Goal: Task Accomplishment & Management: Manage account settings

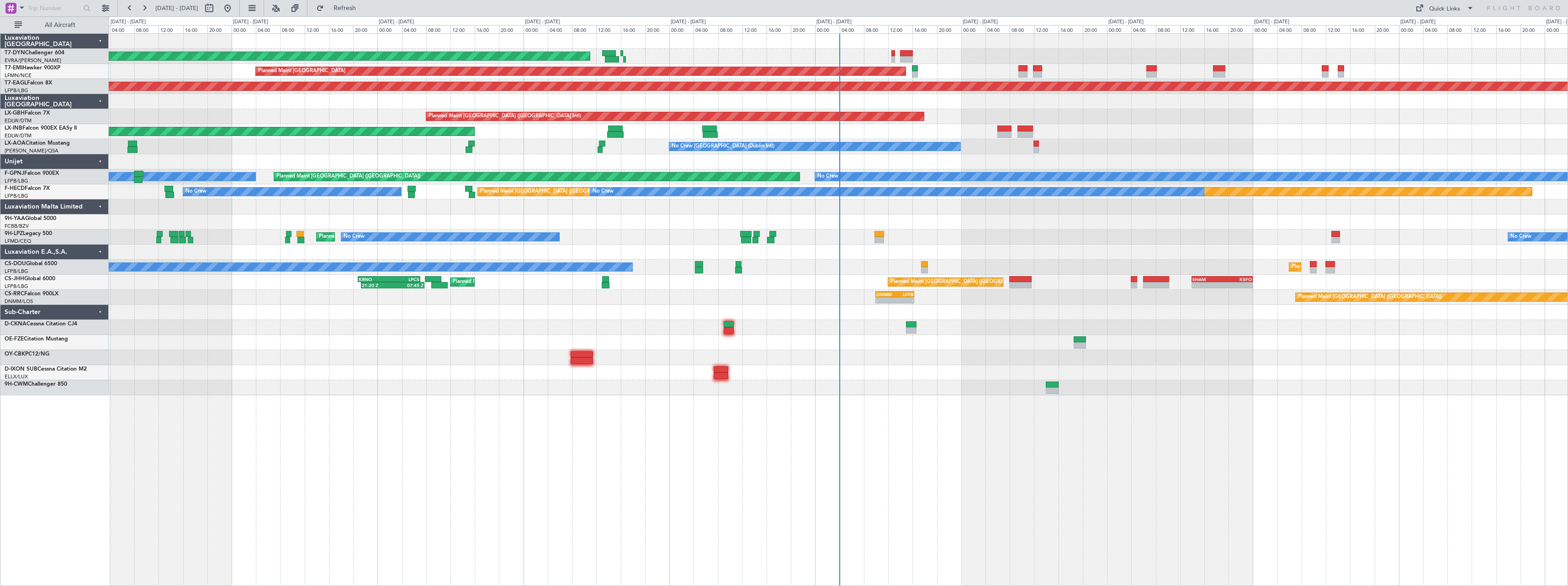
click at [796, 319] on div "AOG Maint Riga (Riga Intl) Planned Maint Zurich Grounded New York (Teterboro) P…" at bounding box center [838, 214] width 1459 height 362
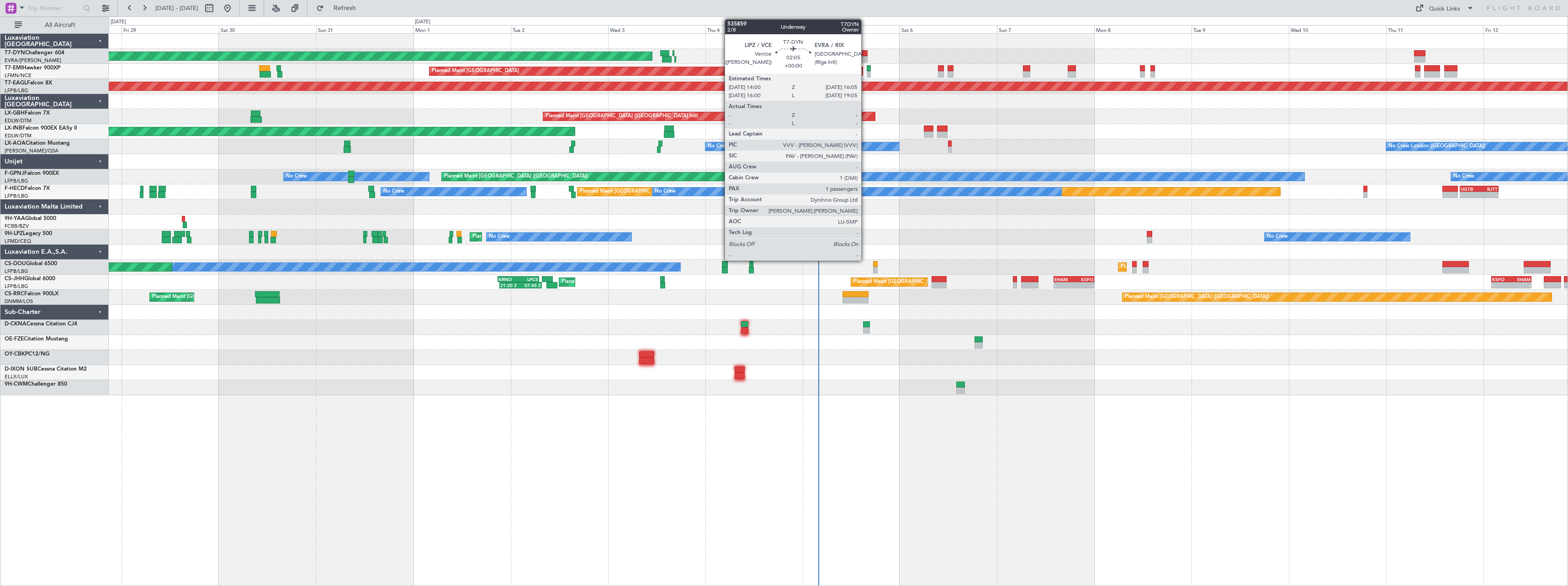
click at [865, 55] on div at bounding box center [863, 53] width 9 height 6
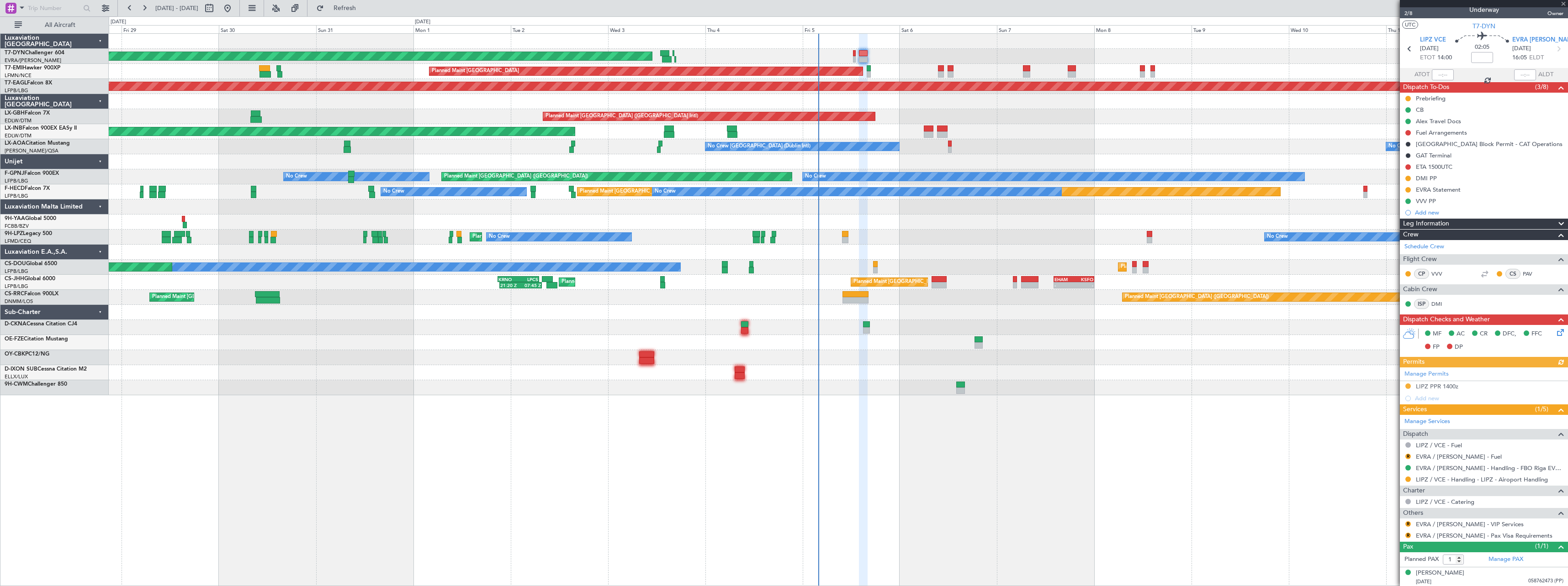
scroll to position [9, 0]
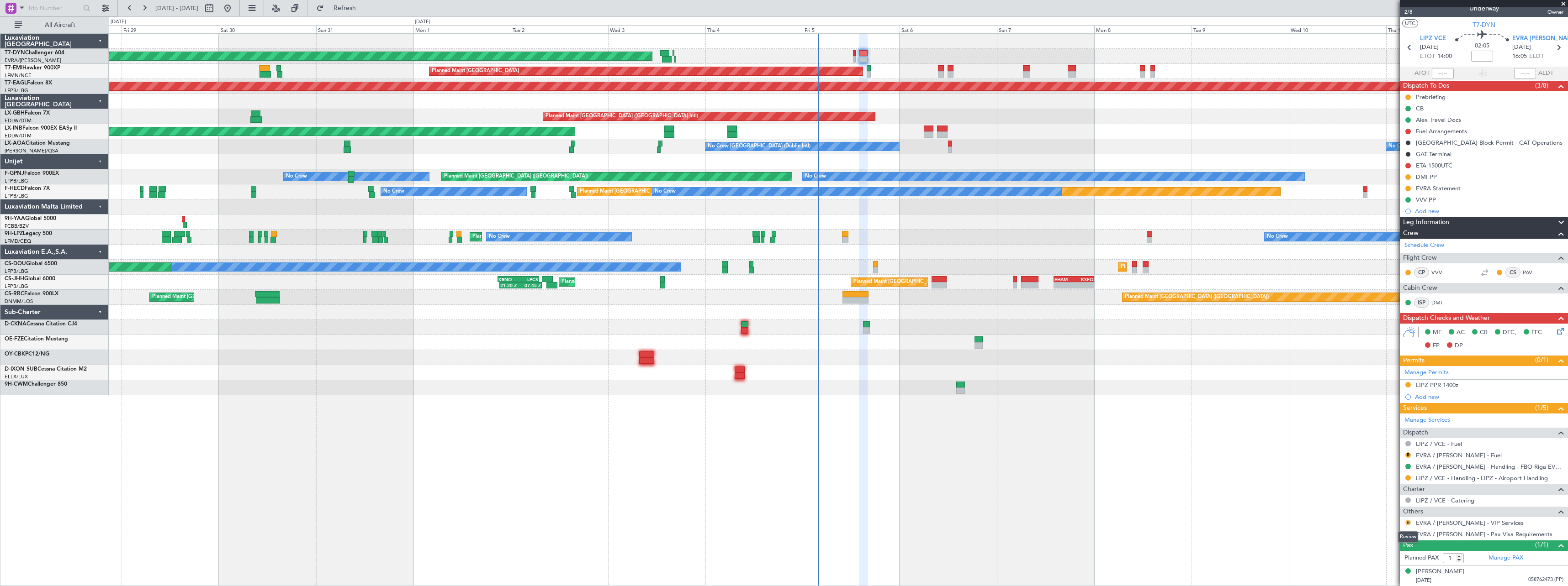
click at [1408, 521] on button "R" at bounding box center [1408, 523] width 6 height 6
click at [1386, 413] on span "Not Required" at bounding box center [1386, 413] width 37 height 9
click at [1408, 533] on button "R" at bounding box center [1408, 534] width 6 height 6
click at [1381, 518] on span "Confirmed" at bounding box center [1382, 520] width 29 height 9
click at [1408, 167] on button at bounding box center [1408, 165] width 6 height 6
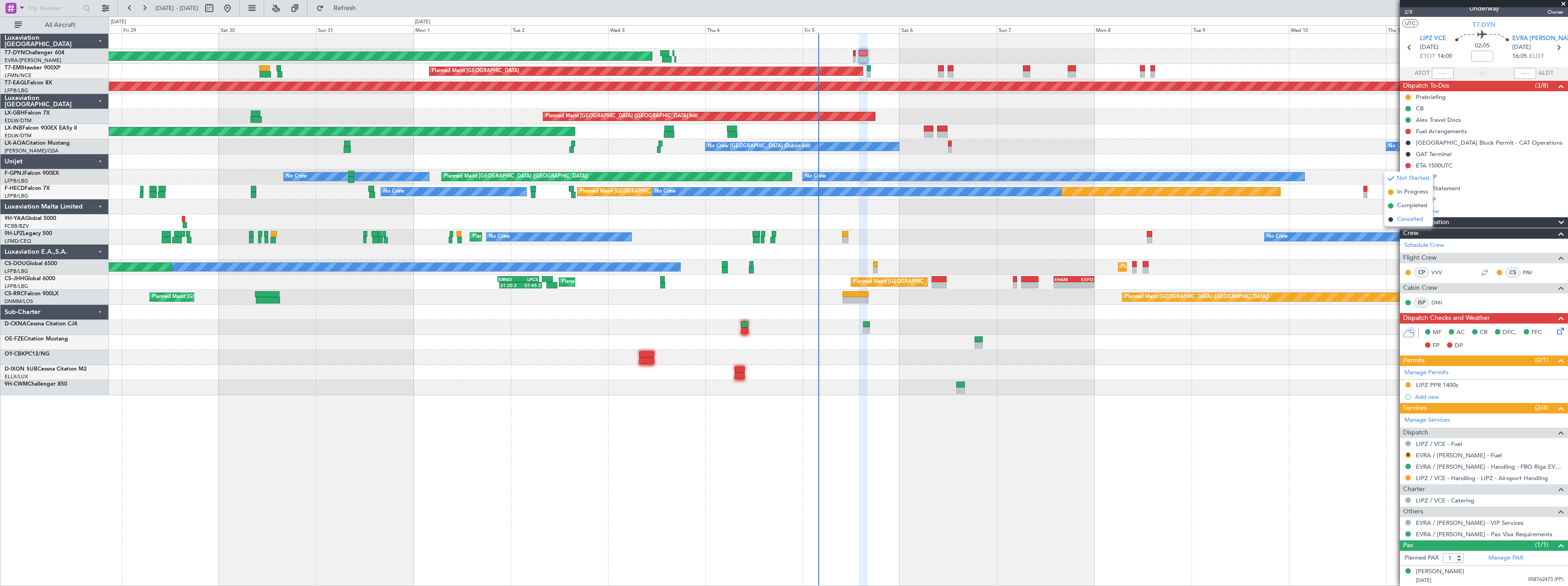
click at [1404, 219] on span "Cancelled" at bounding box center [1410, 219] width 26 height 9
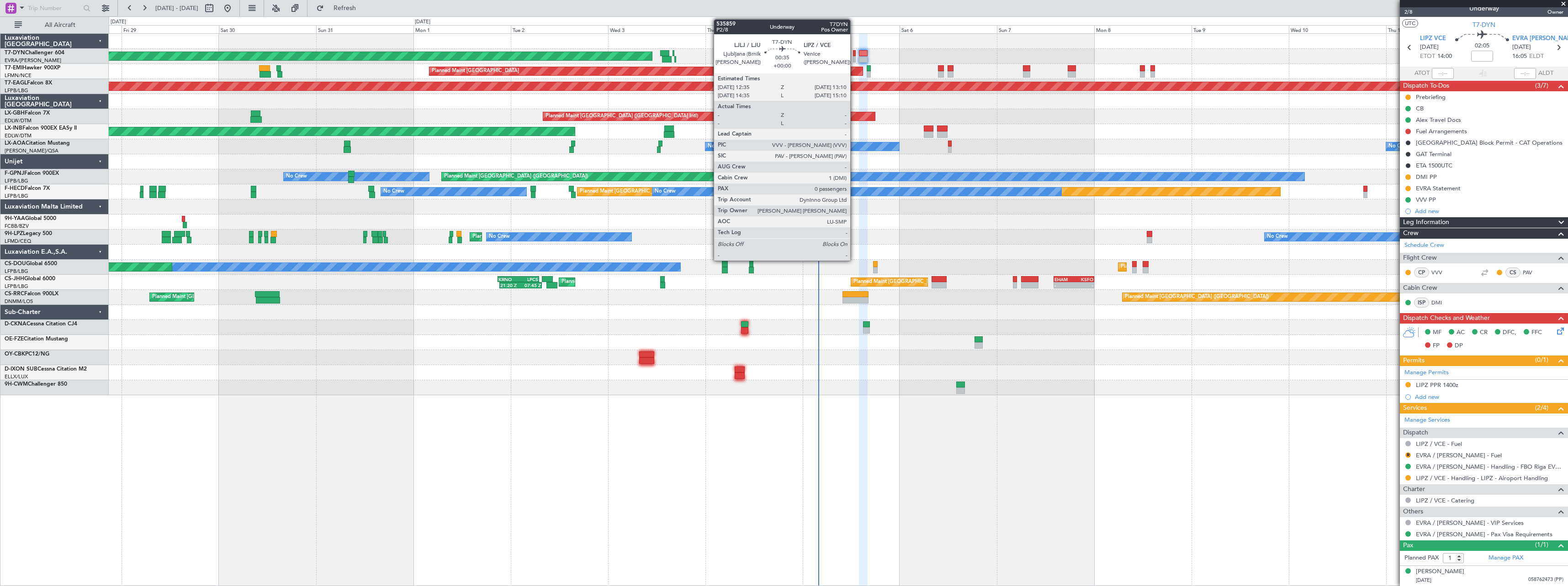
click at [854, 54] on div at bounding box center [854, 53] width 2 height 6
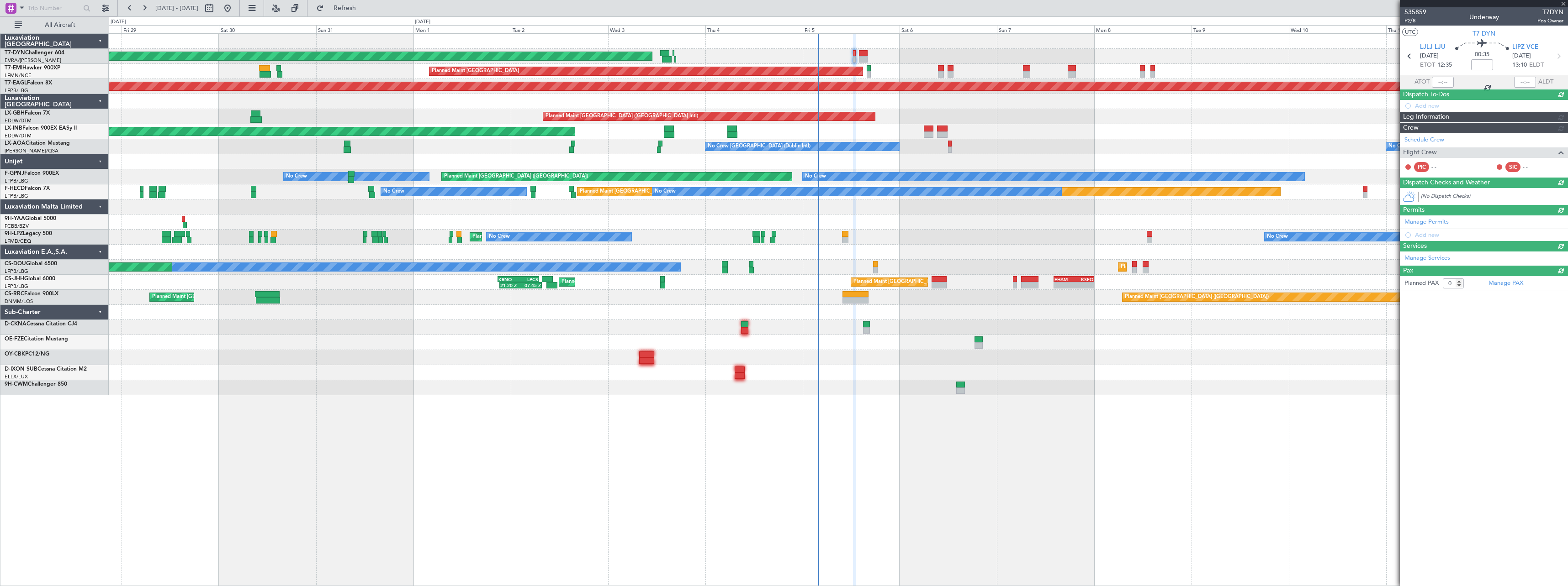
scroll to position [0, 0]
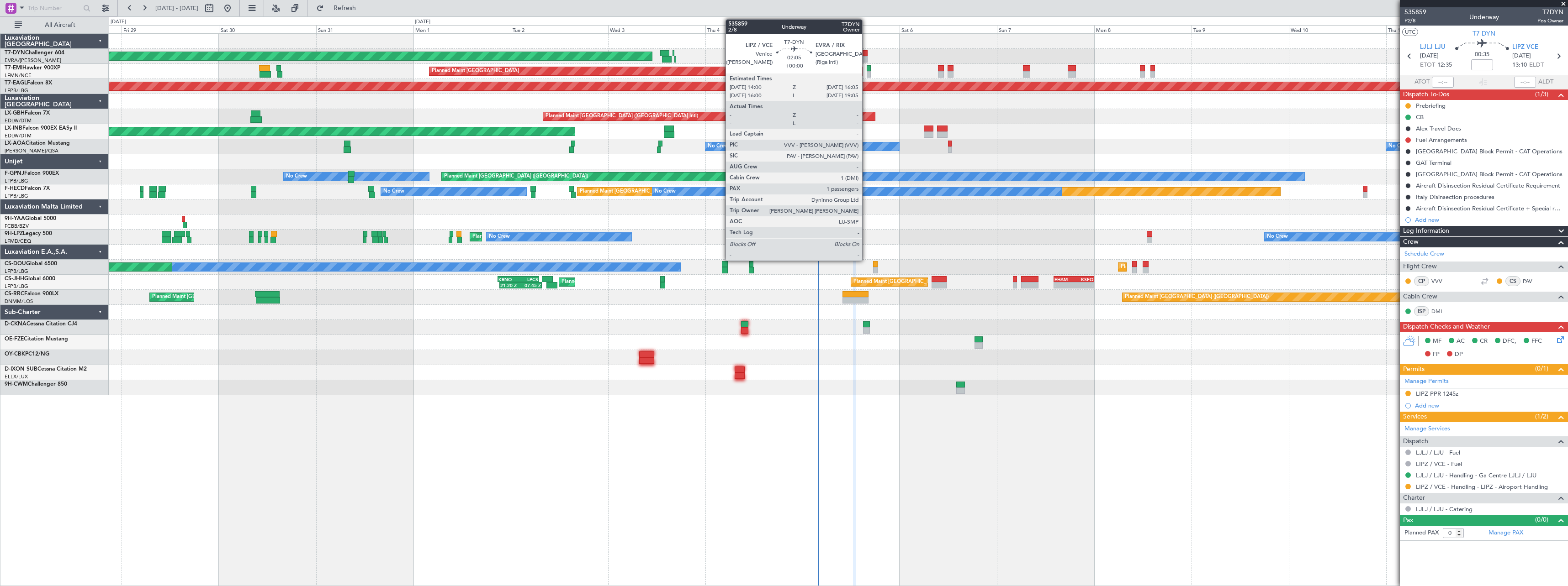
click at [866, 57] on div at bounding box center [863, 59] width 9 height 6
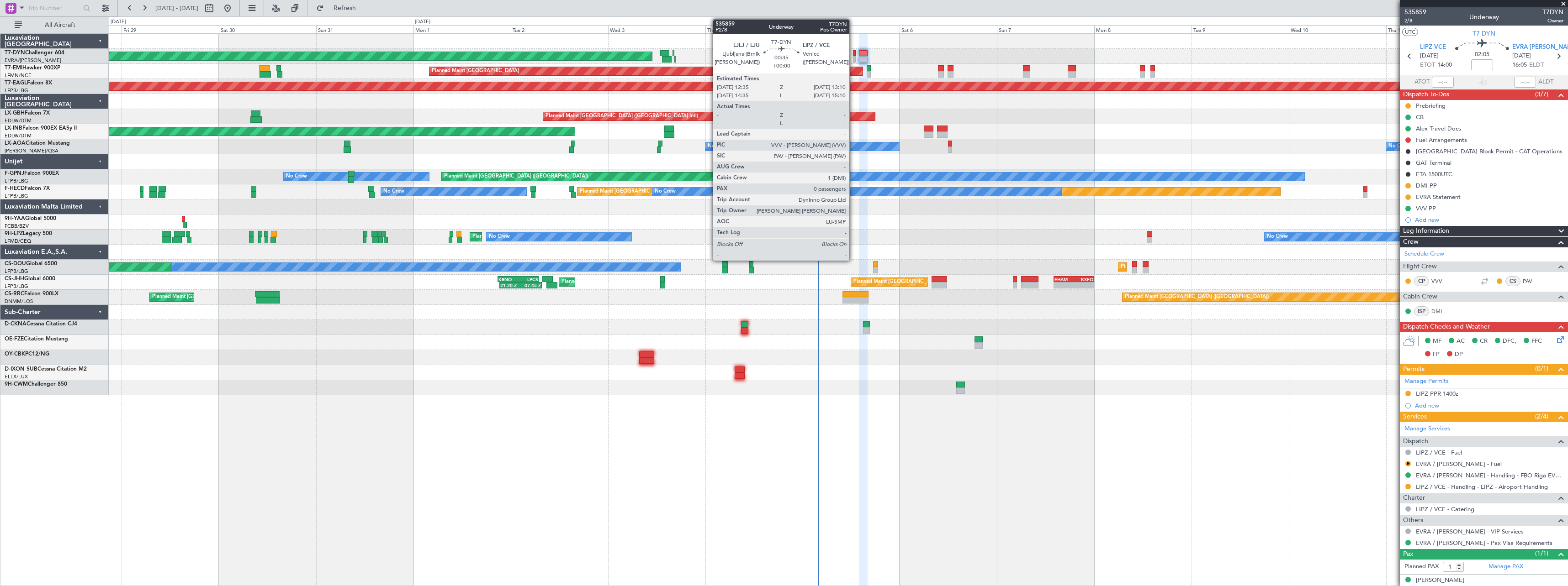
click at [853, 55] on div at bounding box center [854, 53] width 2 height 6
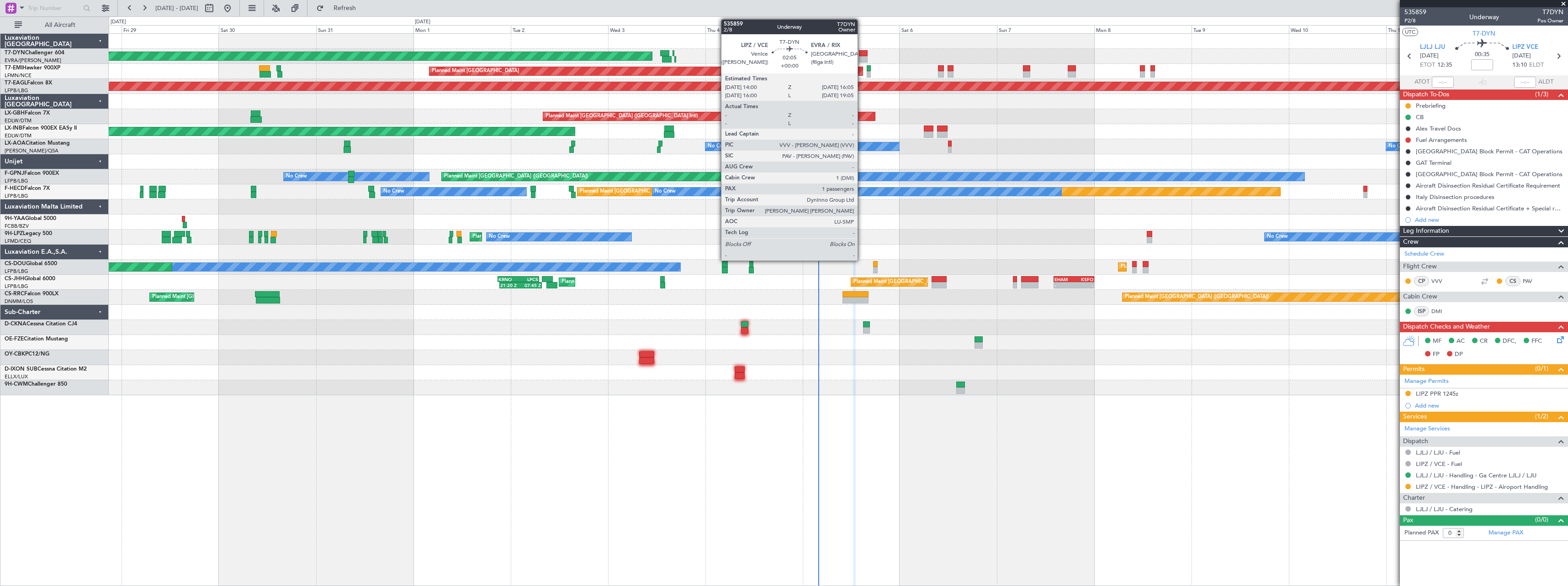
click at [862, 54] on div at bounding box center [863, 53] width 9 height 6
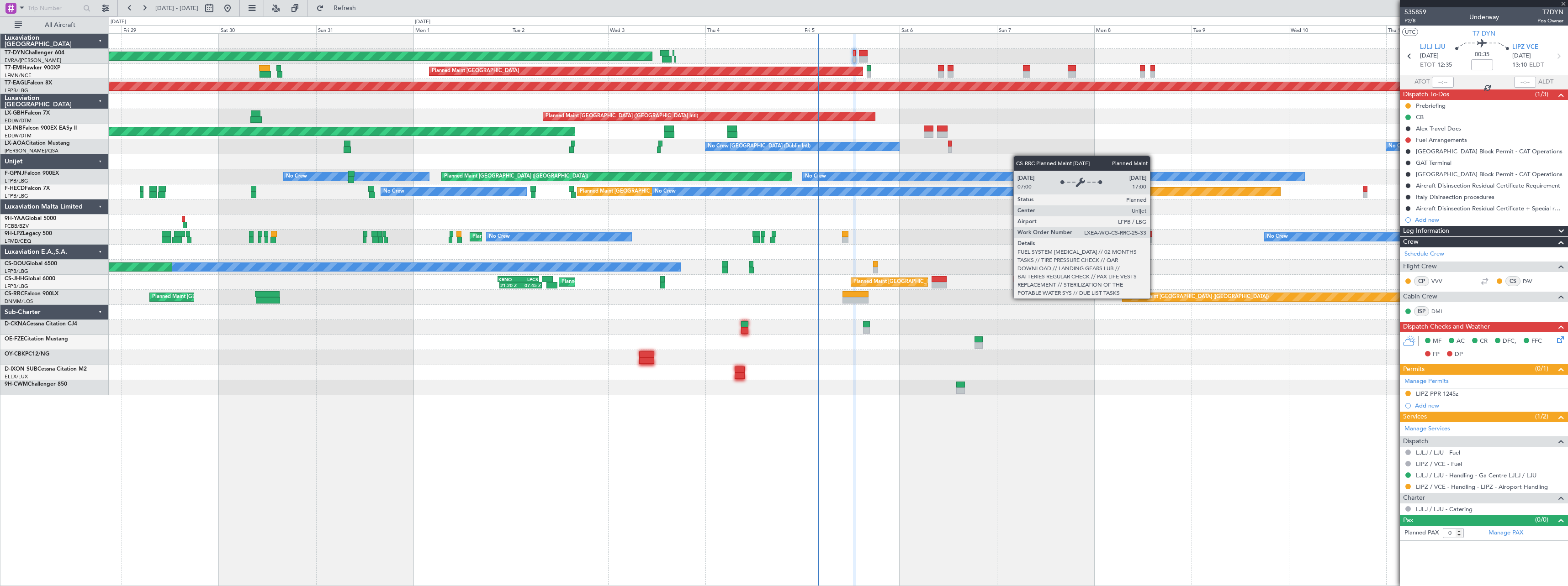
type input "1"
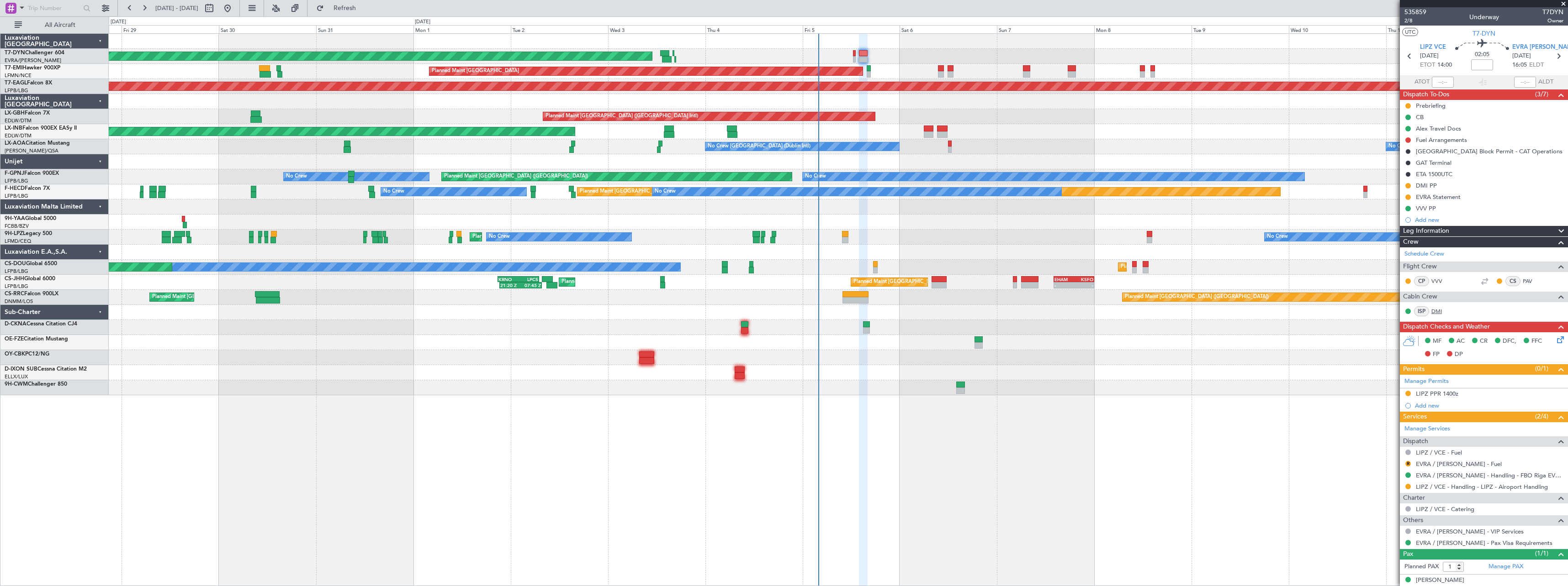
click at [1436, 309] on link "DMI" at bounding box center [1441, 311] width 21 height 8
click at [1439, 313] on link "DMI" at bounding box center [1441, 311] width 21 height 8
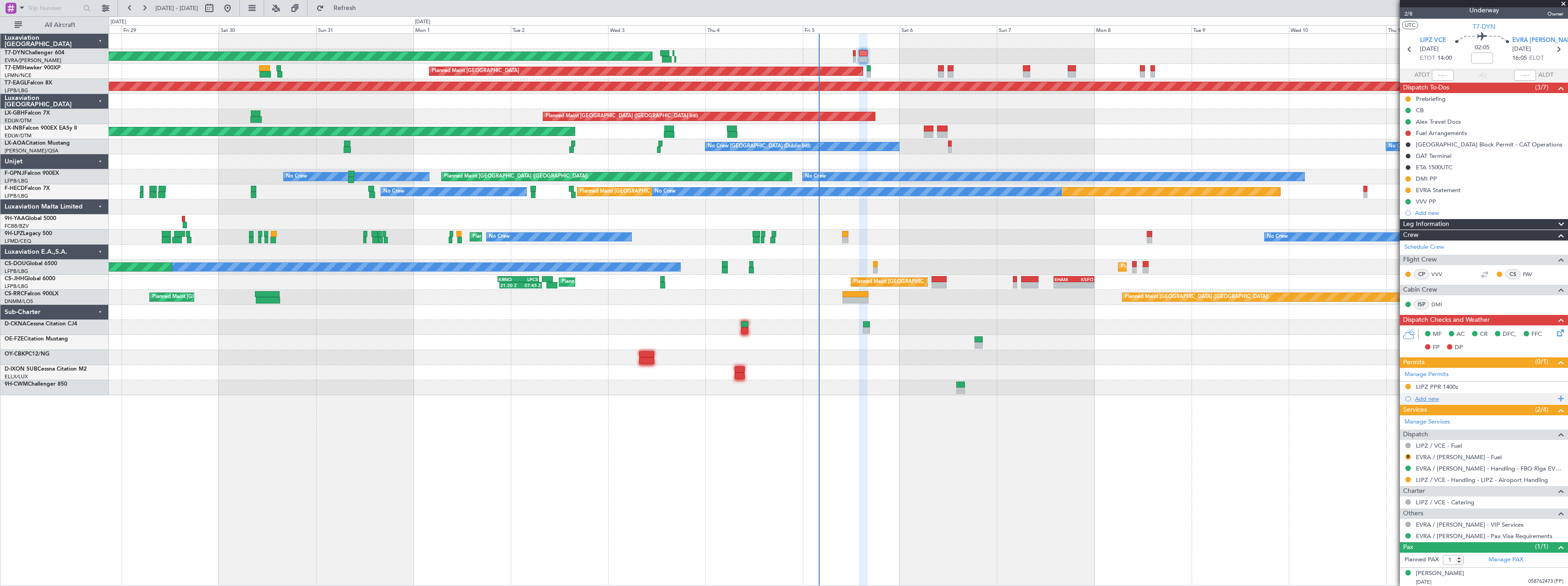
scroll to position [9, 0]
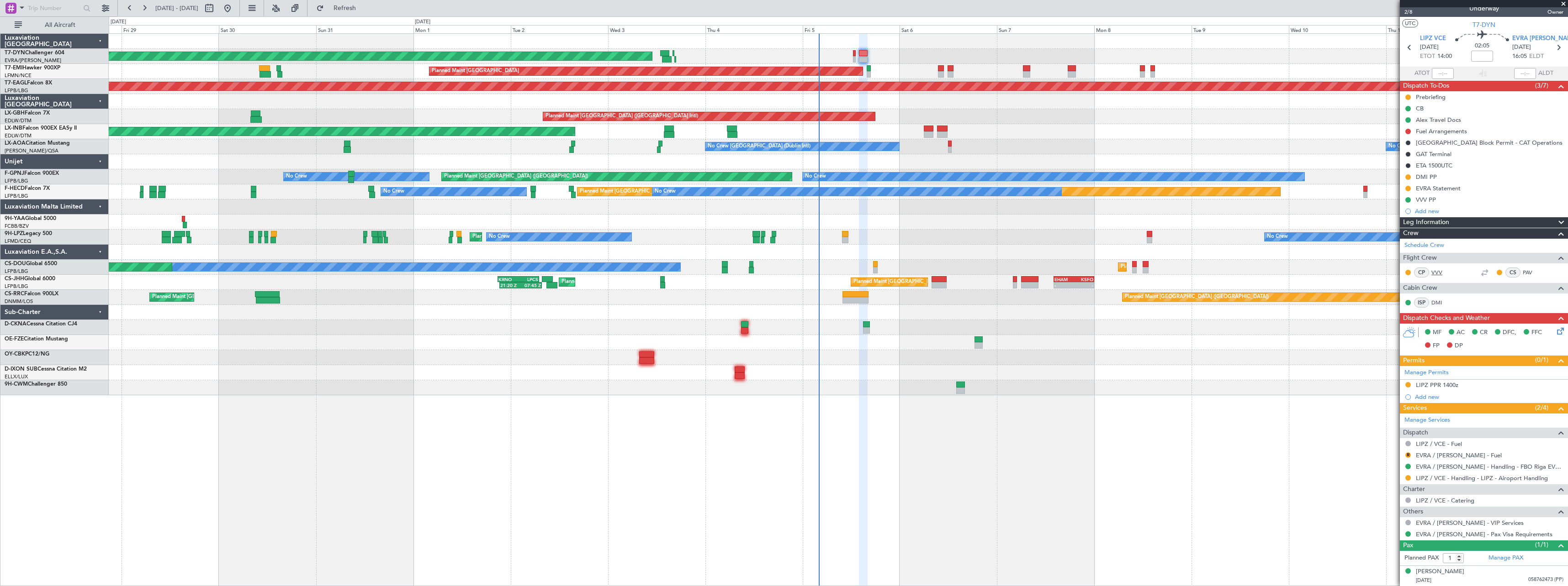
click at [1436, 272] on link "VVV" at bounding box center [1441, 272] width 21 height 8
click at [1439, 301] on link "DMI" at bounding box center [1441, 303] width 21 height 8
click at [1464, 173] on div "DMI PP" at bounding box center [1483, 177] width 168 height 11
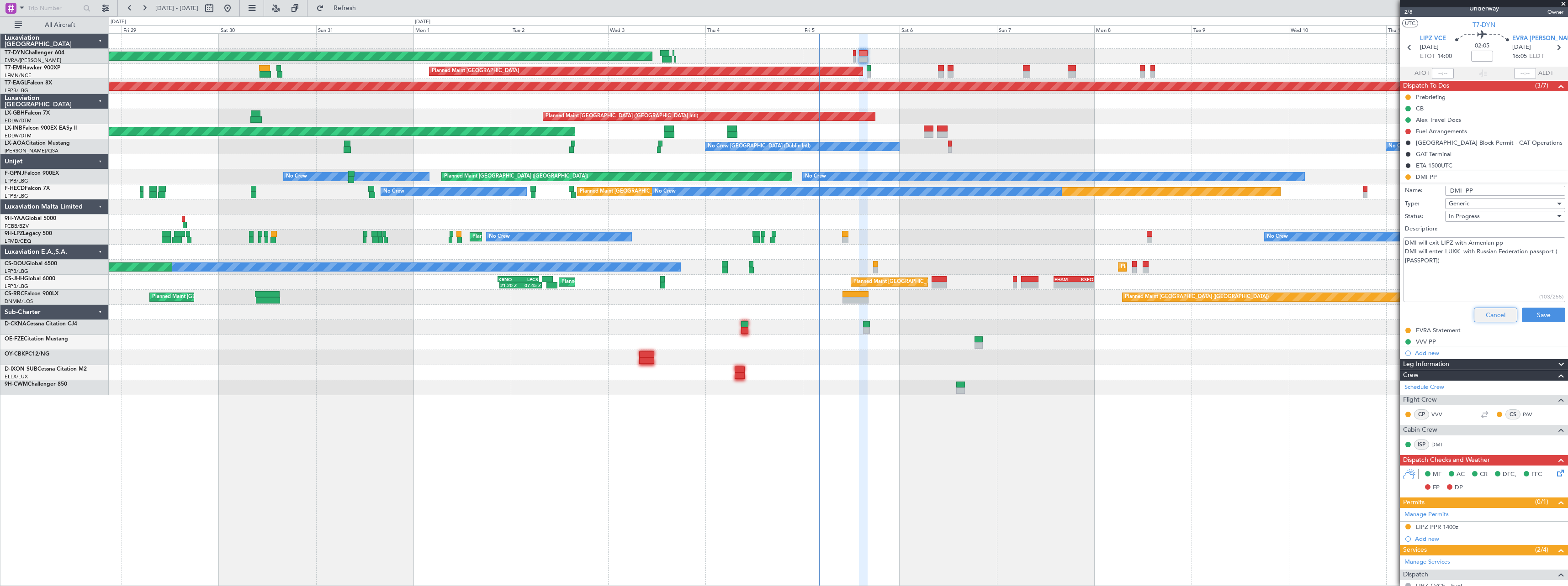
click at [1493, 312] on button "Cancel" at bounding box center [1495, 315] width 44 height 15
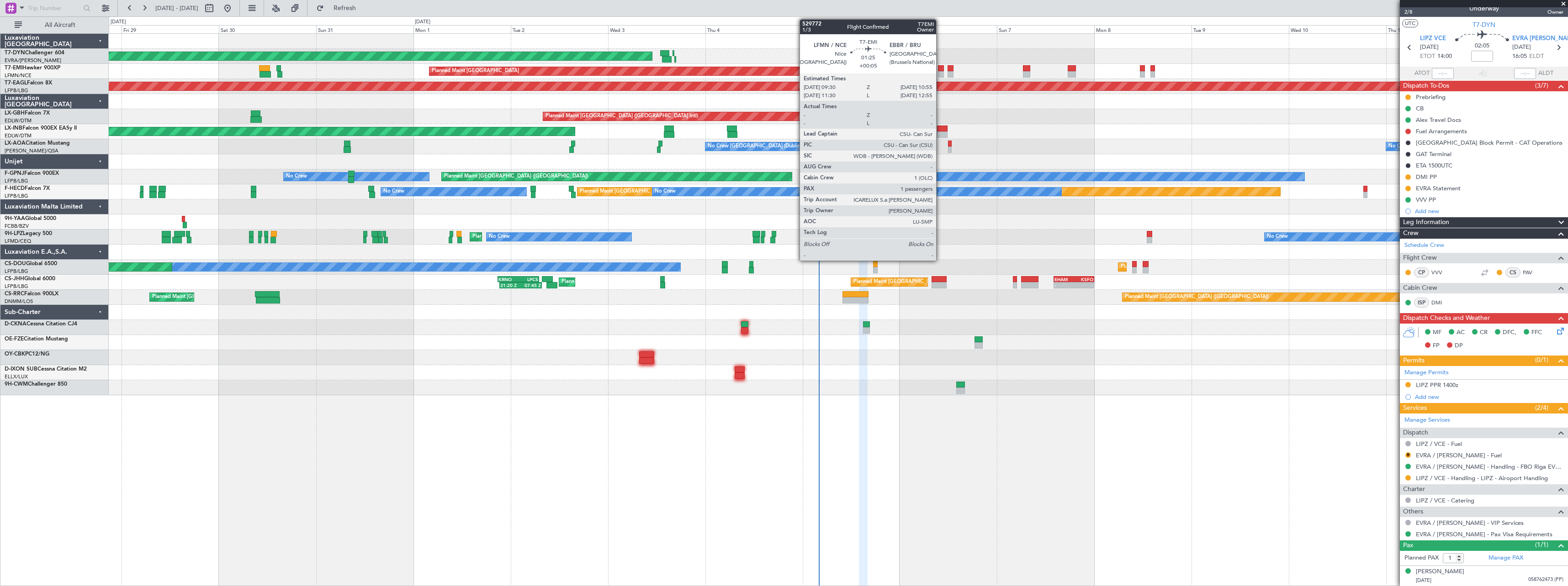
click at [940, 71] on div at bounding box center [941, 75] width 6 height 6
type input "+00:05"
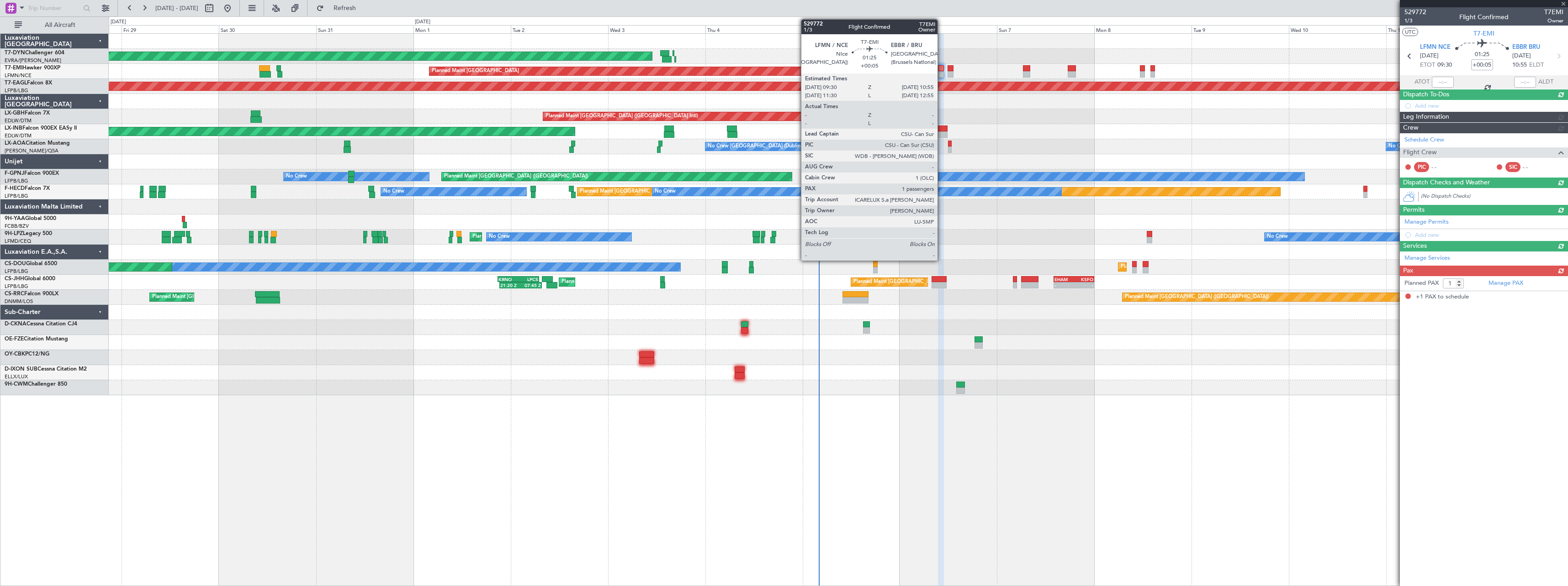
scroll to position [0, 0]
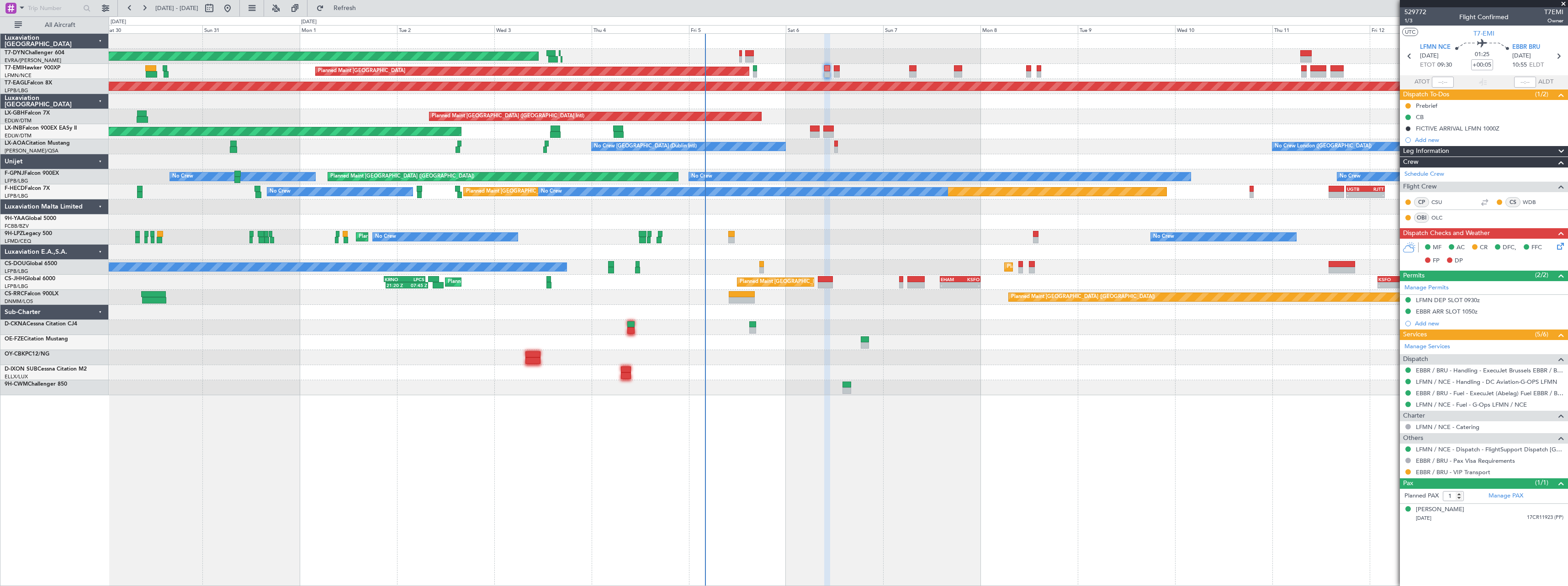
click at [933, 227] on div "AOG Maint Riga (Riga Intl) Planned Maint Zurich Grounded New York (Teterboro) P…" at bounding box center [838, 214] width 1459 height 362
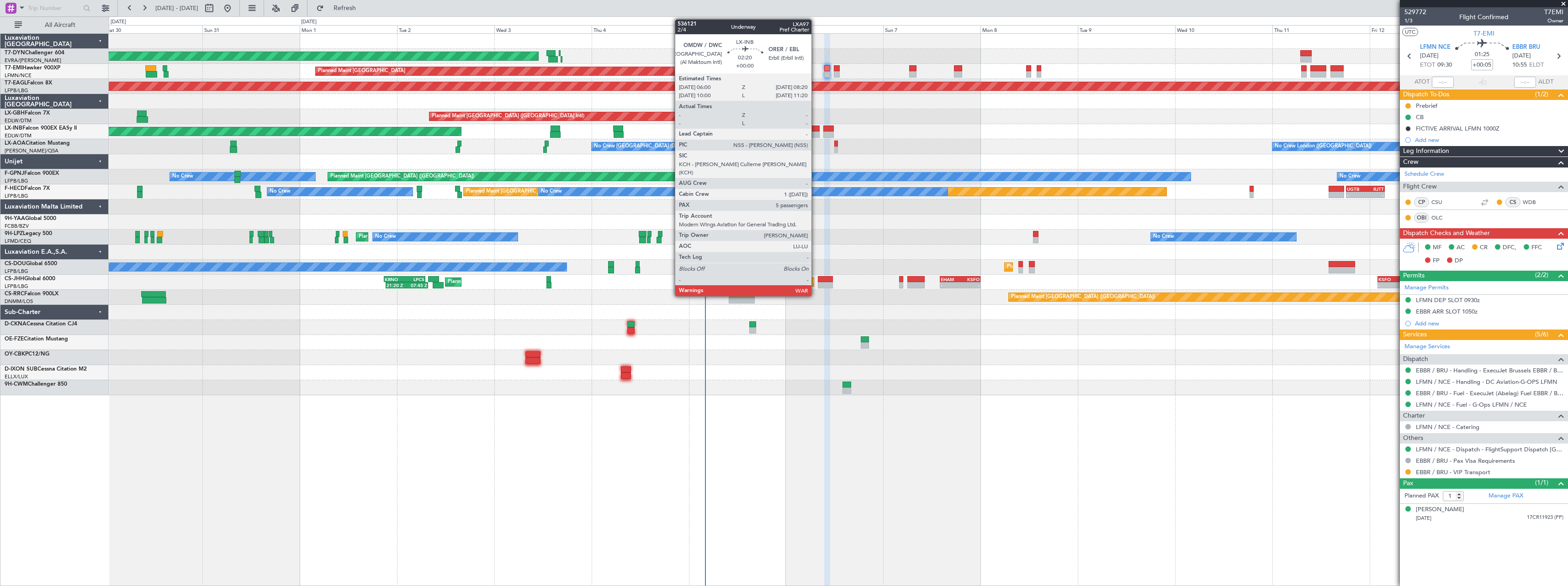
click at [815, 134] on div at bounding box center [814, 135] width 9 height 6
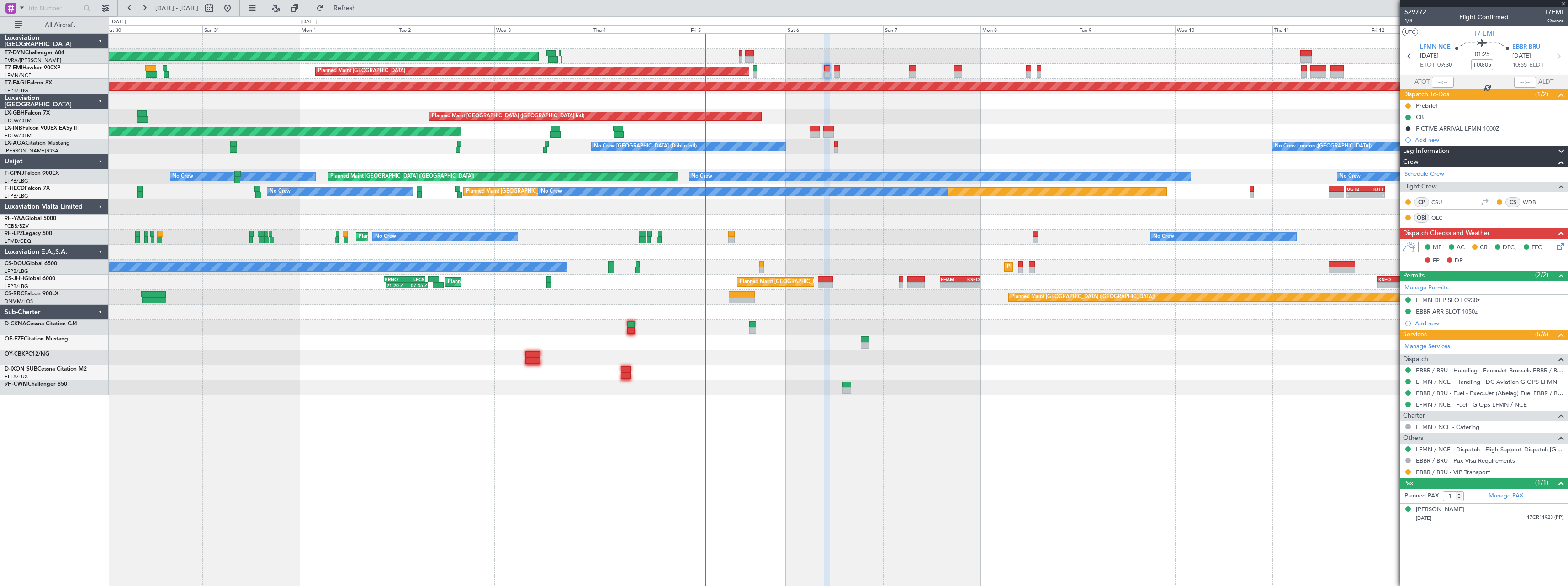
type input "5"
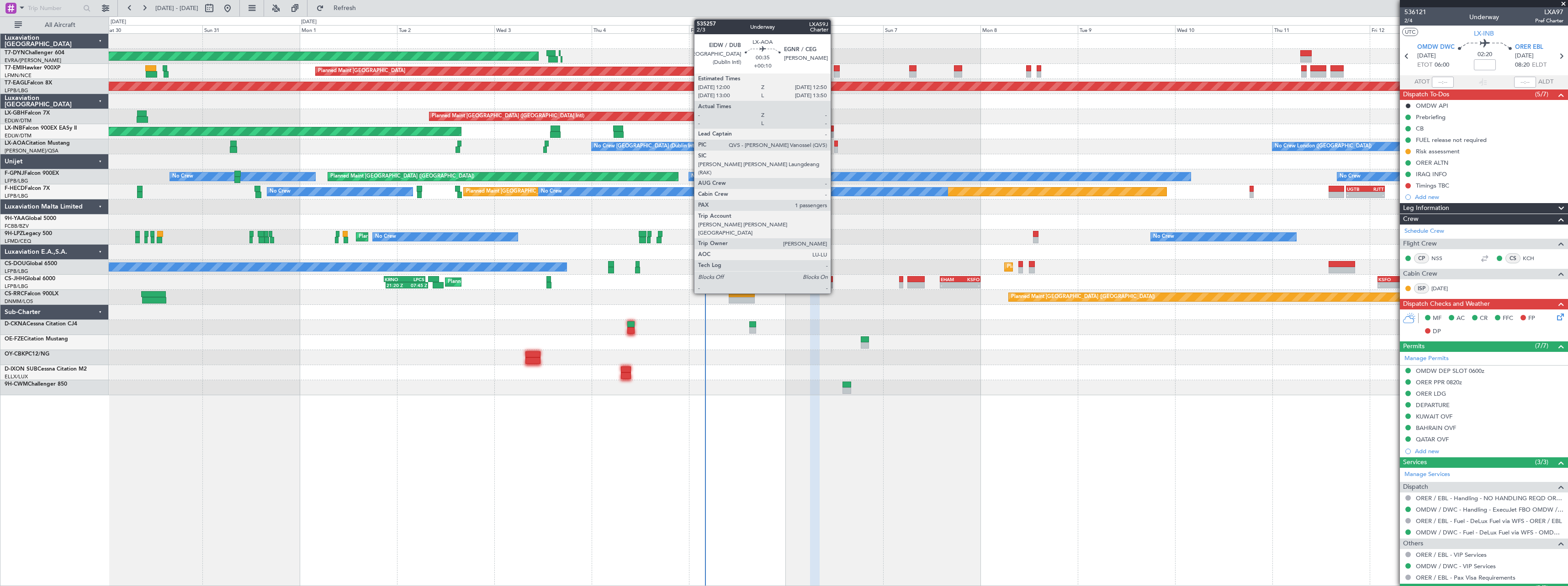
click at [834, 144] on div at bounding box center [836, 144] width 4 height 6
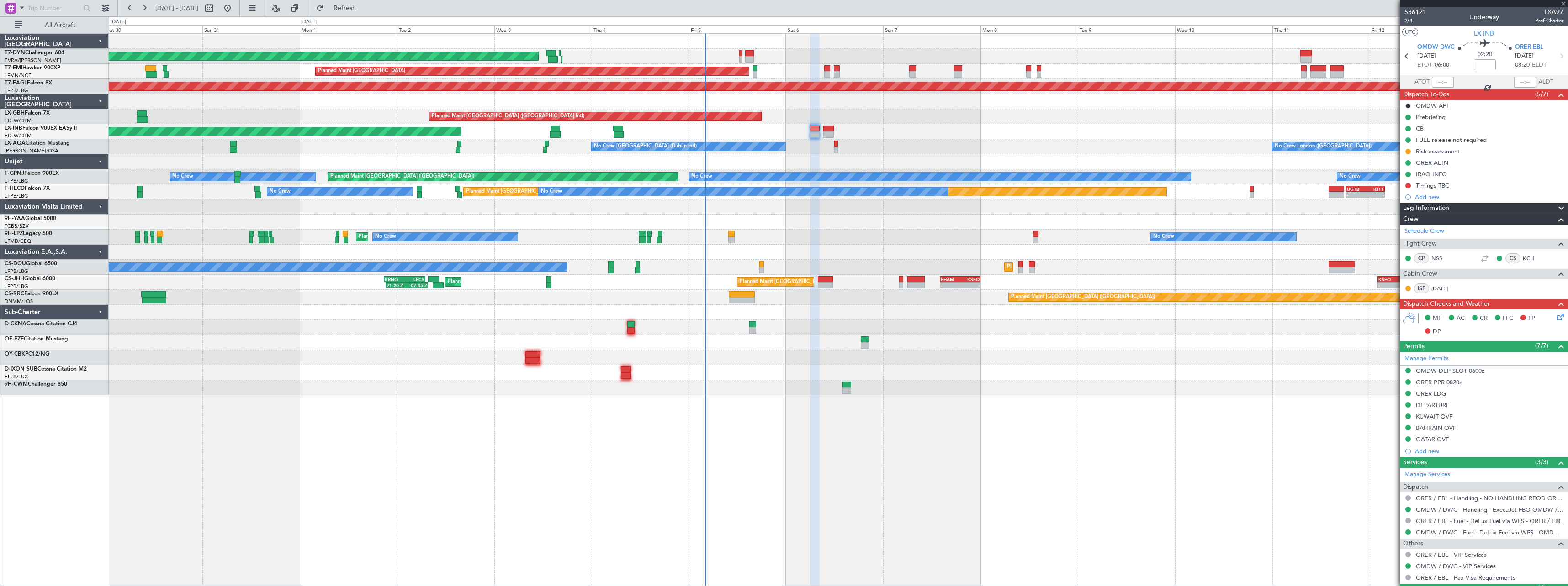
type input "+00:10"
type input "1"
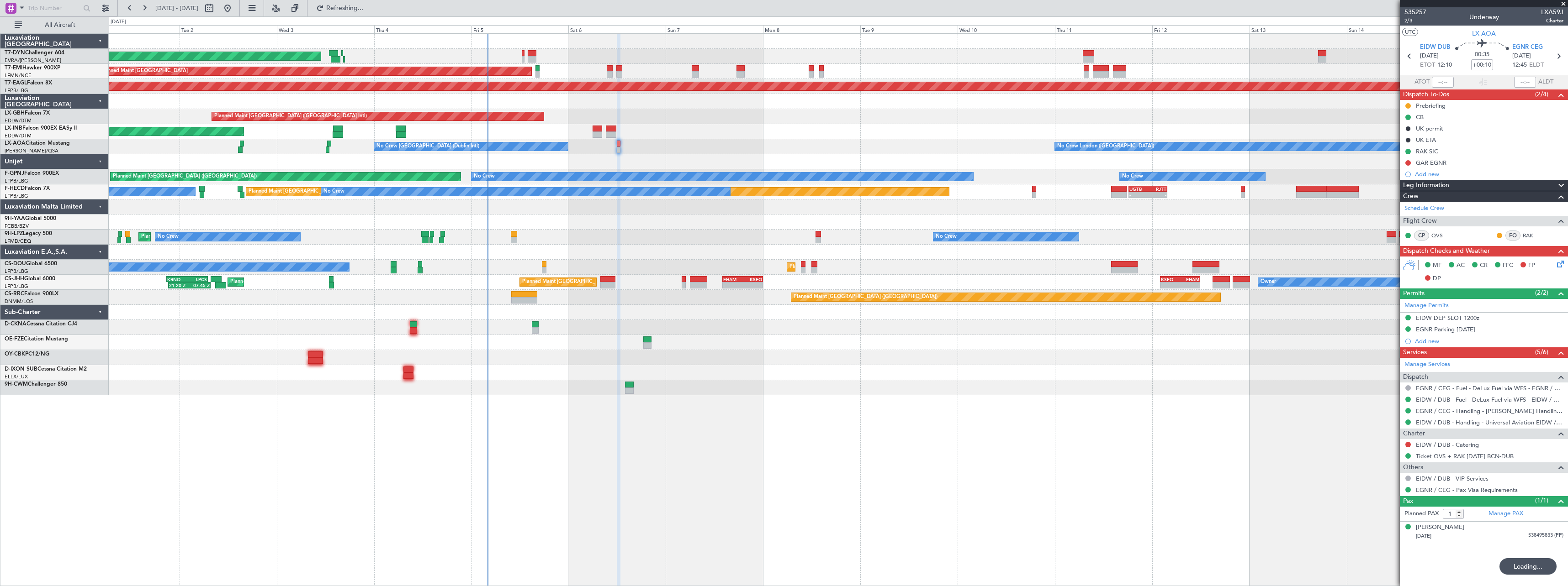
click at [779, 228] on div at bounding box center [838, 222] width 1459 height 15
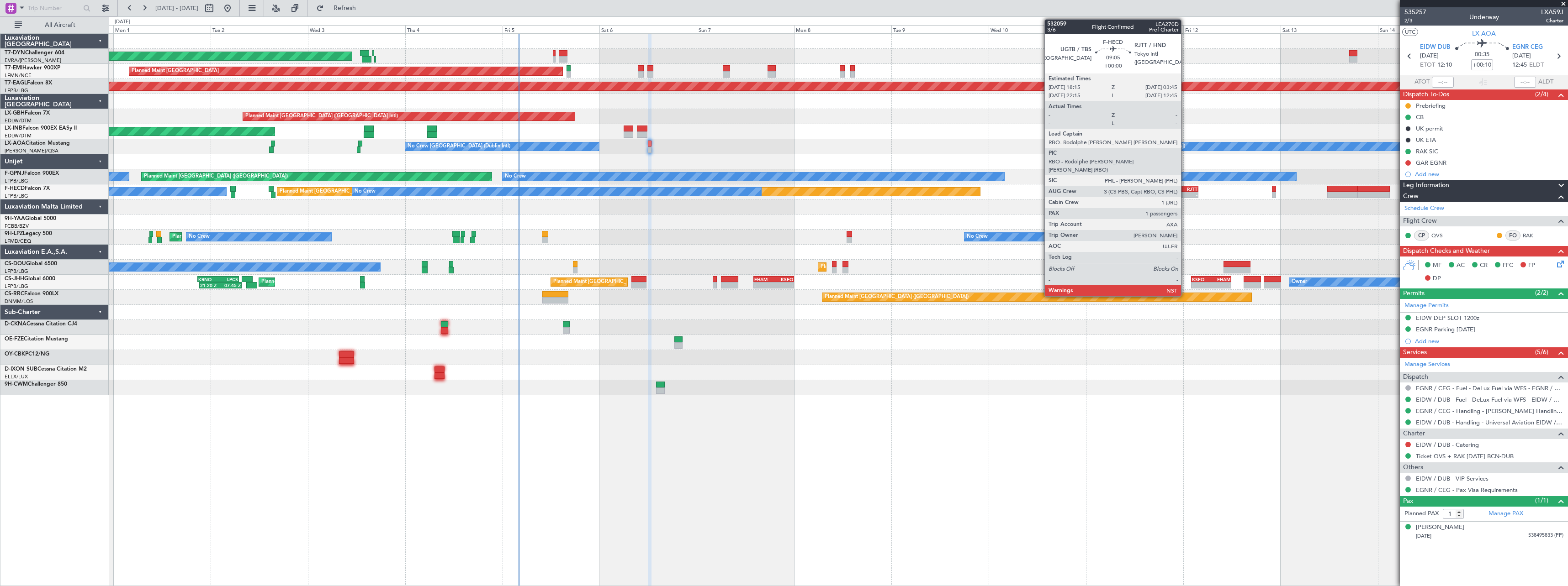
click at [1185, 188] on div "RJTT" at bounding box center [1188, 189] width 18 height 6
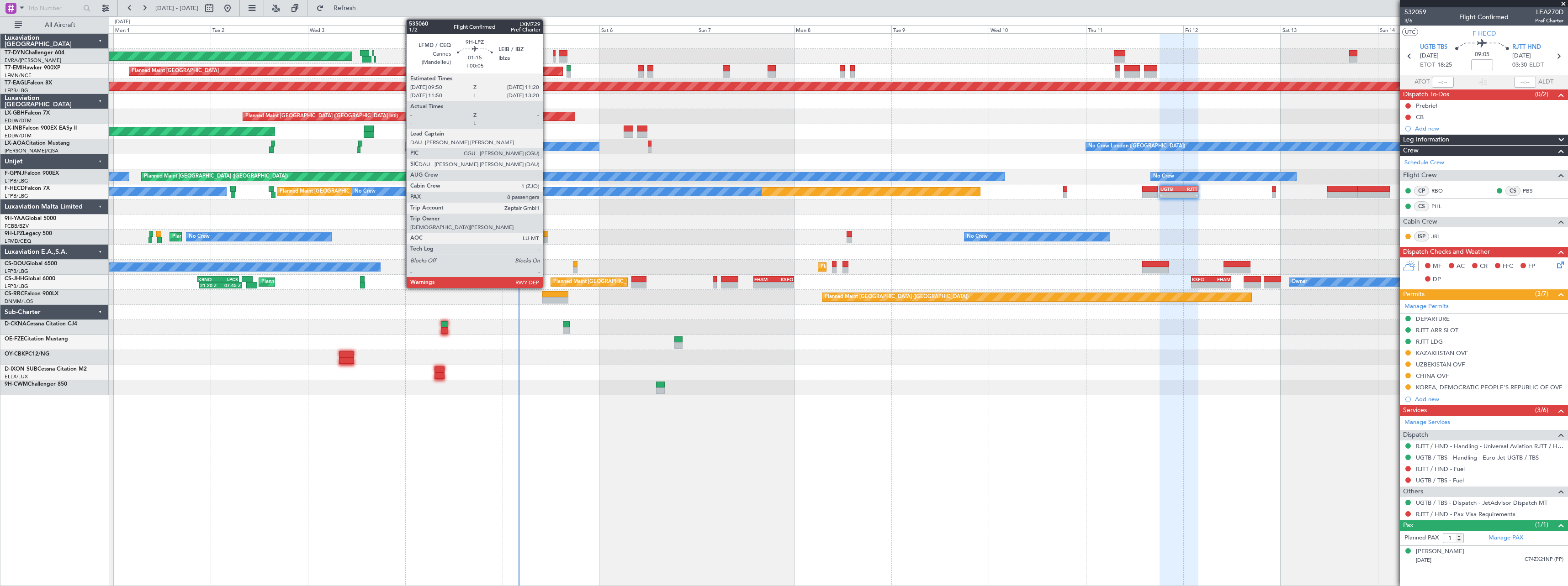
click at [546, 237] on div at bounding box center [545, 240] width 6 height 6
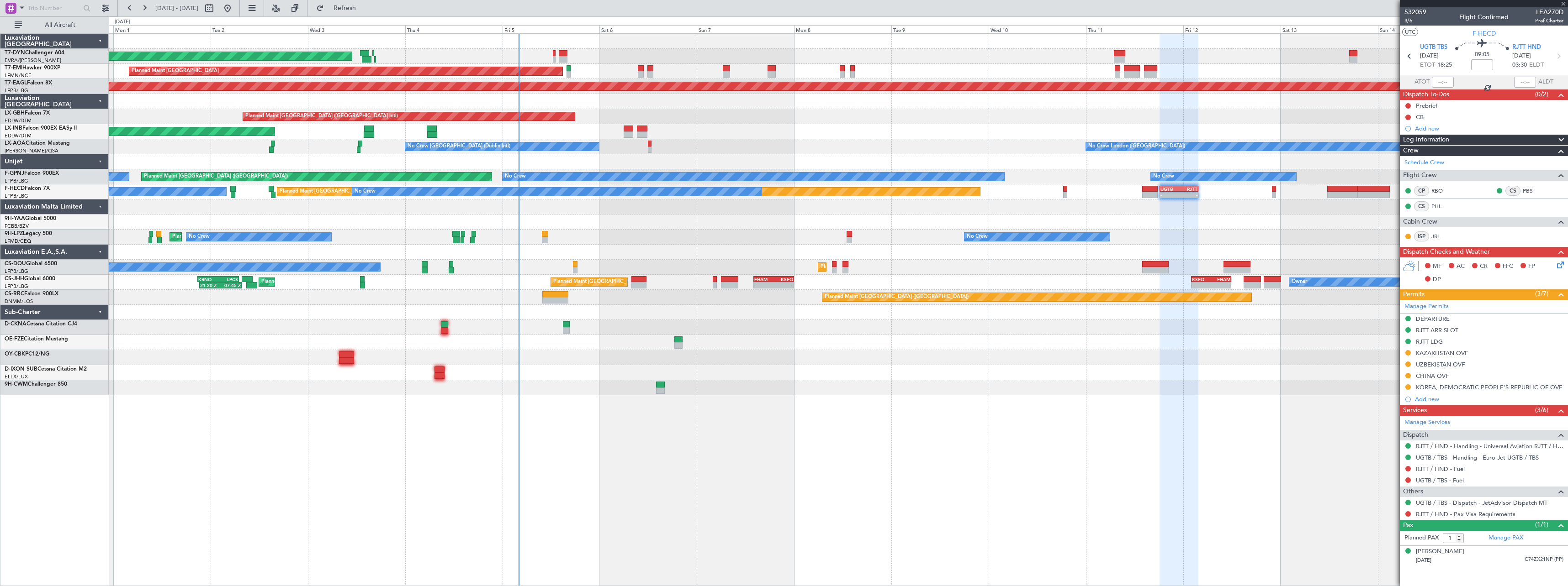
type input "+00:05"
type input "8"
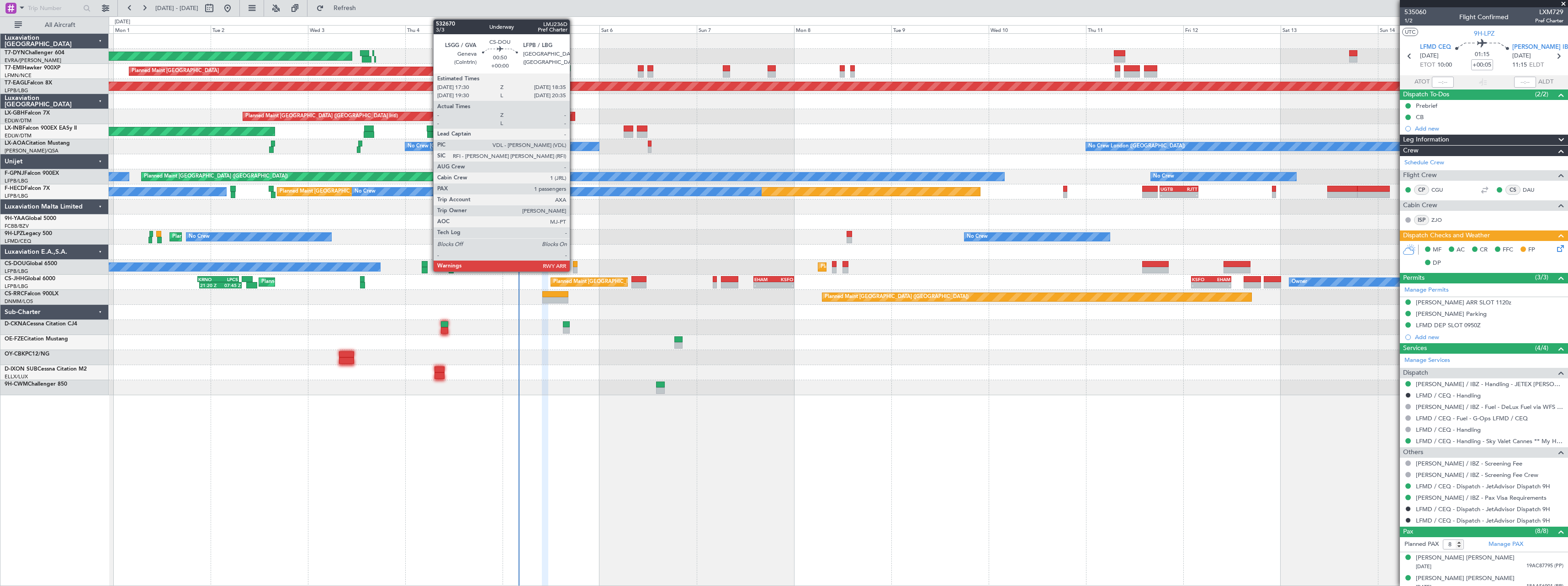
click at [574, 269] on div at bounding box center [574, 270] width 4 height 6
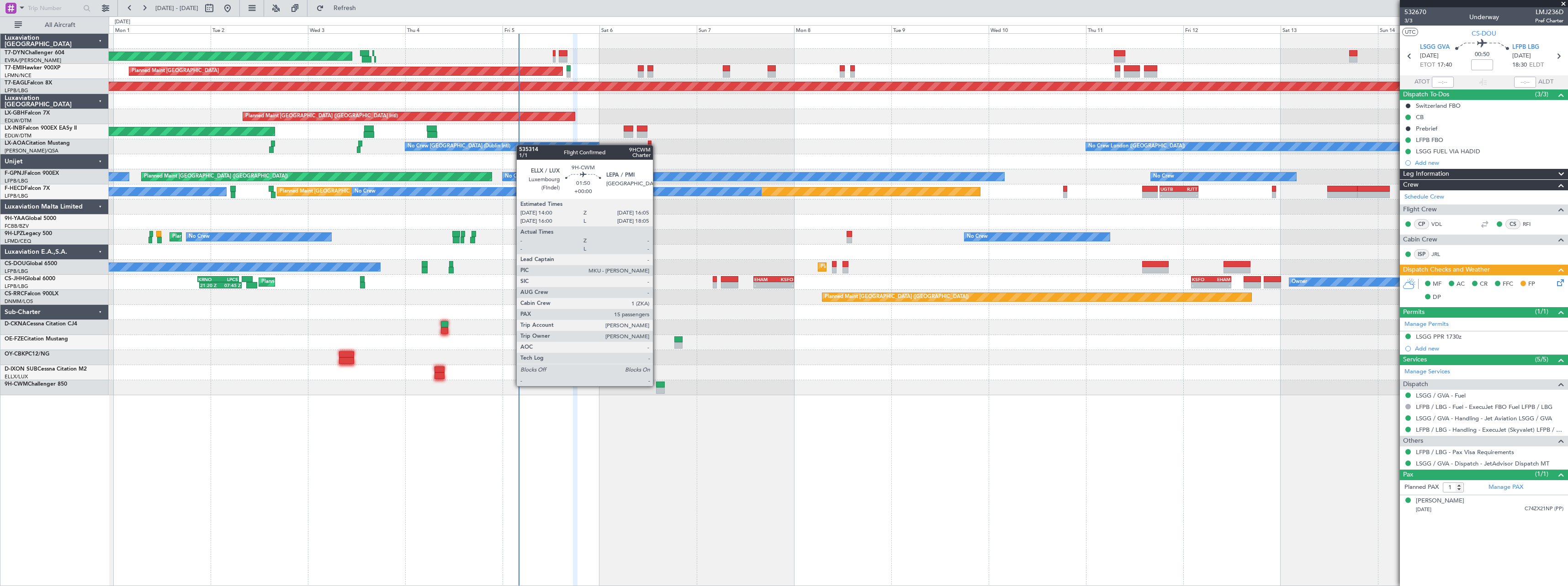
click at [658, 385] on div at bounding box center [660, 385] width 9 height 6
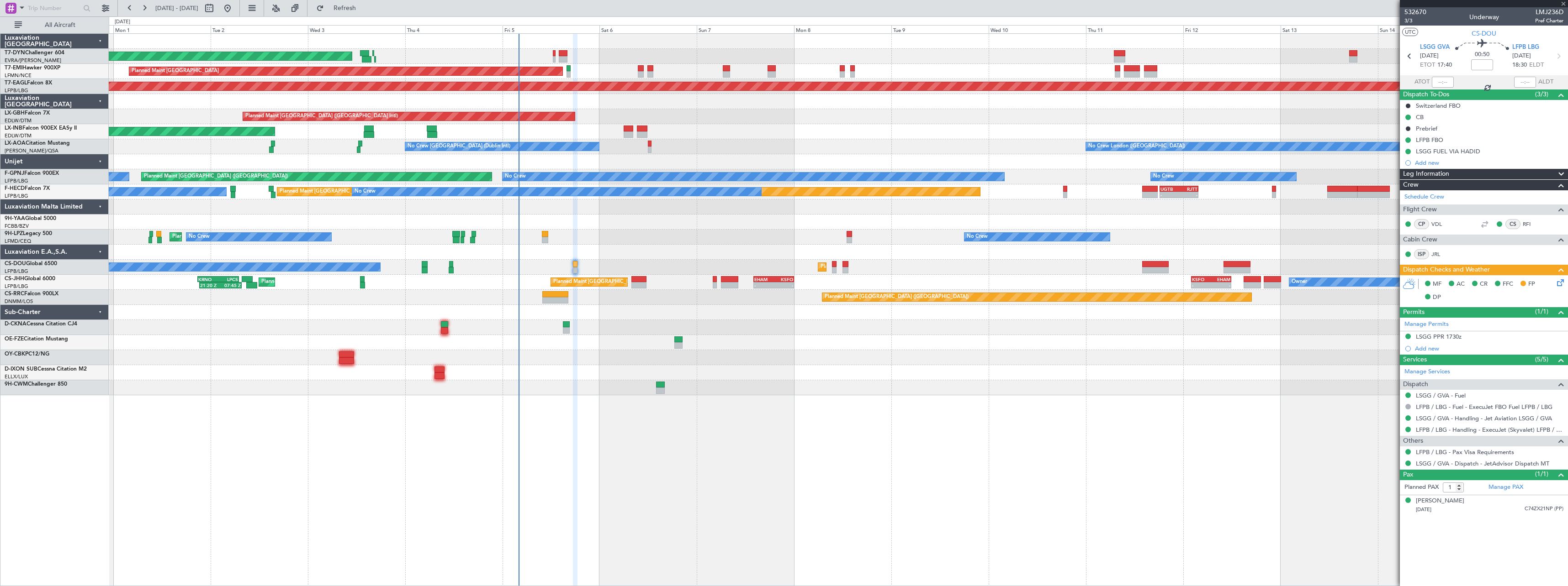
type input "15"
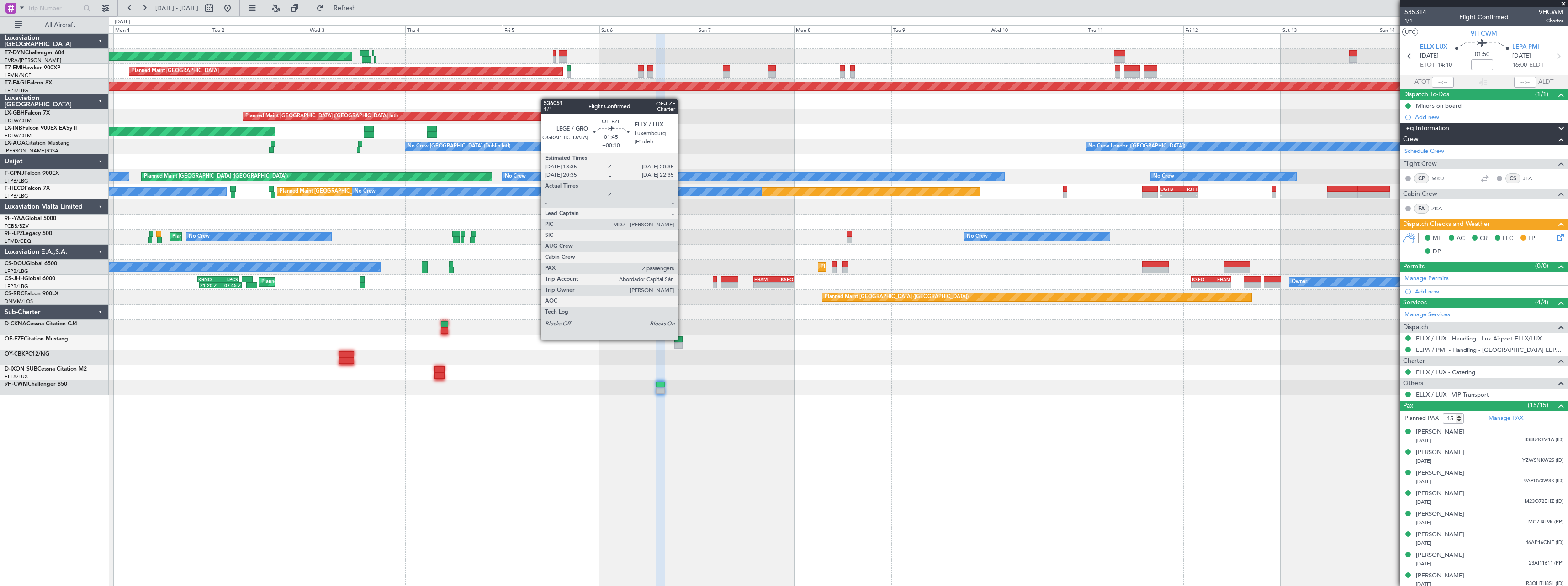
click at [681, 339] on div at bounding box center [678, 339] width 8 height 6
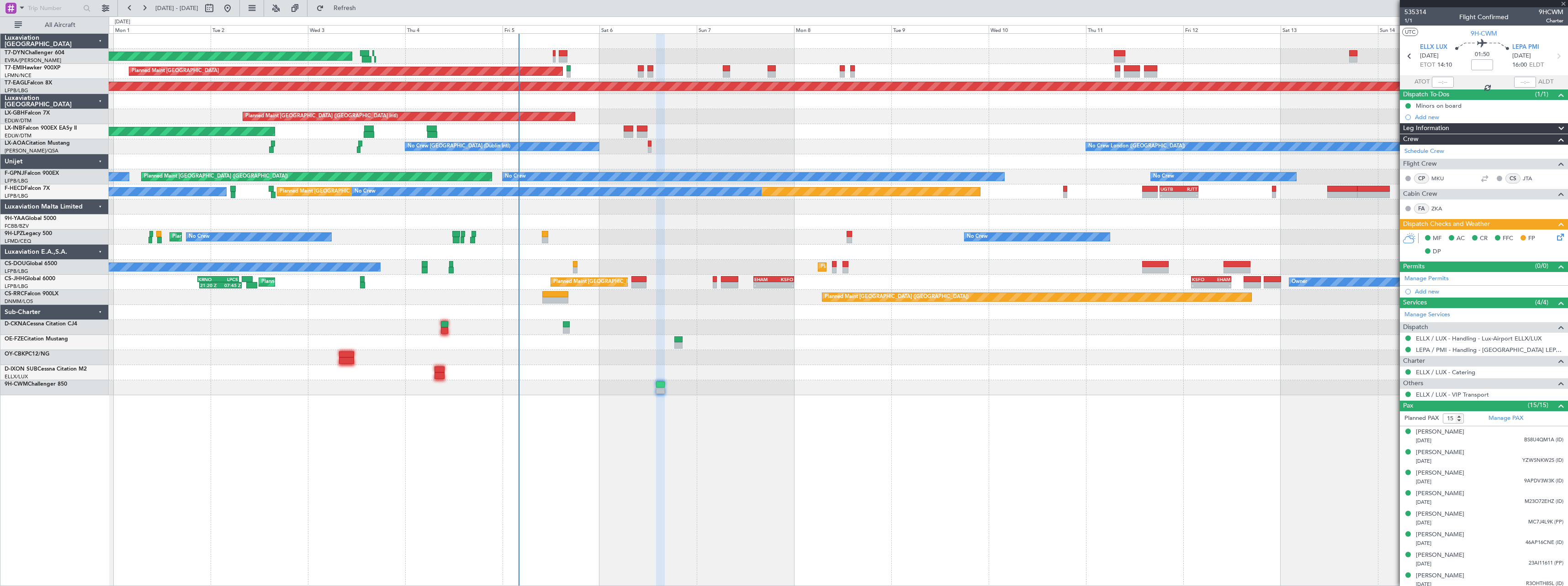
type input "+00:10"
type input "2"
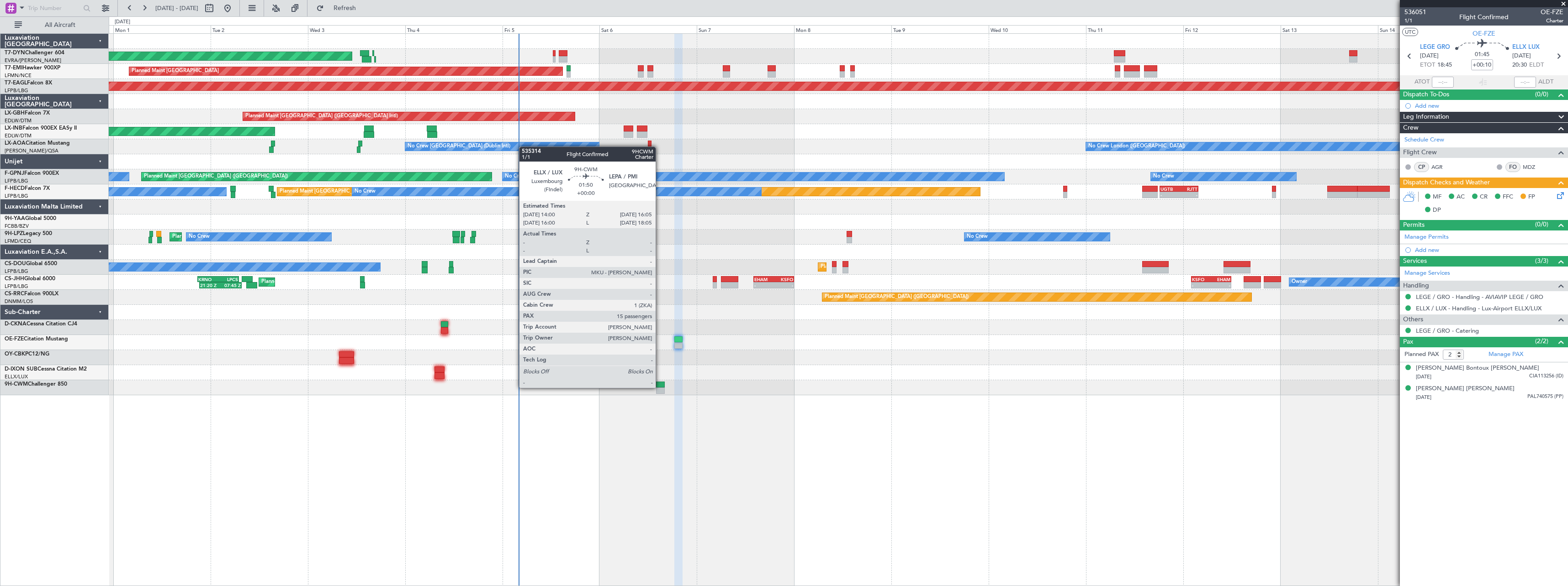
click at [660, 387] on div at bounding box center [660, 385] width 9 height 6
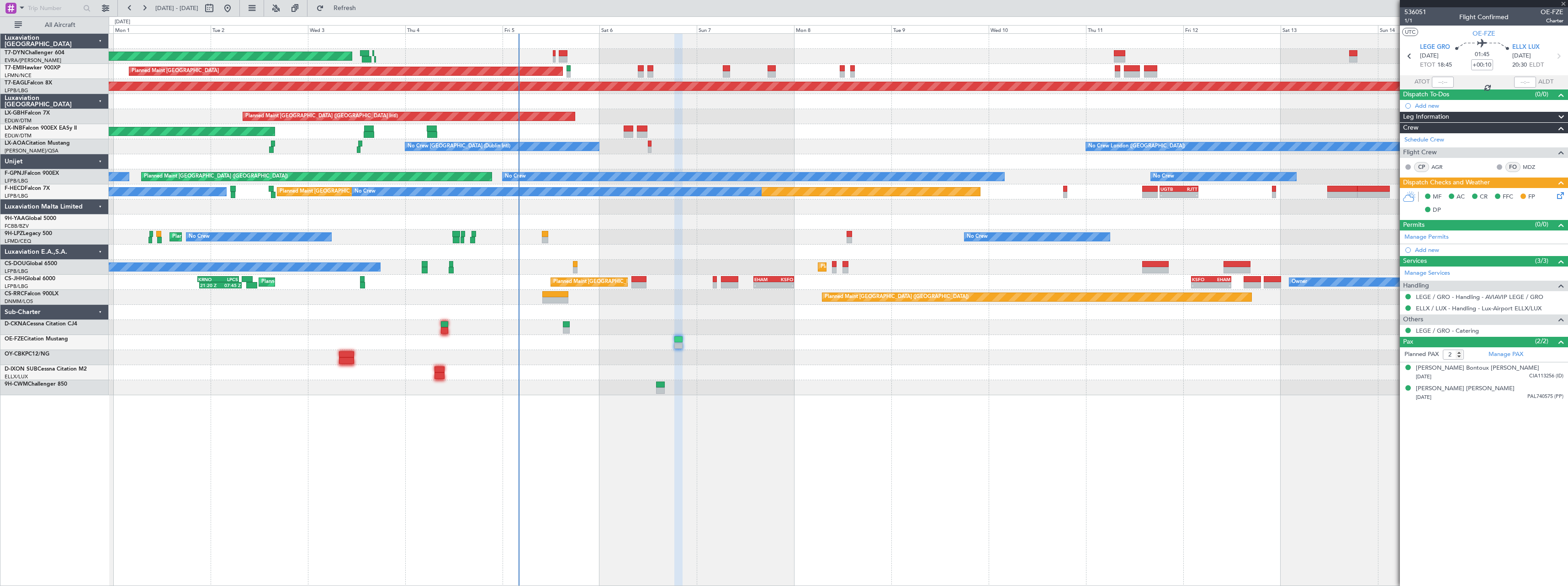
type input "15"
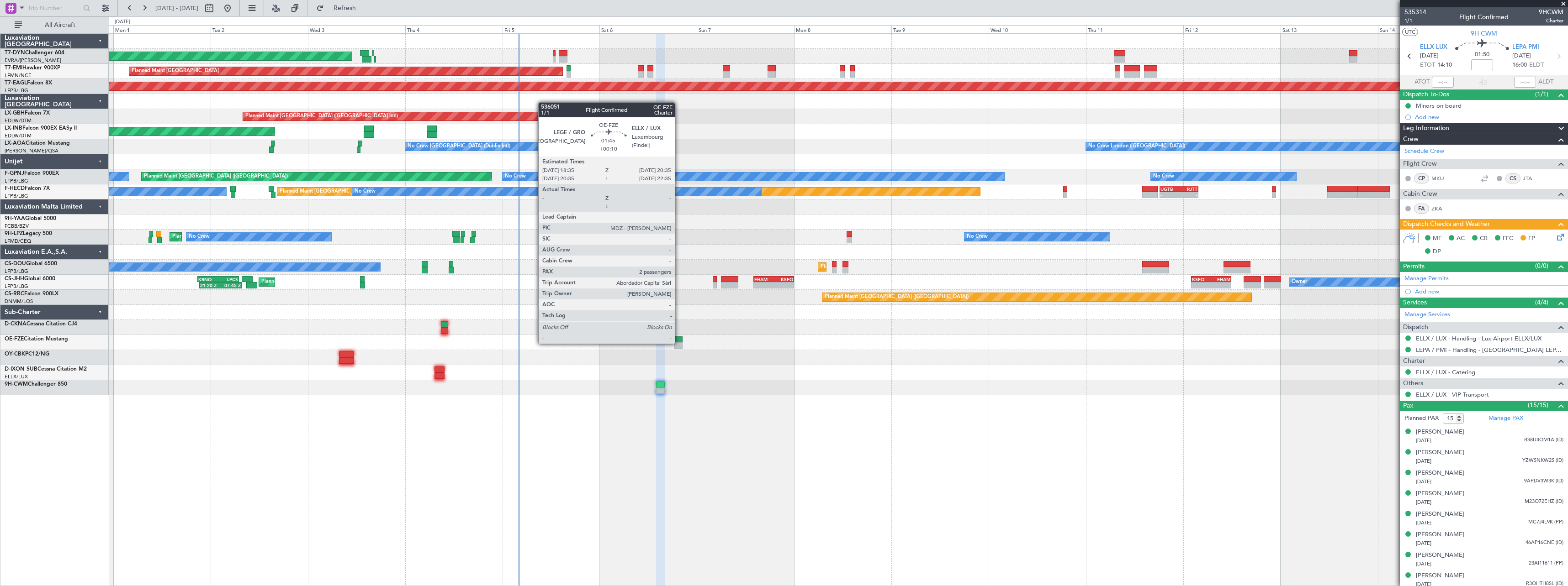
click at [679, 343] on div at bounding box center [678, 346] width 8 height 6
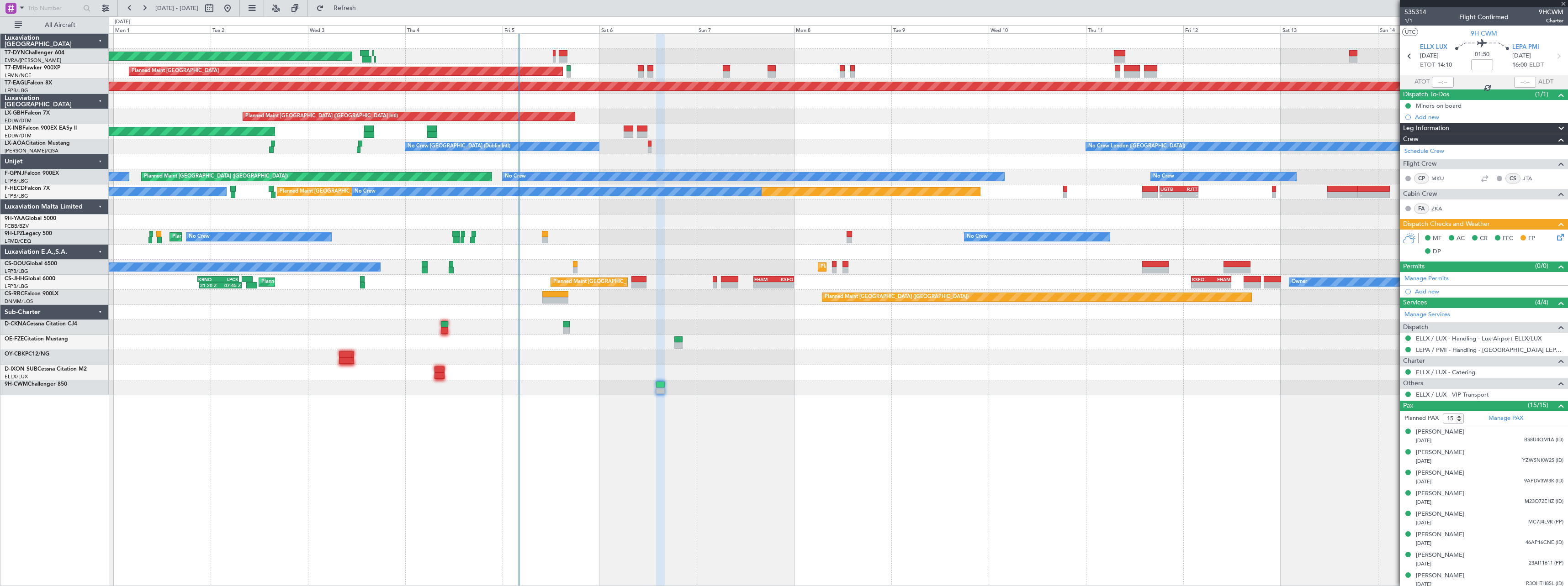
type input "+00:10"
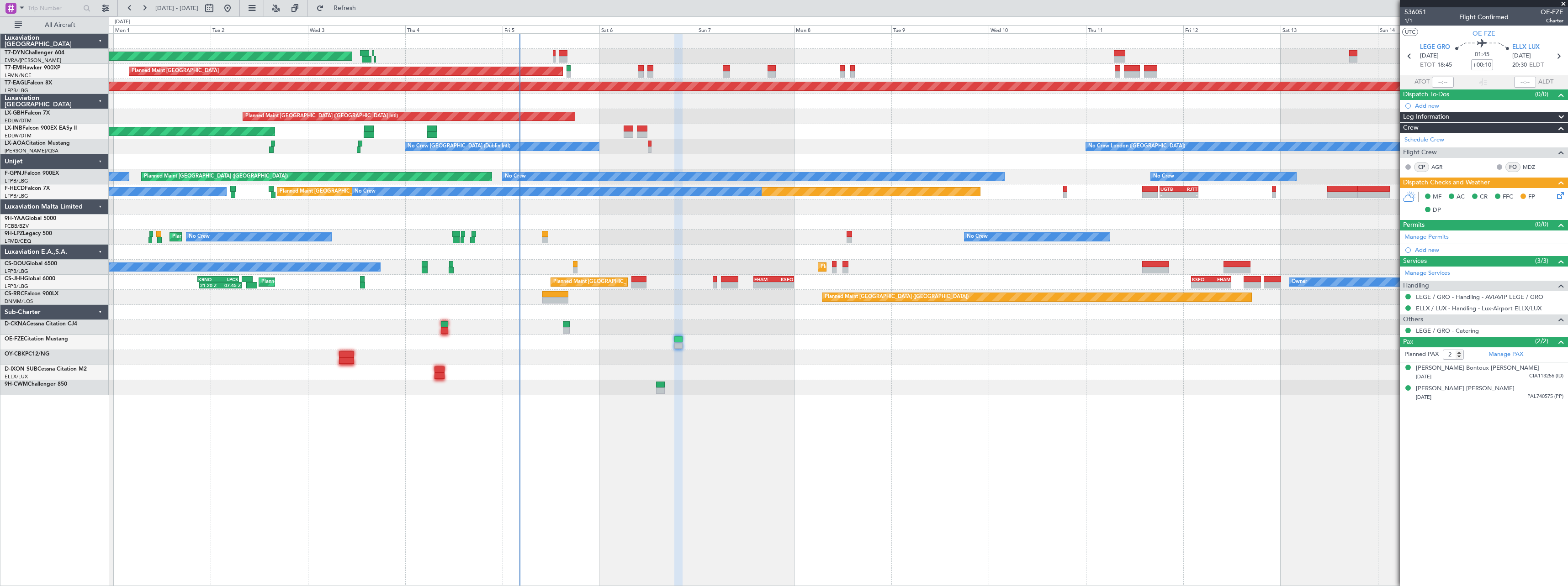
click at [895, 326] on div at bounding box center [838, 327] width 1459 height 15
click at [1564, 3] on span at bounding box center [1563, 4] width 9 height 8
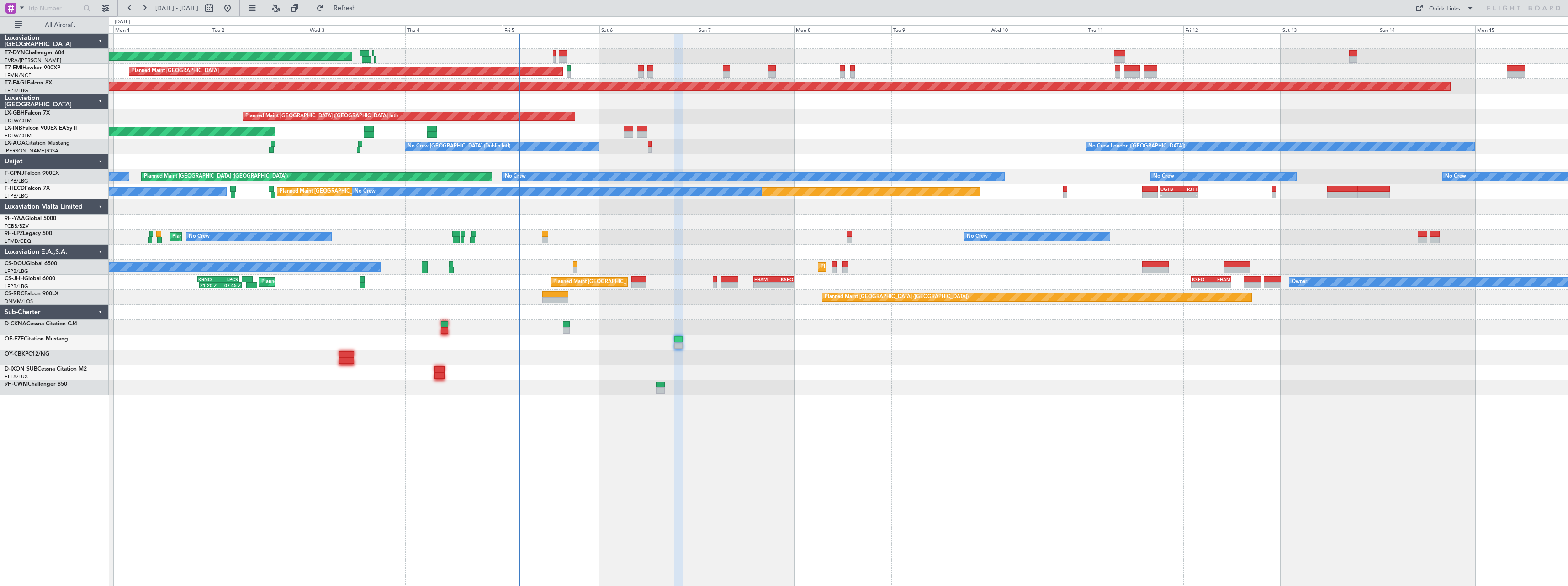
type input "0"
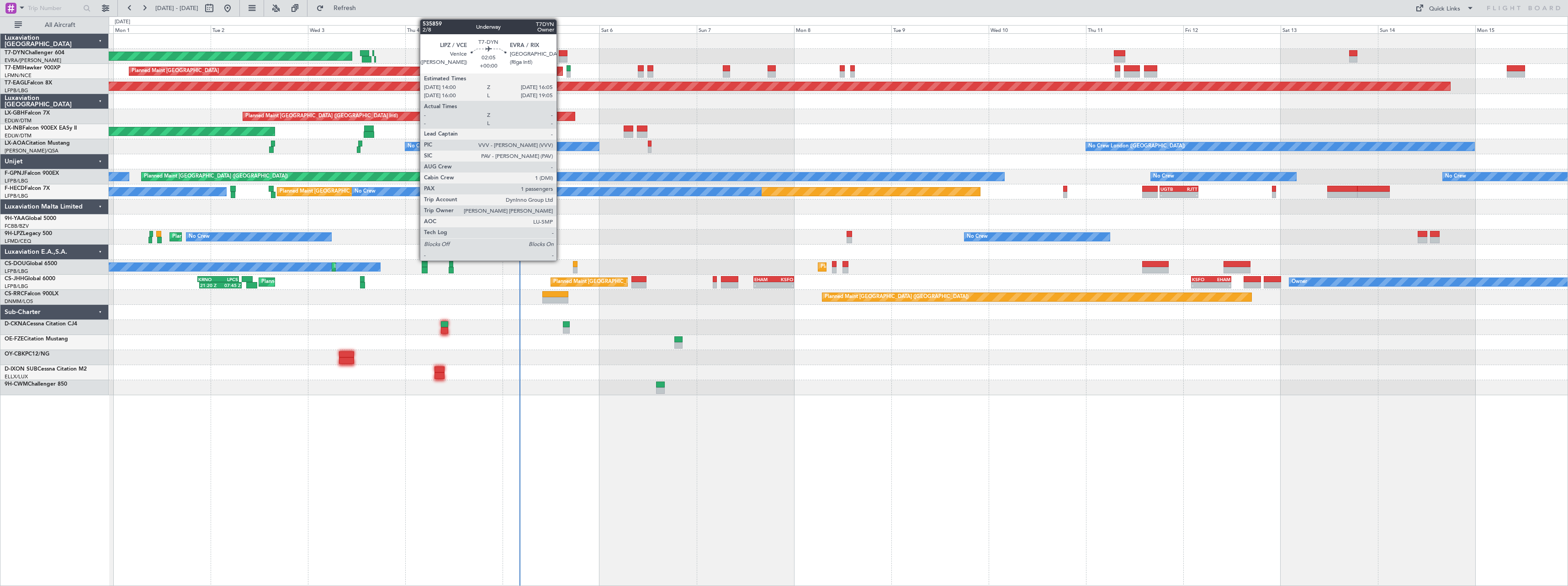
click at [561, 55] on div at bounding box center [563, 53] width 9 height 6
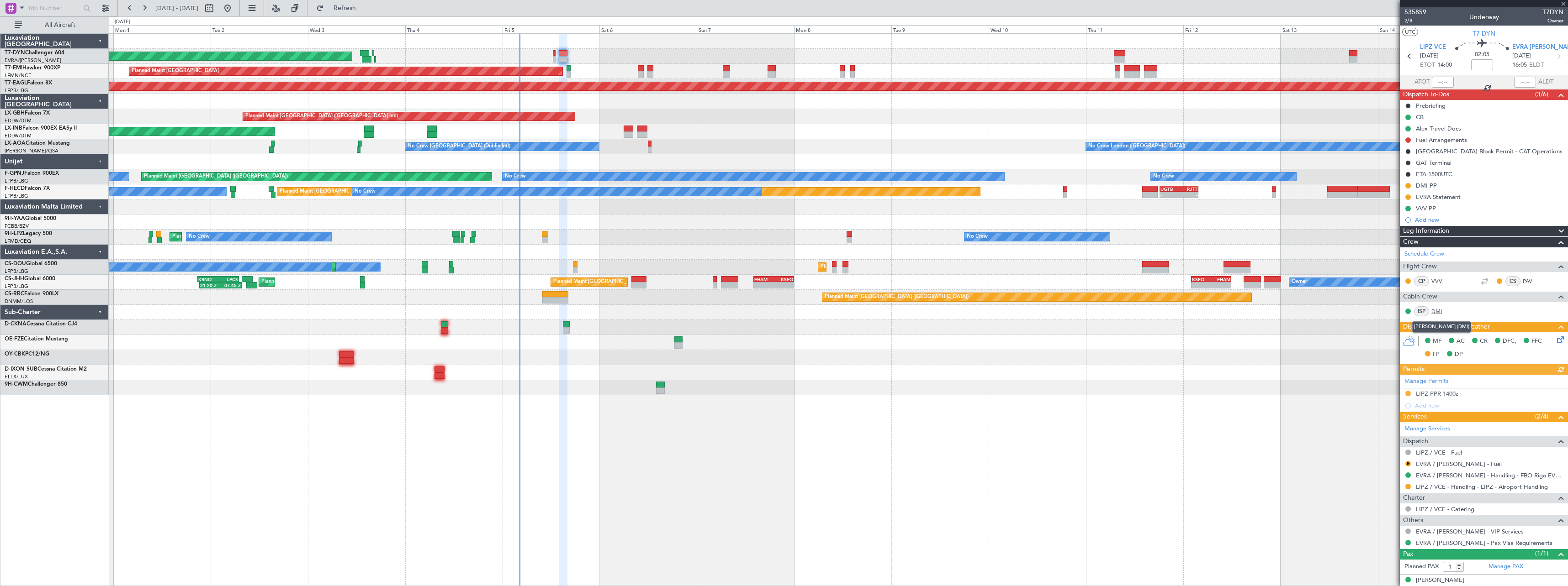
click at [1440, 311] on link "DMI" at bounding box center [1441, 311] width 21 height 8
click at [1413, 17] on span "2/8" at bounding box center [1415, 21] width 22 height 7
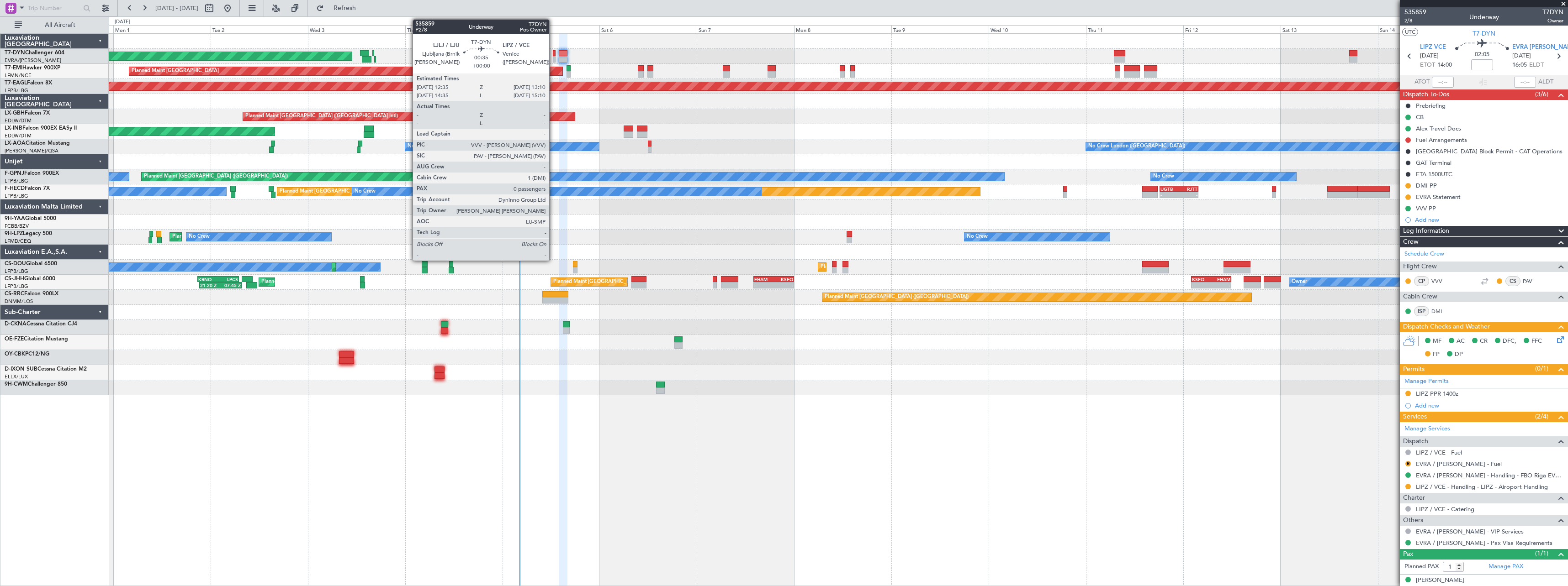
click at [553, 56] on div at bounding box center [554, 59] width 2 height 6
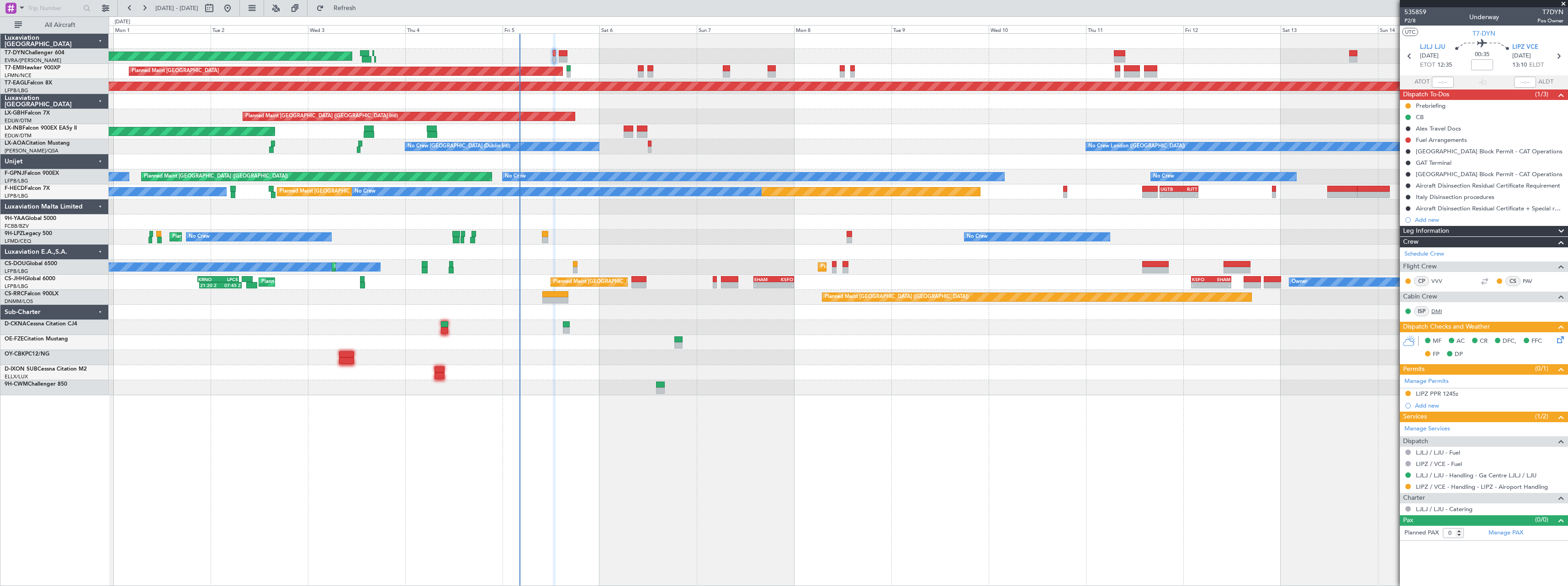
click at [1436, 311] on link "DMI" at bounding box center [1441, 311] width 21 height 8
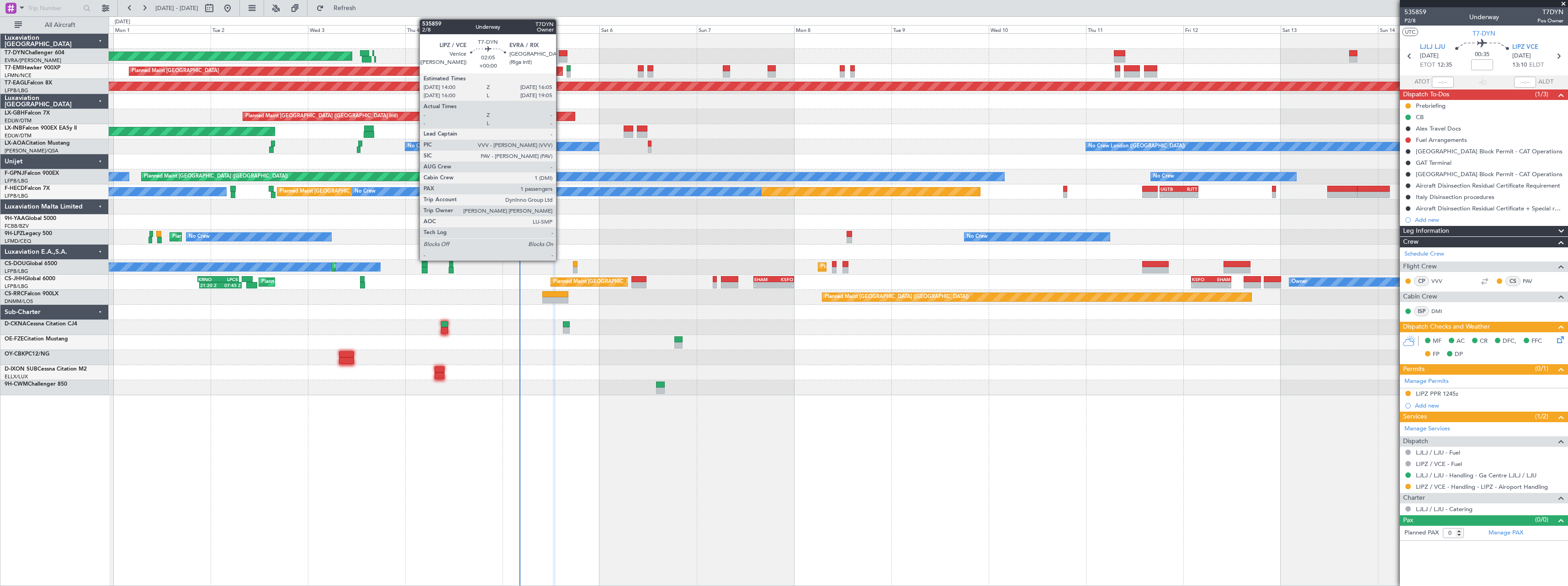
click at [560, 52] on div at bounding box center [563, 53] width 9 height 6
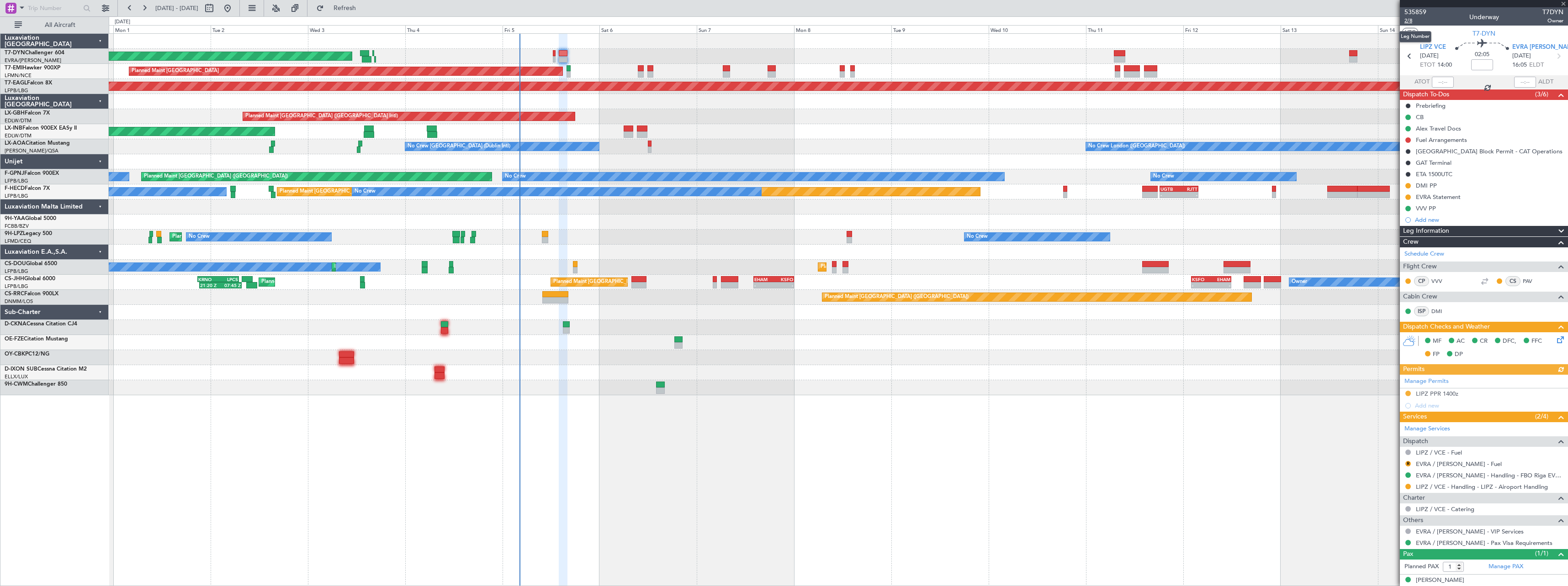
click at [1408, 21] on span "2/8" at bounding box center [1415, 21] width 22 height 7
click at [736, 109] on div "Planned Maint Dubai (Dubai Intl) Planned Maint Nurnberg" at bounding box center [838, 117] width 1459 height 15
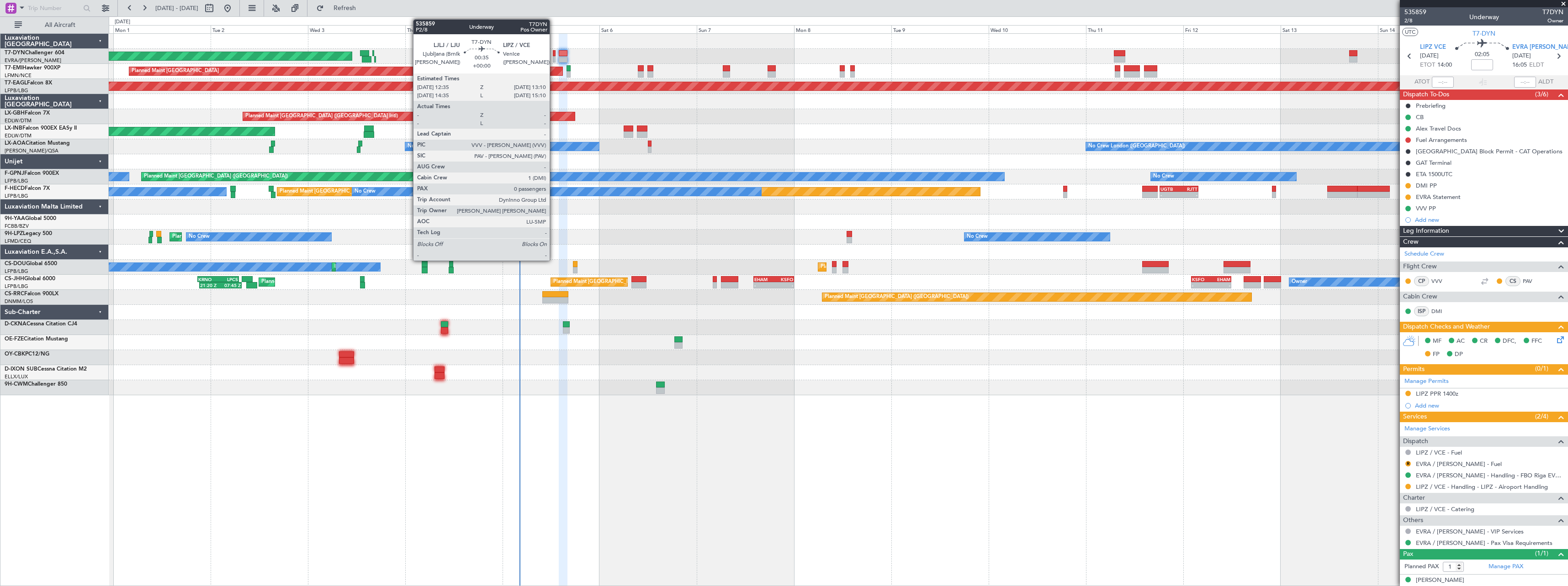
click at [553, 52] on div at bounding box center [554, 53] width 2 height 6
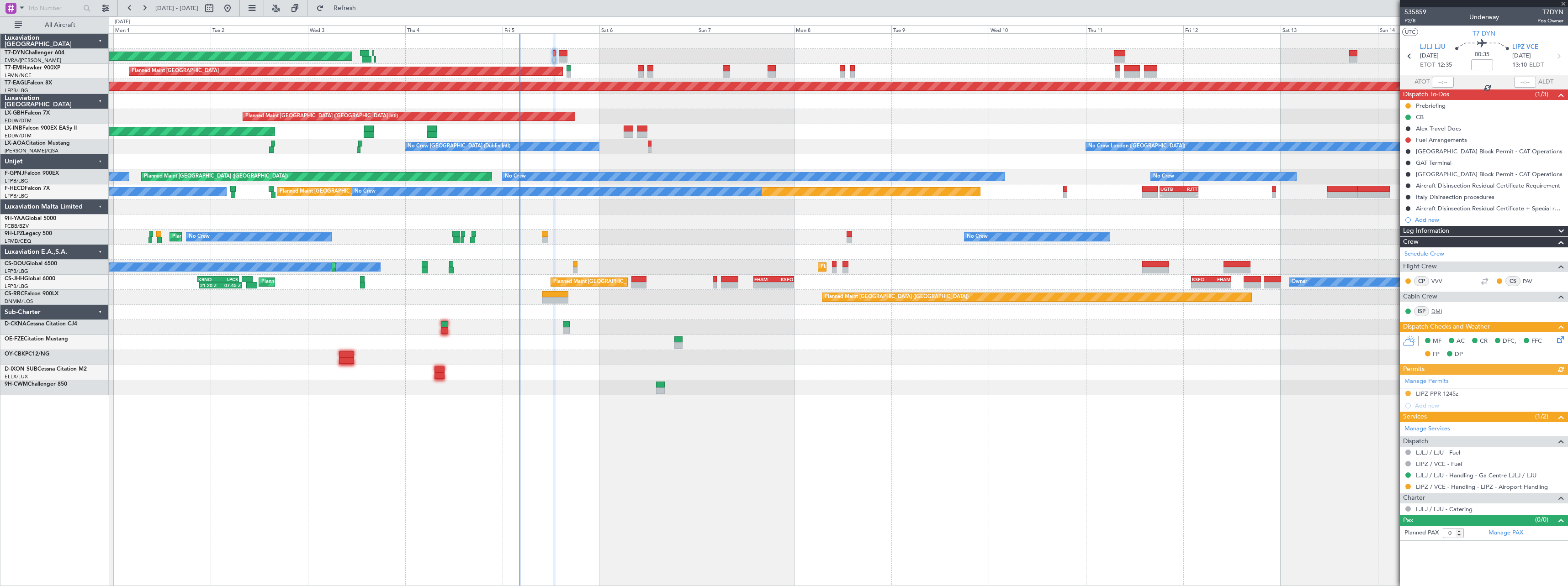
click at [1442, 308] on link "DMI" at bounding box center [1441, 311] width 21 height 8
click at [1408, 140] on button at bounding box center [1408, 140] width 6 height 6
click at [1398, 169] on span "In Progress" at bounding box center [1413, 167] width 31 height 9
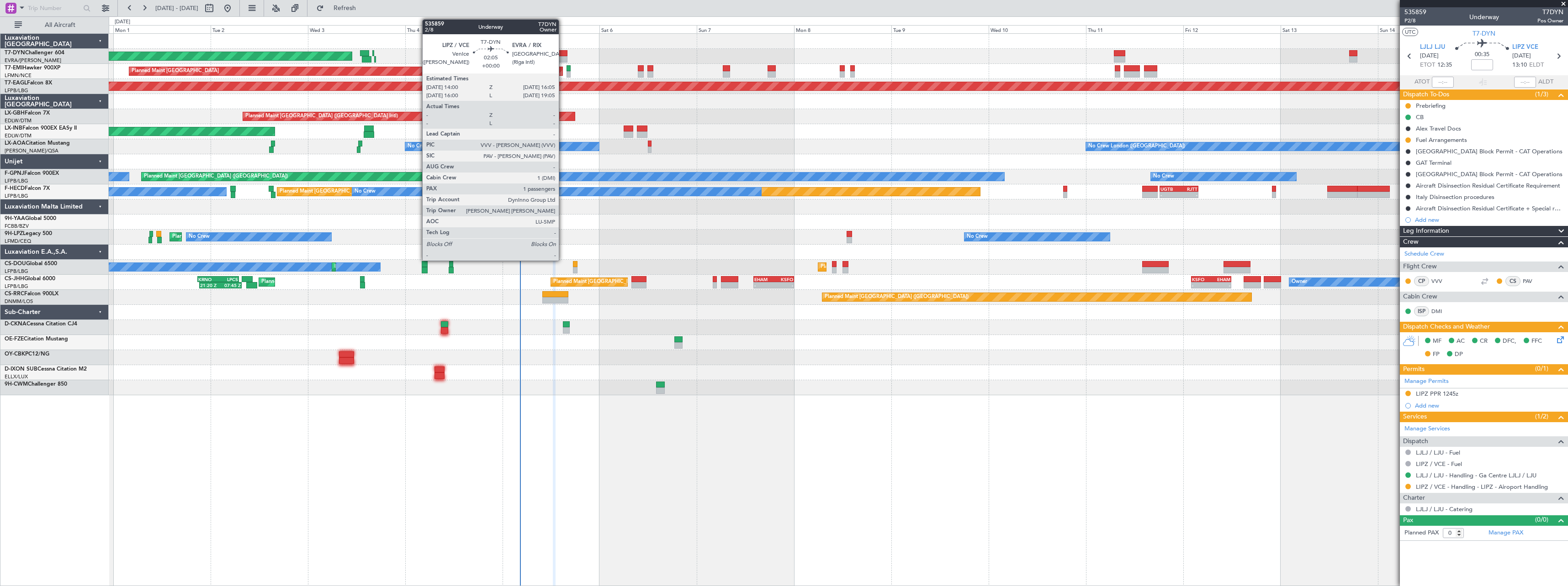
click at [563, 51] on div at bounding box center [563, 53] width 9 height 6
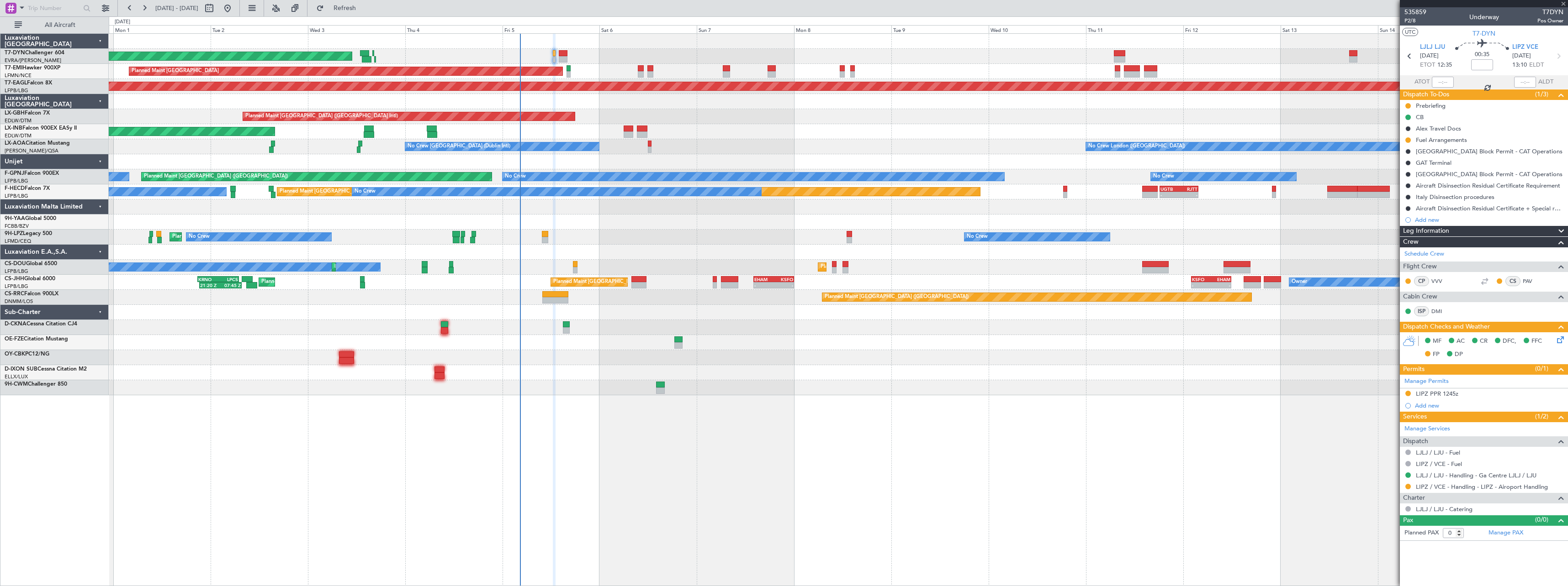
type input "1"
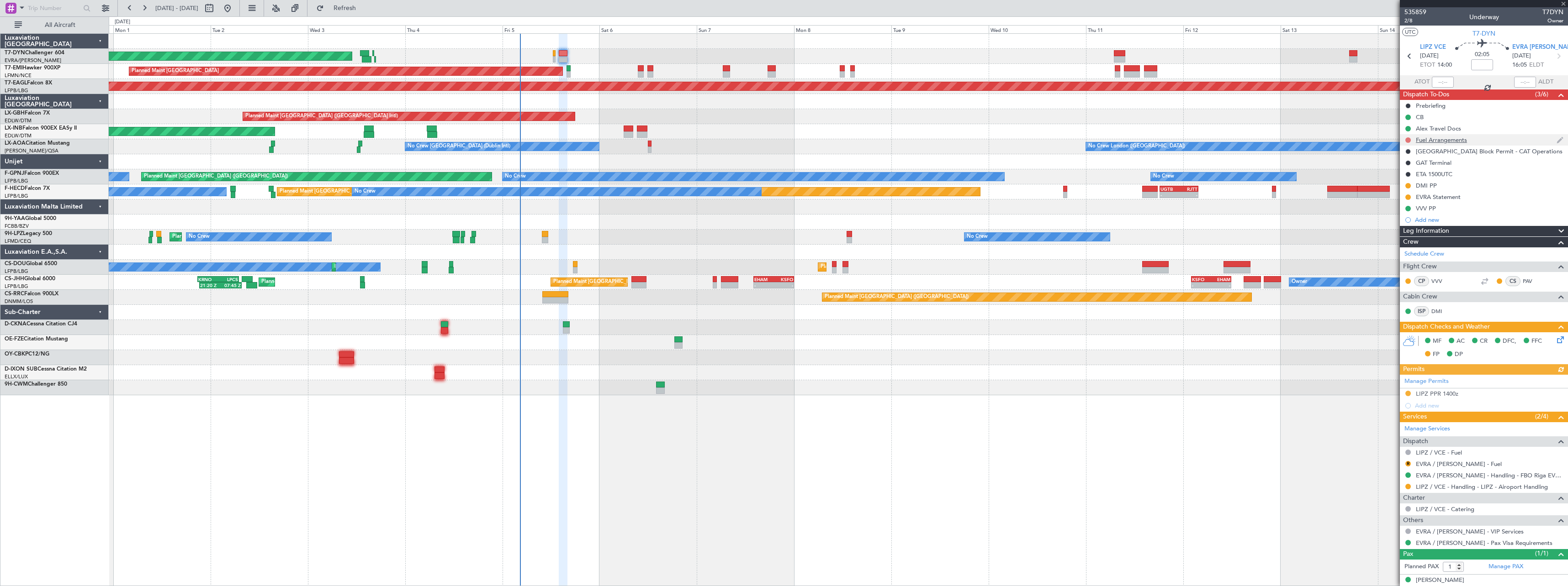
click at [1408, 142] on mat-tooltip-component "Not Started" at bounding box center [1408, 154] width 44 height 24
click at [1406, 140] on button at bounding box center [1408, 140] width 6 height 6
click at [1398, 162] on span "In Progress" at bounding box center [1413, 167] width 31 height 9
click at [364, 10] on span "Refresh" at bounding box center [345, 8] width 39 height 6
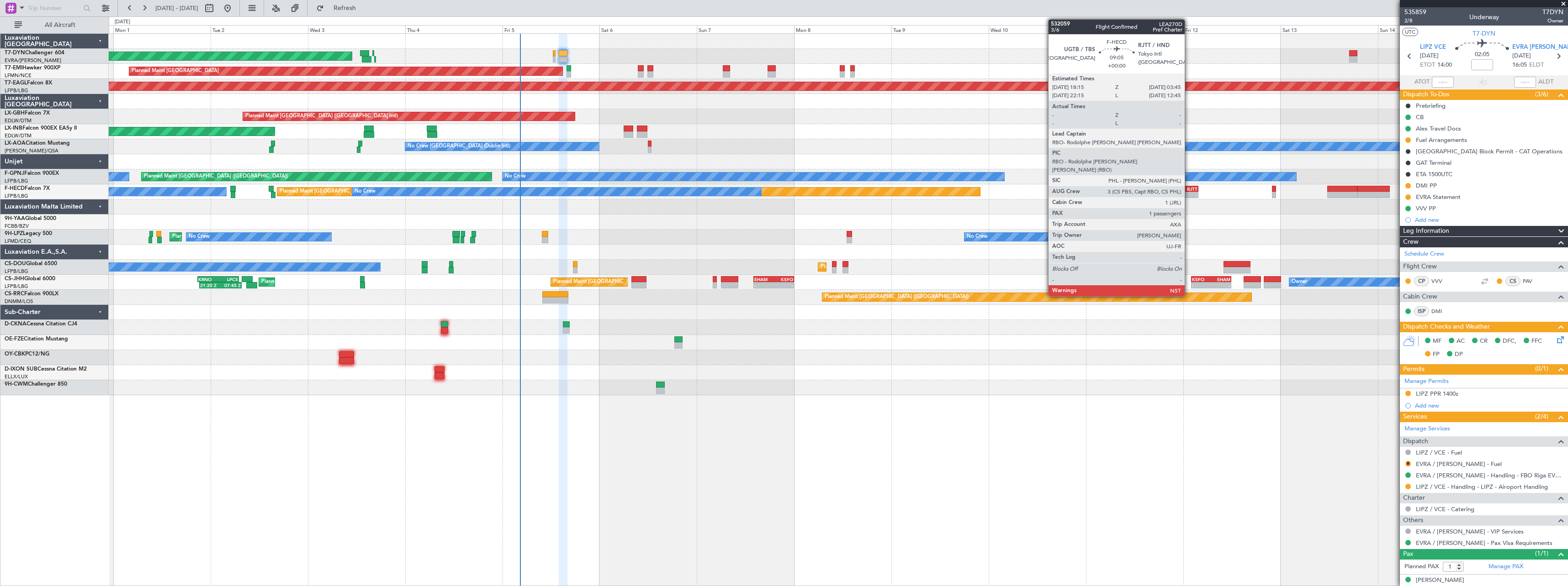
click at [1189, 186] on div "RJTT" at bounding box center [1188, 189] width 18 height 6
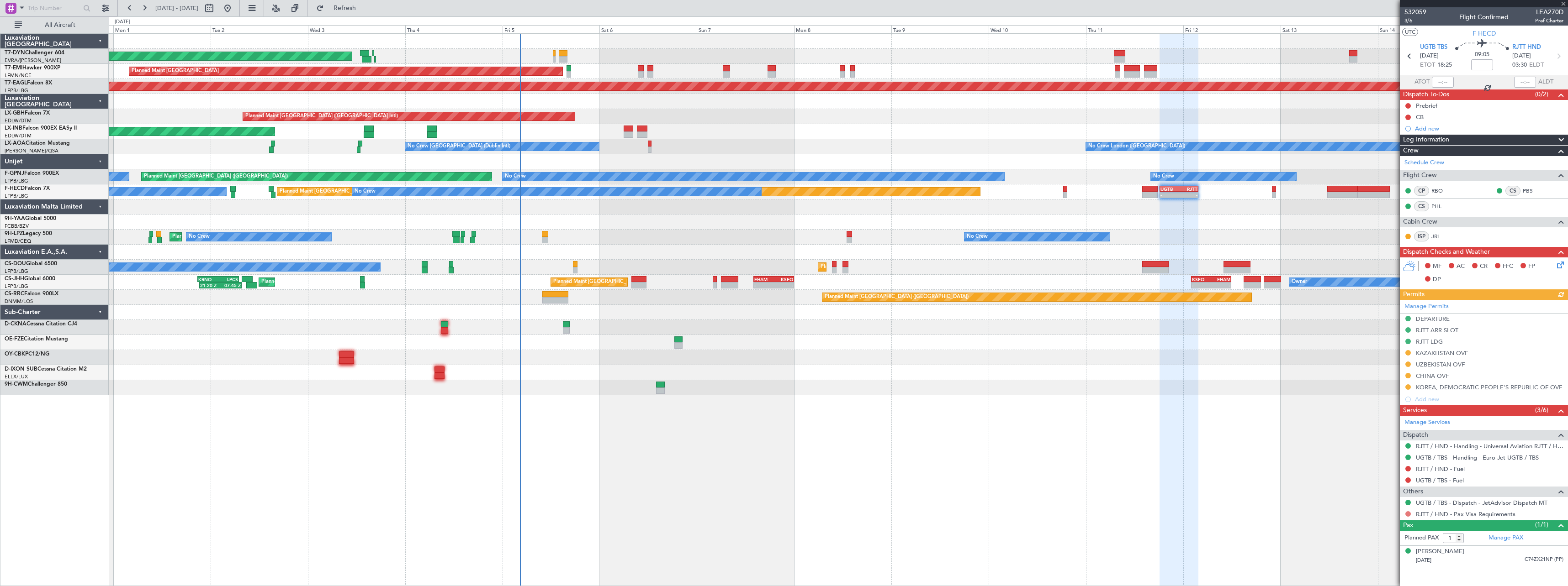
click at [1409, 513] on button at bounding box center [1408, 514] width 6 height 6
click at [1377, 500] on span "Confirmed" at bounding box center [1382, 500] width 29 height 9
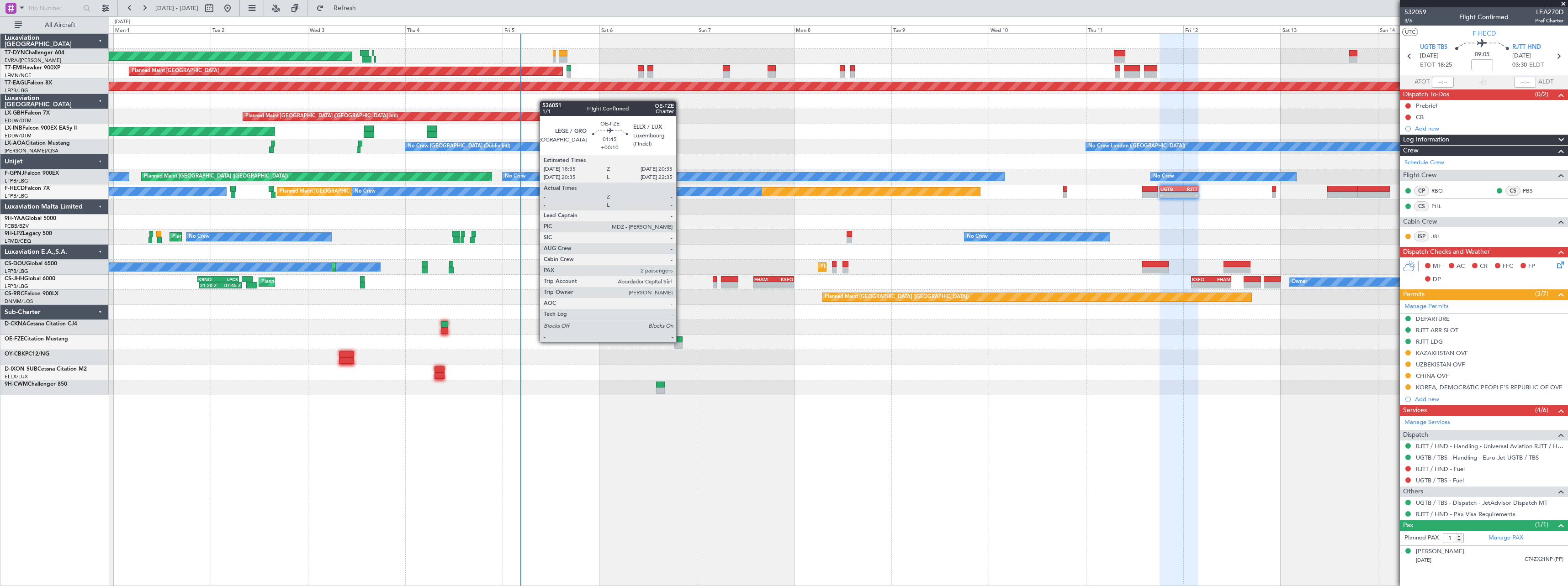
click at [680, 342] on div at bounding box center [678, 339] width 8 height 6
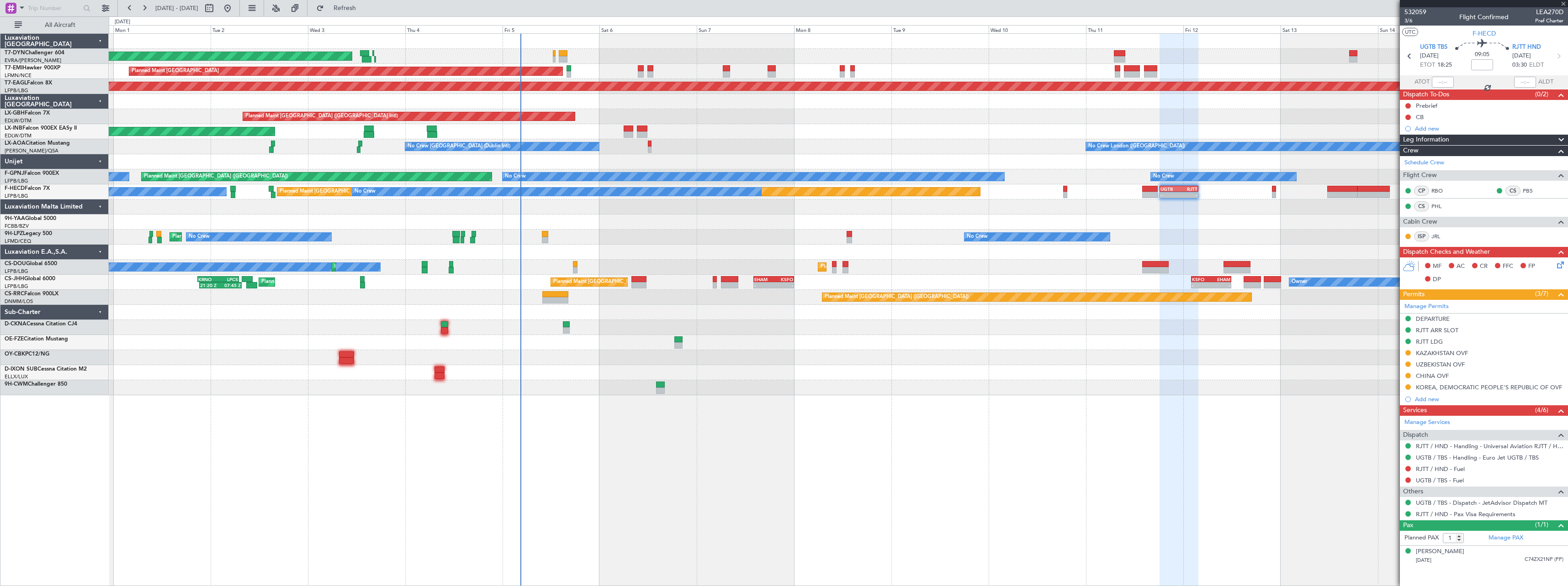
type input "+00:10"
type input "2"
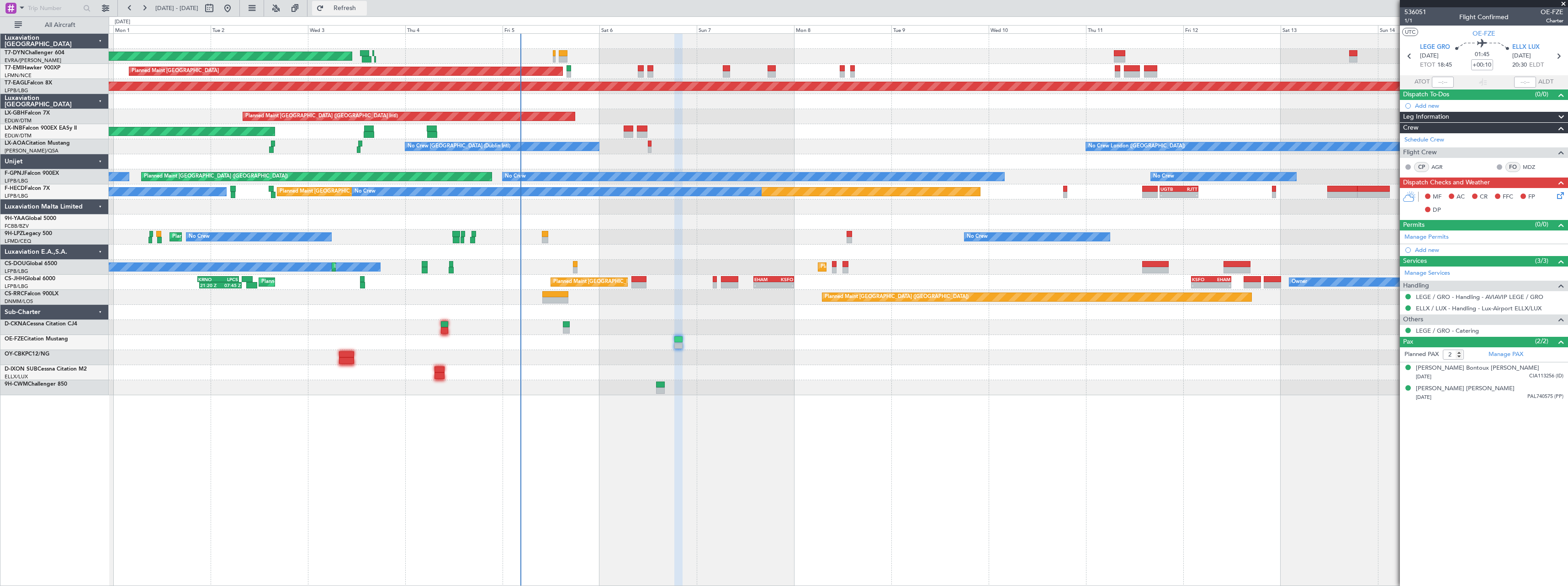
click at [364, 10] on span "Refresh" at bounding box center [345, 8] width 39 height 6
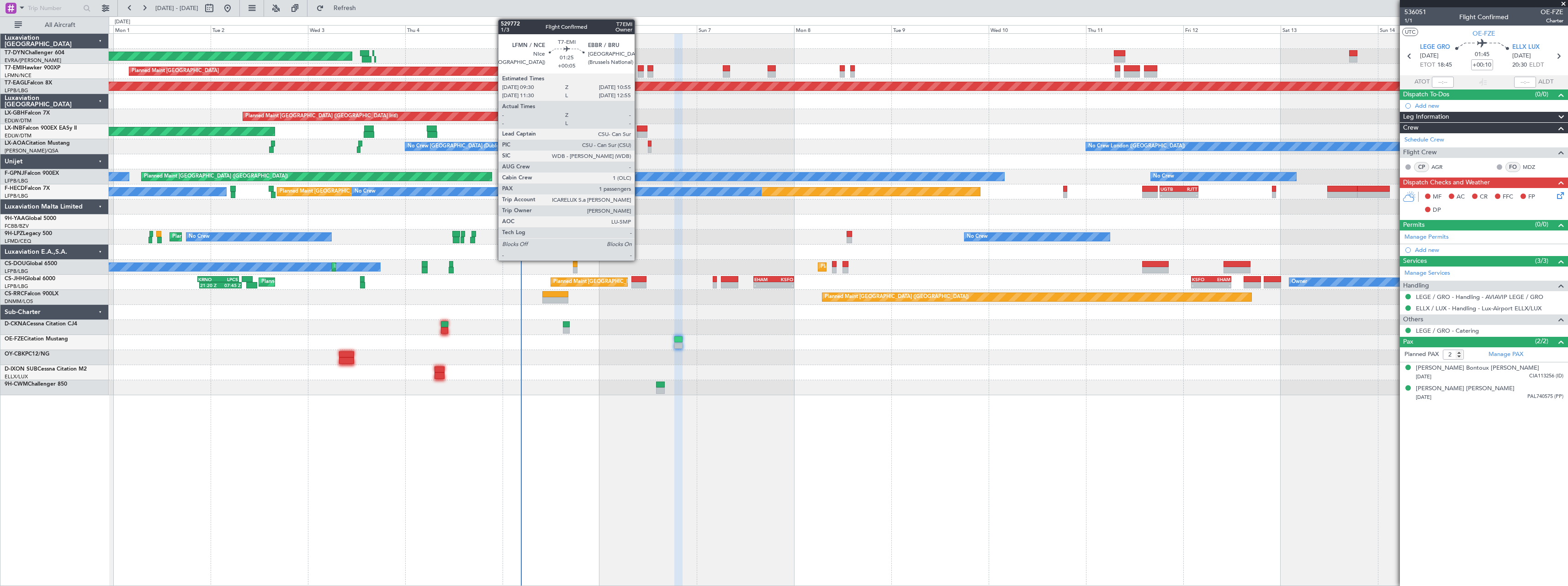
click at [639, 71] on div at bounding box center [641, 68] width 6 height 6
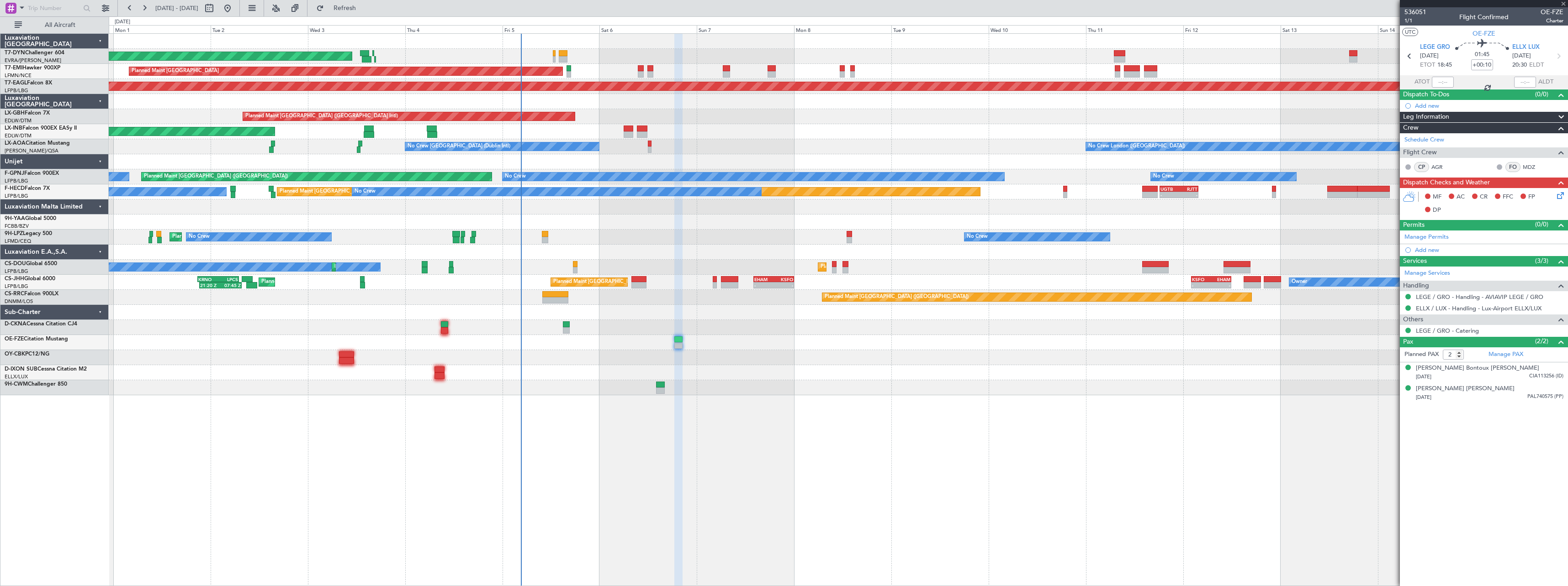
type input "+00:05"
type input "1"
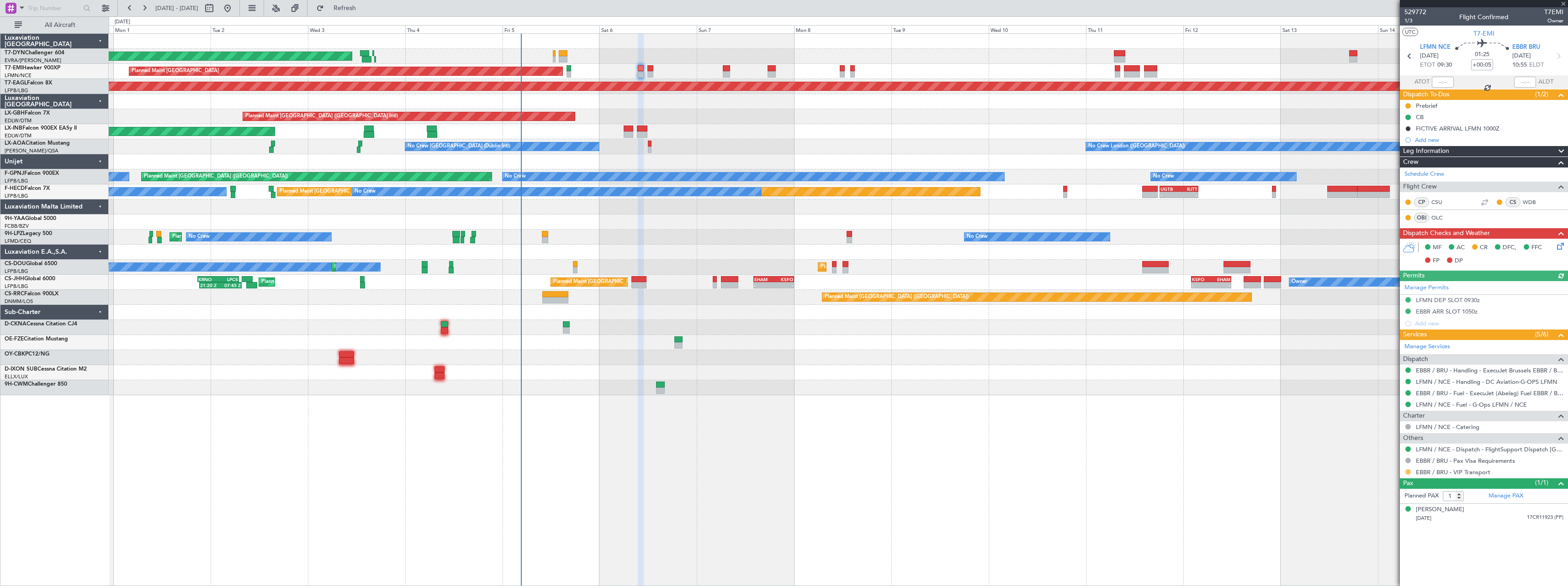
click at [1408, 470] on button at bounding box center [1408, 472] width 6 height 6
click at [1373, 458] on span "Confirmed" at bounding box center [1382, 458] width 29 height 9
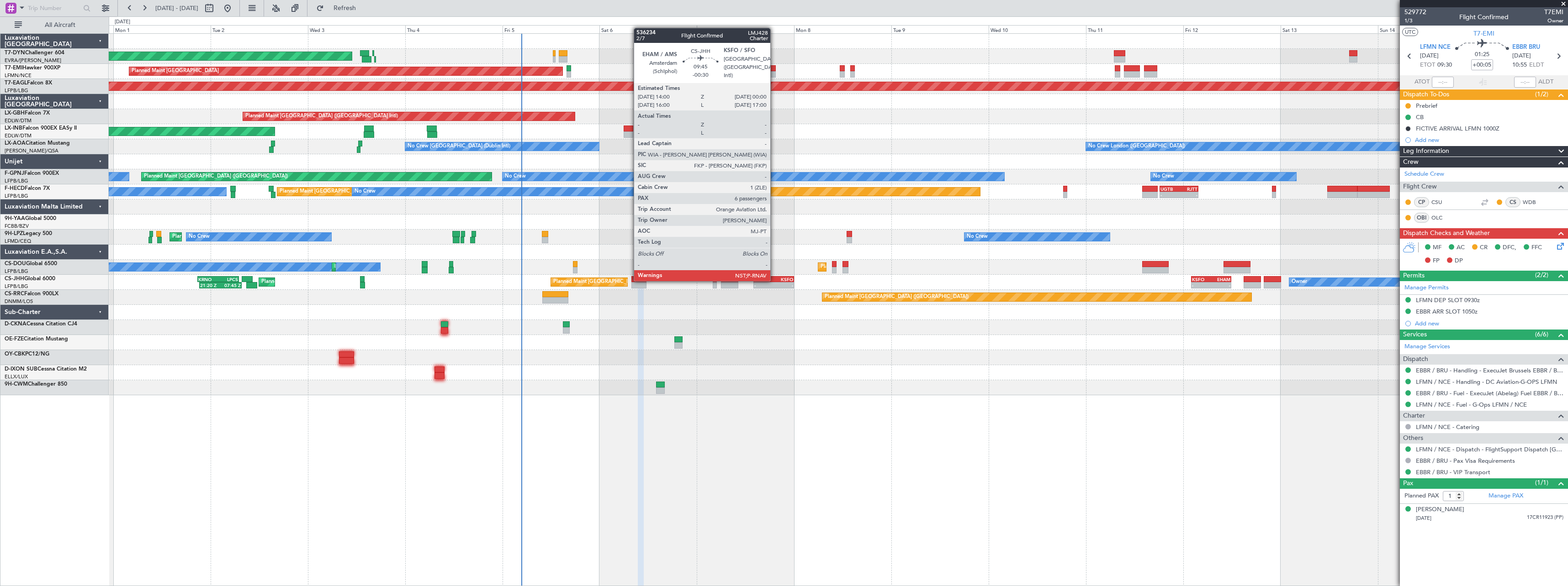
click at [774, 280] on div "KSFO" at bounding box center [783, 279] width 20 height 6
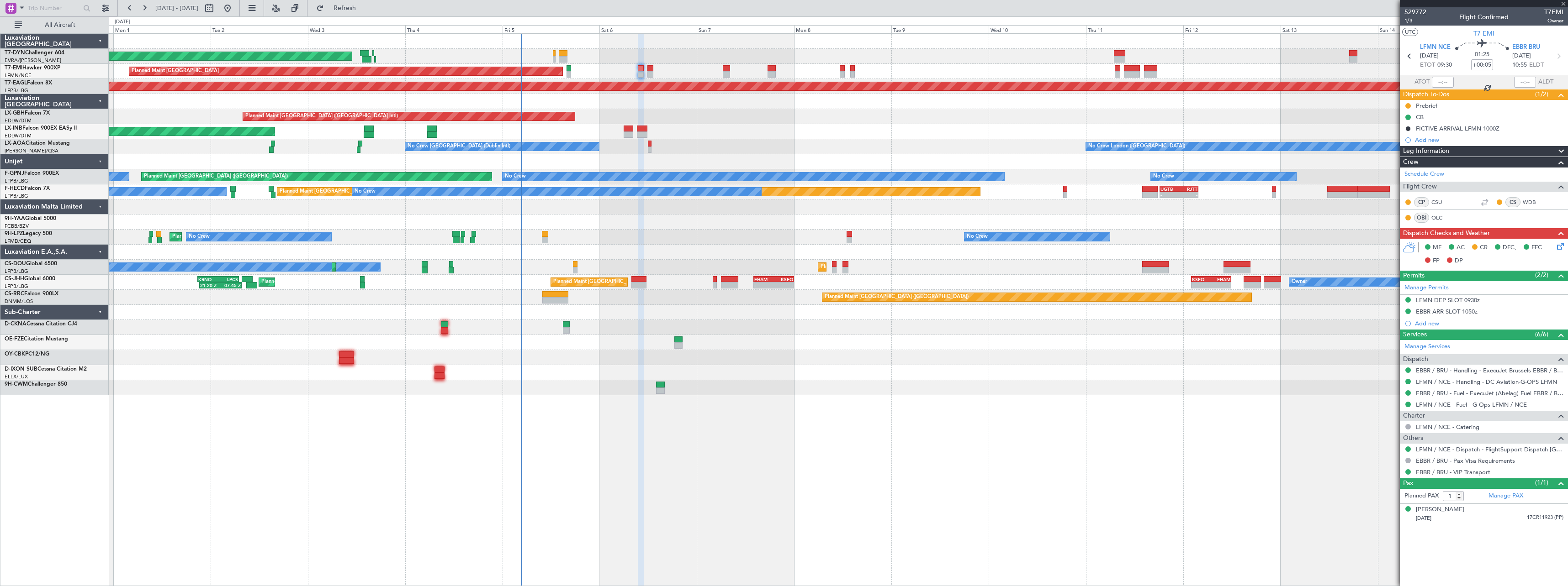
type input "-00:30"
type input "6"
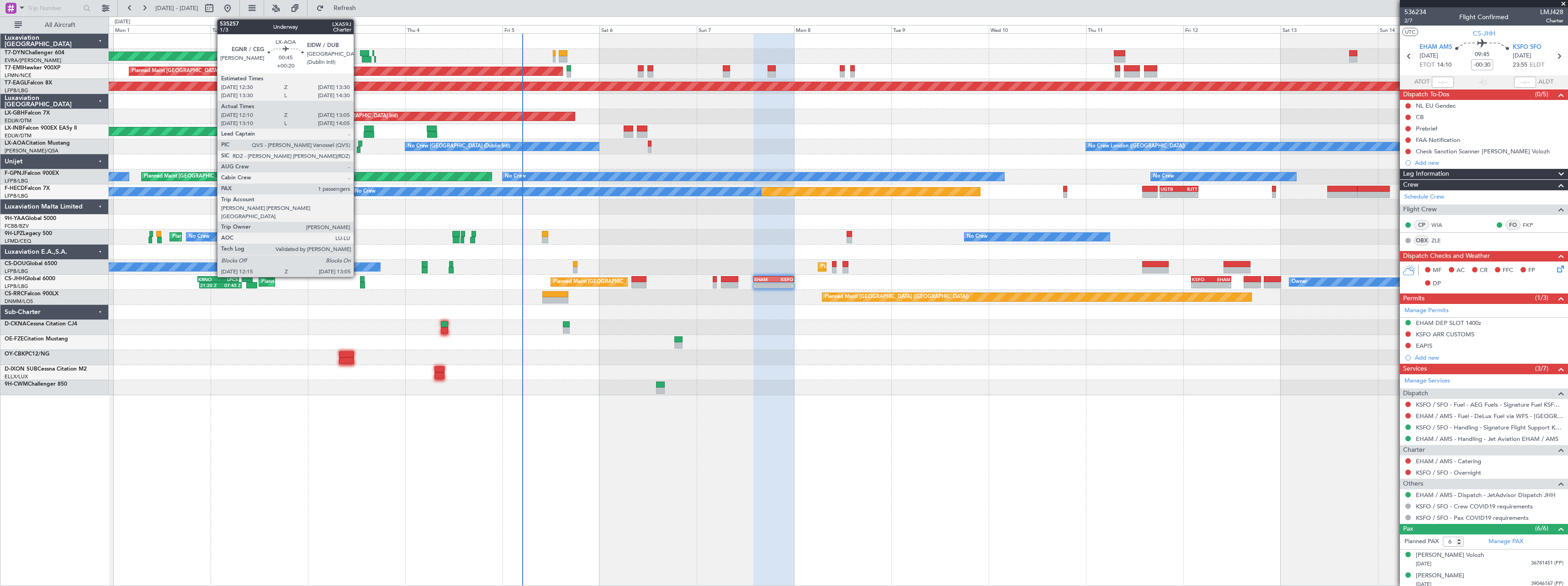
click at [358, 145] on div at bounding box center [360, 144] width 4 height 6
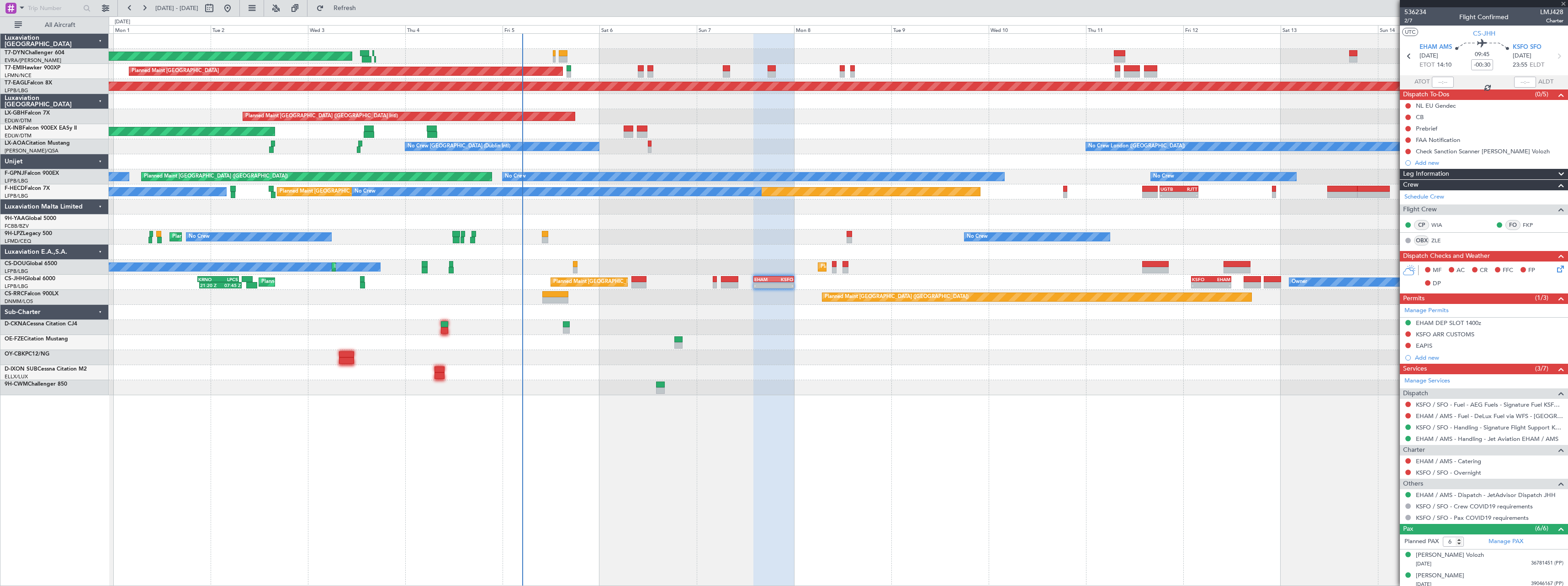
type input "+00:20"
type input "12:20"
type input "13:00"
type input "1"
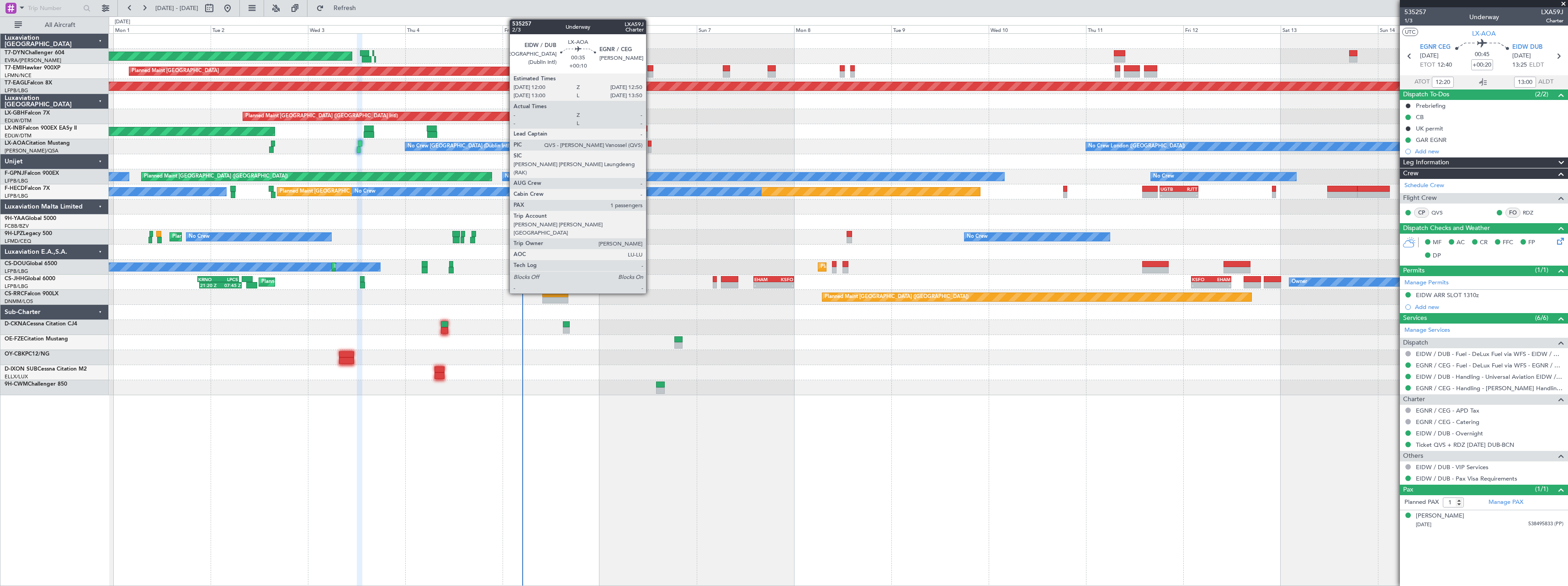
click at [650, 146] on div at bounding box center [650, 144] width 4 height 6
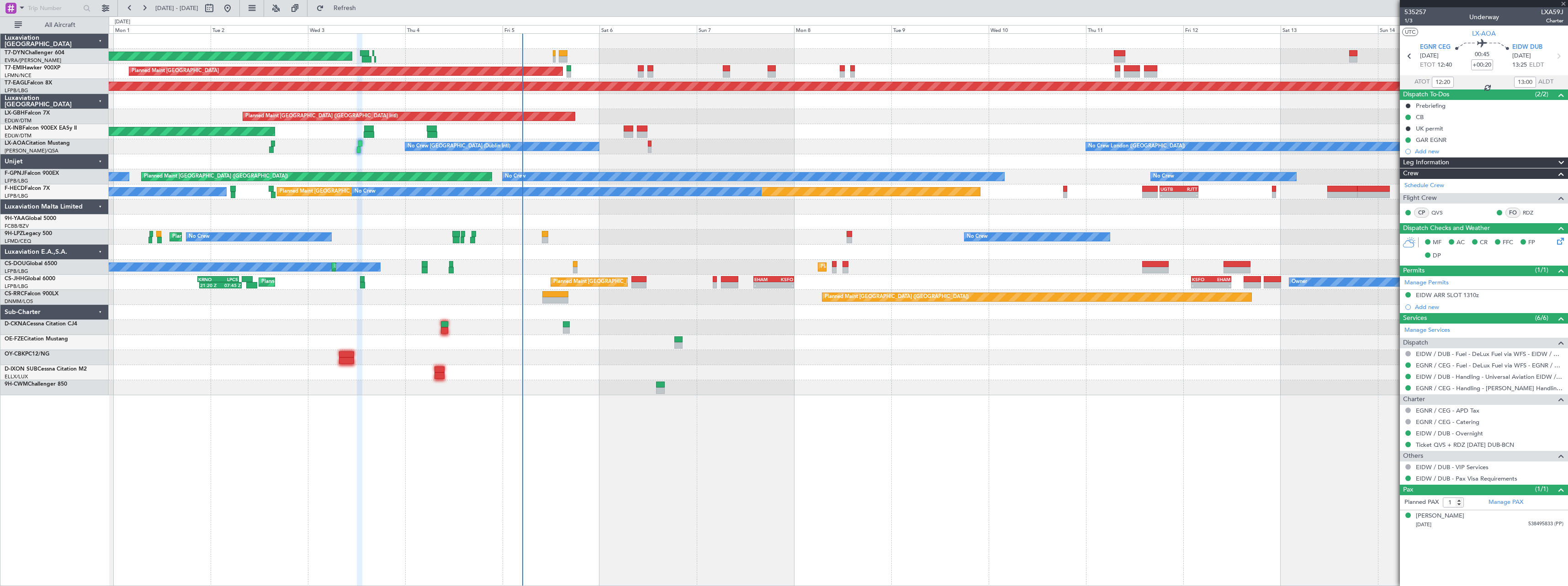
type input "+00:10"
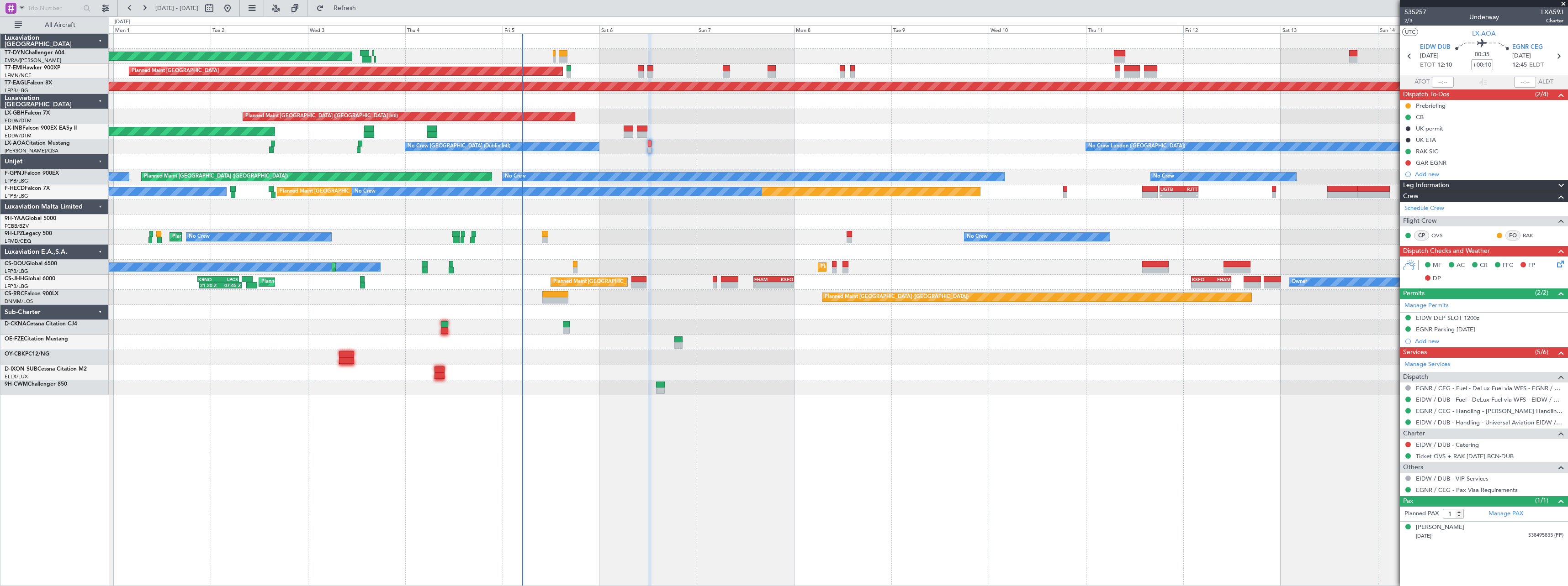
click at [1408, 447] on div at bounding box center [1408, 445] width 7 height 7
click at [1408, 445] on button at bounding box center [1408, 444] width 6 height 6
click at [1375, 454] on span "Not Required" at bounding box center [1386, 457] width 37 height 9
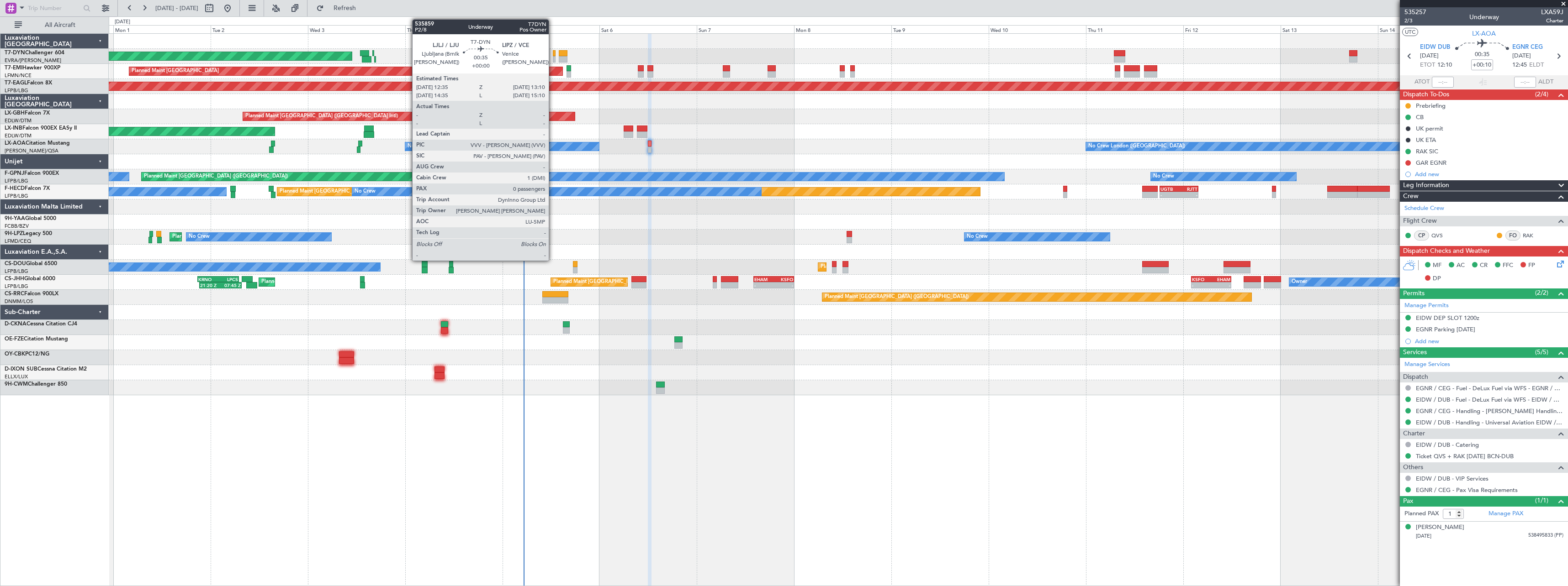
click at [553, 54] on div at bounding box center [554, 53] width 2 height 6
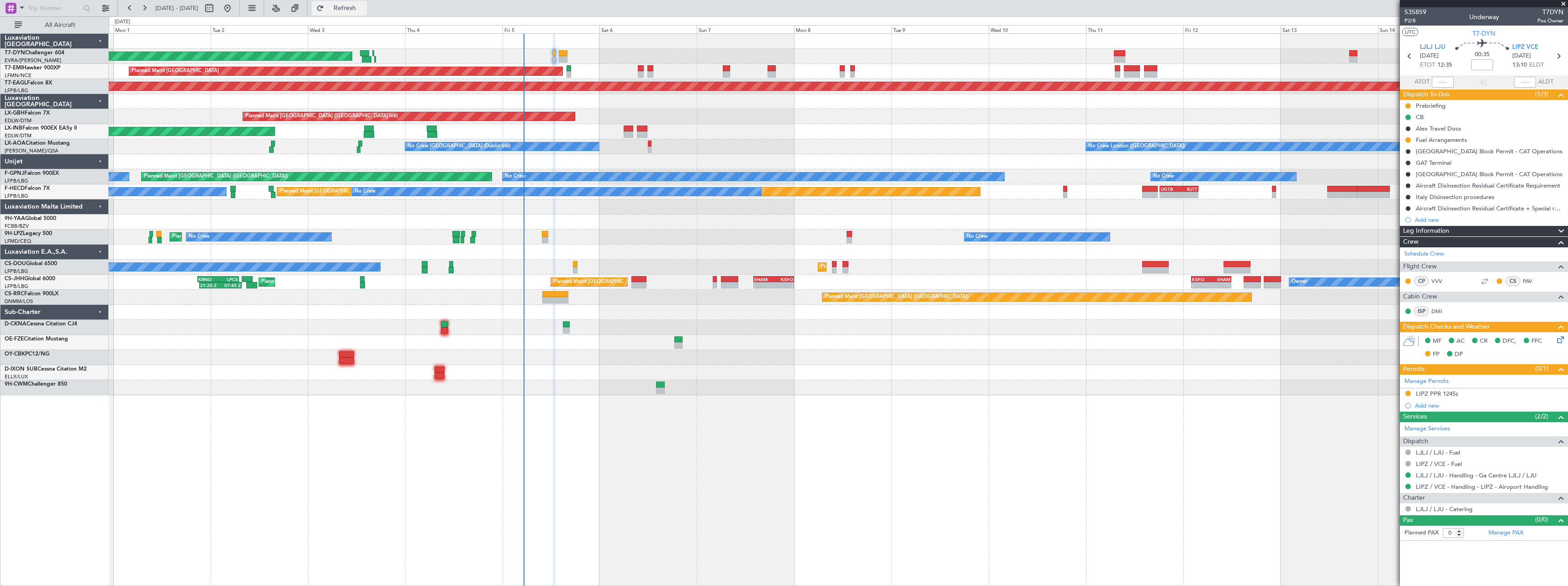
click at [364, 6] on span "Refresh" at bounding box center [345, 8] width 39 height 6
drag, startPoint x: 376, startPoint y: 11, endPoint x: 381, endPoint y: 11, distance: 5.0
click at [364, 11] on span "Refresh" at bounding box center [345, 8] width 39 height 6
click at [367, 3] on button "Refresh" at bounding box center [339, 8] width 55 height 15
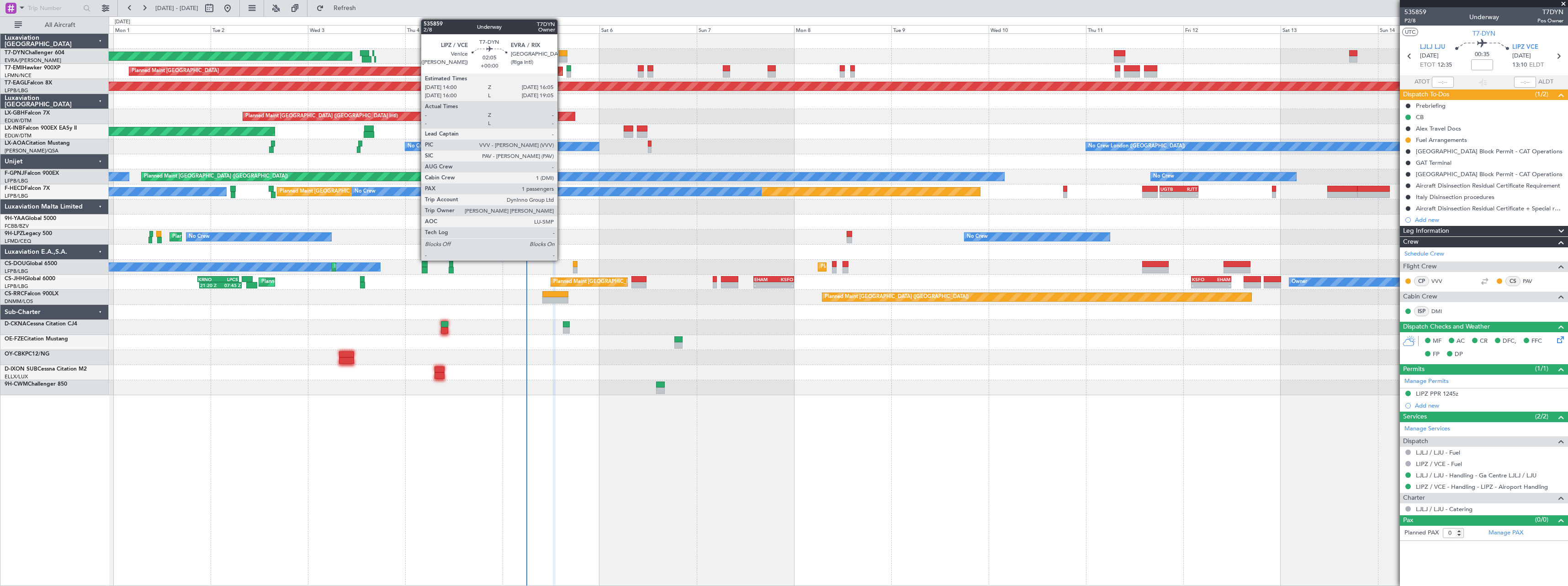
click at [561, 55] on div at bounding box center [563, 53] width 9 height 6
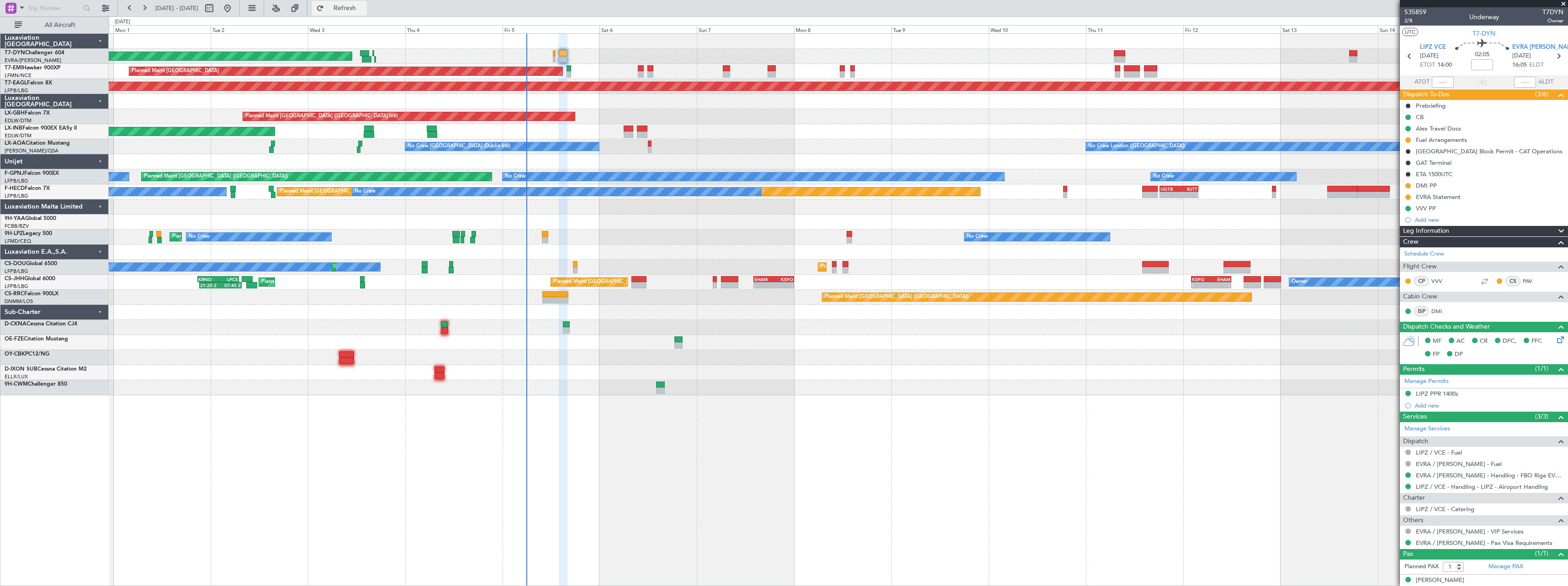
click at [364, 11] on span "Refresh" at bounding box center [345, 8] width 39 height 6
click at [1406, 186] on button at bounding box center [1408, 186] width 6 height 6
click at [1394, 226] on li "Completed" at bounding box center [1408, 226] width 49 height 14
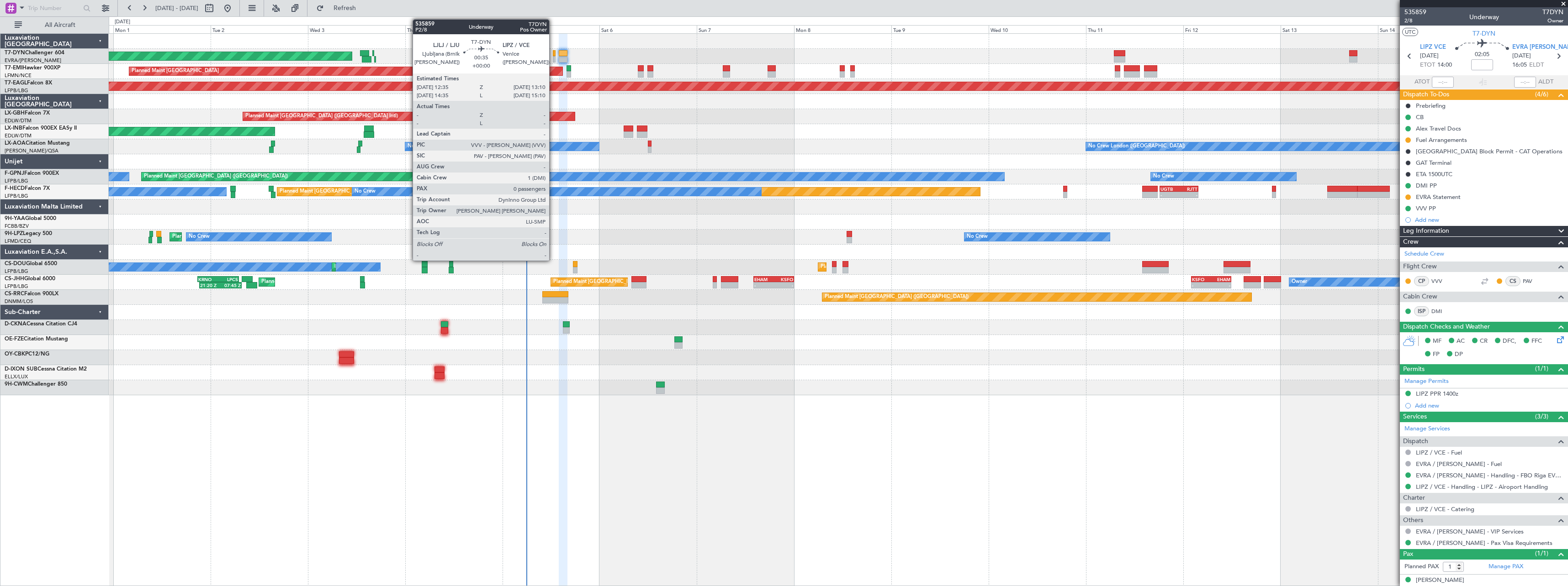
click at [553, 55] on div at bounding box center [554, 53] width 2 height 6
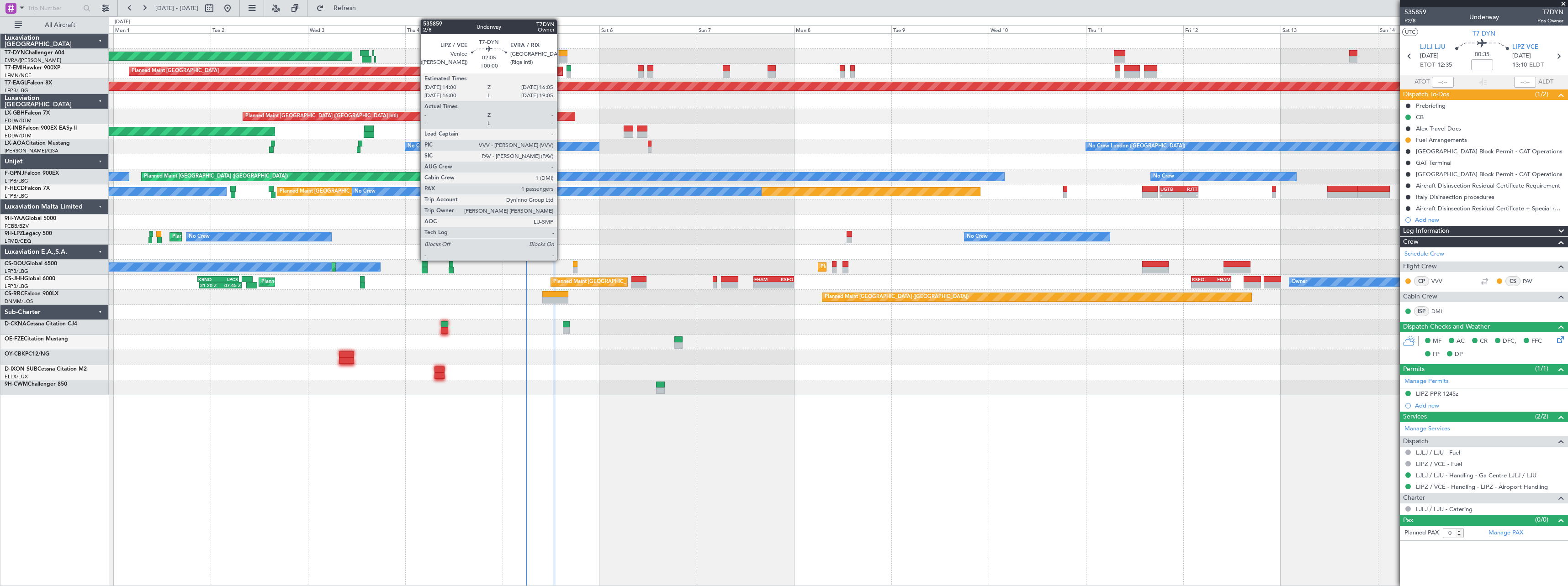
click at [561, 54] on div at bounding box center [563, 53] width 9 height 6
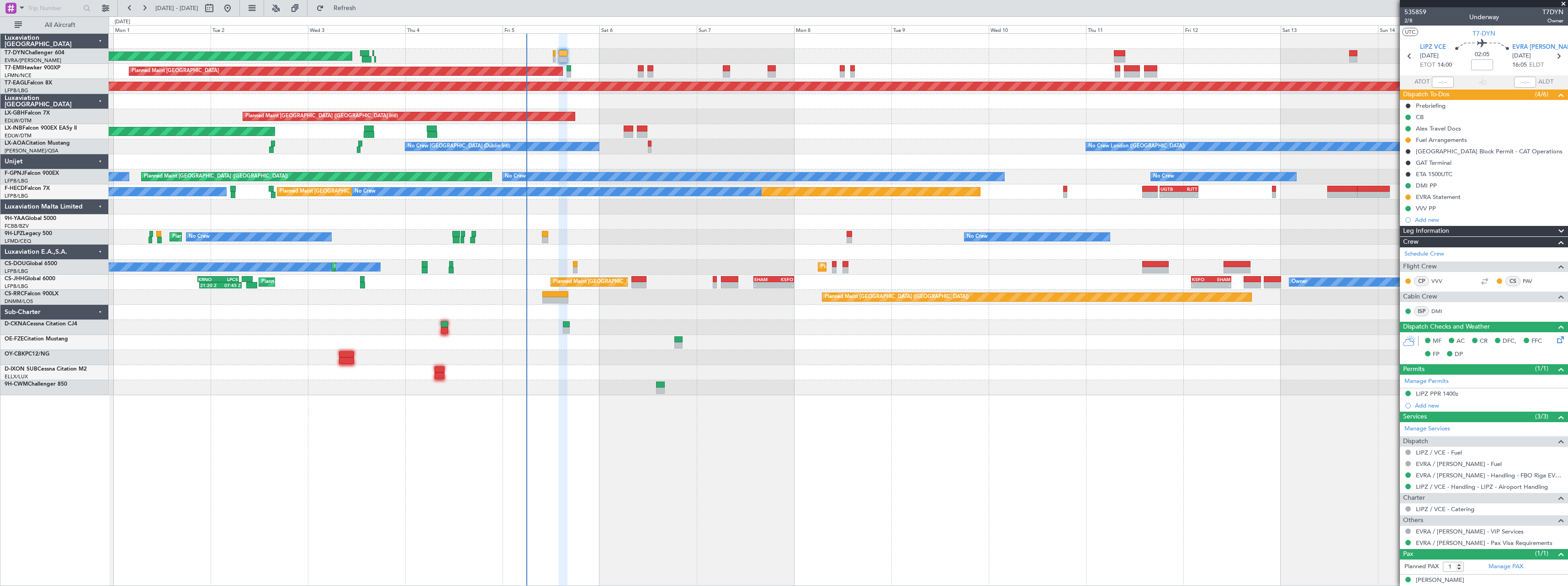
click at [1564, 4] on span at bounding box center [1563, 4] width 9 height 8
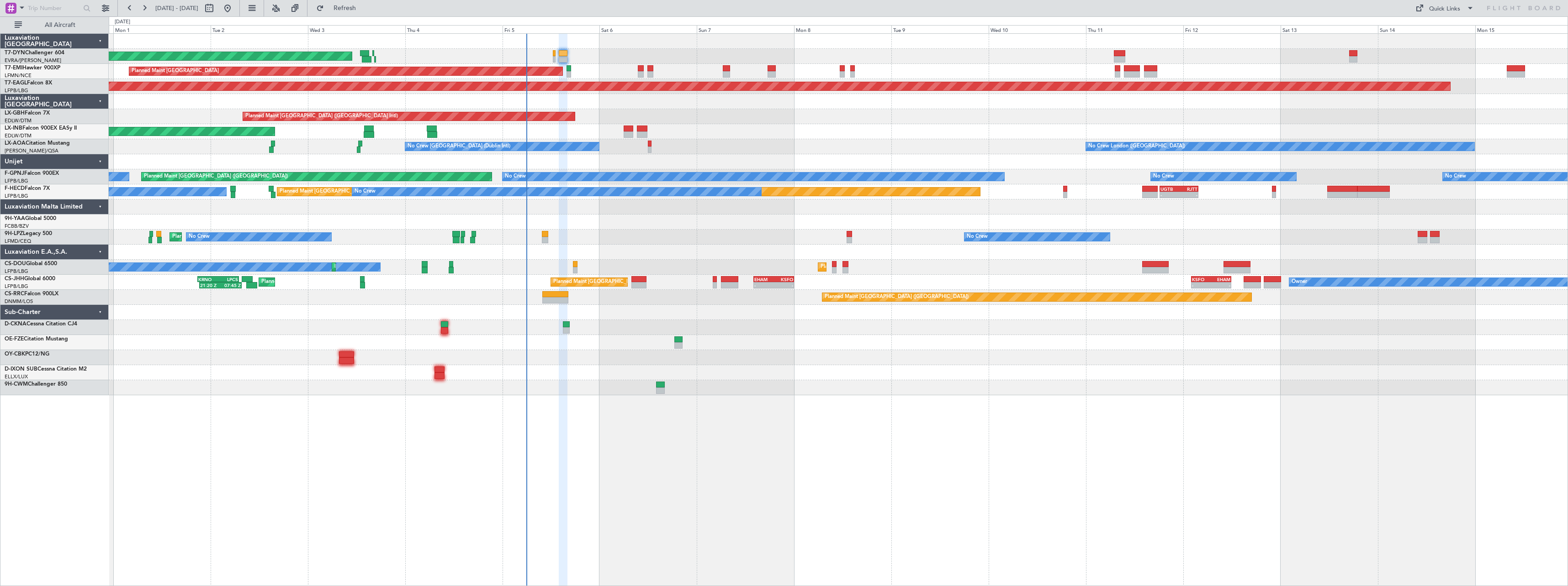
type input "0"
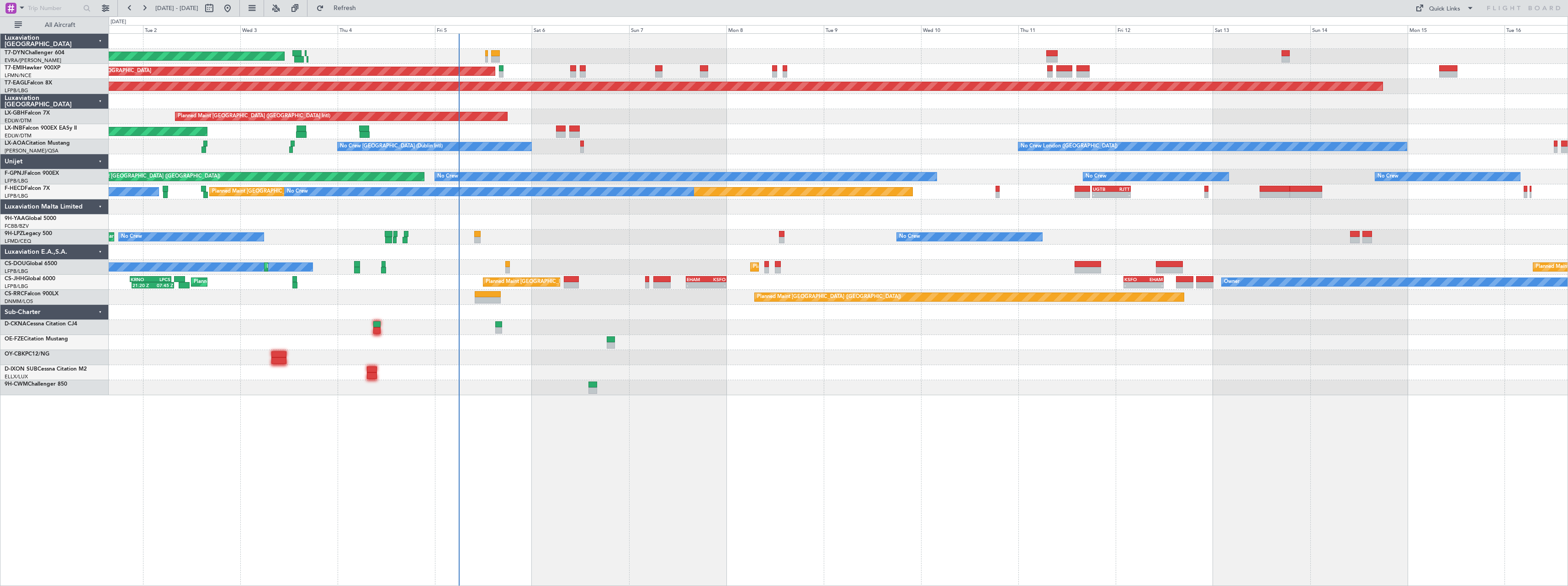
click at [594, 240] on div "No Crew [GEOGRAPHIC_DATA] ([GEOGRAPHIC_DATA]) No Crew No Crew" at bounding box center [838, 237] width 1459 height 15
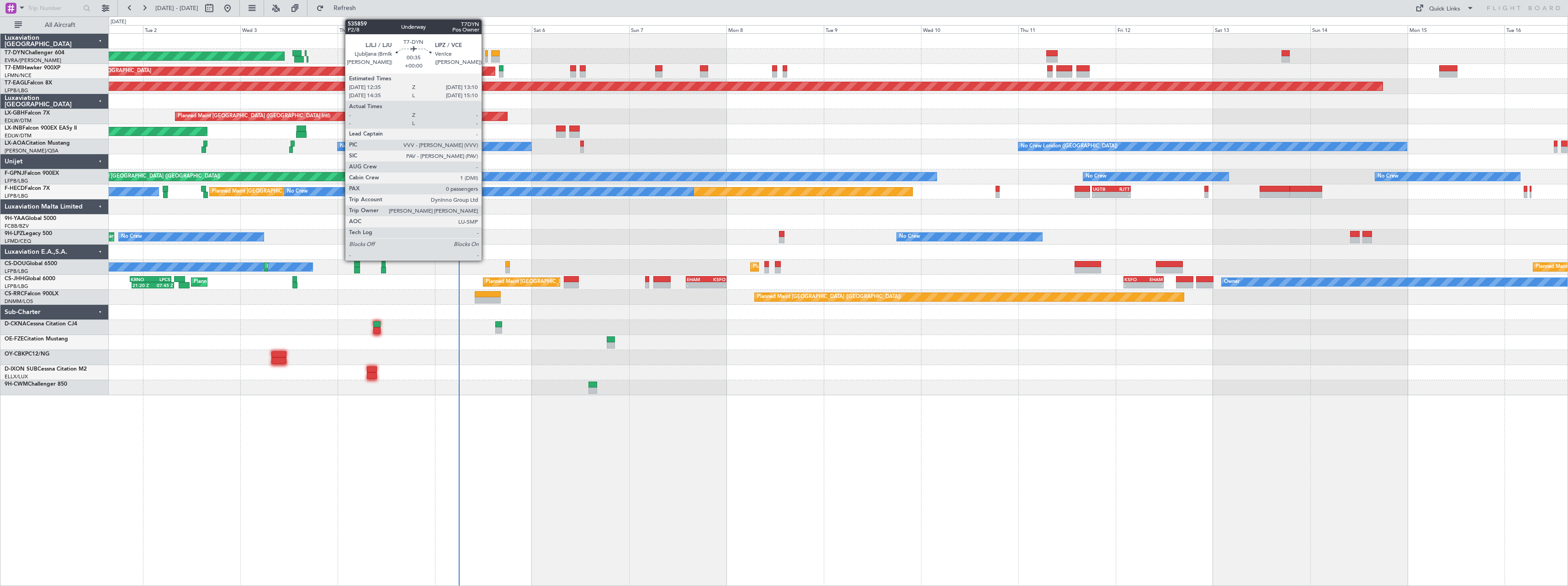
click at [486, 55] on div at bounding box center [486, 53] width 2 height 6
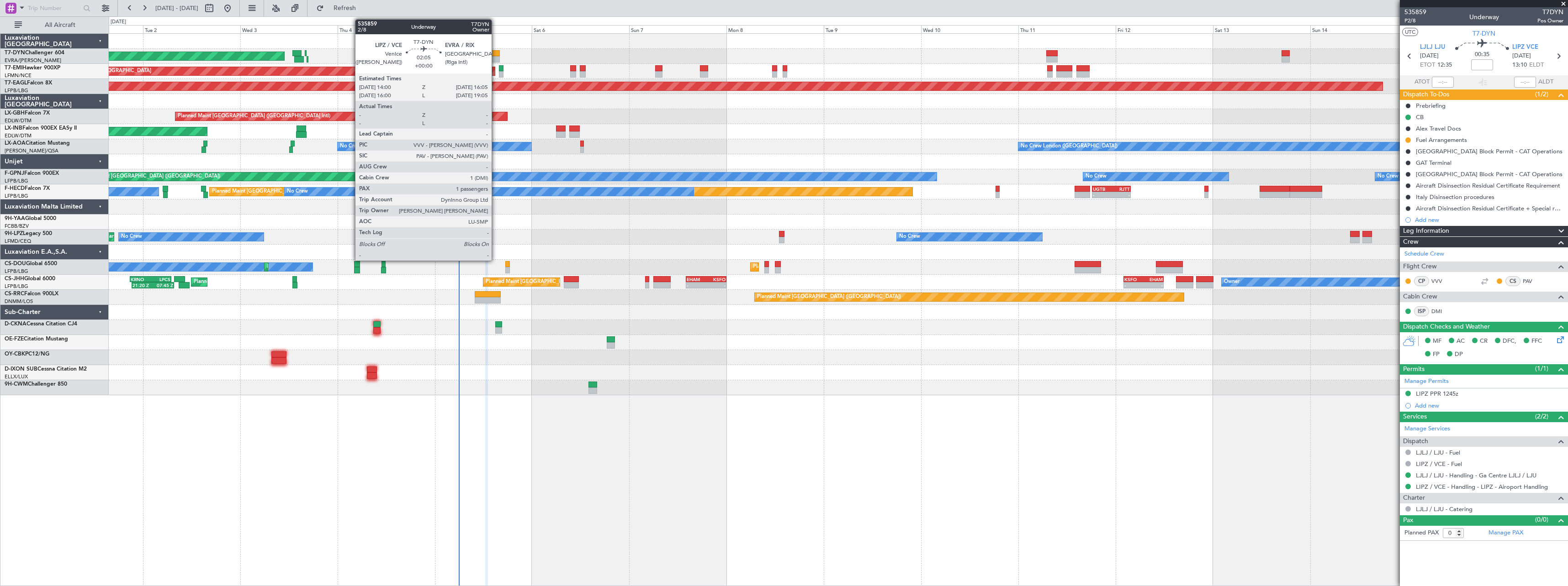
click at [496, 57] on div at bounding box center [496, 59] width 9 height 6
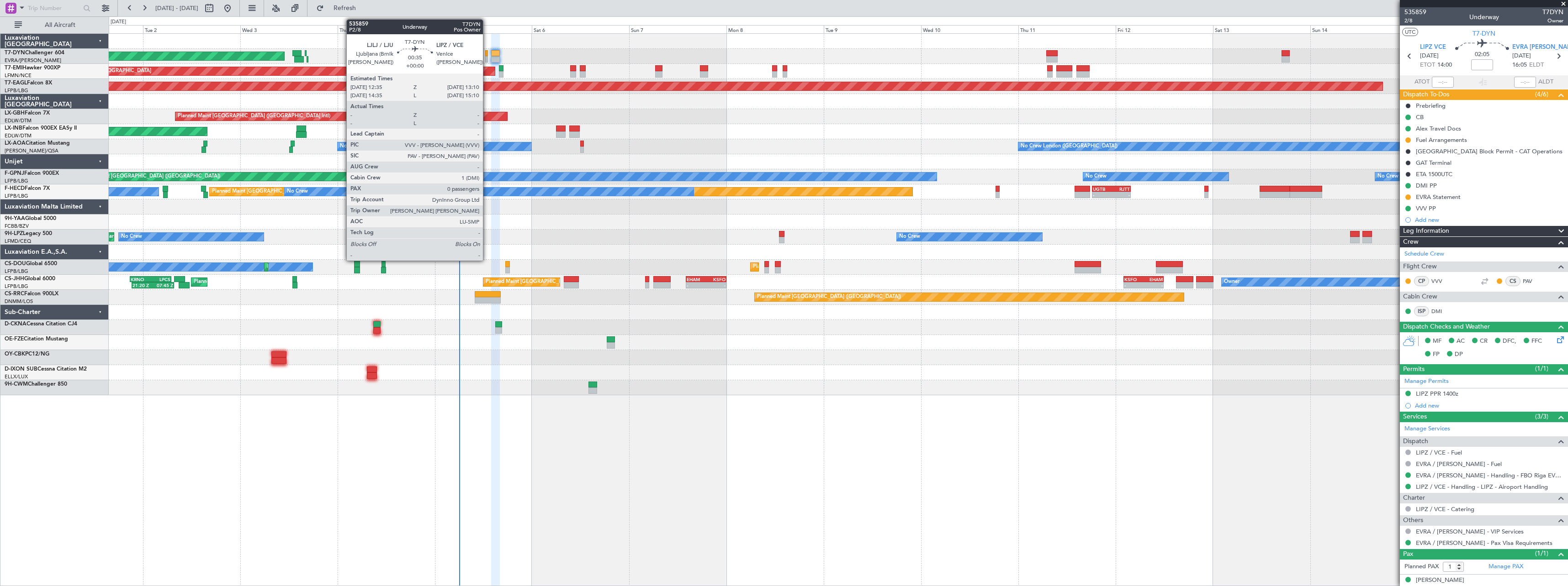
click at [487, 56] on div at bounding box center [486, 53] width 2 height 6
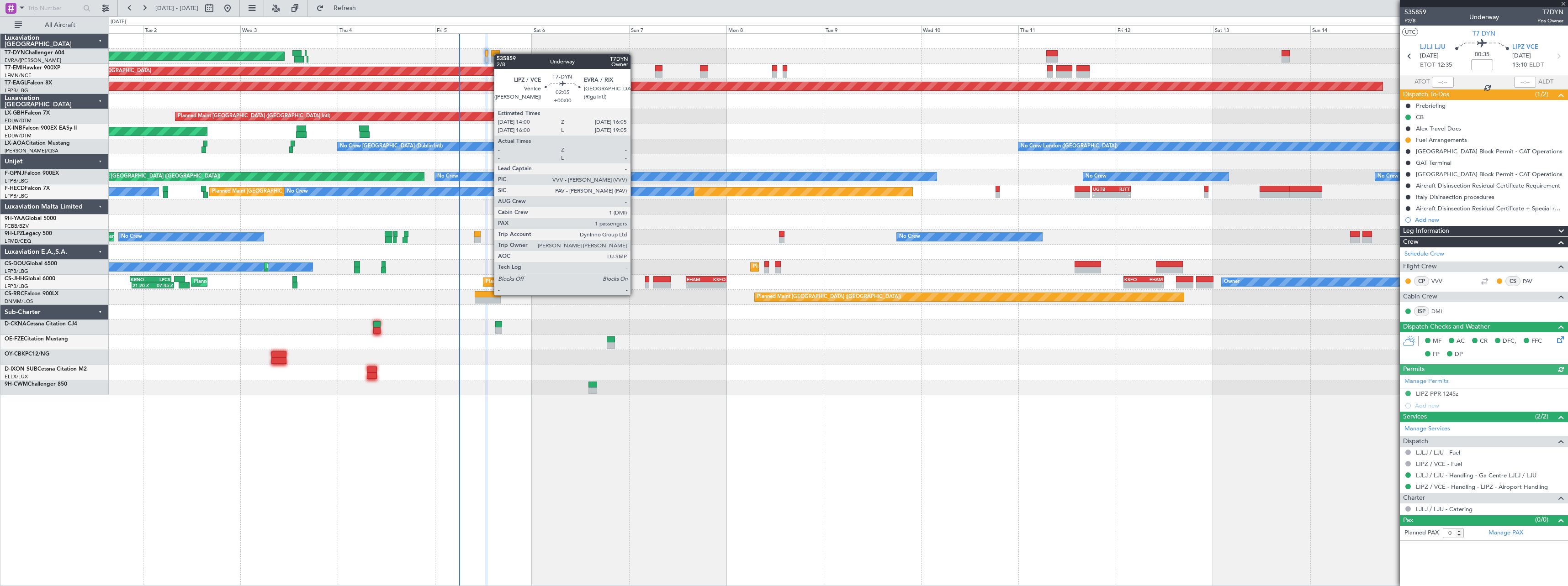
click at [499, 54] on div at bounding box center [496, 53] width 9 height 6
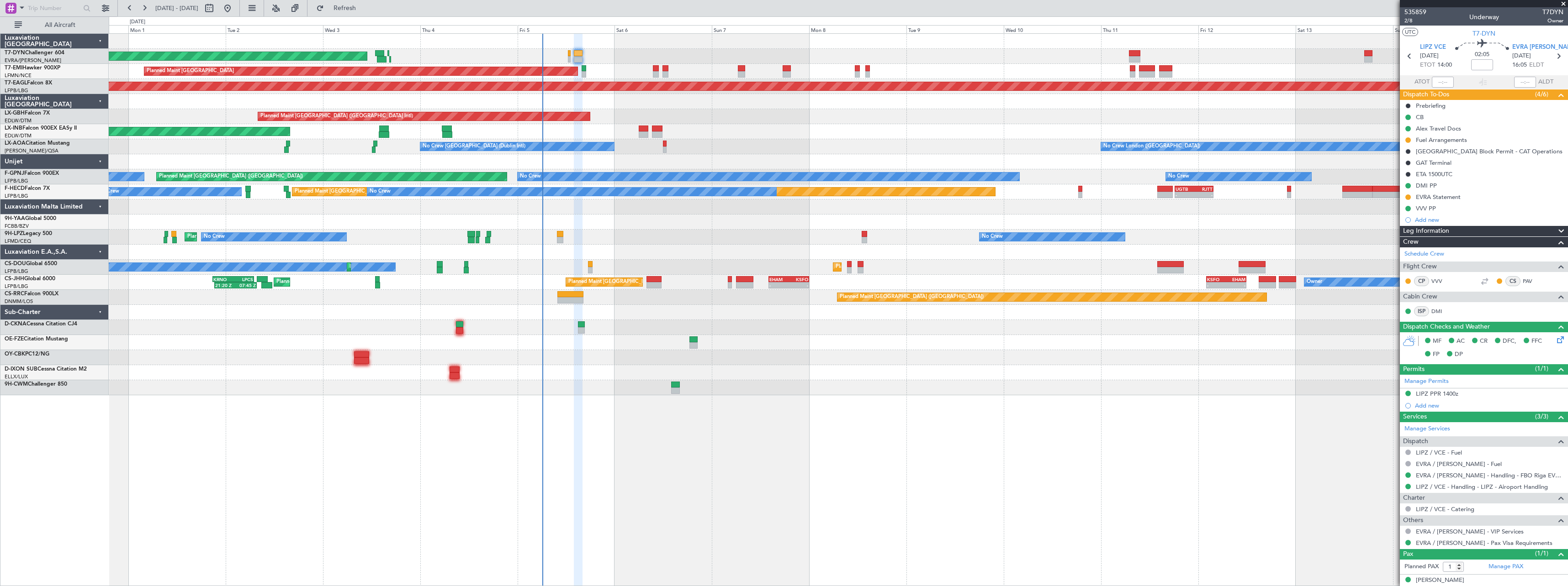
click at [727, 137] on div "Unplanned Maint [GEOGRAPHIC_DATA] (Al Maktoum Intl)" at bounding box center [838, 132] width 1459 height 15
click at [367, 13] on button "Refresh" at bounding box center [339, 8] width 55 height 15
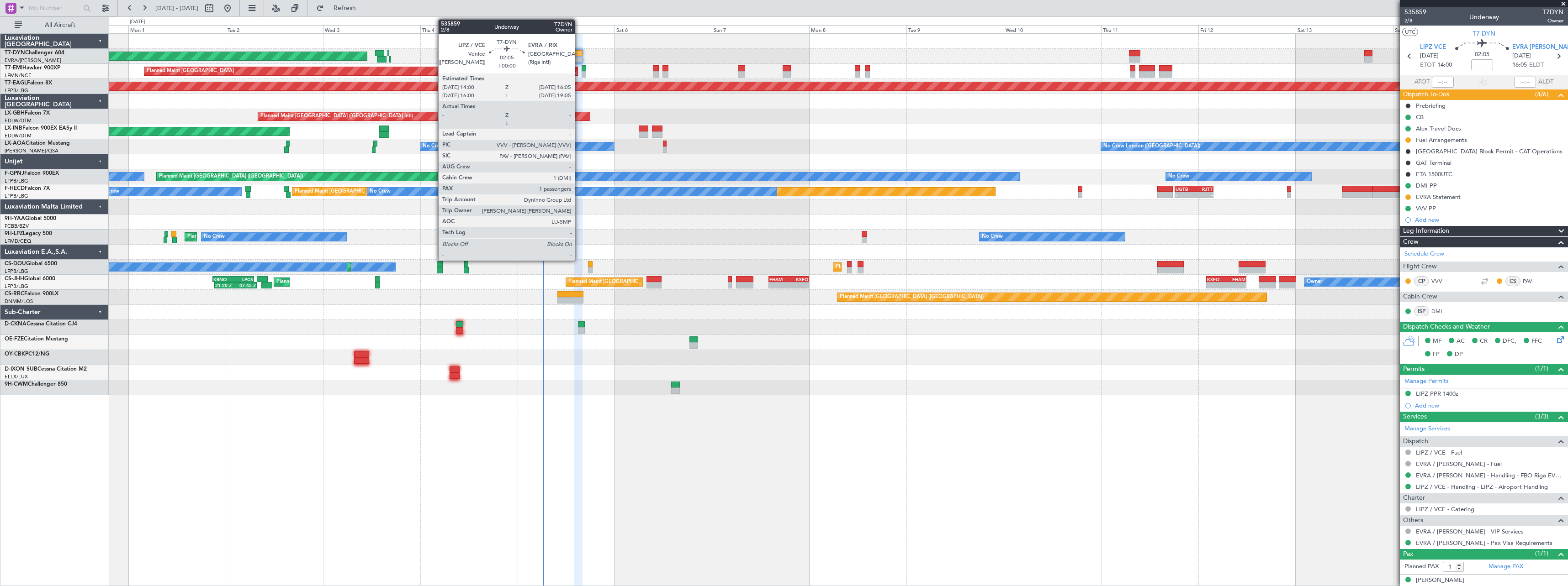
click at [579, 55] on div at bounding box center [578, 53] width 9 height 6
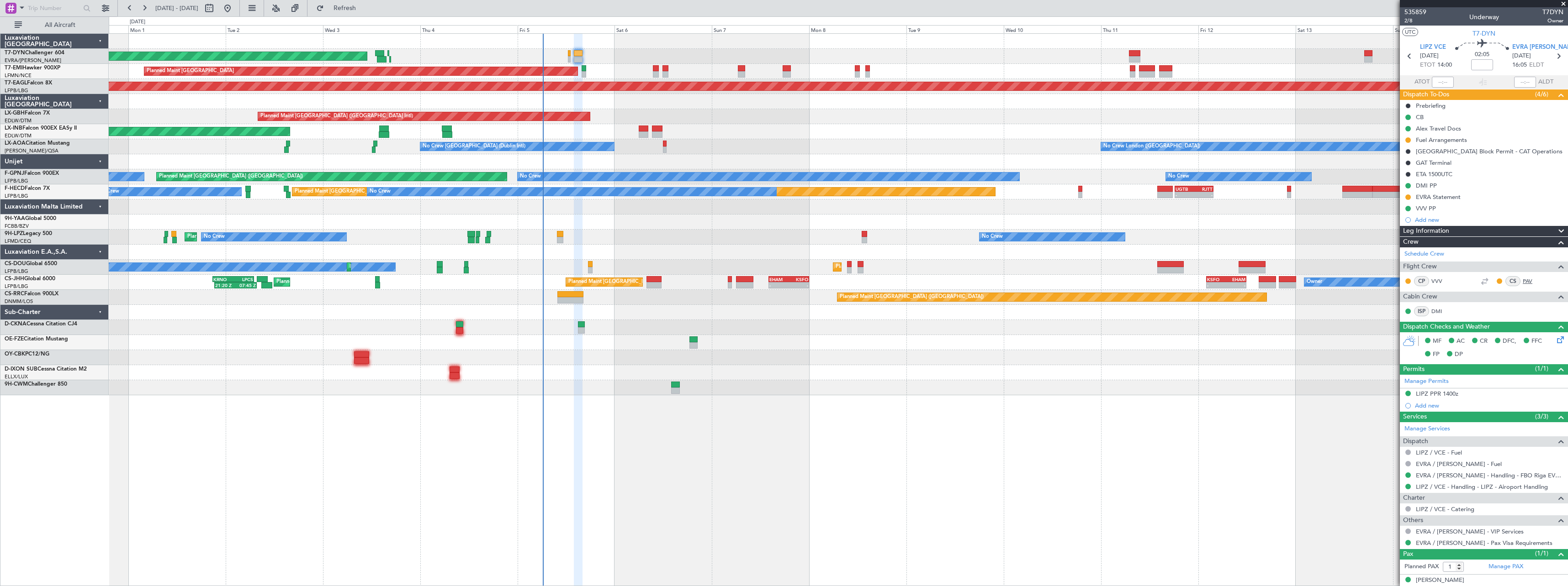
click at [1525, 278] on link "PAV" at bounding box center [1533, 281] width 21 height 8
click at [1554, 251] on span at bounding box center [1560, 252] width 11 height 7
click at [1525, 281] on link "PAV" at bounding box center [1533, 281] width 21 height 8
click at [357, 6] on span "Refresh" at bounding box center [345, 8] width 39 height 6
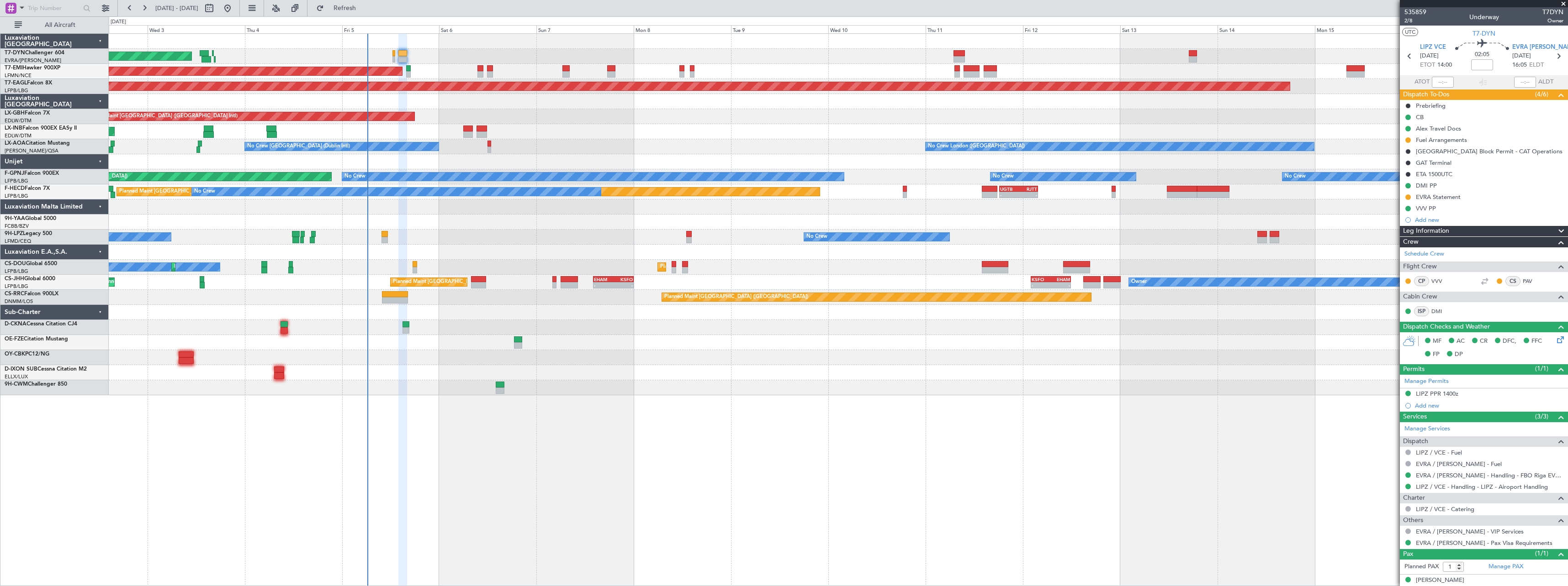
click at [589, 224] on div at bounding box center [838, 222] width 1459 height 15
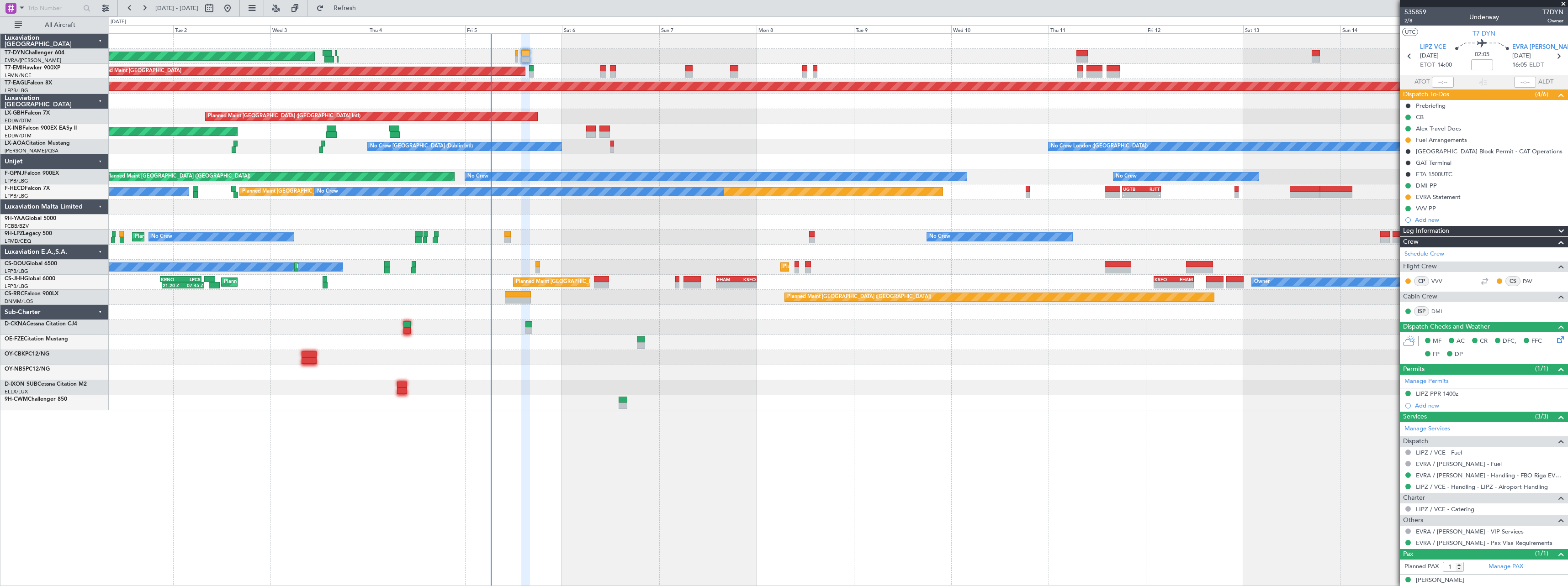
click at [712, 237] on div "No Crew No Crew Planned Maint Nice (Côte d'Azur Airport) No Crew" at bounding box center [838, 237] width 1459 height 15
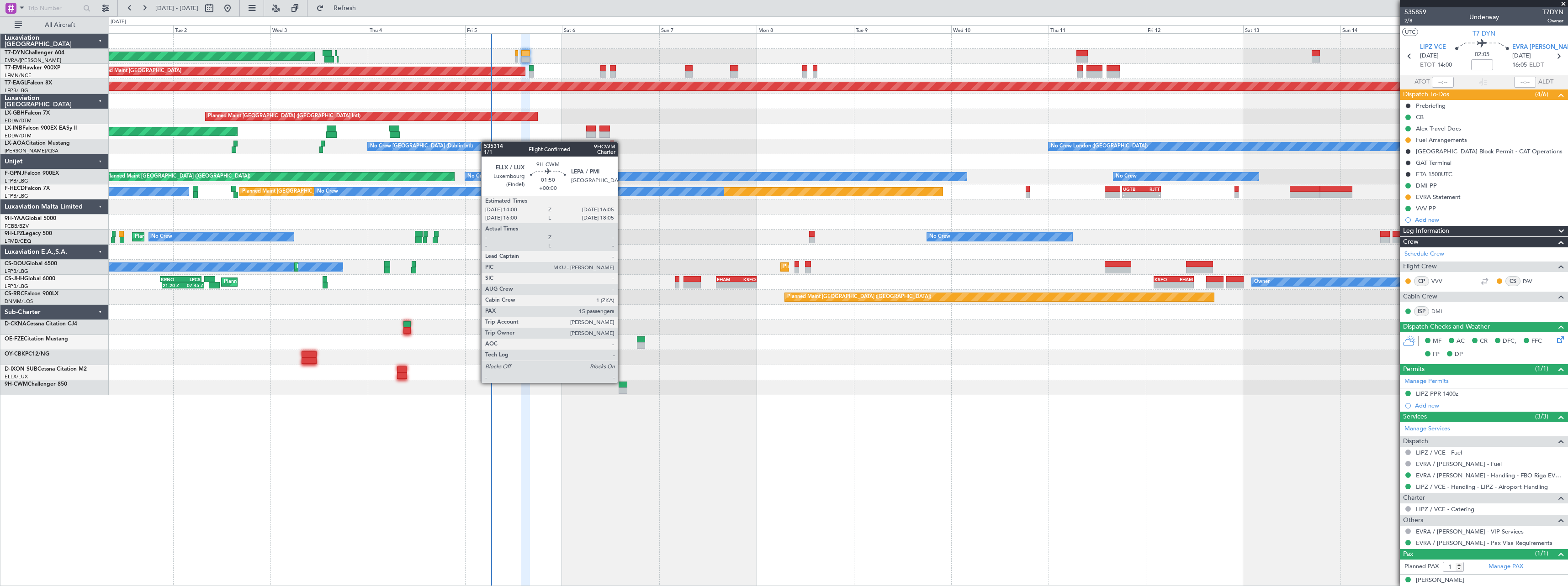
click at [622, 382] on div at bounding box center [623, 385] width 9 height 6
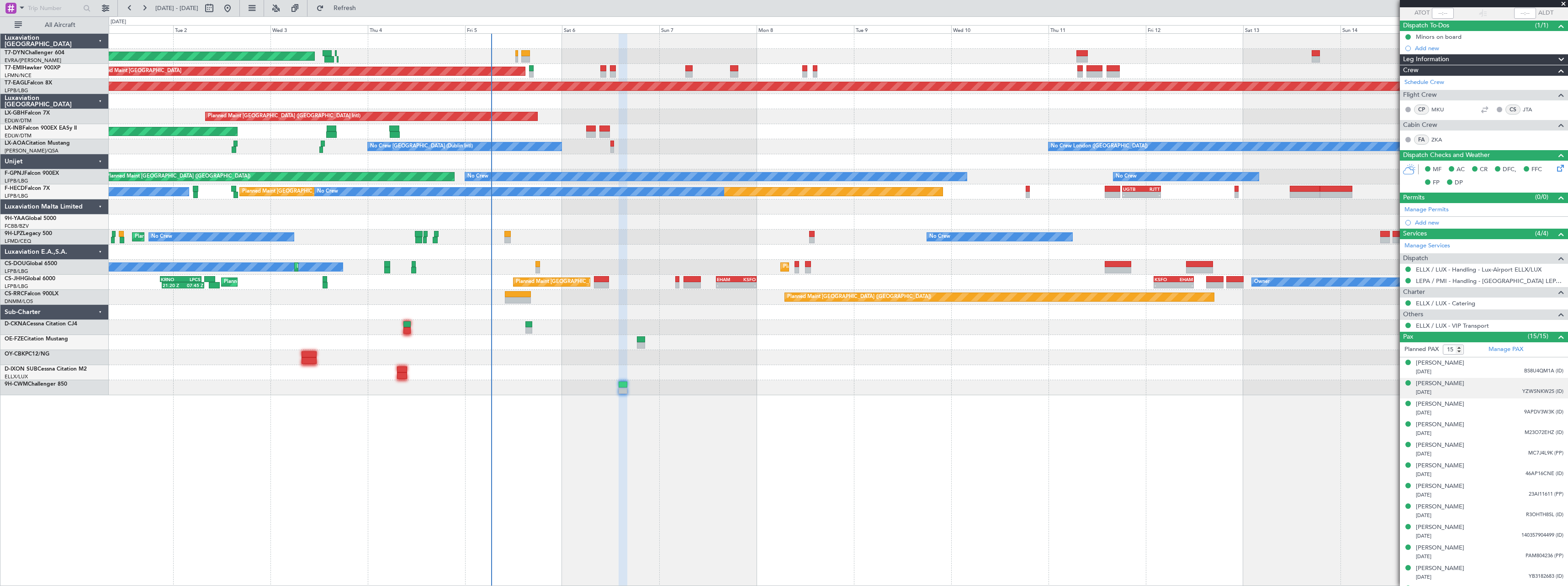
scroll to position [148, 0]
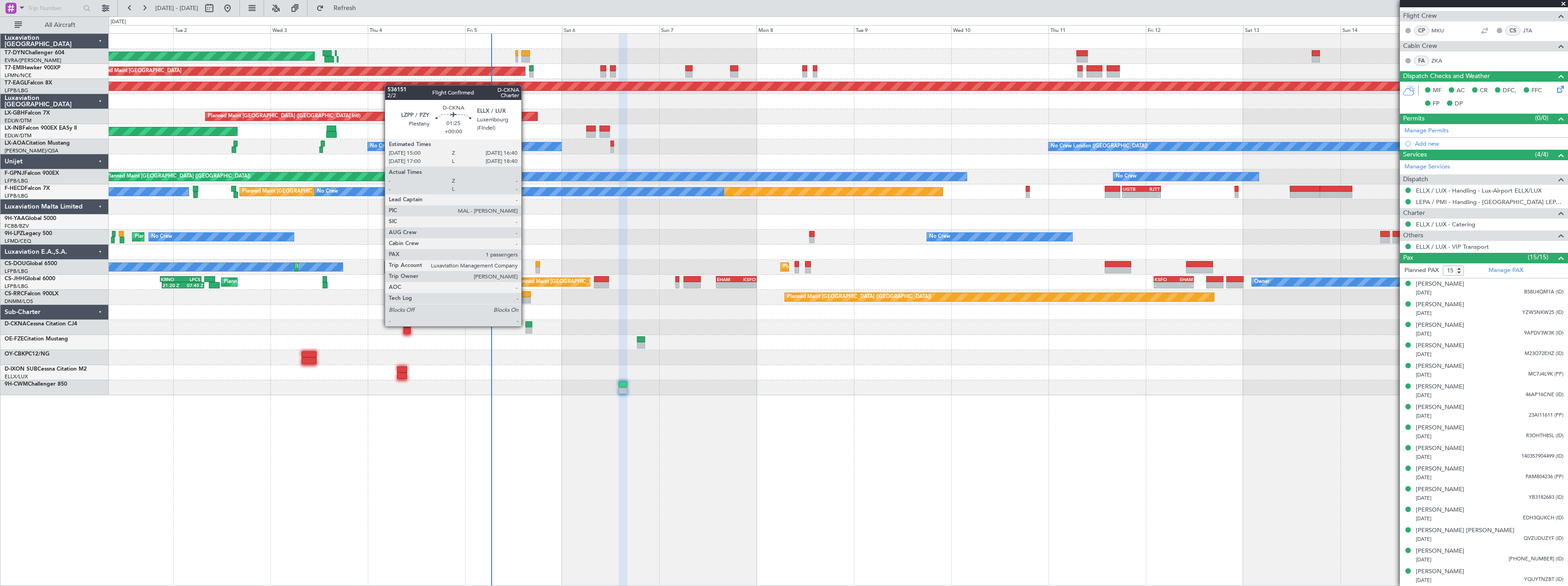
click at [525, 326] on div at bounding box center [528, 324] width 7 height 6
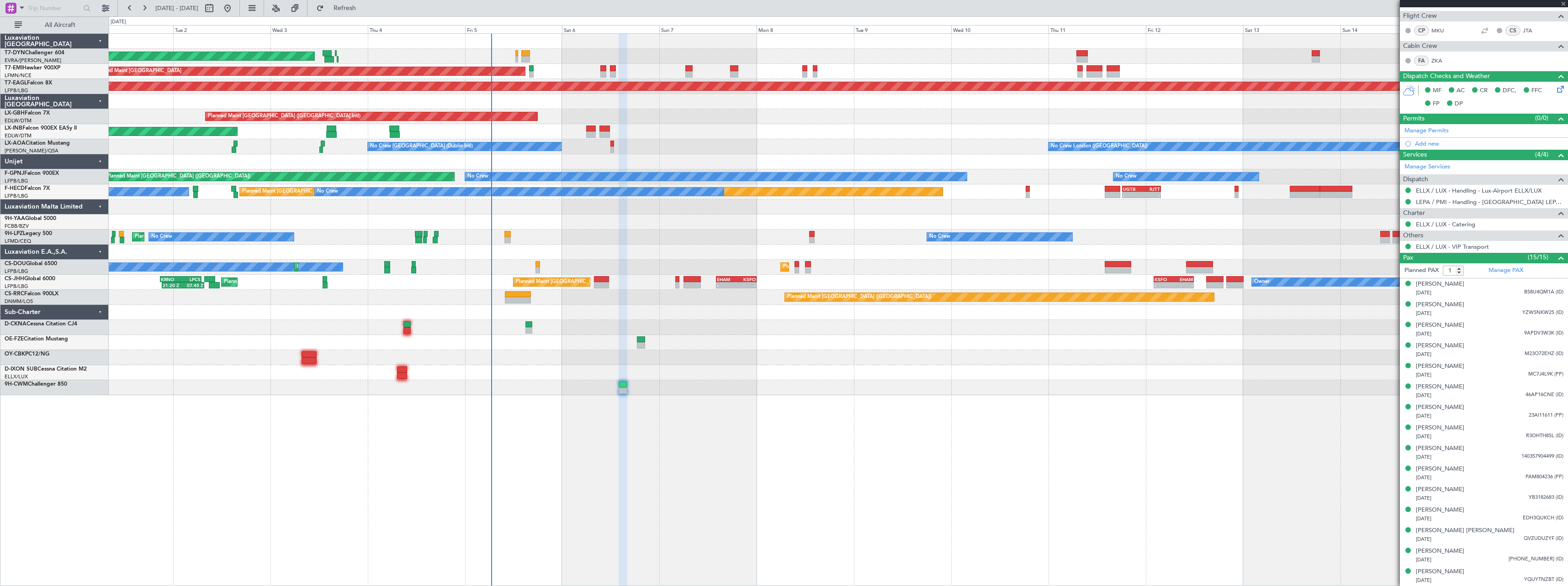
scroll to position [0, 0]
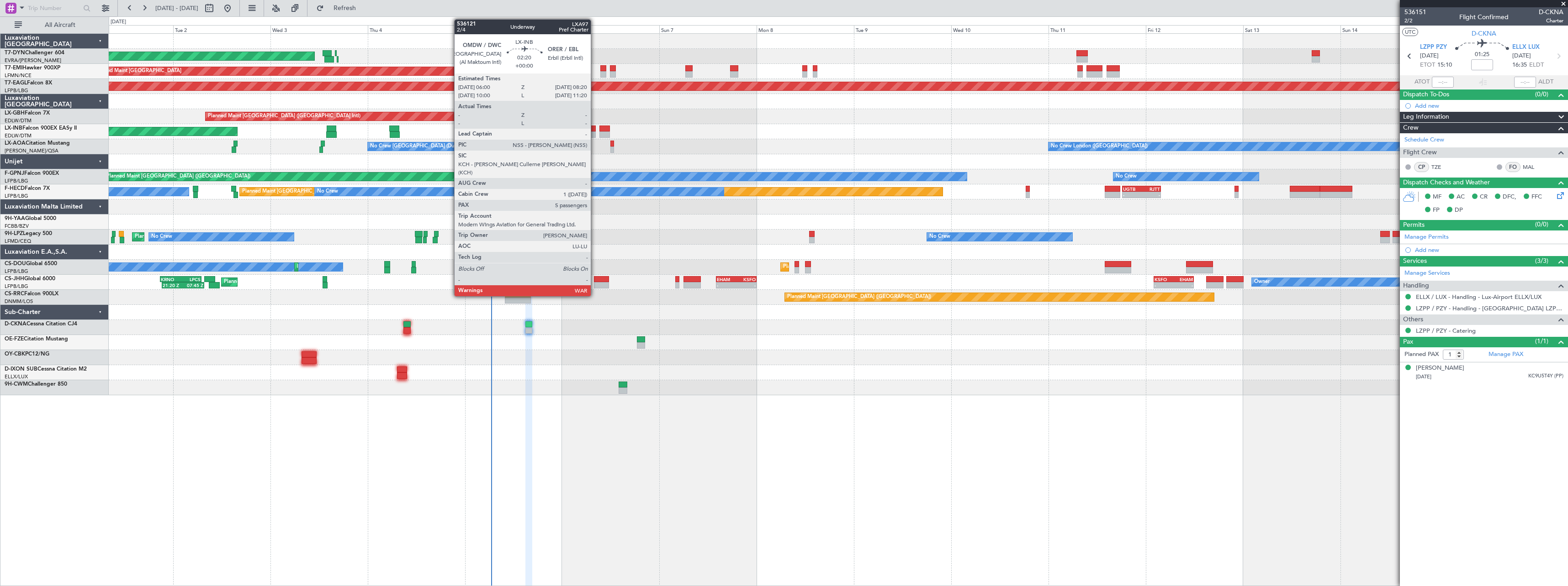
click at [595, 130] on div at bounding box center [591, 129] width 9 height 6
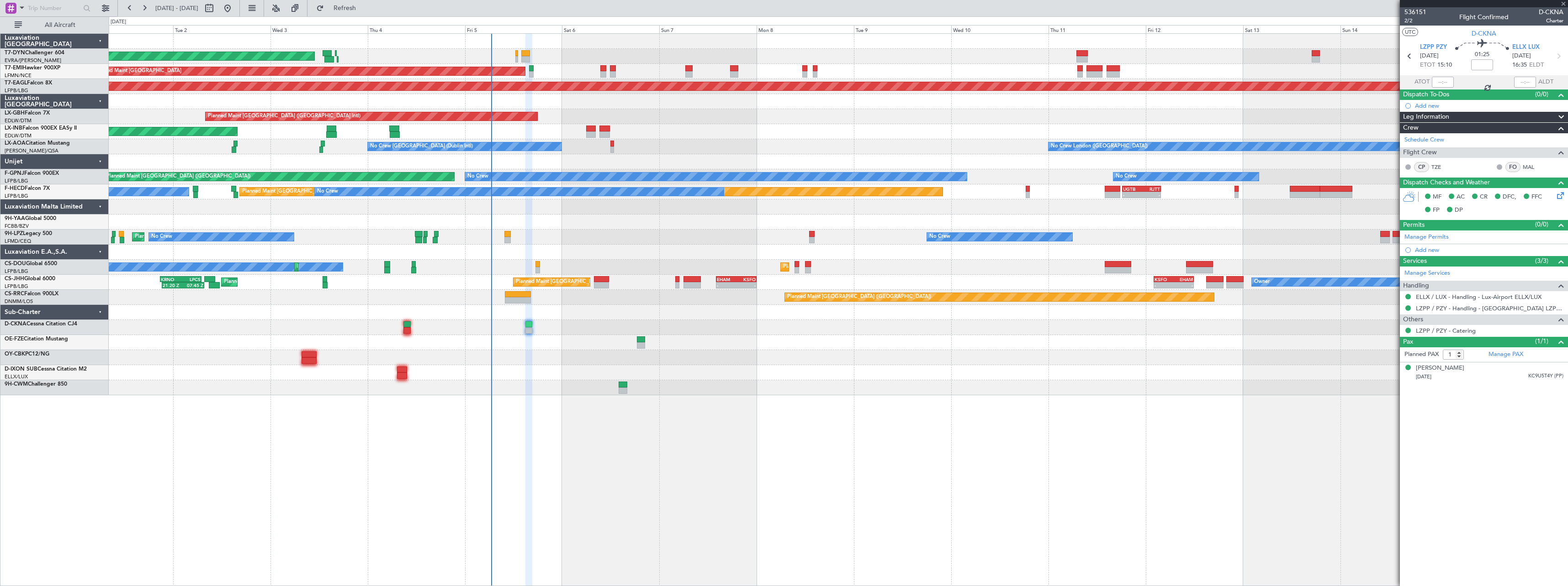
type input "5"
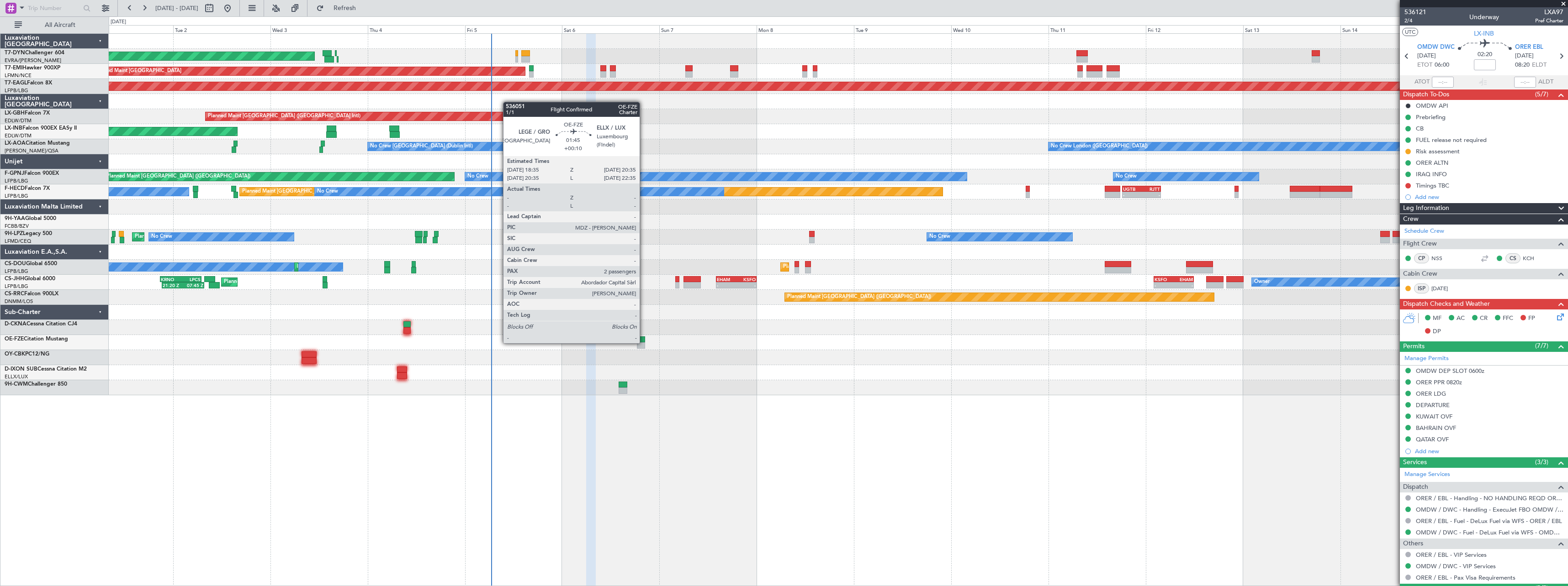
click at [643, 342] on div at bounding box center [640, 346] width 8 height 6
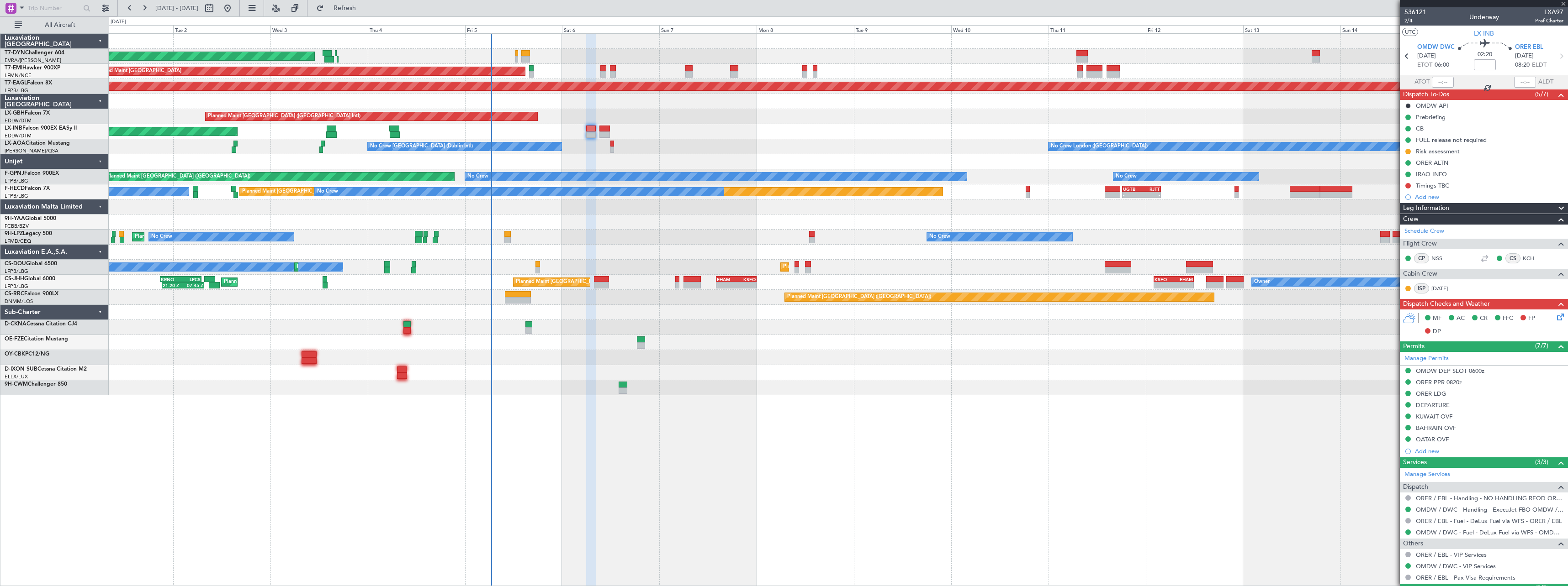
type input "+00:10"
type input "2"
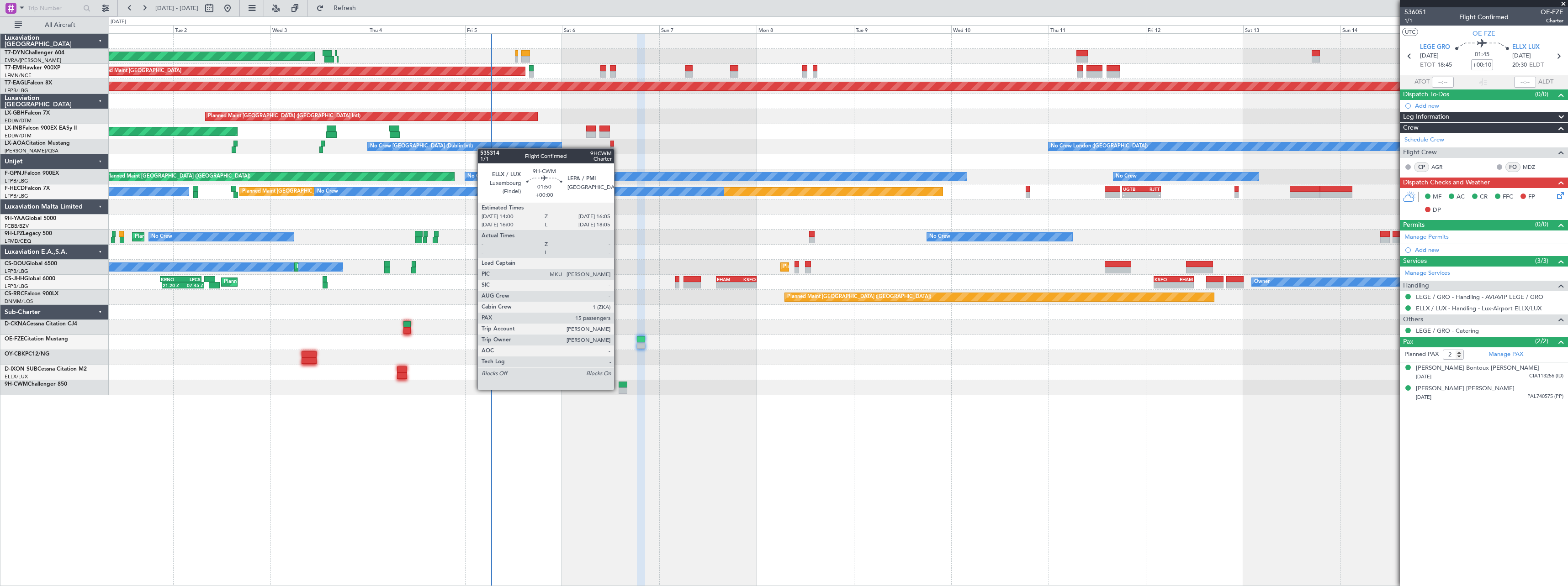
click at [619, 388] on div at bounding box center [623, 391] width 9 height 6
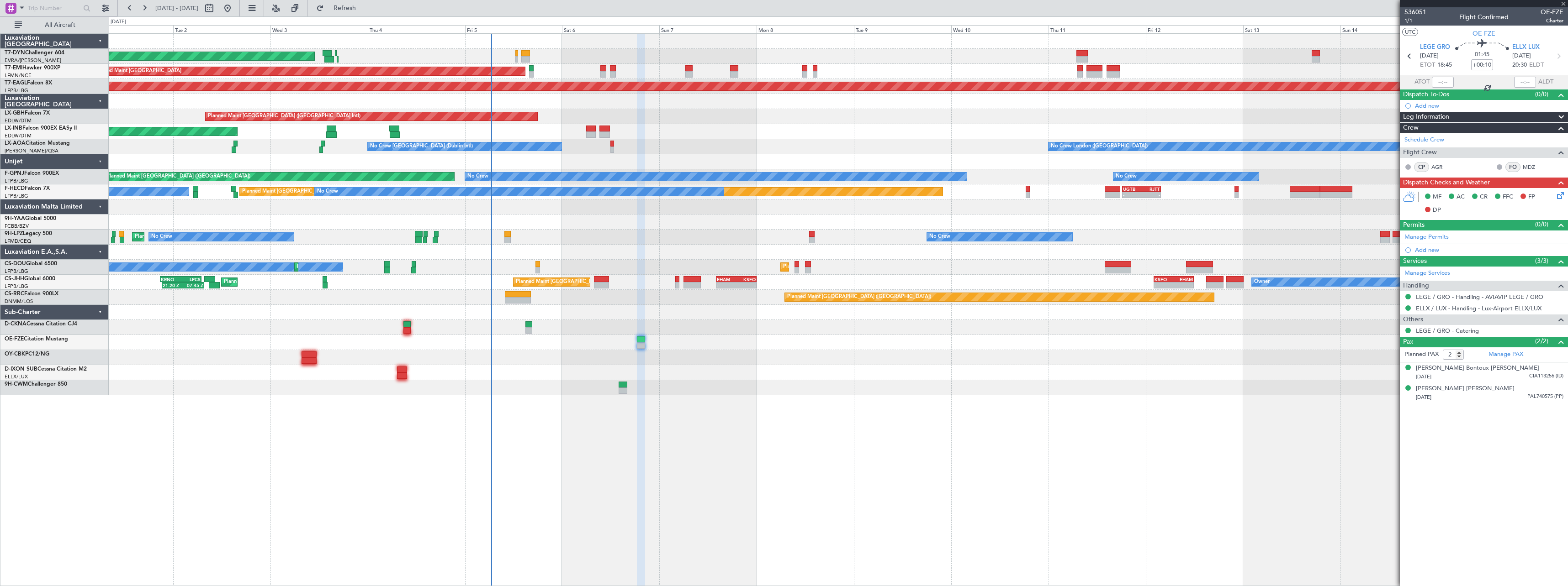
type input "15"
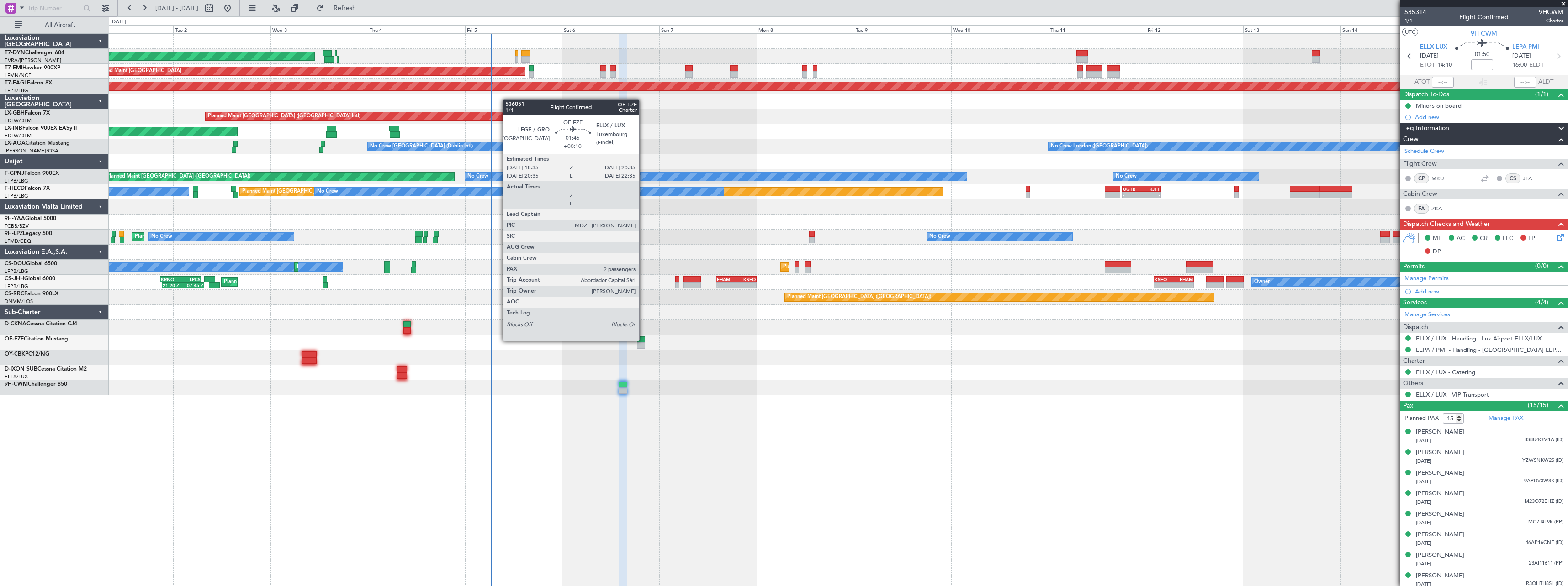
click at [643, 340] on div at bounding box center [640, 339] width 8 height 6
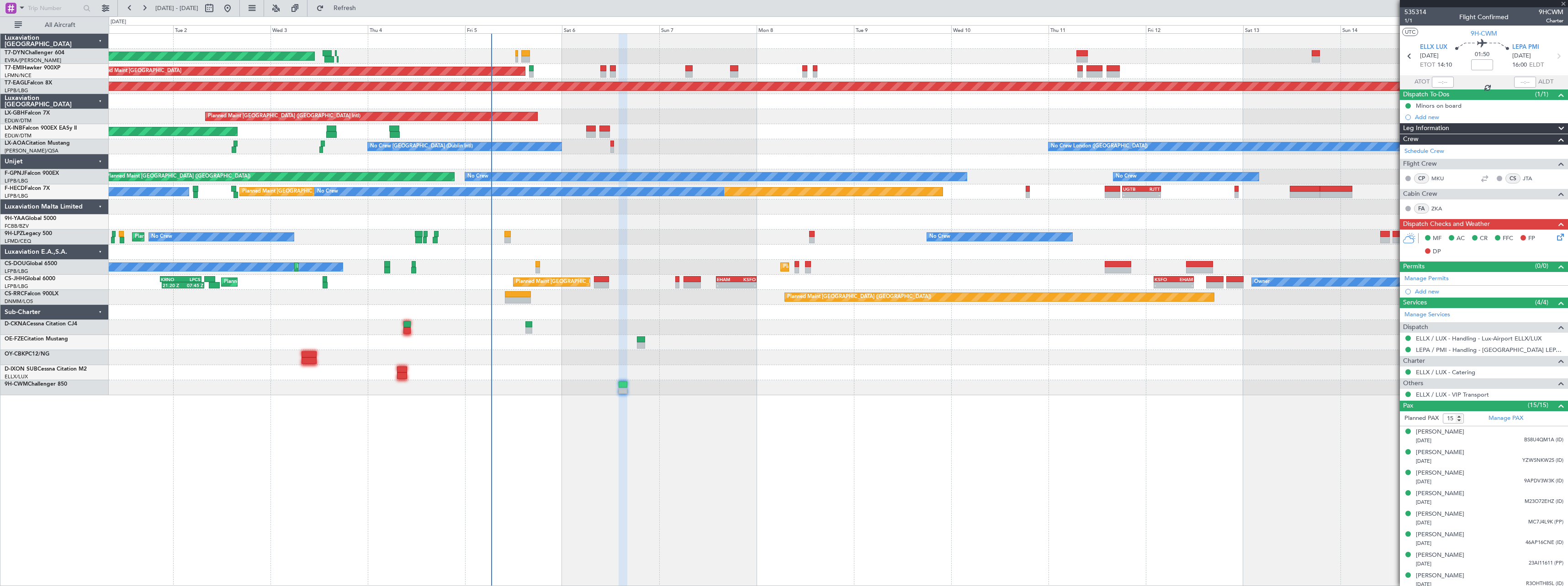
type input "+00:10"
type input "2"
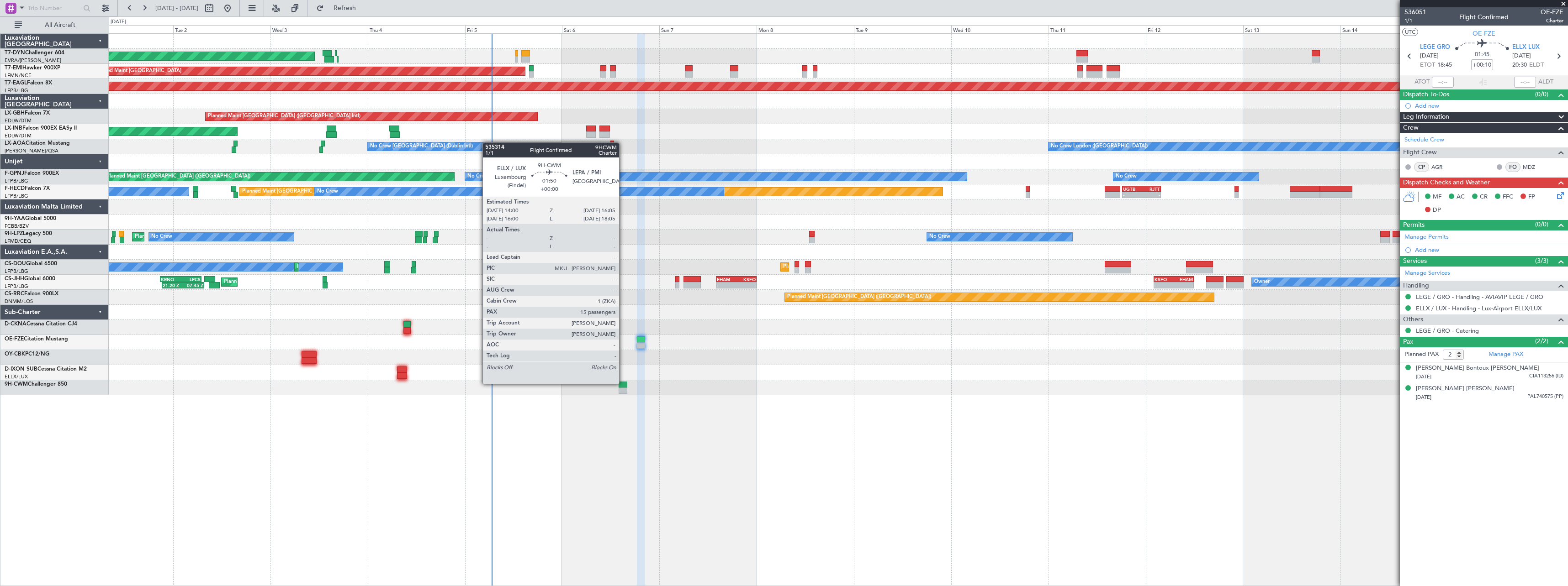
click at [623, 383] on div at bounding box center [623, 385] width 9 height 6
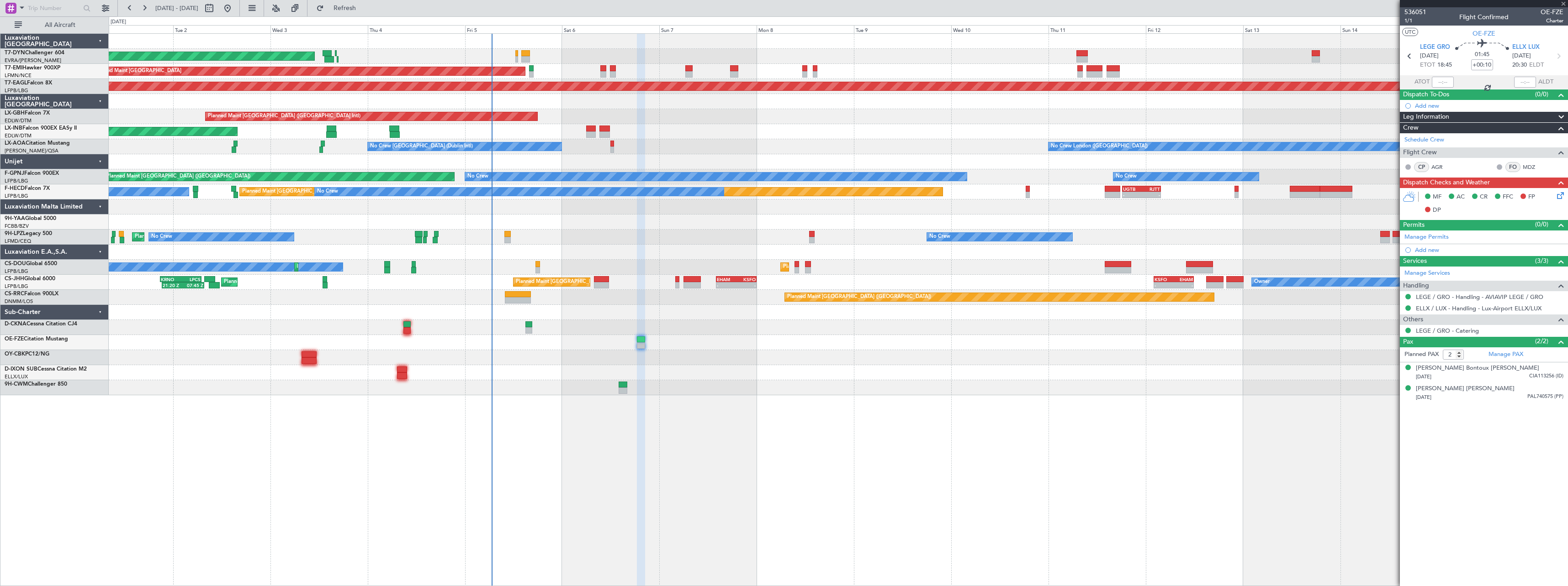
type input "15"
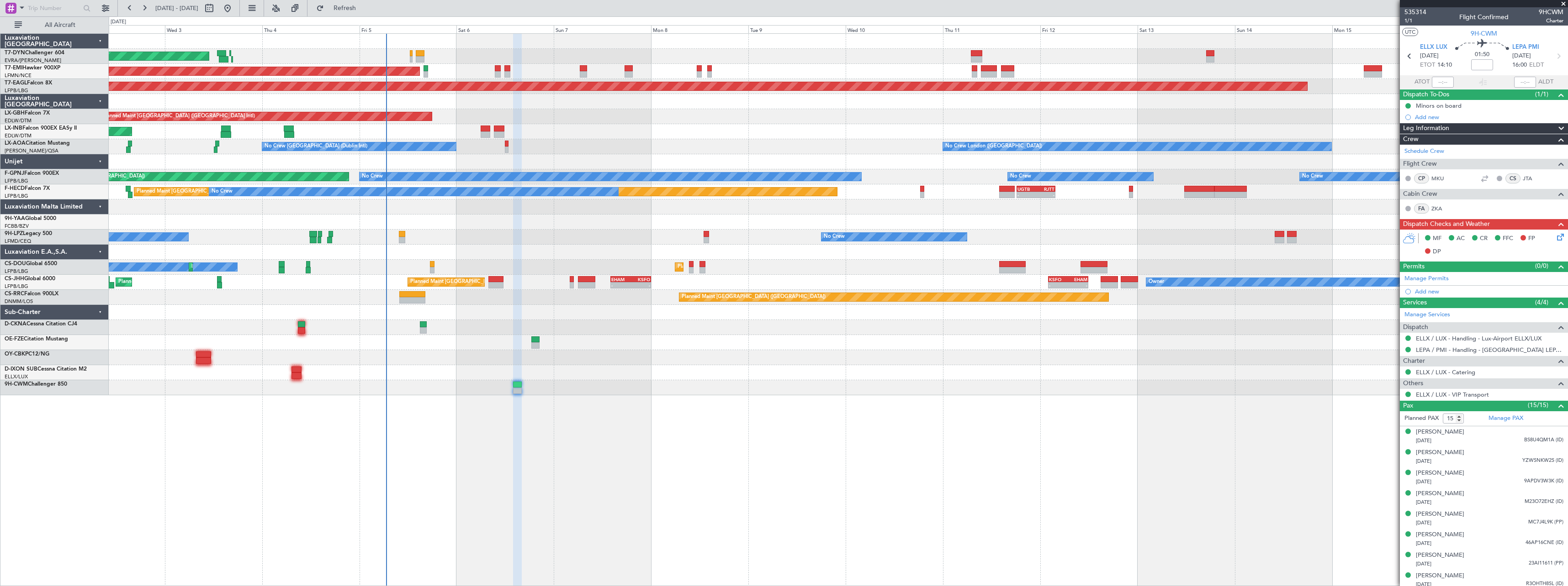
click at [563, 404] on div "AOG Maint Riga (Riga Intl) Planned Maint Zurich Grounded New York (Teterboro) P…" at bounding box center [838, 310] width 1459 height 553
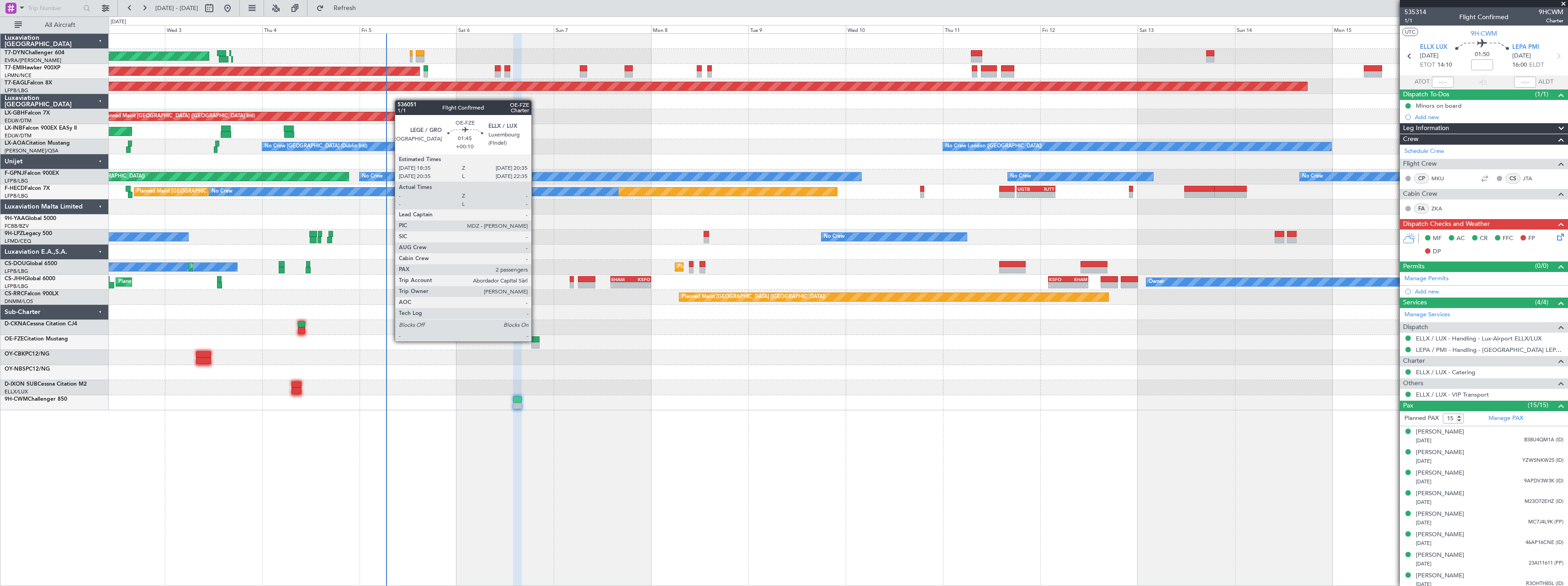
click at [535, 340] on div at bounding box center [535, 339] width 8 height 6
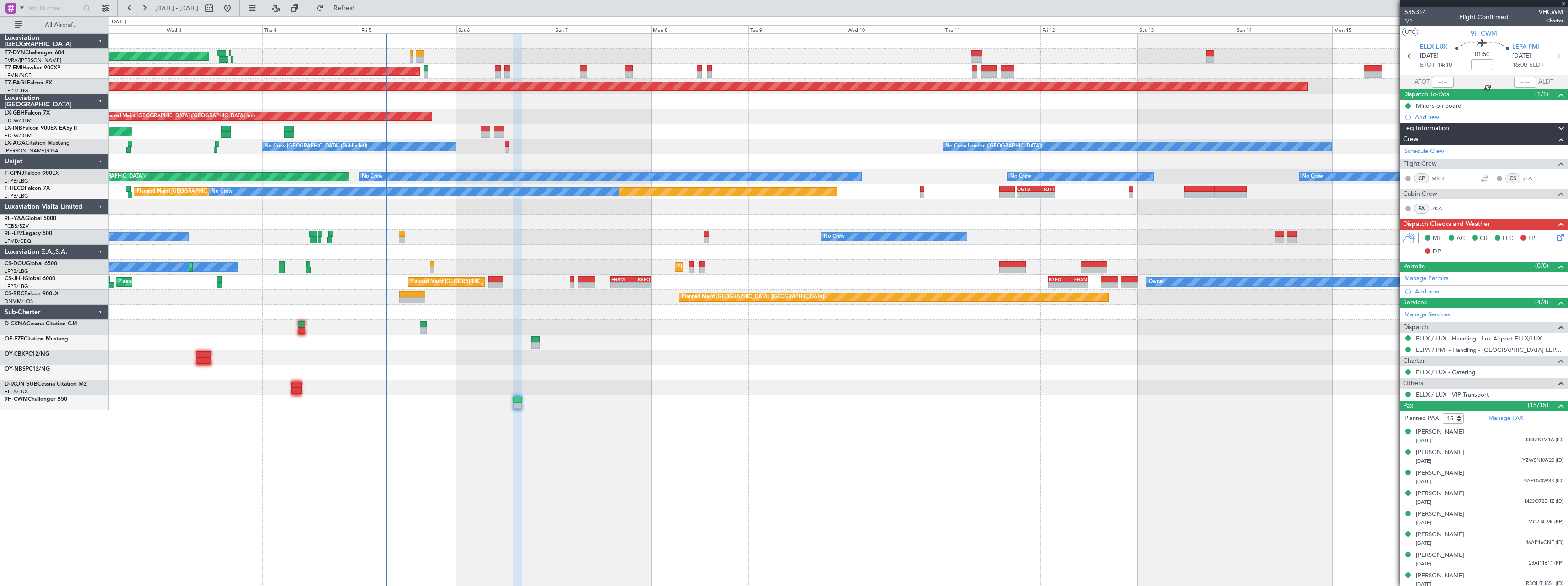
type input "+00:10"
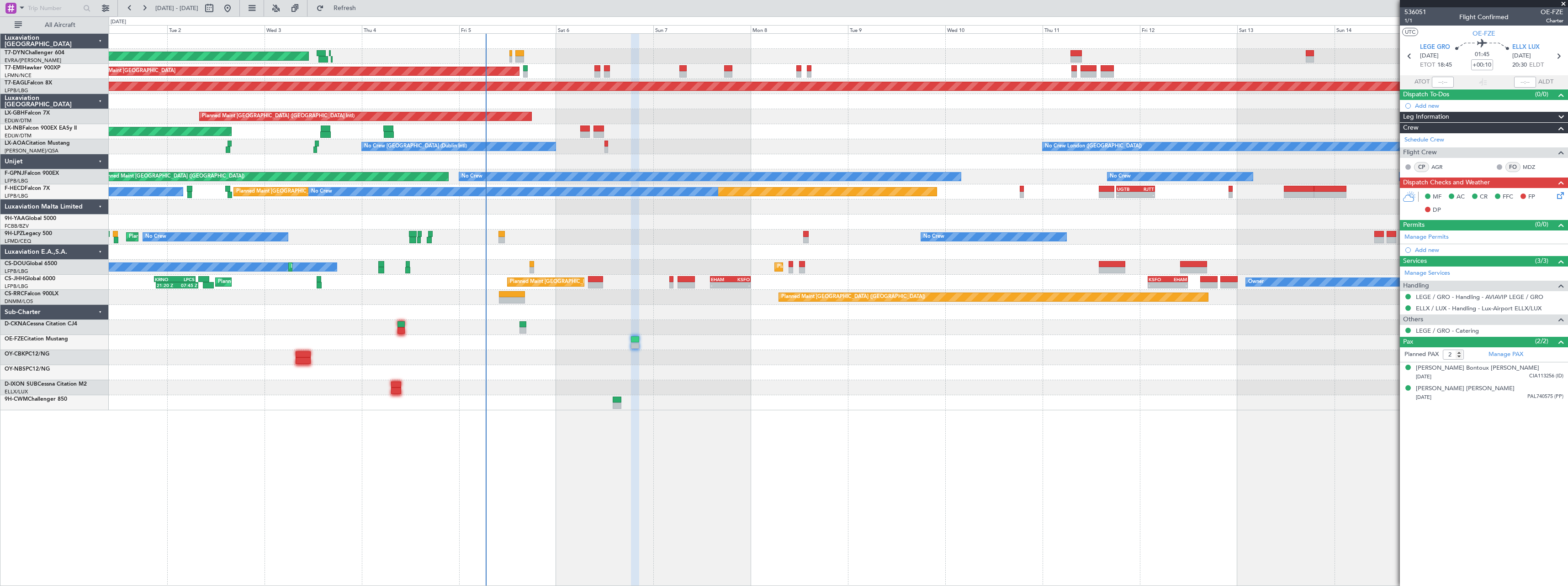
click at [707, 366] on div "AOG Maint Riga (Riga Intl) Planned Maint Zurich Grounded New York (Teterboro) P…" at bounding box center [838, 222] width 1459 height 377
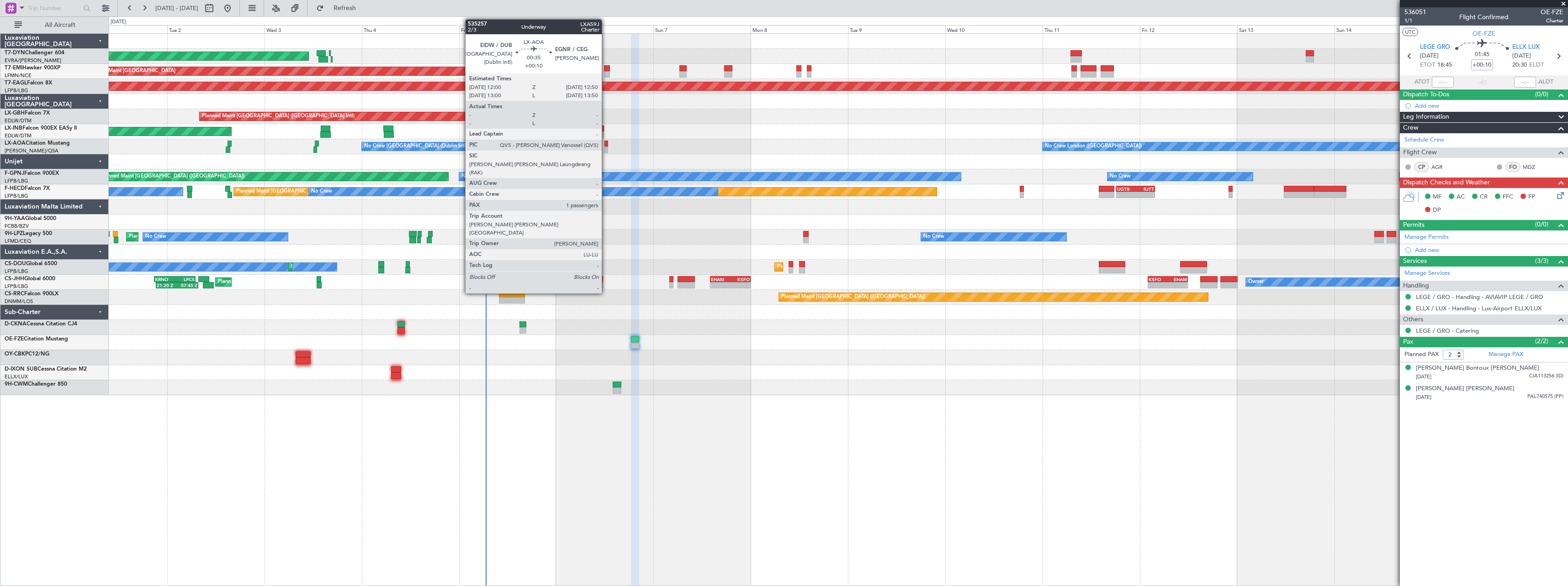
click at [606, 145] on div at bounding box center [606, 144] width 4 height 6
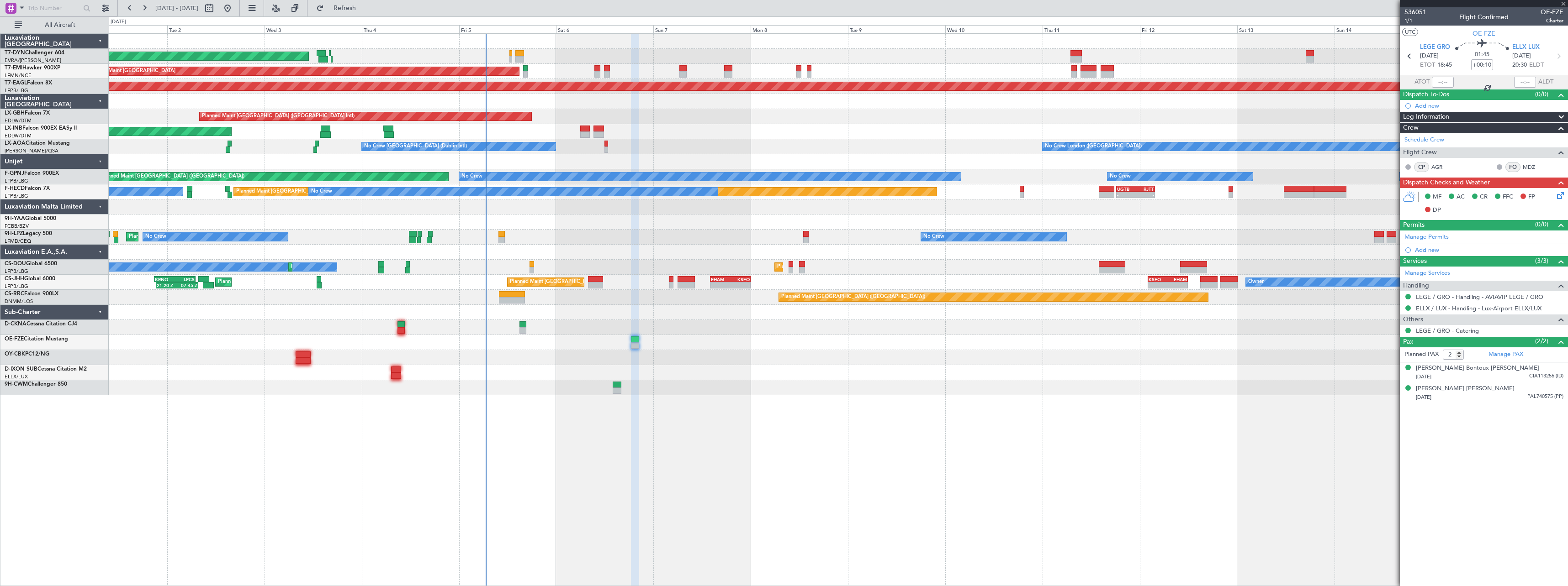
type input "1"
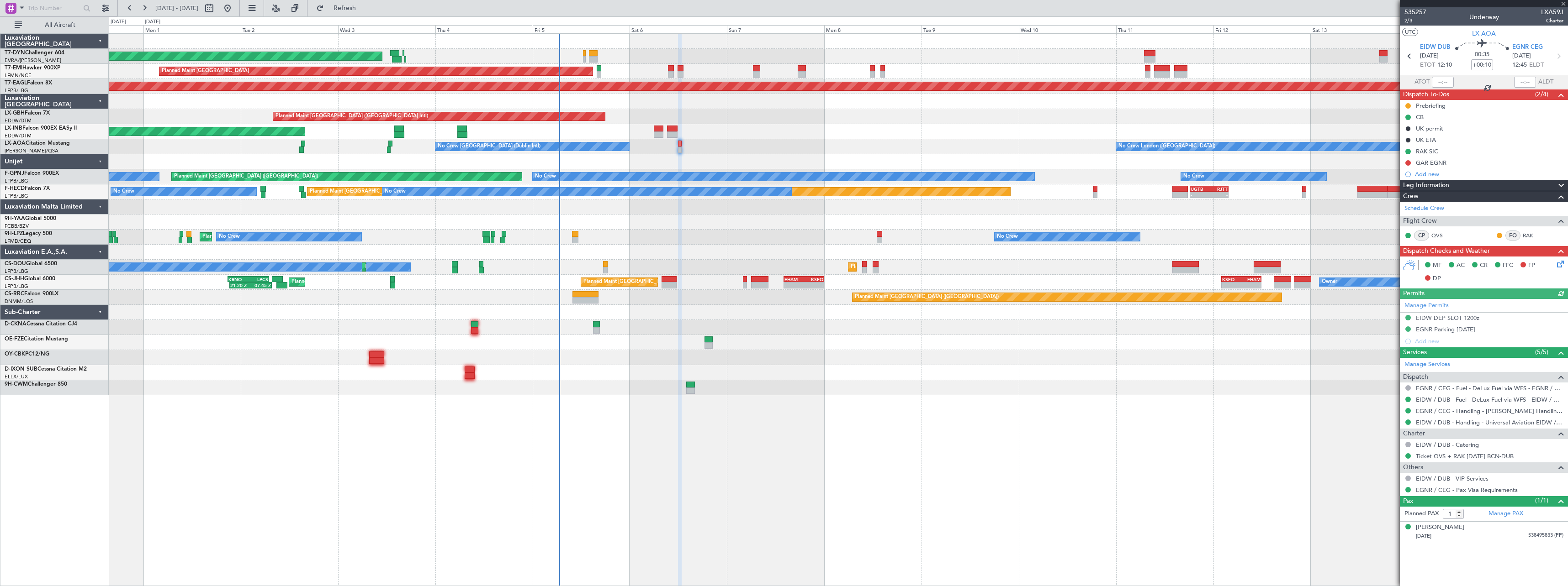
click at [787, 367] on div "AOG Maint Riga (Riga Intl) Planned Maint [GEOGRAPHIC_DATA] Grounded [US_STATE] …" at bounding box center [838, 214] width 1459 height 362
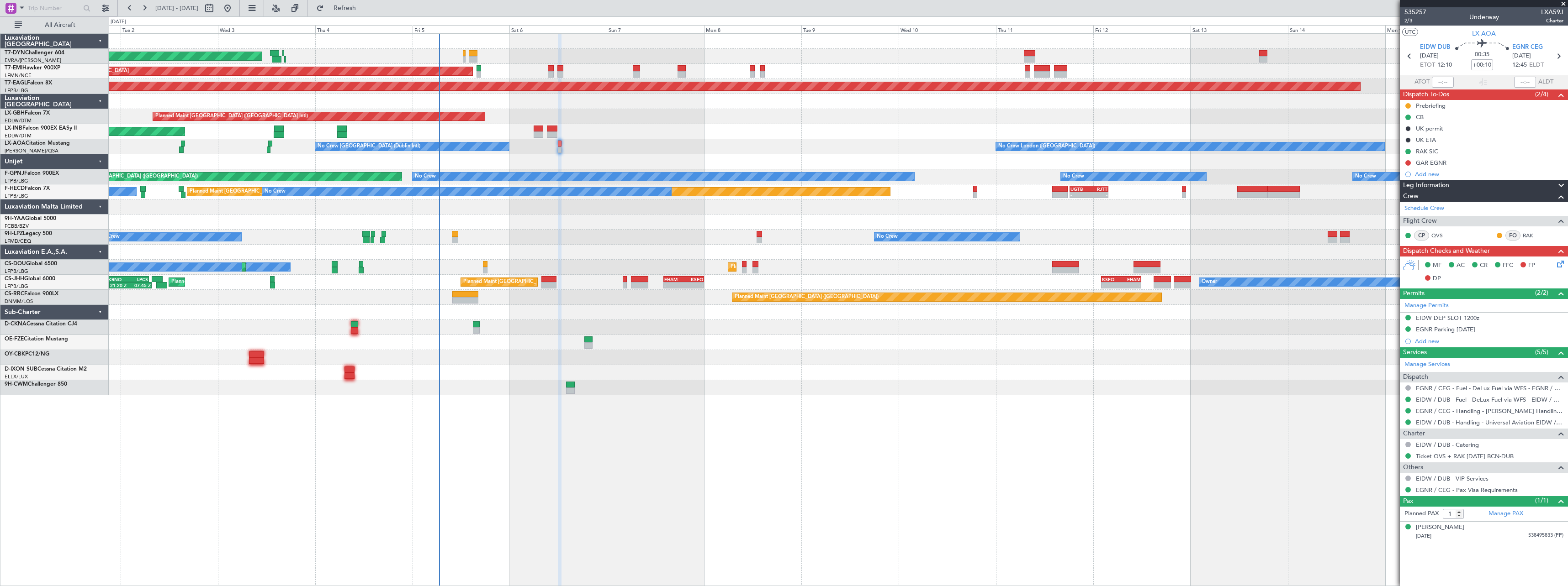
click at [658, 130] on div "Unplanned Maint [GEOGRAPHIC_DATA] (Al Maktoum Intl)" at bounding box center [838, 132] width 1459 height 15
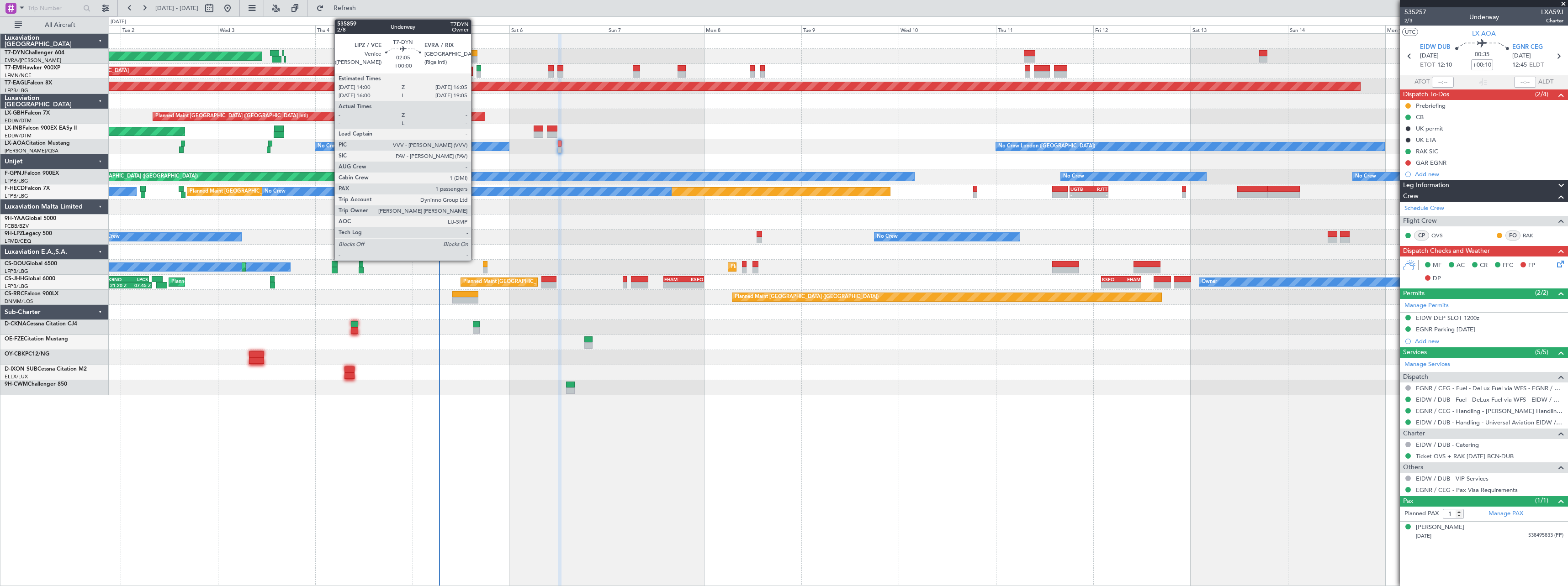
click at [475, 54] on div at bounding box center [473, 53] width 9 height 6
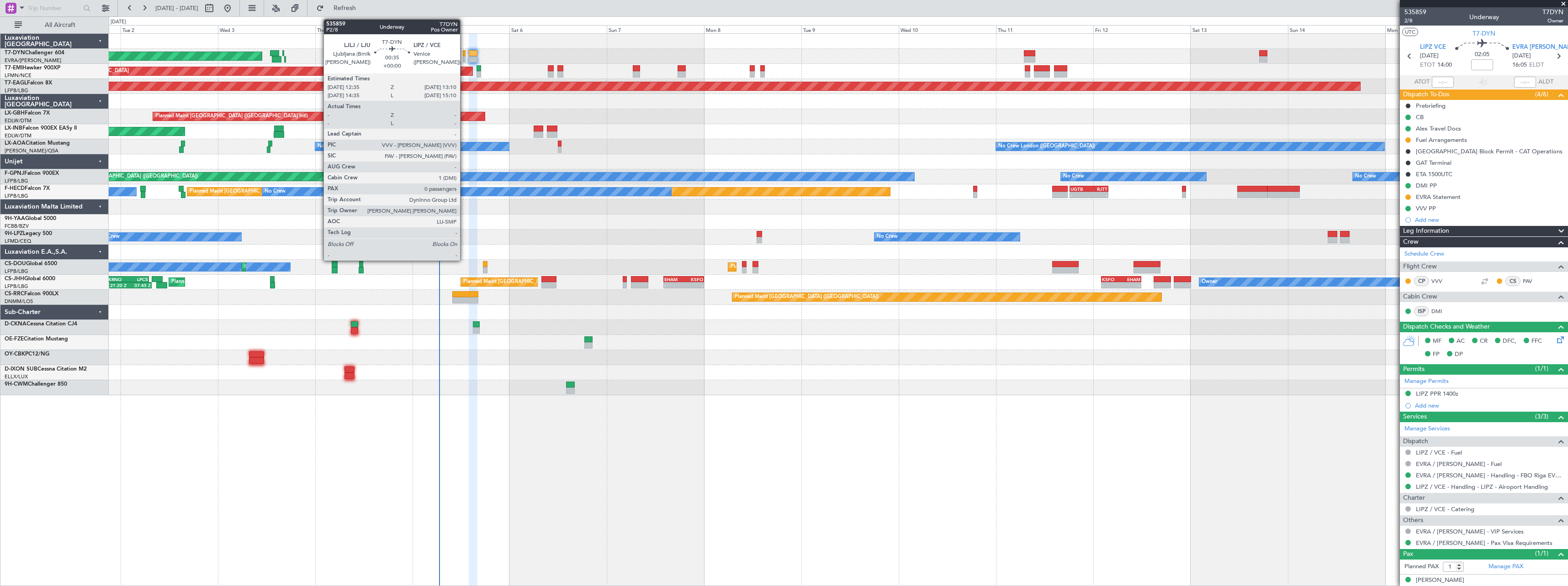
click at [464, 53] on div at bounding box center [464, 53] width 2 height 6
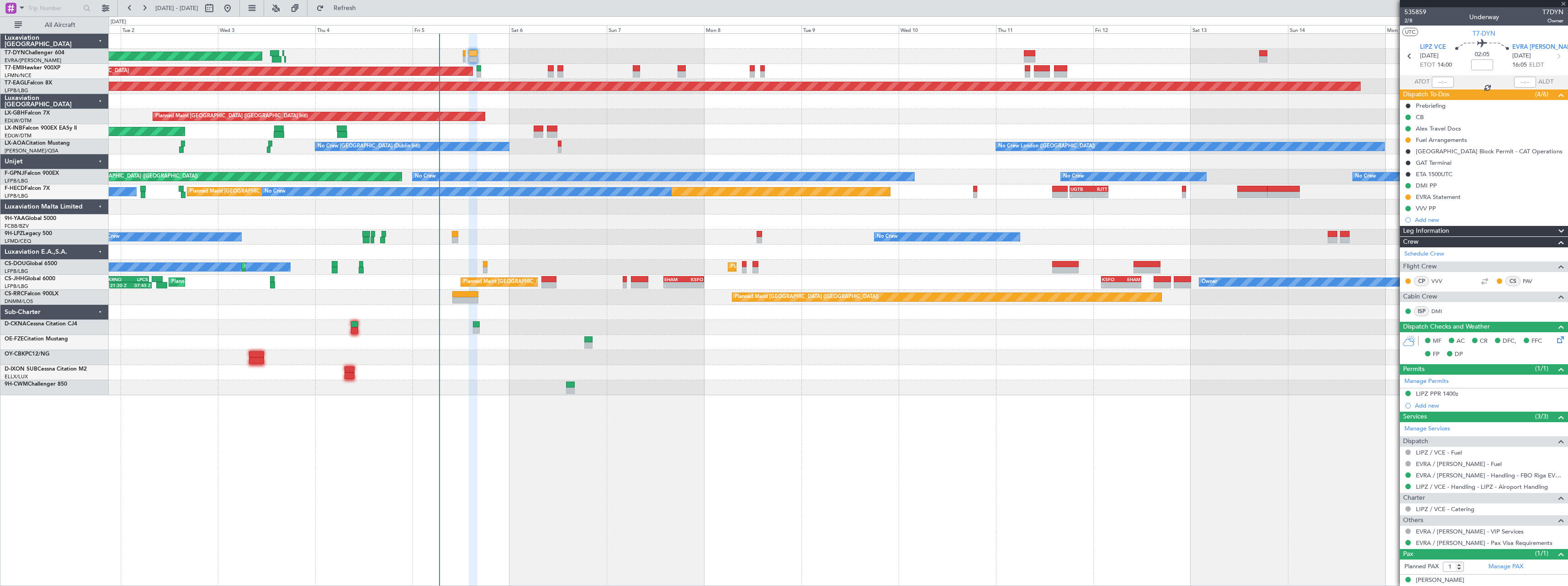
type input "0"
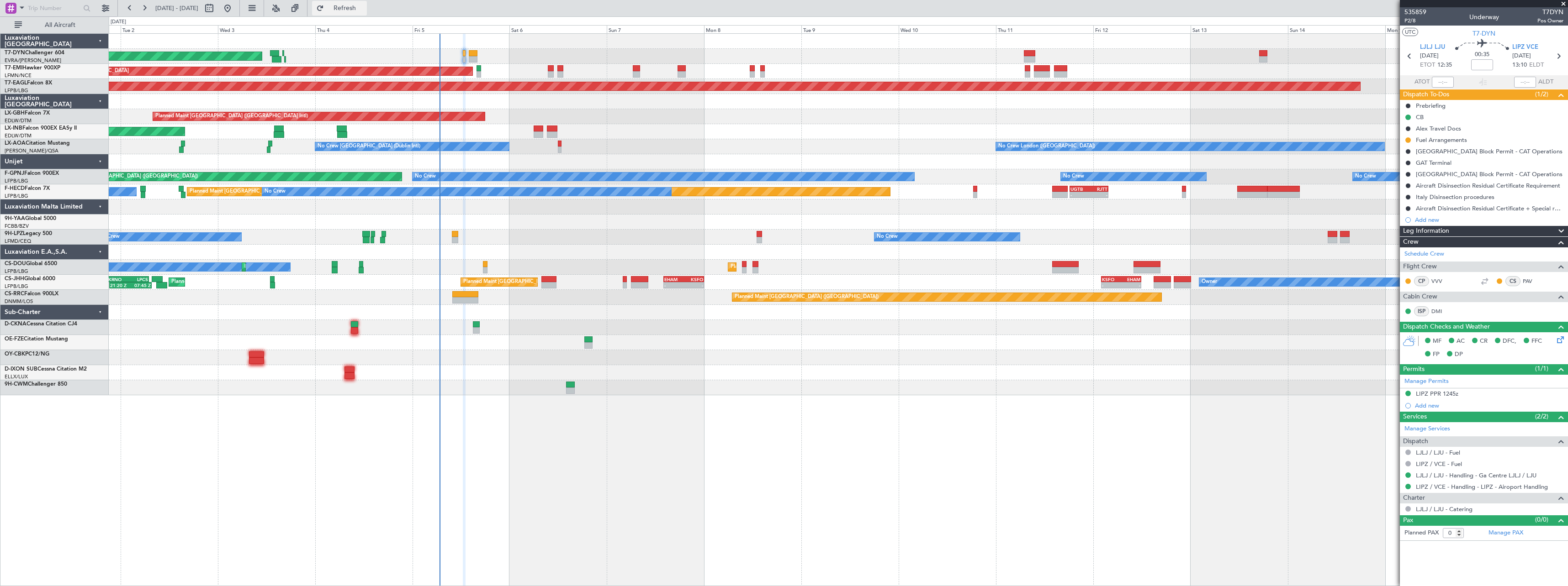
click at [362, 7] on span "Refresh" at bounding box center [345, 8] width 39 height 6
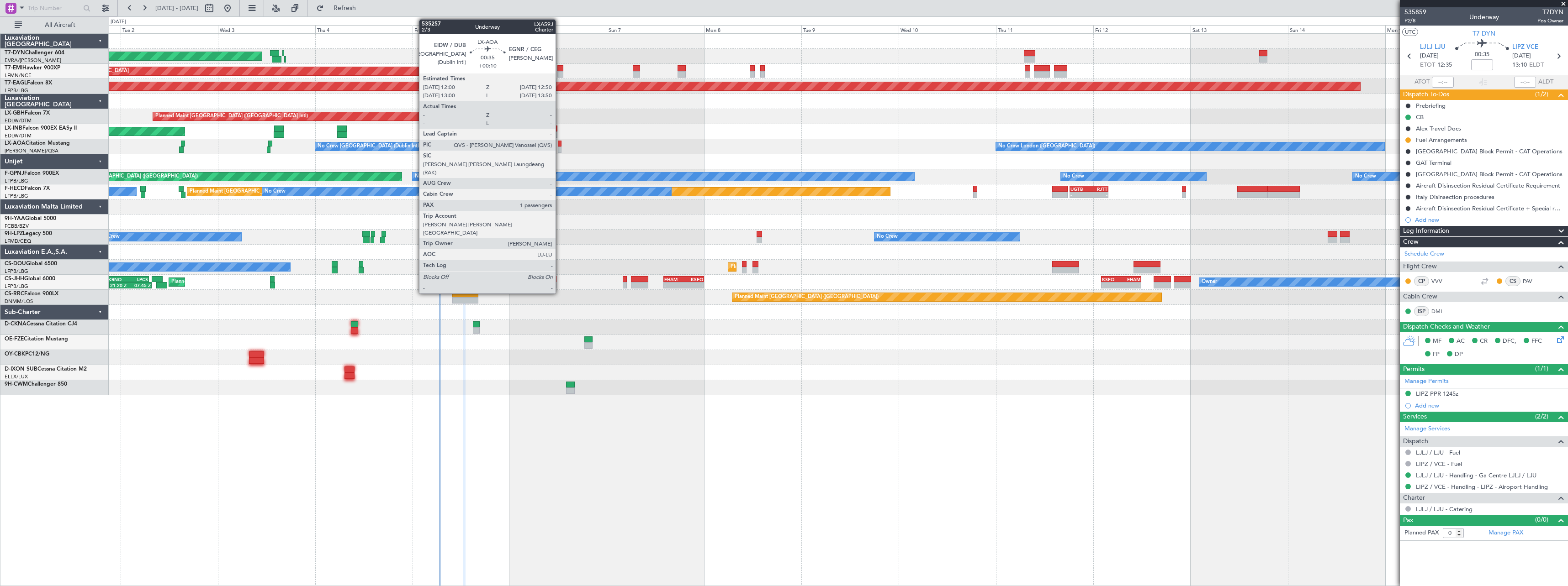
click at [560, 145] on div at bounding box center [560, 144] width 4 height 6
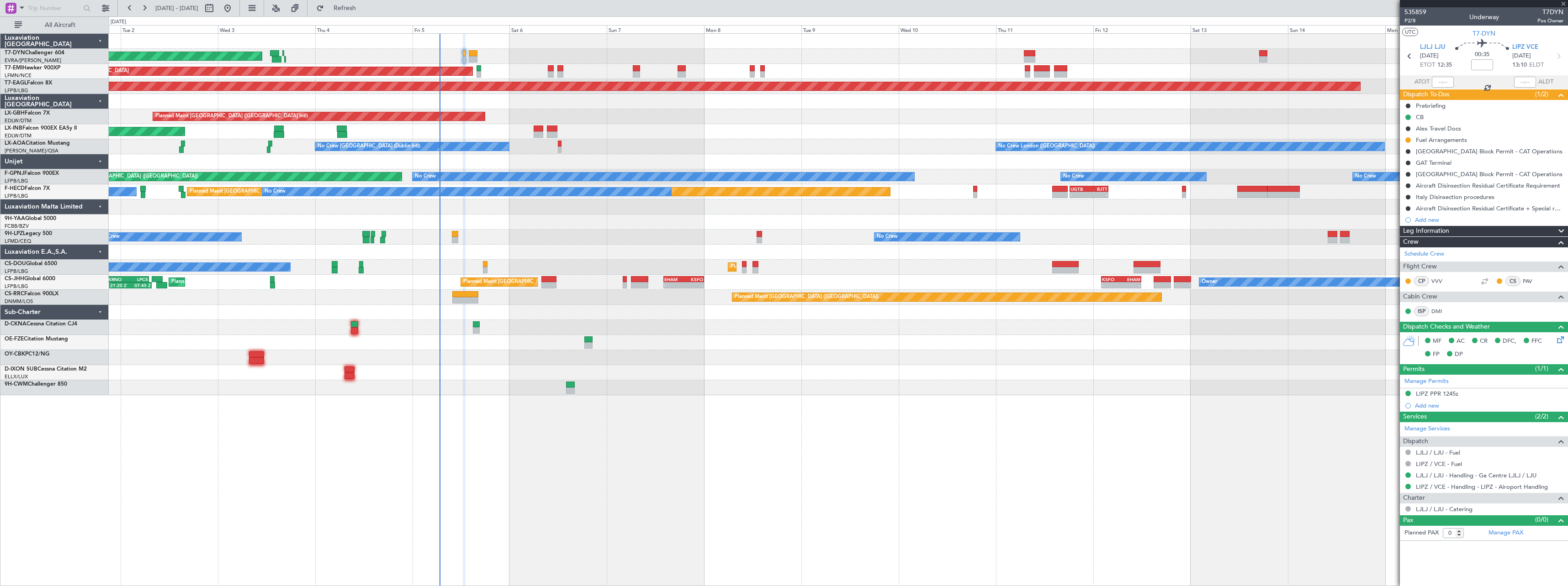
type input "+00:10"
type input "1"
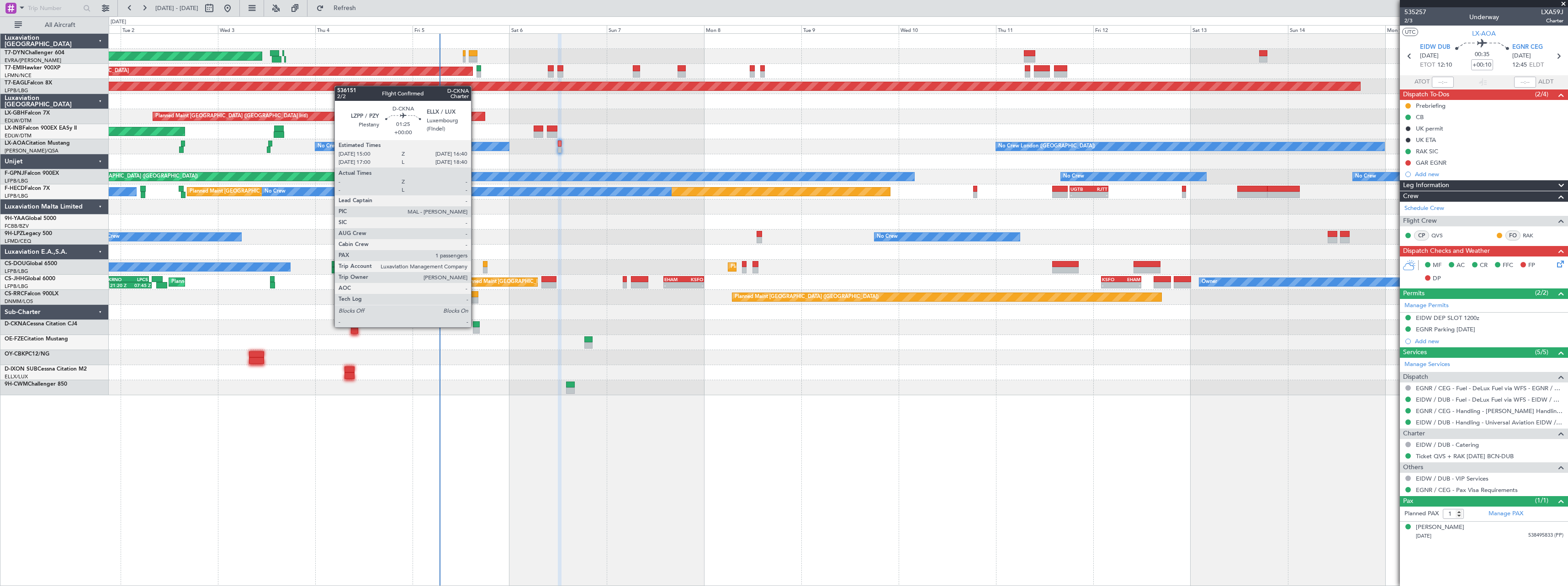
click at [475, 326] on div at bounding box center [476, 324] width 7 height 6
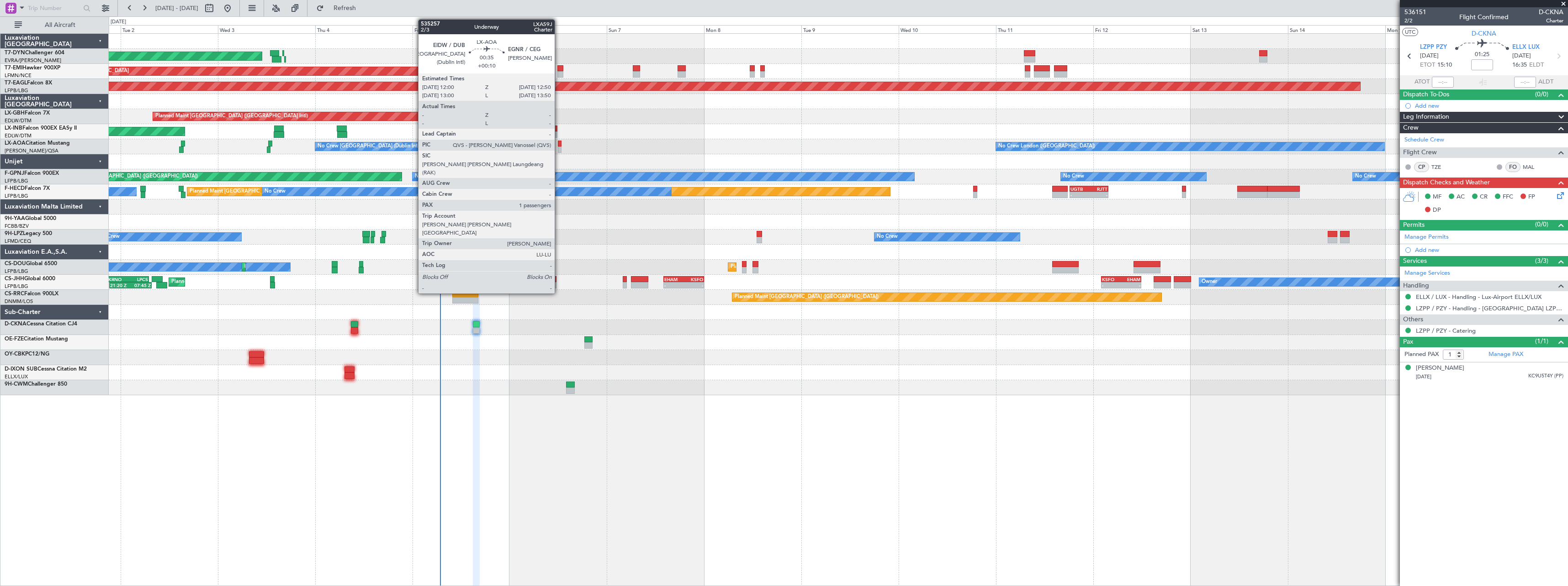
click at [559, 145] on div at bounding box center [560, 144] width 4 height 6
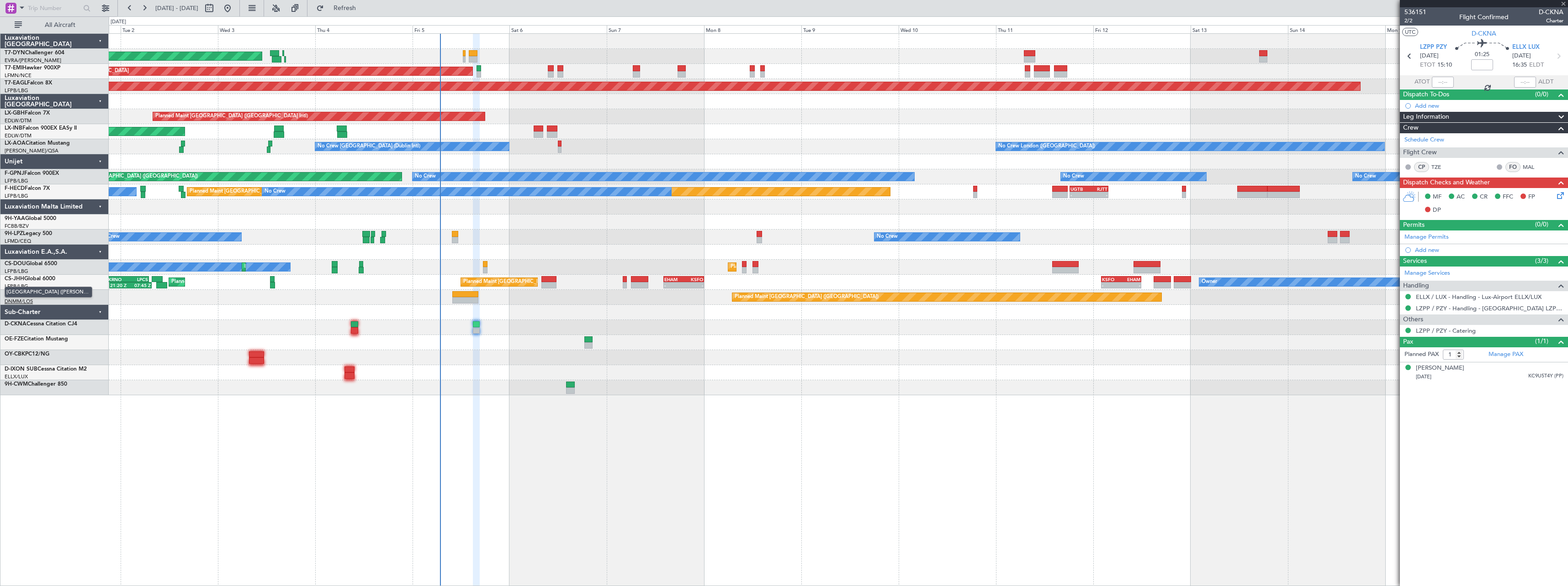
type input "+00:10"
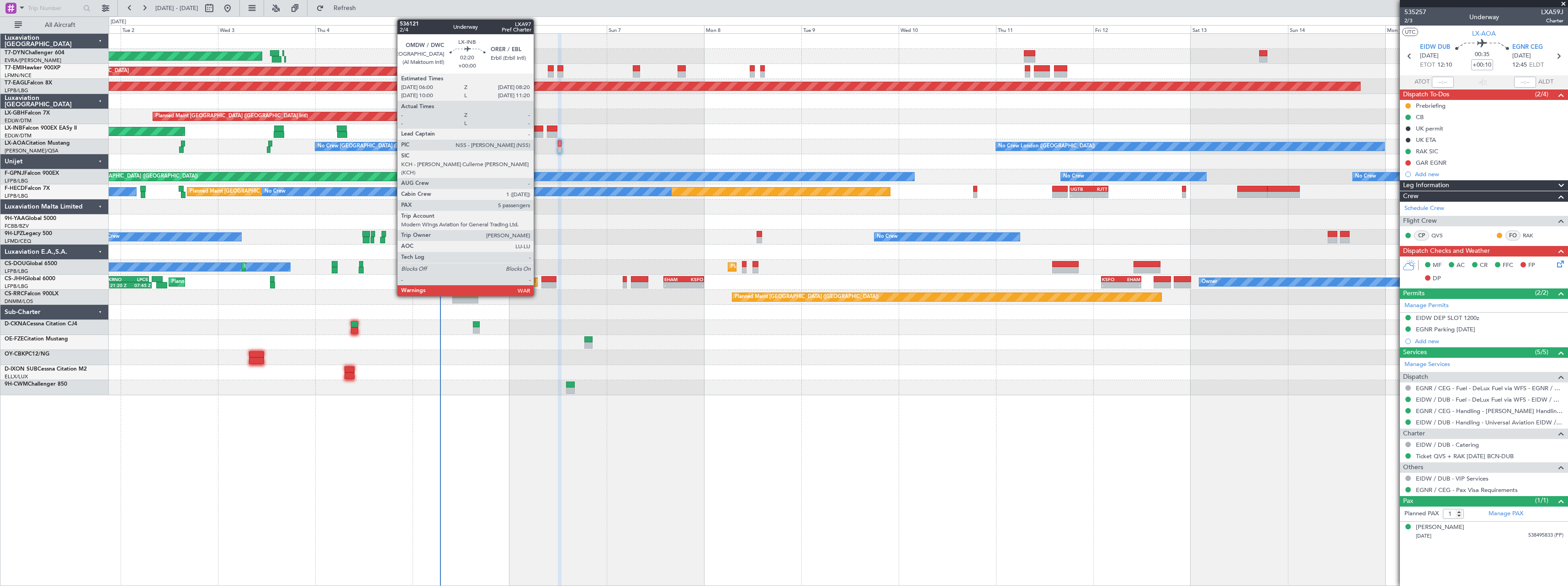
click at [538, 134] on div at bounding box center [538, 135] width 9 height 6
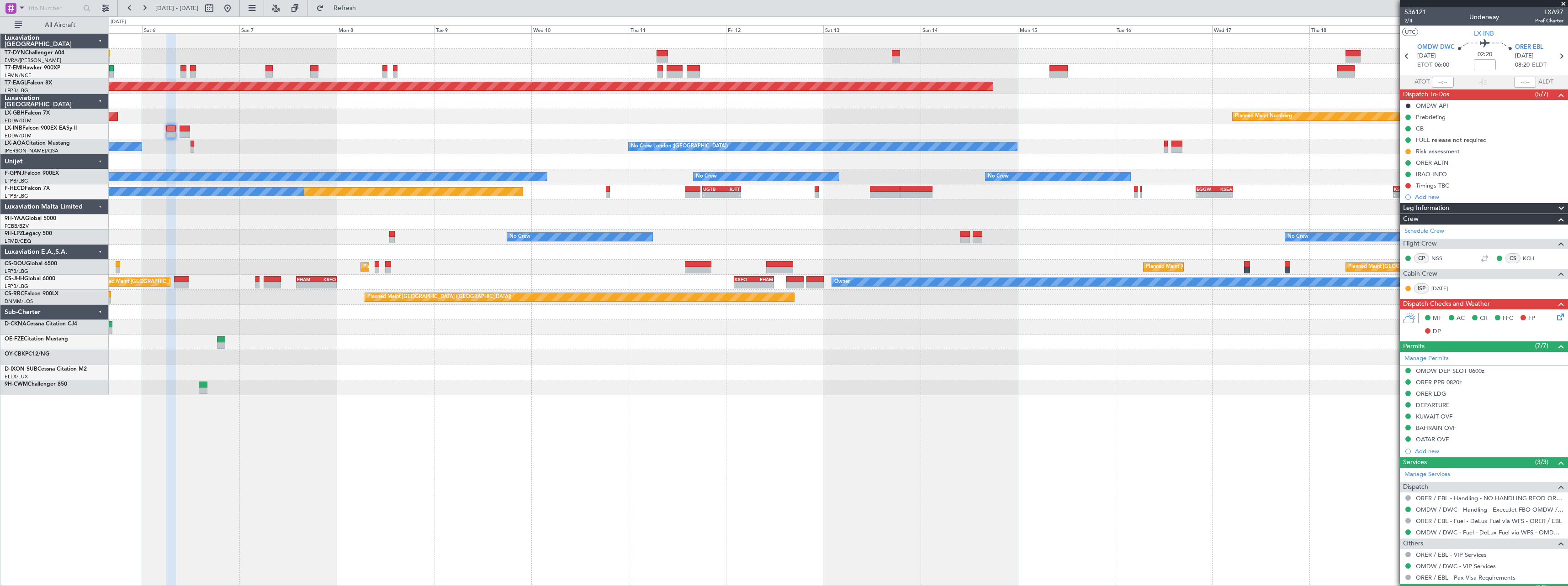
click at [857, 232] on div "AOG Maint Riga (Riga Intl) Planned Maint Zurich Grounded New York (Teterboro) P…" at bounding box center [838, 214] width 1459 height 362
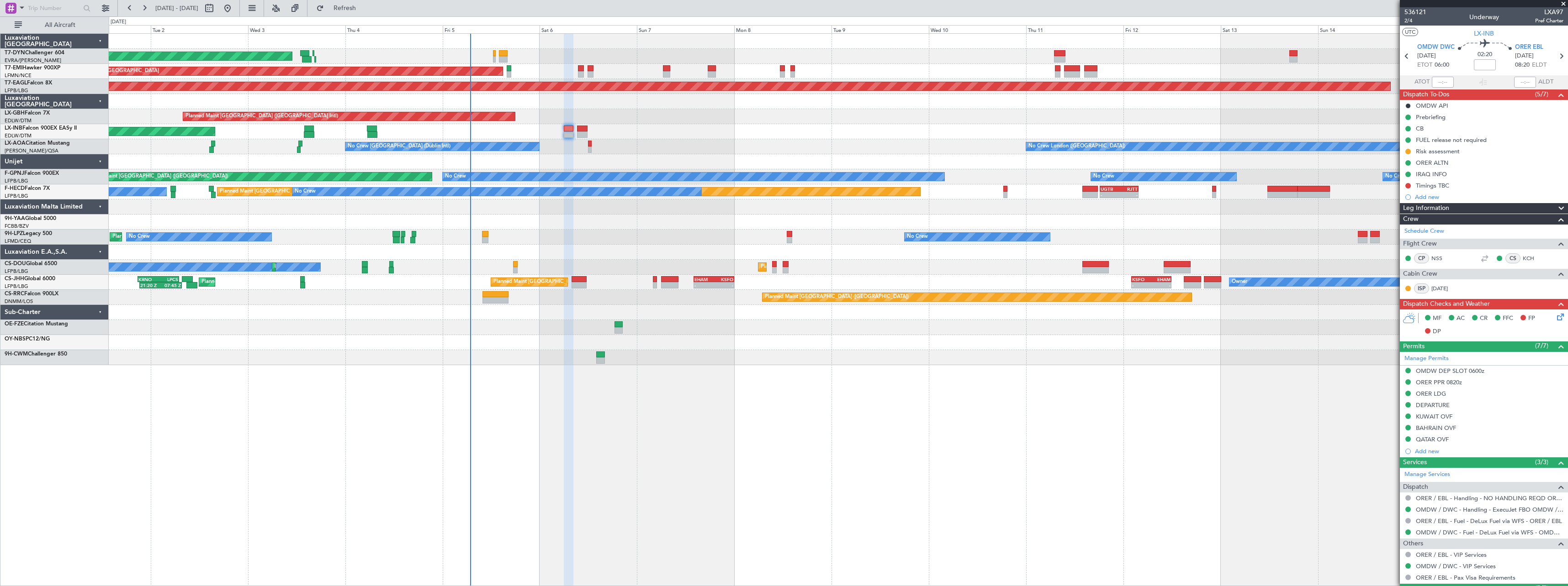
click at [984, 349] on div "AOG Maint Riga (Riga Intl) Planned Maint Zurich Grounded New York (Teterboro) P…" at bounding box center [838, 310] width 1459 height 553
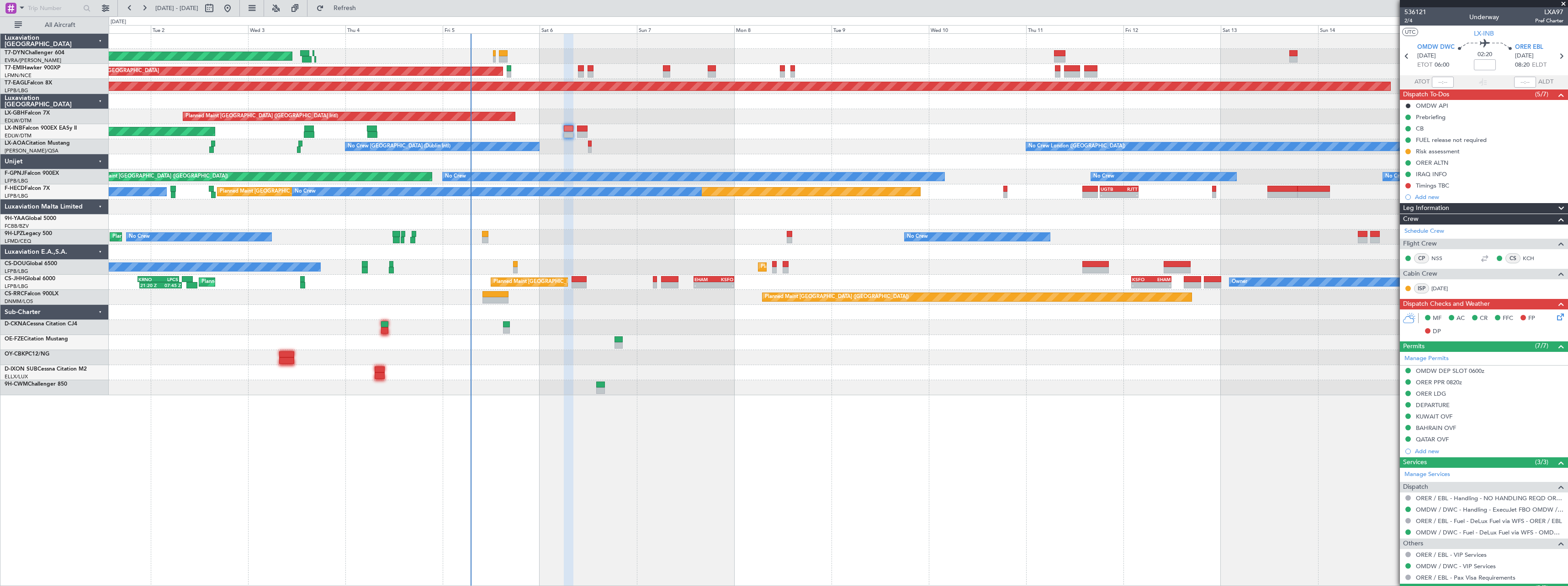
click at [1566, 2] on span at bounding box center [1563, 4] width 9 height 8
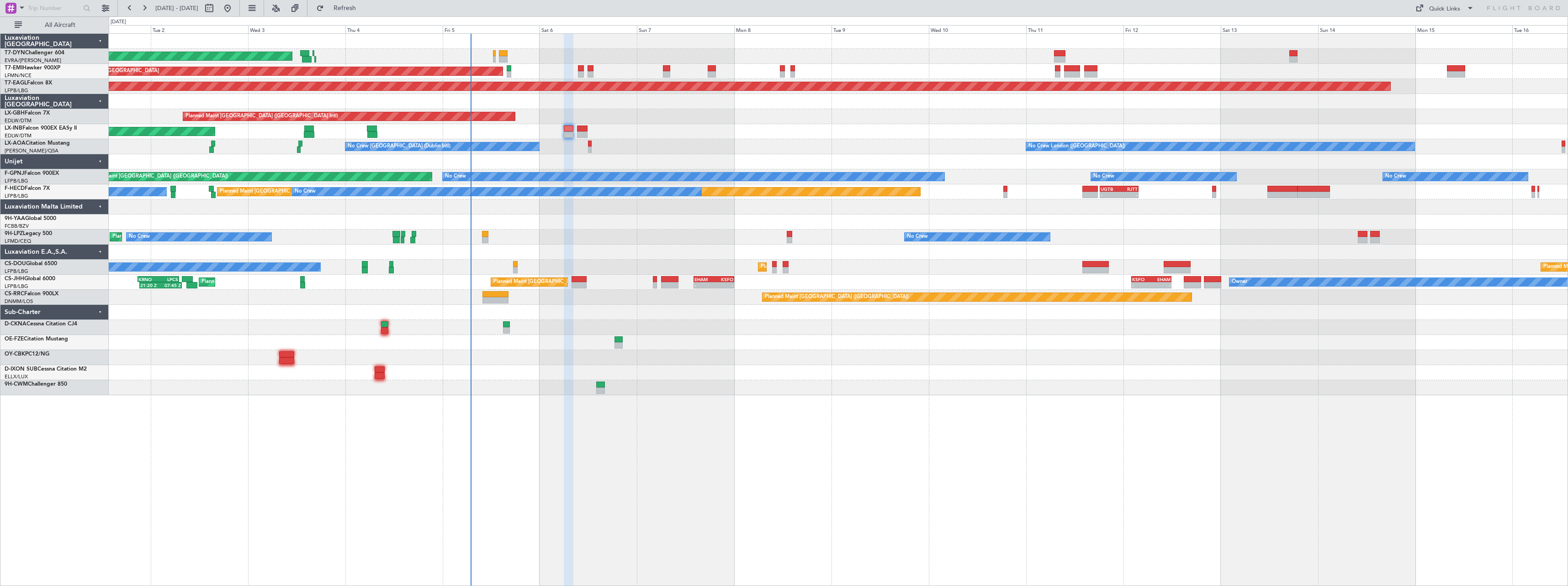
type input "0"
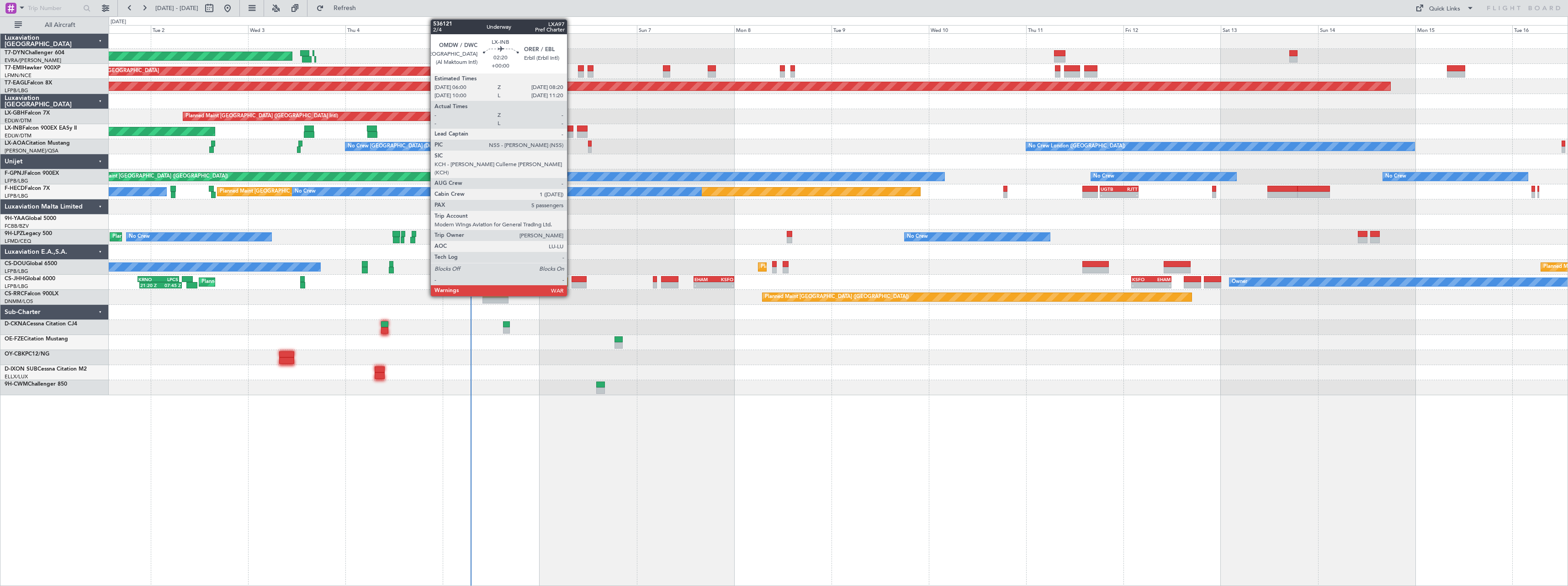
click at [571, 133] on div at bounding box center [568, 135] width 9 height 6
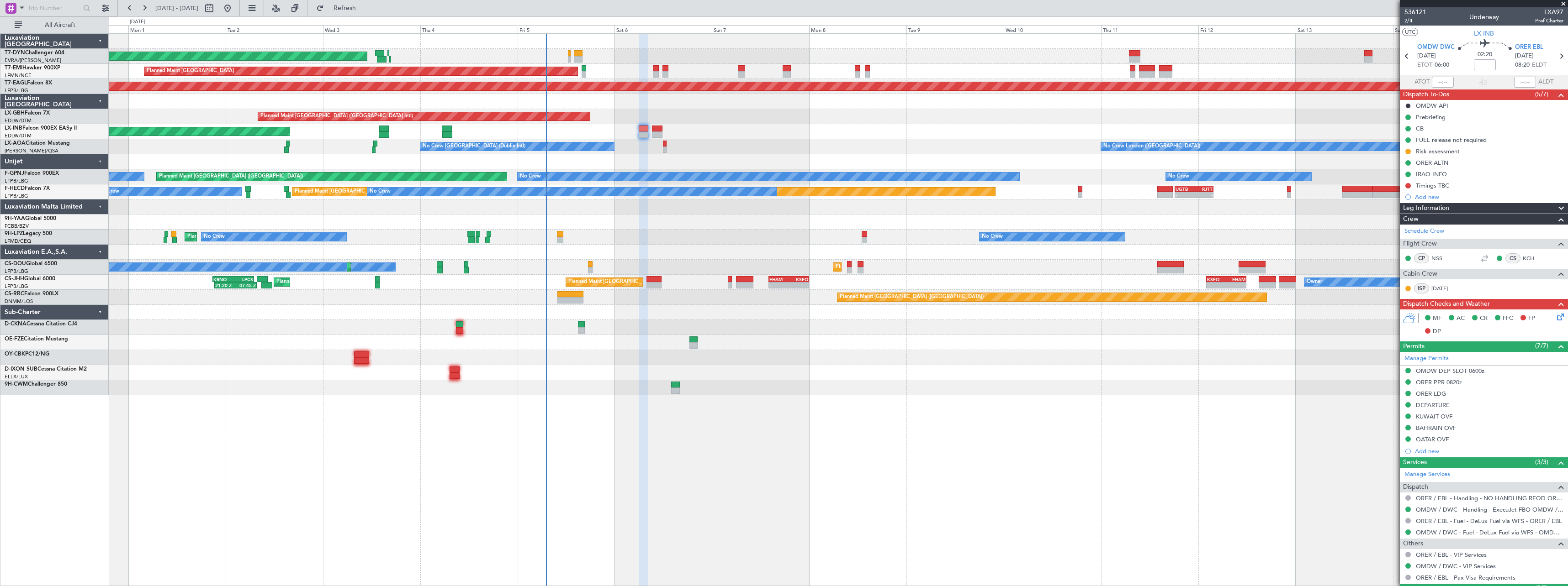
click at [637, 156] on div "AOG Maint Riga (Riga Intl) Planned Maint [GEOGRAPHIC_DATA] Grounded [US_STATE] …" at bounding box center [838, 214] width 1459 height 362
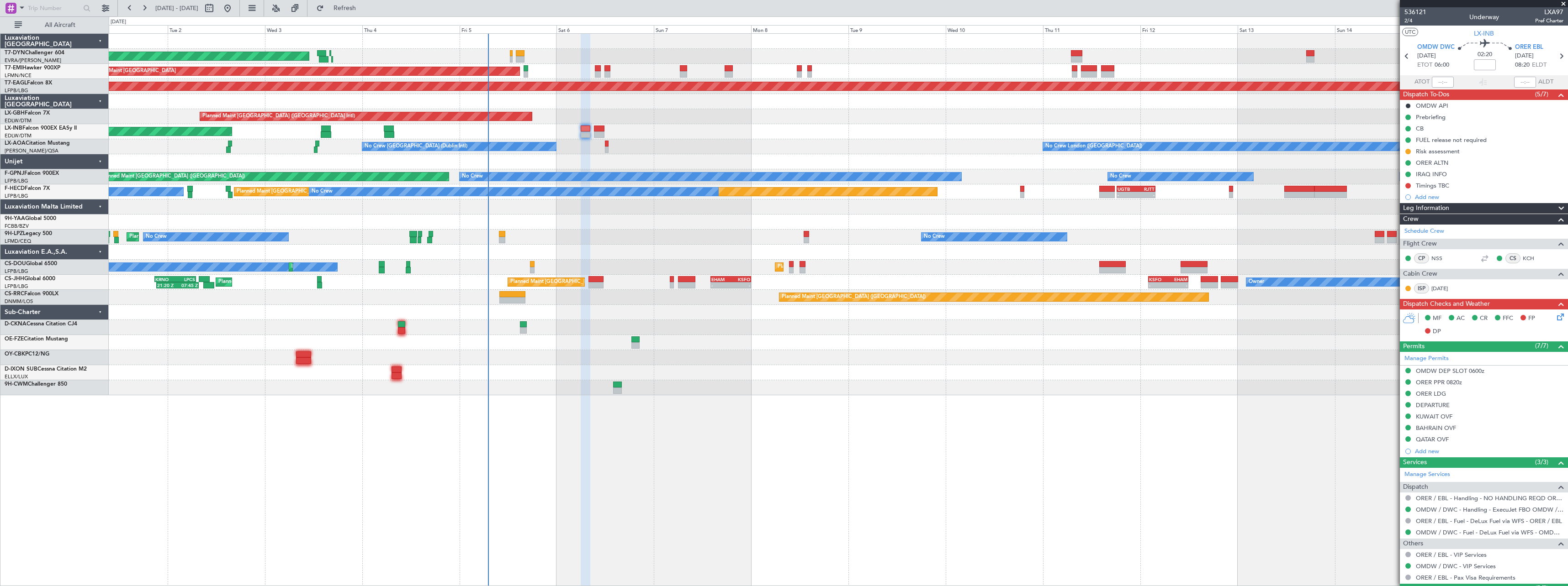
click at [734, 362] on div "AOG Maint Riga (Riga Intl) Planned Maint [GEOGRAPHIC_DATA] Grounded [US_STATE] …" at bounding box center [838, 214] width 1459 height 362
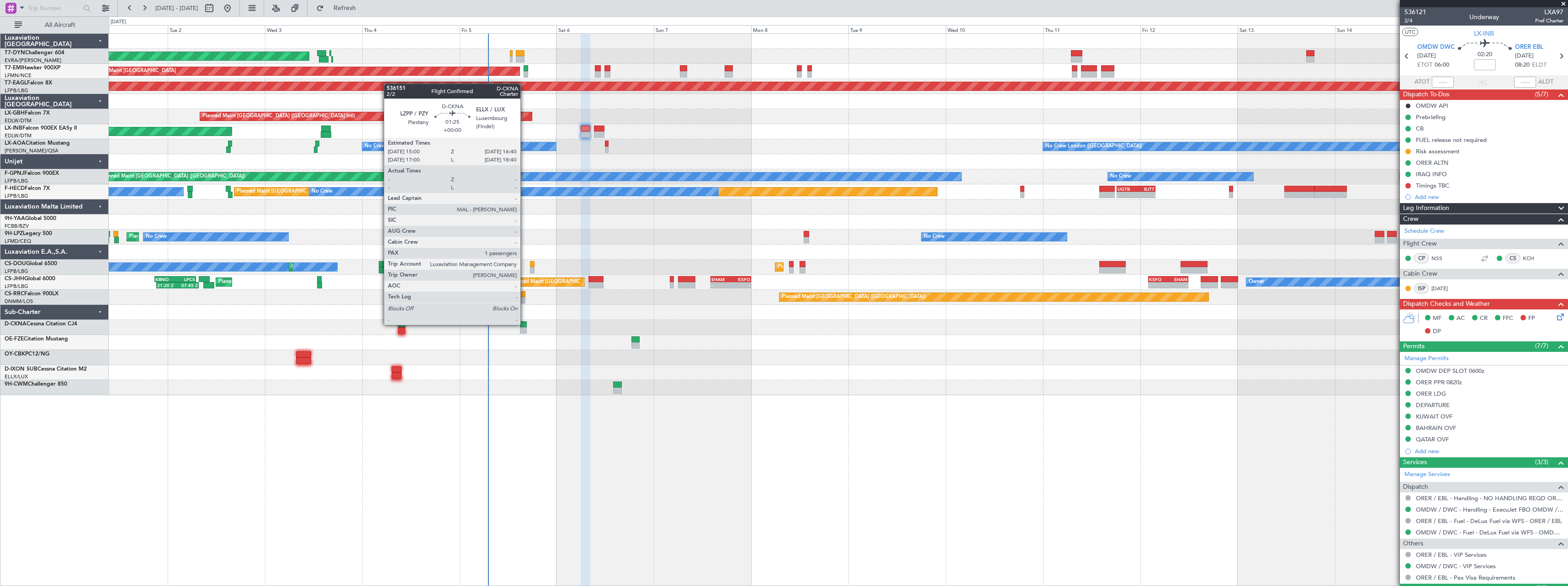
click at [524, 324] on div at bounding box center [523, 324] width 7 height 6
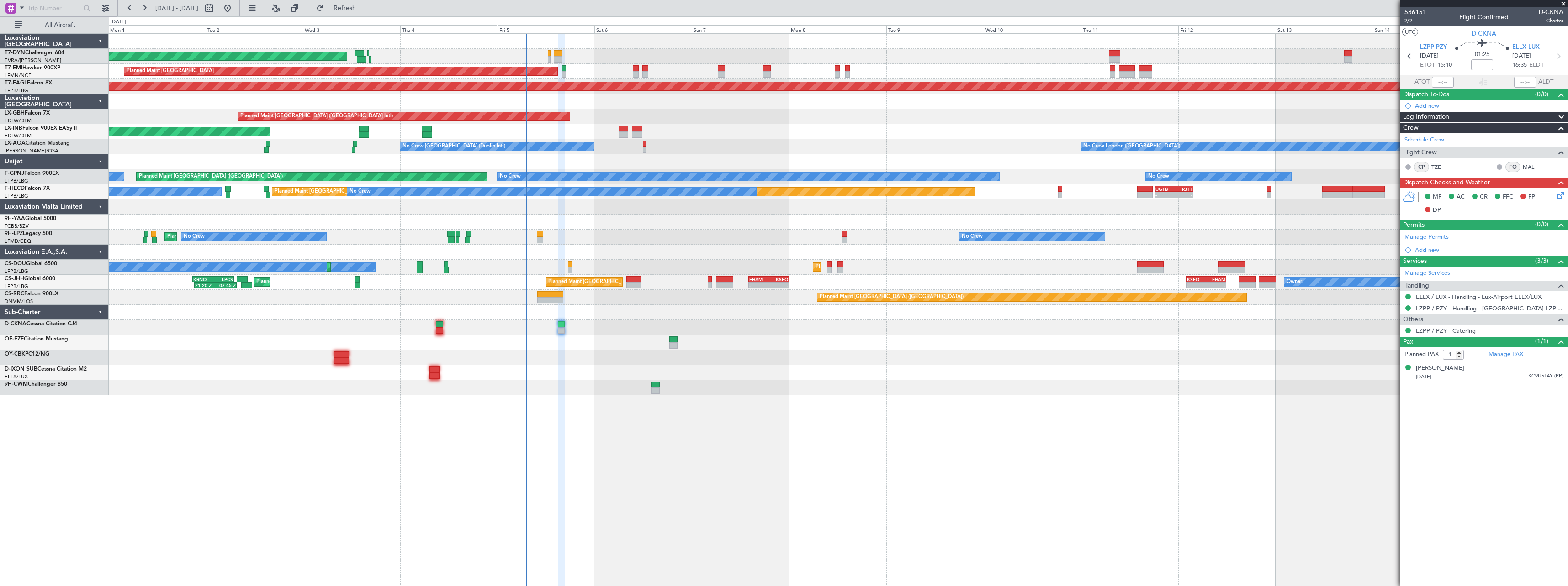
click at [551, 338] on div at bounding box center [838, 342] width 1459 height 15
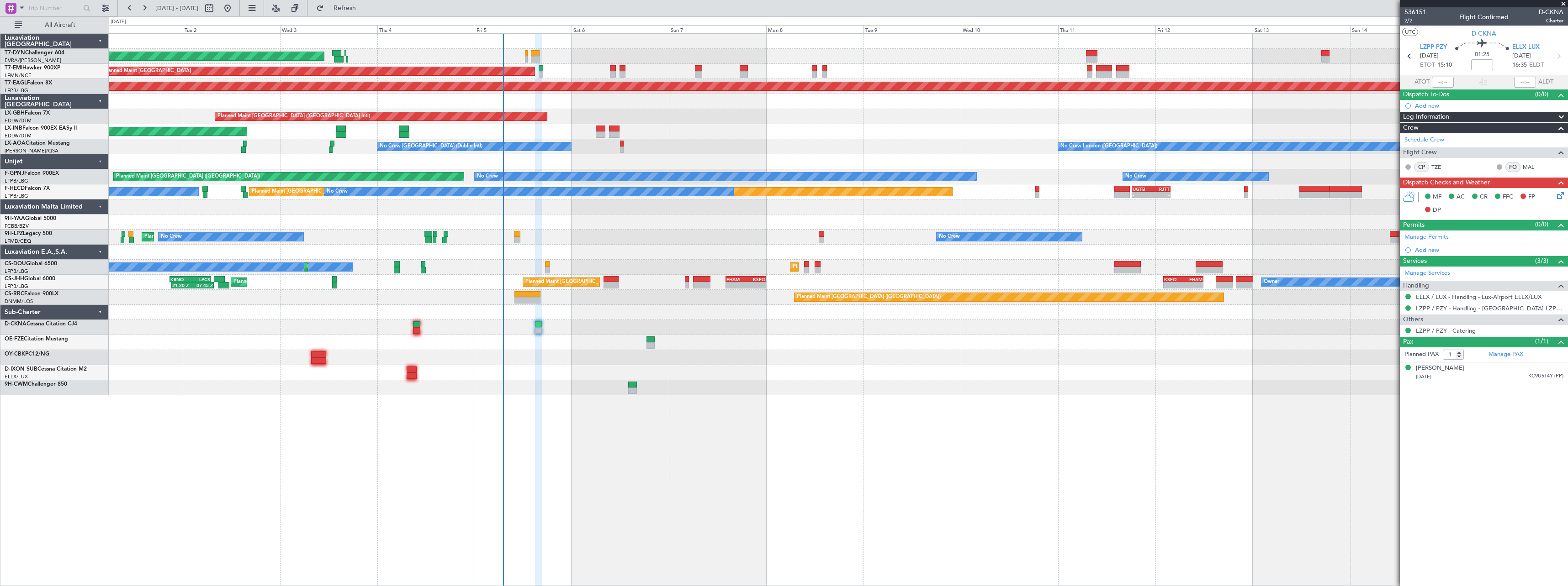
click at [601, 350] on div at bounding box center [838, 358] width 1459 height 15
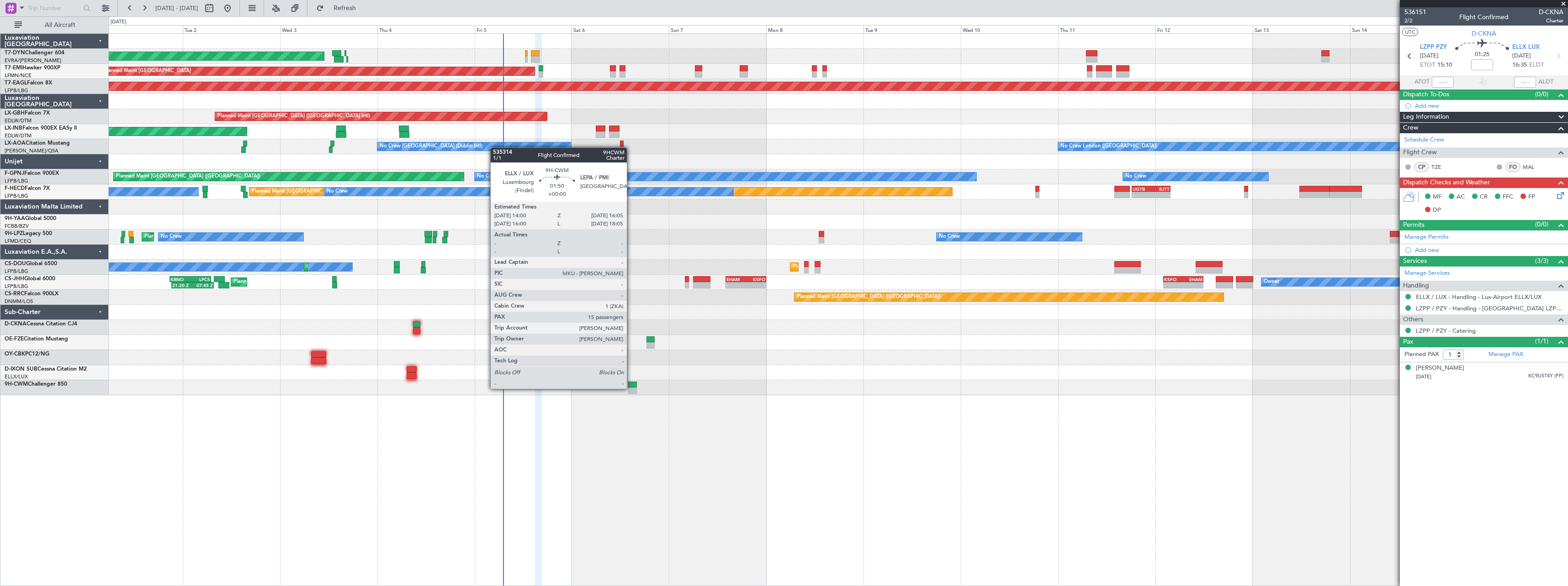
click at [631, 388] on div at bounding box center [632, 391] width 9 height 6
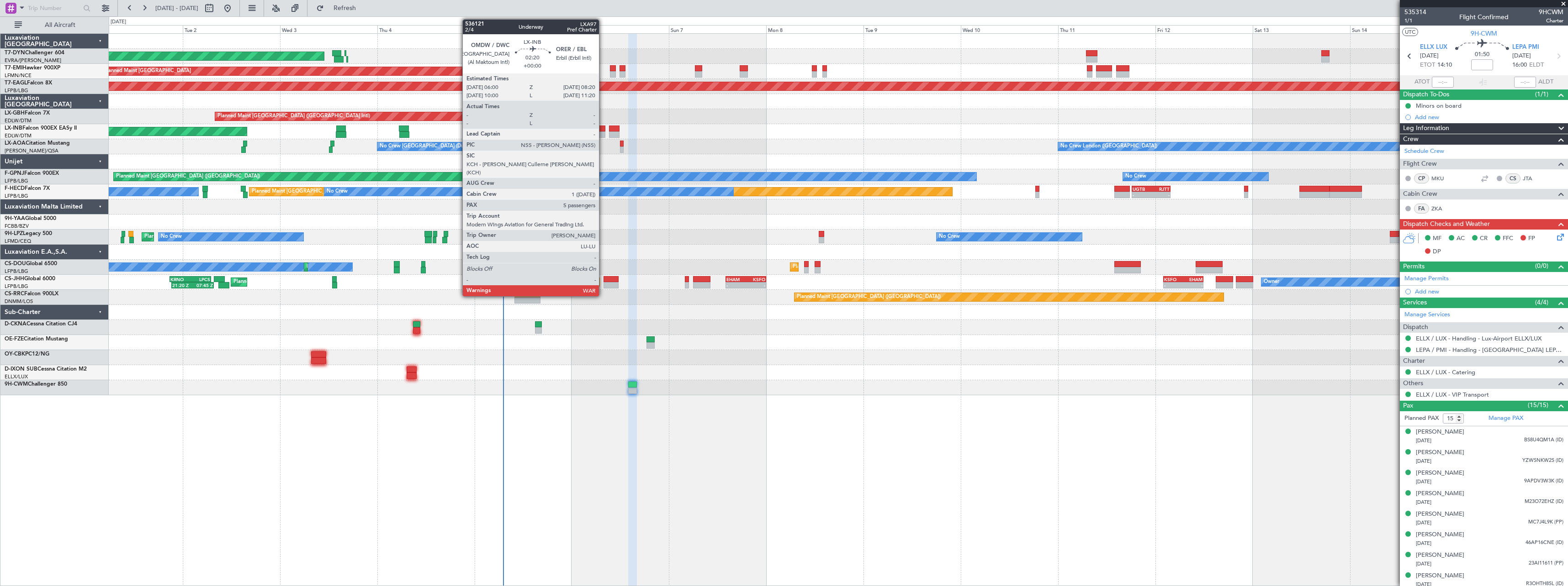
click at [603, 127] on div at bounding box center [600, 129] width 9 height 6
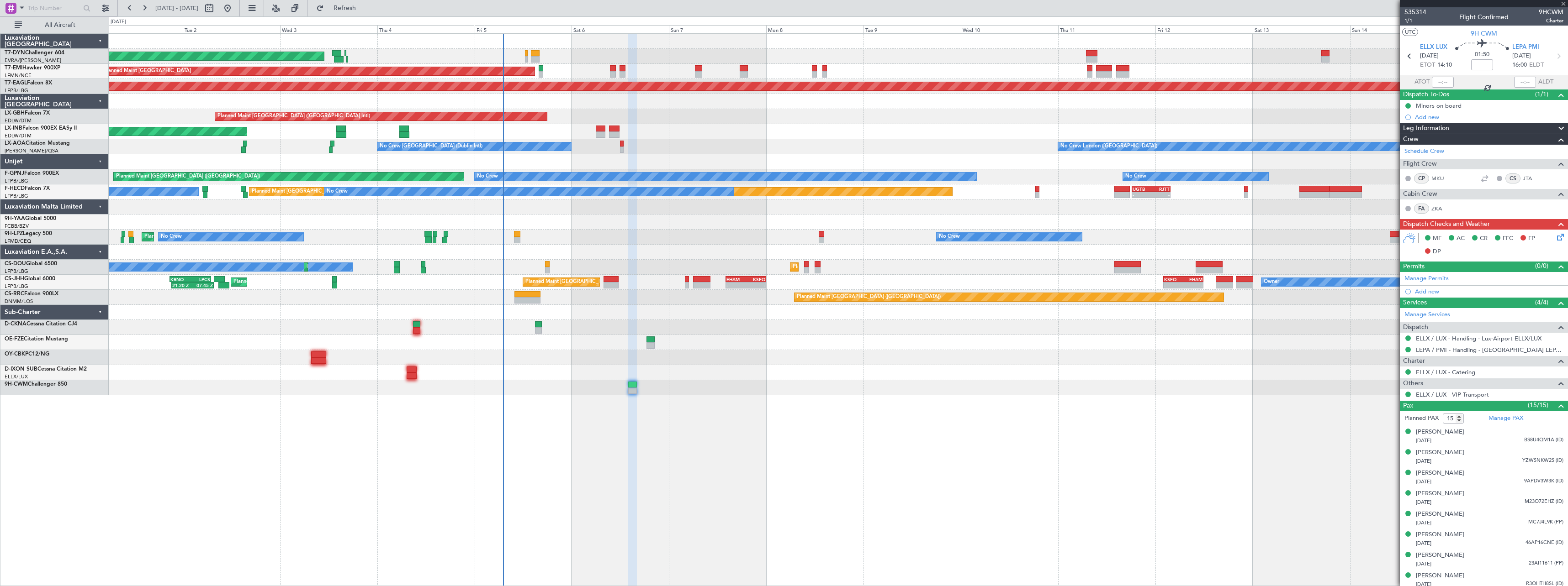
type input "5"
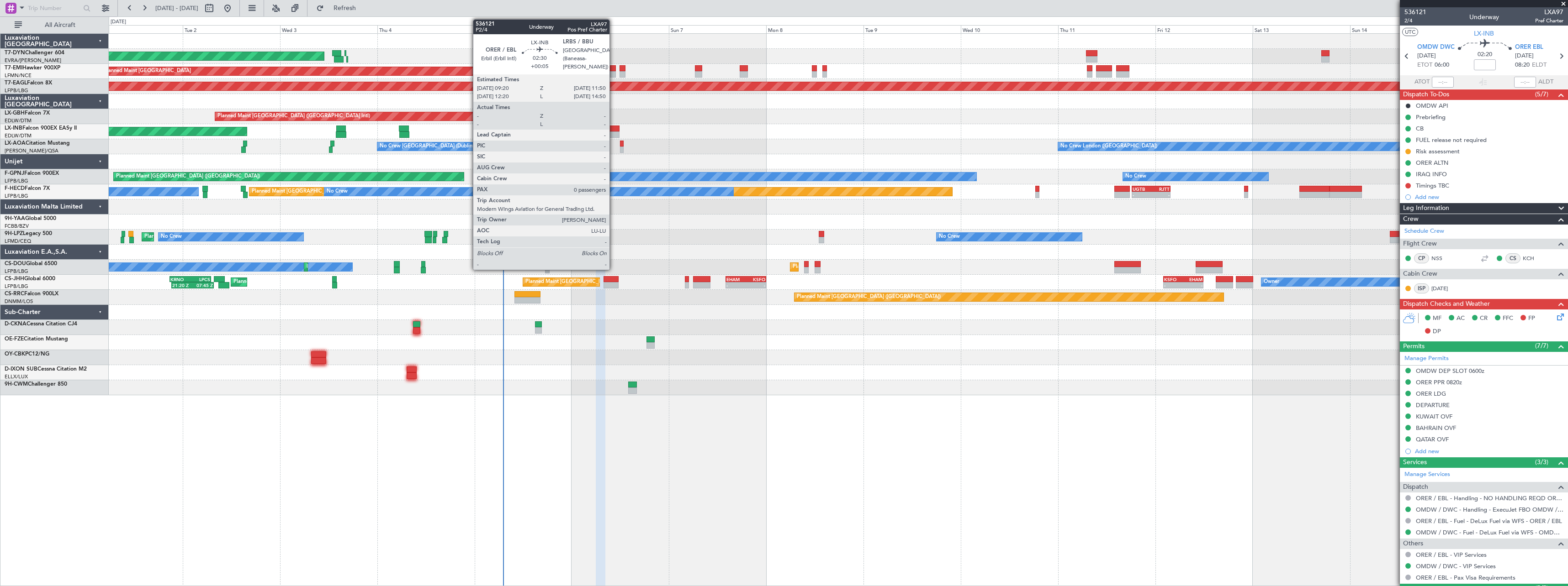
click at [614, 134] on div at bounding box center [614, 135] width 11 height 6
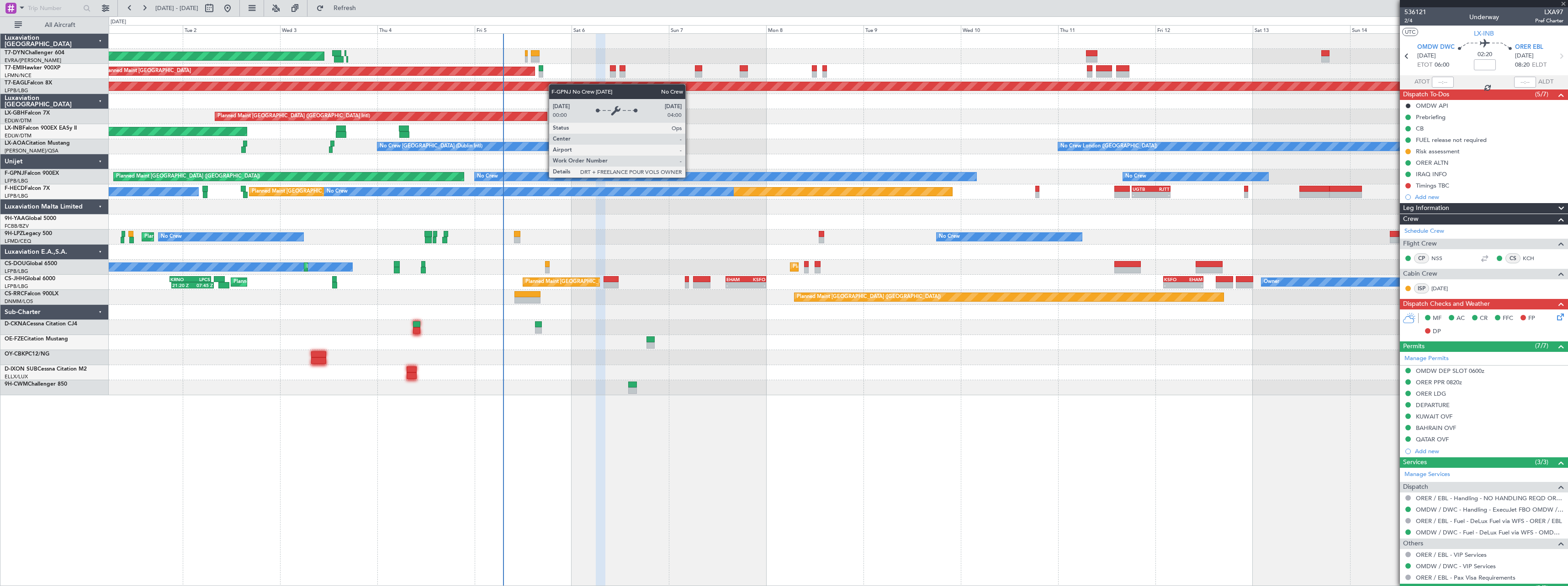
type input "+00:05"
type input "0"
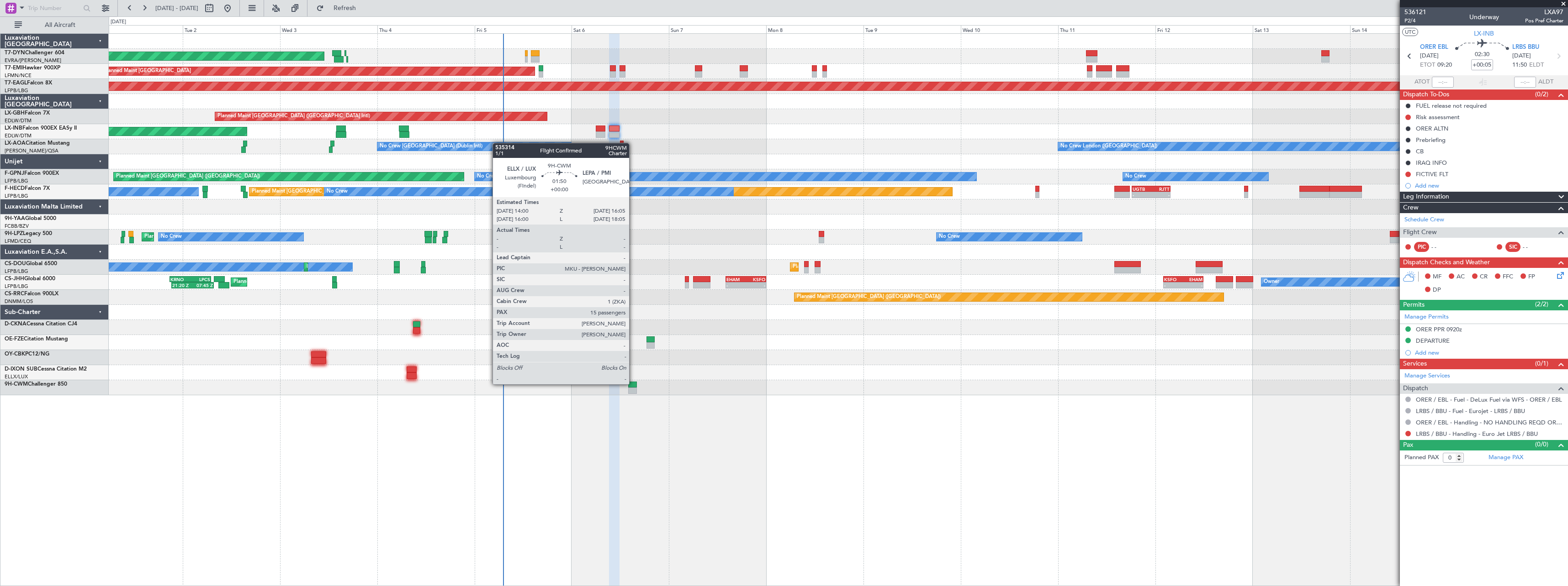
click at [633, 383] on div at bounding box center [632, 385] width 9 height 6
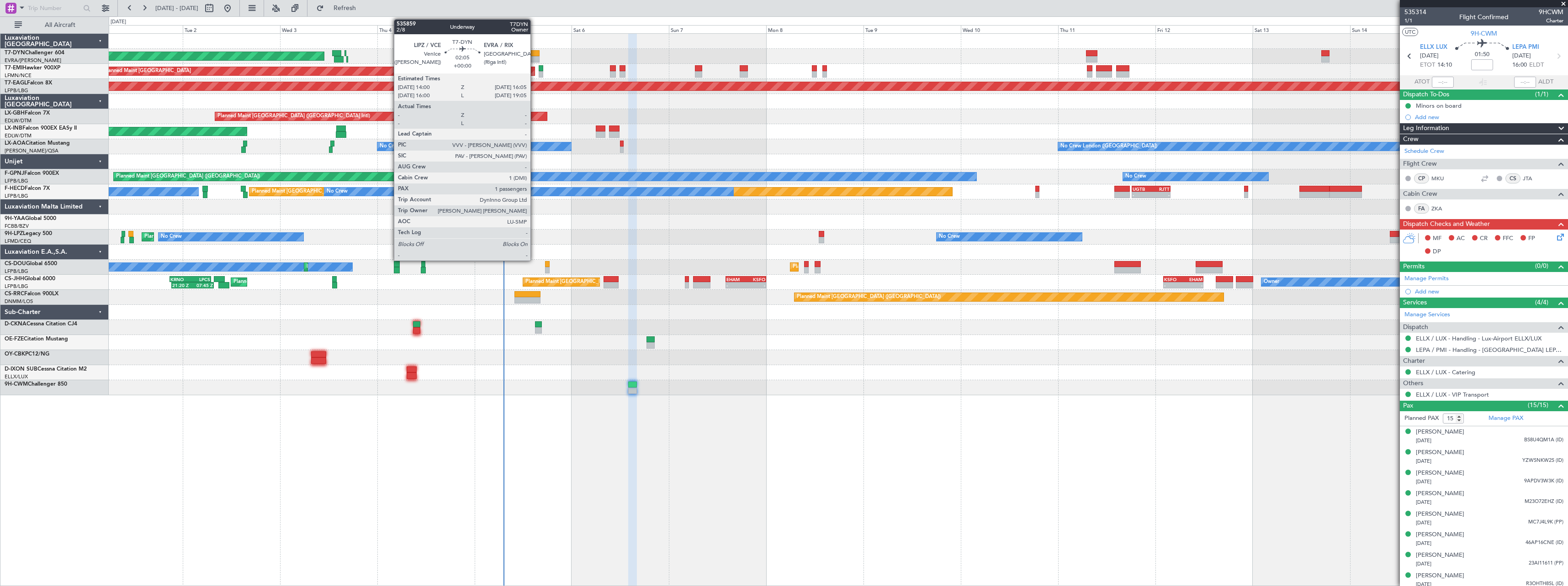
click at [535, 55] on div at bounding box center [535, 53] width 9 height 6
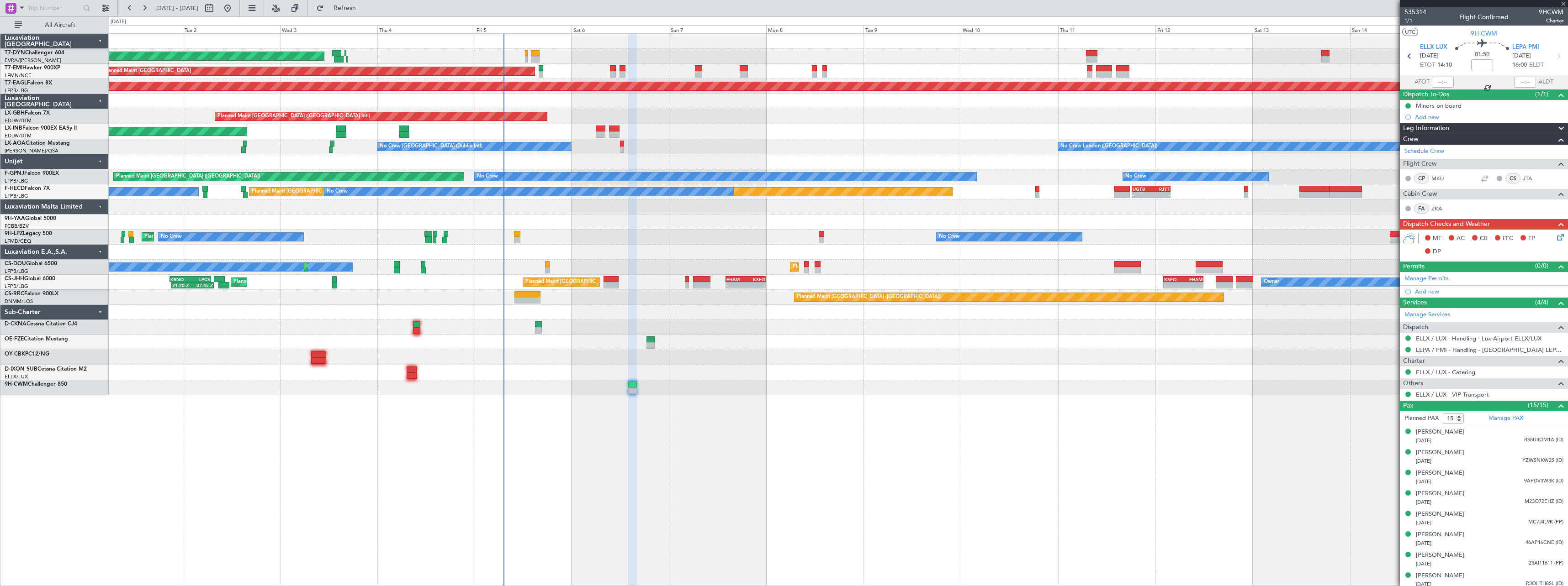
type input "1"
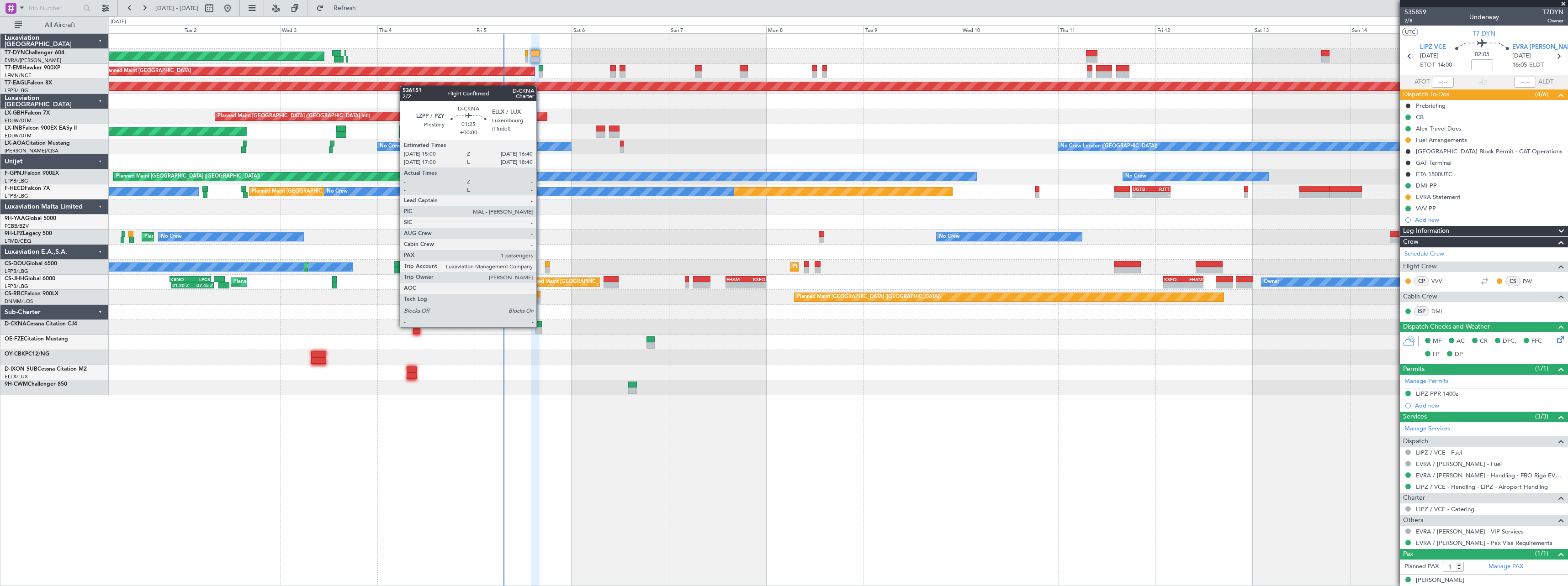
click at [540, 326] on div at bounding box center [538, 324] width 7 height 6
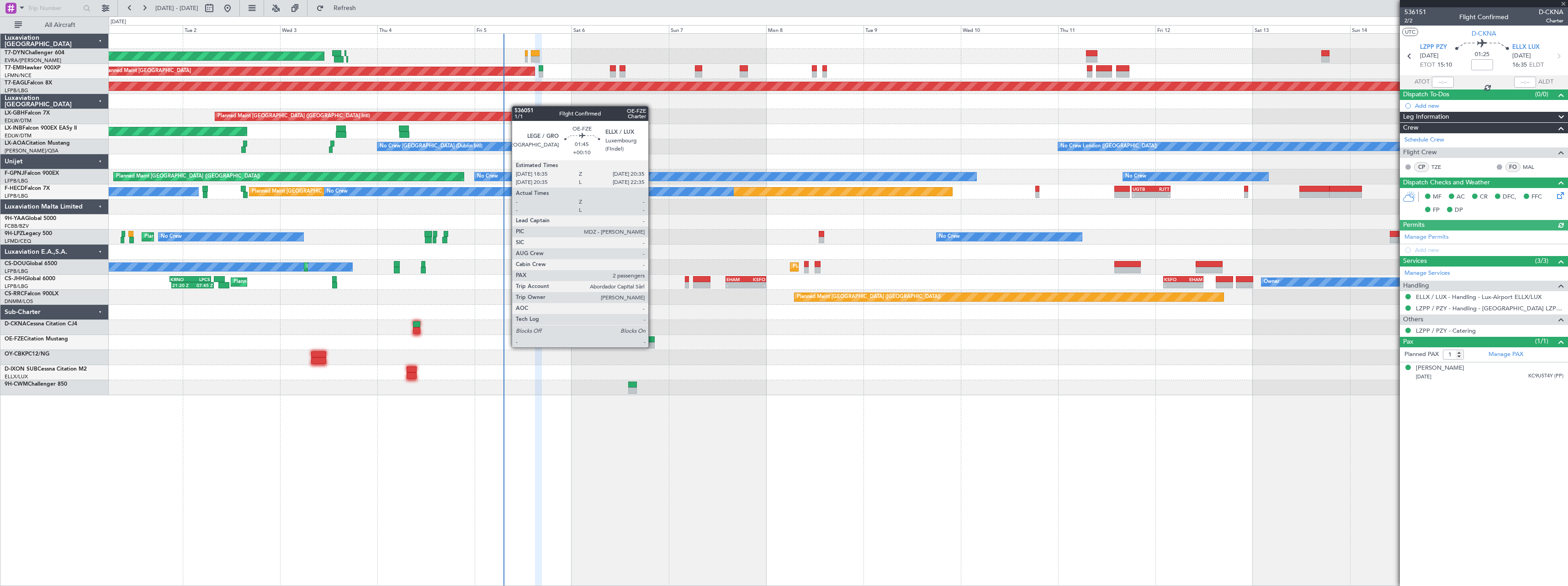
click at [652, 347] on div at bounding box center [650, 346] width 8 height 6
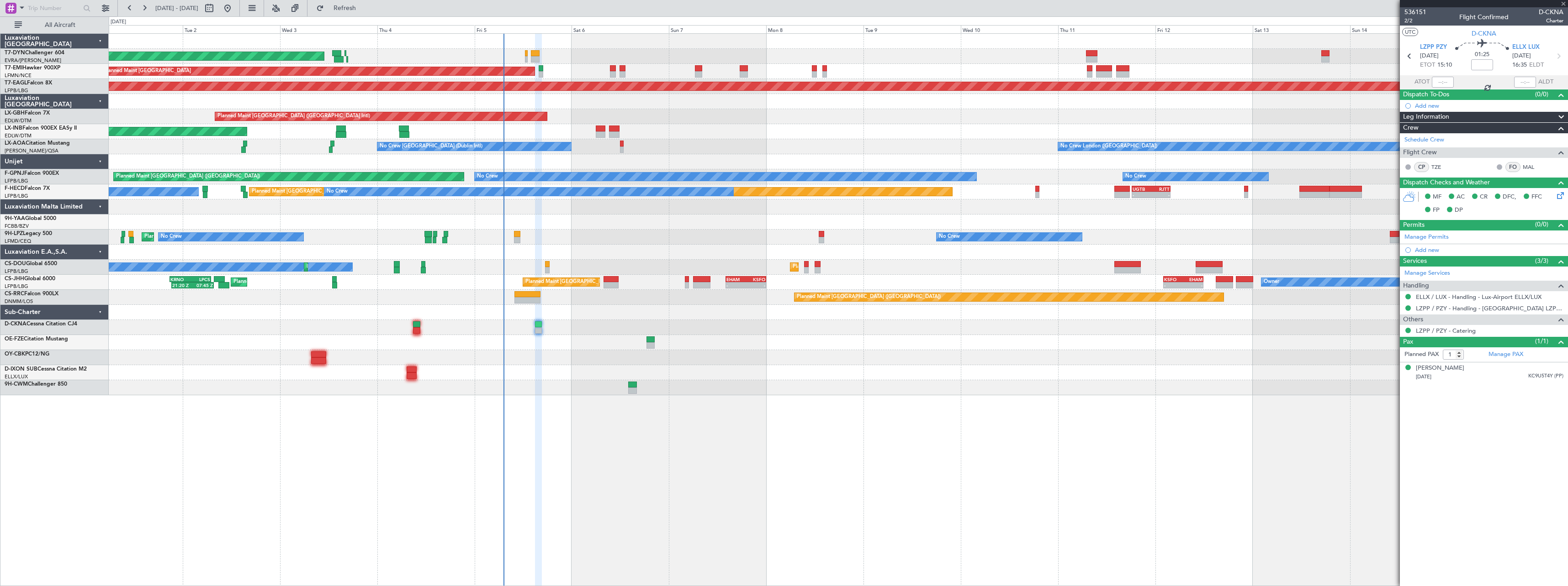
type input "+00:10"
type input "2"
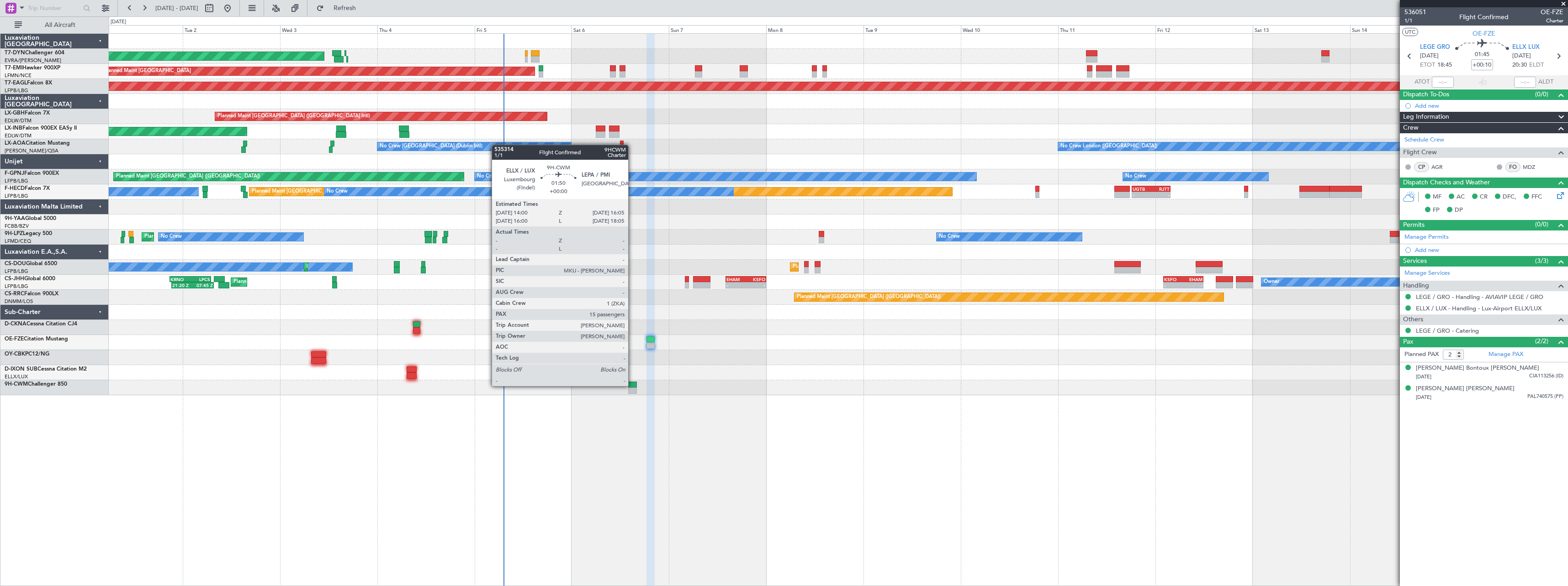
click at [632, 385] on div at bounding box center [632, 385] width 9 height 6
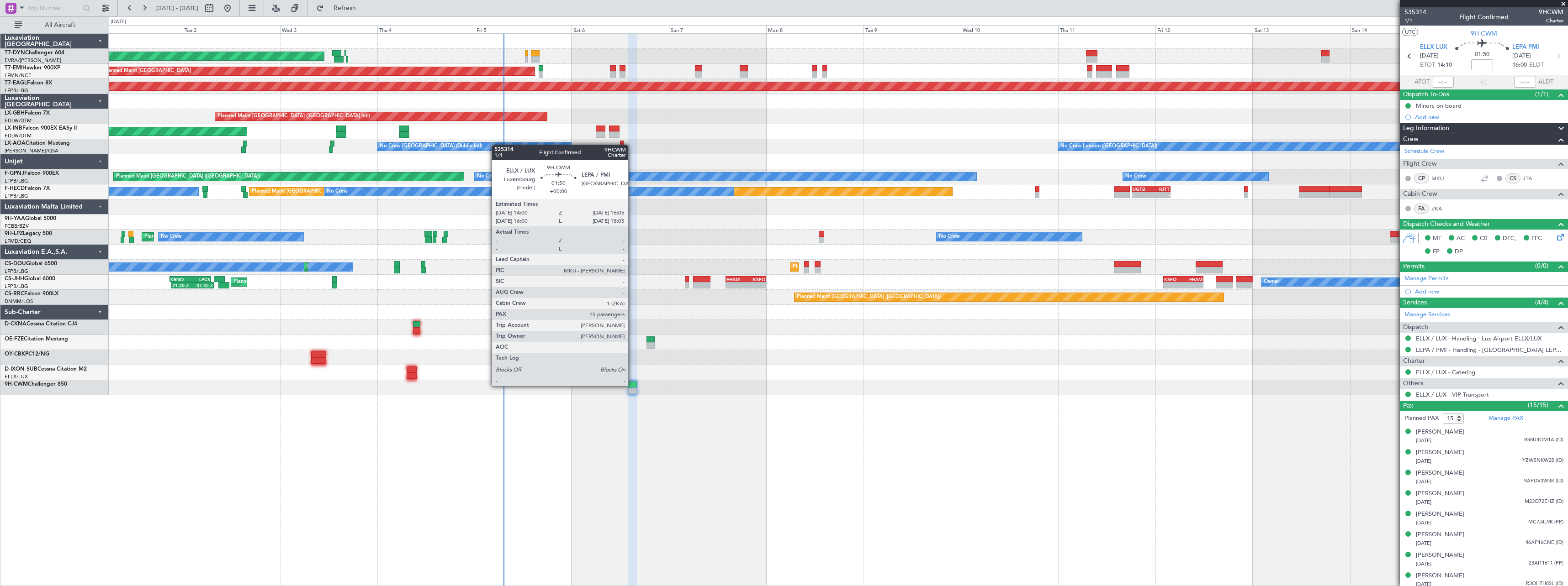
click at [632, 385] on div at bounding box center [632, 385] width 9 height 6
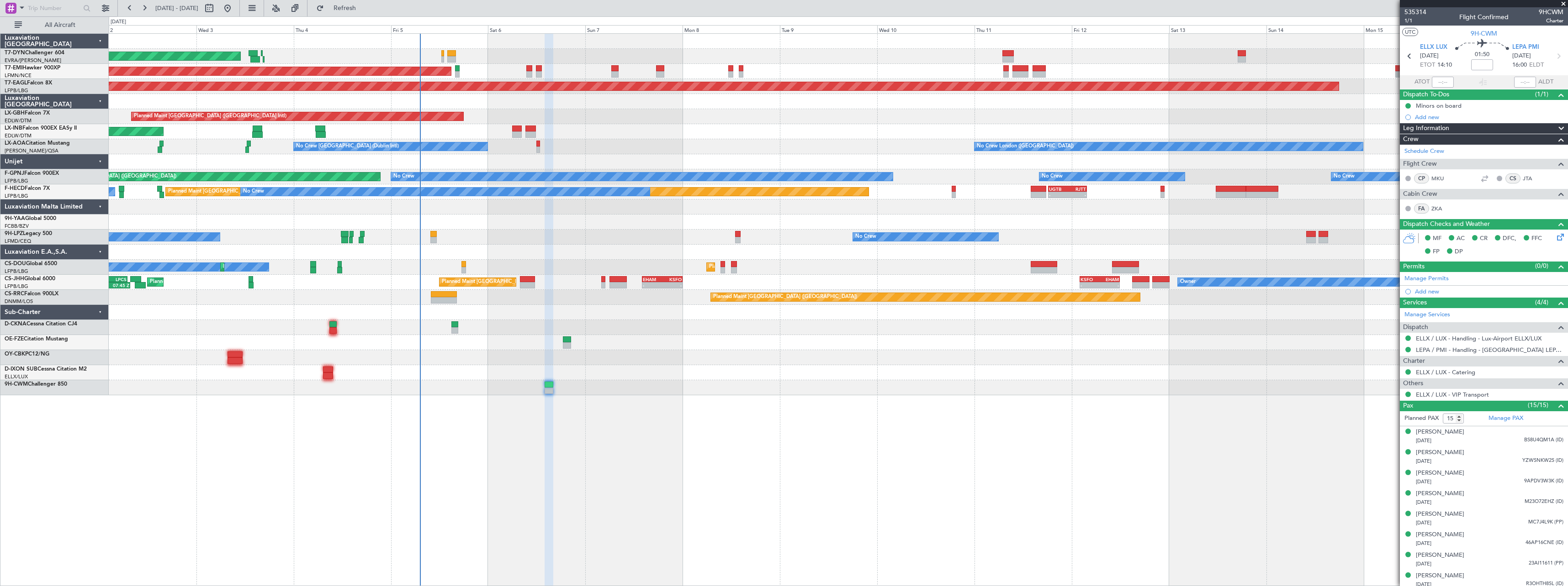
click at [466, 374] on div at bounding box center [838, 373] width 1459 height 15
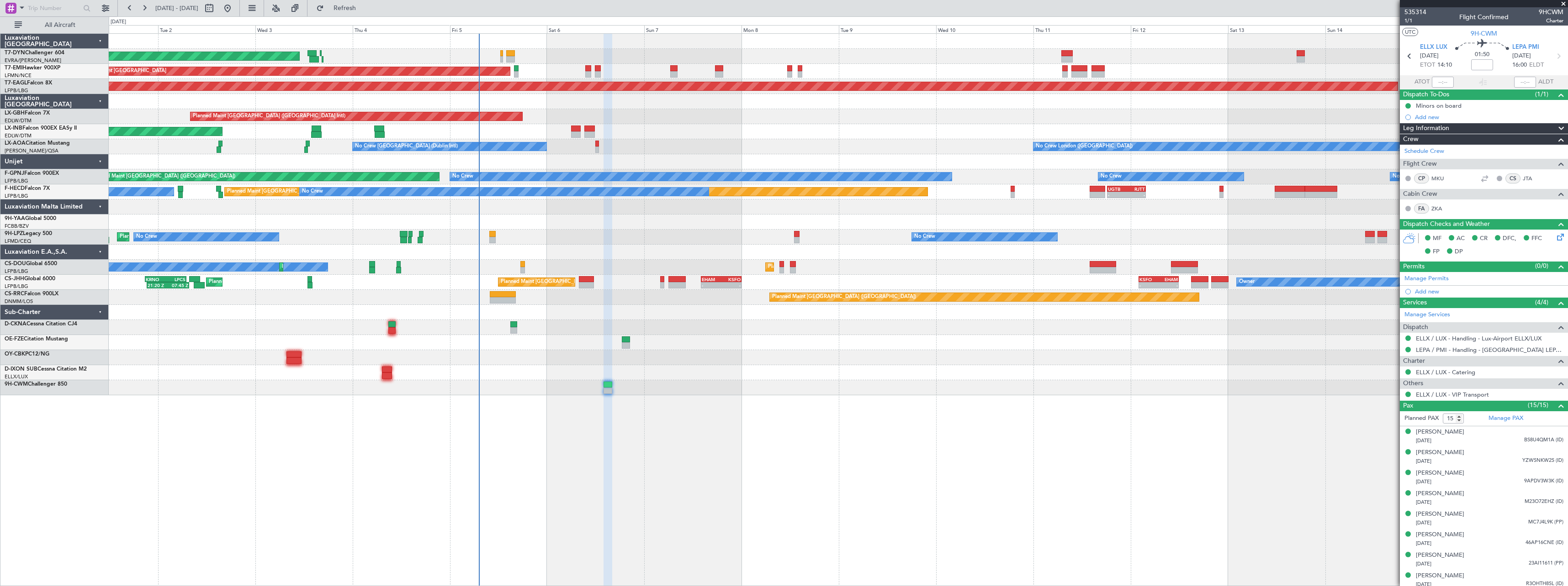
click at [509, 350] on div "AOG Maint Riga (Riga Intl) Planned Maint [GEOGRAPHIC_DATA] Grounded [US_STATE] …" at bounding box center [838, 214] width 1459 height 362
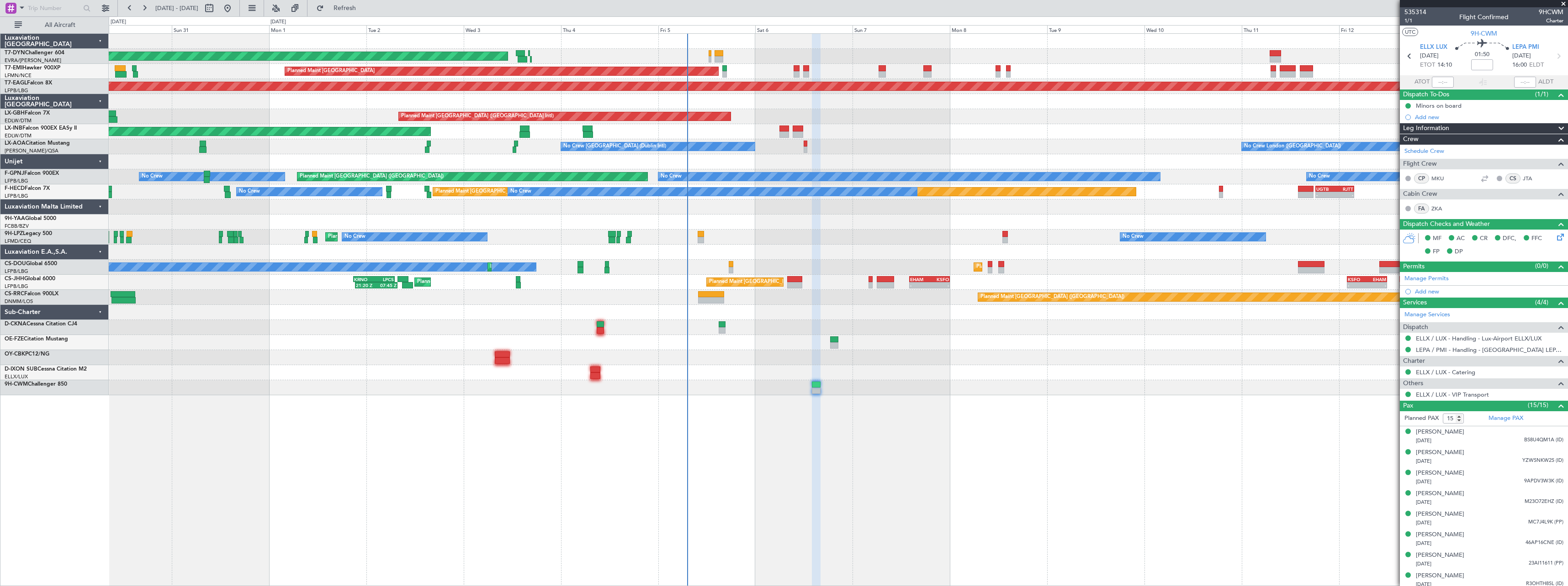
click at [747, 365] on div at bounding box center [838, 358] width 1459 height 15
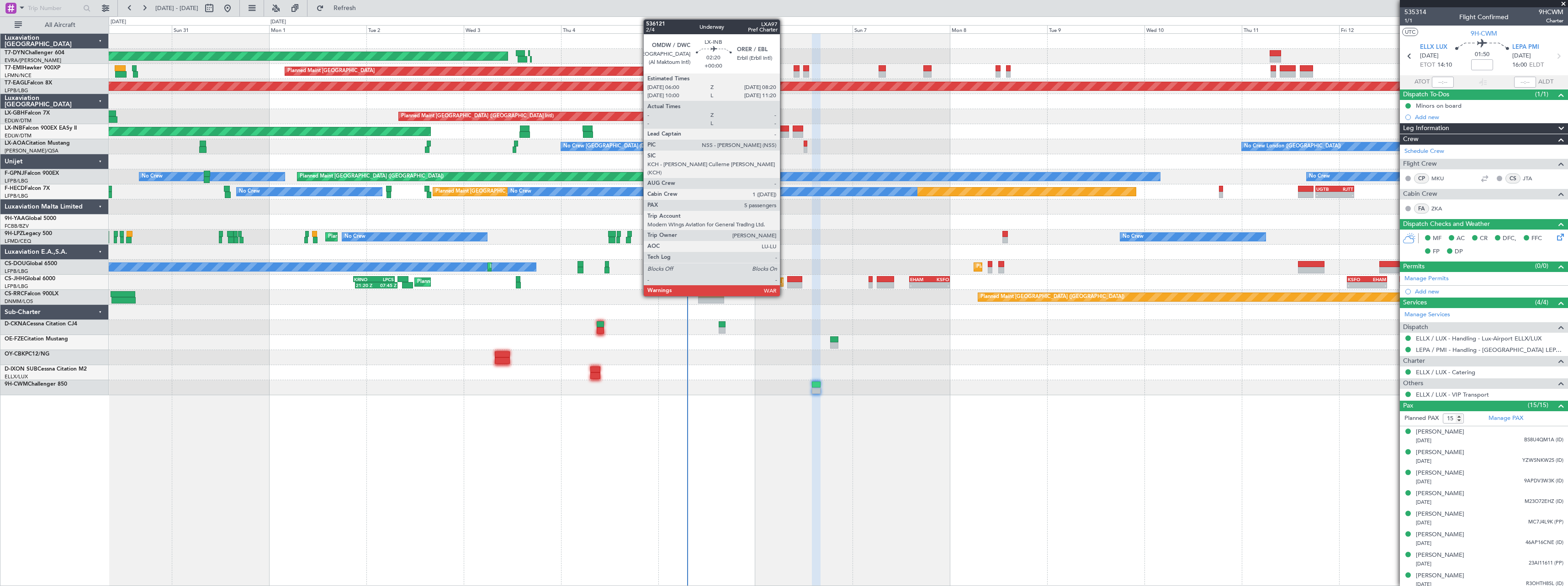
click at [784, 132] on div at bounding box center [783, 135] width 9 height 6
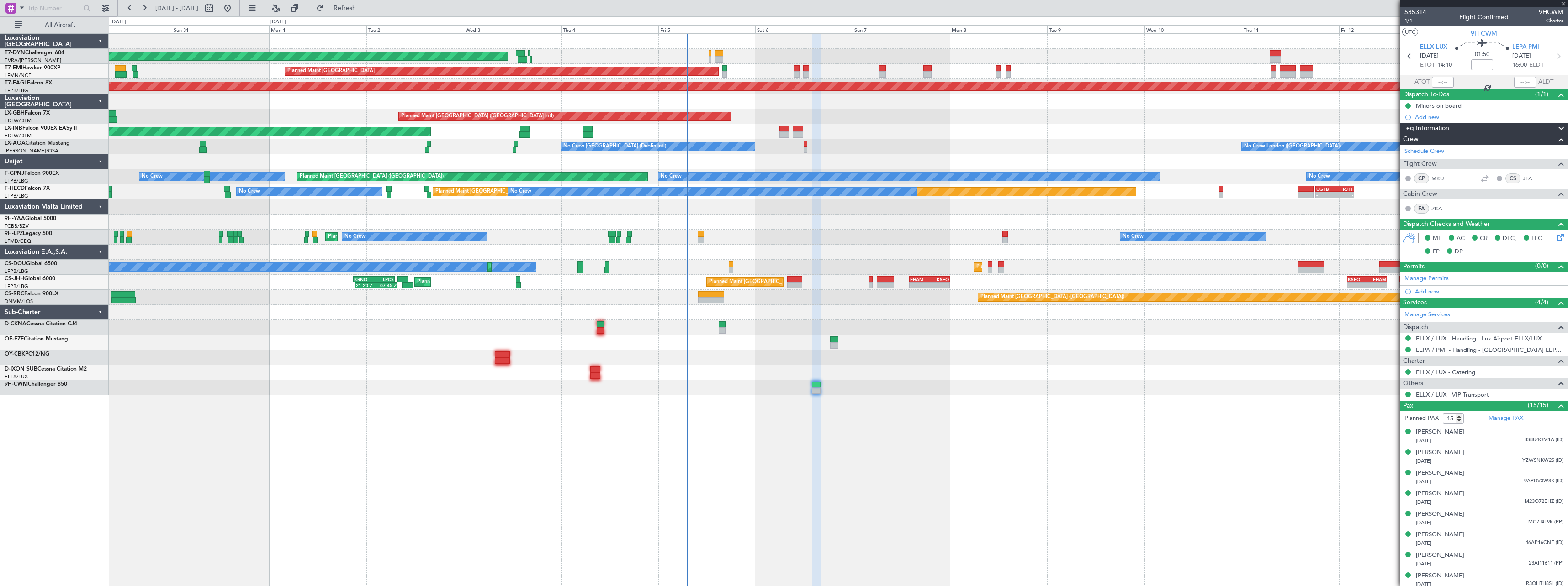
type input "5"
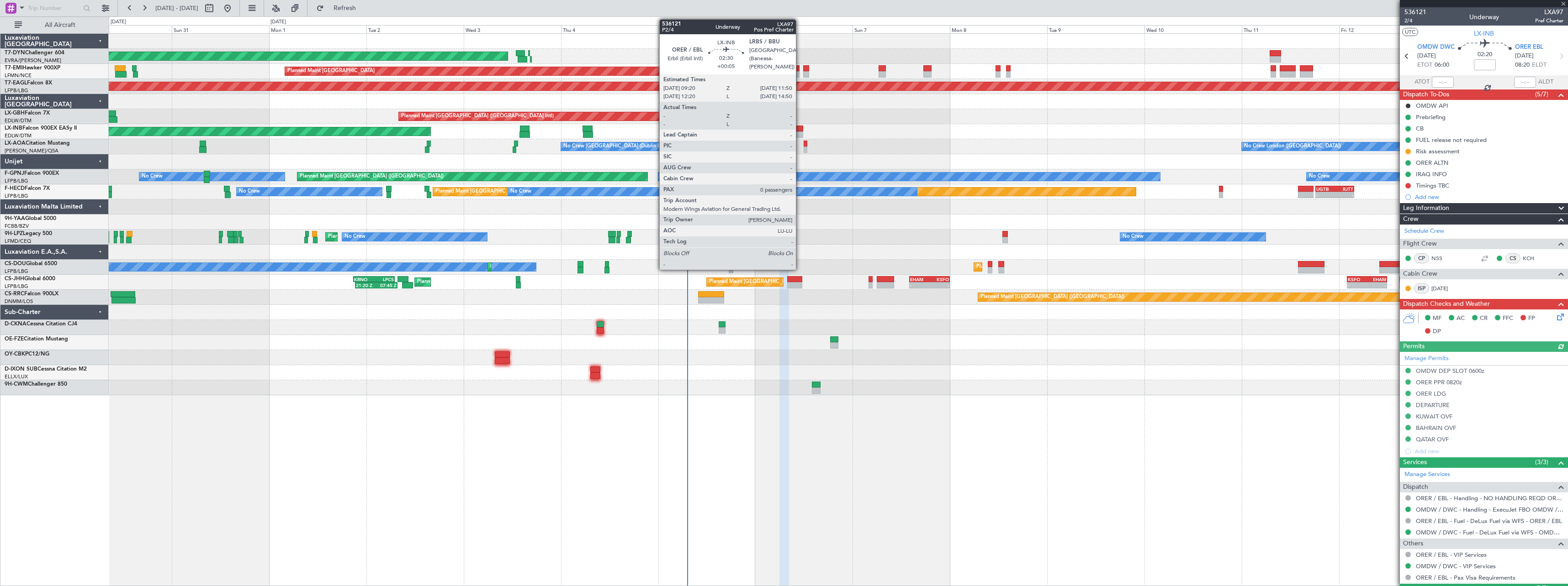
click at [799, 128] on div at bounding box center [798, 129] width 11 height 6
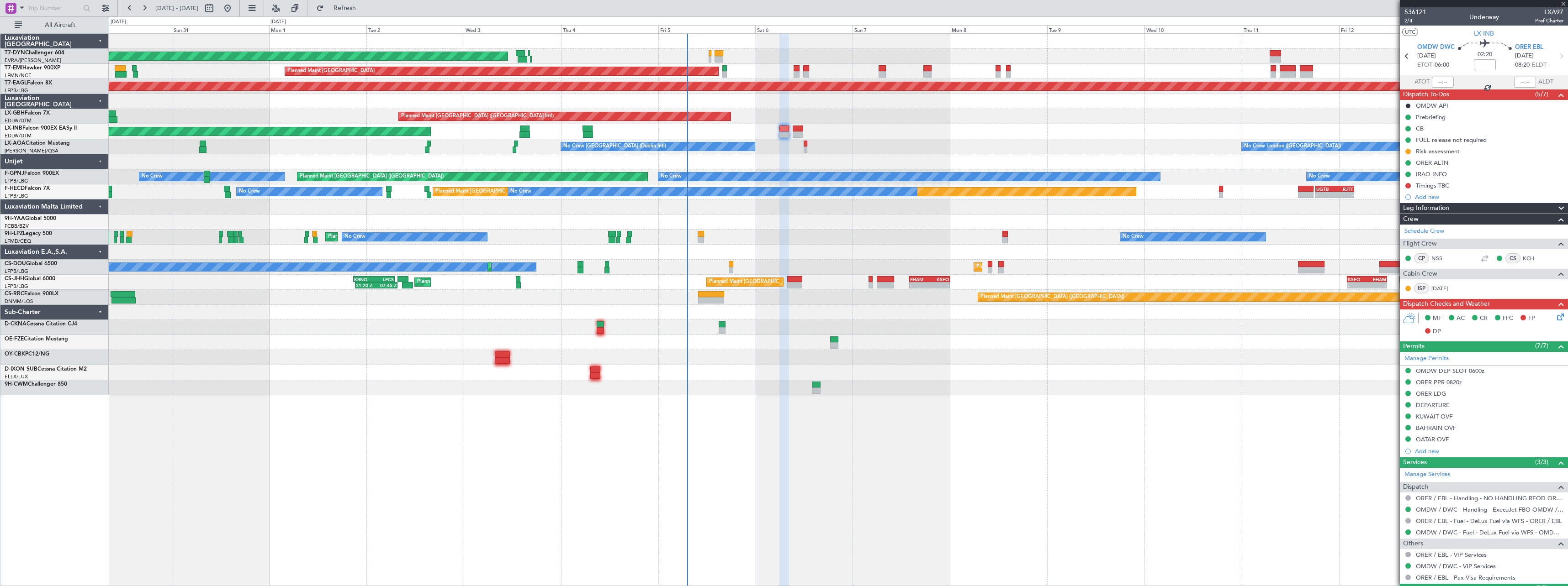
type input "+00:05"
type input "0"
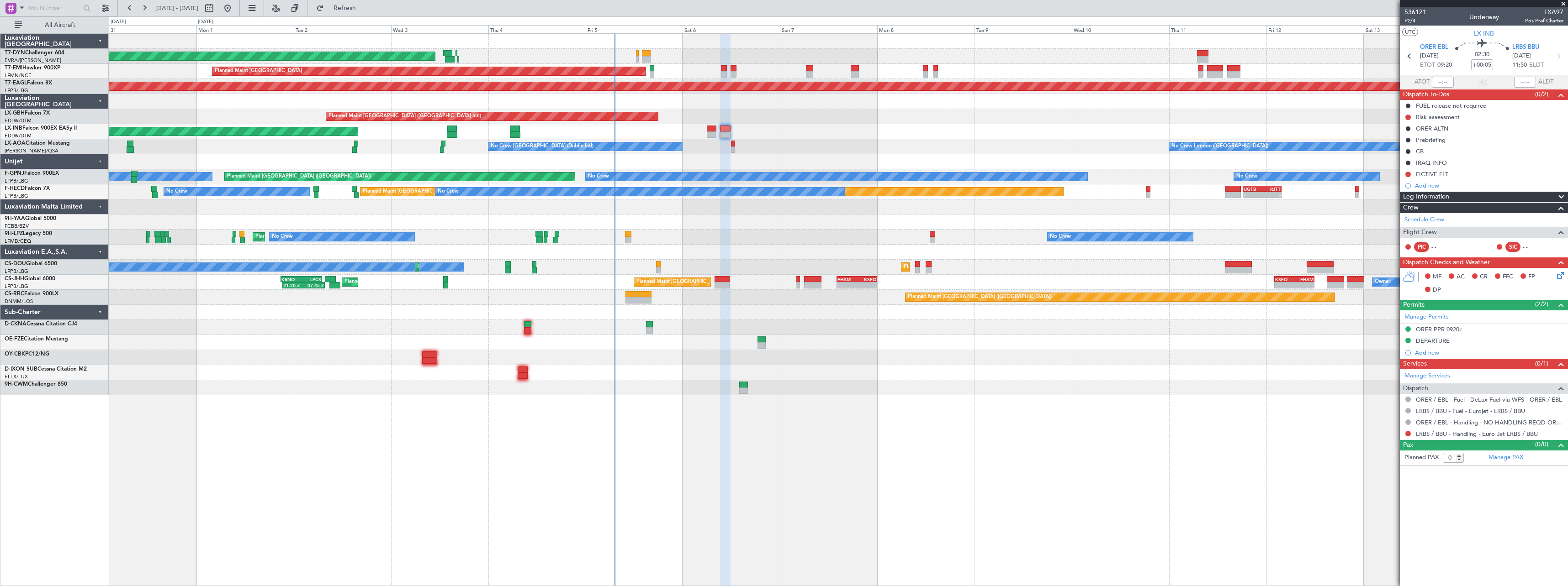
click at [884, 352] on div at bounding box center [838, 358] width 1459 height 15
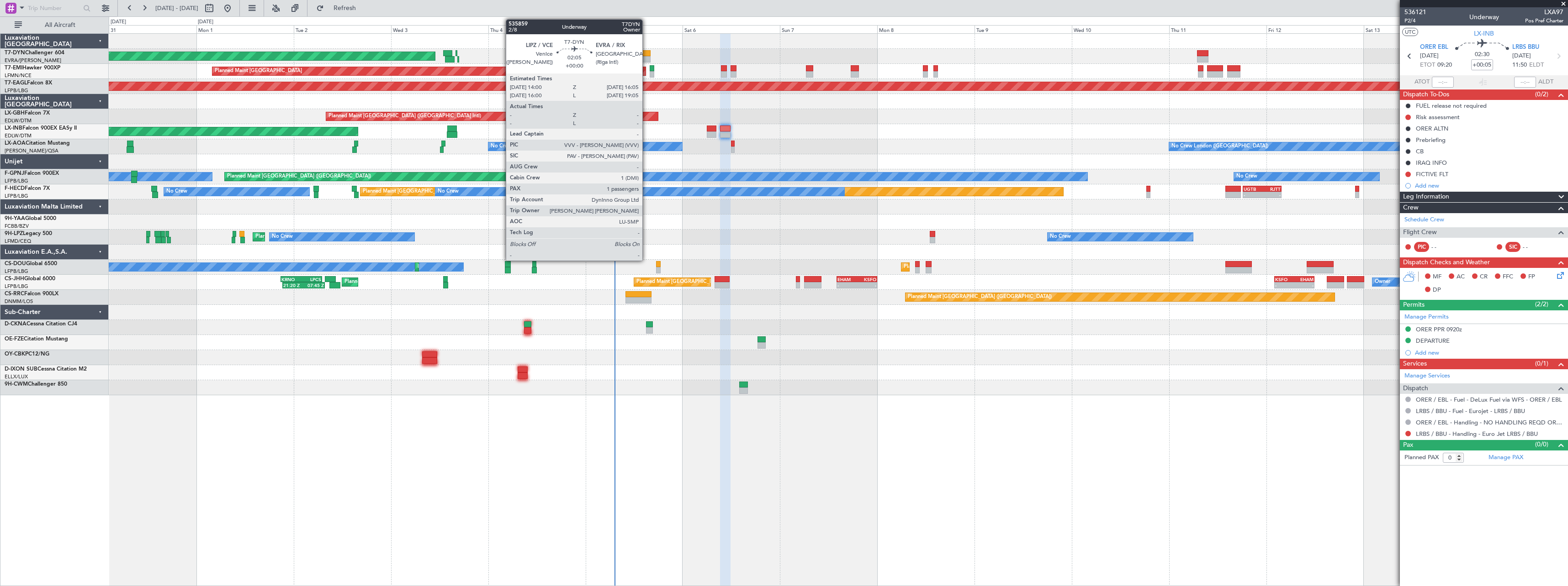
click at [647, 55] on div at bounding box center [646, 53] width 9 height 6
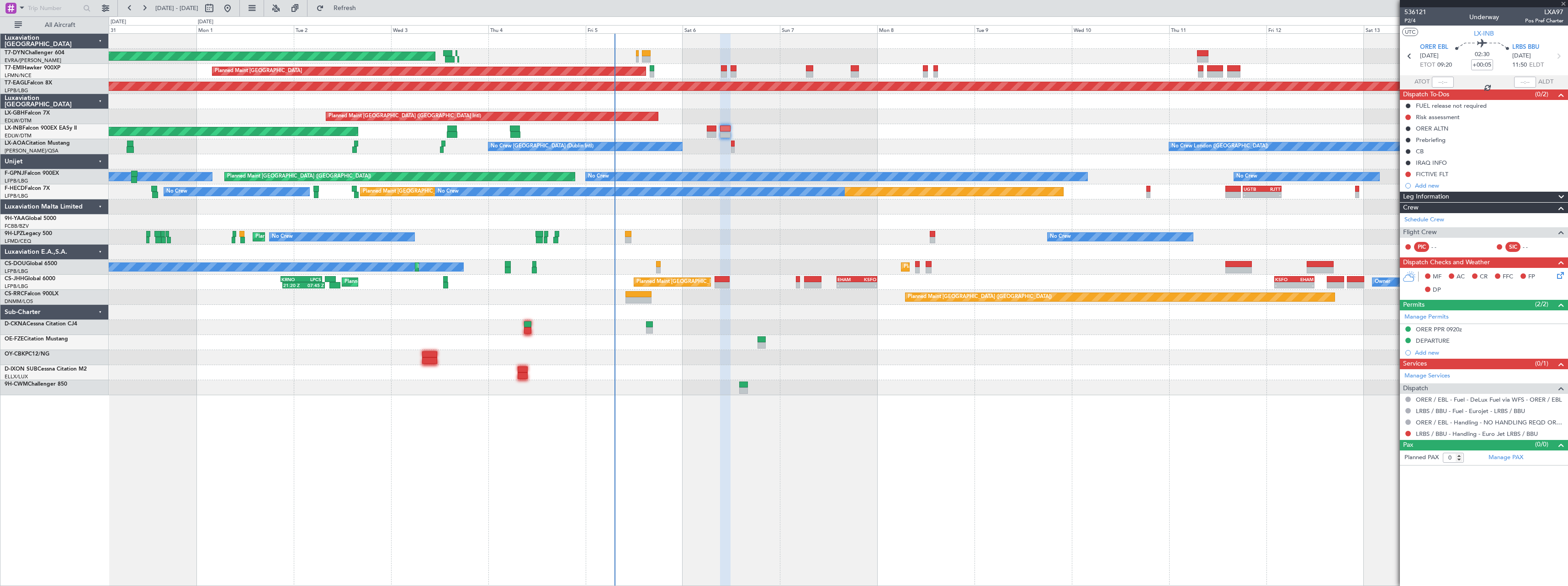
type input "1"
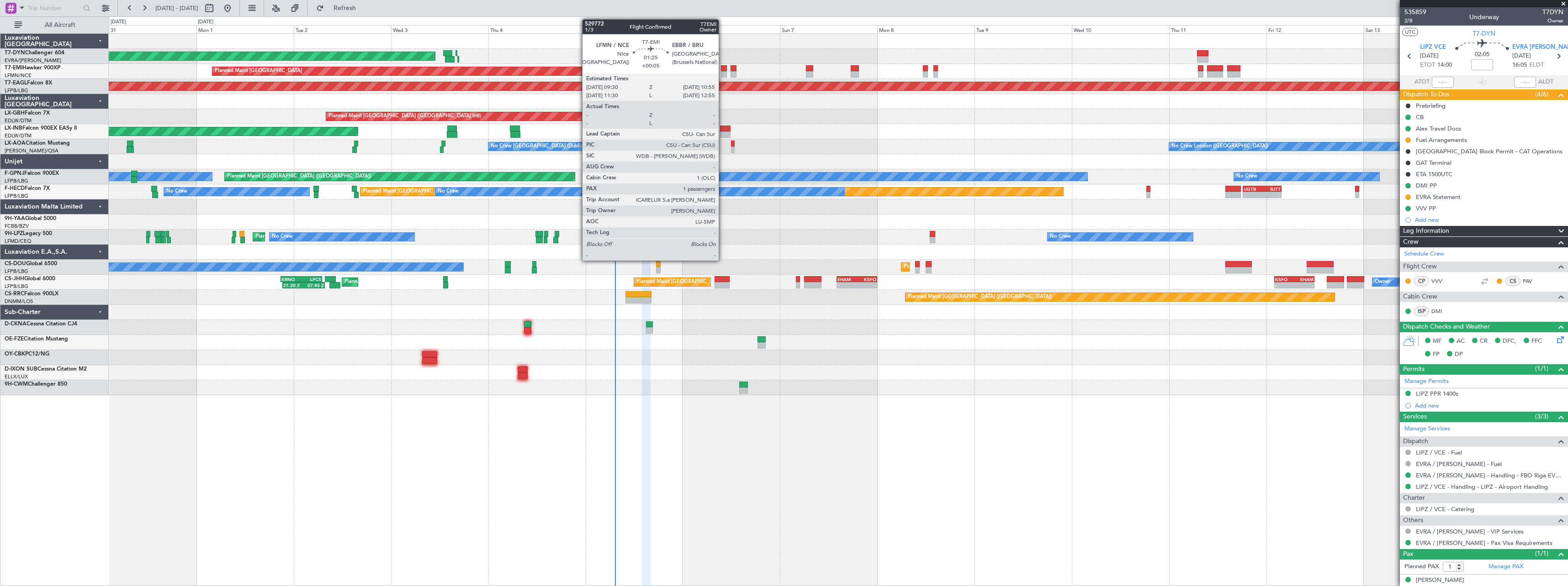
click at [722, 73] on div at bounding box center [724, 75] width 6 height 6
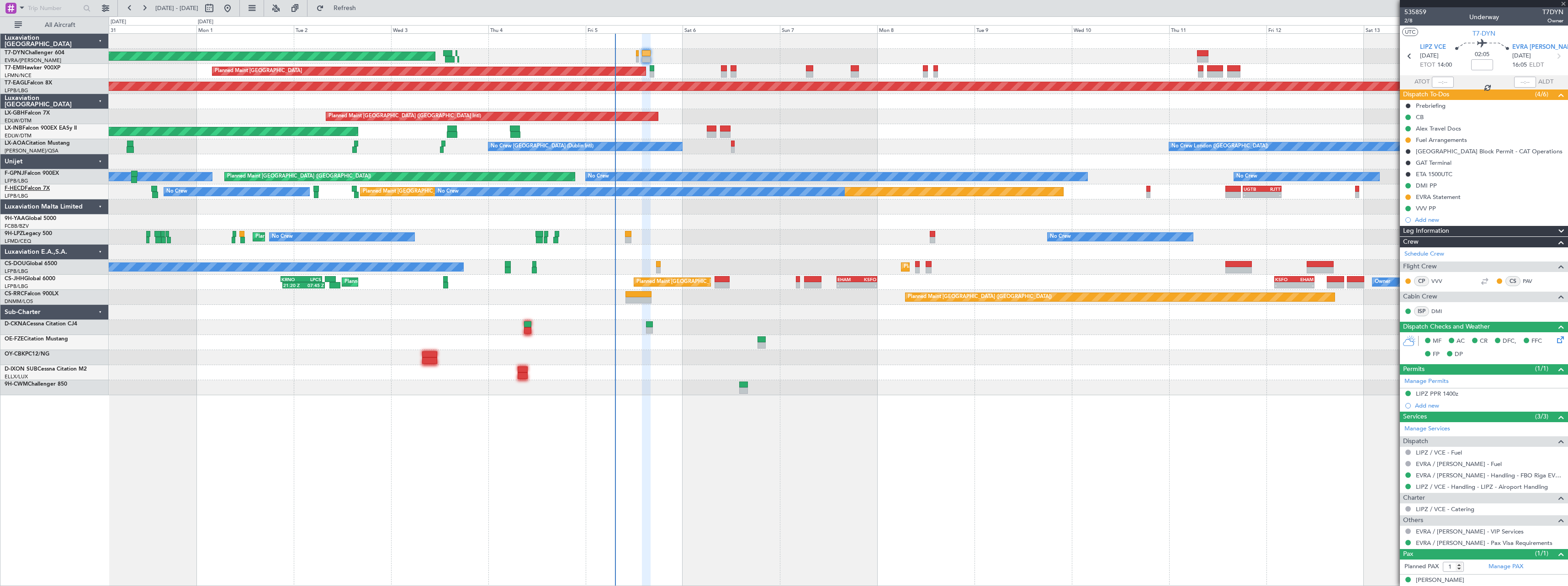
type input "+00:05"
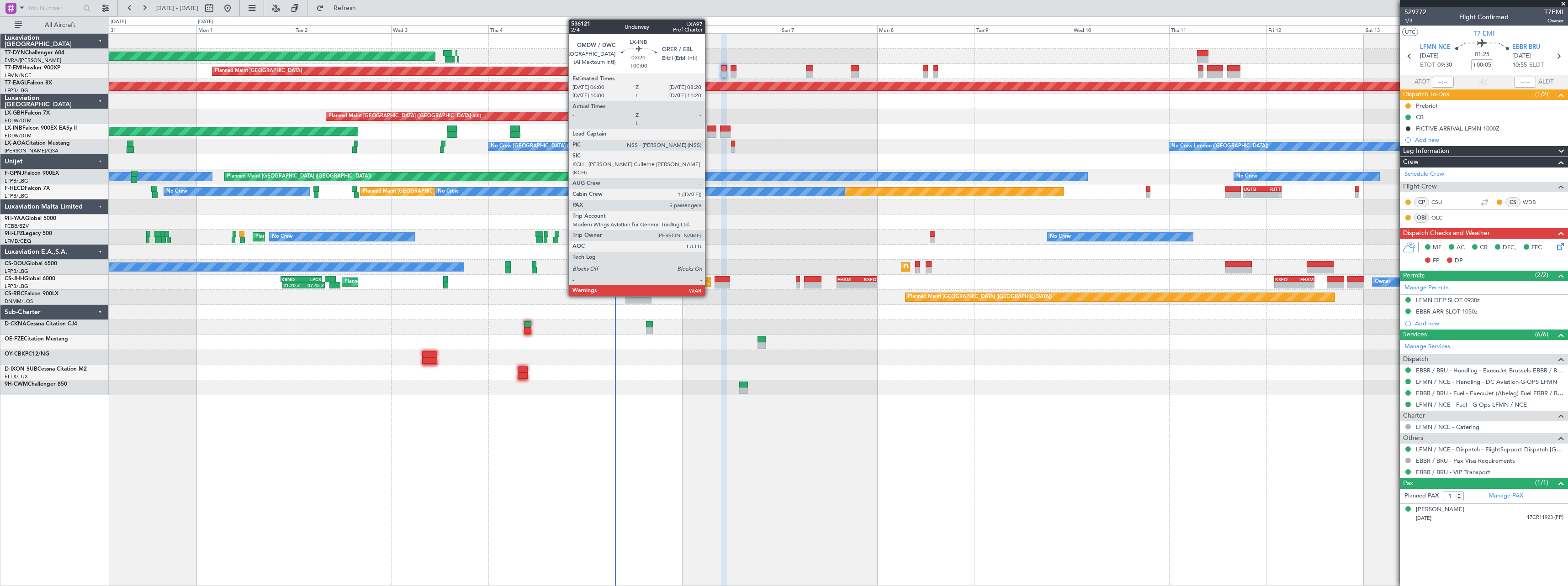
click at [709, 134] on div at bounding box center [711, 135] width 9 height 6
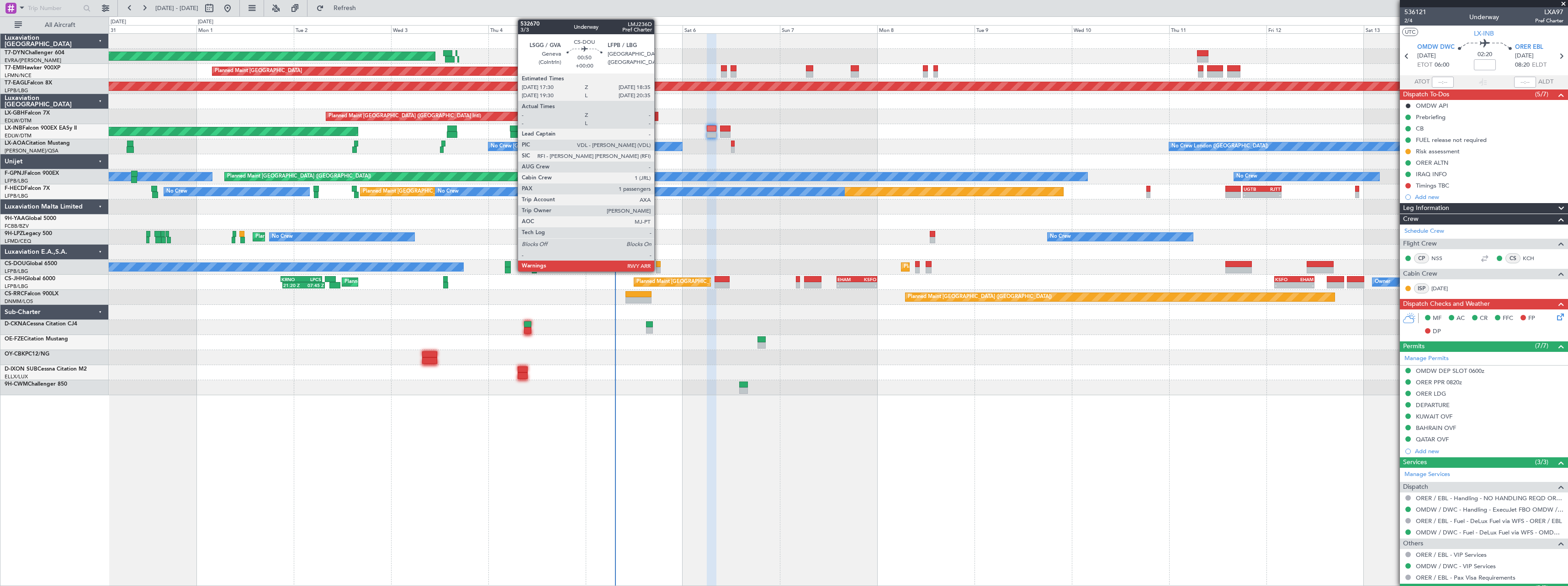
click at [658, 267] on div at bounding box center [658, 264] width 4 height 6
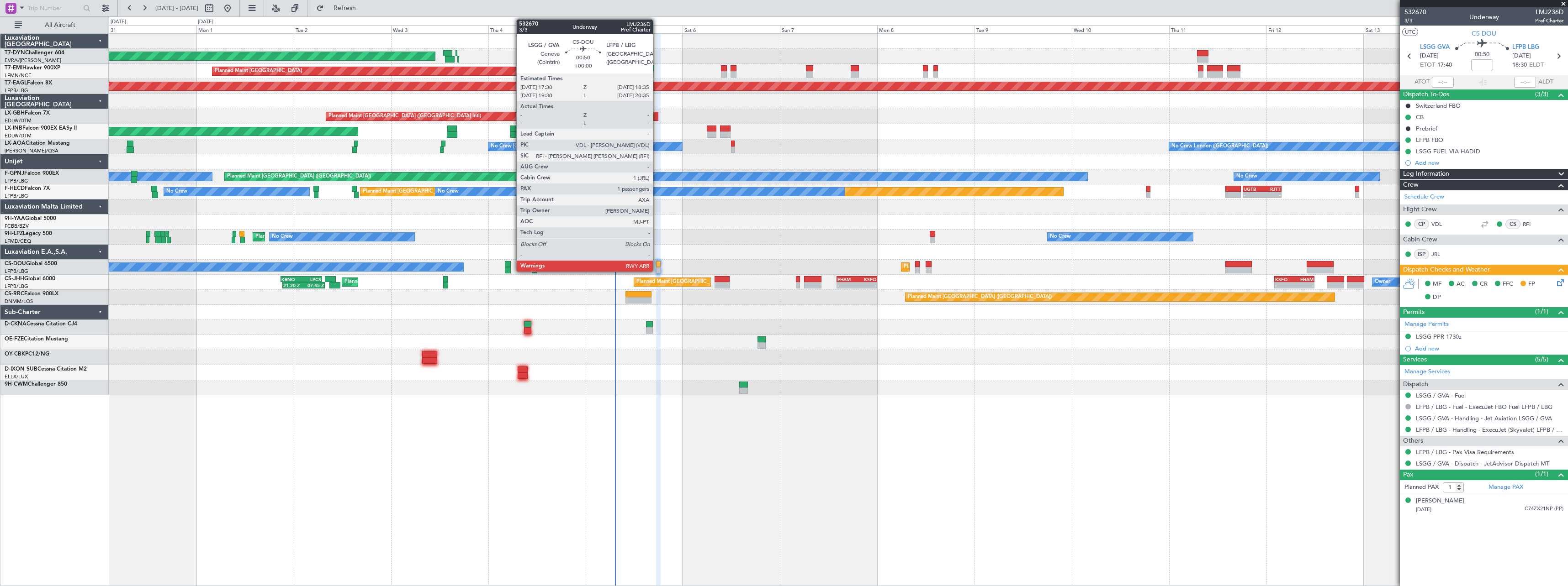
click at [657, 264] on div at bounding box center [658, 264] width 4 height 6
click at [659, 267] on div at bounding box center [658, 270] width 4 height 6
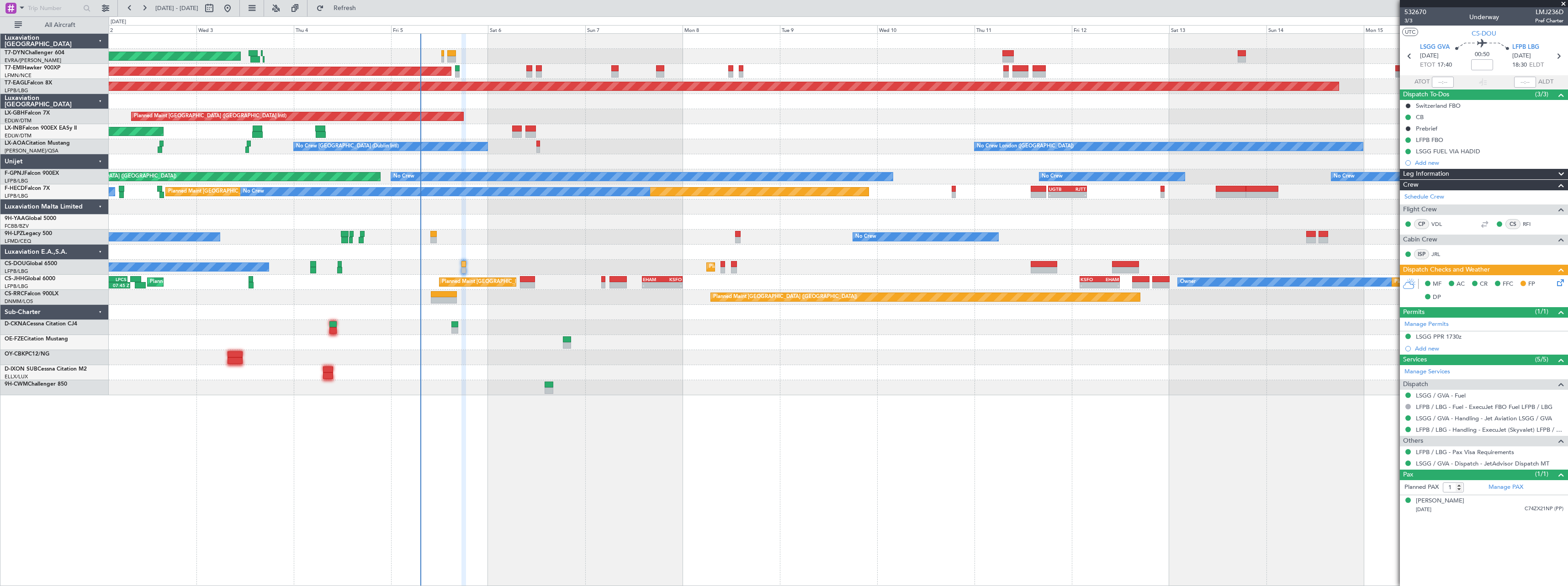
click at [594, 449] on div "AOG Maint Riga (Riga Intl) Planned Maint [GEOGRAPHIC_DATA] Grounded [US_STATE] …" at bounding box center [838, 310] width 1459 height 553
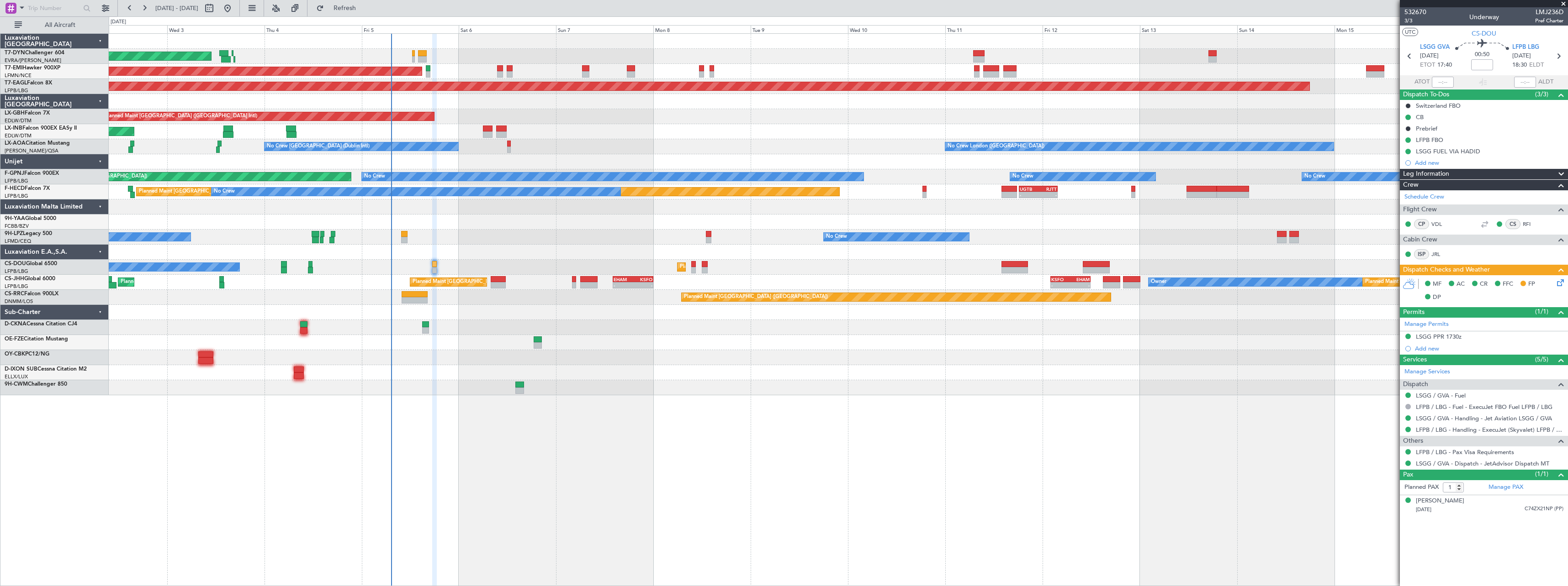
click at [541, 452] on div "AOG Maint Riga (Riga Intl) Planned Maint [GEOGRAPHIC_DATA] Grounded [US_STATE] …" at bounding box center [838, 310] width 1459 height 553
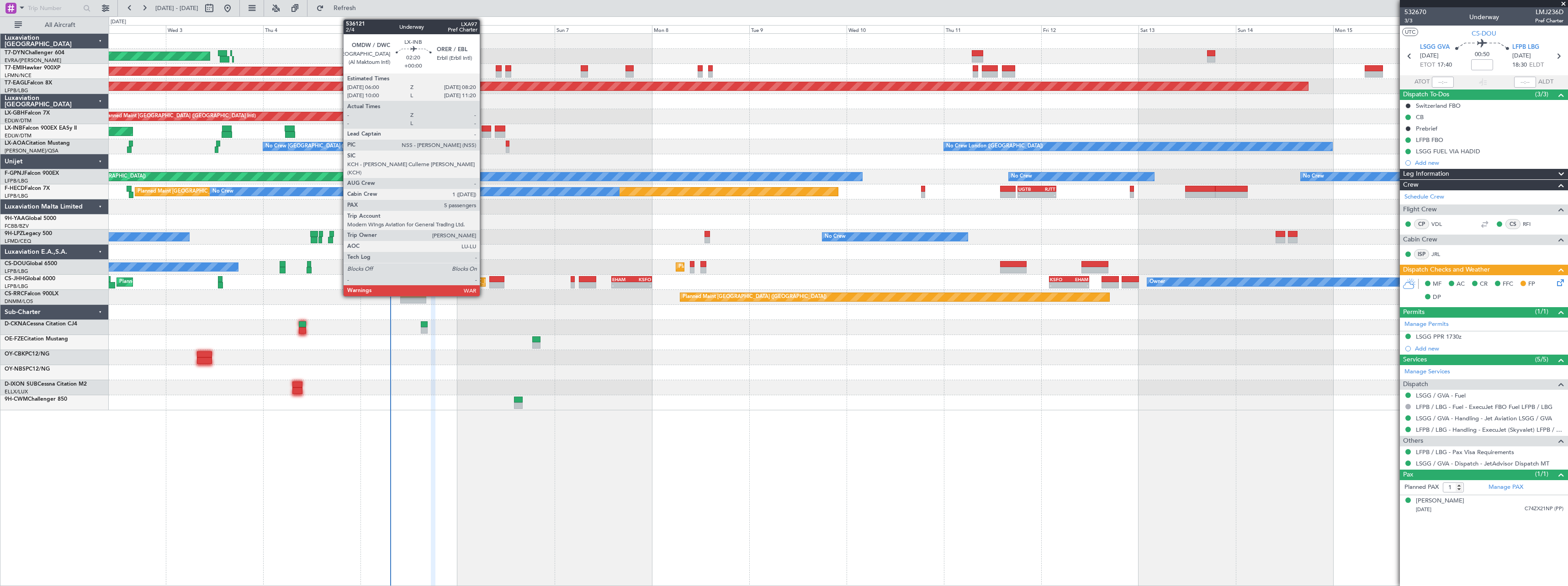
click at [484, 130] on div at bounding box center [486, 129] width 9 height 6
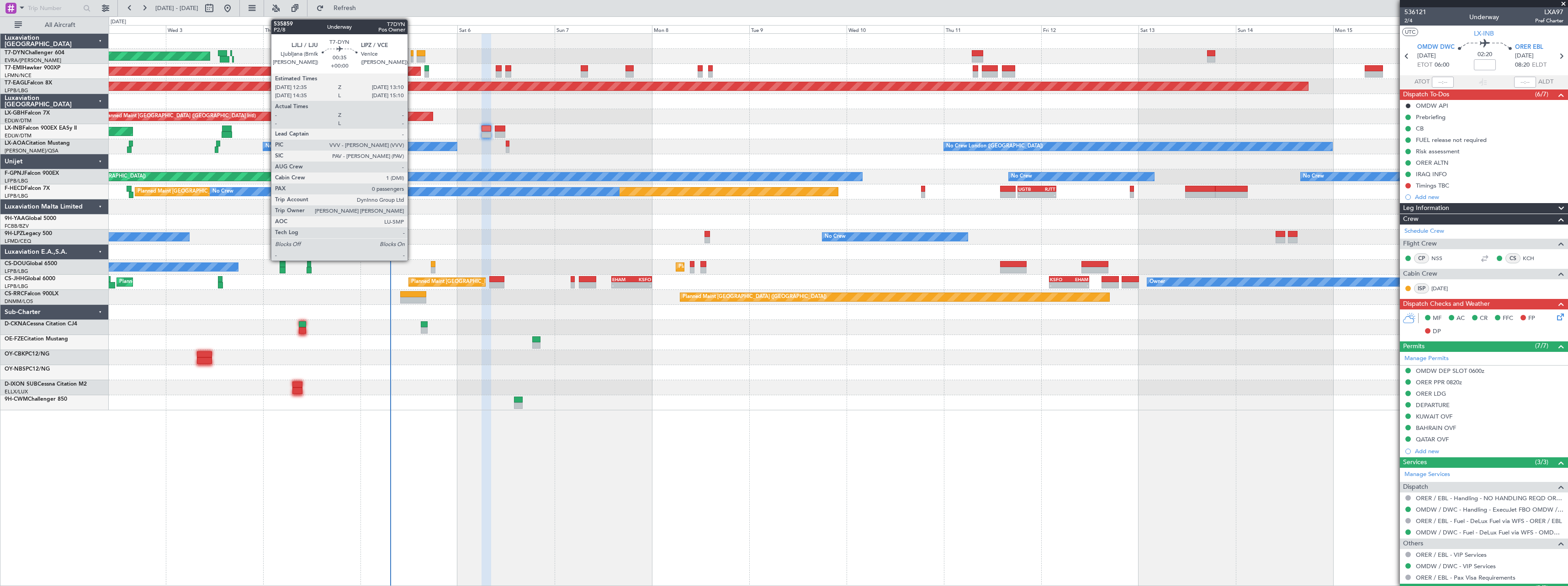
click at [412, 56] on div at bounding box center [412, 53] width 2 height 6
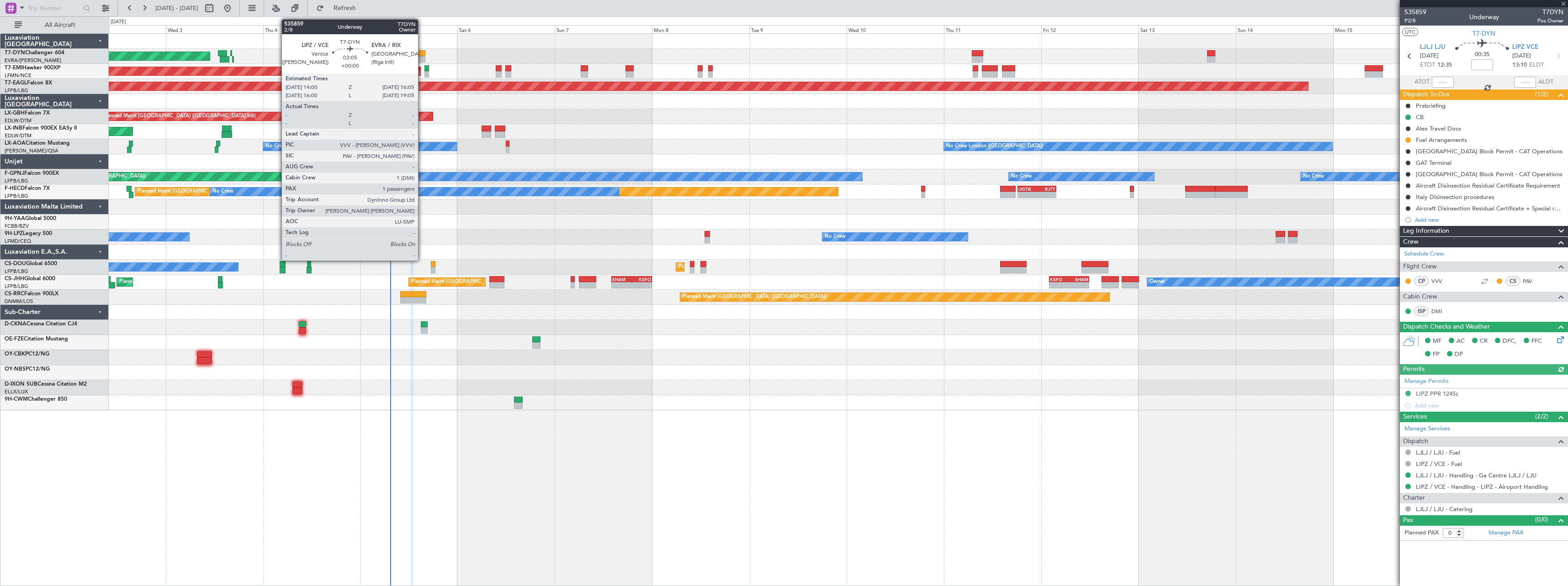
click at [422, 54] on div at bounding box center [421, 53] width 9 height 6
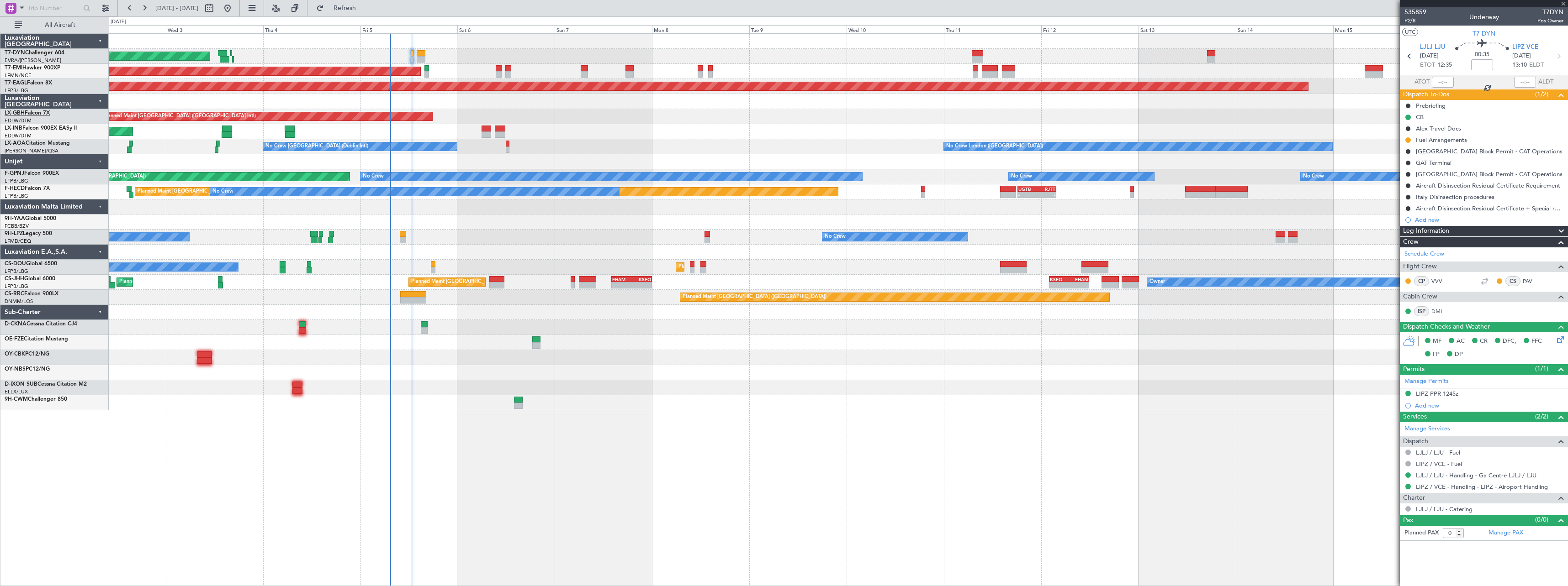
type input "1"
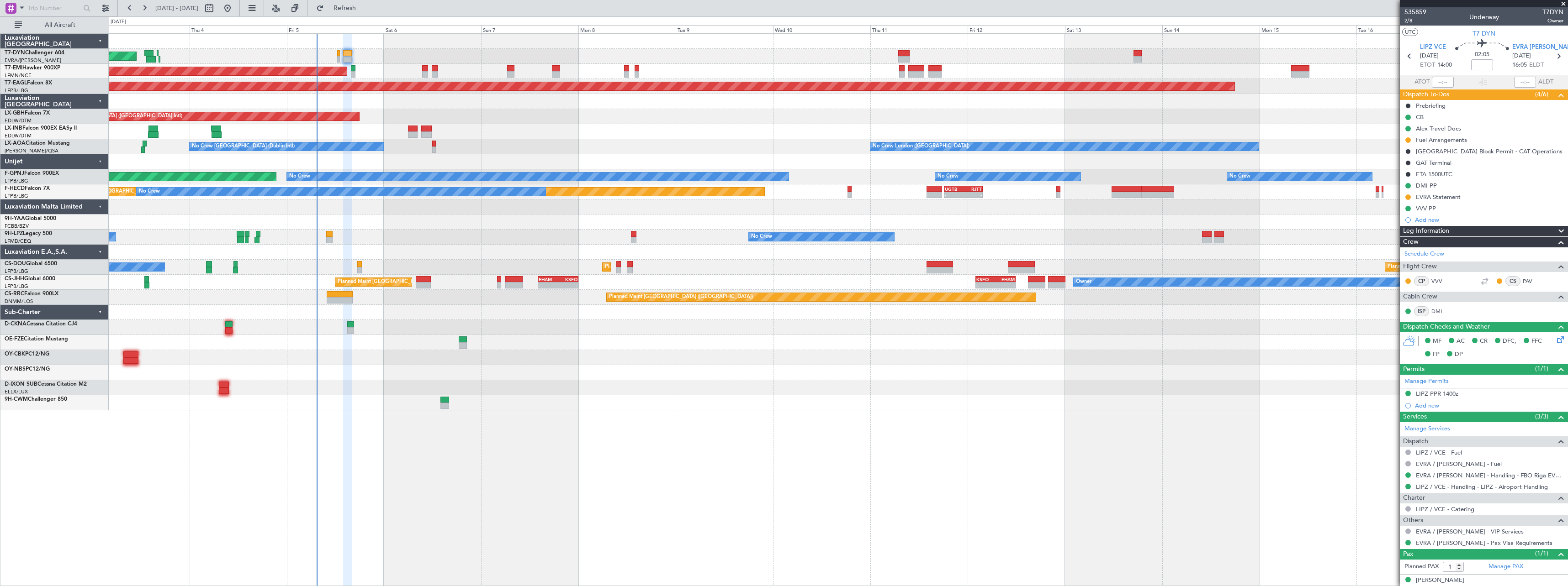
click at [586, 332] on div "AOG Maint Riga (Riga Intl) Planned Maint Zurich Grounded New York (Teterboro) P…" at bounding box center [838, 222] width 1459 height 377
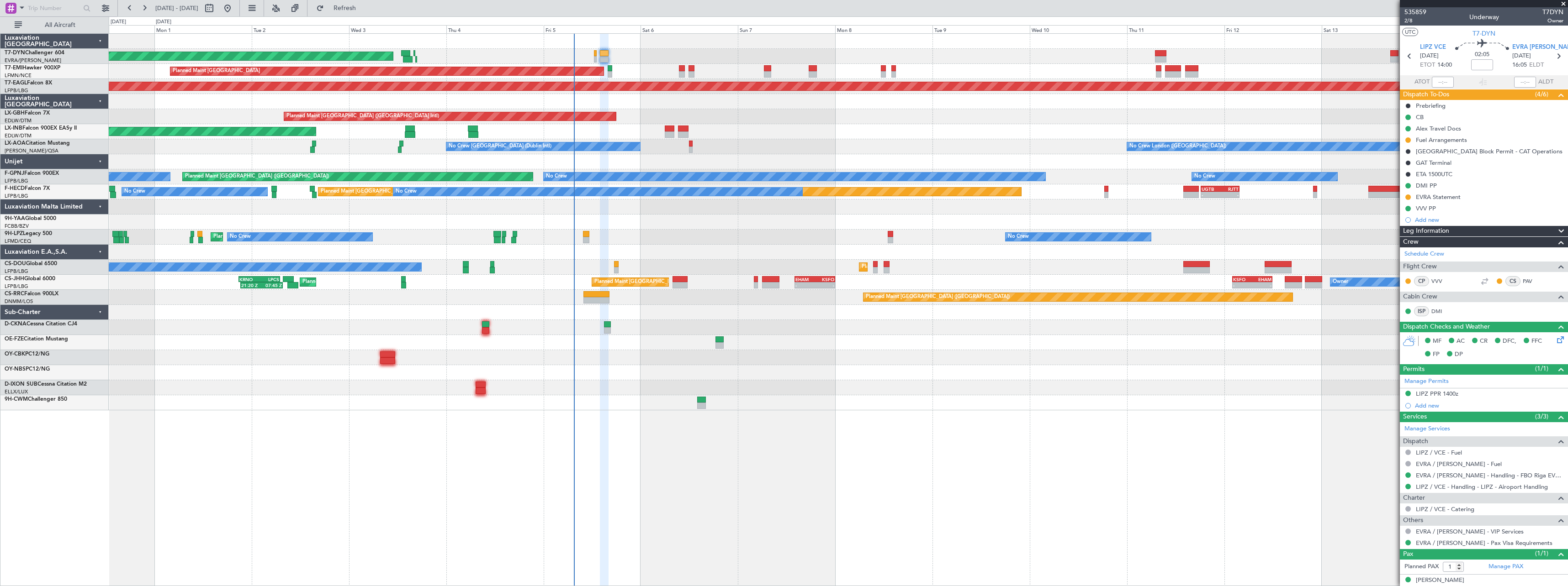
click at [854, 352] on div "AOG Maint Riga (Riga Intl) Planned Maint [GEOGRAPHIC_DATA] Grounded [US_STATE] …" at bounding box center [838, 222] width 1459 height 377
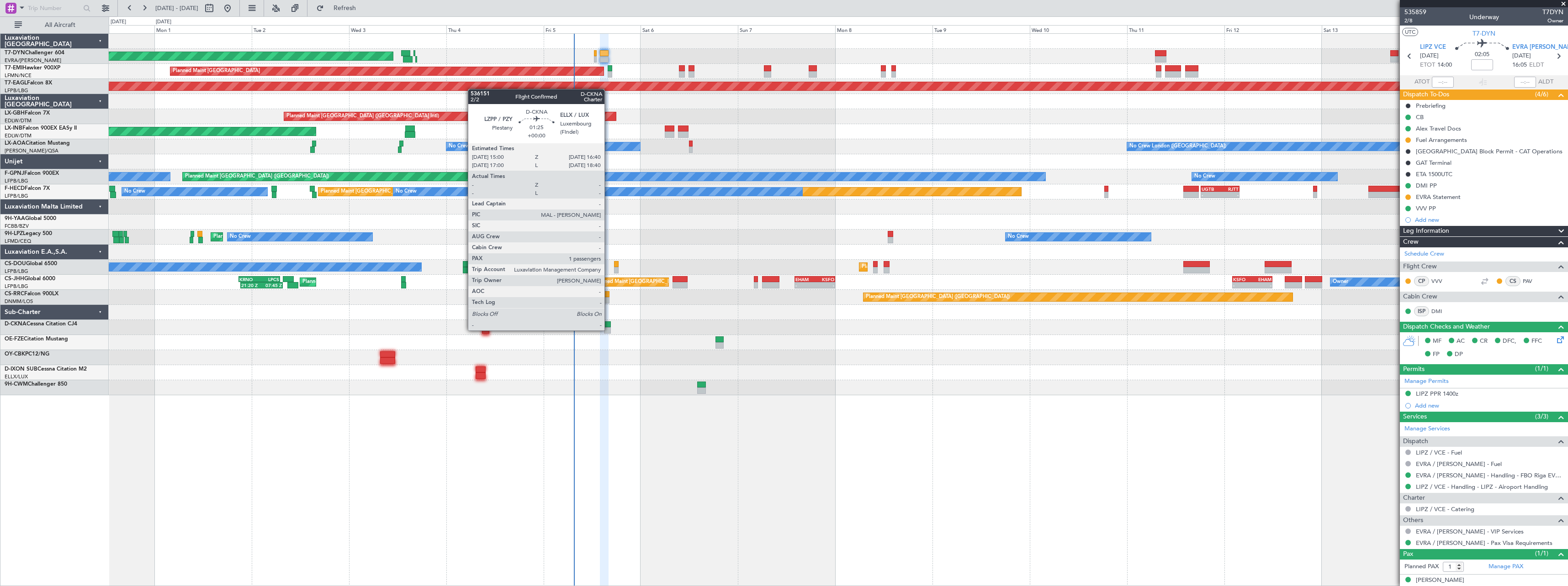
click at [609, 329] on div at bounding box center [607, 331] width 7 height 6
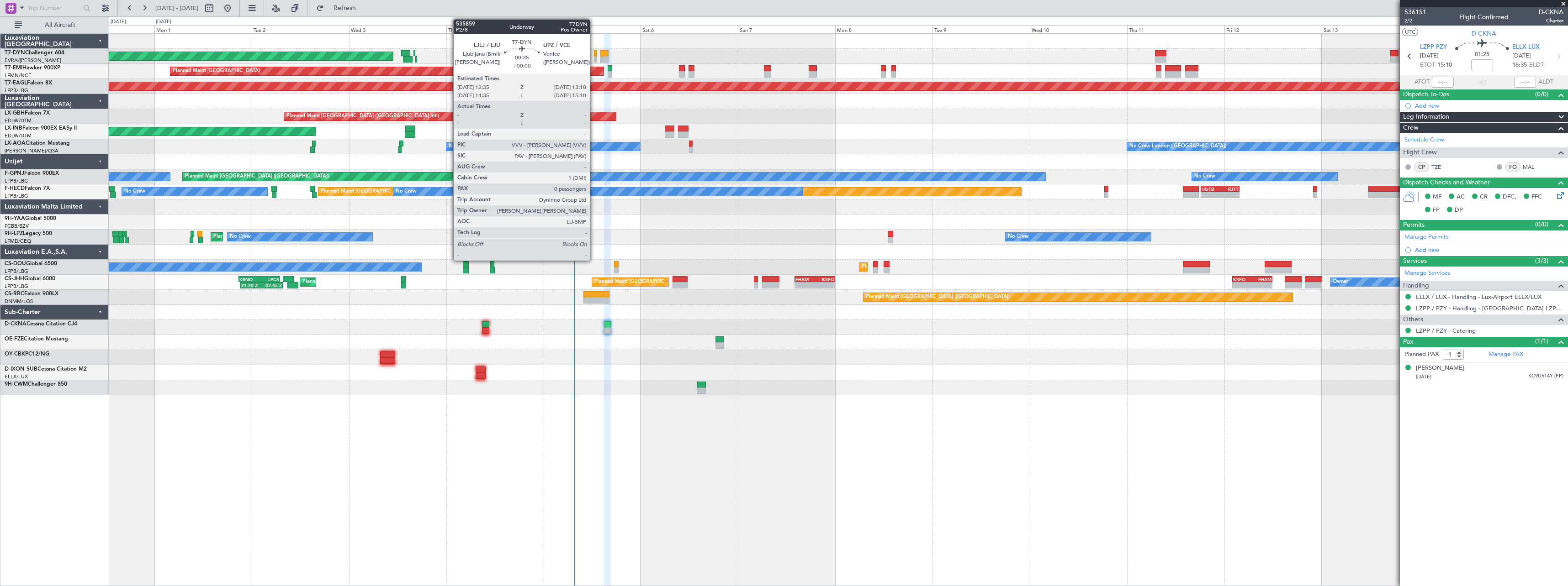
click at [594, 57] on div at bounding box center [595, 59] width 2 height 6
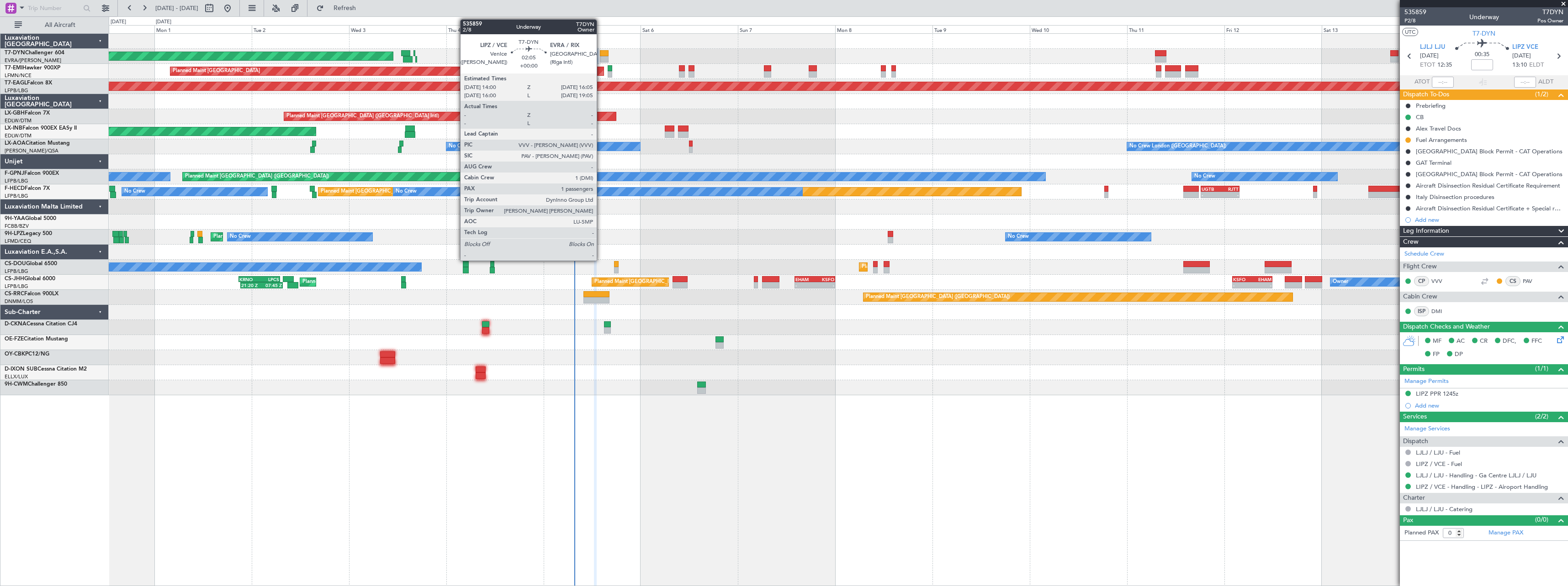
click at [601, 52] on div at bounding box center [604, 53] width 9 height 6
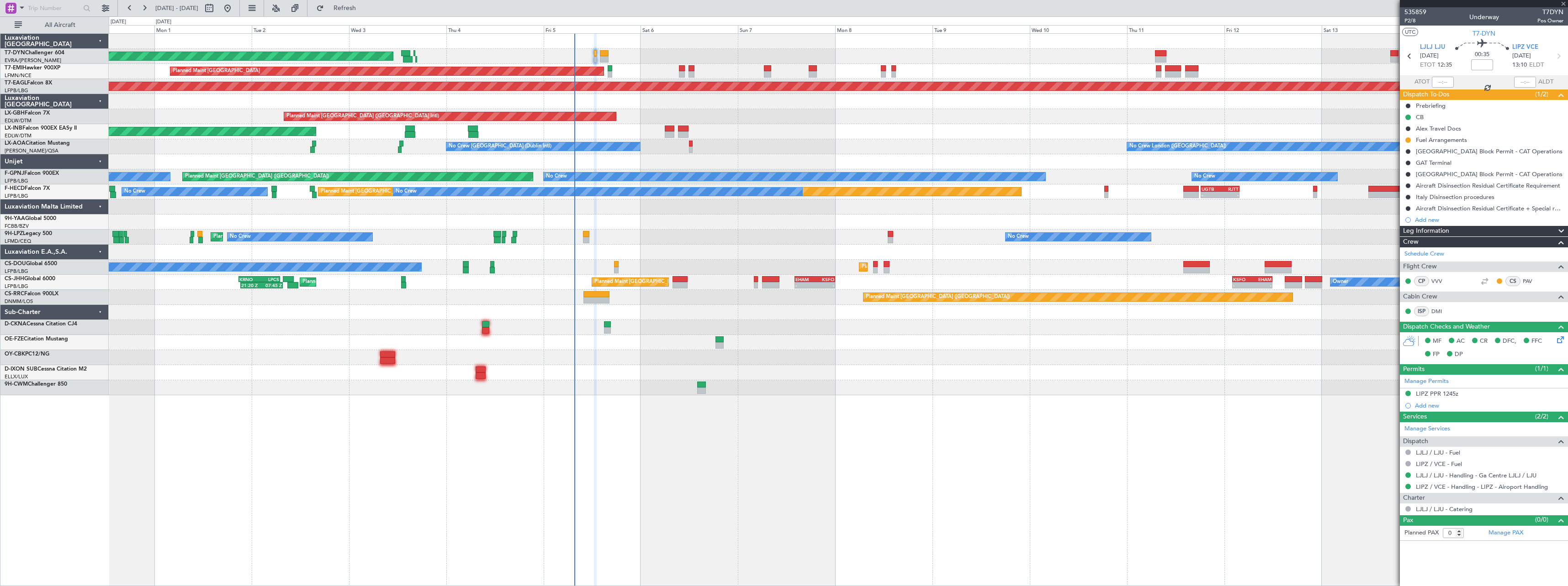
type input "1"
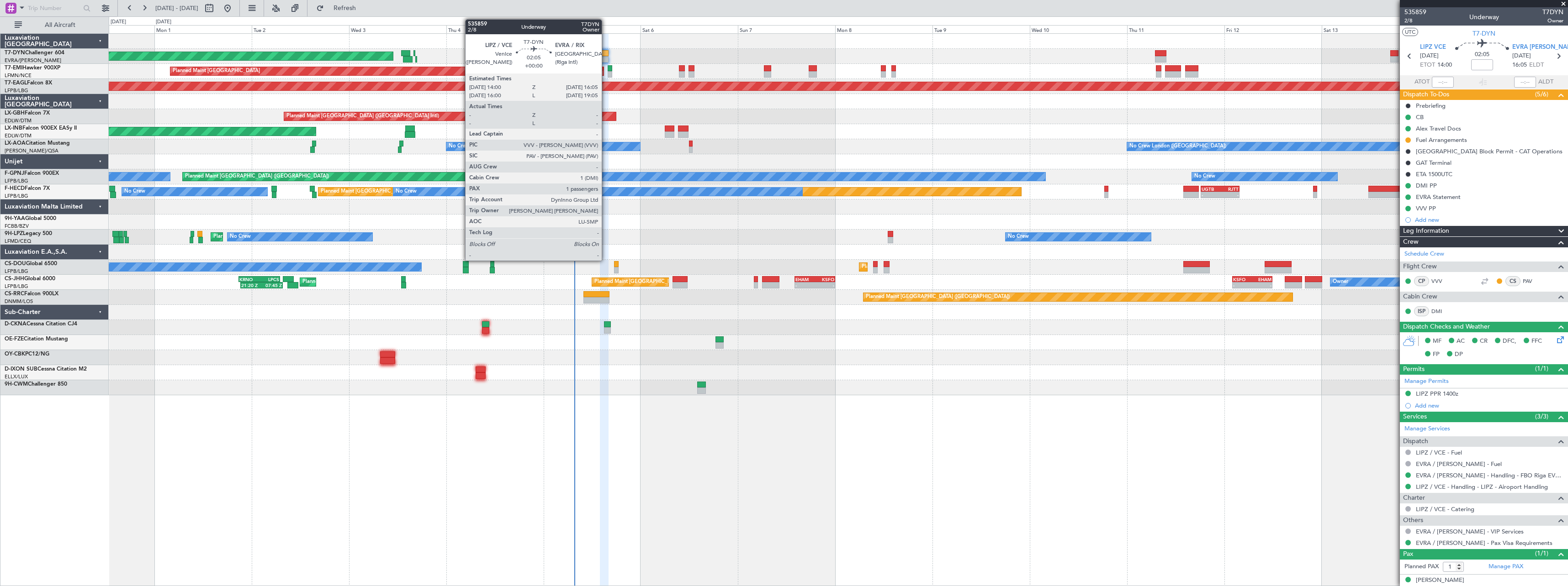
click at [606, 52] on div at bounding box center [604, 53] width 9 height 6
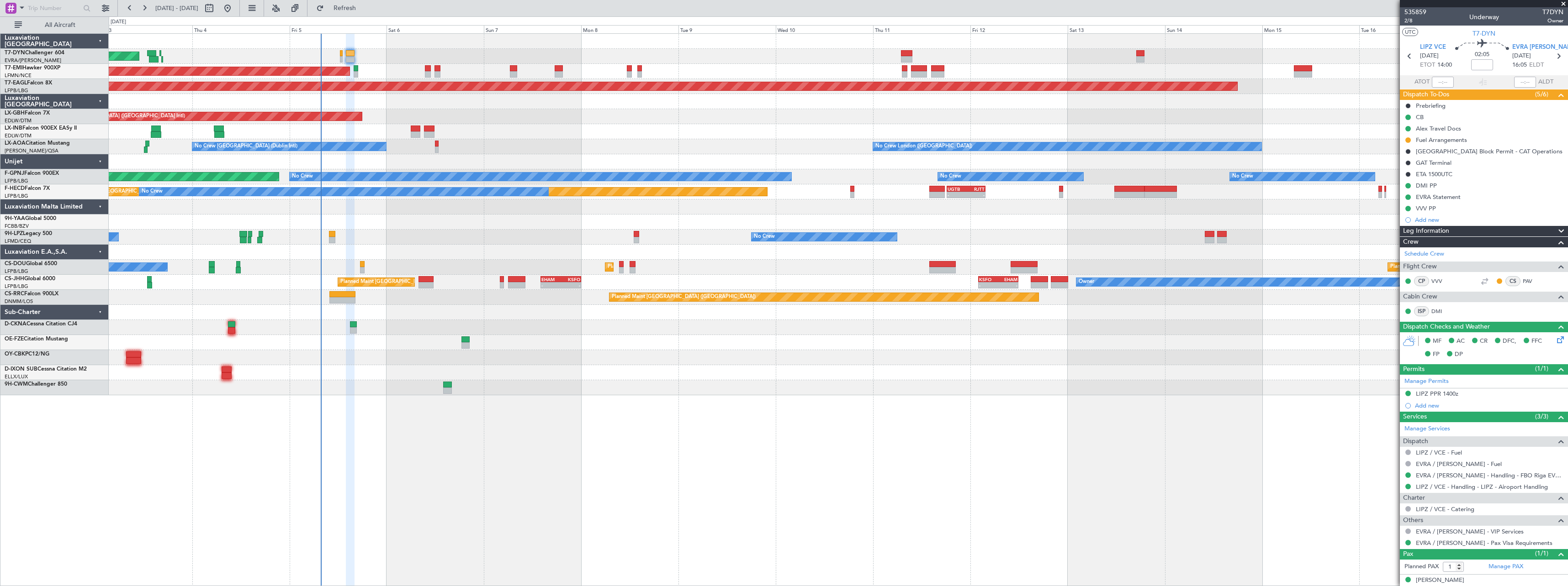
click at [586, 436] on div "AOG Maint Riga (Riga Intl) Planned Maint Zurich Grounded New York (Teterboro) P…" at bounding box center [838, 310] width 1459 height 553
click at [677, 357] on div at bounding box center [838, 358] width 1459 height 15
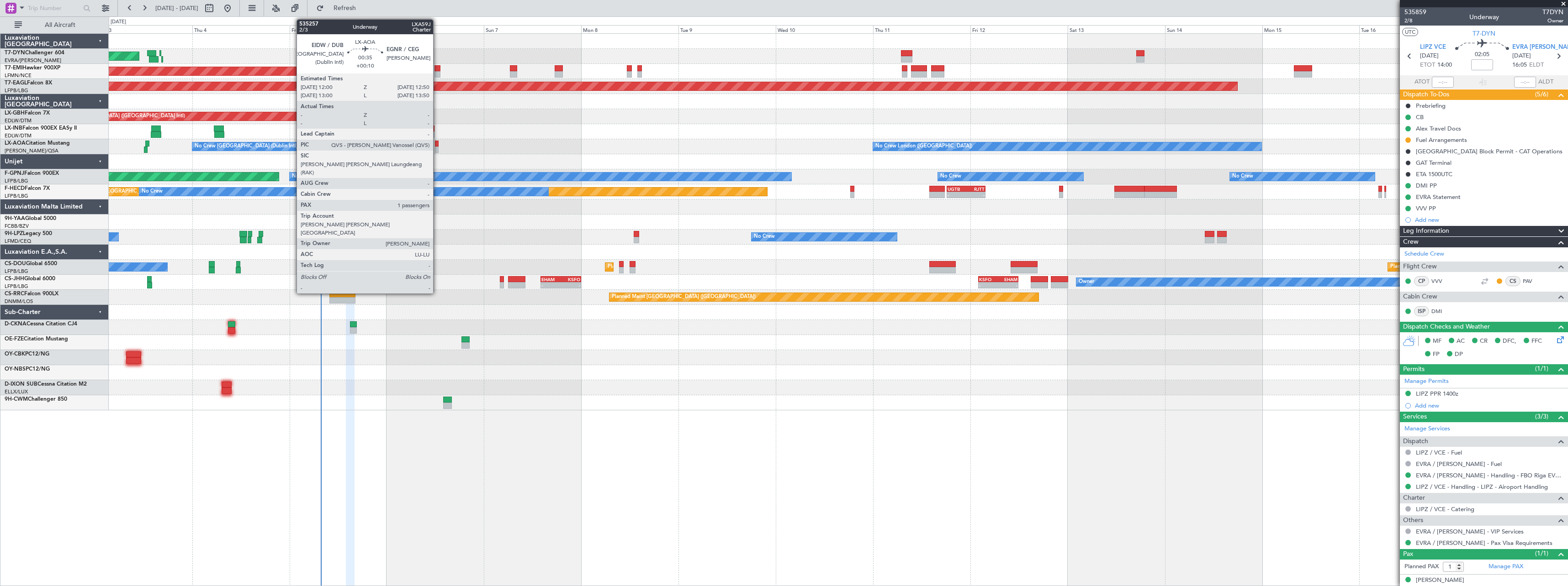
click at [437, 142] on div at bounding box center [436, 144] width 4 height 6
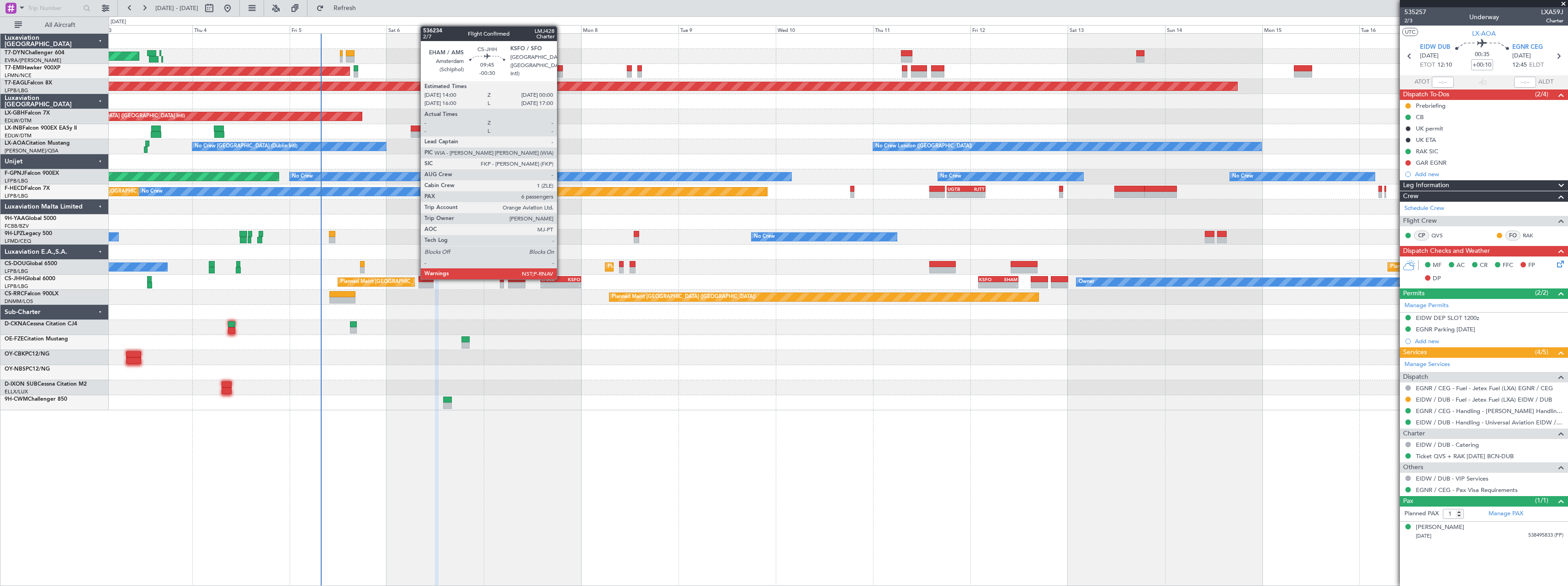
click at [561, 278] on div "KSFO" at bounding box center [571, 279] width 20 height 6
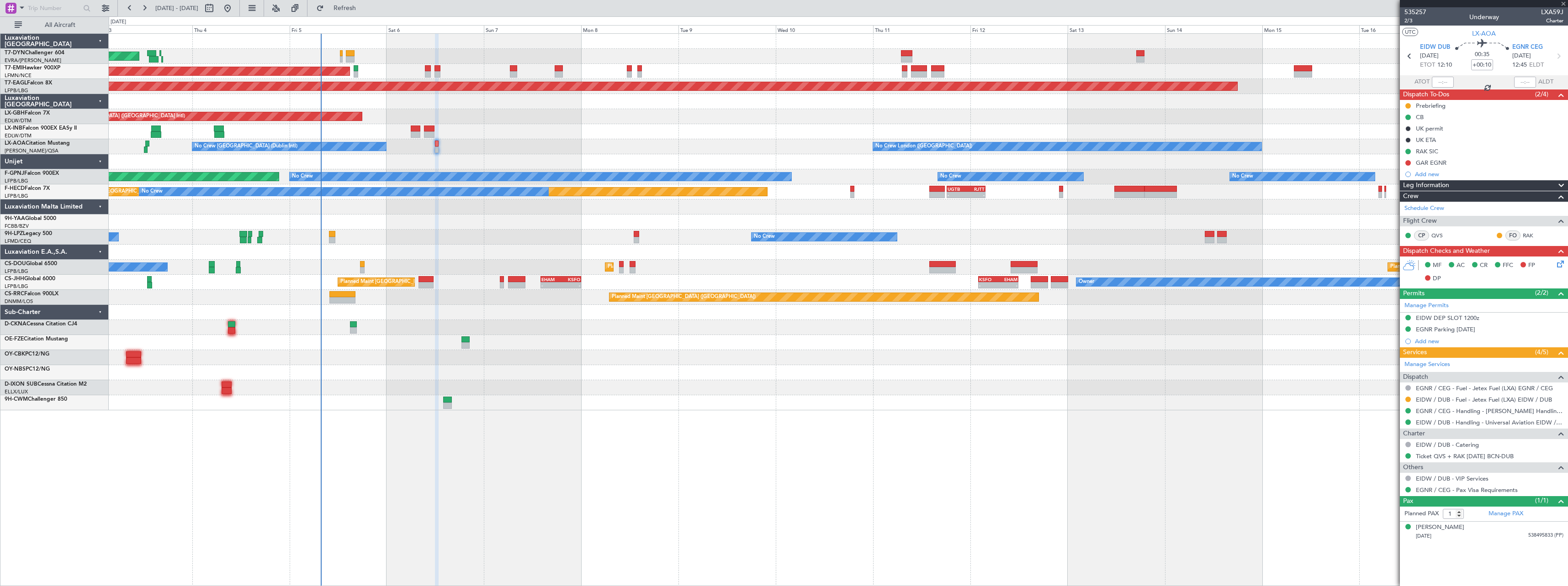
type input "-00:30"
type input "6"
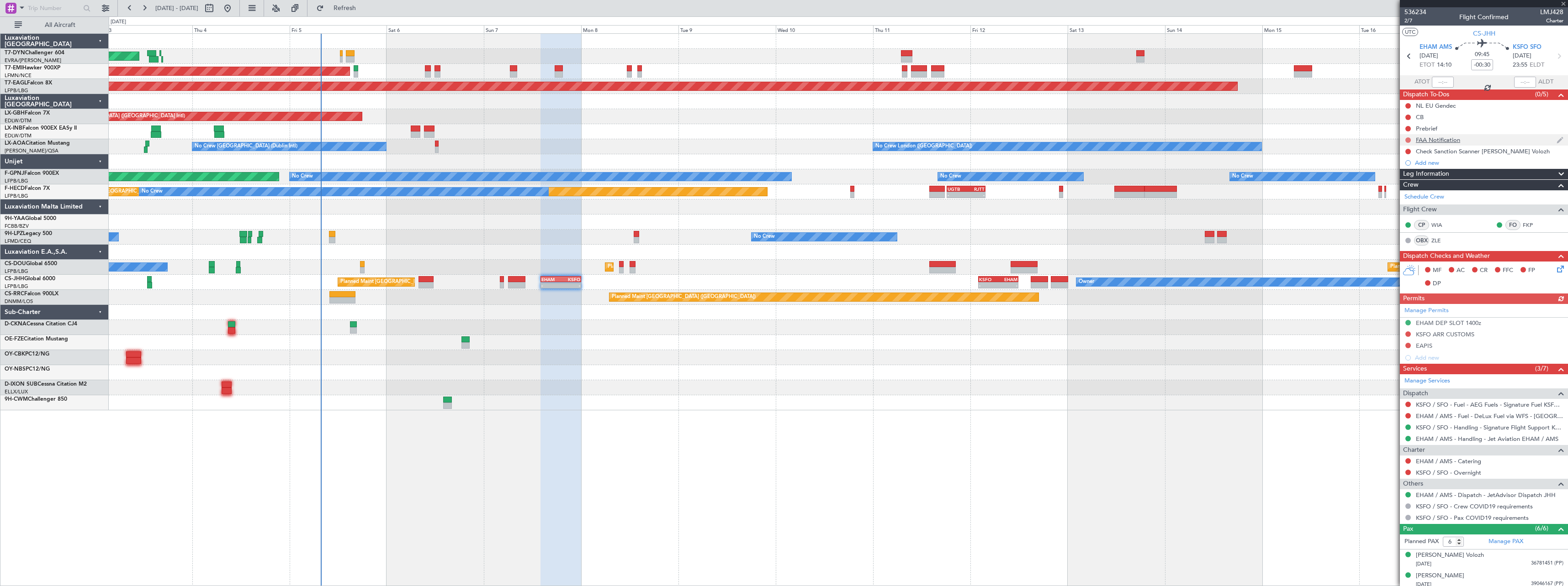
click at [1409, 139] on button at bounding box center [1408, 140] width 6 height 6
click at [1403, 179] on span "Completed" at bounding box center [1412, 180] width 30 height 9
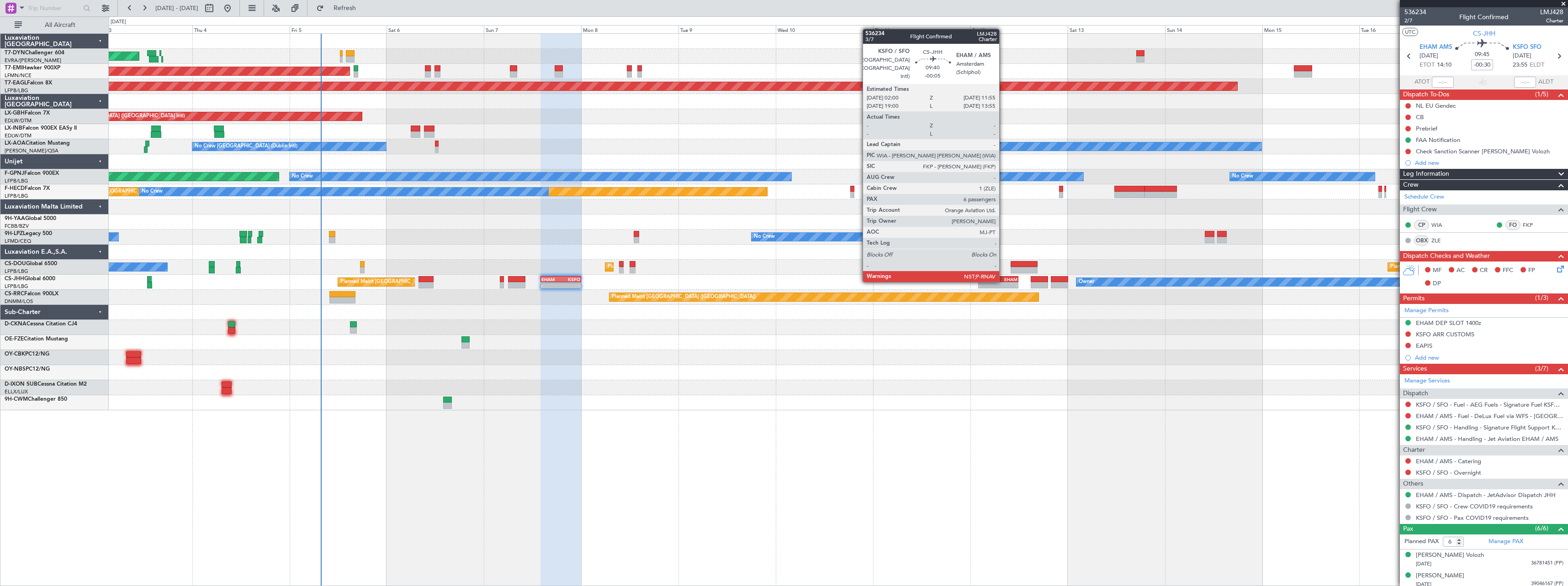
click at [1003, 281] on div "EHAM" at bounding box center [1007, 279] width 19 height 6
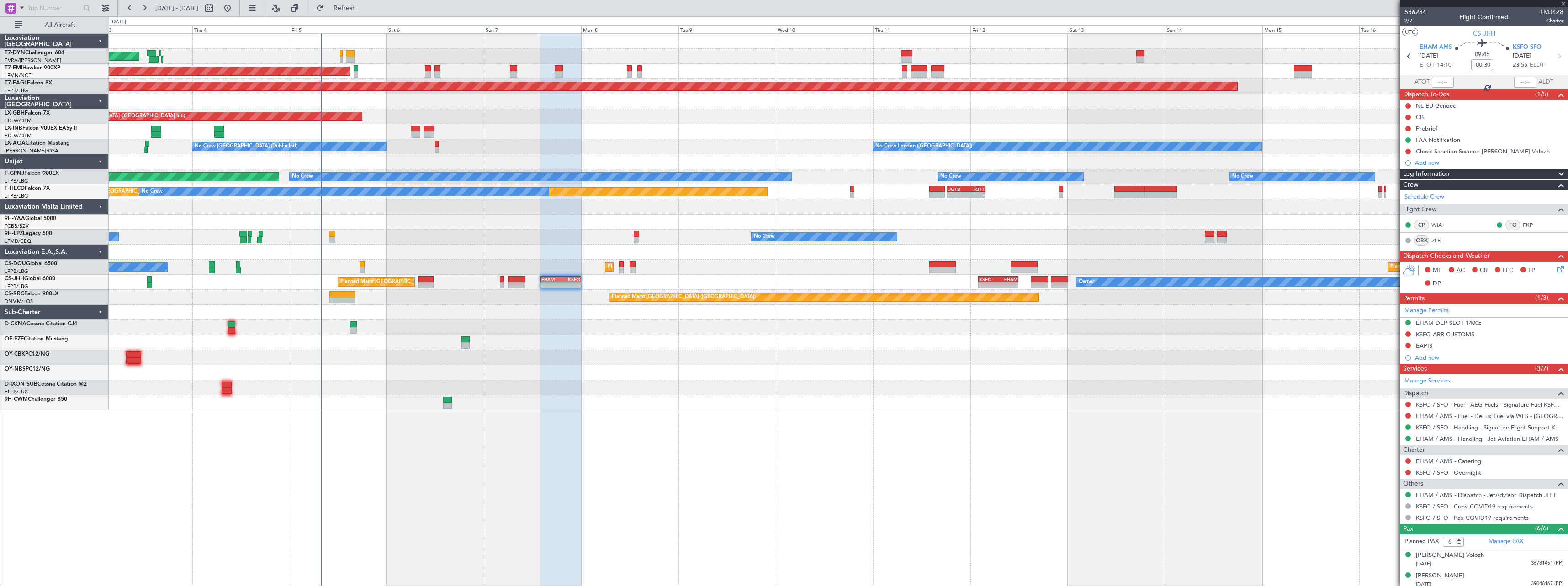
type input "-00:05"
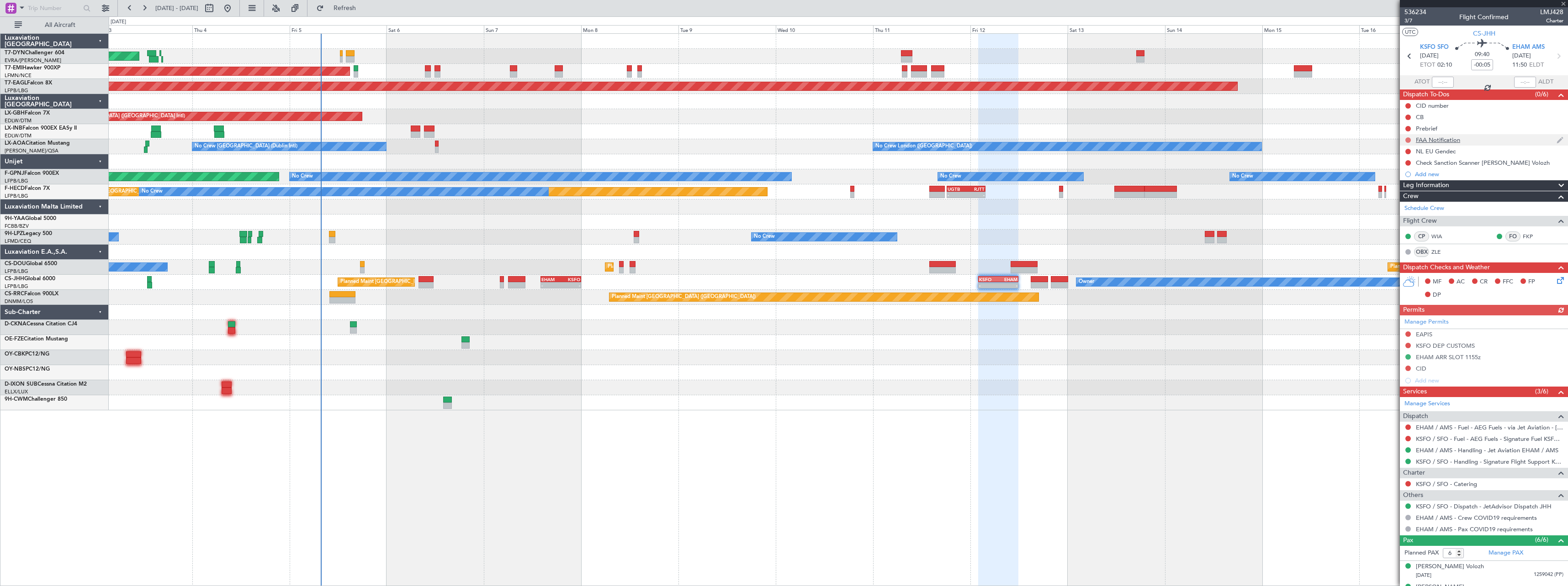
click at [1409, 140] on button at bounding box center [1408, 140] width 6 height 6
click at [1399, 180] on span "Completed" at bounding box center [1412, 180] width 30 height 9
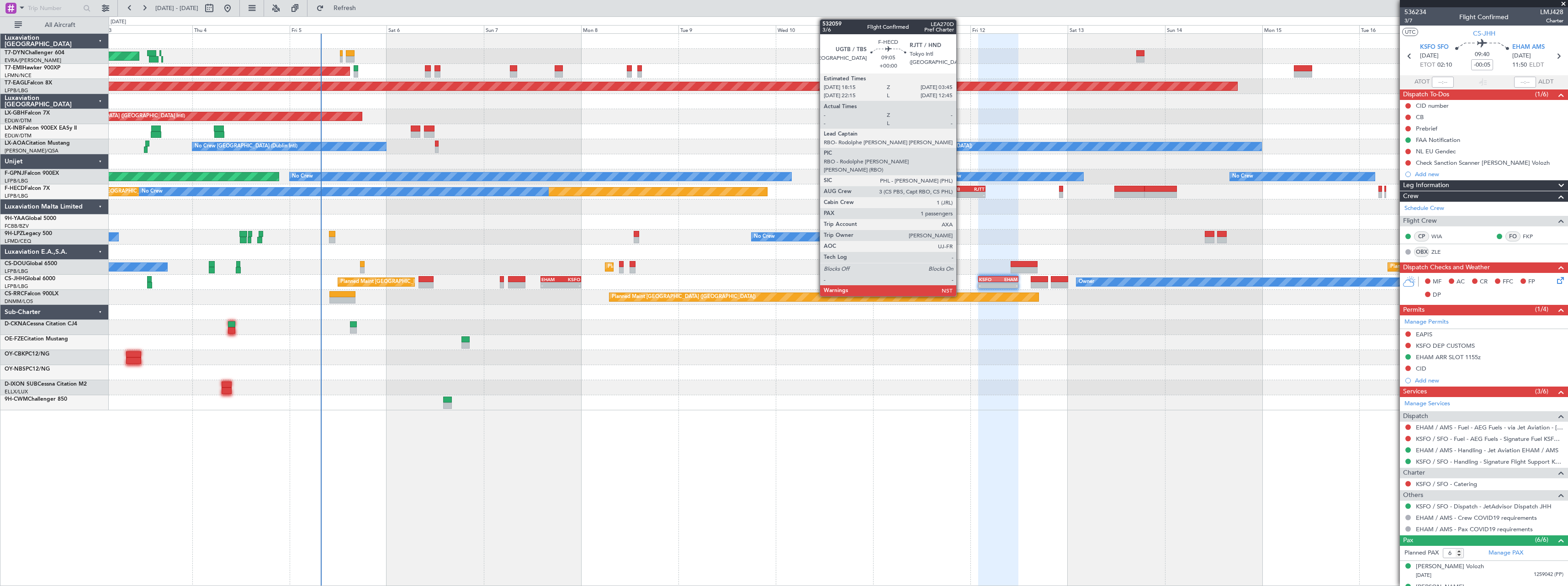
click at [960, 190] on div "UGTB" at bounding box center [956, 189] width 18 height 6
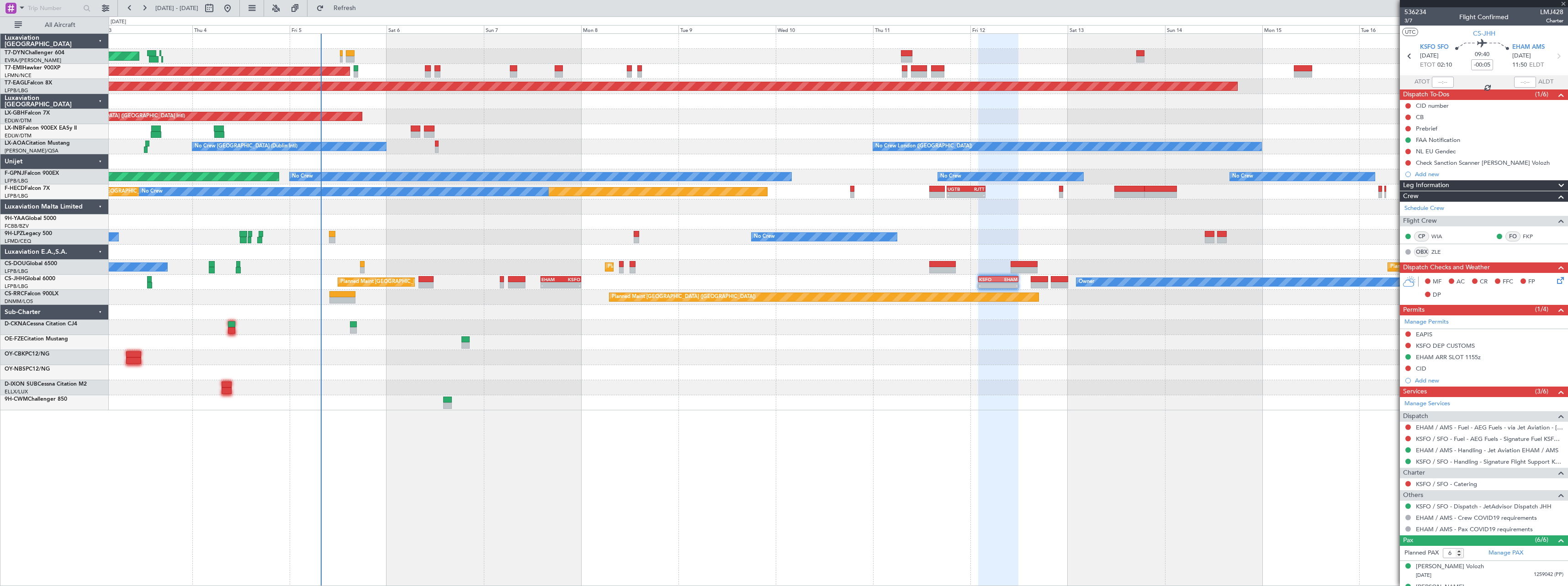
type input "1"
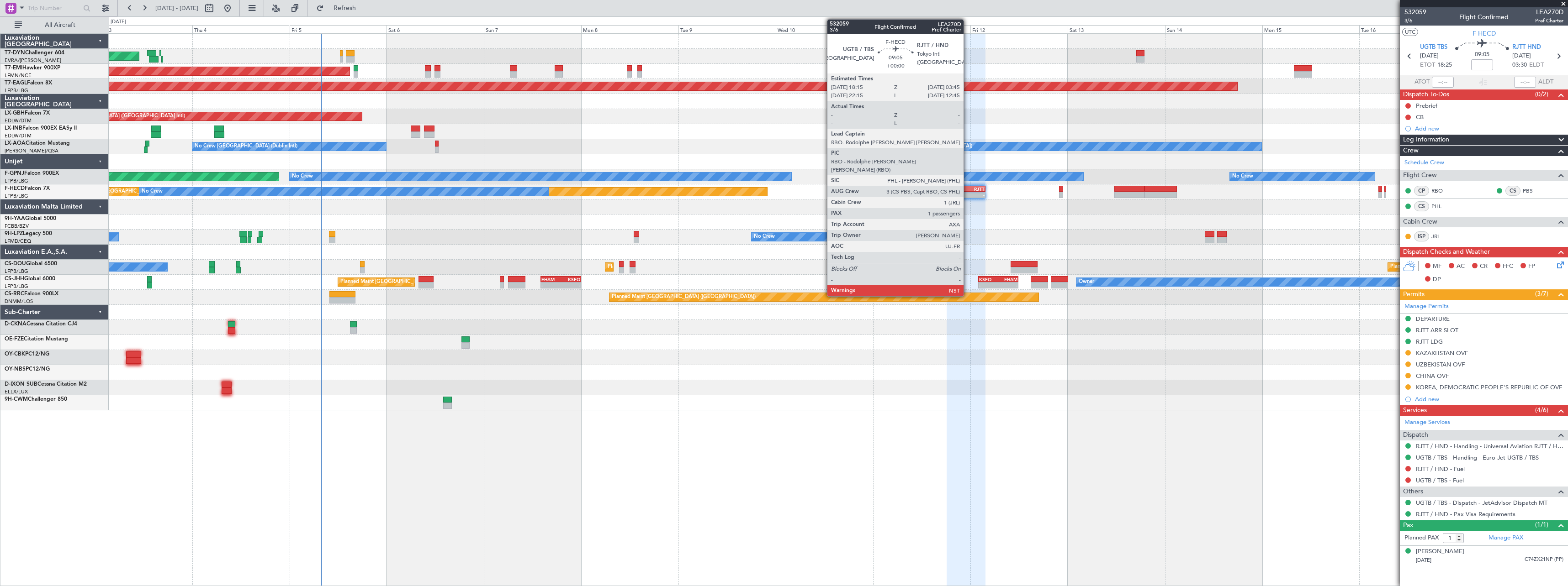
click at [967, 189] on div "RJTT" at bounding box center [974, 189] width 18 height 6
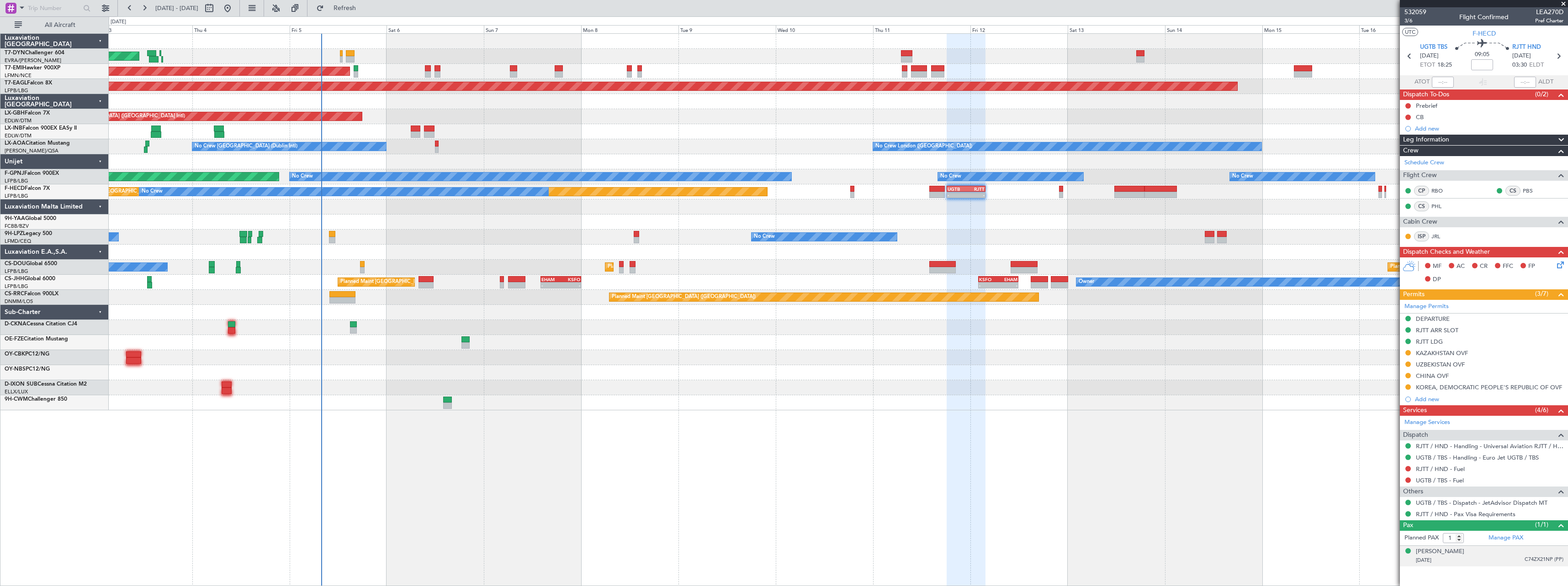
click at [1492, 556] on div "24/03/1973 C74ZX21NP (PP)" at bounding box center [1489, 561] width 147 height 9
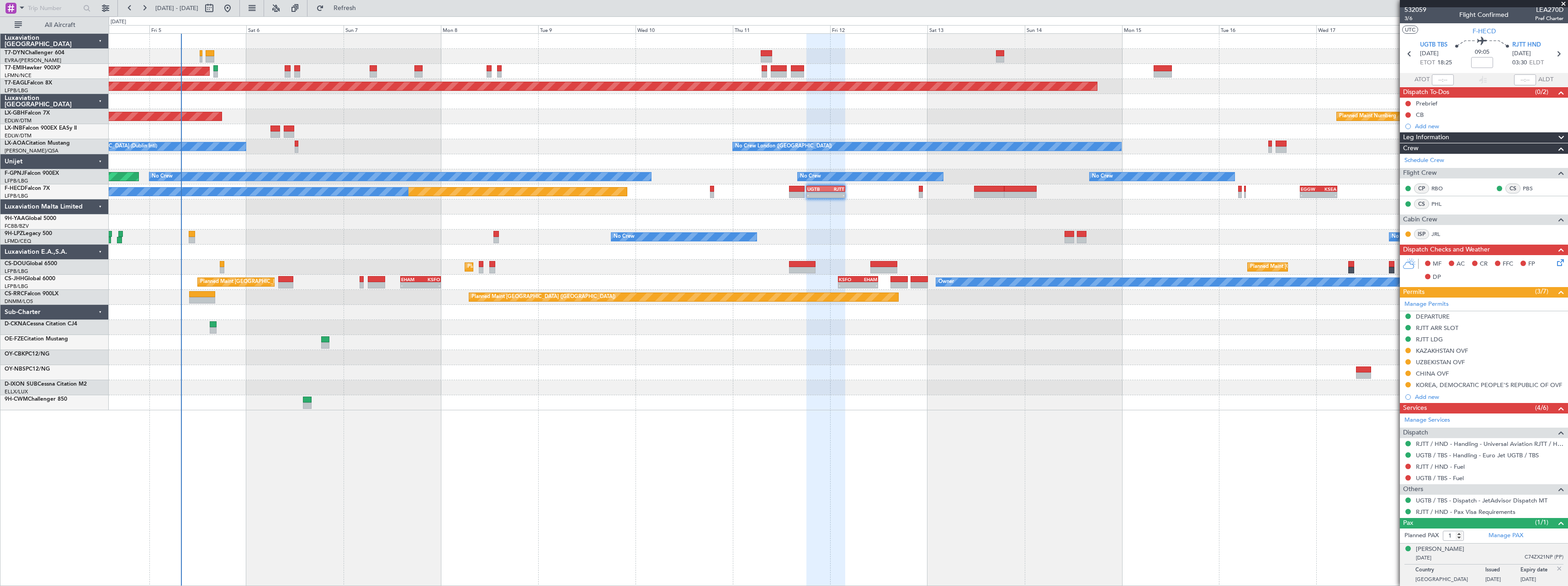
click at [965, 217] on div at bounding box center [838, 222] width 1459 height 15
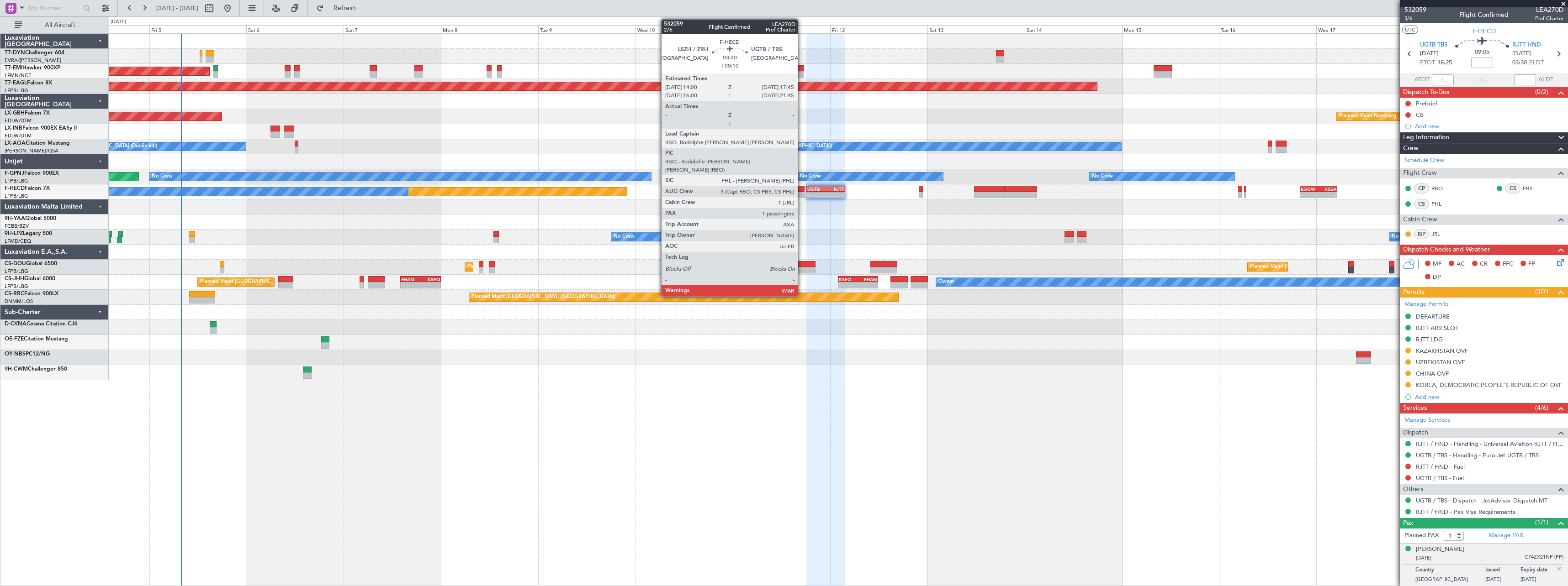
click at [801, 189] on div at bounding box center [796, 189] width 16 height 6
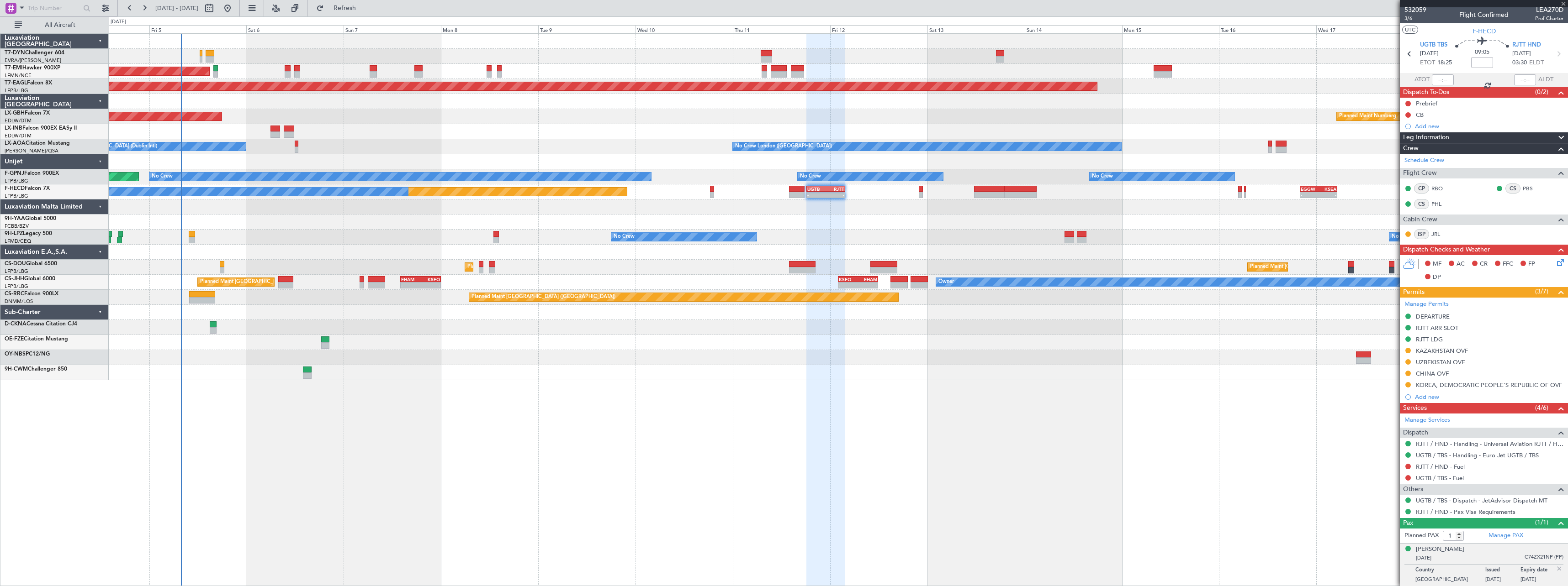
type input "+00:10"
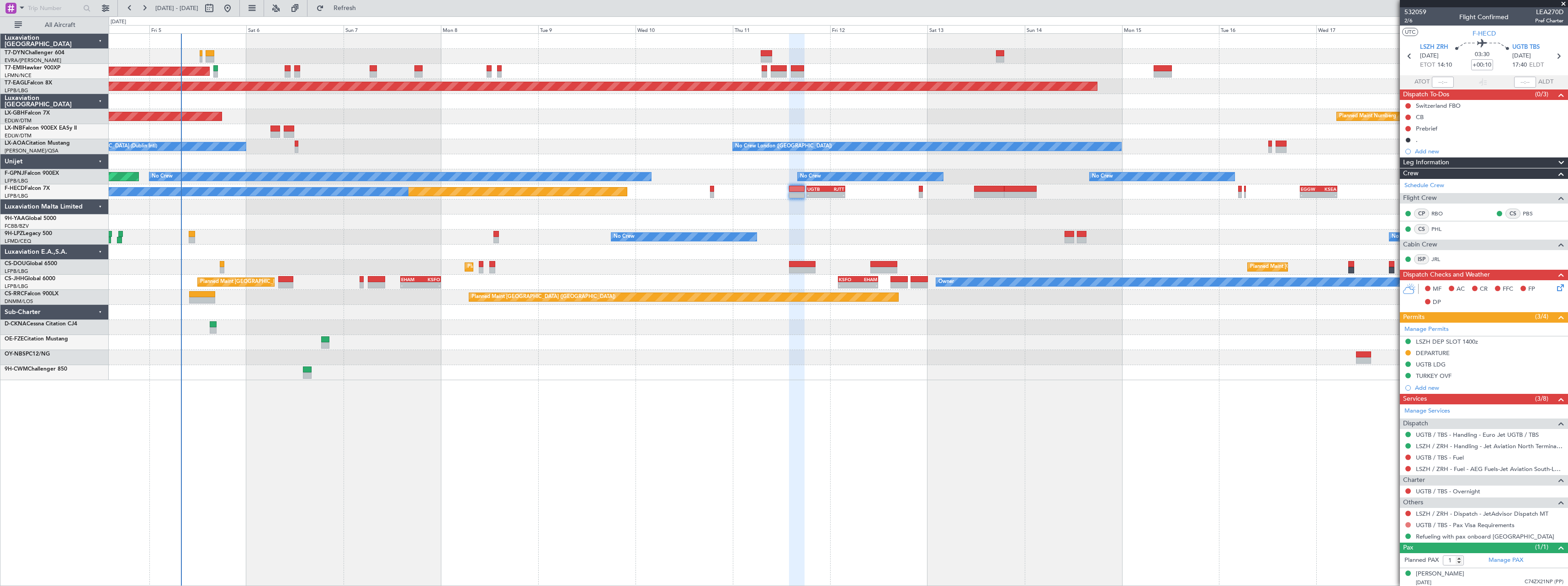
click at [1408, 526] on button at bounding box center [1408, 525] width 6 height 6
click at [1382, 415] on span "Not Required" at bounding box center [1386, 415] width 37 height 9
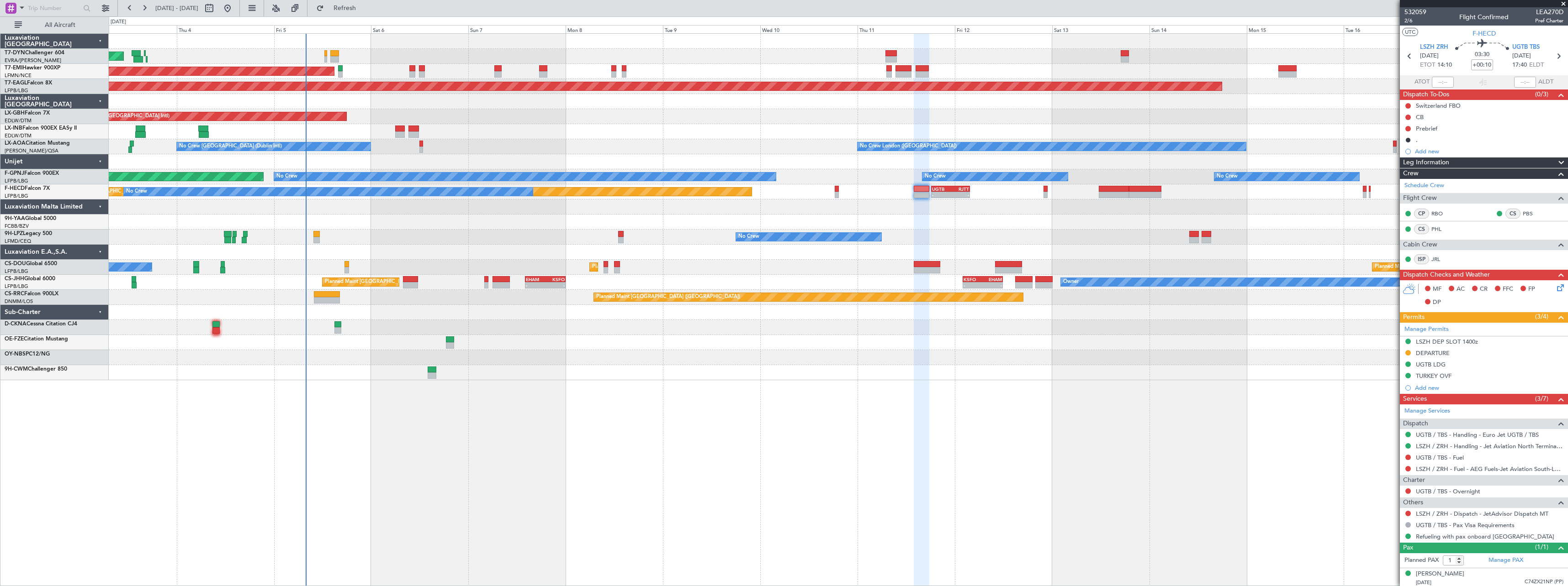
click at [586, 135] on div "AOG Maint Riga (Riga Intl) Planned Maint Zurich Grounded New York (Teterboro) P…" at bounding box center [838, 207] width 1459 height 347
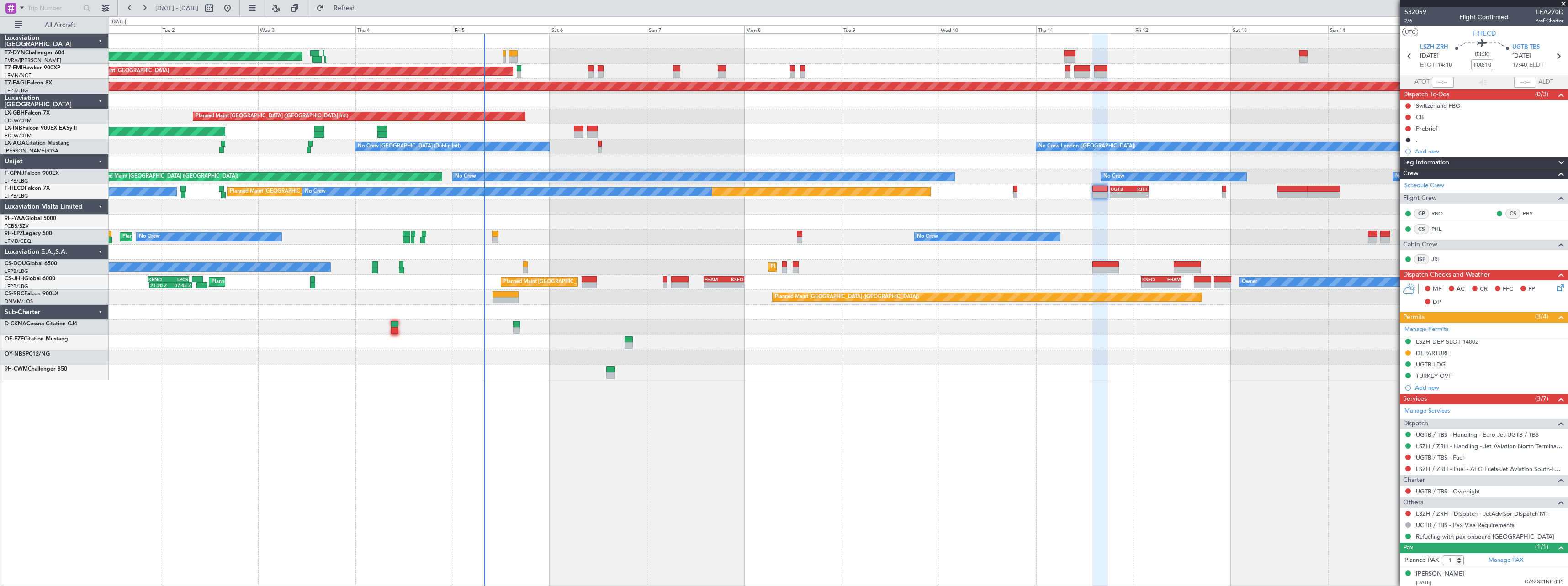
click at [729, 140] on div "AOG Maint Riga (Riga Intl) Planned Maint [GEOGRAPHIC_DATA] Grounded [US_STATE] …" at bounding box center [838, 207] width 1459 height 347
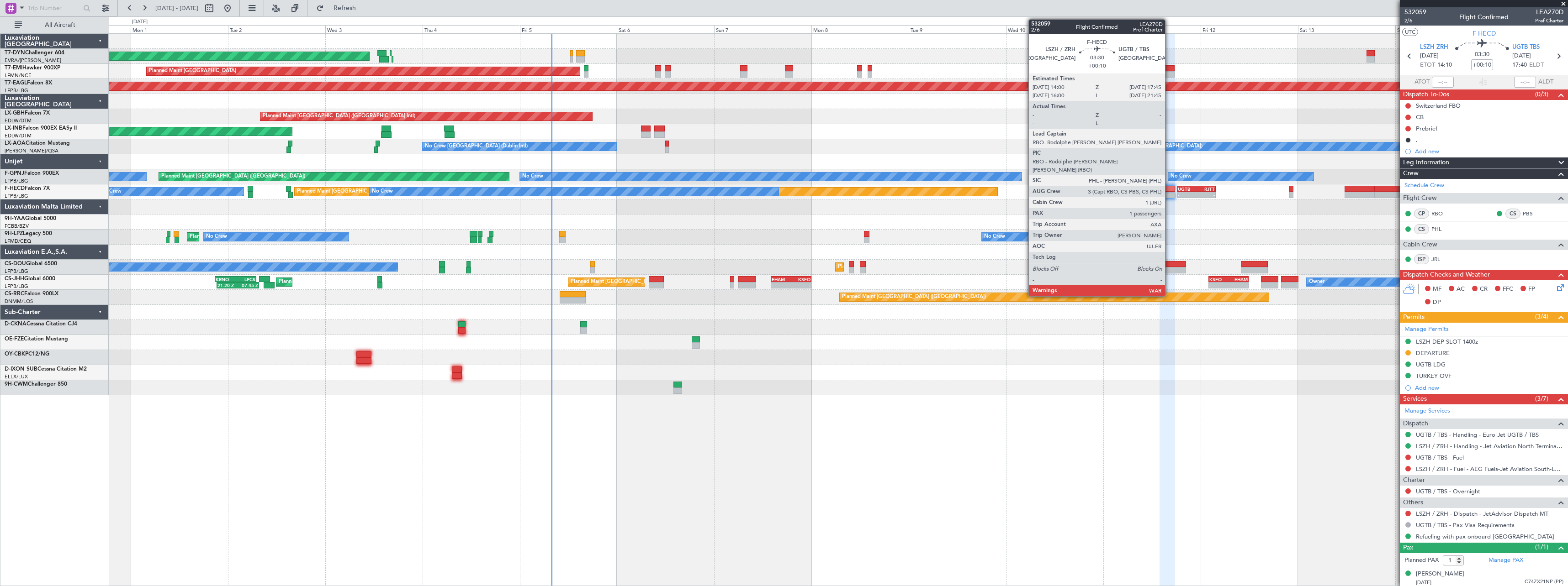
click at [1169, 187] on div at bounding box center [1167, 189] width 16 height 6
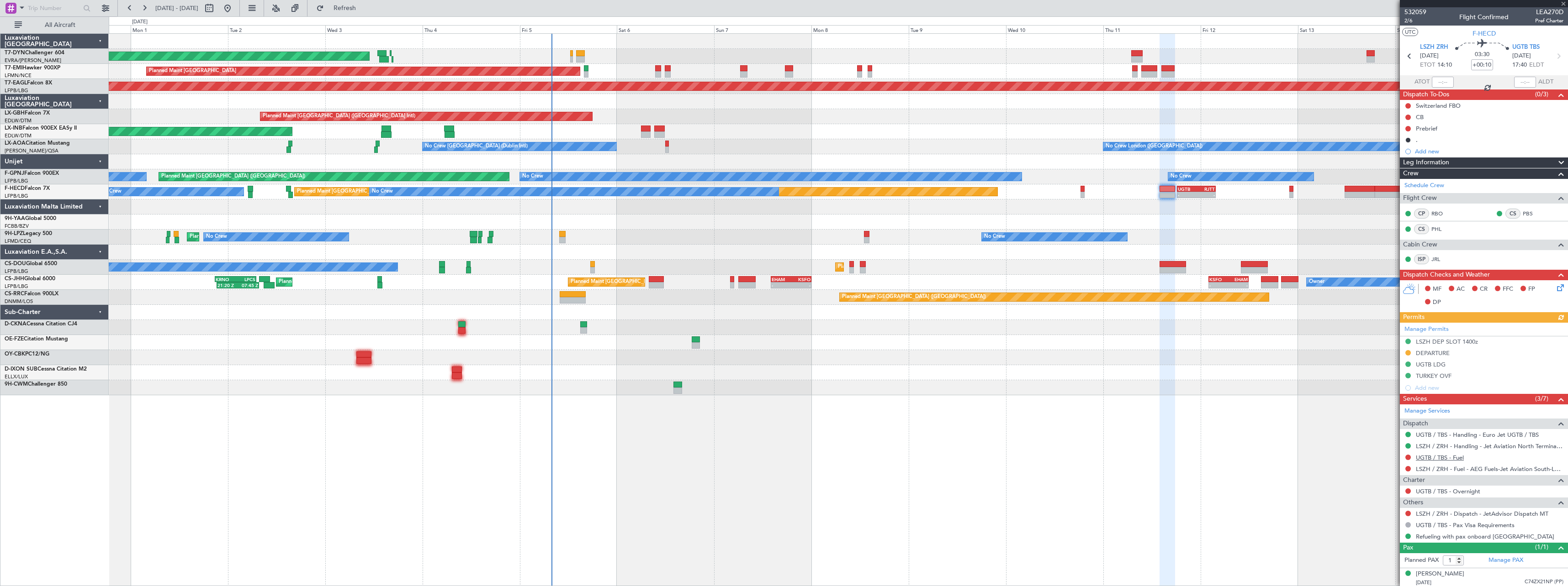
scroll to position [2, 0]
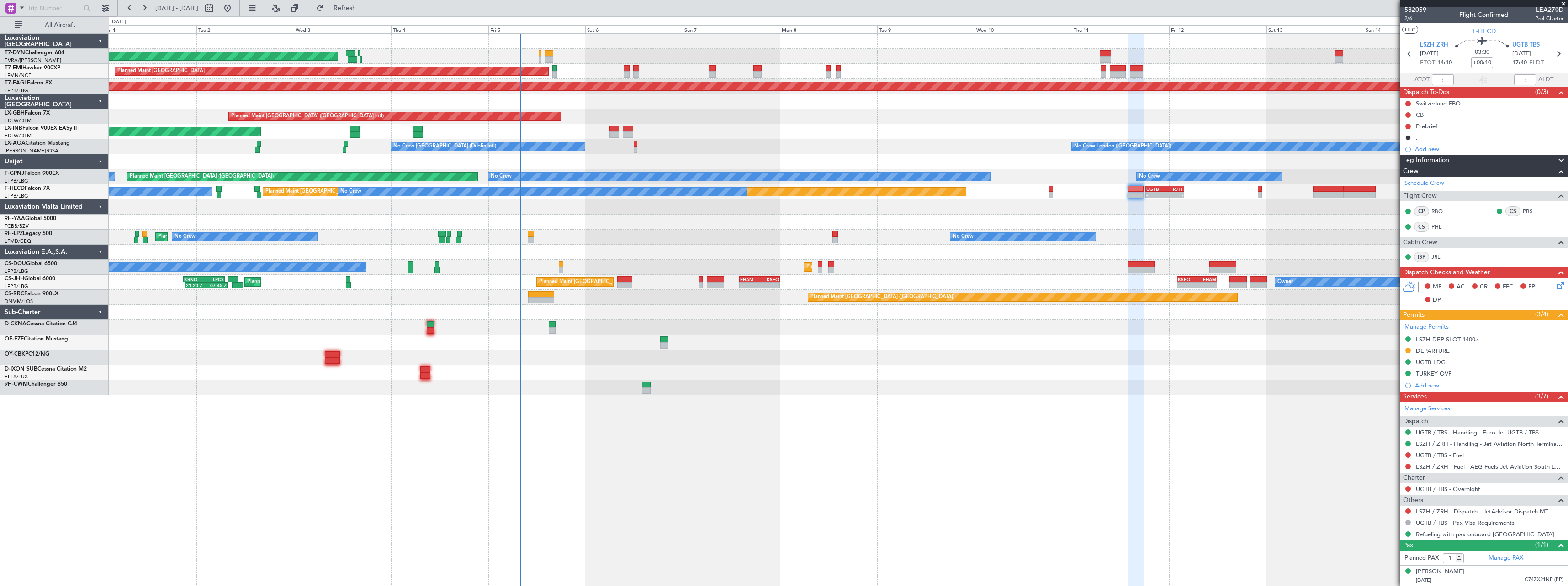
click at [725, 377] on div at bounding box center [838, 373] width 1459 height 15
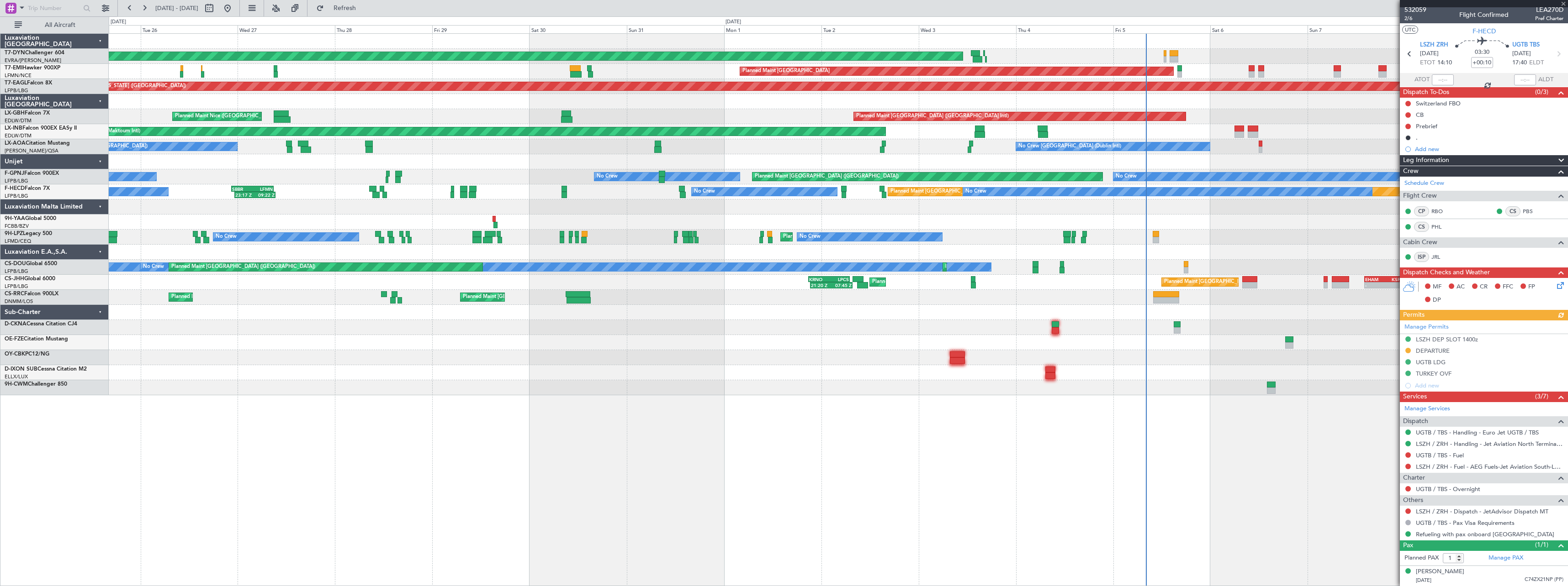
click at [1080, 167] on div "AOG Maint Riga (Riga Intl) Planned Maint Zurich Grounded New York (Teterboro) P…" at bounding box center [838, 214] width 1459 height 362
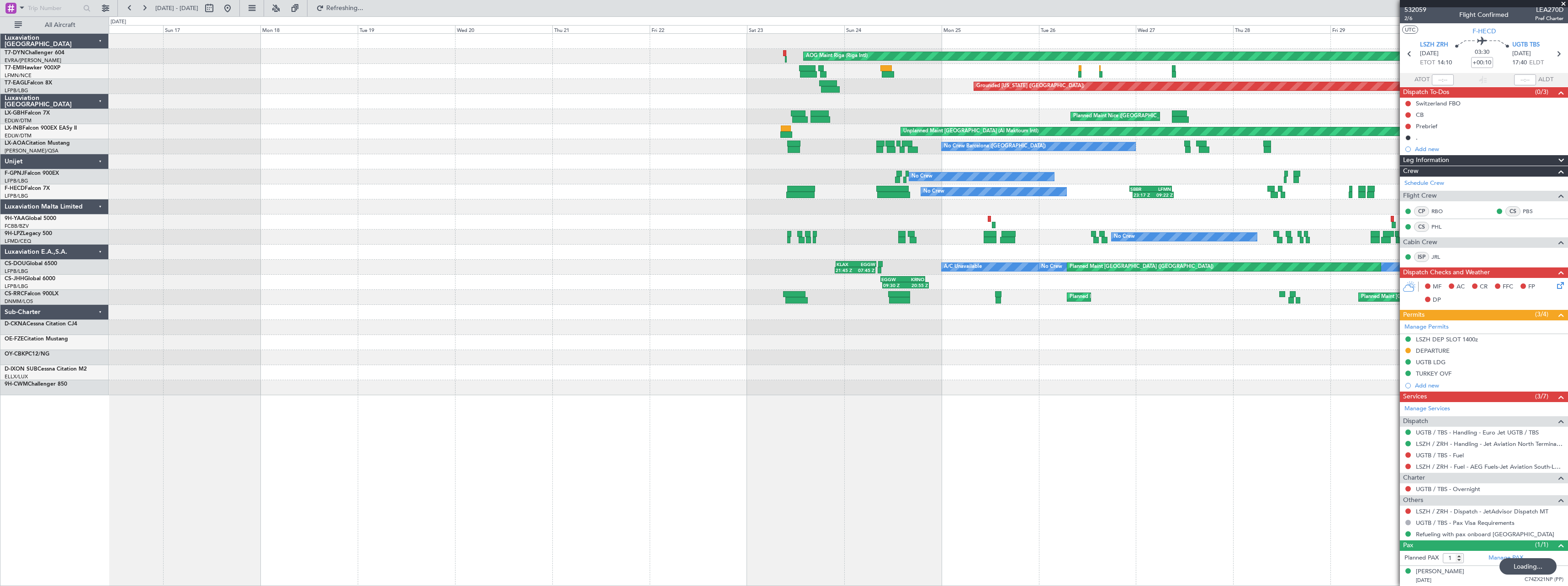
click at [1257, 124] on div "AOG Maint Riga (Riga Intl) Planned Maint Zurich Grounded New York (Teterboro) P…" at bounding box center [838, 214] width 1459 height 362
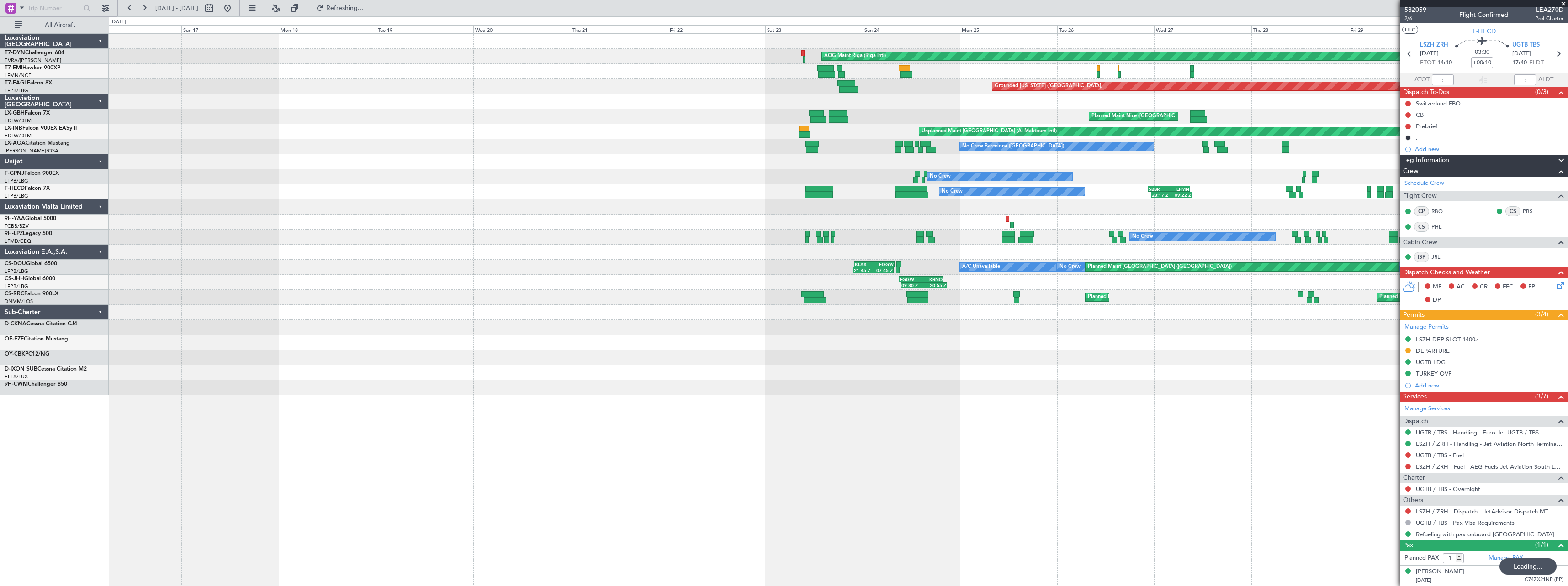
click at [875, 259] on div at bounding box center [838, 252] width 1459 height 15
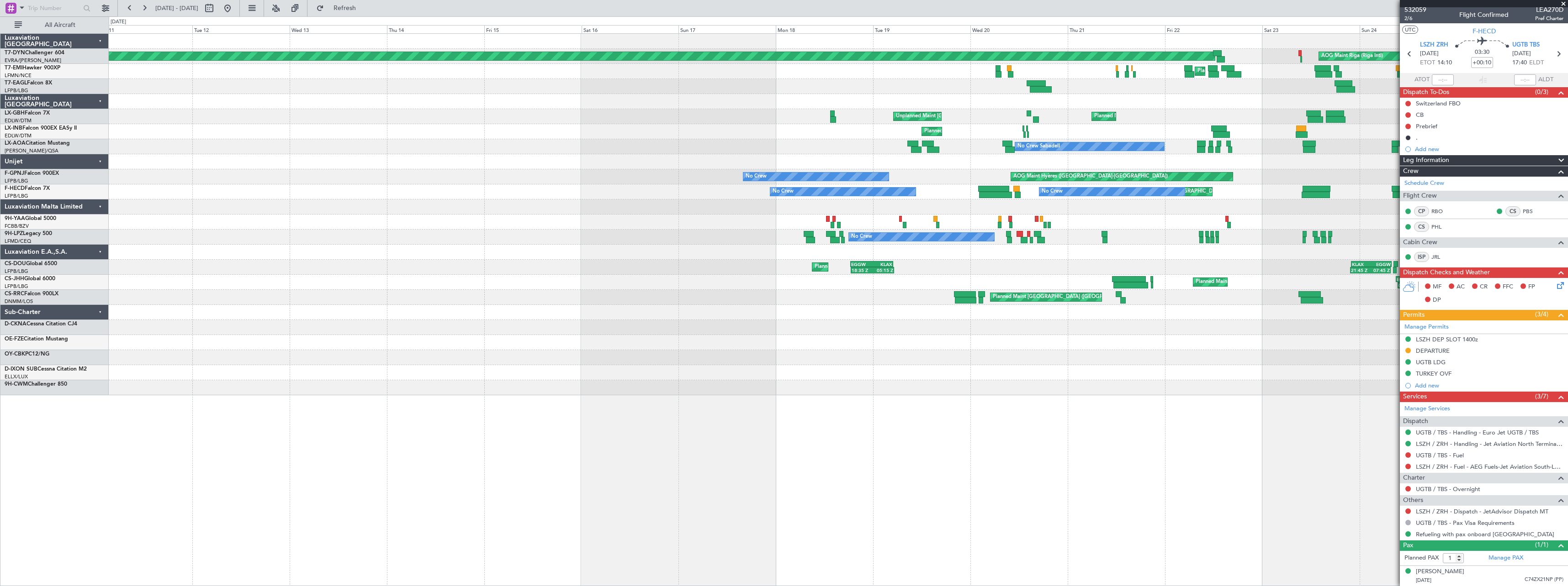
click at [857, 256] on div "AOG Maint Riga (Riga Intl) Planned Maint Basel-Mulhouse Planned Maint Chester G…" at bounding box center [838, 214] width 1459 height 362
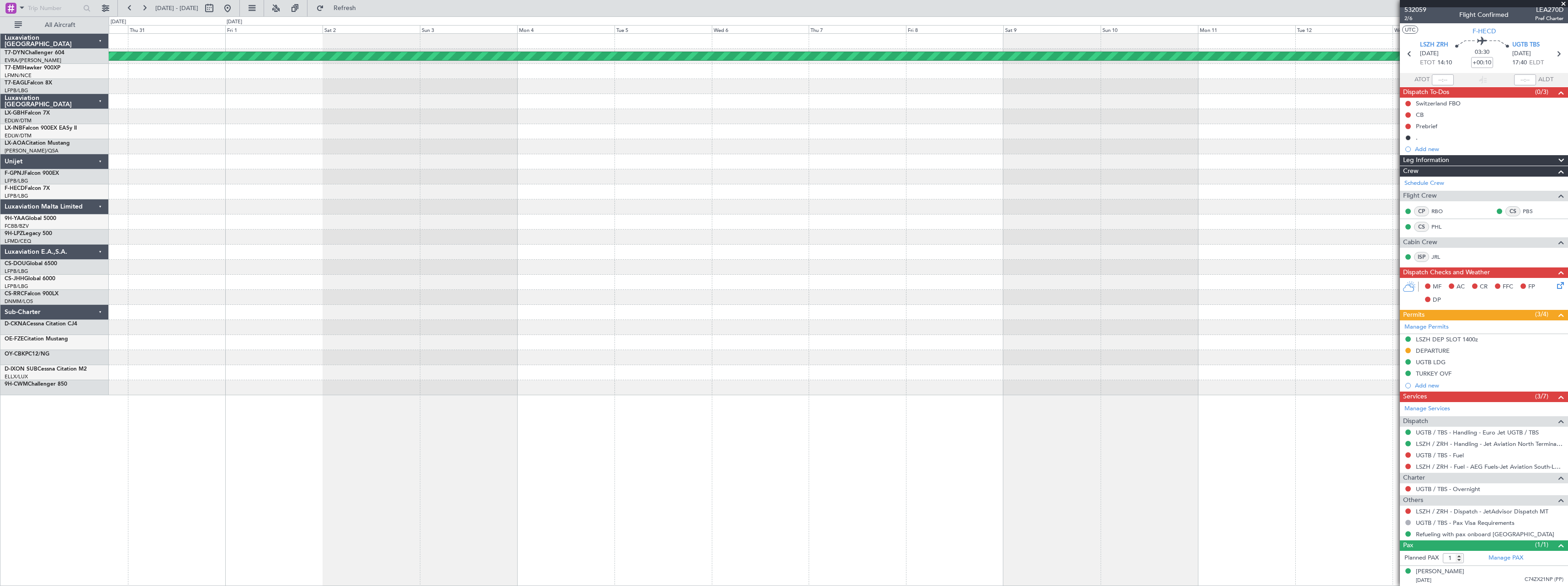
click at [860, 252] on div "Planned Maint Basel-Mulhouse No Crew No Crew Planned Maint London (Luton)" at bounding box center [838, 214] width 1459 height 362
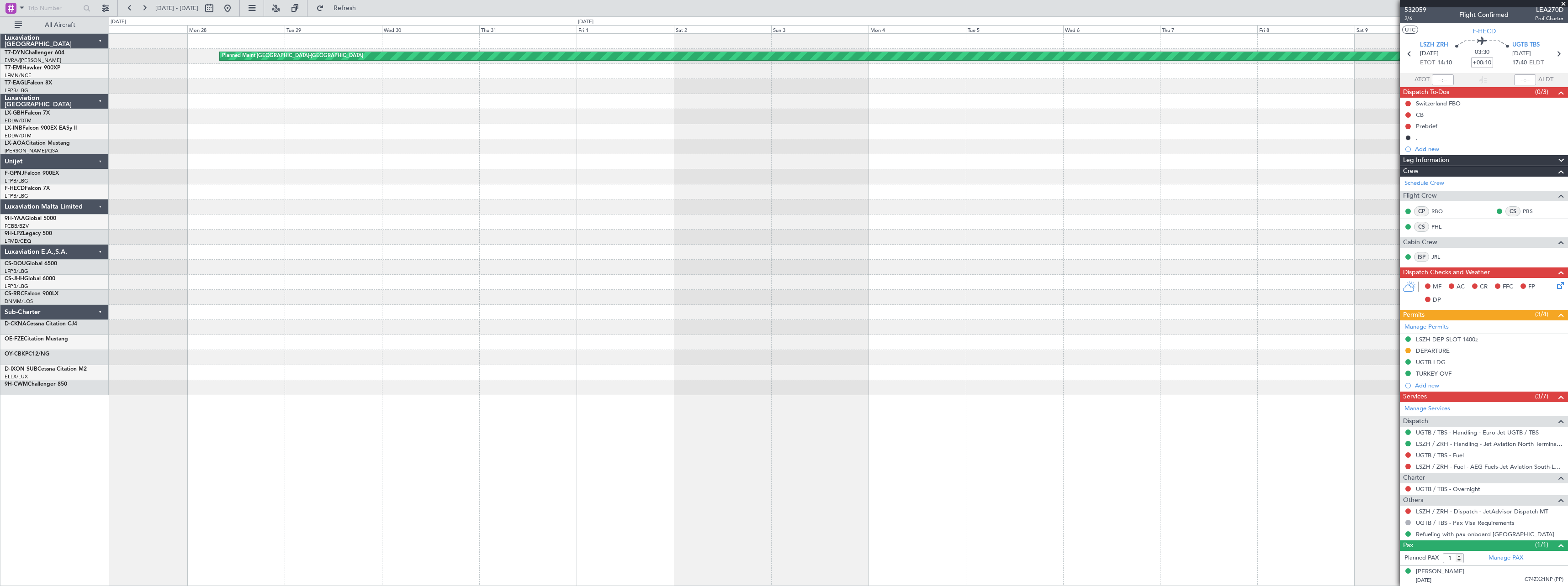
click at [724, 240] on div "Planned Maint Basel-Mulhouse" at bounding box center [838, 214] width 1459 height 362
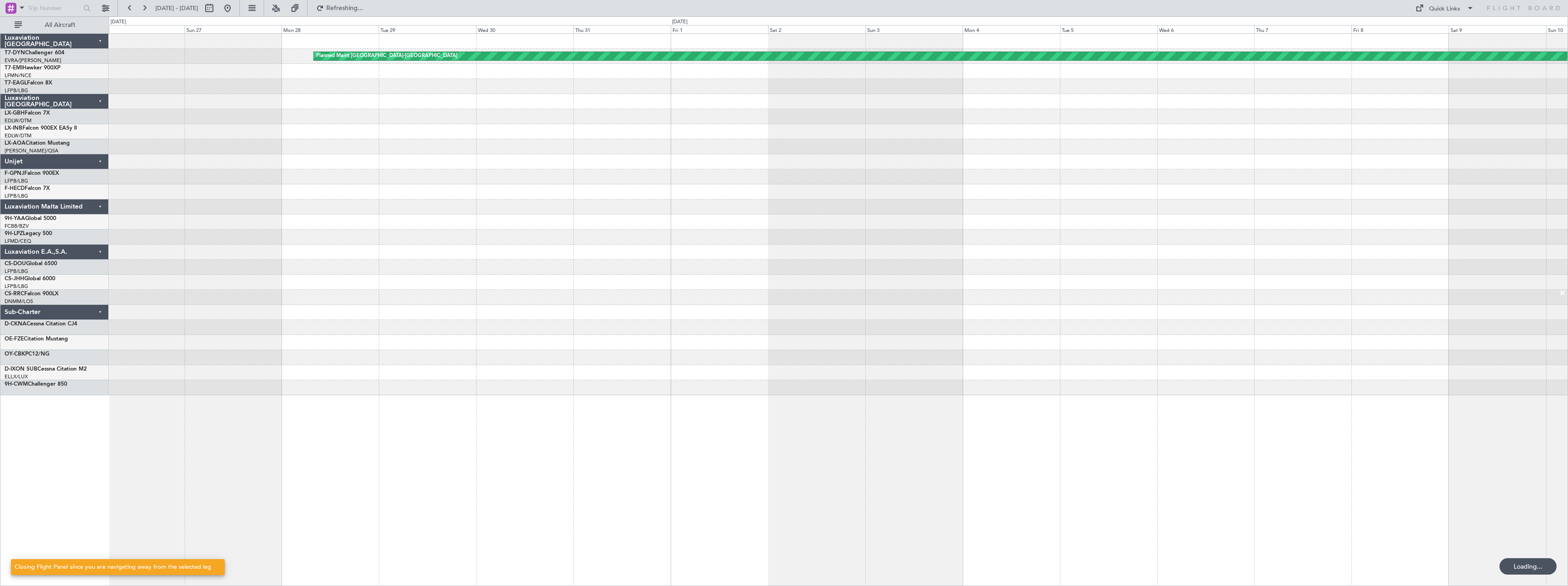
scroll to position [0, 0]
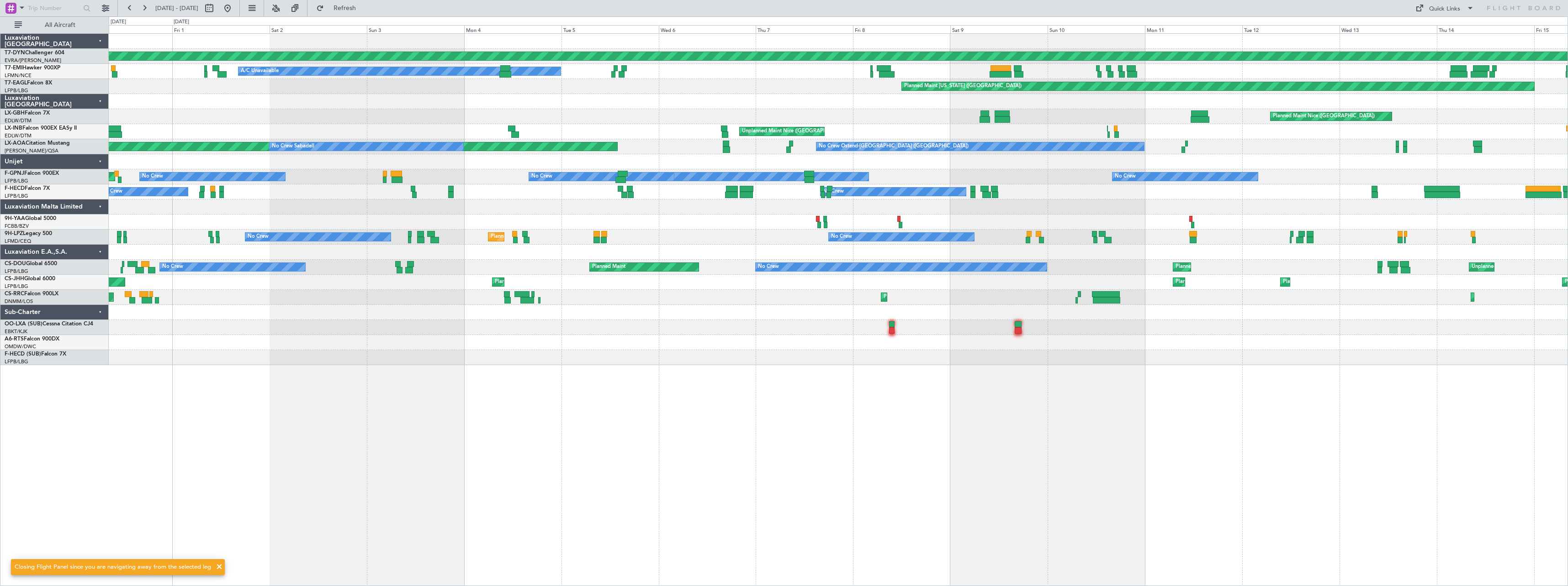
click at [284, 96] on div at bounding box center [838, 101] width 1459 height 15
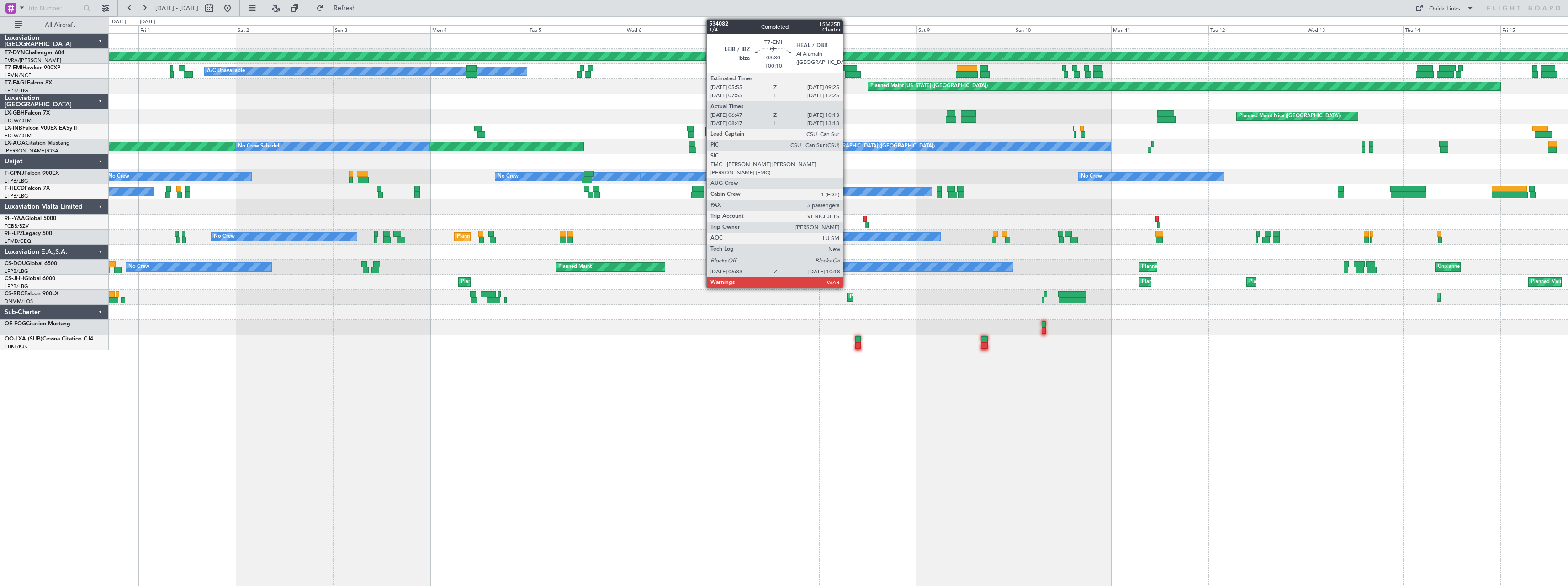
click at [847, 68] on div at bounding box center [851, 68] width 15 height 6
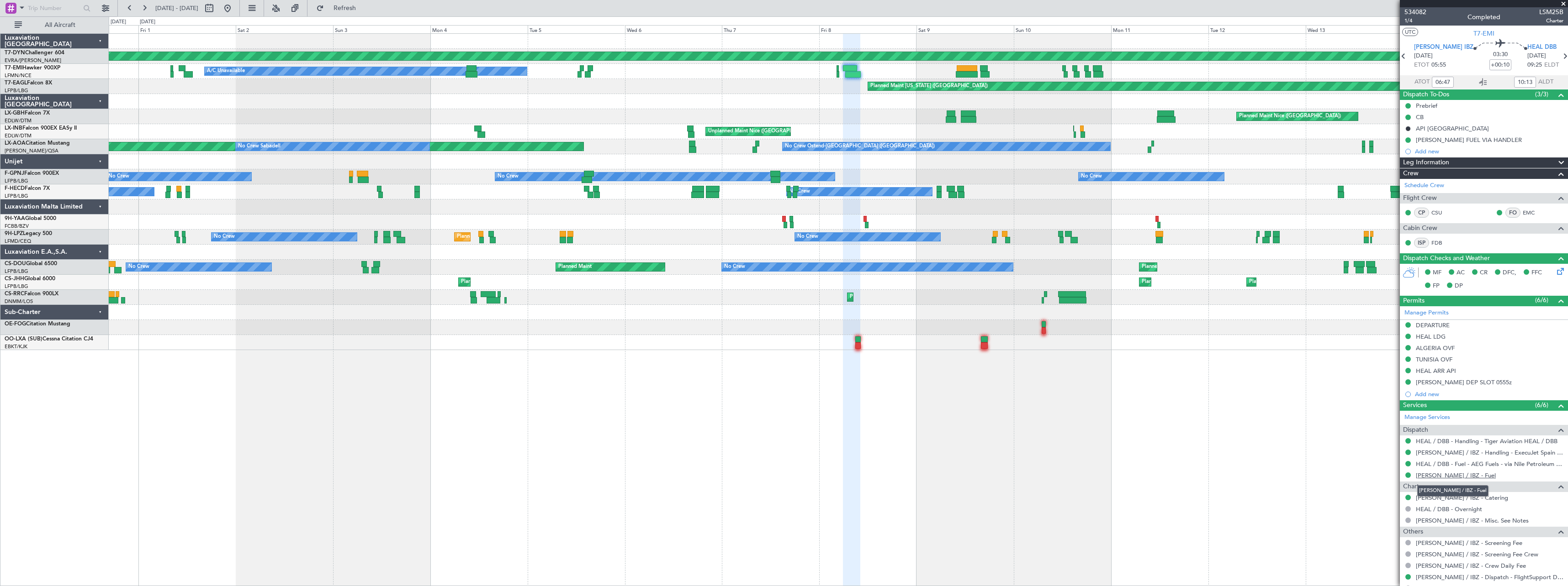
click at [1446, 478] on link "LEIB / IBZ - Fuel" at bounding box center [1455, 475] width 80 height 7
click at [235, 9] on button at bounding box center [228, 8] width 15 height 15
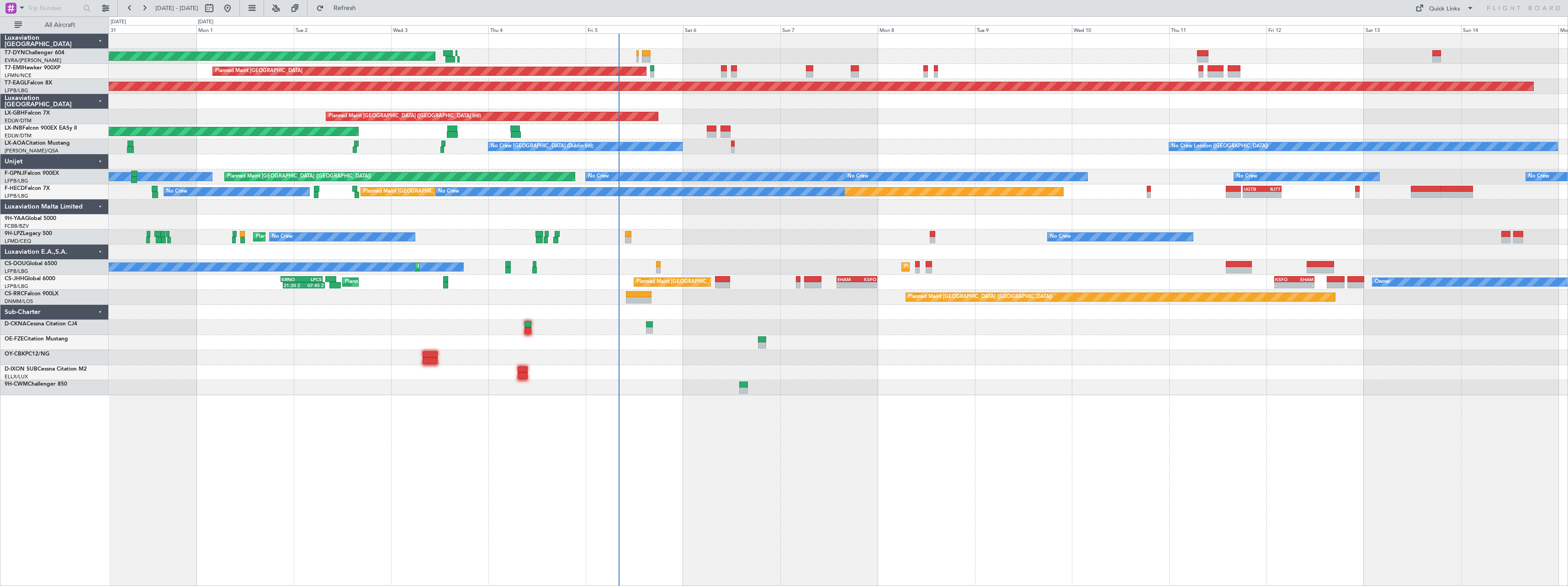
click at [1007, 349] on div at bounding box center [838, 342] width 1459 height 15
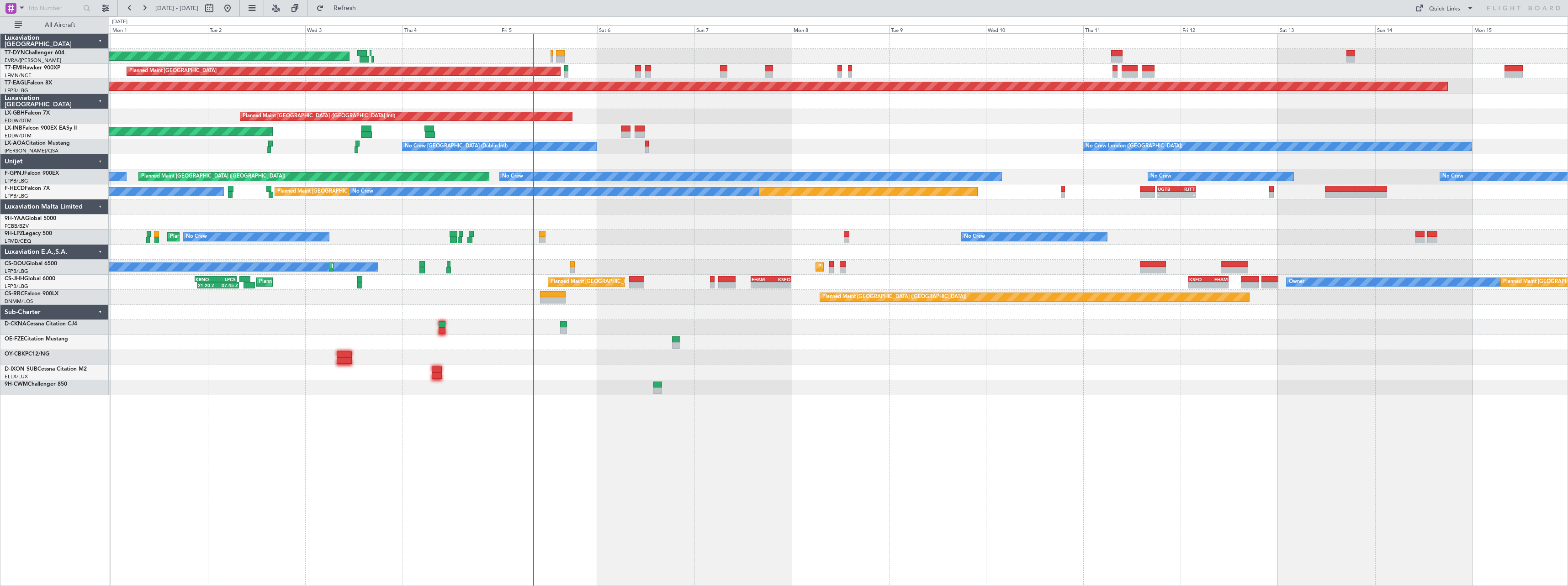
click at [721, 421] on div "AOG Maint Riga (Riga Intl) Planned Maint Zurich Grounded New York (Teterboro) P…" at bounding box center [838, 310] width 1459 height 553
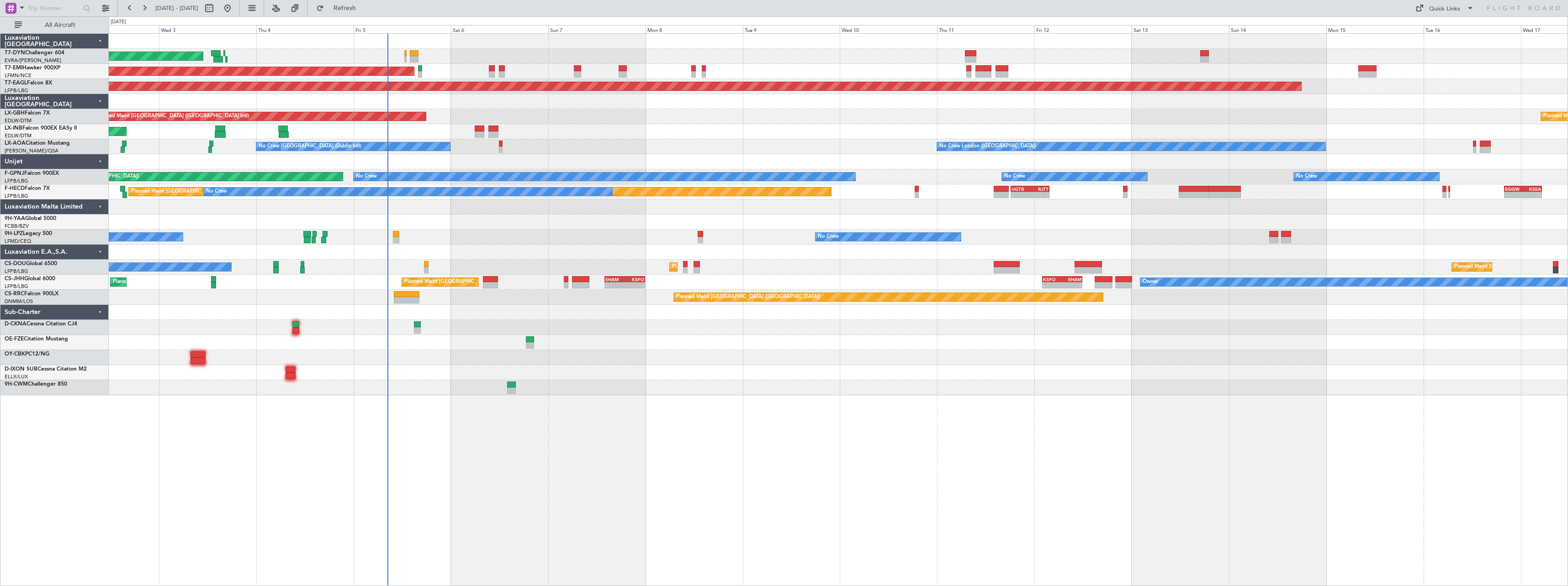
click at [514, 244] on div "AOG Maint Riga (Riga Intl) Planned Maint [GEOGRAPHIC_DATA] Grounded [US_STATE] …" at bounding box center [838, 214] width 1459 height 362
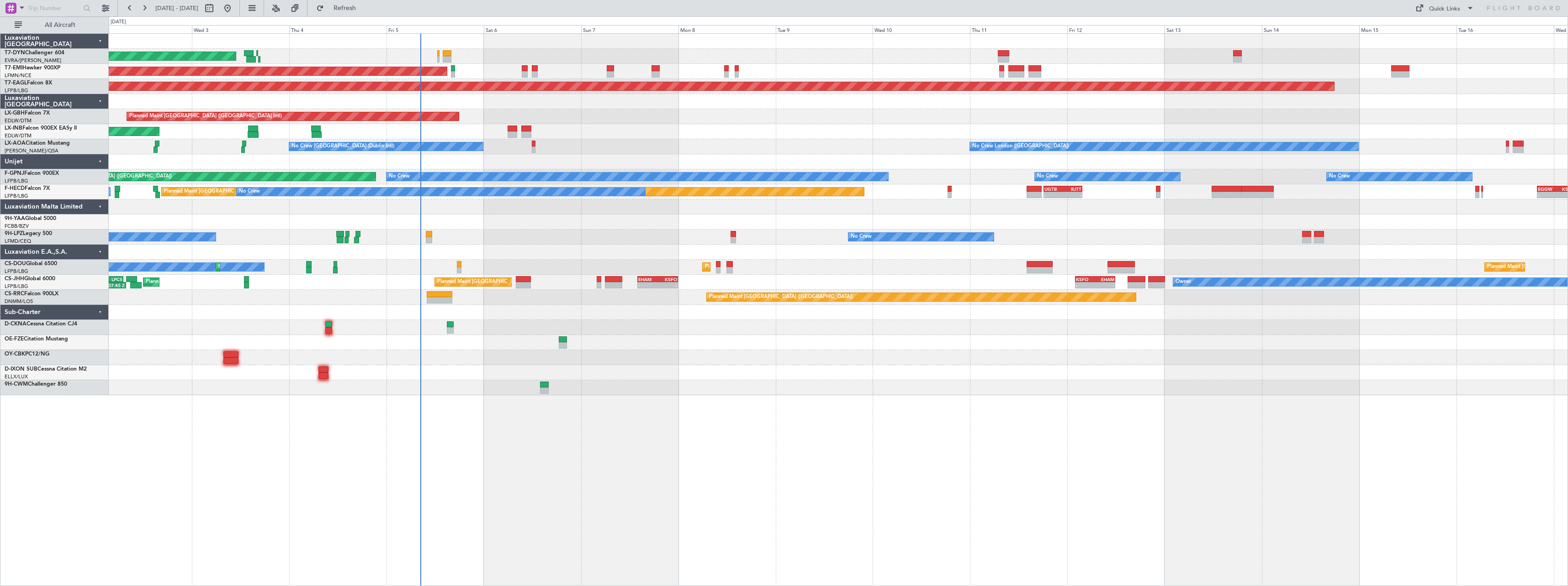
click at [660, 369] on div at bounding box center [838, 373] width 1459 height 15
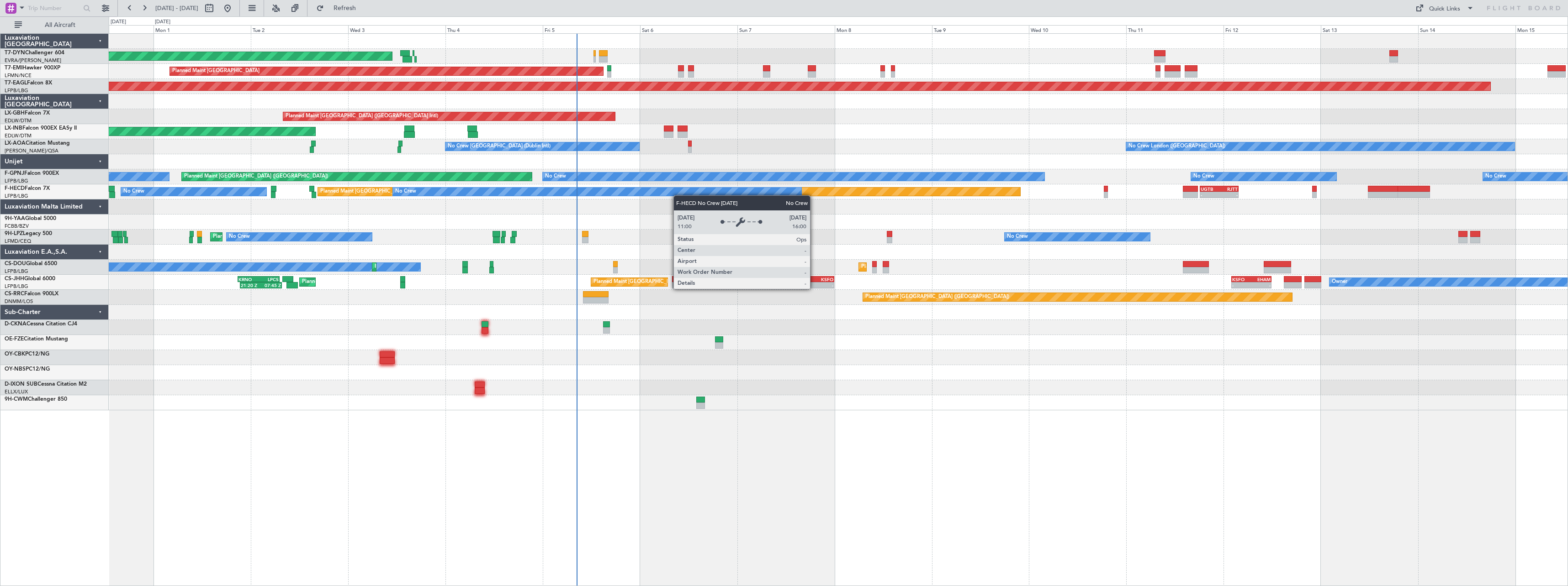
click at [731, 188] on div "AOG Maint Riga (Riga Intl) Planned Maint [GEOGRAPHIC_DATA] Grounded [US_STATE] …" at bounding box center [838, 222] width 1459 height 377
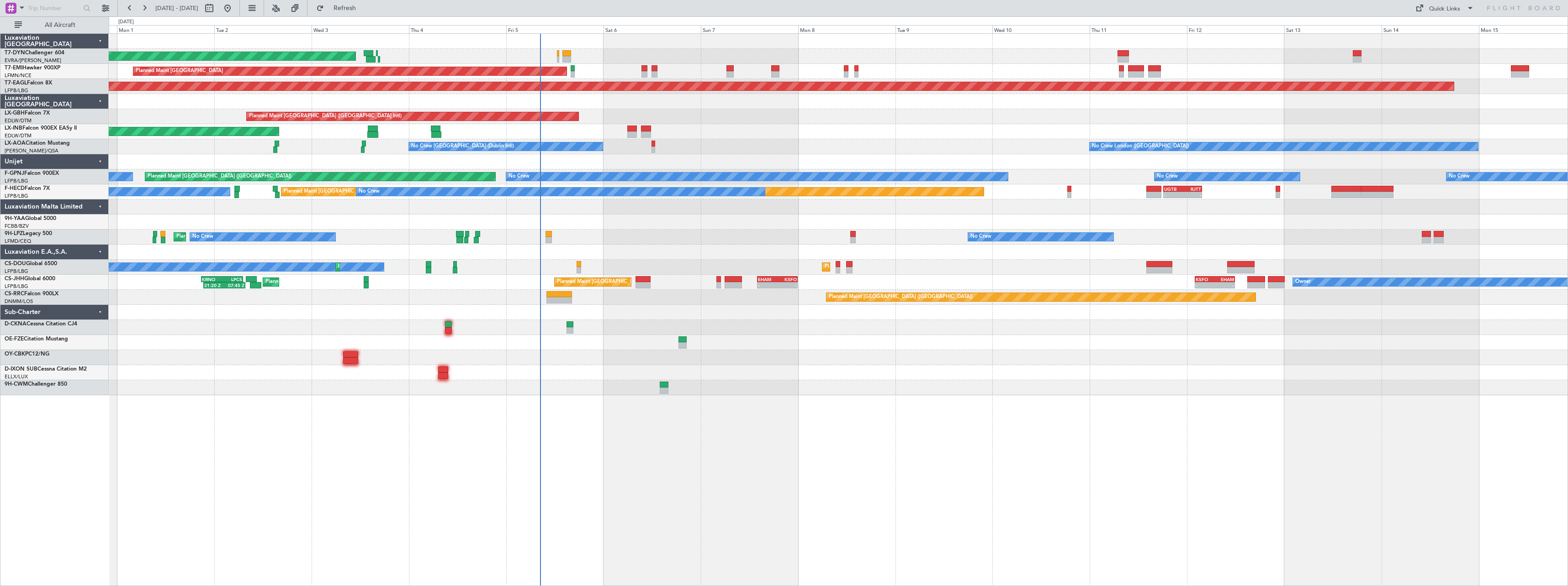
click at [764, 359] on div at bounding box center [838, 358] width 1459 height 15
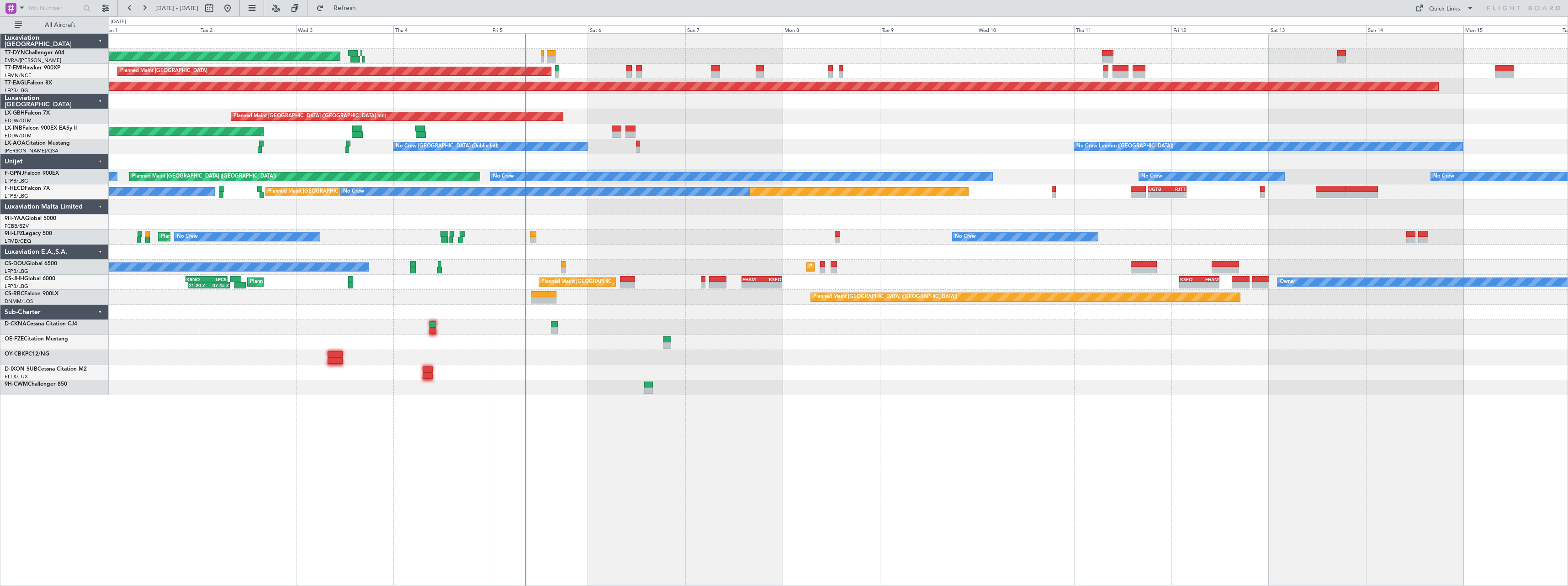
click at [371, 16] on fb-refresh-button "Refresh" at bounding box center [339, 8] width 64 height 16
click at [364, 11] on span "Refresh" at bounding box center [345, 8] width 39 height 6
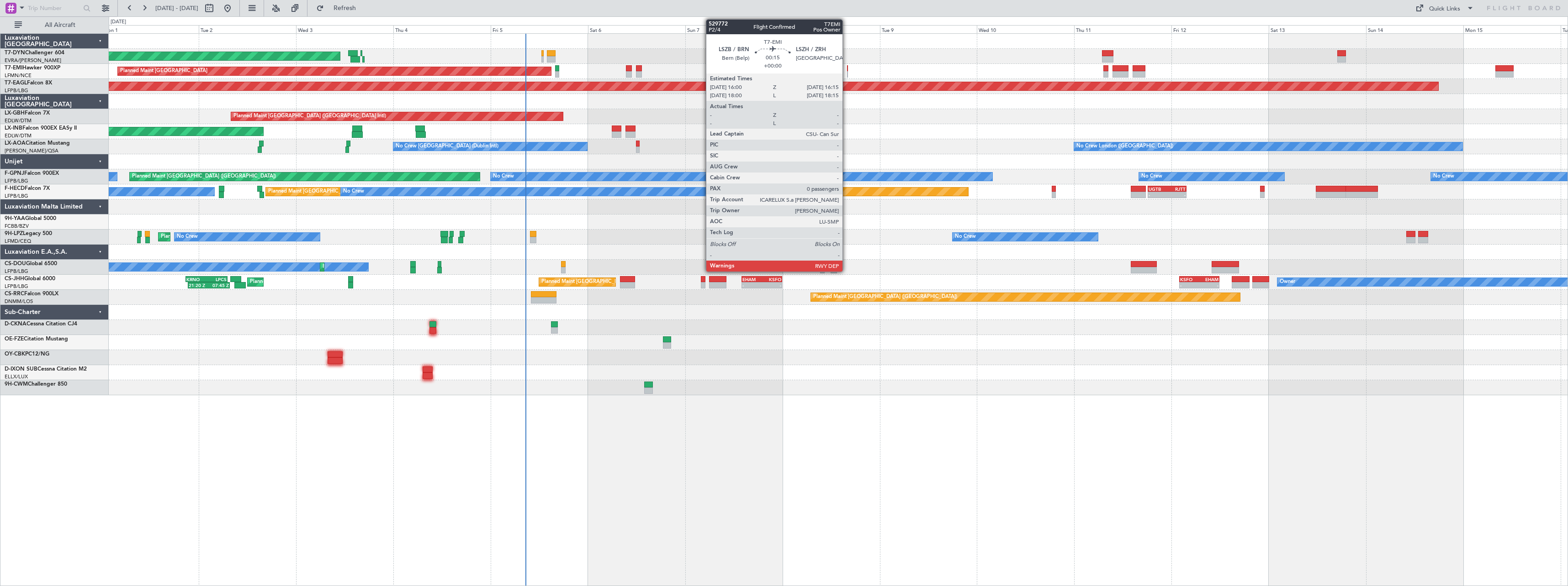
click at [847, 70] on div at bounding box center [847, 68] width 1 height 6
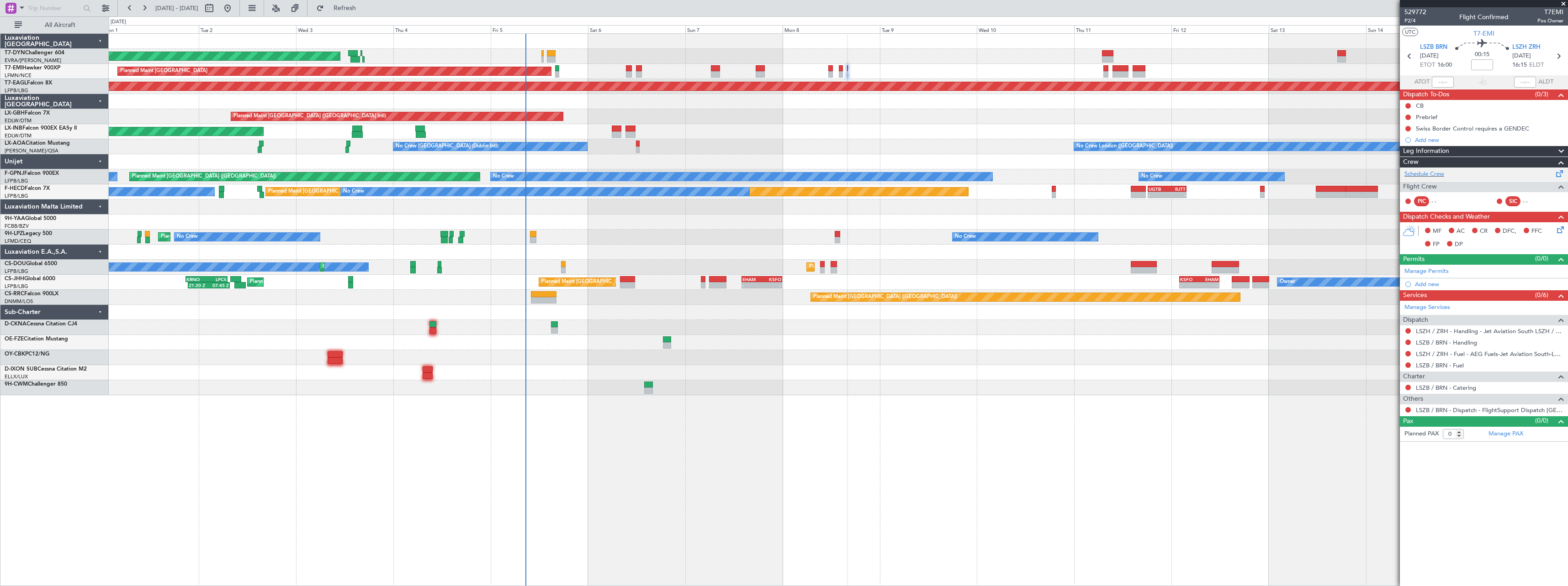
click at [1559, 175] on span at bounding box center [1560, 172] width 11 height 7
click at [841, 76] on div at bounding box center [841, 75] width 4 height 6
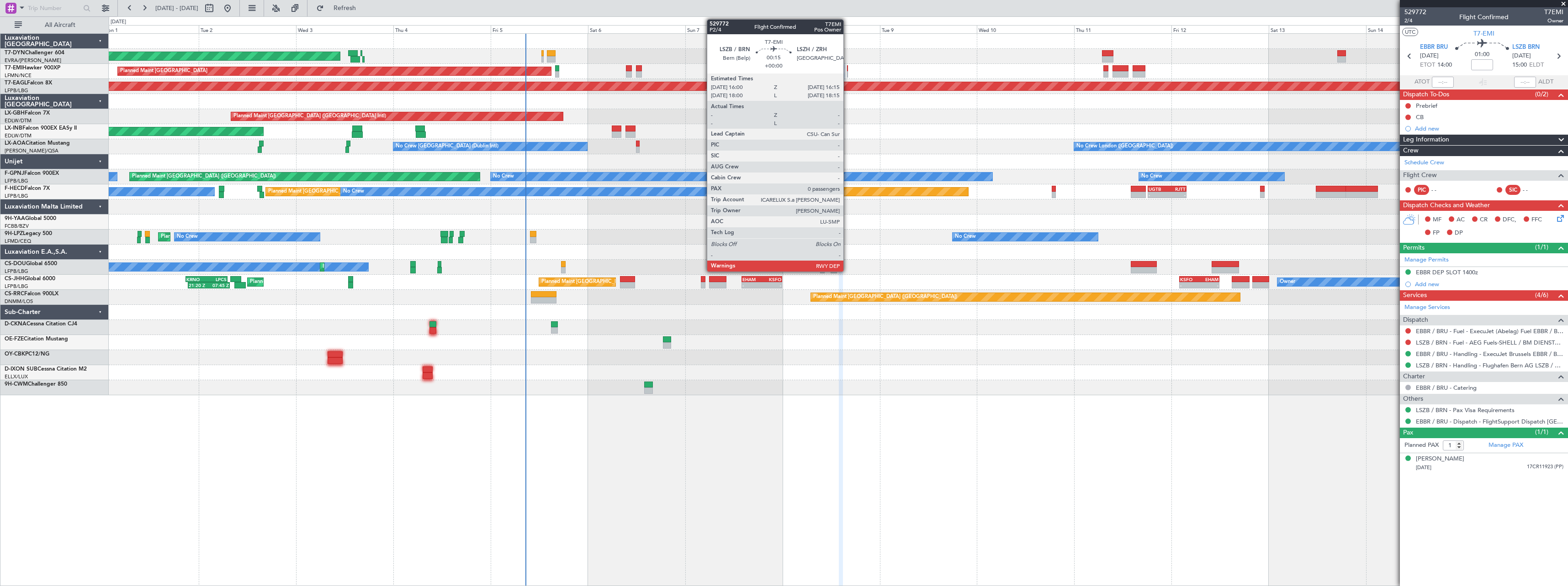
click at [847, 71] on div at bounding box center [847, 68] width 1 height 6
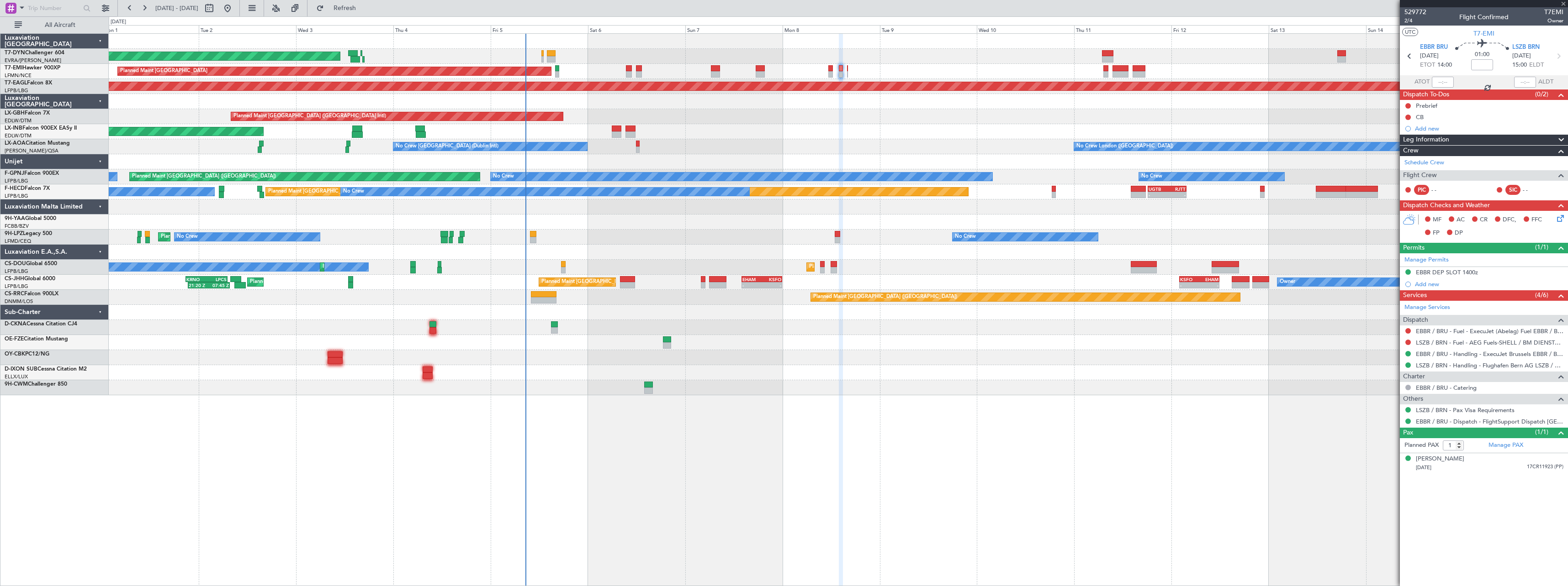
type input "0"
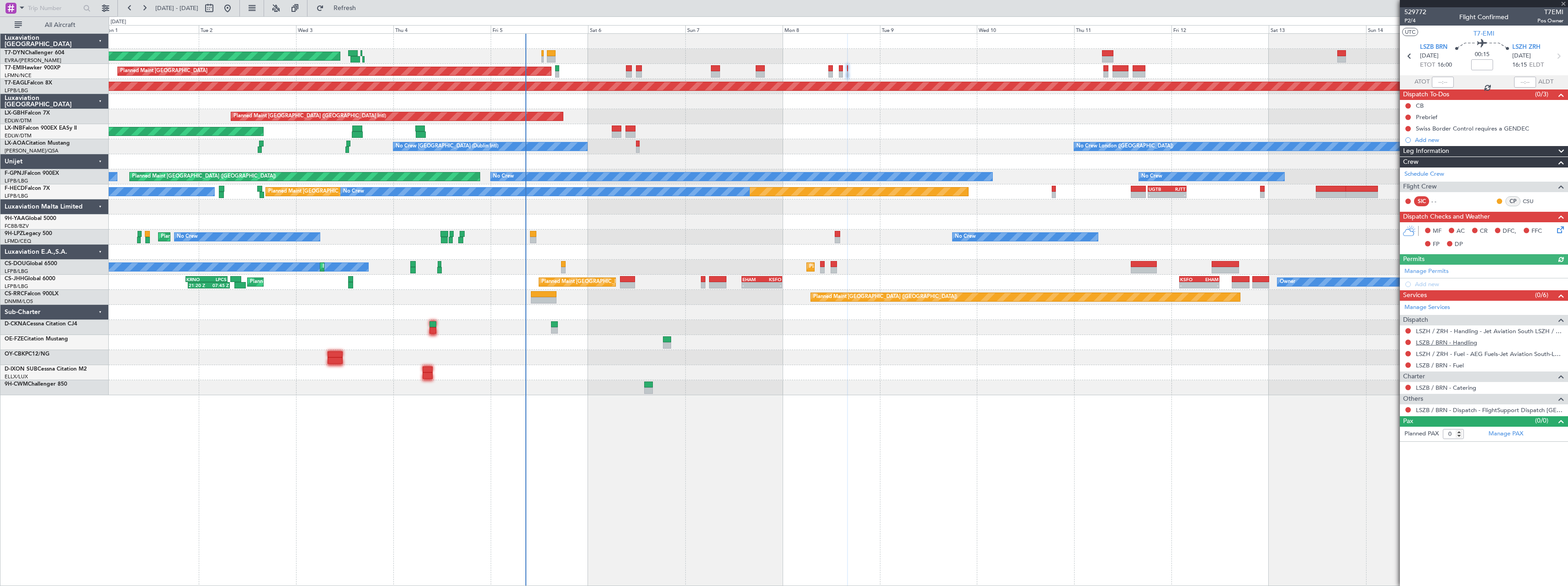
click at [1471, 342] on link "LSZB / BRN - Handling" at bounding box center [1446, 342] width 61 height 7
click at [364, 11] on span "Refresh" at bounding box center [345, 8] width 39 height 6
click at [1408, 389] on button at bounding box center [1408, 387] width 6 height 6
click at [1388, 401] on span "Not Required" at bounding box center [1386, 400] width 37 height 9
click at [364, 9] on span "Refresh" at bounding box center [345, 8] width 39 height 6
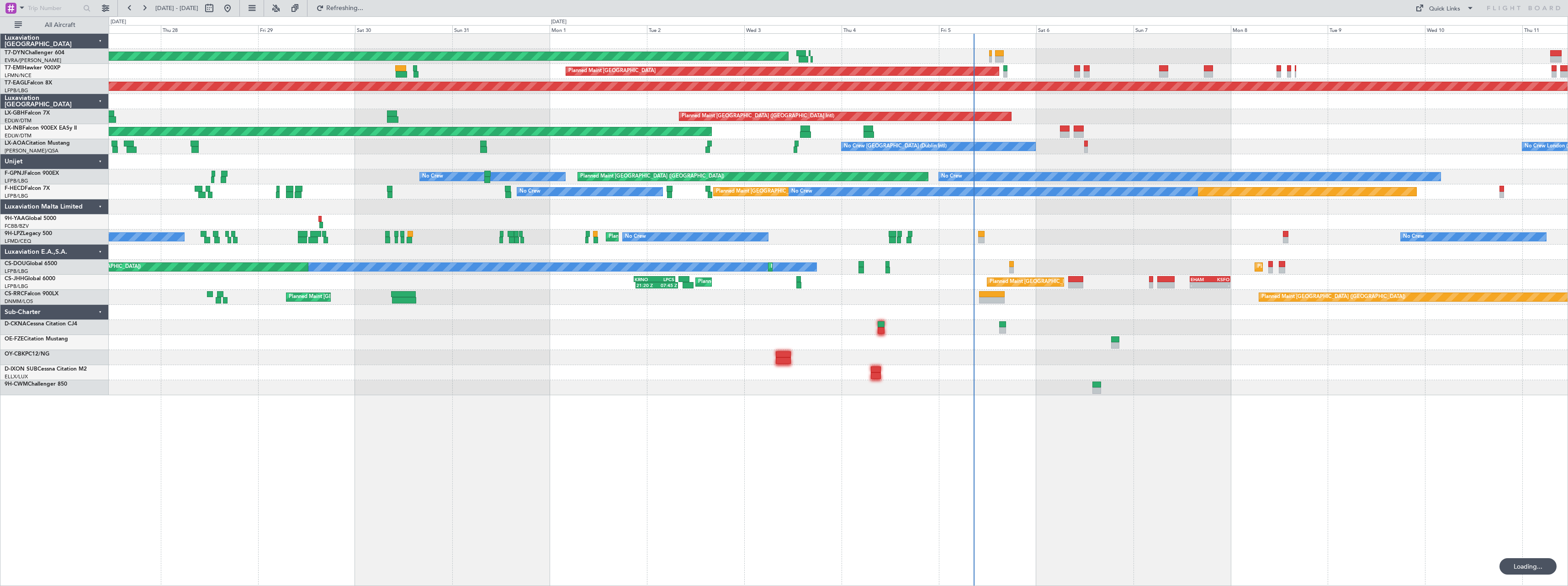
click at [760, 213] on div "AOG Maint Riga (Riga Intl) Planned Maint [GEOGRAPHIC_DATA] Grounded [US_STATE] …" at bounding box center [838, 214] width 1459 height 362
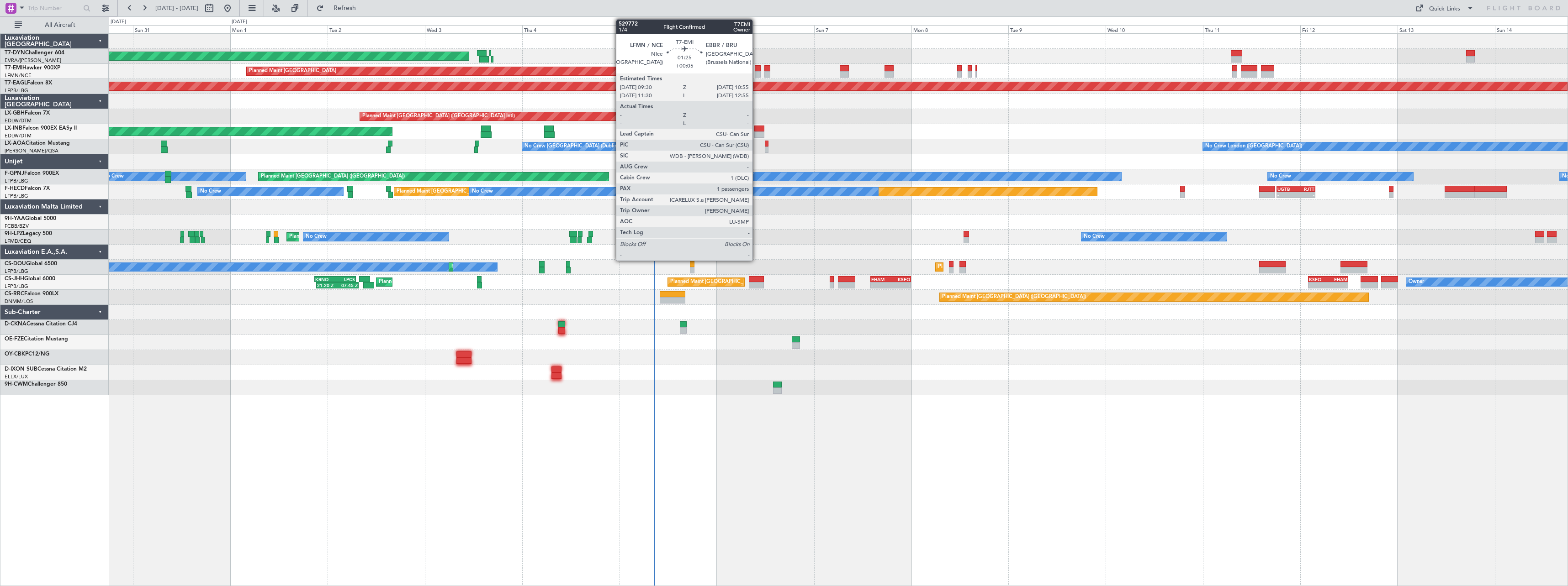
click at [757, 71] on div at bounding box center [758, 75] width 6 height 6
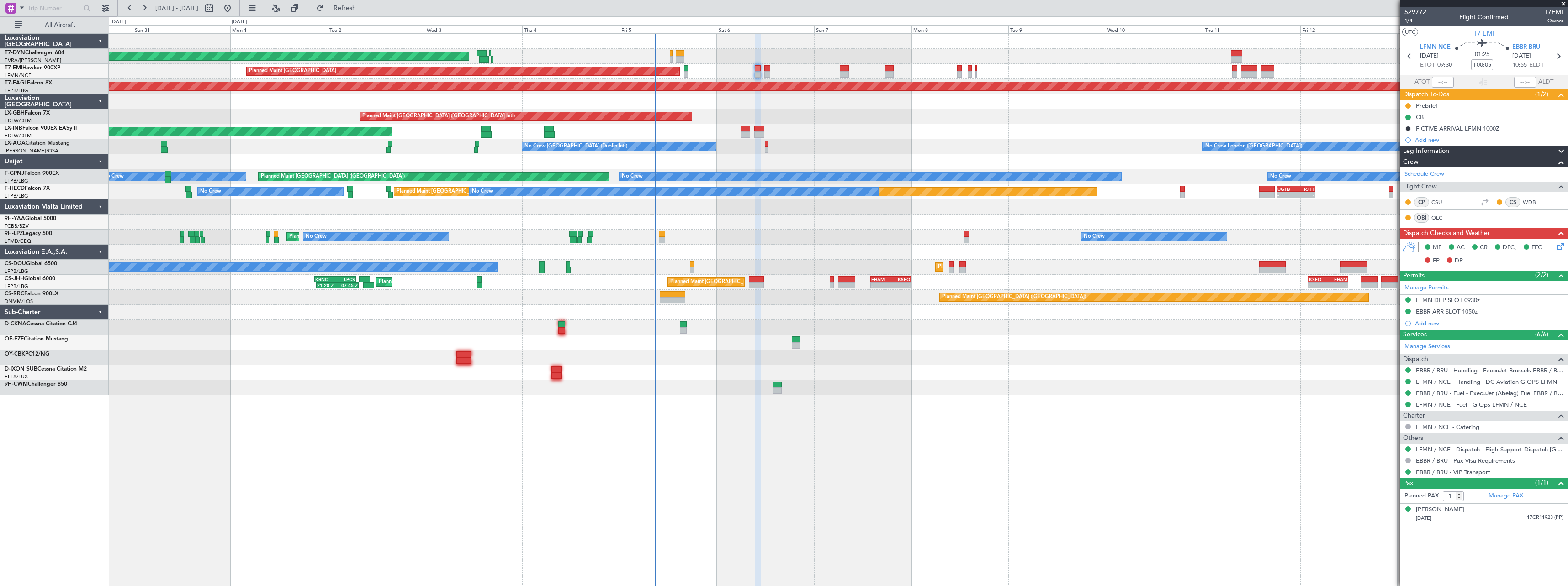
click at [769, 149] on div "No Crew [GEOGRAPHIC_DATA] (Dublin Intl) No Crew [GEOGRAPHIC_DATA] ([GEOGRAPHIC_…" at bounding box center [838, 147] width 1459 height 15
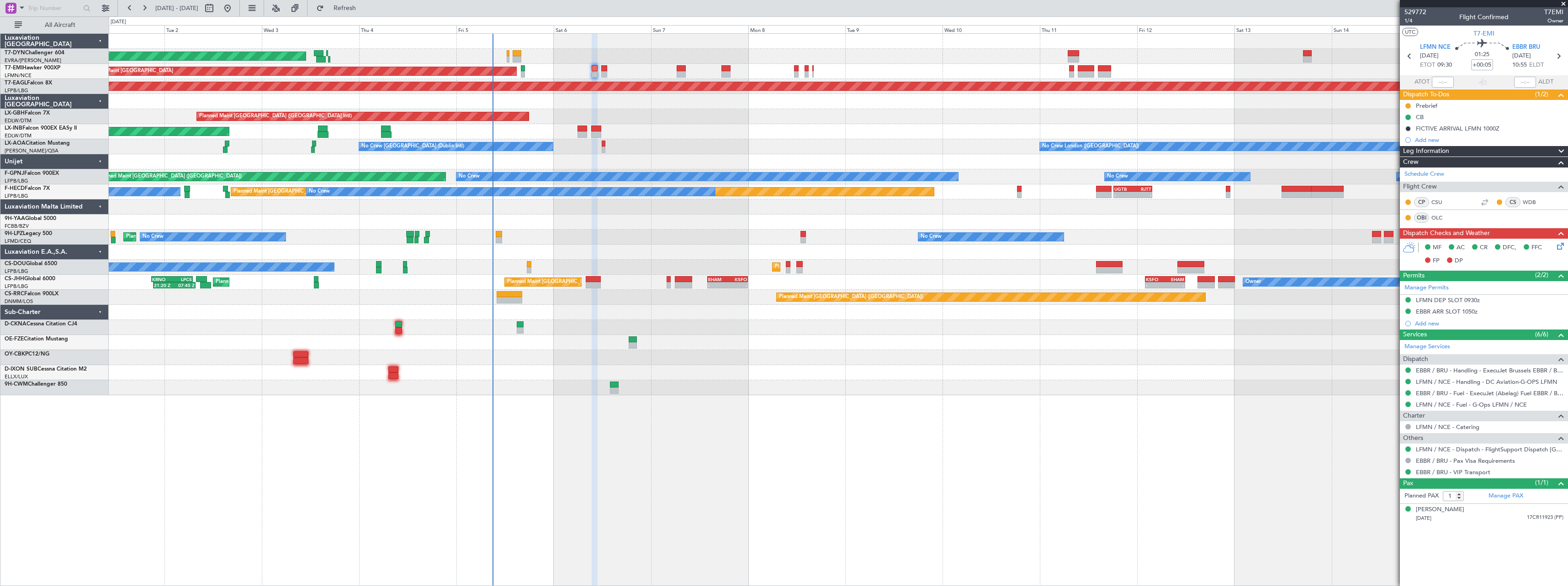
click at [662, 456] on div "AOG Maint Riga (Riga Intl) Planned Maint [GEOGRAPHIC_DATA] Grounded [US_STATE] …" at bounding box center [838, 310] width 1459 height 553
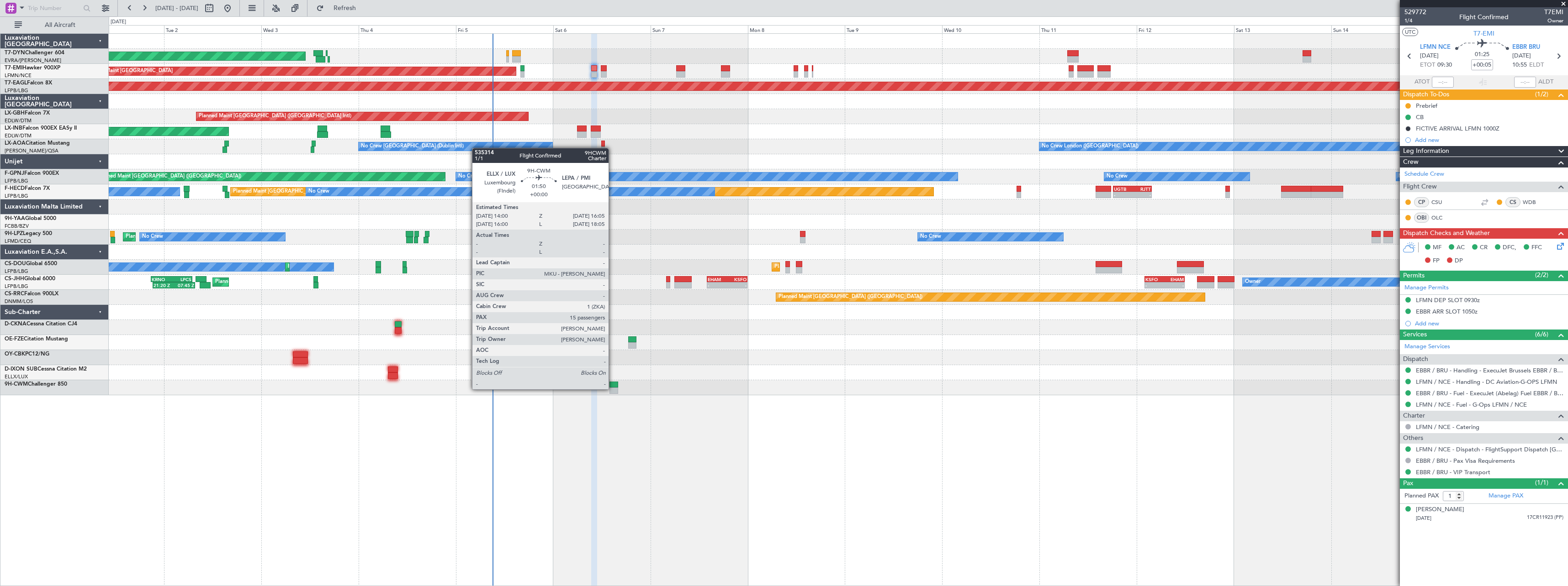
click at [612, 388] on div at bounding box center [614, 391] width 9 height 6
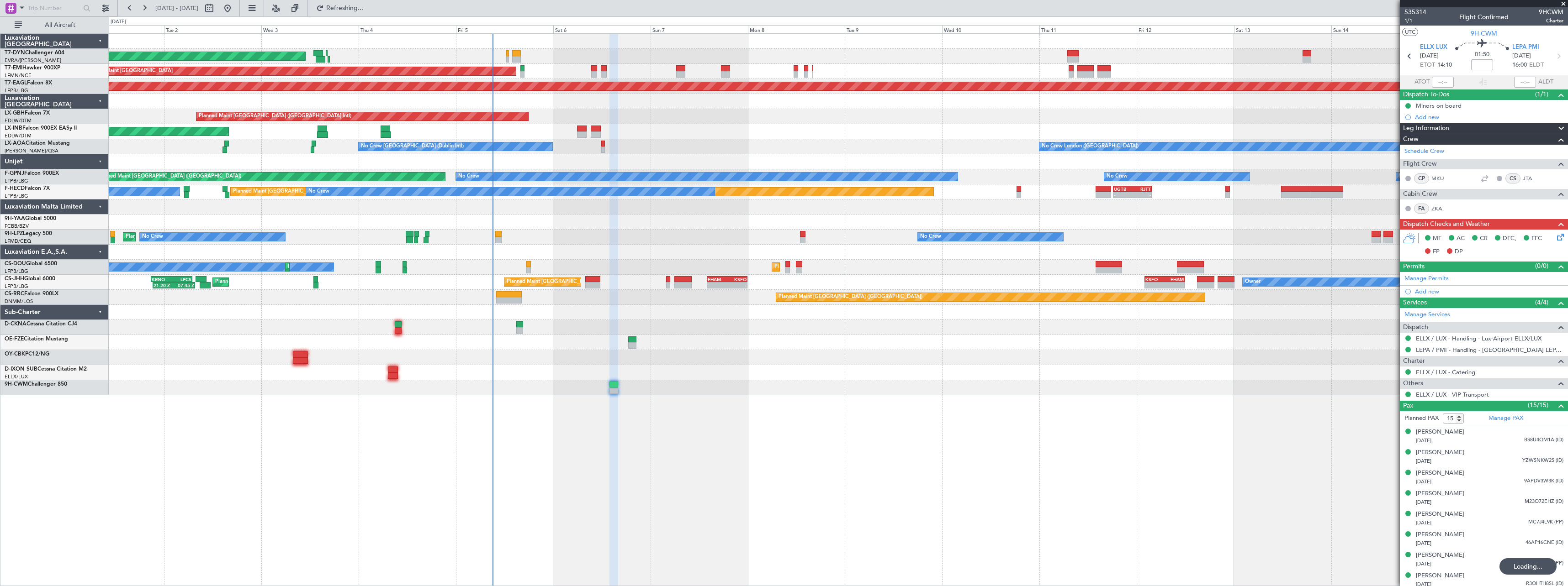
type input "14"
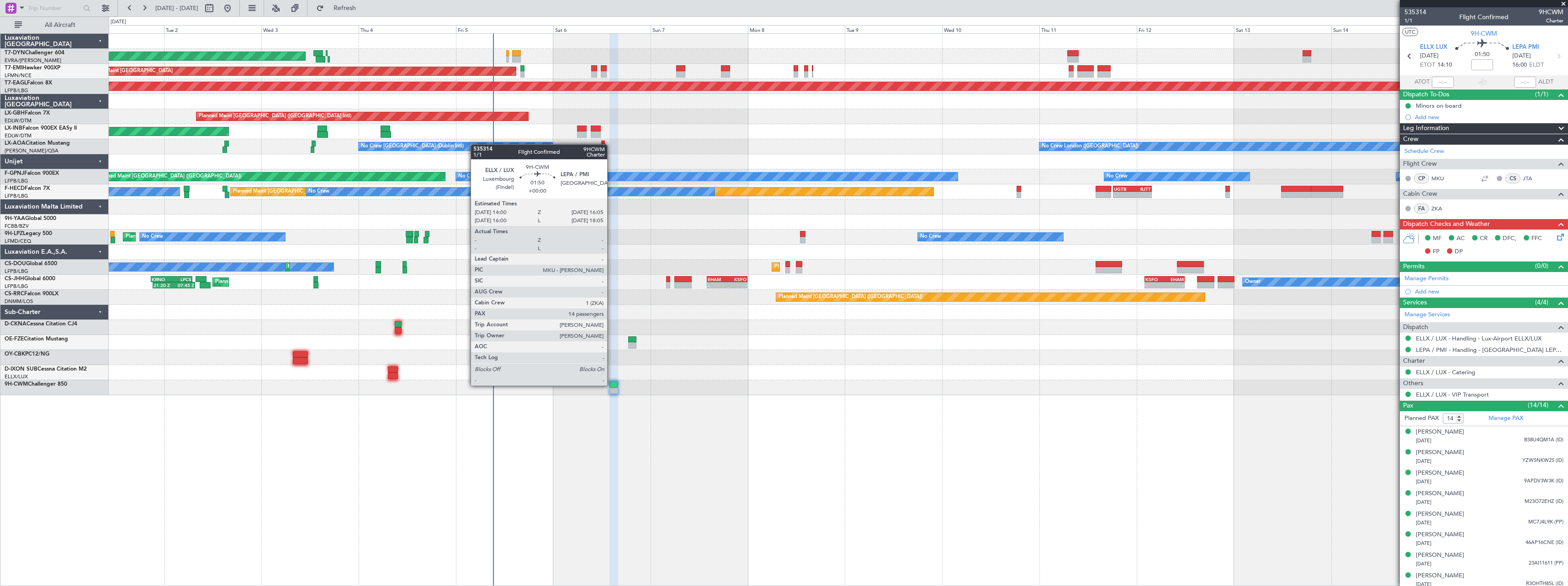
click at [611, 385] on div at bounding box center [614, 385] width 9 height 6
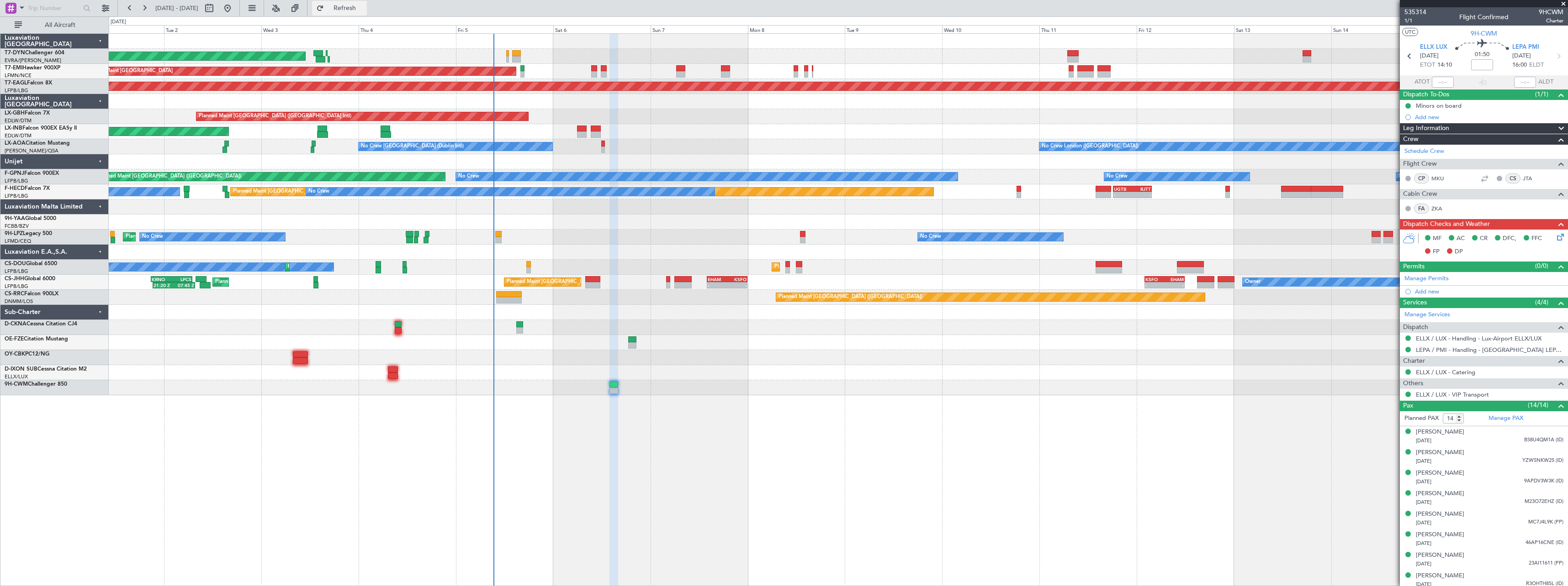
click at [364, 9] on span "Refresh" at bounding box center [345, 8] width 39 height 6
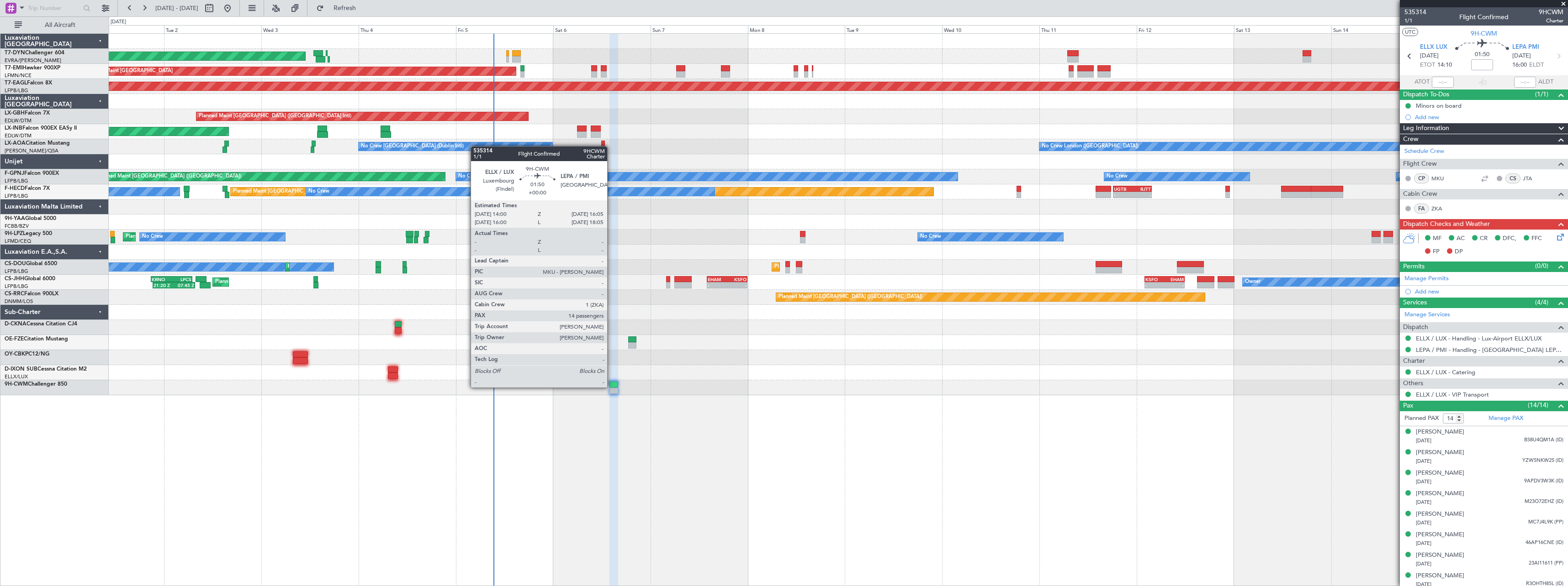
click at [611, 387] on div at bounding box center [614, 385] width 9 height 6
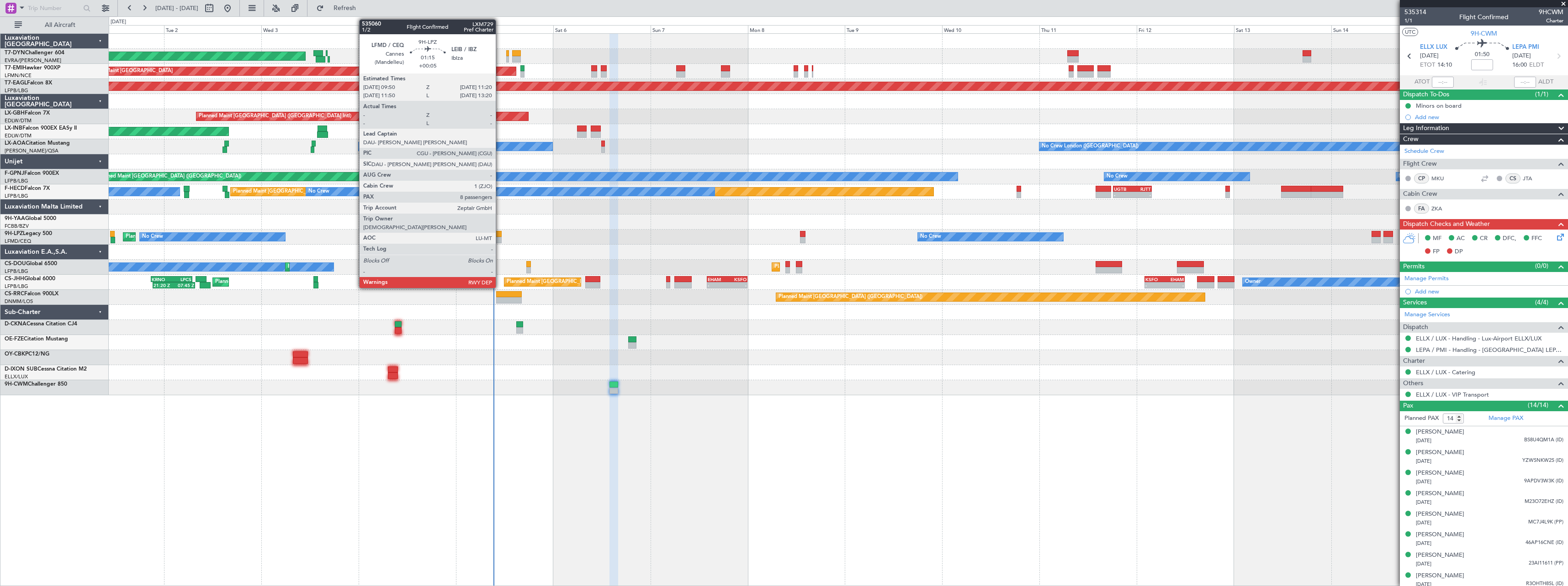
click at [500, 239] on div at bounding box center [498, 240] width 6 height 6
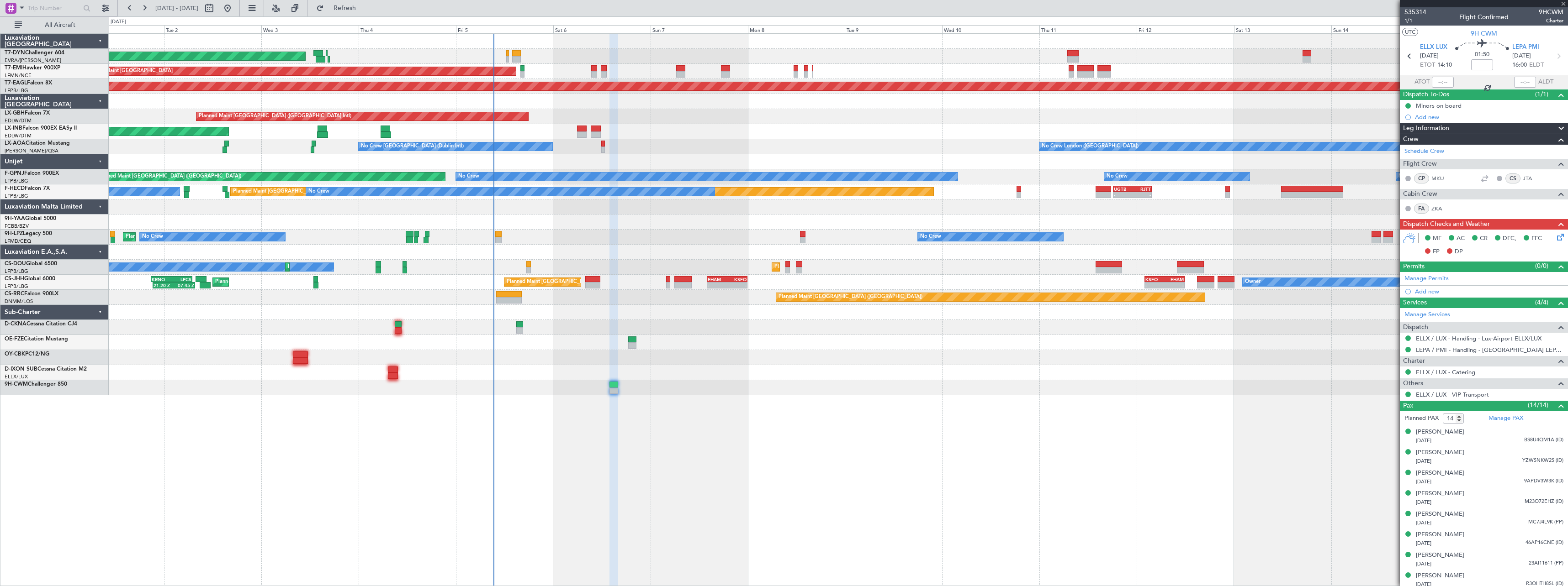
type input "+00:05"
type input "8"
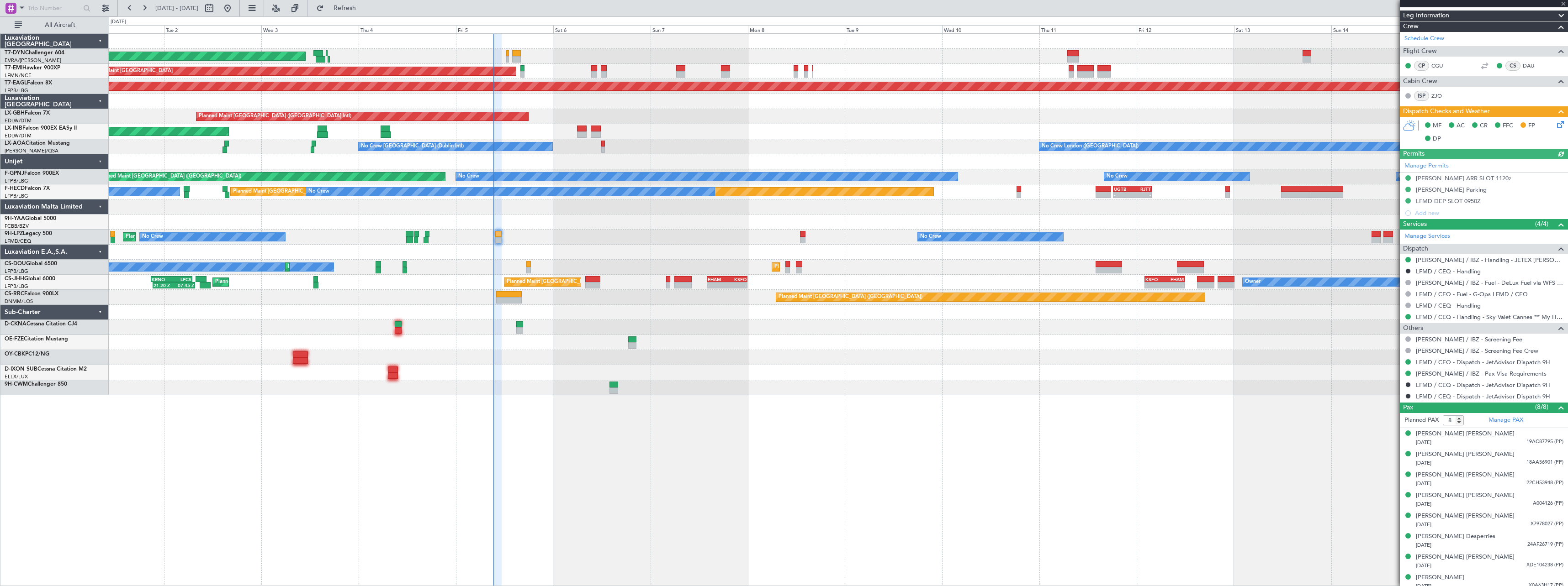
scroll to position [130, 0]
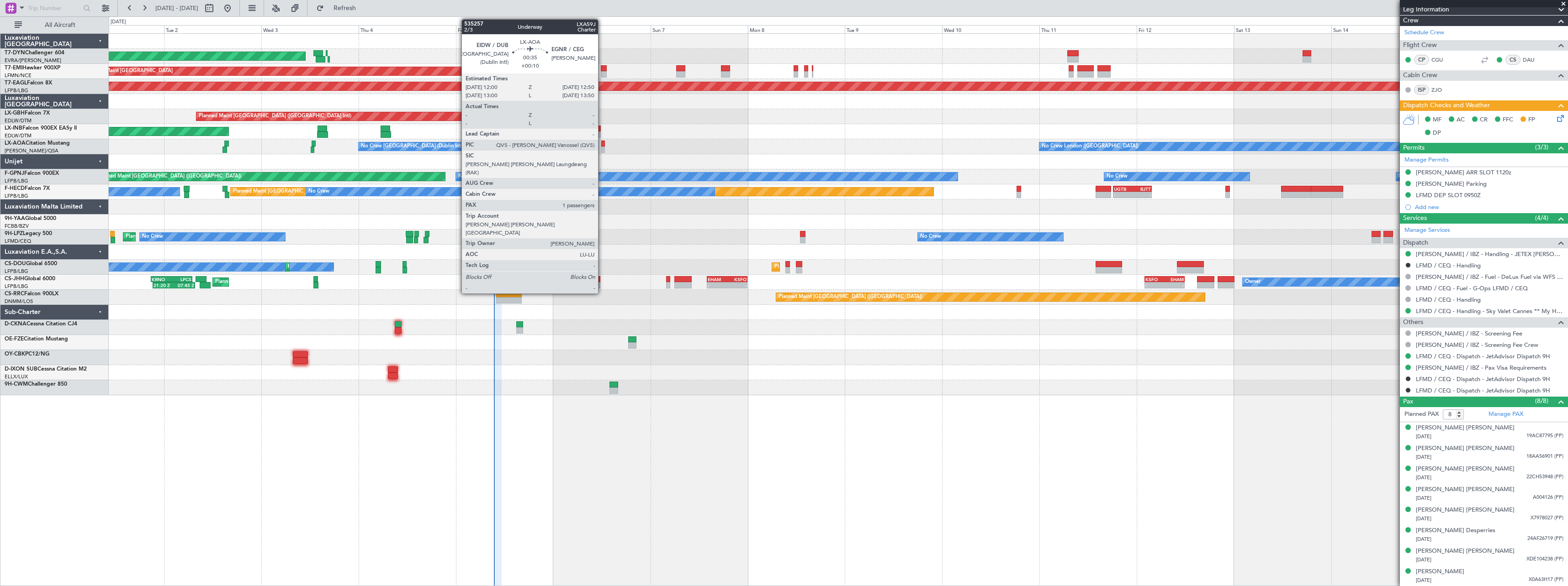
click at [602, 144] on div at bounding box center [603, 144] width 4 height 6
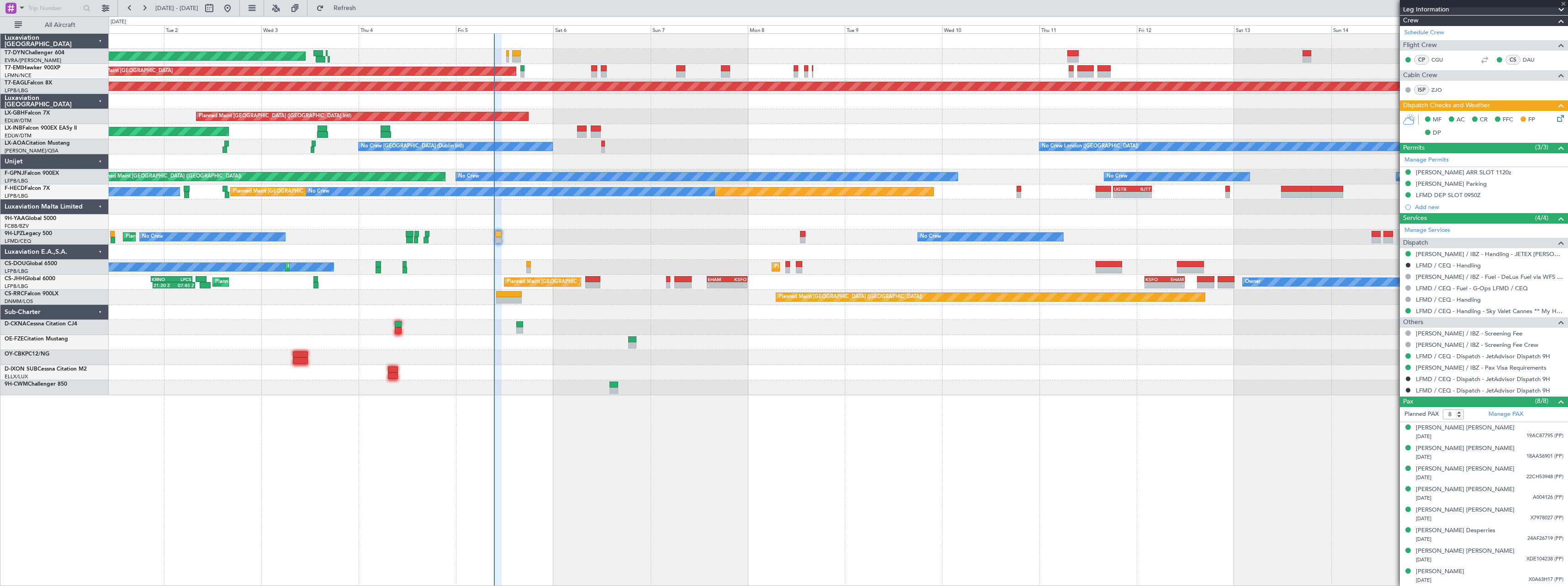
type input "+00:10"
type input "1"
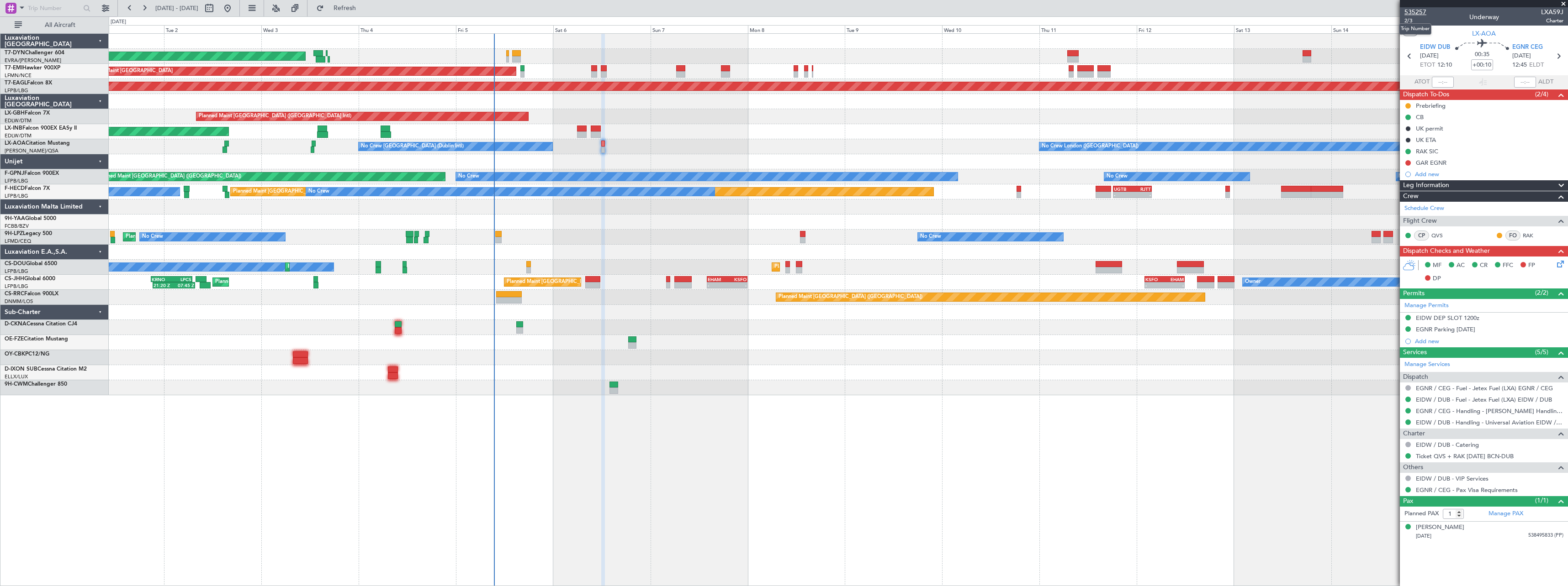
click at [1423, 14] on span "535257" at bounding box center [1415, 12] width 22 height 9
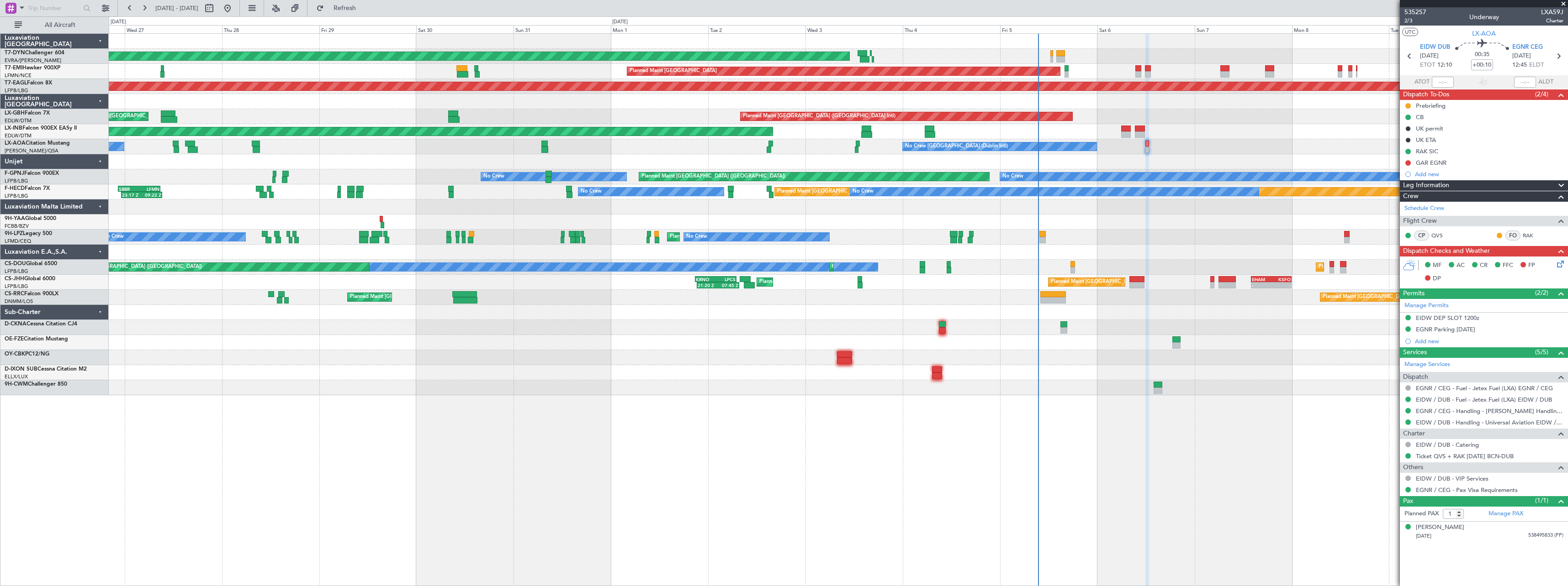
click at [814, 155] on div at bounding box center [838, 162] width 1459 height 15
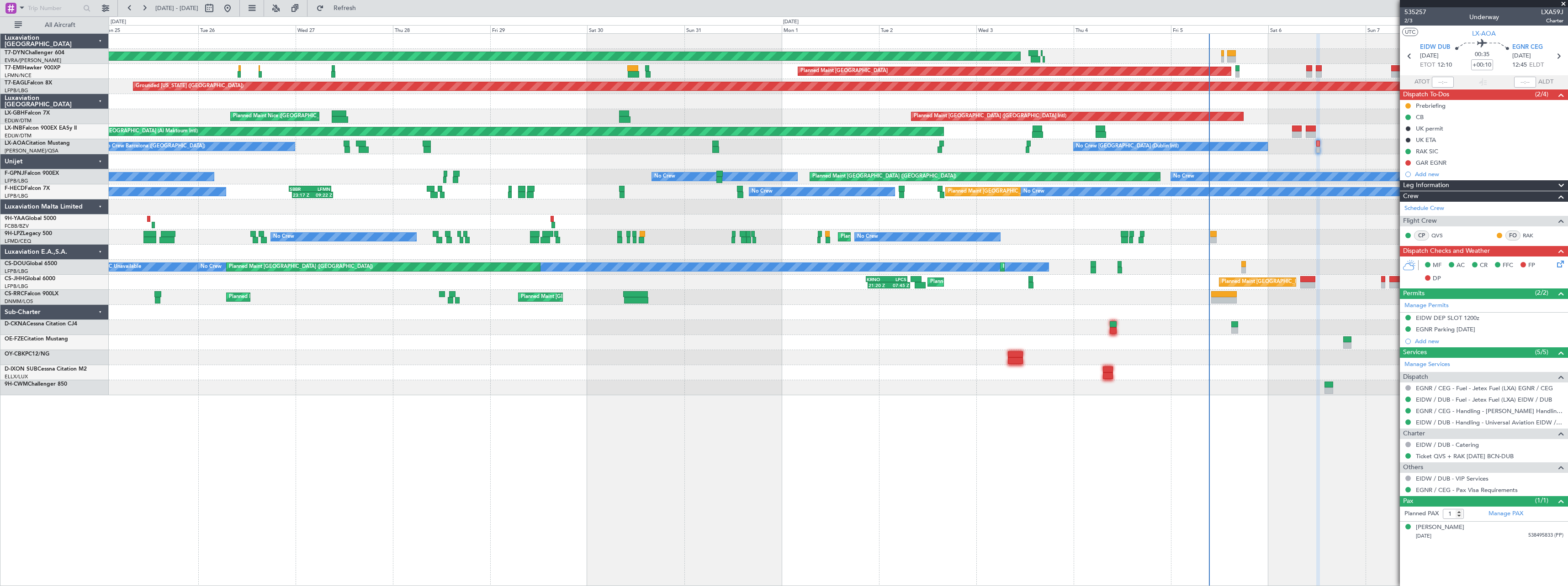
click at [496, 156] on div at bounding box center [838, 162] width 1459 height 15
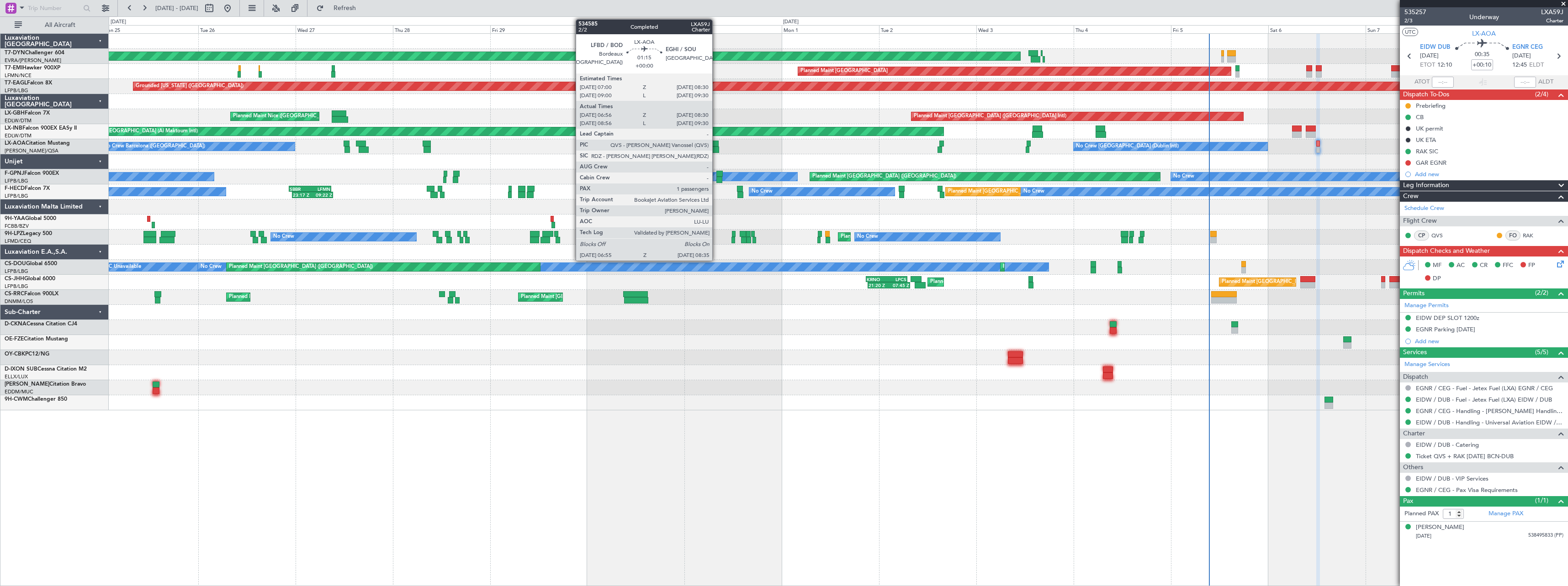
click at [716, 149] on div at bounding box center [715, 150] width 7 height 6
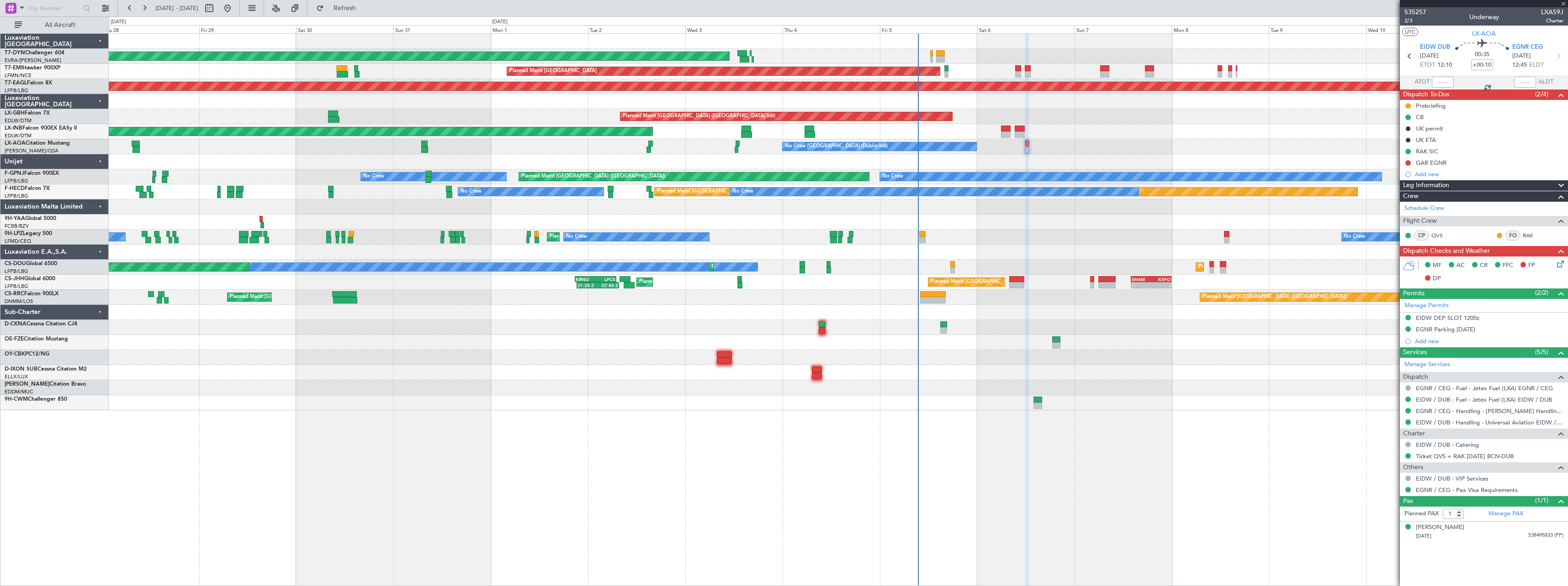
type input "07:06"
type input "08:25"
click at [820, 174] on div "AOG Maint Riga (Riga Intl) Planned Maint Zurich Grounded New York (Teterboro) P…" at bounding box center [838, 222] width 1459 height 377
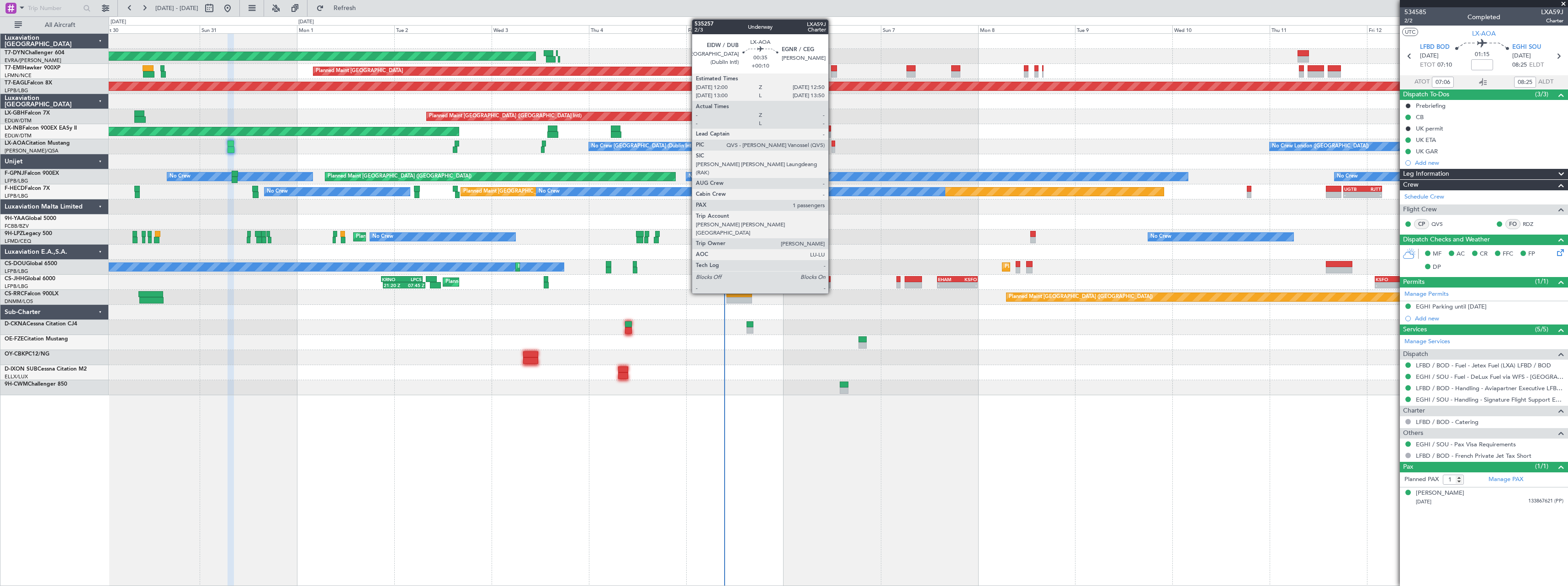
click at [832, 142] on div at bounding box center [833, 144] width 4 height 6
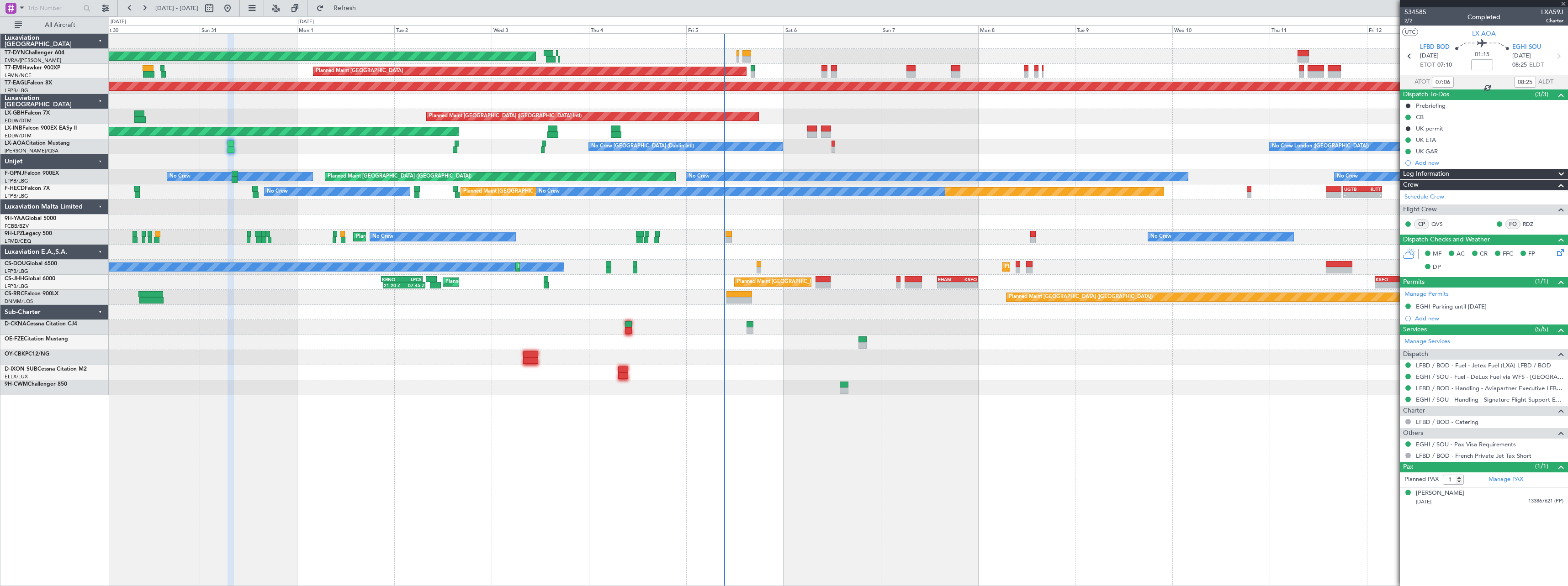
type input "+00:10"
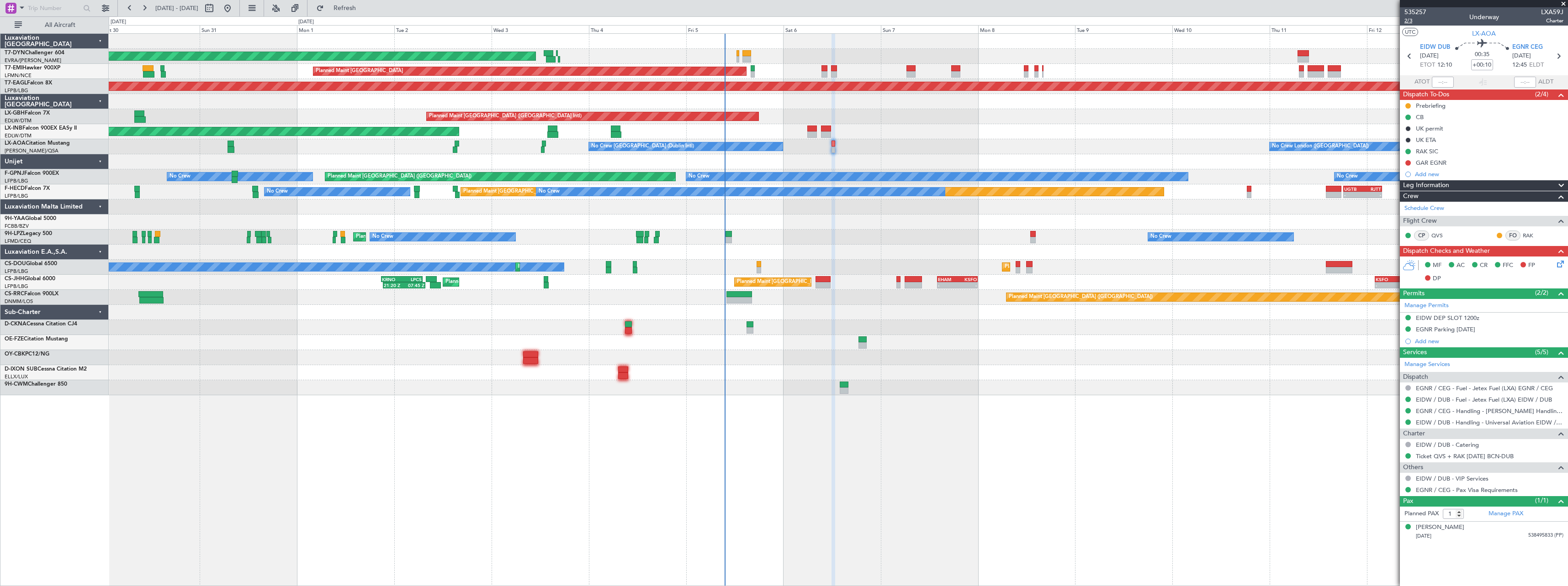
click at [1408, 21] on span "2/3" at bounding box center [1415, 21] width 22 height 7
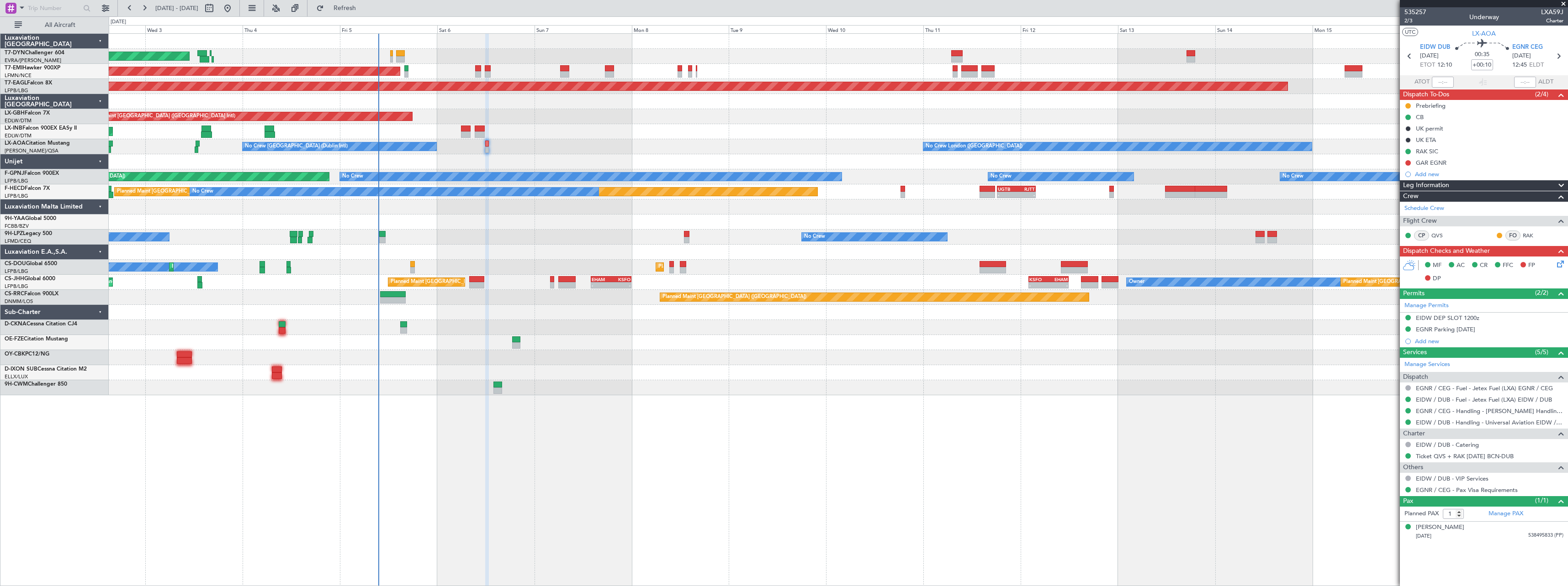
click at [698, 227] on div at bounding box center [838, 222] width 1459 height 15
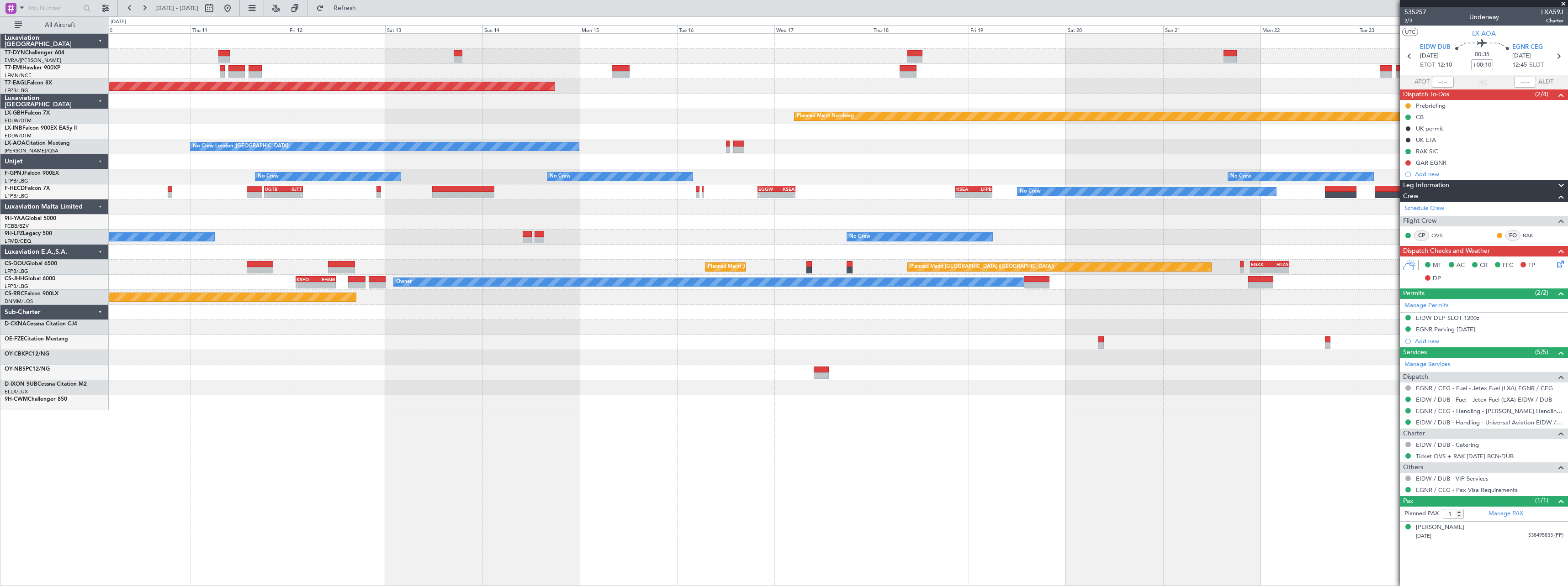
click at [78, 369] on div "Grounded New York (Teterboro) Planned Maint Nurnberg No Crew London (Farnboroug…" at bounding box center [784, 301] width 1568 height 570
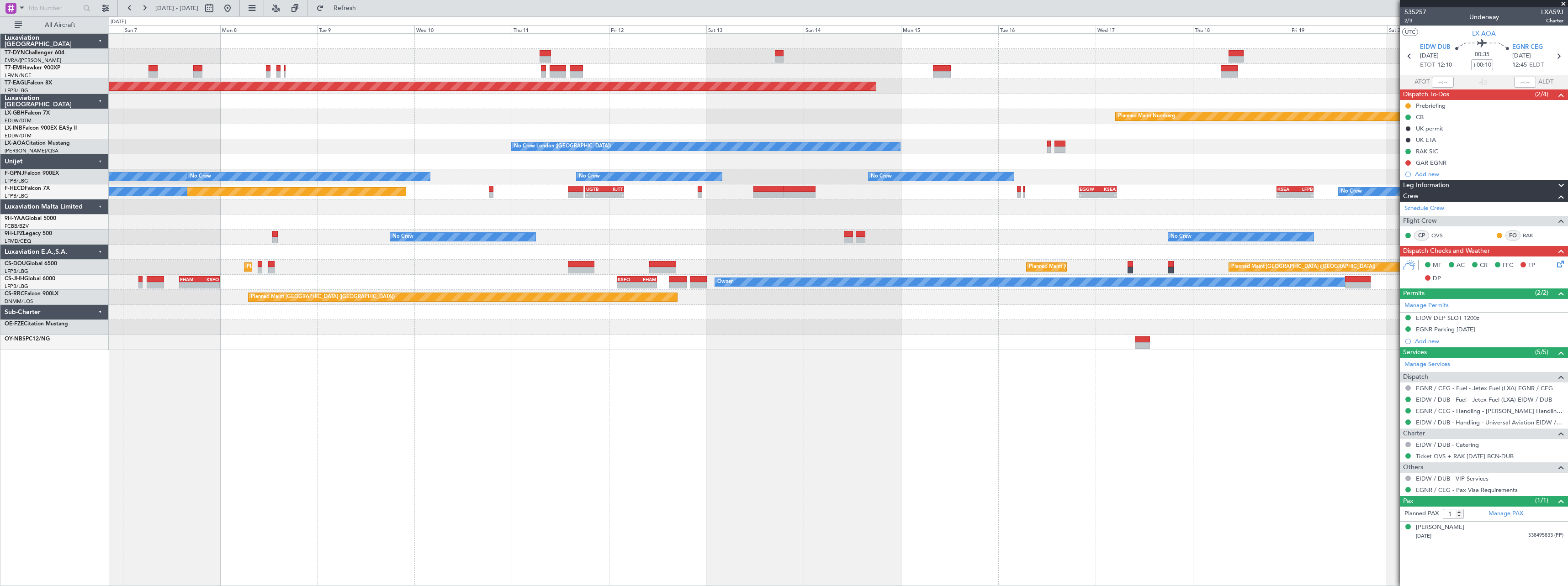
click at [989, 316] on div "AOG Maint Riga (Riga Intl) Planned Maint Zurich Grounded New York (Teterboro) P…" at bounding box center [838, 191] width 1459 height 316
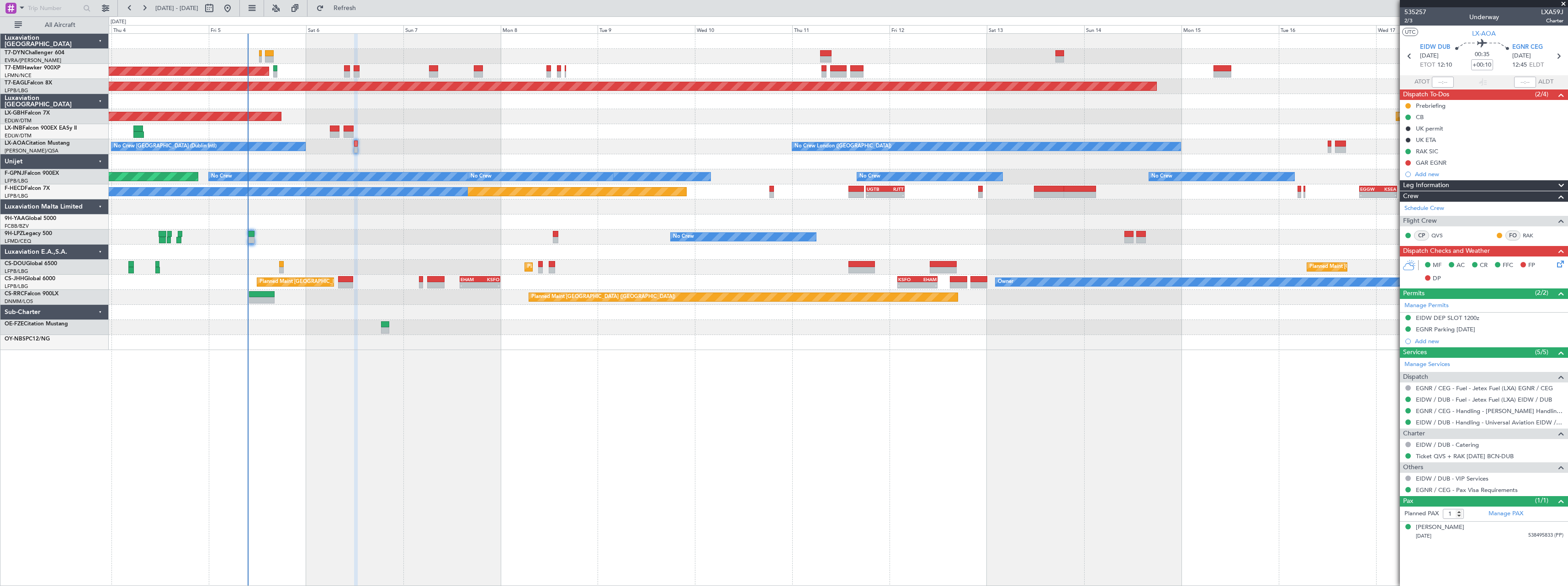
click at [711, 100] on div at bounding box center [838, 101] width 1459 height 15
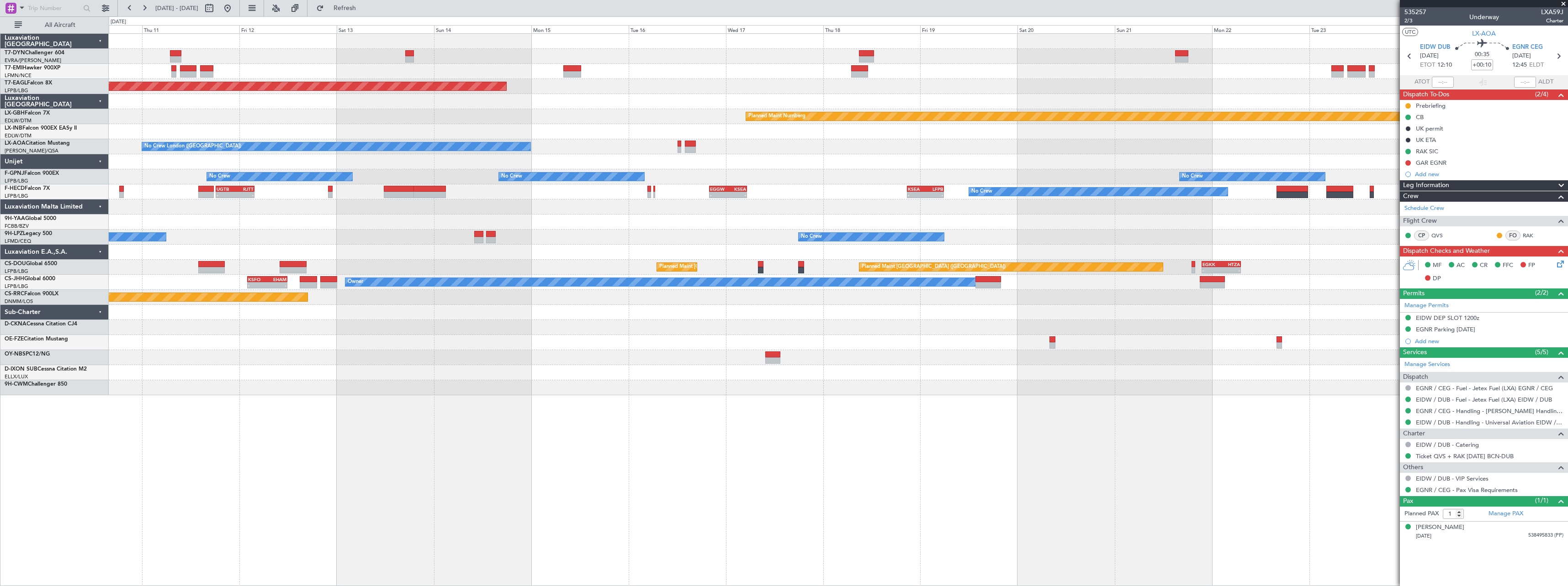
click at [148, 304] on div "Grounded New York (Teterboro) Planned Maint Nurnberg No Crew London (Farnboroug…" at bounding box center [838, 214] width 1459 height 362
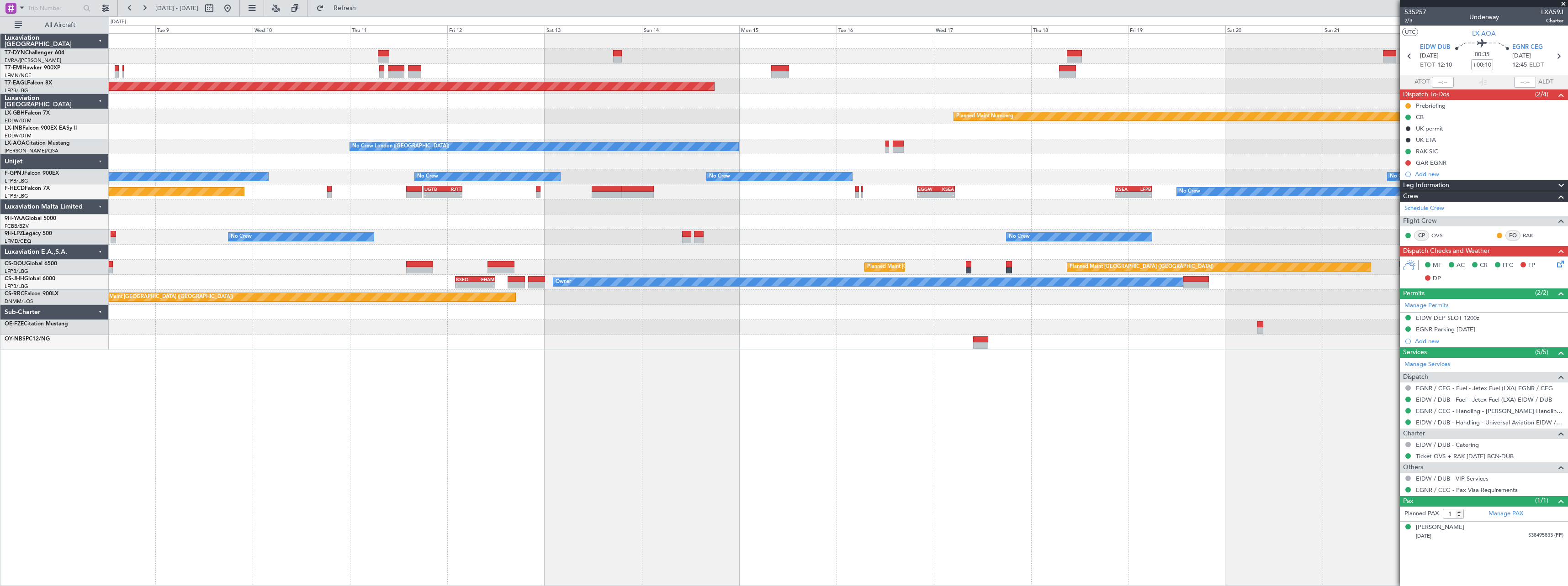
click at [785, 321] on div at bounding box center [838, 327] width 1459 height 15
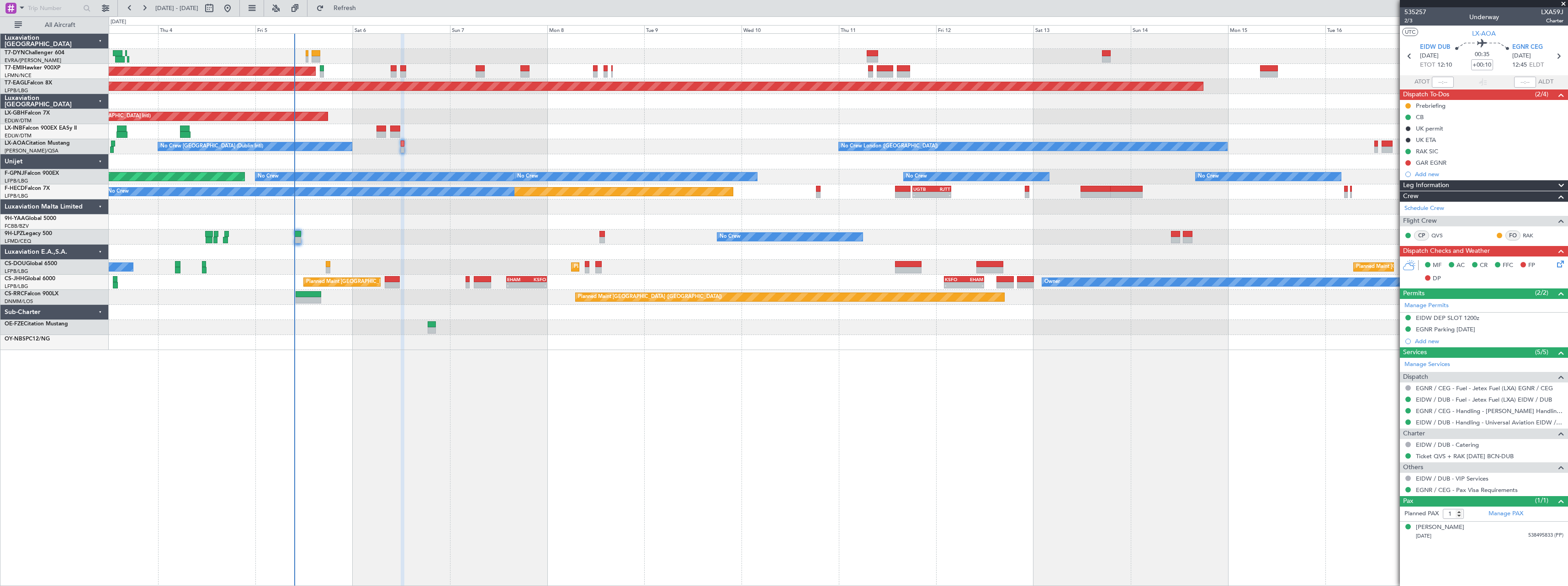
click at [782, 387] on div "AOG Maint Riga (Riga Intl) Planned Maint Zurich Grounded New York (Teterboro) P…" at bounding box center [838, 310] width 1459 height 553
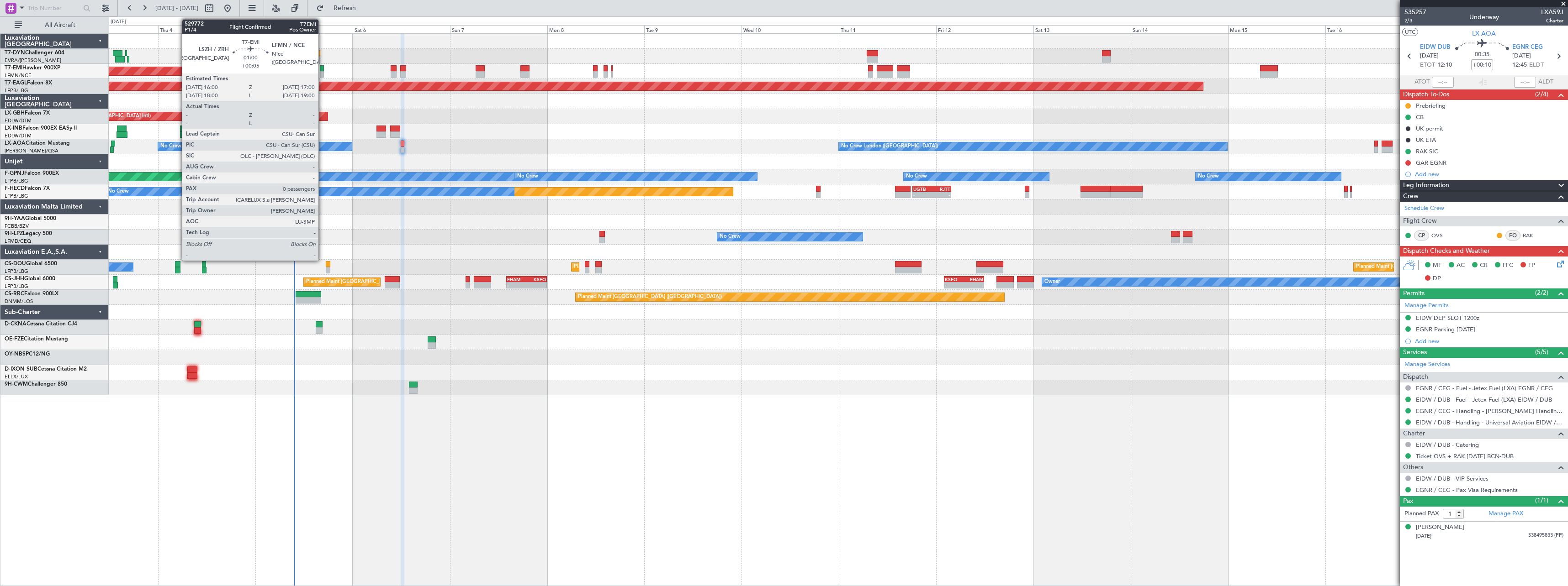
click at [323, 73] on div at bounding box center [321, 75] width 4 height 6
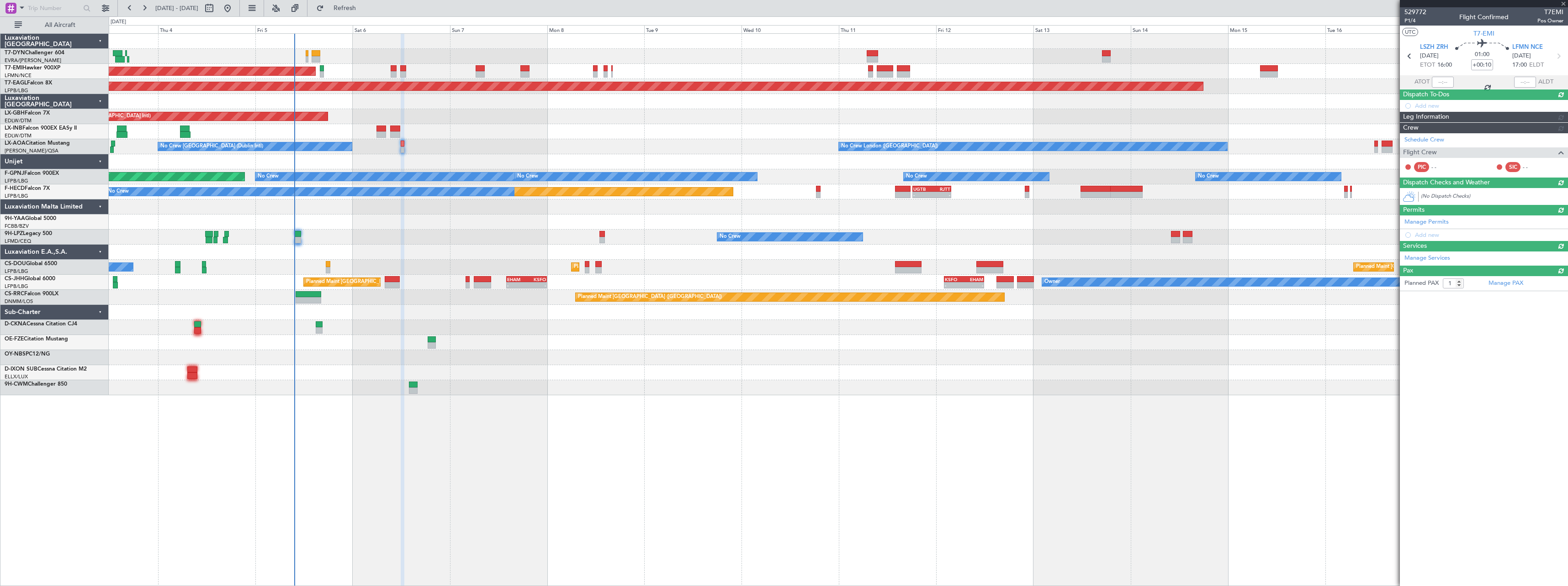
type input "+00:05"
type input "0"
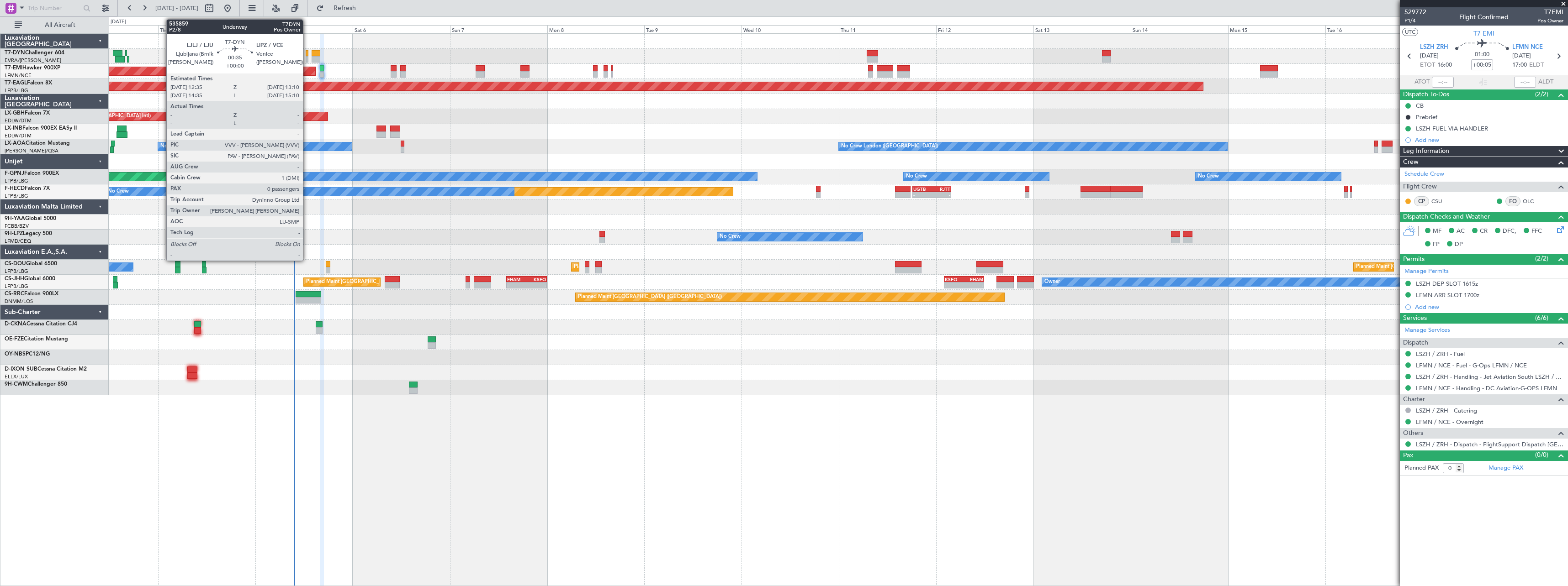
click at [307, 56] on div at bounding box center [307, 59] width 2 height 6
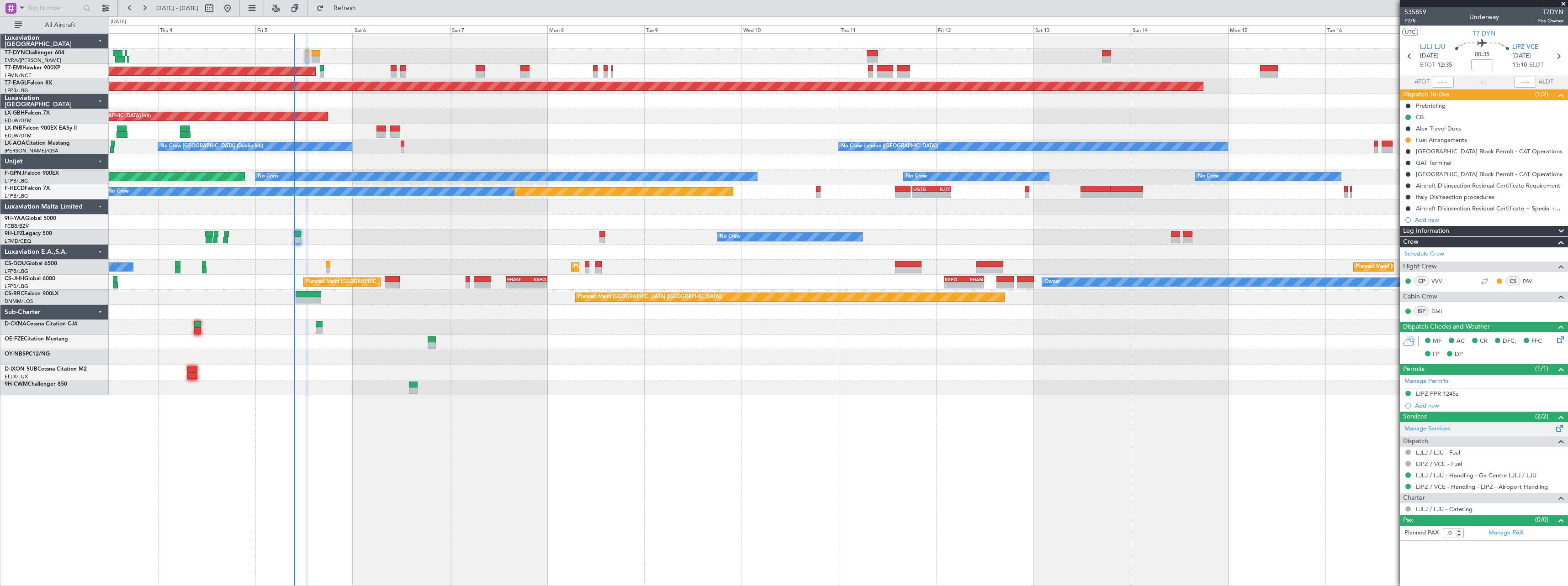
click at [1557, 428] on span at bounding box center [1560, 426] width 11 height 7
click at [1439, 464] on link "LIPZ / VCE - Fuel" at bounding box center [1439, 464] width 46 height 7
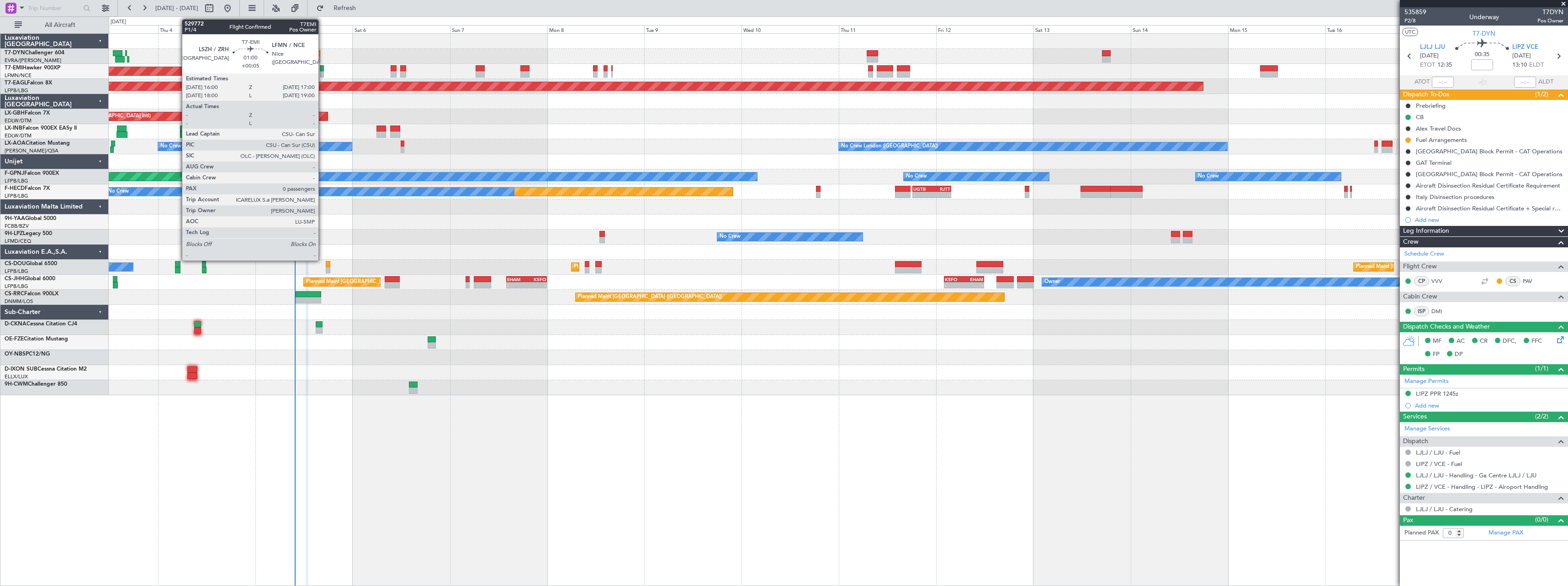
click at [323, 68] on div at bounding box center [321, 68] width 4 height 6
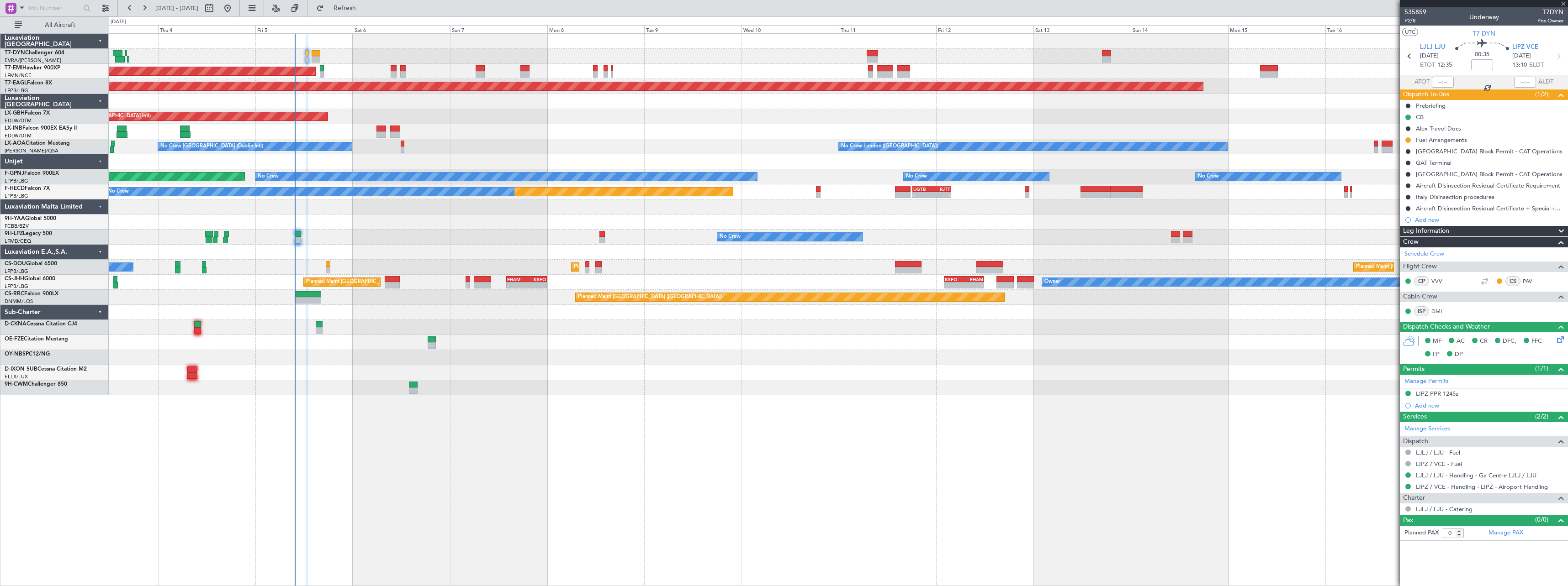
type input "+00:05"
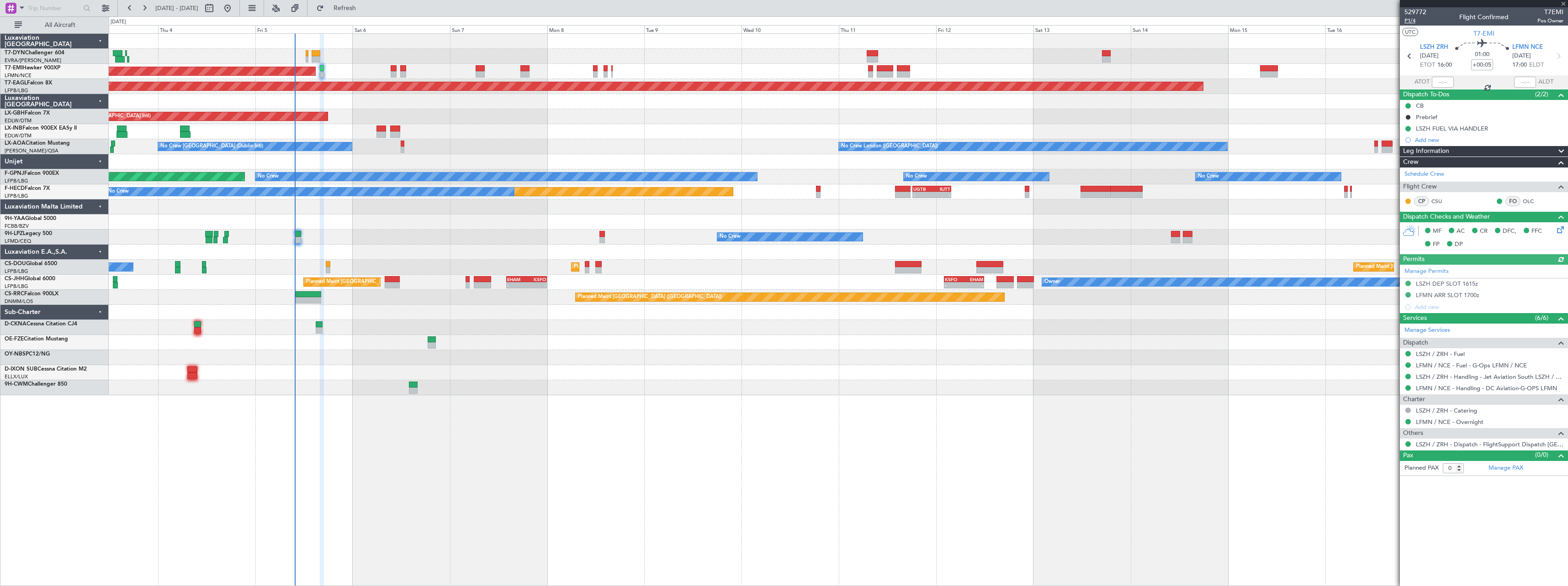
click at [1410, 21] on span "P1/4" at bounding box center [1415, 21] width 22 height 7
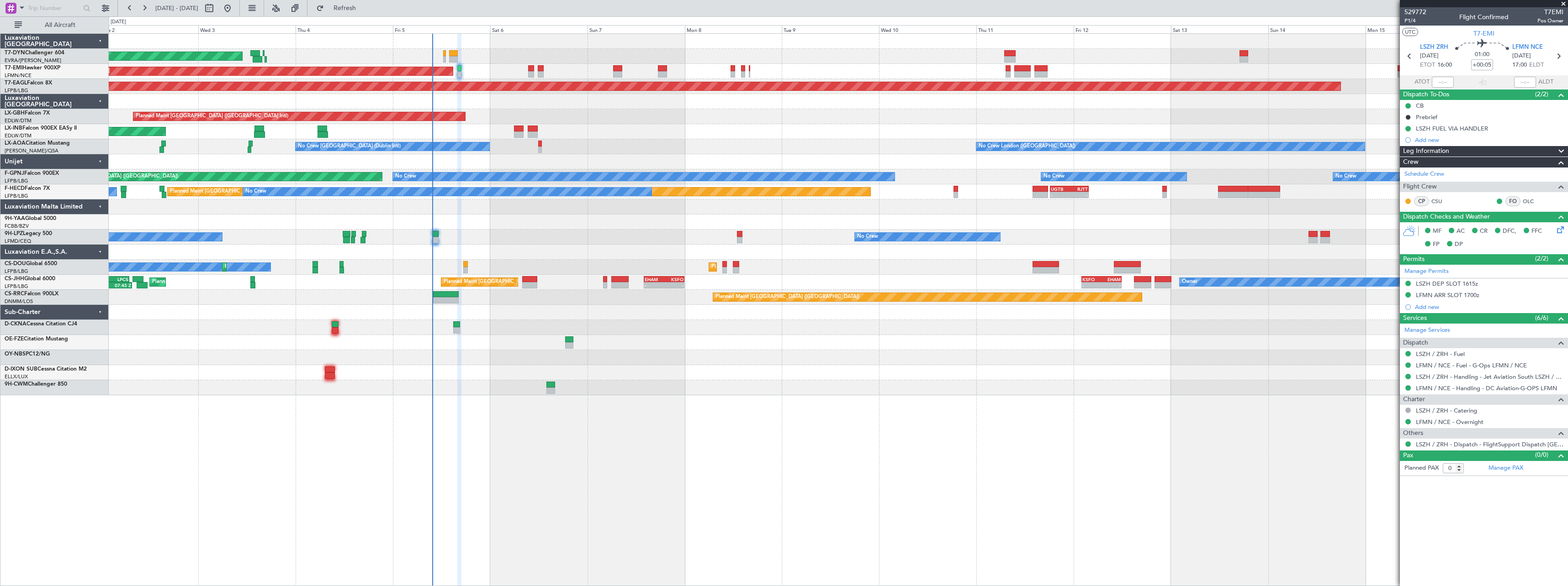
click at [617, 119] on div "Planned Maint [GEOGRAPHIC_DATA] ([GEOGRAPHIC_DATA] Intl) Planned Maint Nurnberg" at bounding box center [838, 117] width 1459 height 15
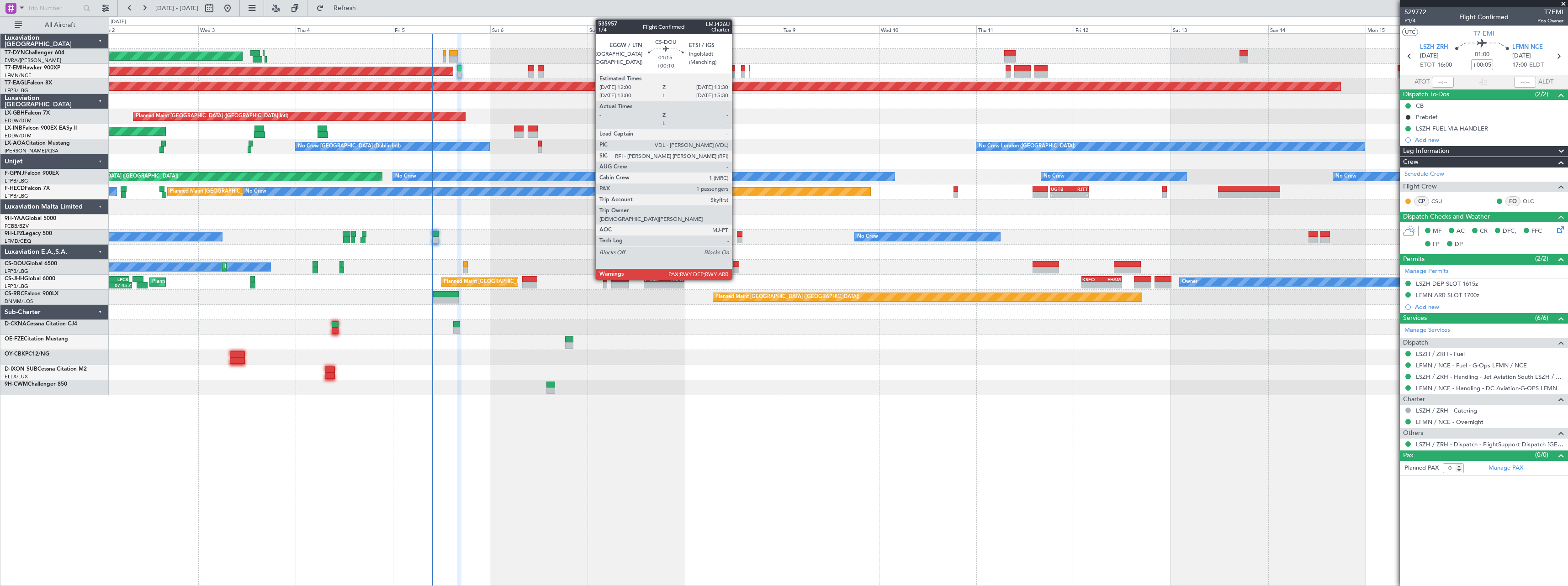
click at [736, 266] on div at bounding box center [736, 264] width 6 height 6
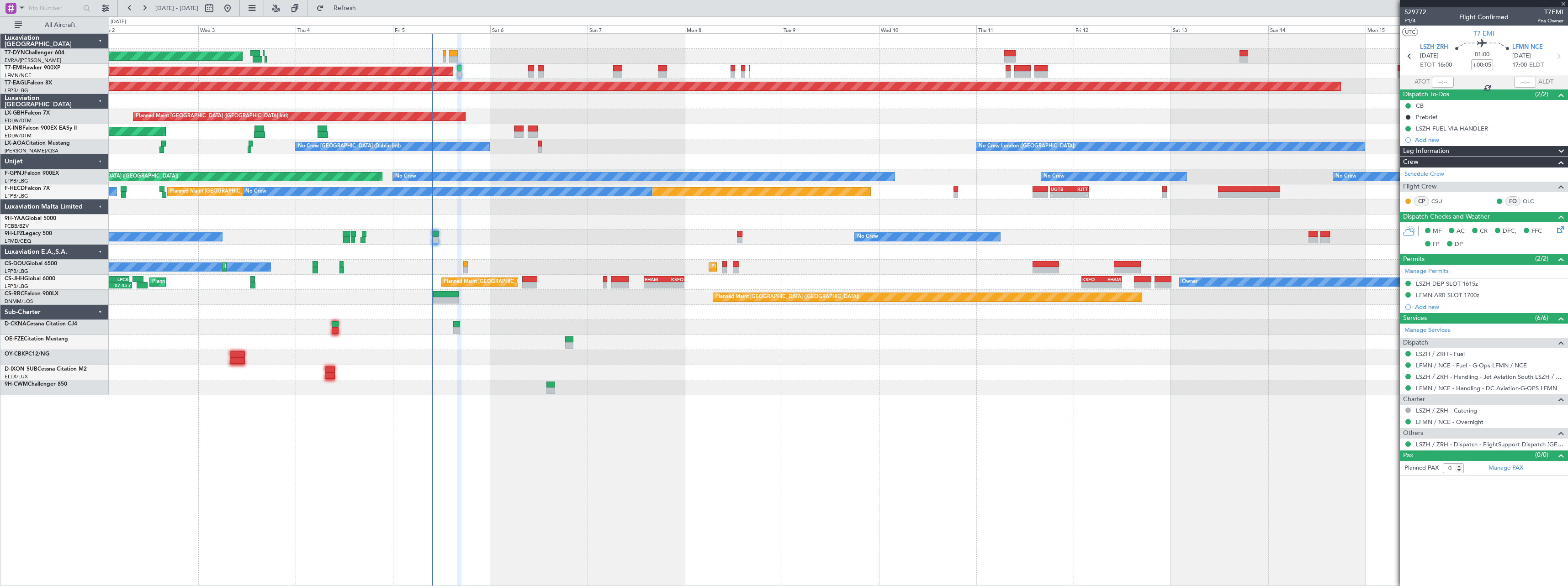
type input "+00:10"
type input "6"
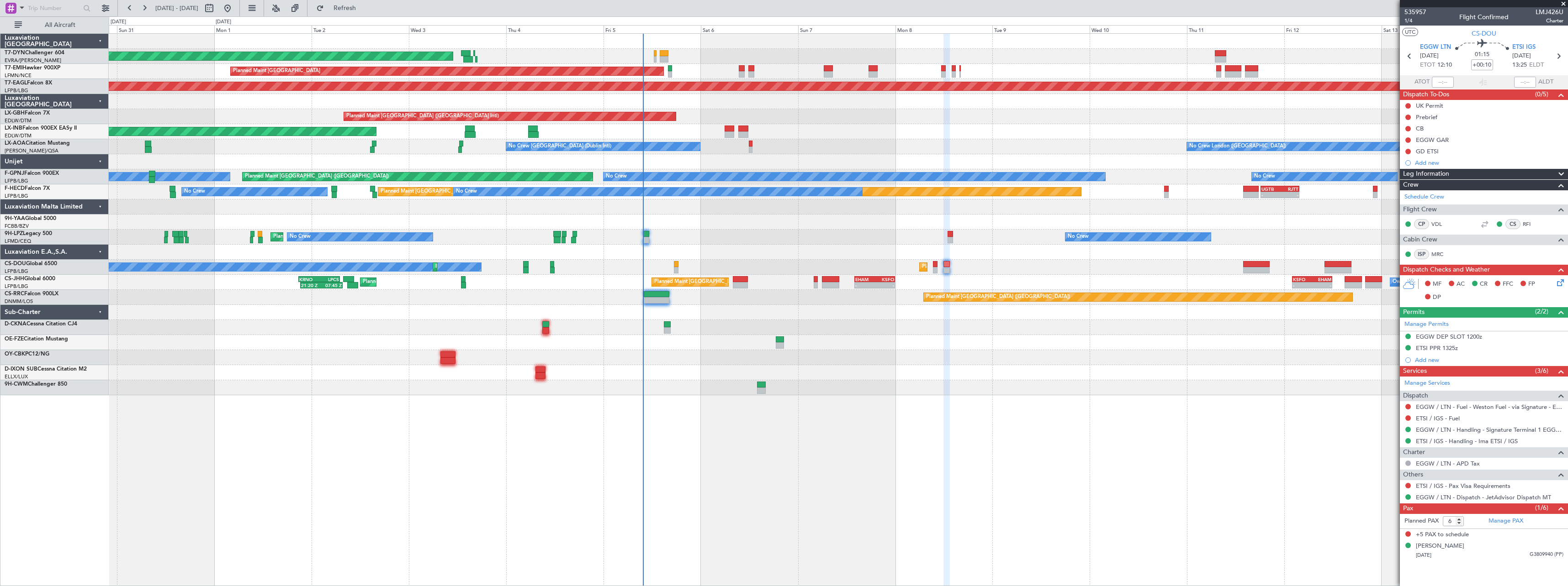
click at [882, 325] on div at bounding box center [838, 327] width 1459 height 15
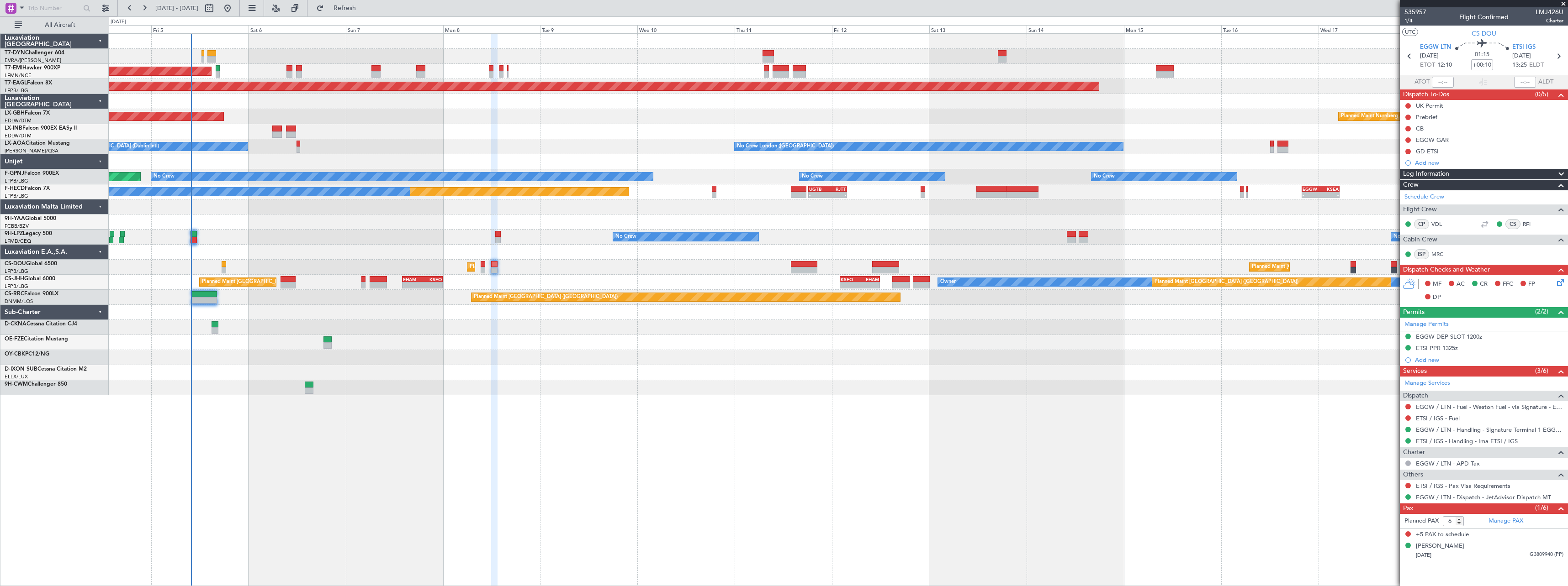
click at [535, 206] on div "AOG Maint Riga (Riga Intl) Planned Maint Zurich Grounded New York (Teterboro) P…" at bounding box center [838, 214] width 1459 height 362
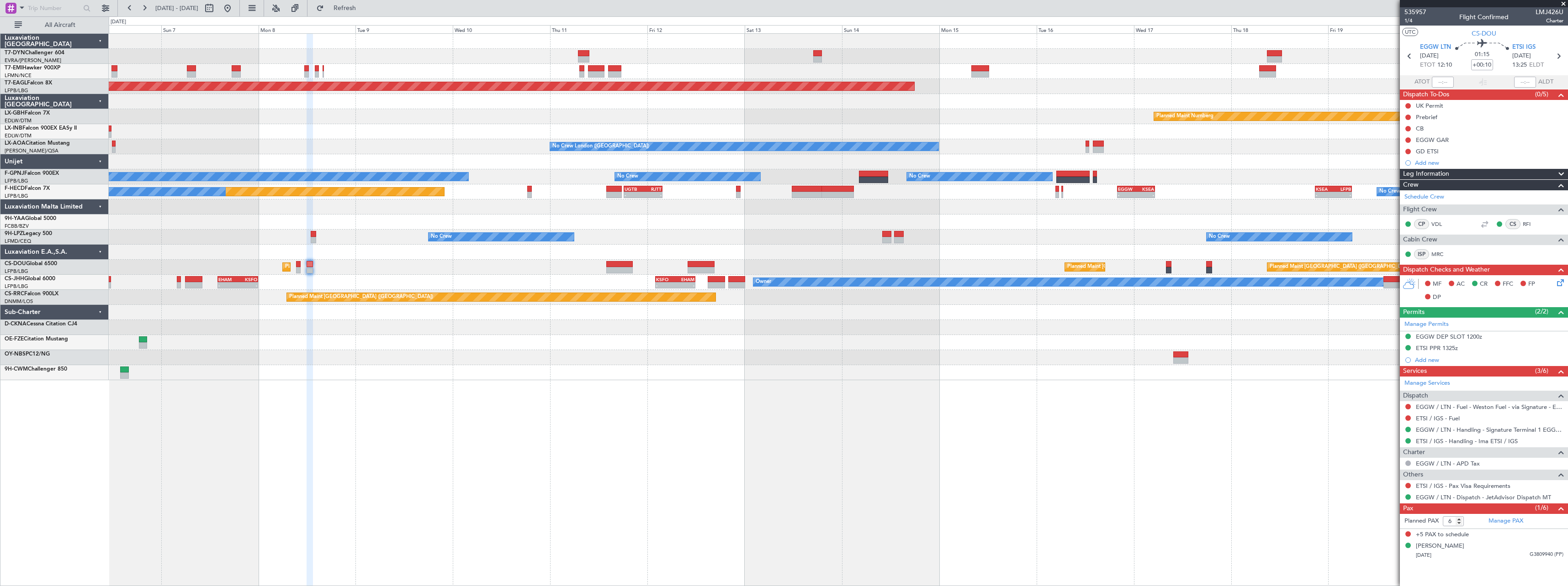
click at [693, 365] on div at bounding box center [838, 358] width 1459 height 15
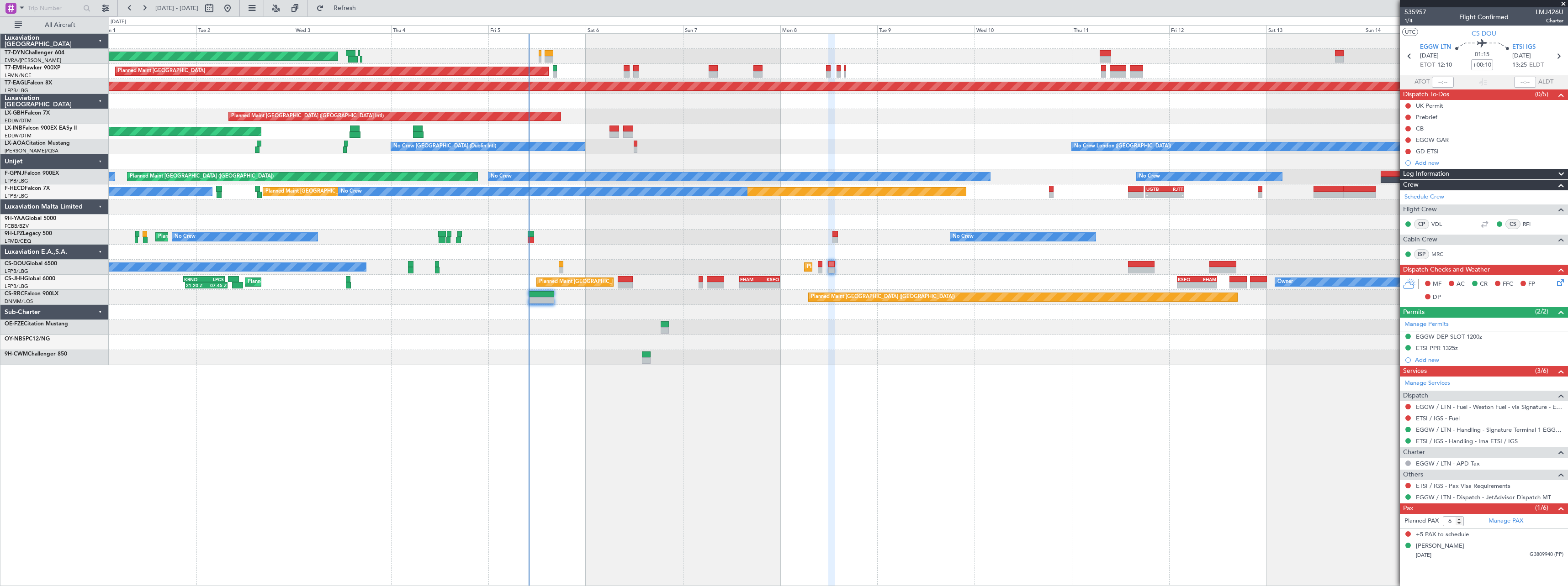
click at [867, 137] on div "AOG Maint Riga (Riga Intl) Planned Maint Zurich Grounded New York (Teterboro) P…" at bounding box center [838, 199] width 1459 height 331
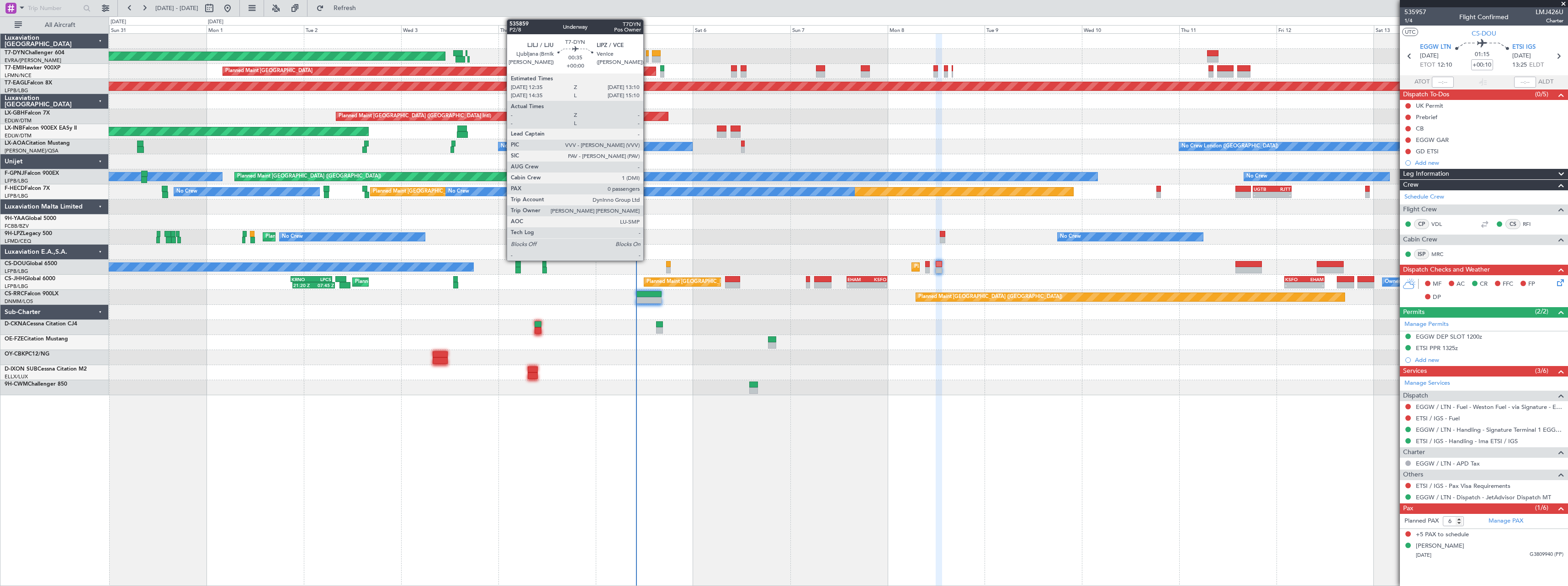
click at [647, 53] on div at bounding box center [647, 53] width 2 height 6
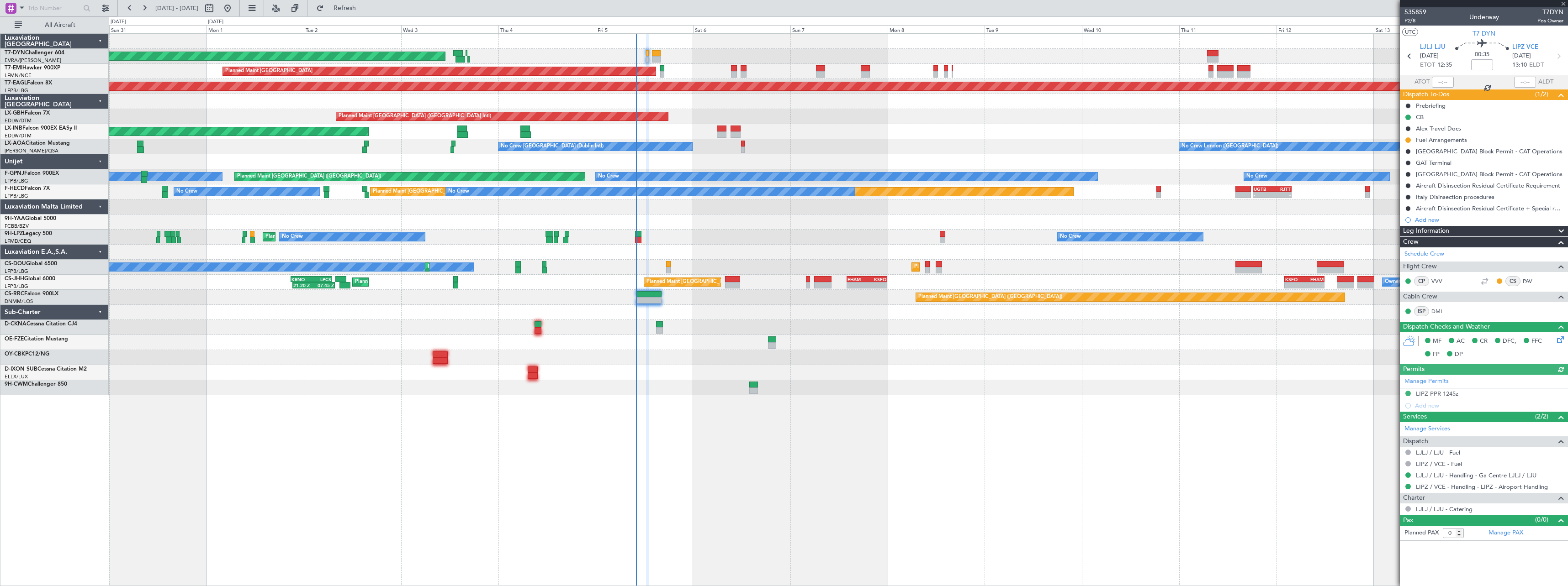
click at [662, 53] on div "AOG Maint Riga (Riga Intl)" at bounding box center [838, 57] width 1459 height 15
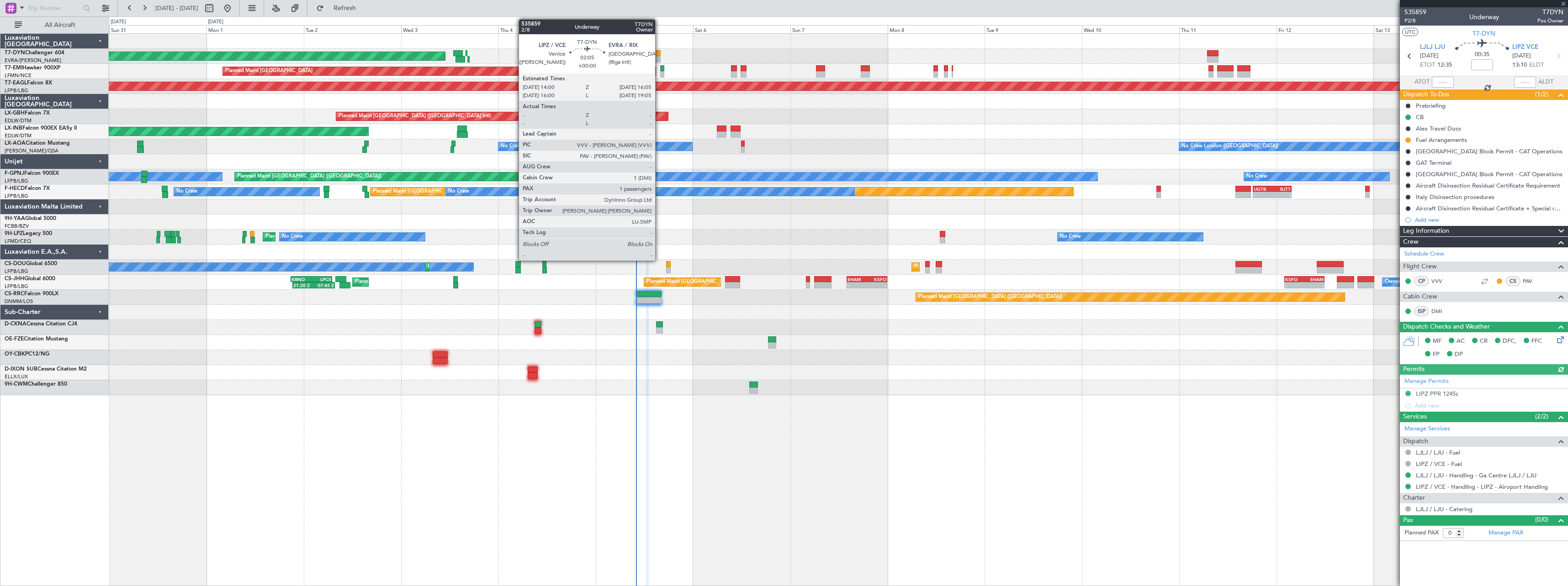
click at [658, 54] on div at bounding box center [656, 53] width 9 height 6
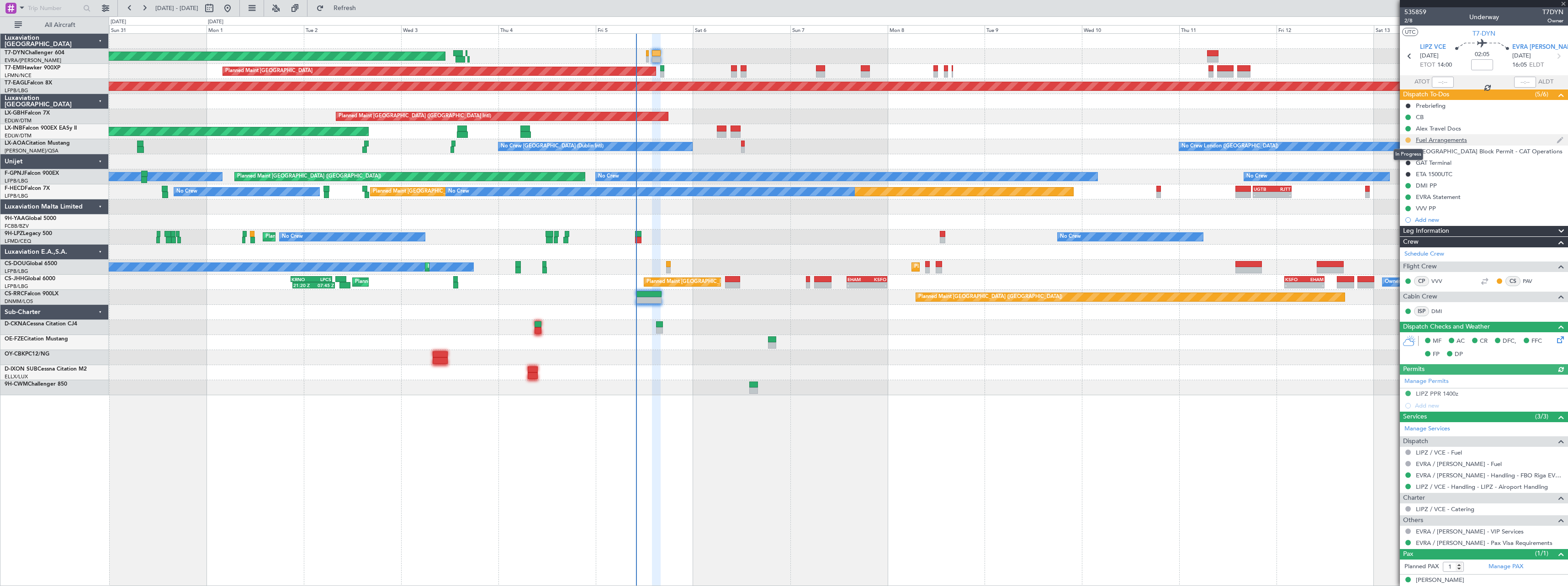
click at [1408, 139] on button at bounding box center [1408, 140] width 6 height 6
click at [1400, 191] on span "Cancelled" at bounding box center [1409, 194] width 26 height 9
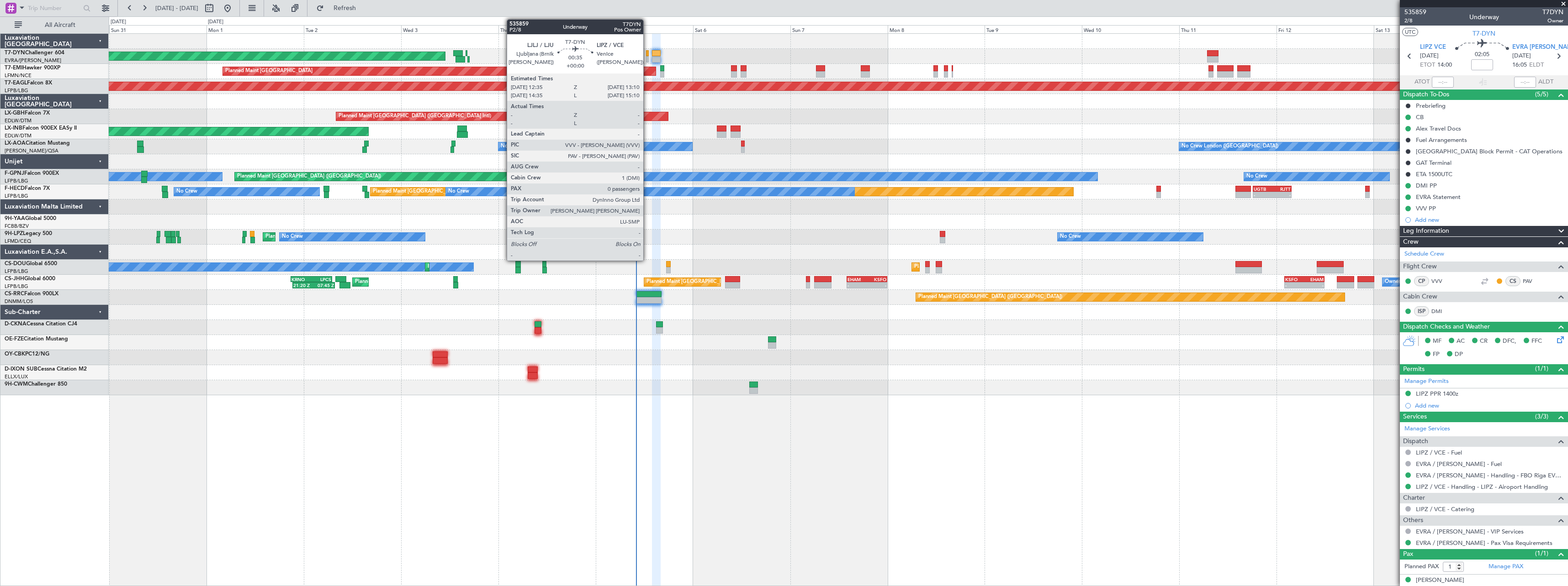
click at [647, 57] on div at bounding box center [647, 59] width 2 height 6
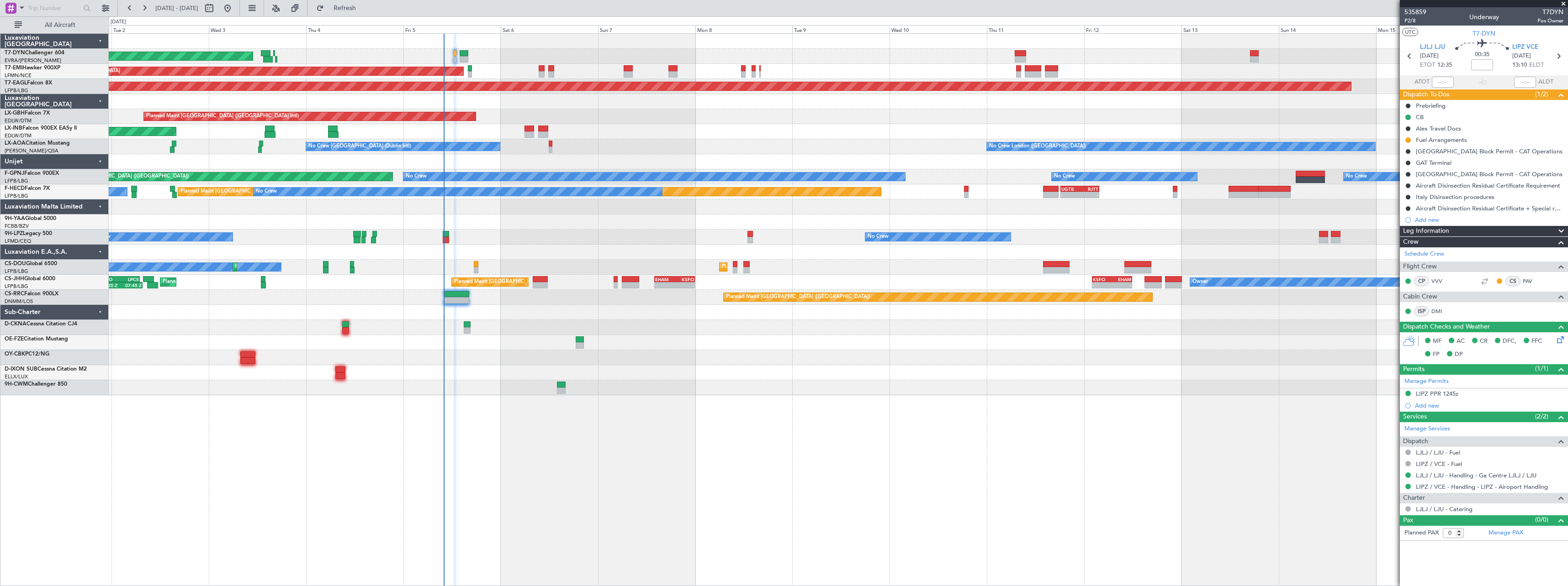
click at [757, 335] on div "AOG Maint Riga (Riga Intl) Planned Maint Zurich Grounded New York (Teterboro) P…" at bounding box center [838, 214] width 1459 height 362
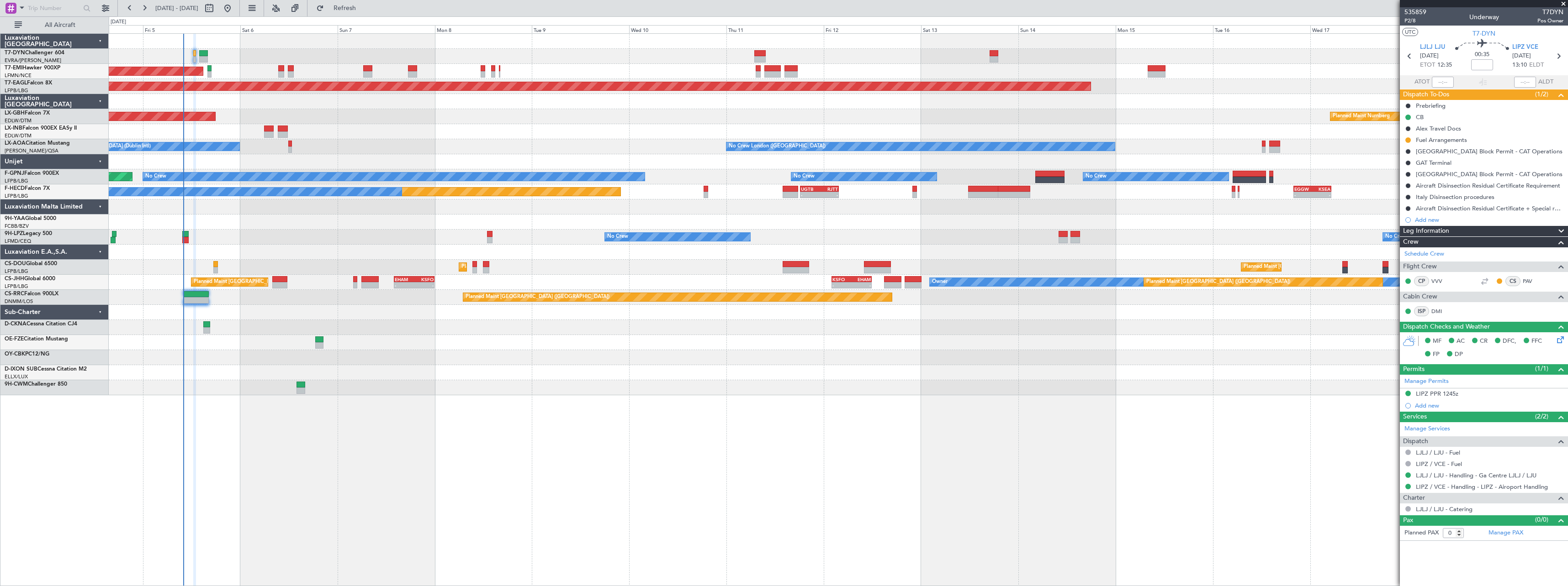
click at [635, 319] on div at bounding box center [838, 313] width 1459 height 15
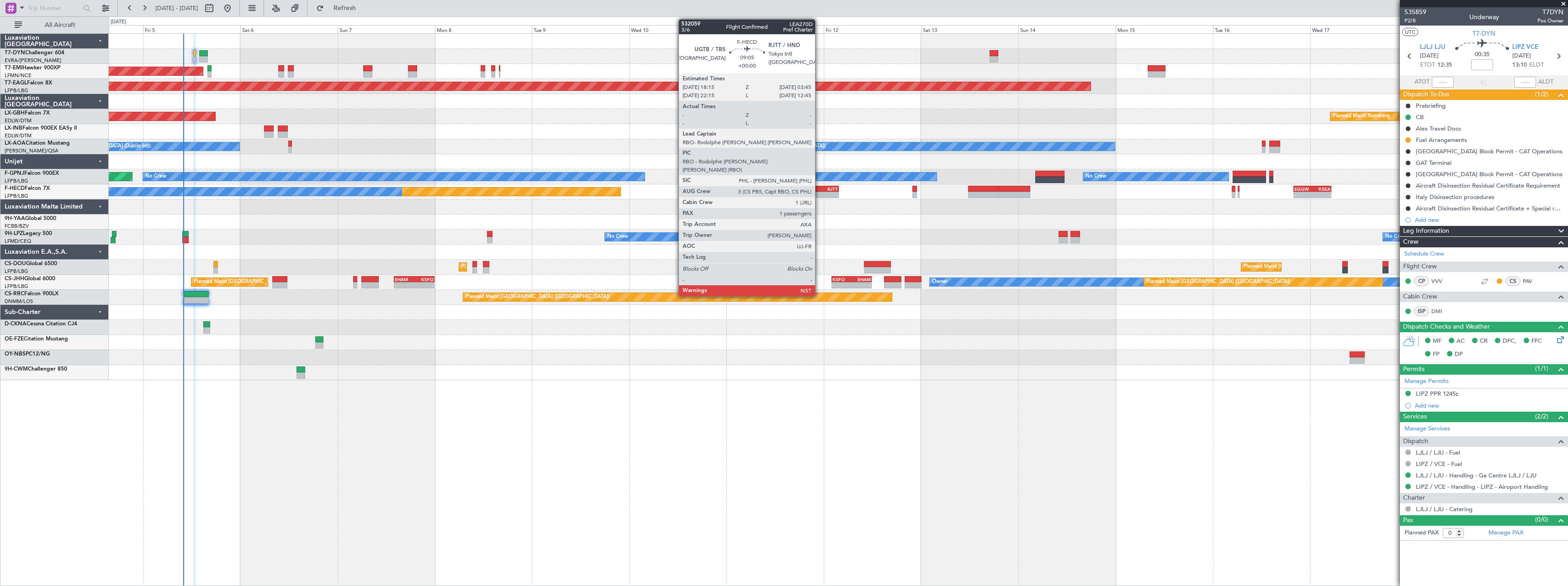
click at [819, 191] on div "RJTT" at bounding box center [828, 189] width 18 height 6
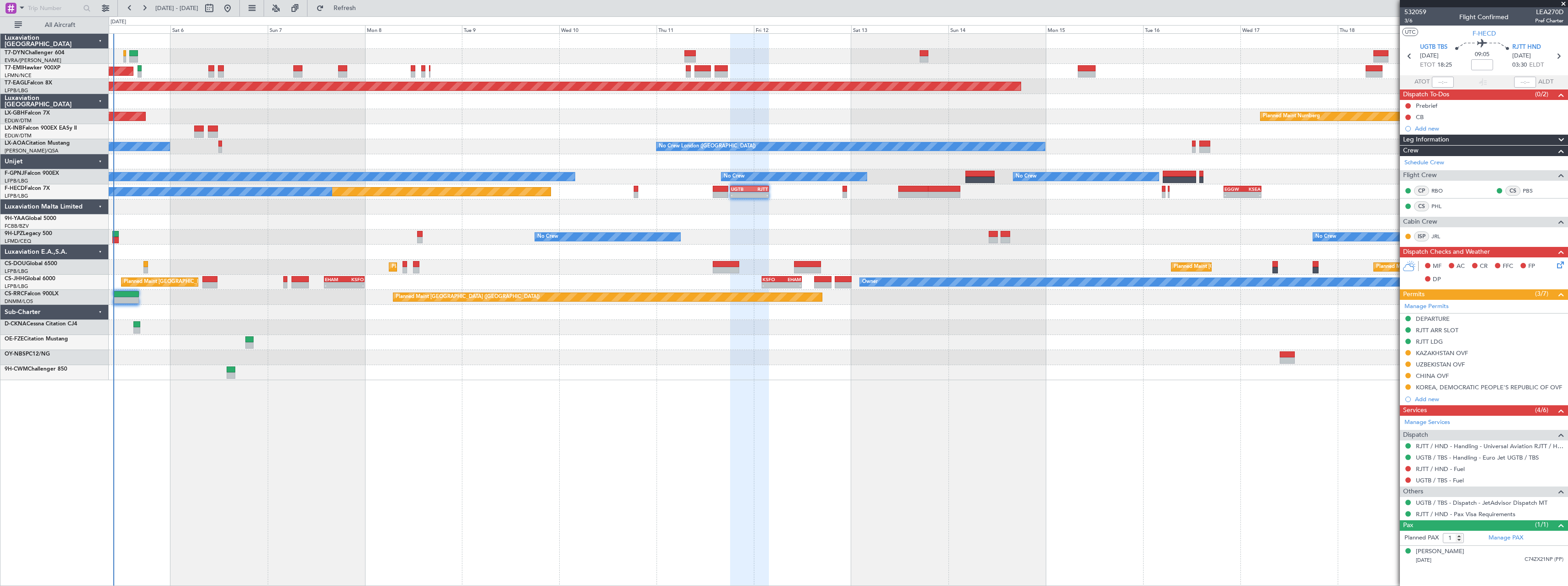
click at [762, 219] on div at bounding box center [838, 222] width 1459 height 15
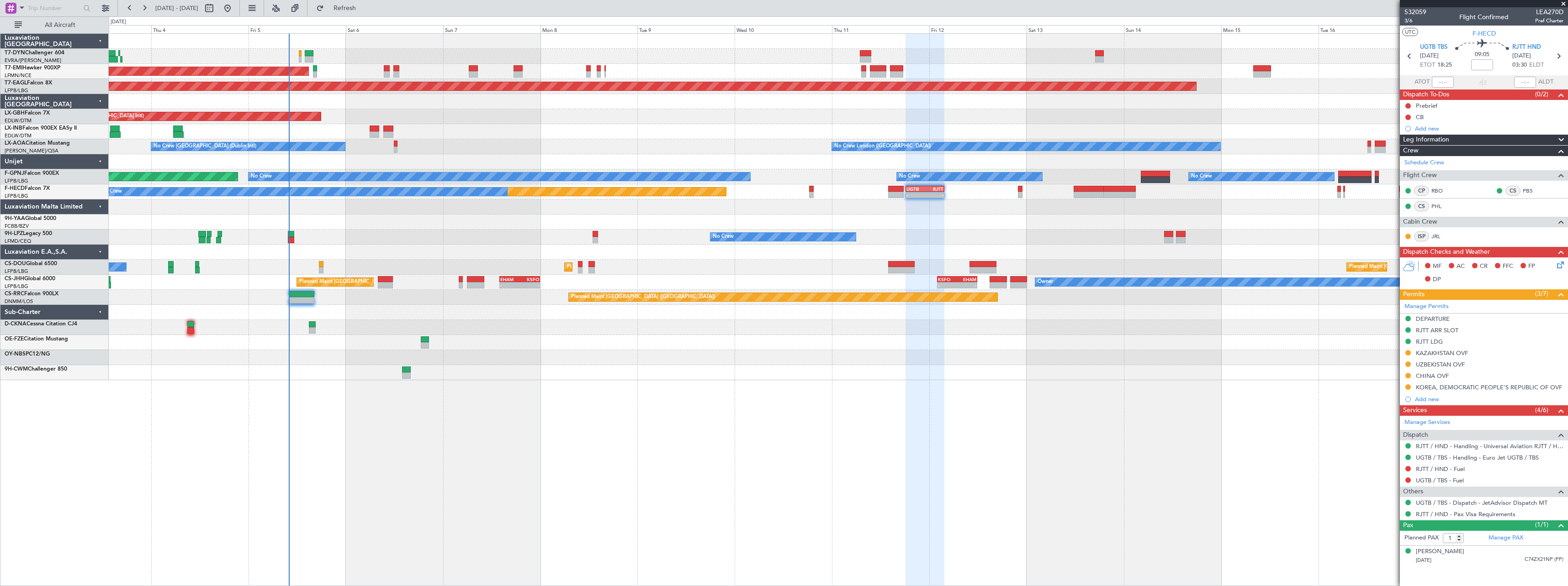
click at [779, 390] on div "AOG Maint Riga (Riga Intl) Planned Maint Zurich Grounded New York (Teterboro) P…" at bounding box center [838, 310] width 1459 height 553
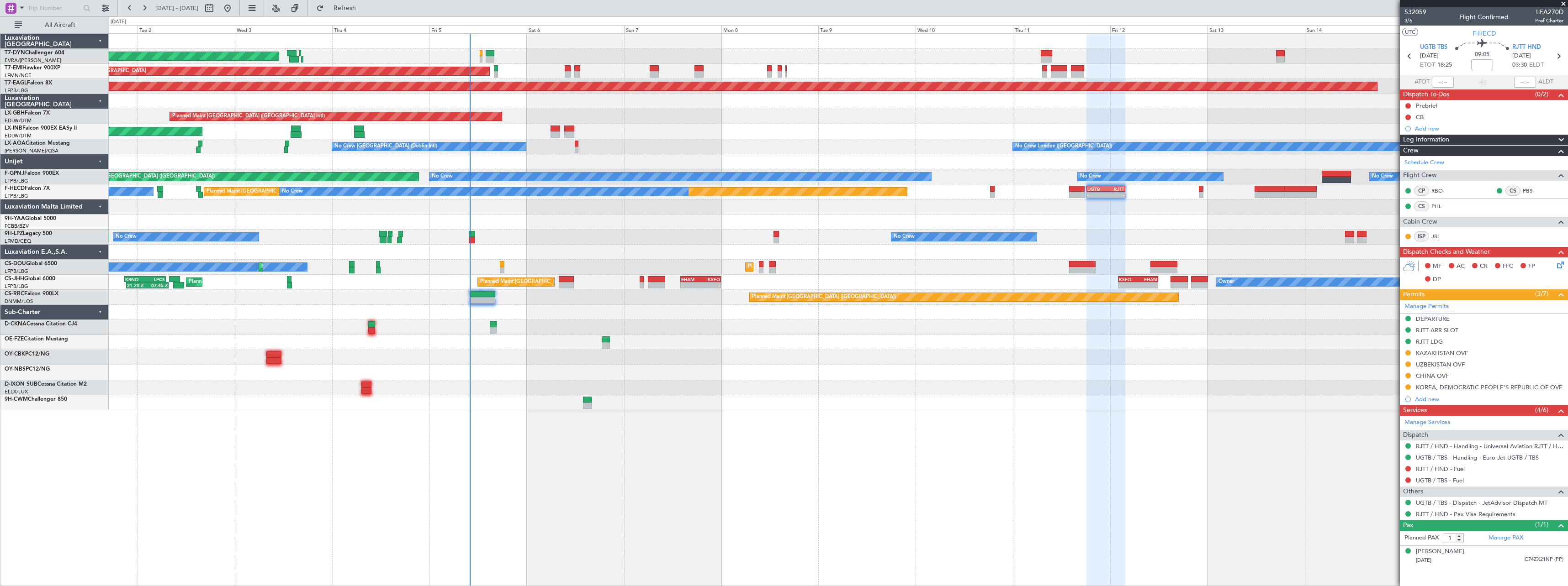
click at [779, 362] on div at bounding box center [838, 358] width 1459 height 15
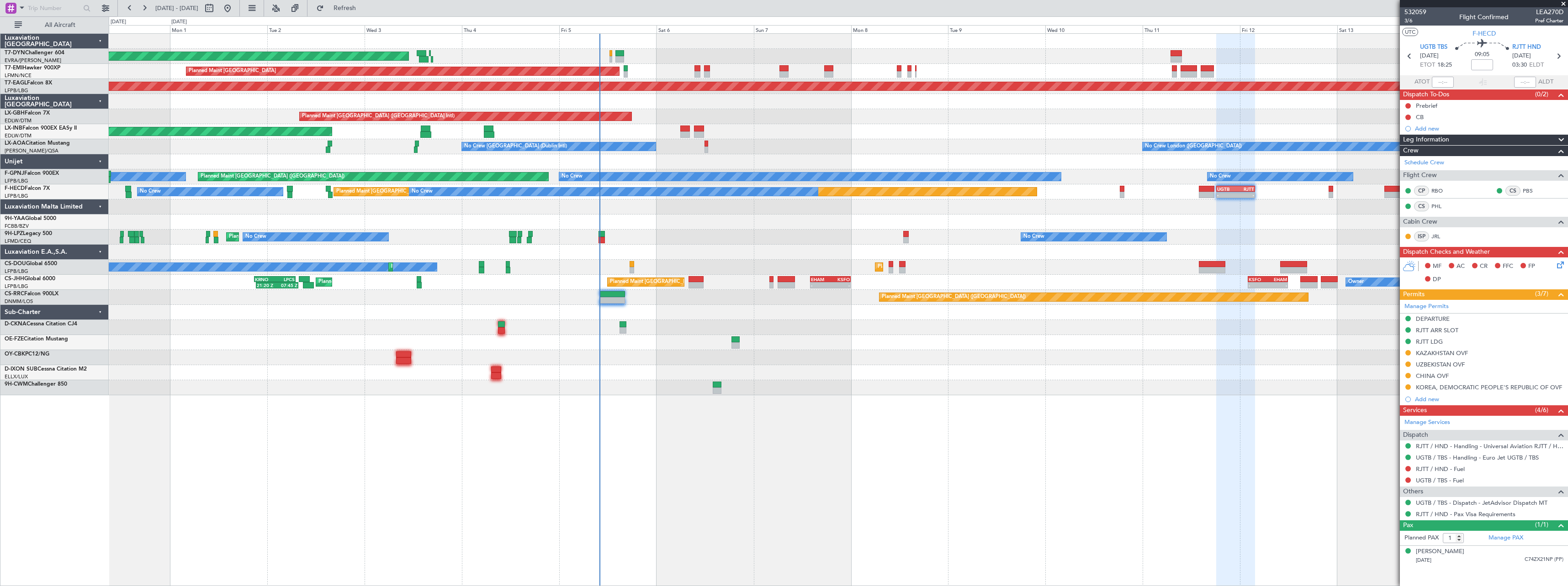
click at [916, 359] on div at bounding box center [838, 358] width 1459 height 15
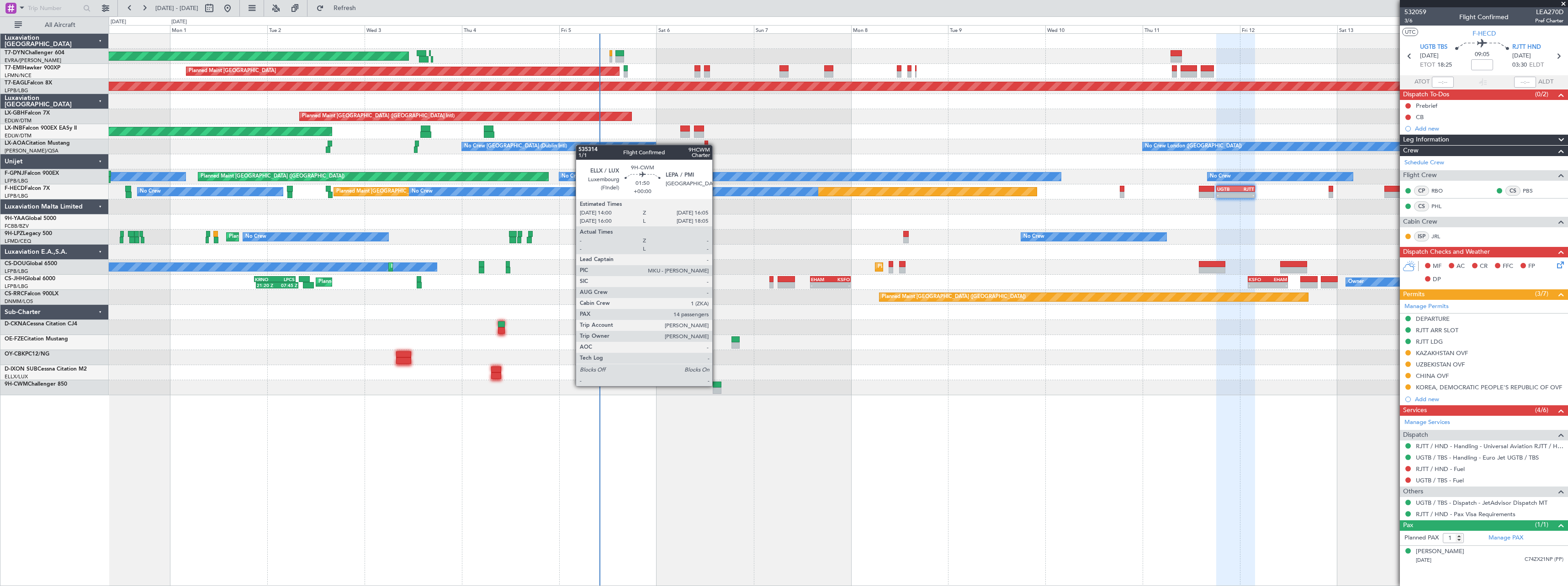
click at [716, 385] on div at bounding box center [717, 385] width 9 height 6
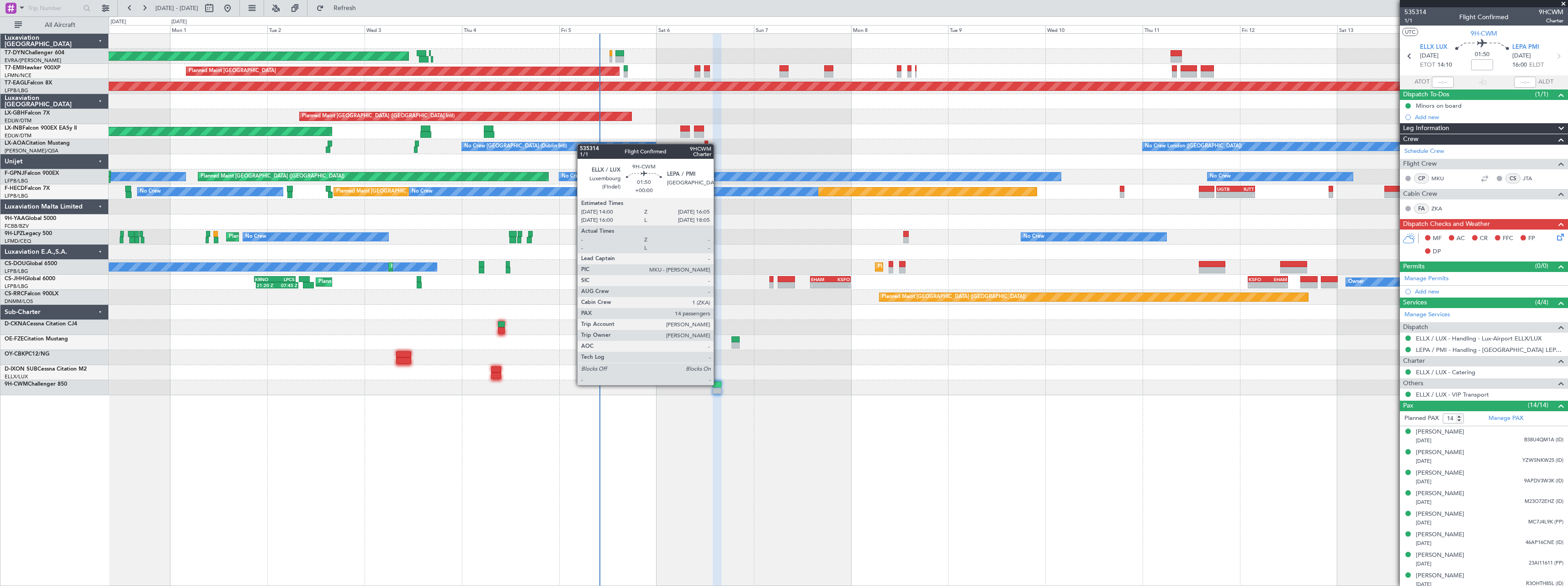
click at [716, 385] on div at bounding box center [717, 385] width 9 height 6
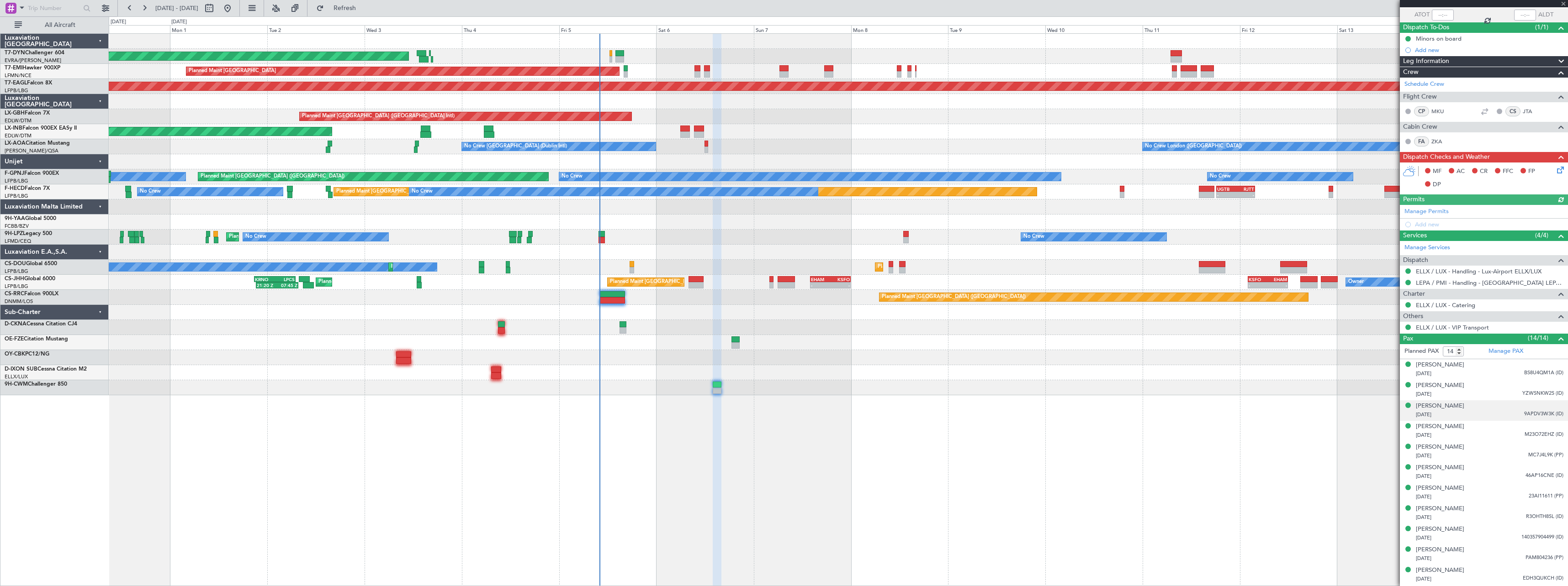
scroll to position [91, 0]
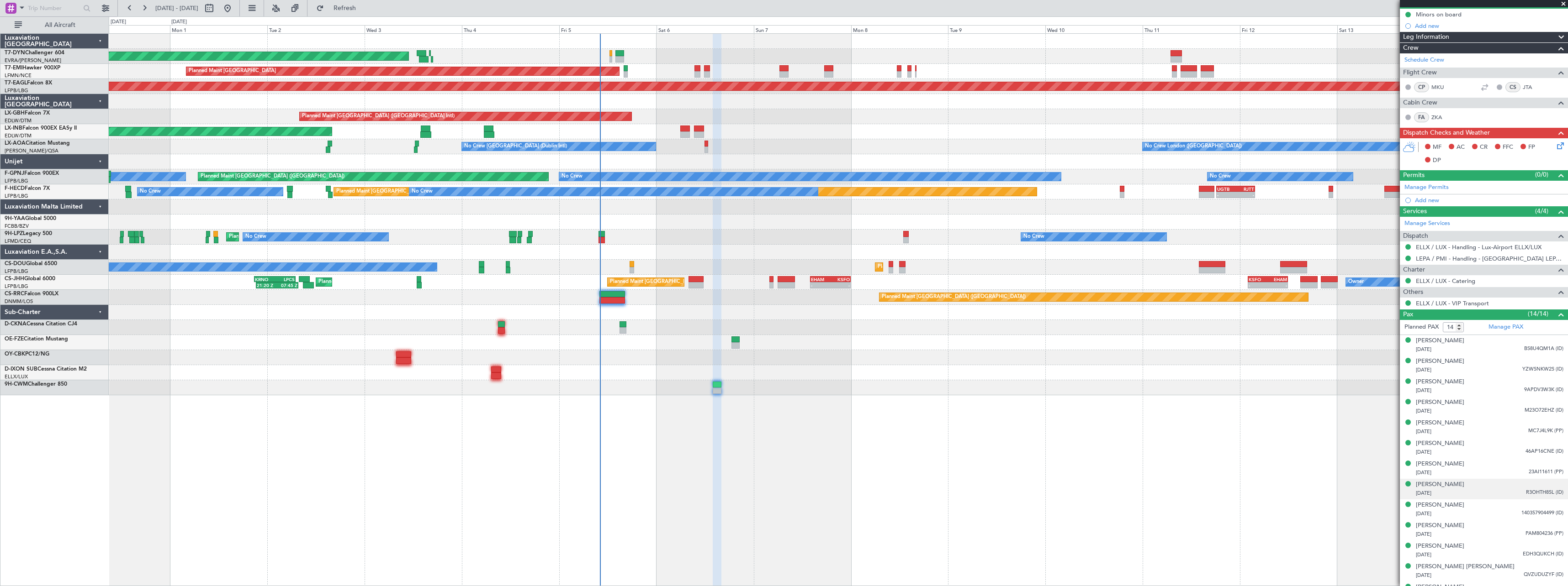
click at [1500, 488] on div "Maximilian Heimann 09/02/1991 R3OHTH8SL (ID)" at bounding box center [1489, 489] width 147 height 18
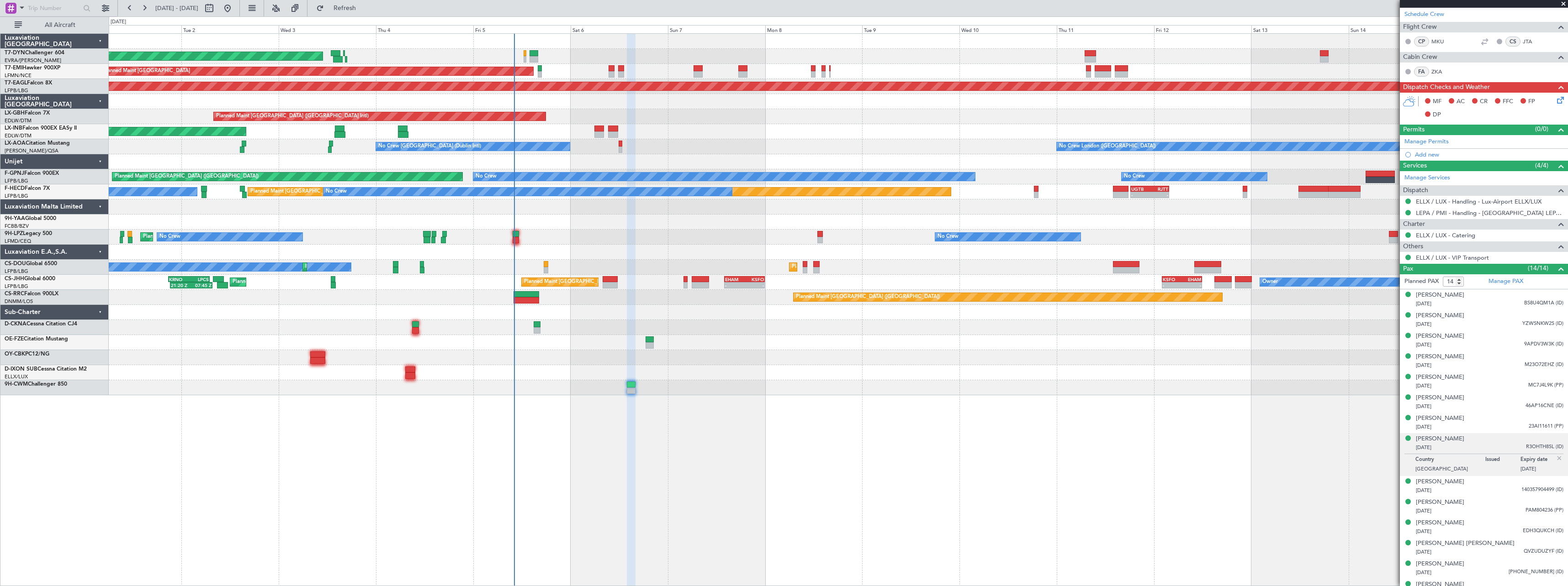
click at [676, 469] on div "AOG Maint Riga (Riga Intl) Planned Maint Zurich Grounded New York (Teterboro) P…" at bounding box center [838, 310] width 1459 height 553
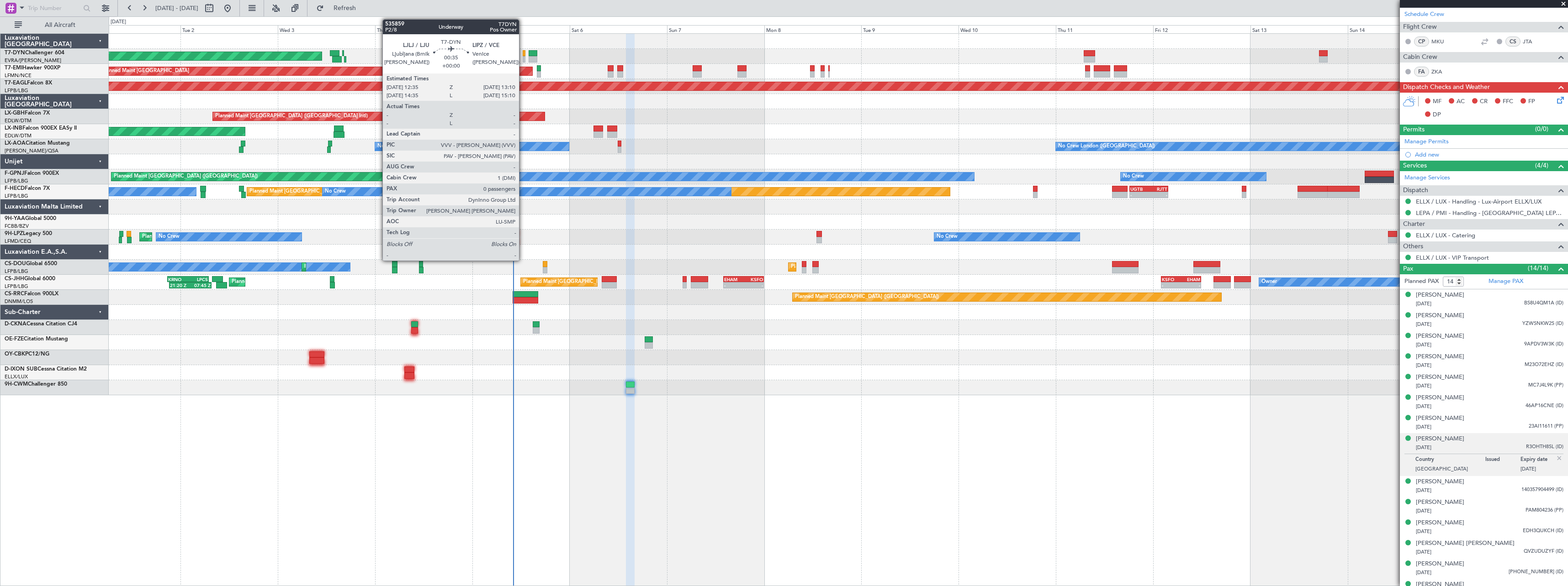
click at [523, 57] on div at bounding box center [524, 59] width 2 height 6
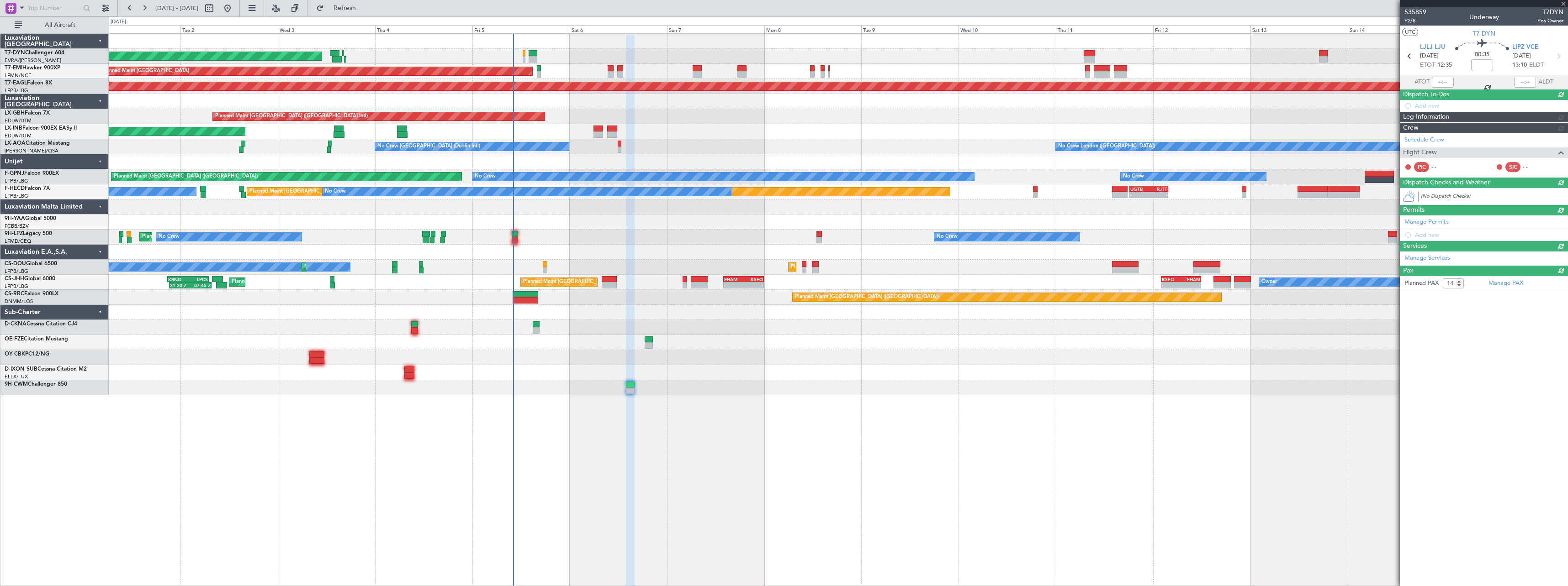
type input "0"
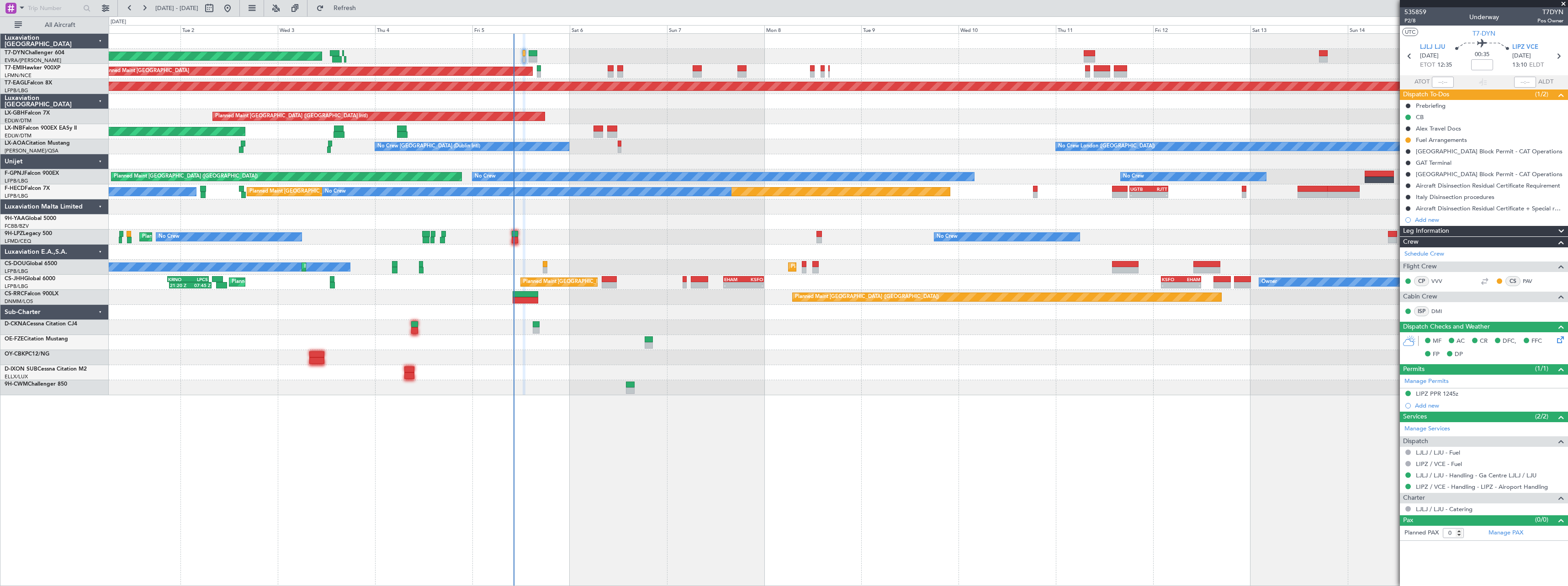
scroll to position [0, 0]
click at [1506, 142] on div "Fuel Arrangements" at bounding box center [1483, 140] width 168 height 11
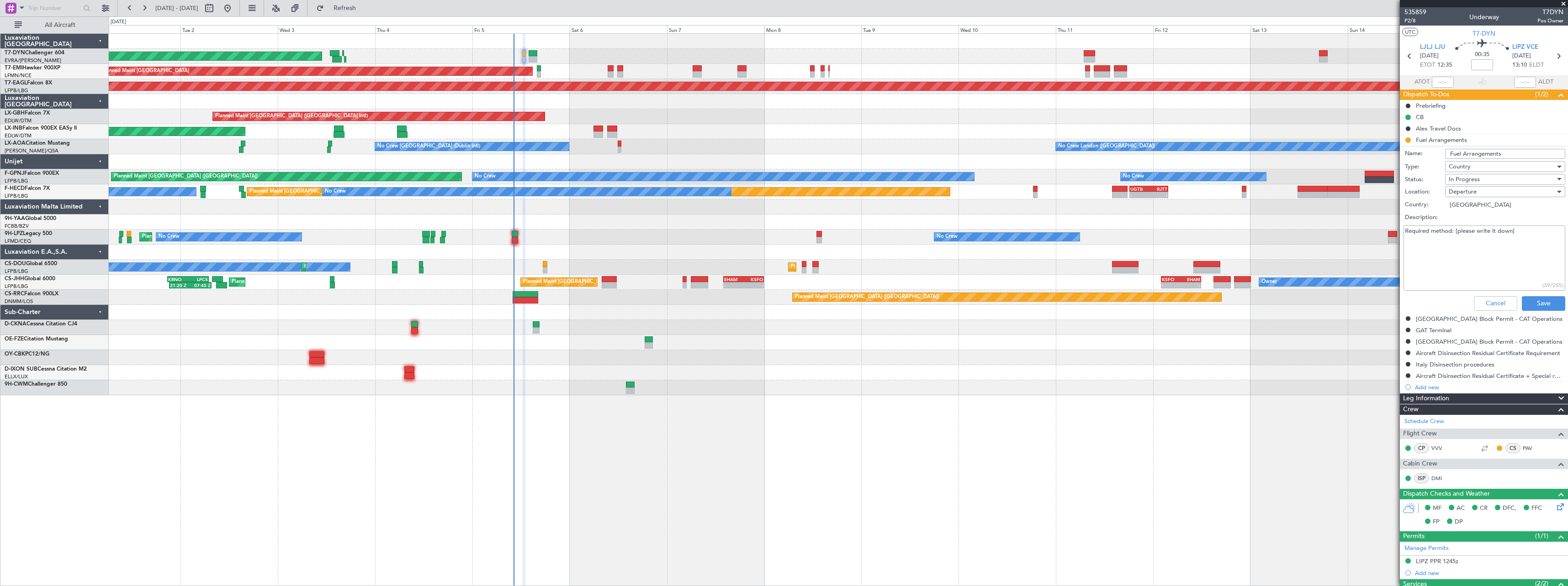
drag, startPoint x: 1508, startPoint y: 232, endPoint x: 1455, endPoint y: 232, distance: 53.0
click at [1455, 232] on textarea "Required method: [please write it down]" at bounding box center [1484, 258] width 162 height 65
paste textarea "#53260880"
type textarea "Required method: FR WFS #53260880"
click at [1540, 313] on div "[GEOGRAPHIC_DATA] Block Permit - CAT Operations" at bounding box center [1483, 319] width 168 height 11
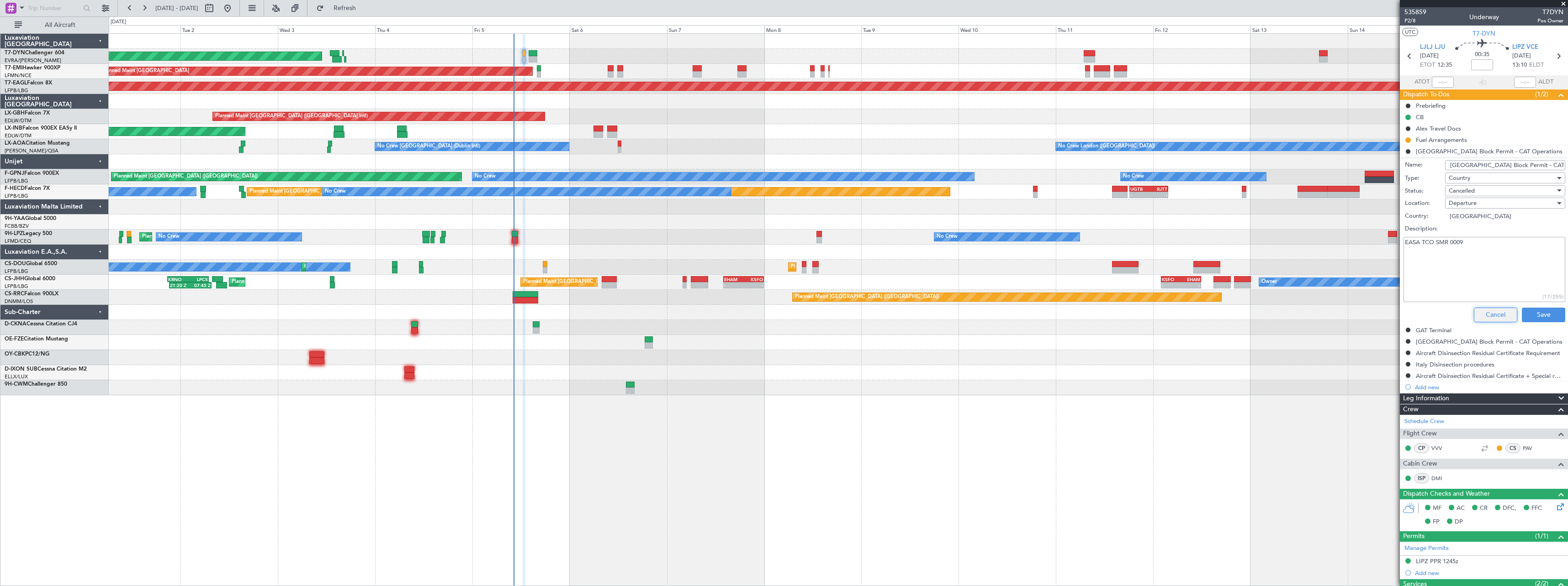
click at [1479, 311] on button "Cancel" at bounding box center [1495, 315] width 44 height 15
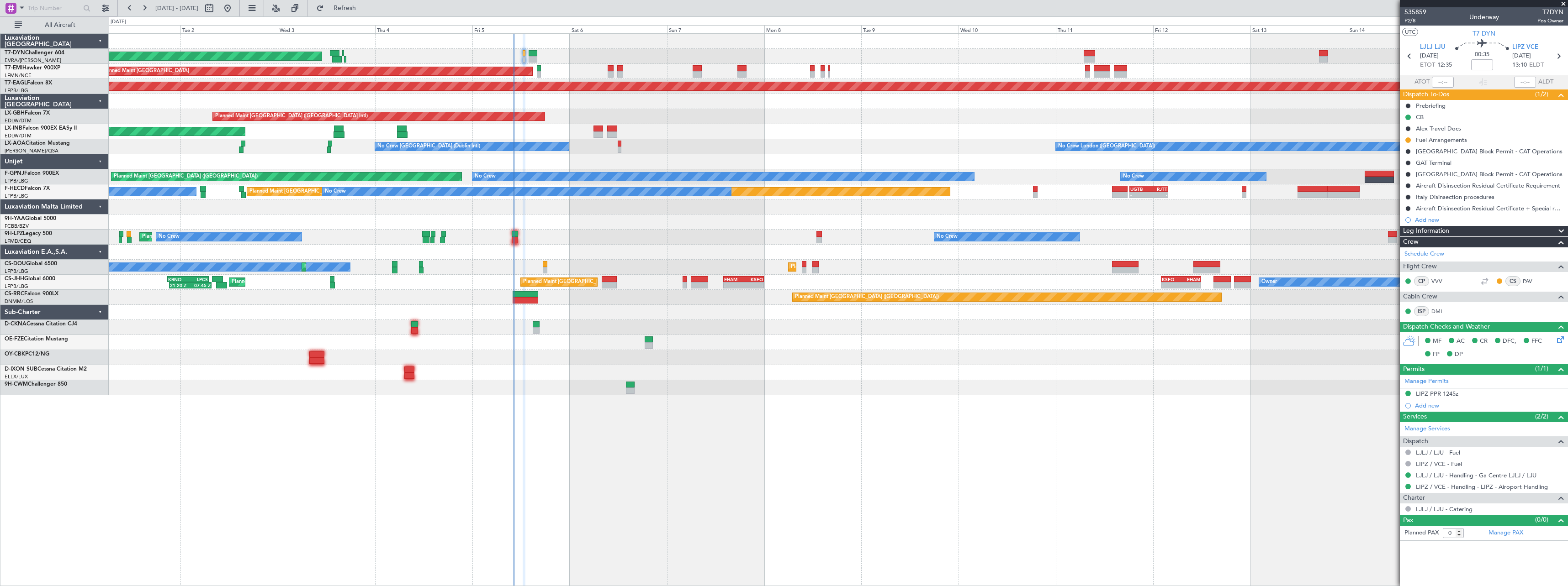
click at [1501, 141] on div "Fuel Arrangements" at bounding box center [1483, 140] width 168 height 11
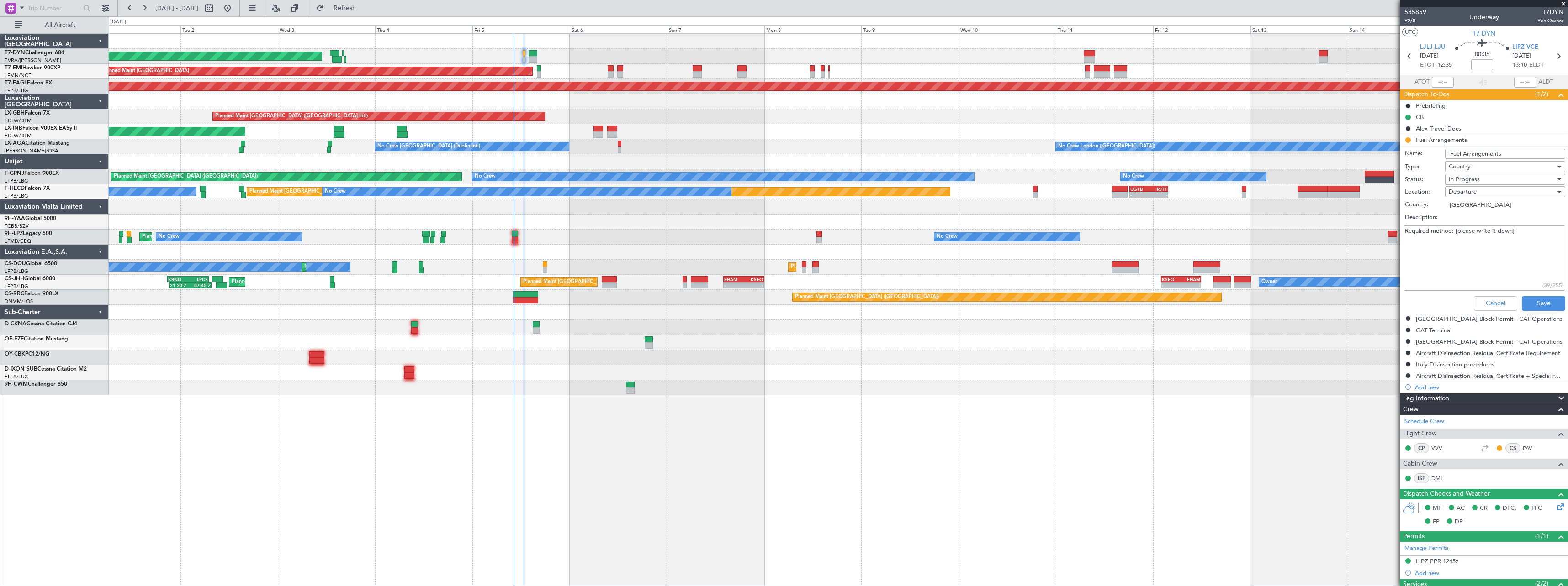
drag, startPoint x: 1523, startPoint y: 233, endPoint x: 1454, endPoint y: 232, distance: 69.0
click at [1454, 232] on textarea "Required method: [please write it down]" at bounding box center [1484, 258] width 162 height 65
paste textarea "#53260880"
type textarea "Required method: FR WFS #53260880"
click at [1541, 303] on button "Save" at bounding box center [1543, 304] width 44 height 15
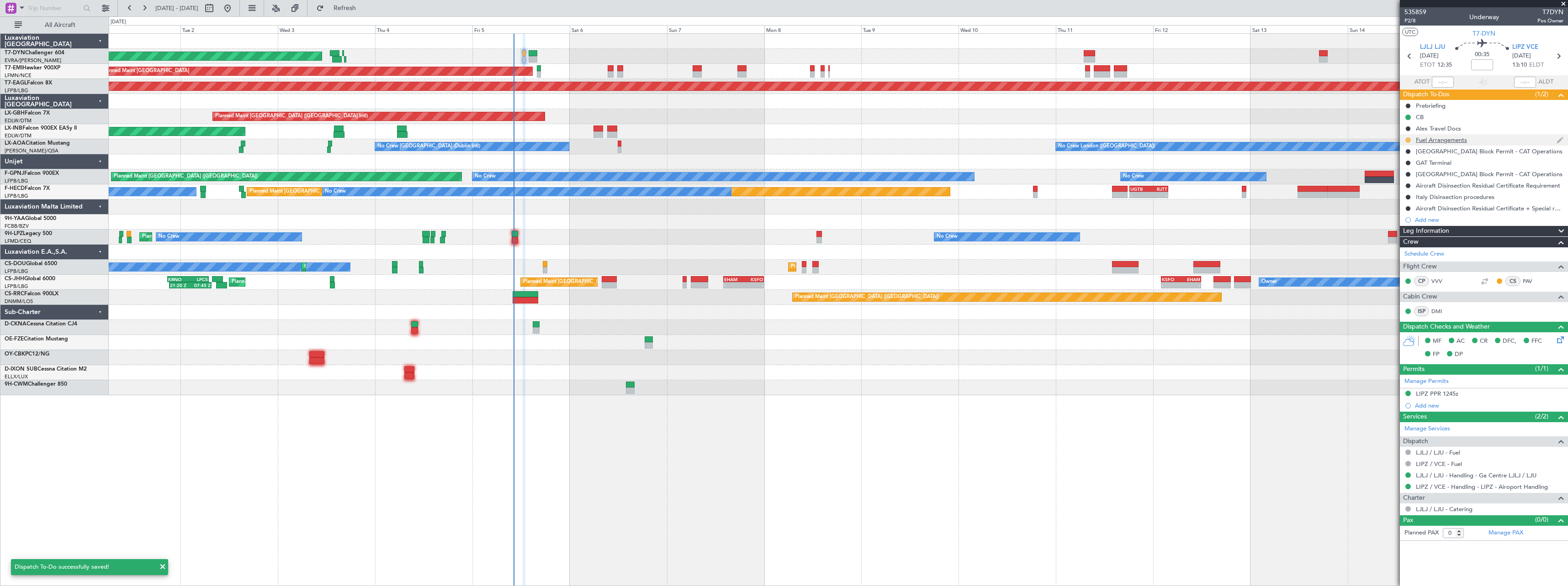
click at [1408, 142] on button at bounding box center [1408, 140] width 6 height 6
click at [1402, 183] on span "Completed" at bounding box center [1411, 180] width 30 height 9
click at [1503, 476] on link "LJLJ / LJU - Handling - Ga Centre LJLJ / LJU" at bounding box center [1476, 475] width 121 height 7
click at [1475, 474] on link "LJLJ / LJU - Handling - Ga Centre LJLJ / LJU" at bounding box center [1476, 475] width 121 height 7
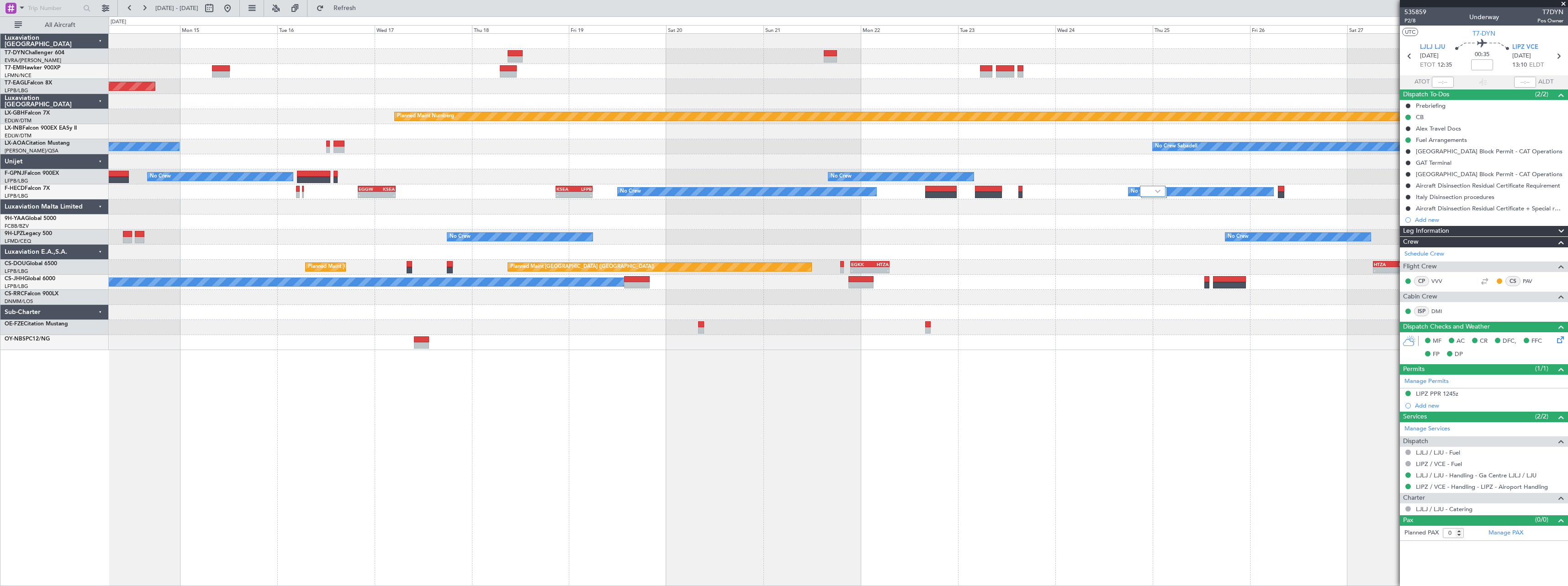
click at [351, 357] on div "Grounded New York (Teterboro) Planned Maint Nurnberg No Crew London (Farnboroug…" at bounding box center [838, 310] width 1459 height 553
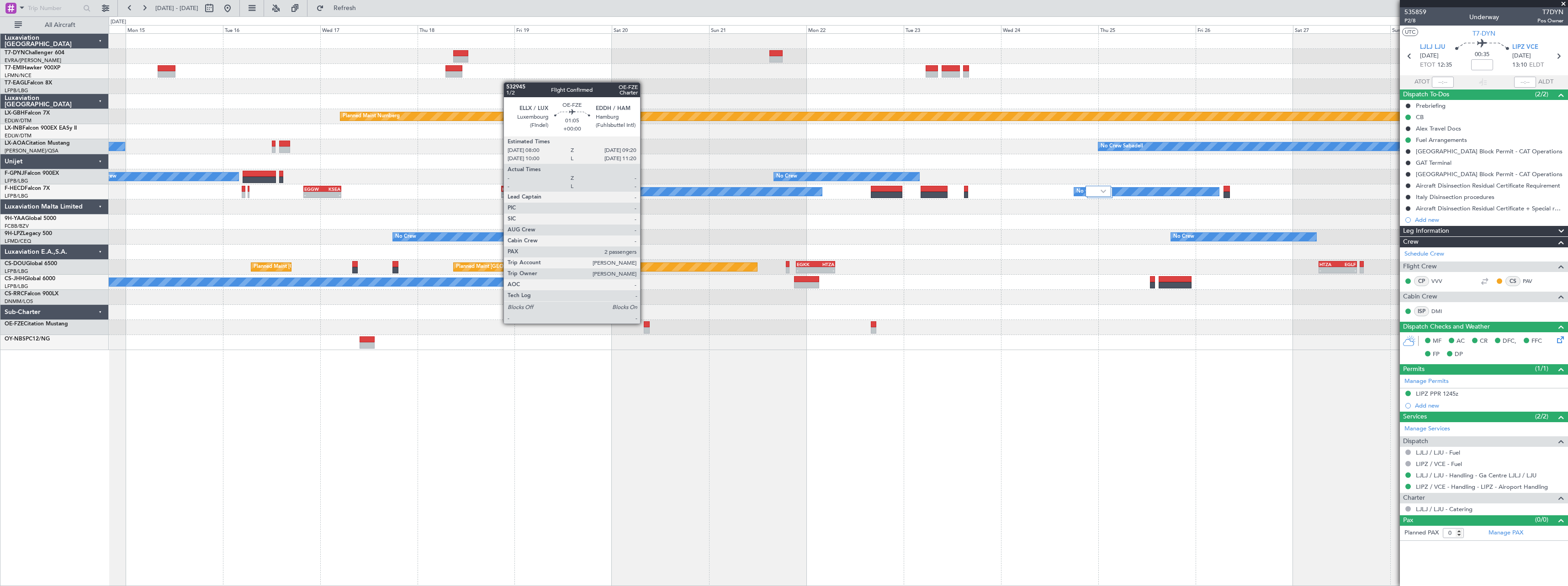
click at [644, 323] on div at bounding box center [646, 324] width 6 height 6
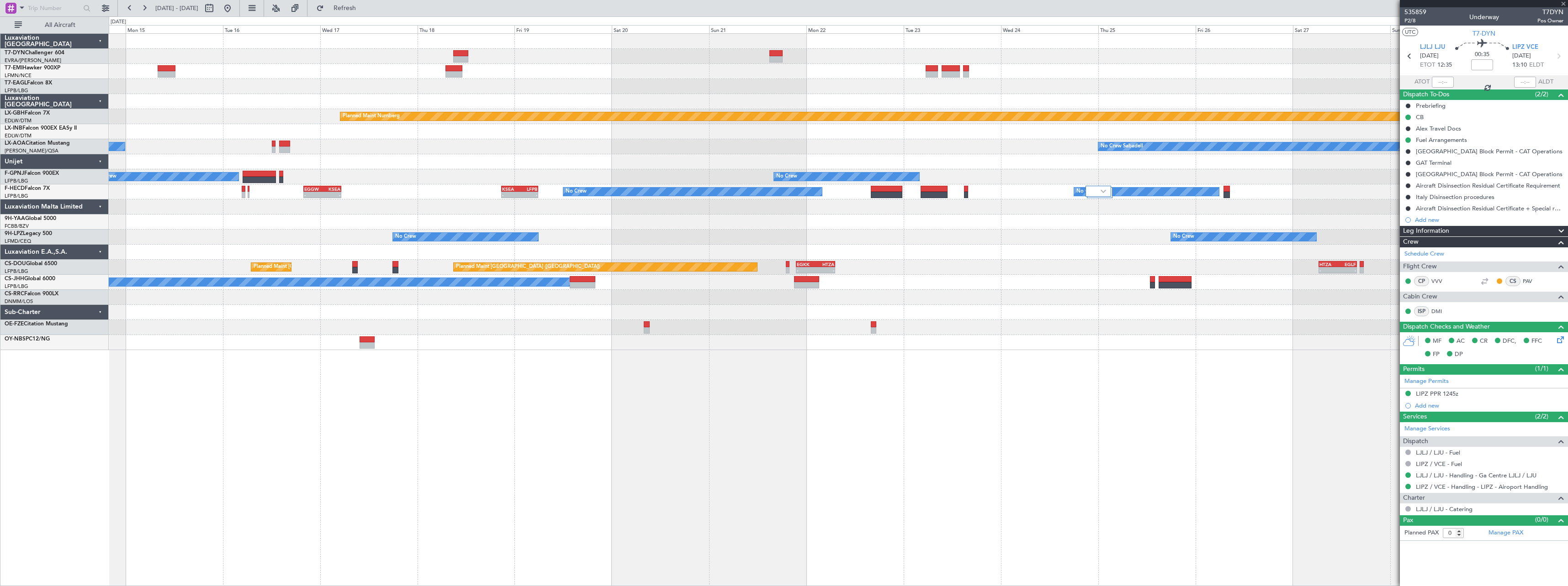
type input "2"
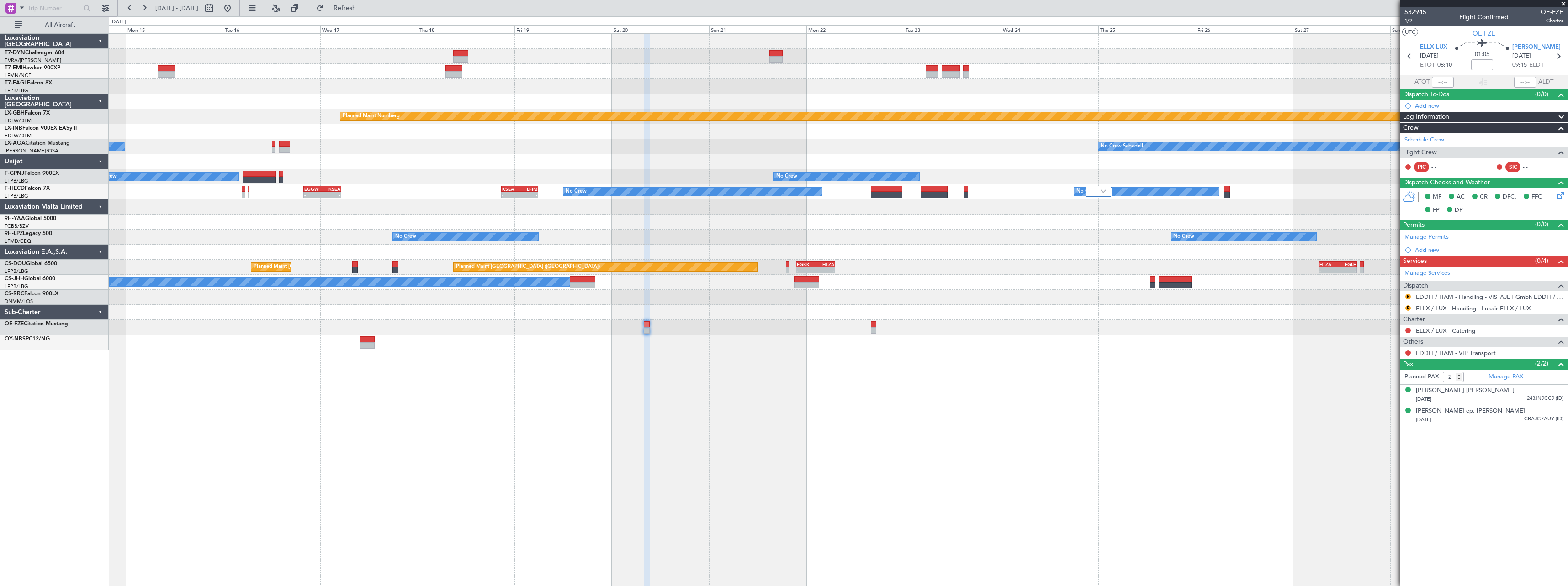
click at [926, 336] on div "Grounded New York (Teterboro) Planned Maint Nurnberg No Crew Sabadell No Crew L…" at bounding box center [838, 310] width 1459 height 553
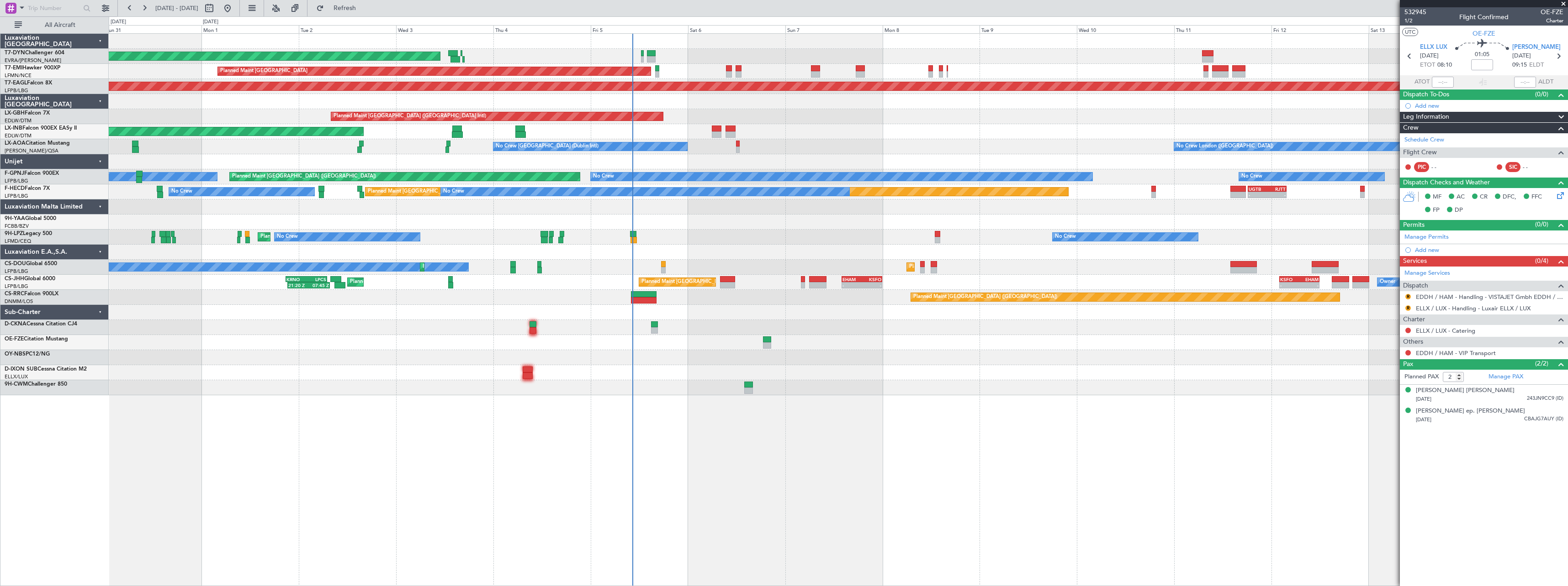
click at [1022, 360] on div at bounding box center [838, 358] width 1459 height 15
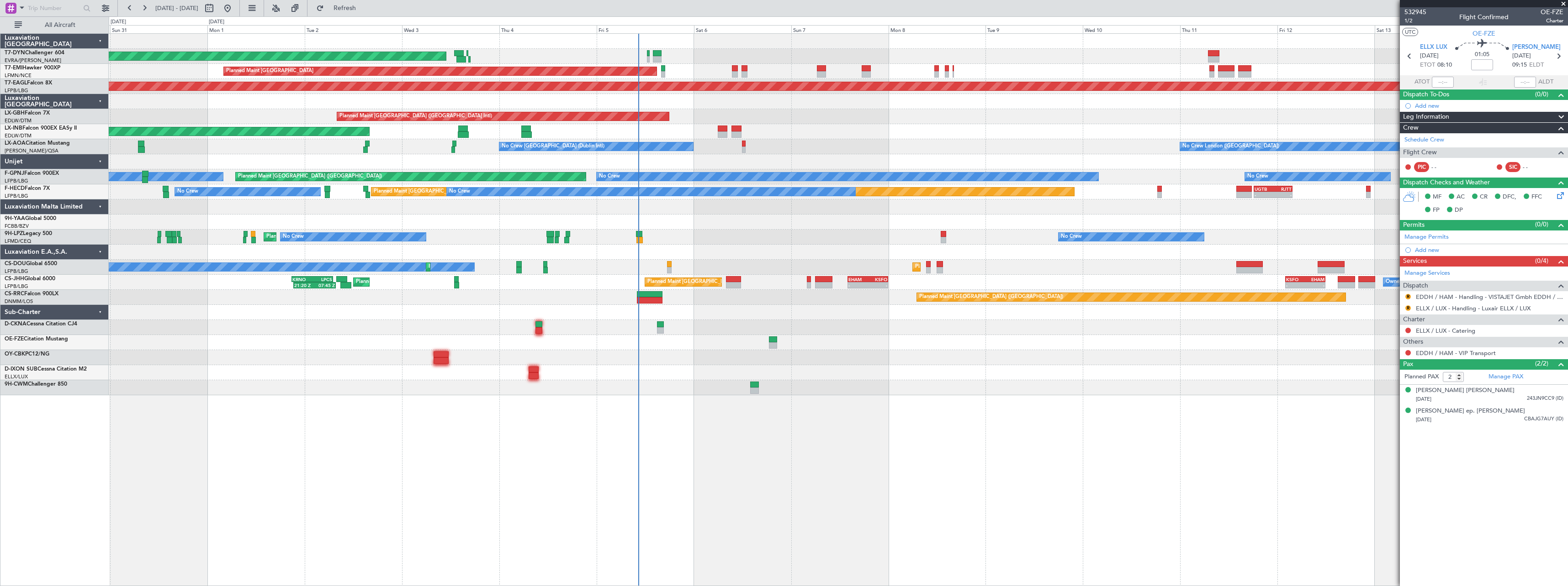
click at [727, 222] on div at bounding box center [838, 222] width 1459 height 15
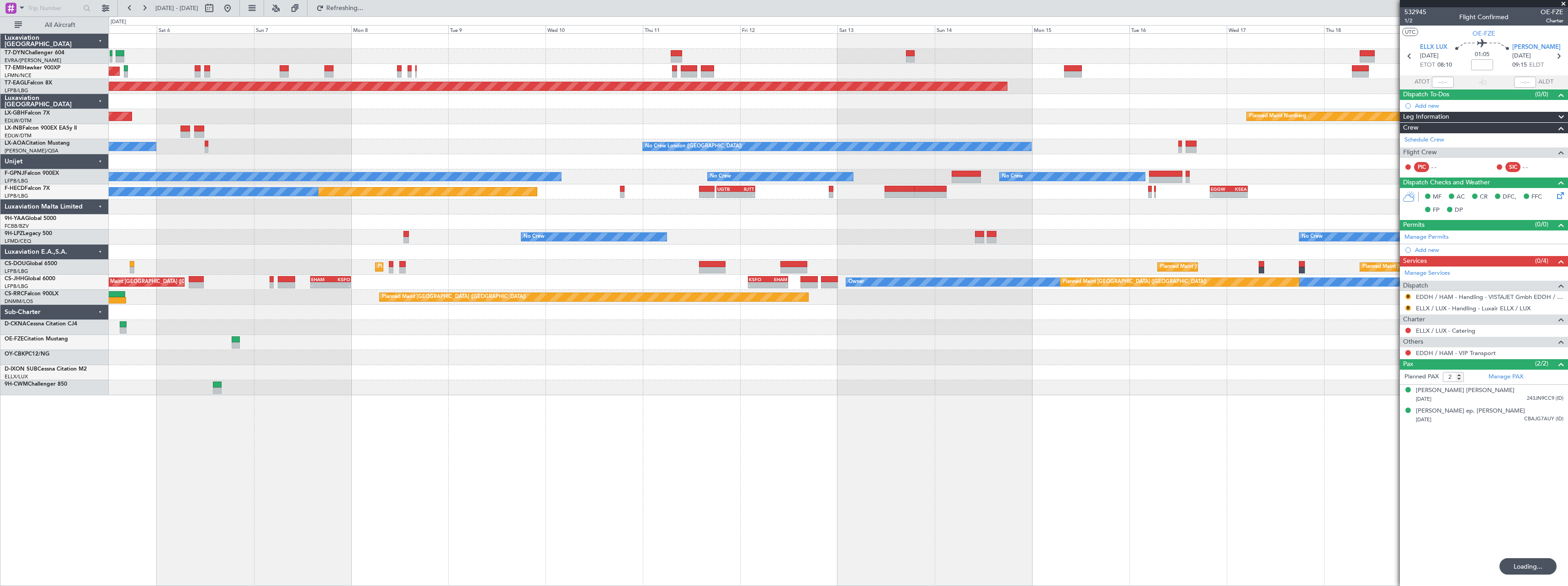
click at [665, 362] on div "AOG Maint Riga (Riga Intl) Planned Maint Zurich Grounded New York (Teterboro) P…" at bounding box center [838, 214] width 1459 height 362
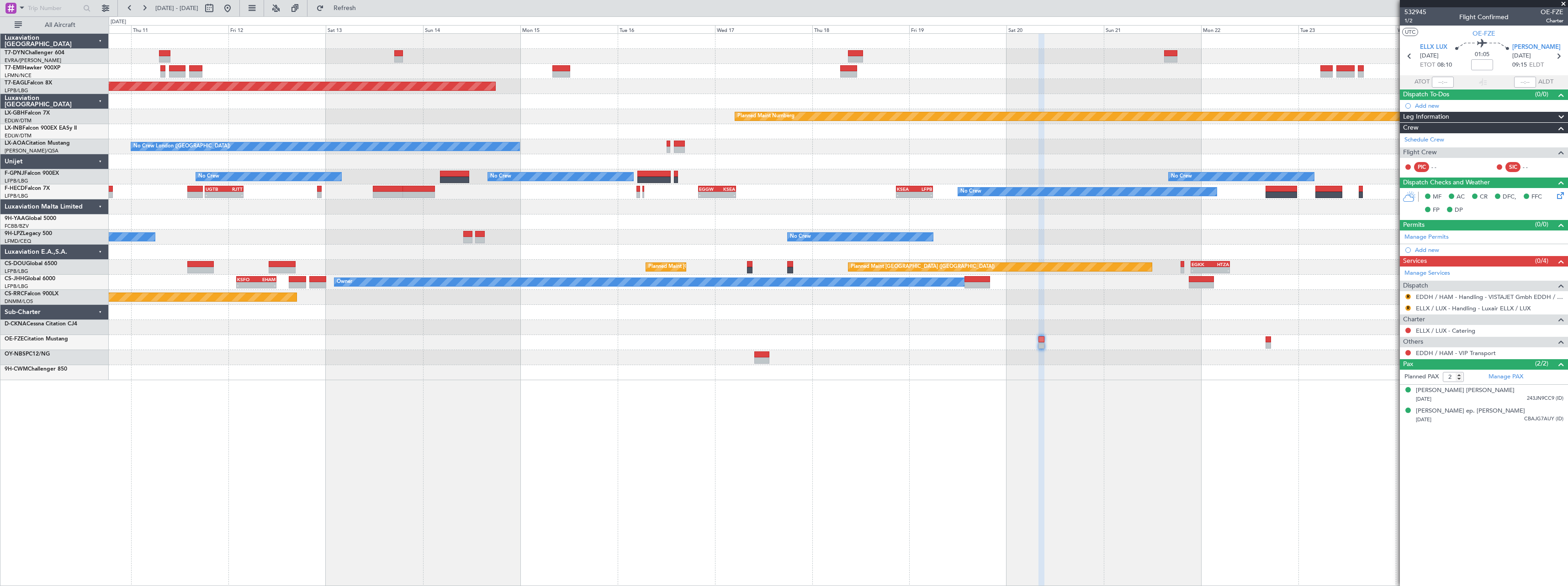
click at [711, 396] on div "Grounded New York (Teterboro) Planned Maint Nurnberg No Crew London (Farnboroug…" at bounding box center [838, 310] width 1459 height 553
click at [558, 378] on div "Grounded New York (Teterboro) Planned Maint Nurnberg No Crew Sabadell No Crew L…" at bounding box center [838, 310] width 1459 height 553
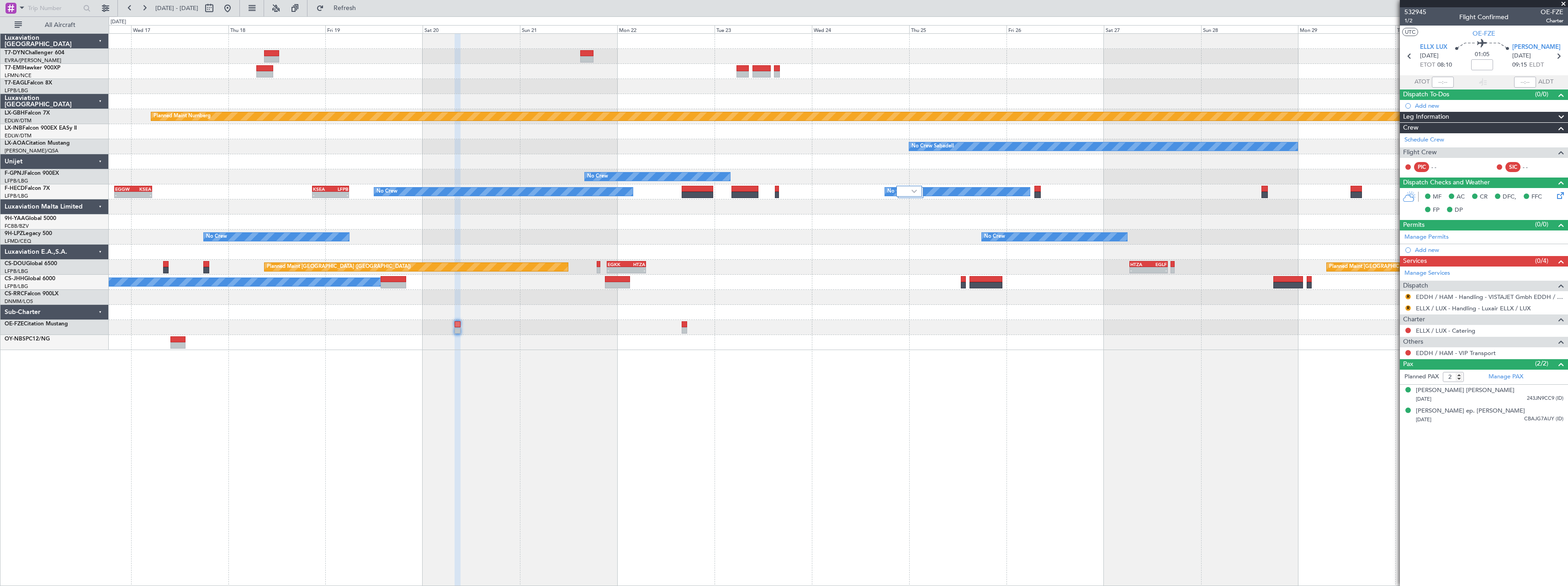
click at [747, 388] on div "Grounded New York (Teterboro) Planned Maint Nurnberg No Crew Sabadell No Crew S…" at bounding box center [838, 310] width 1459 height 553
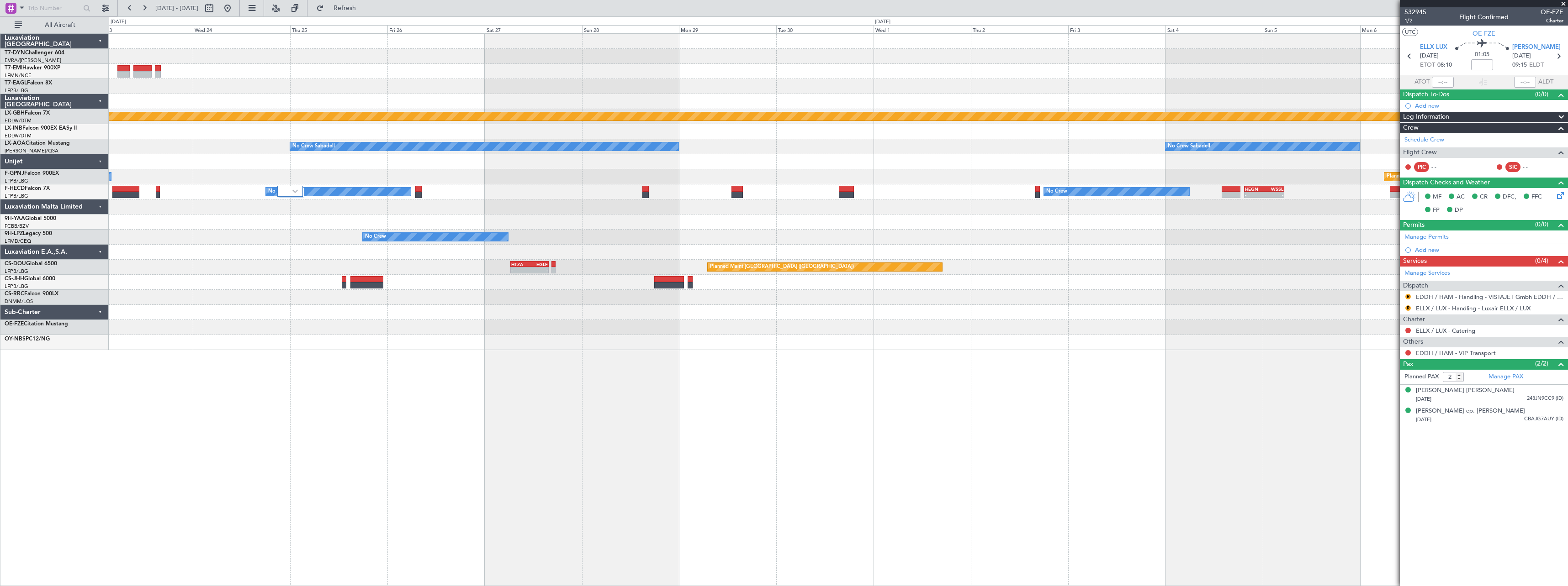
click at [759, 384] on div "Planned Maint Nurnberg No Crew Sabadell No Crew Sabadell No Crew Planned Maint …" at bounding box center [838, 310] width 1459 height 553
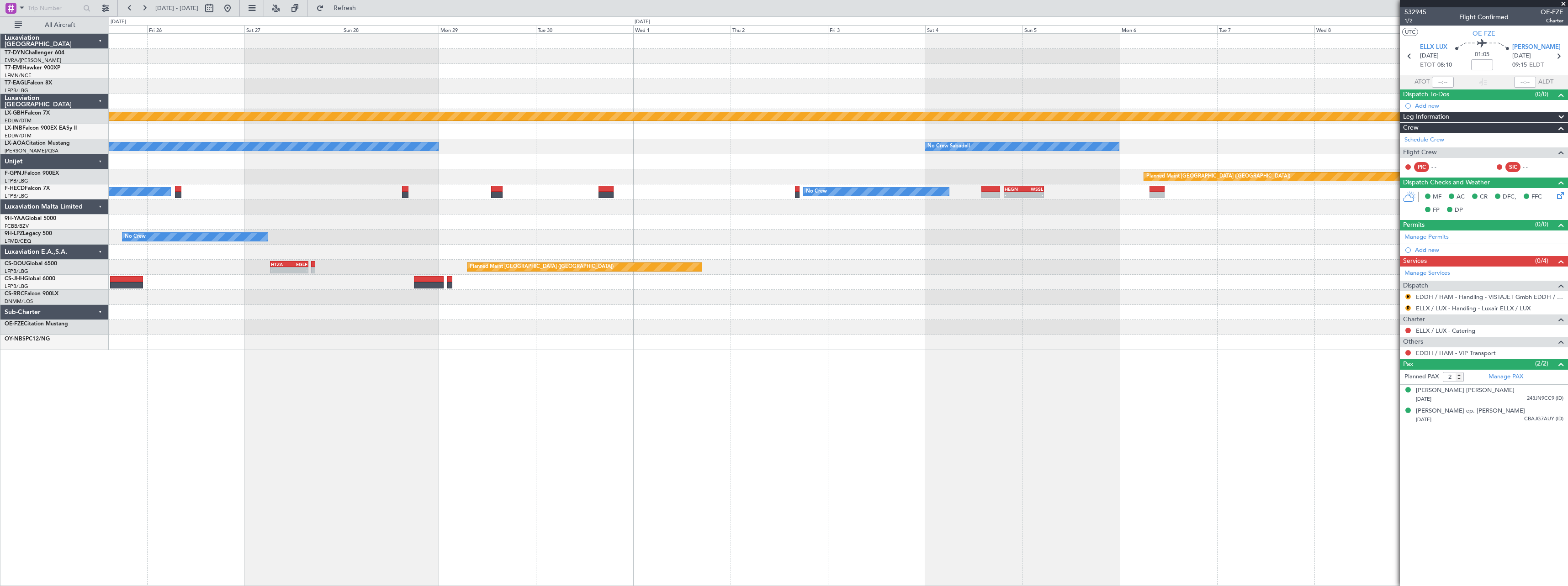
click at [795, 377] on div "Planned Maint Nurnberg No Crew Sabadell No Crew Sabadell Planned Maint Paris (L…" at bounding box center [838, 310] width 1459 height 553
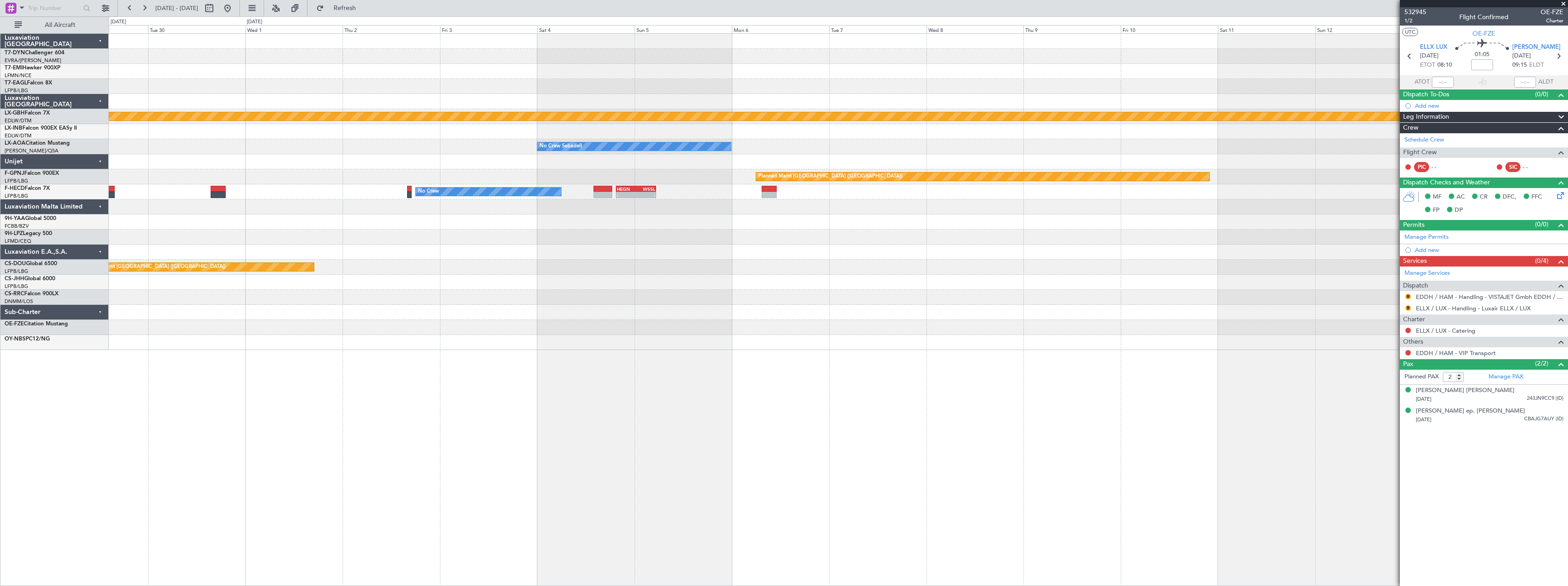
click at [786, 376] on div "Planned Maint Nurnberg No Crew Sabadell No Crew Sabadell Planned Maint Paris (L…" at bounding box center [838, 310] width 1459 height 553
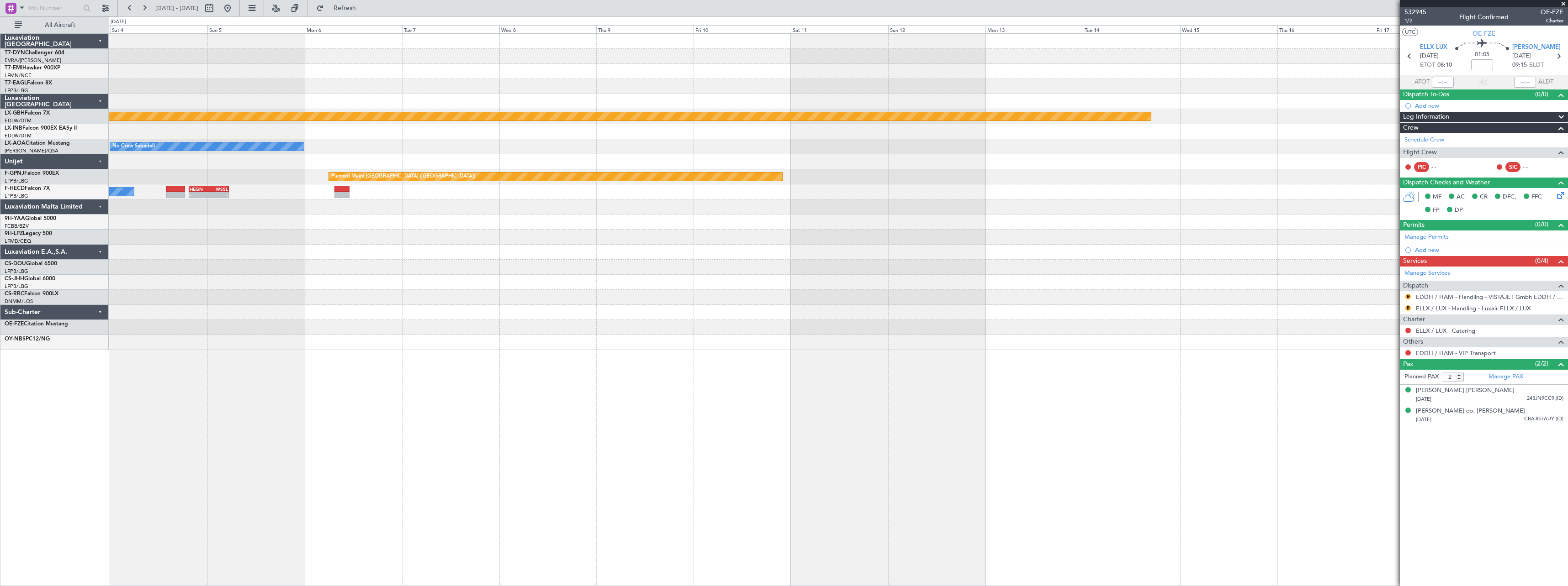
click at [734, 373] on div "Planned Maint Nurnberg No Crew Sabadell Planned Maint Paris (Le Bourget) No Cre…" at bounding box center [838, 310] width 1459 height 553
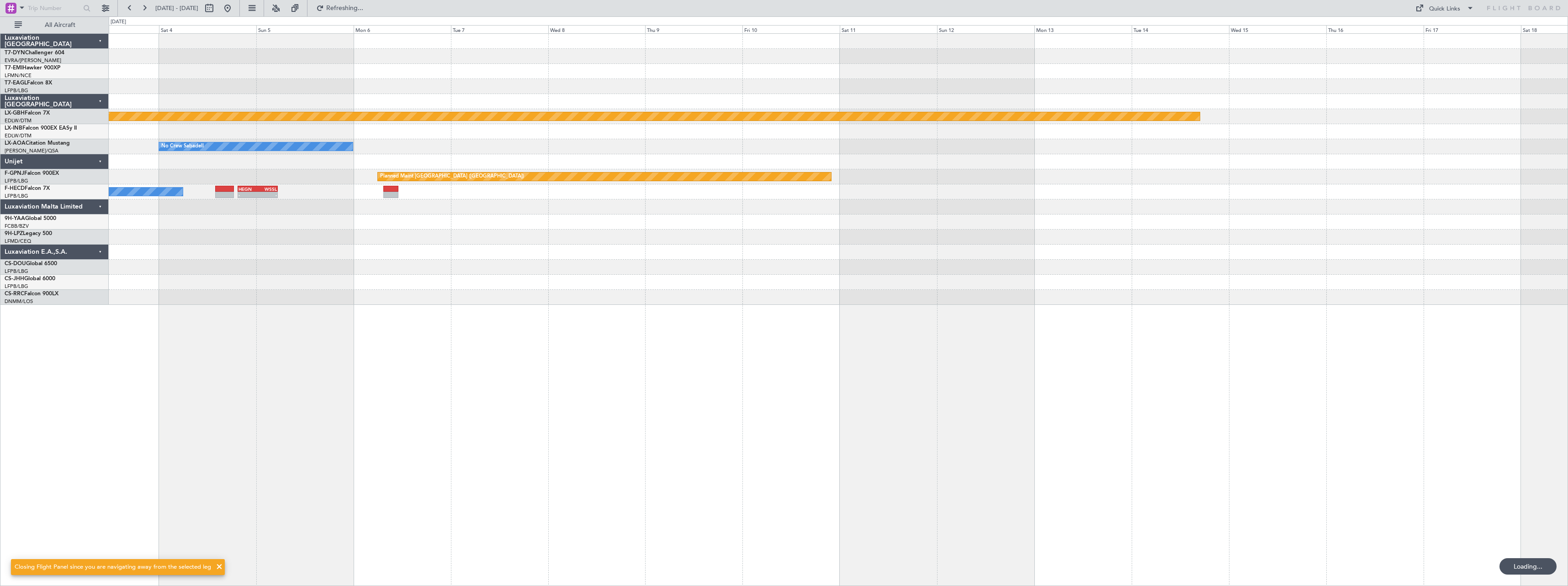
click at [852, 369] on div "Planned Maint Nurnberg No Crew Sabadell Planned Maint Paris (Le Bourget) - - HE…" at bounding box center [838, 310] width 1459 height 553
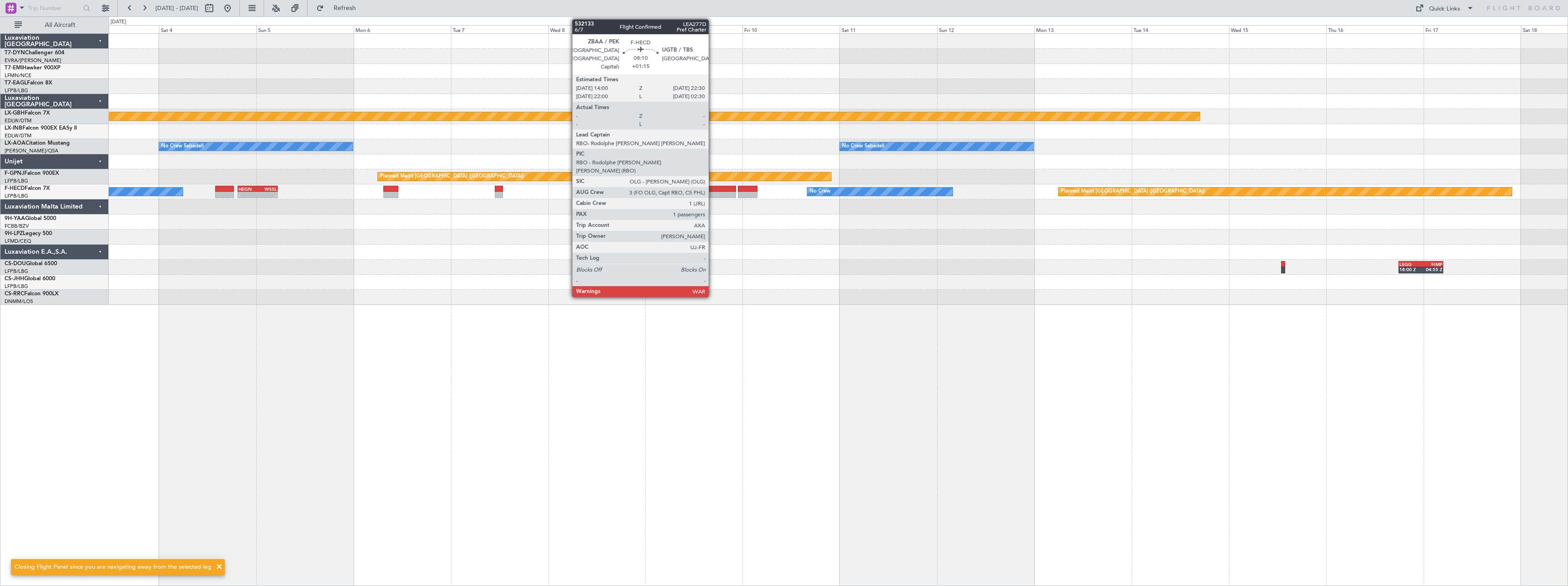
click at [713, 192] on div at bounding box center [719, 195] width 35 height 6
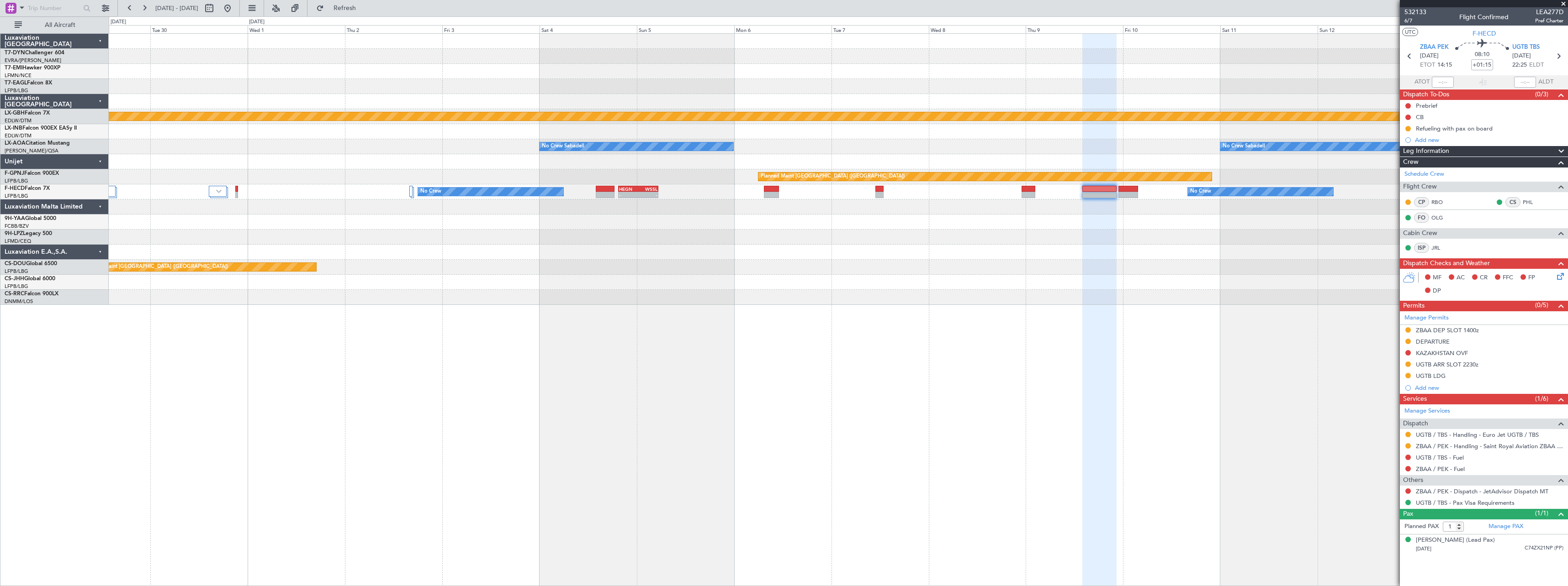
click at [994, 322] on div "Planned Maint Nurnberg No Crew Sabadell No Crew Sabadell No Crew Sabadell Plann…" at bounding box center [838, 310] width 1459 height 553
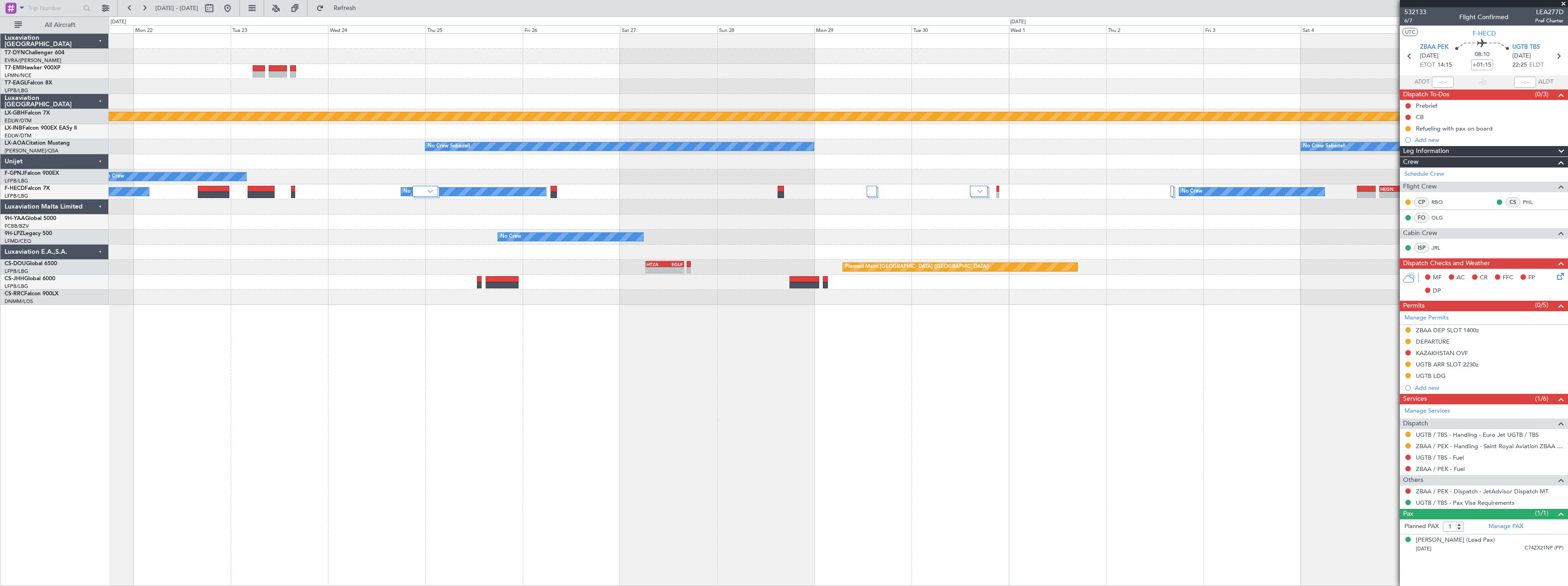
click at [1104, 314] on div "Planned Maint Nurnberg No Crew Sabadell No Crew Sabadell Planned Maint Paris (L…" at bounding box center [838, 310] width 1459 height 553
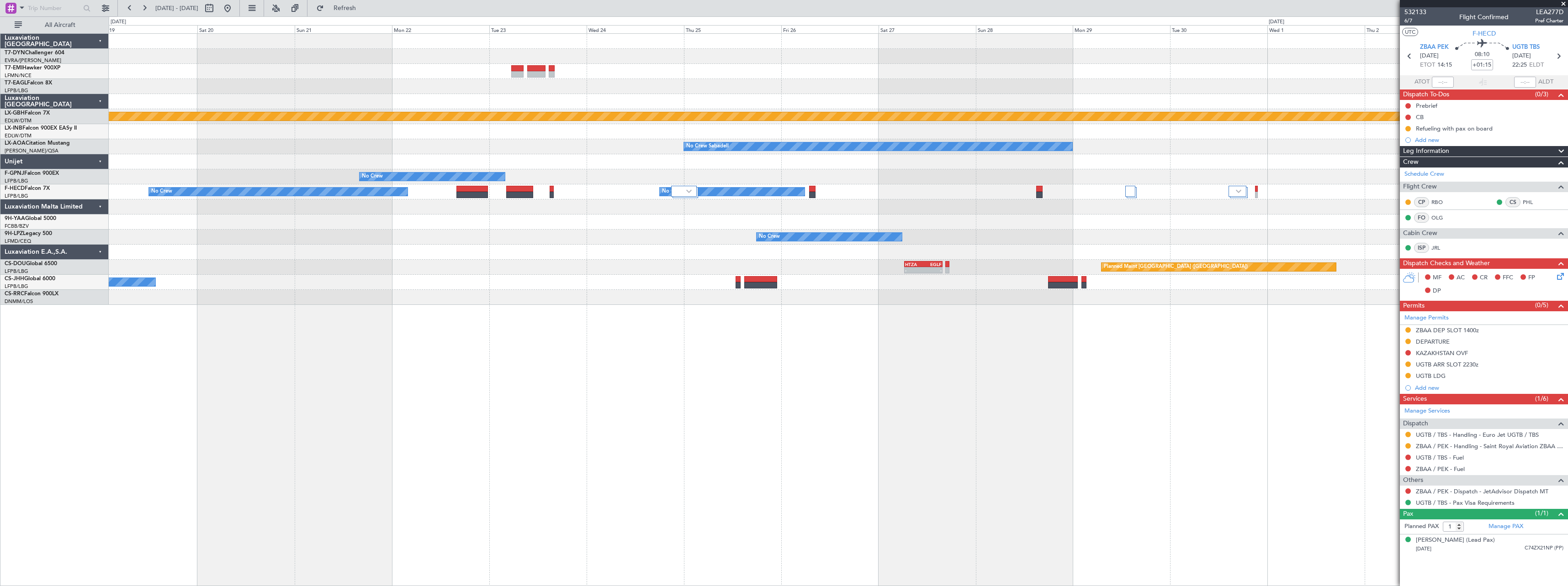
click at [1128, 336] on div "Planned Maint Nurnberg No Crew Sabadell No Crew Sabadell No Crew Planned Maint …" at bounding box center [838, 310] width 1459 height 553
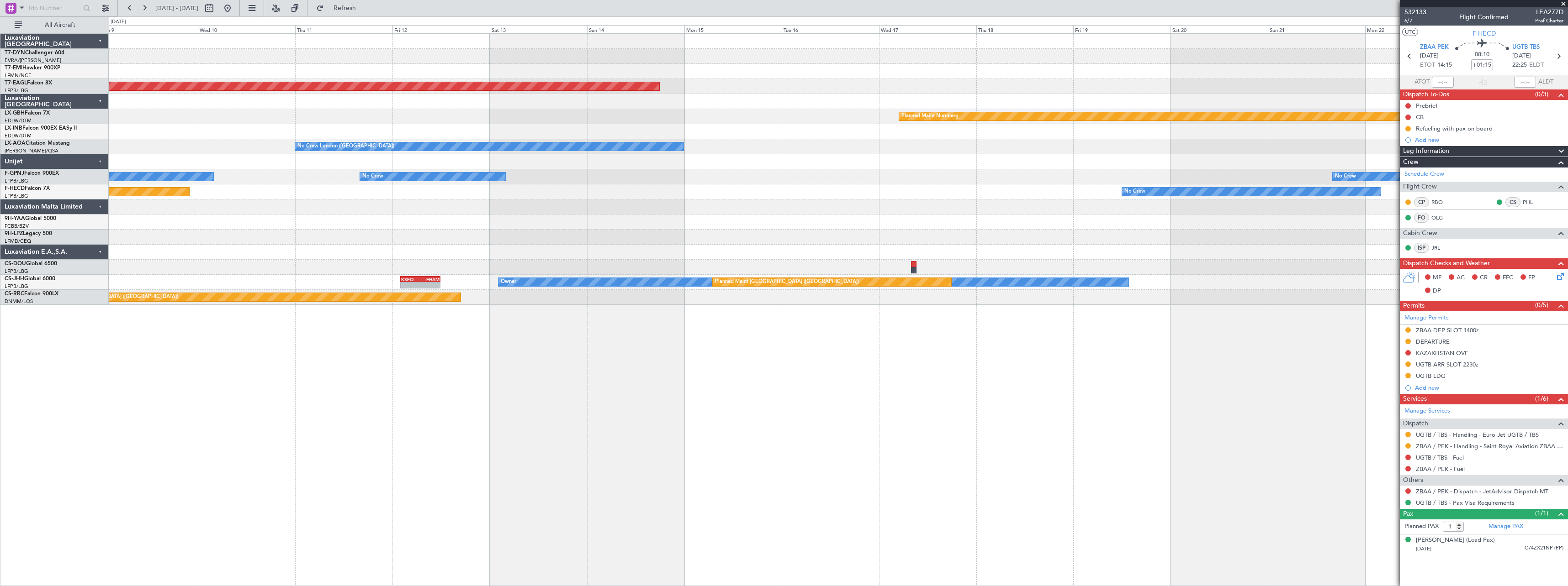
click at [1104, 340] on div "Planned Maint Zurich Grounded New York (Teterboro) Planned Maint Nurnberg Plann…" at bounding box center [838, 310] width 1459 height 553
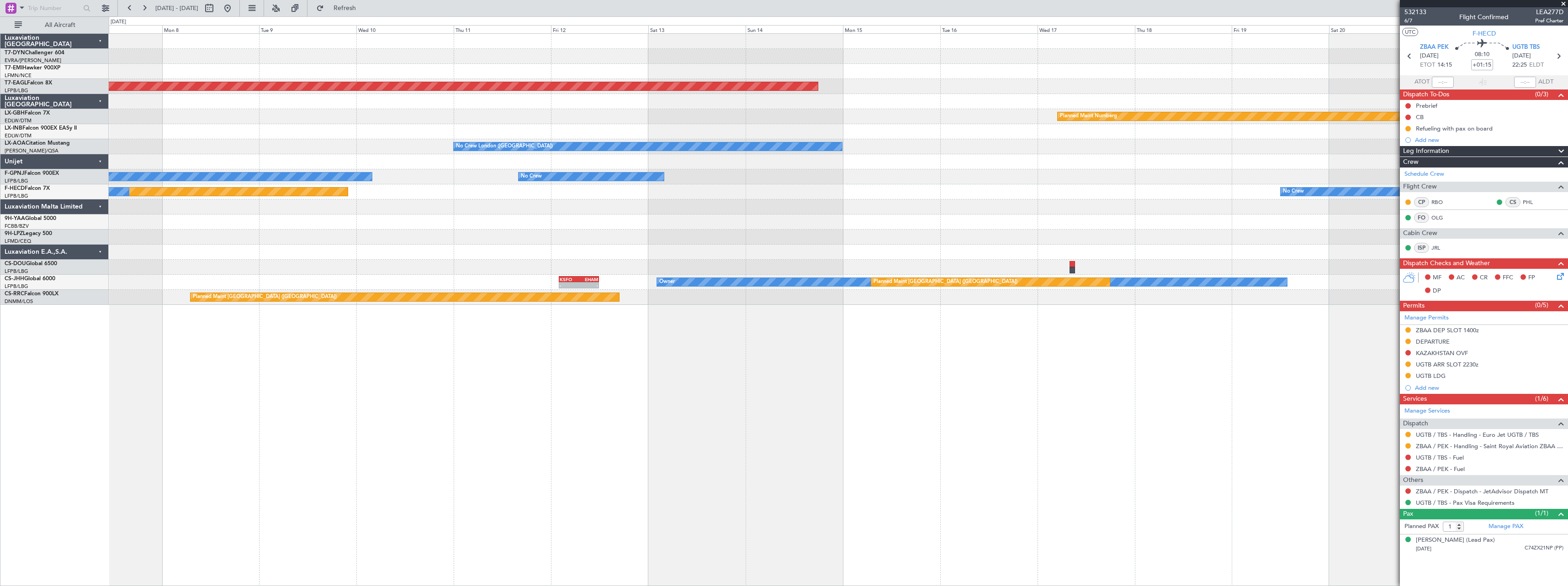
click at [1056, 354] on div "Planned Maint Zurich Grounded New York (Teterboro) Planned Maint Nurnberg Plann…" at bounding box center [838, 310] width 1459 height 553
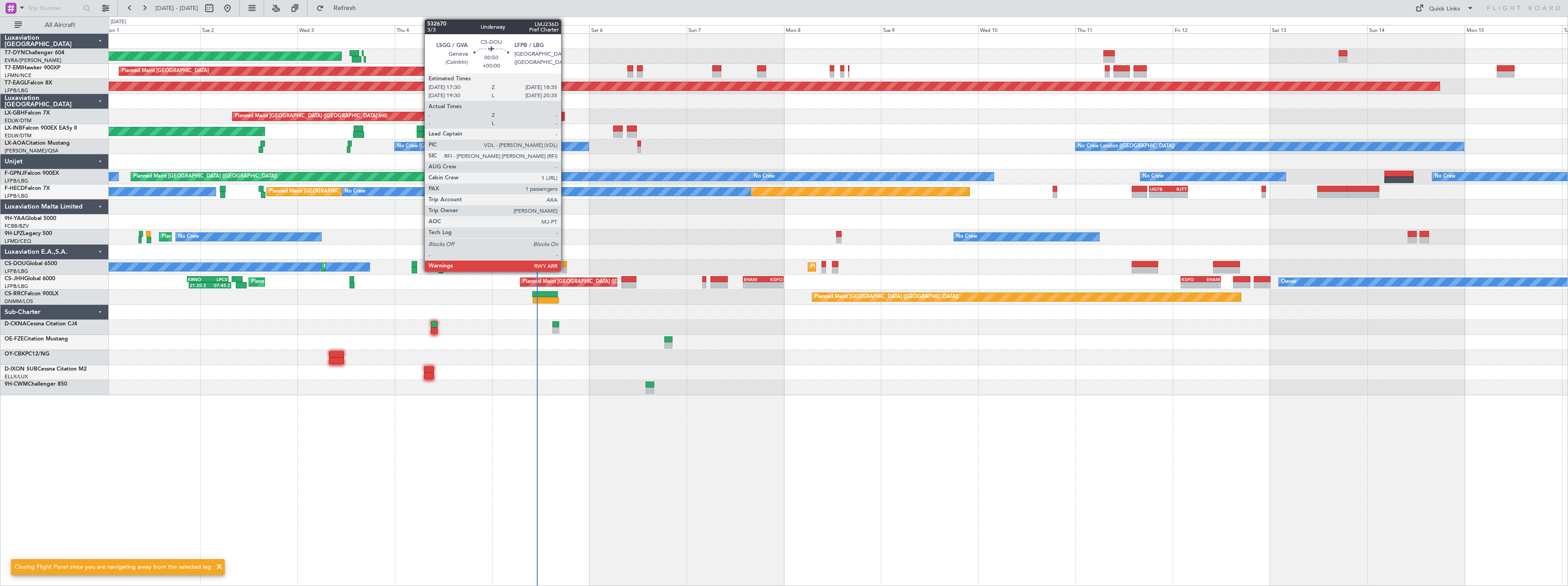
click at [565, 265] on div at bounding box center [564, 264] width 4 height 6
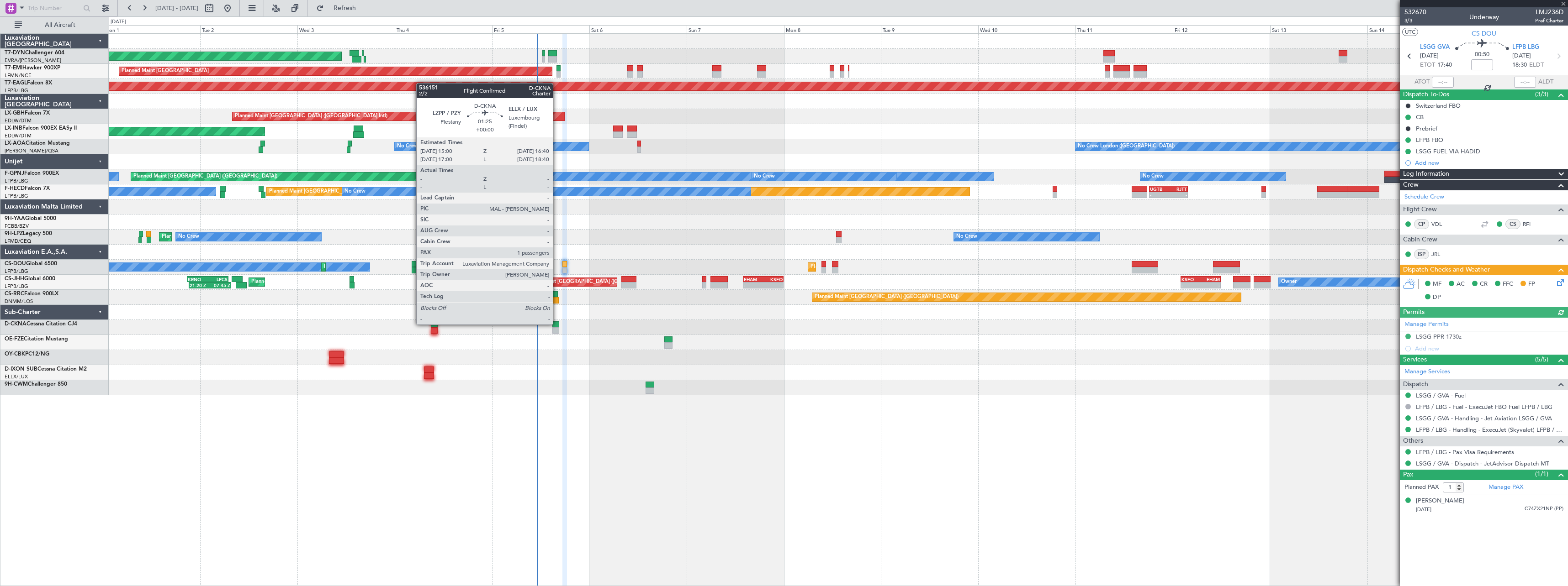
click at [557, 324] on div at bounding box center [555, 324] width 7 height 6
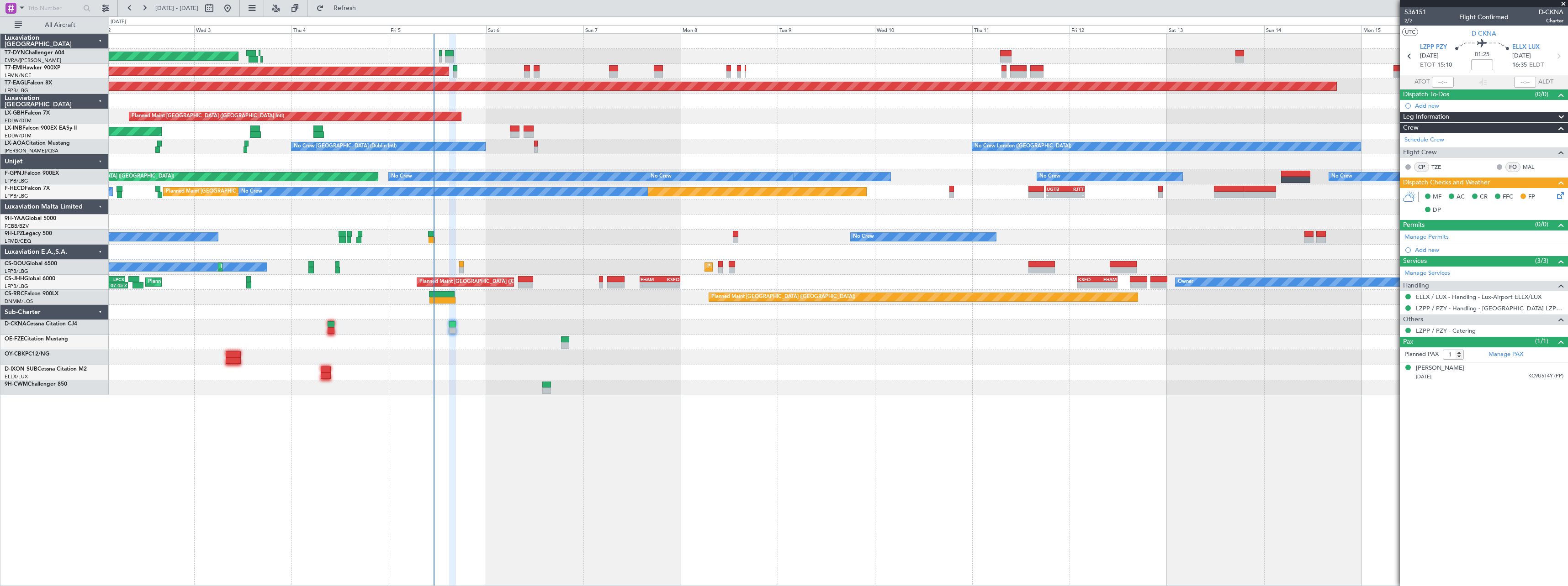
click at [684, 335] on div at bounding box center [838, 342] width 1459 height 15
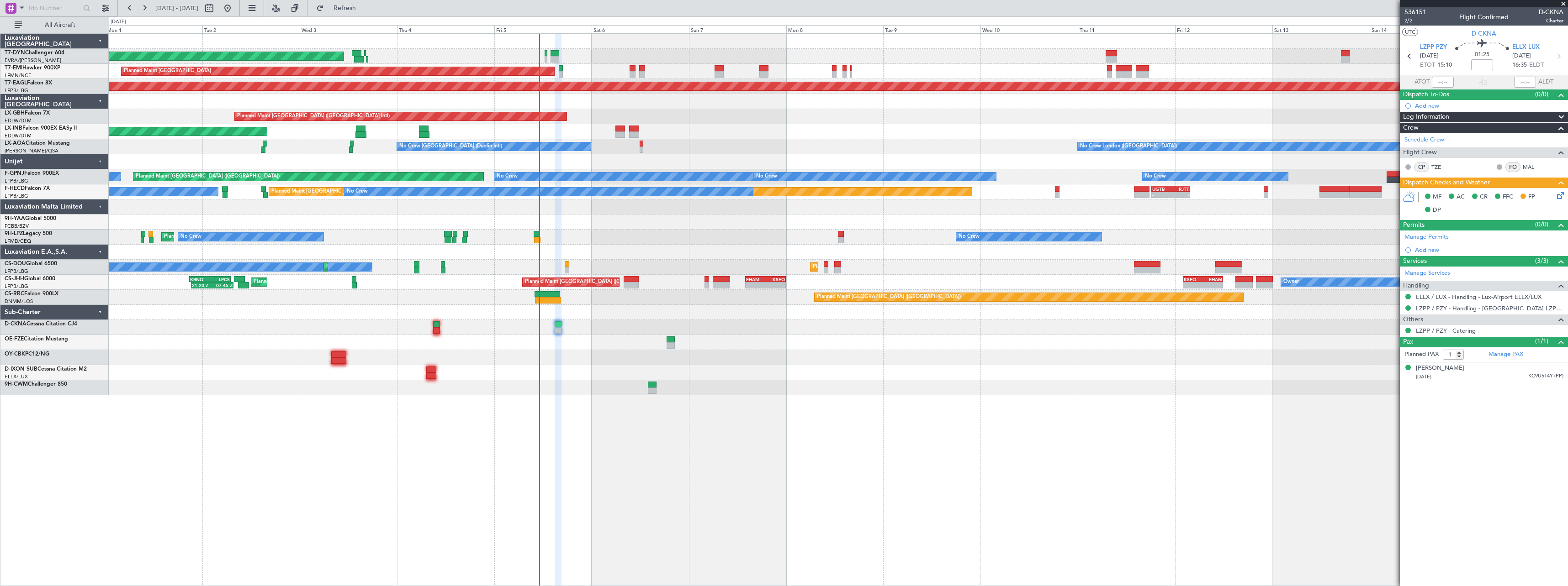
click at [823, 128] on div "Unplanned Maint [GEOGRAPHIC_DATA] (Al Maktoum Intl)" at bounding box center [838, 132] width 1459 height 15
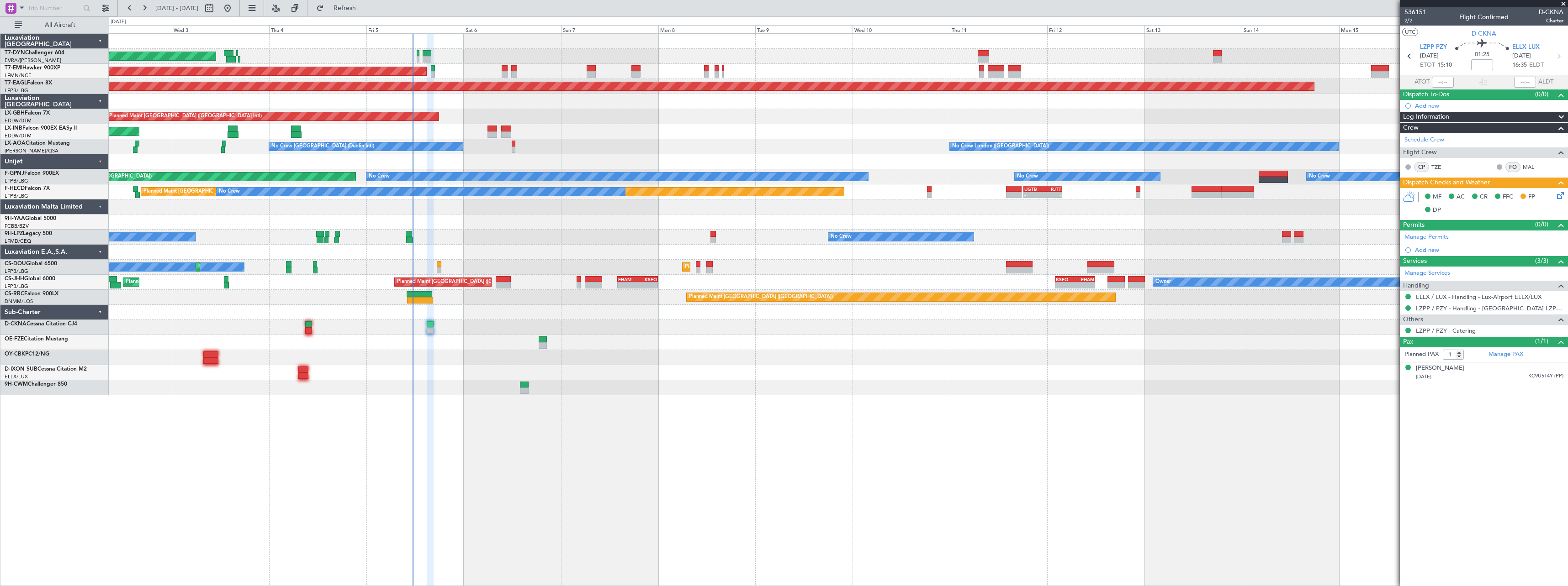
click at [688, 345] on div at bounding box center [838, 342] width 1459 height 15
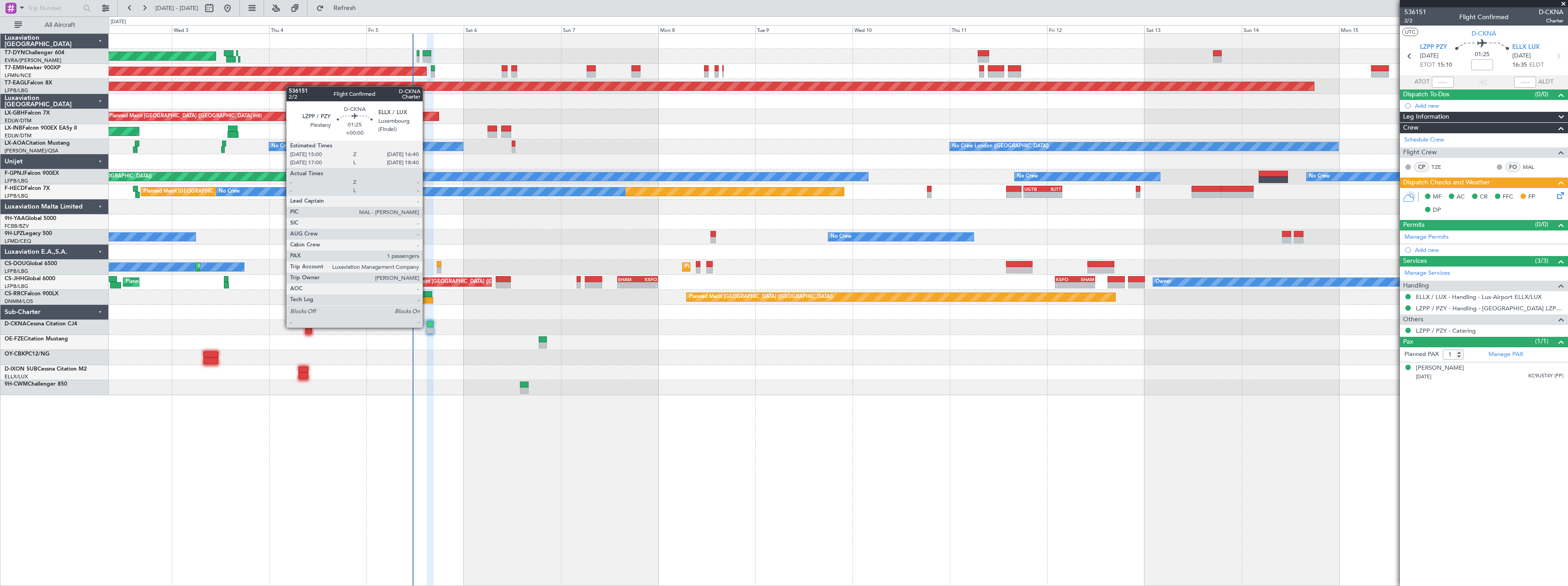
click at [427, 327] on div at bounding box center [430, 324] width 7 height 6
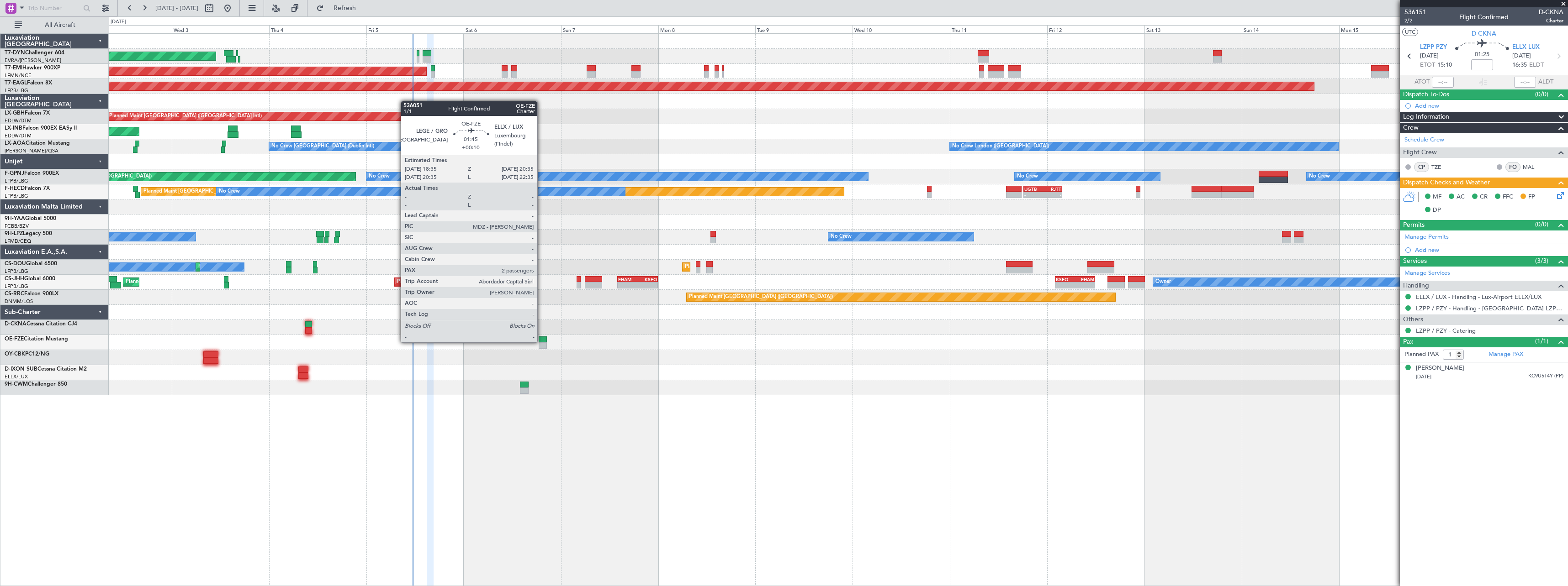
click at [542, 342] on div at bounding box center [542, 339] width 8 height 6
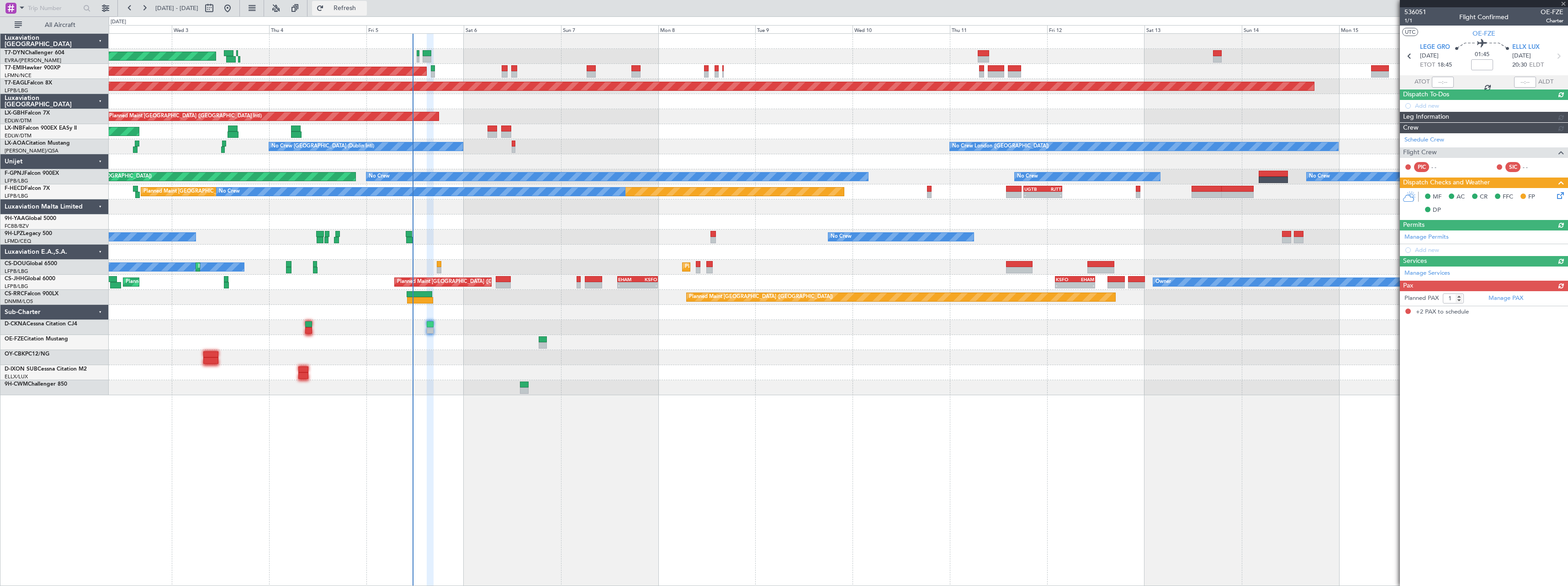
type input "+00:10"
type input "2"
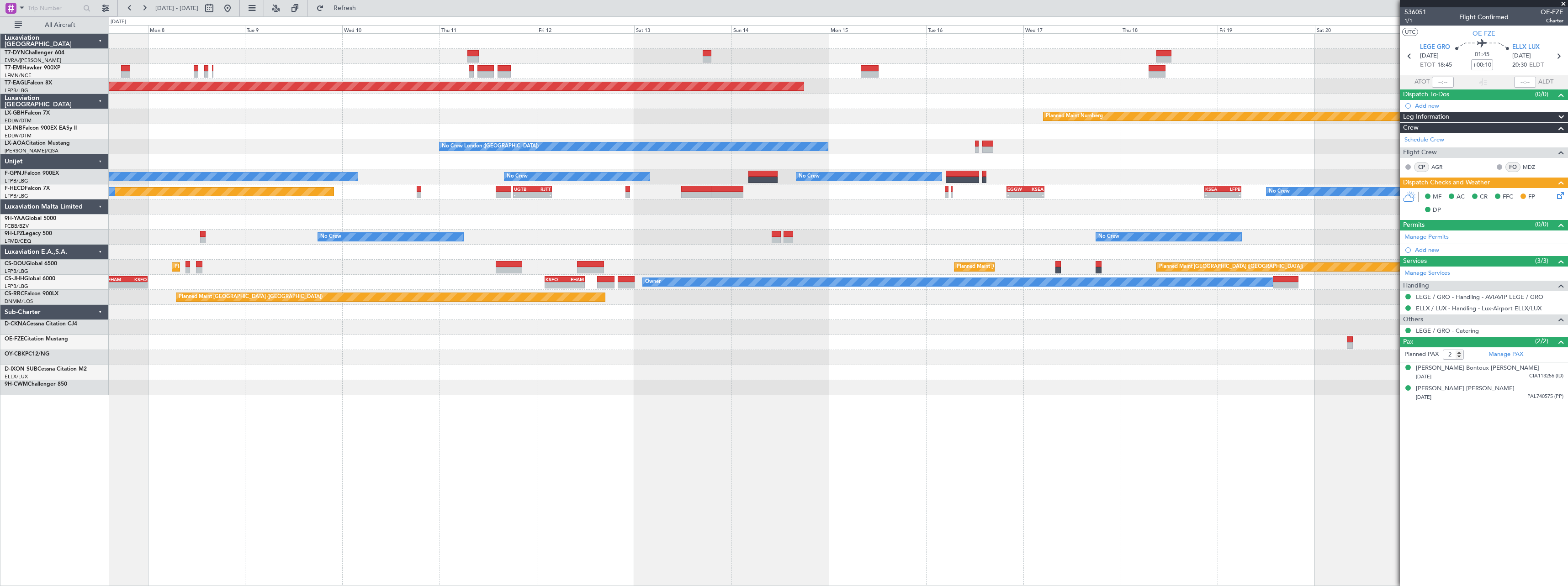
click at [540, 373] on div "Planned Maint Zurich Grounded New York (Teterboro) Planned Maint Nurnberg Plann…" at bounding box center [838, 310] width 1459 height 553
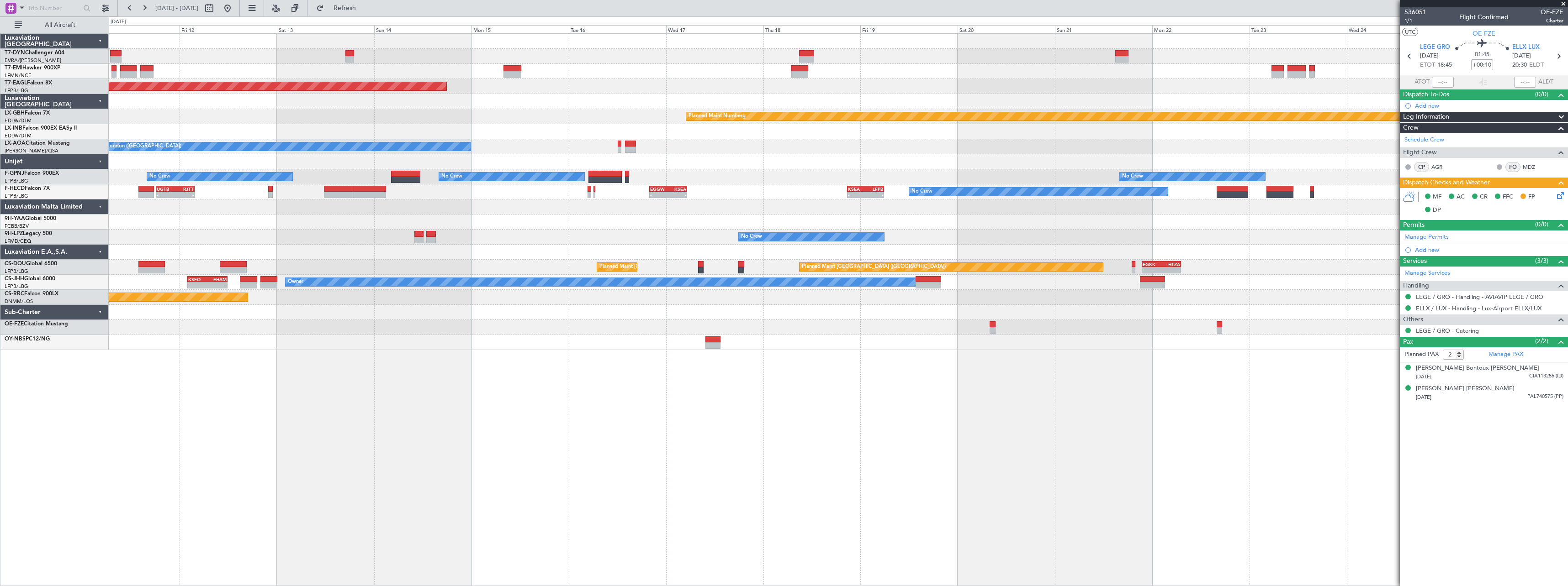
click at [910, 342] on div "Grounded New York (Teterboro) Planned Maint Nurnberg No Crew London (Farnboroug…" at bounding box center [838, 310] width 1459 height 553
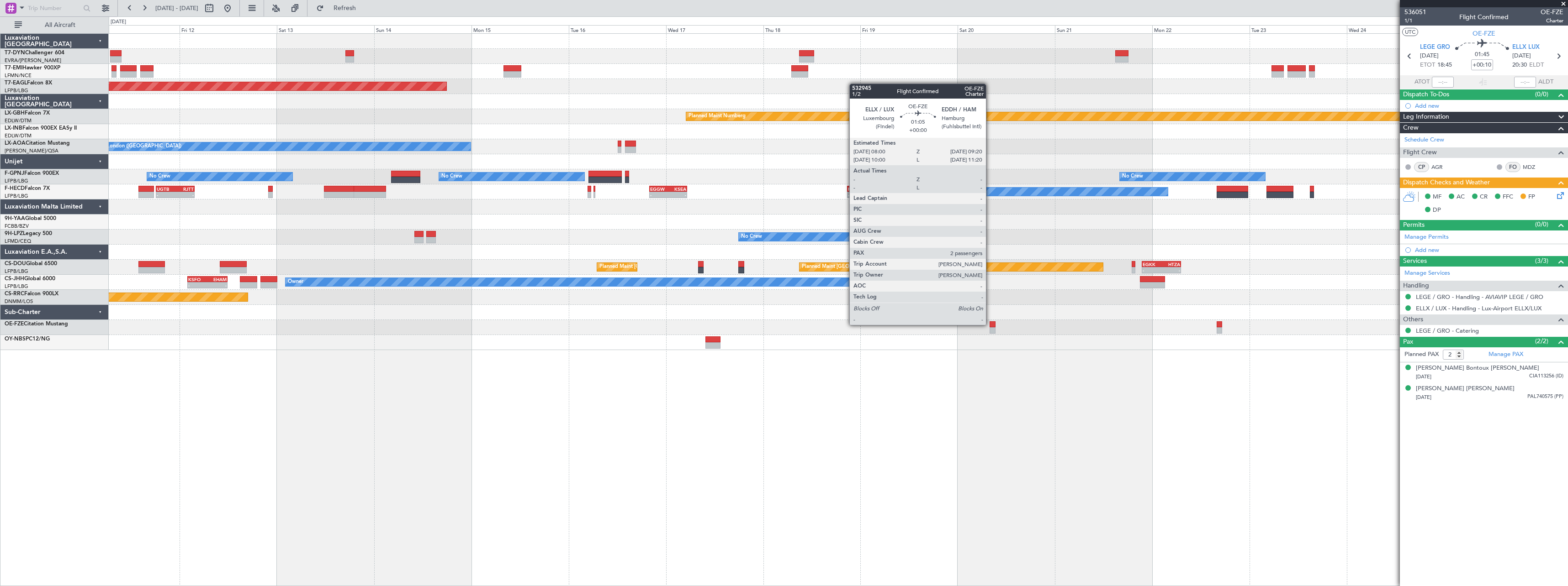
click at [990, 324] on div at bounding box center [992, 324] width 6 height 6
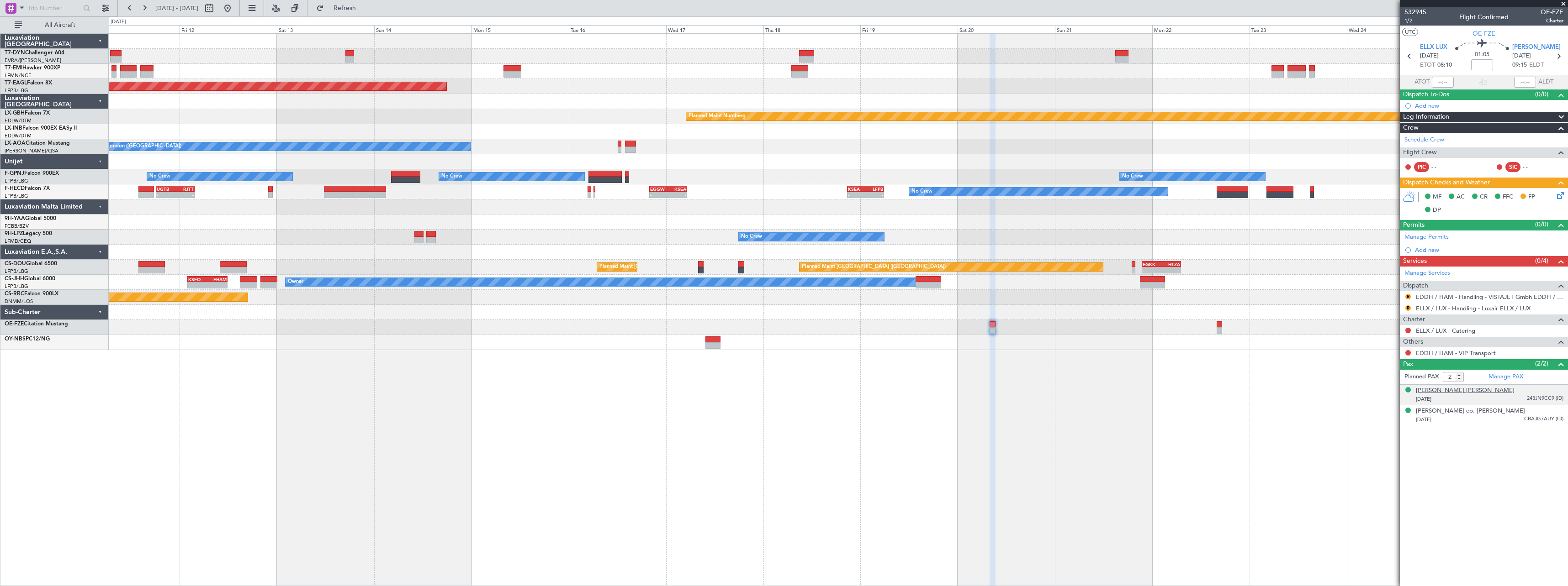
click at [1454, 391] on div "Marc Leon Schmit" at bounding box center [1465, 391] width 99 height 9
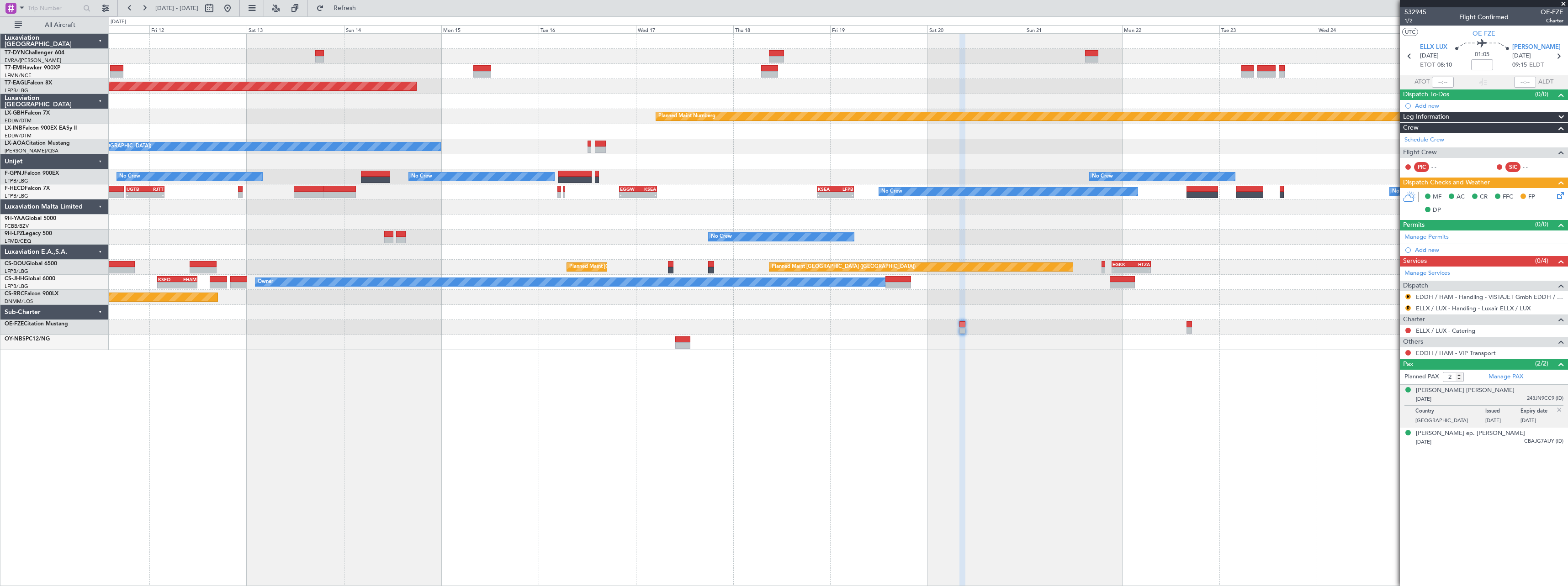
click at [882, 405] on div "Grounded New York (Teterboro) Planned Maint Nurnberg No Crew London (Farnboroug…" at bounding box center [838, 310] width 1459 height 553
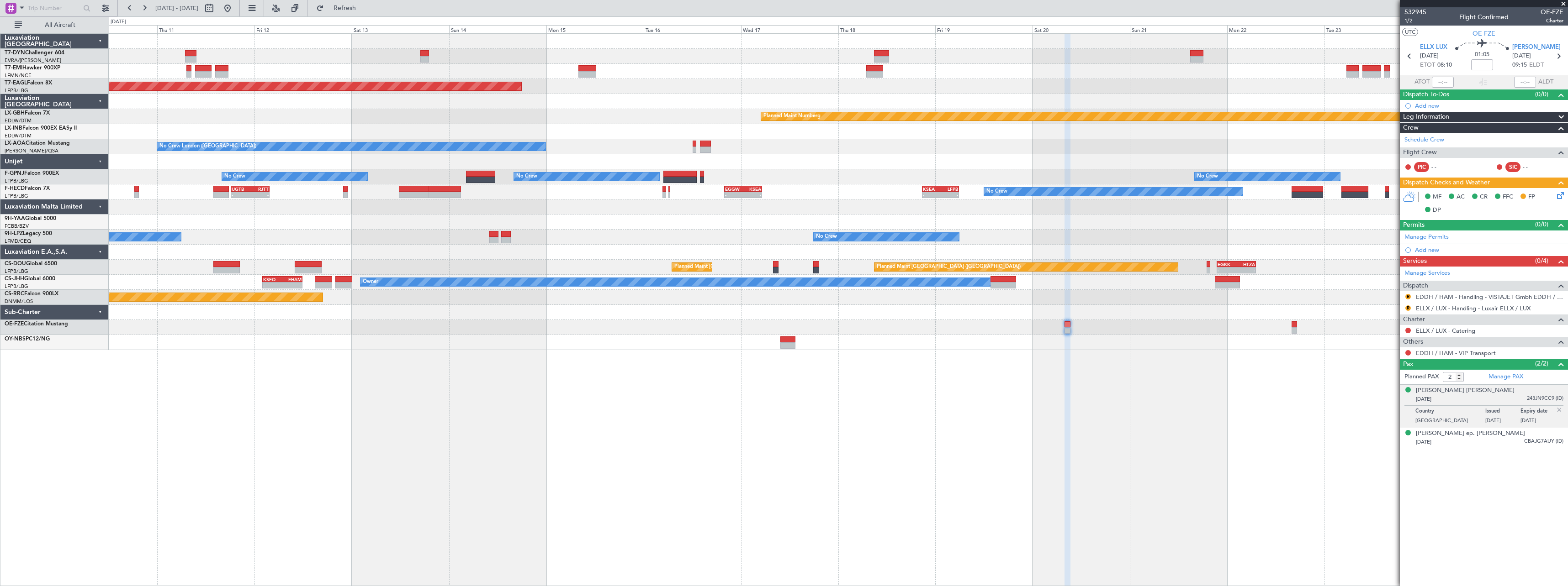
click at [445, 333] on div at bounding box center [838, 327] width 1459 height 15
click at [367, 13] on button "Refresh" at bounding box center [339, 8] width 55 height 15
click at [1567, 2] on span at bounding box center [1563, 4] width 9 height 8
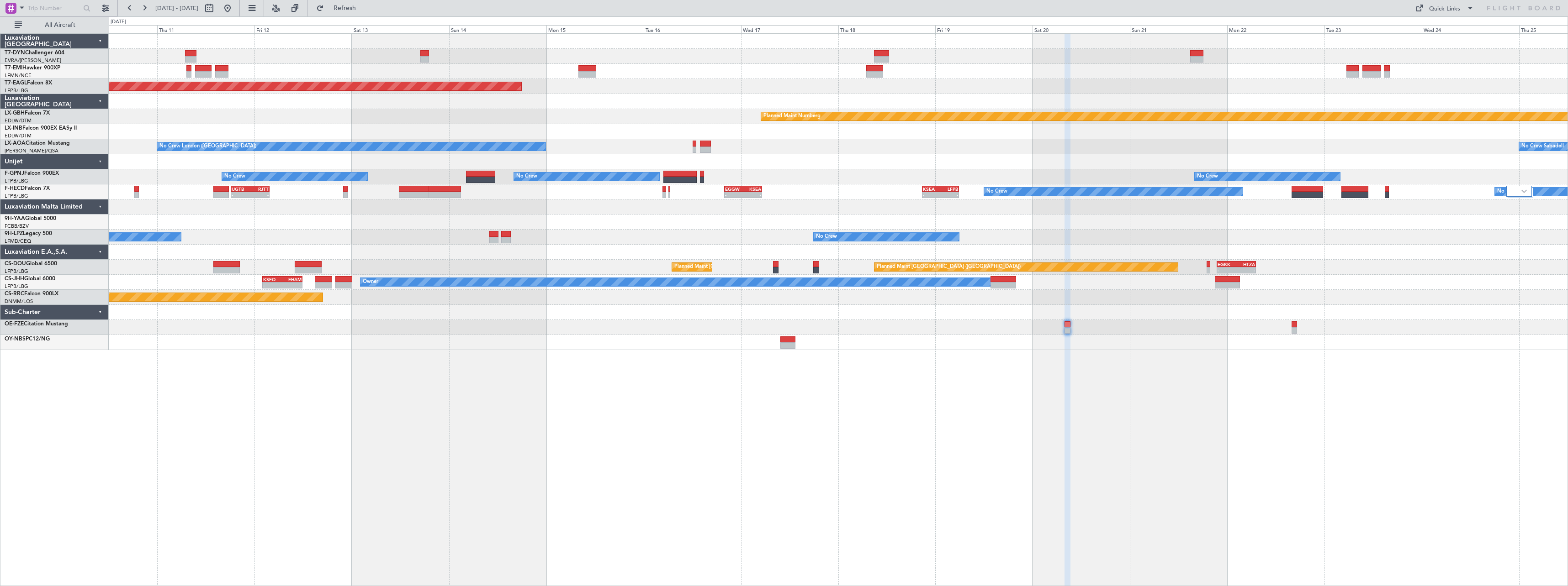
type input "0"
click at [367, 13] on button "Refresh" at bounding box center [339, 8] width 55 height 15
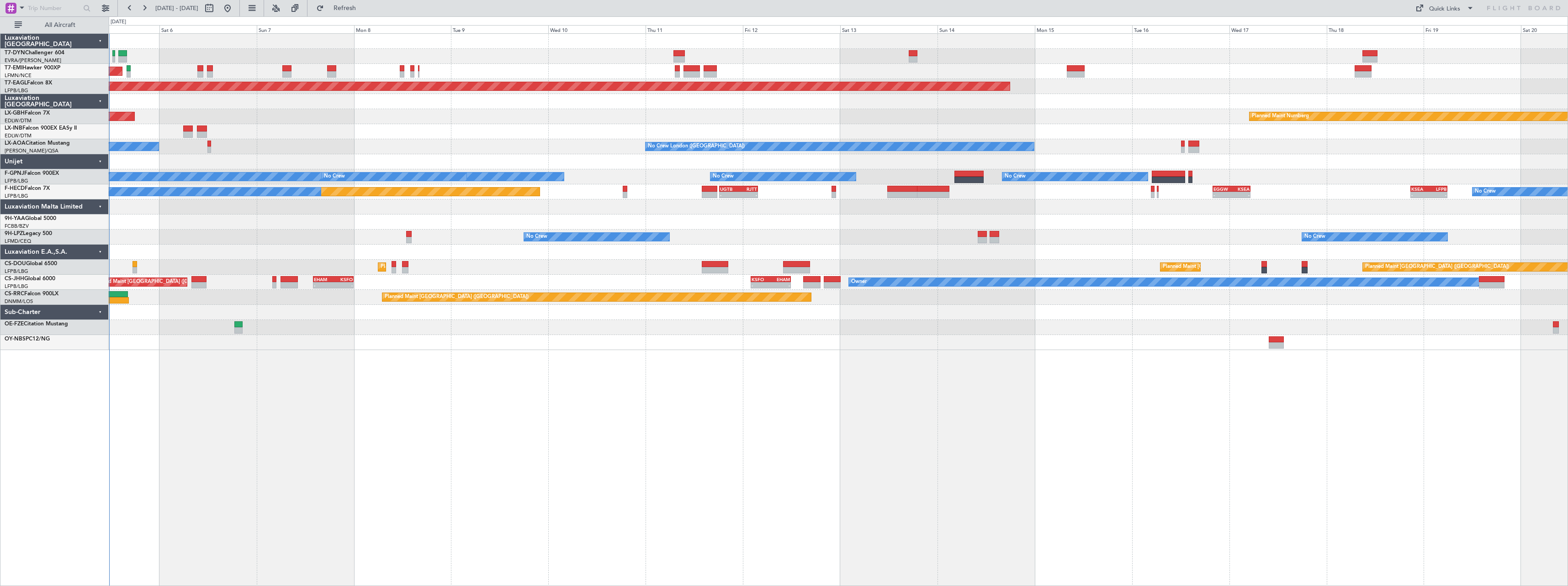
click at [994, 327] on div "AOG Maint Riga (Riga Intl) Planned Maint Zurich Grounded New York (Teterboro) P…" at bounding box center [838, 310] width 1459 height 553
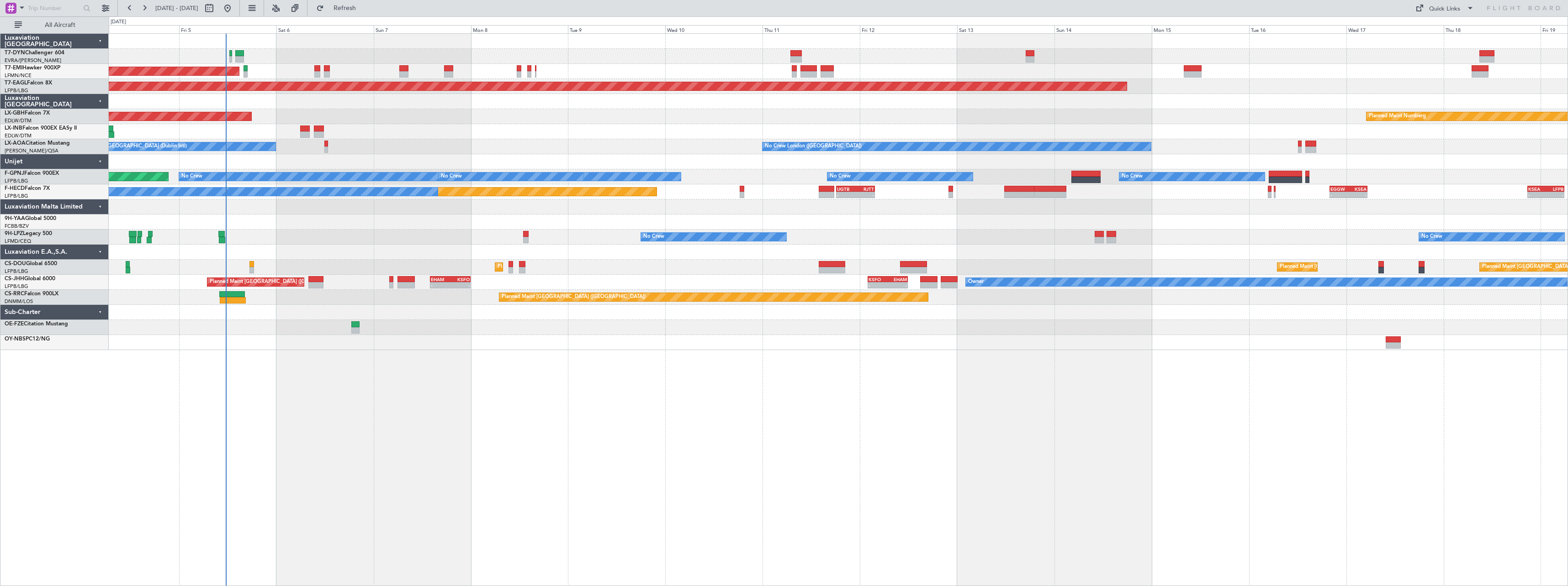
click at [737, 371] on div "AOG Maint Riga (Riga Intl) Planned Maint Zurich Grounded New York (Teterboro) P…" at bounding box center [838, 310] width 1459 height 553
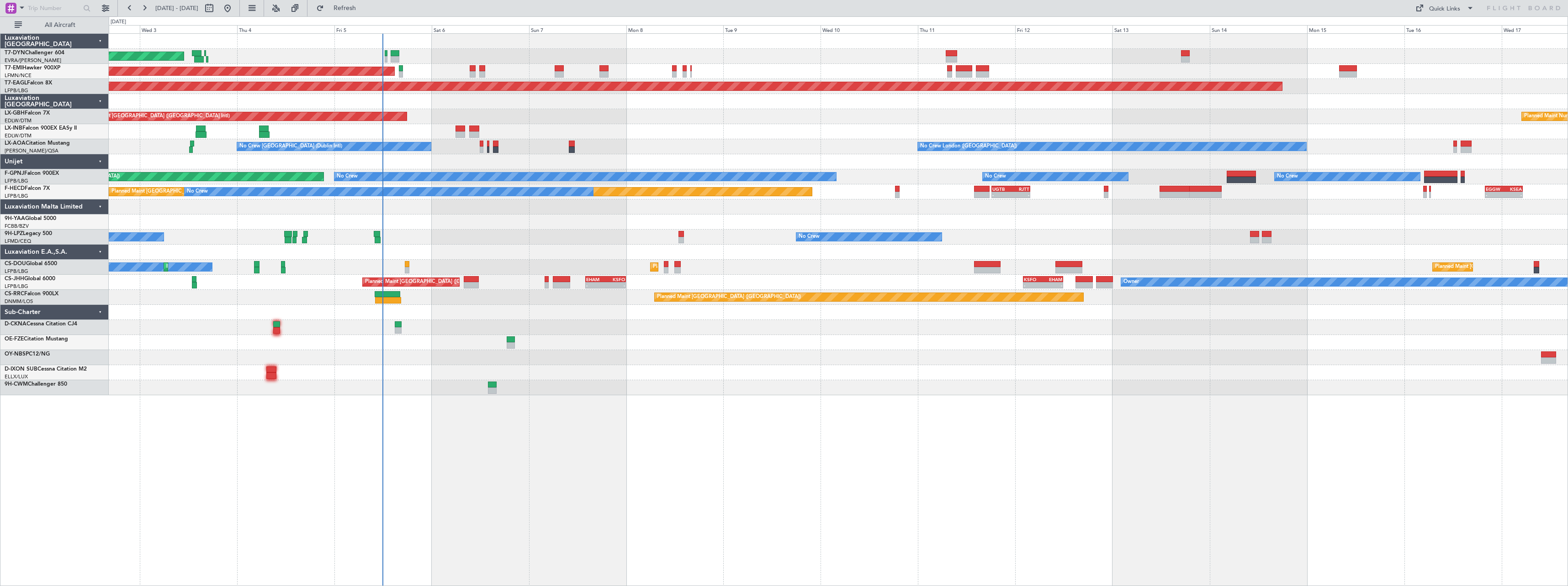
click at [633, 363] on div at bounding box center [838, 358] width 1459 height 15
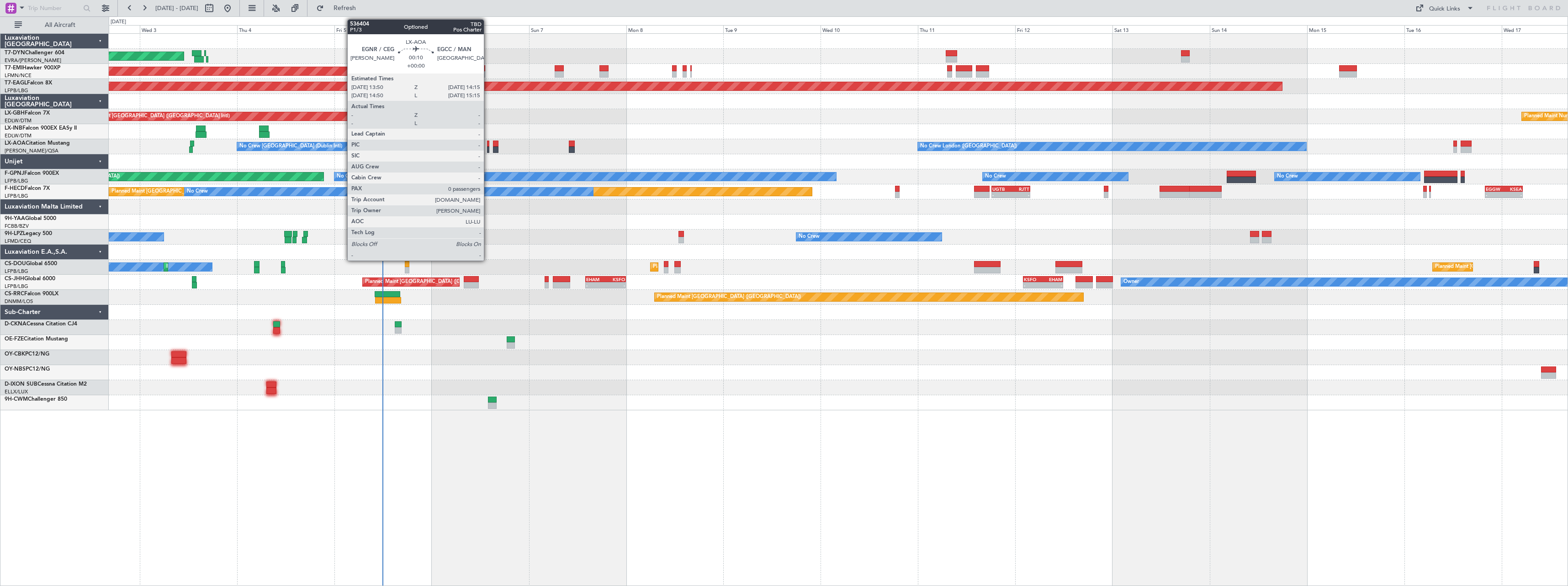
click at [488, 149] on div at bounding box center [487, 150] width 2 height 6
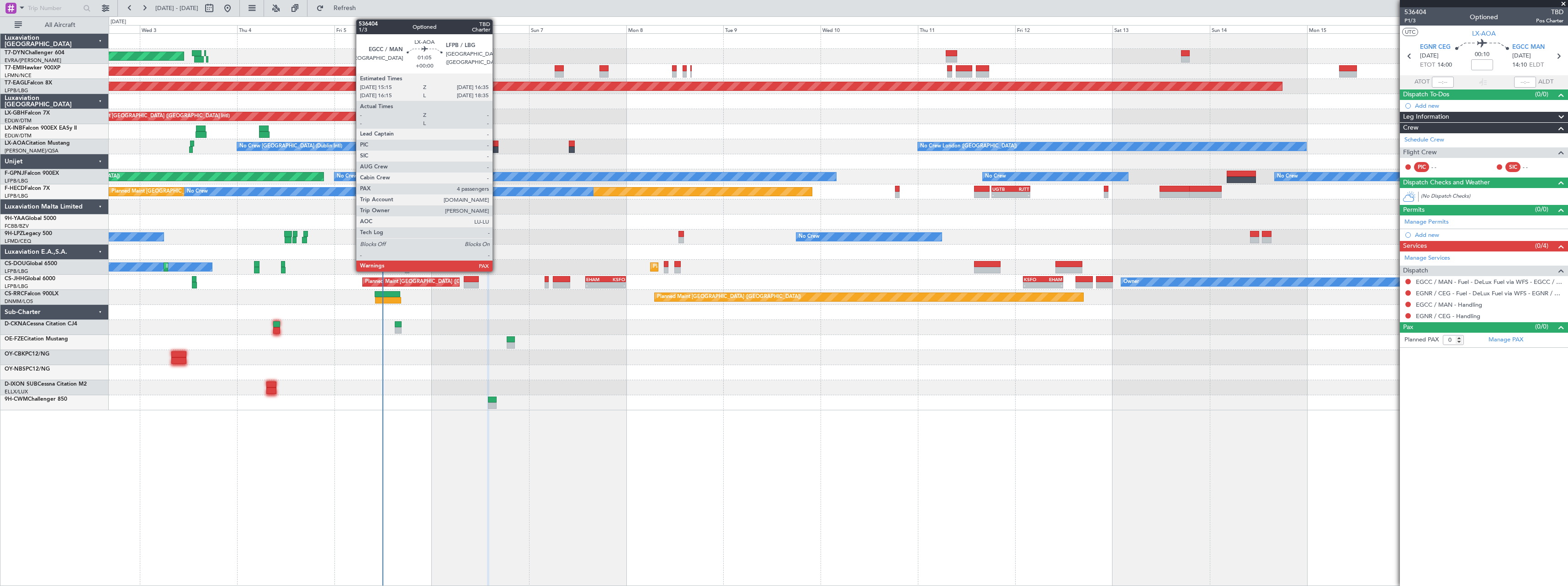
click at [497, 149] on div at bounding box center [496, 150] width 6 height 6
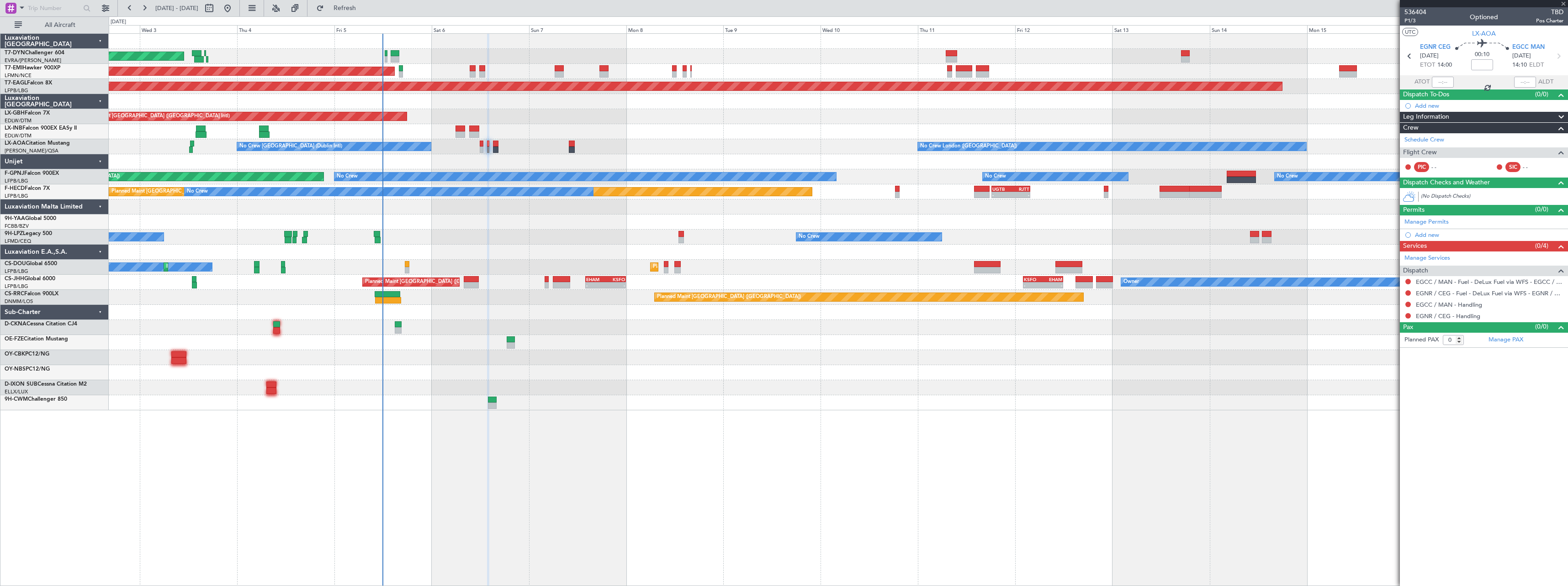
type input "4"
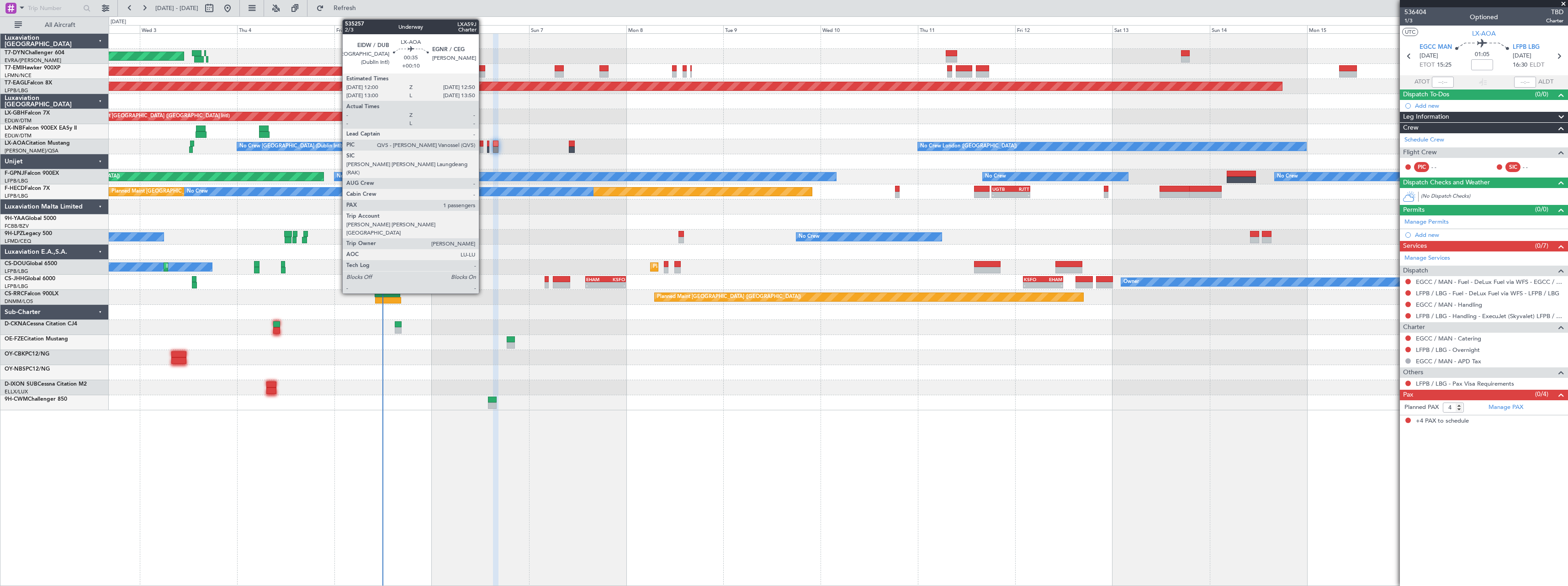
click at [483, 150] on div at bounding box center [481, 150] width 4 height 6
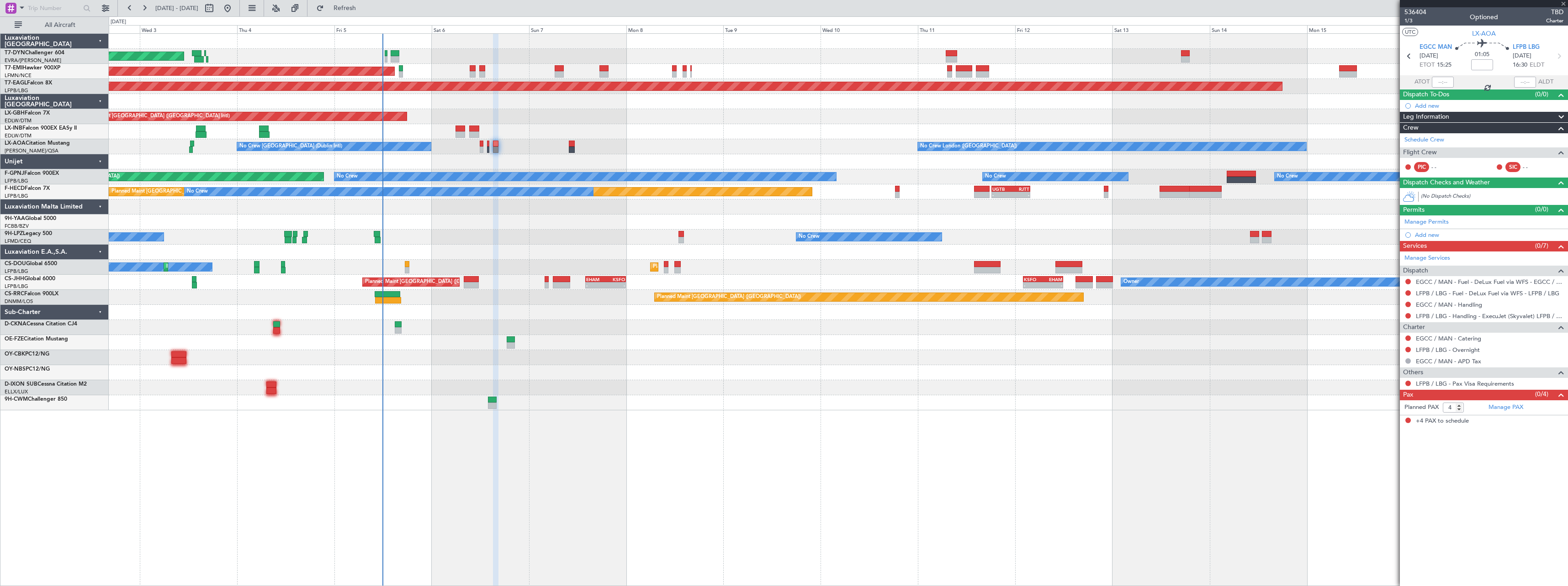
type input "+00:10"
type input "1"
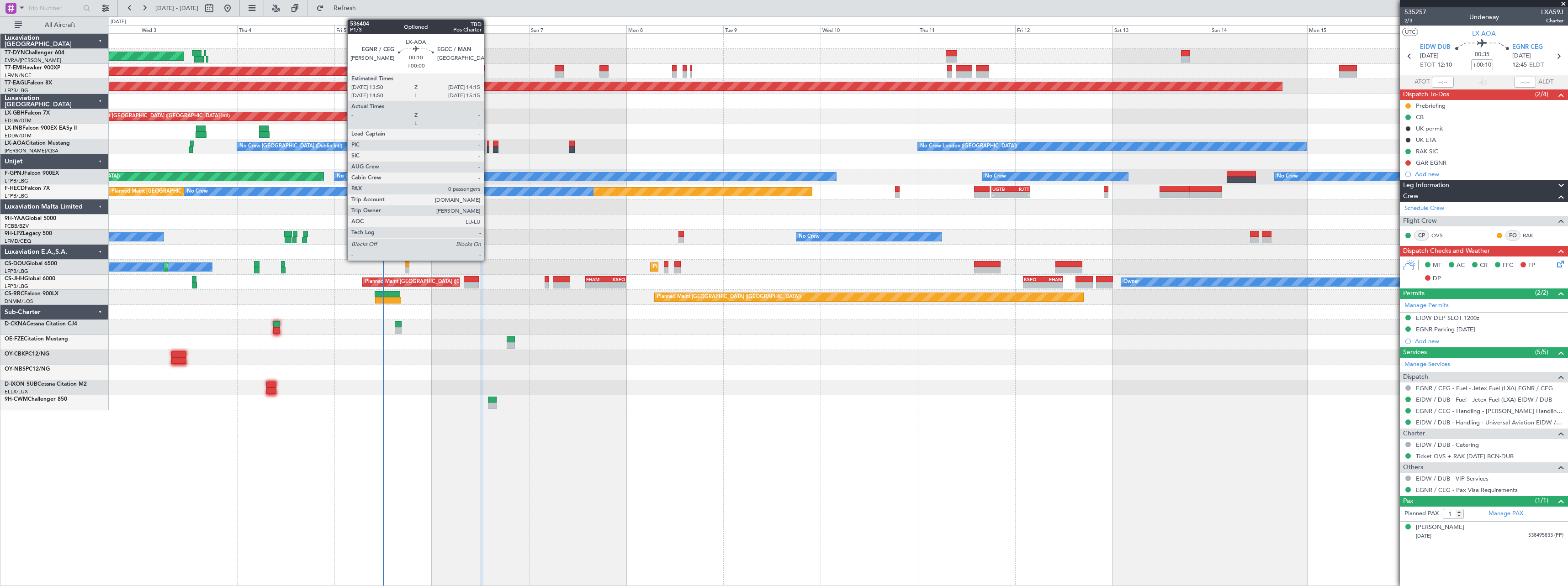
click at [488, 146] on div at bounding box center [487, 144] width 2 height 6
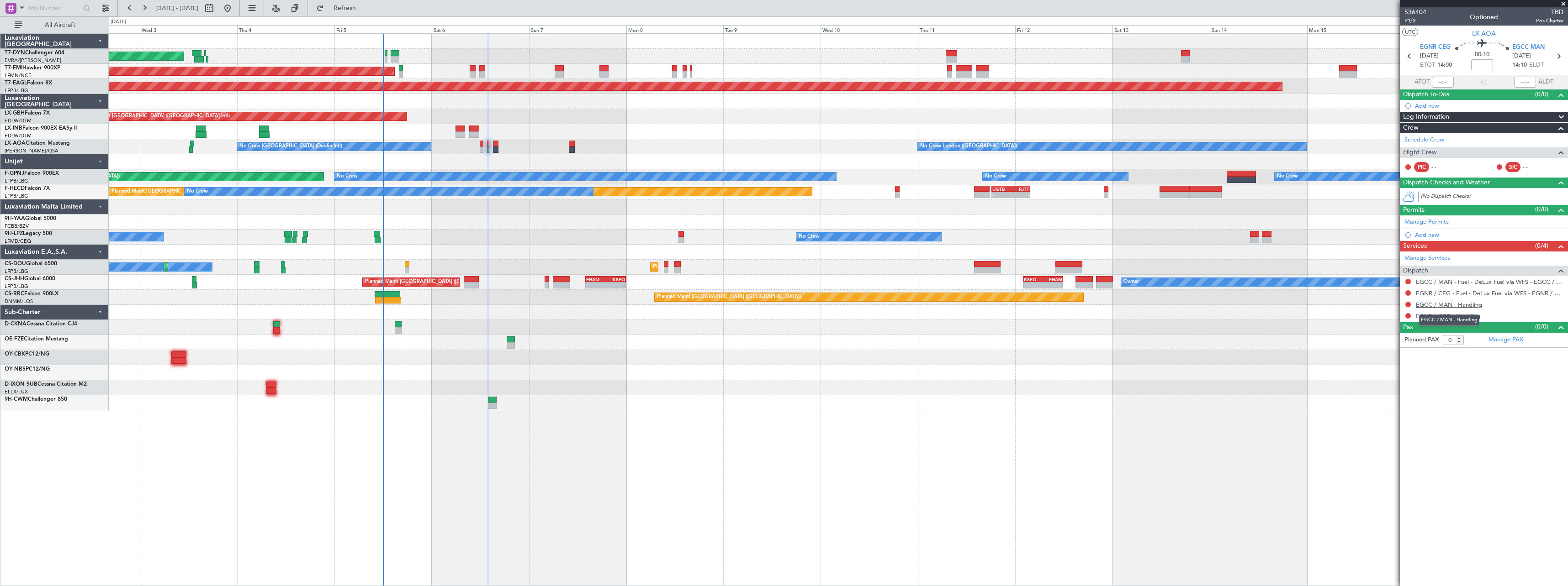
click at [1447, 306] on link "EGCC / MAN - Handling" at bounding box center [1449, 304] width 67 height 7
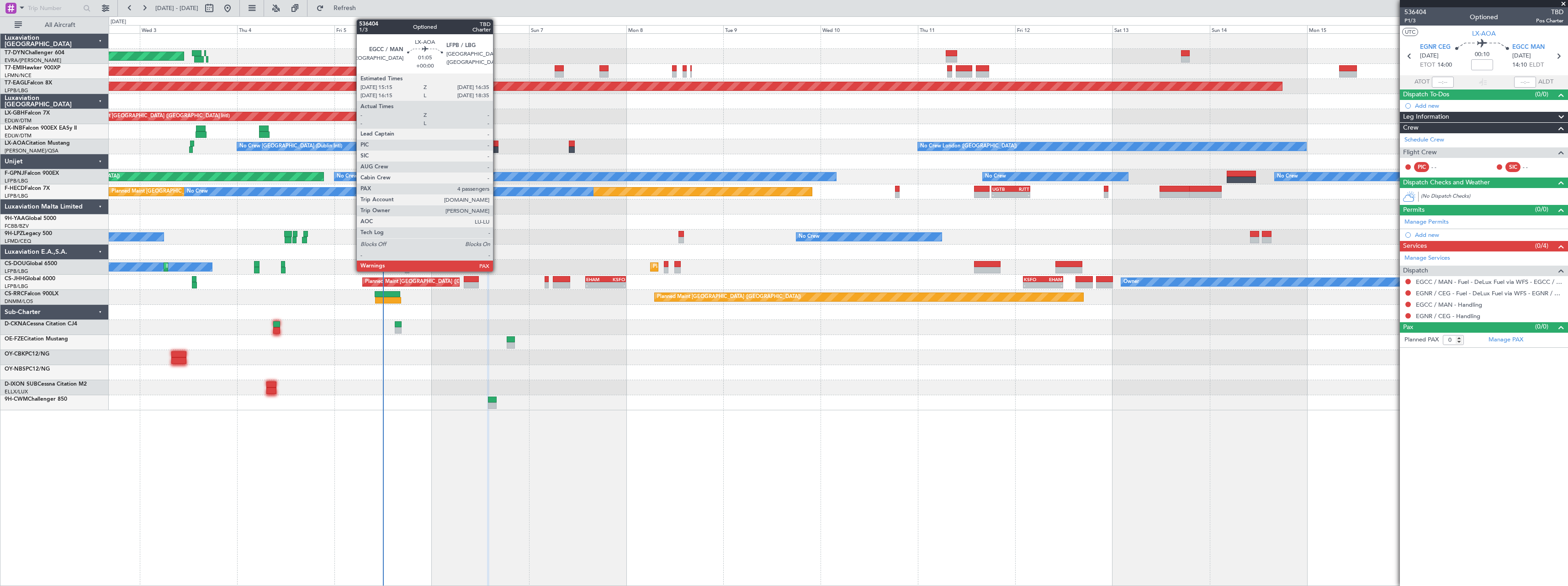
click at [497, 145] on div at bounding box center [496, 144] width 6 height 6
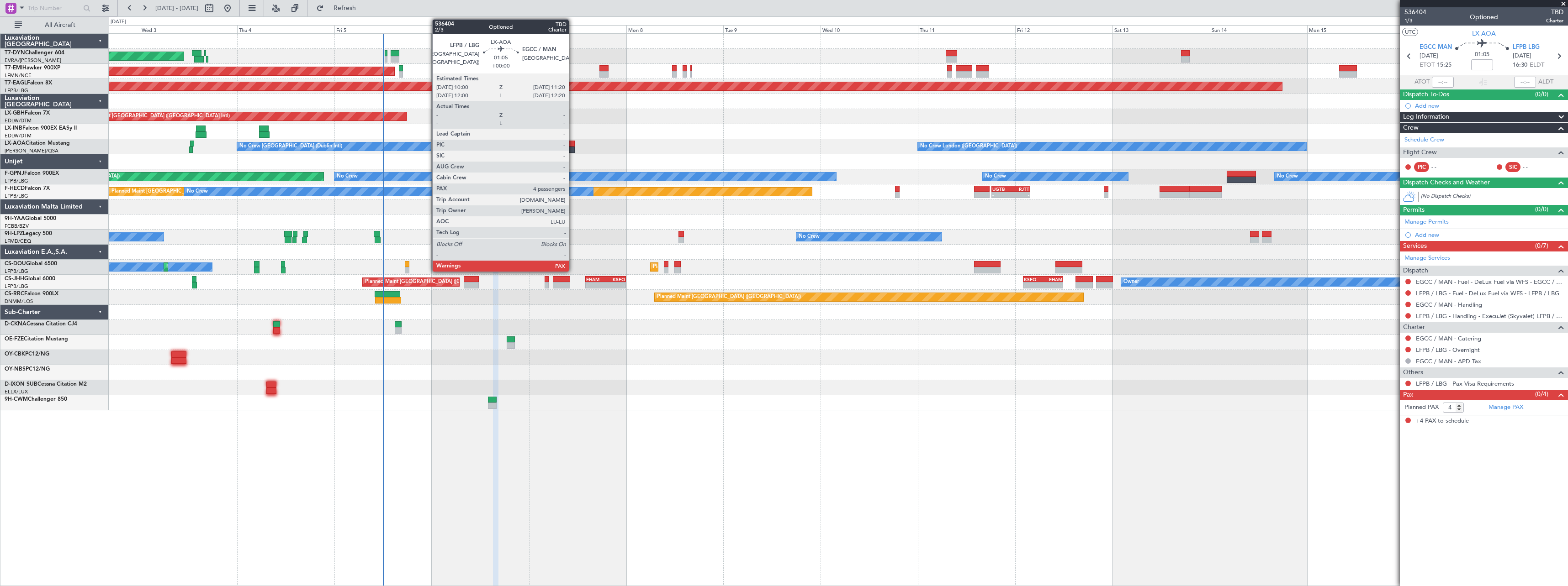
click at [573, 147] on div at bounding box center [571, 150] width 6 height 6
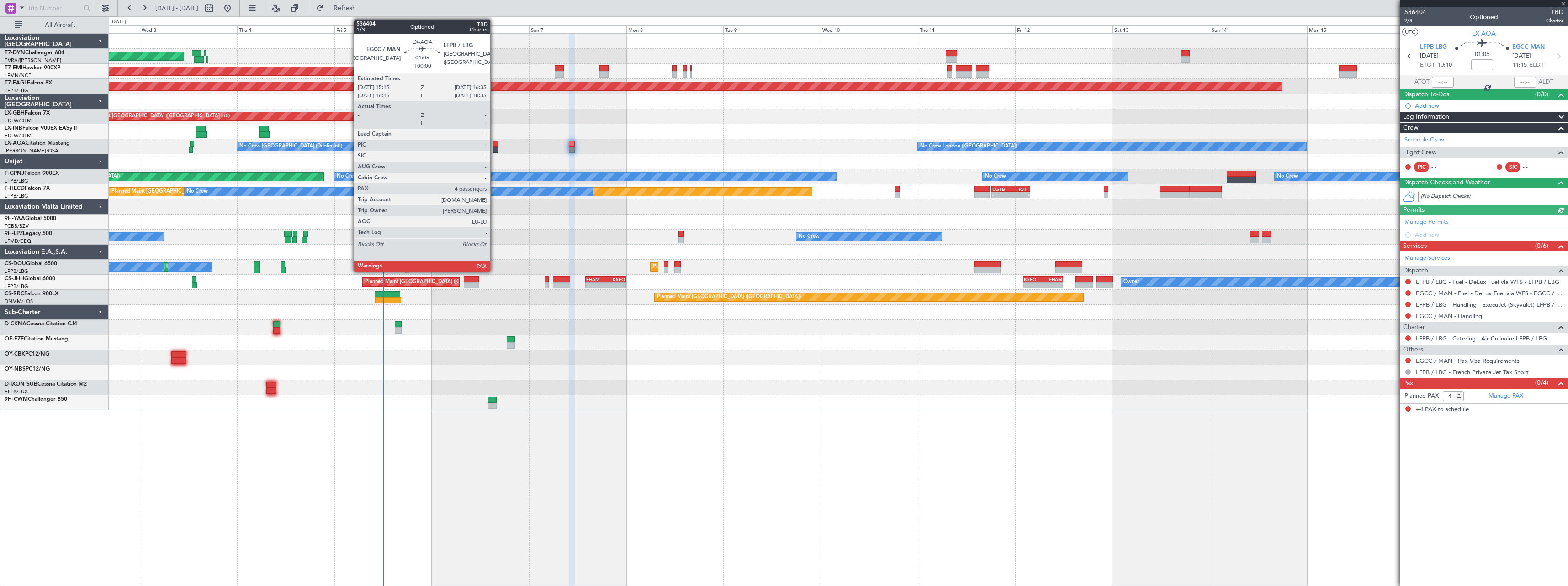
click at [494, 145] on div at bounding box center [496, 144] width 6 height 6
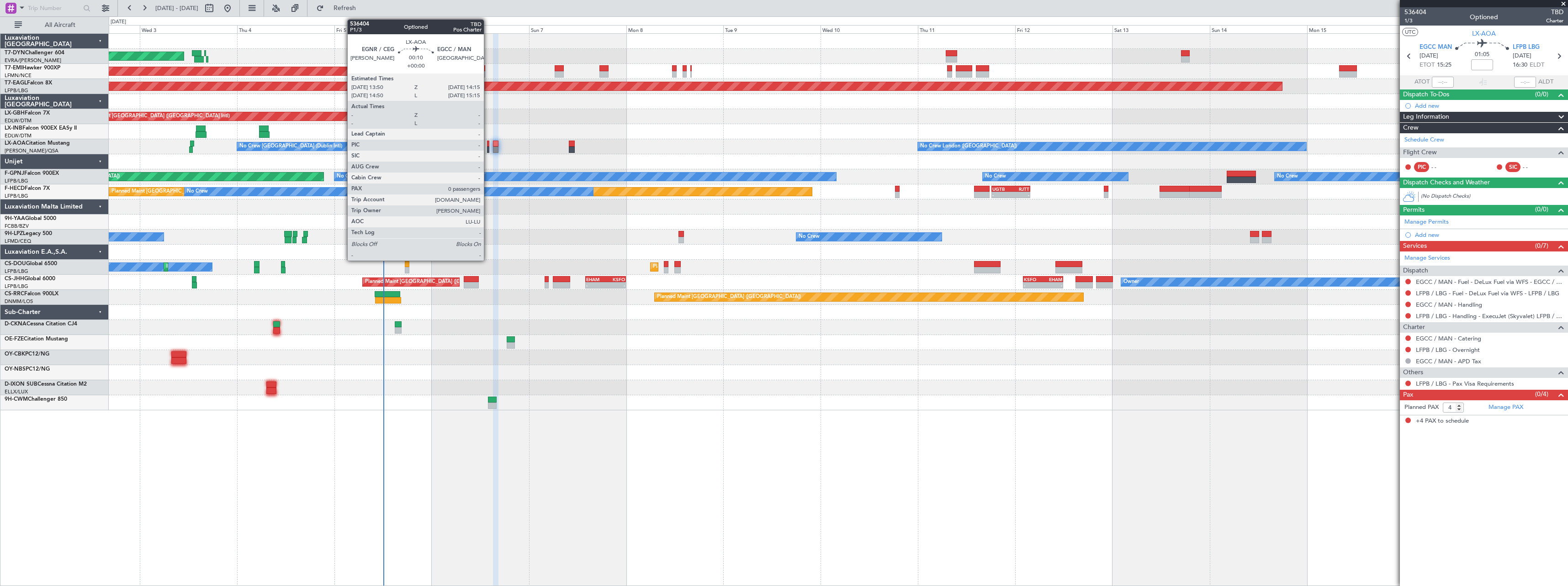
click at [488, 150] on div at bounding box center [487, 150] width 2 height 6
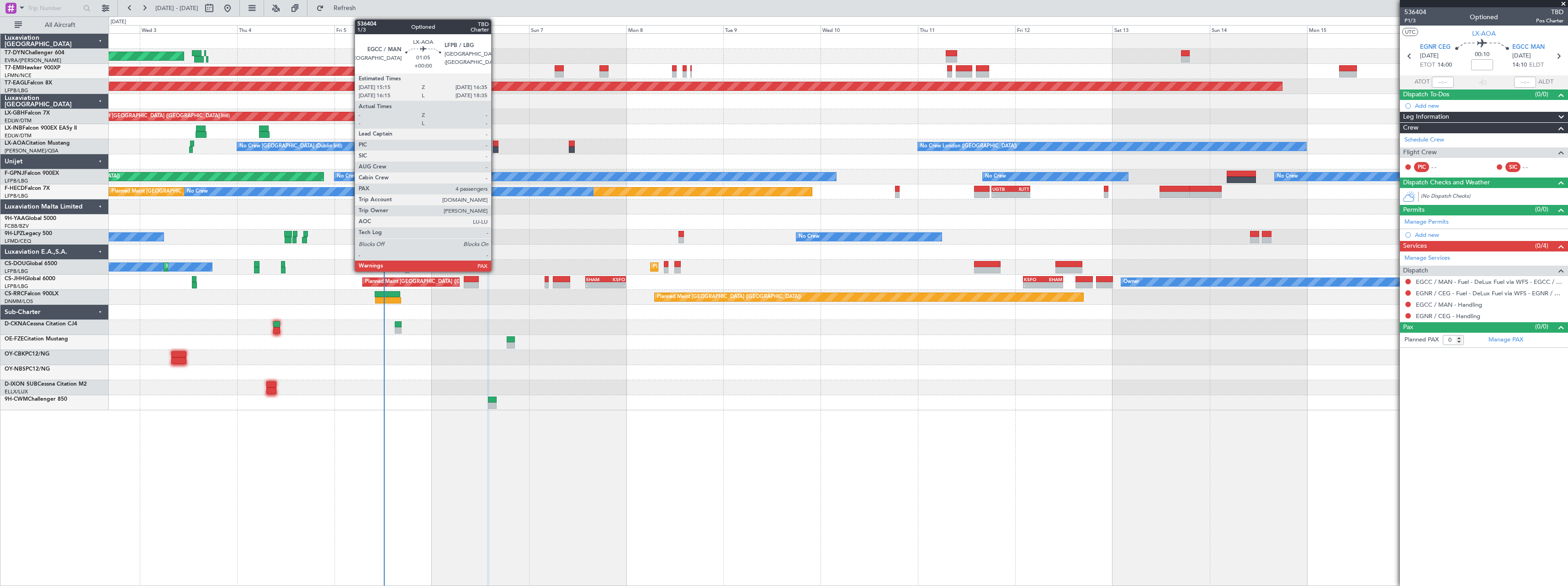
click at [495, 149] on div at bounding box center [496, 150] width 6 height 6
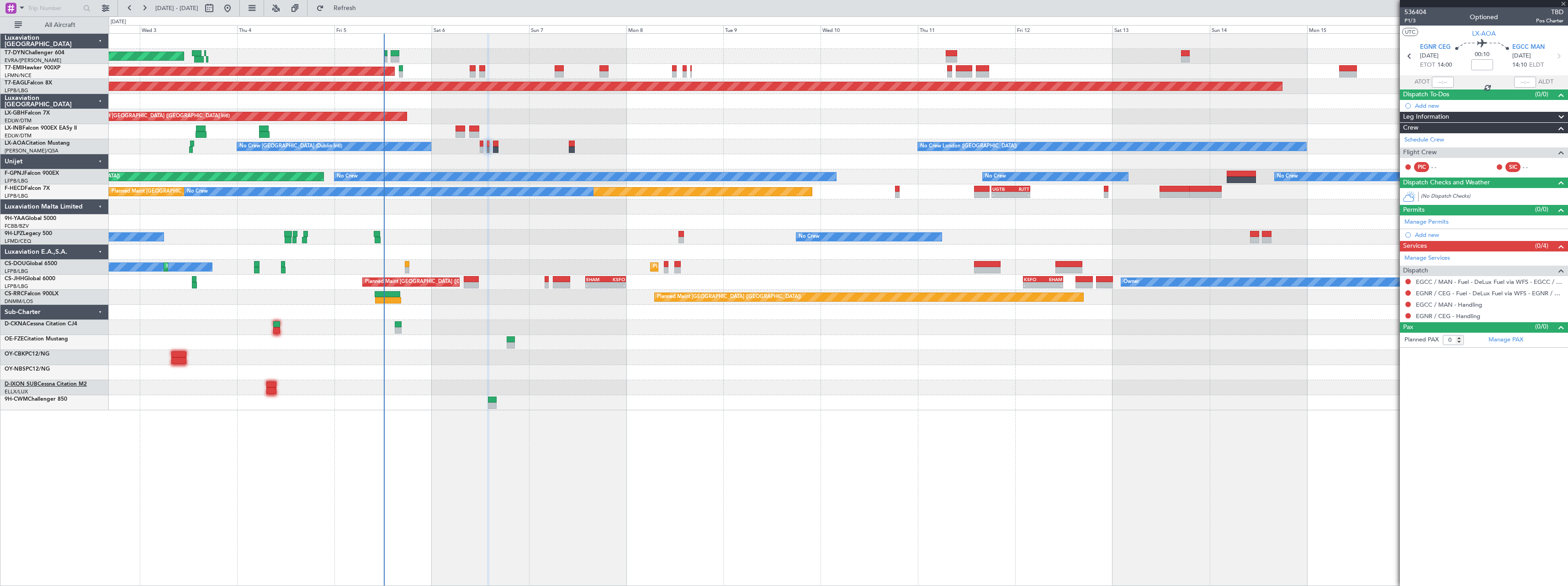
type input "4"
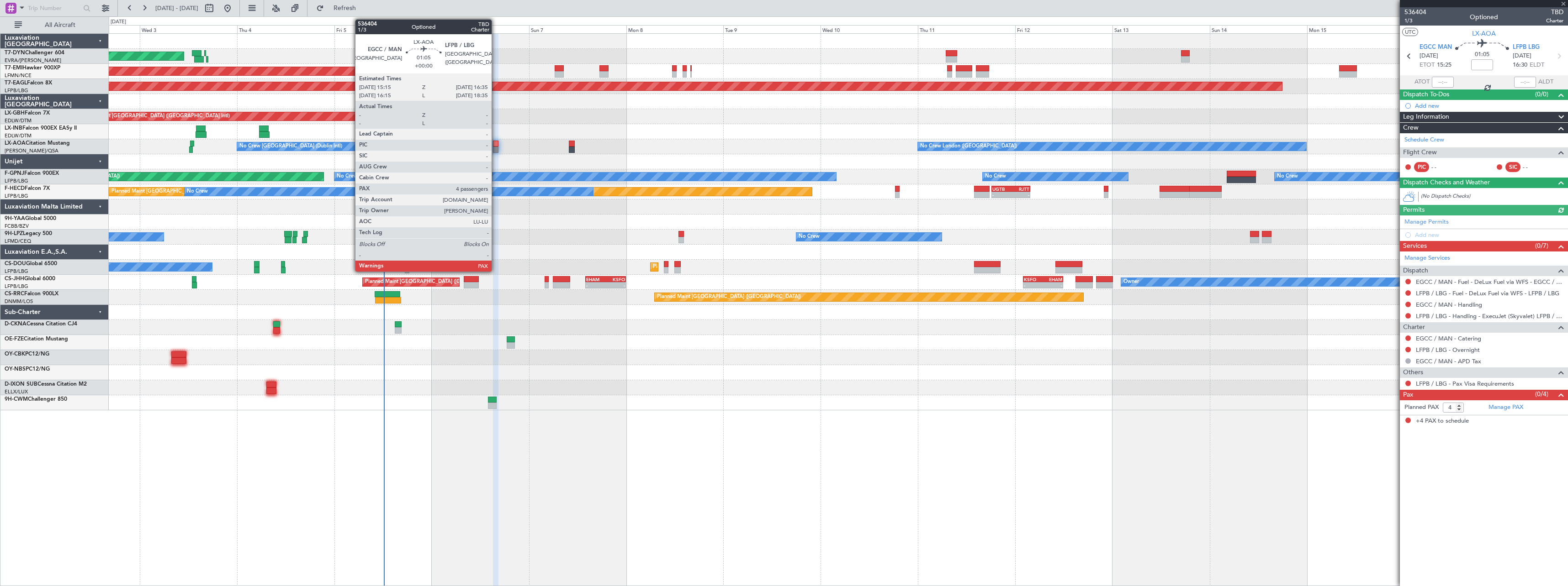
click at [496, 145] on div at bounding box center [496, 144] width 6 height 6
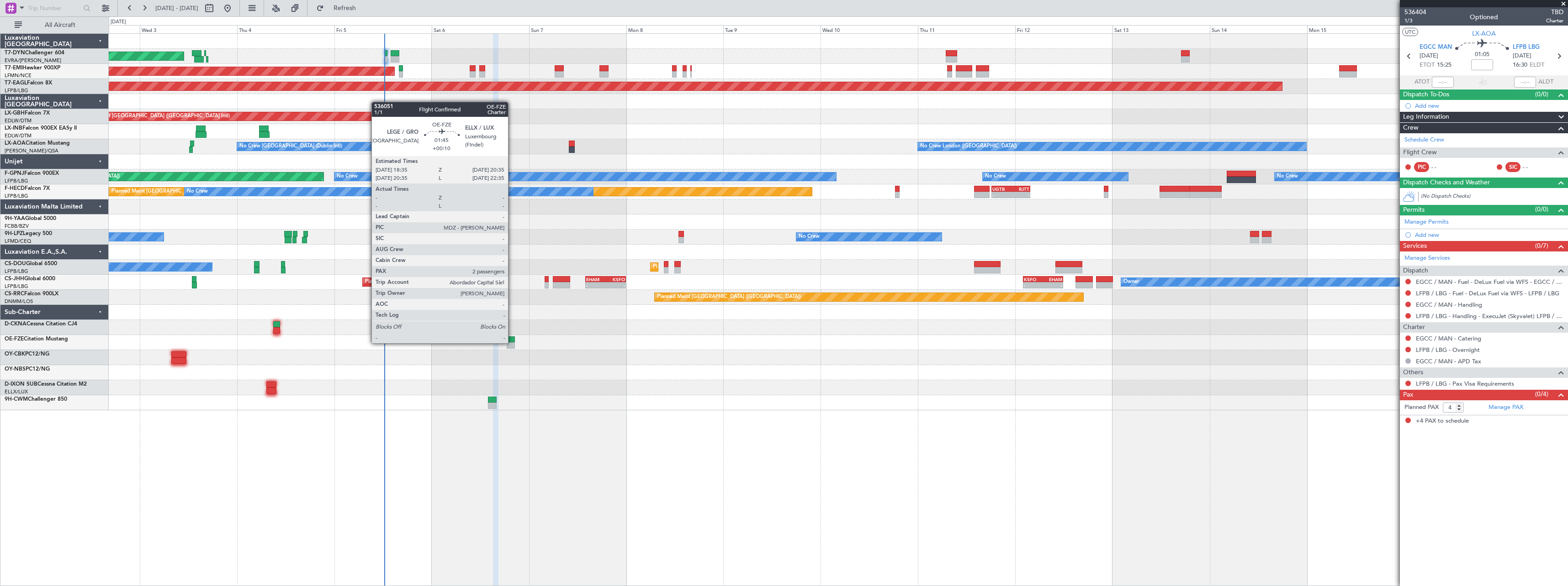
click at [512, 341] on div at bounding box center [510, 339] width 8 height 6
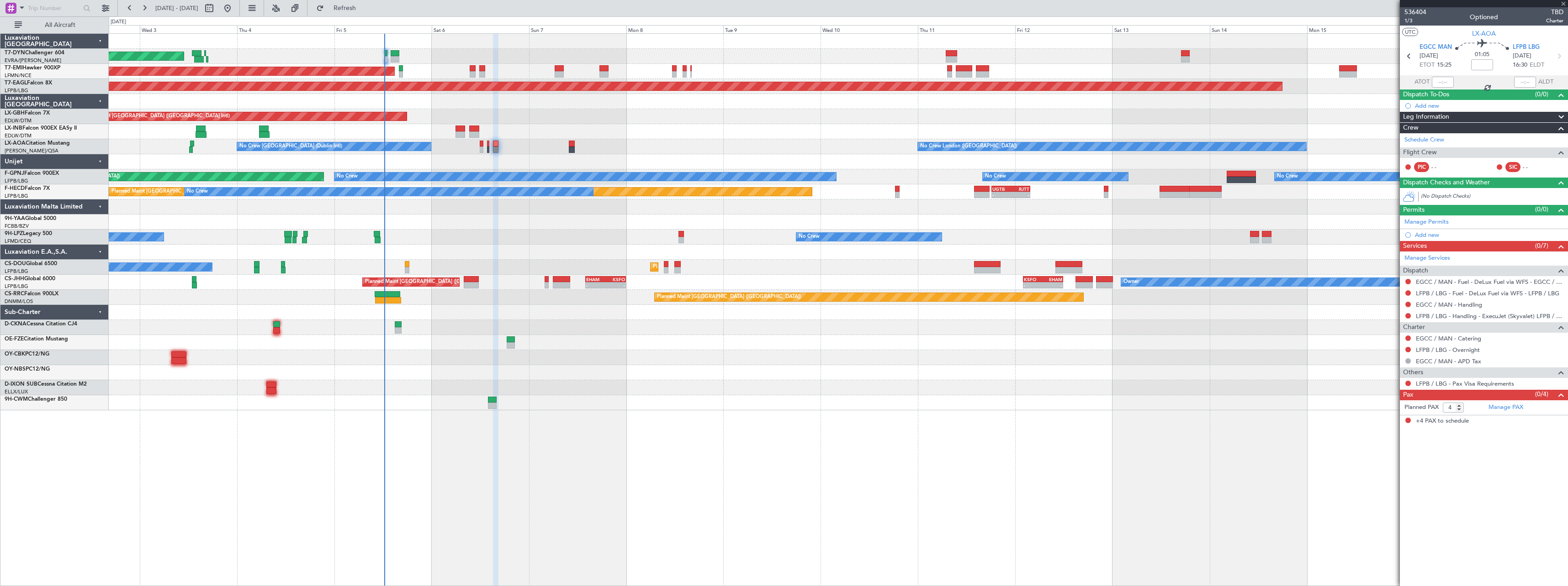
type input "+00:10"
type input "2"
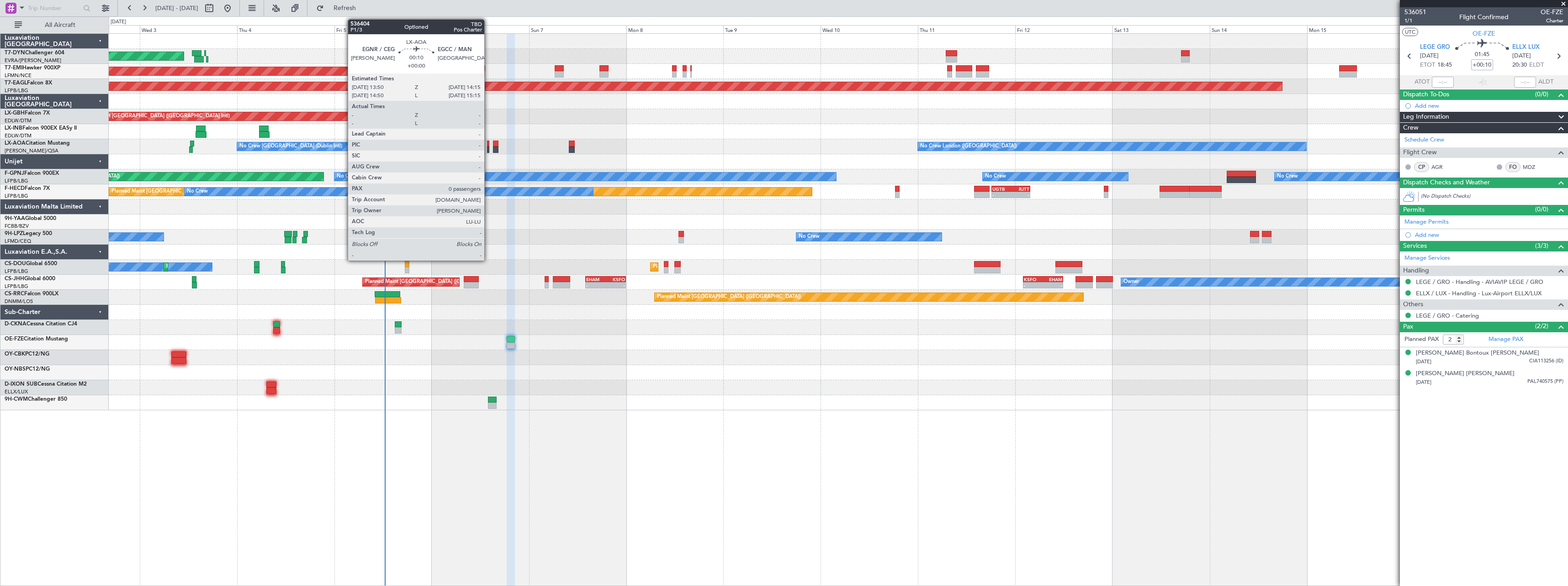
click at [488, 150] on div at bounding box center [487, 150] width 2 height 6
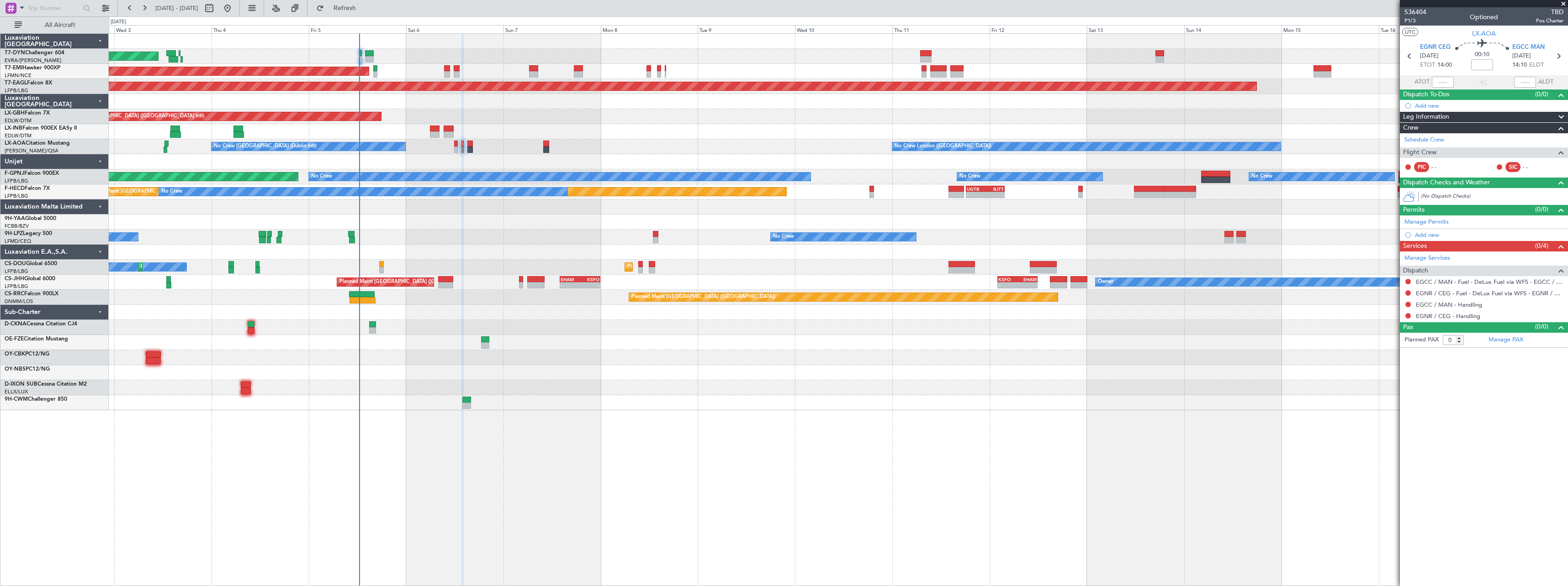
click at [463, 161] on div at bounding box center [838, 162] width 1459 height 15
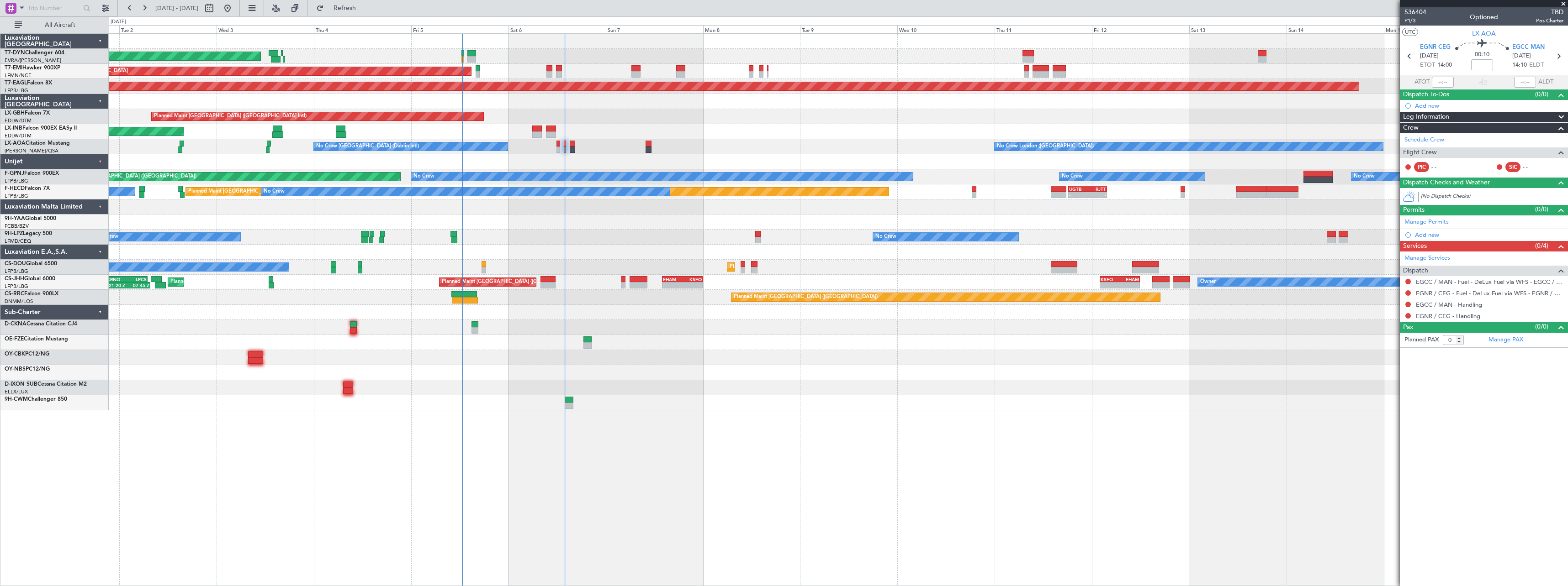
click at [664, 254] on div at bounding box center [838, 252] width 1459 height 15
click at [364, 11] on span "Refresh" at bounding box center [345, 8] width 39 height 6
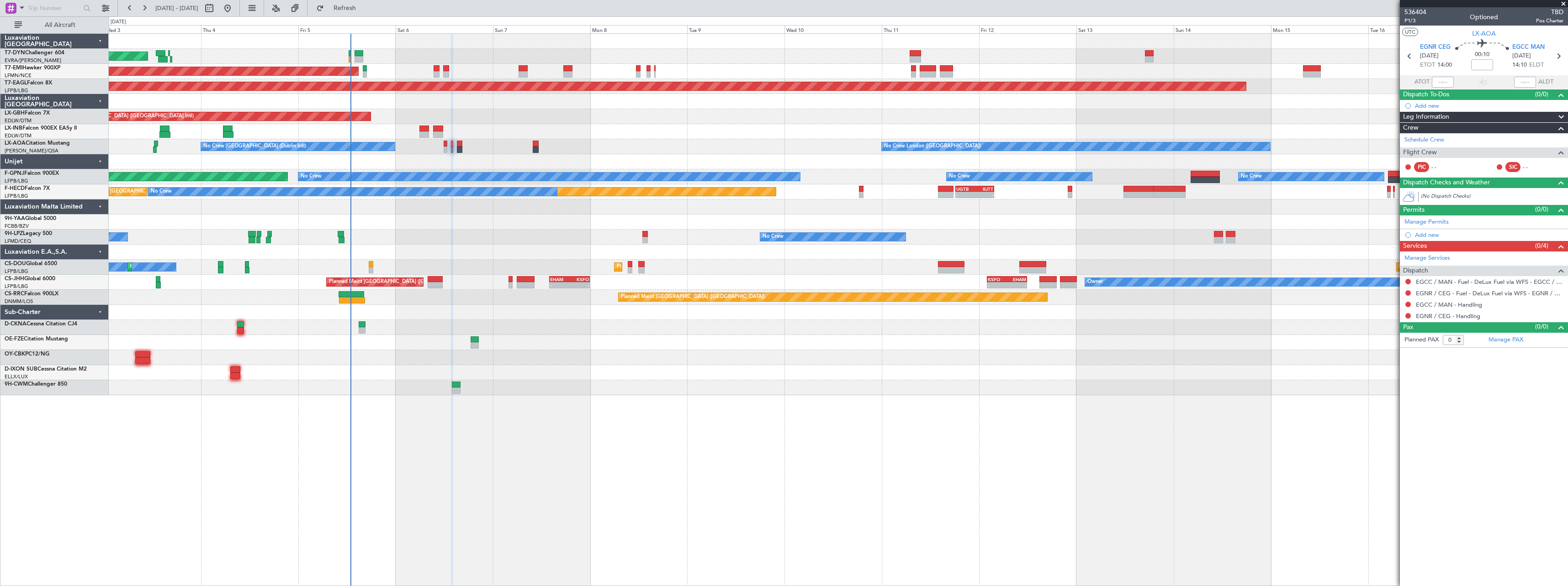
click at [443, 233] on div "No Crew No Crew No Crew Planned Maint Nice (Côte d'Azur Airport)" at bounding box center [838, 237] width 1459 height 15
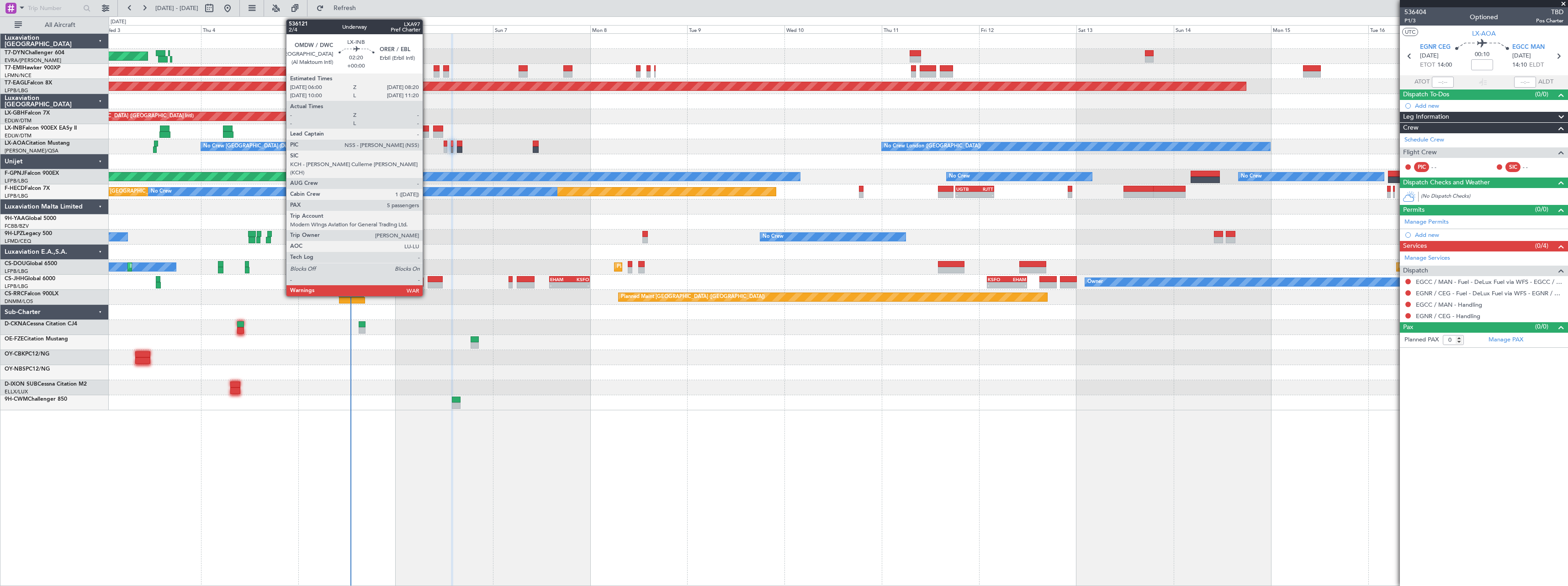
click at [427, 130] on div at bounding box center [423, 129] width 9 height 6
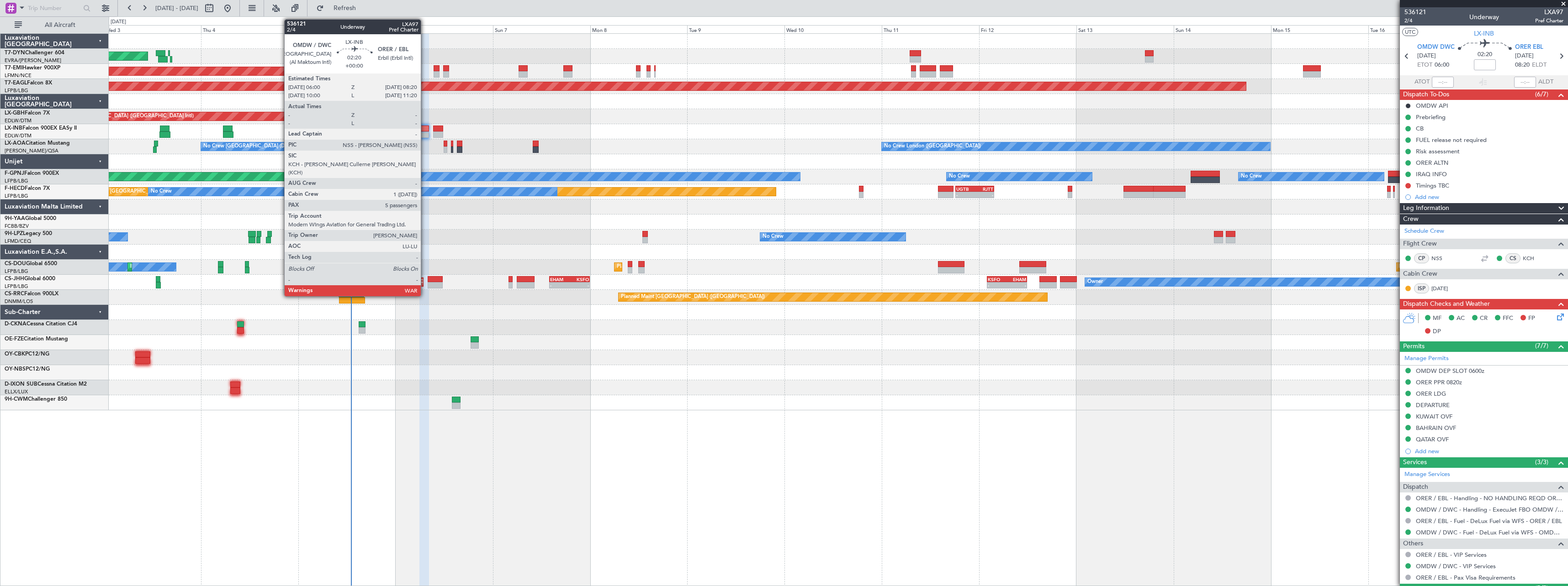
click at [424, 130] on div at bounding box center [423, 129] width 9 height 6
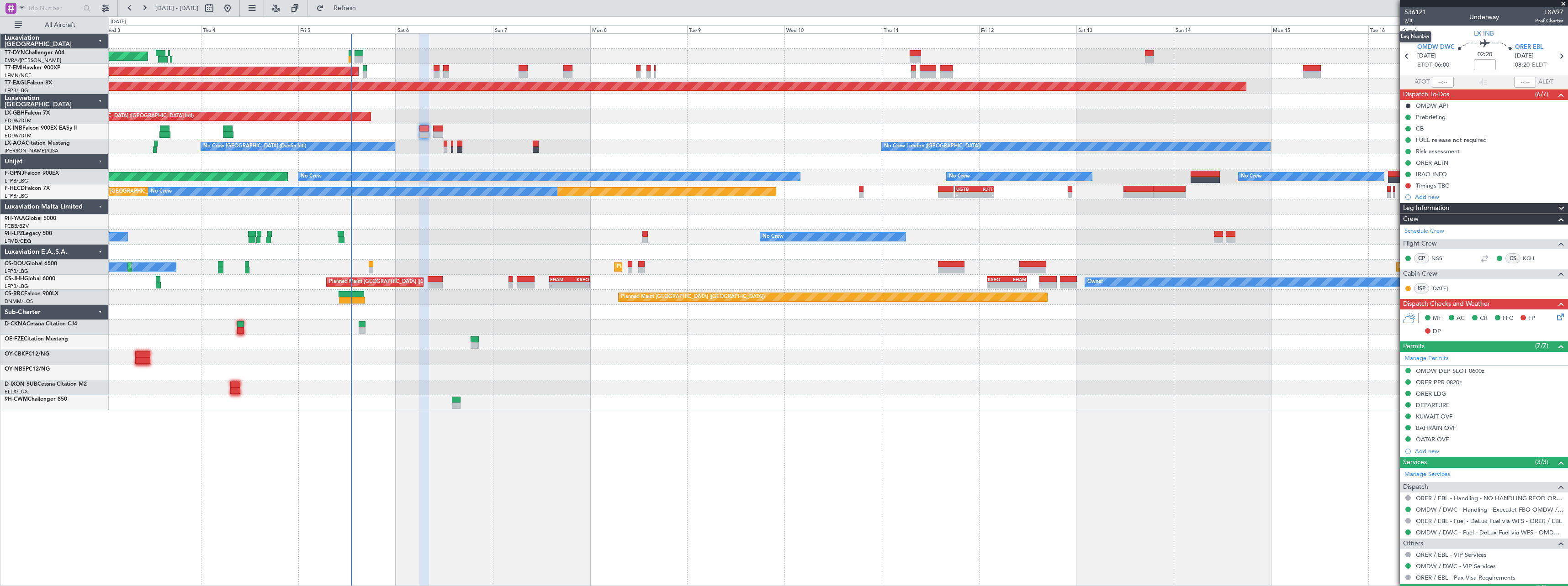
click at [1409, 22] on span "2/4" at bounding box center [1415, 21] width 22 height 7
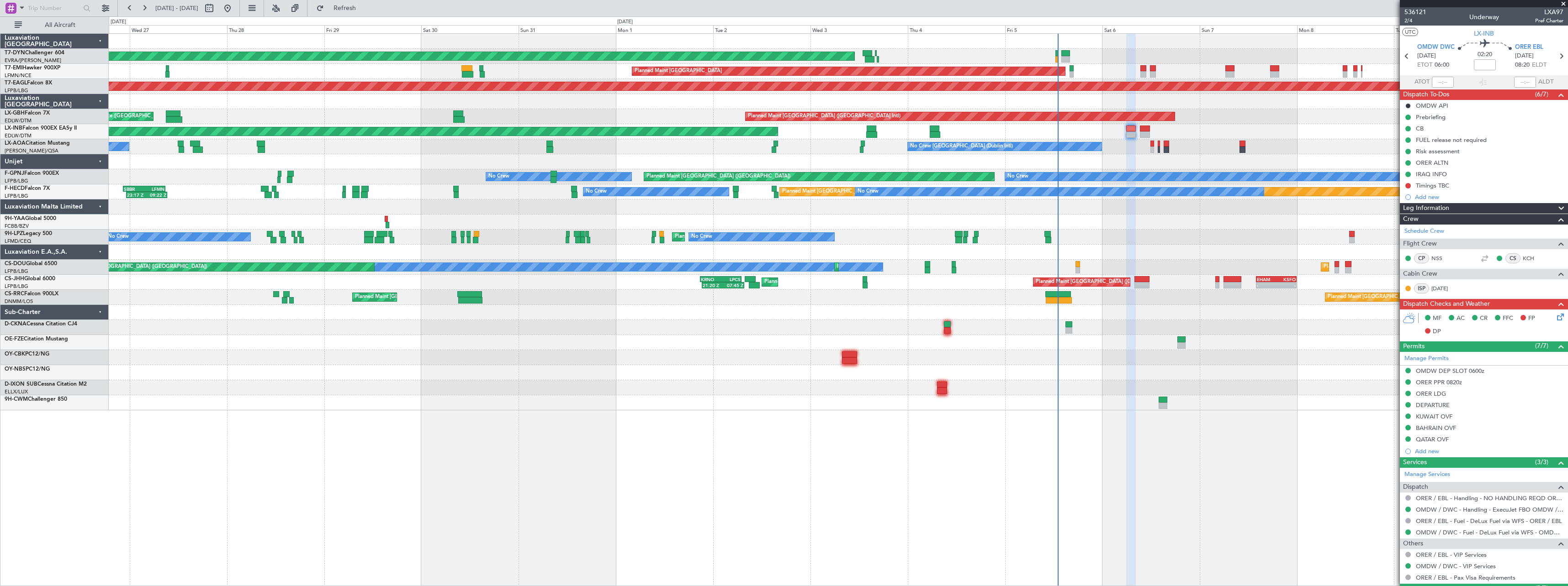
click at [991, 223] on div "AOG Maint Riga (Riga Intl) Planned Maint Zurich Grounded New York (Teterboro) P…" at bounding box center [838, 222] width 1459 height 377
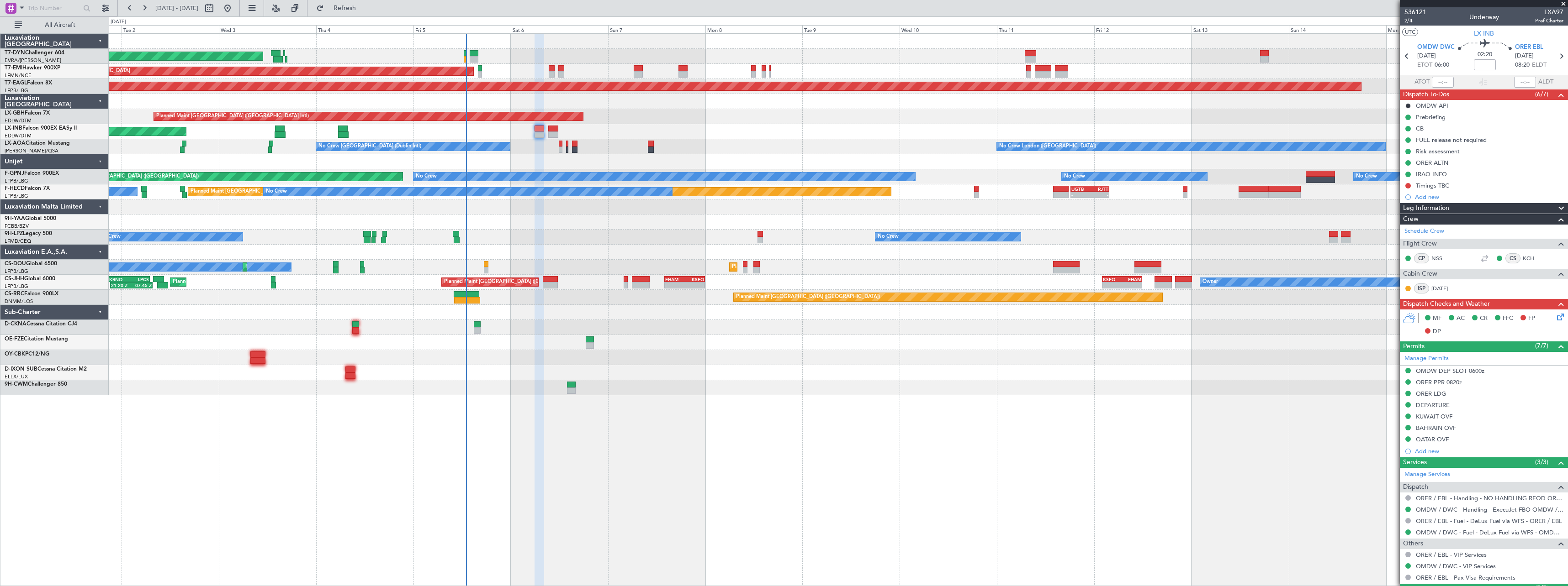
click at [495, 155] on div "AOG Maint Riga (Riga Intl) Planned Maint Zurich Grounded New York (Teterboro) P…" at bounding box center [838, 214] width 1459 height 362
drag, startPoint x: 1565, startPoint y: 1, endPoint x: 1559, endPoint y: 2, distance: 6.1
click at [1564, 1] on span at bounding box center [1563, 4] width 9 height 8
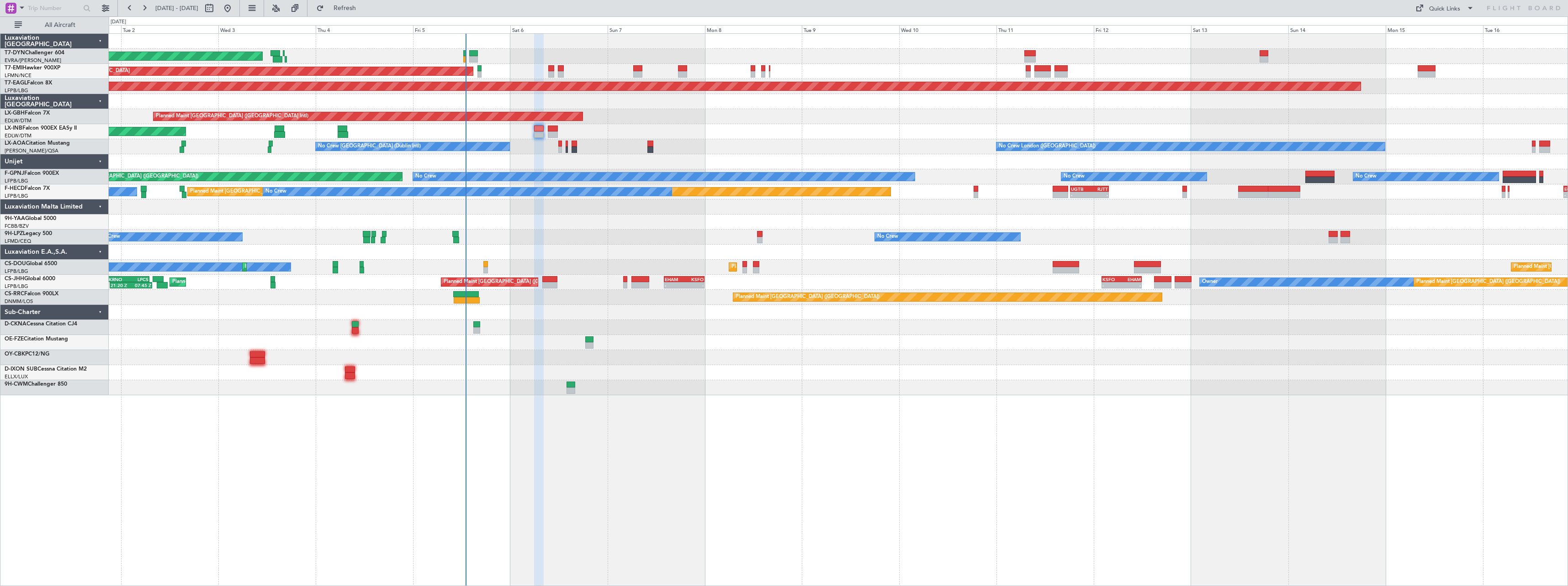
type input "0"
click at [1454, 11] on div "Quick Links" at bounding box center [1444, 9] width 31 height 9
click at [1447, 34] on button "Trip Builder" at bounding box center [1445, 30] width 68 height 22
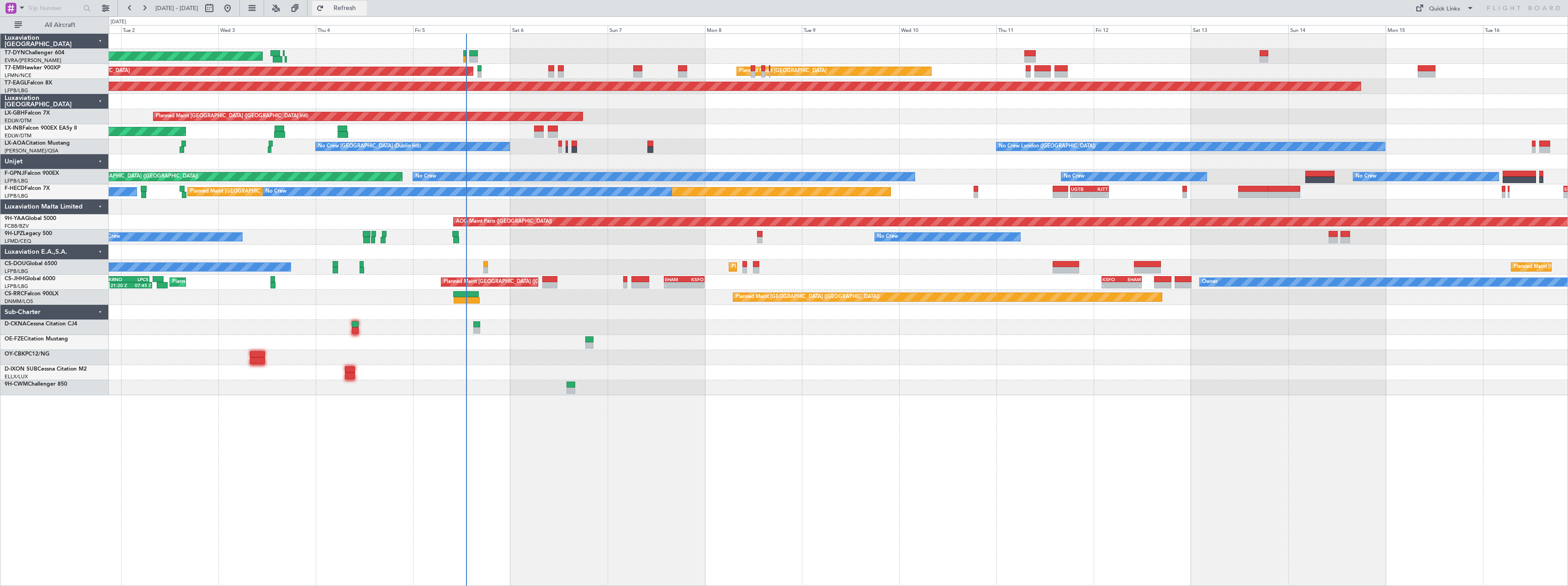
click at [364, 11] on span "Refresh" at bounding box center [345, 8] width 39 height 6
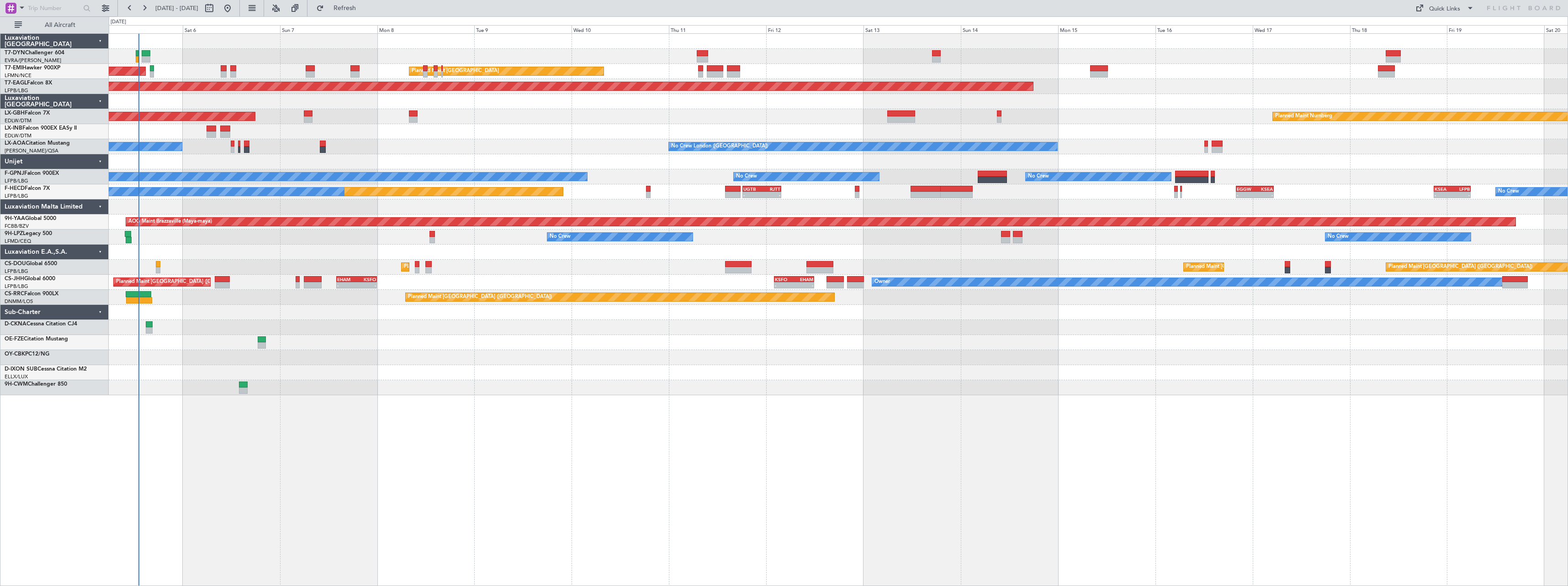
click at [834, 154] on div "AOG Maint Riga (Riga Intl) Planned Maint Zurich Planned Maint Zurich Grounded N…" at bounding box center [838, 214] width 1459 height 362
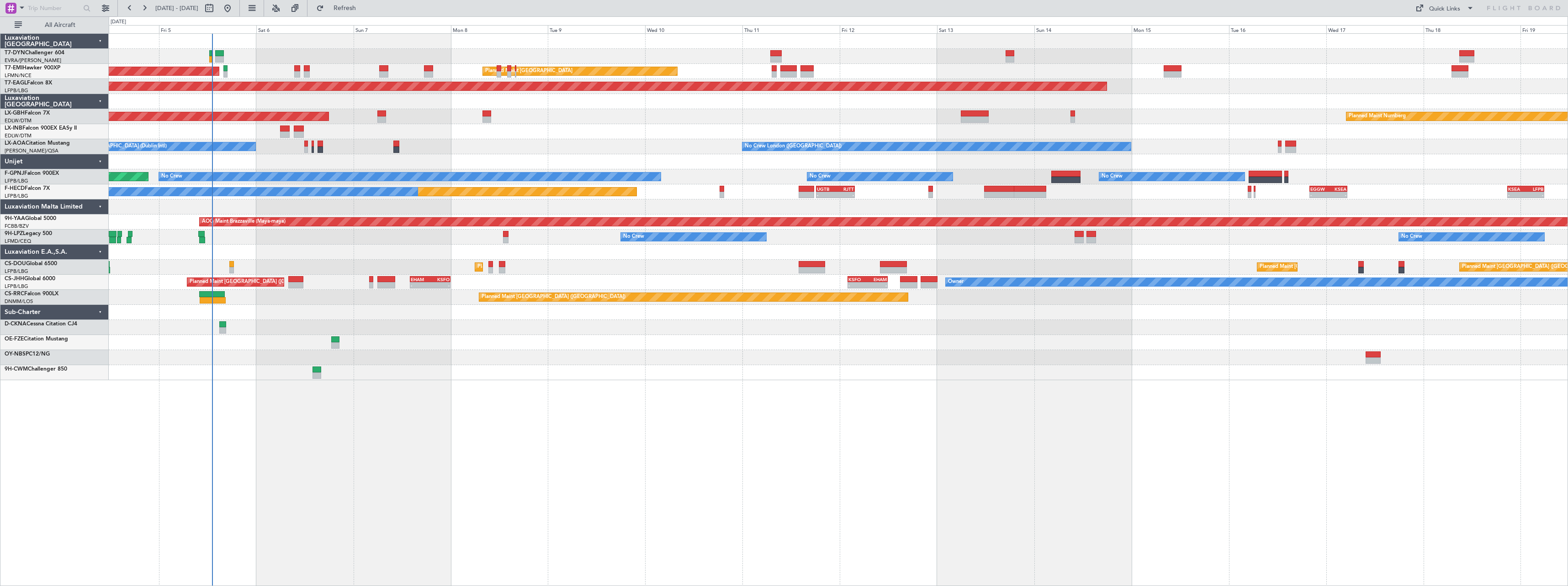
click at [419, 134] on div "AOG Maint Riga (Riga Intl) Planned Maint Zurich Planned Maint Zurich Grounded N…" at bounding box center [838, 207] width 1459 height 347
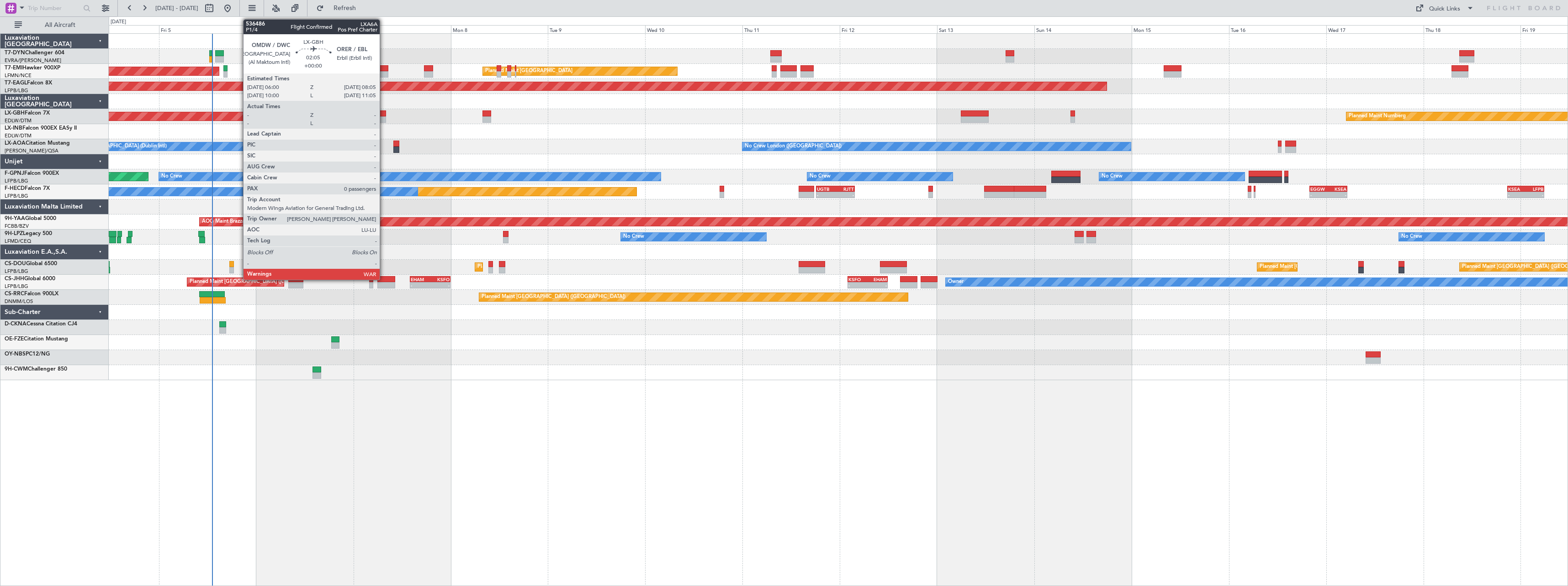
click at [384, 116] on div at bounding box center [382, 114] width 9 height 6
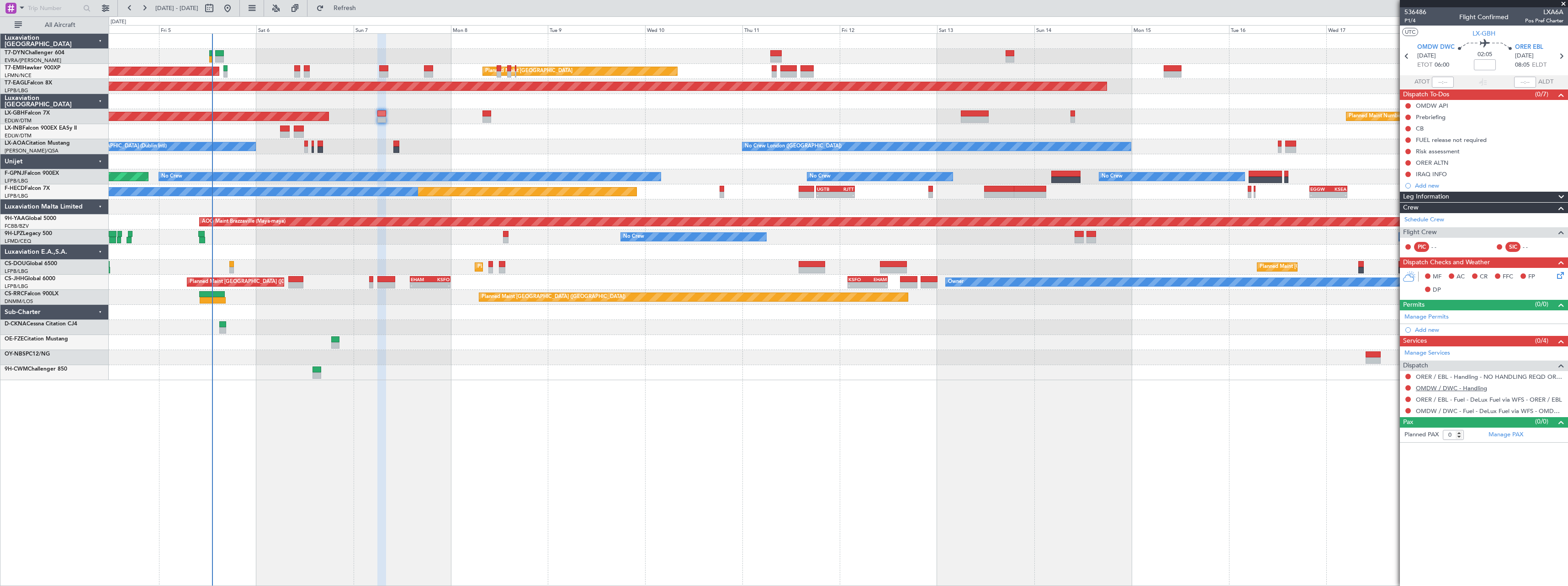
click at [1454, 385] on link "OMDW / DWC - Handling" at bounding box center [1451, 388] width 71 height 7
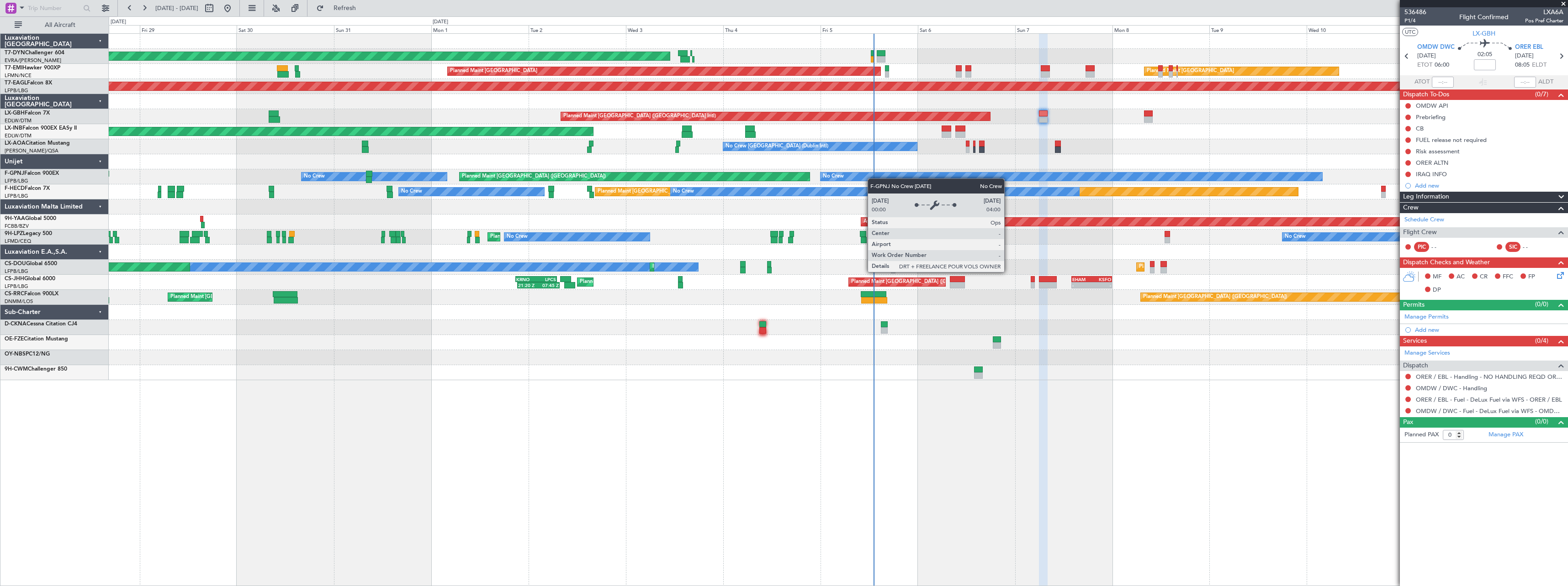
click at [920, 175] on div "AOG Maint Riga (Riga Intl) Planned Maint Zurich Planned Maint Zurich Grounded N…" at bounding box center [838, 207] width 1459 height 347
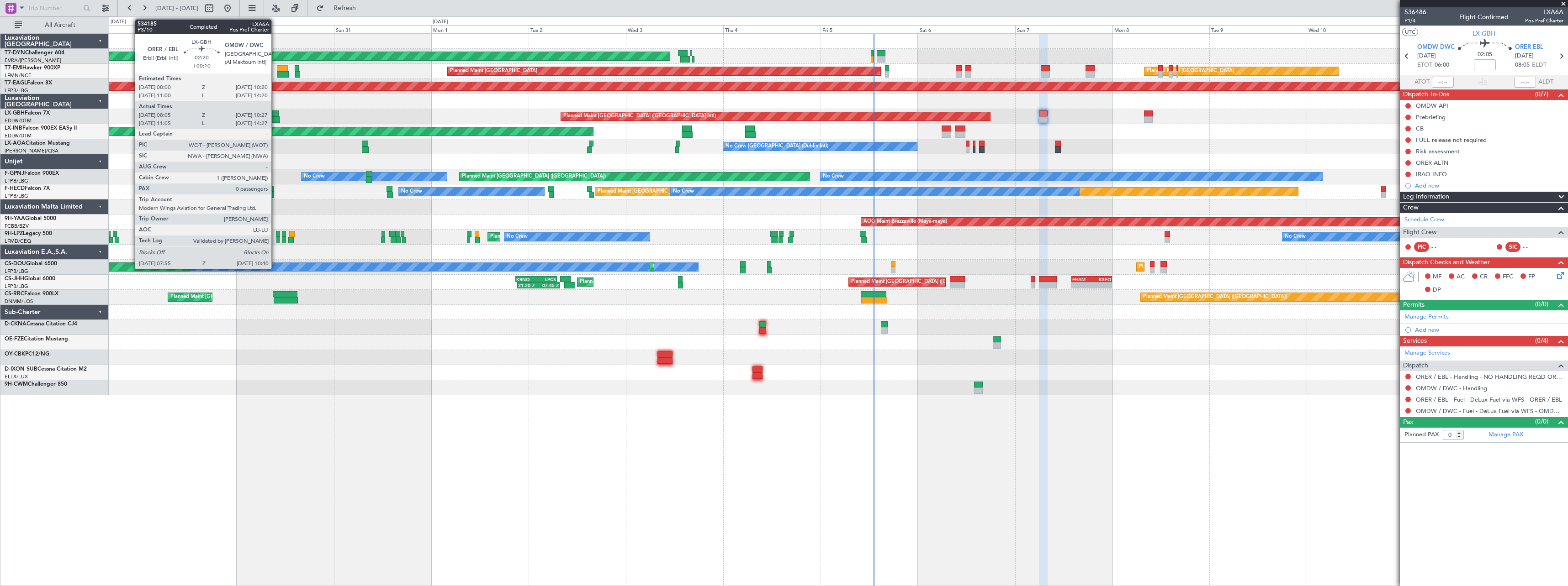
click at [275, 114] on div at bounding box center [273, 114] width 9 height 6
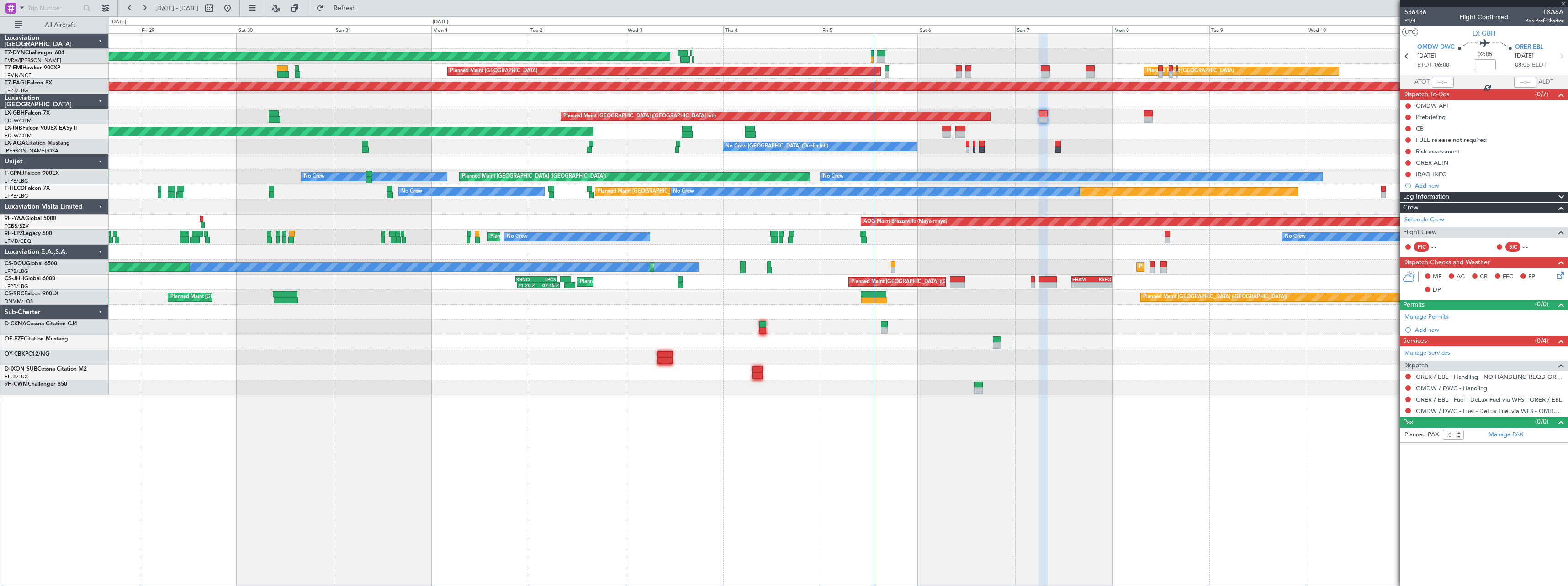
type input "+00:10"
type input "08:05"
type input "10:27"
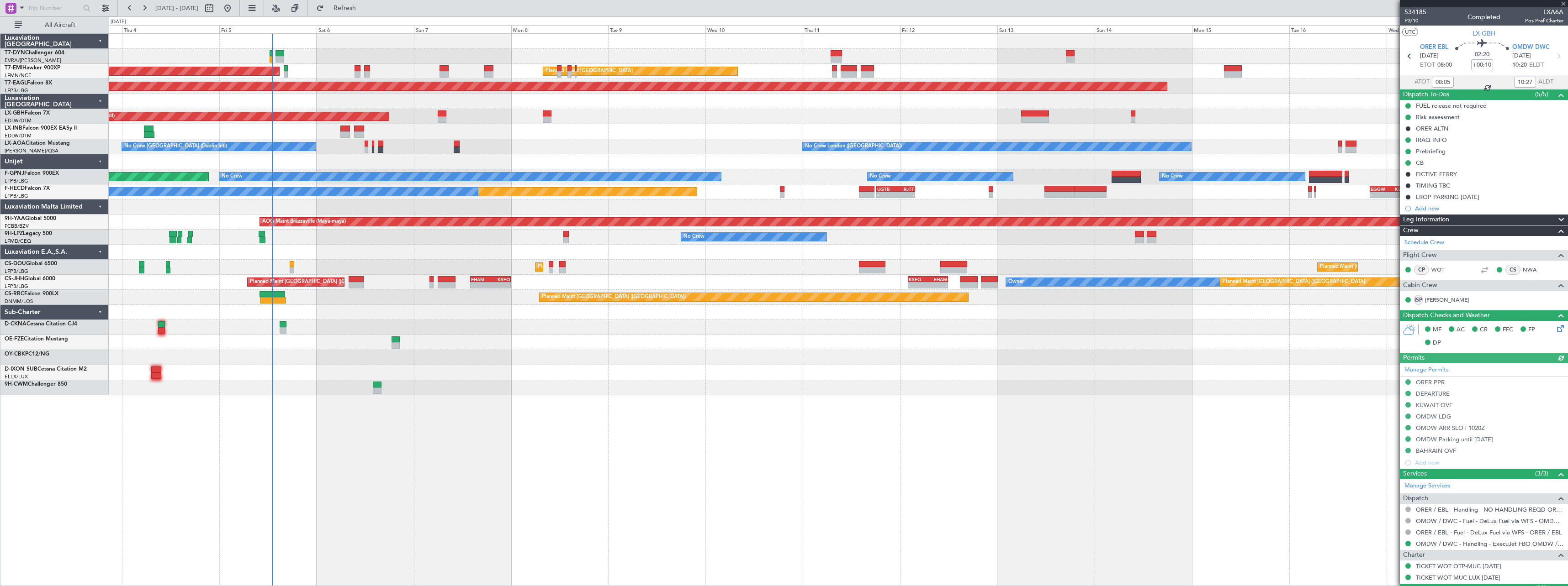
click at [691, 314] on div "AOG Maint Riga (Riga Intl) Planned Maint Zurich Planned Maint Zurich Grounded N…" at bounding box center [838, 214] width 1459 height 362
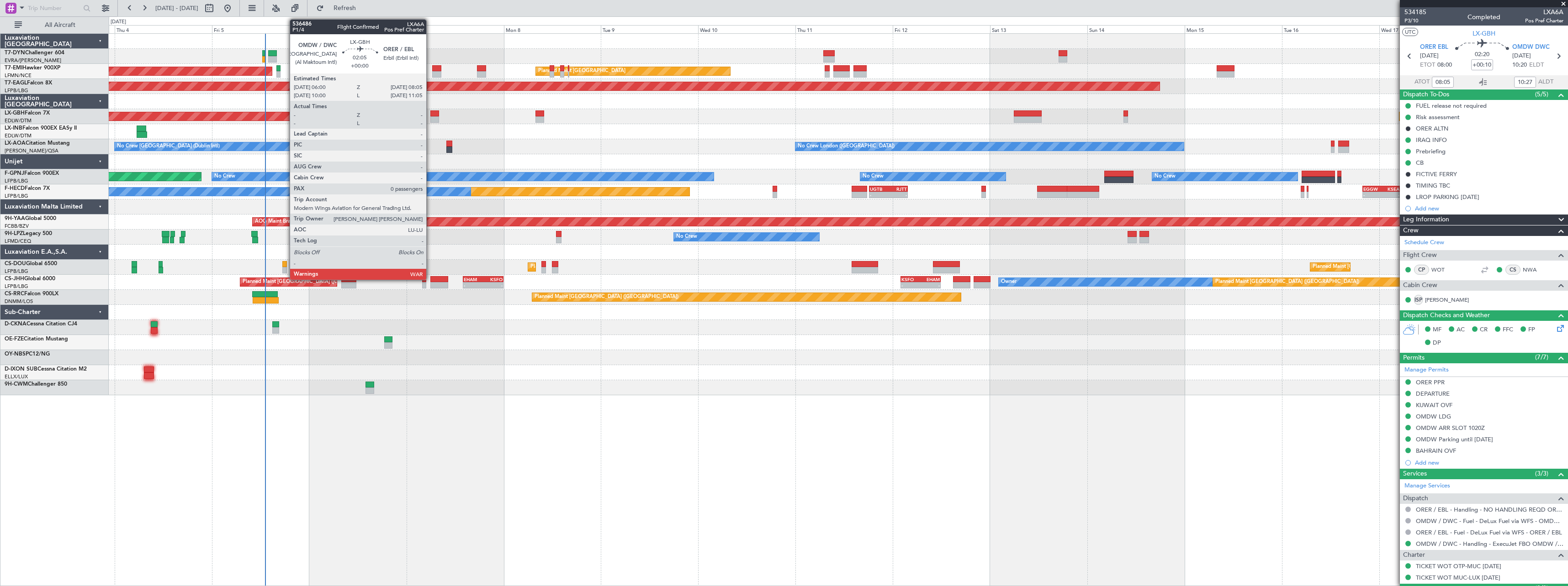
click at [430, 112] on div at bounding box center [435, 114] width 9 height 6
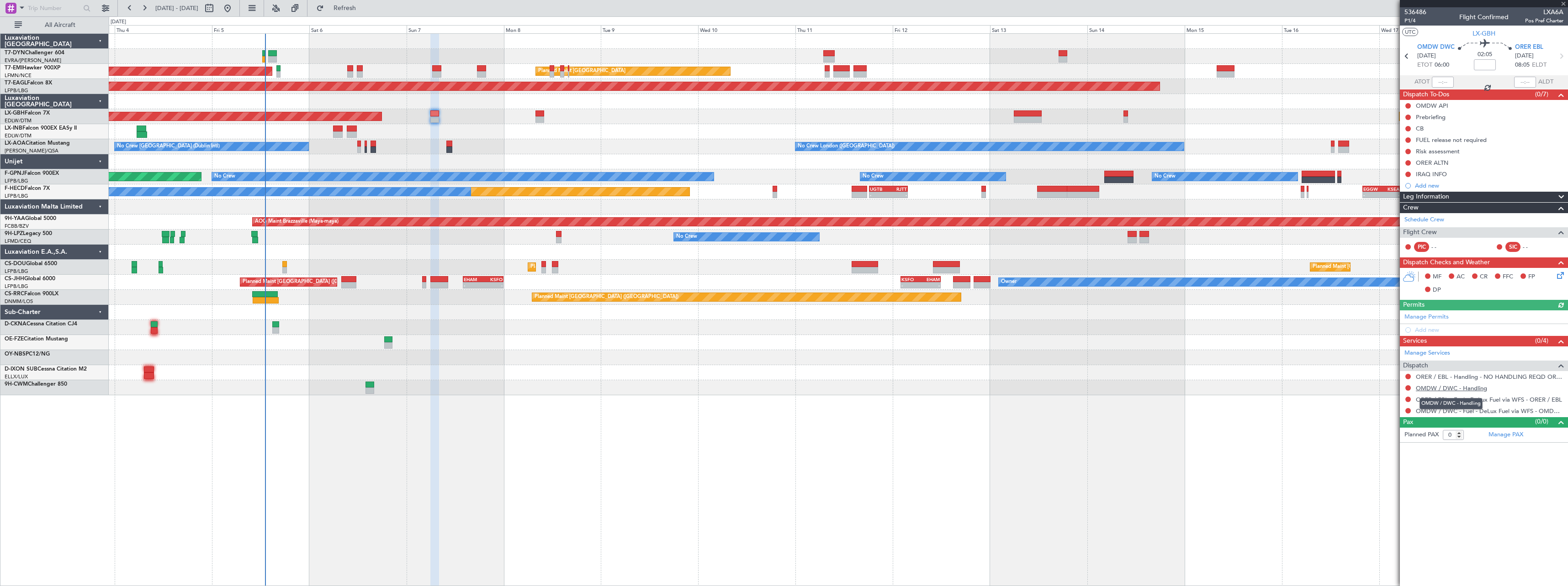
click at [1452, 387] on link "OMDW / DWC - Handling" at bounding box center [1451, 388] width 71 height 7
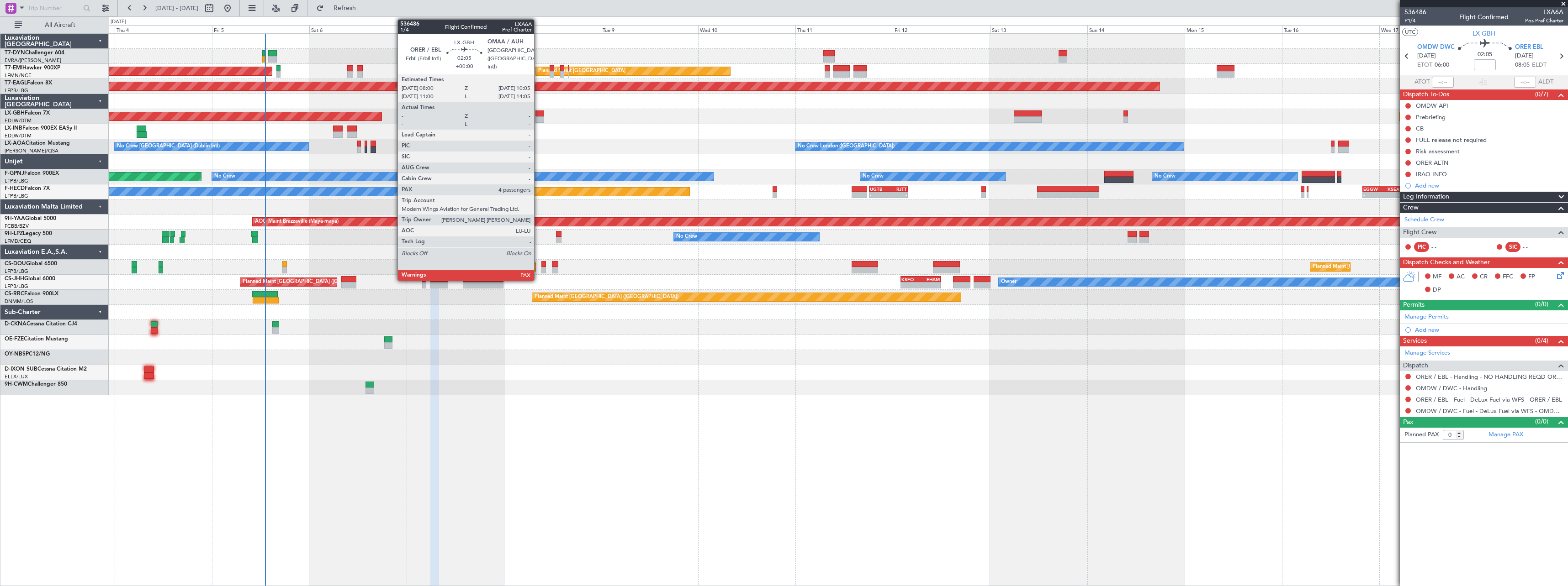
click at [538, 117] on div at bounding box center [540, 119] width 9 height 6
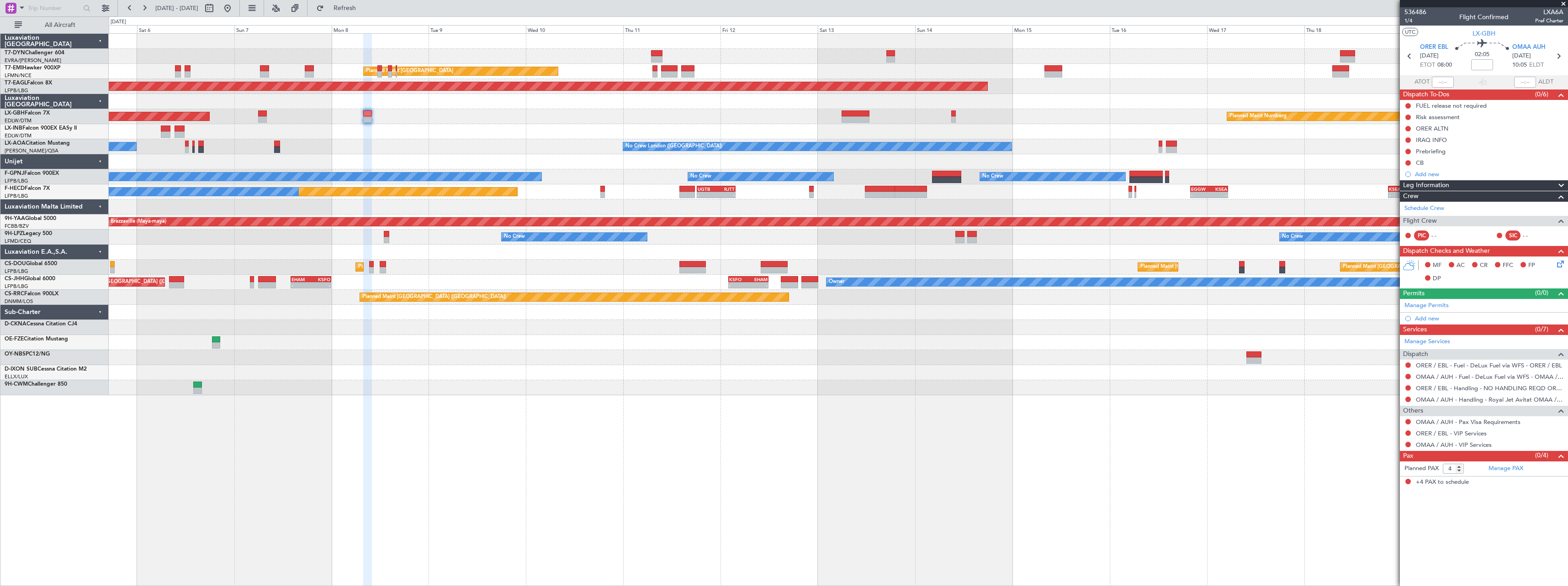
click at [980, 341] on div at bounding box center [838, 342] width 1459 height 15
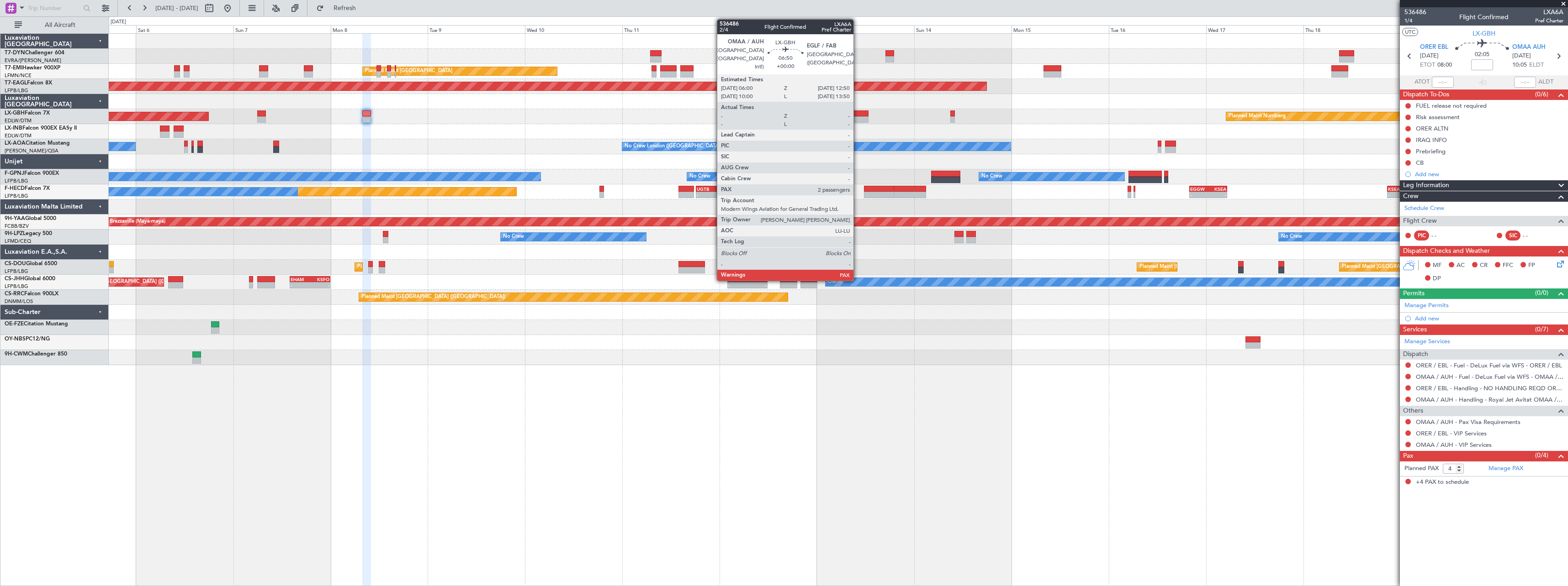
click at [857, 114] on div at bounding box center [854, 114] width 28 height 6
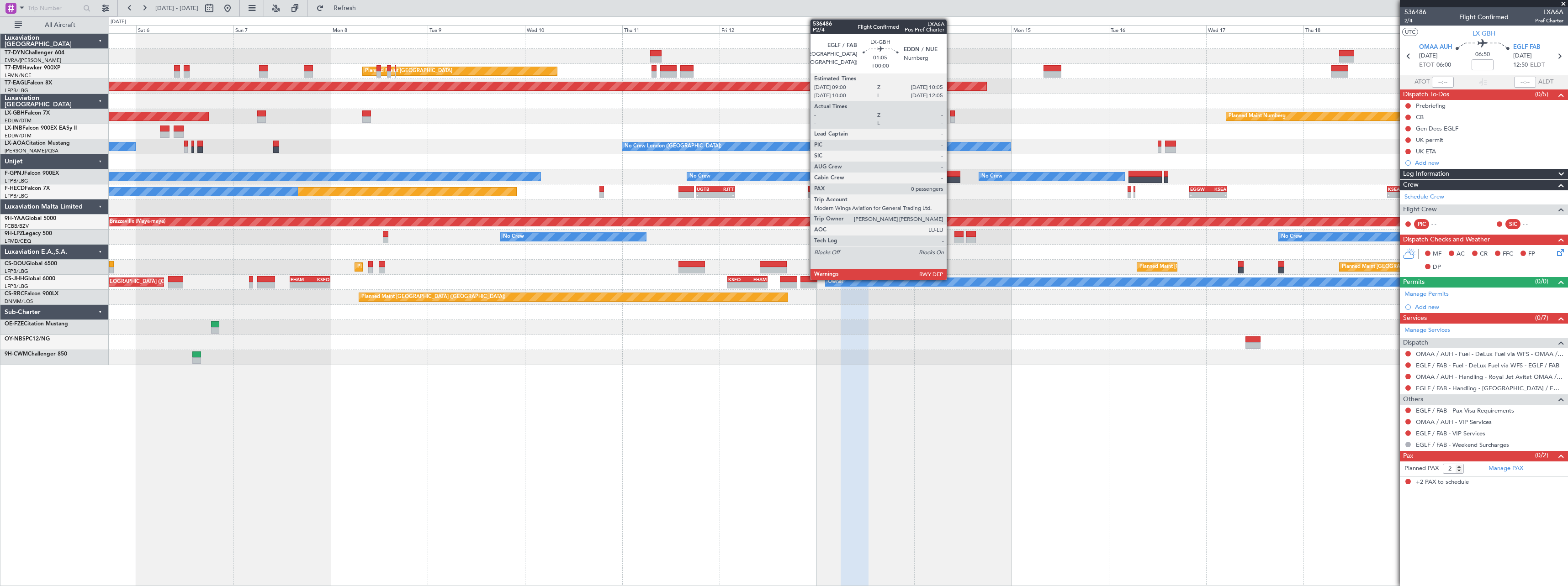
click at [951, 114] on div at bounding box center [952, 114] width 4 height 6
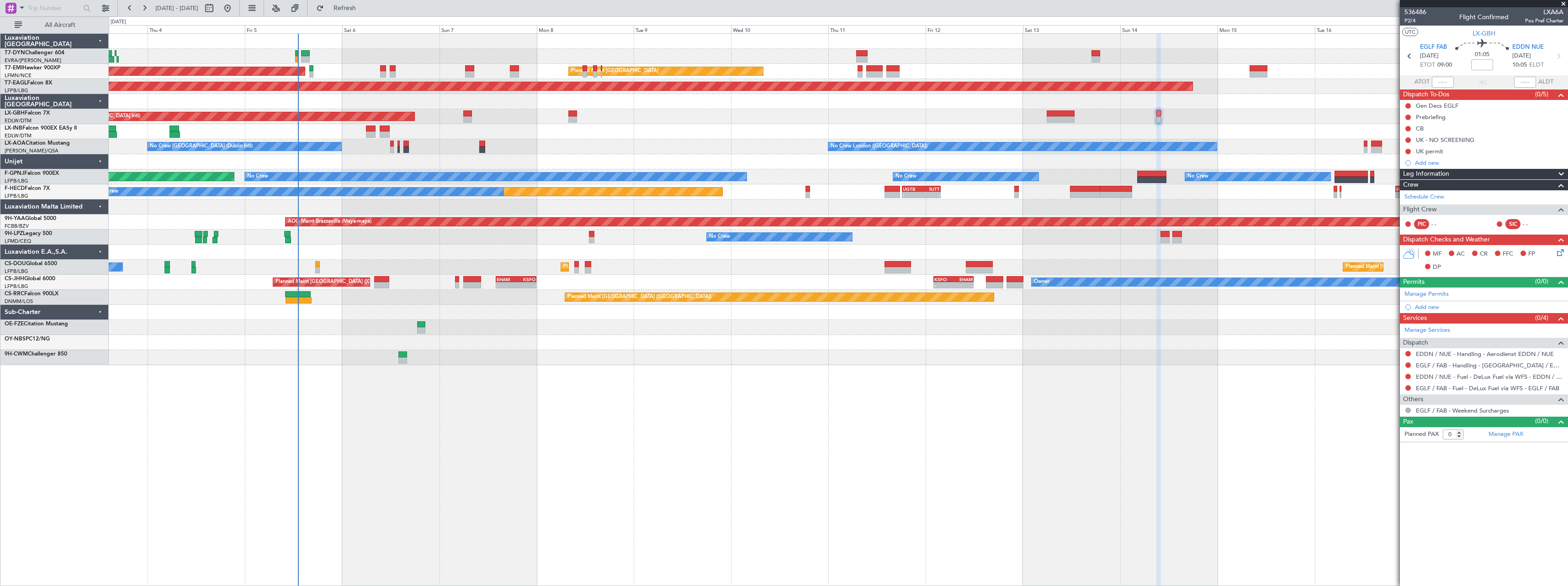
click at [668, 345] on div "AOG Maint Riga (Riga Intl) Planned Maint Zurich Planned Maint Zurich Grounded N…" at bounding box center [838, 199] width 1459 height 331
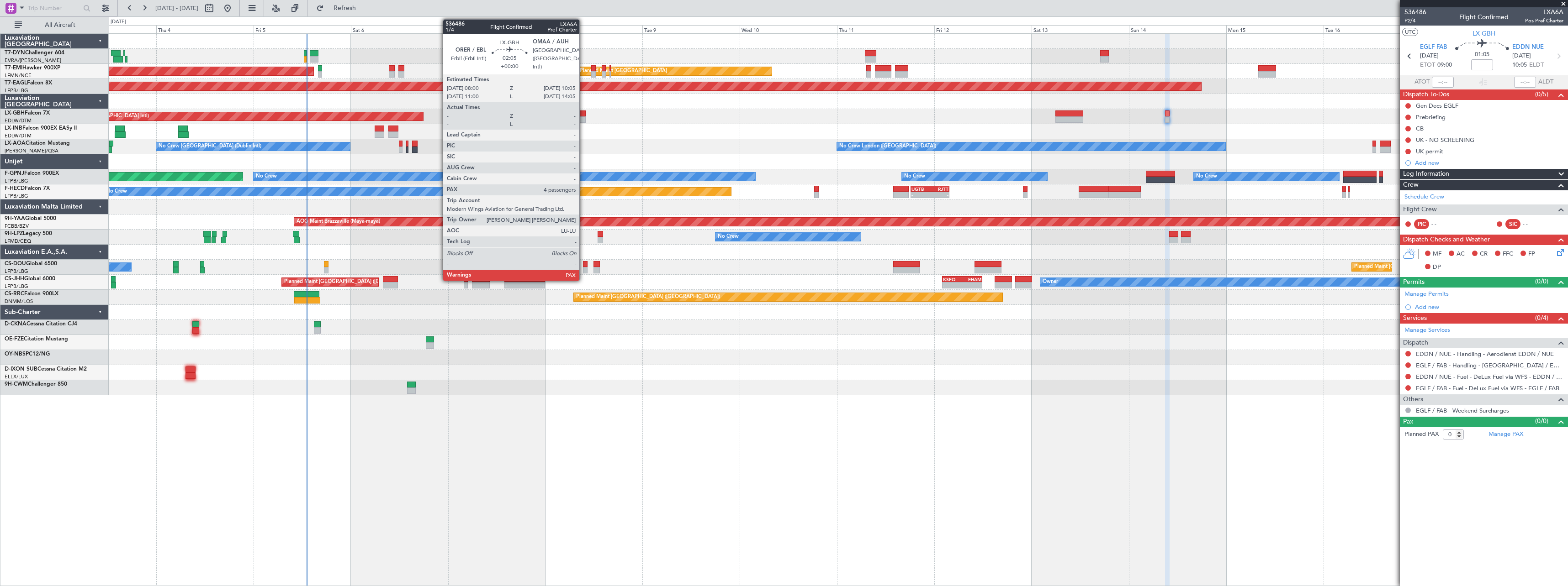
click at [583, 116] on div at bounding box center [581, 119] width 9 height 6
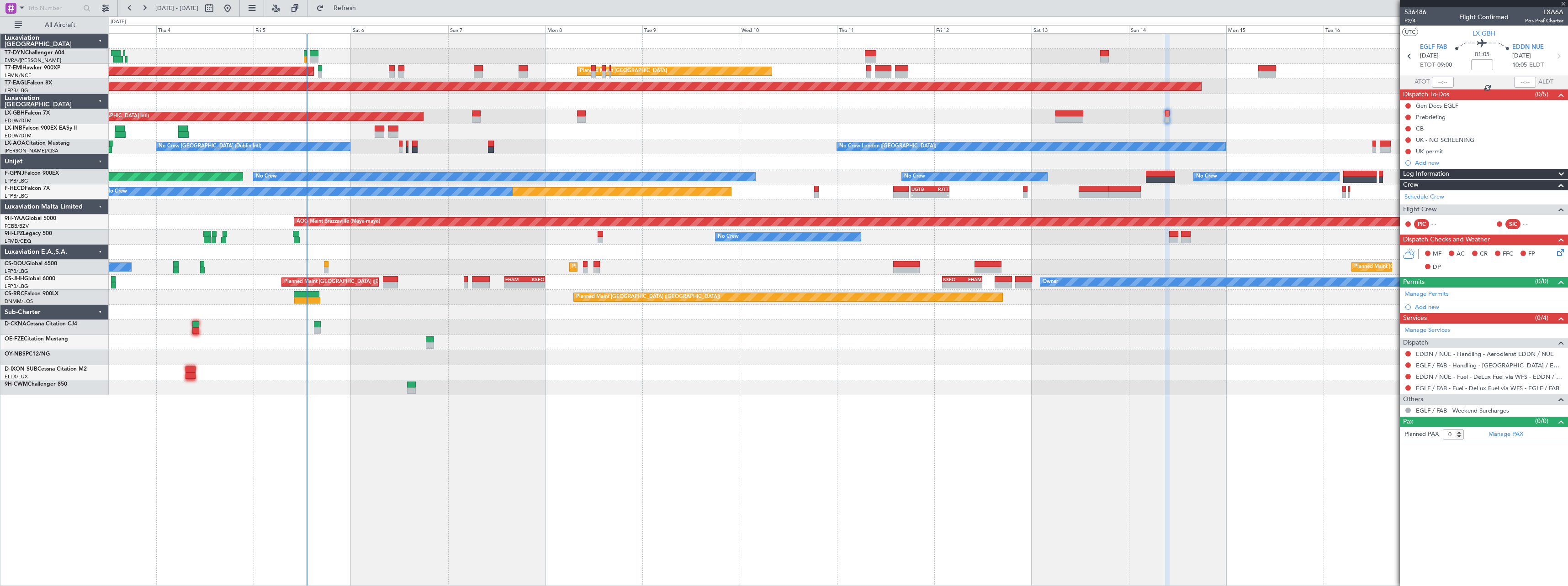
type input "4"
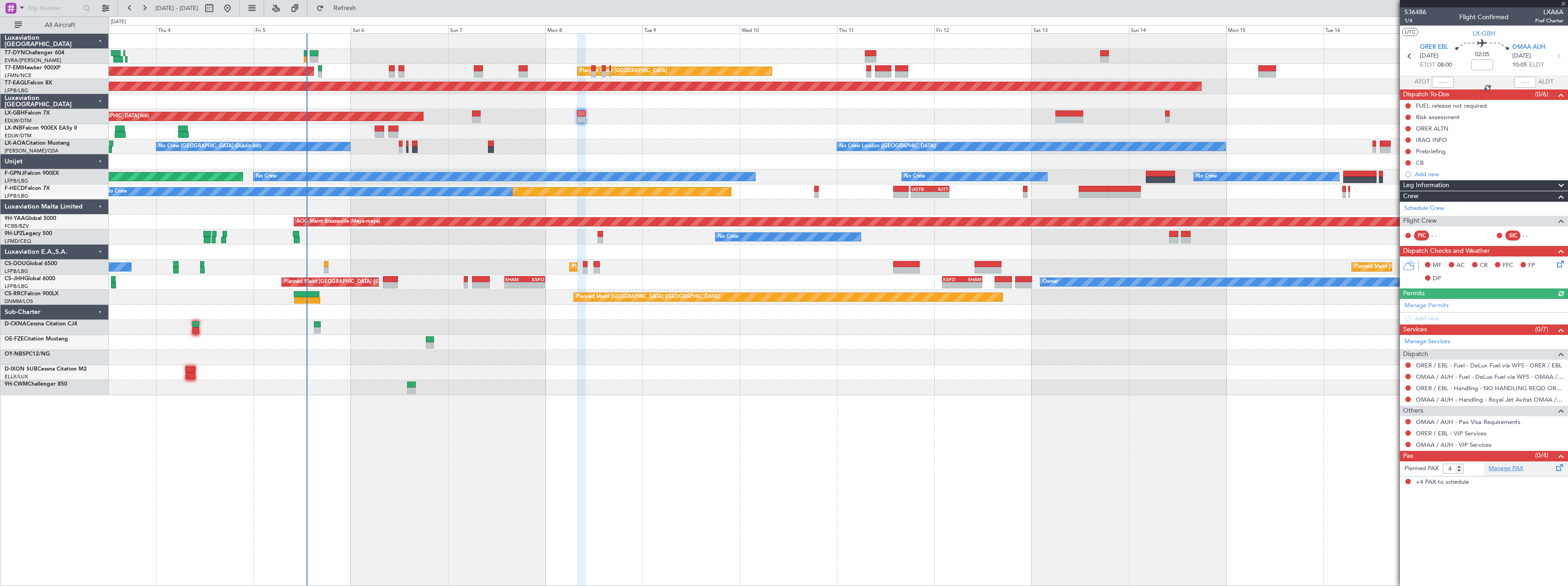
click at [1513, 465] on link "Manage PAX" at bounding box center [1506, 469] width 35 height 9
click at [367, 14] on button "Refresh" at bounding box center [339, 8] width 55 height 15
click at [1438, 175] on div "Add new" at bounding box center [1485, 174] width 141 height 7
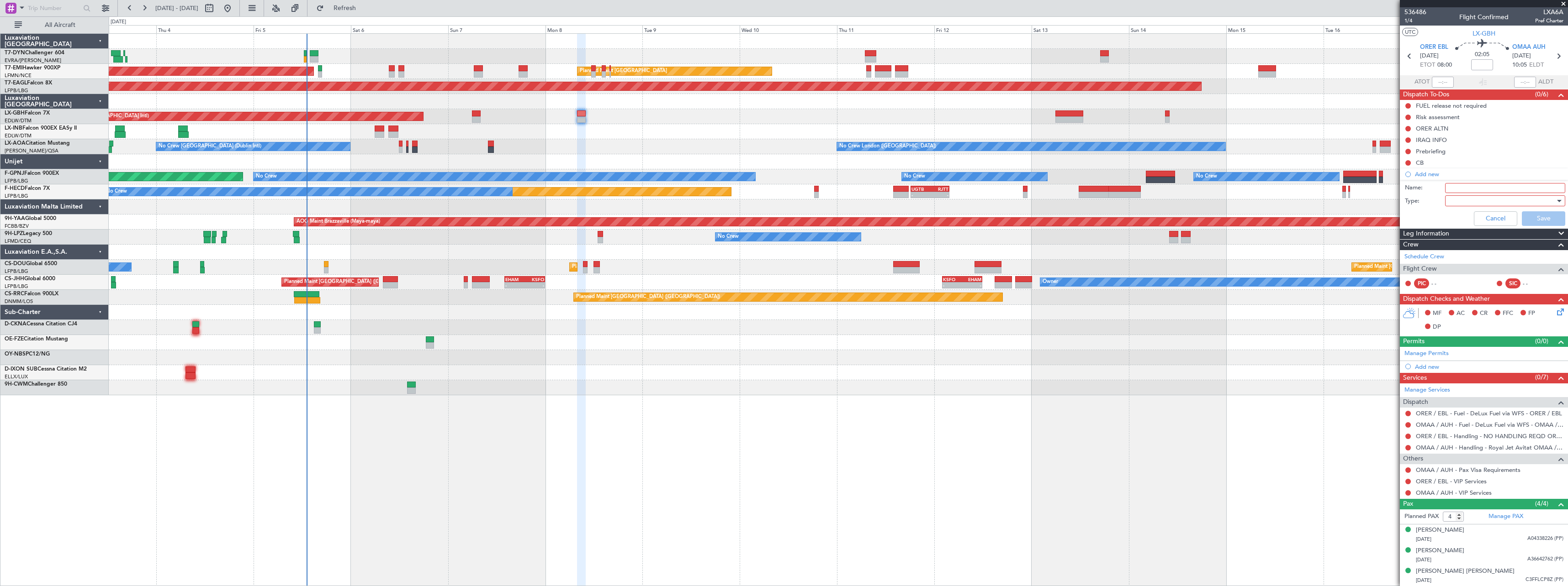
click at [1464, 187] on input "Name:" at bounding box center [1505, 188] width 120 height 10
type input "Letter of Consent"
click at [1449, 201] on div at bounding box center [1501, 201] width 106 height 14
click at [1456, 218] on span "Generic" at bounding box center [1501, 219] width 107 height 14
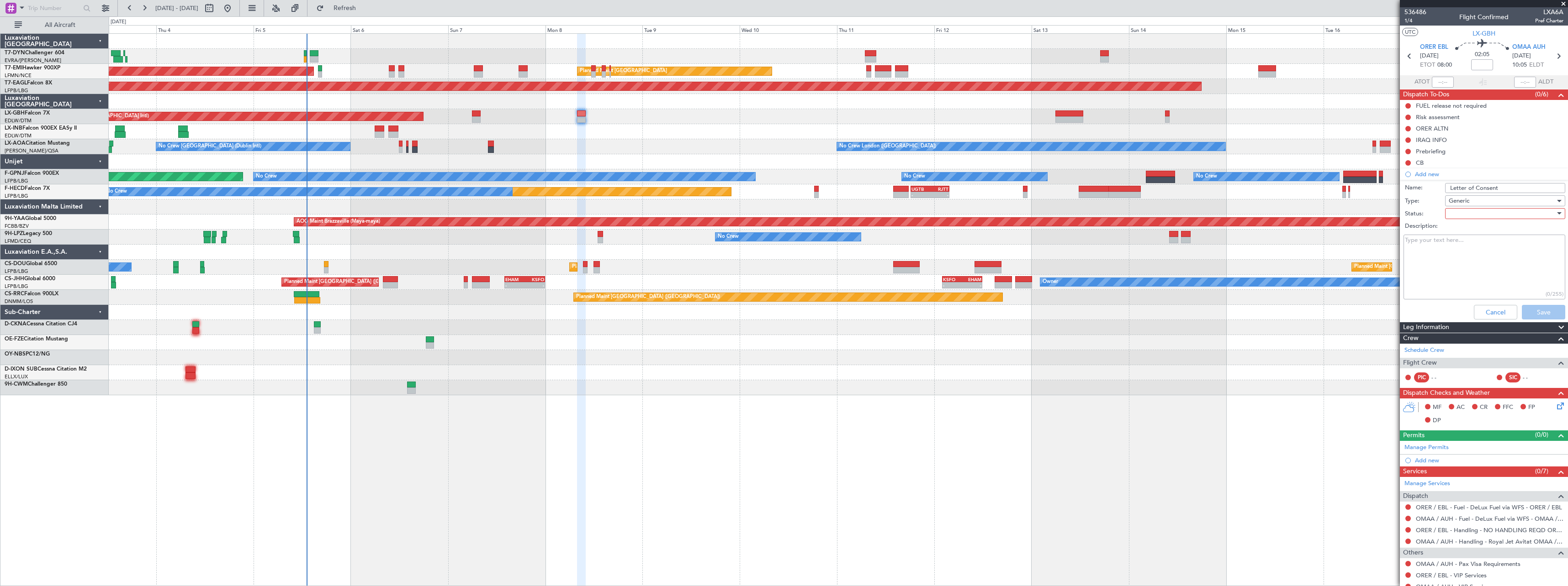
click at [1455, 211] on div at bounding box center [1501, 214] width 106 height 14
click at [1459, 228] on span "Not Started" at bounding box center [1501, 232] width 107 height 14
click at [1528, 308] on button "Save" at bounding box center [1543, 313] width 44 height 15
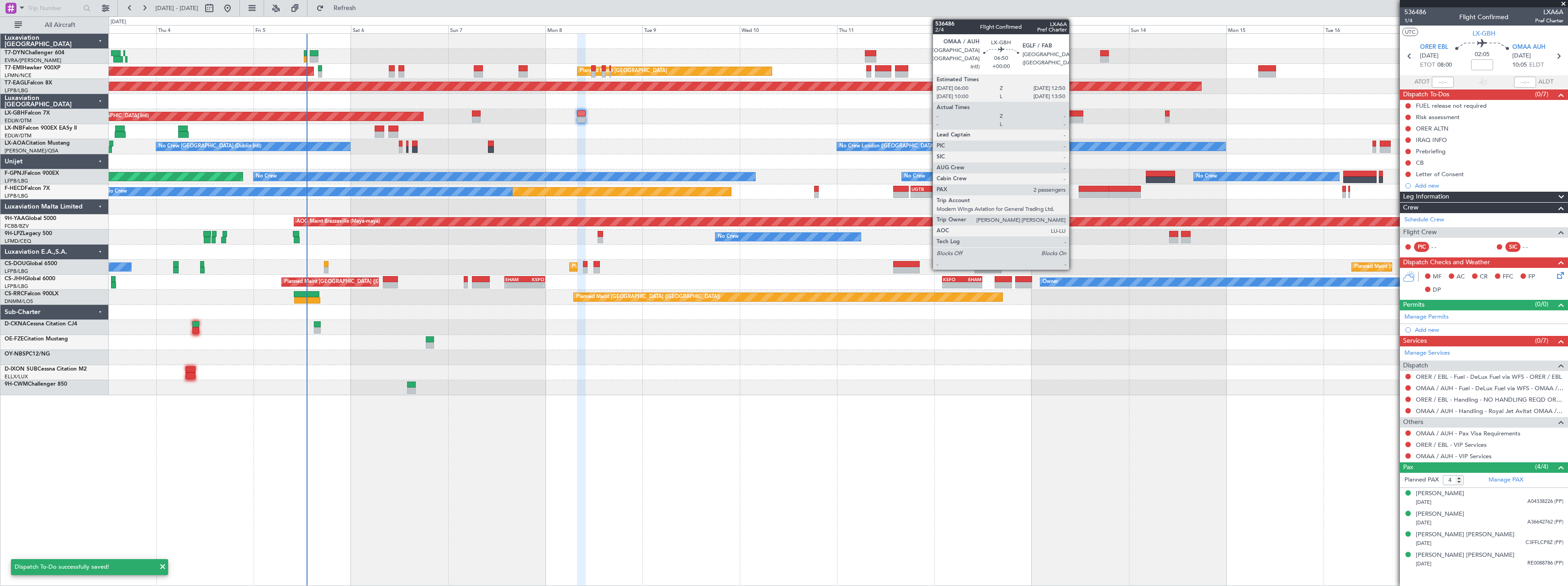
click at [1073, 112] on div at bounding box center [1069, 114] width 28 height 6
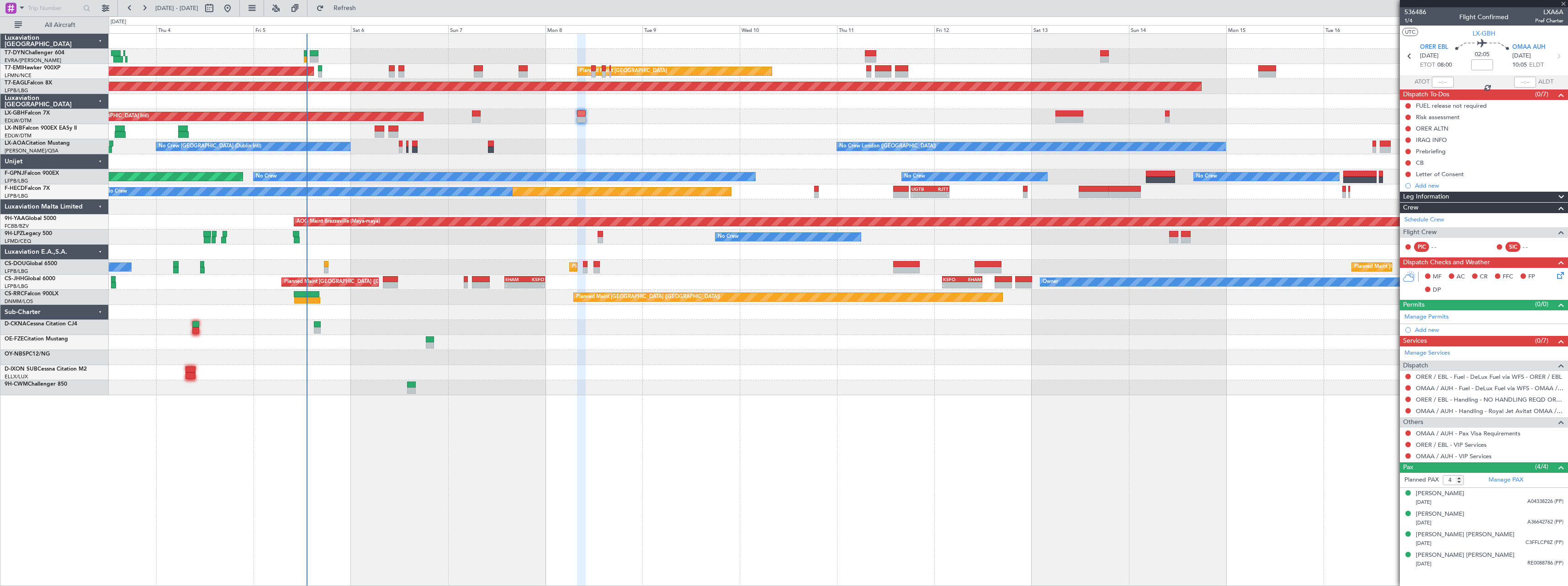
type input "2"
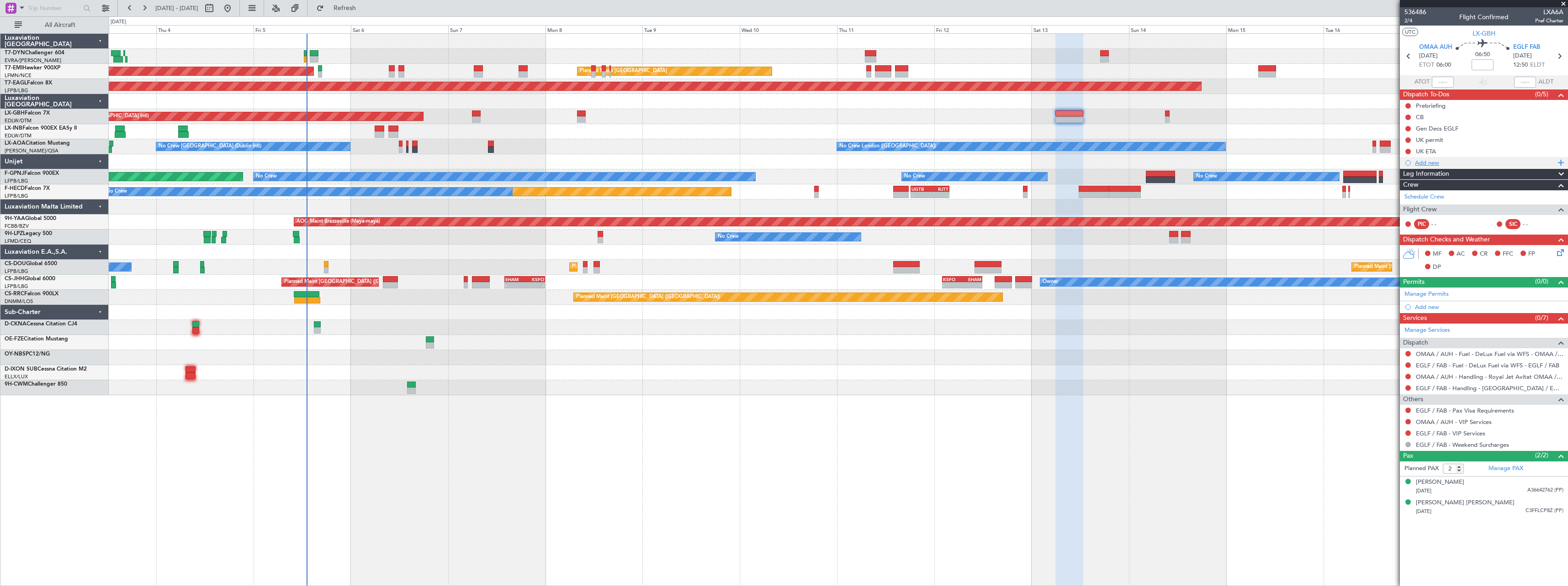
click at [1446, 162] on div "Add new" at bounding box center [1485, 163] width 141 height 7
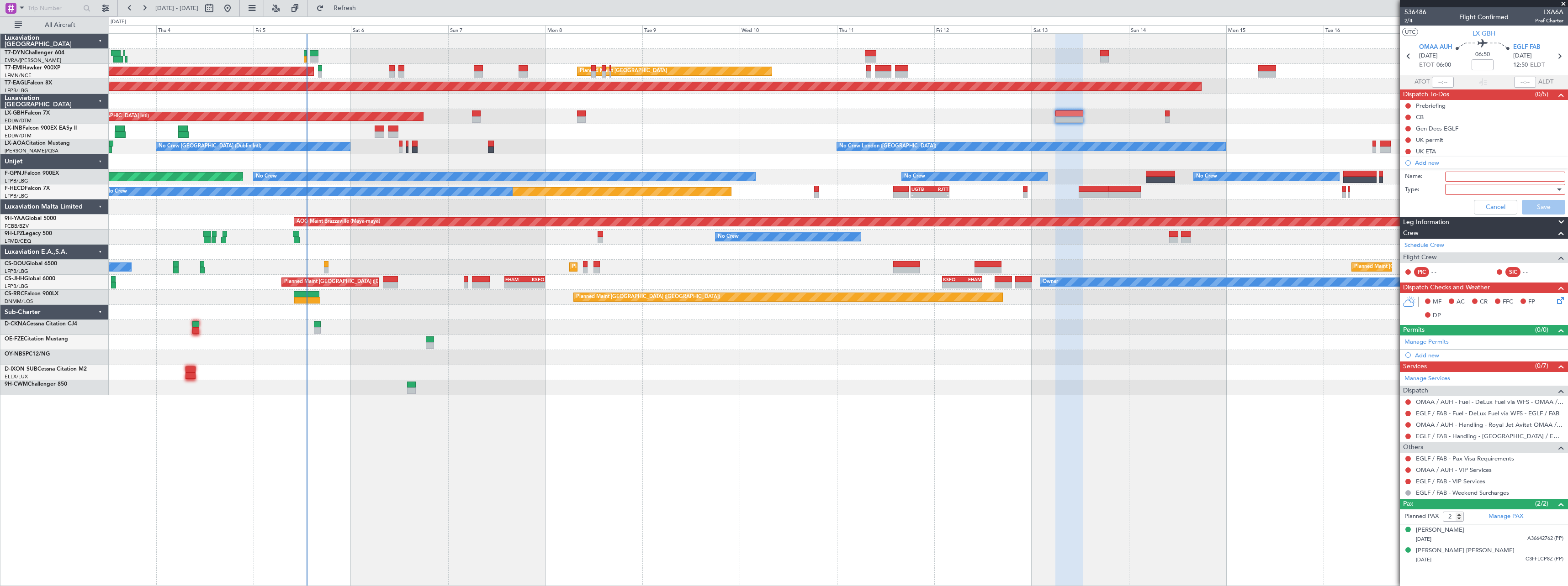
click at [1468, 175] on input "Name:" at bounding box center [1505, 176] width 120 height 10
type input "Letter of Consent"
click at [1459, 188] on div at bounding box center [1501, 190] width 106 height 14
click at [1457, 209] on span "Generic" at bounding box center [1500, 208] width 112 height 14
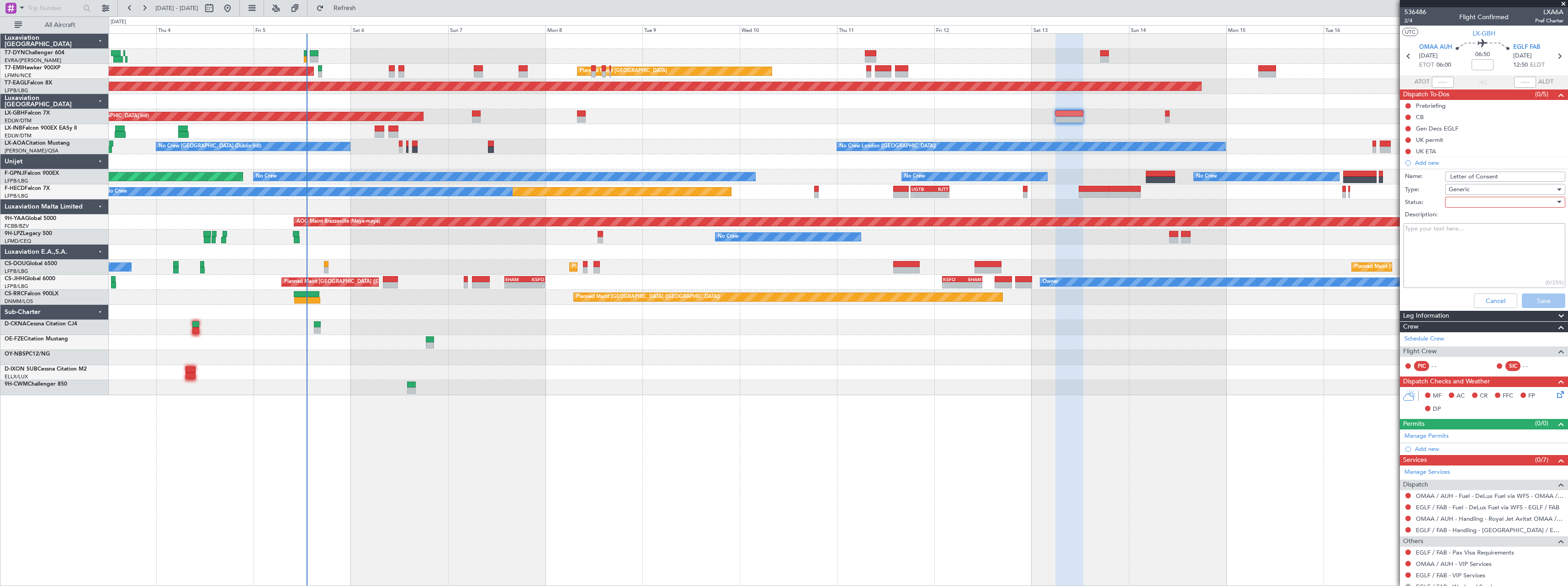
click at [1457, 200] on div at bounding box center [1501, 202] width 106 height 14
click at [1464, 218] on span "Not Started" at bounding box center [1501, 221] width 107 height 14
click at [1528, 298] on button "Save" at bounding box center [1543, 301] width 44 height 15
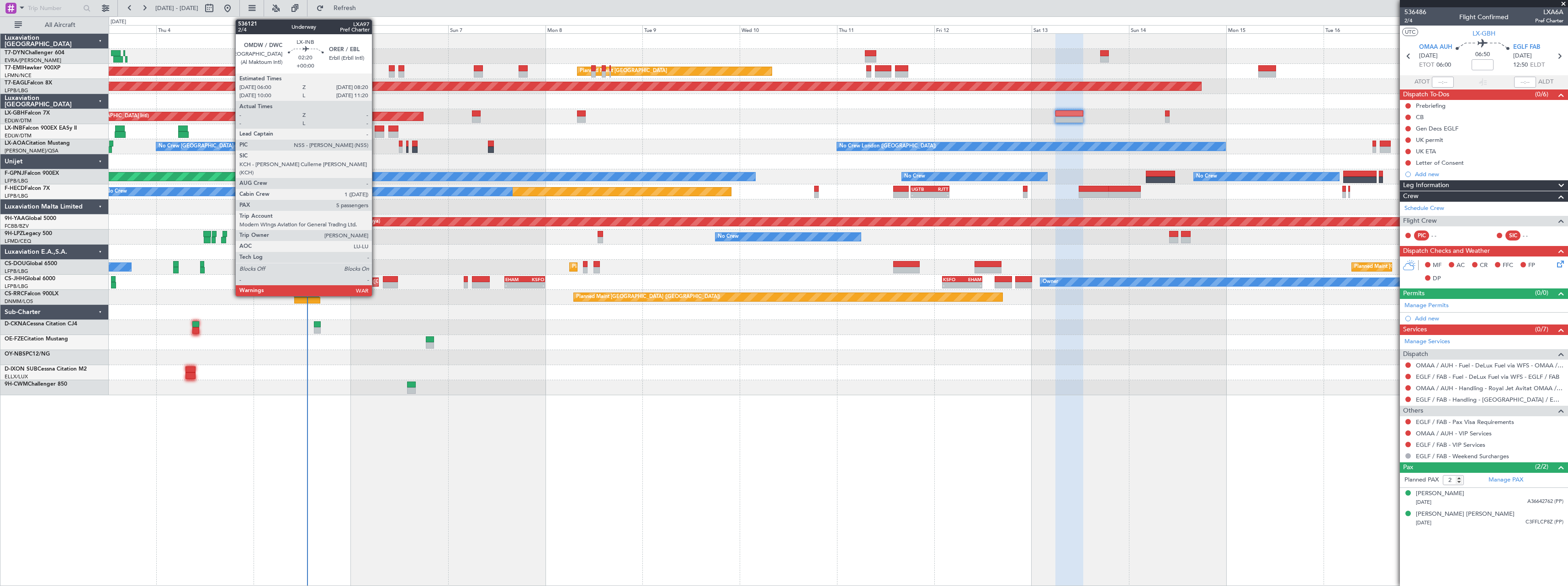
click at [376, 127] on div at bounding box center [379, 129] width 9 height 6
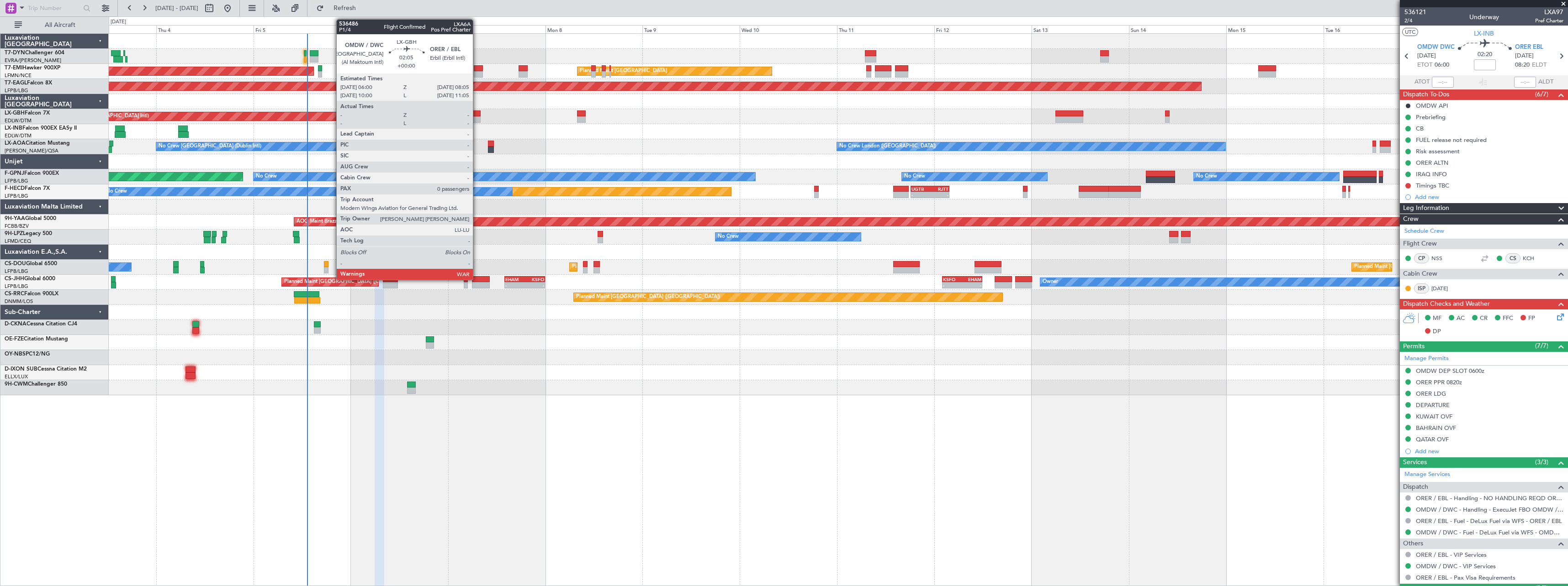
click at [477, 115] on div at bounding box center [476, 114] width 9 height 6
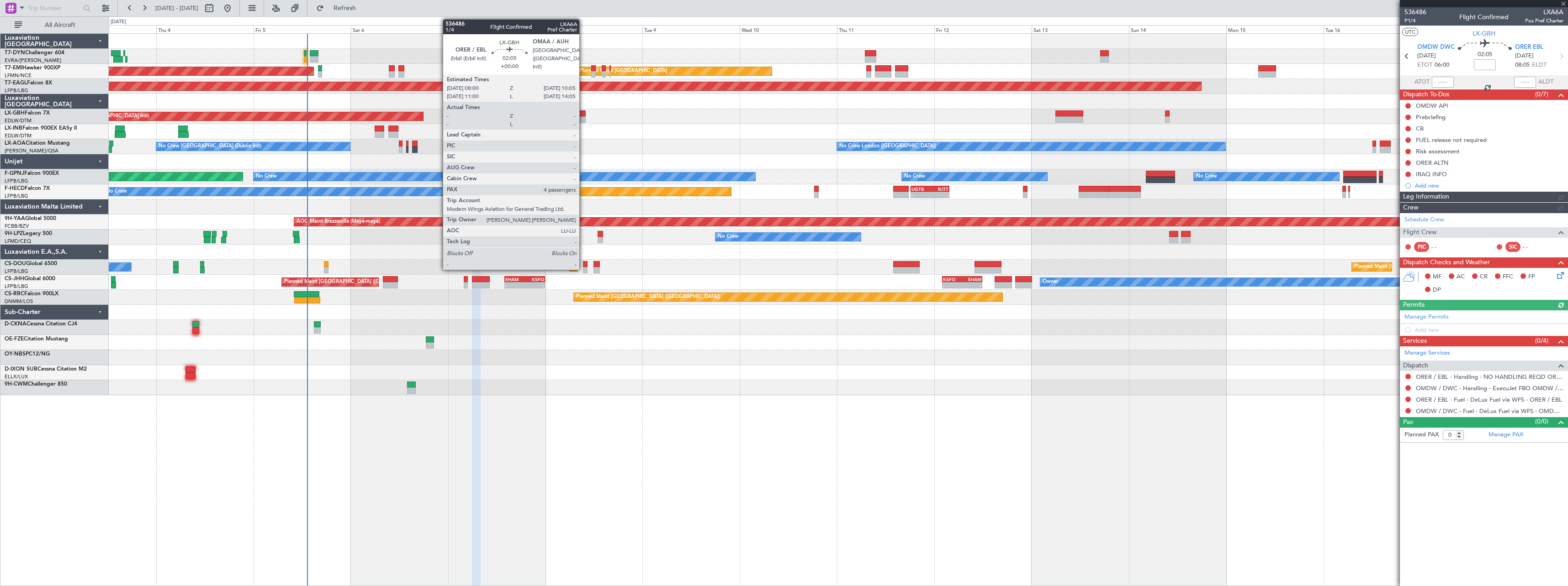
click at [583, 118] on div at bounding box center [581, 119] width 9 height 6
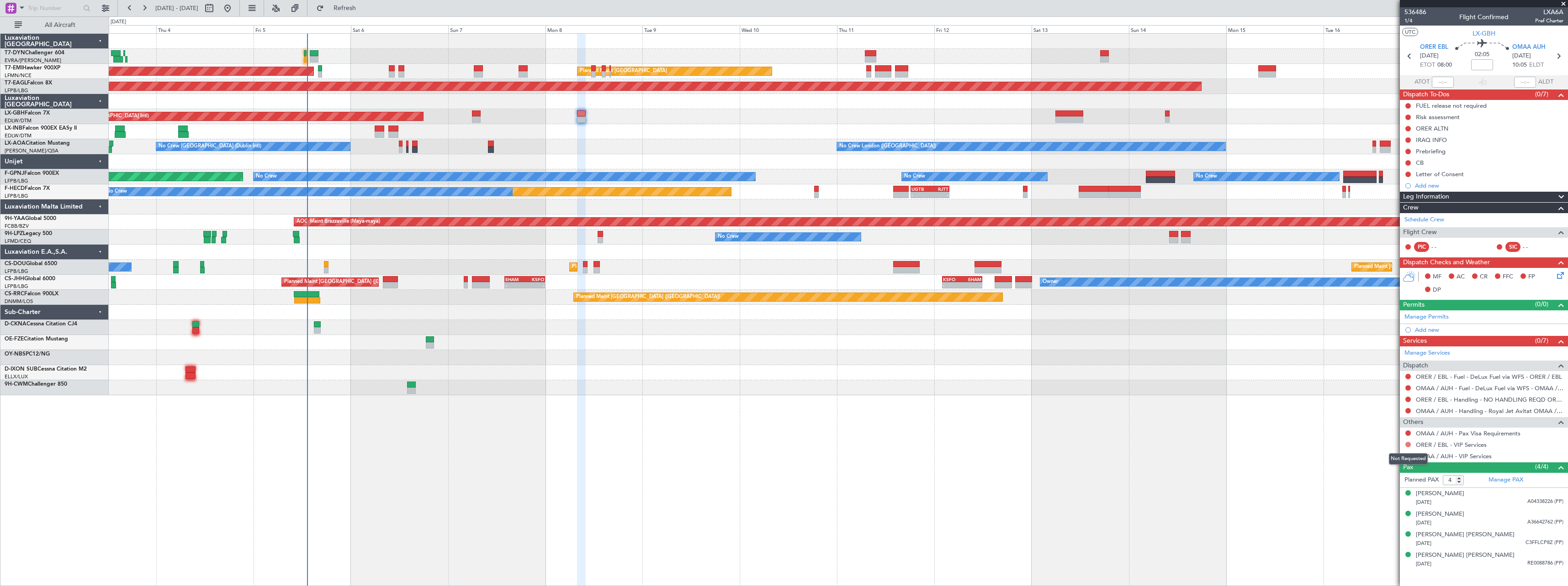
click at [1406, 445] on button at bounding box center [1408, 444] width 6 height 6
click at [1373, 457] on span "Not Required" at bounding box center [1386, 457] width 37 height 9
click at [373, 137] on div "Unplanned Maint [GEOGRAPHIC_DATA] (Al Maktoum Intl)" at bounding box center [838, 132] width 1459 height 15
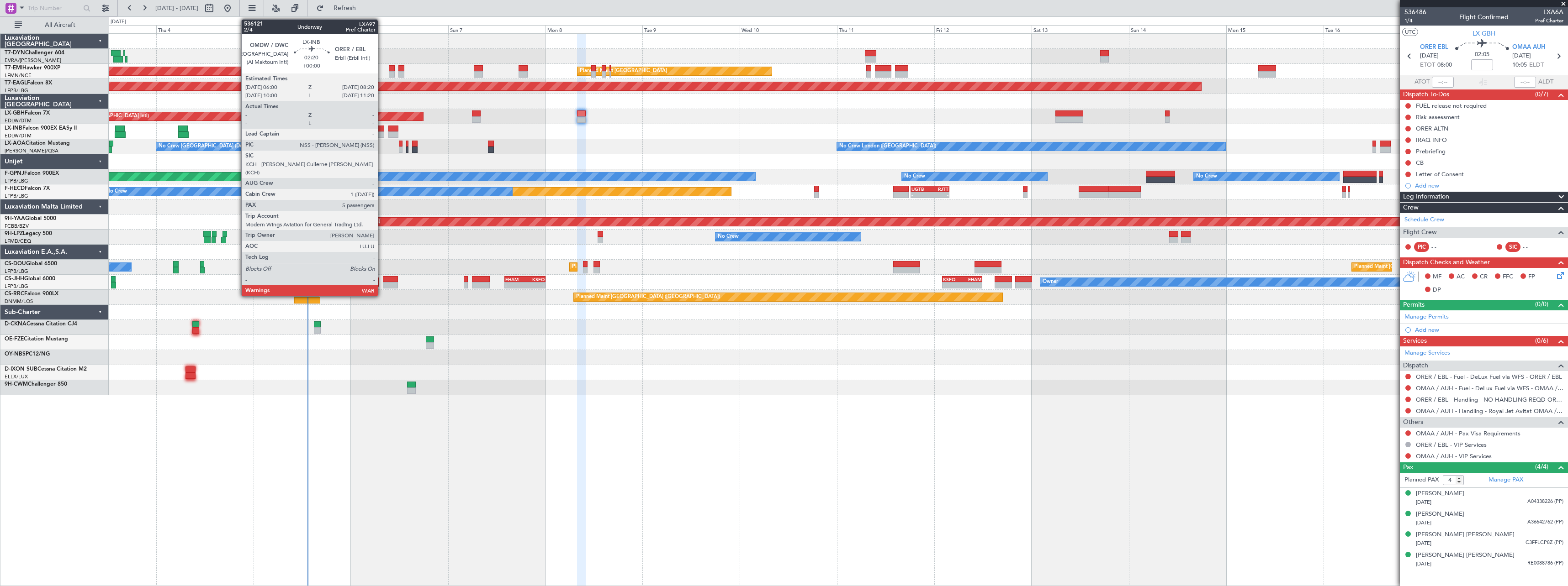
click at [382, 132] on div at bounding box center [379, 135] width 9 height 6
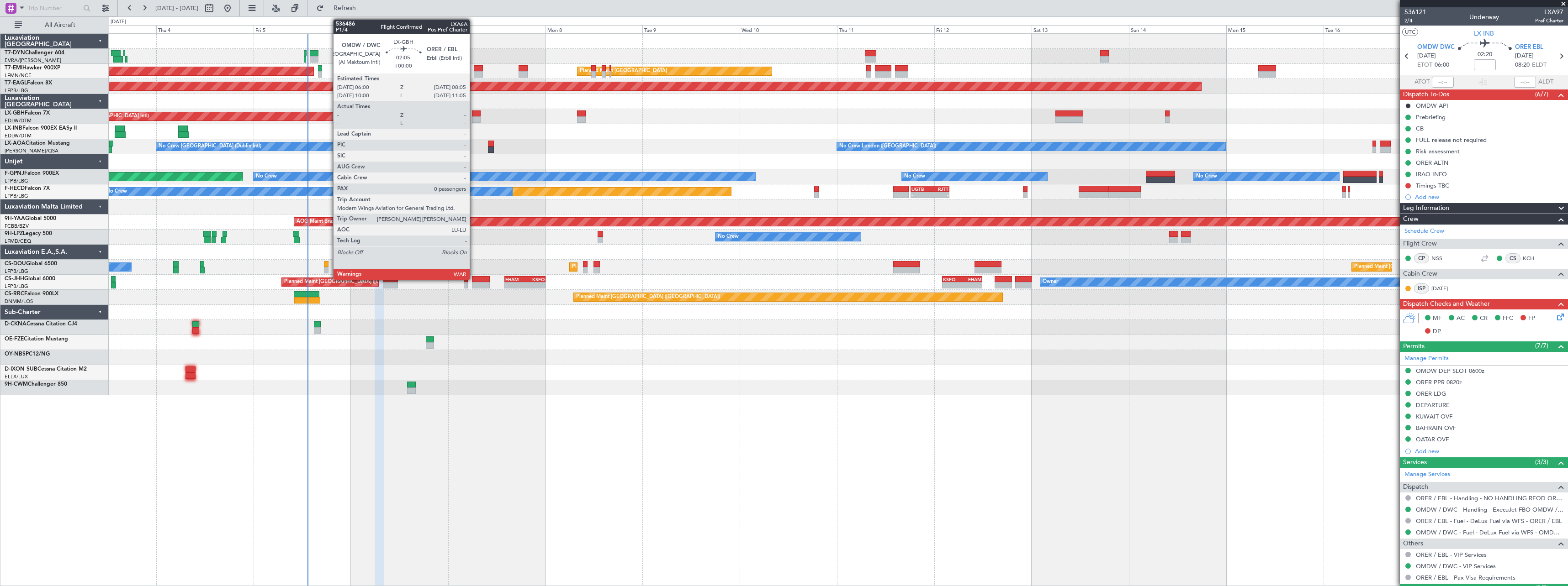
click at [474, 112] on div at bounding box center [476, 114] width 9 height 6
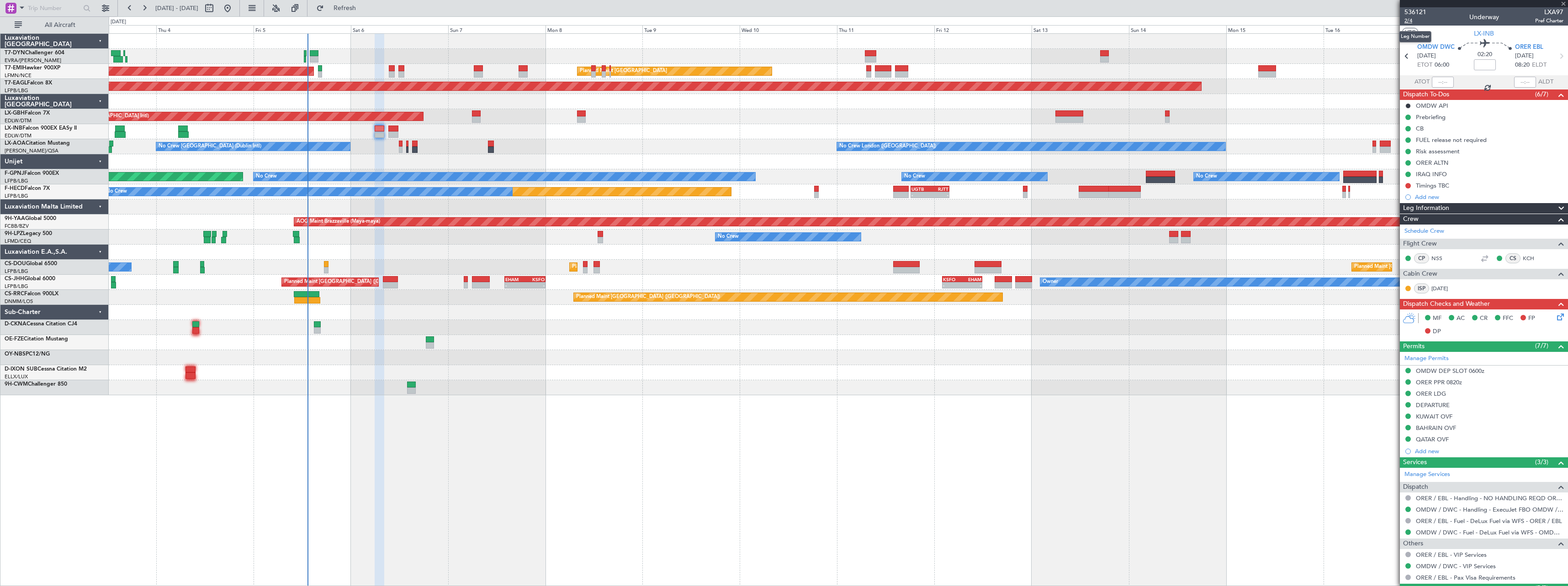
type input "0"
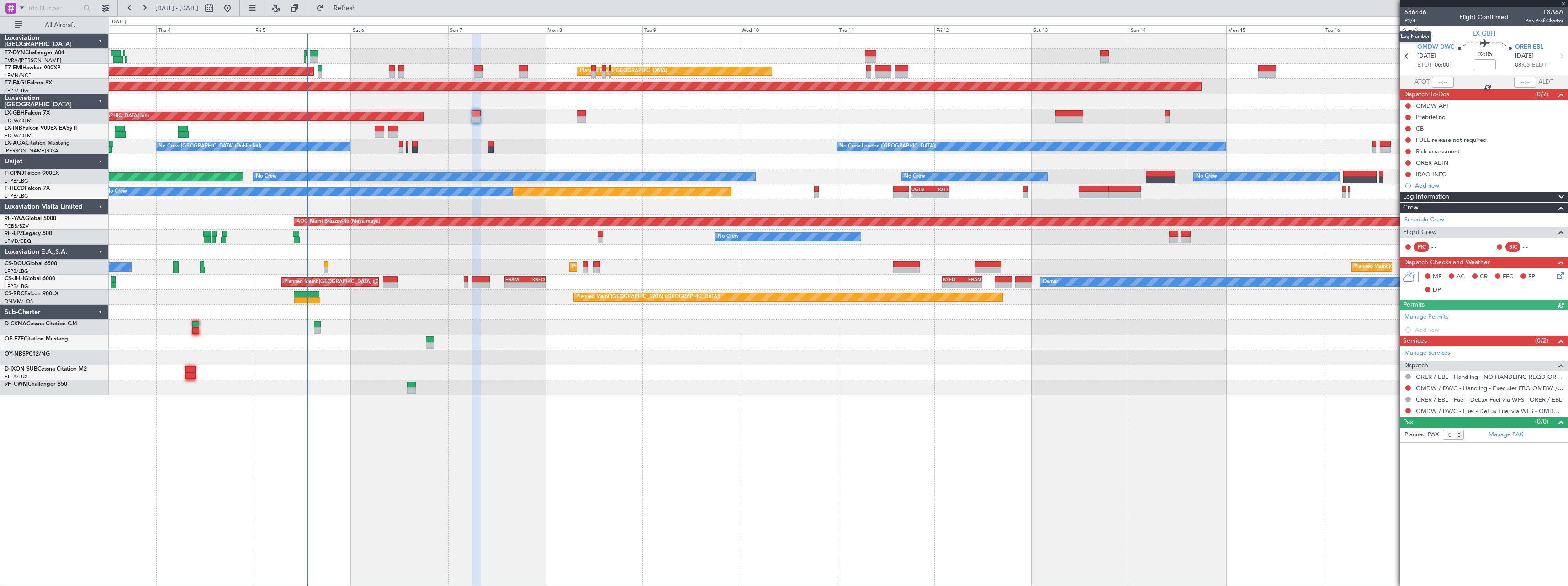
click at [1409, 20] on span "P1/4" at bounding box center [1415, 21] width 22 height 7
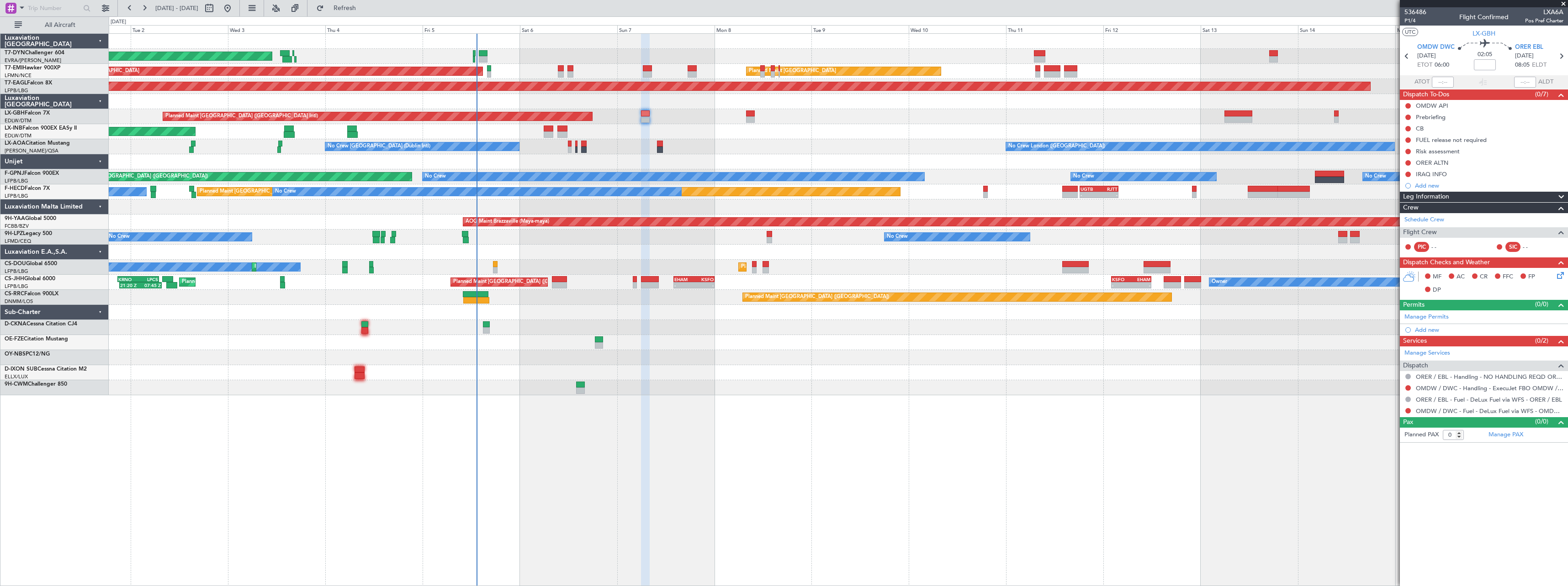
click at [697, 143] on div "AOG Maint Riga (Riga Intl) Planned Maint [GEOGRAPHIC_DATA] Planned Maint [GEOGR…" at bounding box center [838, 214] width 1459 height 362
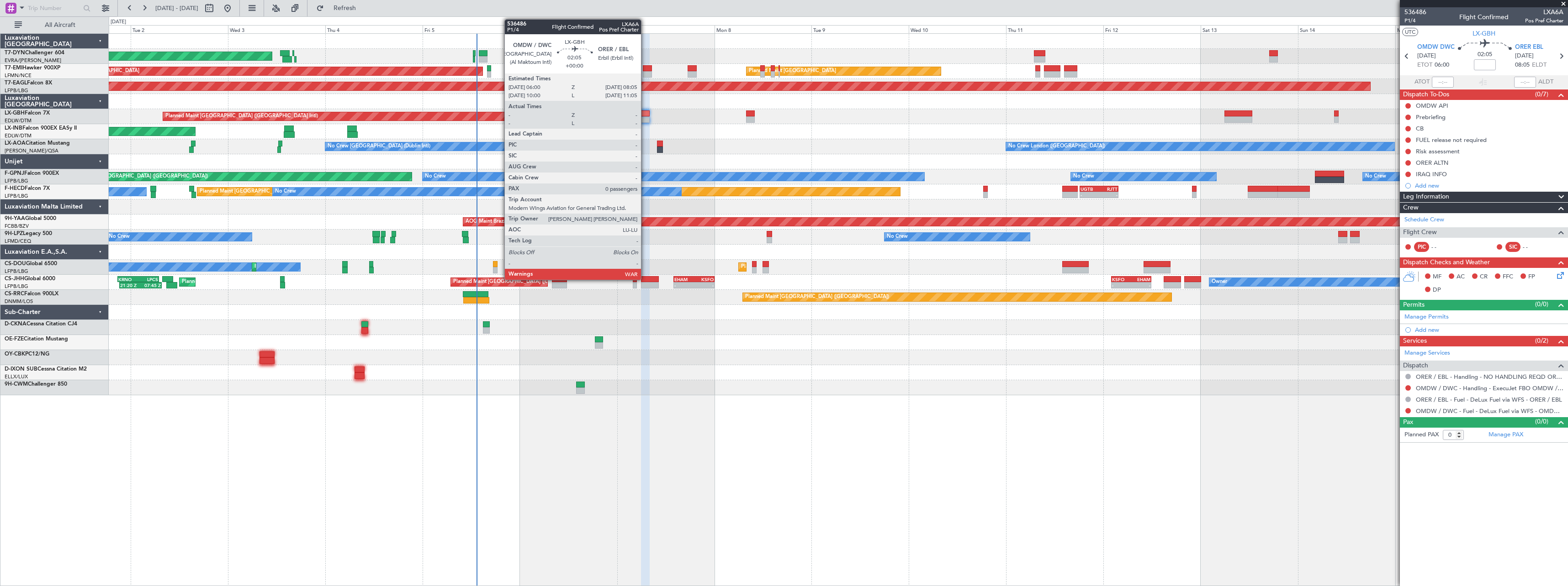
click at [645, 119] on div at bounding box center [645, 119] width 9 height 6
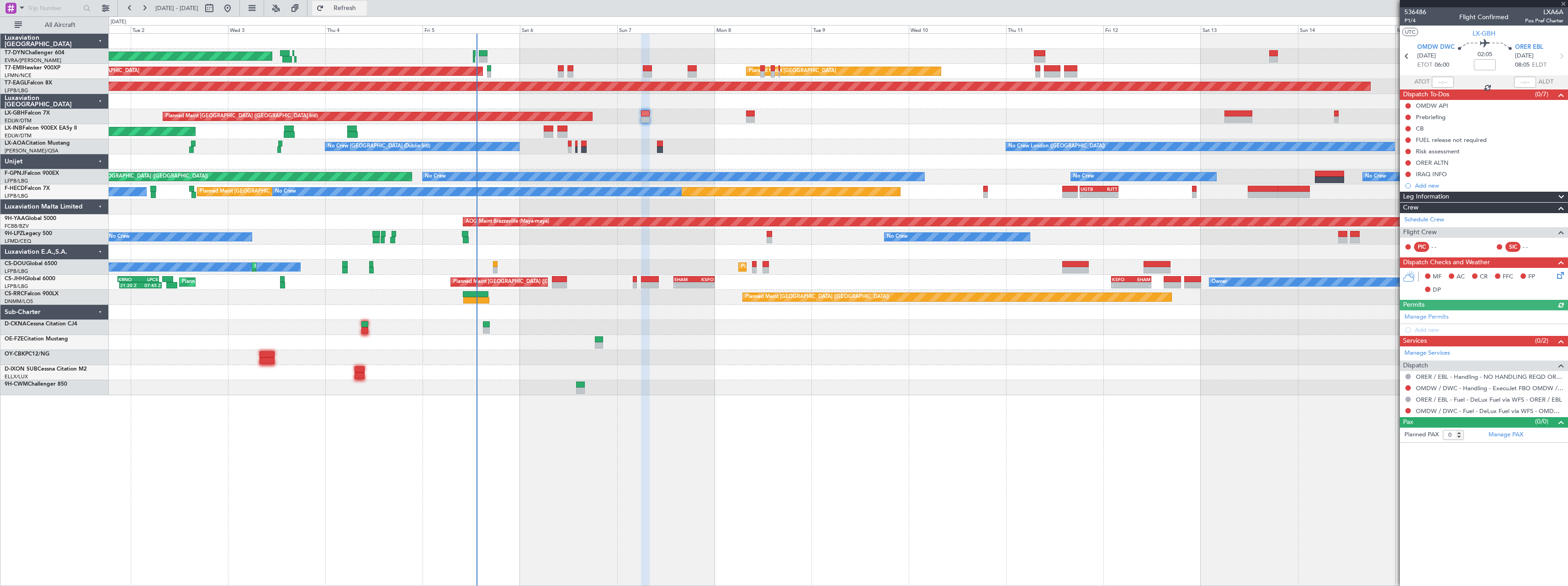
click at [362, 7] on span "Refresh" at bounding box center [345, 8] width 39 height 6
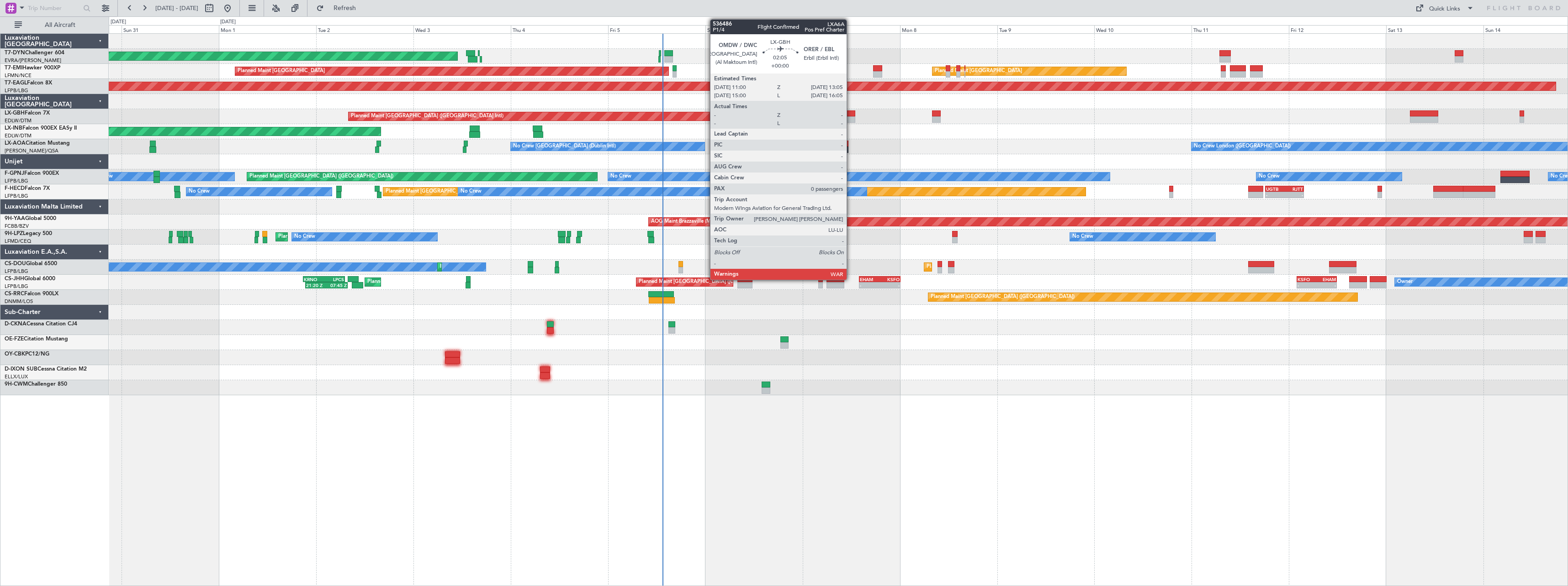
click at [851, 111] on div at bounding box center [851, 114] width 9 height 6
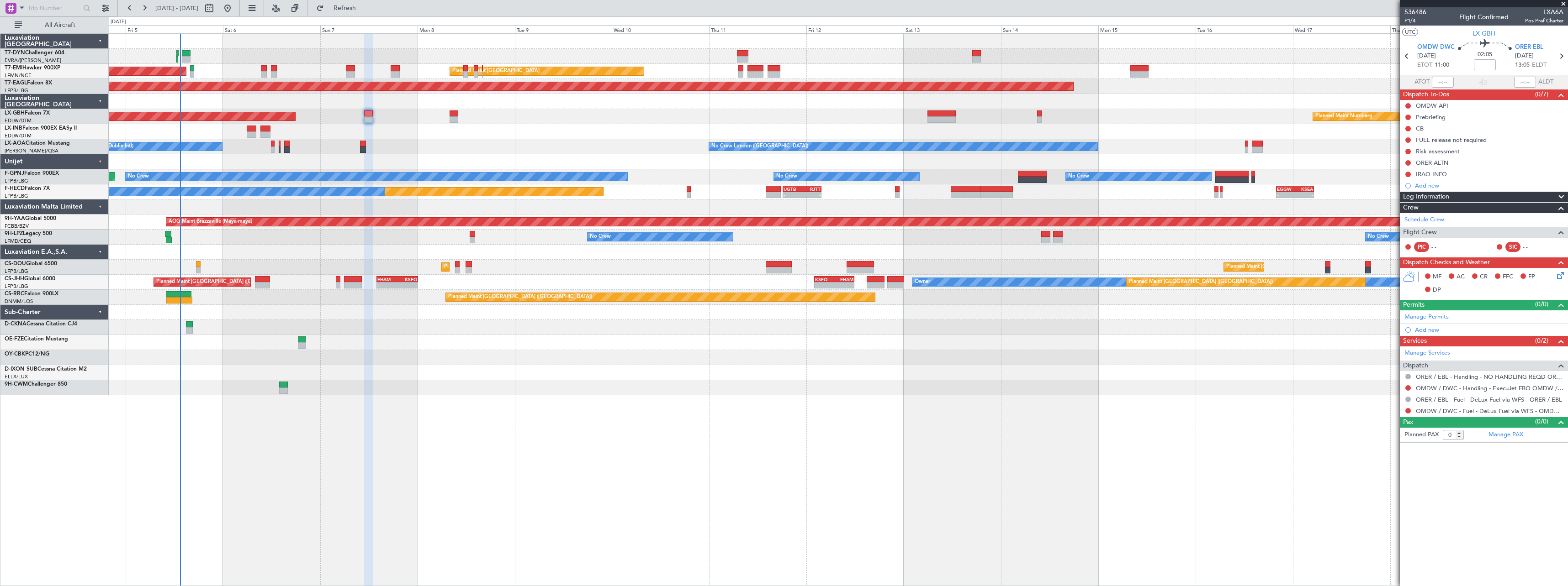
click at [581, 142] on div "No Crew London ([GEOGRAPHIC_DATA]) No Crew [GEOGRAPHIC_DATA] (Dublin Intl)" at bounding box center [838, 147] width 1459 height 15
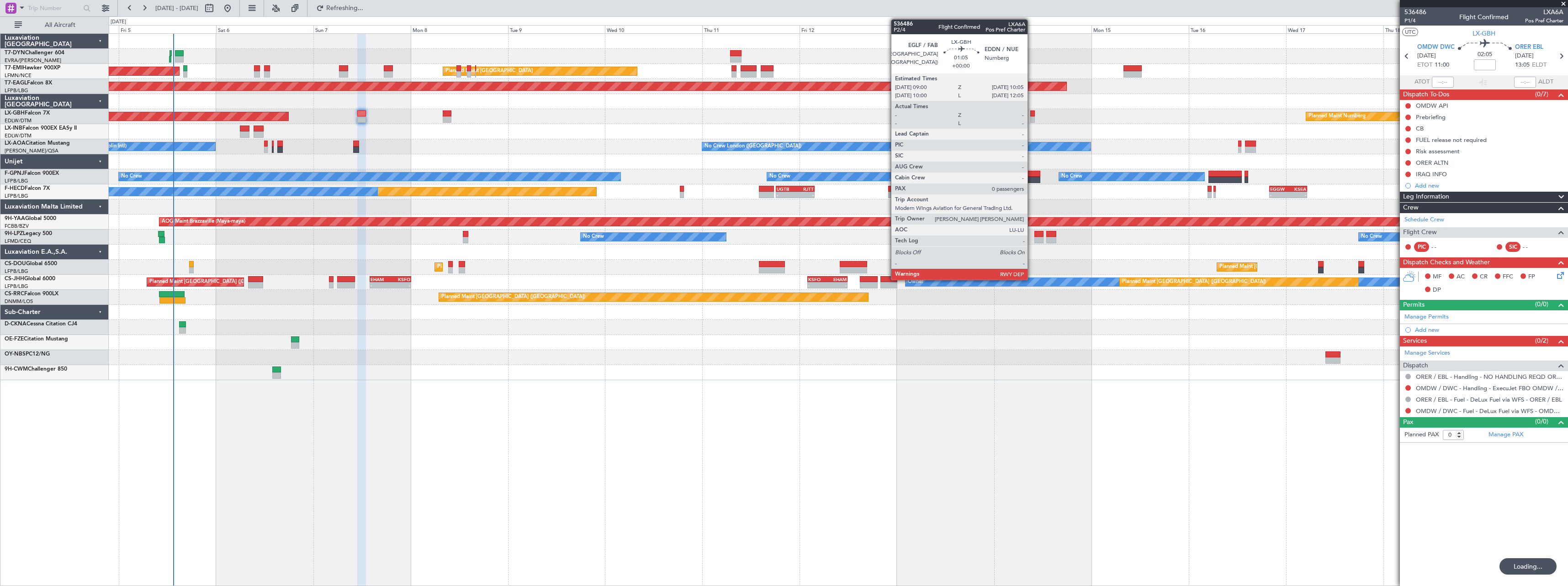
click at [1031, 116] on div at bounding box center [1032, 114] width 4 height 6
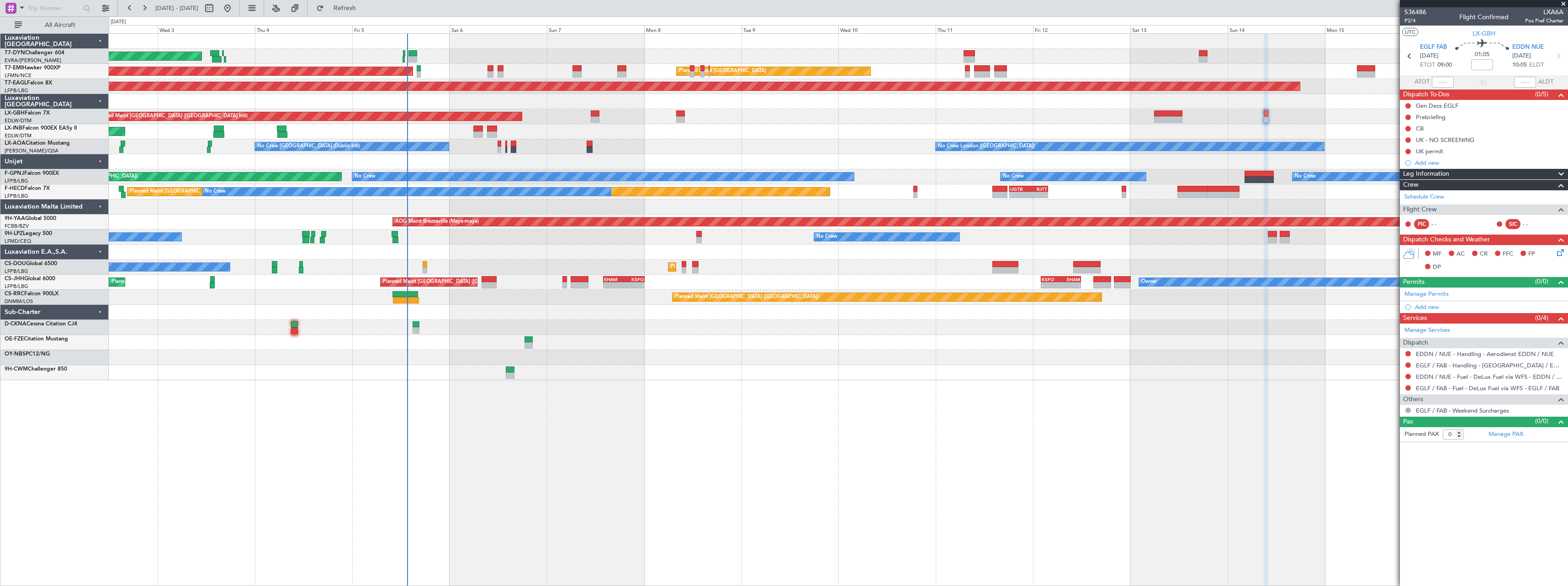
click at [784, 374] on div "AOG Maint Riga (Riga Intl) Planned Maint [GEOGRAPHIC_DATA] Planned Maint [GEOGR…" at bounding box center [838, 310] width 1459 height 553
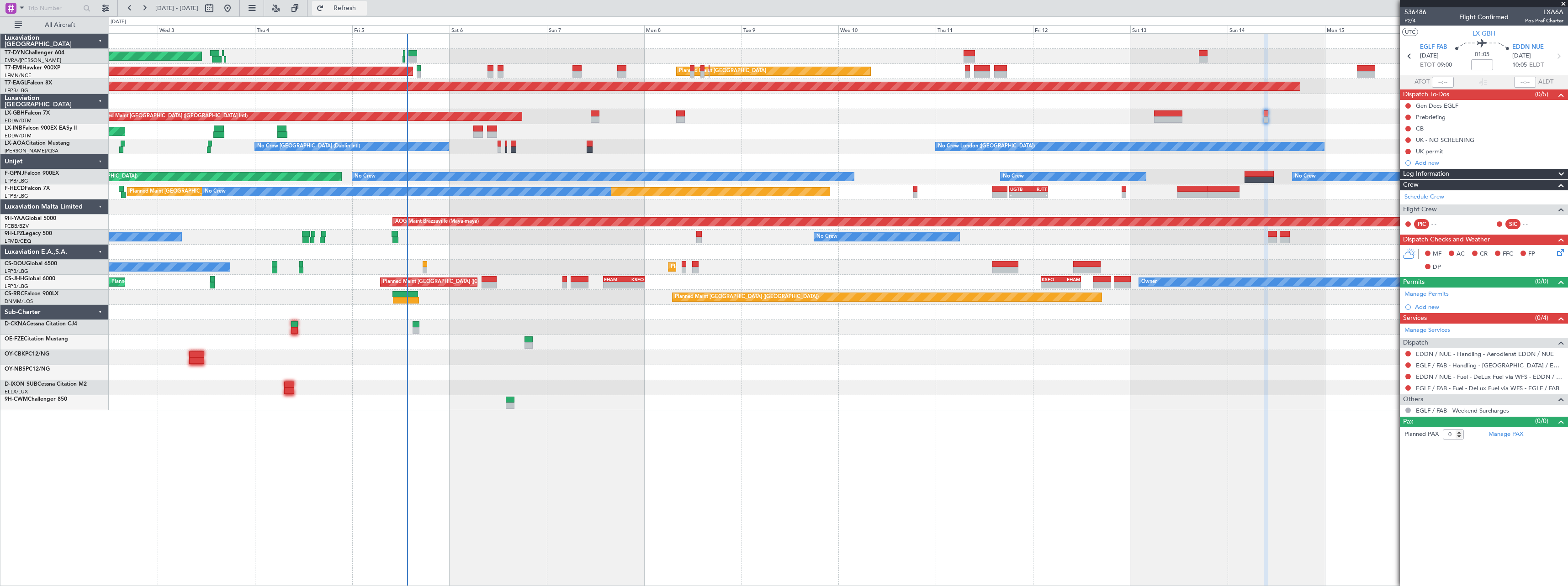
click at [364, 9] on span "Refresh" at bounding box center [345, 8] width 39 height 6
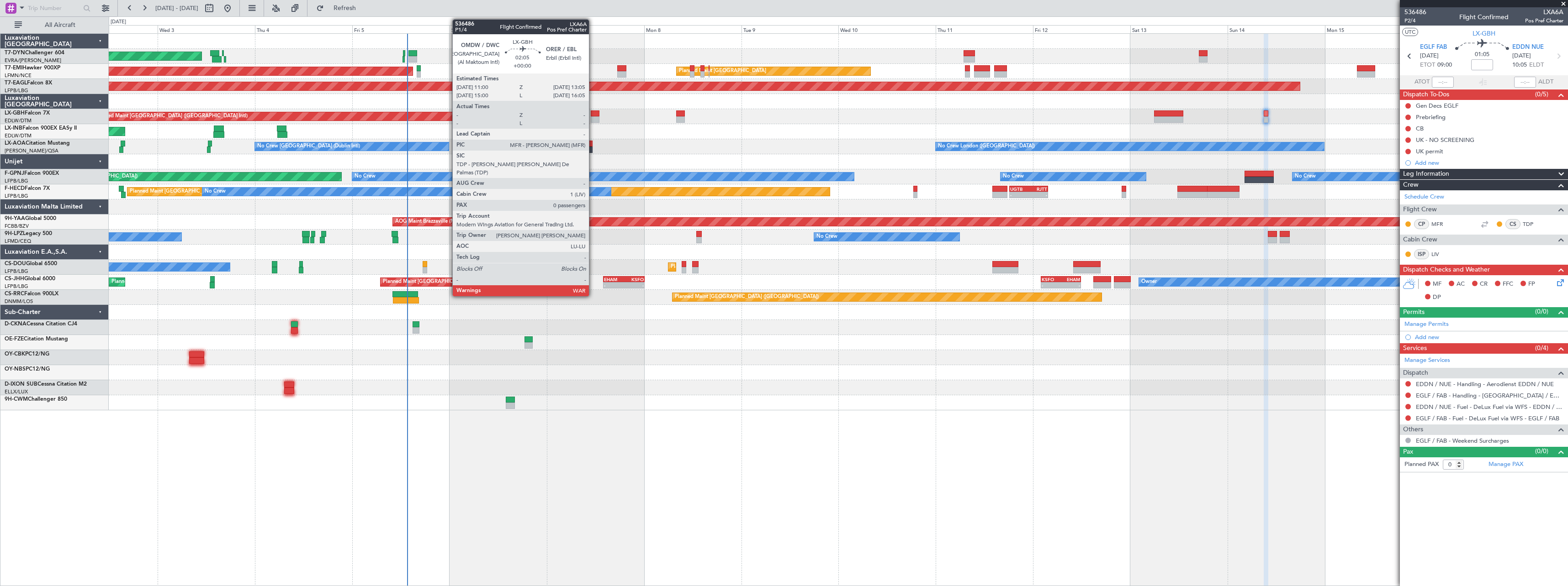
click at [593, 119] on div at bounding box center [595, 119] width 9 height 6
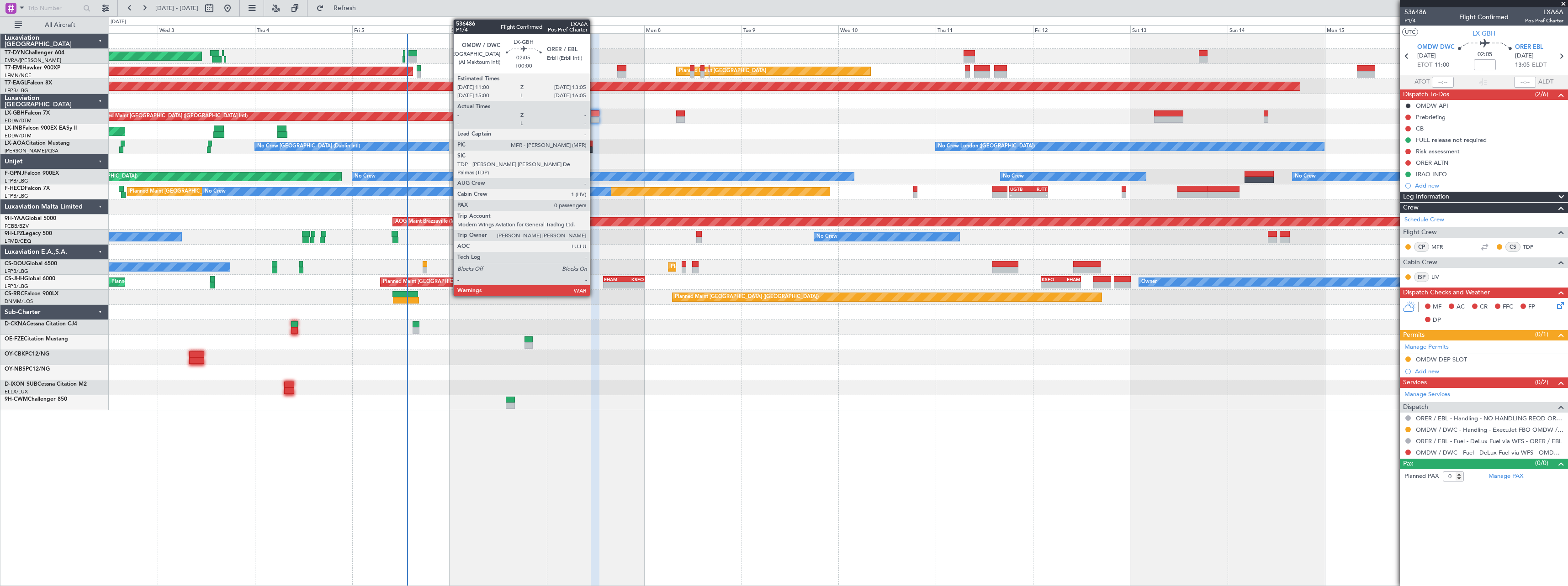
click at [594, 116] on div at bounding box center [595, 114] width 9 height 6
click at [595, 114] on div at bounding box center [595, 114] width 9 height 6
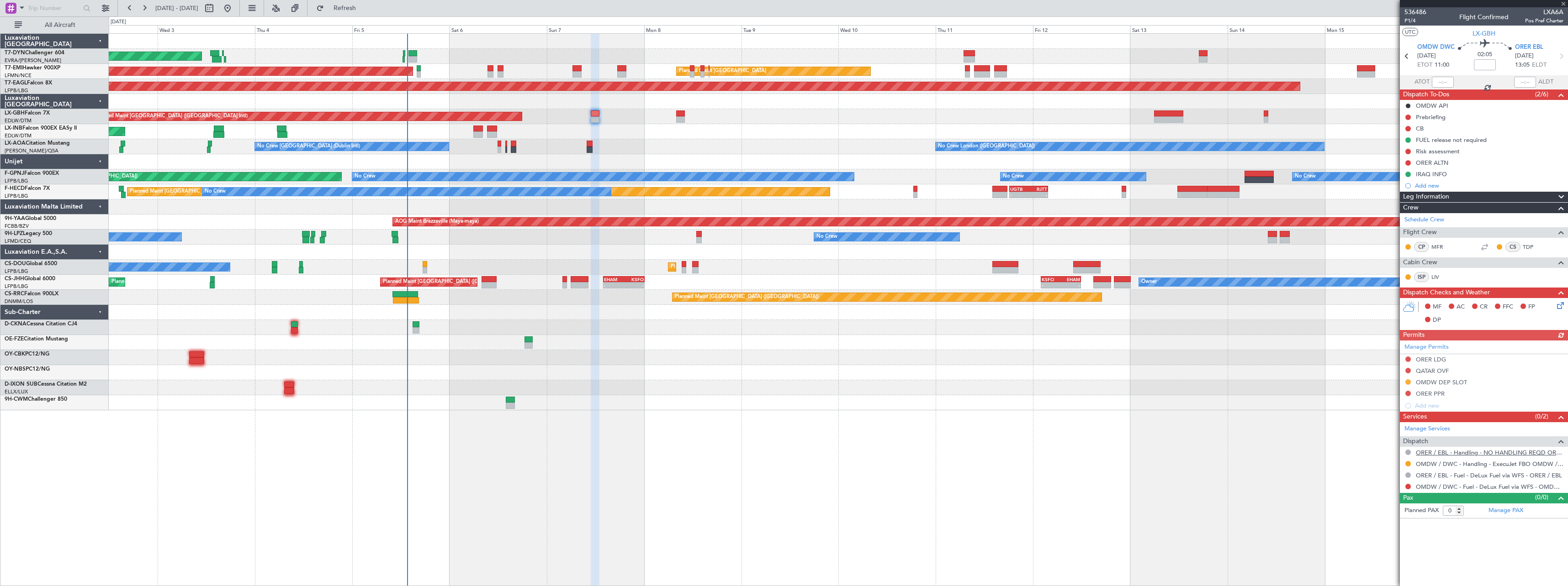
click at [1483, 454] on link "ORER / EBL - Handling - NO HANDLING REQD ORER/EBL" at bounding box center [1489, 452] width 147 height 7
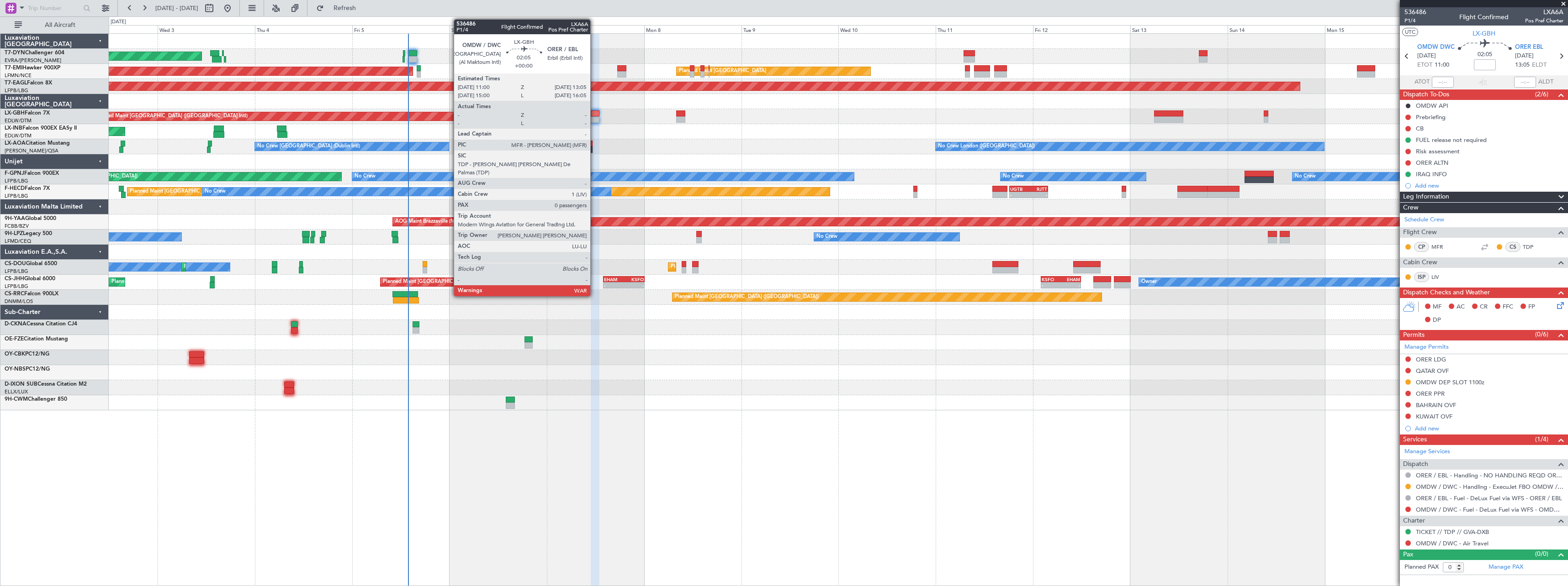
click at [594, 119] on div at bounding box center [595, 119] width 9 height 6
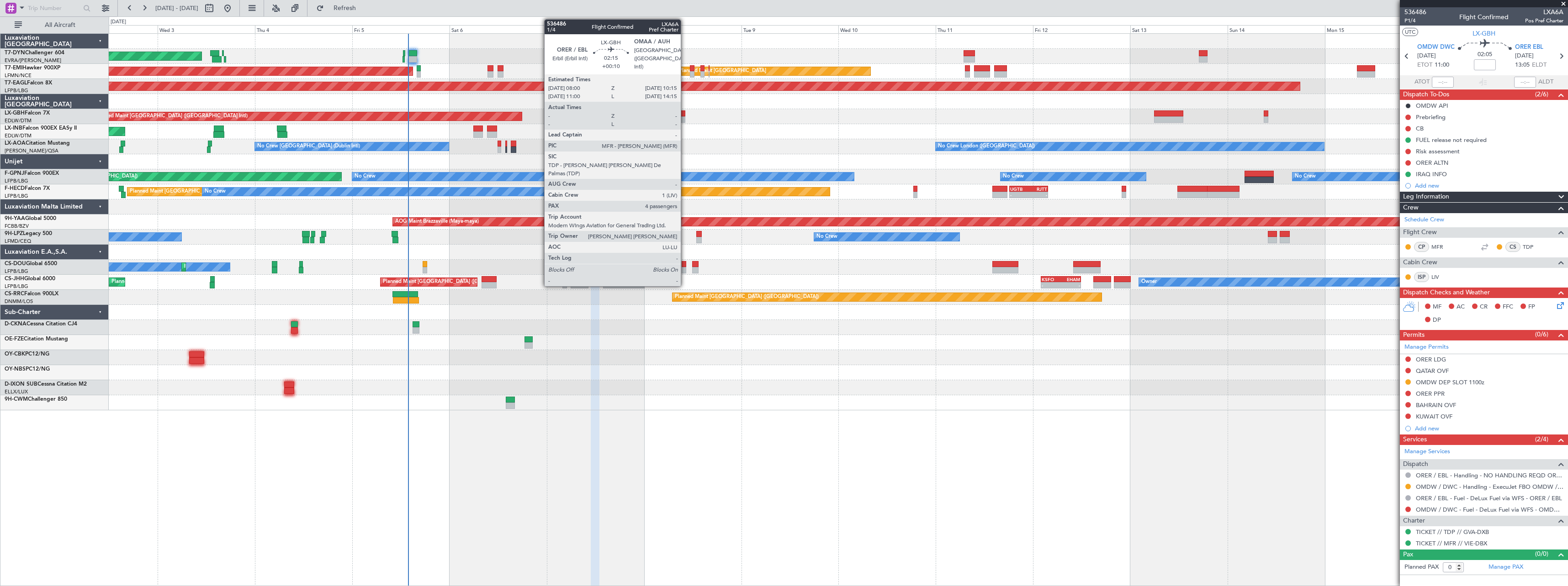
click at [685, 114] on div at bounding box center [680, 114] width 9 height 6
type input "+00:10"
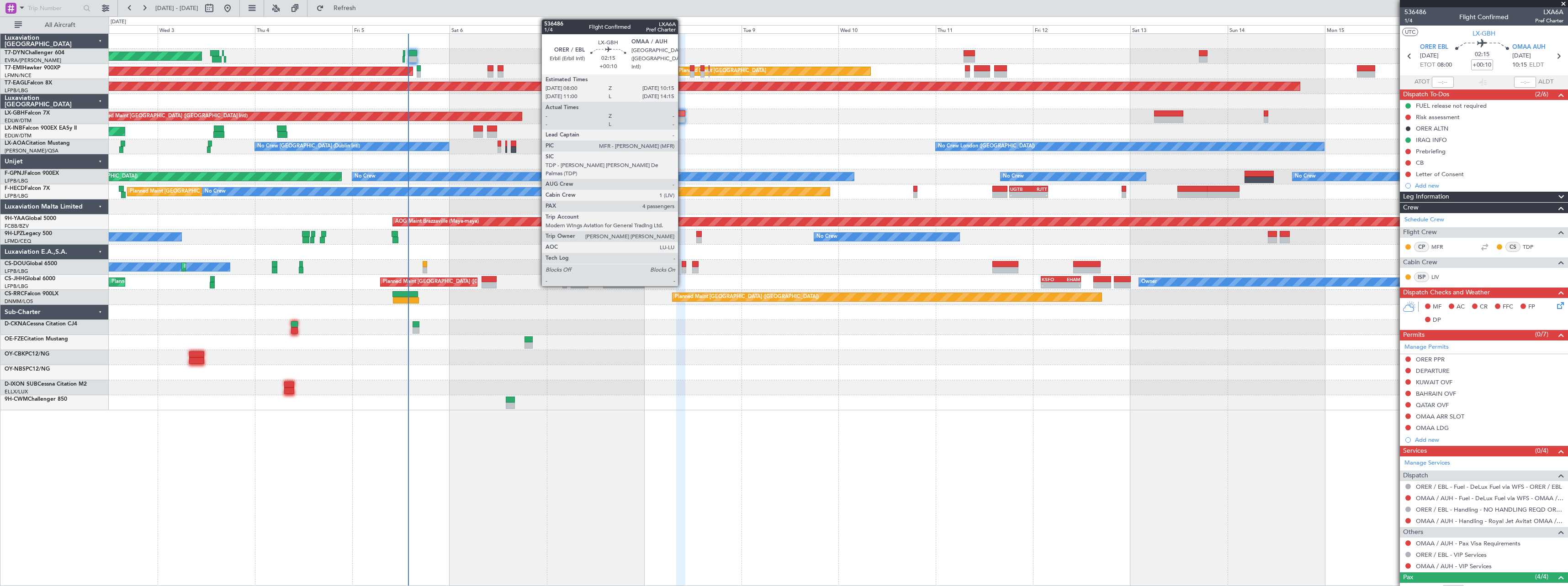
click at [682, 114] on div at bounding box center [680, 114] width 9 height 6
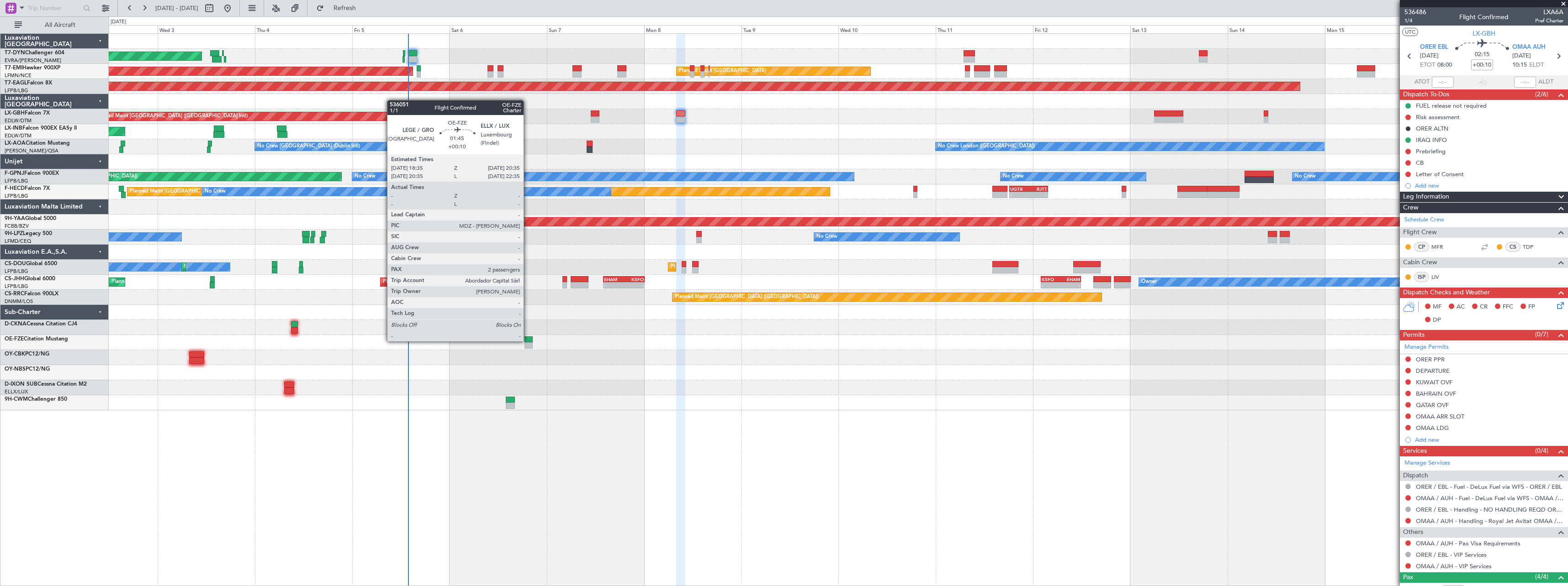
click at [528, 341] on div at bounding box center [528, 339] width 8 height 6
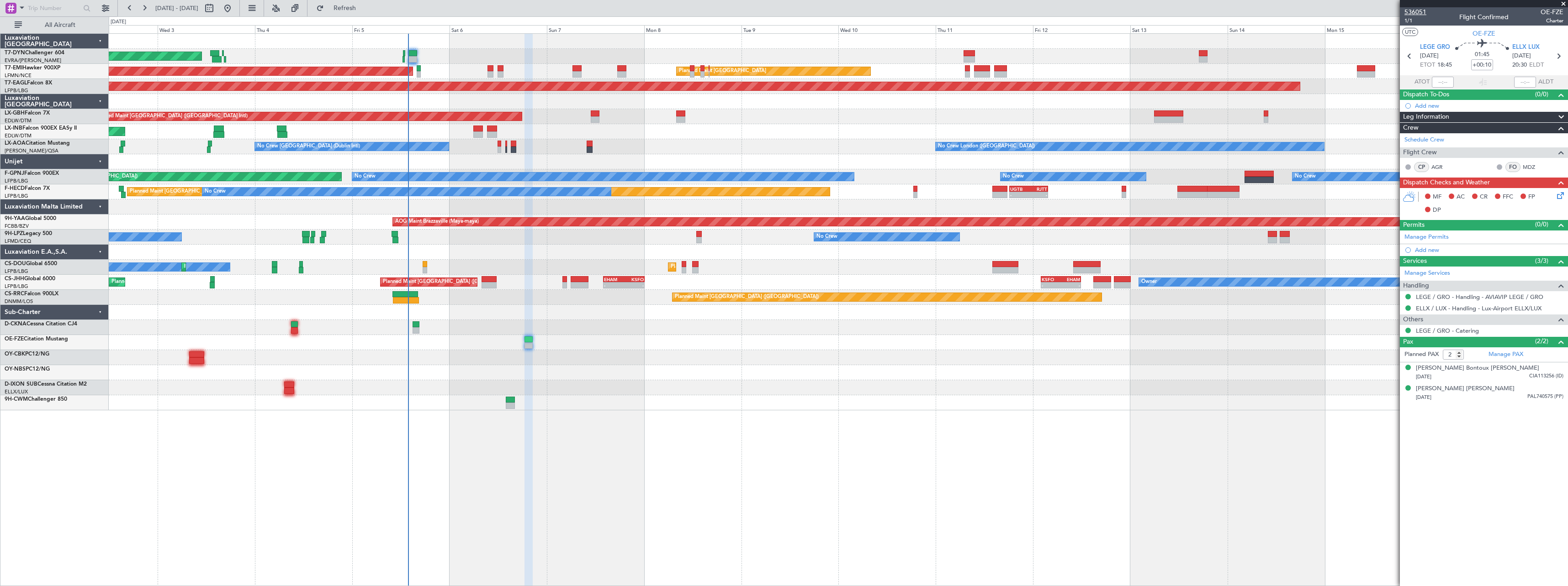
click at [1420, 10] on span "536051" at bounding box center [1415, 12] width 22 height 9
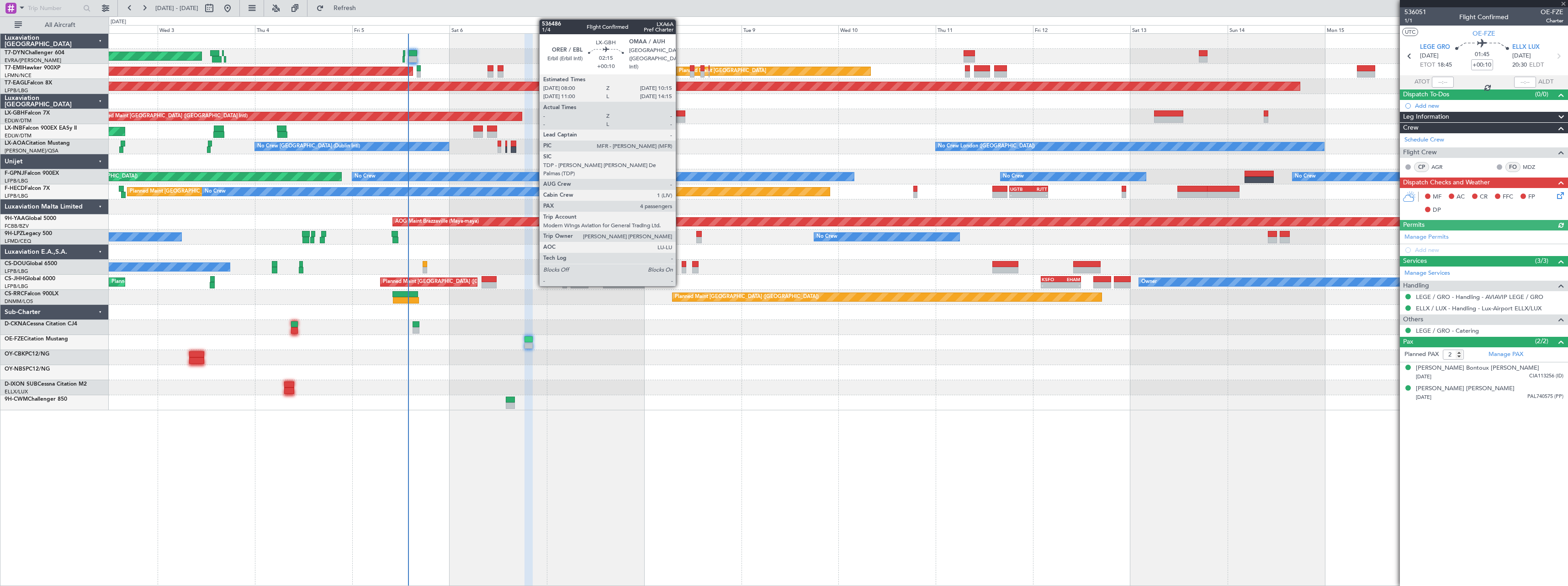
click at [680, 114] on div at bounding box center [680, 114] width 9 height 6
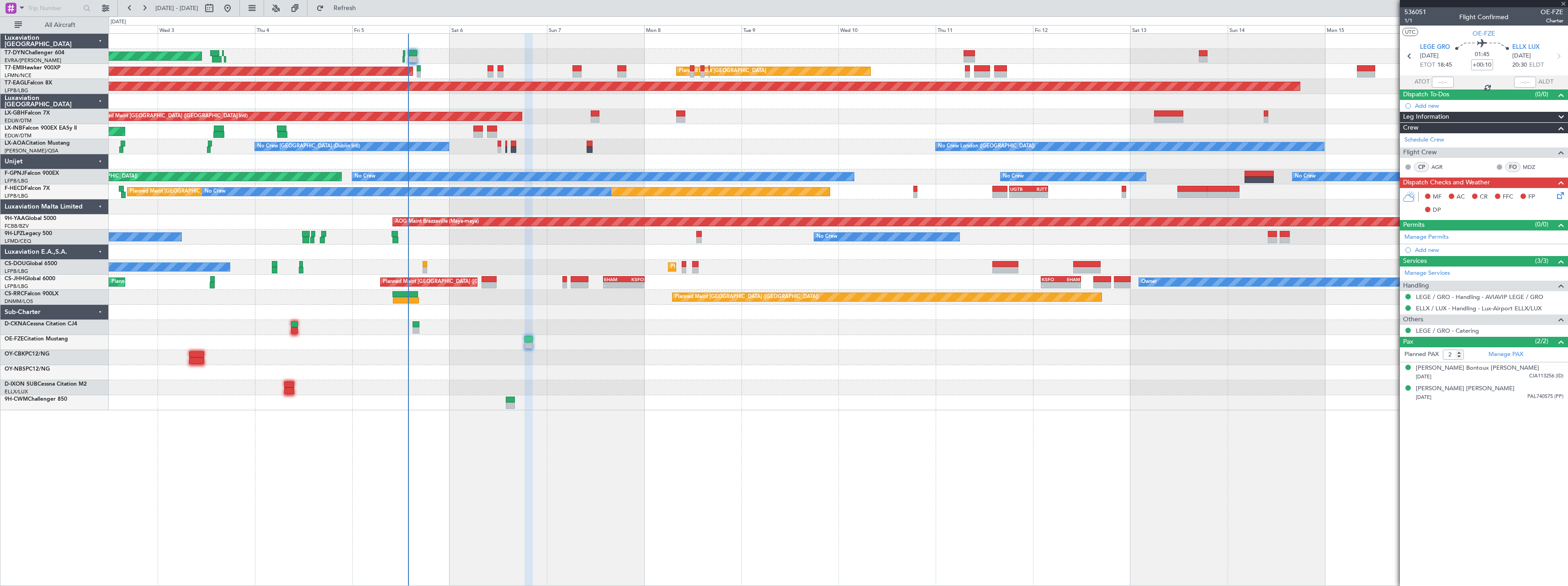
type input "4"
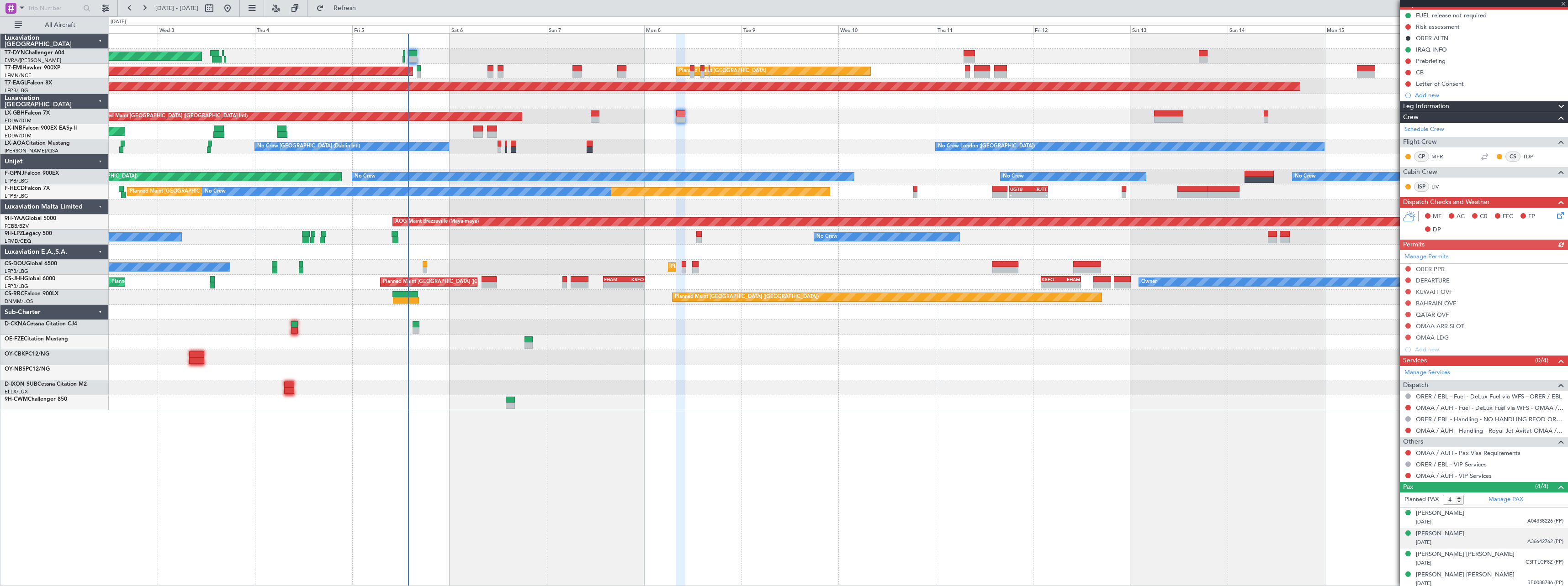
scroll to position [94, 0]
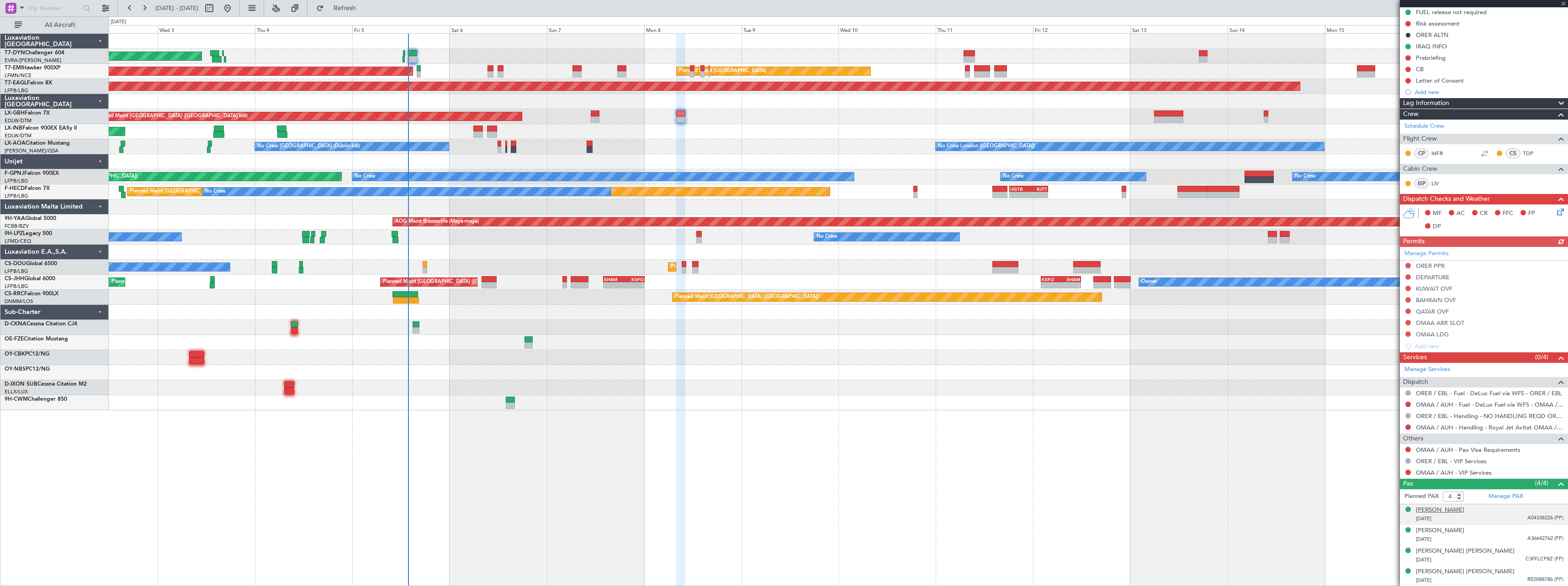
click at [1453, 510] on div "[PERSON_NAME]" at bounding box center [1440, 510] width 48 height 9
click at [1424, 549] on div "[PERSON_NAME]" at bounding box center [1440, 553] width 48 height 9
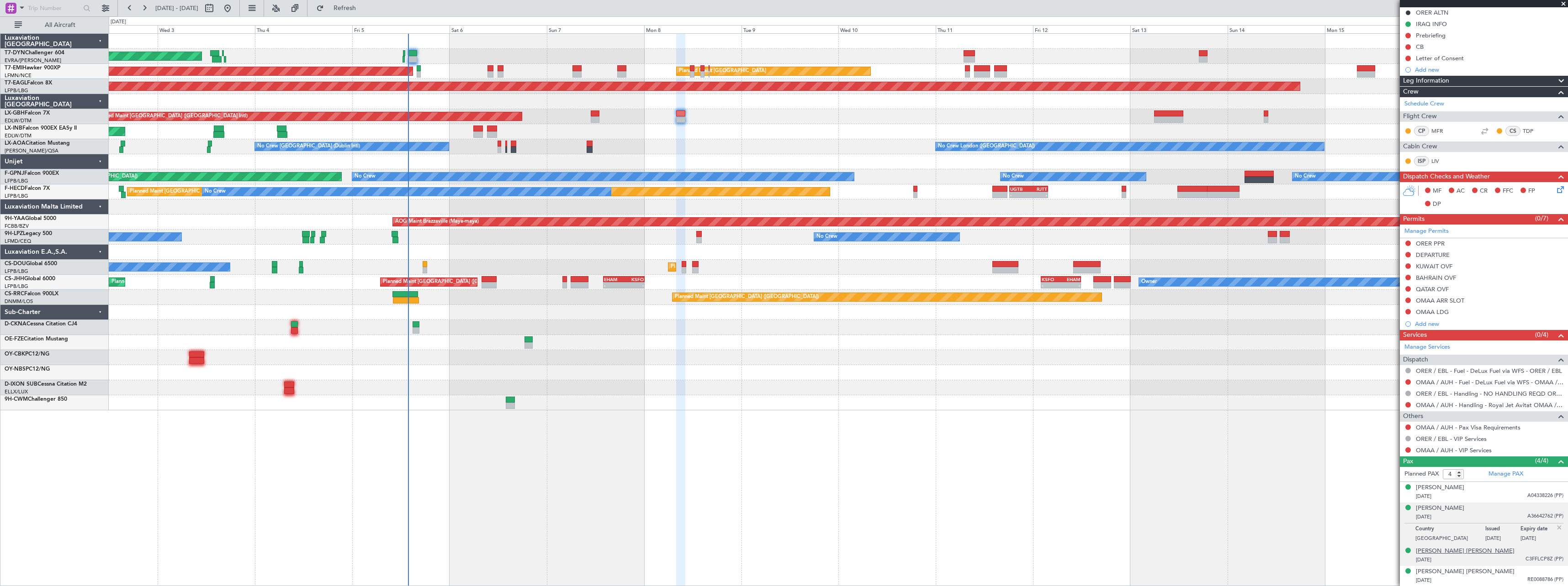
click at [1463, 551] on div "[PERSON_NAME] [PERSON_NAME]" at bounding box center [1465, 551] width 99 height 9
click at [1455, 572] on div "[PERSON_NAME] [PERSON_NAME]" at bounding box center [1465, 572] width 99 height 9
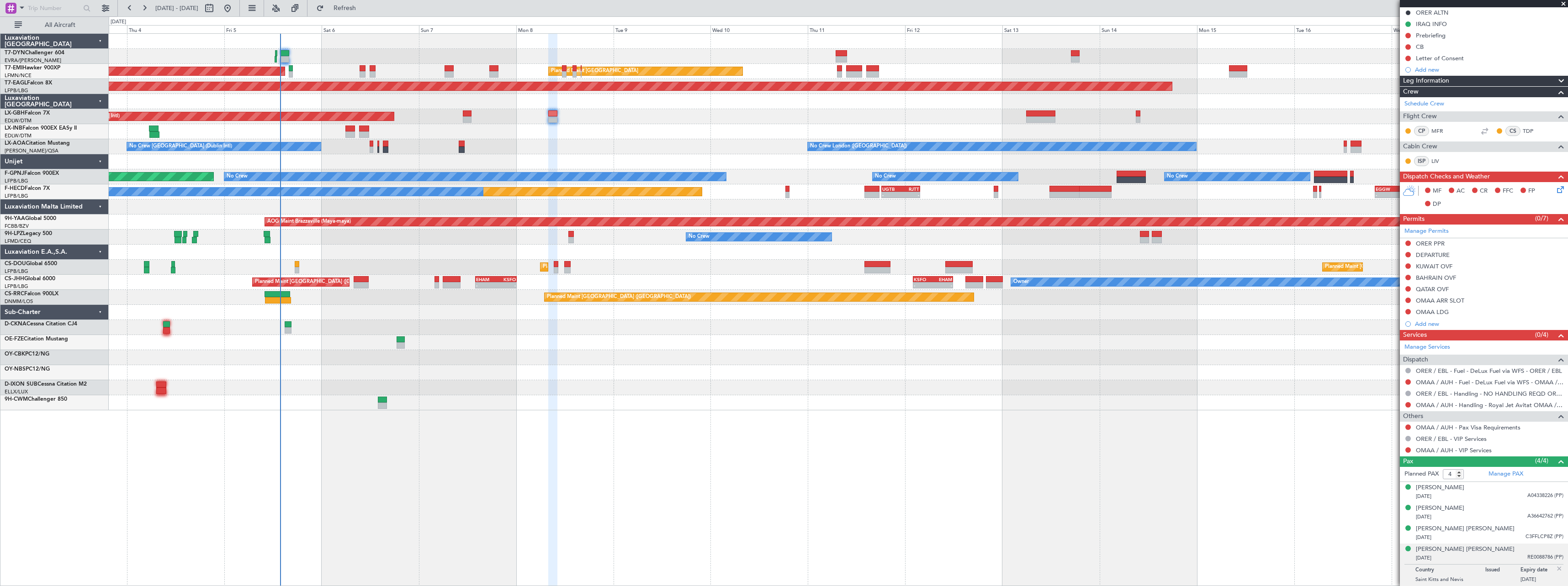
click at [979, 351] on div "AOG Maint Riga (Riga Intl) Planned Maint [GEOGRAPHIC_DATA] Planned Maint [GEOGR…" at bounding box center [838, 222] width 1459 height 377
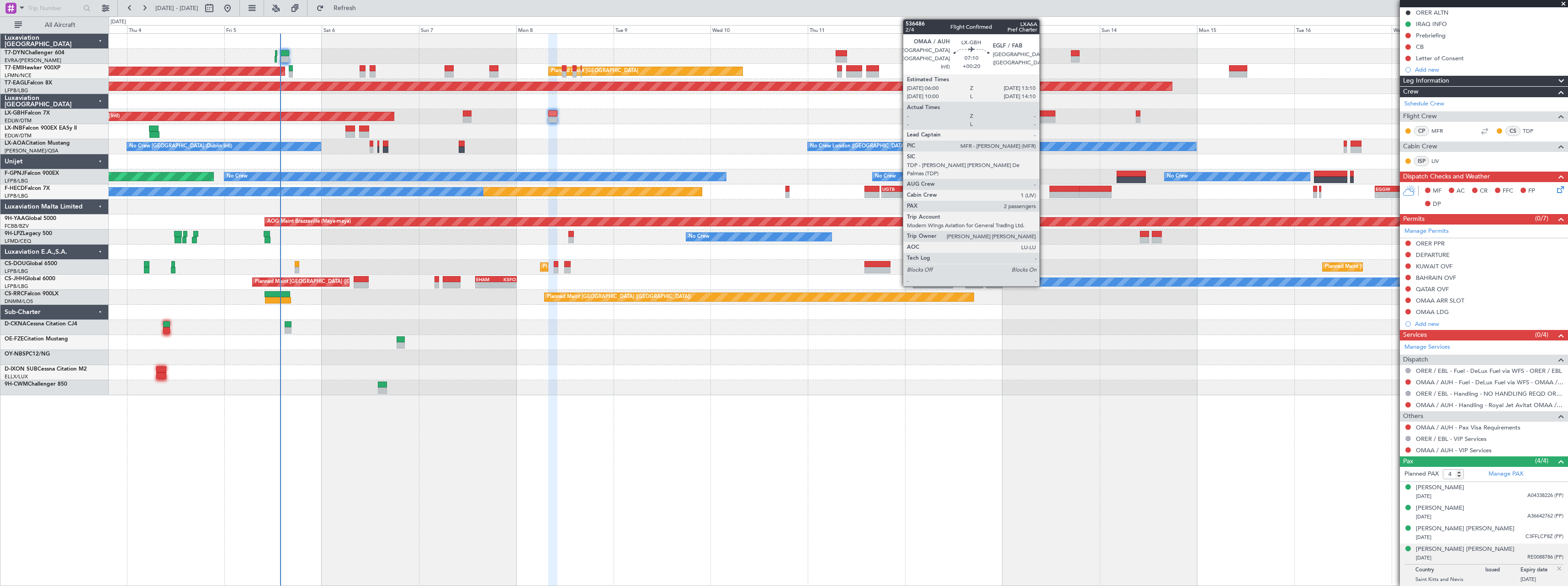
click at [1043, 111] on div at bounding box center [1040, 114] width 29 height 6
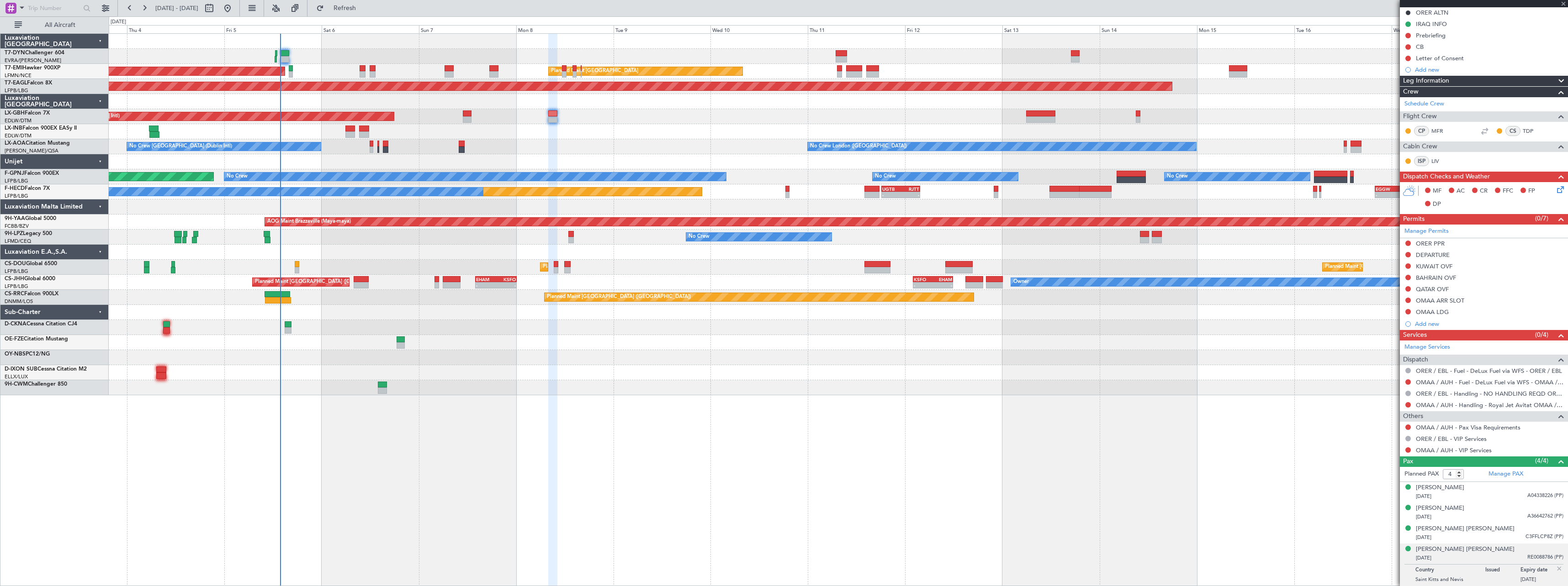
type input "+00:20"
type input "2"
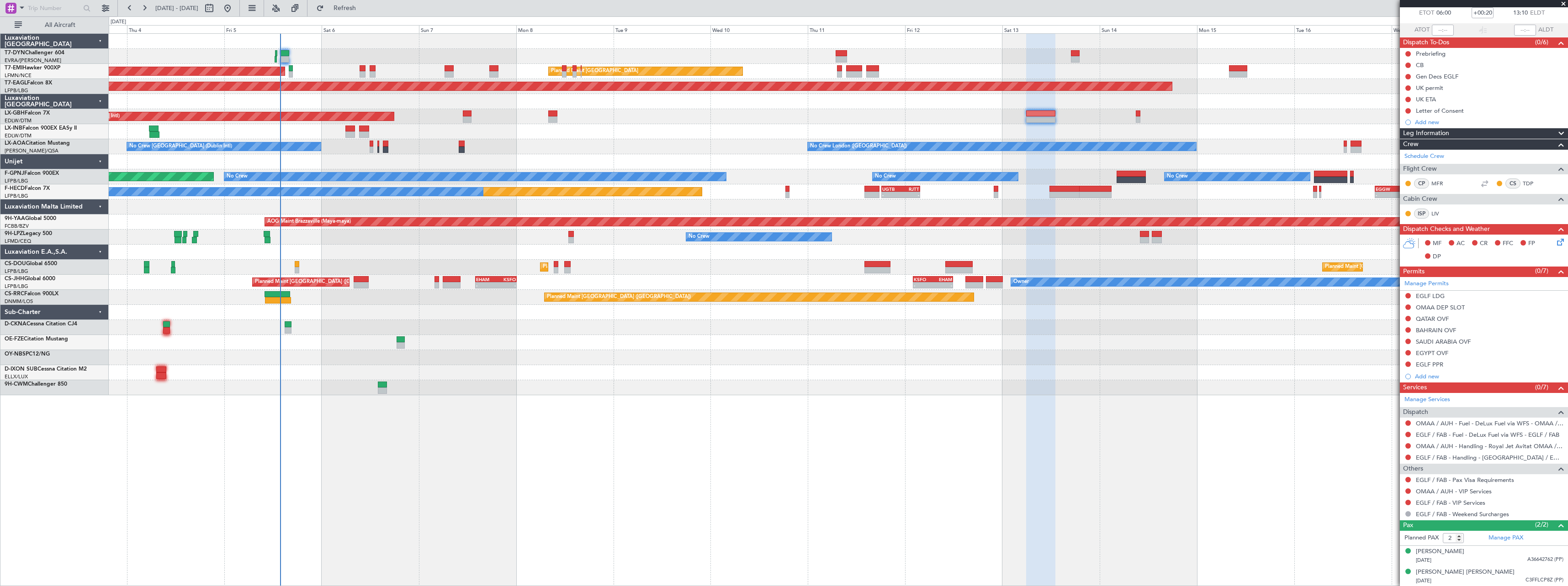
scroll to position [52, 0]
click at [1489, 556] on div "[DATE] A36642762 (PP)" at bounding box center [1489, 560] width 147 height 9
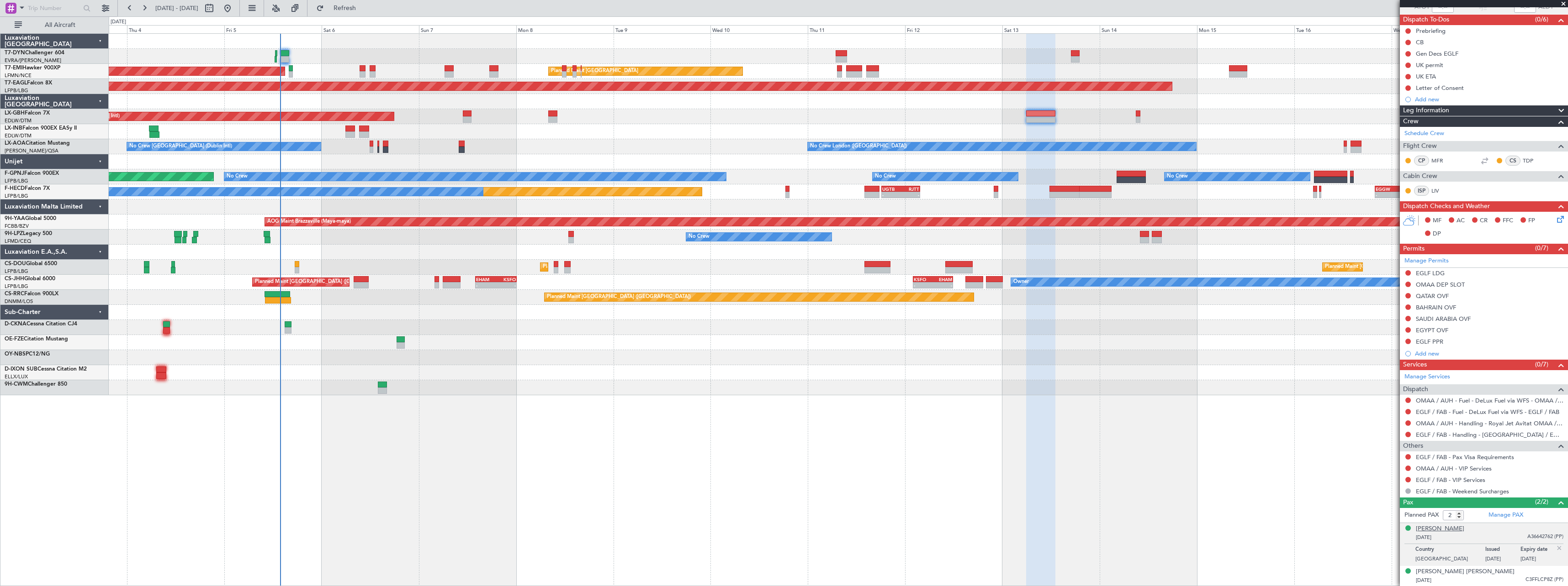
click at [1444, 529] on div "[PERSON_NAME]" at bounding box center [1440, 529] width 48 height 9
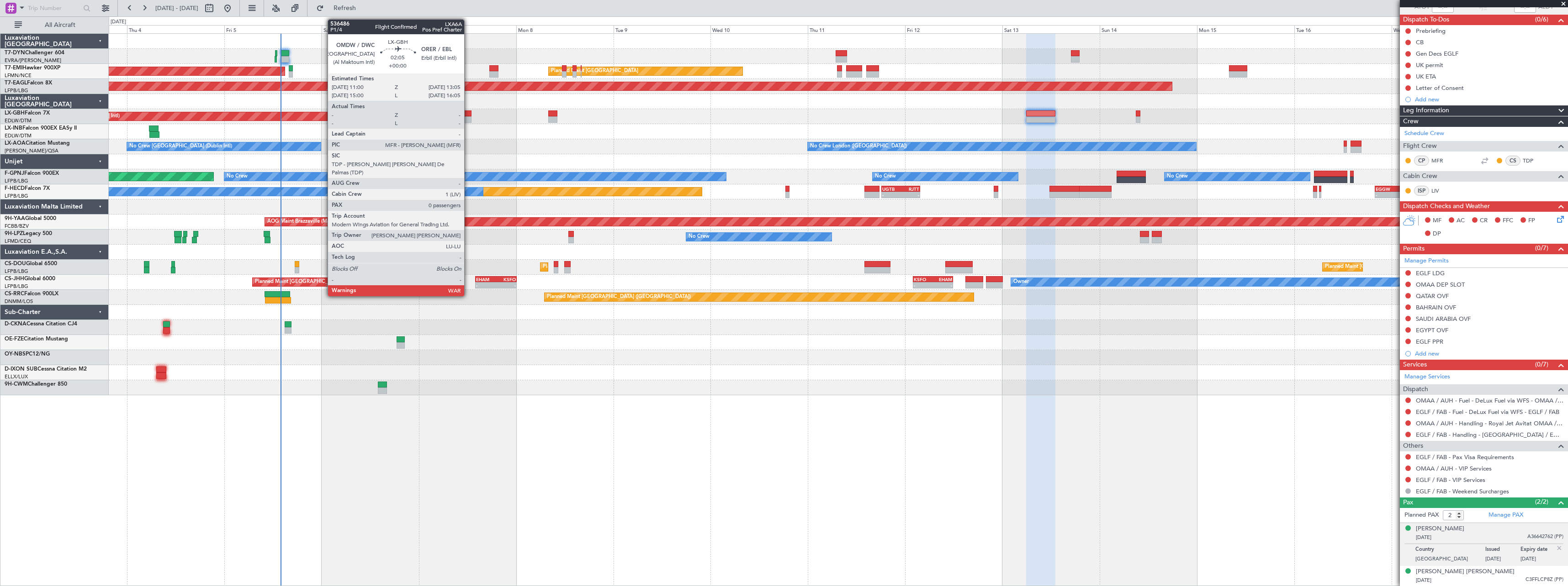
click at [468, 115] on div at bounding box center [467, 114] width 9 height 6
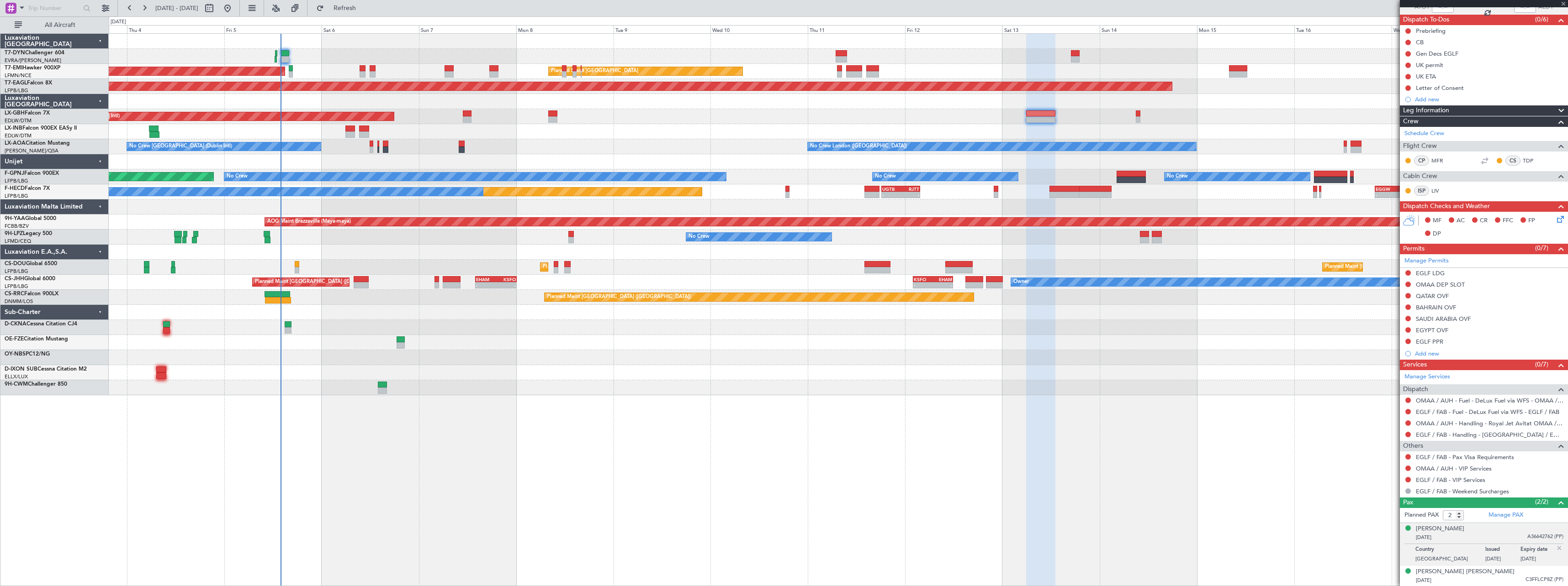
type input "0"
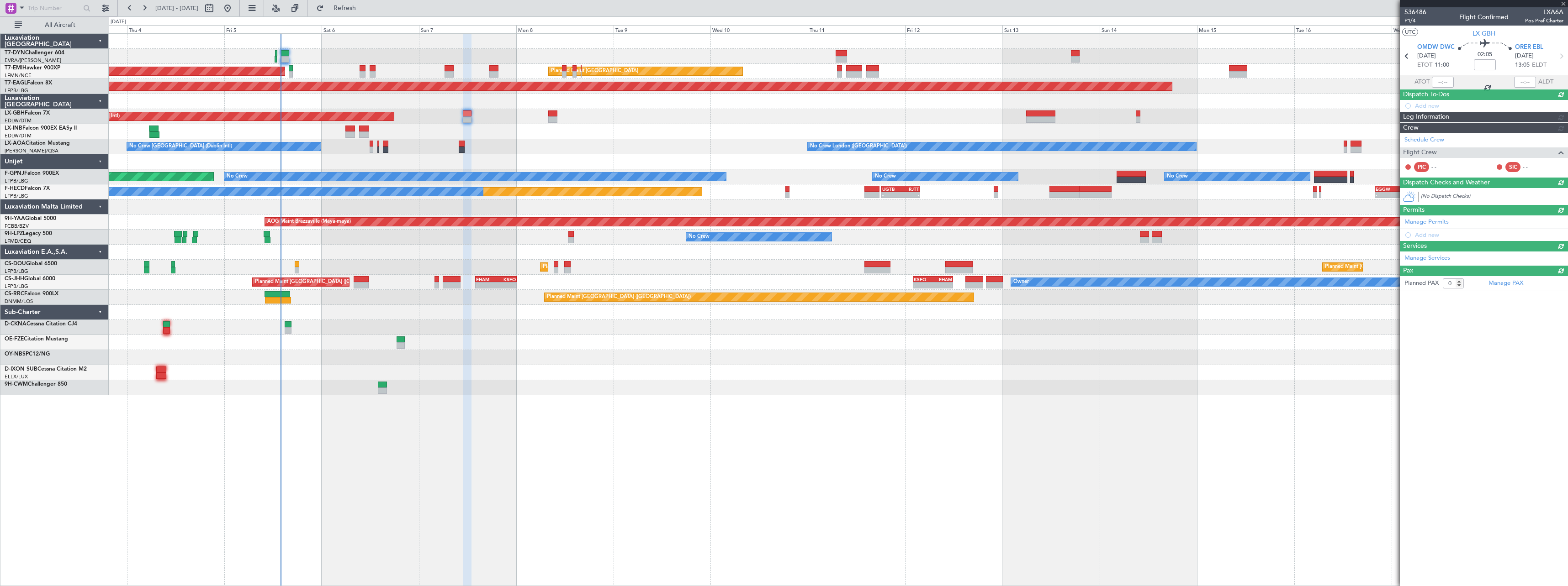
scroll to position [0, 0]
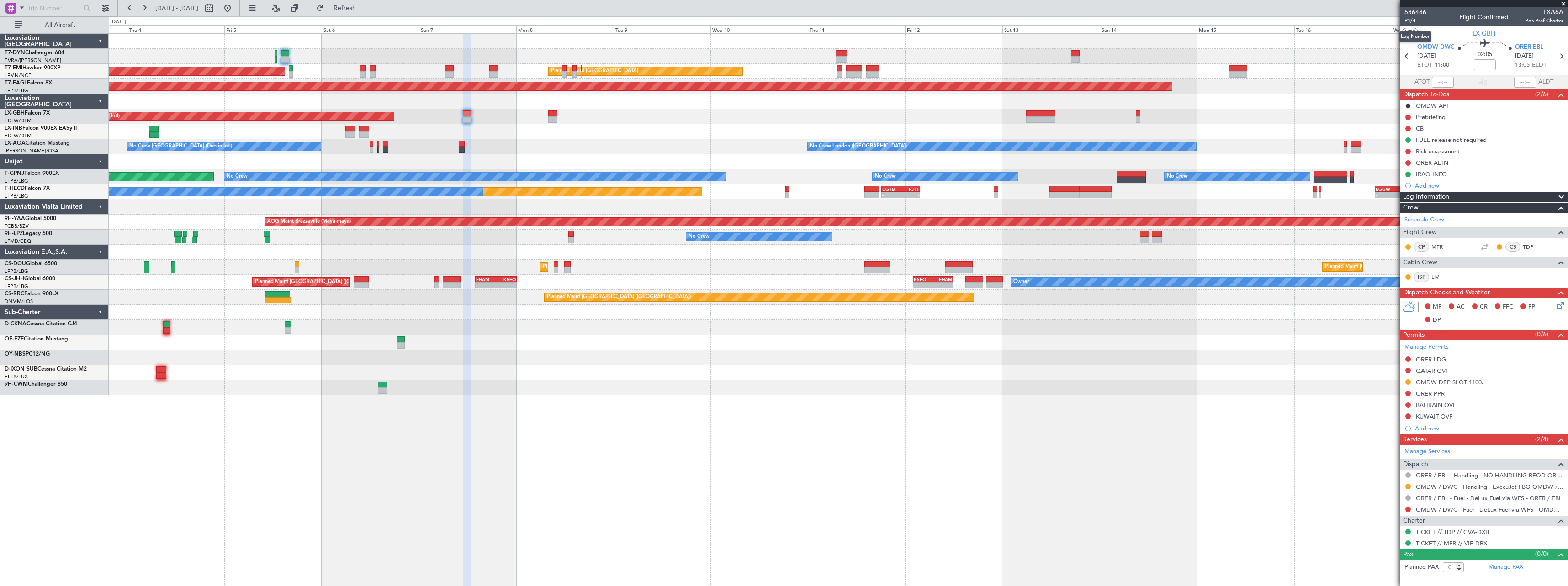
click at [1413, 22] on span "P1/4" at bounding box center [1415, 21] width 22 height 7
click at [1474, 165] on div "ORER ALTN" at bounding box center [1483, 163] width 168 height 11
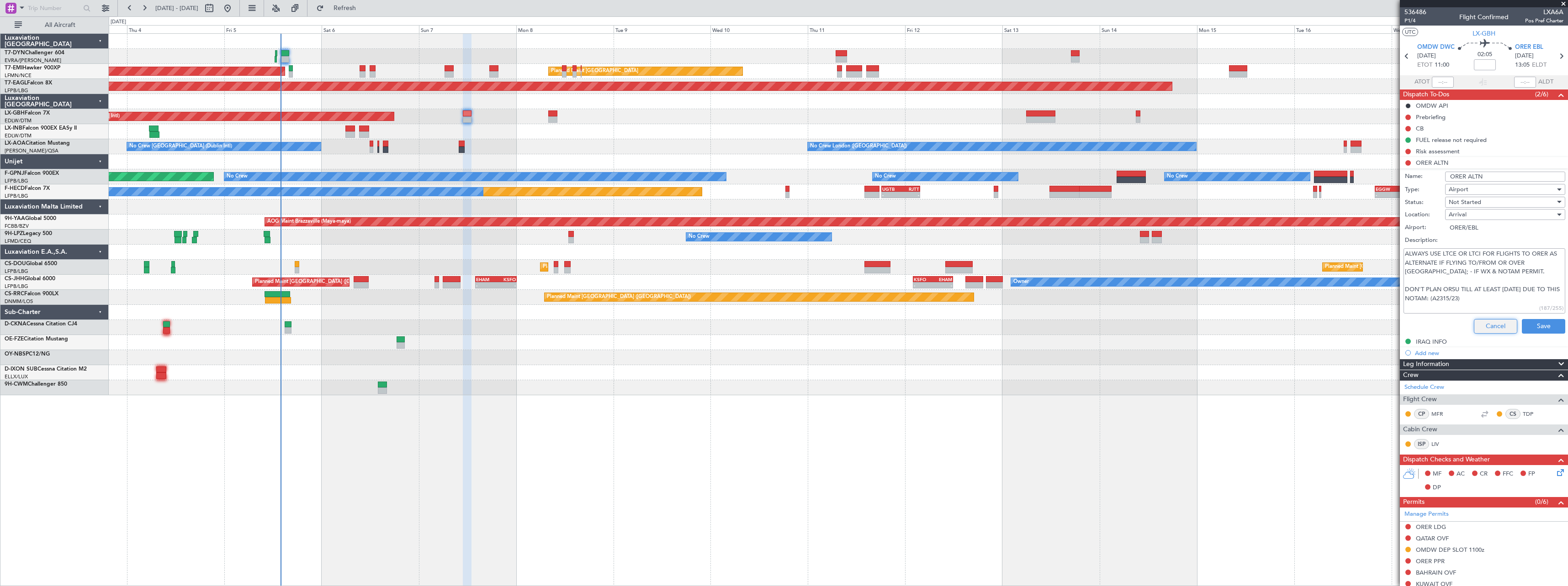
click at [1488, 325] on button "Cancel" at bounding box center [1495, 327] width 44 height 15
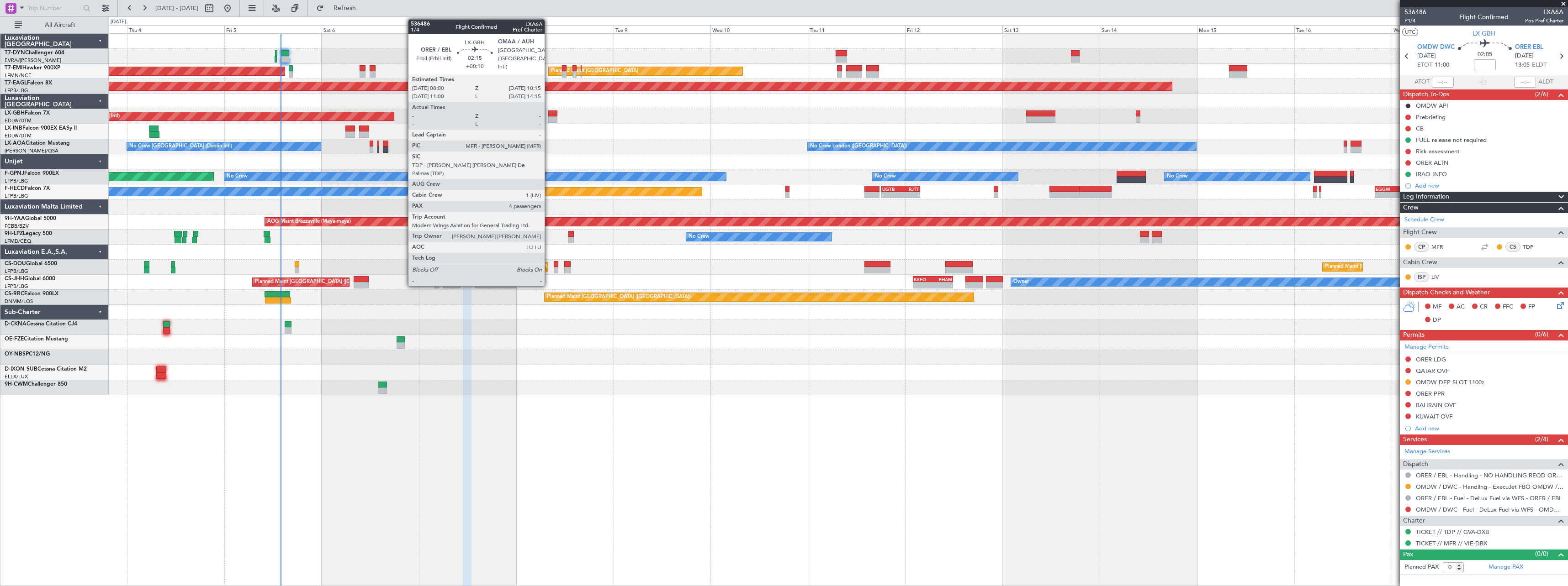
click at [549, 116] on div at bounding box center [553, 114] width 9 height 6
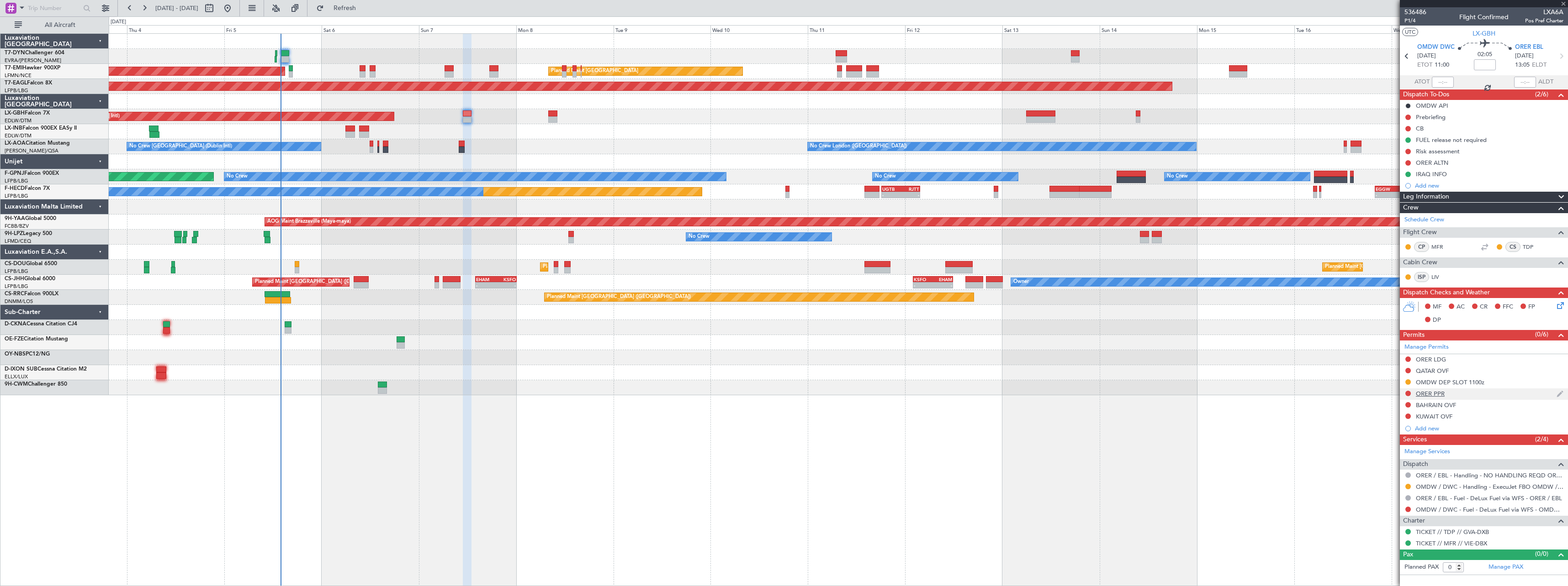
type input "+00:10"
type input "4"
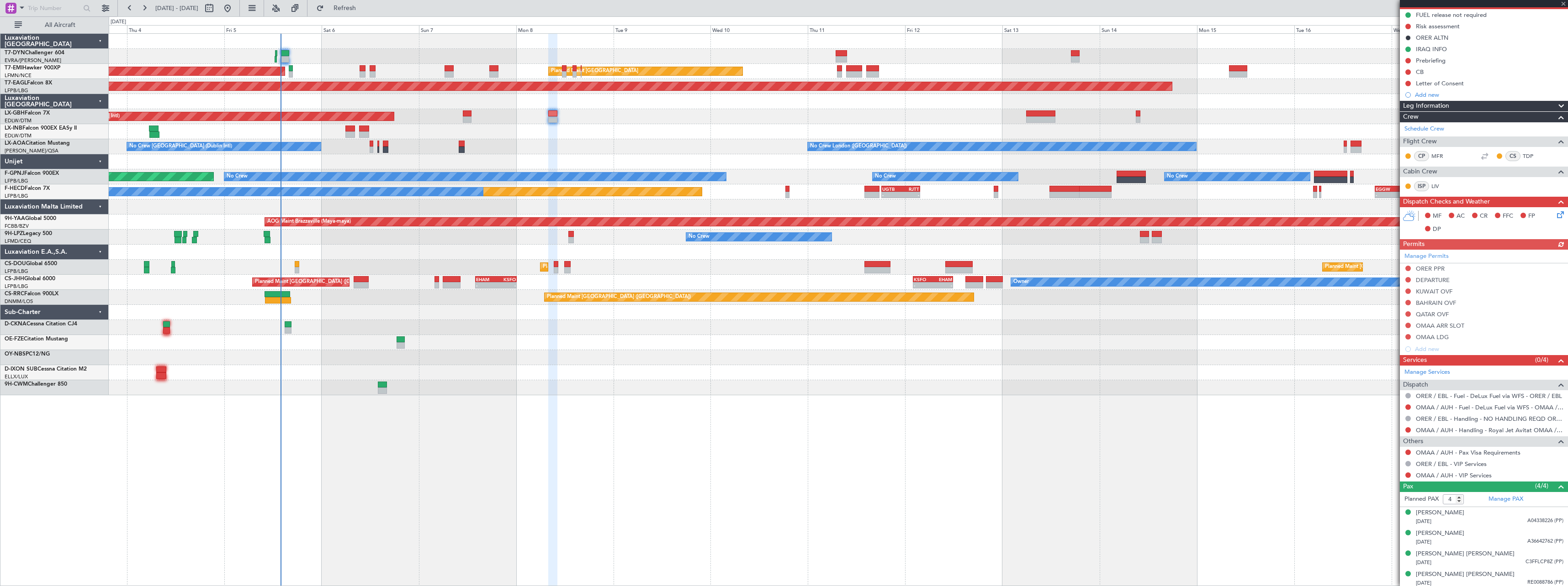
scroll to position [94, 0]
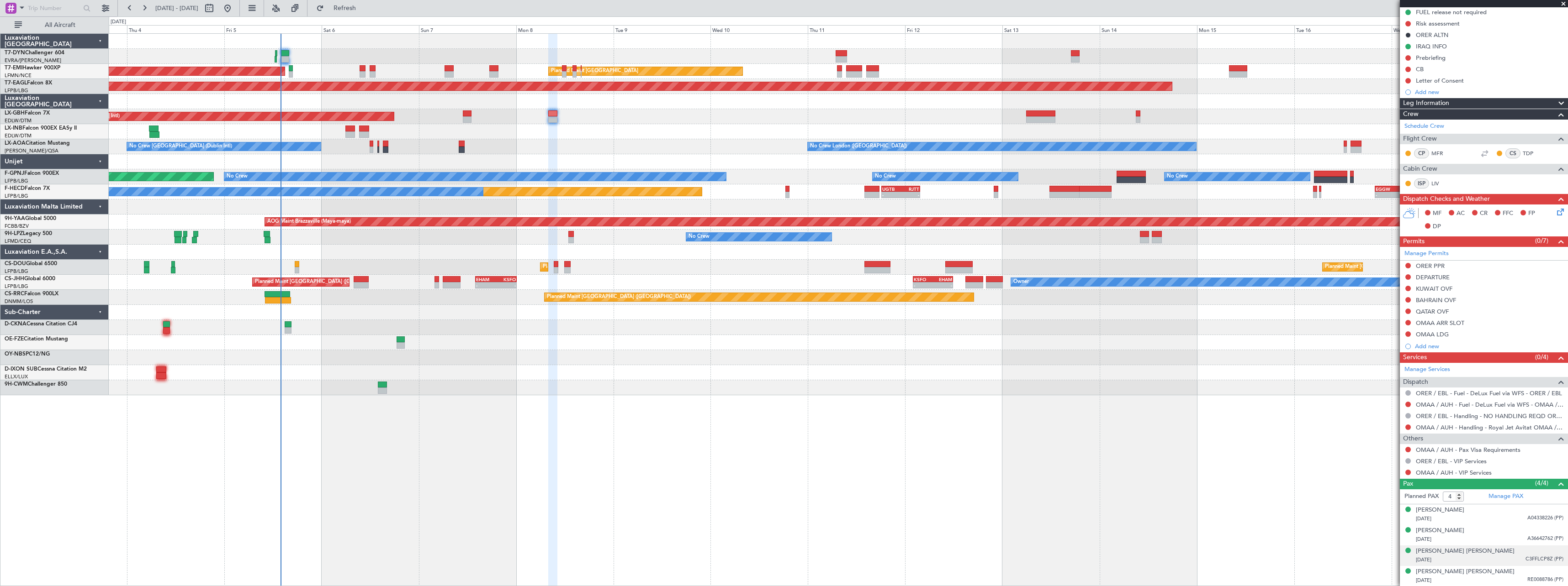
click at [1472, 561] on div "[DATE] C3FFLCP8Z (PP)" at bounding box center [1489, 560] width 147 height 9
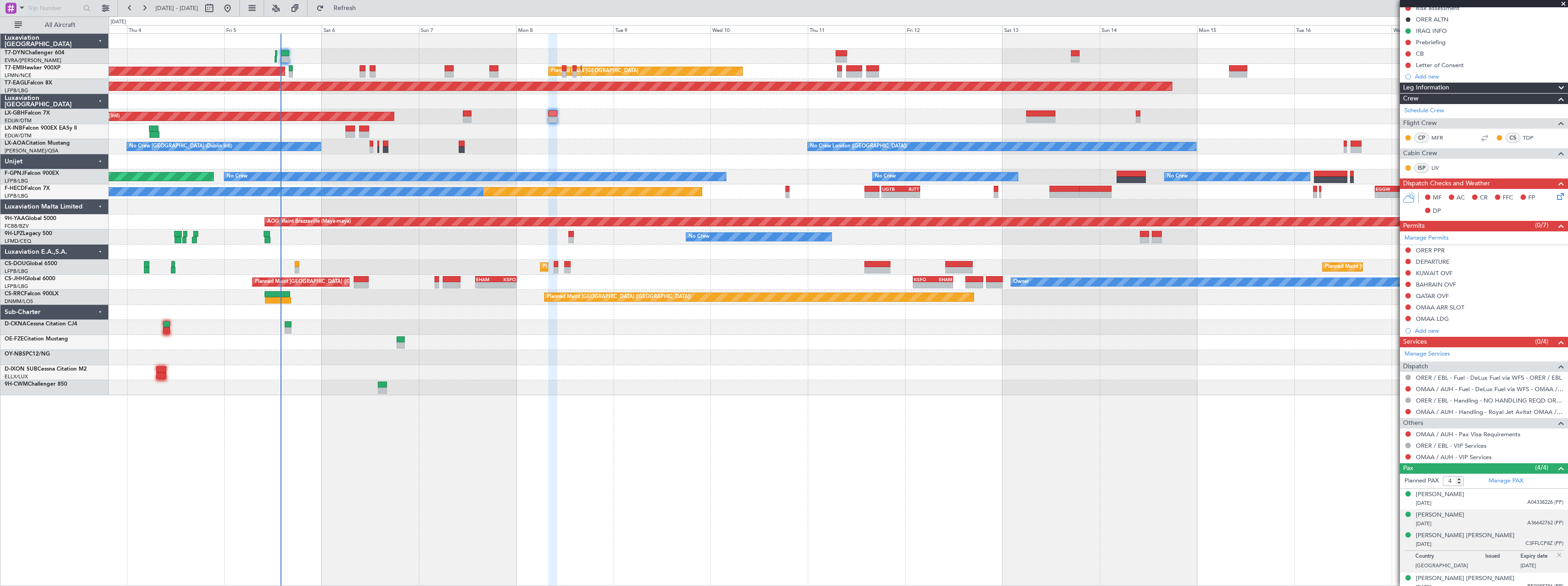
scroll to position [116, 0]
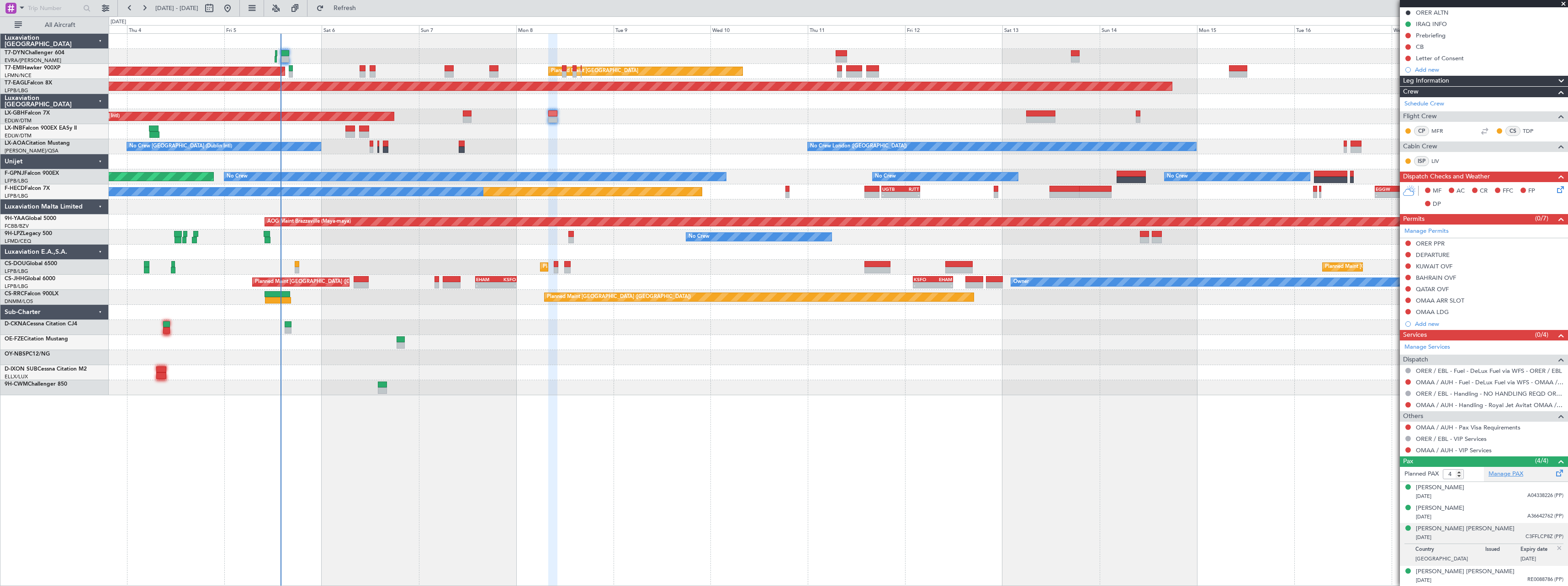
click at [1501, 477] on link "Manage PAX" at bounding box center [1506, 474] width 35 height 9
click at [1475, 512] on div "[PERSON_NAME] [DATE] A36642762 (PP)" at bounding box center [1489, 513] width 147 height 18
click at [1478, 496] on div "[DATE] A04338226 (PP)" at bounding box center [1489, 497] width 147 height 9
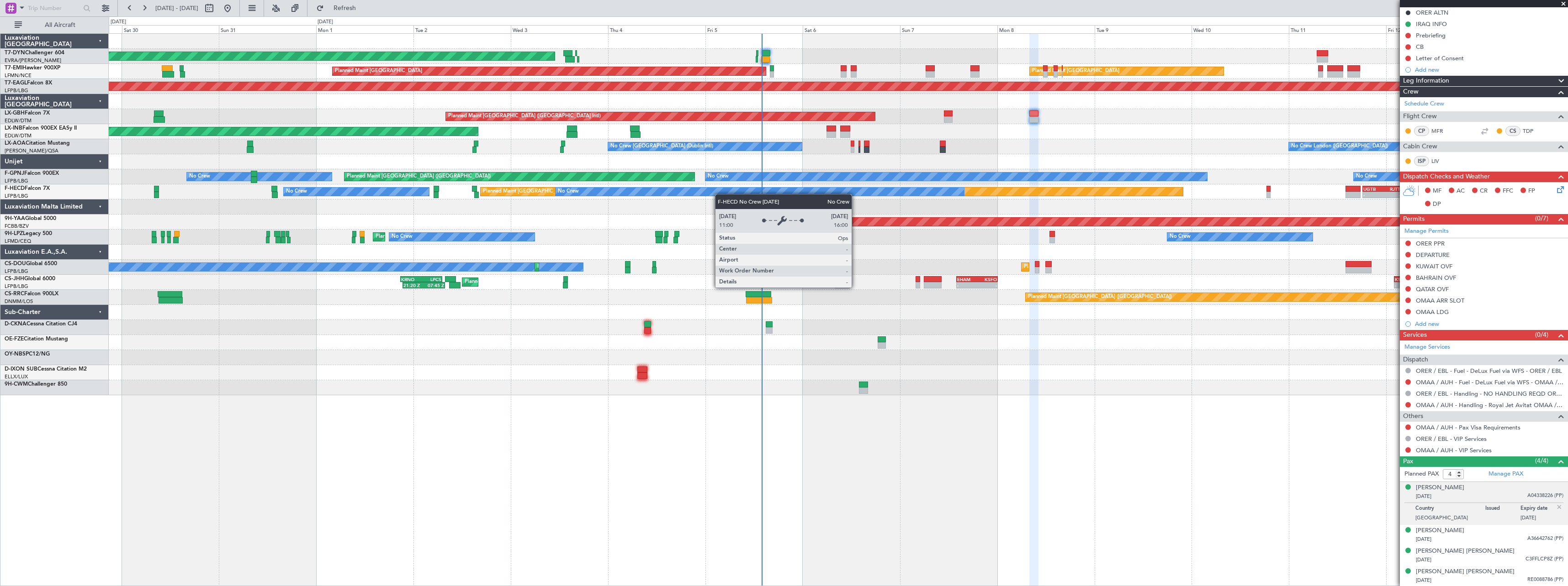
click at [801, 189] on div "AOG Maint Riga (Riga Intl) Planned Maint [GEOGRAPHIC_DATA] Planned Maint [GEOGR…" at bounding box center [838, 214] width 1459 height 362
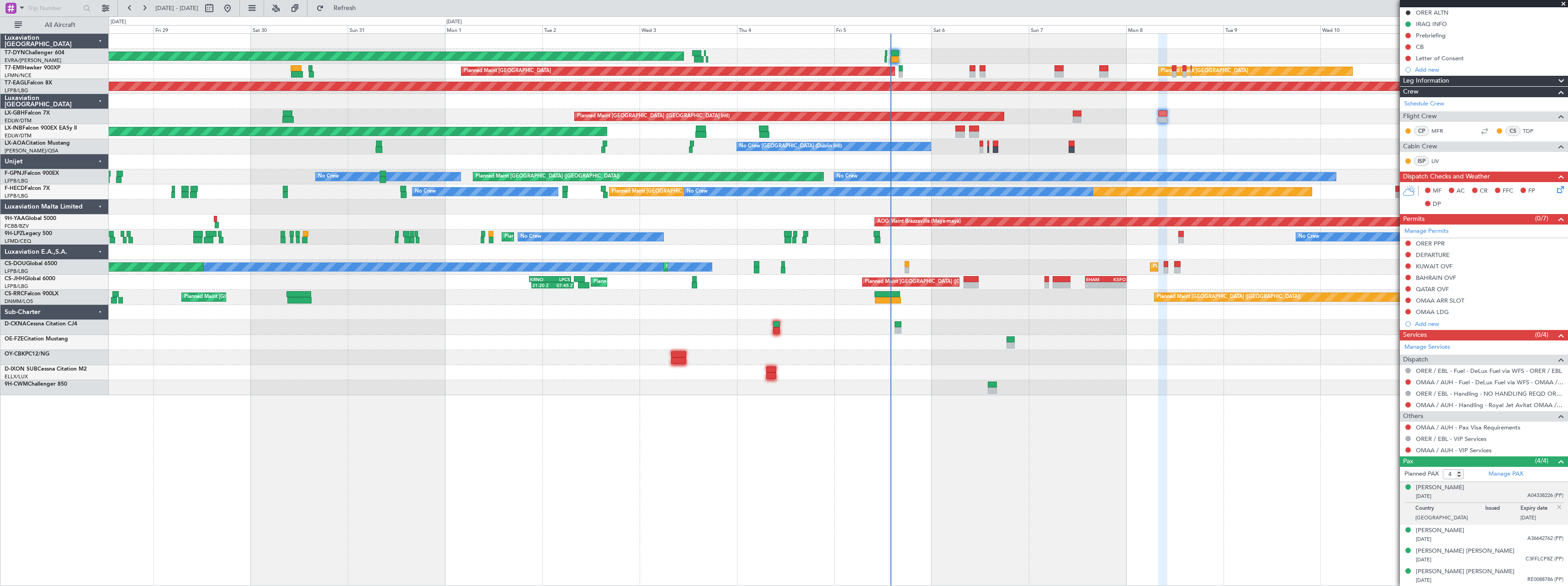
click at [310, 141] on div "AOG Maint Riga (Riga Intl) Planned Maint [GEOGRAPHIC_DATA] Planned Maint [GEOGR…" at bounding box center [838, 214] width 1459 height 362
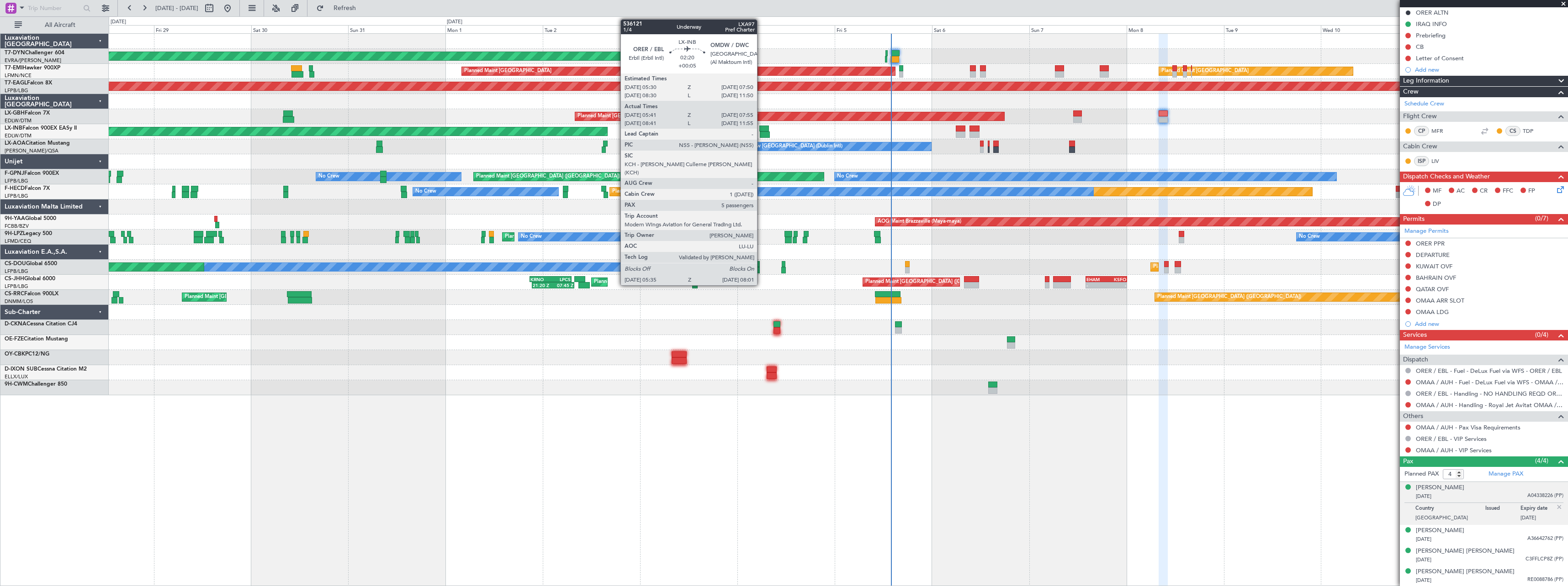
click at [761, 128] on div at bounding box center [763, 129] width 9 height 6
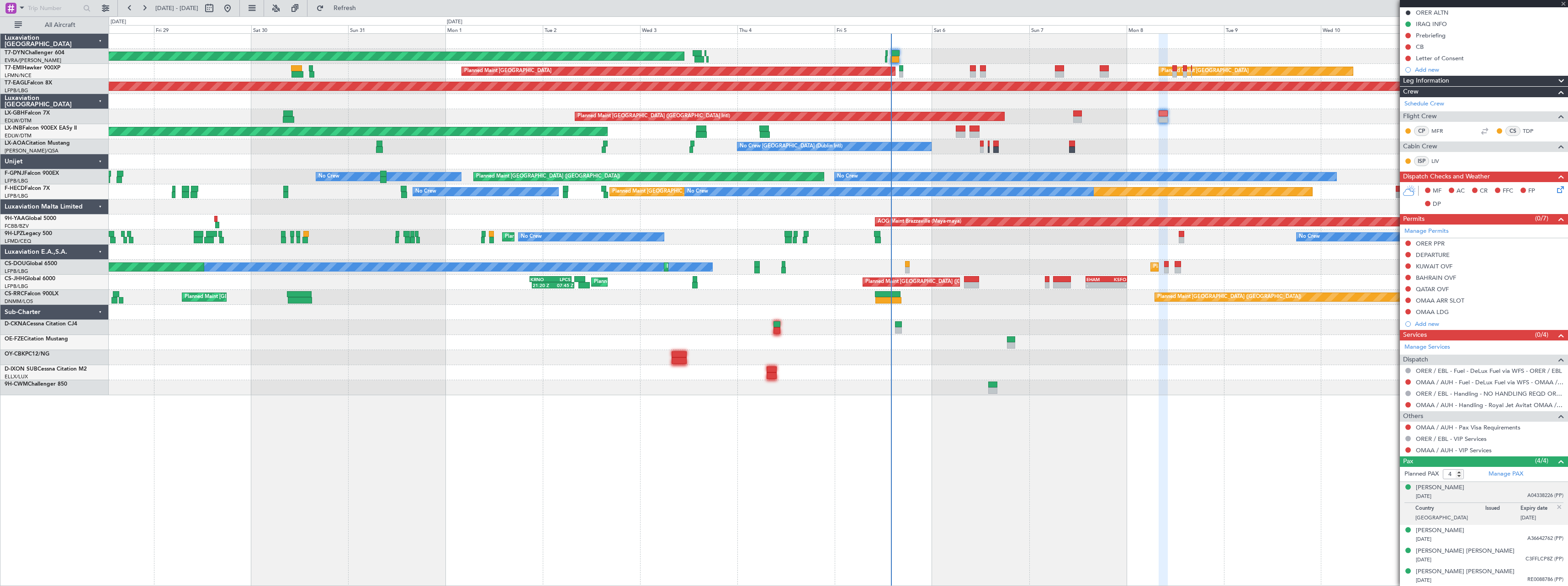
type input "+00:05"
type input "05:41"
type input "07:55"
type input "5"
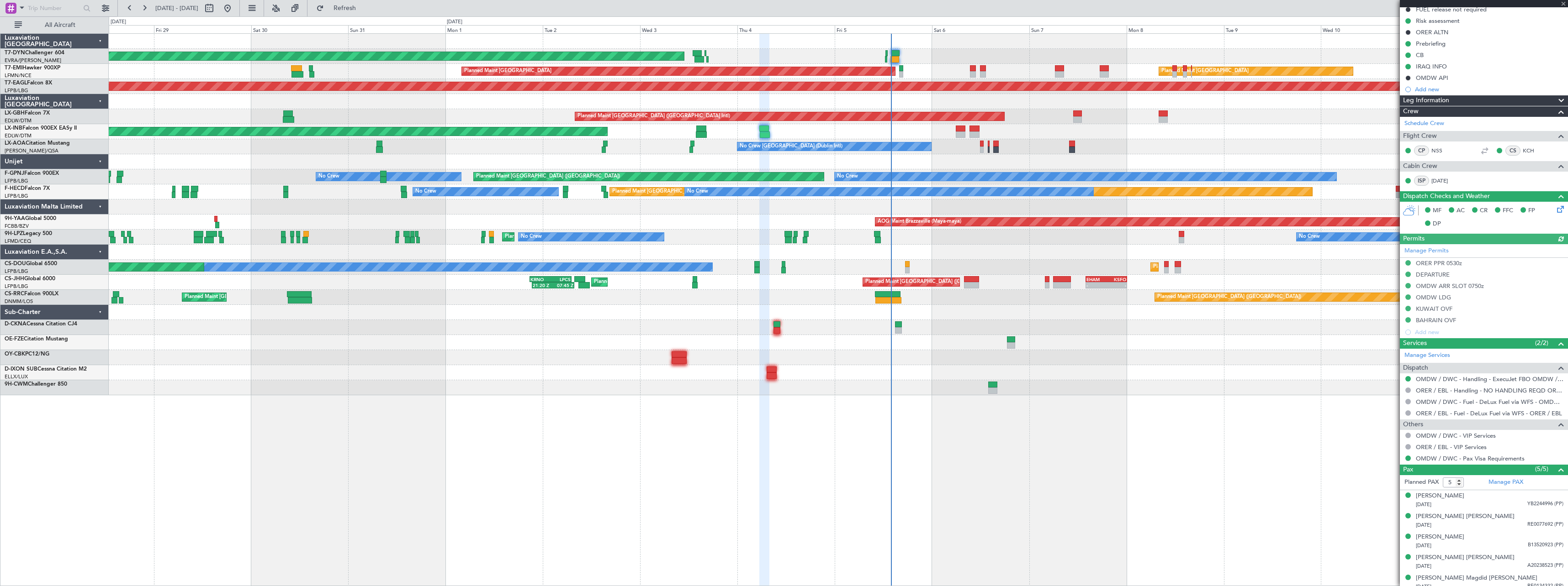
scroll to position [103, 0]
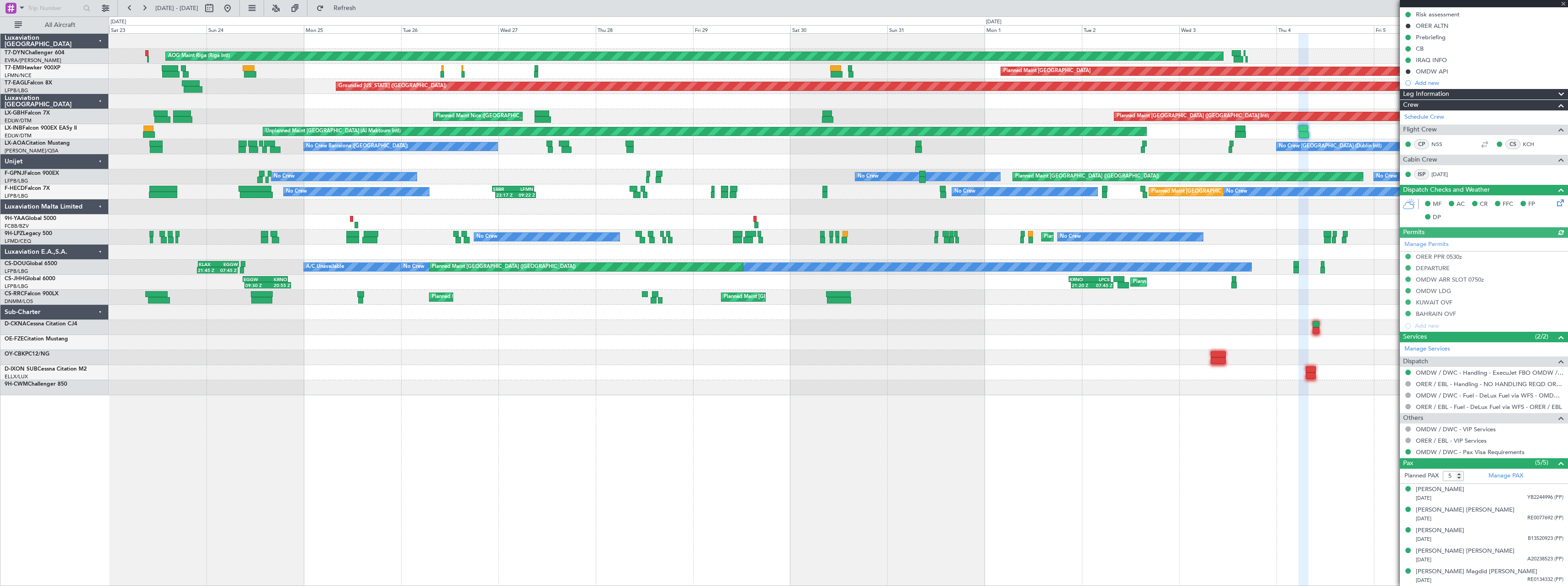
click at [1024, 341] on div "AOG Maint Riga (Riga Intl) Planned Maint [GEOGRAPHIC_DATA]-[GEOGRAPHIC_DATA] Pl…" at bounding box center [838, 214] width 1459 height 362
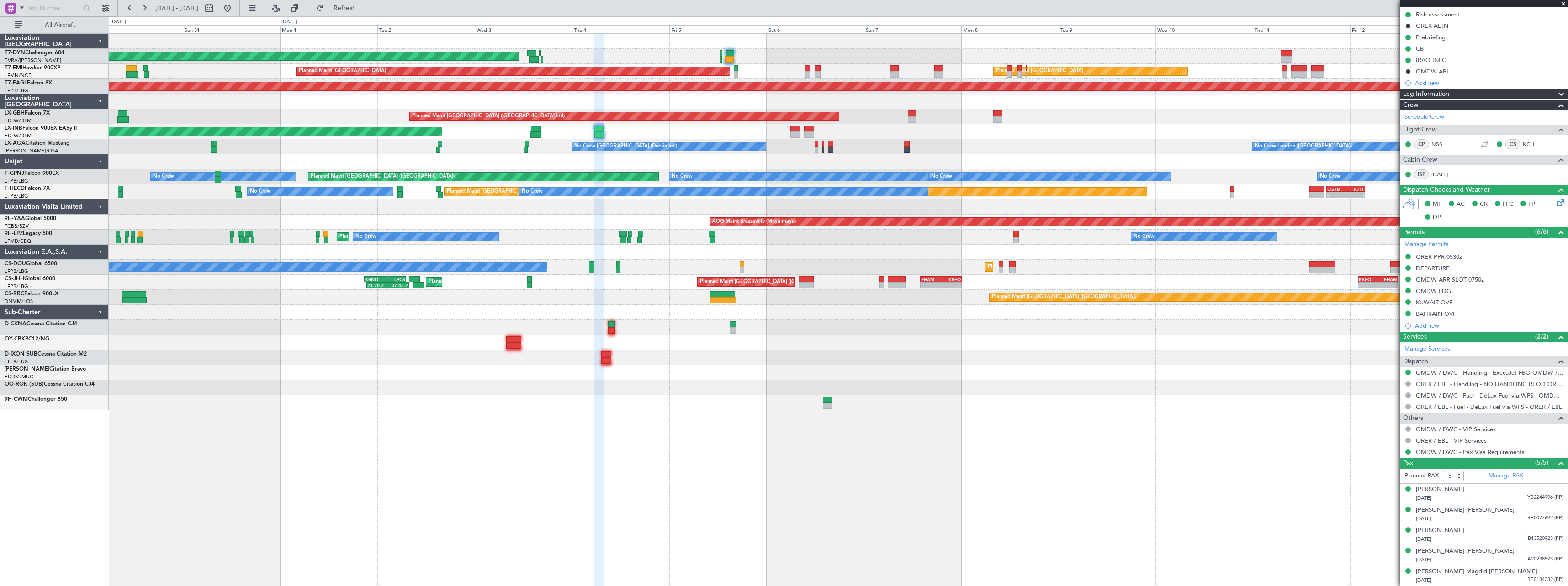
click at [325, 350] on div at bounding box center [838, 342] width 1459 height 15
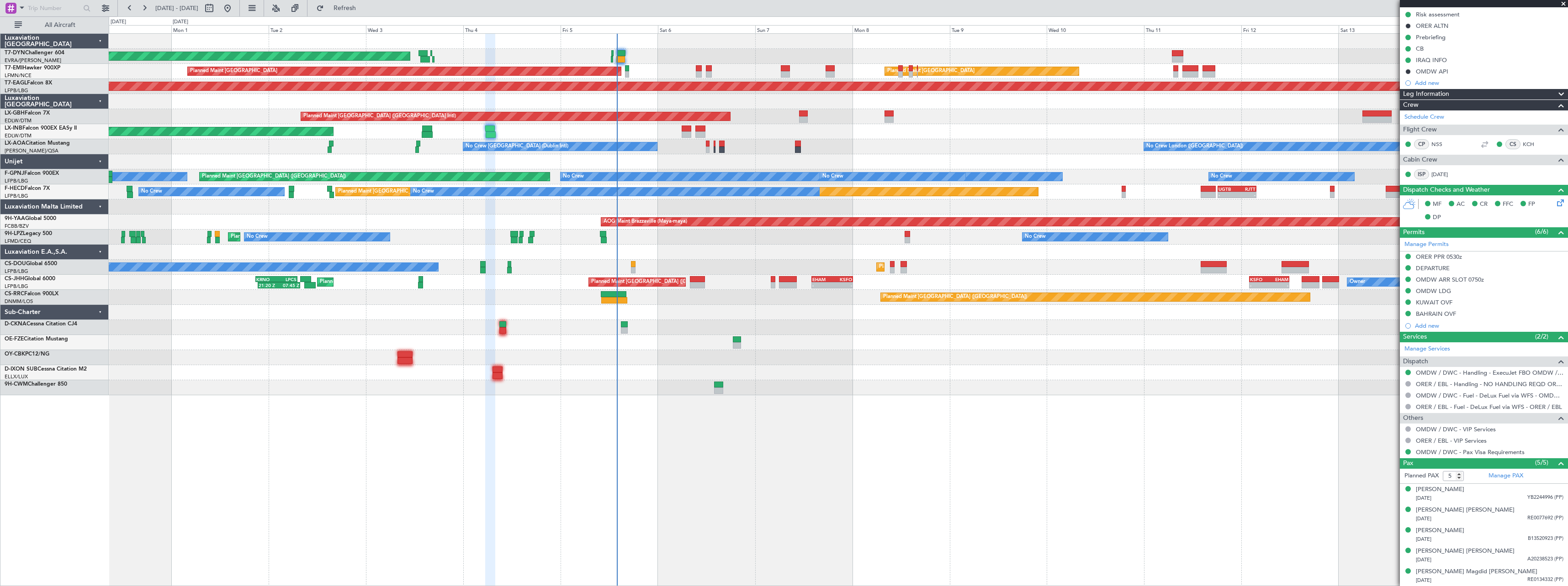
click at [750, 142] on div "No Crew [GEOGRAPHIC_DATA] (Dublin Intl) No Crew [GEOGRAPHIC_DATA] ([GEOGRAPHIC_…" at bounding box center [838, 147] width 1459 height 15
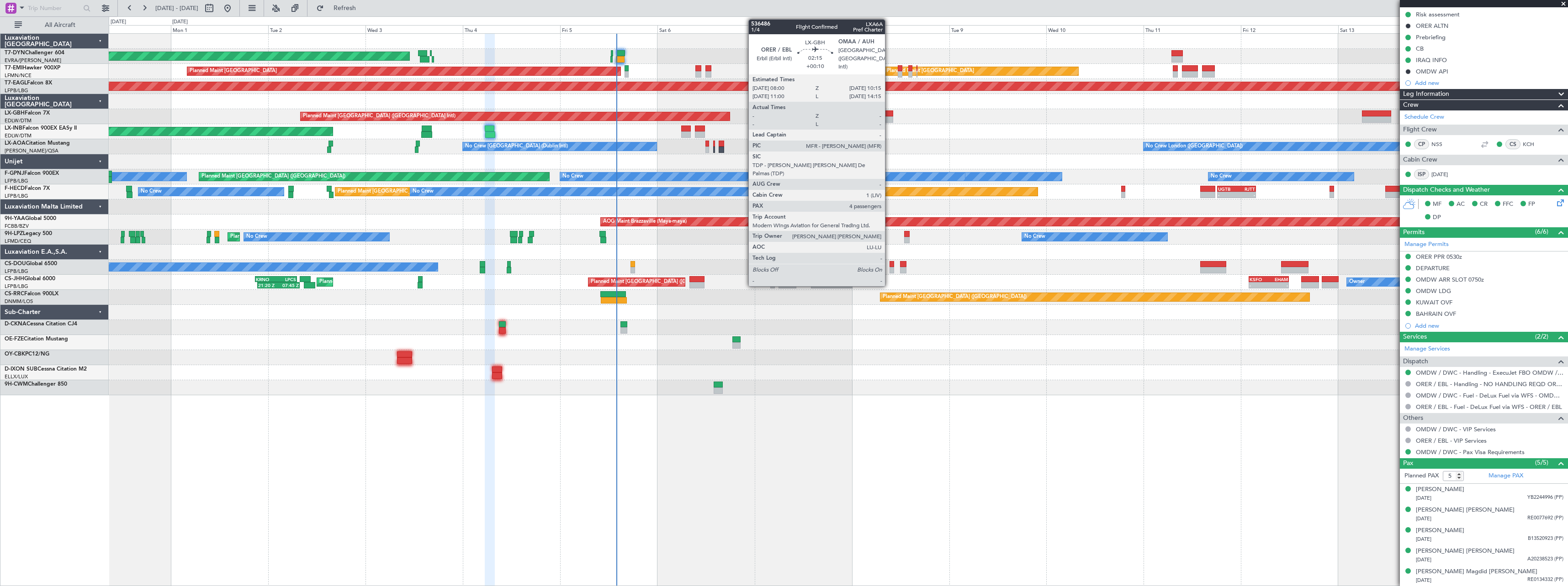
click at [889, 117] on div at bounding box center [888, 119] width 9 height 6
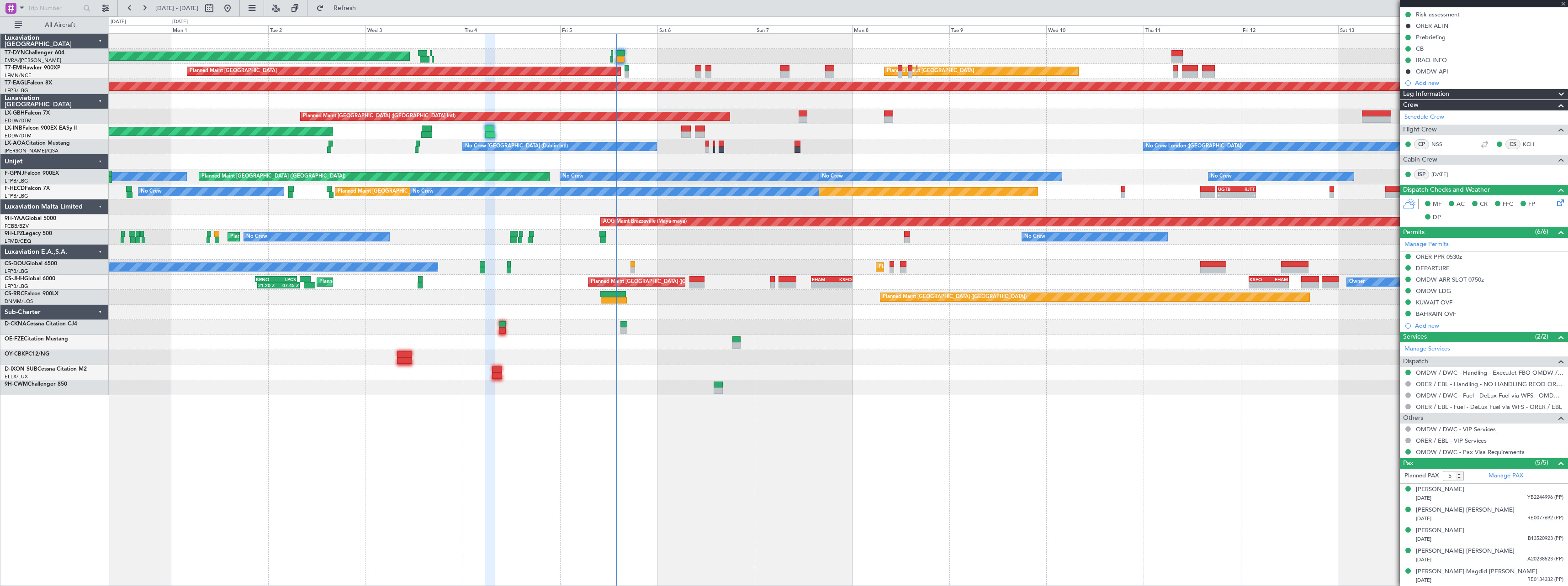
type input "+00:10"
type input "4"
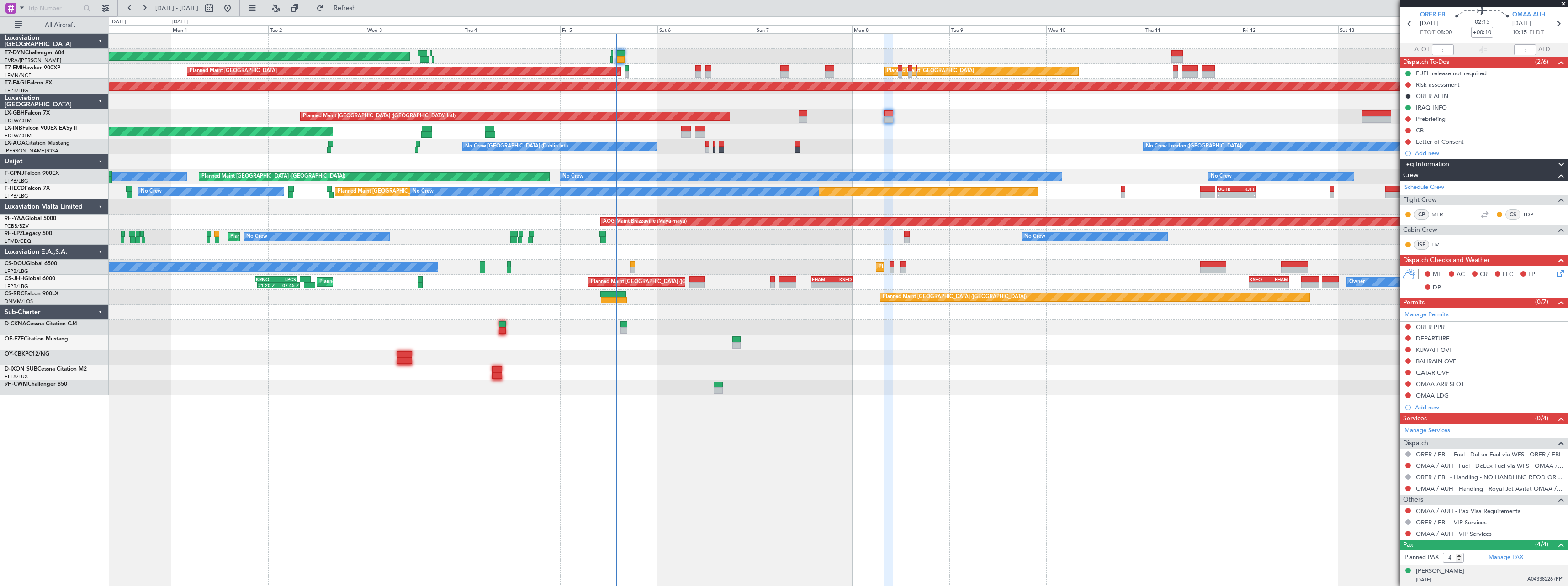
scroll to position [25, 0]
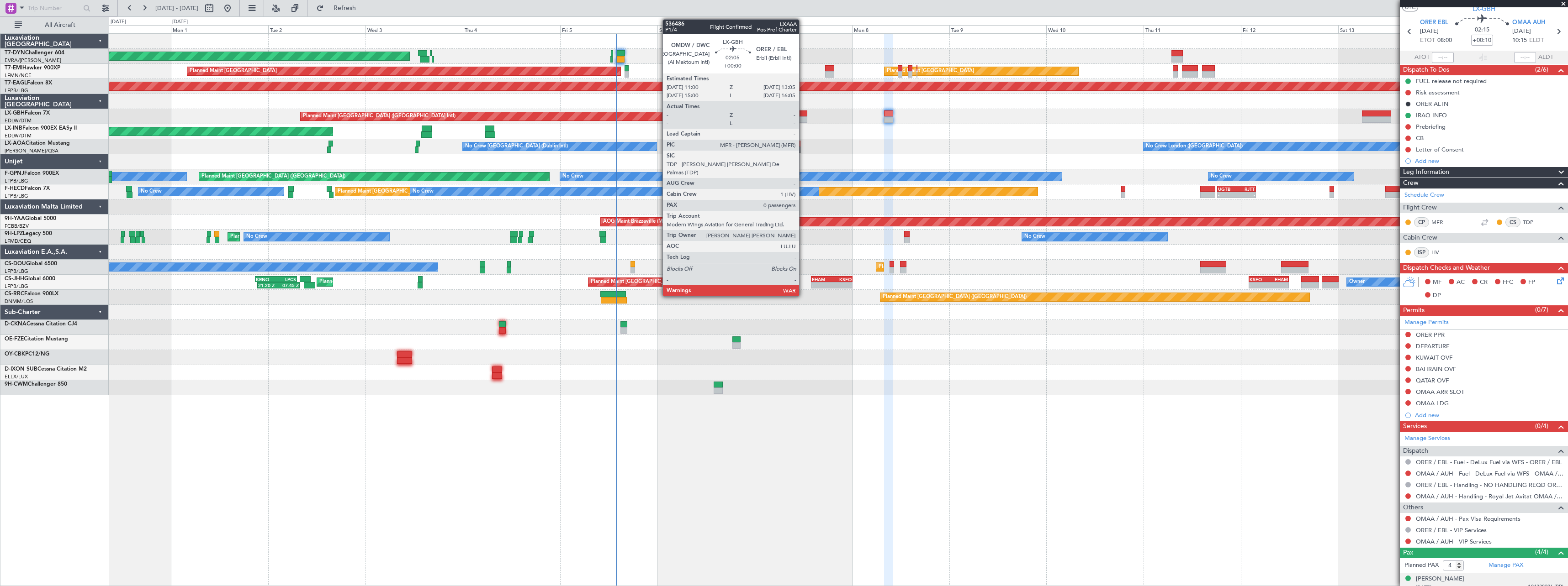
click at [803, 116] on div at bounding box center [803, 114] width 9 height 6
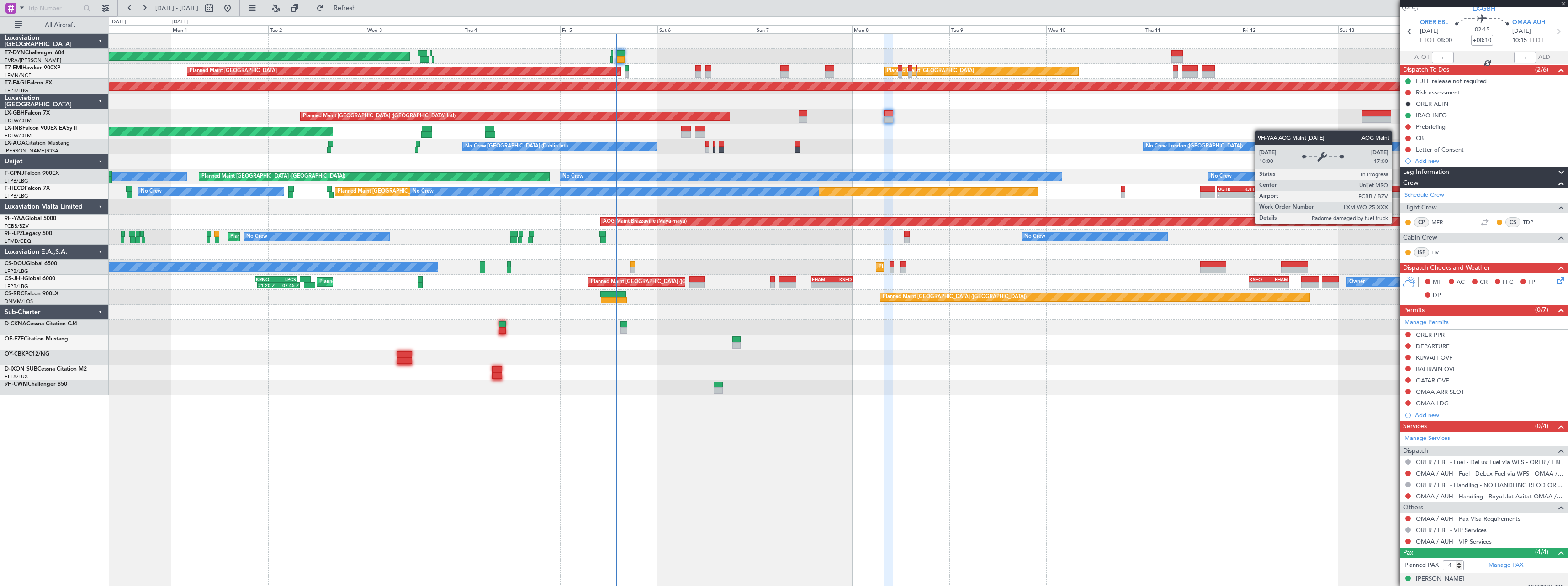
type input "0"
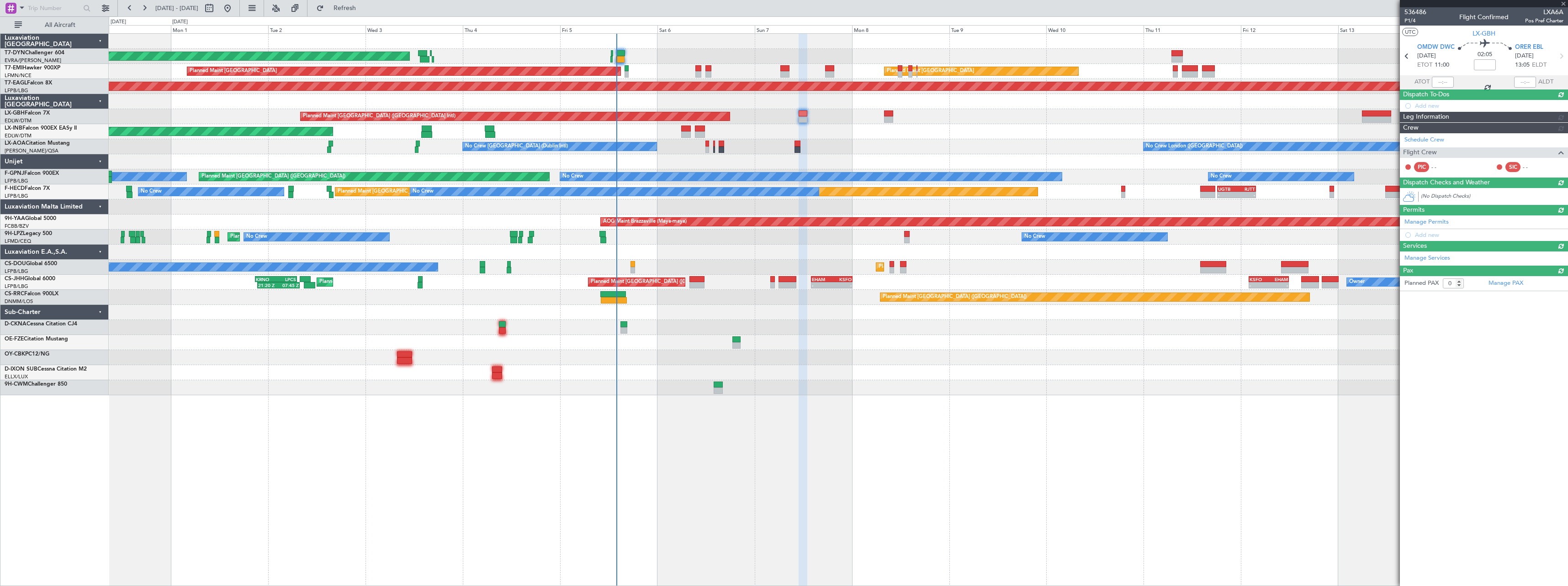
scroll to position [0, 0]
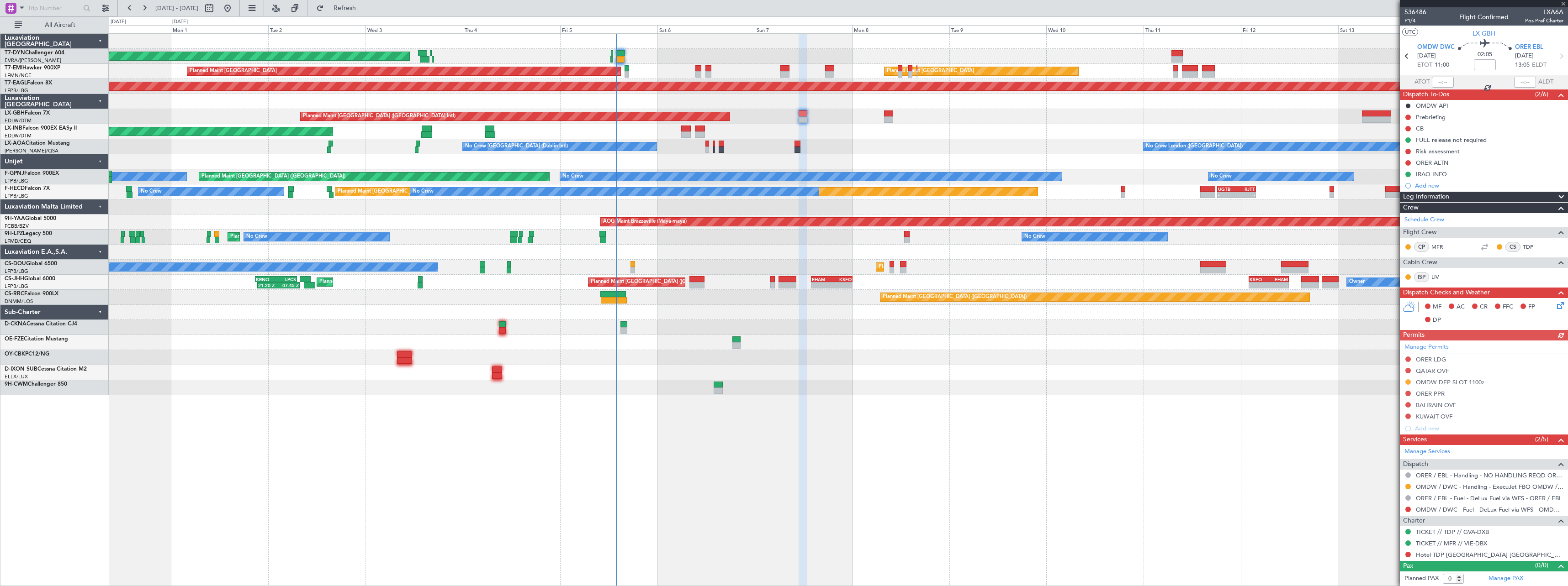
click at [1406, 20] on span "P1/4" at bounding box center [1415, 21] width 22 height 7
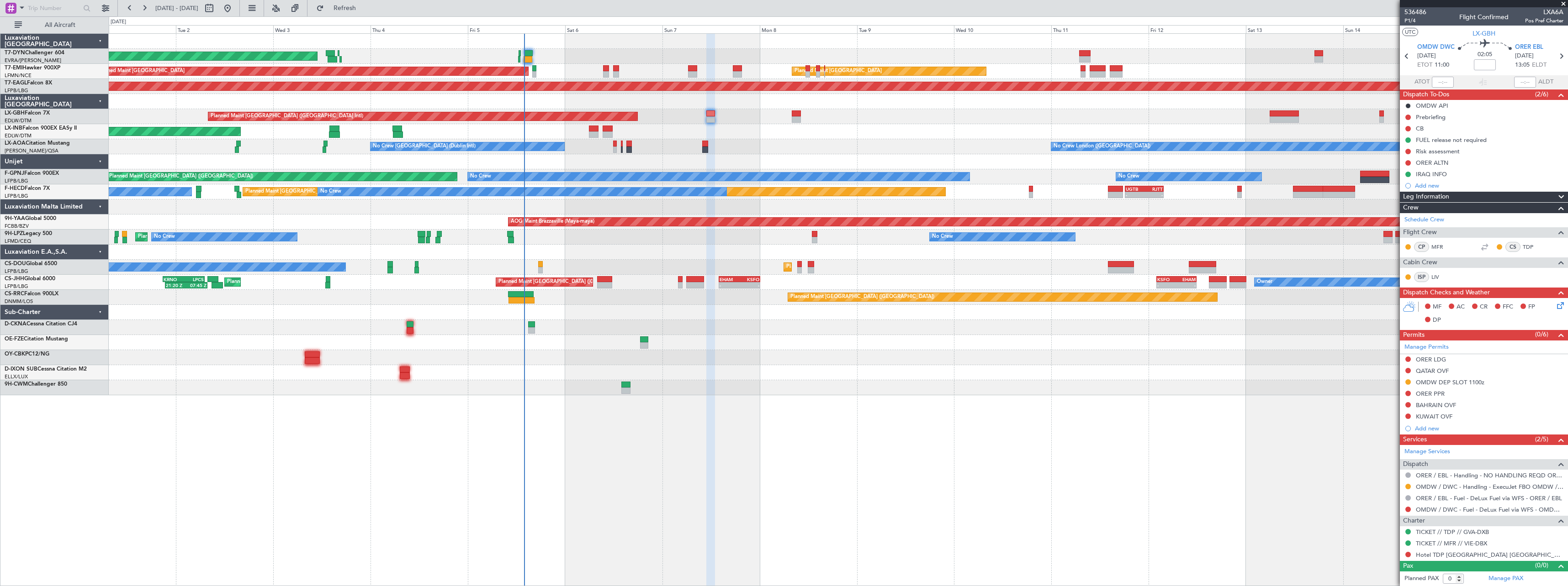
click at [774, 140] on div "AOG Maint Riga (Riga Intl) Planned Maint [GEOGRAPHIC_DATA] Planned Maint [GEOGR…" at bounding box center [838, 214] width 1459 height 362
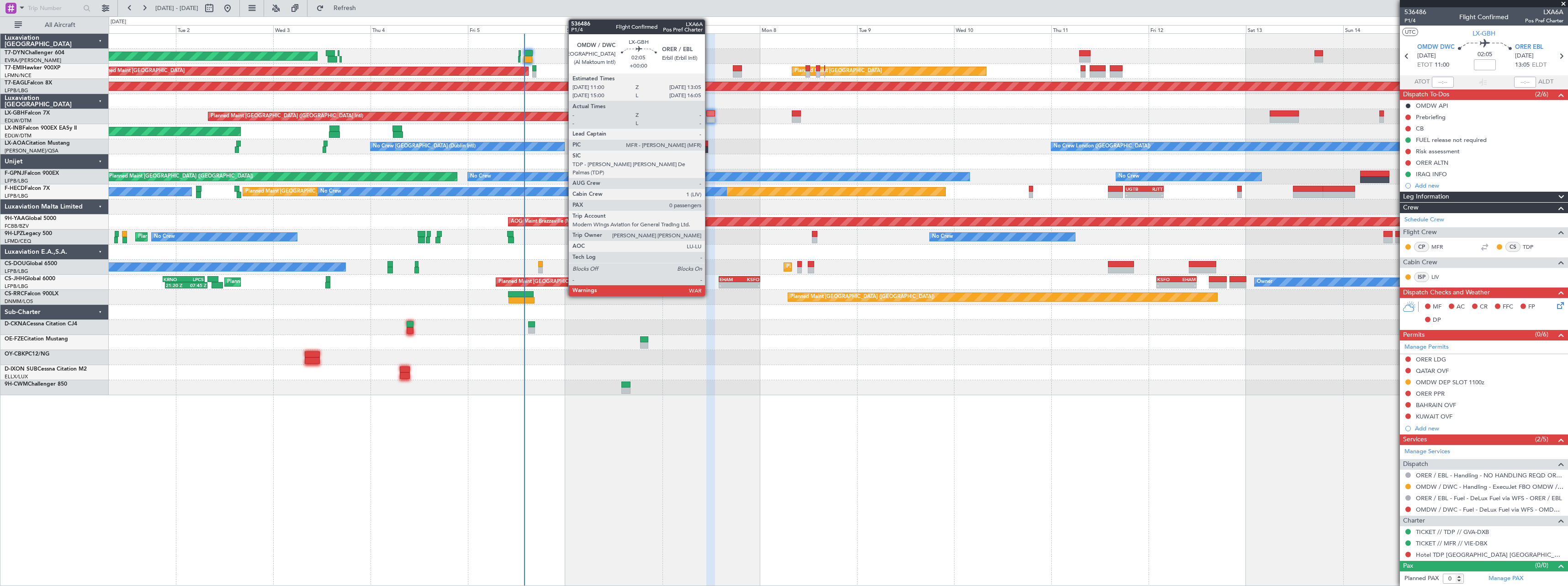
click at [709, 112] on div at bounding box center [711, 114] width 9 height 6
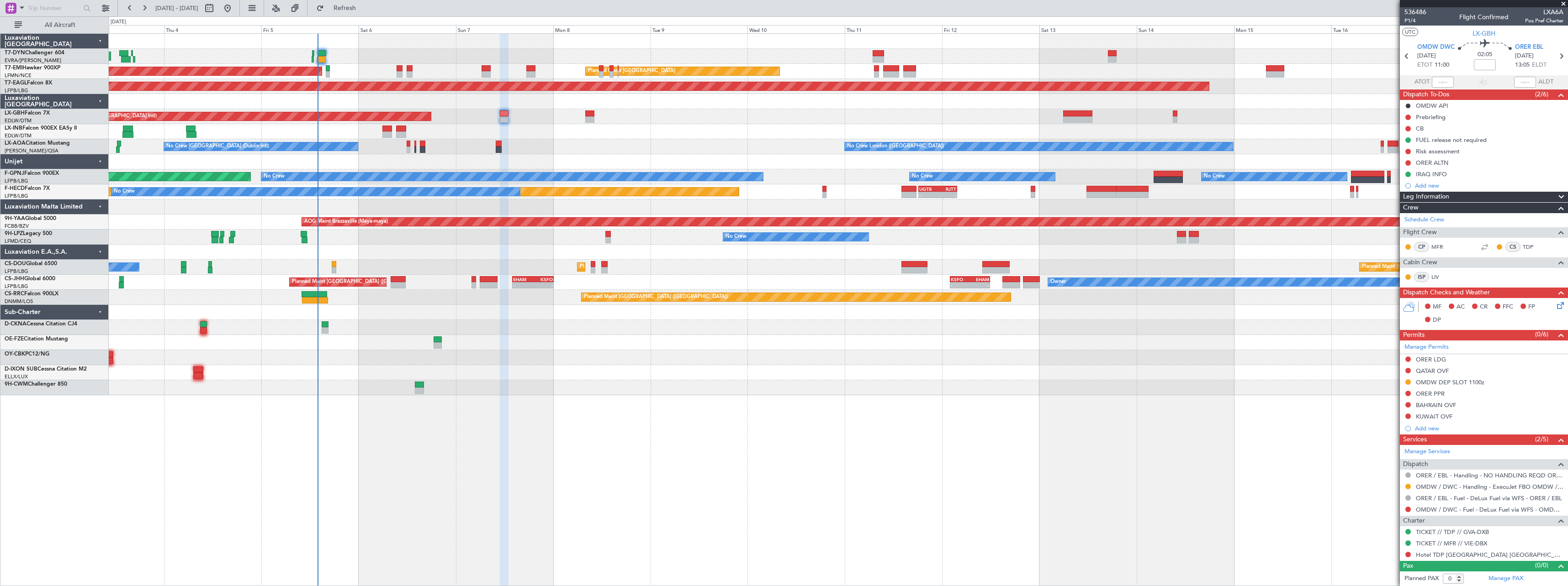
click at [701, 375] on div at bounding box center [838, 373] width 1459 height 15
type input "+00:10"
drag, startPoint x: 1561, startPoint y: 1, endPoint x: 1541, endPoint y: 8, distance: 21.2
click at [1561, 0] on span at bounding box center [1563, 4] width 9 height 8
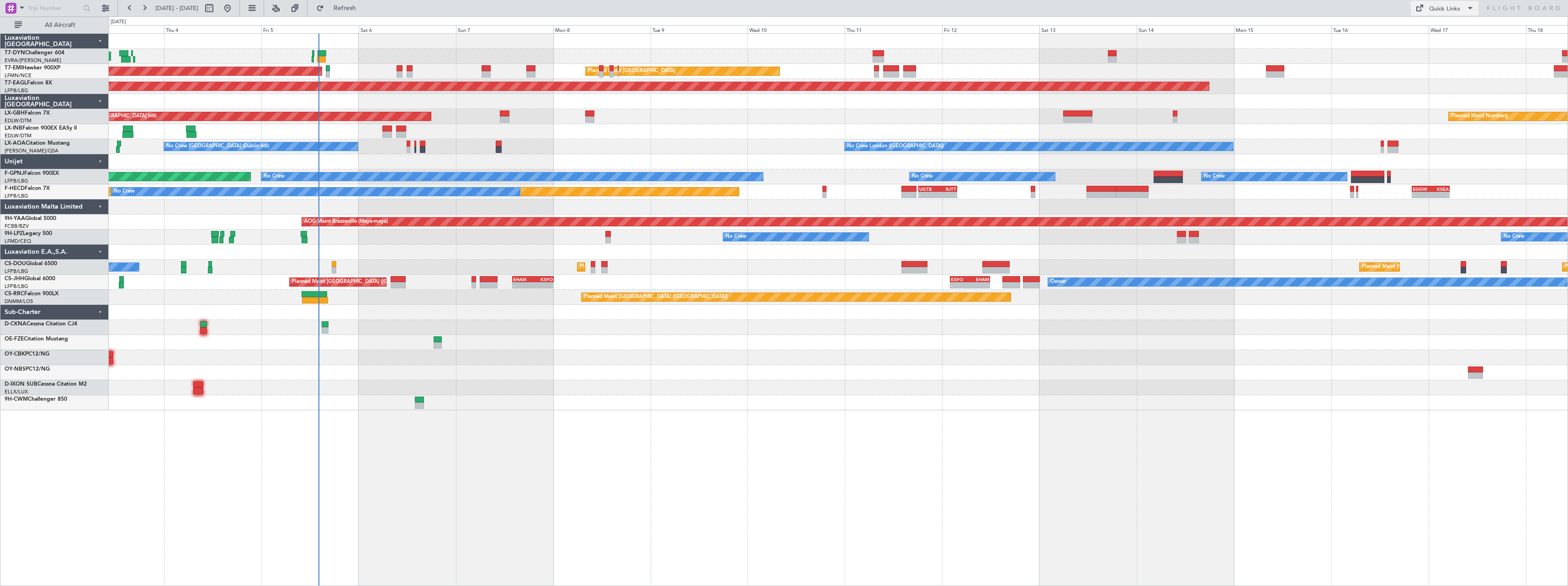
click at [1447, 11] on div "Quick Links" at bounding box center [1444, 9] width 31 height 9
click at [1417, 26] on button "Trip Builder" at bounding box center [1445, 30] width 68 height 22
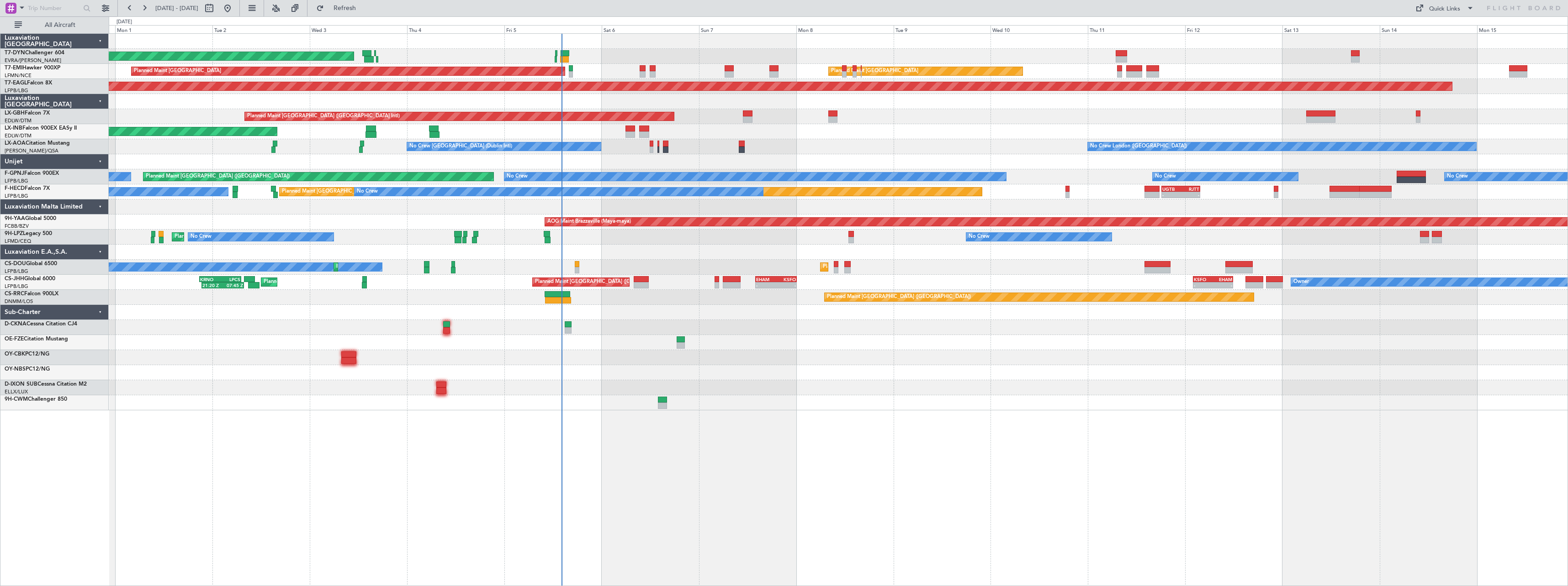
click at [464, 252] on div at bounding box center [838, 252] width 1459 height 15
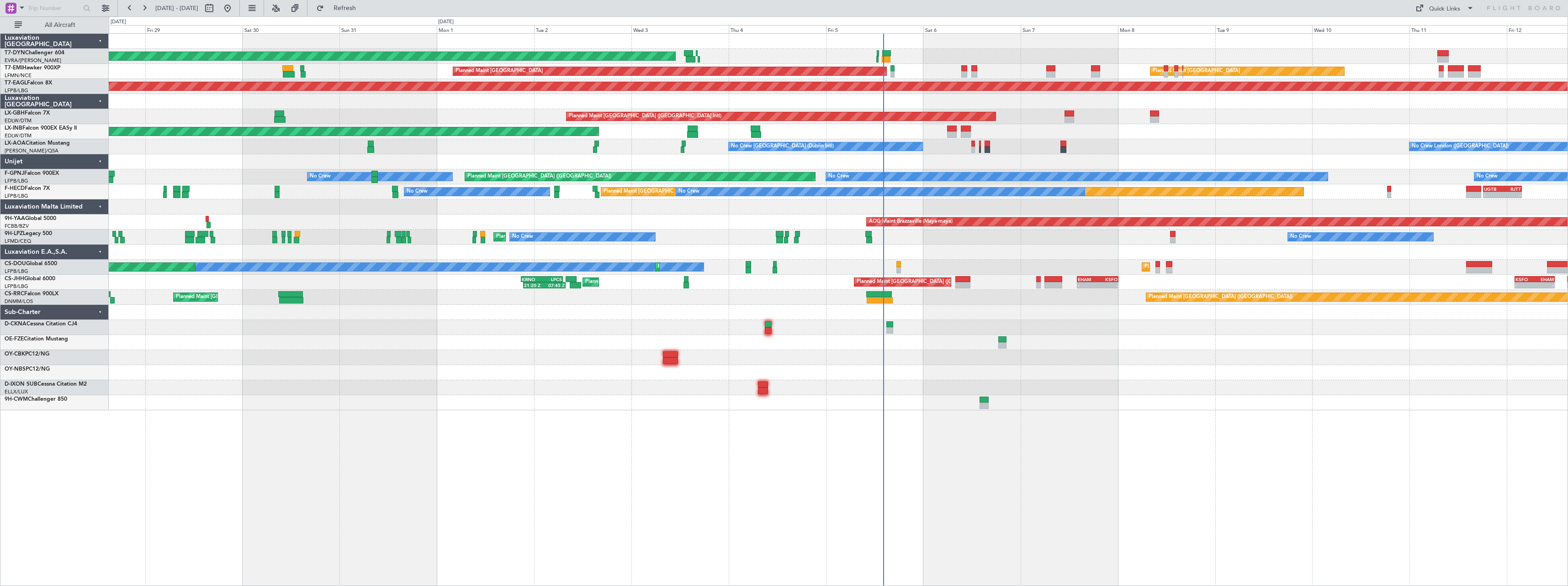
click at [502, 259] on div at bounding box center [838, 252] width 1459 height 15
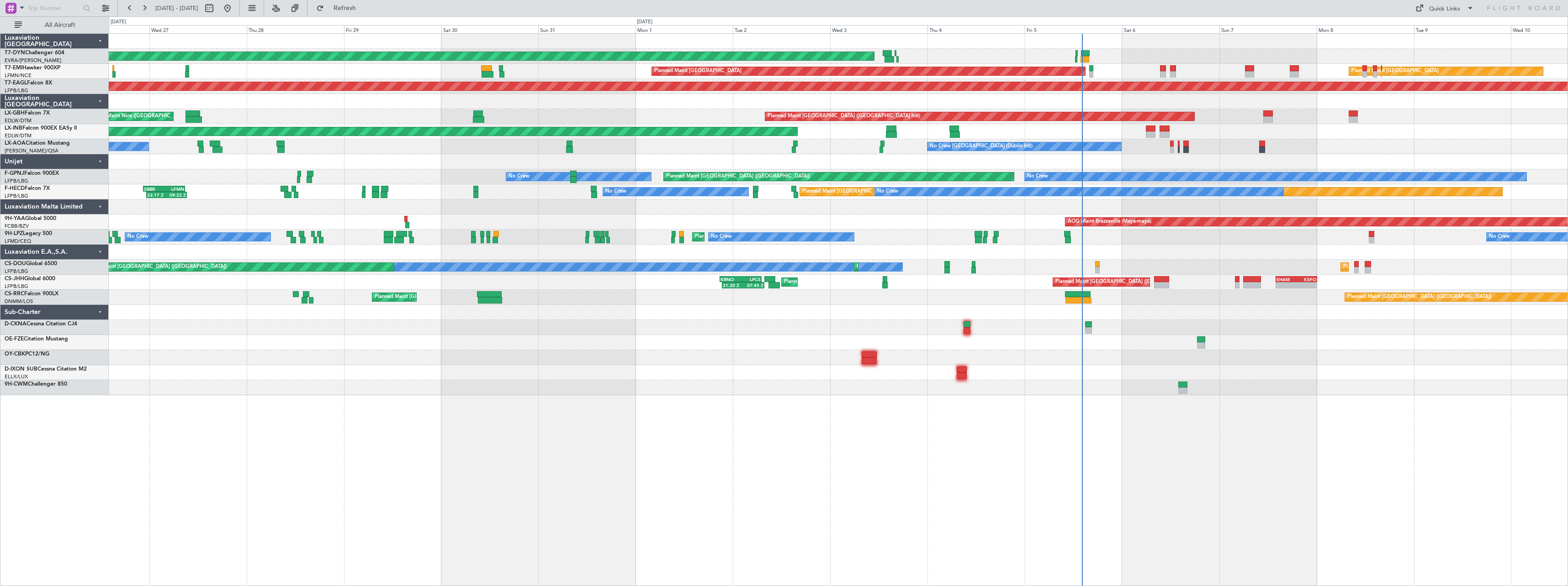
click at [440, 254] on div at bounding box center [838, 252] width 1459 height 15
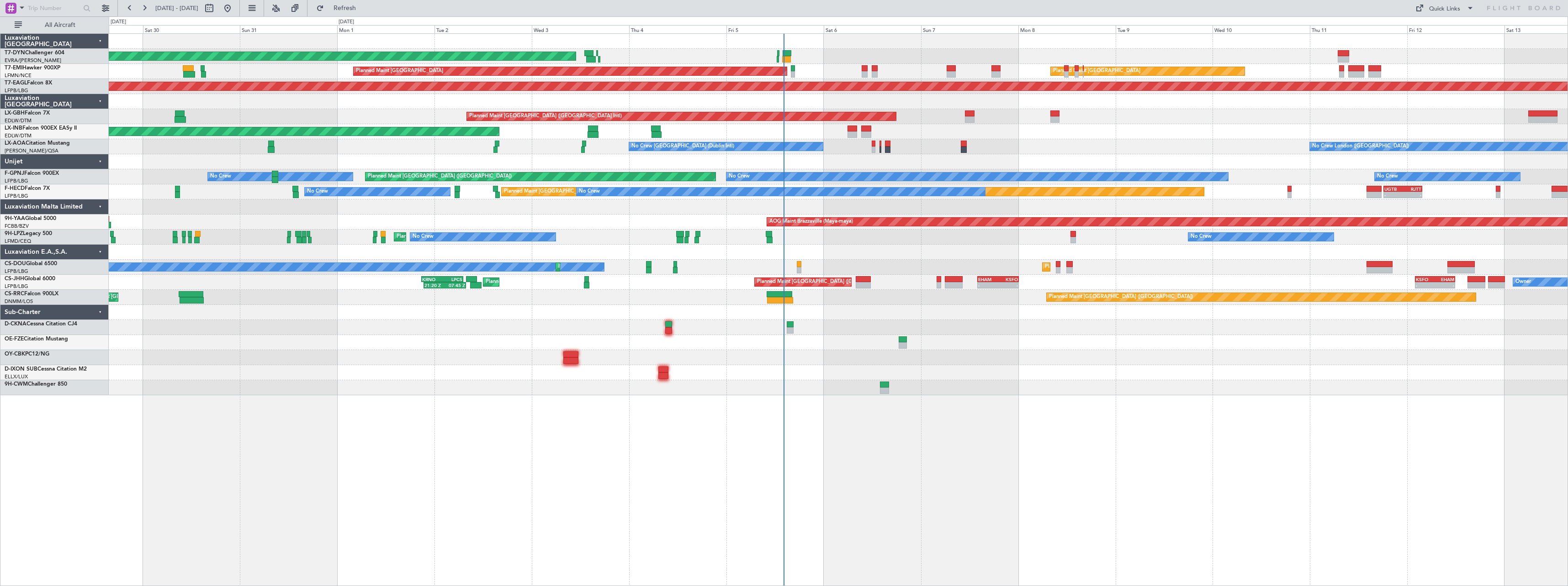
click at [800, 262] on div "AOG Maint Riga (Riga Intl) Planned Maint [GEOGRAPHIC_DATA] Planned Maint [GEOGR…" at bounding box center [838, 214] width 1459 height 362
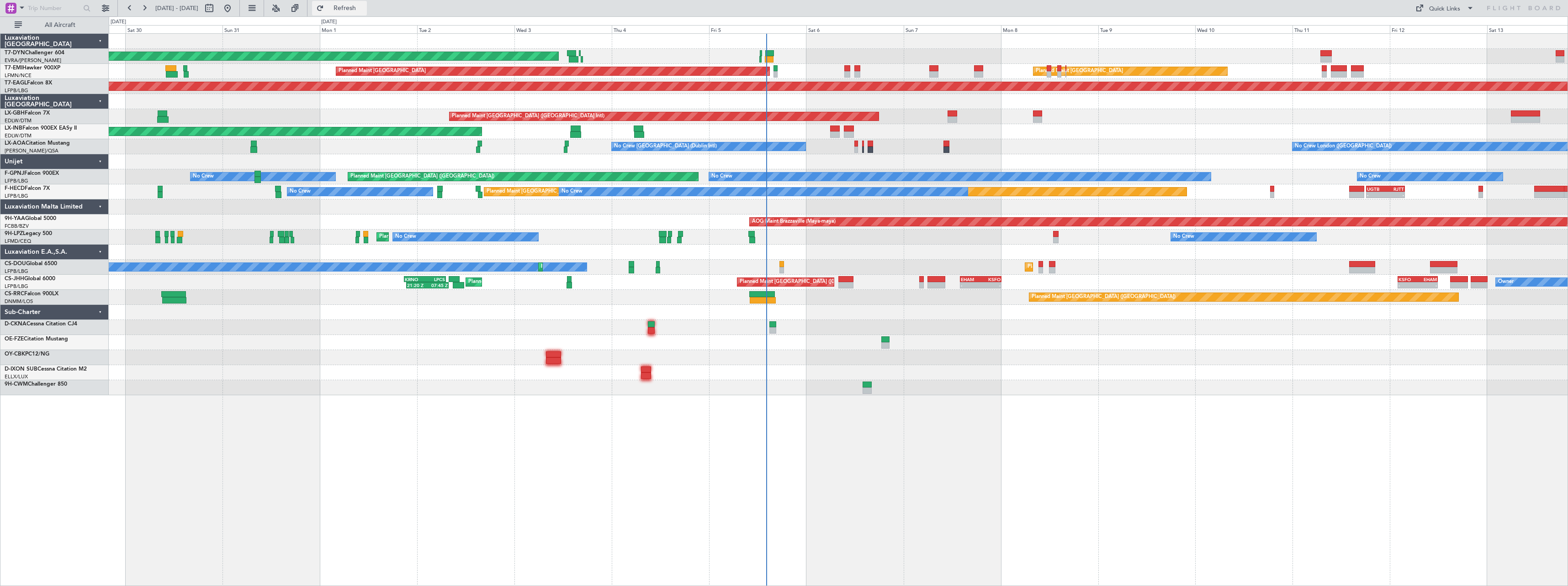
click at [364, 11] on span "Refresh" at bounding box center [345, 8] width 39 height 6
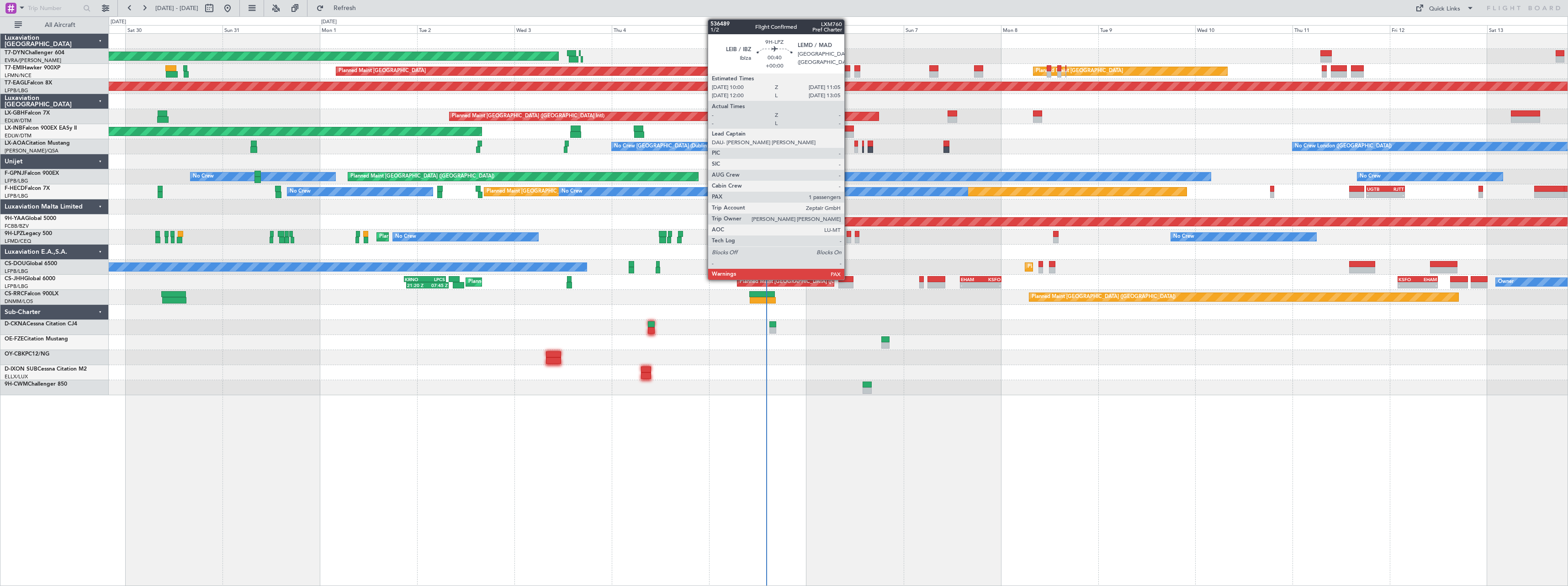
click at [848, 234] on div at bounding box center [848, 234] width 4 height 6
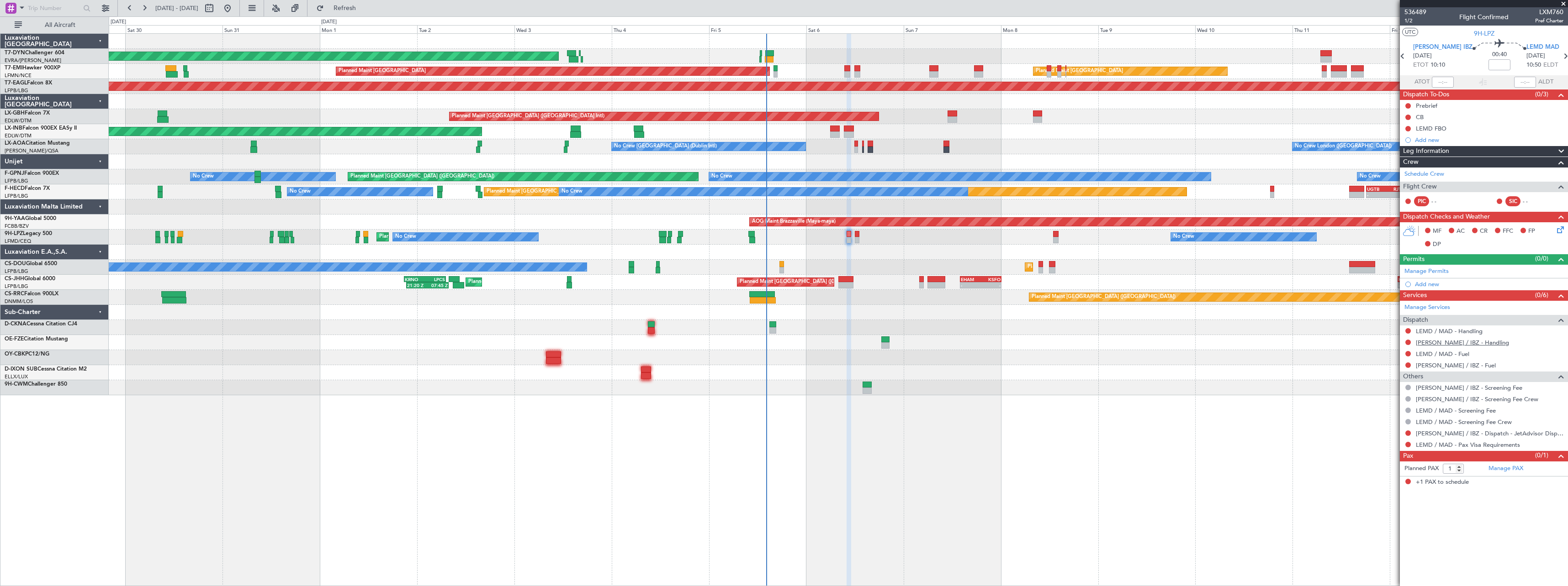
click at [1468, 346] on mat-tooltip-component "LEIB / IBZ - Handling" at bounding box center [1459, 358] width 96 height 24
click at [1444, 344] on link "LEIB / IBZ - Handling" at bounding box center [1462, 342] width 93 height 7
click at [1458, 329] on link "LEMD / MAD - Handling" at bounding box center [1449, 331] width 67 height 7
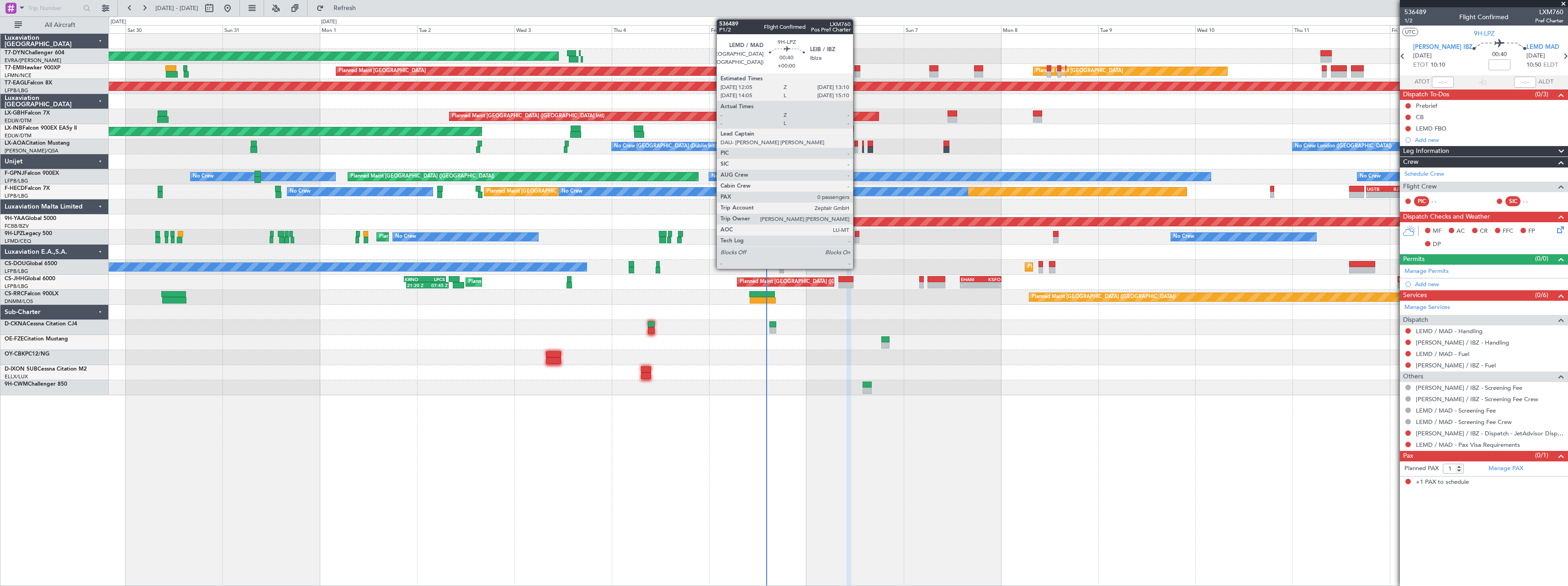
click at [857, 237] on div at bounding box center [857, 234] width 4 height 6
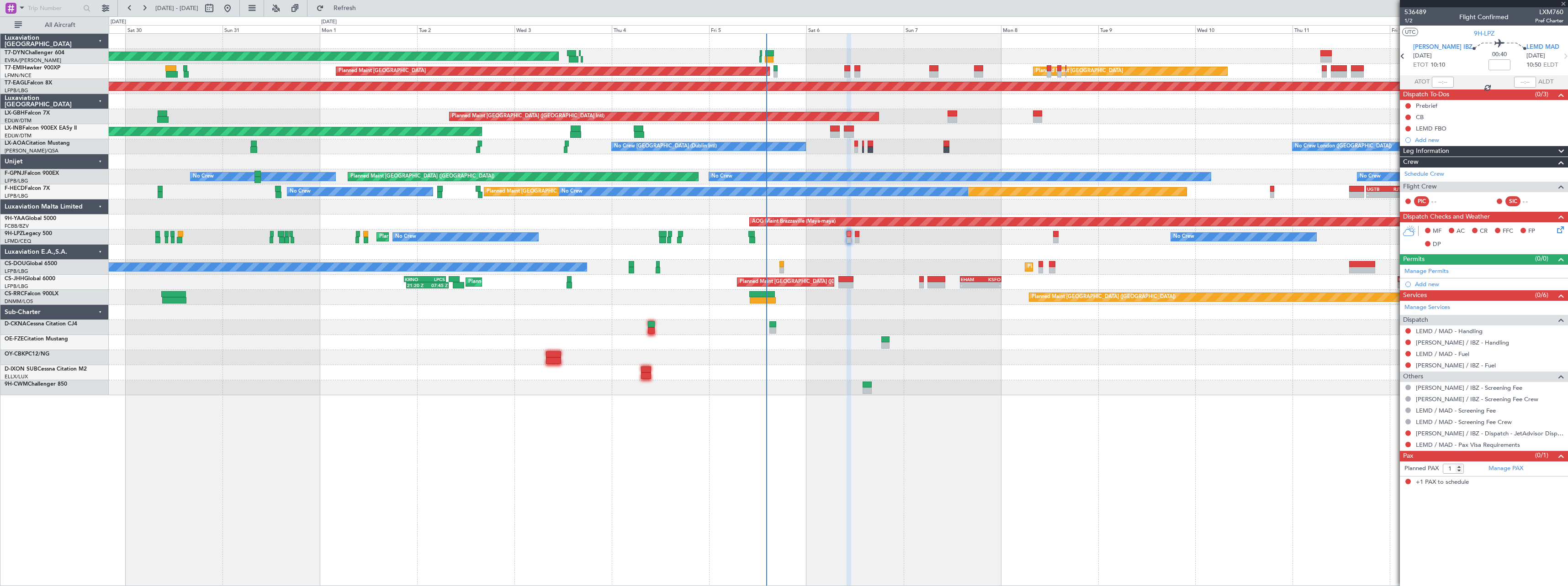
type input "0"
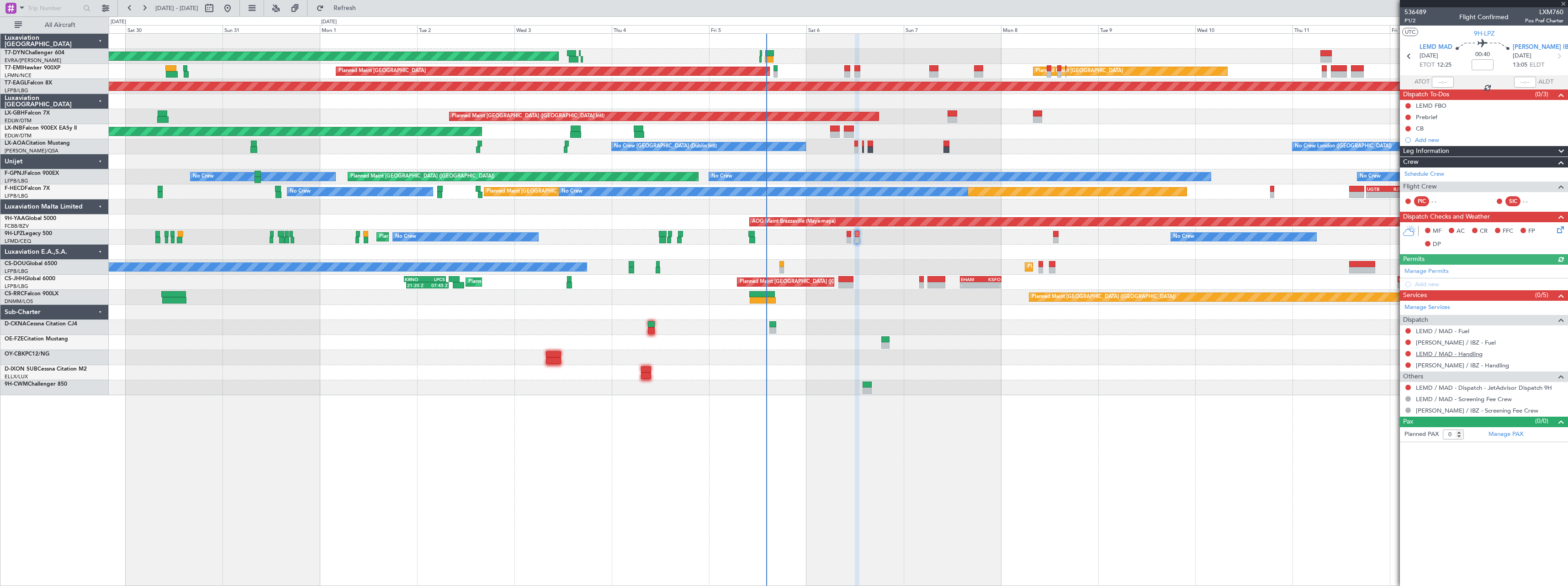
click at [1457, 353] on link "LEMD / MAD - Handling" at bounding box center [1449, 354] width 67 height 7
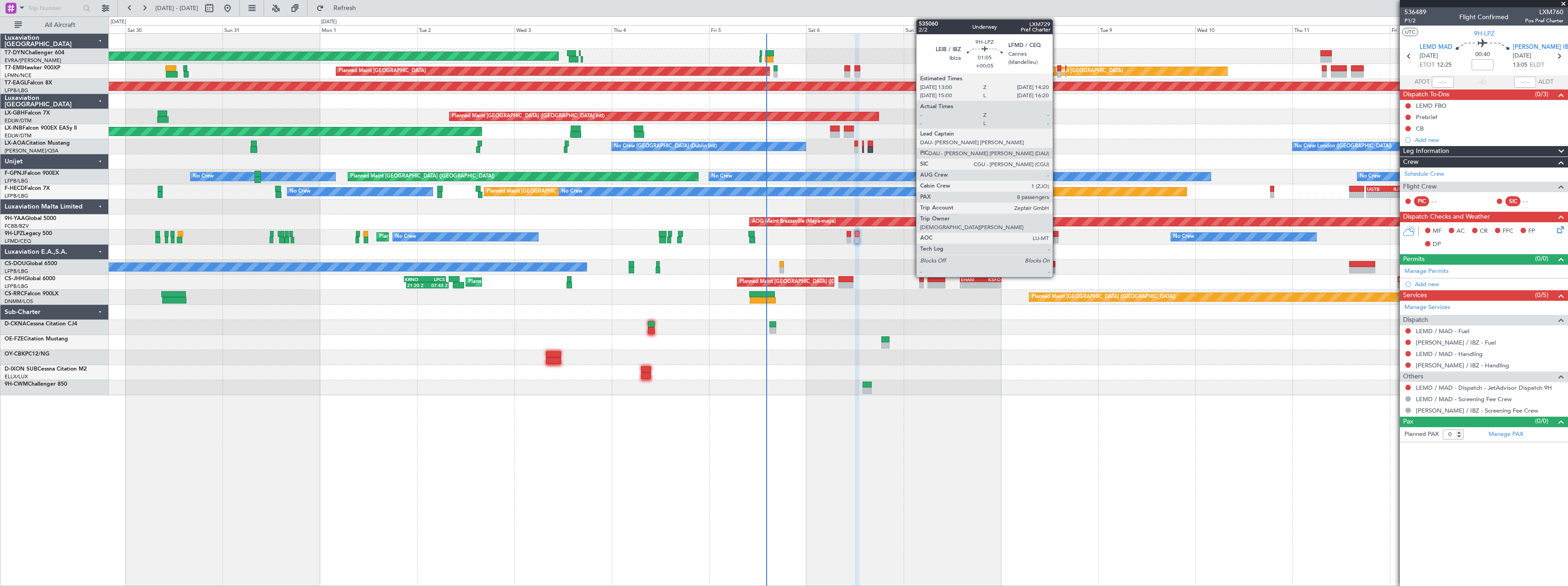
click at [1056, 234] on div at bounding box center [1056, 234] width 6 height 6
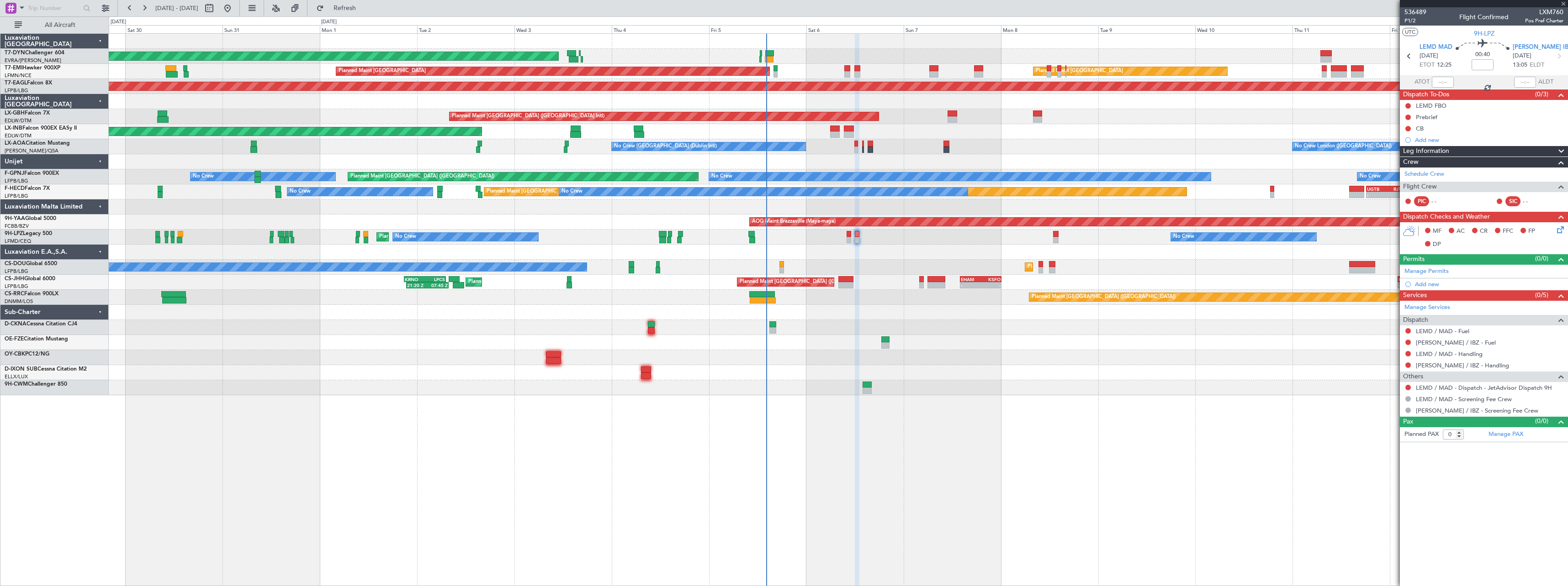
type input "+00:05"
type input "8"
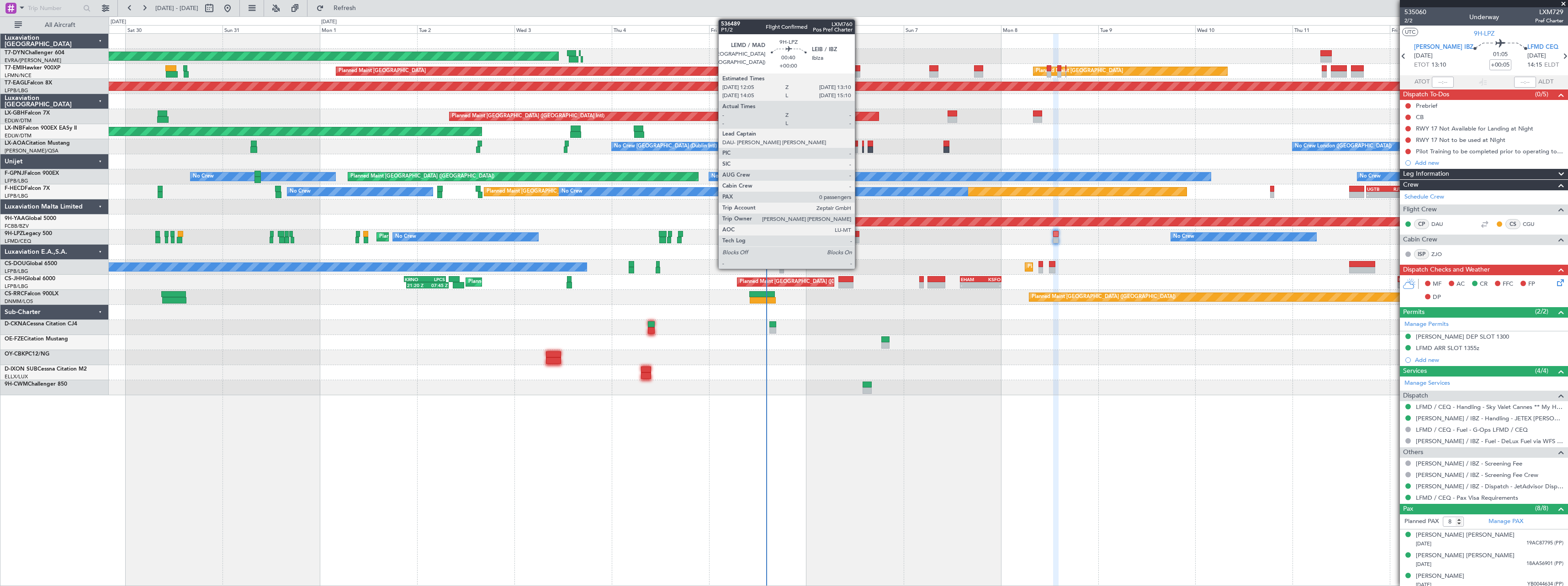
click at [857, 234] on div at bounding box center [857, 234] width 4 height 6
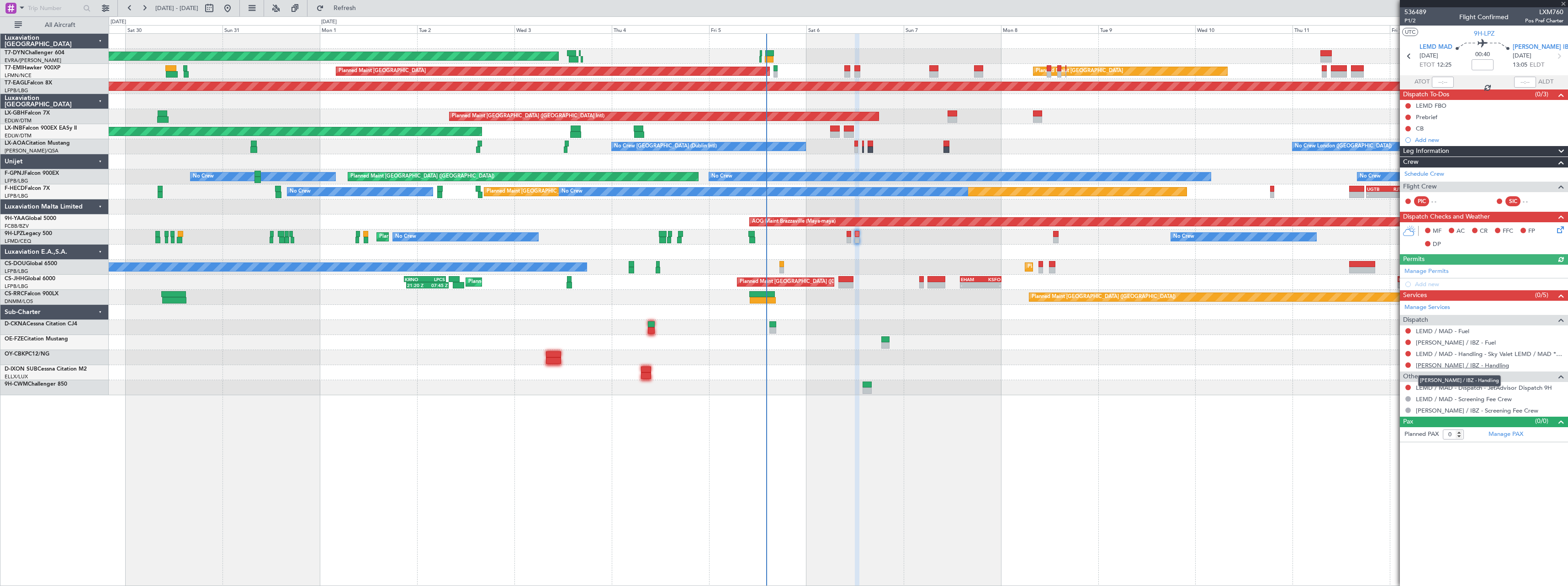
click at [1447, 362] on link "LEIB / IBZ - Handling" at bounding box center [1462, 365] width 93 height 7
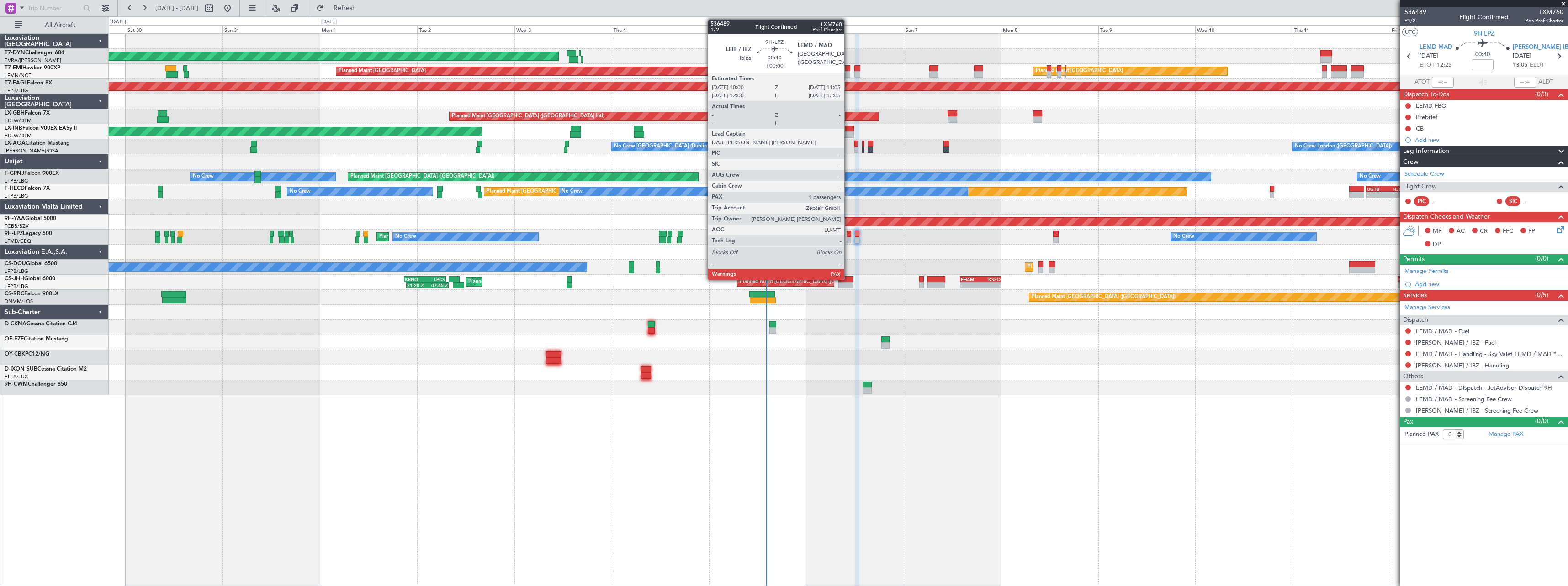
click at [848, 232] on div at bounding box center [848, 234] width 4 height 6
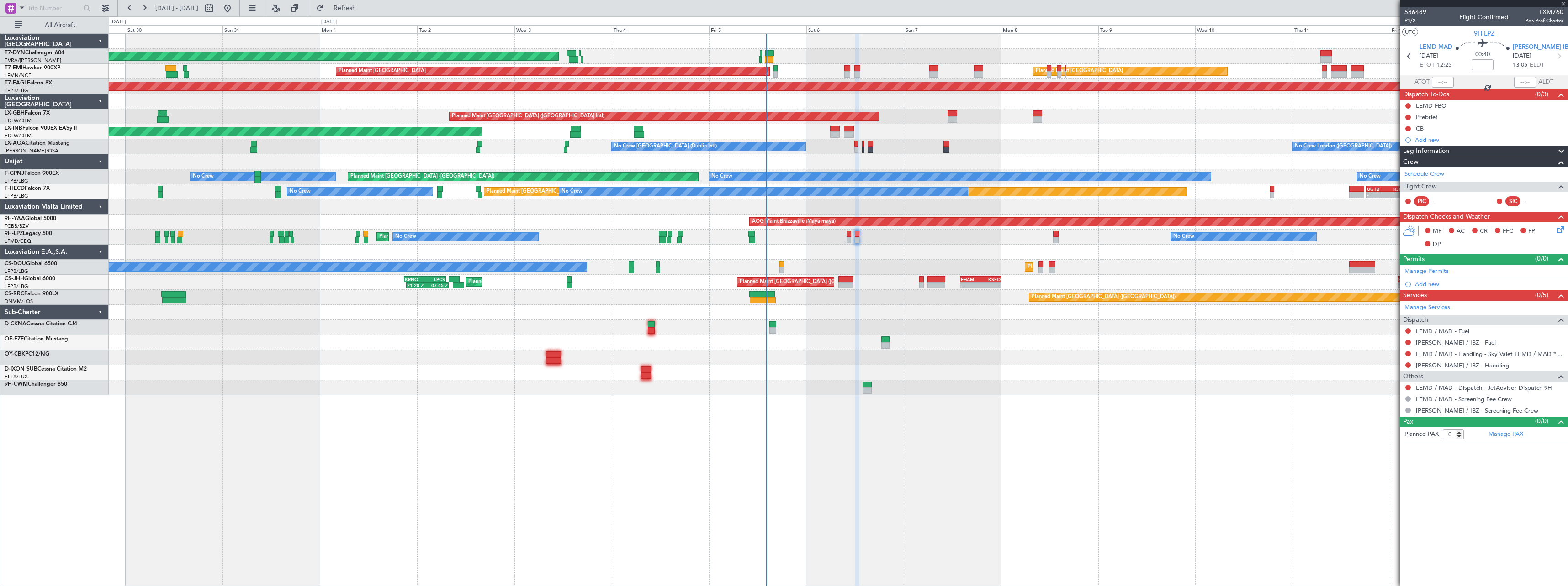
type input "1"
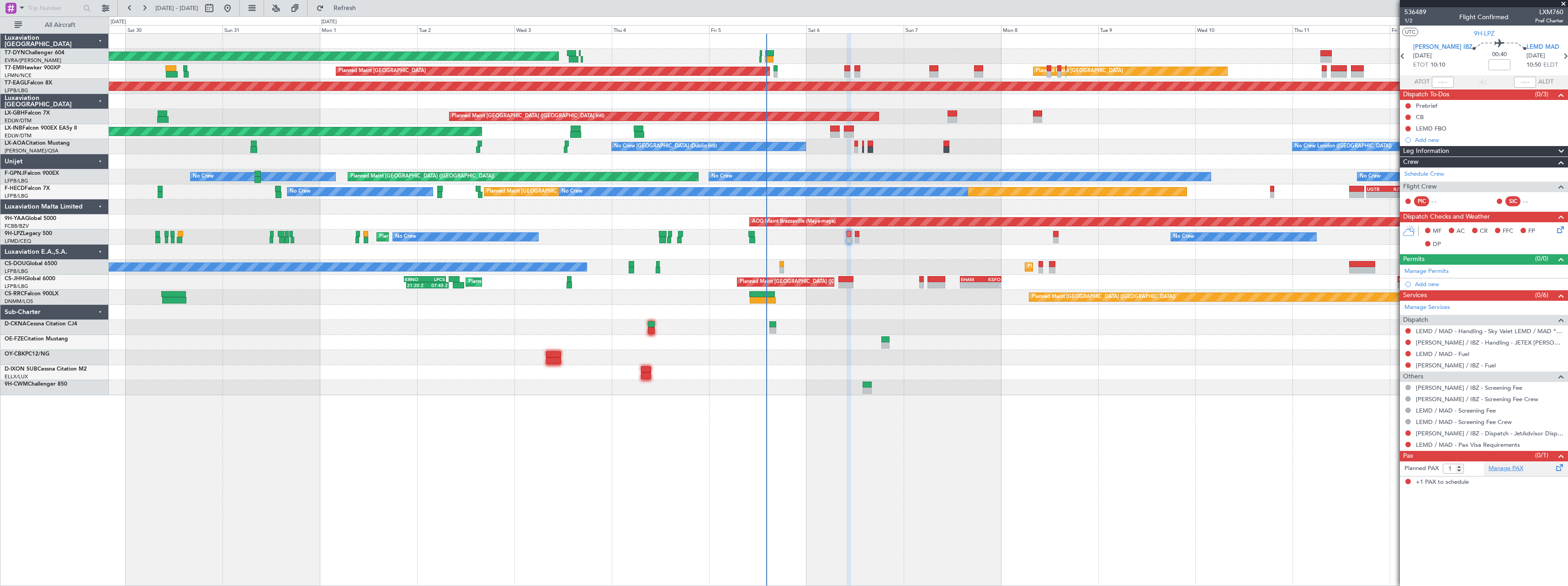
click at [1518, 470] on link "Manage PAX" at bounding box center [1506, 469] width 35 height 9
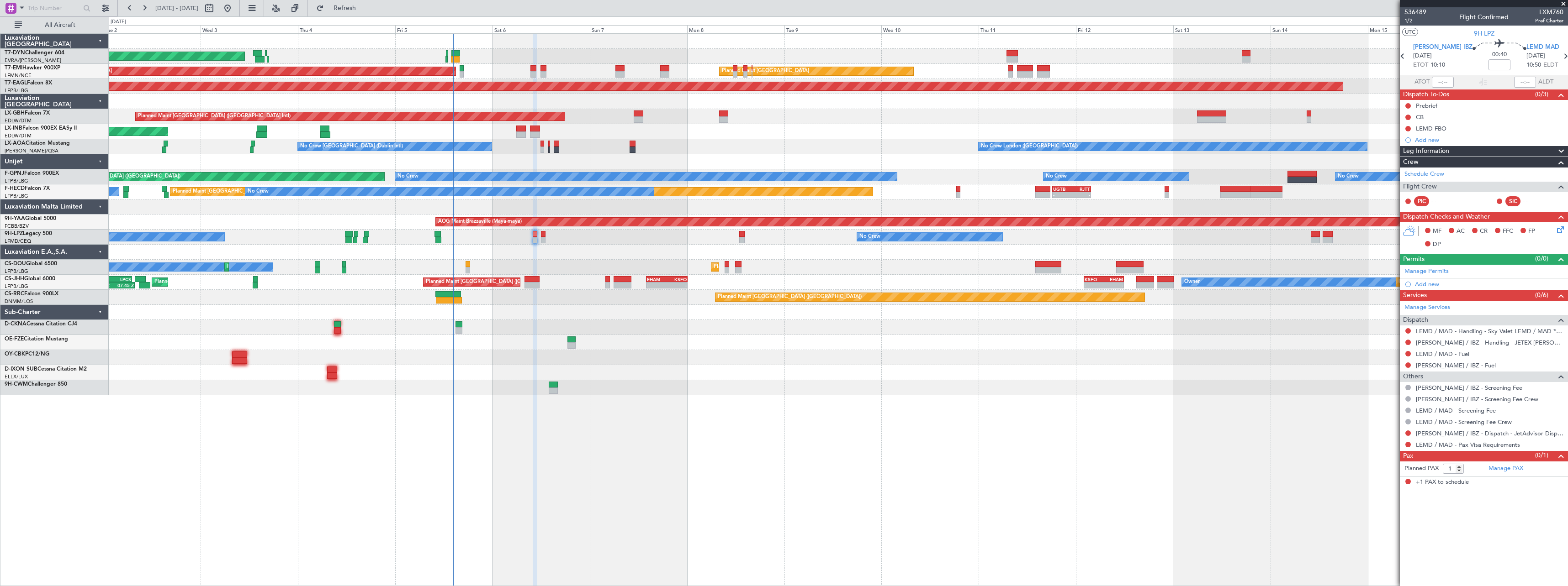
click at [748, 352] on div at bounding box center [838, 358] width 1459 height 15
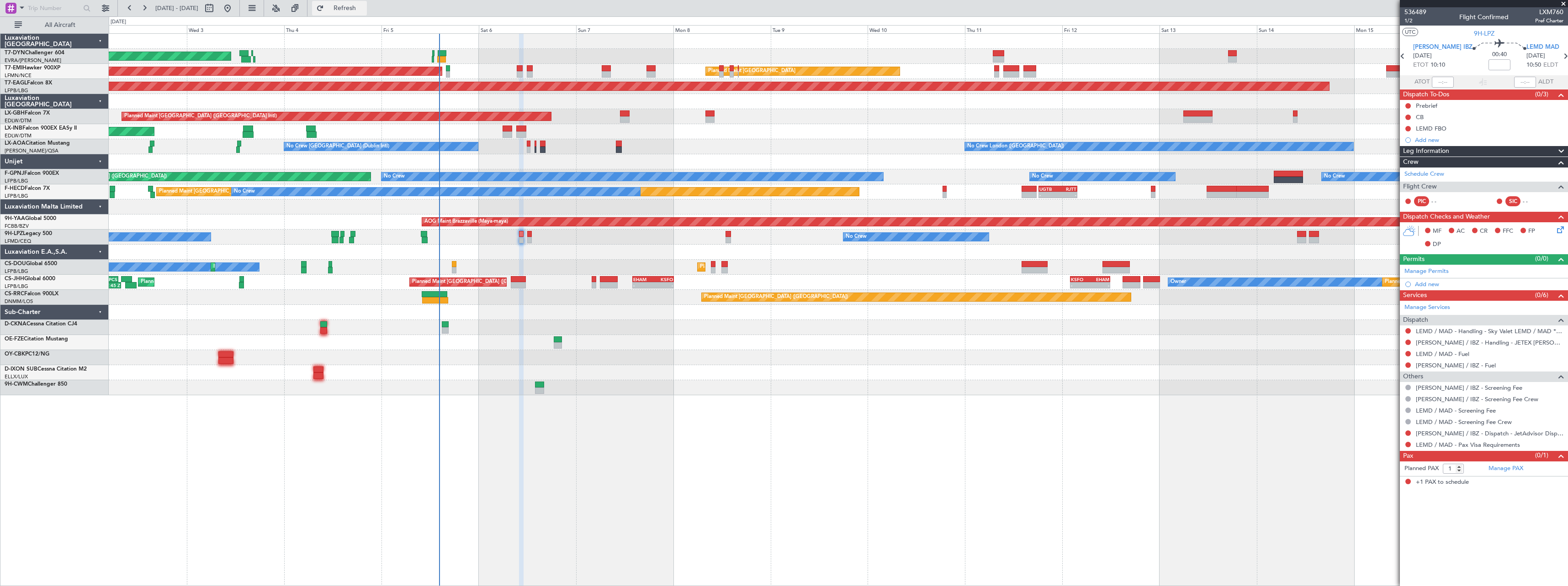
click at [364, 11] on span "Refresh" at bounding box center [345, 8] width 39 height 6
click at [1509, 483] on div "Sasha Ortega 14/09/1987 U23435255 (PP)" at bounding box center [1489, 487] width 147 height 18
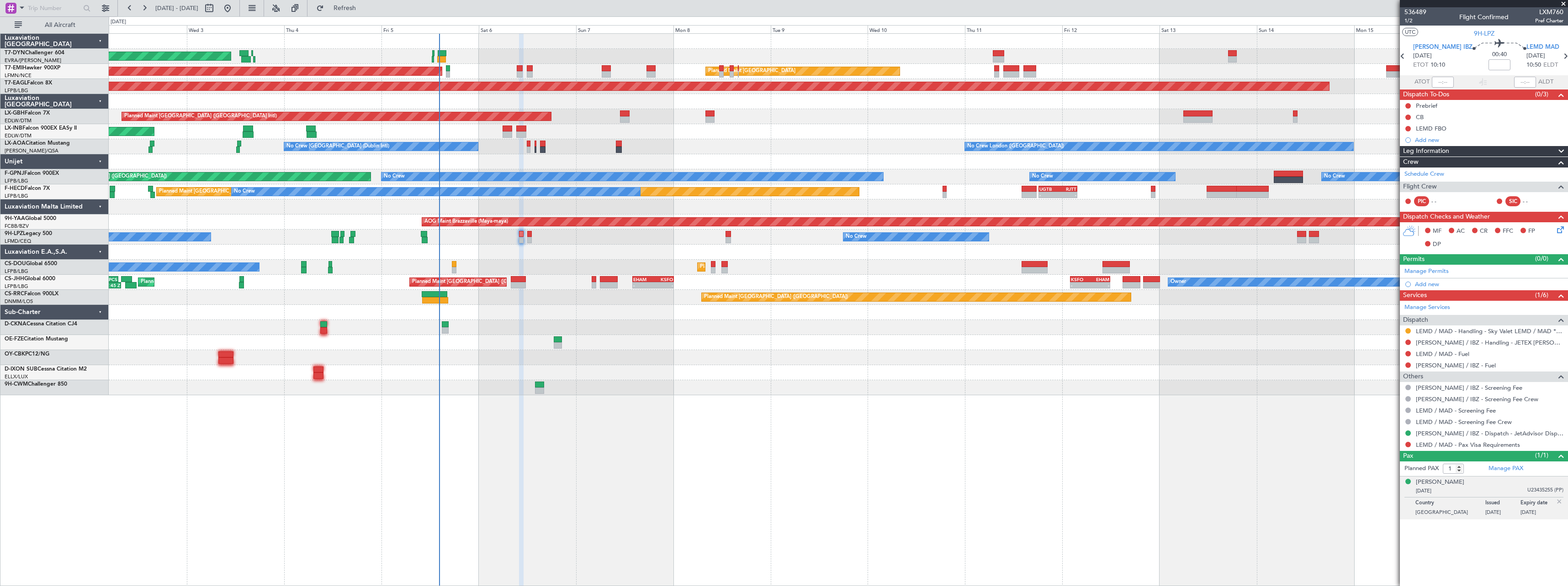
click at [1456, 536] on article "536489 1/2 Flight Confirmed LXM760 Pref Charter UTC 9H-LPZ LEIB IBZ 06/09/2025 …" at bounding box center [1483, 297] width 168 height 579
click at [1408, 446] on button at bounding box center [1408, 444] width 6 height 6
click at [1373, 553] on span "Confirmed" at bounding box center [1382, 553] width 29 height 9
click at [358, 9] on span "Refresh" at bounding box center [345, 8] width 39 height 6
click at [359, 8] on span "Refresh" at bounding box center [345, 8] width 39 height 6
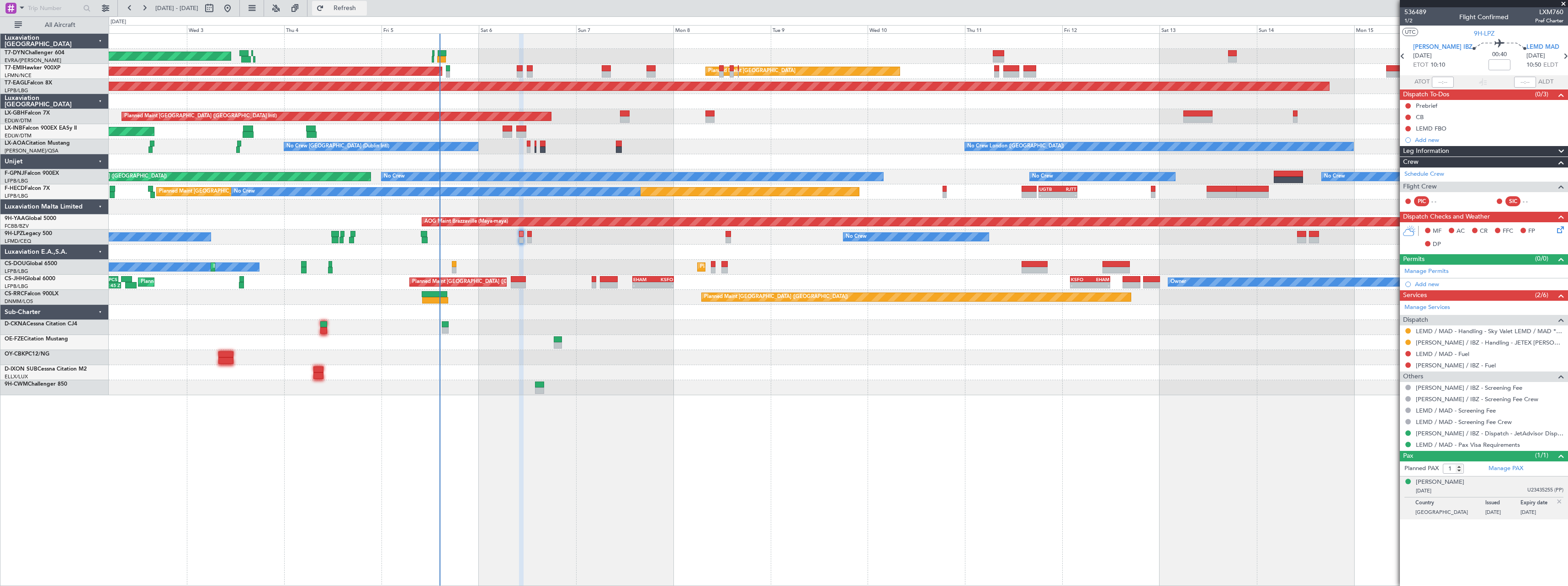
click at [362, 14] on button "Refresh" at bounding box center [339, 8] width 55 height 15
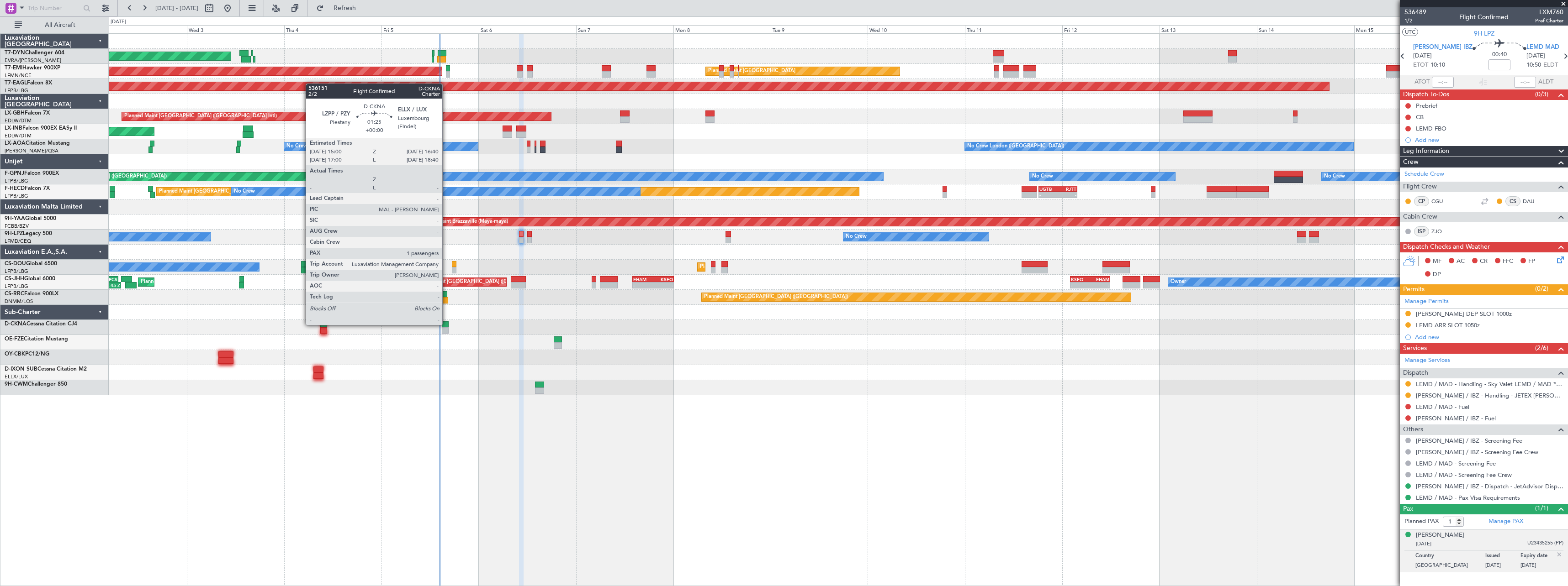
click at [446, 324] on div at bounding box center [445, 324] width 7 height 6
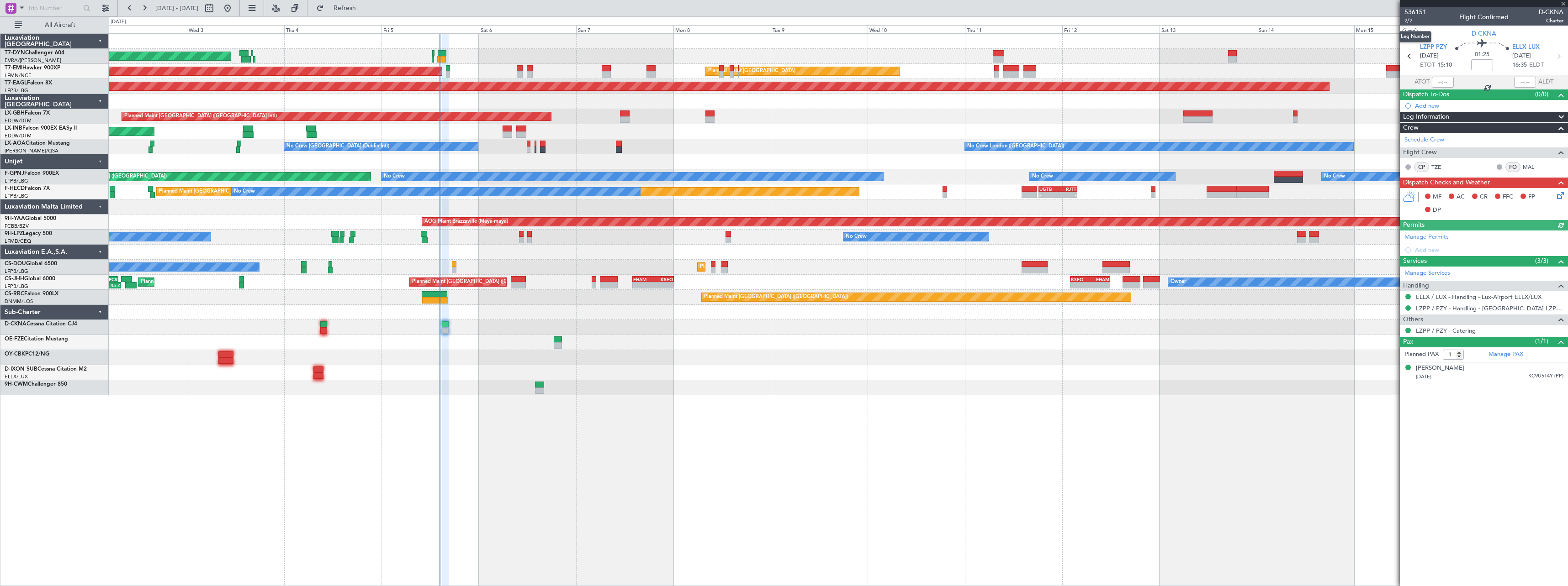
click at [1412, 18] on span "2/2" at bounding box center [1415, 21] width 22 height 7
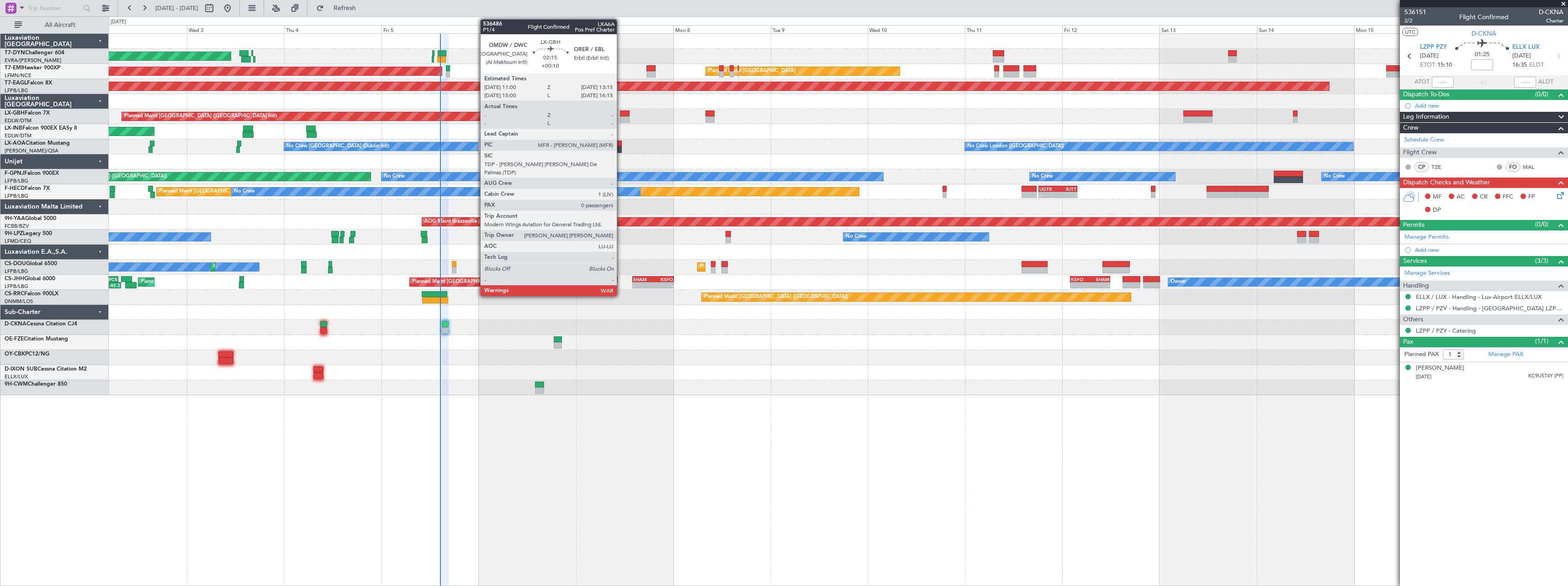
click at [620, 112] on div at bounding box center [624, 114] width 9 height 6
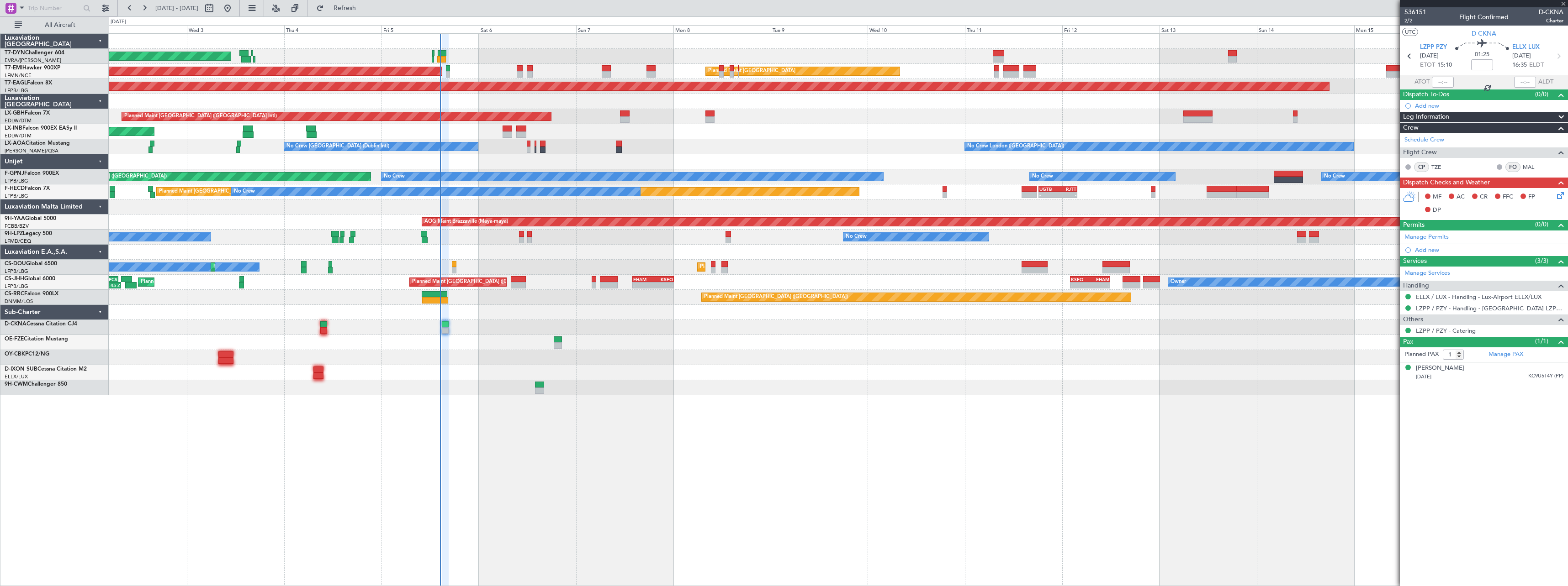
type input "+00:10"
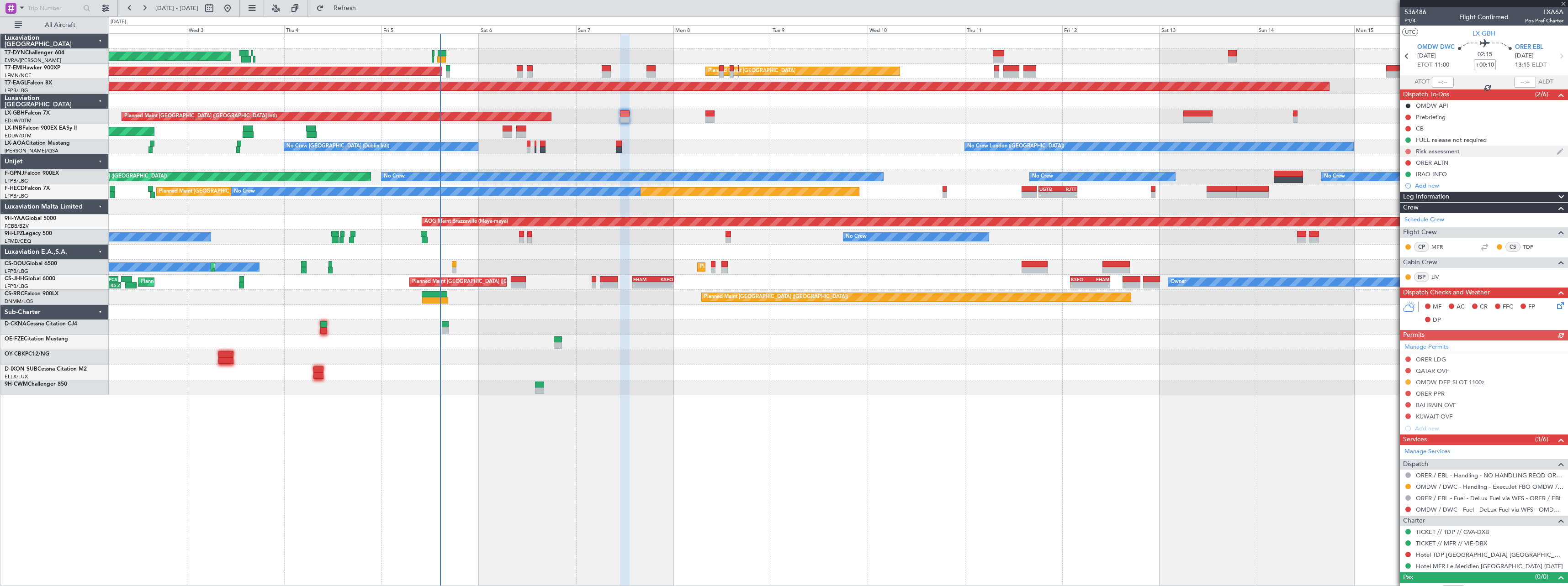
click at [1409, 150] on button at bounding box center [1408, 152] width 6 height 6
click at [1392, 180] on span at bounding box center [1390, 178] width 6 height 6
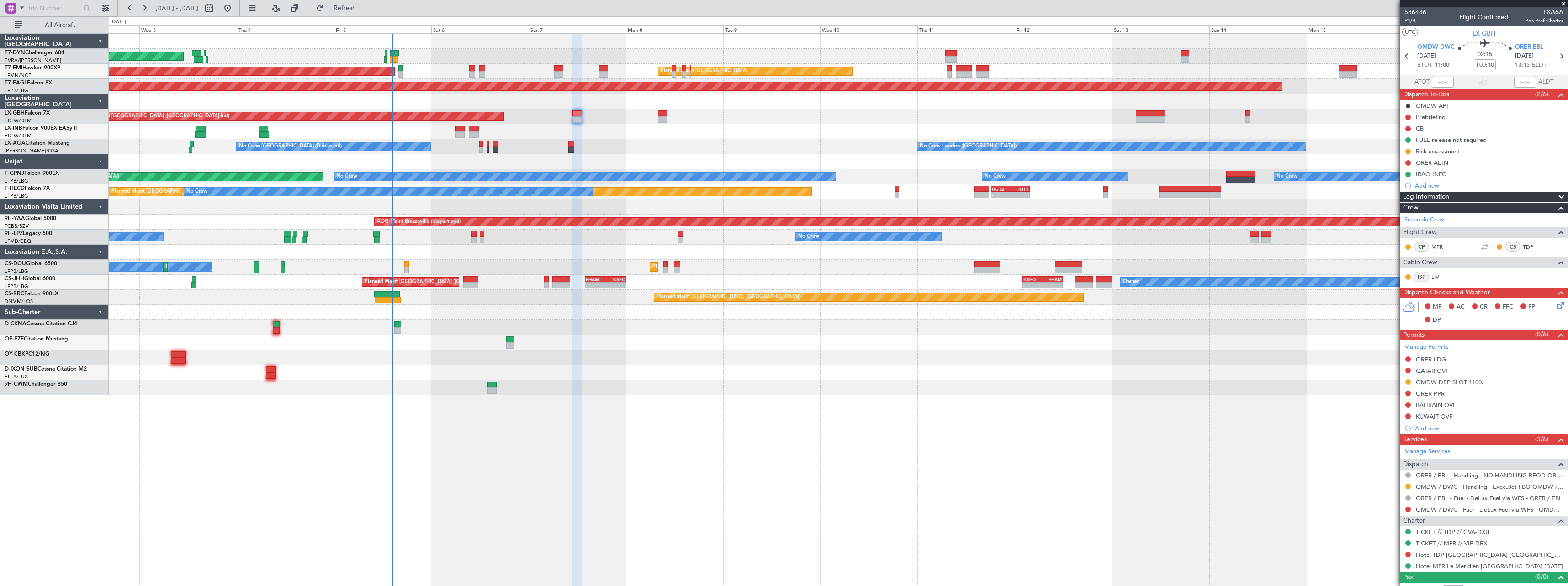
click at [474, 362] on div at bounding box center [838, 358] width 1459 height 15
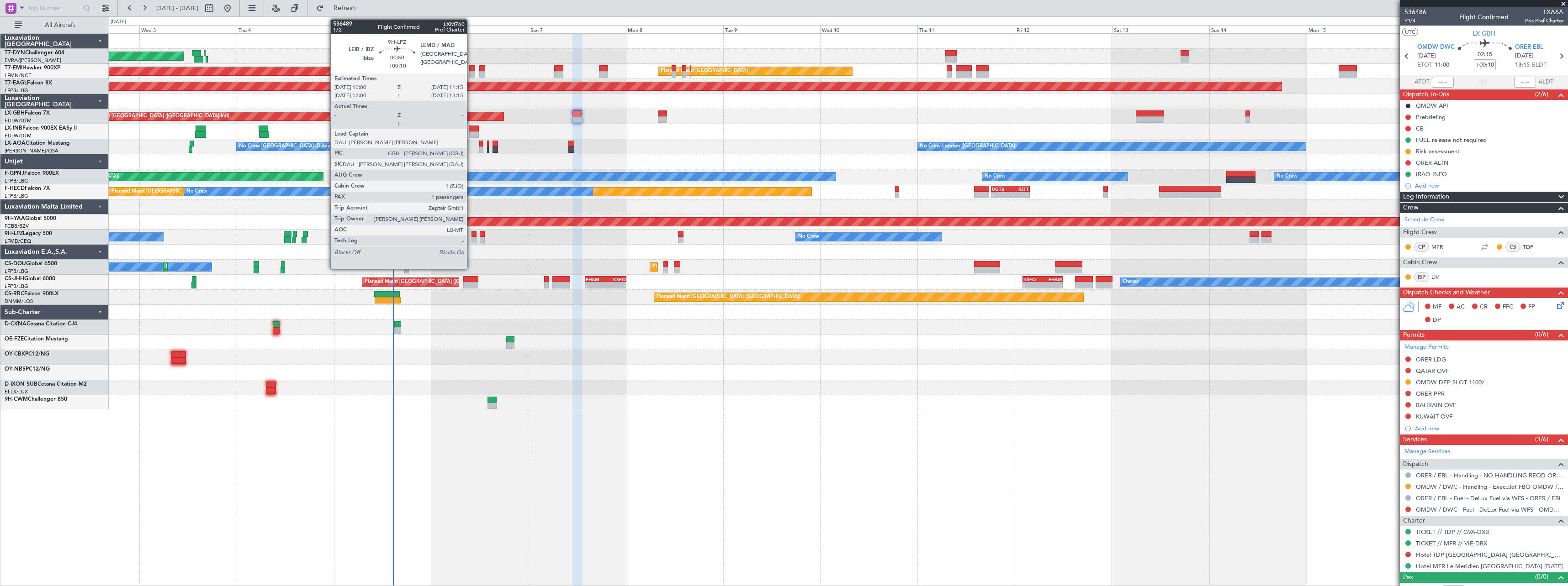
click at [471, 237] on div at bounding box center [474, 240] width 6 height 6
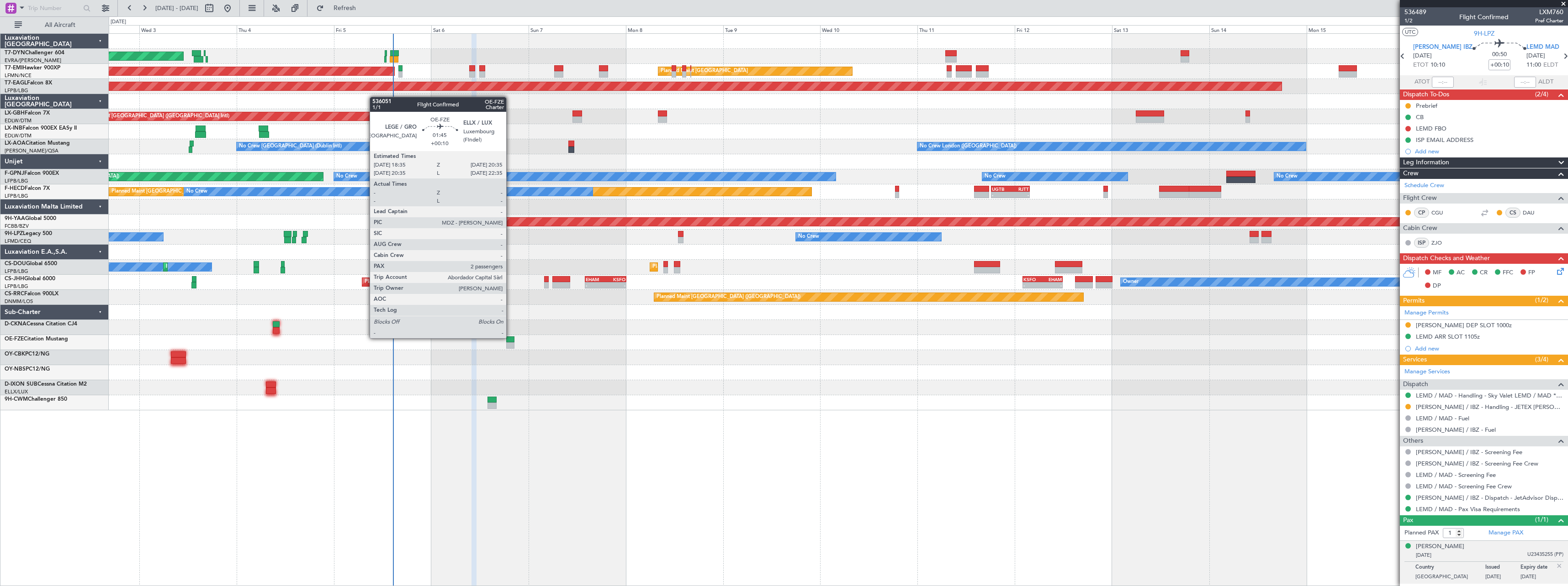
click at [510, 337] on div at bounding box center [510, 339] width 8 height 6
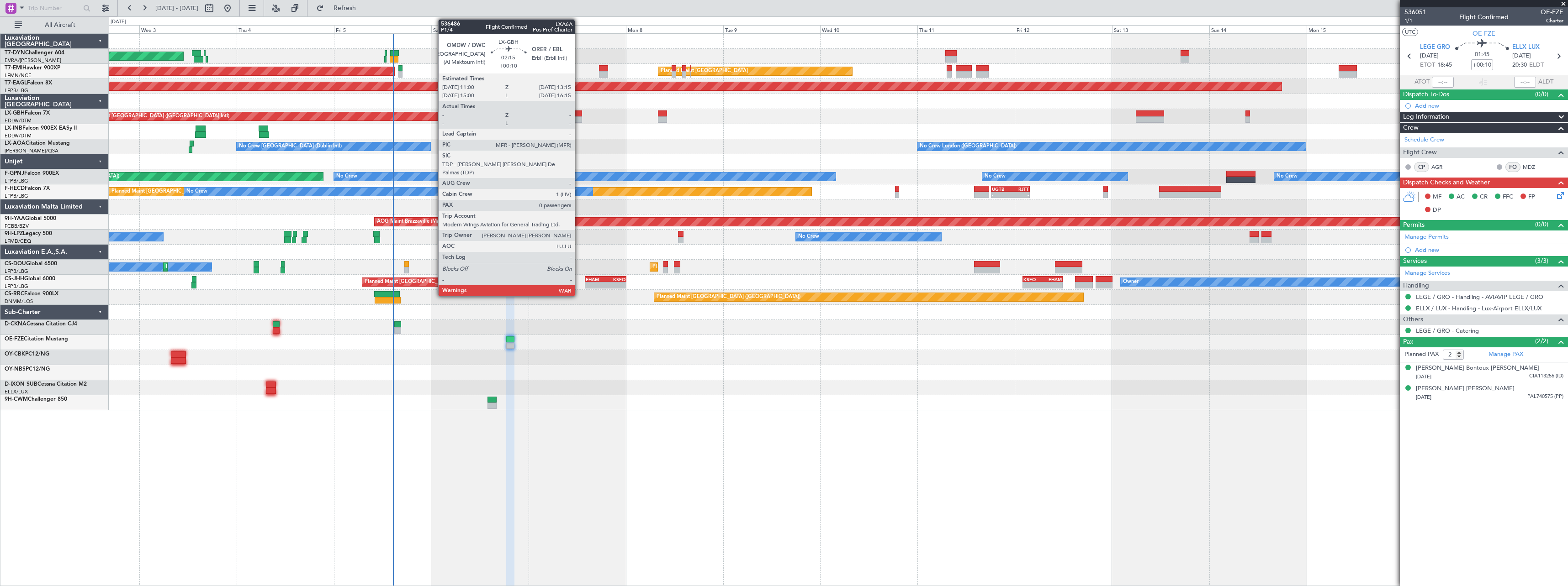
click at [579, 116] on div at bounding box center [577, 114] width 9 height 6
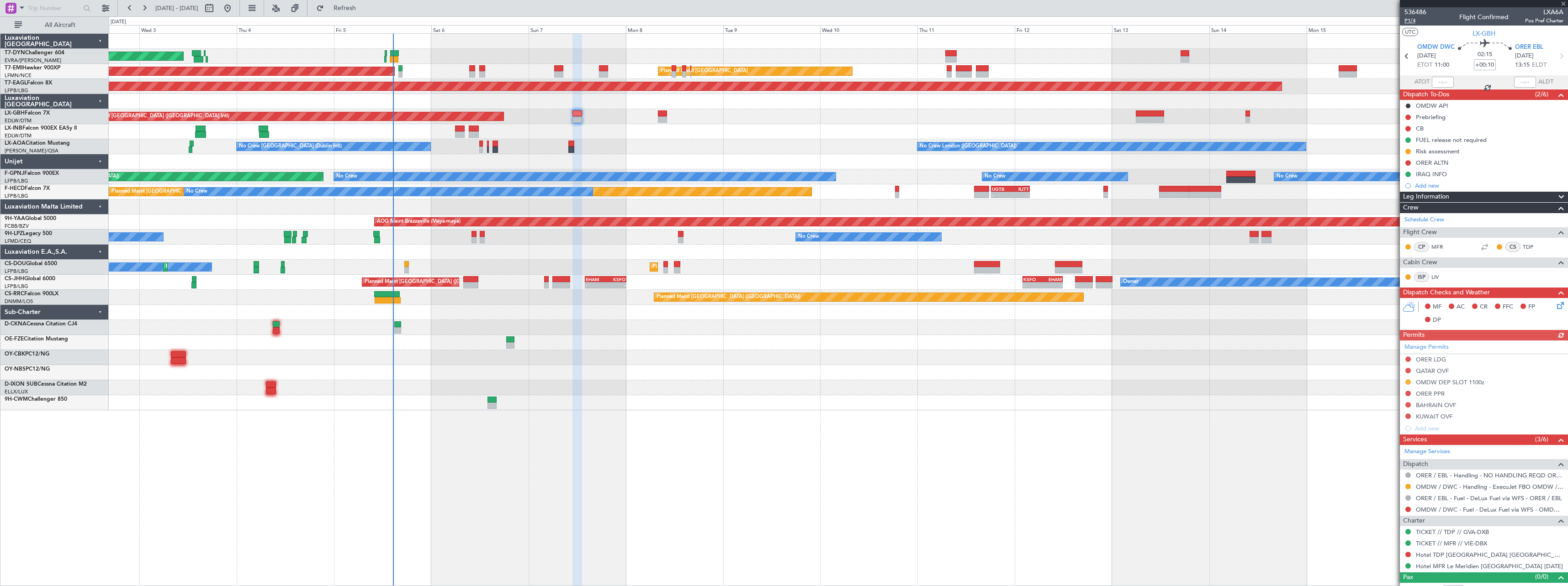
click at [1409, 22] on span "P1/4" at bounding box center [1415, 21] width 22 height 7
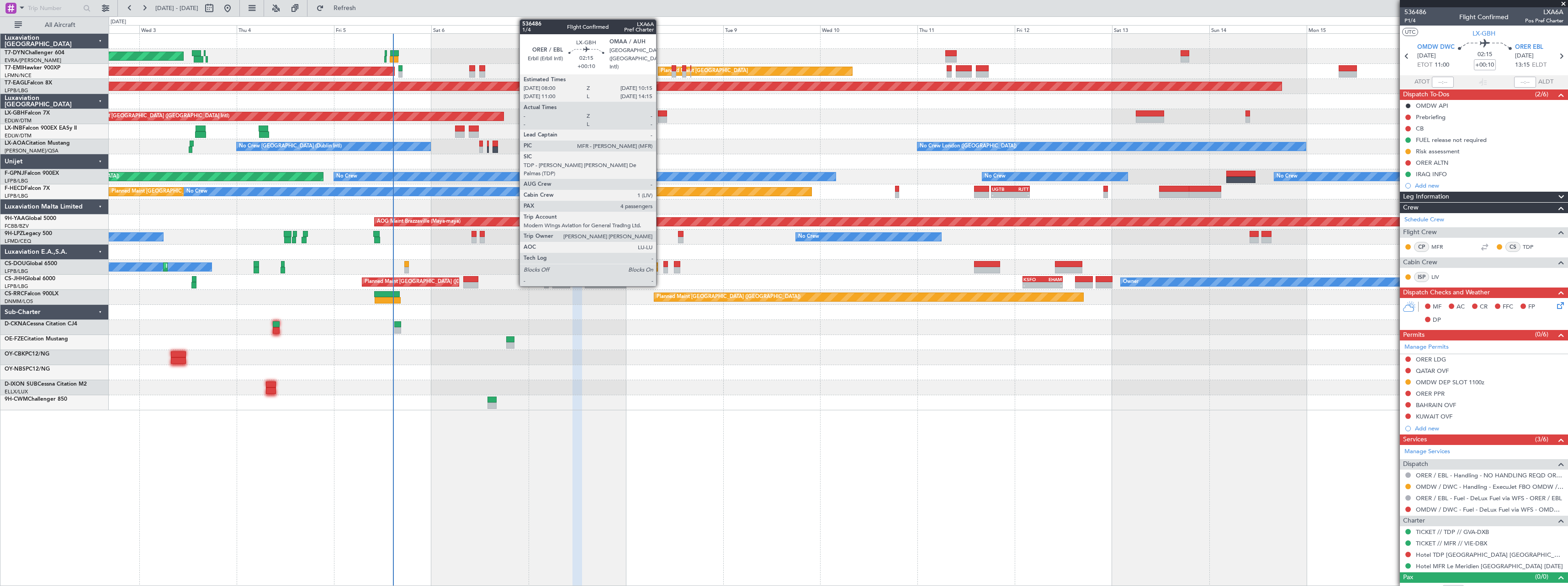
click at [660, 121] on div at bounding box center [662, 119] width 9 height 6
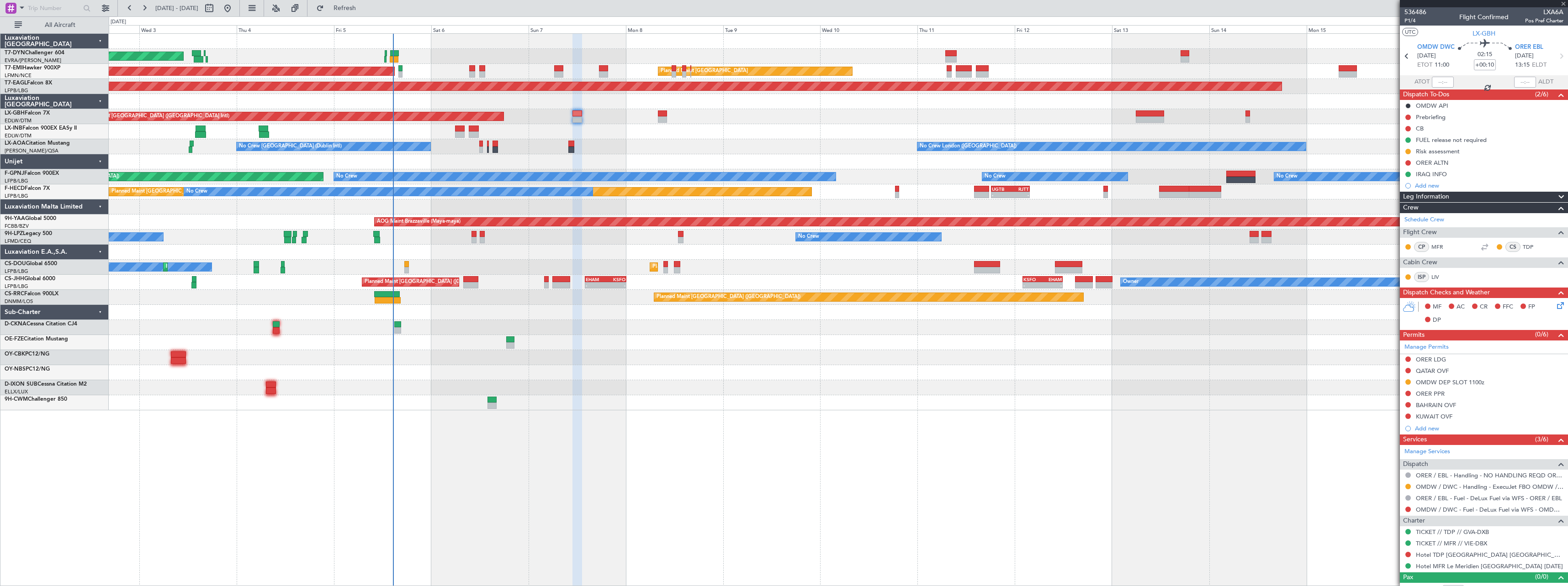
type input "4"
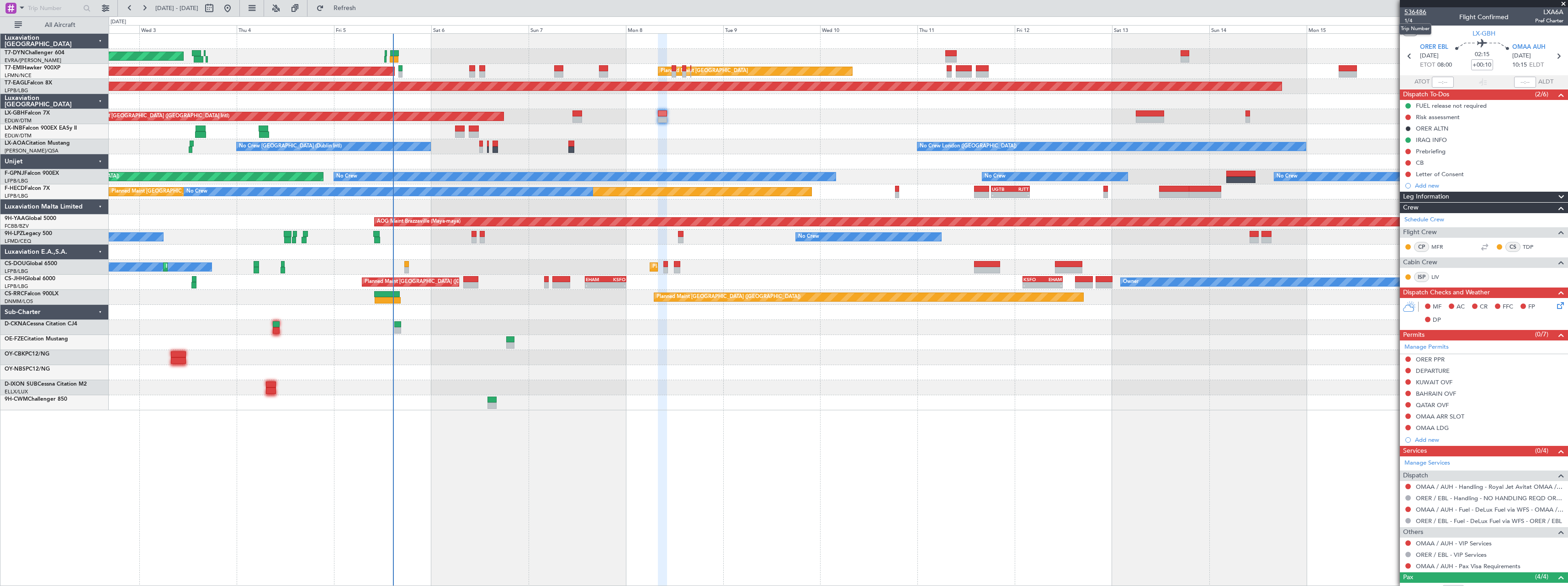
click at [1414, 12] on span "536486" at bounding box center [1415, 12] width 22 height 9
click at [1410, 21] on span "1/4" at bounding box center [1415, 21] width 22 height 7
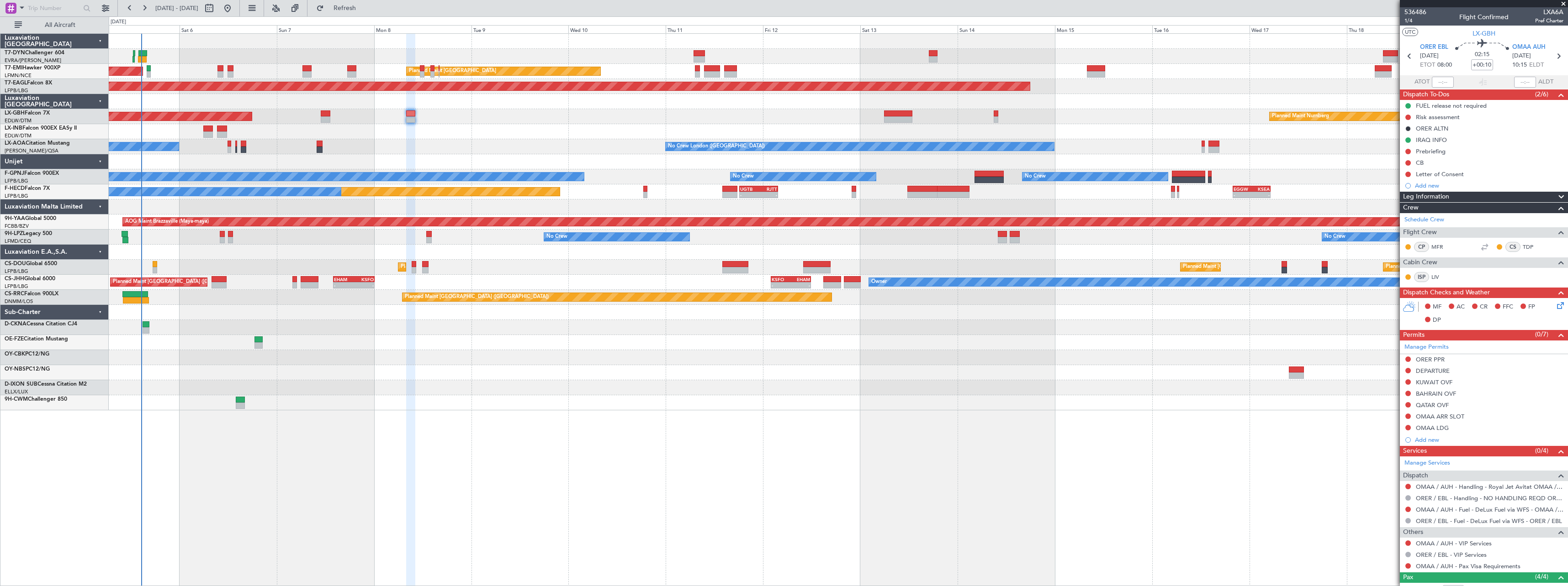
click at [750, 121] on div "AOG Maint Riga (Riga Intl) Planned Maint Zurich Planned Maint Zurich Grounded N…" at bounding box center [838, 222] width 1459 height 377
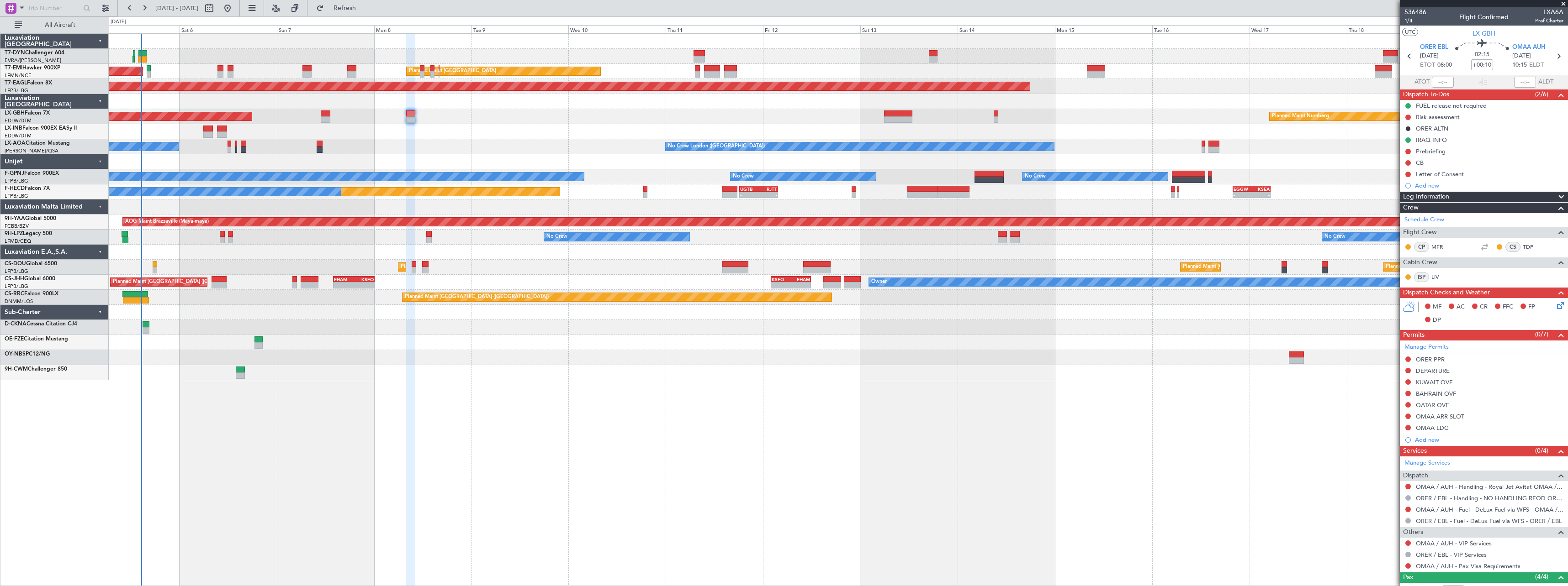
click at [883, 112] on div "Planned Maint Dubai (Dubai Intl) Planned Maint Nurnberg" at bounding box center [838, 117] width 1459 height 15
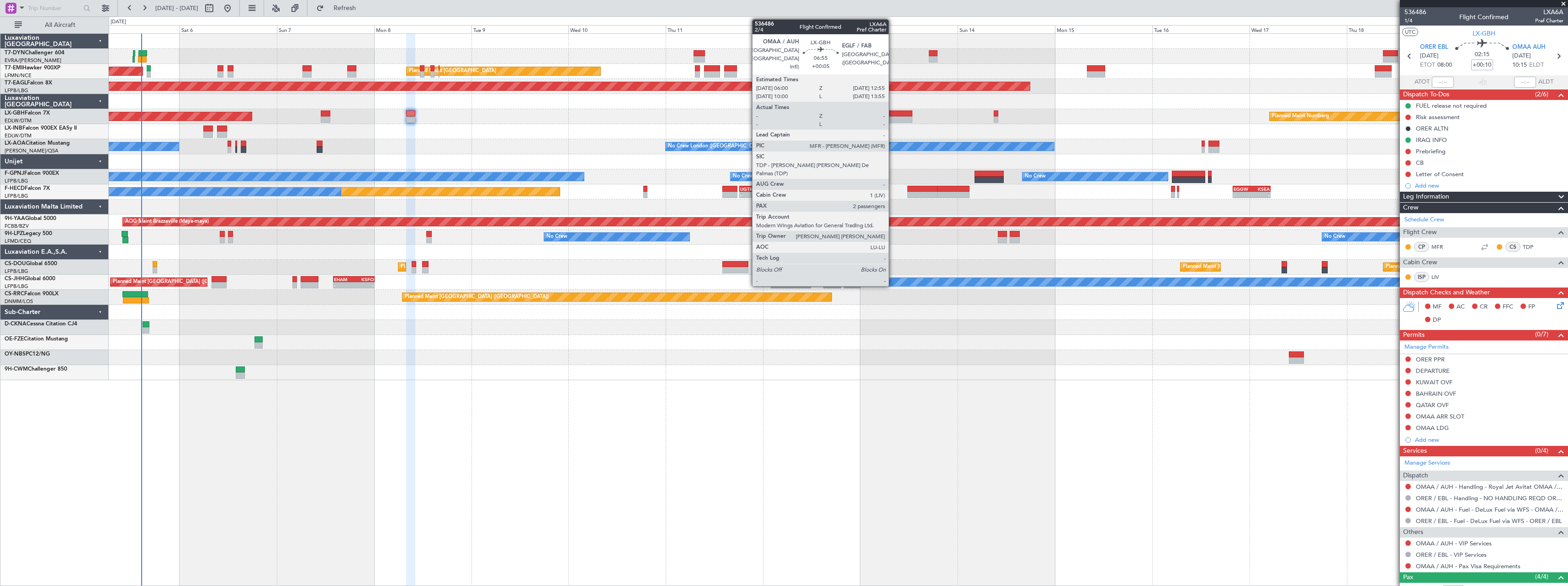
click at [893, 114] on div at bounding box center [898, 114] width 29 height 6
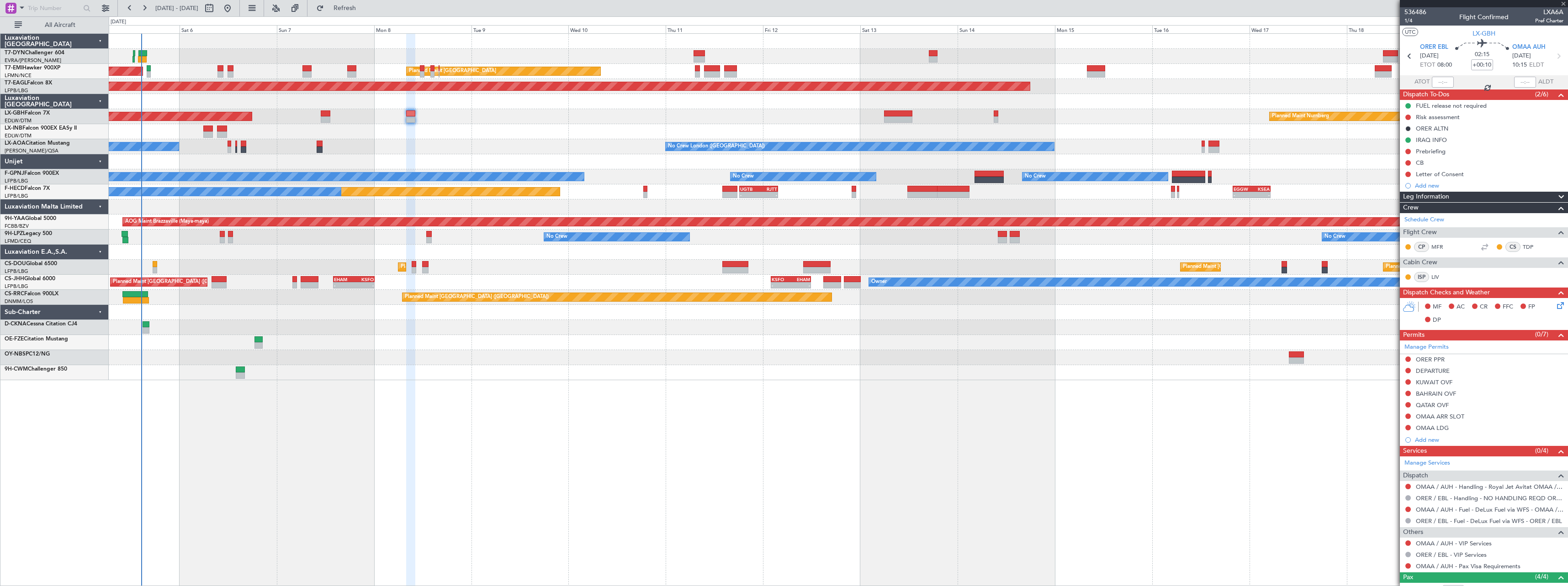
type input "+00:05"
type input "2"
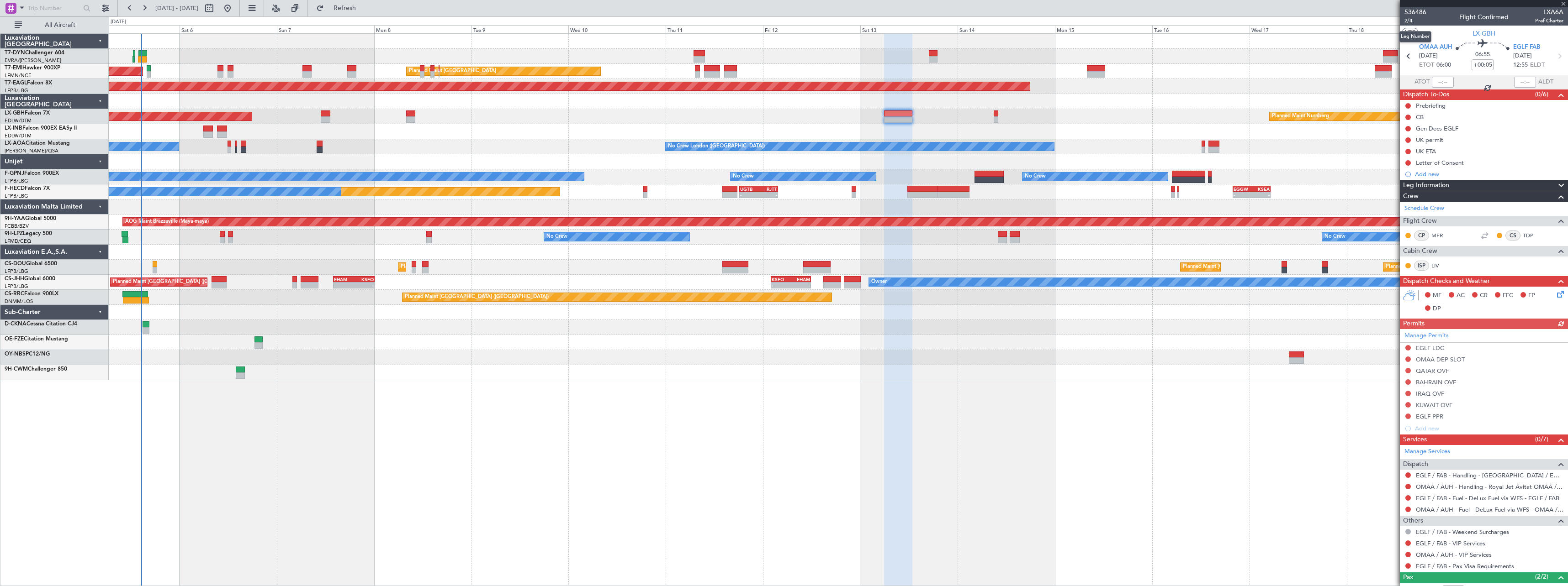
click at [1409, 20] on span "2/4" at bounding box center [1415, 21] width 22 height 7
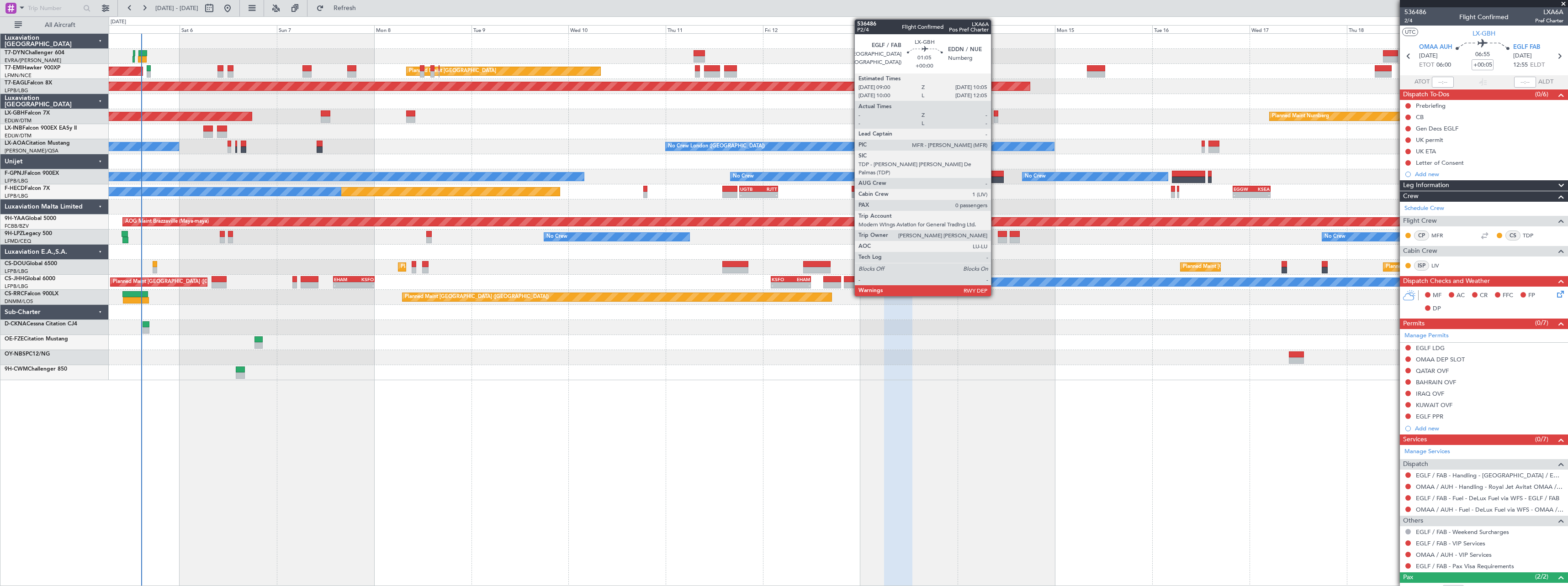
click at [995, 114] on div at bounding box center [995, 114] width 4 height 6
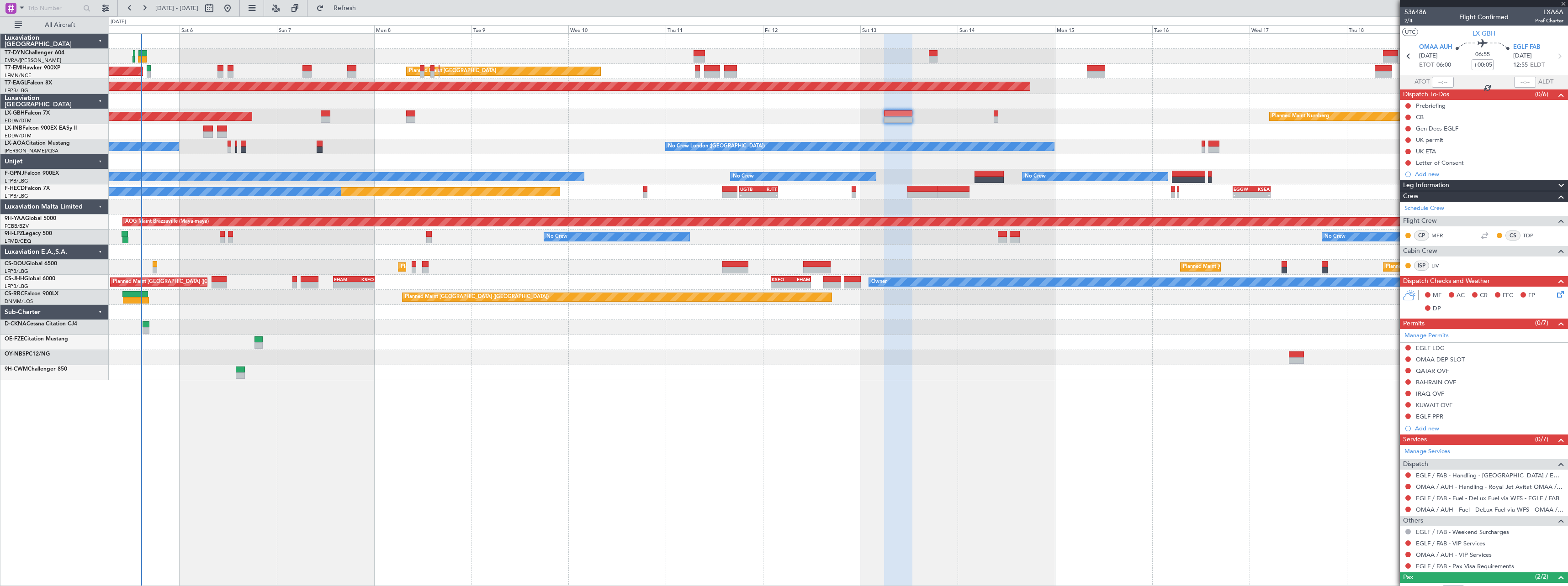
type input "0"
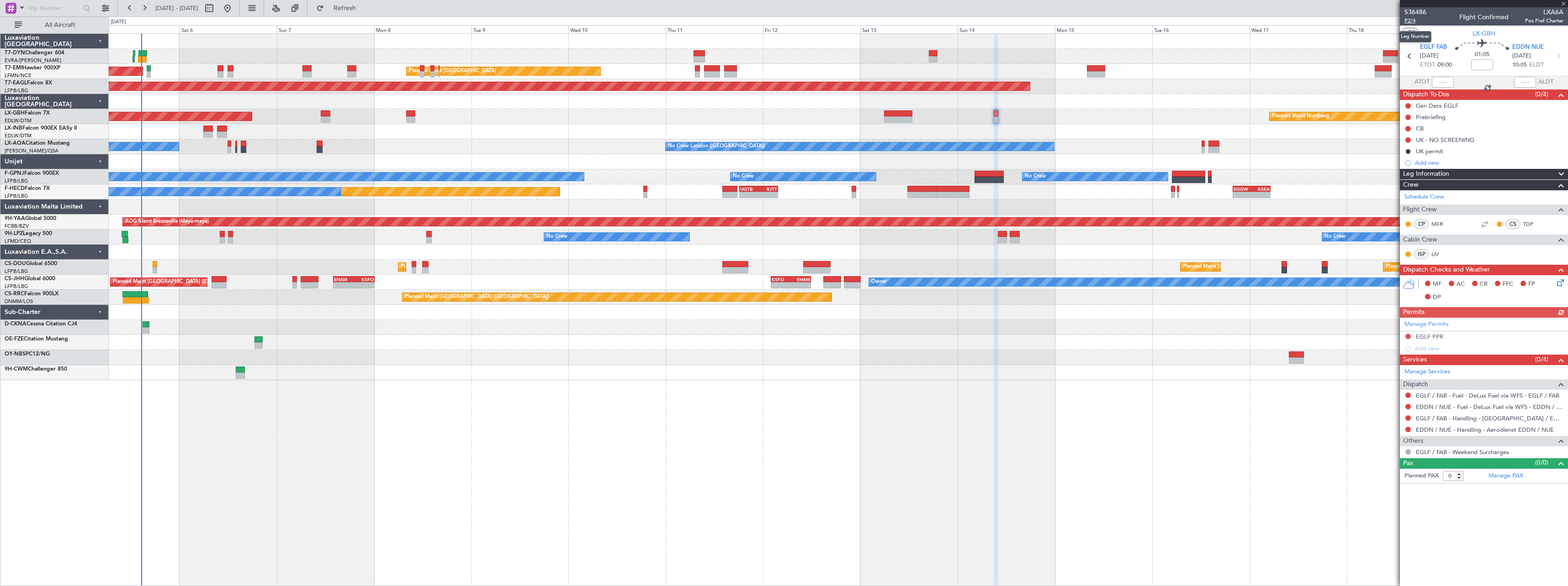
click at [1412, 21] on span "P2/4" at bounding box center [1415, 21] width 22 height 7
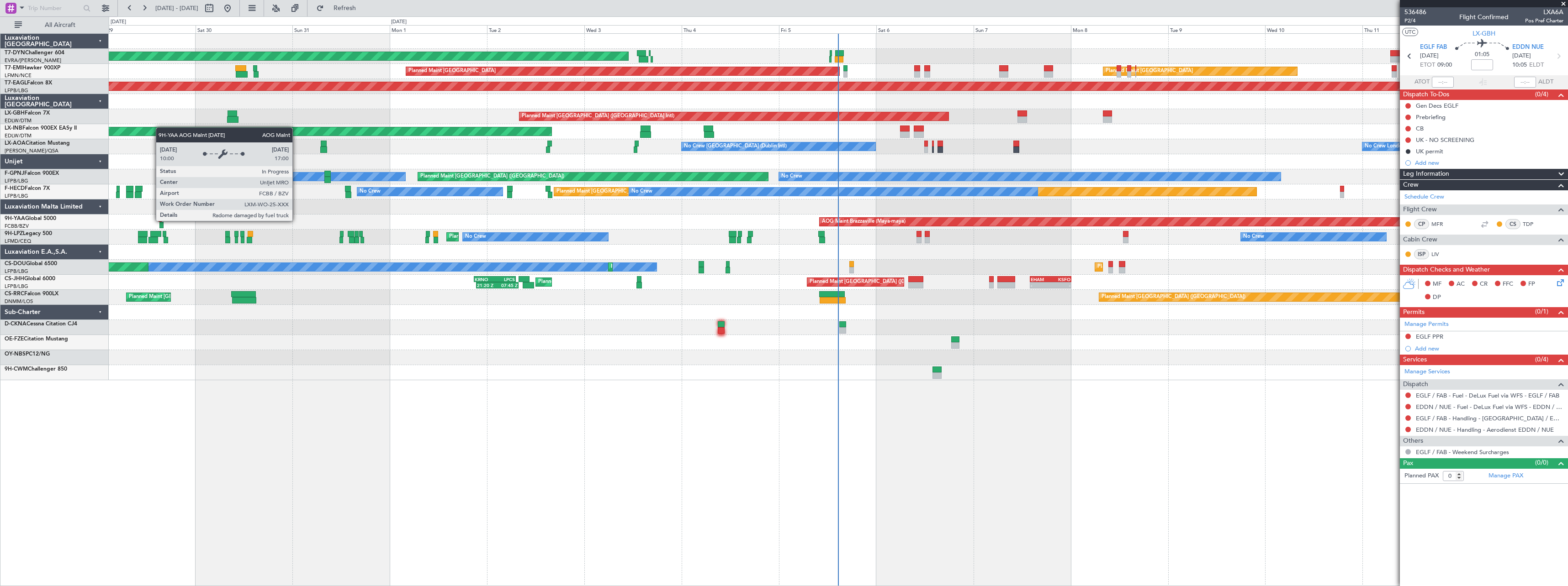
click at [993, 220] on div "AOG Maint Brazzaville (Maya-maya)" at bounding box center [1514, 221] width 1389 height 8
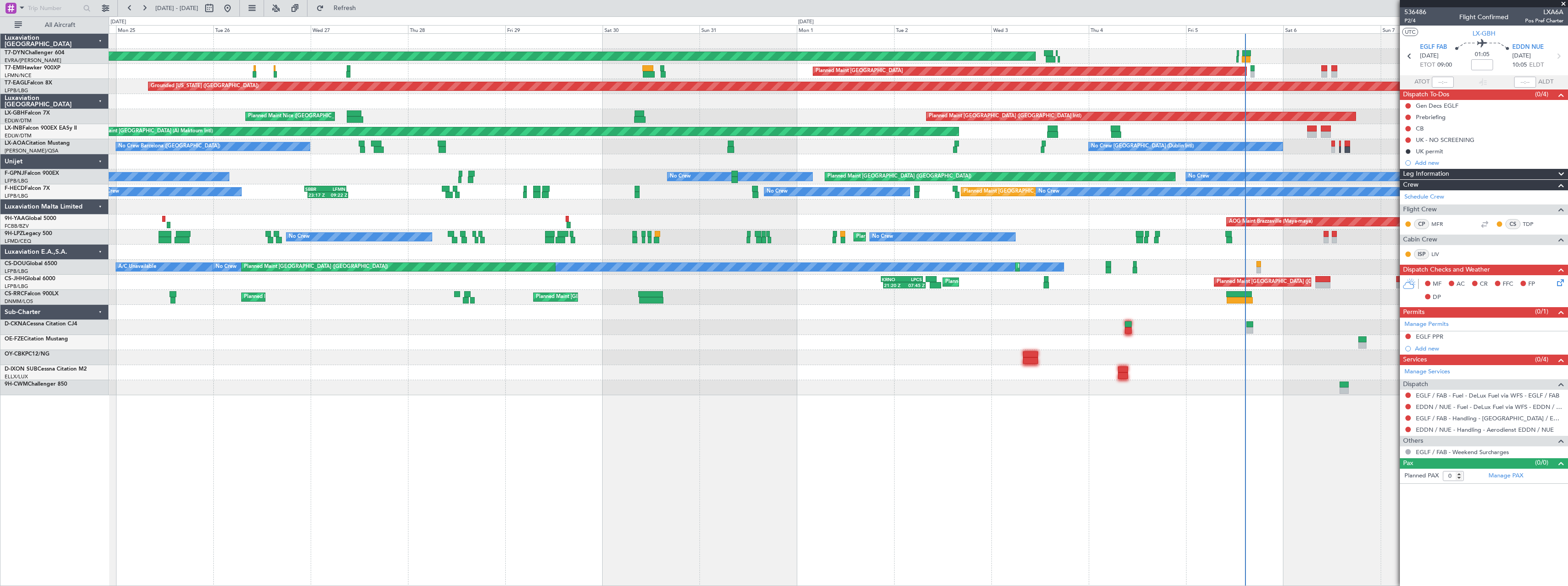
click at [771, 282] on div "AOG Maint Riga (Riga Intl) Planned Maint Basel-Mulhouse Planned Maint Zurich Pl…" at bounding box center [838, 214] width 1459 height 362
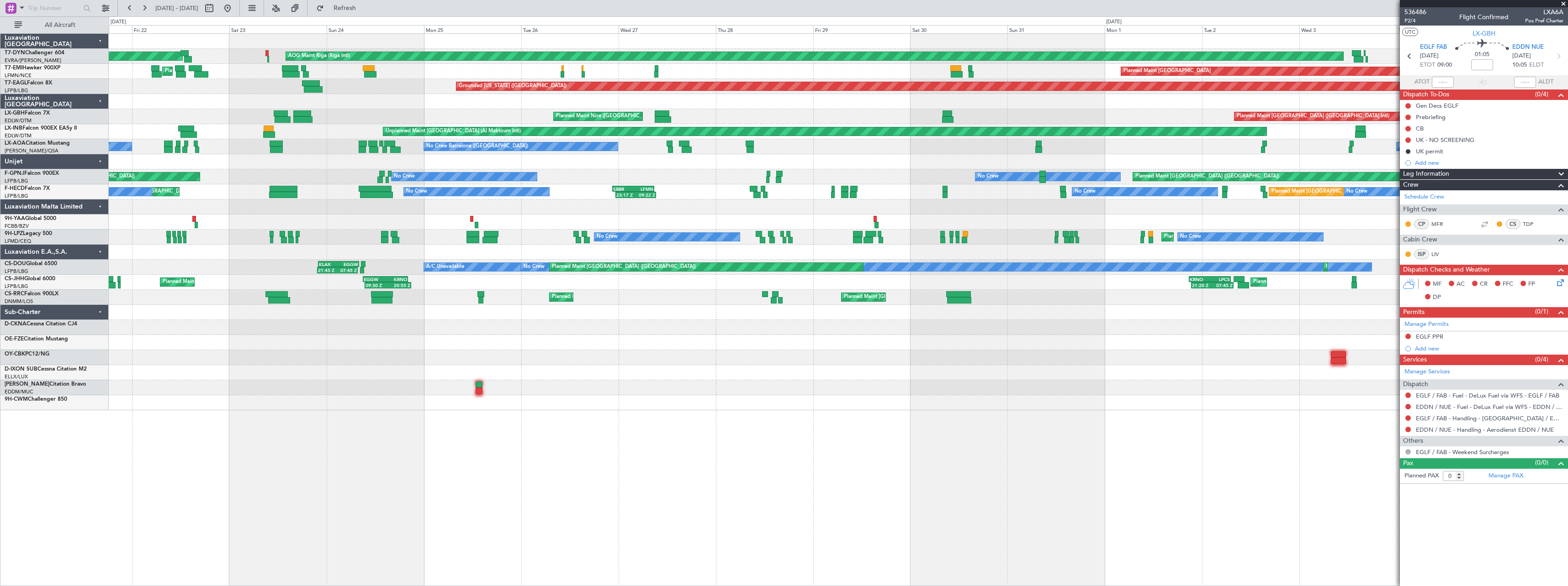
click at [526, 213] on div at bounding box center [838, 207] width 1459 height 15
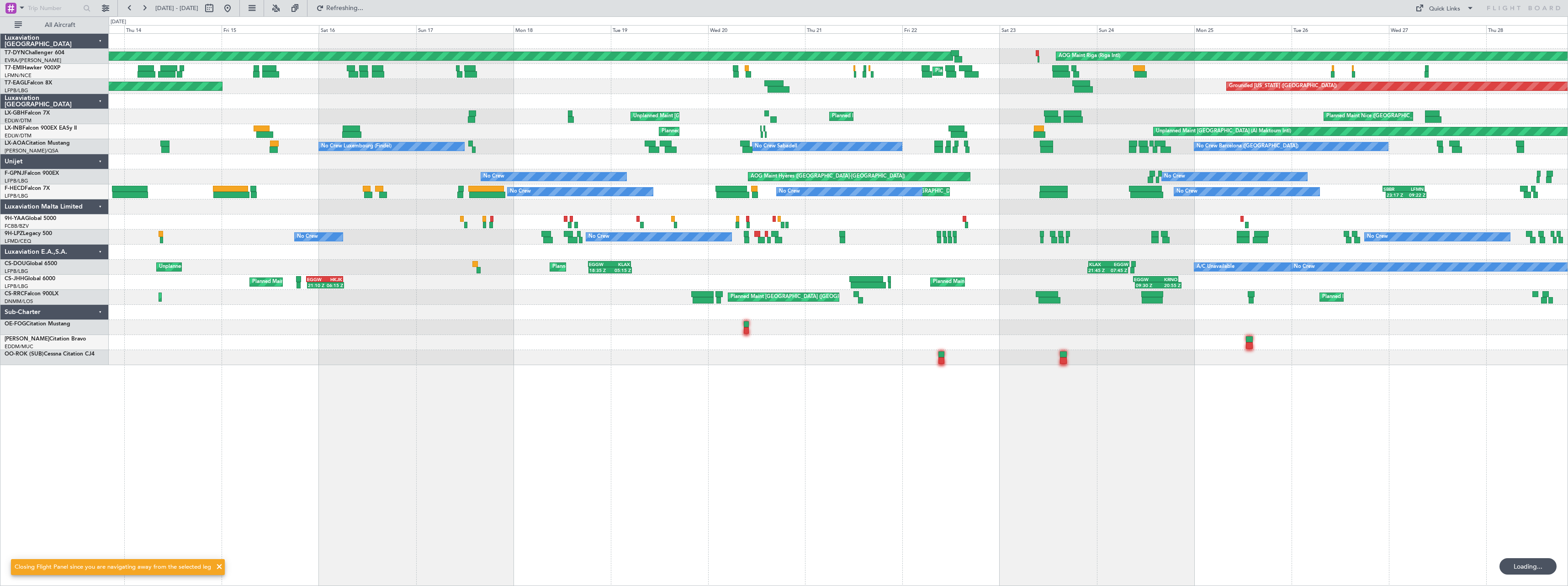
click at [952, 192] on div "Planned Maint Paris (Le Bourget) Planned Maint Paris (Le Bourget) No Crew No Cr…" at bounding box center [838, 192] width 1459 height 15
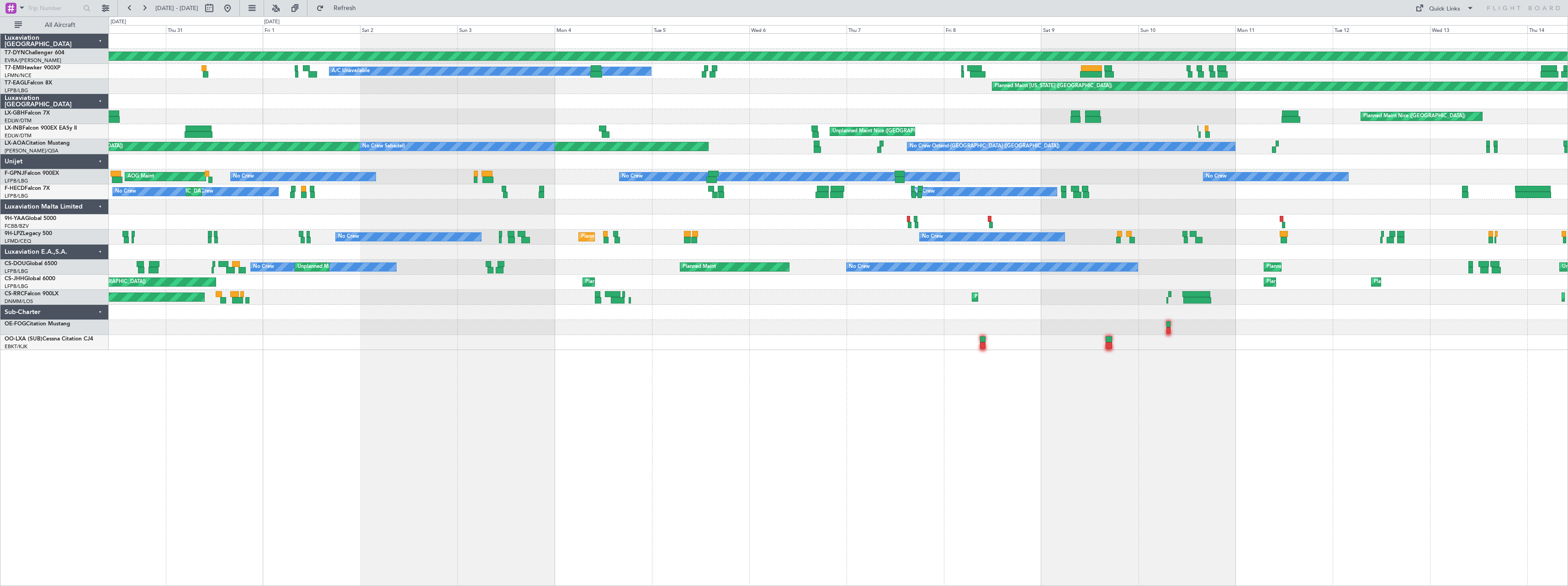
click at [987, 130] on div "Planned Maint Basel-Mulhouse A/C Unavailable Planned Maint Zurich Planned Maint…" at bounding box center [838, 191] width 1459 height 316
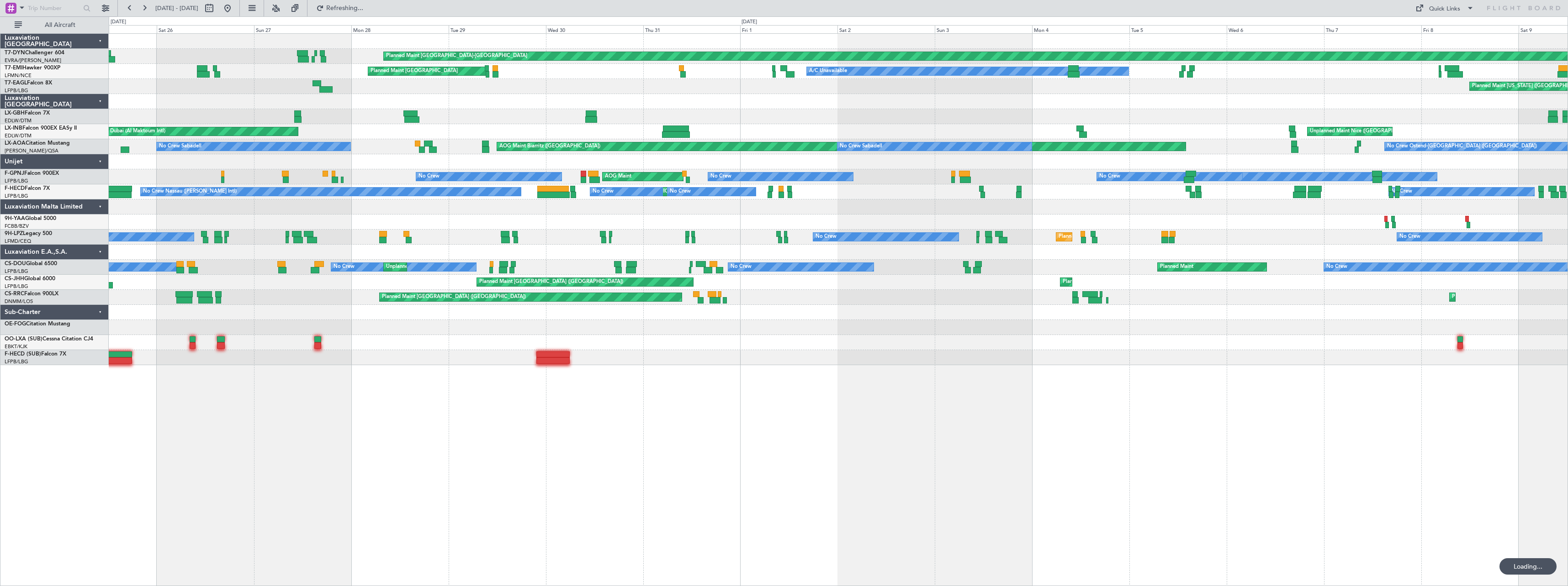
click at [404, 130] on div "Unplanned Maint Nice (Côte d'Azur Airport) AOG Maint Dubai (Al Maktoum Intl)" at bounding box center [838, 132] width 1459 height 15
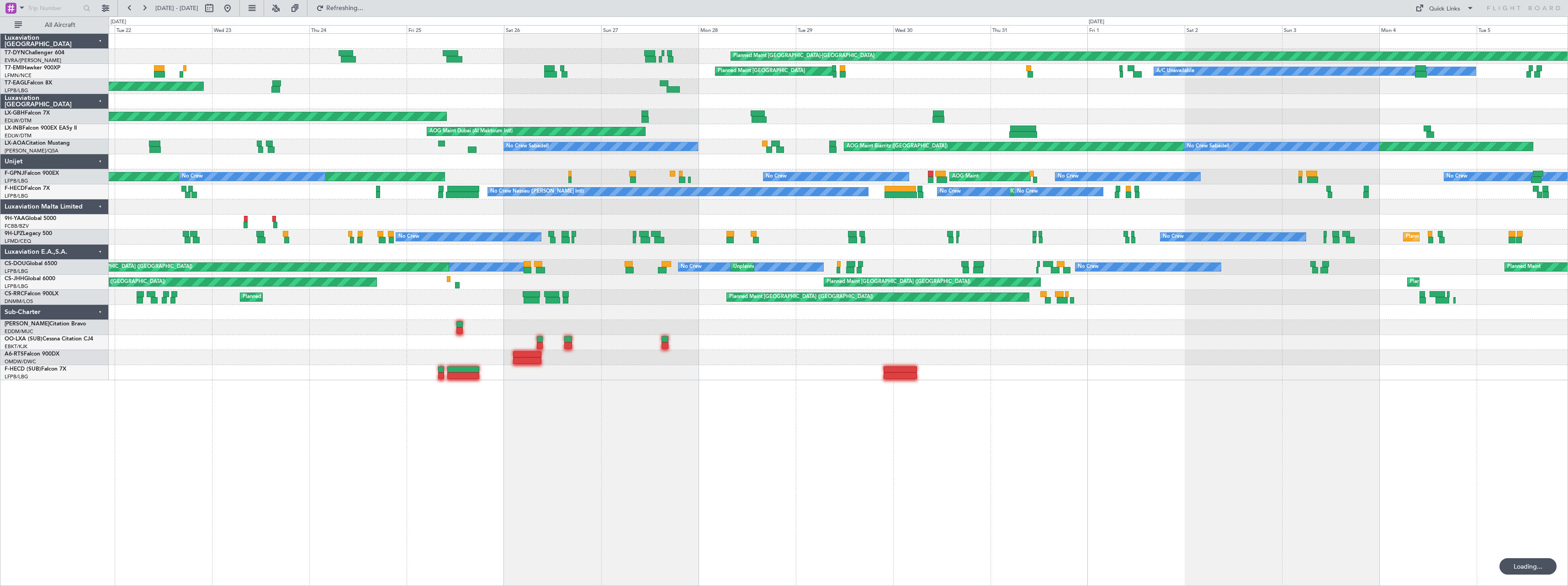
click at [464, 135] on div "AOG Maint Dubai (Al Maktoum Intl) Planned Maint Dubai (Al Maktoum Intl) Unplann…" at bounding box center [838, 132] width 1459 height 15
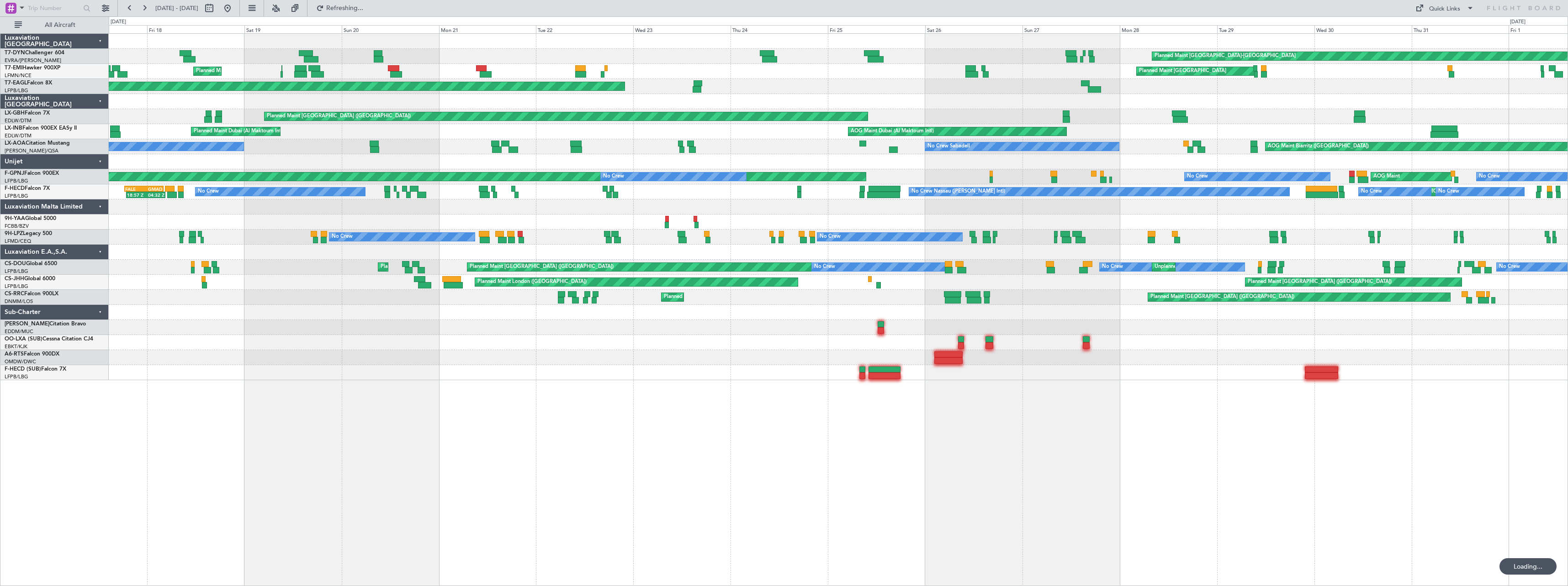
click at [466, 134] on div "AOG Maint Dubai (Al Maktoum Intl) Planned Maint Dubai (Al Maktoum Intl) Unplann…" at bounding box center [838, 132] width 1459 height 15
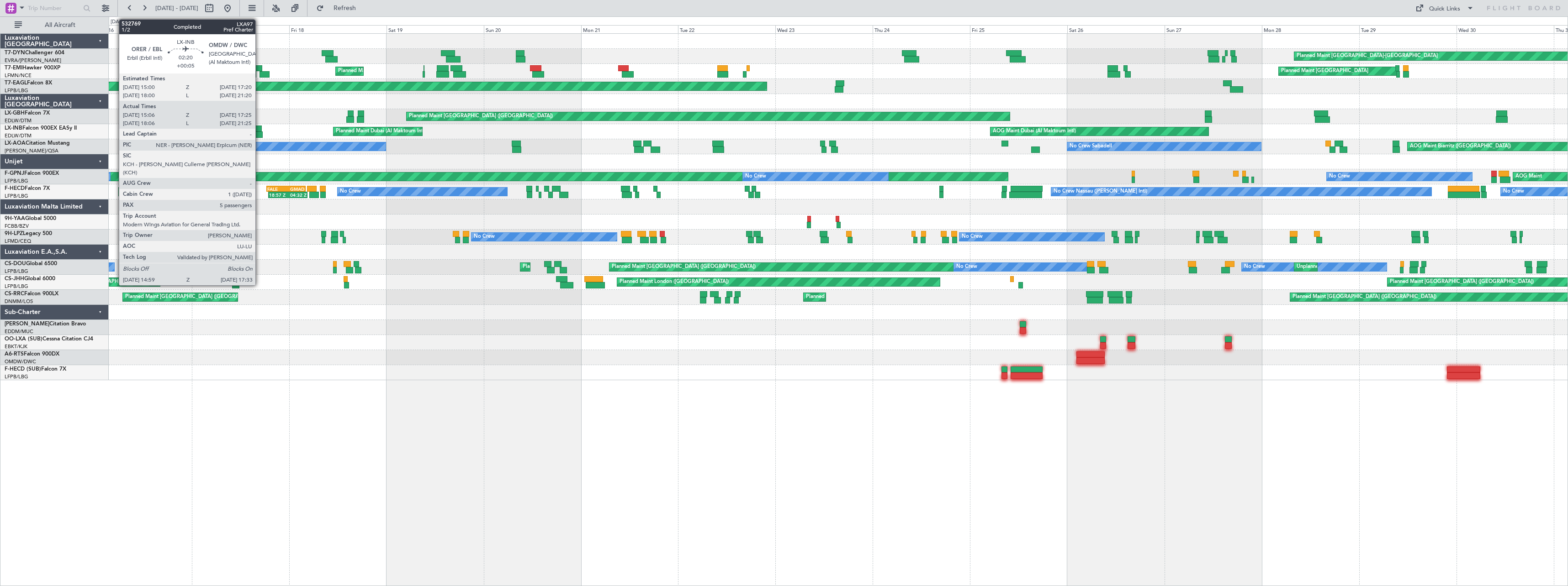
click at [259, 128] on div at bounding box center [257, 129] width 9 height 6
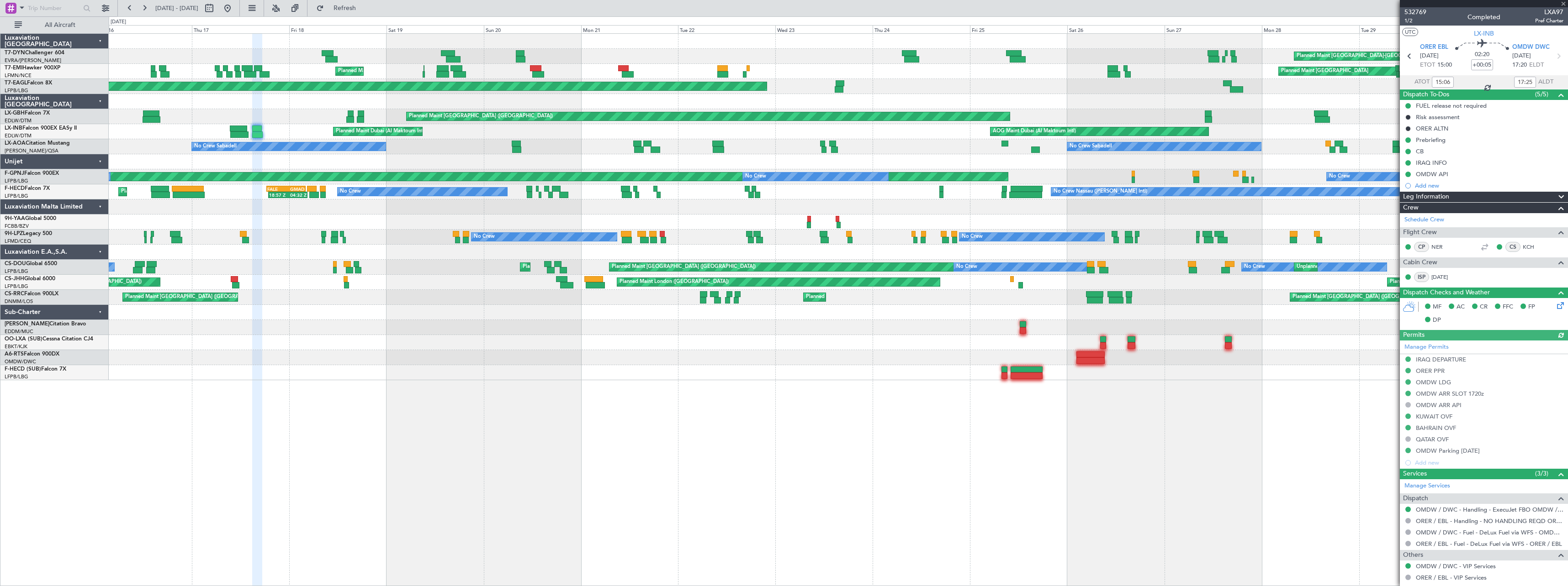
scroll to position [137, 0]
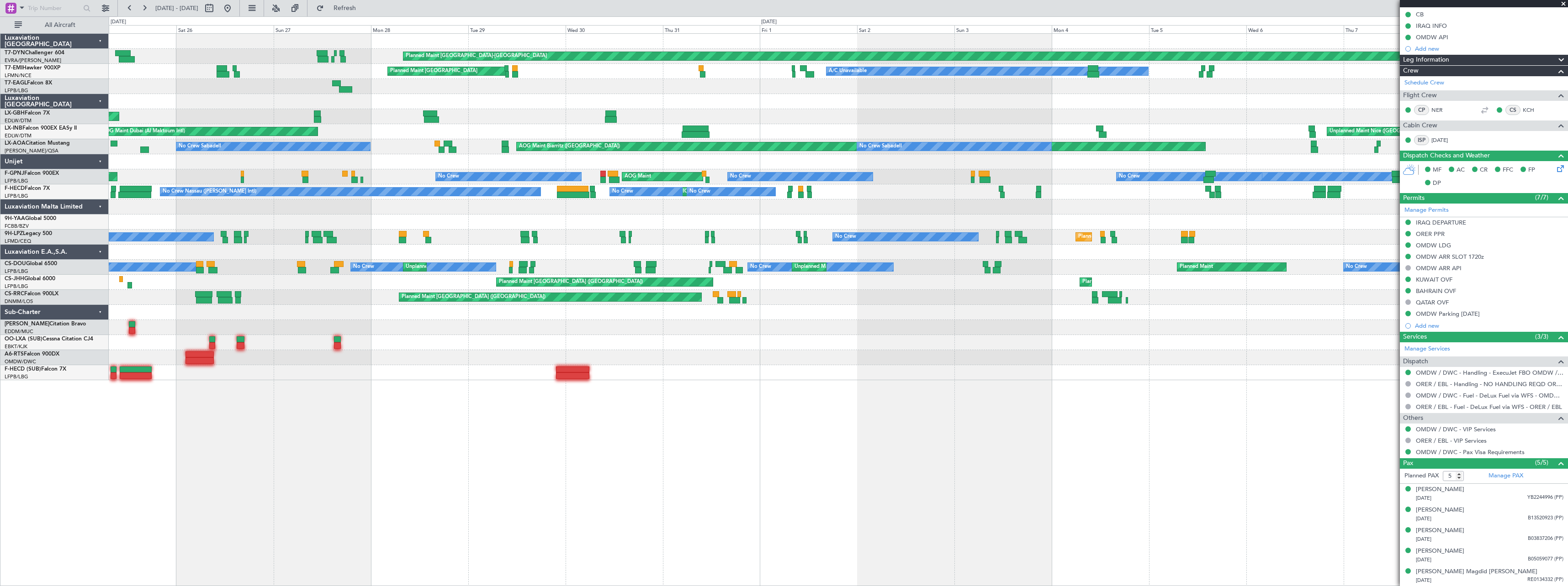
click at [156, 198] on div "Planned Maint Basel-Mulhouse Planned Maint Zurich A/C Unavailable Planned Maint…" at bounding box center [838, 207] width 1459 height 347
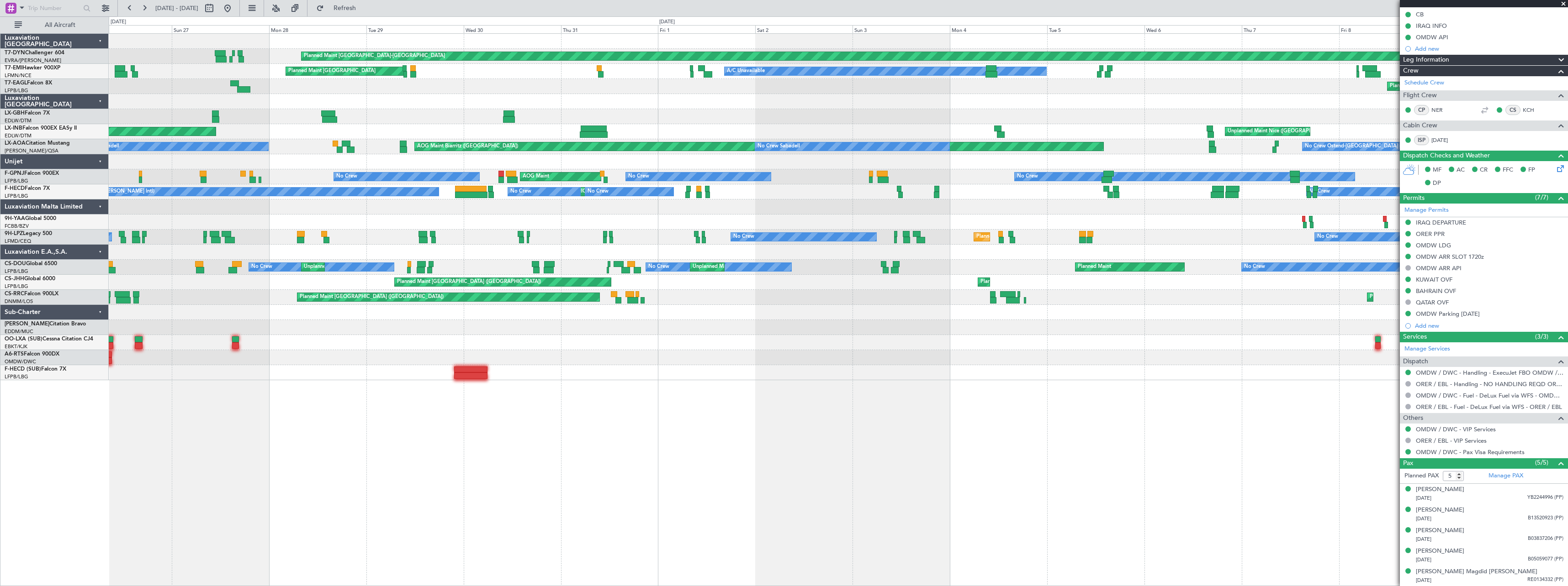
click at [218, 205] on div at bounding box center [838, 207] width 1459 height 15
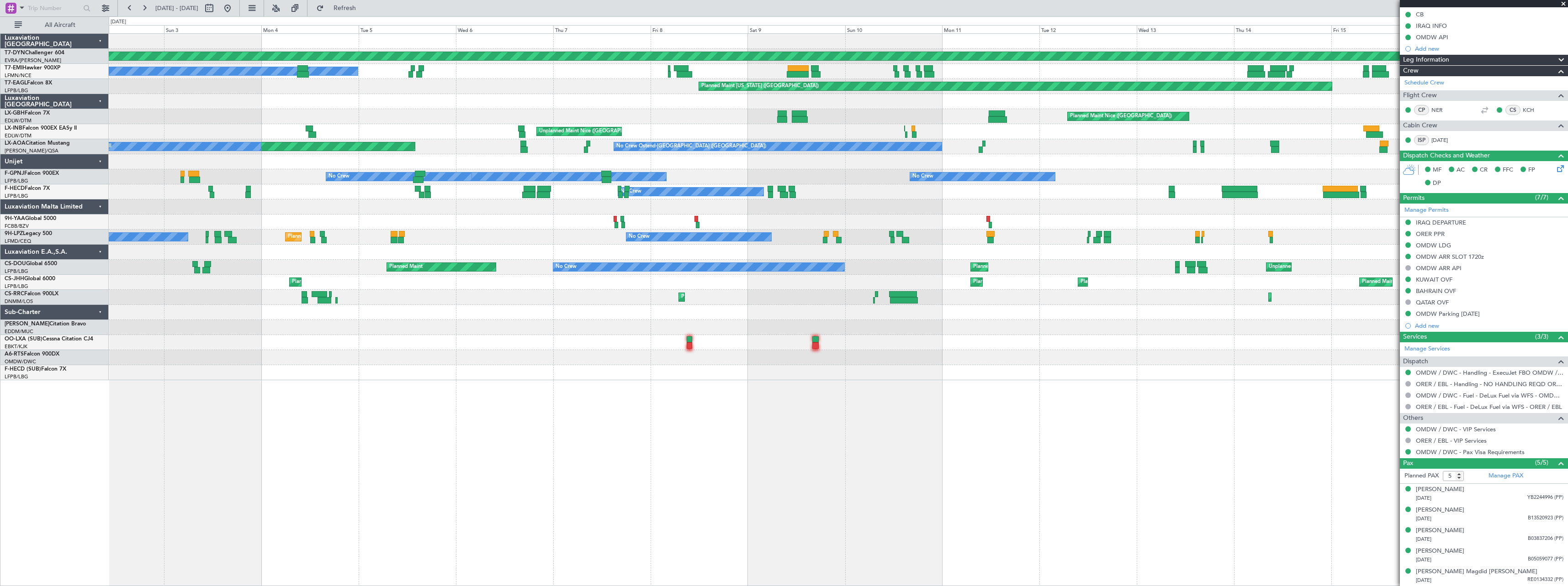
click at [287, 239] on div "No Crew Planned Maint Nice (Côte d'Azur Airport) No Crew No Crew" at bounding box center [838, 237] width 1459 height 15
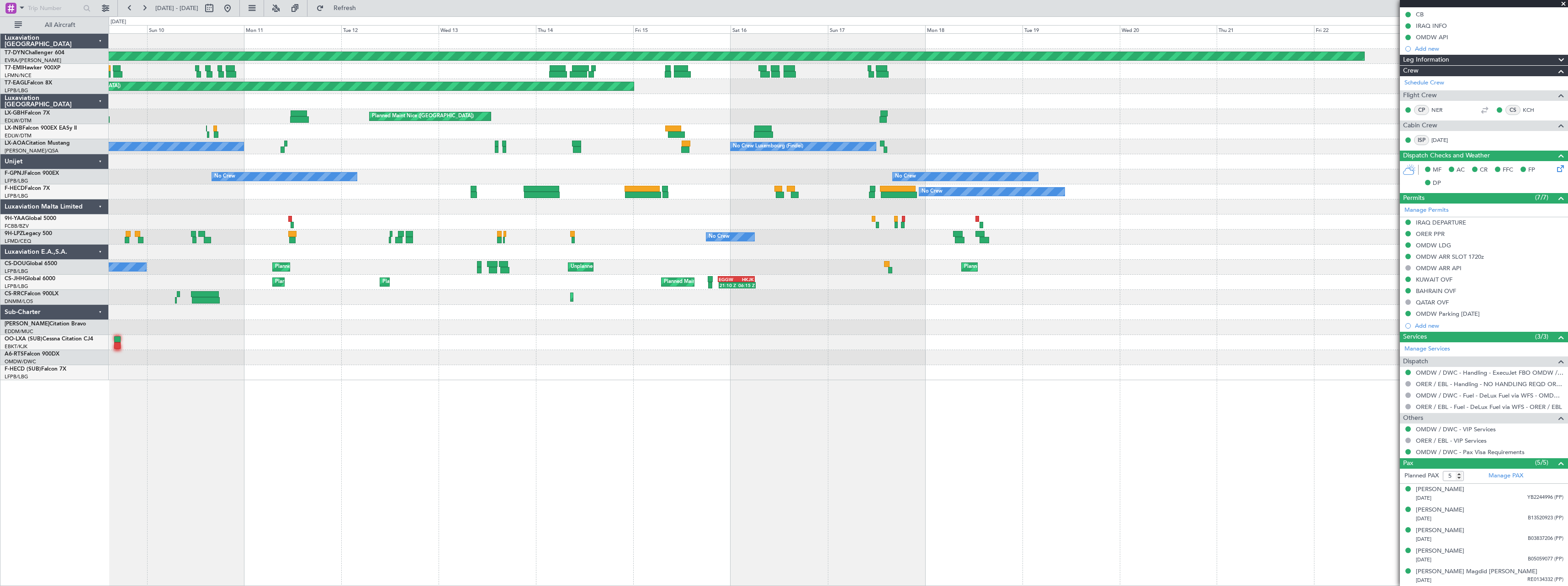
click at [325, 251] on div "Planned Maint Basel-Mulhouse AOG Maint Riga (Riga Intl) Planned Maint New York …" at bounding box center [838, 207] width 1459 height 347
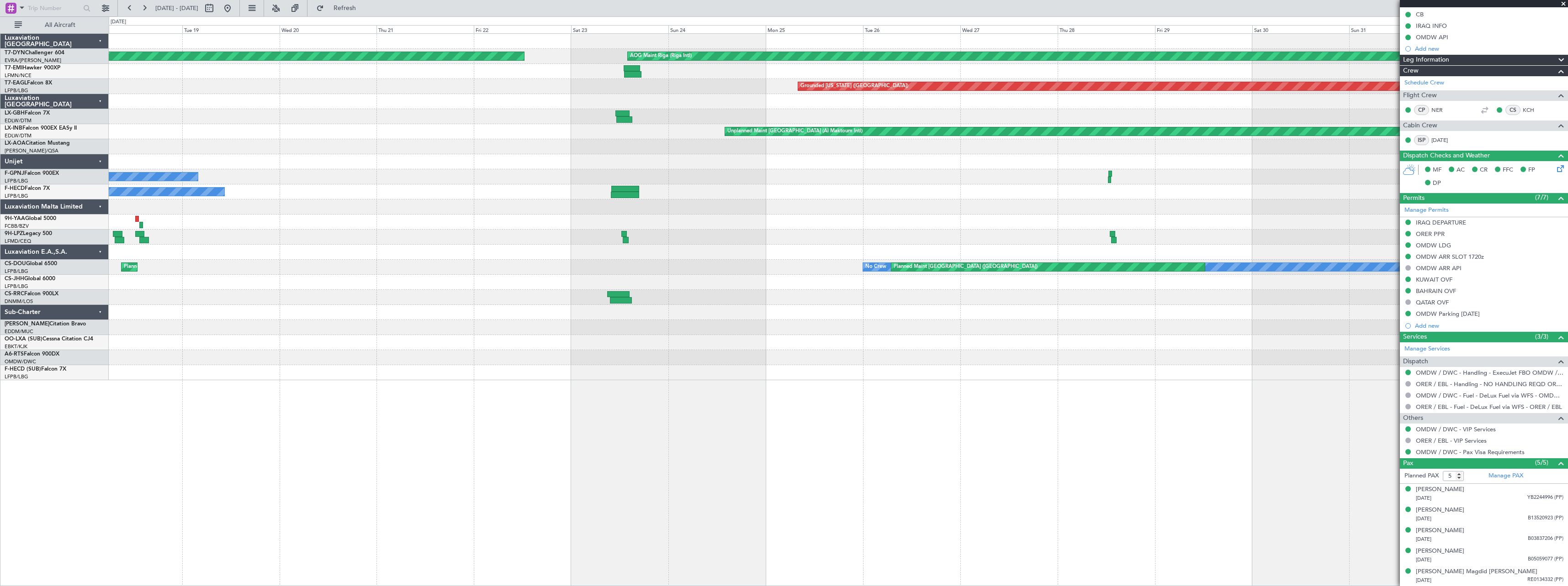
click at [271, 254] on div at bounding box center [838, 252] width 1459 height 15
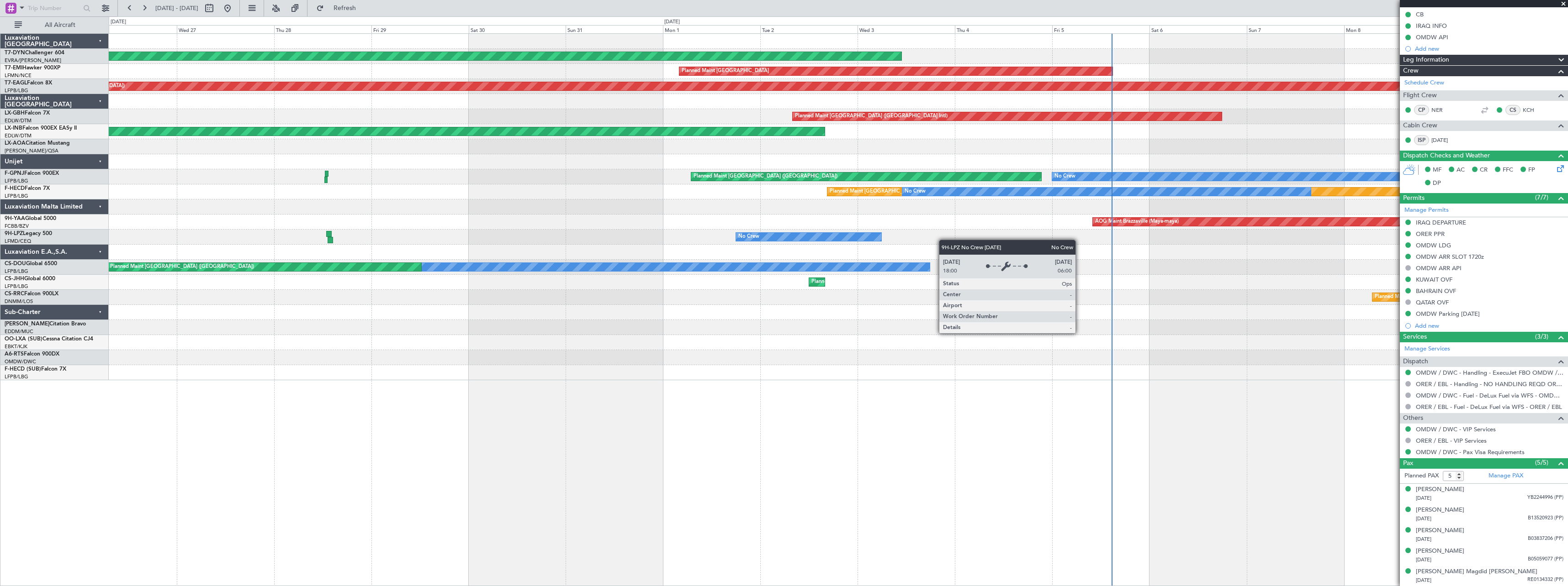
click at [356, 247] on div "AOG Maint Riga (Riga Intl) Planned Maint Zurich Grounded New York (Teterboro) P…" at bounding box center [838, 207] width 1459 height 347
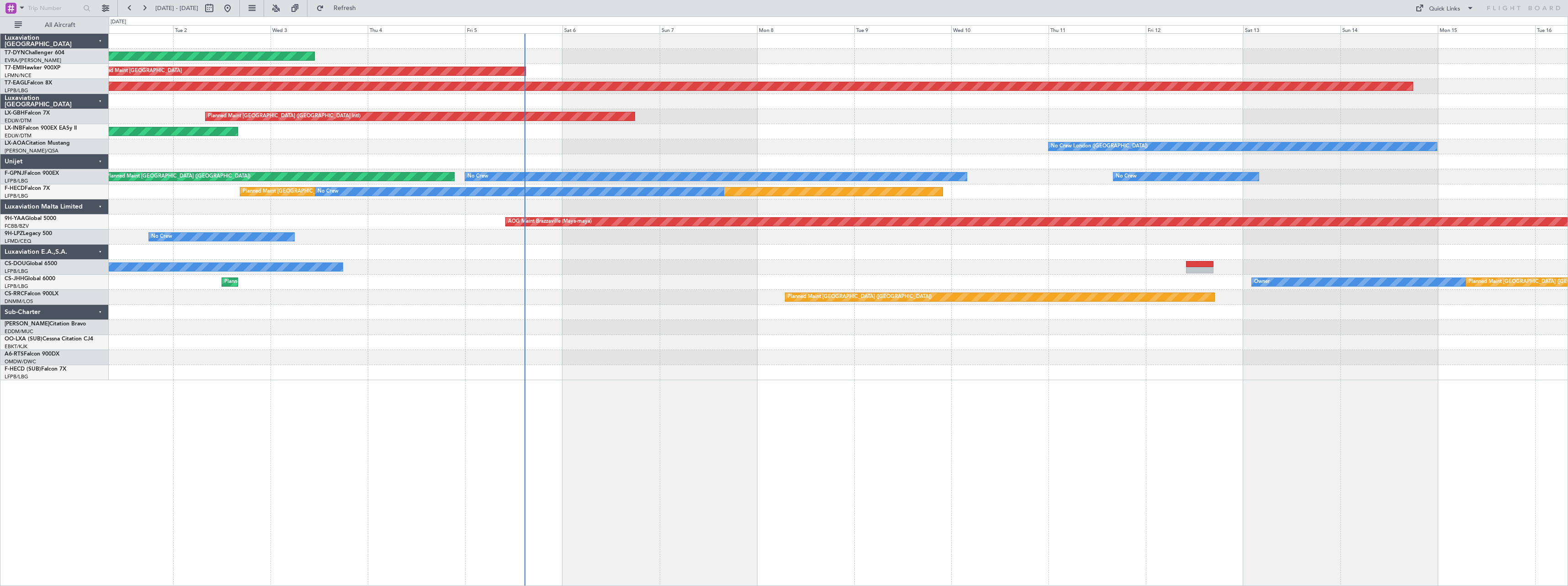
scroll to position [0, 0]
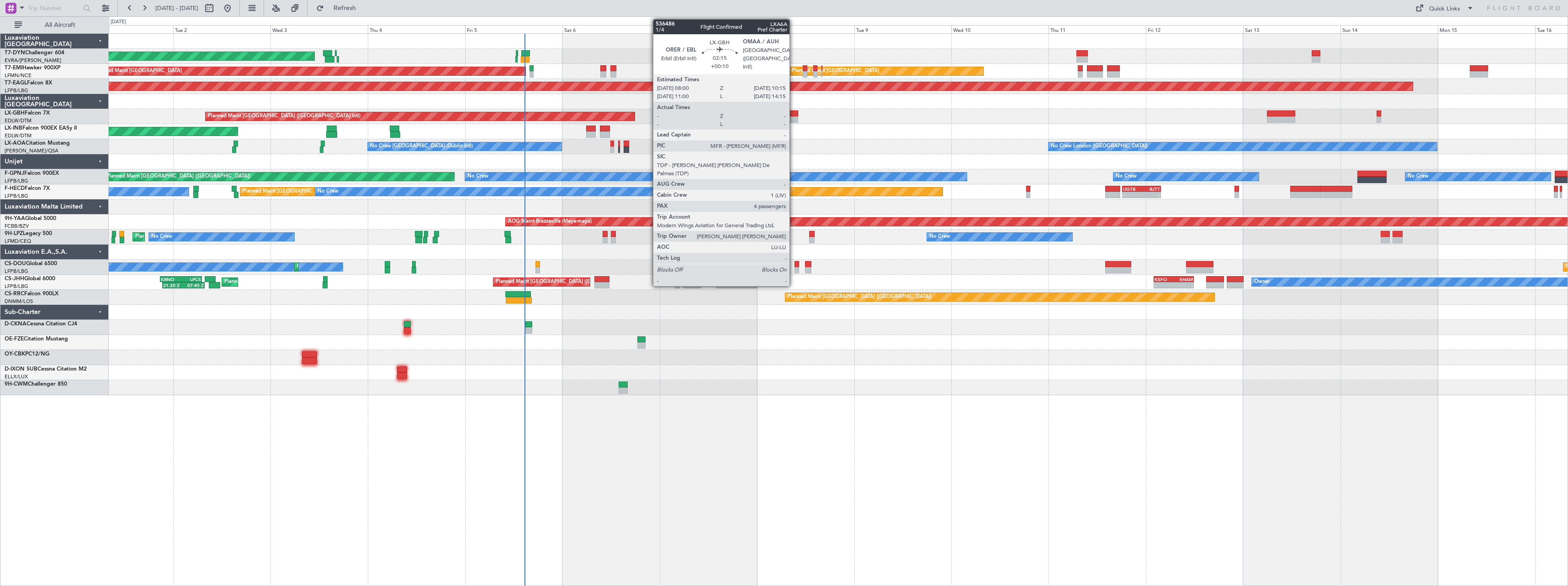
click at [793, 118] on div at bounding box center [793, 119] width 9 height 6
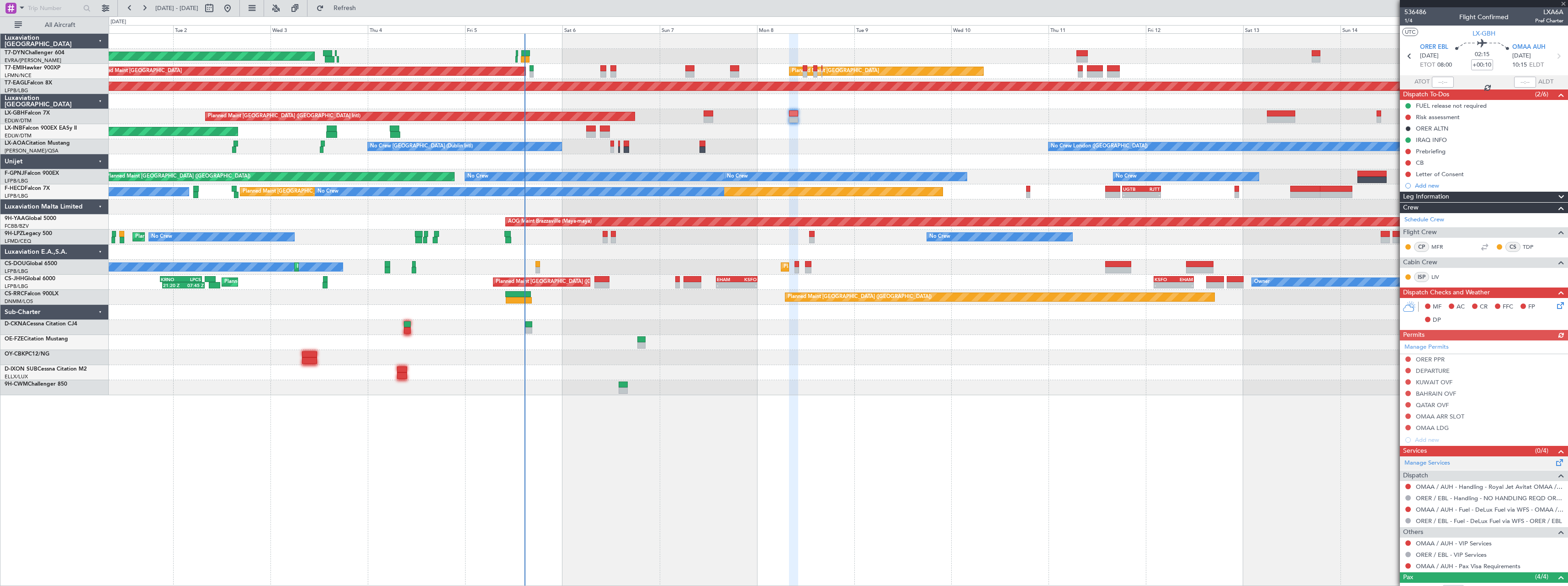
scroll to position [94, 0]
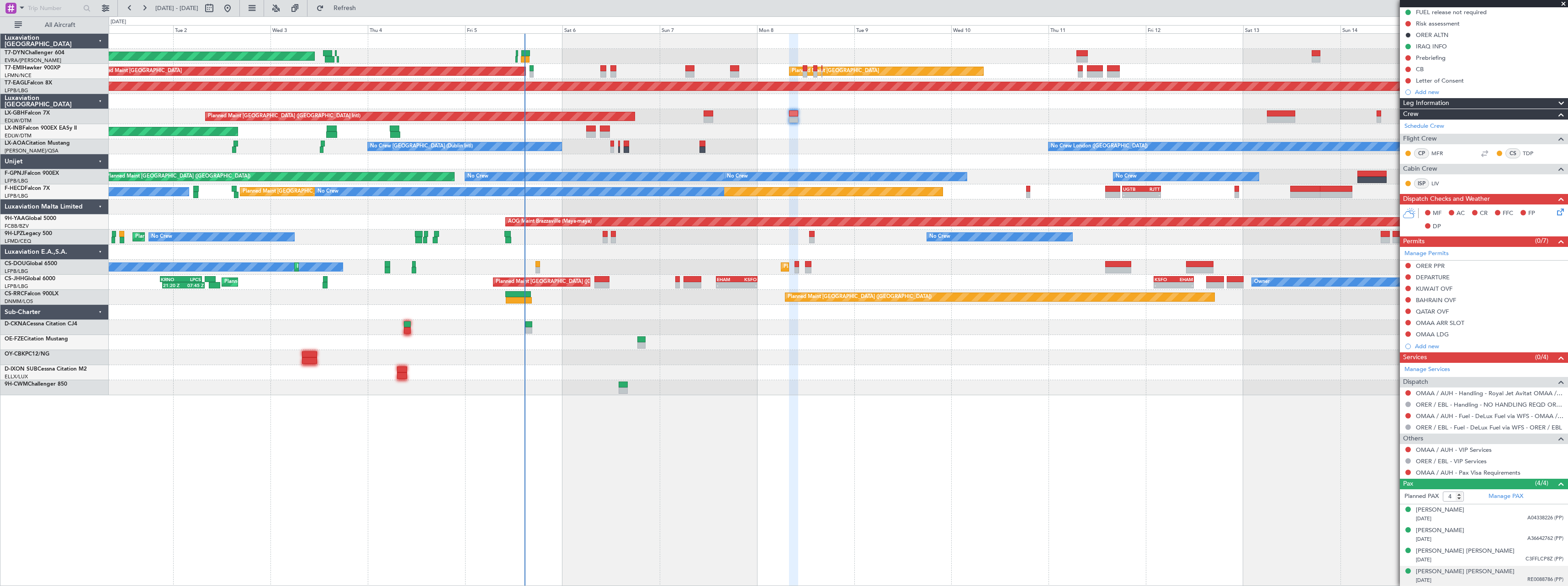
click at [1480, 577] on div "14/07/1999 RE0088786 (PP)" at bounding box center [1489, 580] width 147 height 9
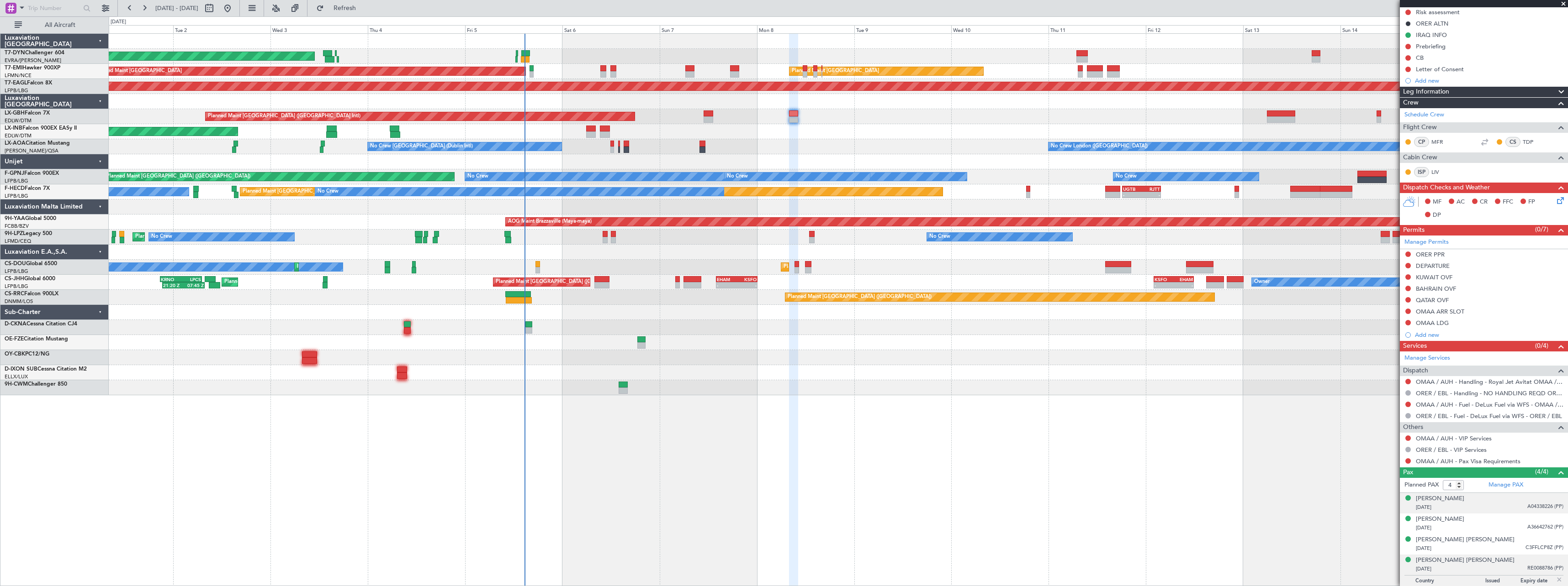
scroll to position [116, 0]
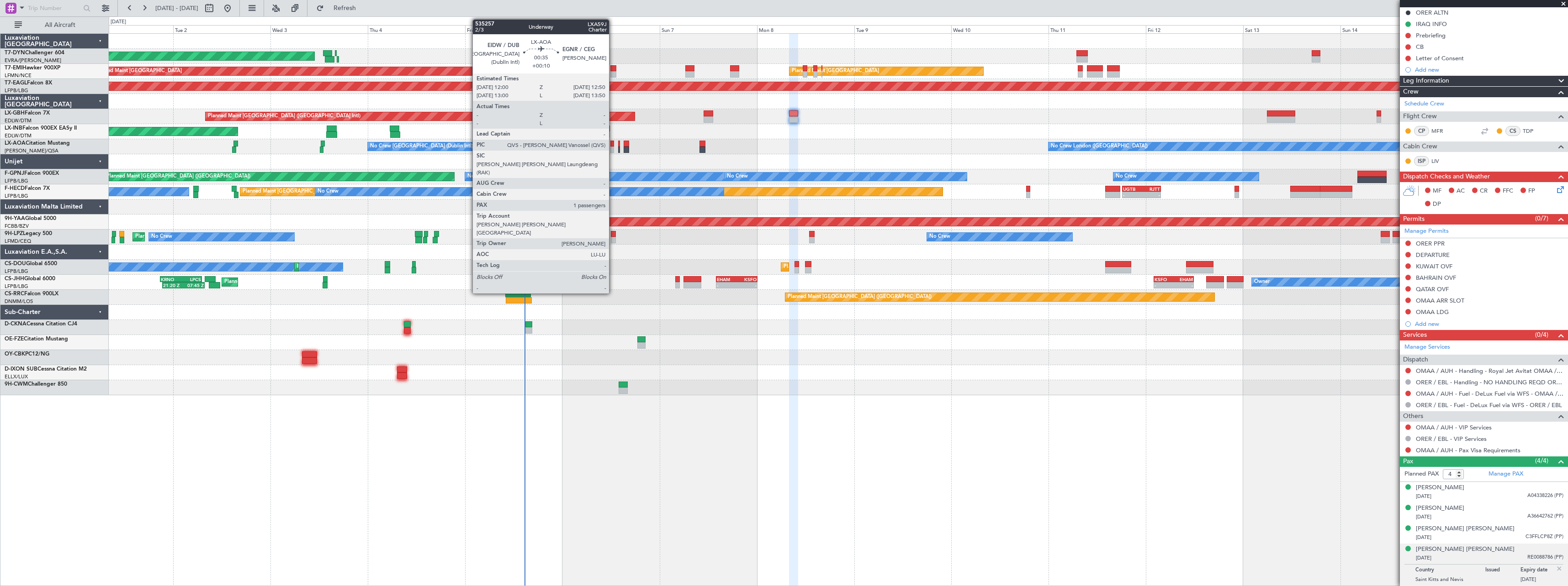
click at [613, 147] on div at bounding box center [612, 150] width 4 height 6
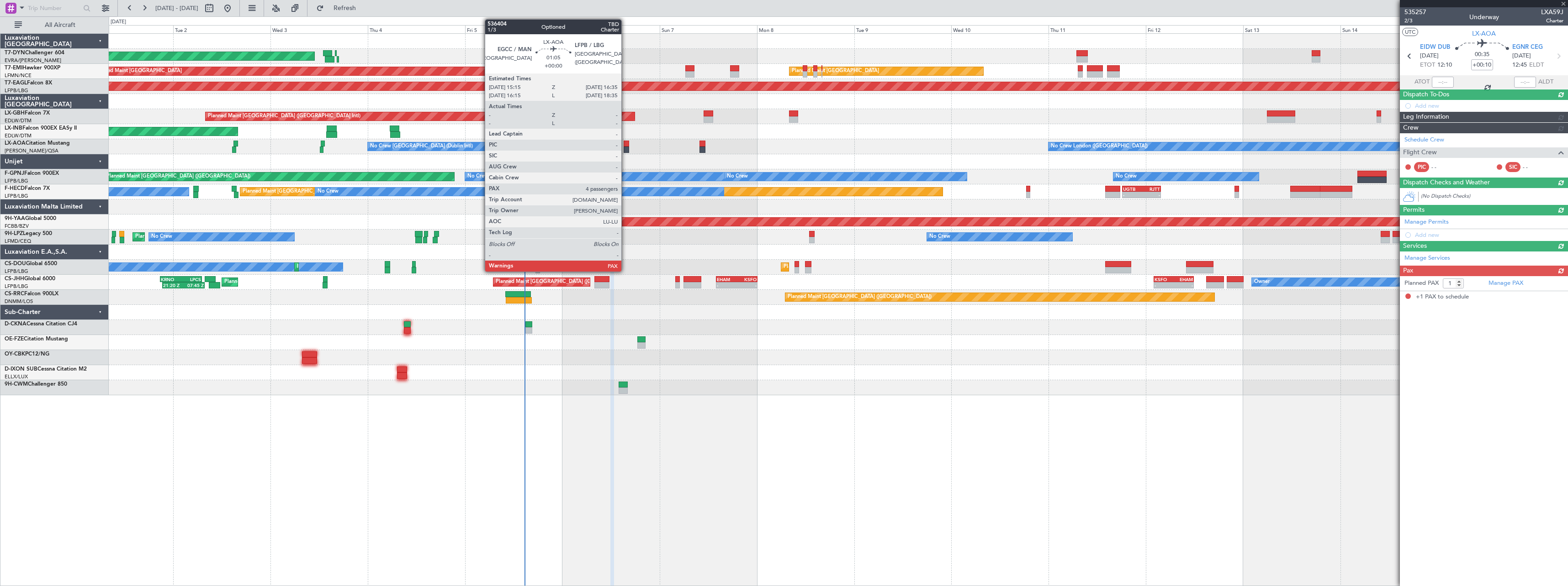
scroll to position [0, 0]
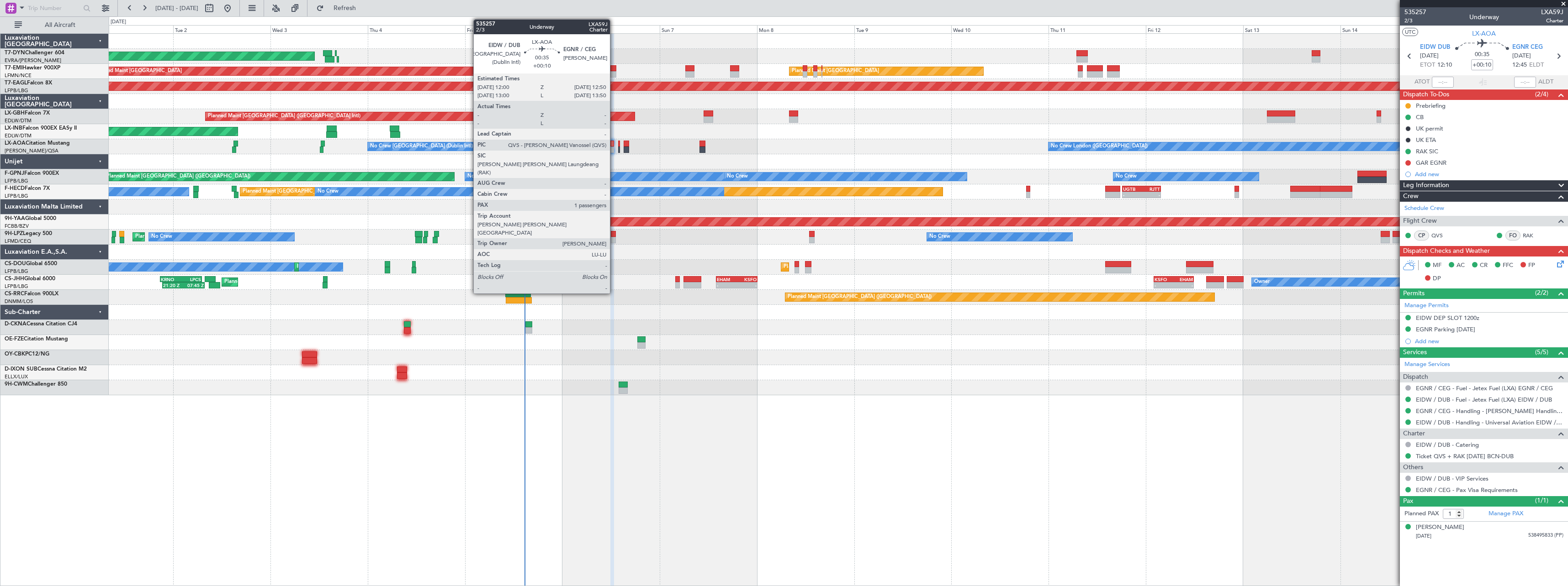
click at [614, 149] on div at bounding box center [612, 150] width 4 height 6
click at [611, 149] on div at bounding box center [612, 150] width 4 height 6
click at [613, 152] on div at bounding box center [612, 150] width 4 height 6
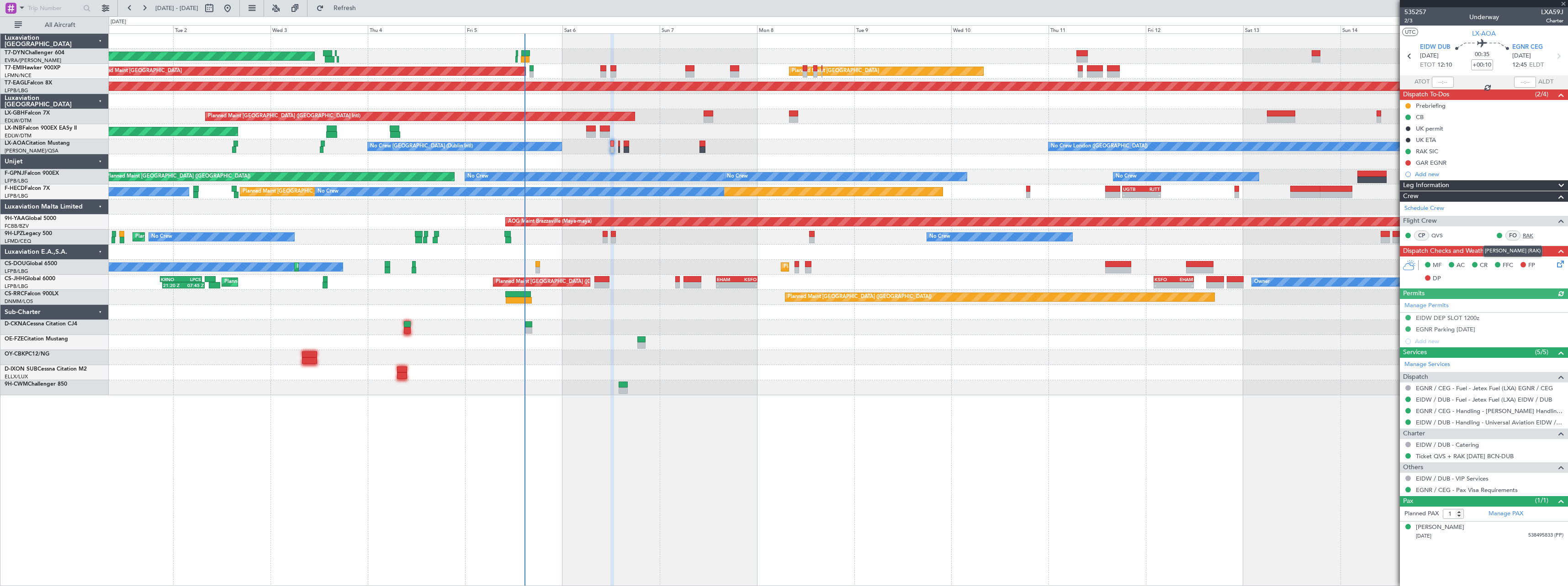
click at [1533, 235] on link "RAK" at bounding box center [1533, 236] width 21 height 8
click at [788, 112] on div "Planned Maint Dubai (Dubai Intl) Planned Maint Nurnberg" at bounding box center [838, 117] width 1459 height 15
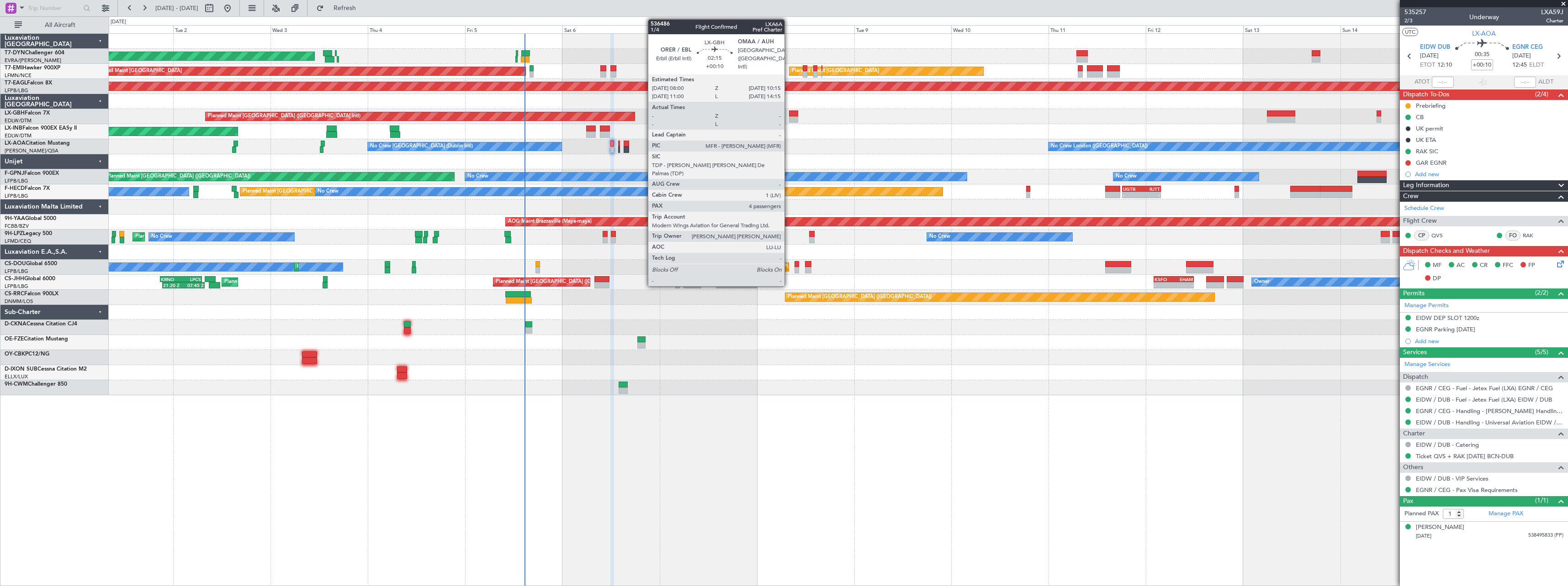
click at [790, 112] on div at bounding box center [793, 114] width 9 height 6
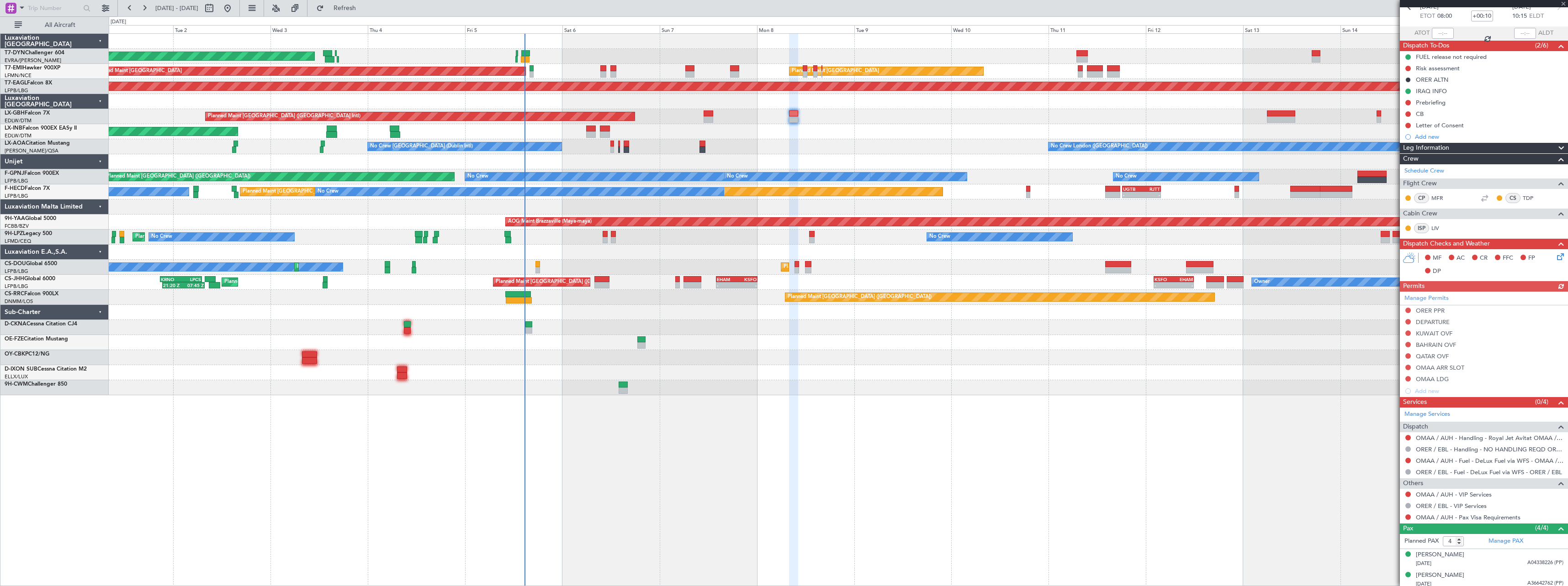
scroll to position [116, 0]
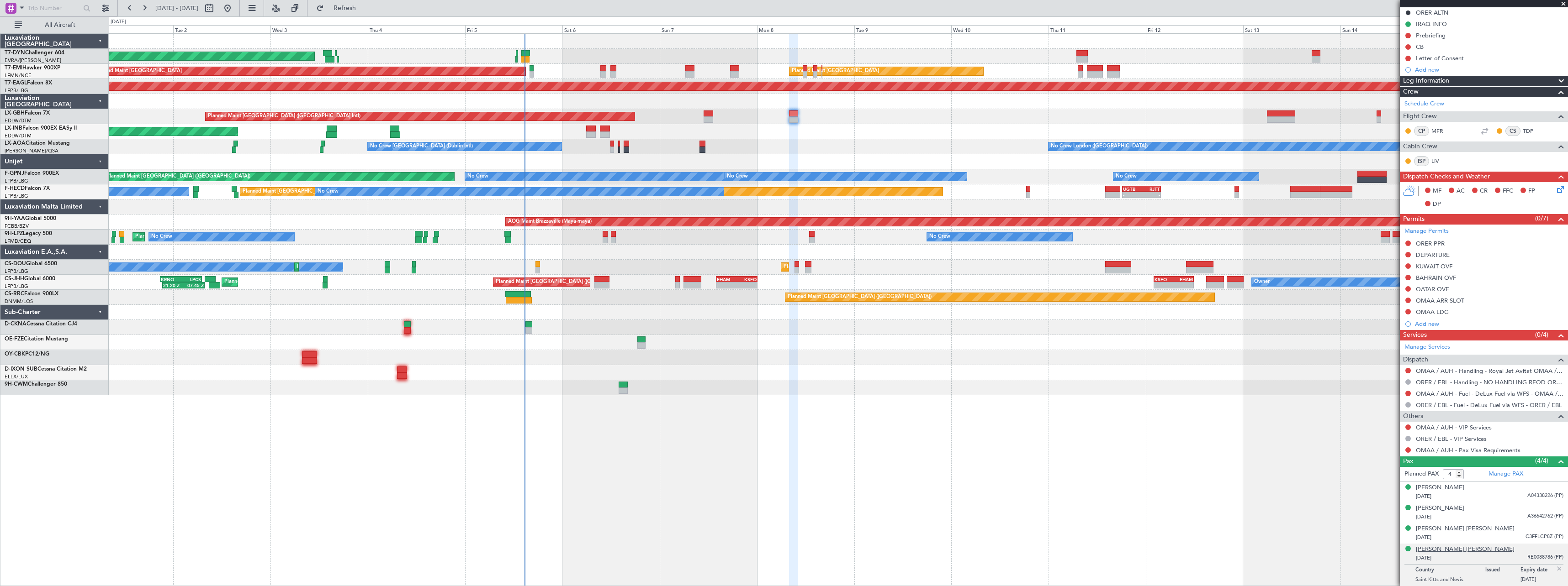
click at [1462, 550] on div "Rania Nechervan Idris BARZANI" at bounding box center [1465, 549] width 99 height 9
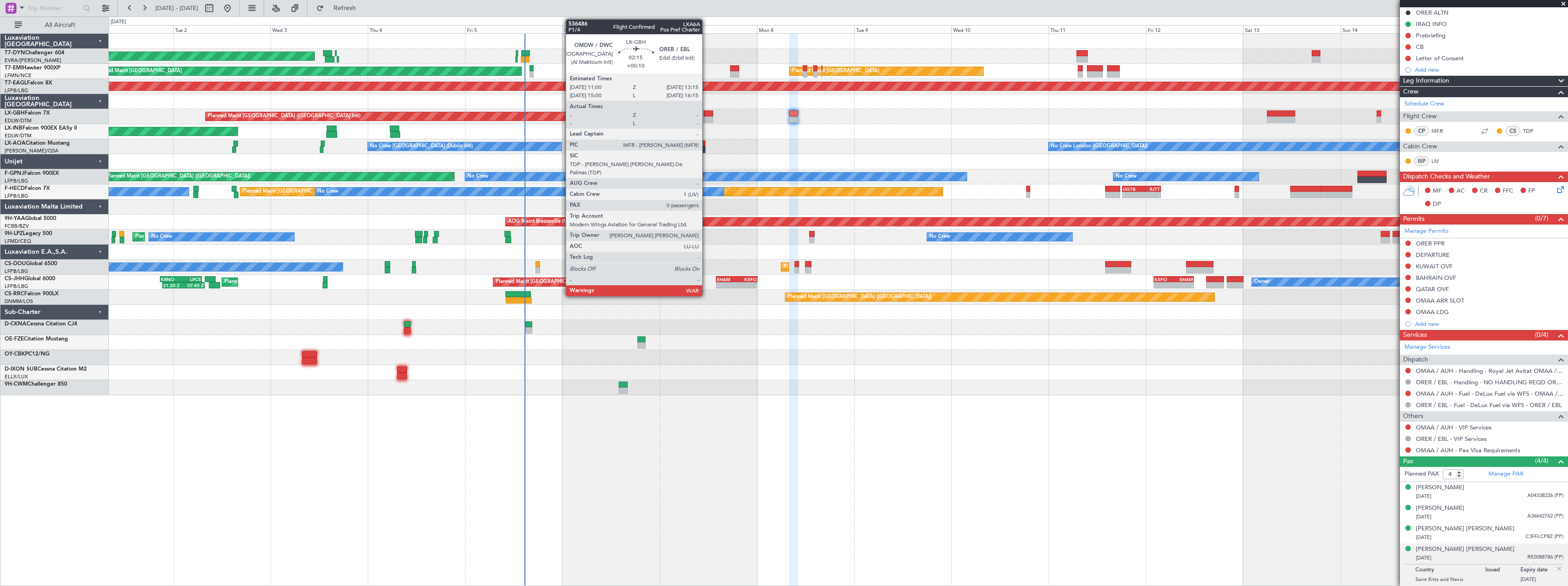
click at [706, 114] on div at bounding box center [708, 114] width 9 height 6
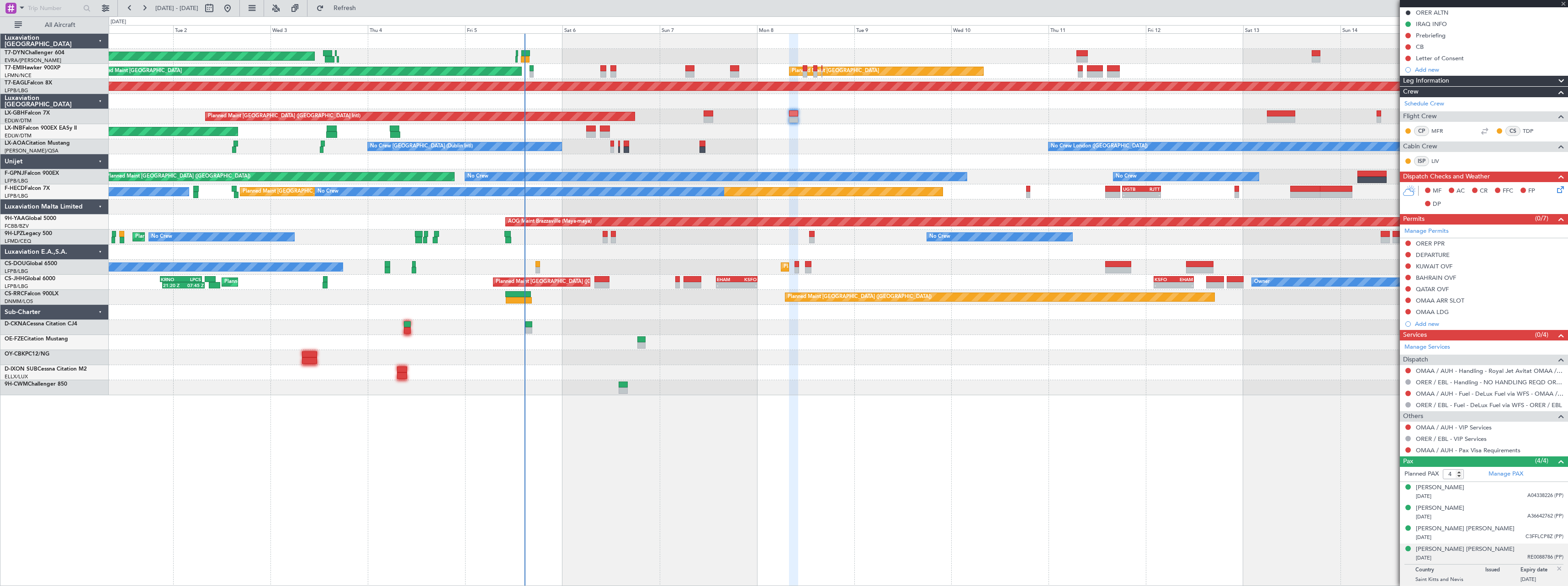
type input "0"
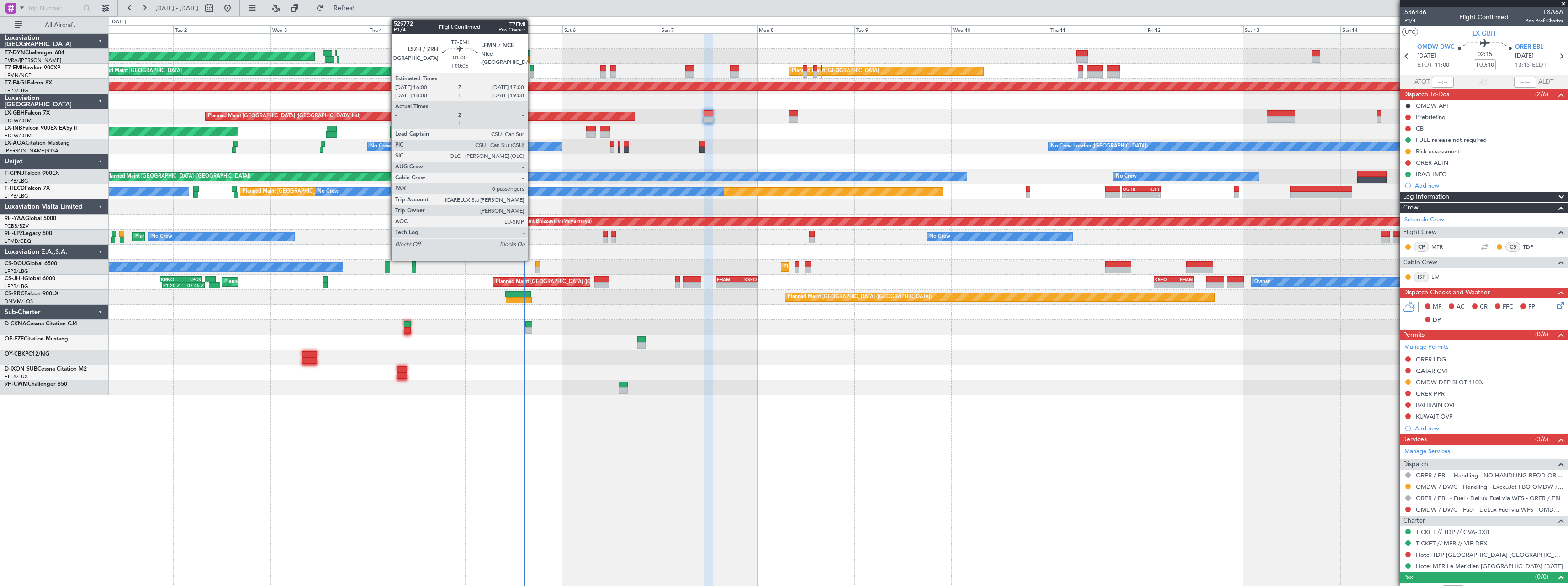
click at [532, 73] on div at bounding box center [532, 75] width 4 height 6
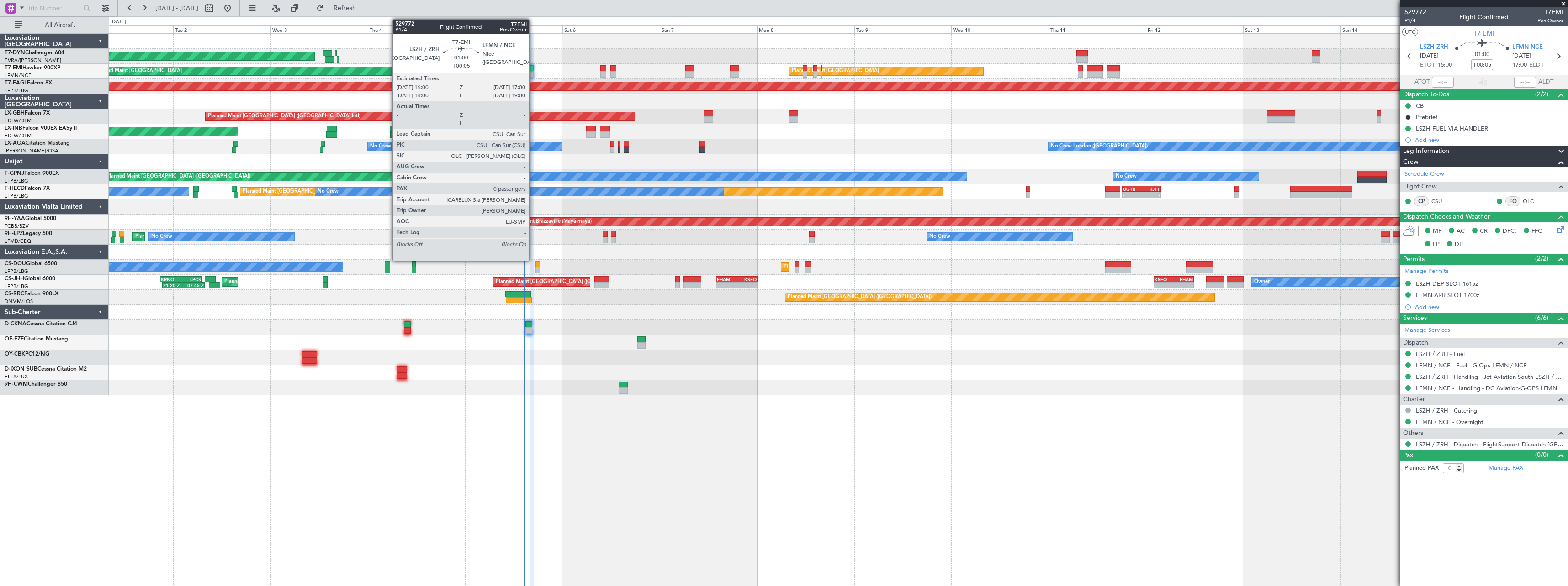
click at [533, 71] on div at bounding box center [532, 68] width 4 height 6
click at [531, 74] on div at bounding box center [532, 75] width 4 height 6
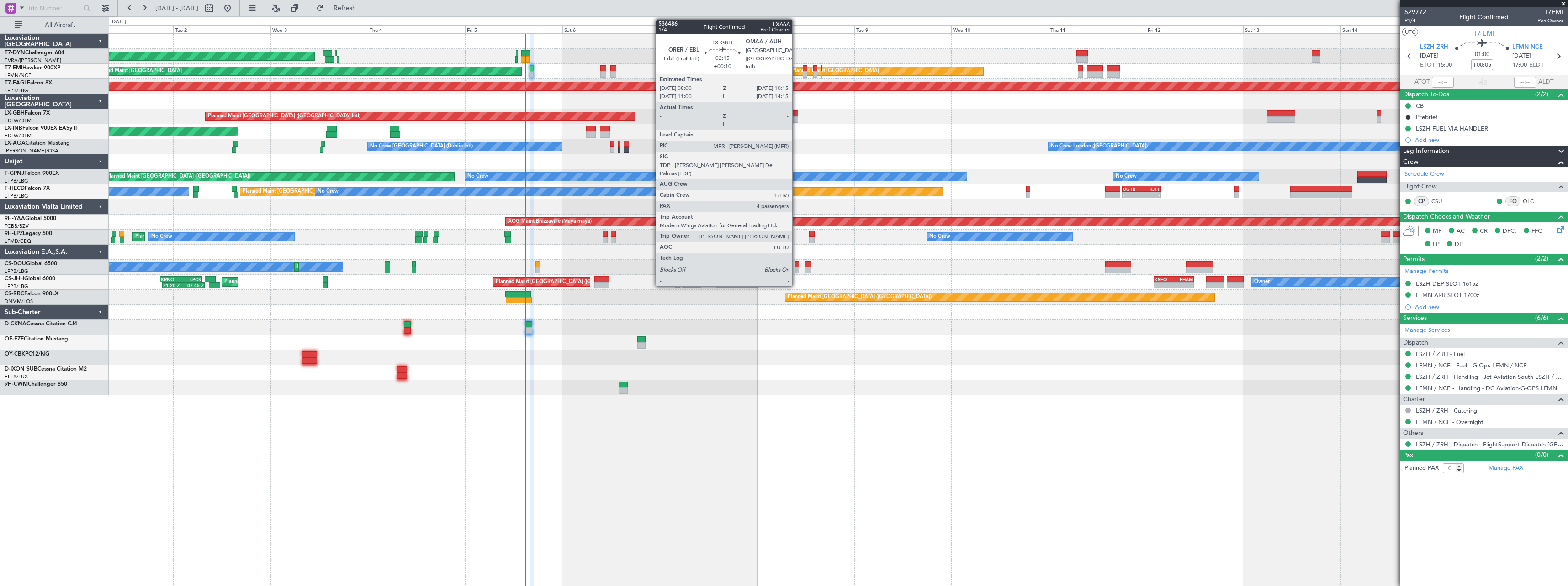
click at [796, 116] on div at bounding box center [793, 119] width 9 height 6
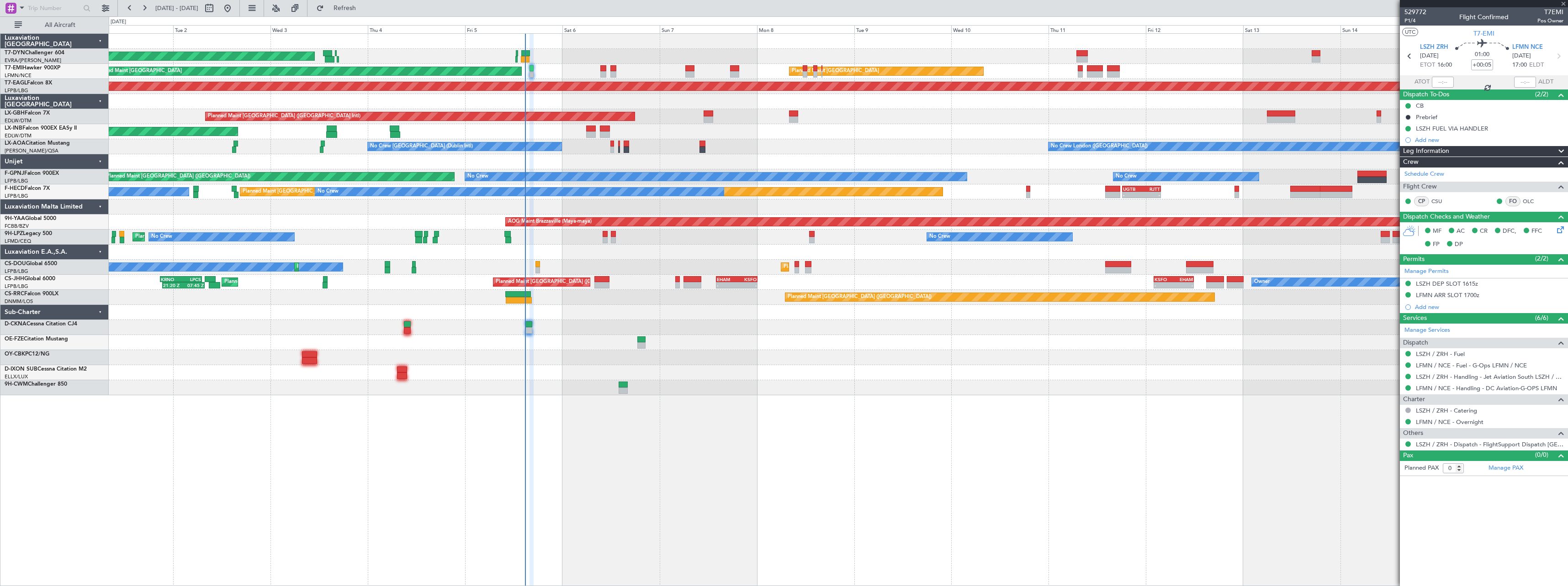
type input "+00:10"
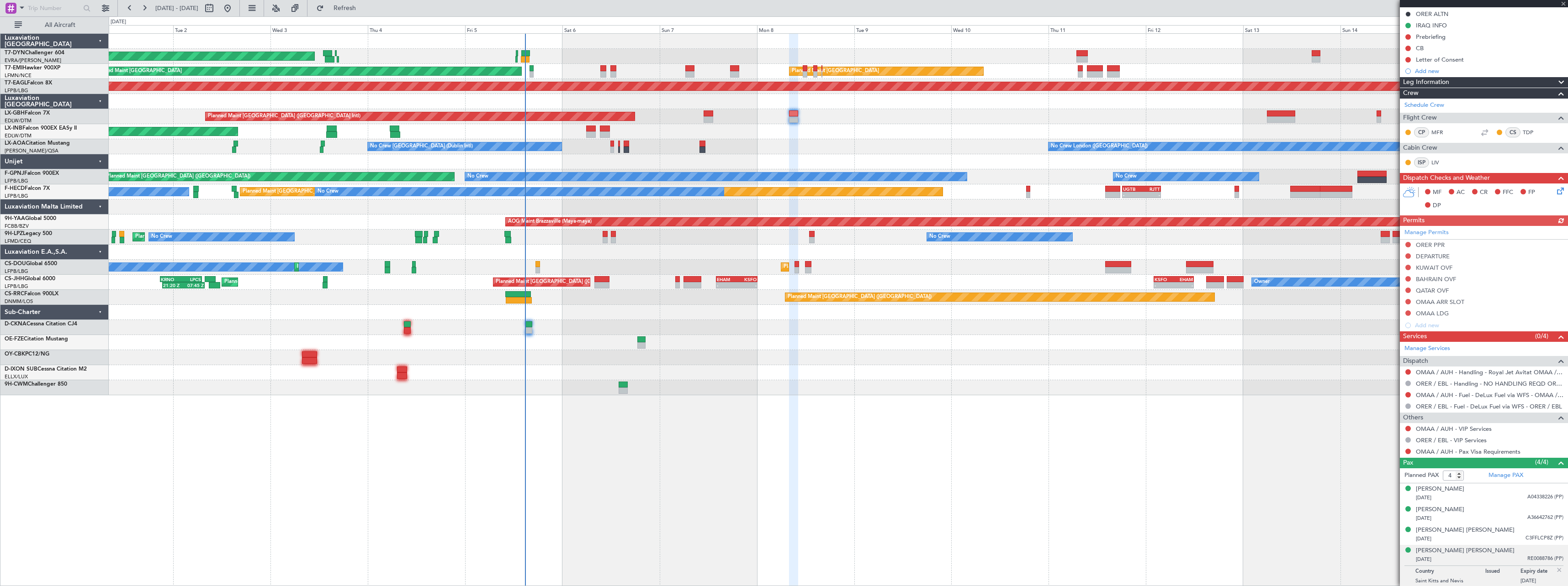
scroll to position [116, 0]
click at [1467, 532] on div "Nabila Masoud Mustafa BARZANI" at bounding box center [1465, 529] width 99 height 9
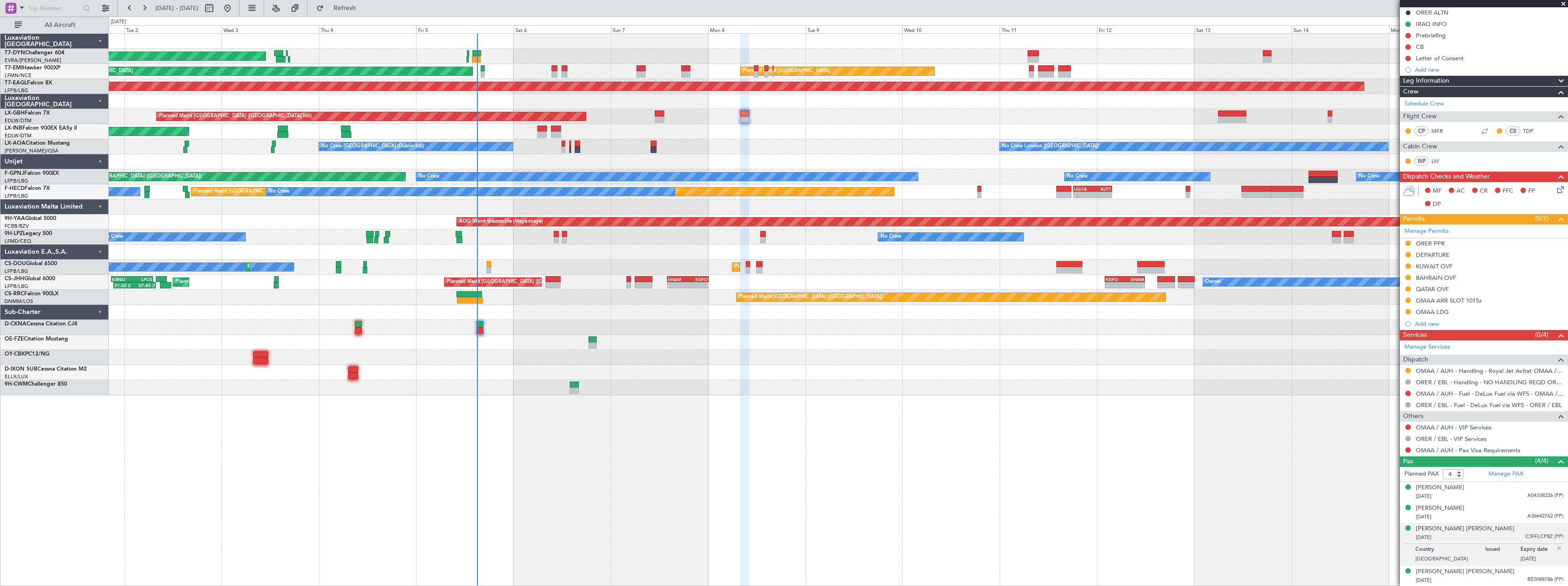
click at [688, 371] on div at bounding box center [838, 373] width 1459 height 15
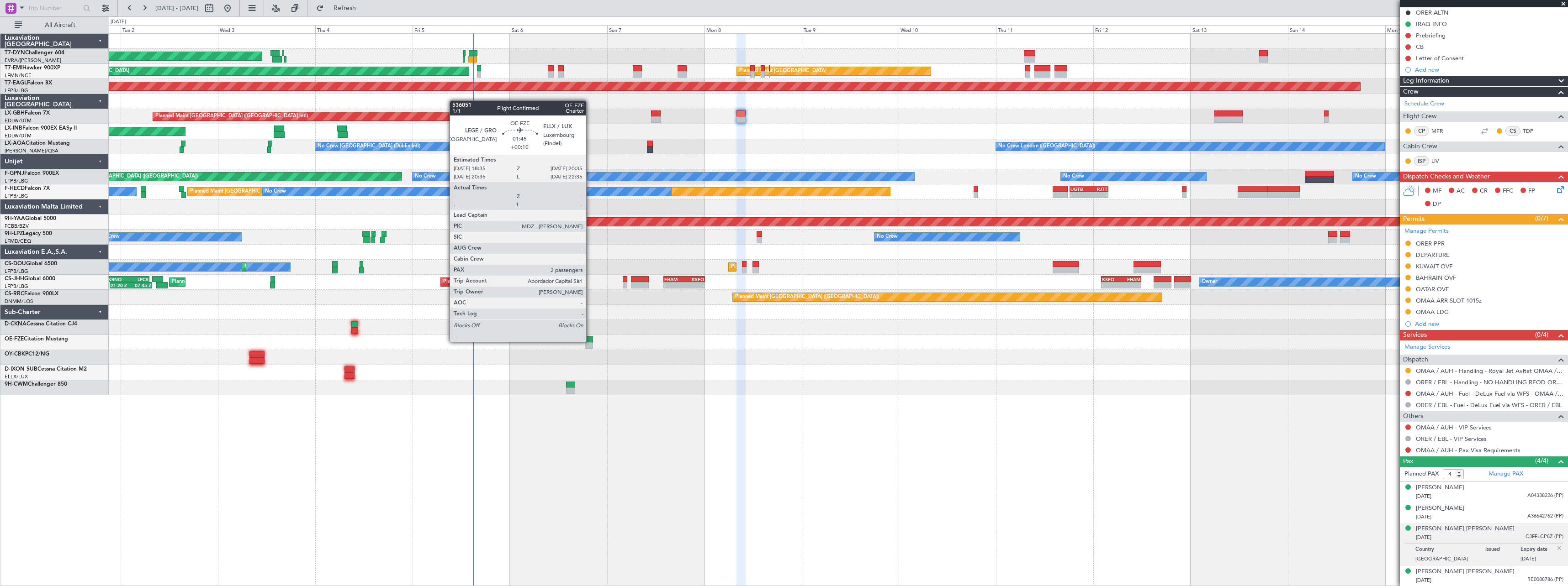
click at [590, 341] on div at bounding box center [588, 339] width 8 height 6
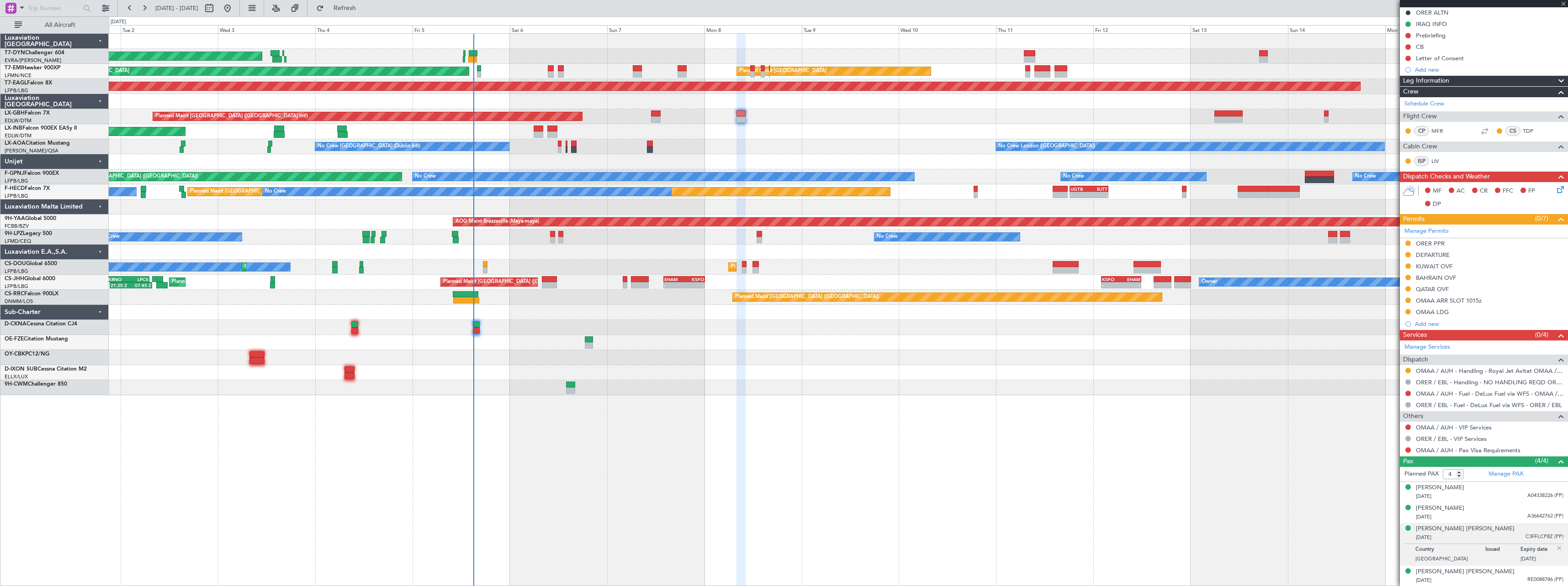
type input "2"
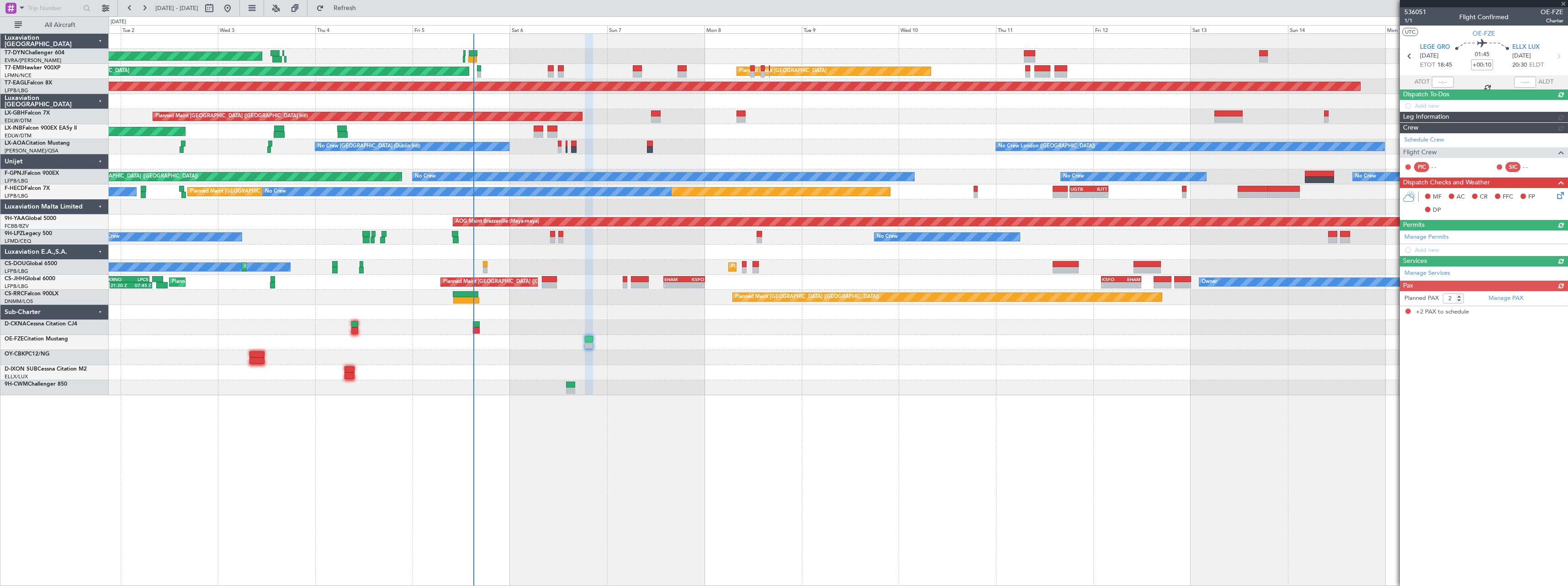
scroll to position [0, 0]
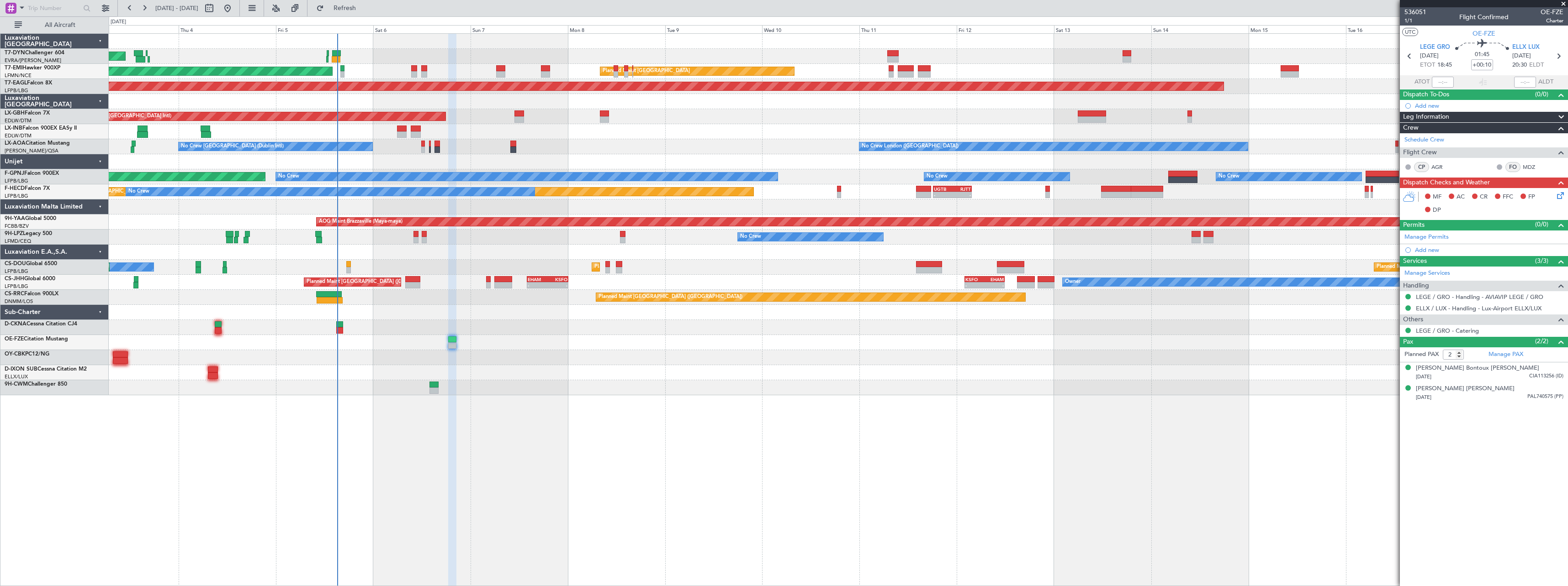
click at [726, 360] on div at bounding box center [838, 358] width 1459 height 15
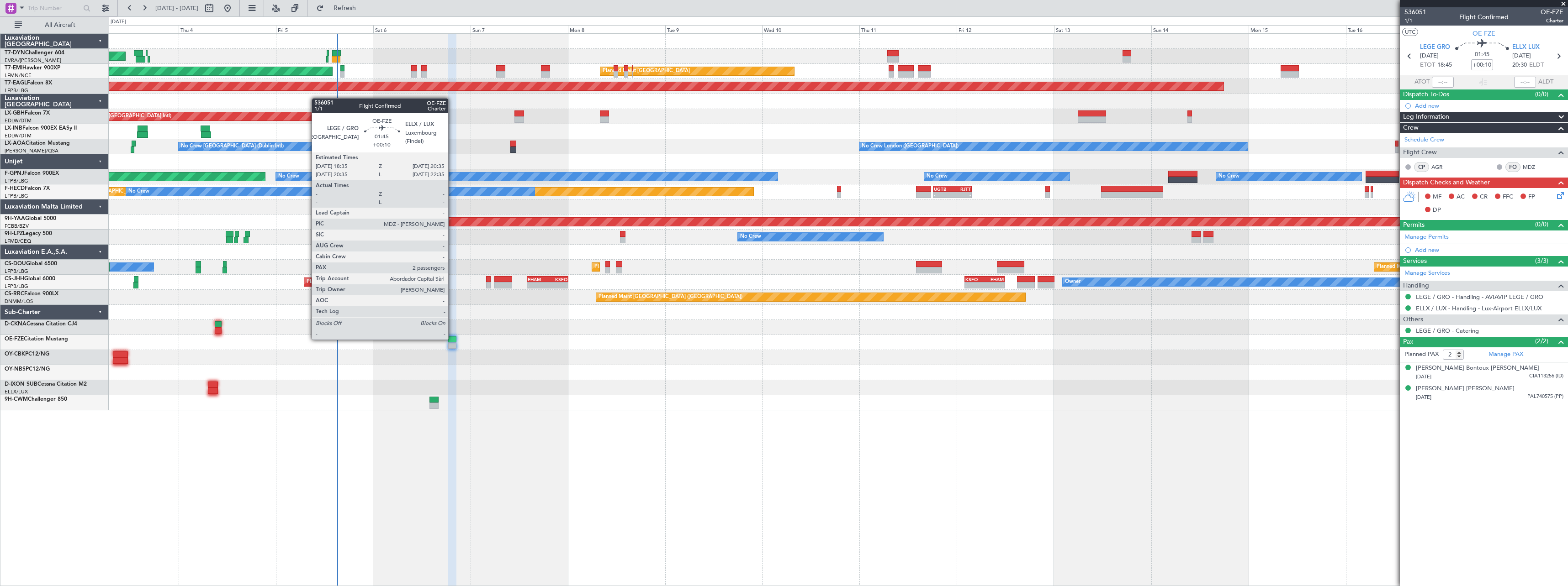
click at [452, 339] on div at bounding box center [452, 339] width 8 height 6
click at [452, 340] on div at bounding box center [452, 339] width 8 height 6
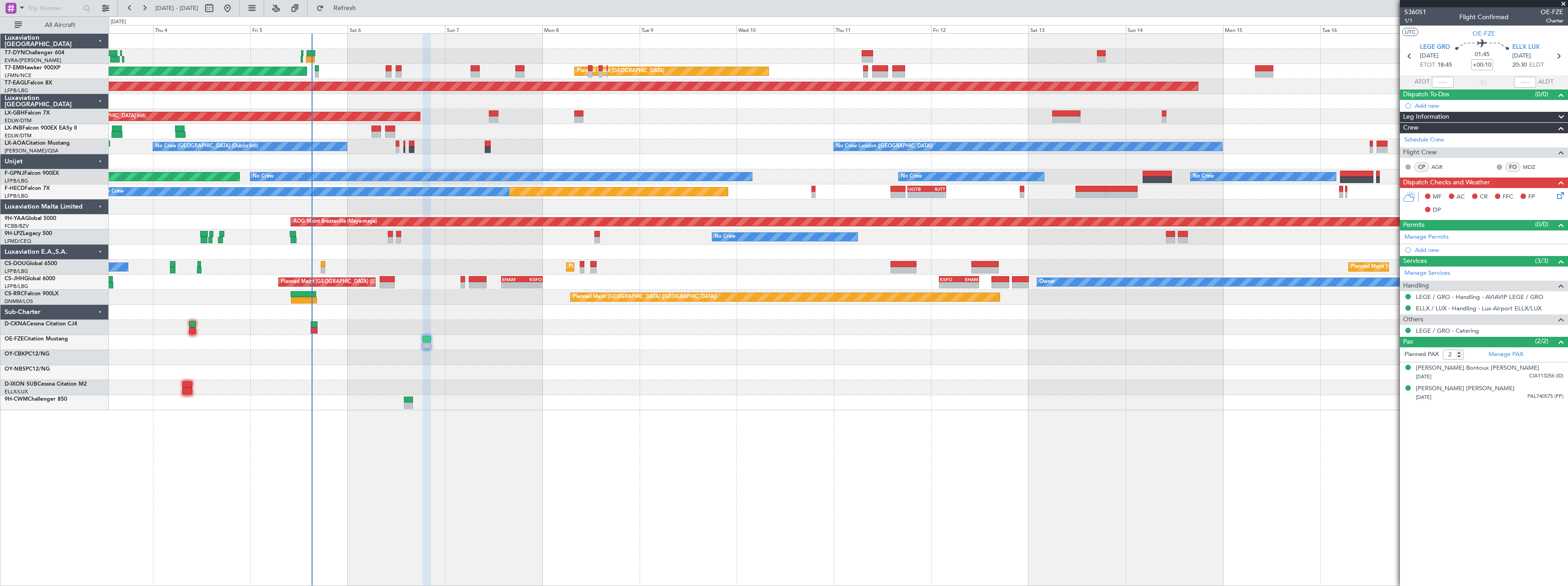
click at [418, 362] on div at bounding box center [838, 358] width 1459 height 15
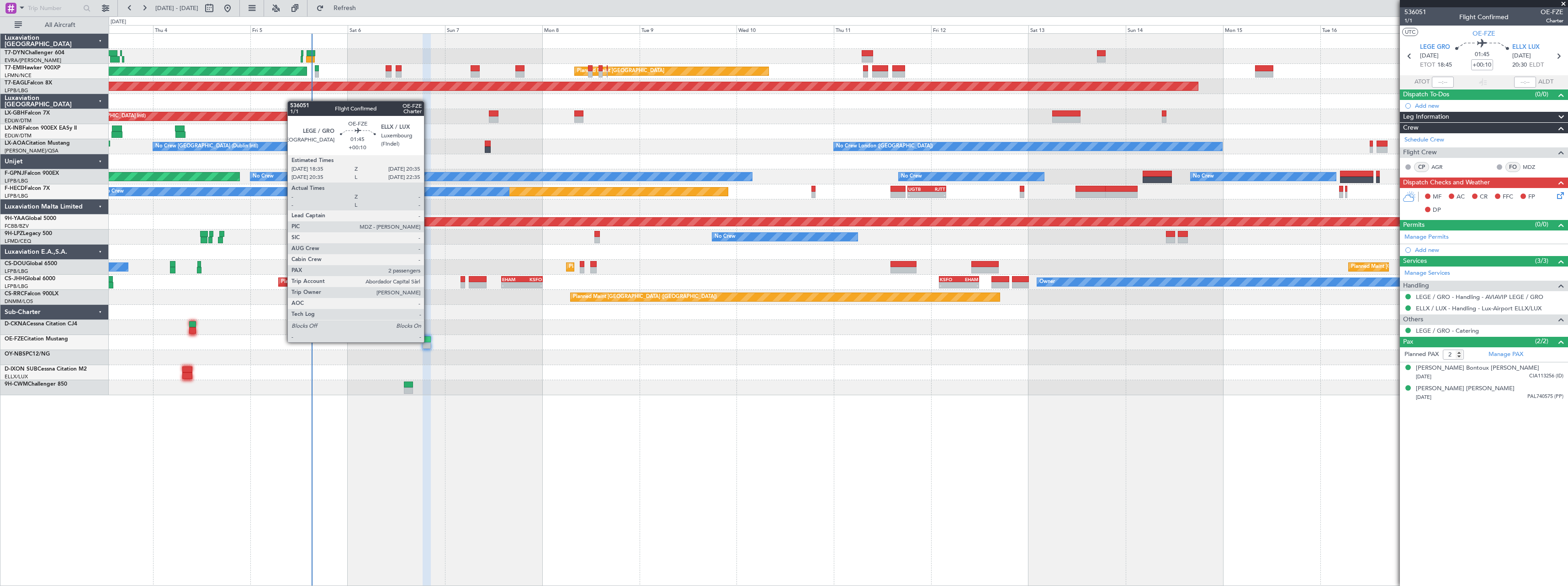
click at [428, 342] on div at bounding box center [427, 339] width 8 height 6
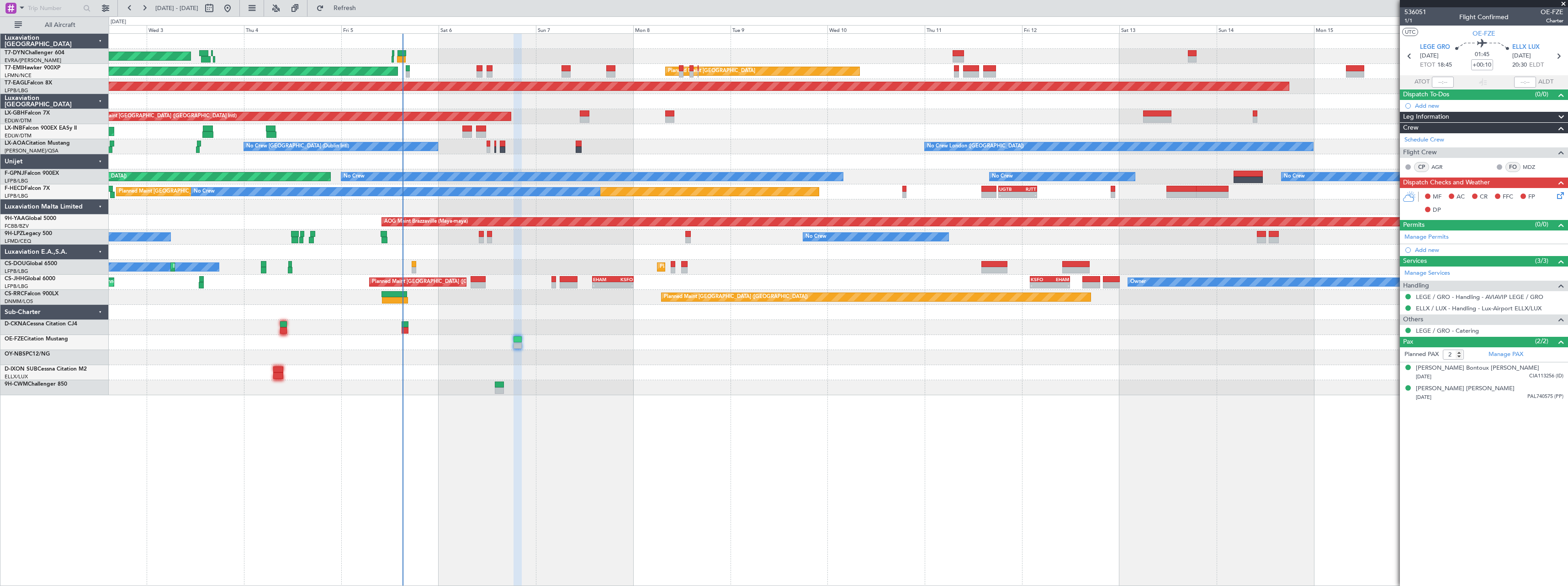
click at [416, 400] on div "AOG Maint Riga (Riga Intl) Planned Maint [GEOGRAPHIC_DATA] Planned Maint [GEOGR…" at bounding box center [838, 310] width 1459 height 553
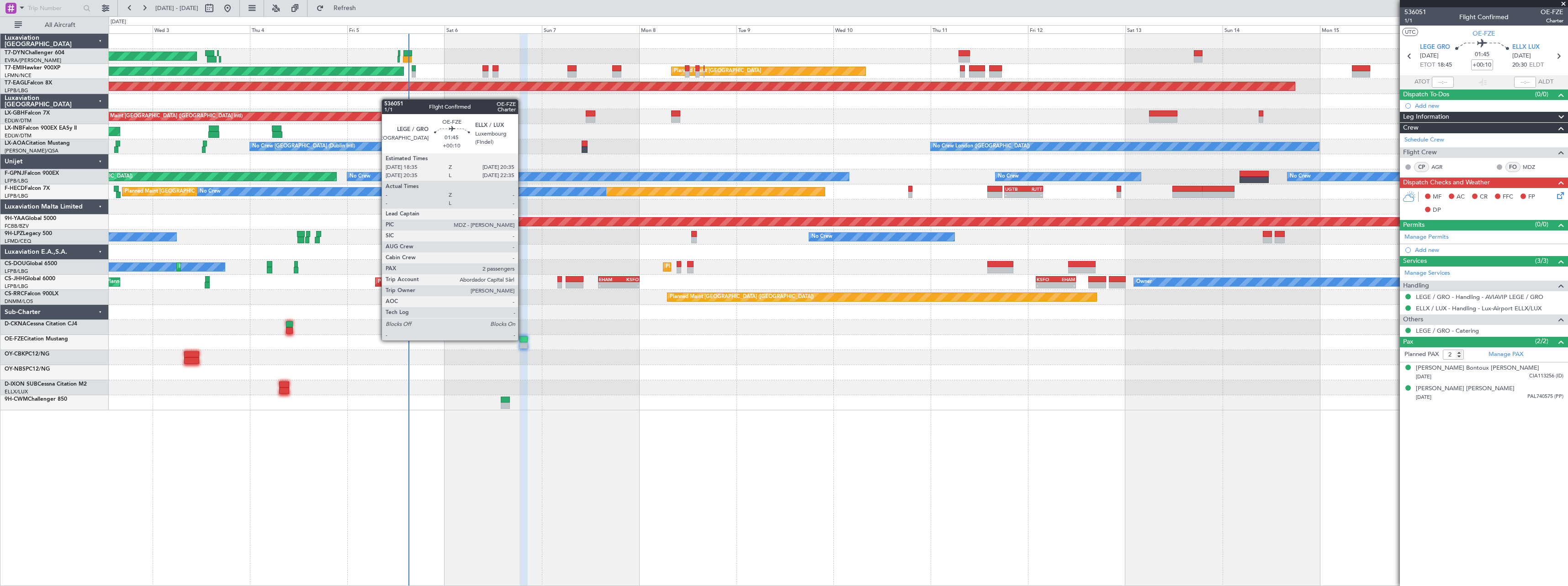
click at [522, 340] on div at bounding box center [523, 339] width 8 height 6
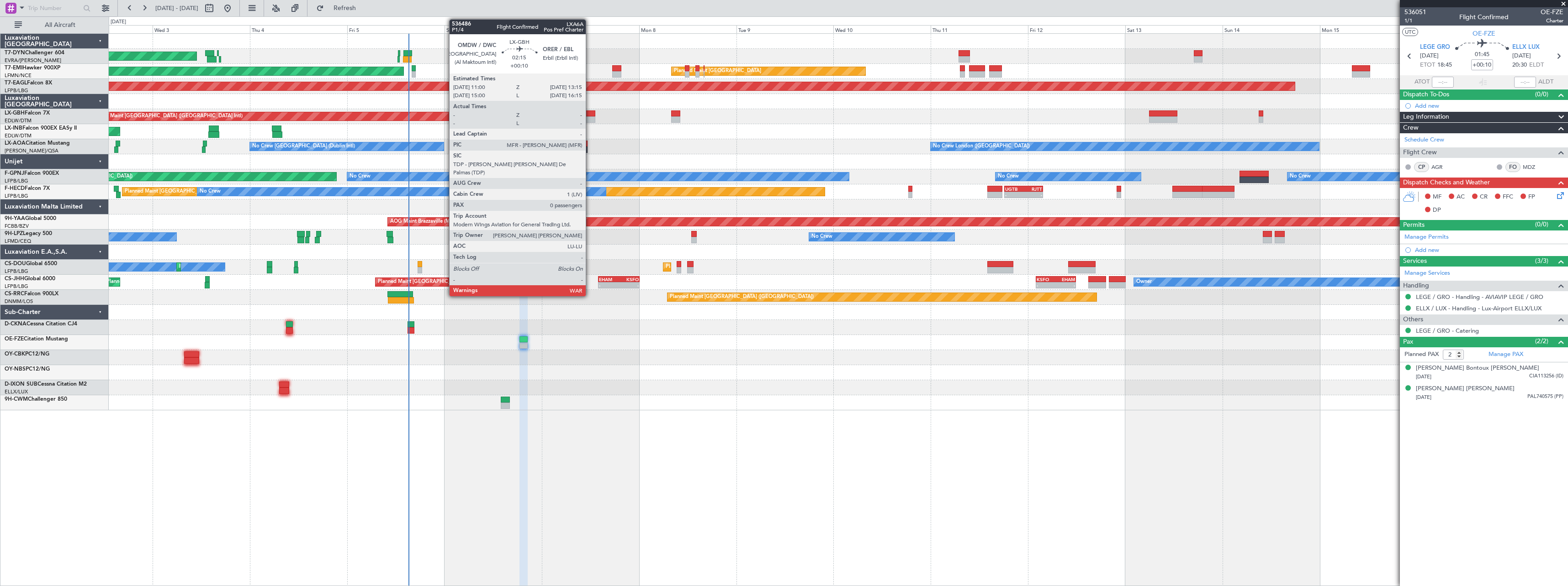
click at [590, 114] on div at bounding box center [590, 114] width 9 height 6
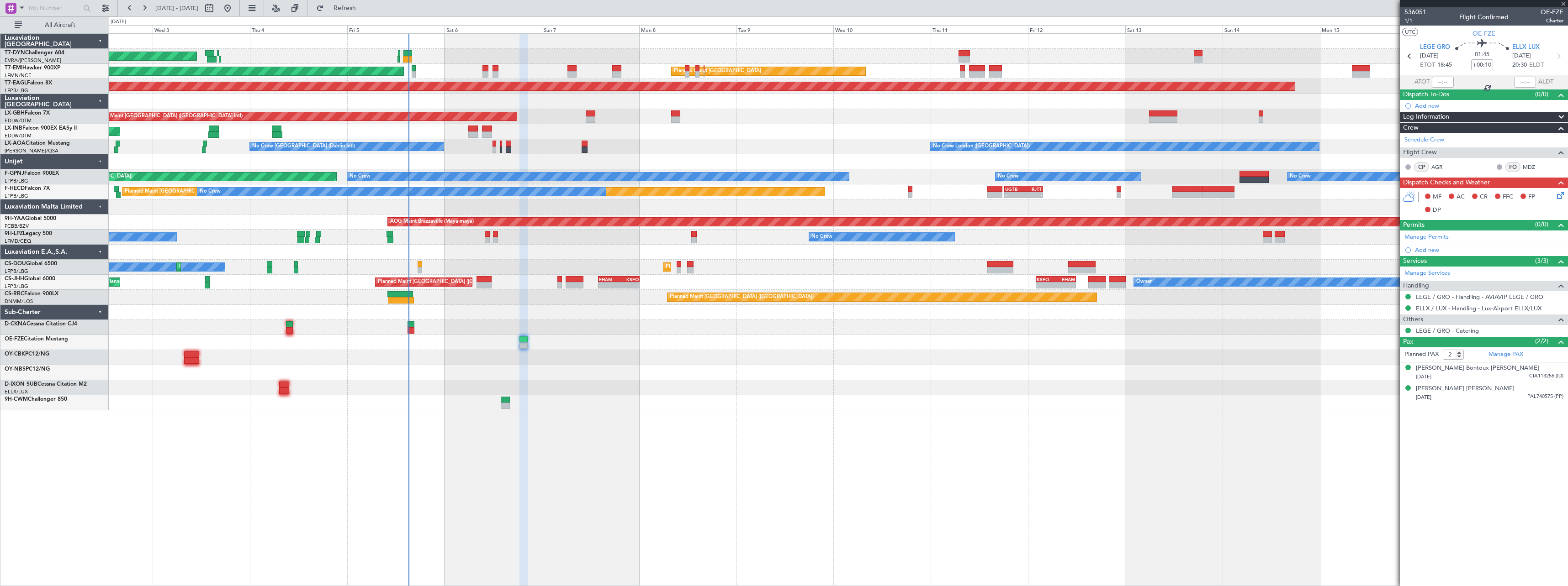
type input "0"
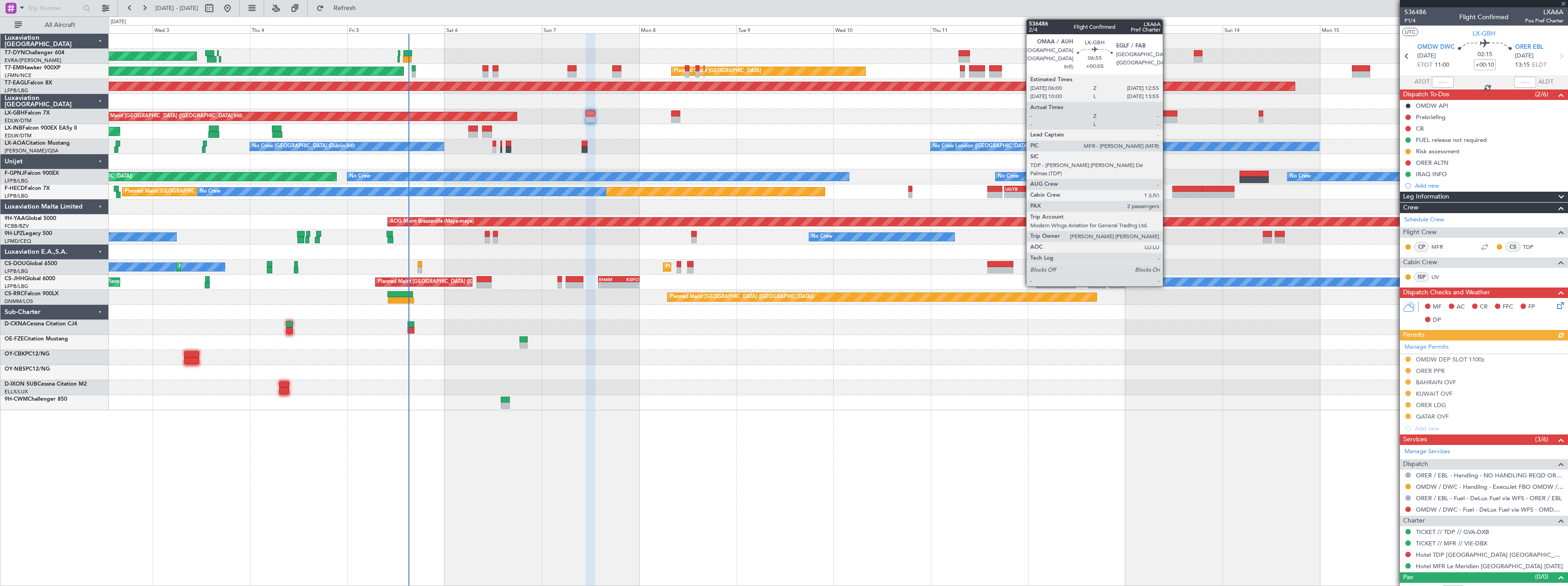
click at [1166, 111] on div at bounding box center [1163, 114] width 29 height 6
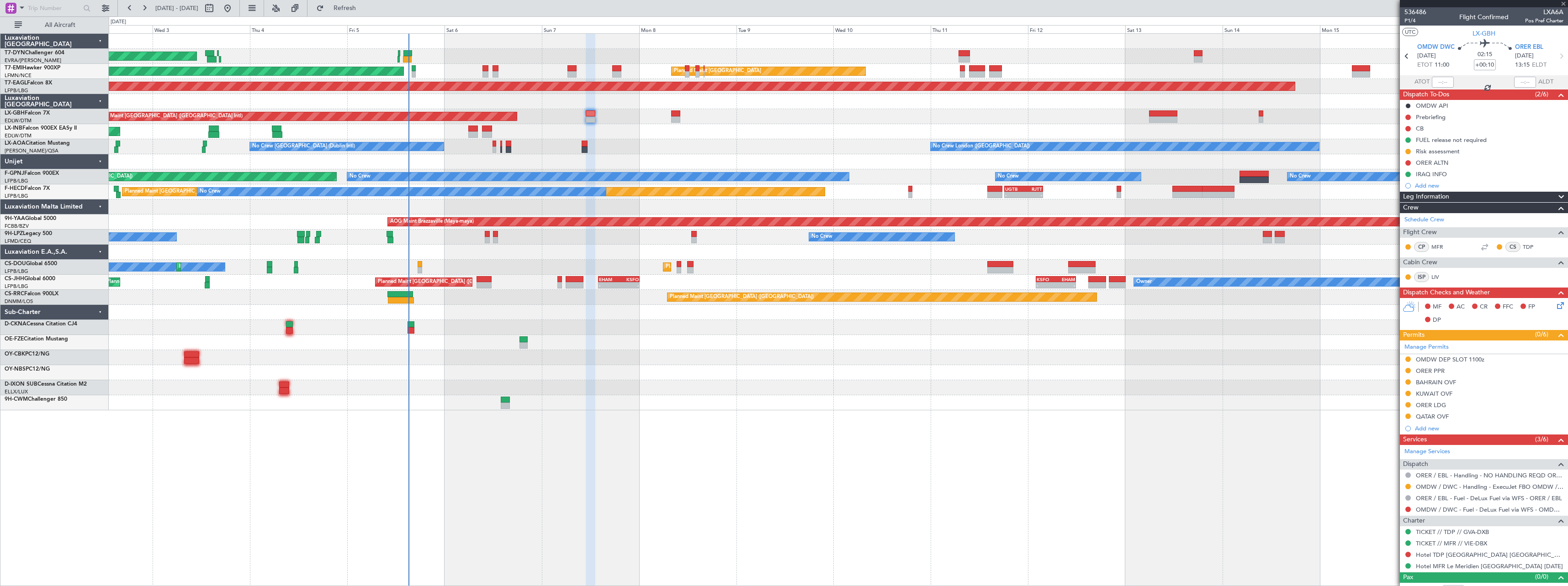
type input "+00:05"
type input "2"
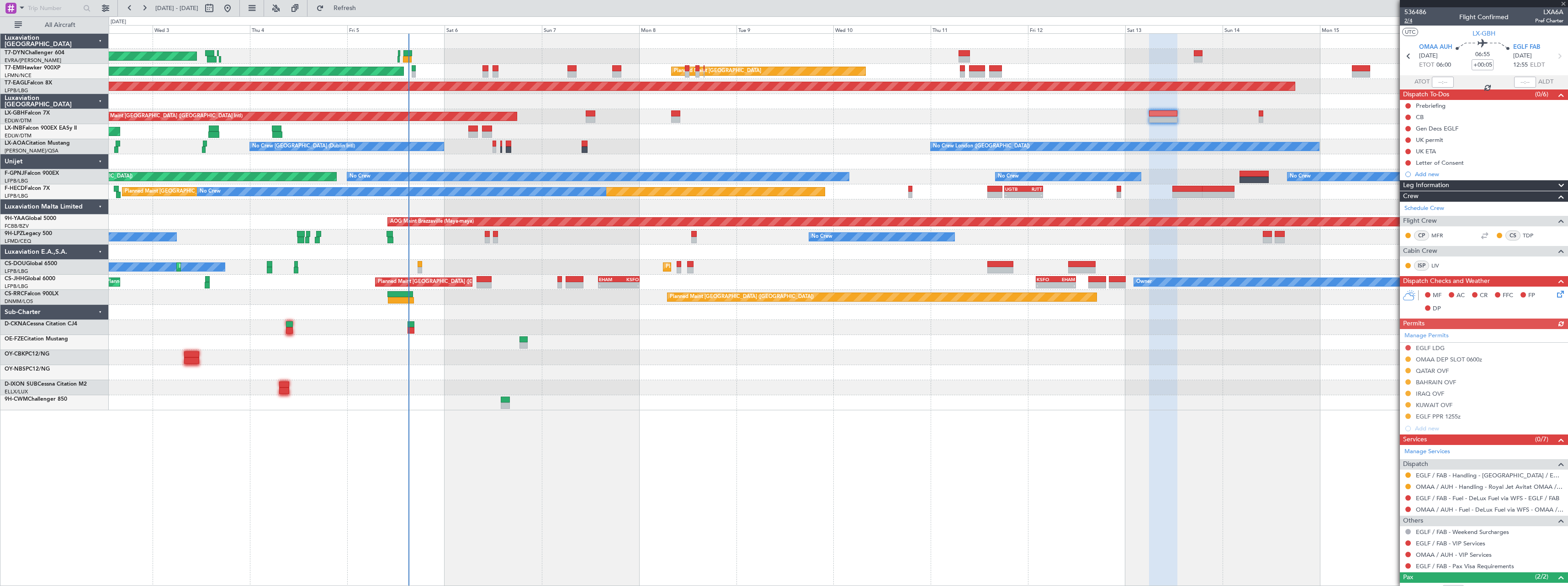
click at [1407, 23] on span "2/4" at bounding box center [1415, 21] width 22 height 7
click at [1424, 11] on span "536486" at bounding box center [1415, 12] width 22 height 9
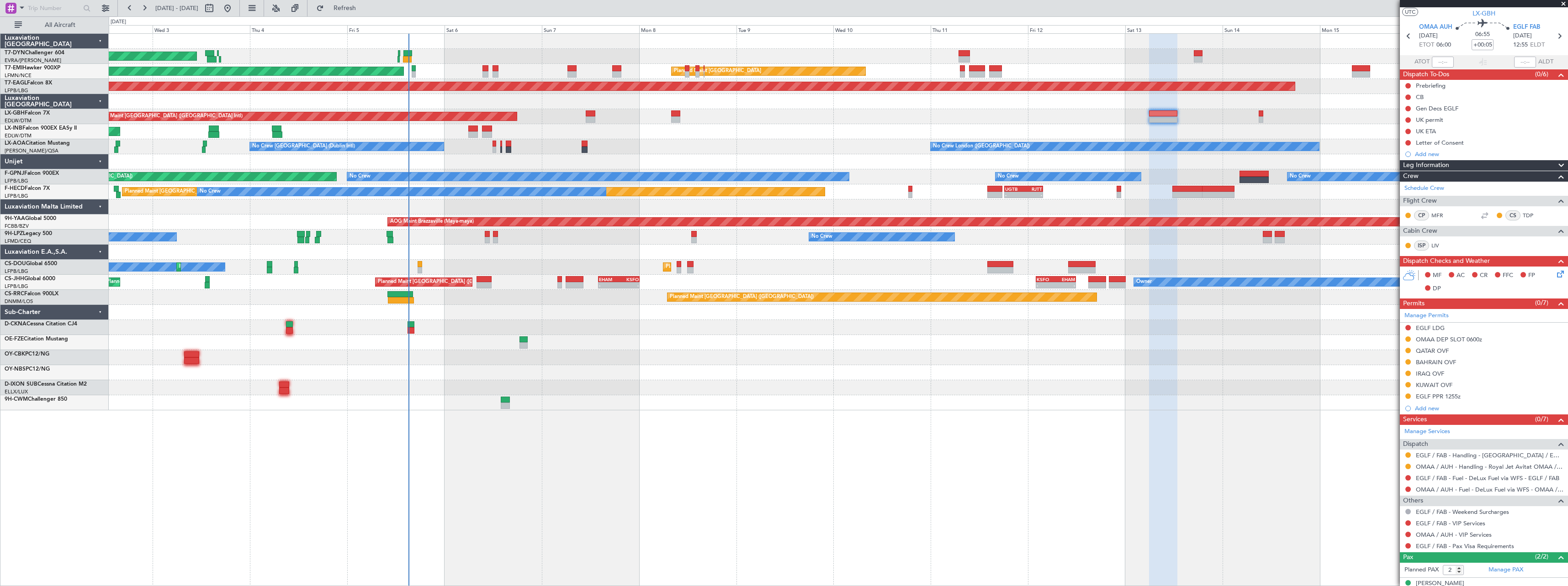
scroll to position [52, 0]
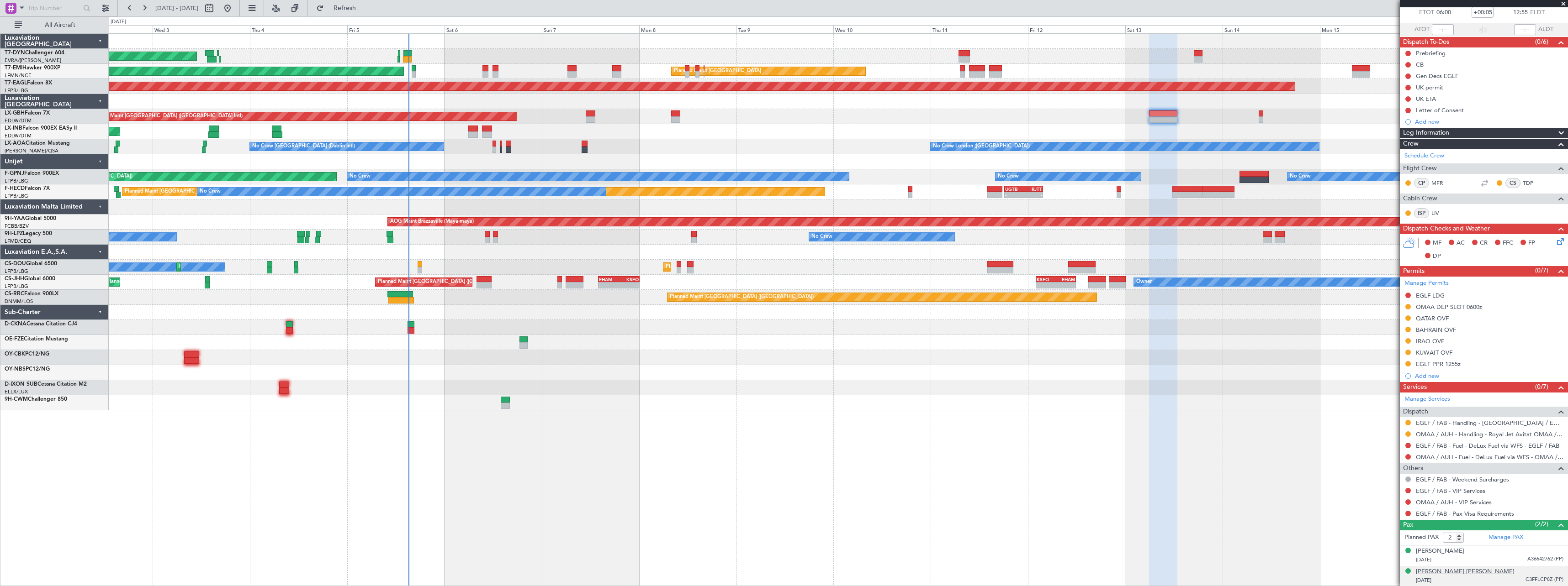
click at [1461, 574] on div "[PERSON_NAME] [PERSON_NAME]" at bounding box center [1465, 572] width 99 height 9
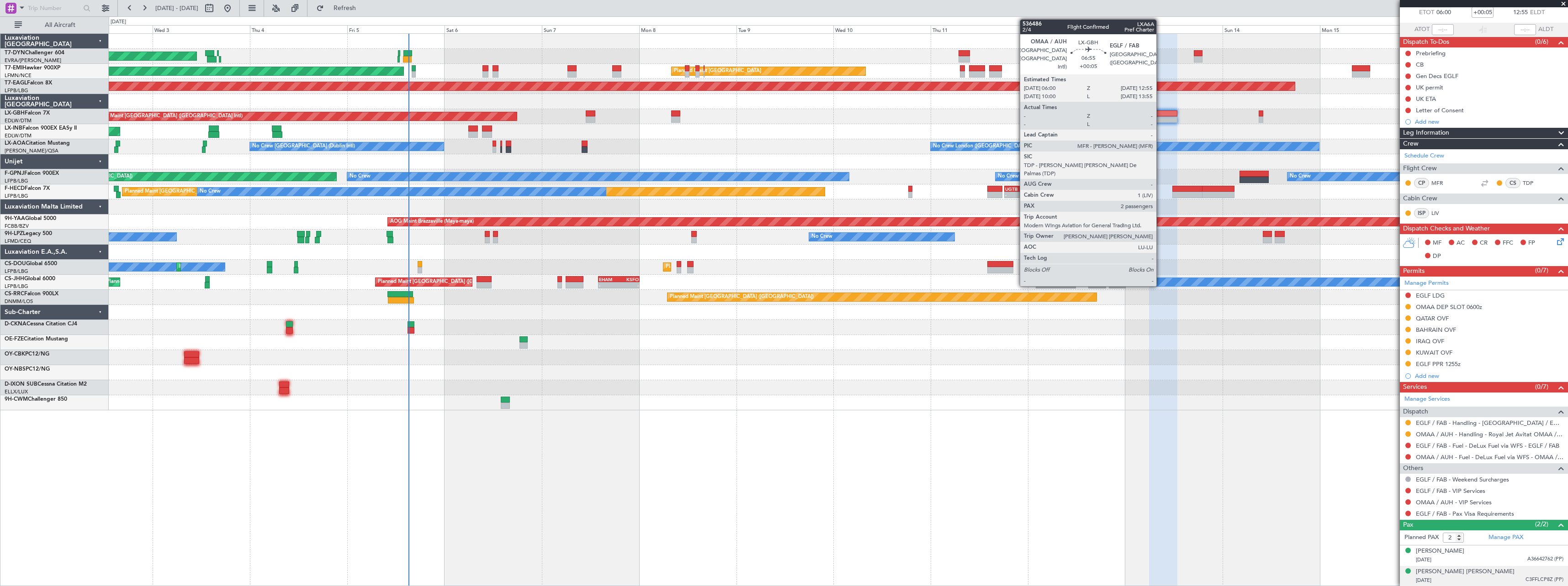
click at [1160, 114] on div at bounding box center [1163, 114] width 29 height 6
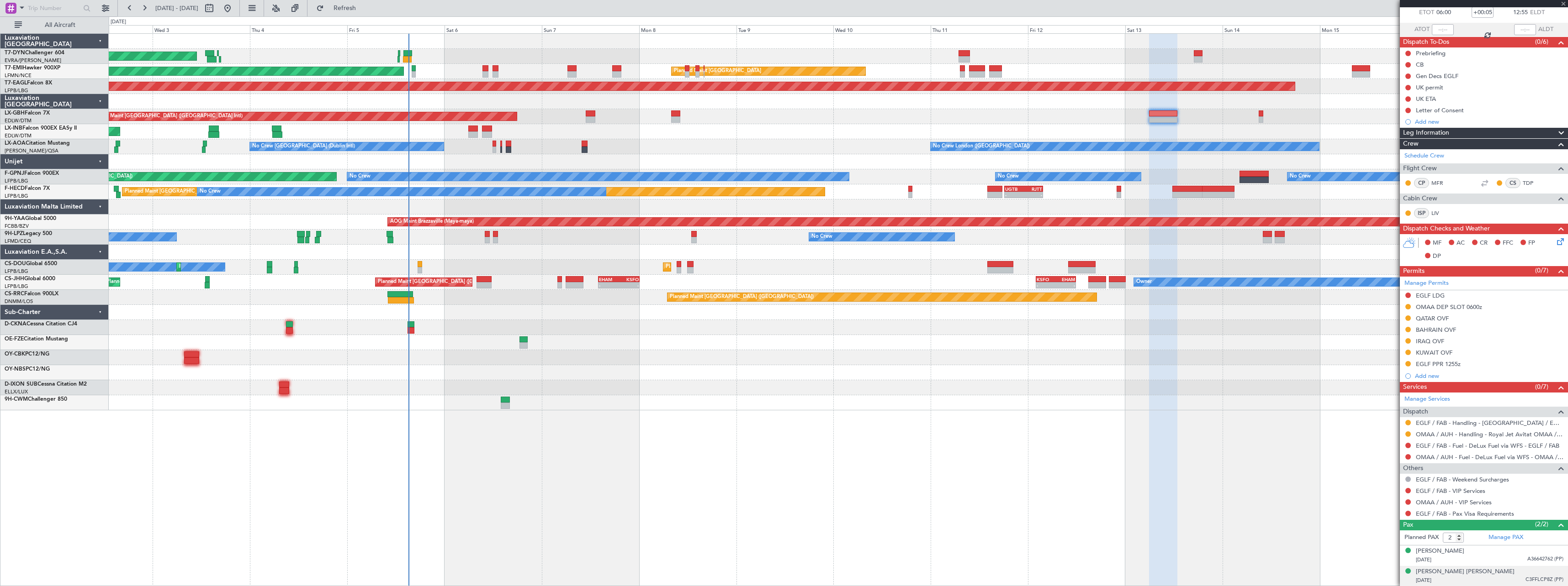
scroll to position [0, 0]
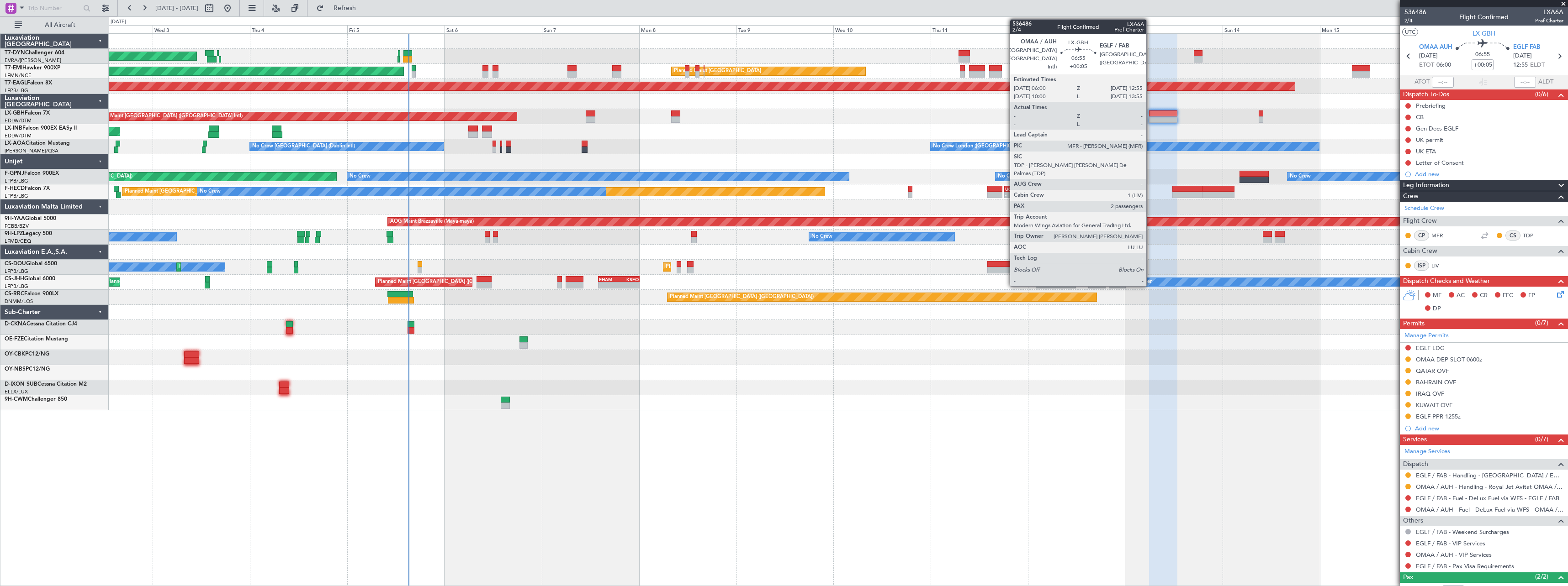
click at [1150, 118] on div at bounding box center [1163, 119] width 29 height 6
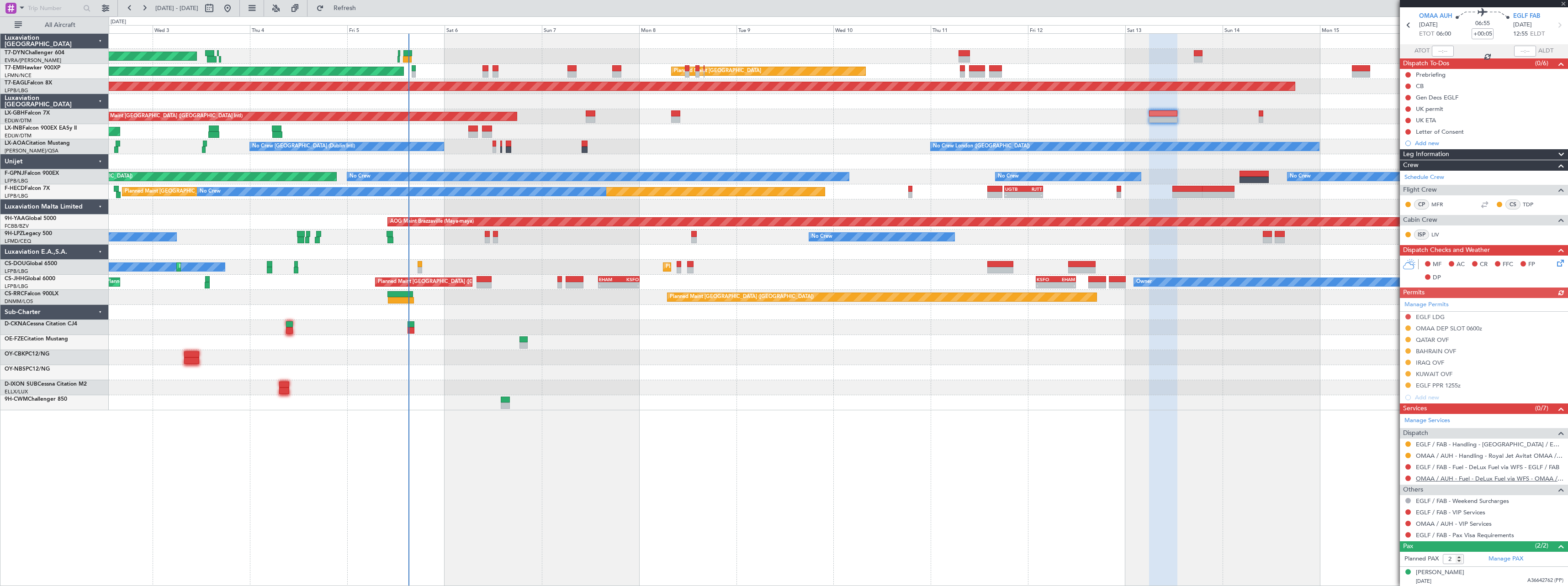
scroll to position [75, 0]
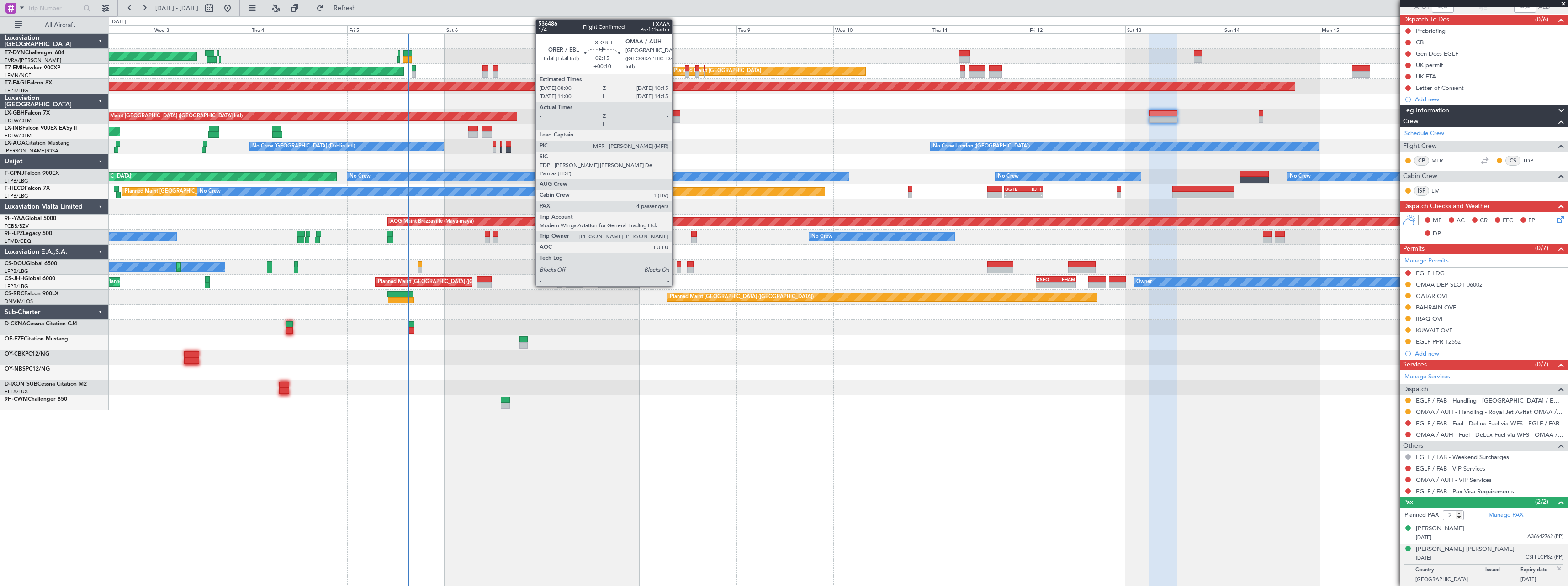
click at [676, 116] on div at bounding box center [675, 114] width 9 height 6
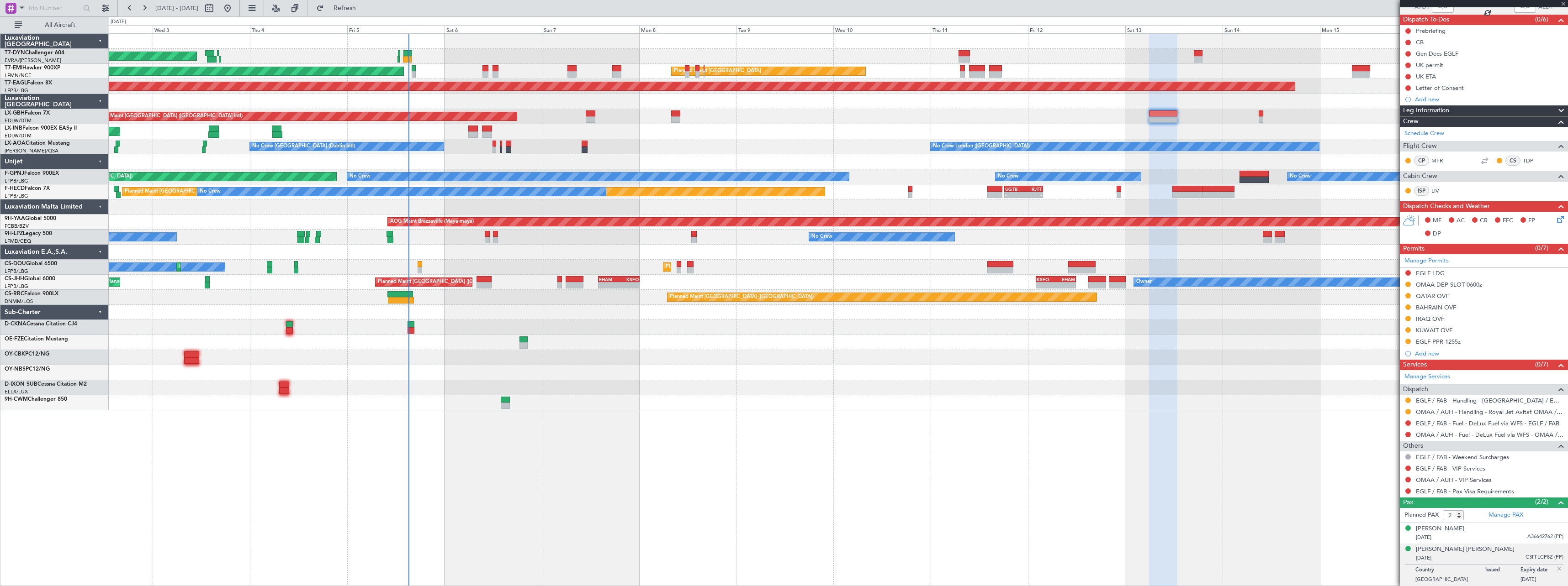
type input "+00:10"
type input "4"
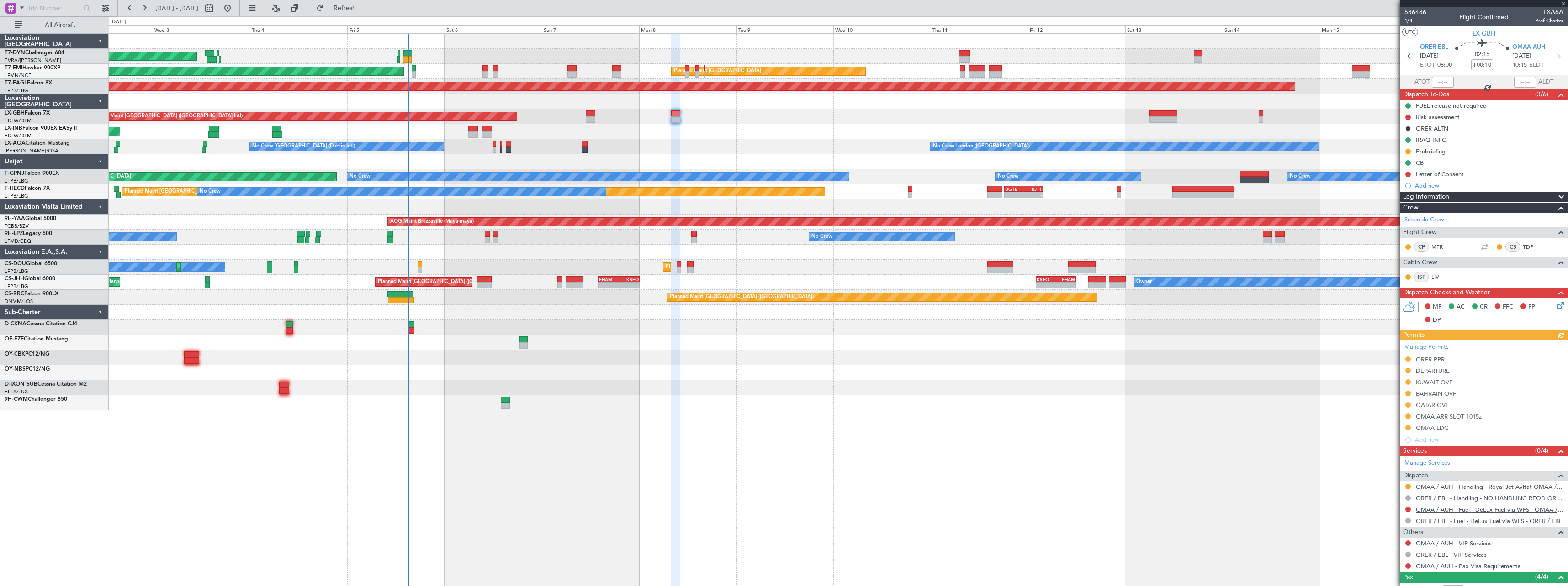
scroll to position [94, 0]
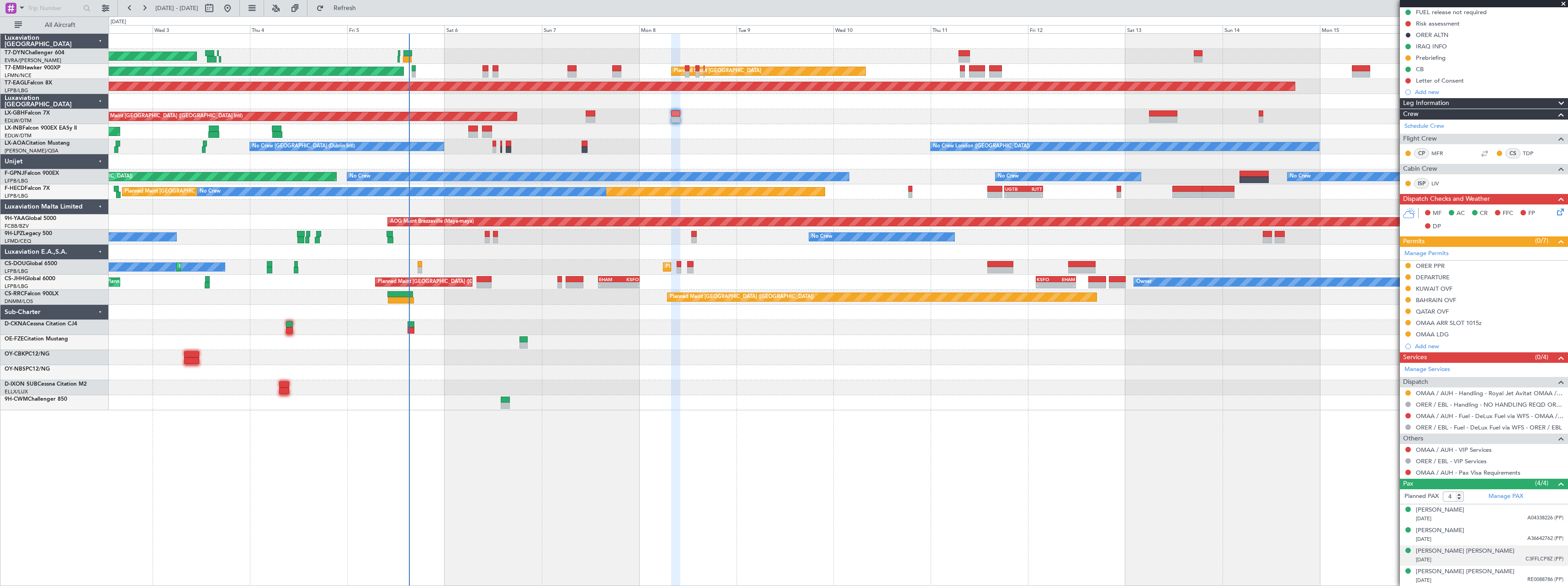
click at [1505, 557] on div "[DATE] C3FFLCP8Z (PP)" at bounding box center [1489, 560] width 147 height 9
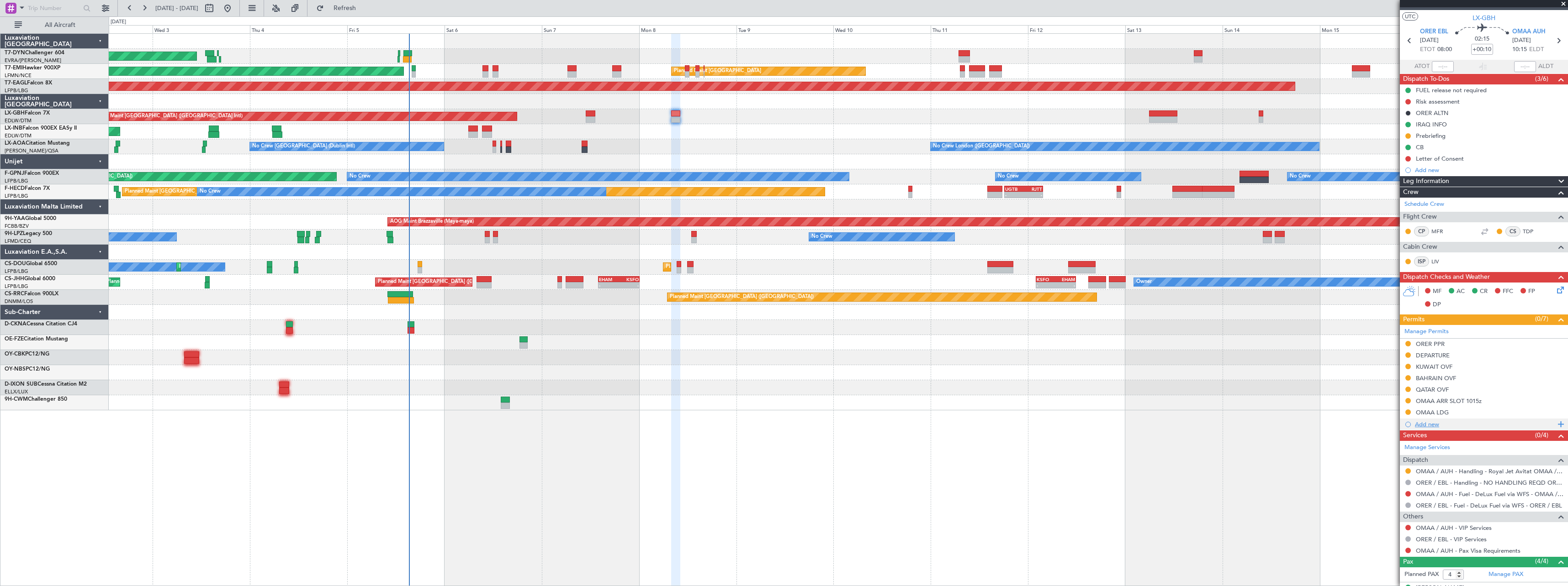
scroll to position [0, 0]
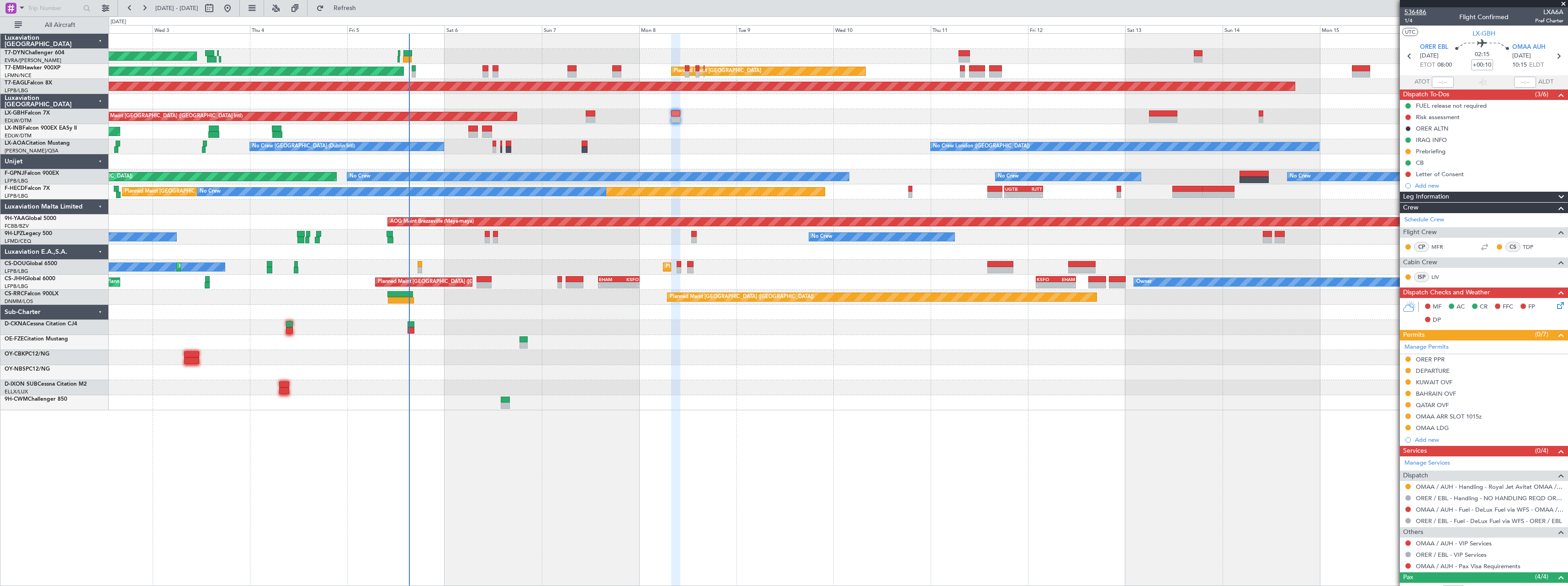
click at [1411, 12] on span "536486" at bounding box center [1415, 12] width 22 height 9
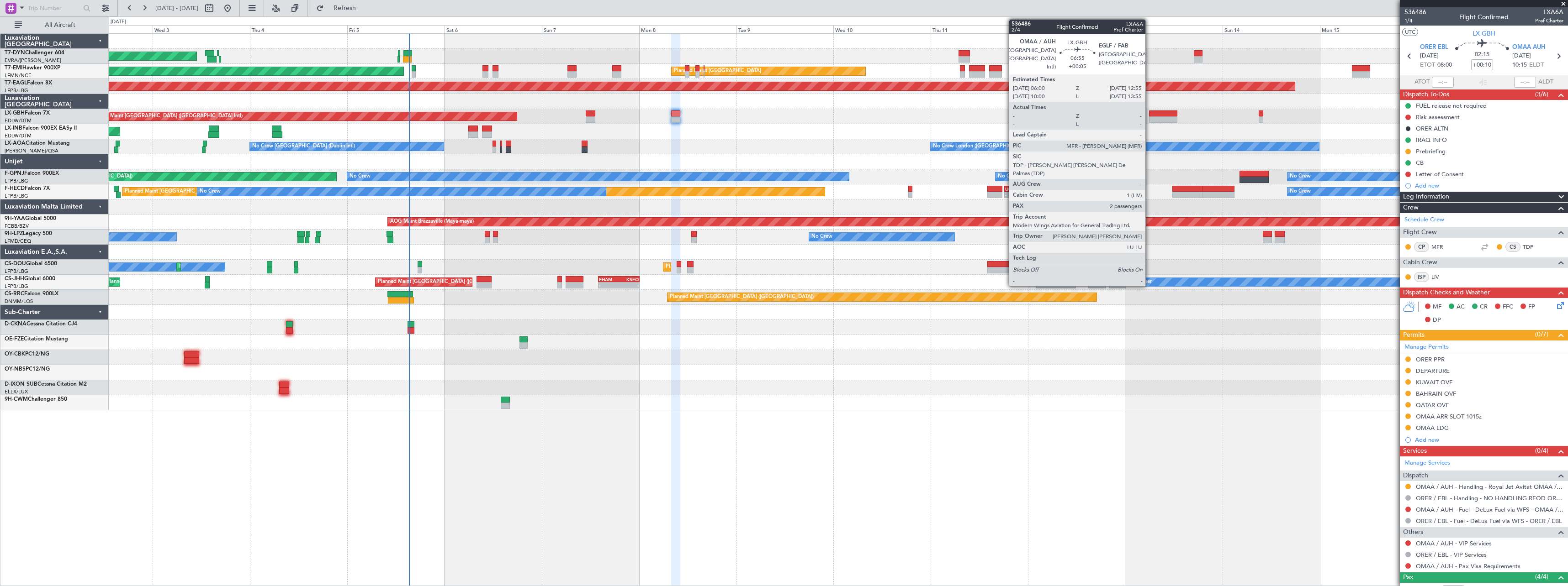
click at [1150, 112] on div at bounding box center [1163, 114] width 29 height 6
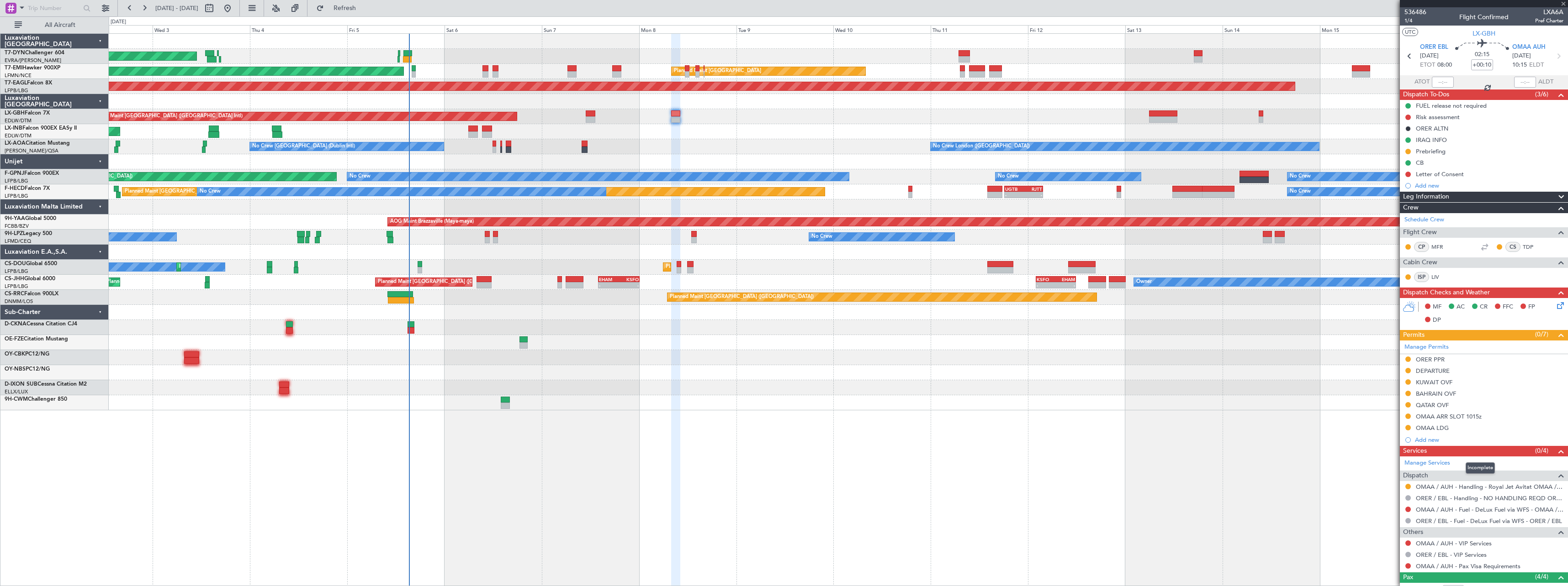
type input "+00:05"
type input "2"
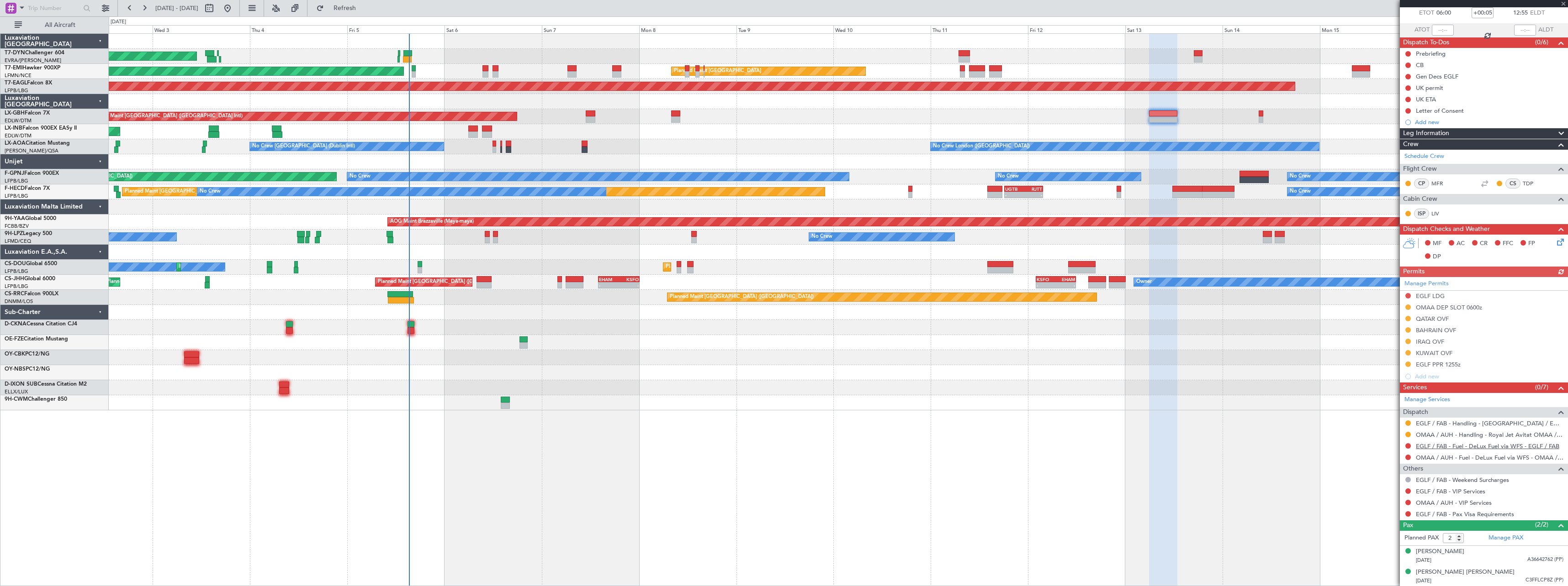
scroll to position [52, 0]
click at [1451, 552] on div "[PERSON_NAME]" at bounding box center [1440, 551] width 48 height 9
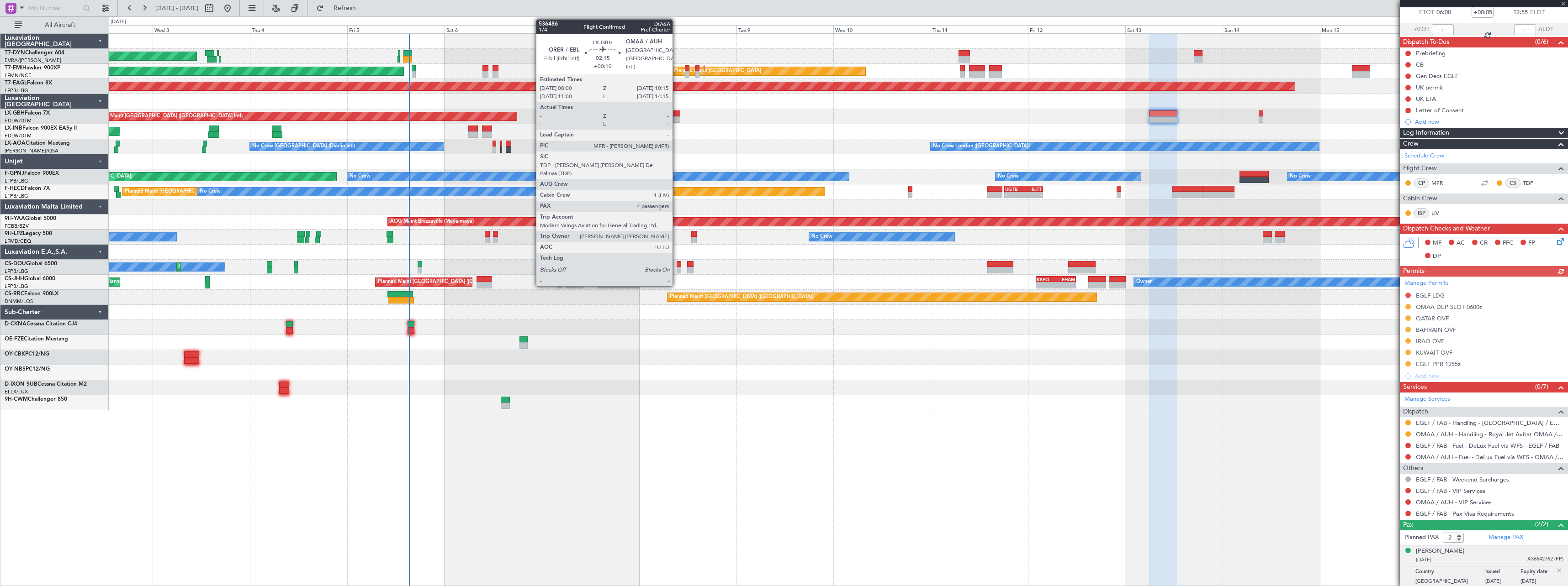
click at [676, 111] on div at bounding box center [675, 114] width 9 height 6
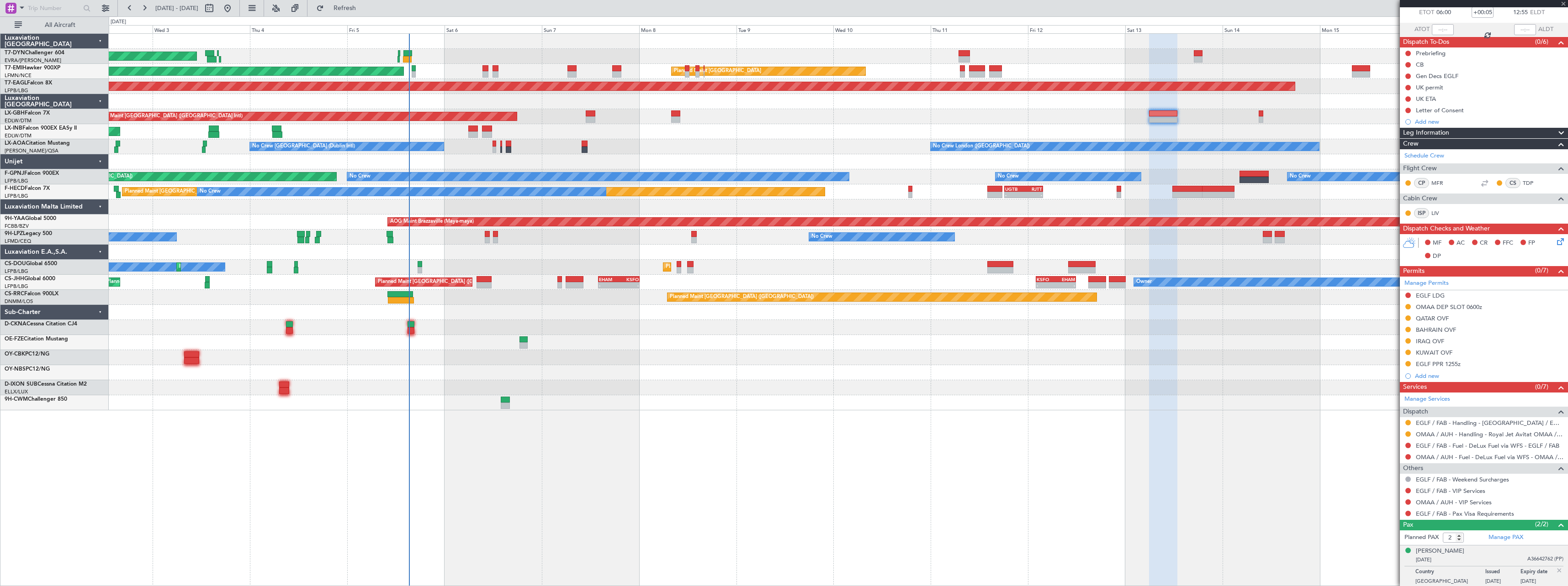
type input "+00:10"
type input "4"
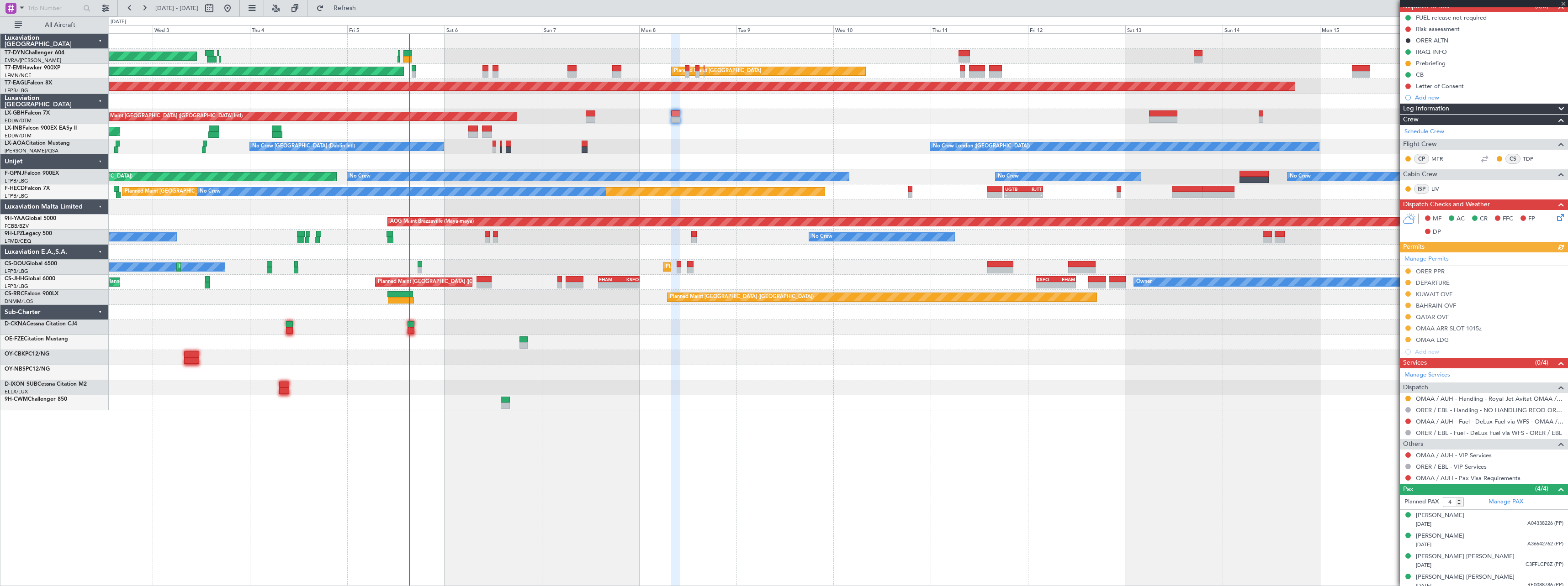
scroll to position [94, 0]
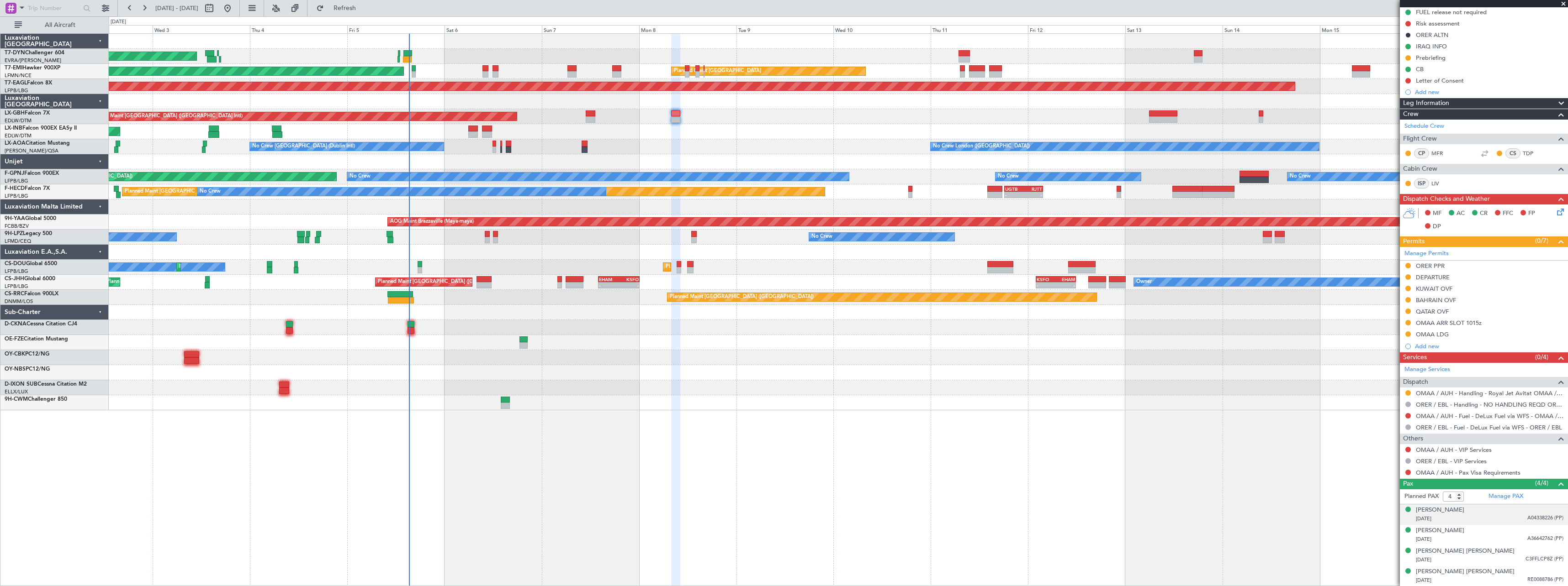
click at [1503, 519] on div "07/09/2007 A04338226 (PP)" at bounding box center [1489, 519] width 147 height 9
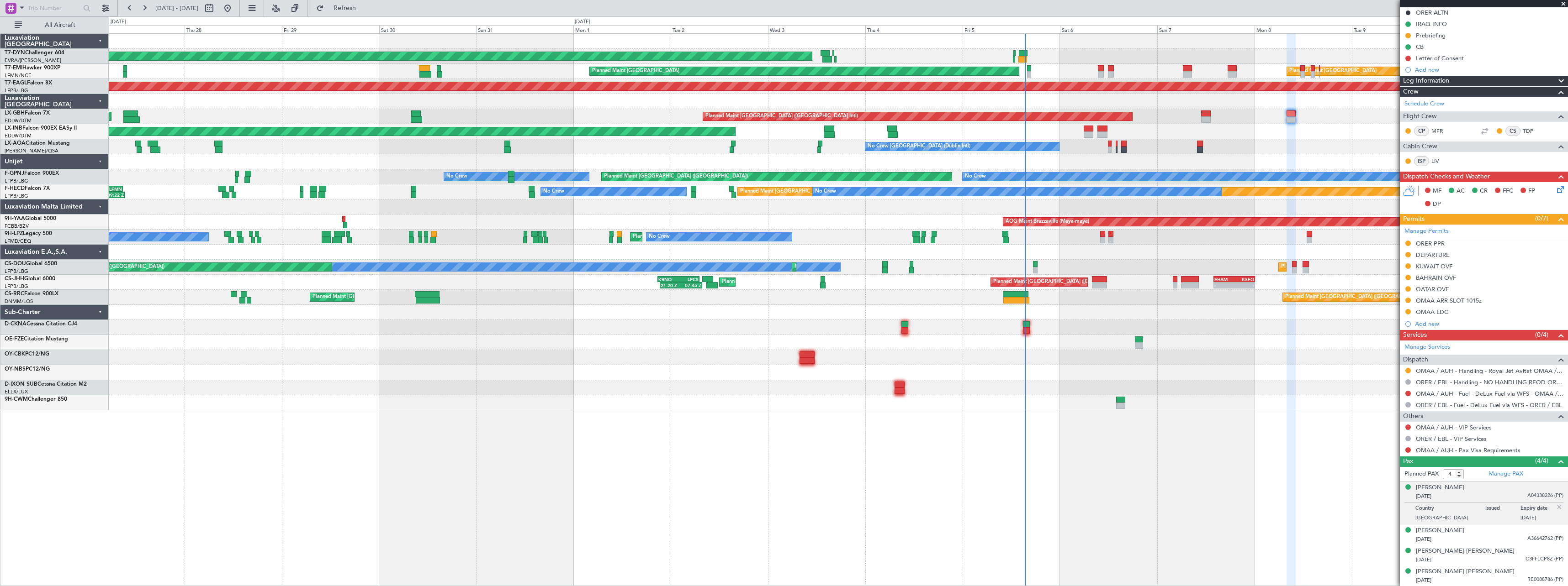
click at [1074, 296] on div "AOG Maint Riga (Riga Intl) Planned Maint Zurich Planned Maint Zurich Grounded N…" at bounding box center [838, 222] width 1459 height 377
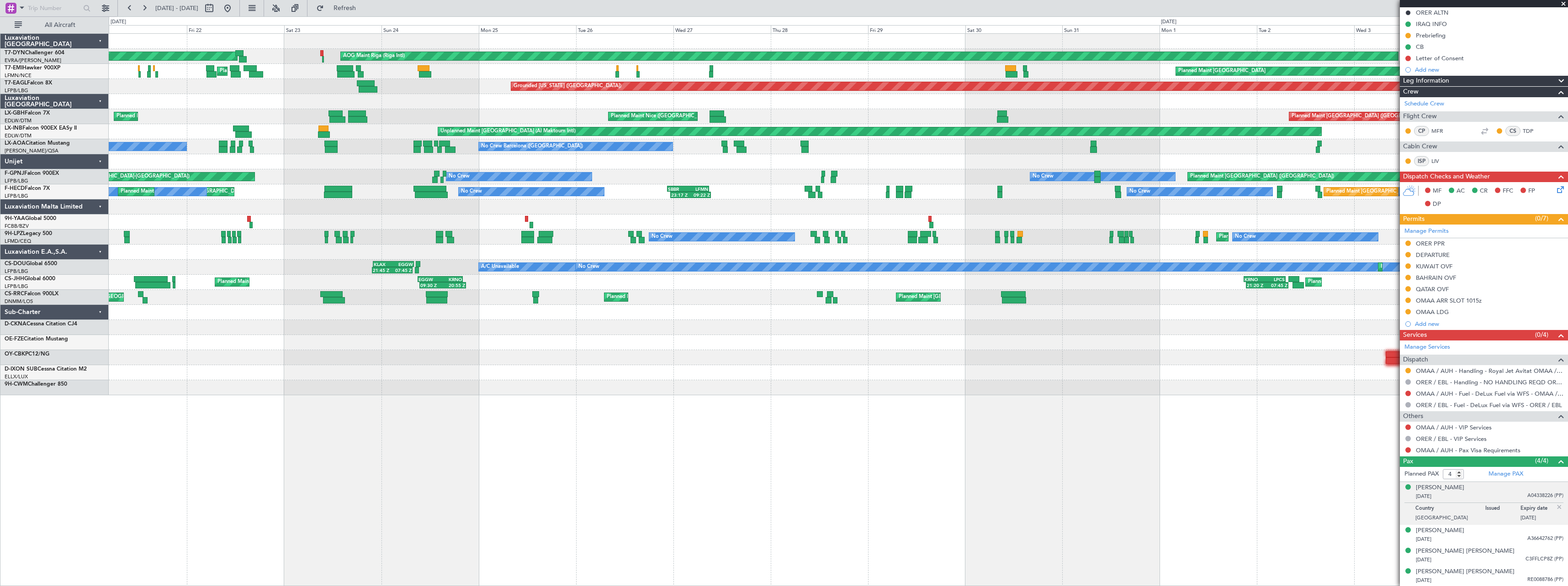
click at [1153, 155] on div "AOG Maint Riga (Riga Intl) Planned Maint Basel-Mulhouse Planned Maint Zurich Pl…" at bounding box center [838, 214] width 1459 height 362
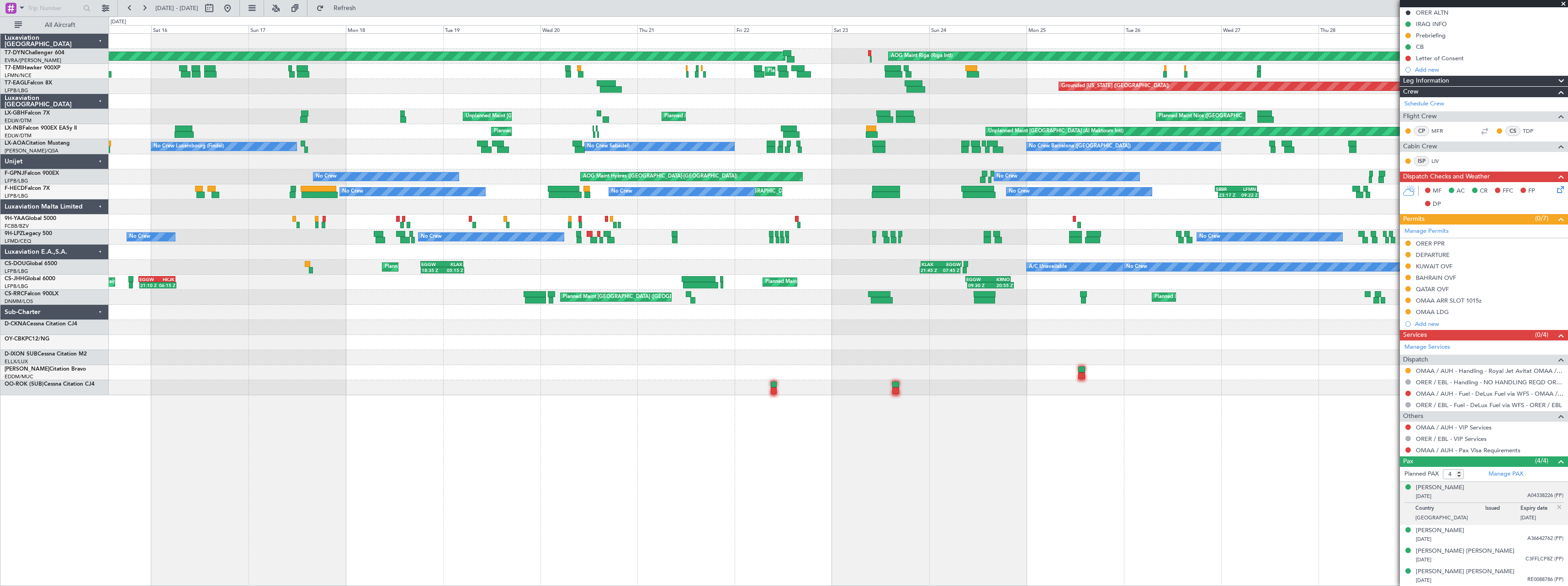
click at [919, 150] on div "AOG Maint Riga (Riga Intl) Planned Maint Basel-Mulhouse Planned Maint Chester P…" at bounding box center [838, 214] width 1459 height 362
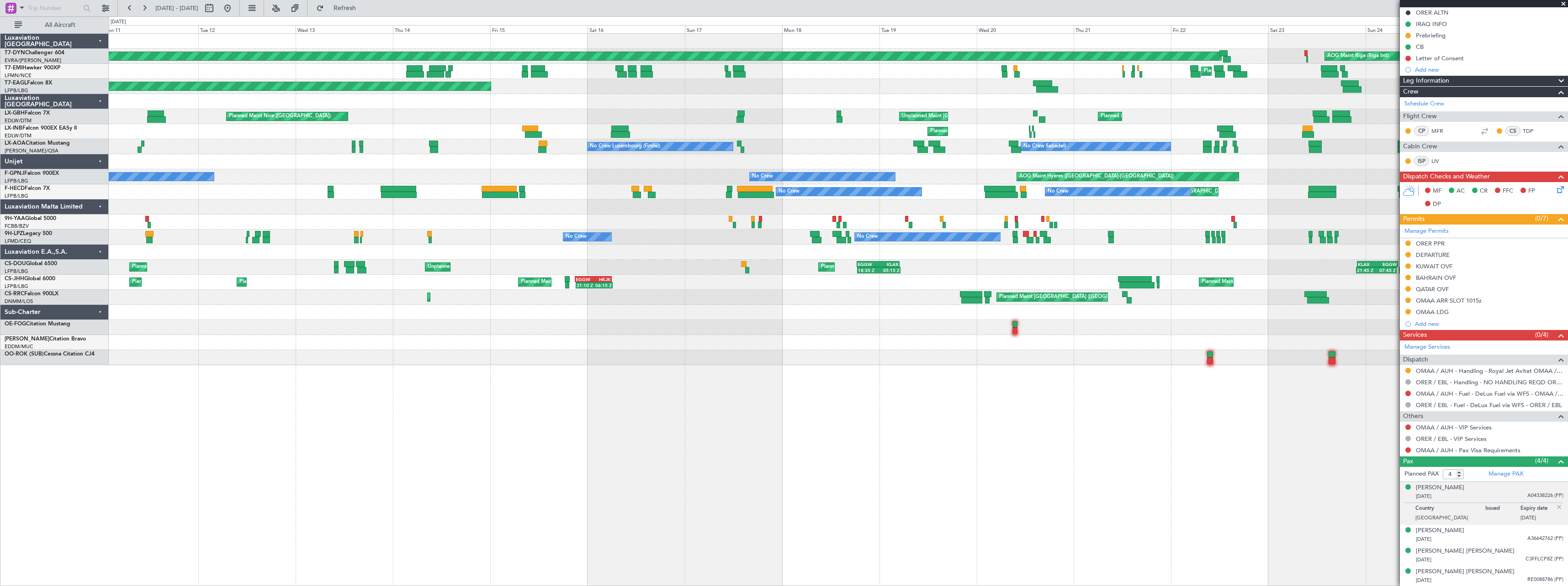
click at [692, 118] on div "Unplanned Maint Paris (Le Bourget) Planned Maint Nice (Côte d'Azur Airport) Pla…" at bounding box center [838, 117] width 1459 height 15
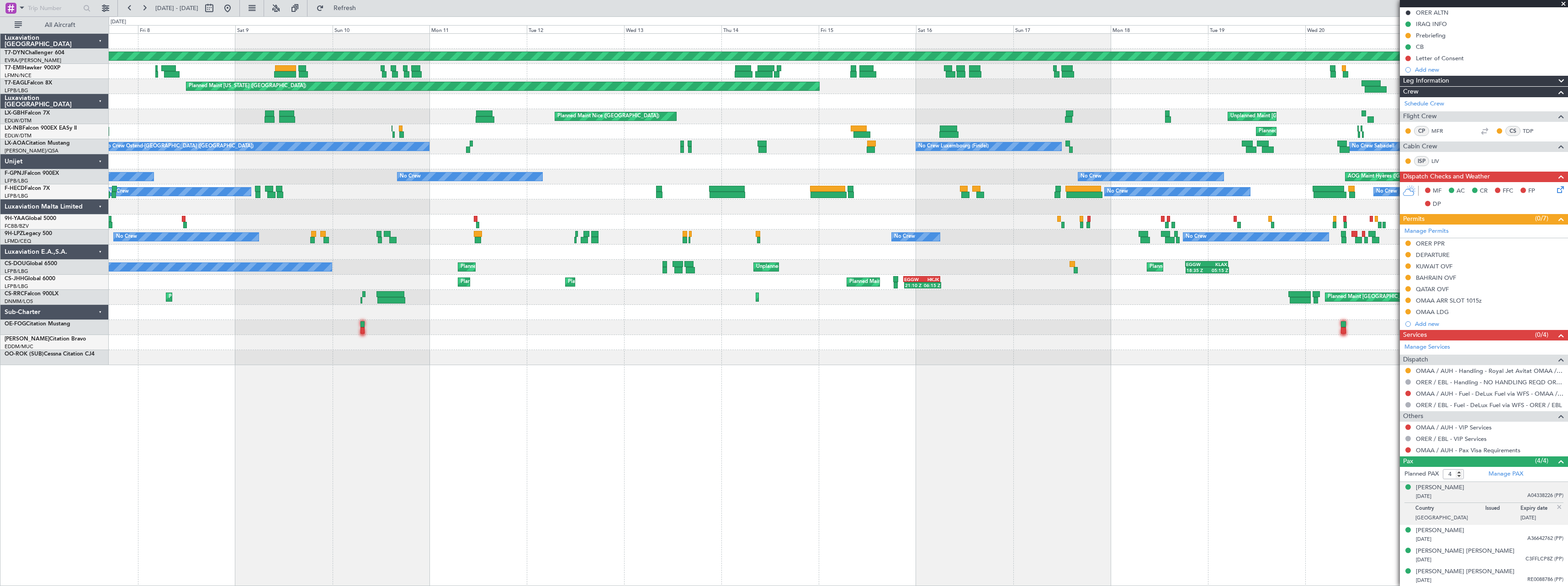
click at [657, 126] on div "Planned Maint Geneva (Cointrin) Unplanned Maint Nice (Côte d'Azur Airport) Unpl…" at bounding box center [838, 132] width 1459 height 15
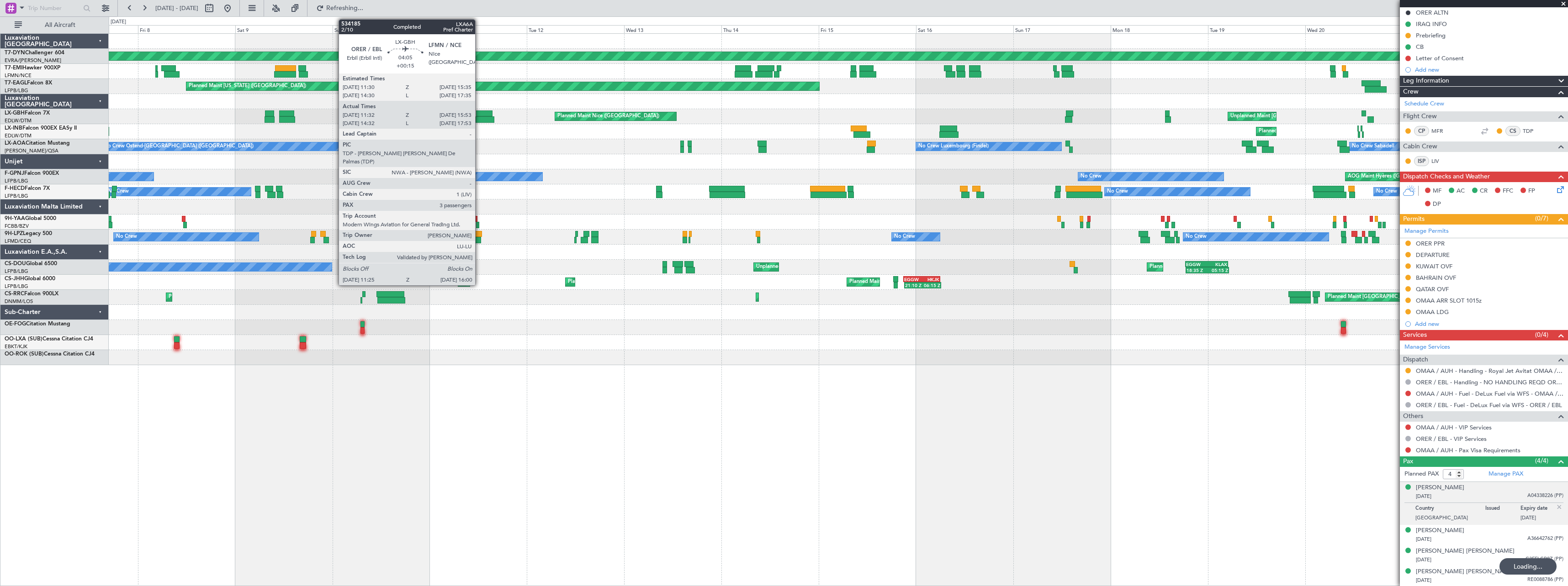
click at [479, 119] on div at bounding box center [485, 119] width 19 height 6
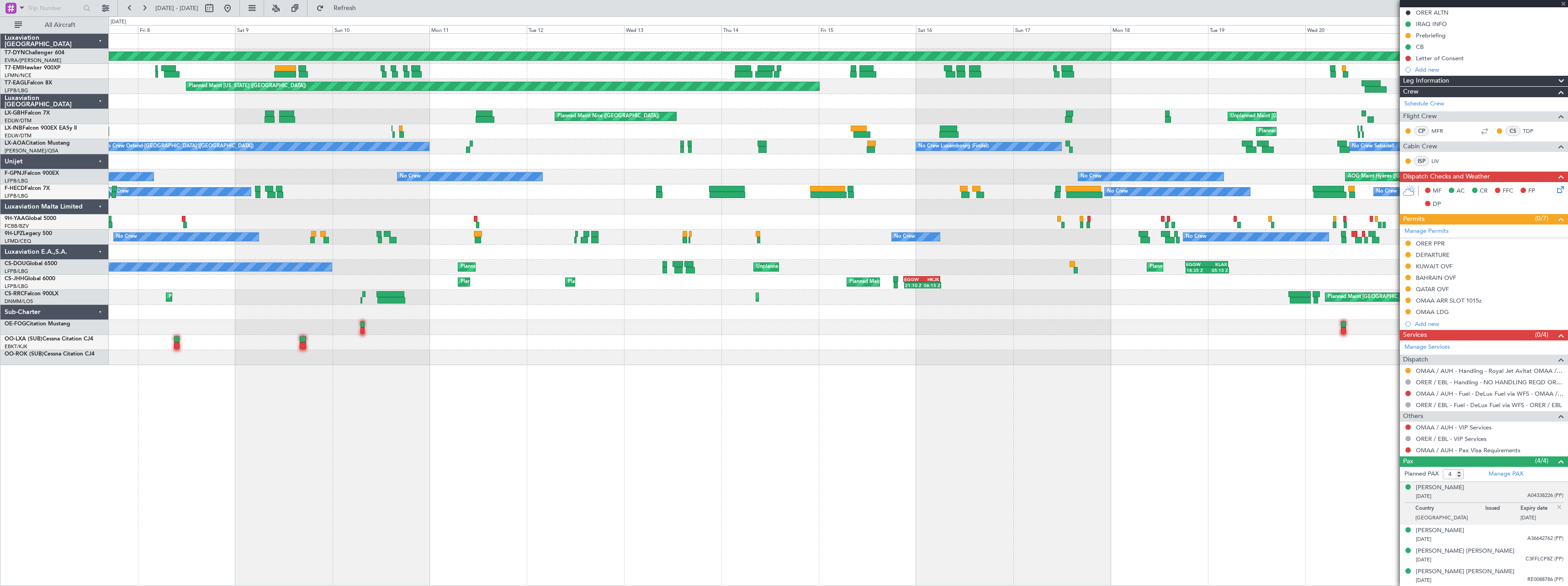
type input "+00:15"
type input "11:32"
type input "15:53"
type input "3"
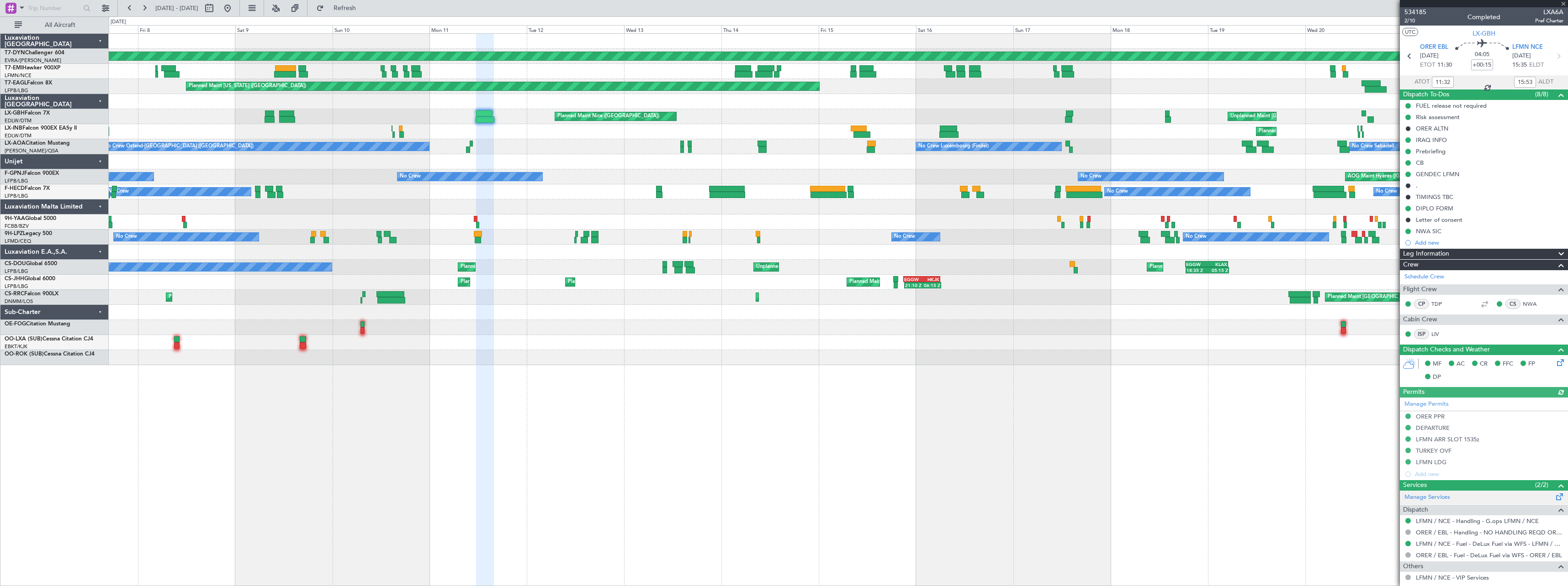
scroll to position [108, 0]
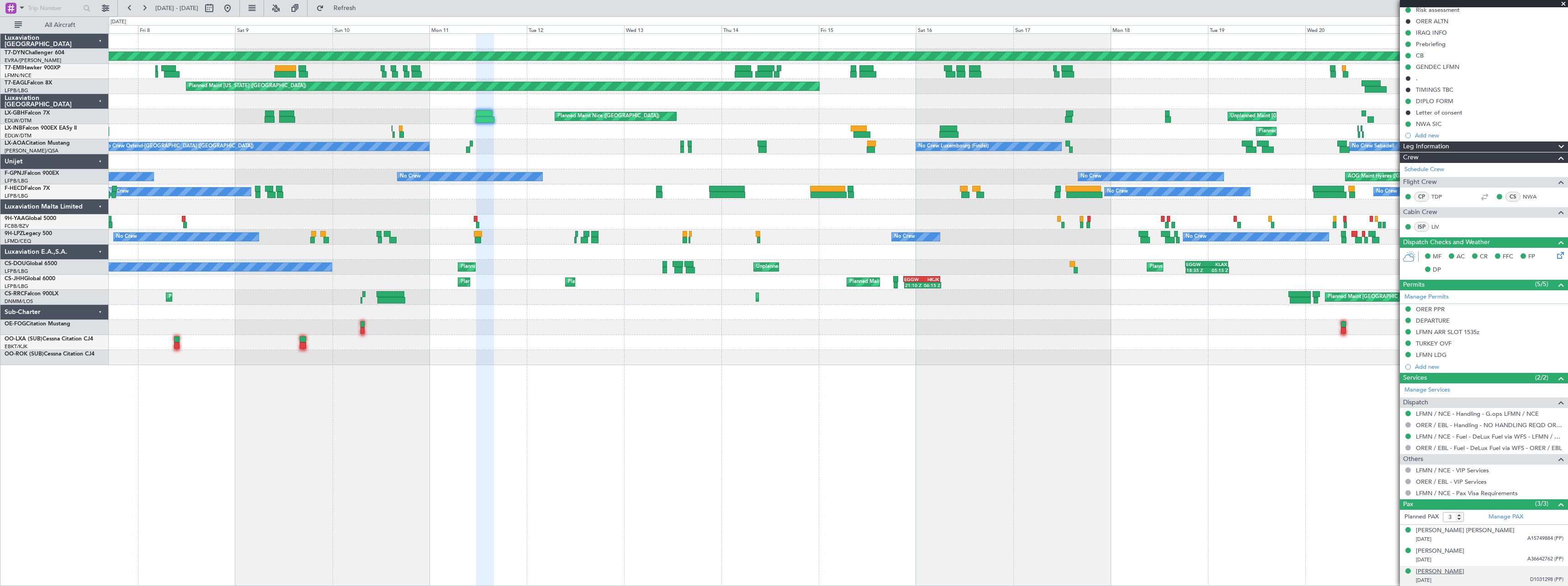
click at [1464, 573] on div "Nechervan Idris Mustafa BARZANI" at bounding box center [1440, 572] width 48 height 9
click at [494, 365] on div at bounding box center [485, 310] width 18 height 553
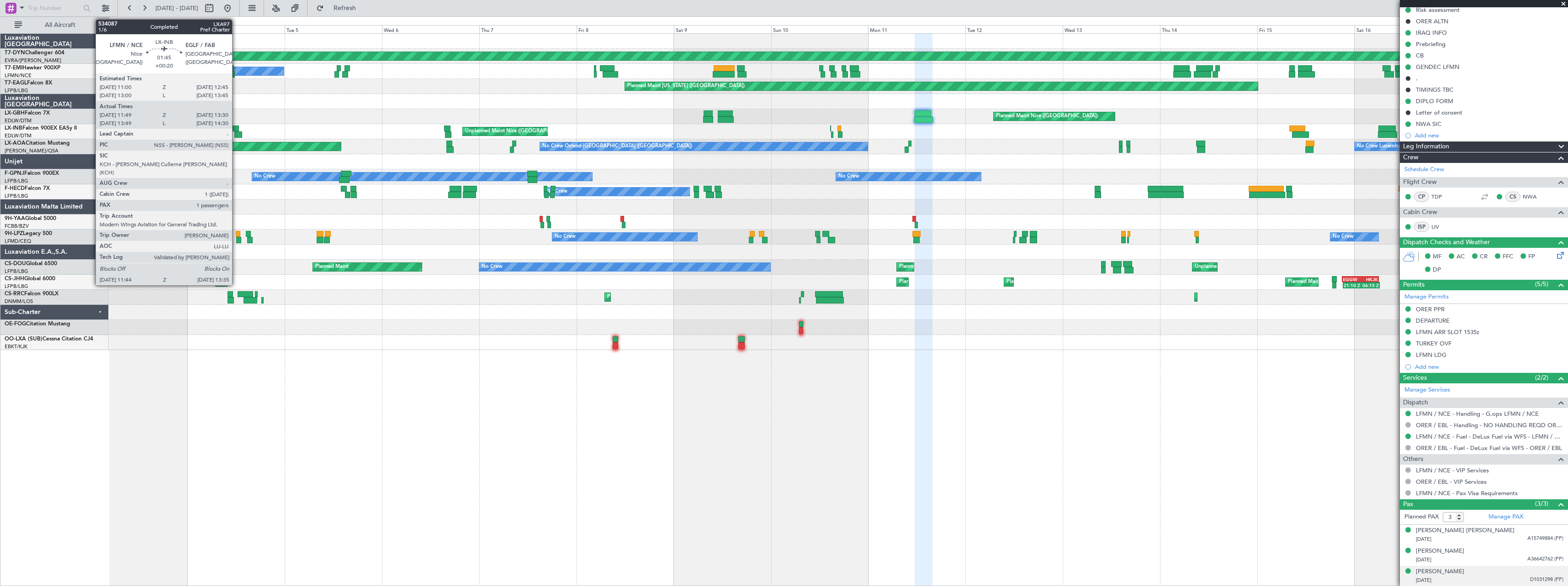
click at [236, 127] on div at bounding box center [236, 129] width 7 height 6
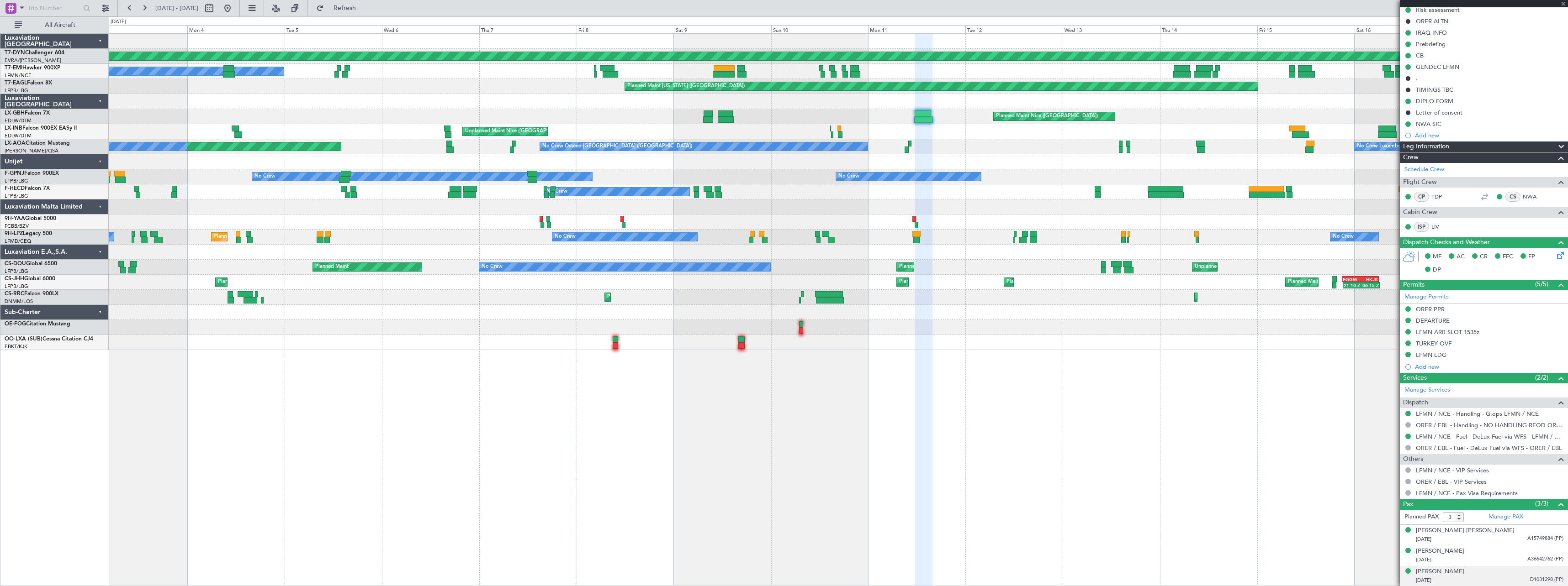
type input "+00:20"
type input "11:49"
type input "13:30"
type input "1"
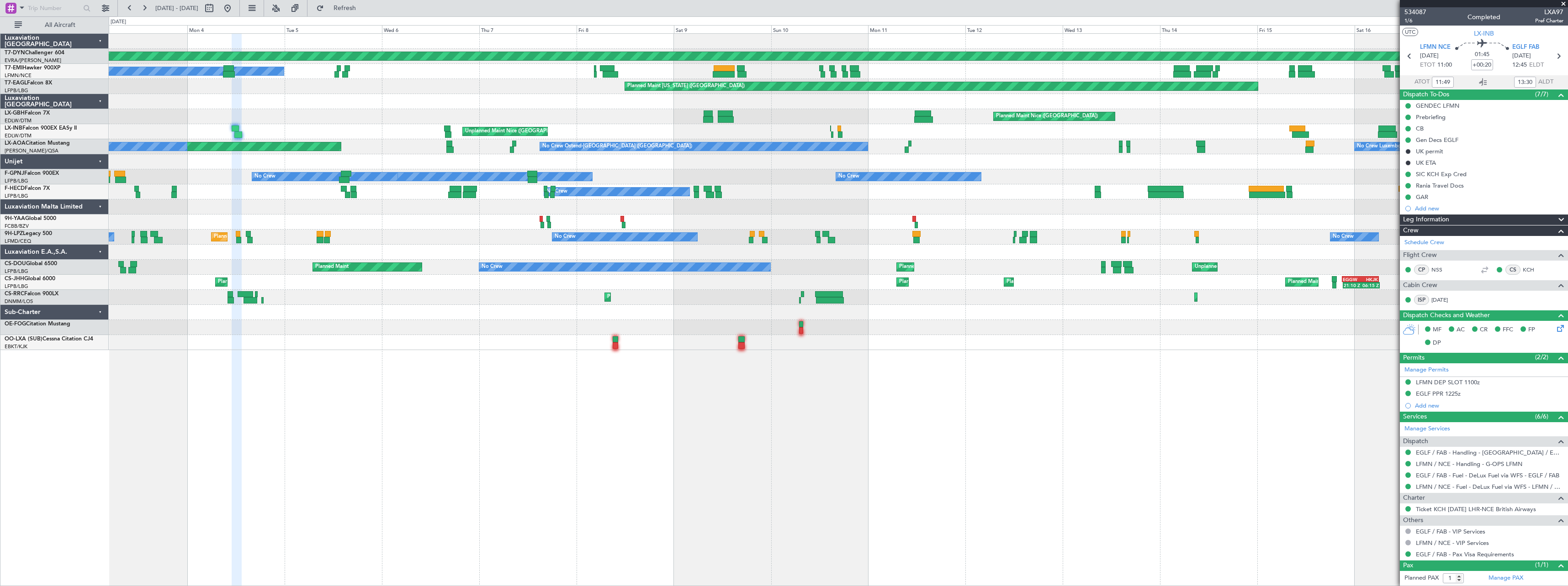
scroll to position [20, 0]
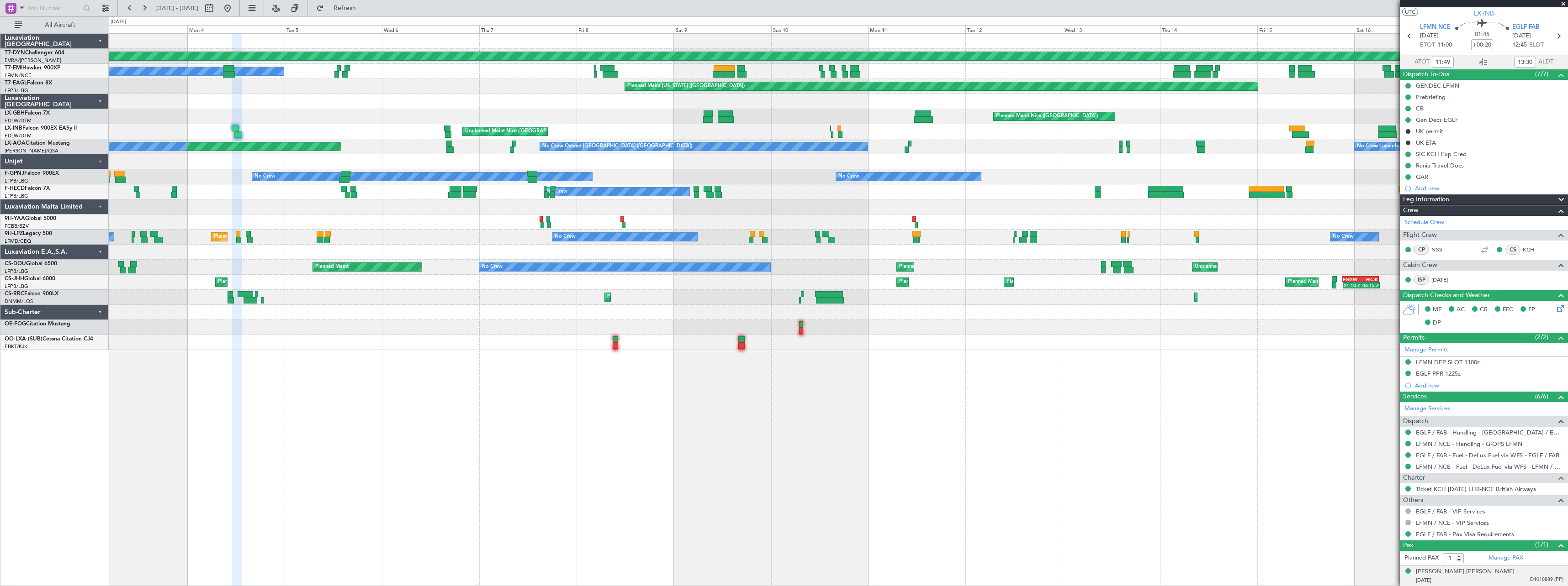
click at [1508, 583] on div "14/07/1999 D1018889 (PP)" at bounding box center [1489, 580] width 147 height 9
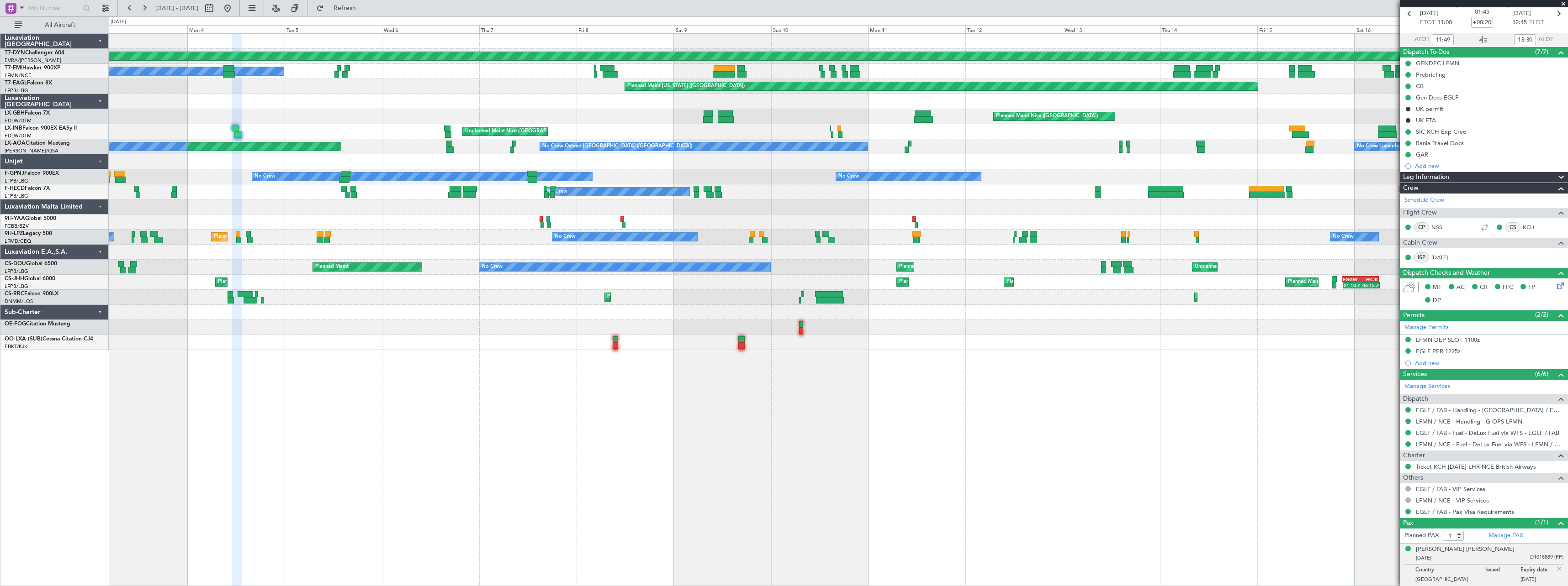
click at [389, 353] on div "Planned Maint Basel-Mulhouse A/C Unavailable Planned Maint New York (Teterboro)…" at bounding box center [838, 310] width 1459 height 553
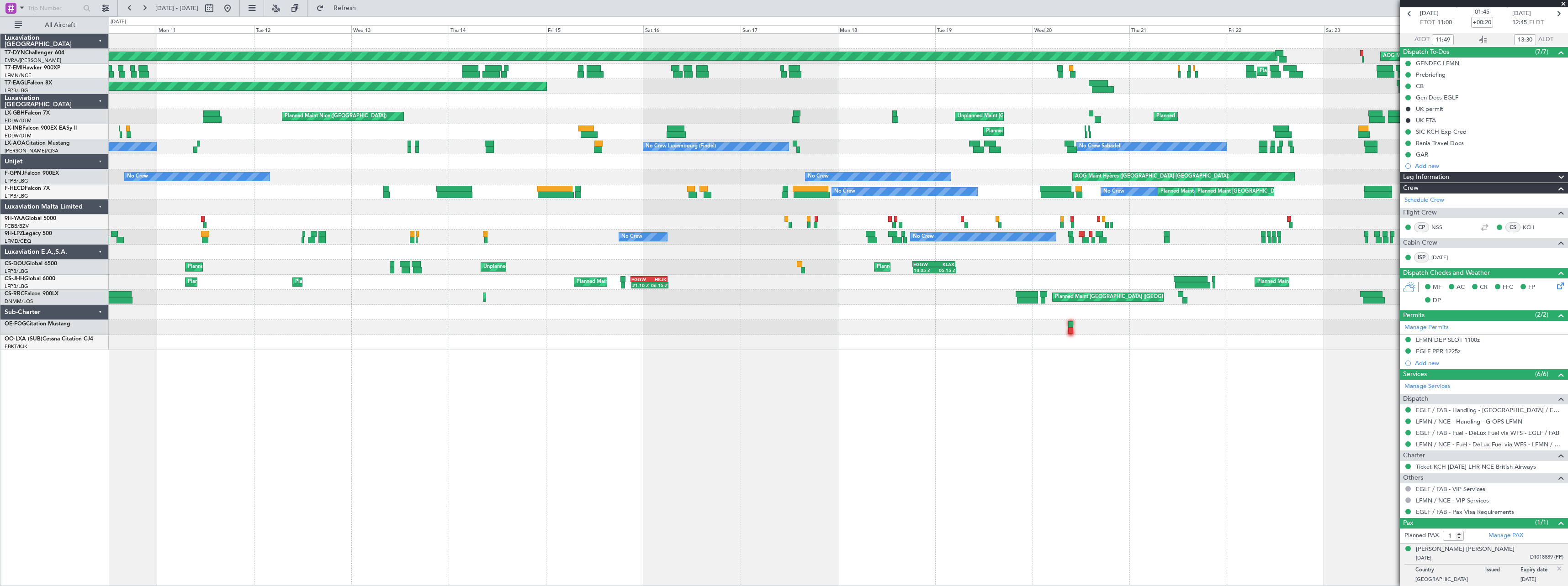
click at [1058, 316] on div "Planned Maint Basel-Mulhouse AOG Maint Riga (Riga Intl) Planned Maint Chester P…" at bounding box center [838, 310] width 1459 height 553
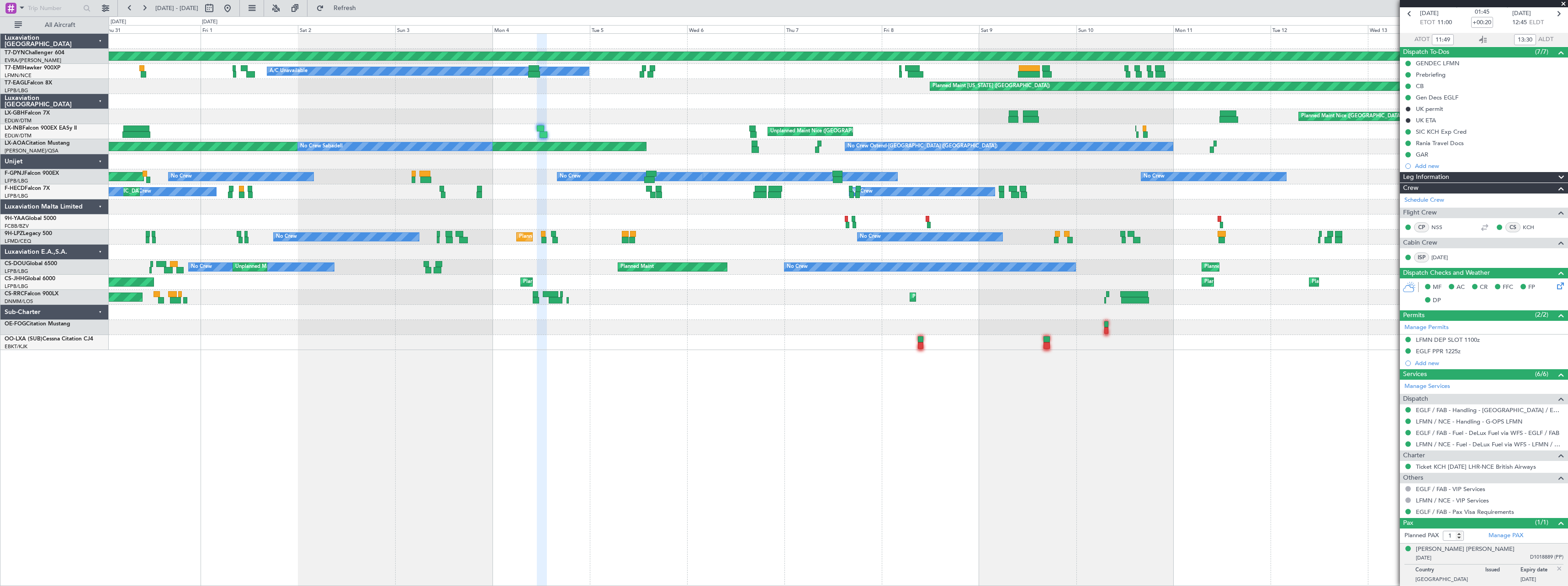
click at [652, 293] on div "Planned Maint Lagos (Murtala Muhammed) Planned Maint Larnaca (Larnaca Intl) Pla…" at bounding box center [838, 298] width 1459 height 15
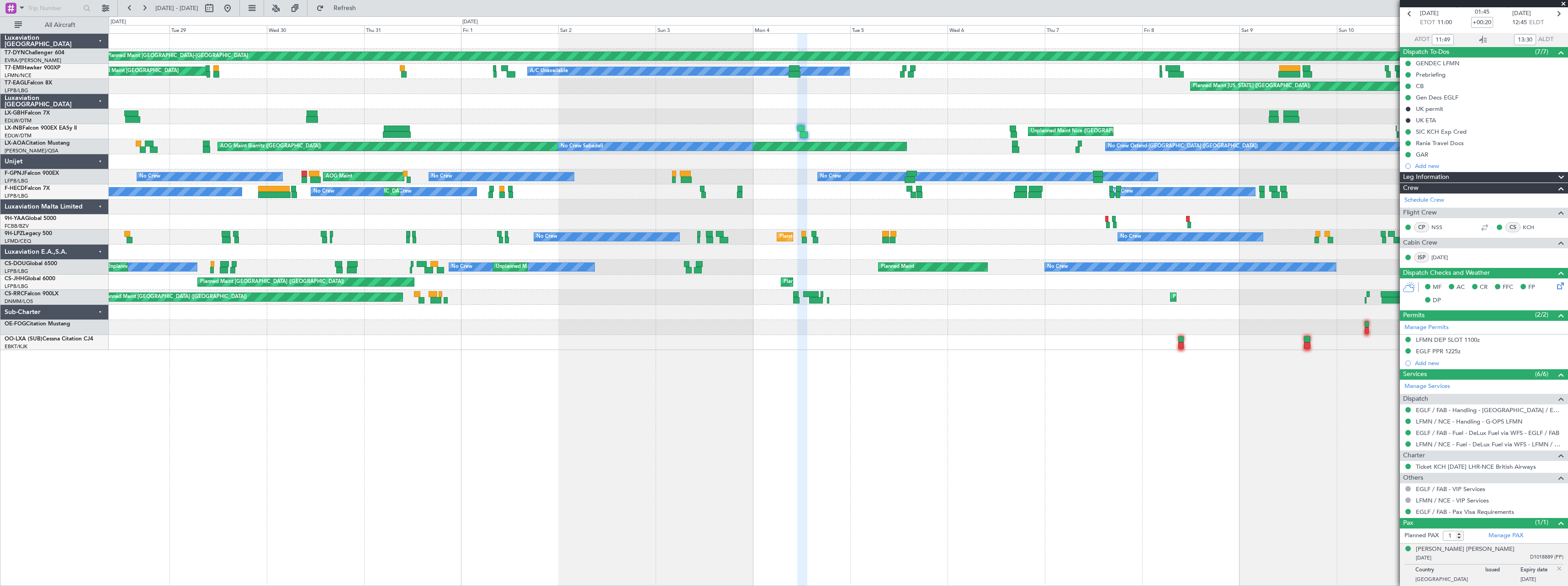
click at [680, 340] on div "Planned Maint Basel-Mulhouse A/C Unavailable Planned Maint Zurich Planned Maint…" at bounding box center [838, 191] width 1459 height 316
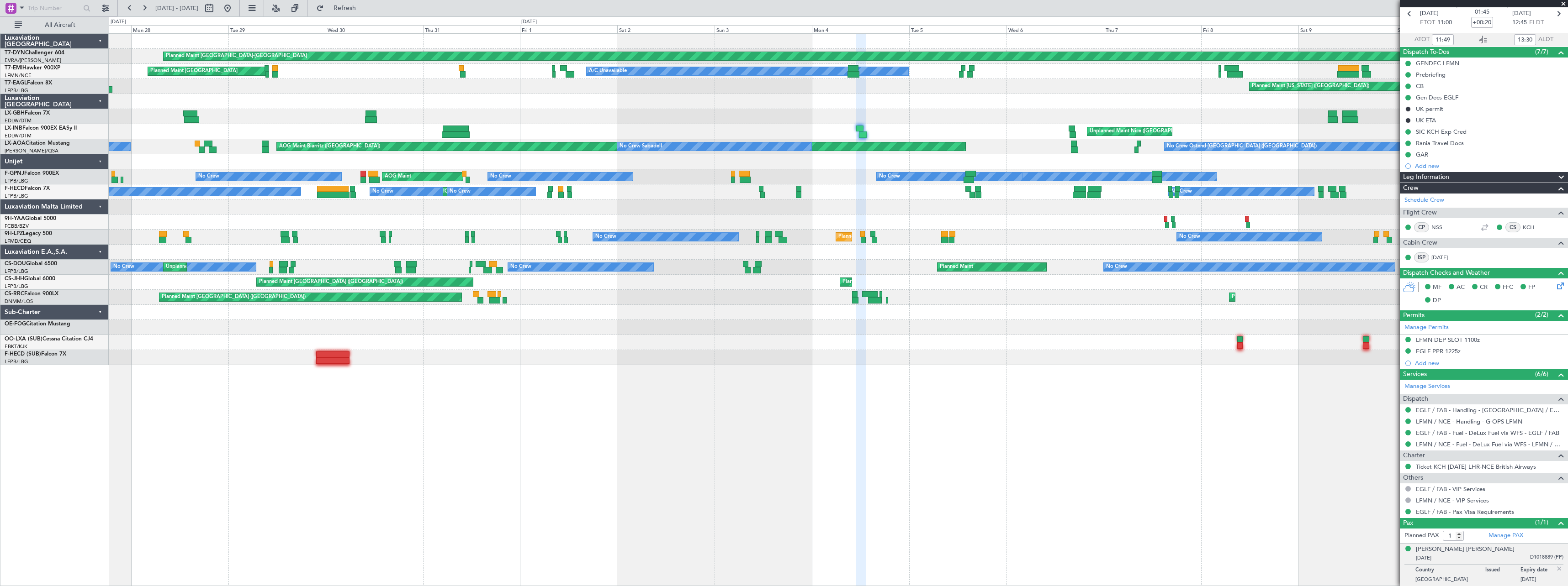
click at [374, 281] on div "Planned Maint Paris (Le Bourget) Planned Maint Paris (Le Bourget) Planned Maint…" at bounding box center [838, 282] width 1459 height 15
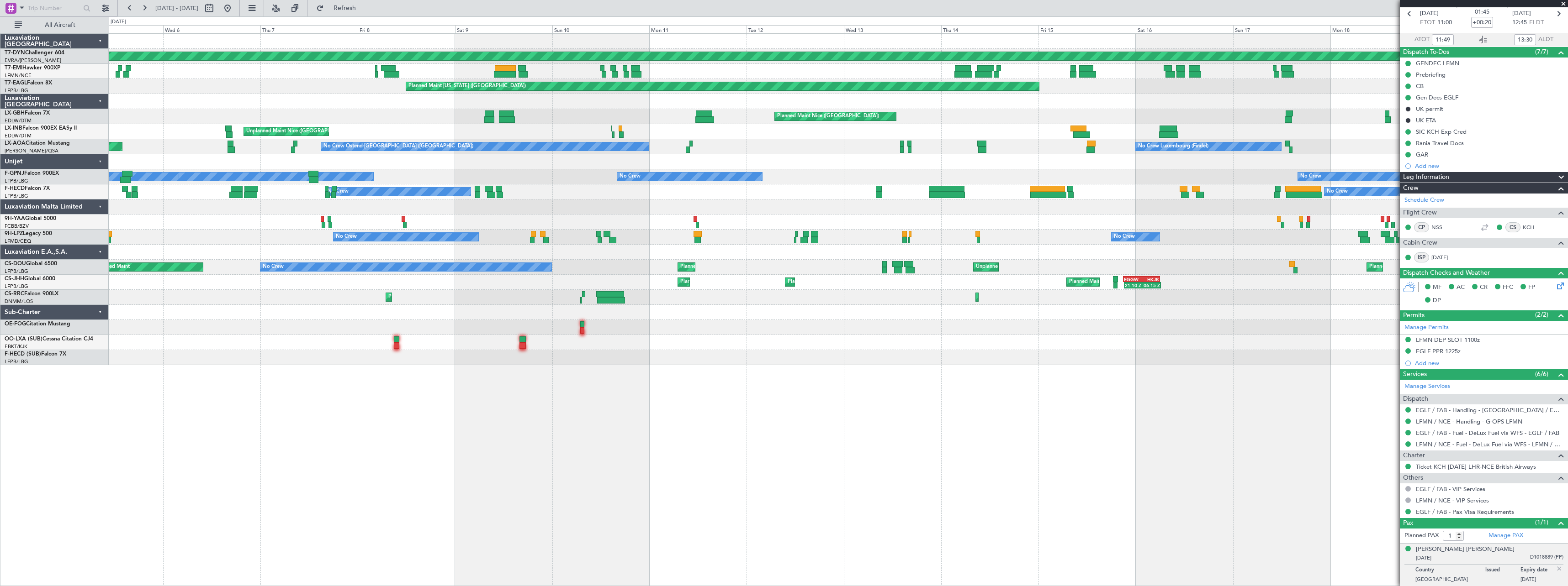
click at [373, 273] on div "Planned Maint Basel-Mulhouse AOG Maint Riga (Riga Intl) Planned Maint Chester A…" at bounding box center [838, 199] width 1459 height 331
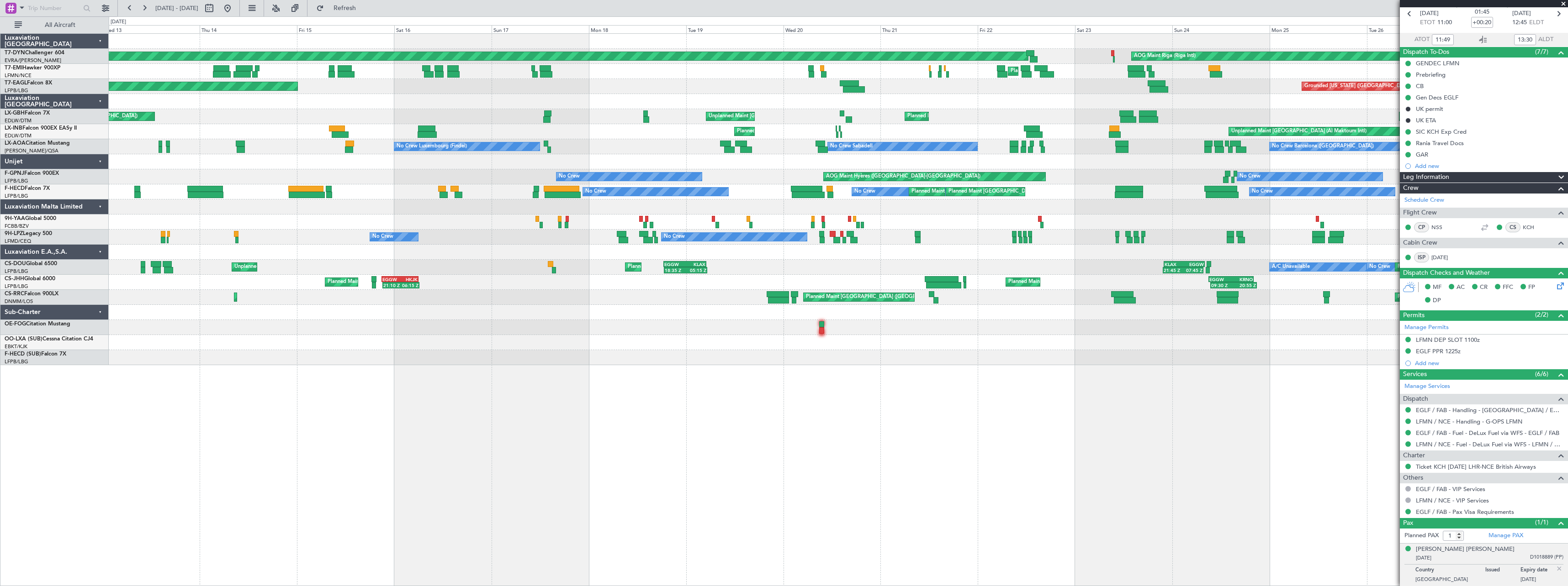
click at [378, 294] on div "Planned Maint Basel-Mulhouse AOG Maint Riga (Riga Intl) Planned Maint Chester P…" at bounding box center [838, 199] width 1459 height 331
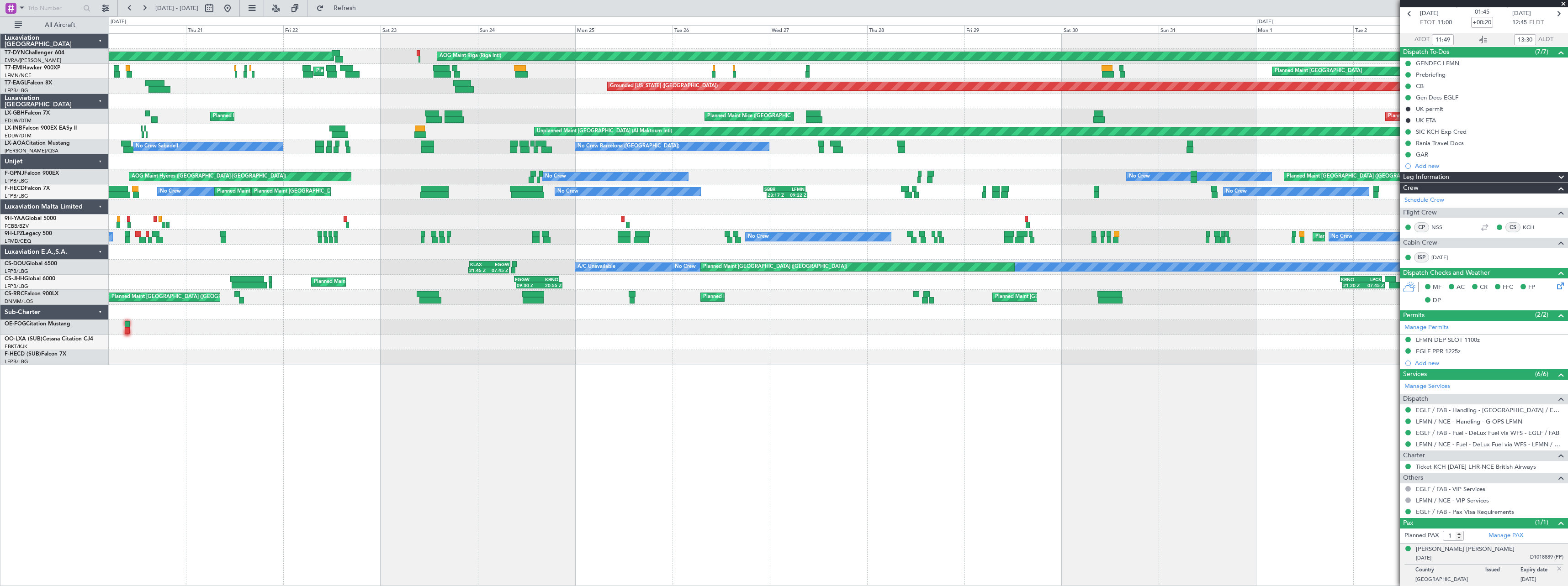
click at [336, 258] on div "Planned Maint Basel-Mulhouse AOG Maint Riga (Riga Intl) Planned Maint Chester P…" at bounding box center [838, 199] width 1459 height 331
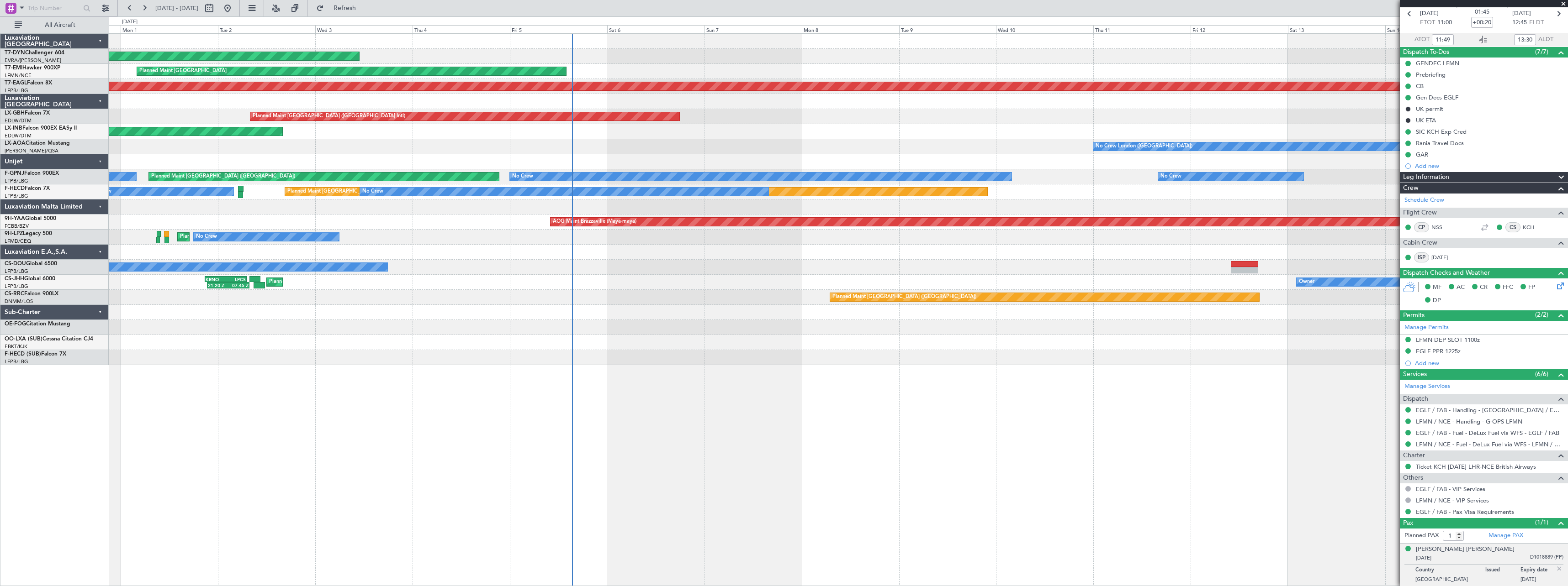
click at [467, 245] on div "AOG Maint Riga (Riga Intl) Planned Maint Zurich Grounded New York (Teterboro) P…" at bounding box center [838, 199] width 1459 height 331
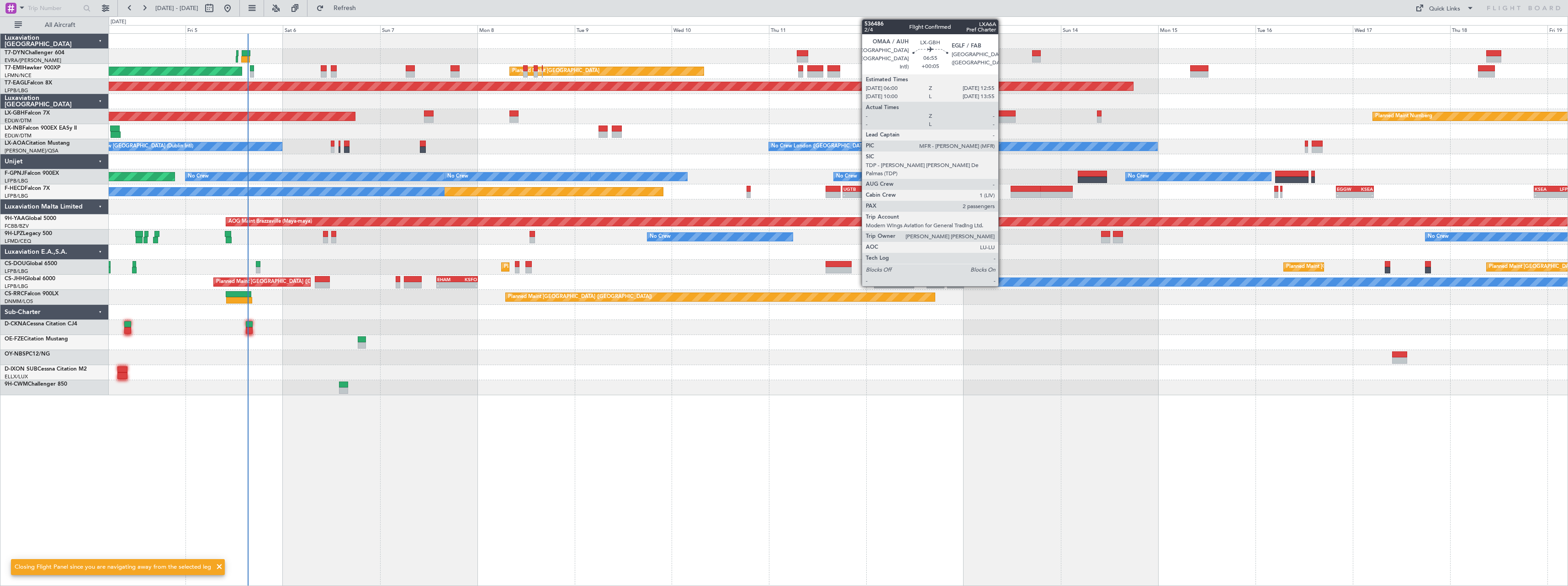
click at [1002, 113] on div at bounding box center [1002, 114] width 29 height 6
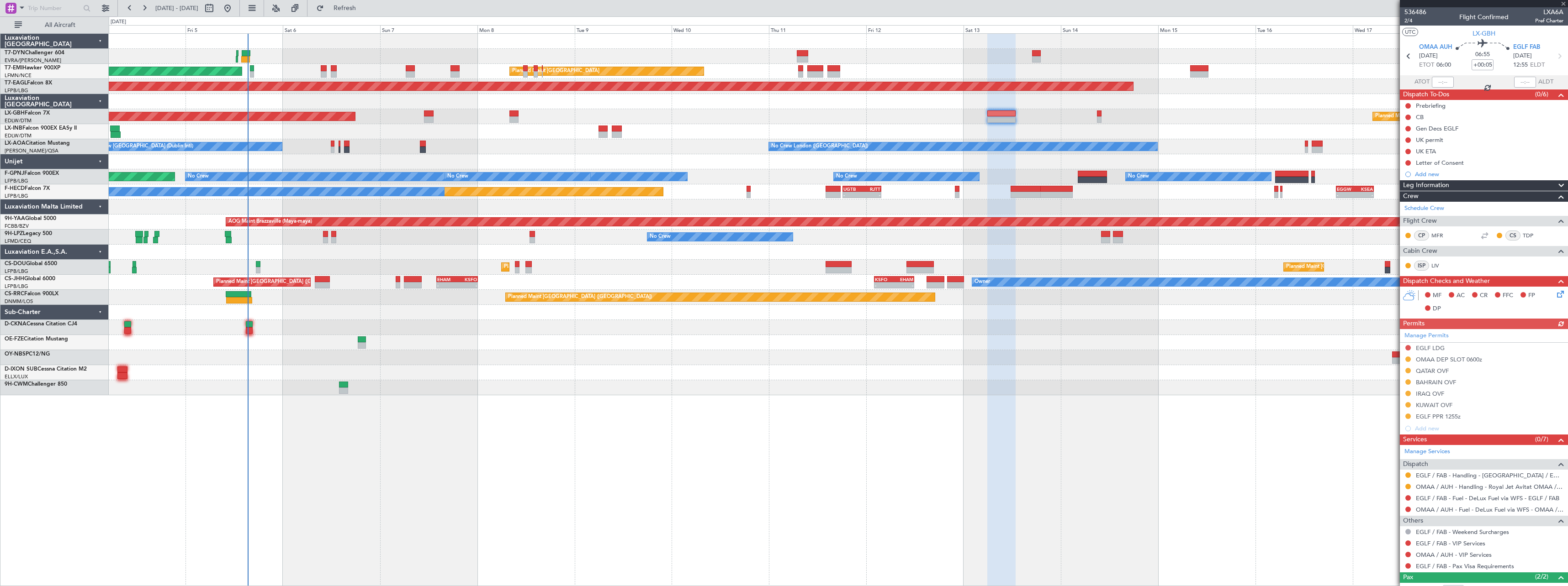
scroll to position [52, 0]
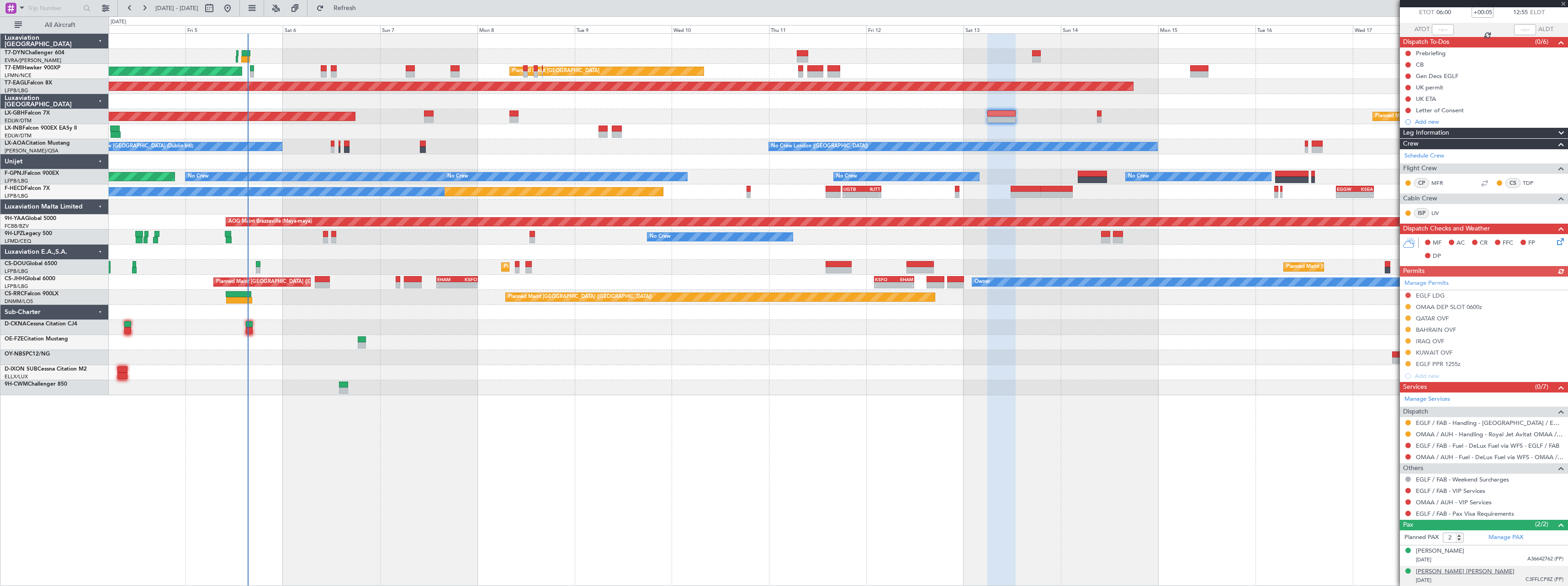
click at [1459, 574] on div "Nabila Masoud Mustafa BARZANI" at bounding box center [1465, 572] width 99 height 9
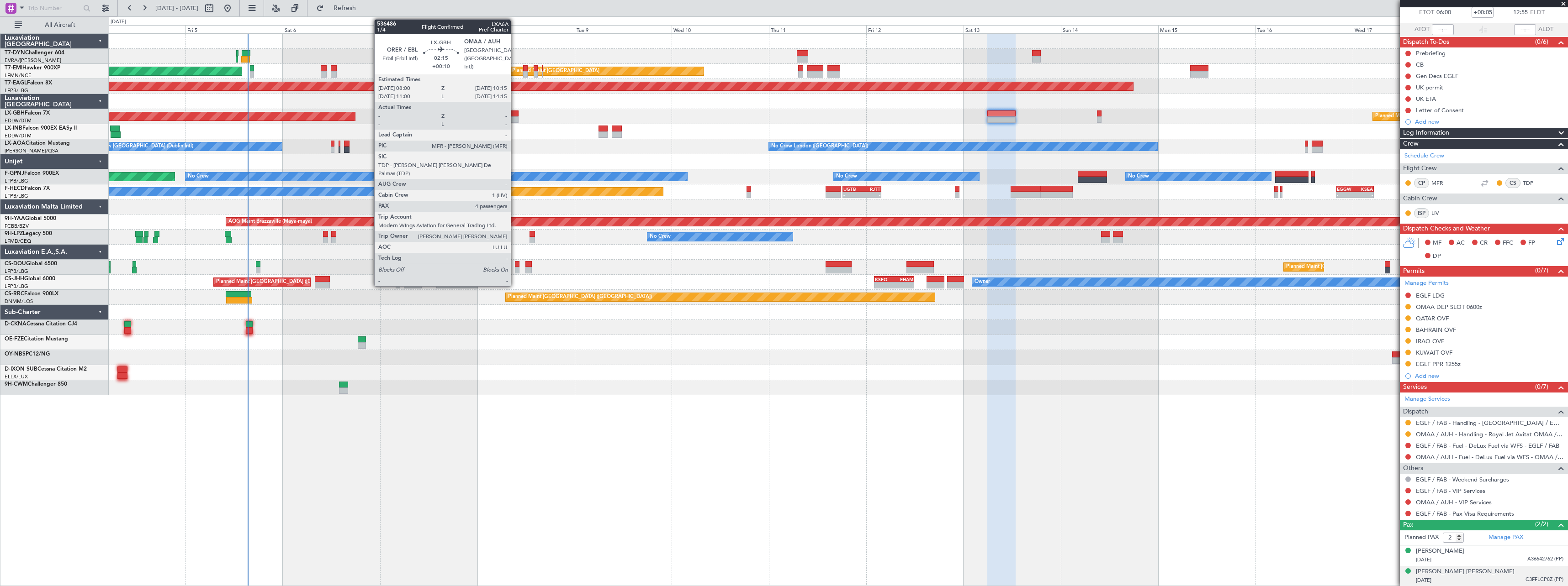
click at [515, 117] on div at bounding box center [514, 119] width 9 height 6
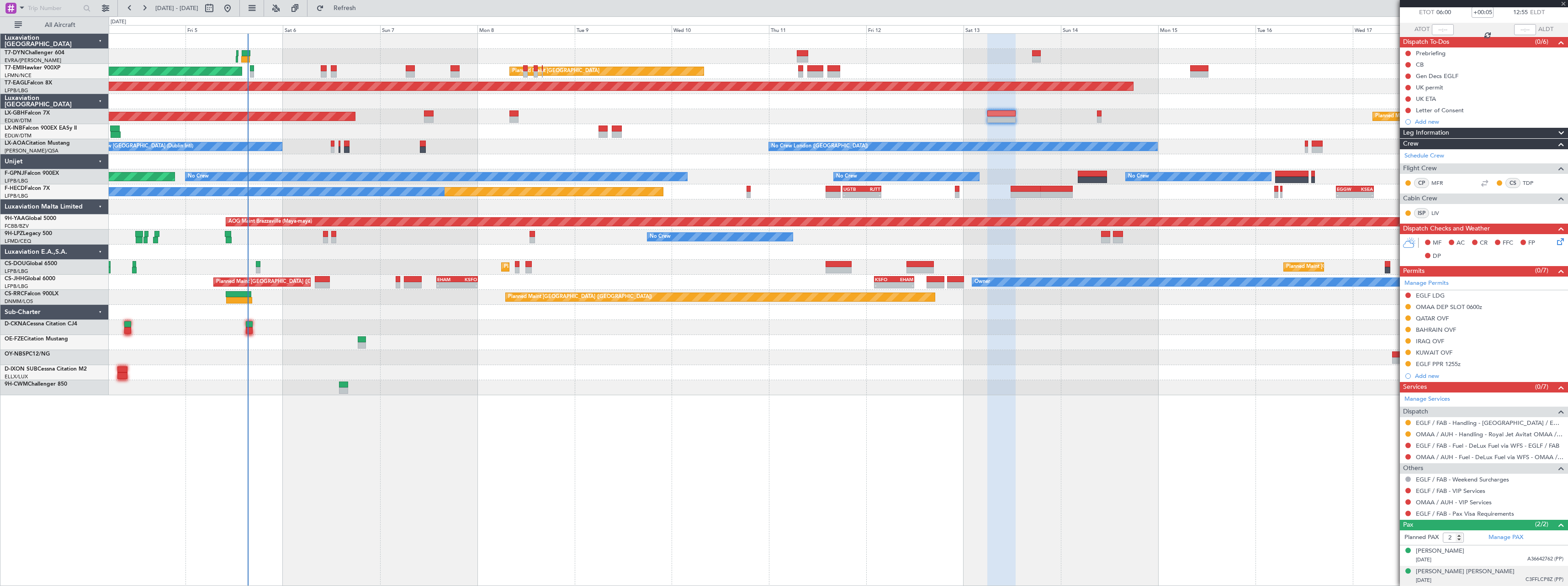
type input "+00:10"
type input "4"
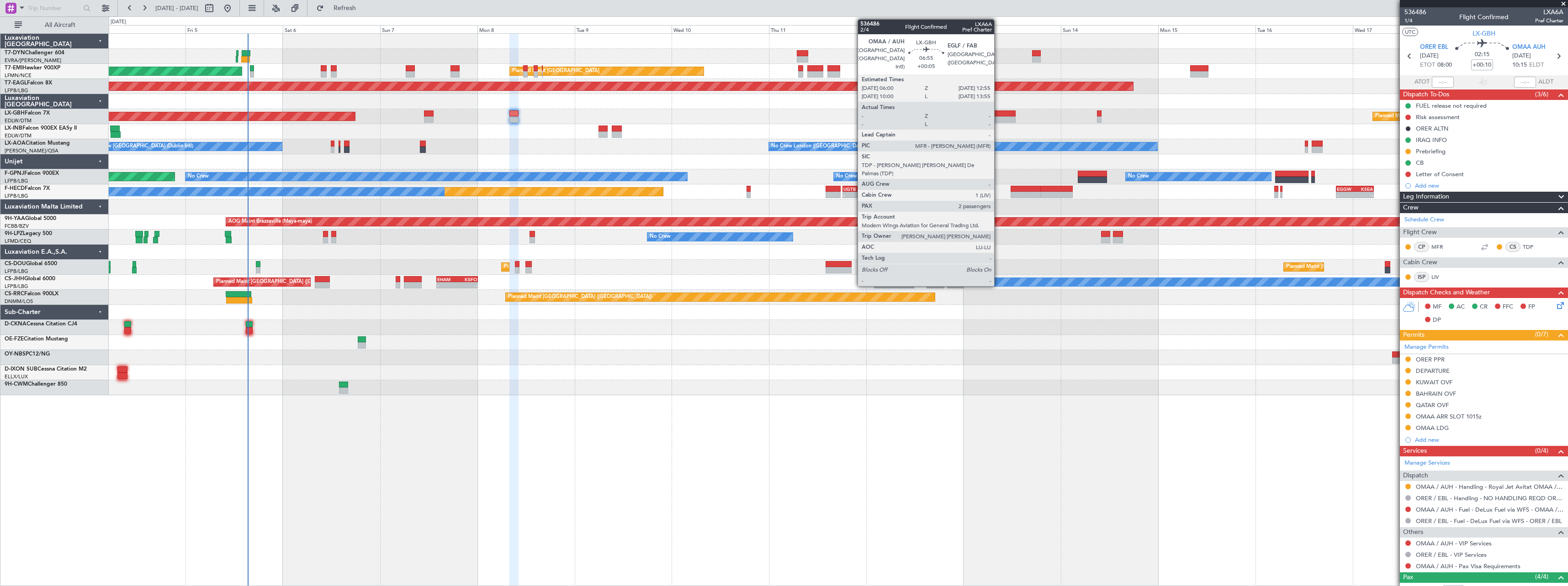
click at [998, 111] on div at bounding box center [1002, 114] width 29 height 6
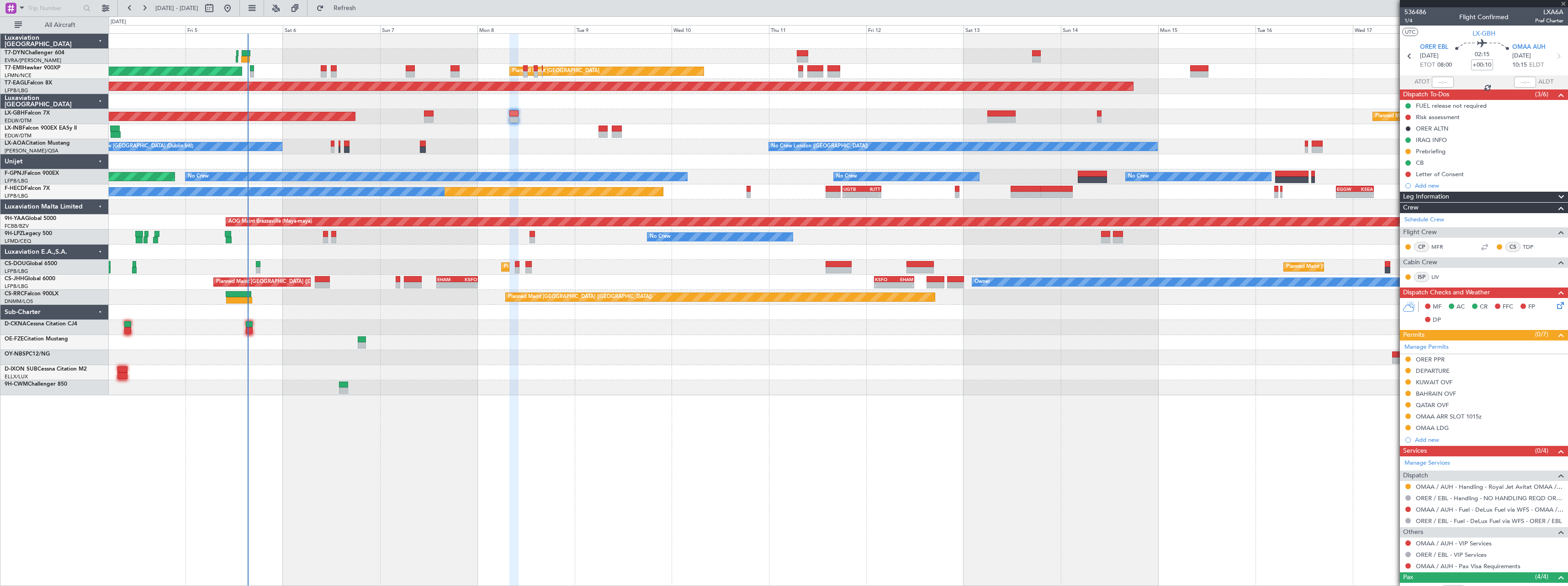
type input "+00:05"
type input "2"
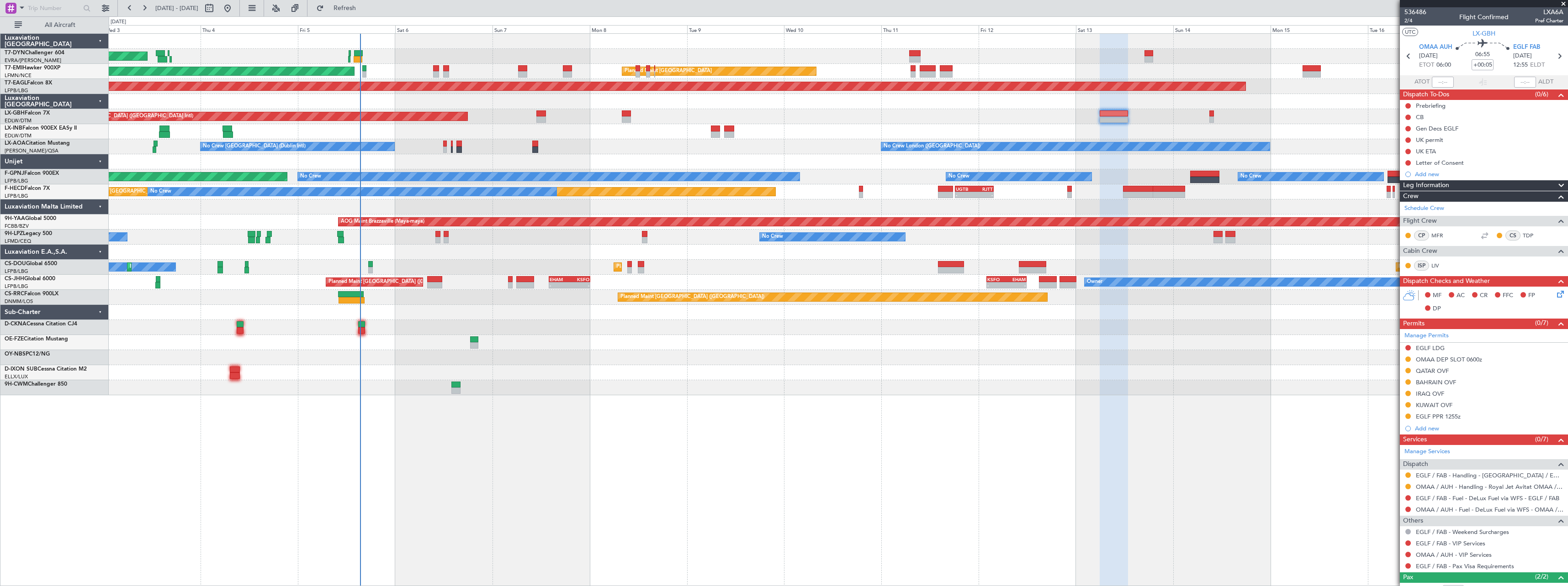
click at [485, 393] on div at bounding box center [838, 388] width 1459 height 15
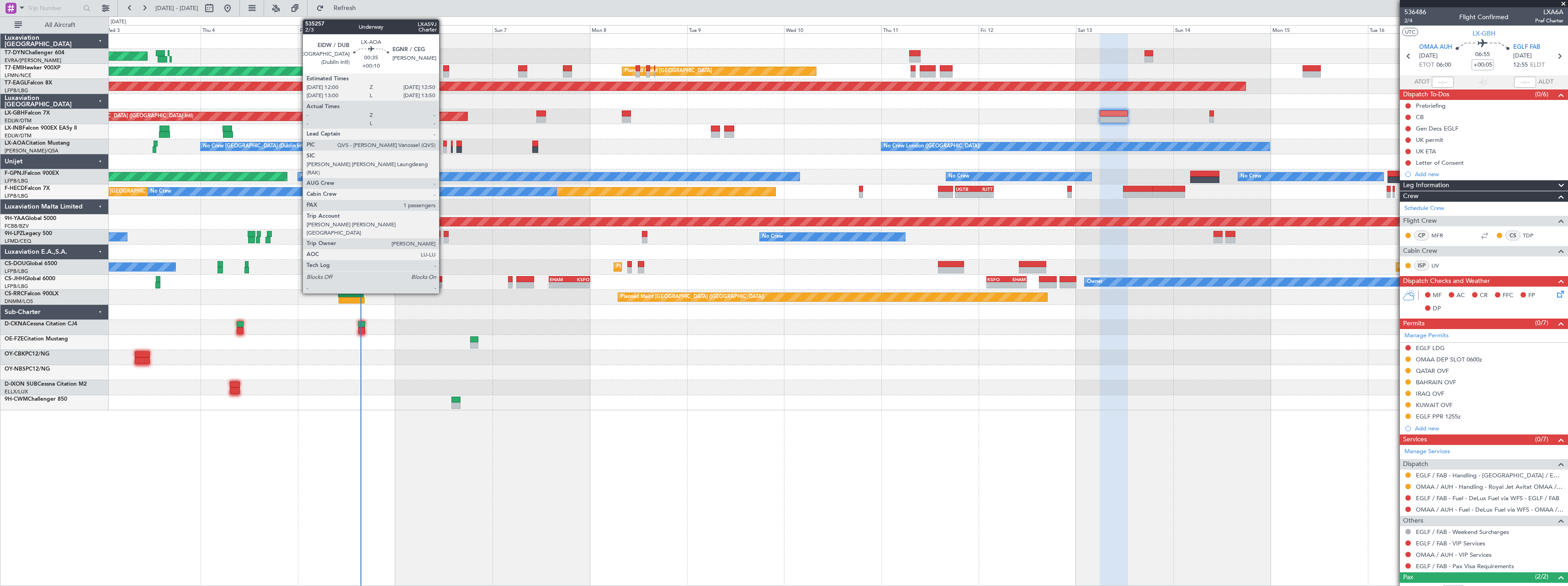
click at [443, 146] on div at bounding box center [445, 144] width 4 height 6
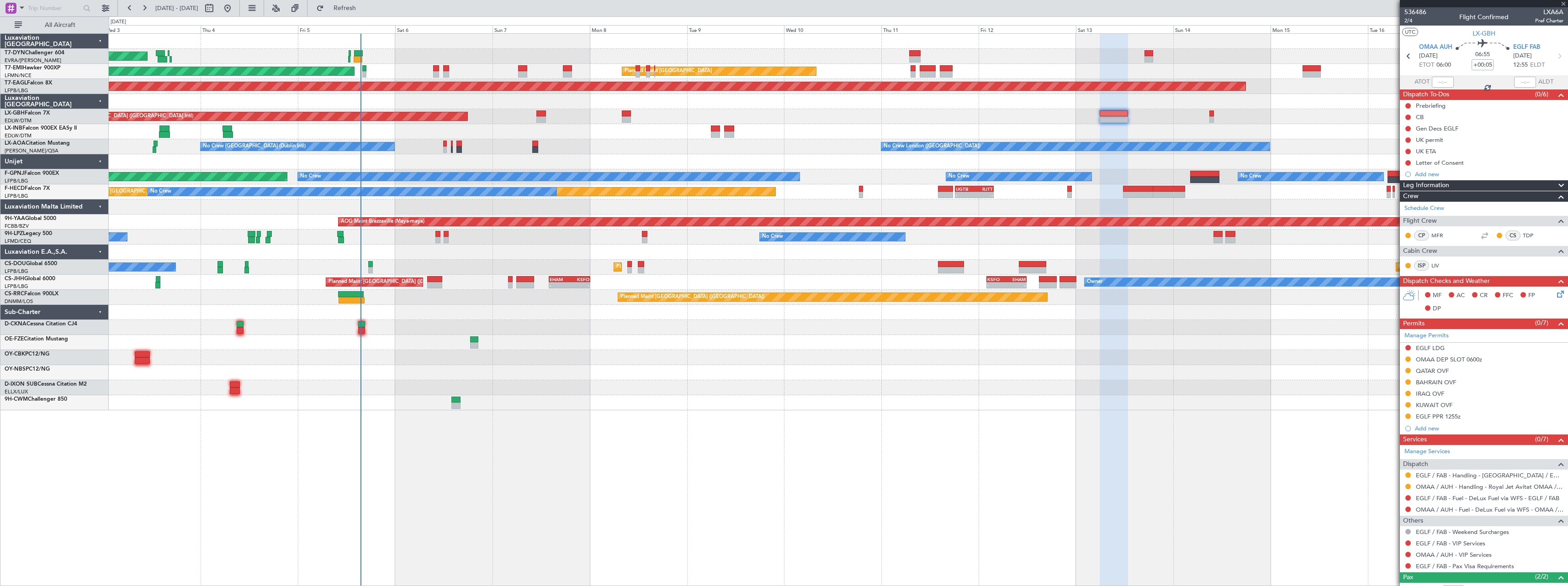
type input "+00:10"
type input "1"
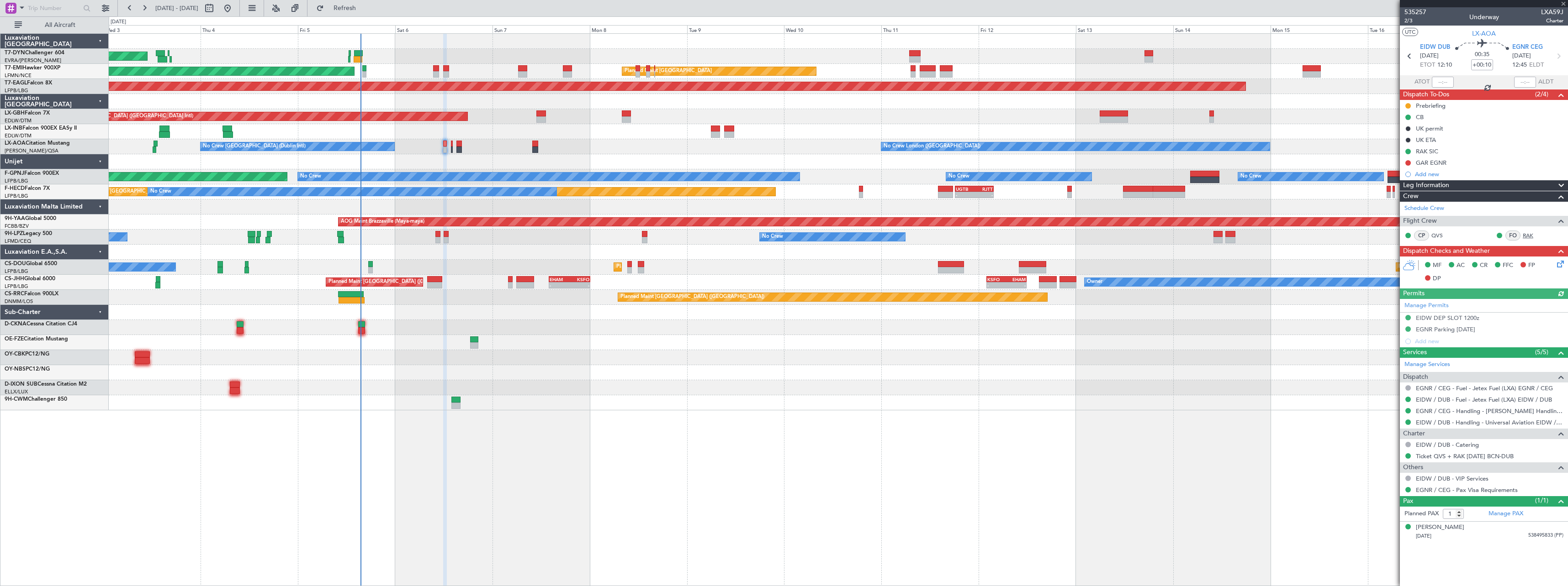
click at [1528, 236] on link "RAK" at bounding box center [1533, 236] width 21 height 8
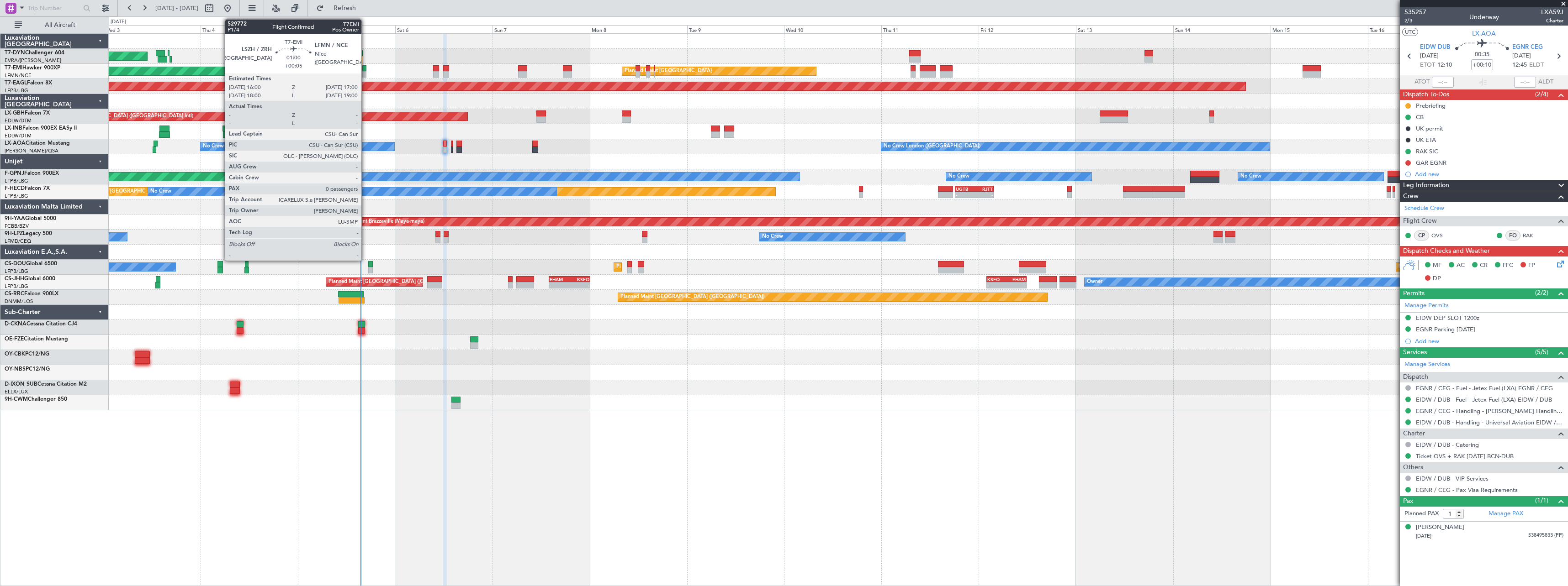
click at [366, 67] on div at bounding box center [364, 68] width 4 height 6
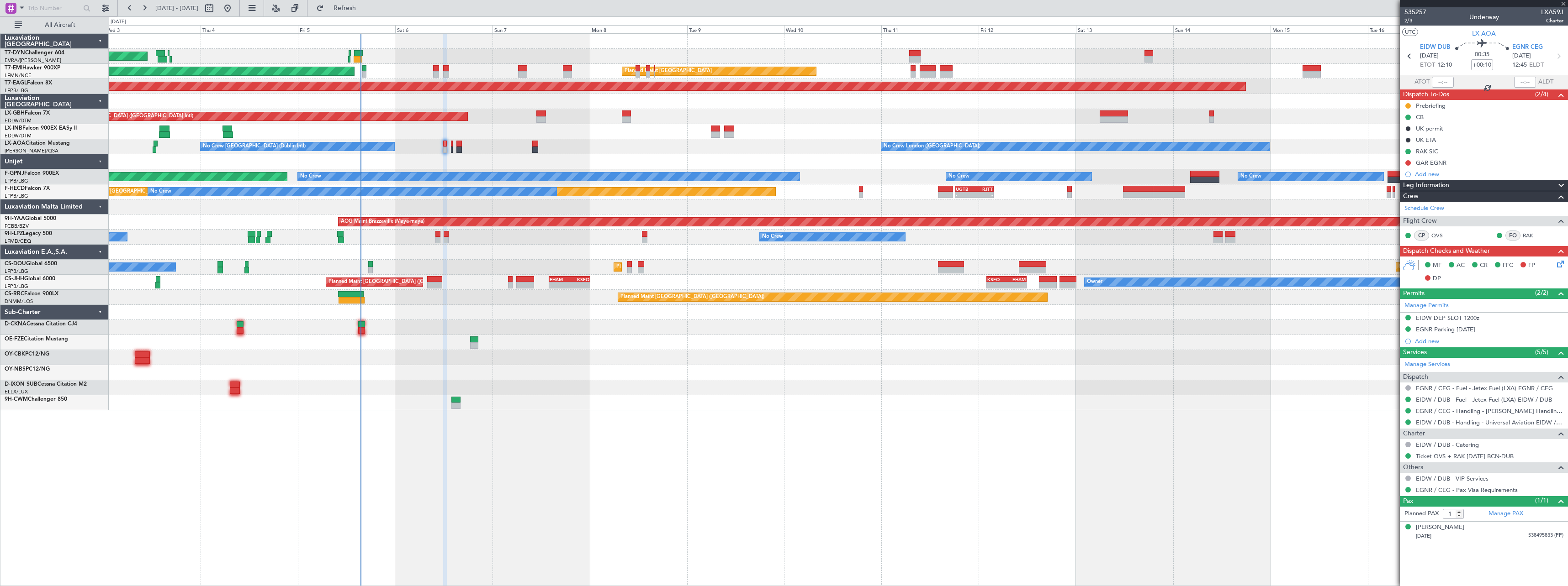
type input "+00:05"
type input "0"
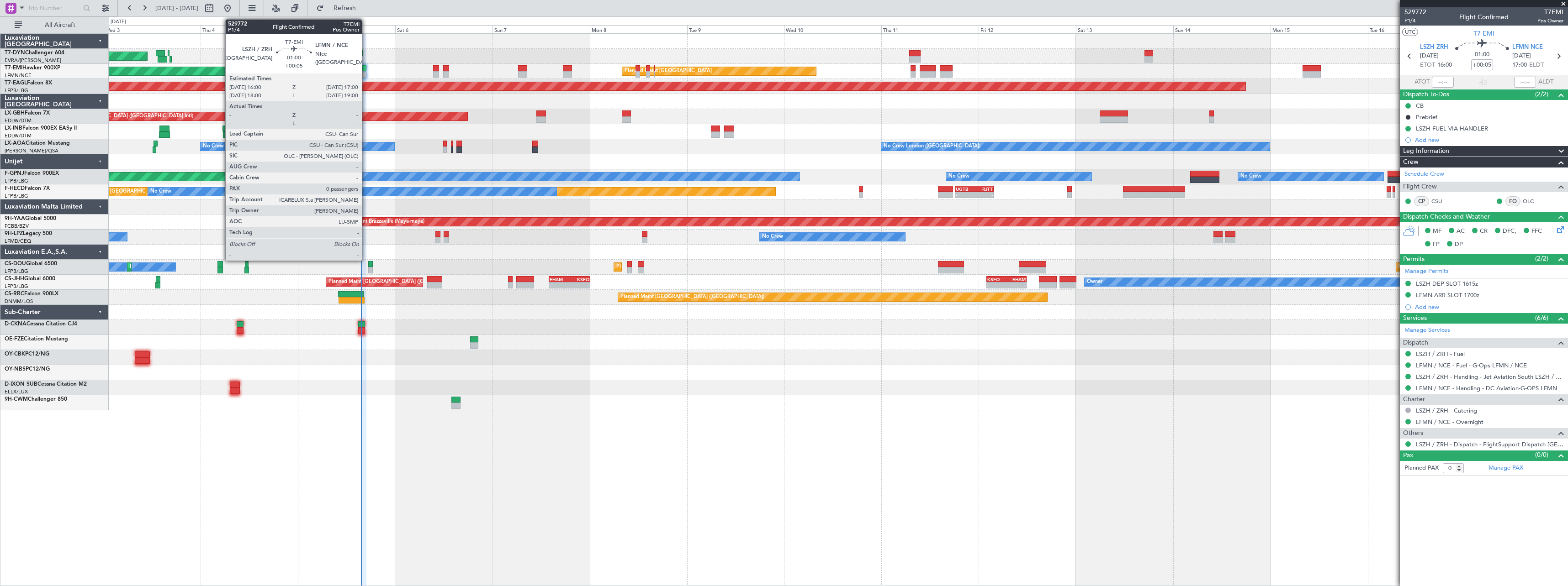
click at [366, 70] on div at bounding box center [364, 68] width 4 height 6
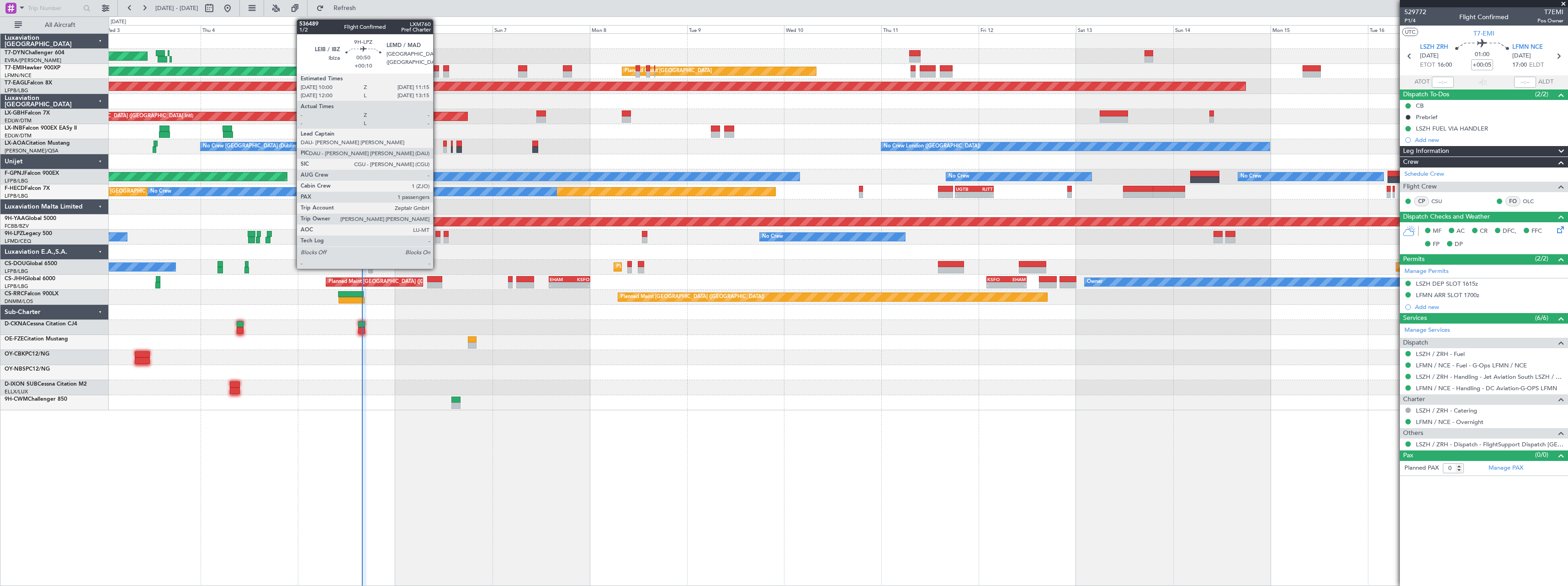
click at [437, 235] on div at bounding box center [438, 234] width 6 height 6
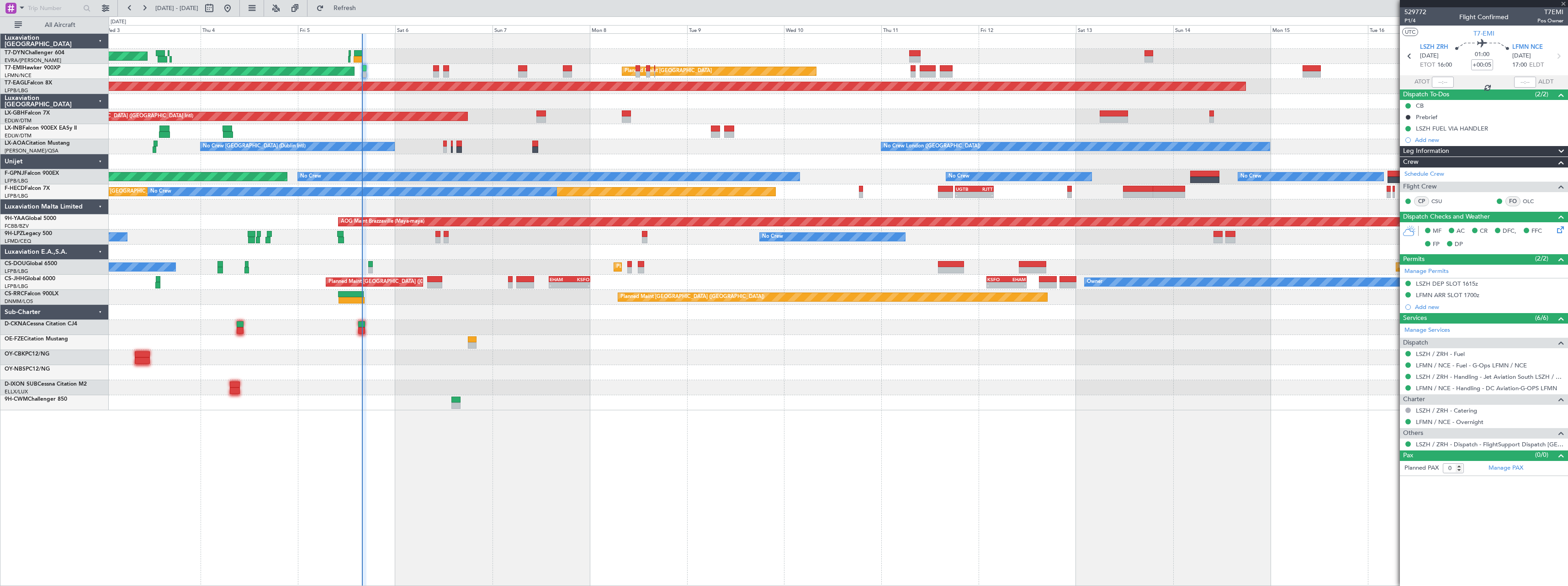
type input "+00:10"
type input "1"
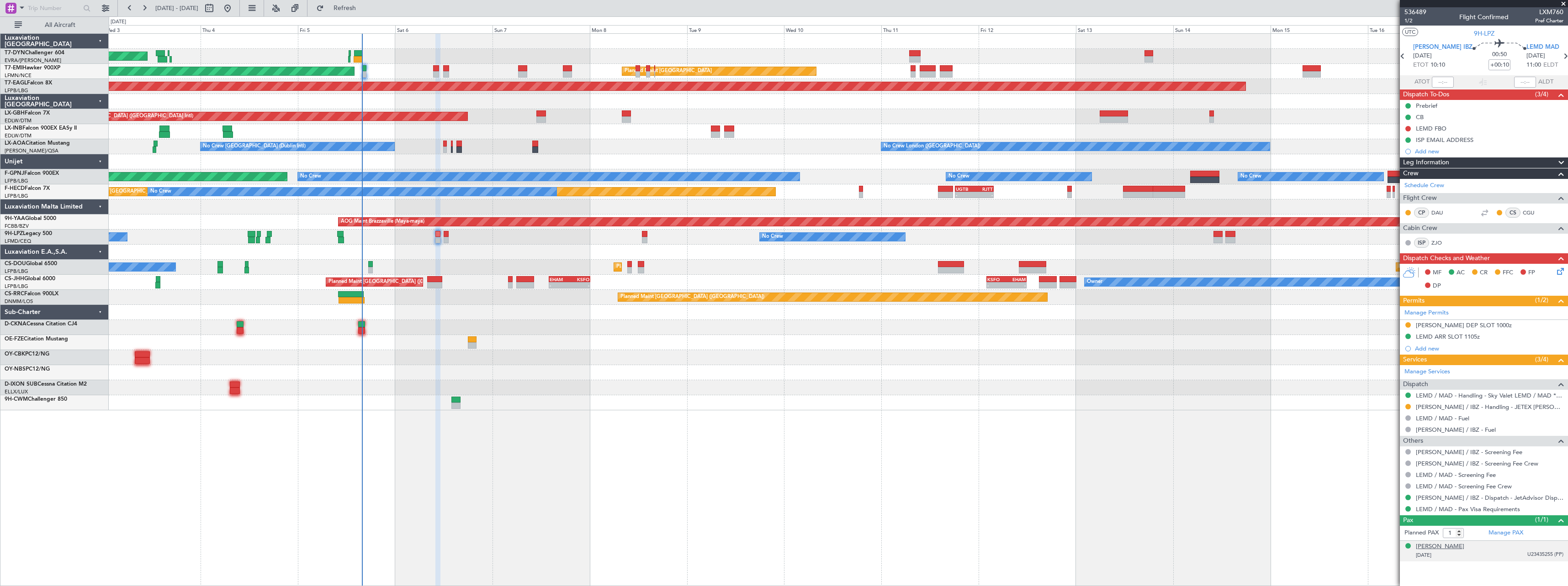
click at [1445, 547] on div "Sasha Ortega" at bounding box center [1440, 547] width 48 height 9
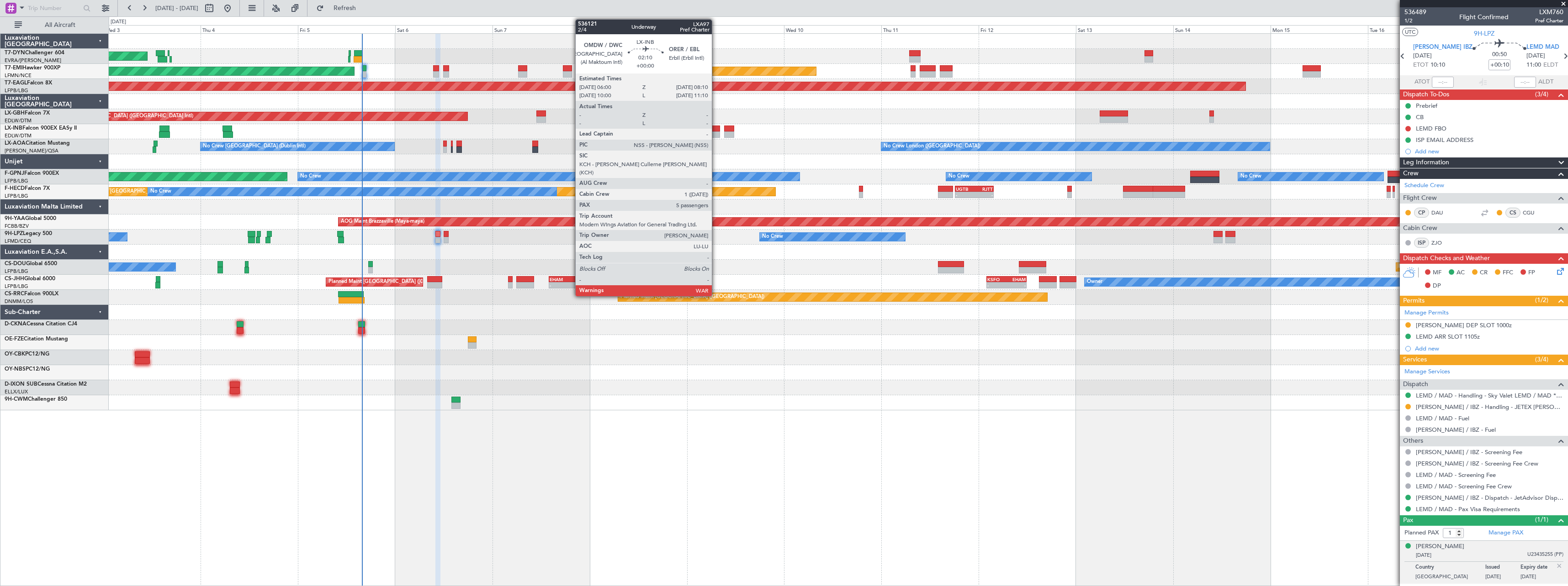
click at [716, 131] on div at bounding box center [715, 129] width 9 height 6
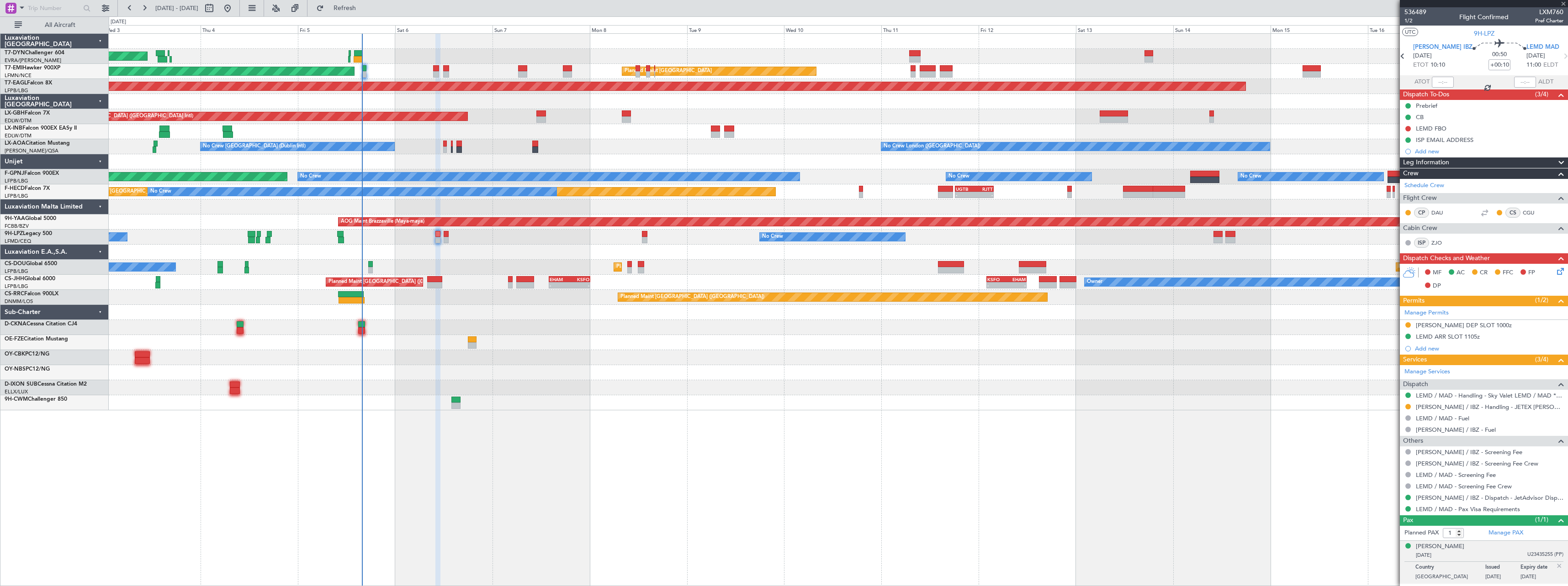
type input "5"
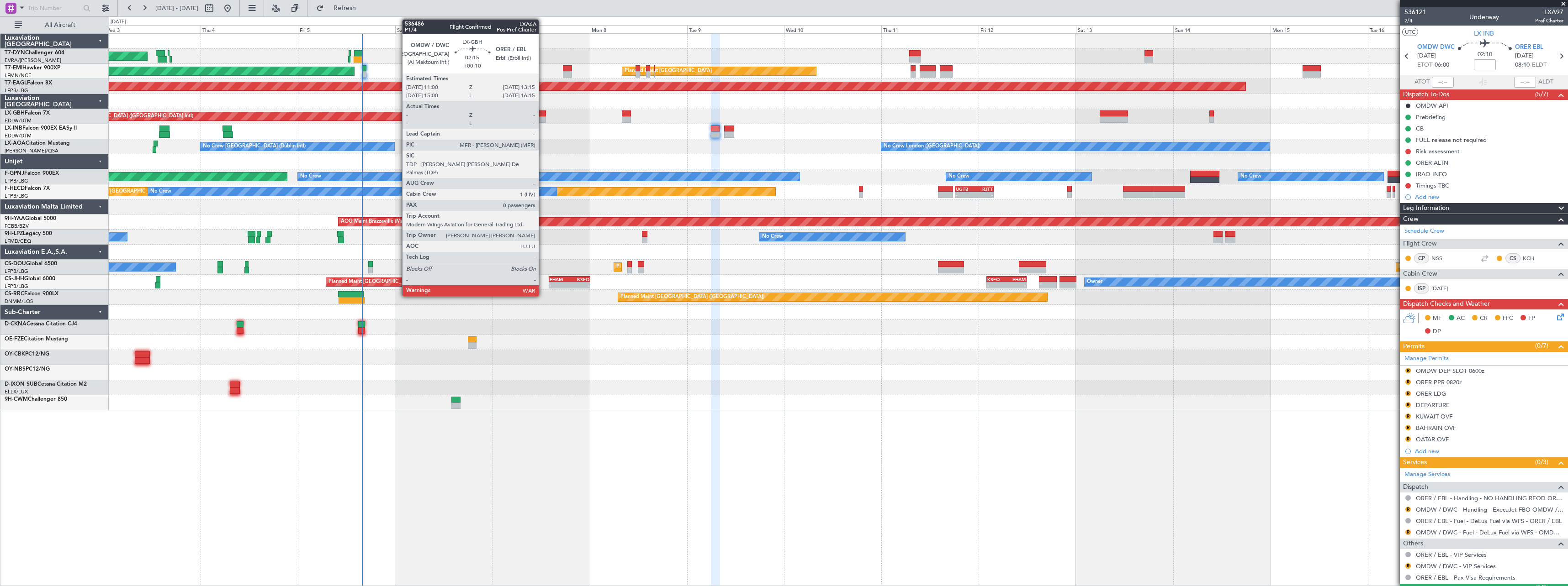
click at [542, 121] on div at bounding box center [541, 119] width 9 height 6
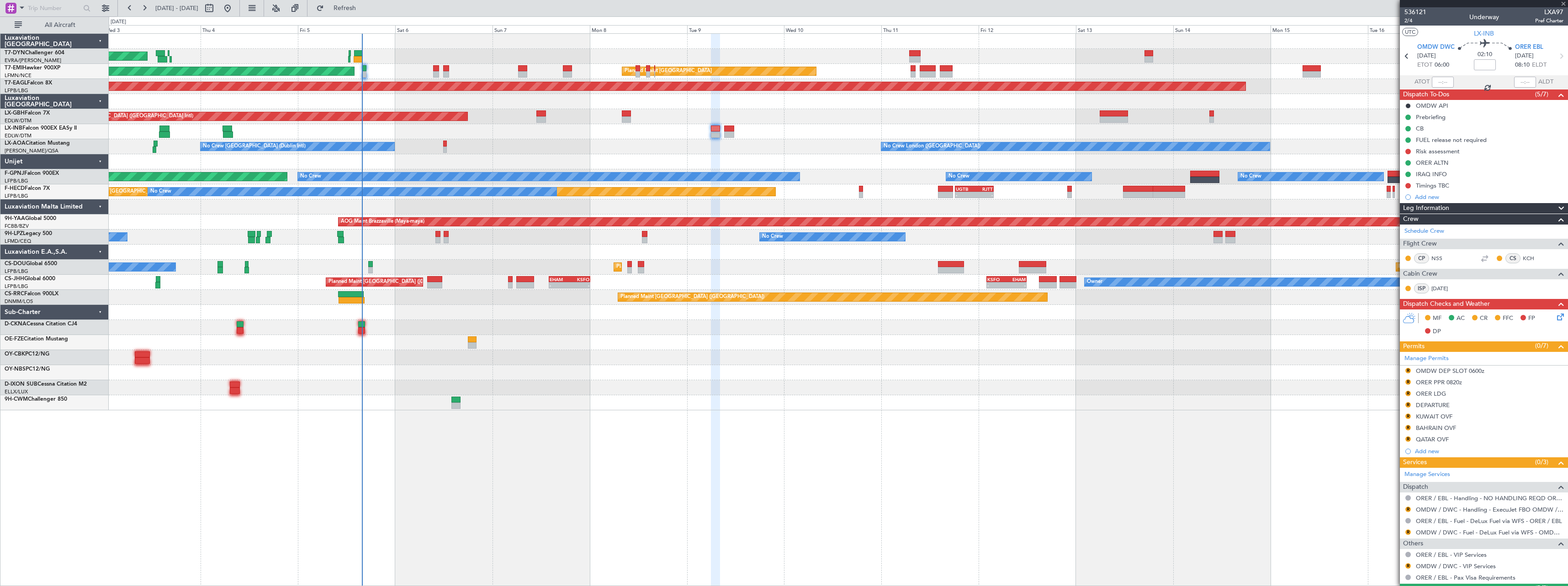
type input "+00:10"
type input "0"
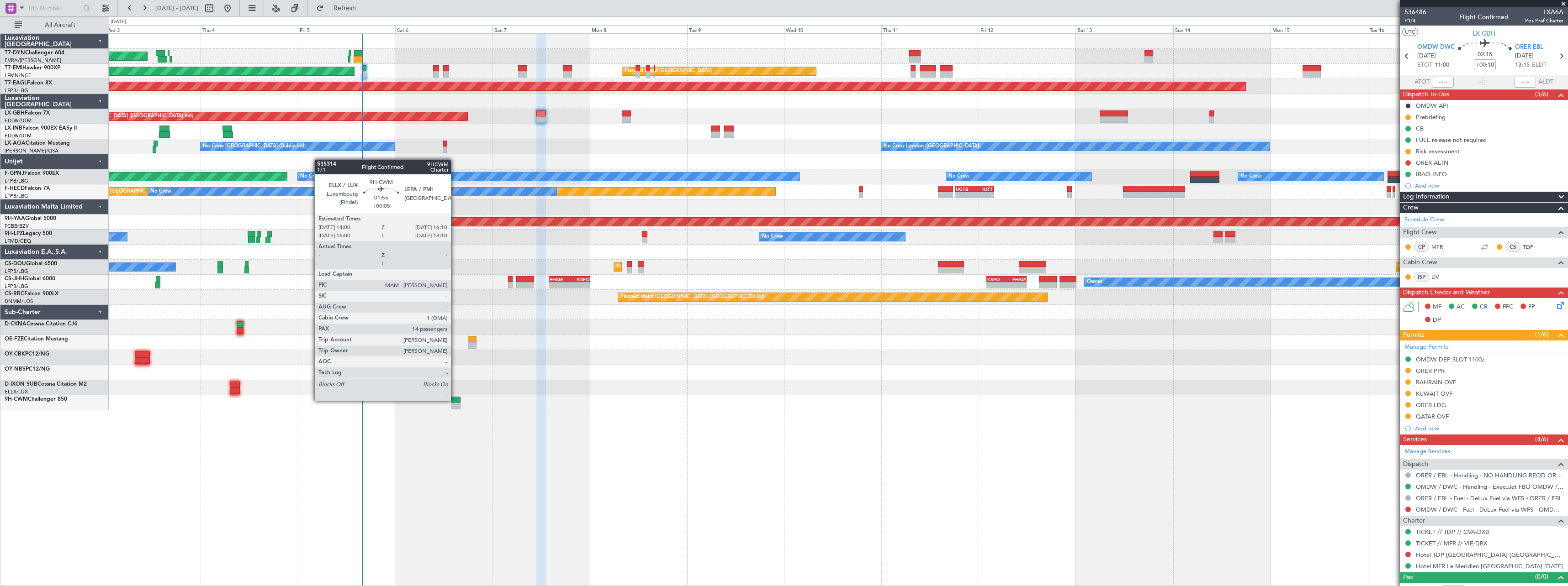
click at [455, 400] on div at bounding box center [456, 400] width 9 height 6
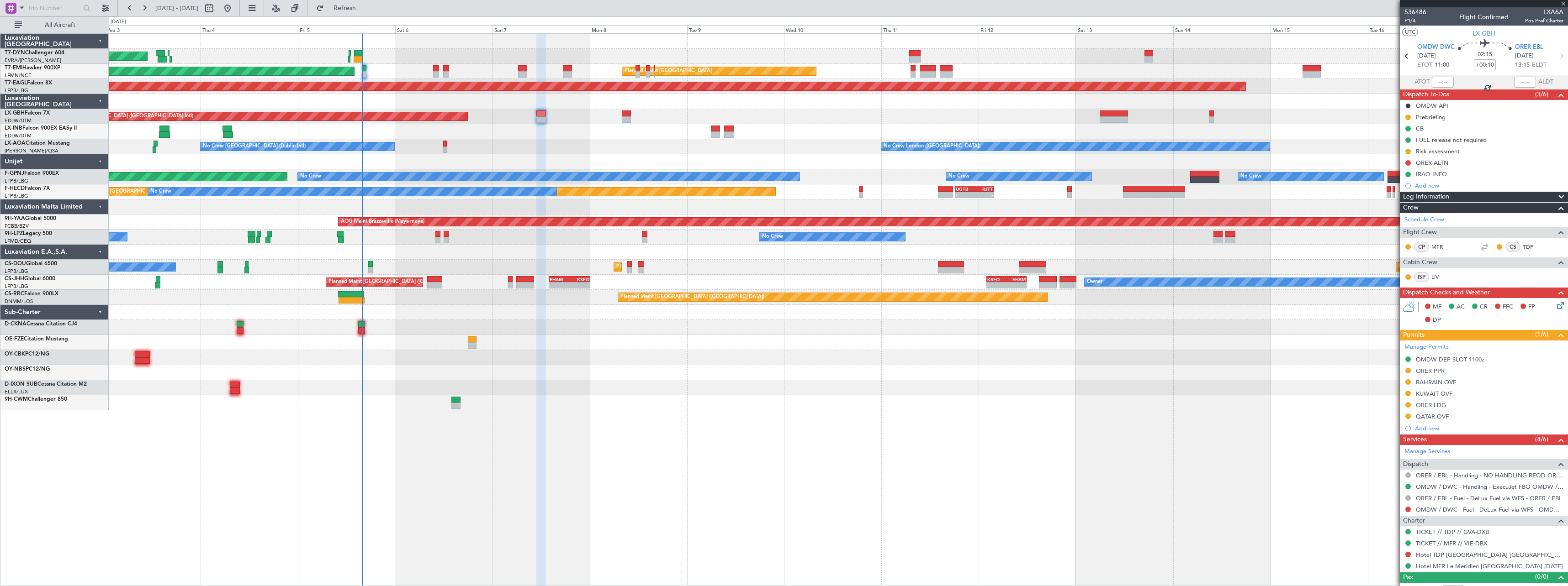
type input "+00:05"
type input "14"
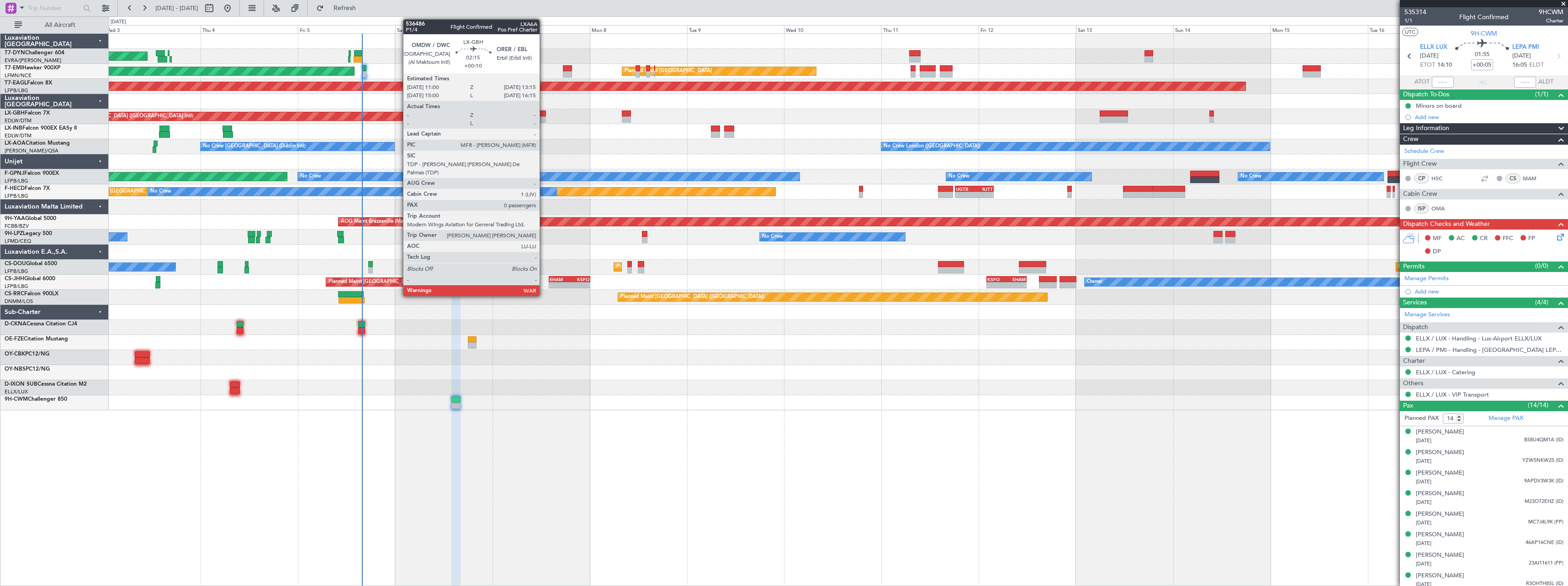
click at [543, 119] on div at bounding box center [541, 119] width 9 height 6
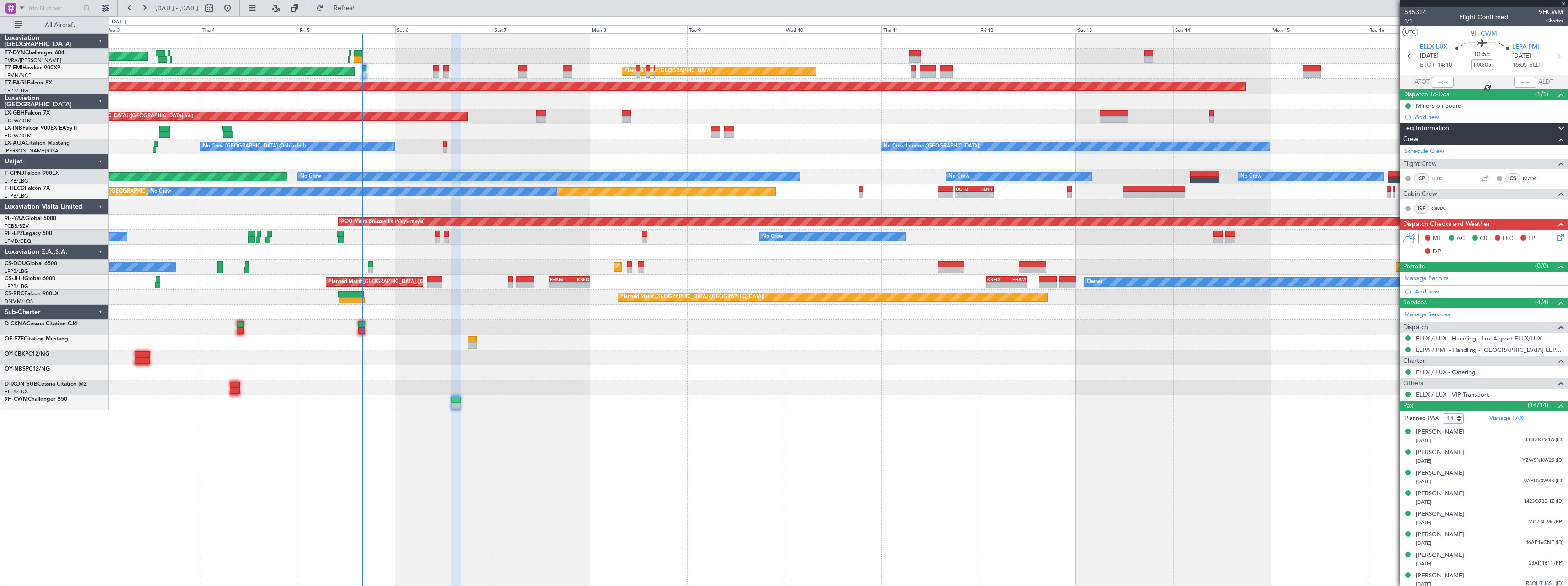
type input "+00:10"
type input "0"
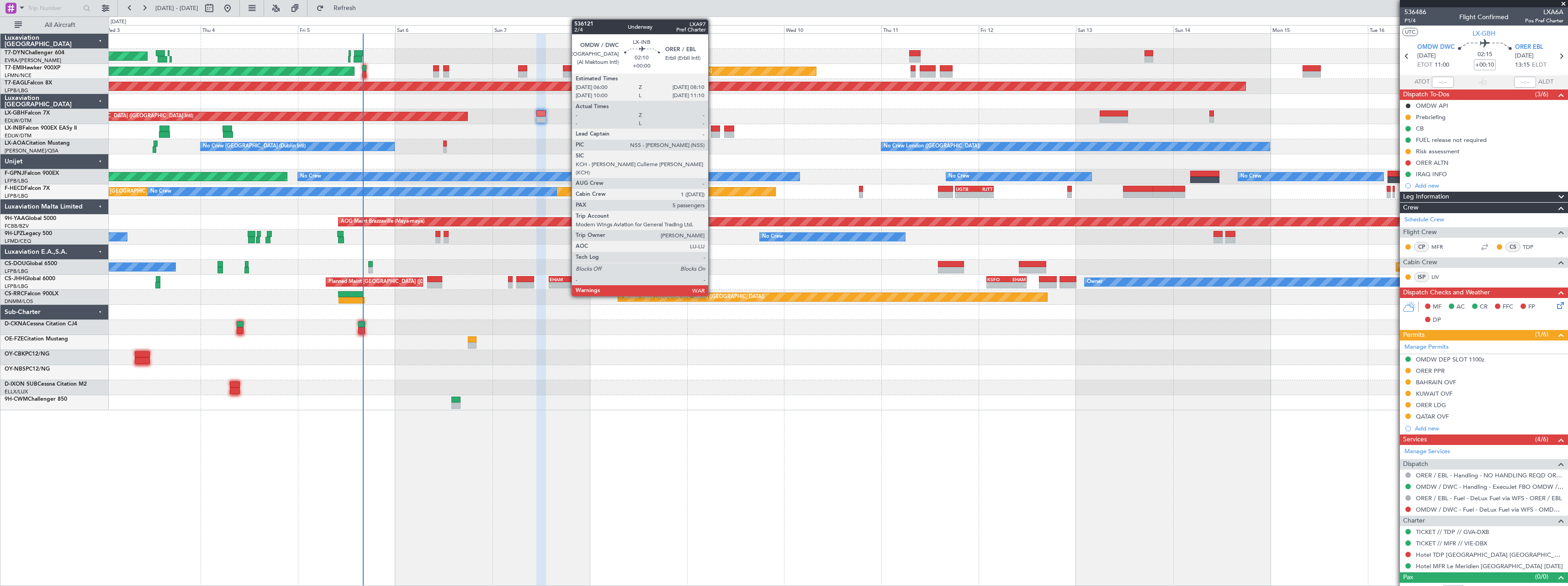
click at [712, 134] on div at bounding box center [715, 135] width 9 height 6
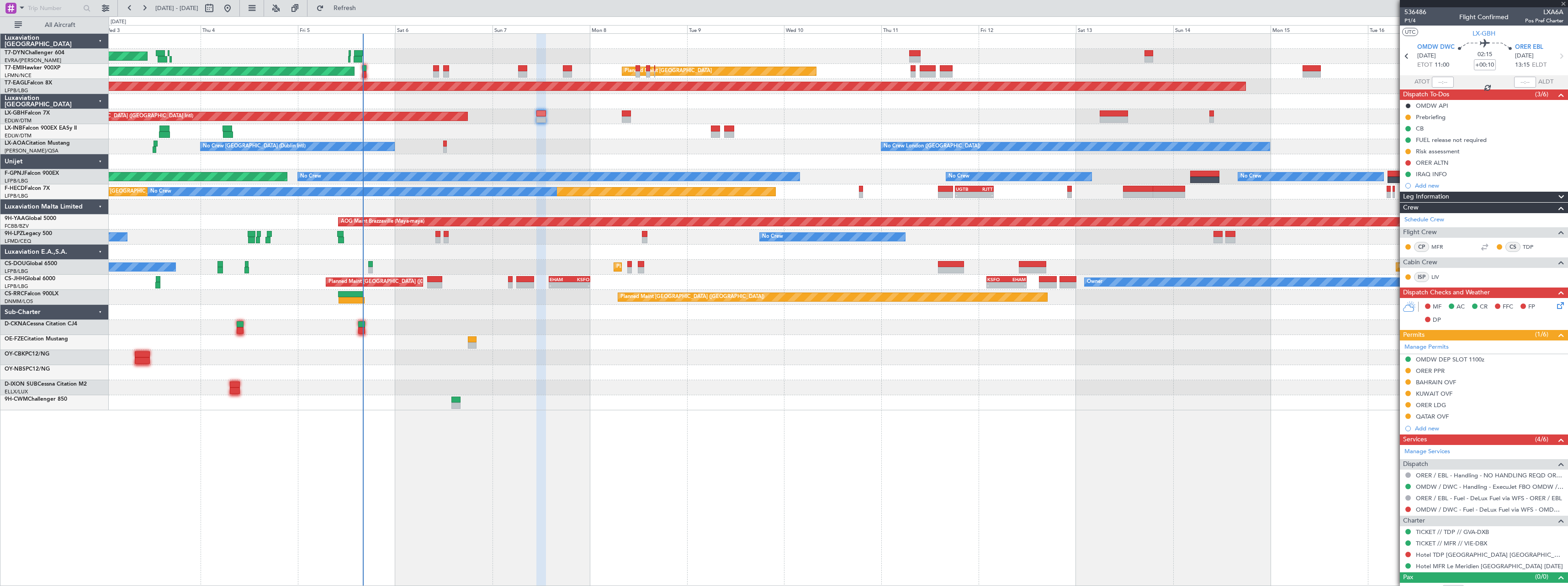
type input "5"
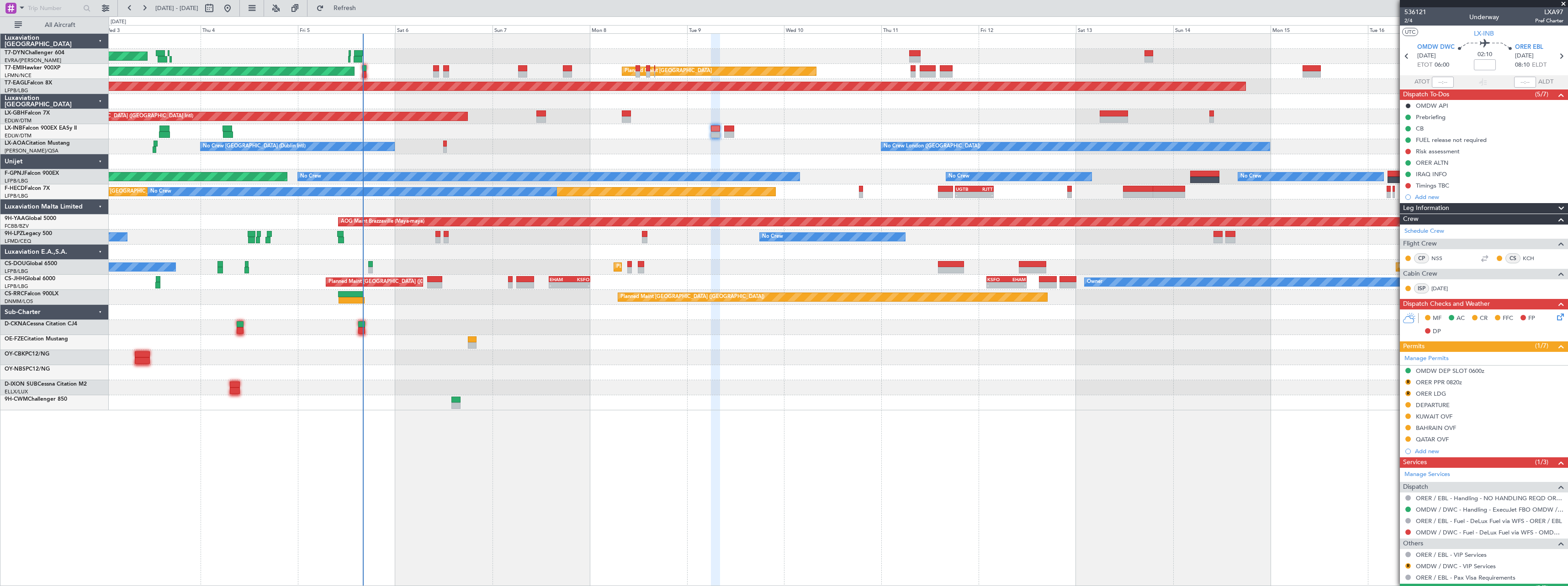
click at [542, 152] on div "No Crew [GEOGRAPHIC_DATA] (Dublin Intl) No Crew [GEOGRAPHIC_DATA] ([GEOGRAPHIC_…" at bounding box center [838, 147] width 1459 height 15
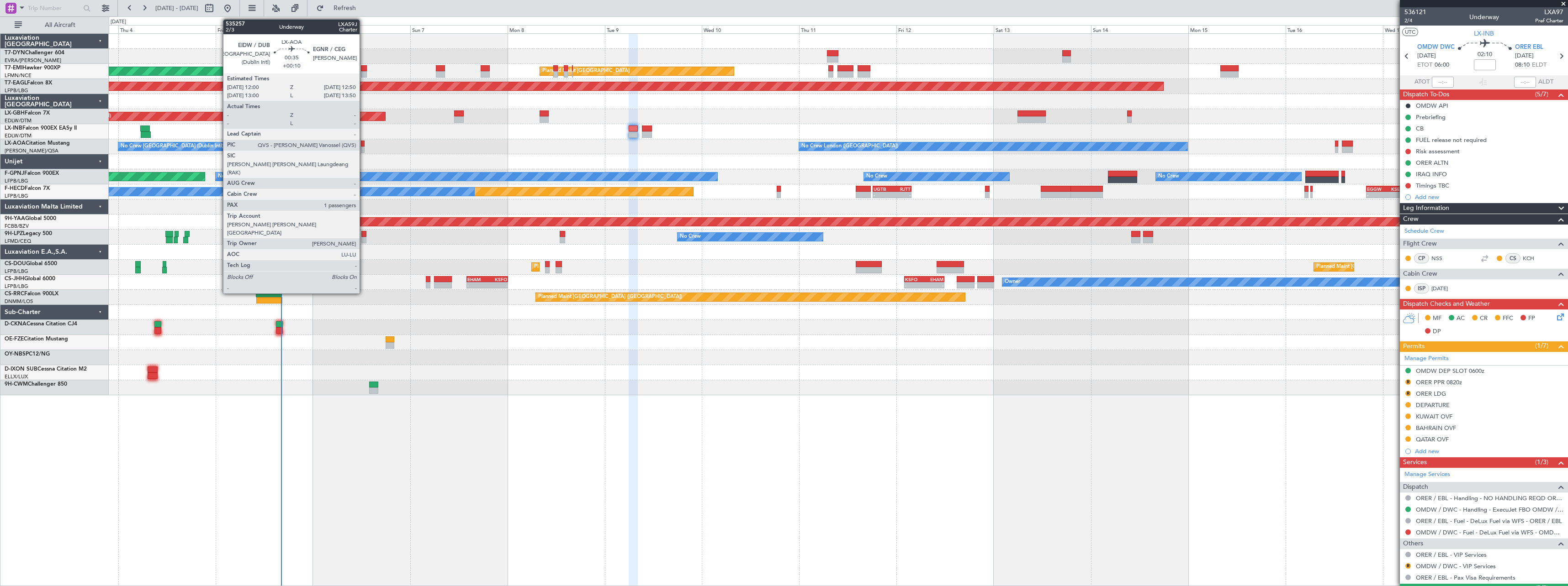
click at [364, 145] on div at bounding box center [362, 144] width 4 height 6
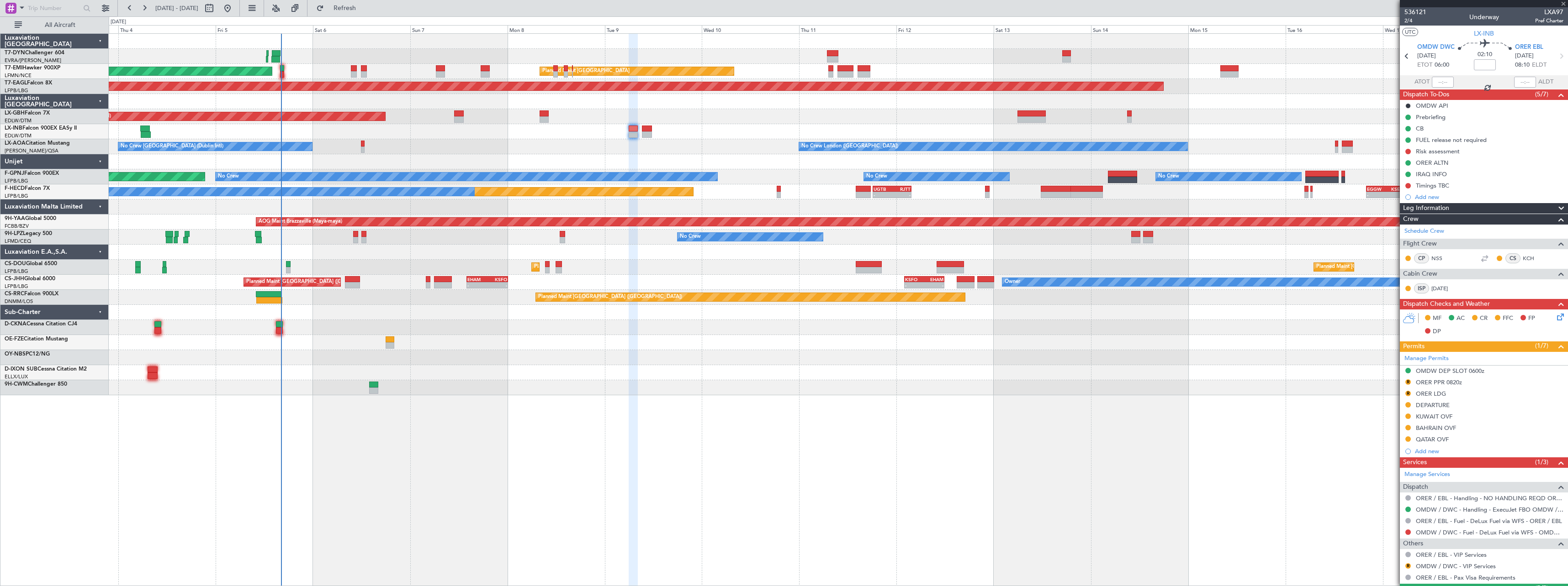
type input "+00:10"
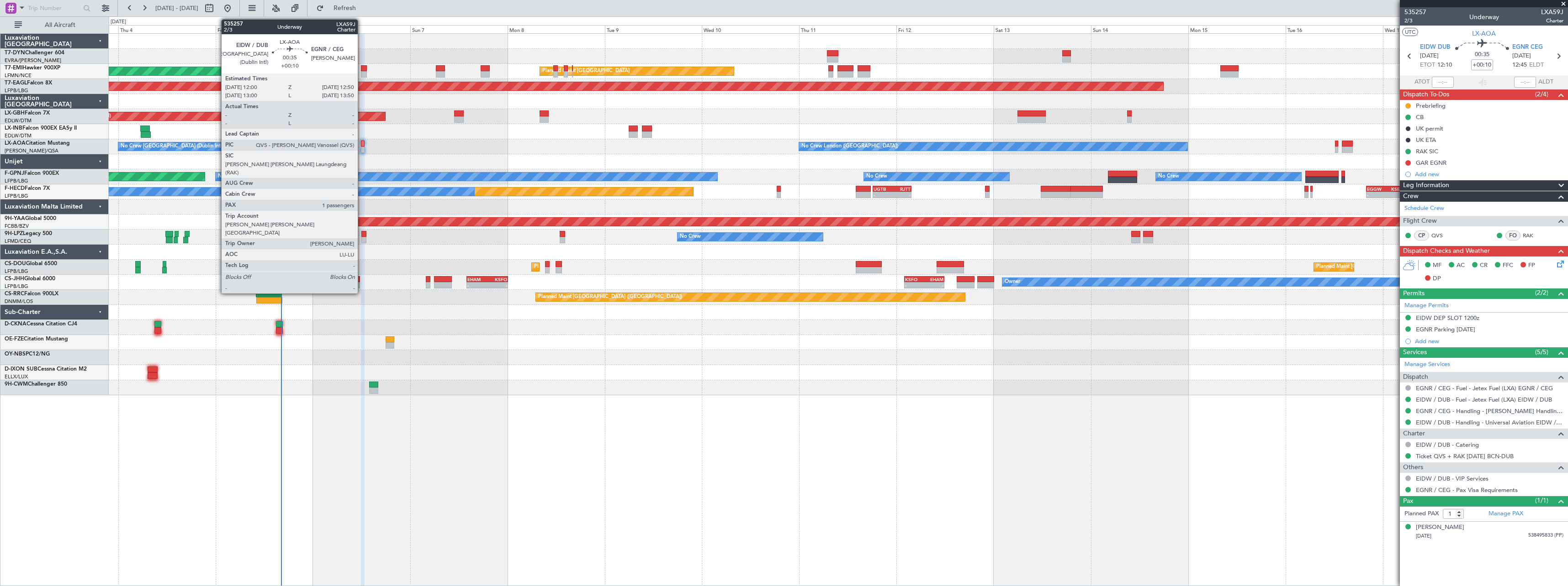
click at [362, 143] on div at bounding box center [362, 144] width 4 height 6
click at [362, 144] on div at bounding box center [362, 144] width 4 height 6
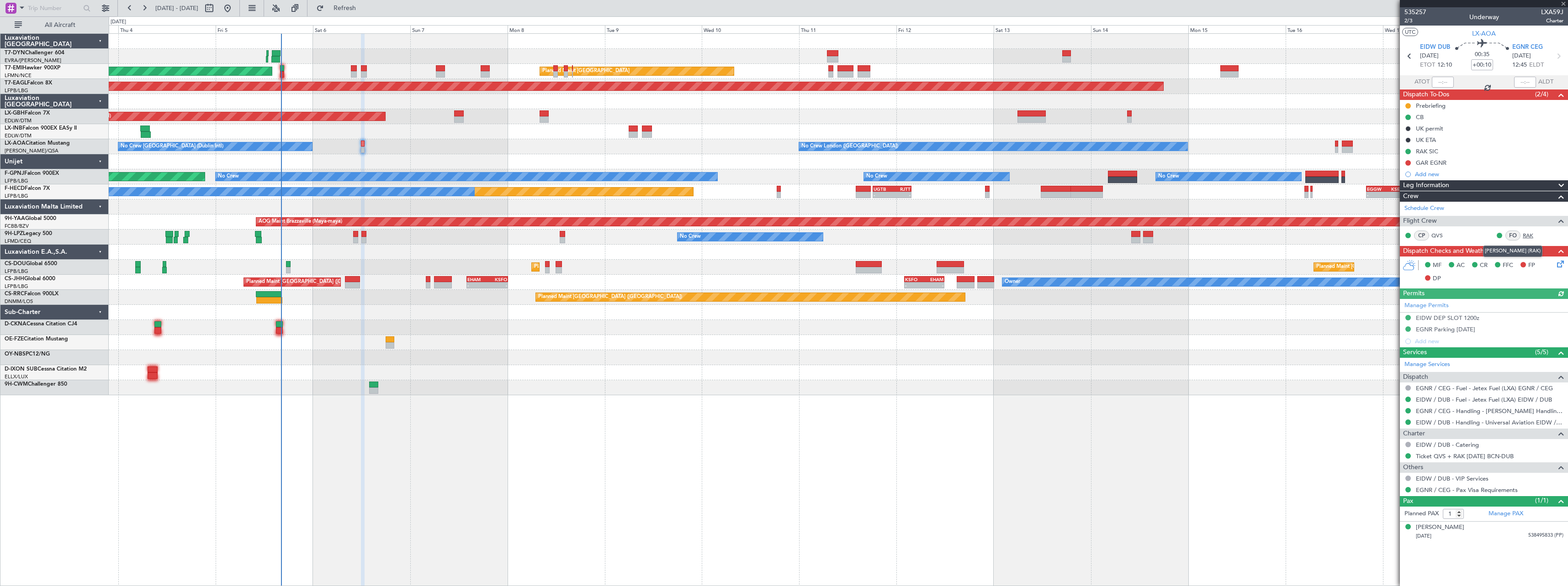
click at [1528, 236] on link "RAK" at bounding box center [1533, 236] width 21 height 8
click at [1562, 5] on span at bounding box center [1563, 4] width 9 height 8
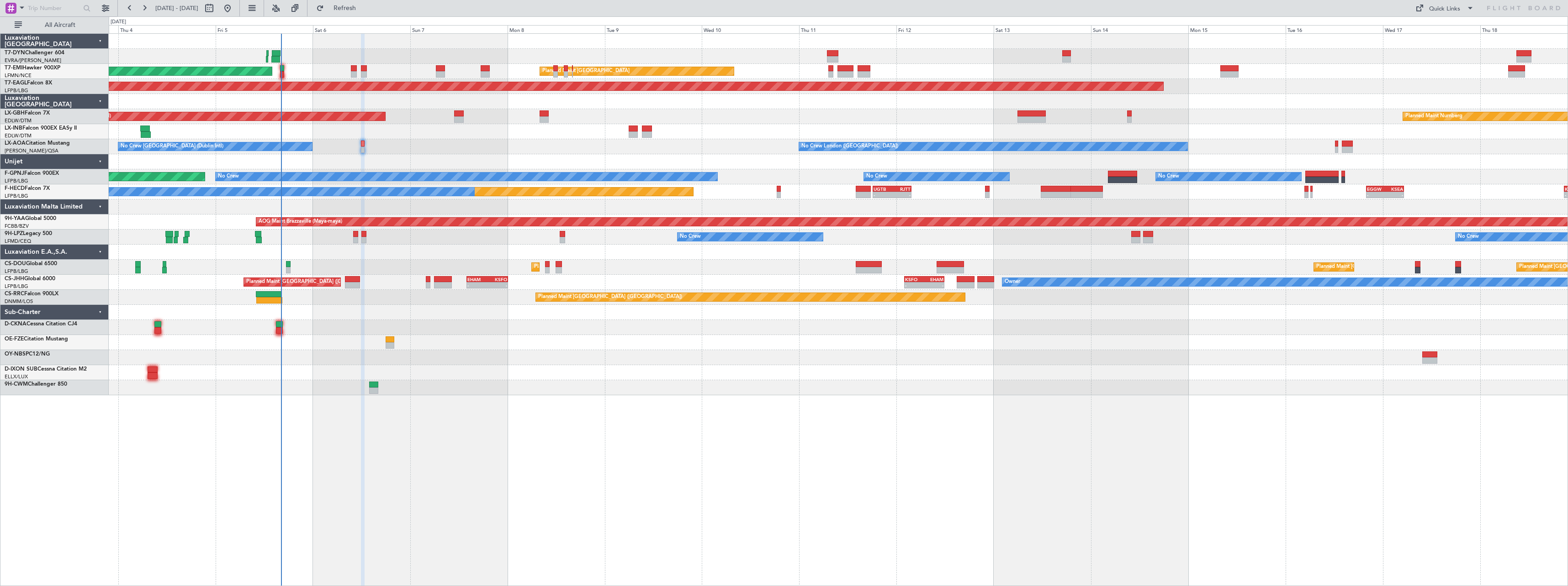
type input "0"
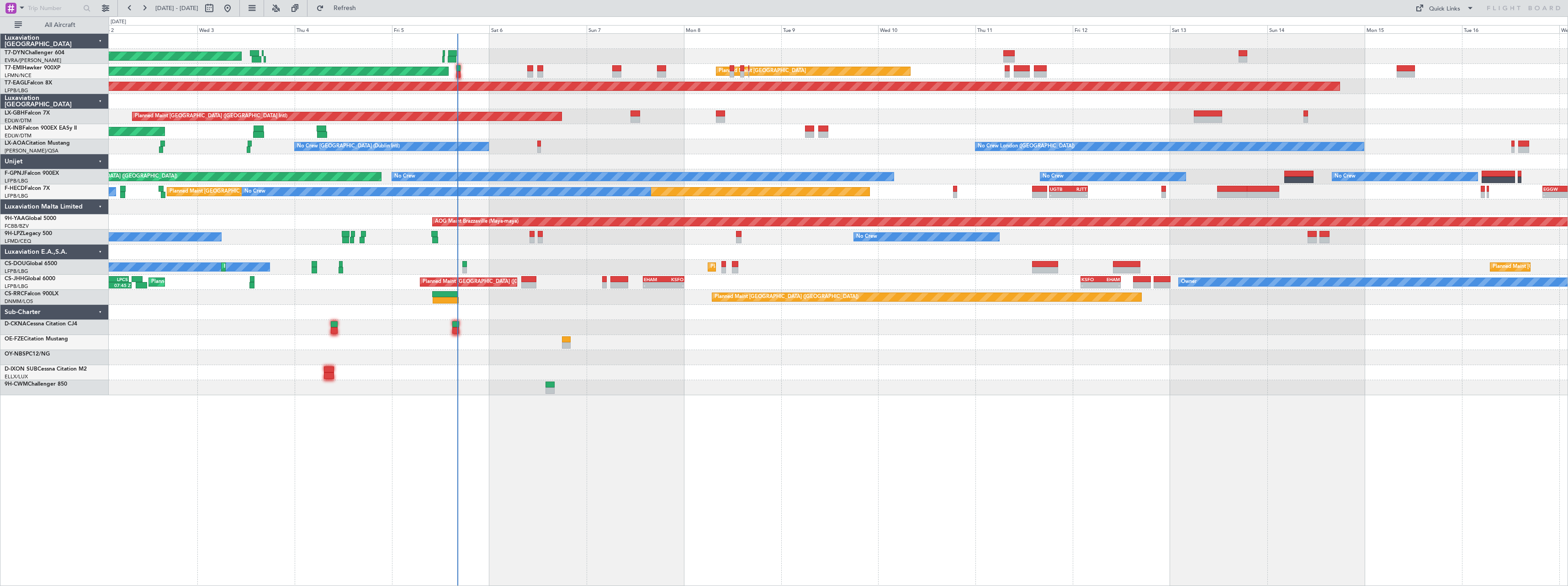
click at [665, 383] on div at bounding box center [838, 388] width 1459 height 15
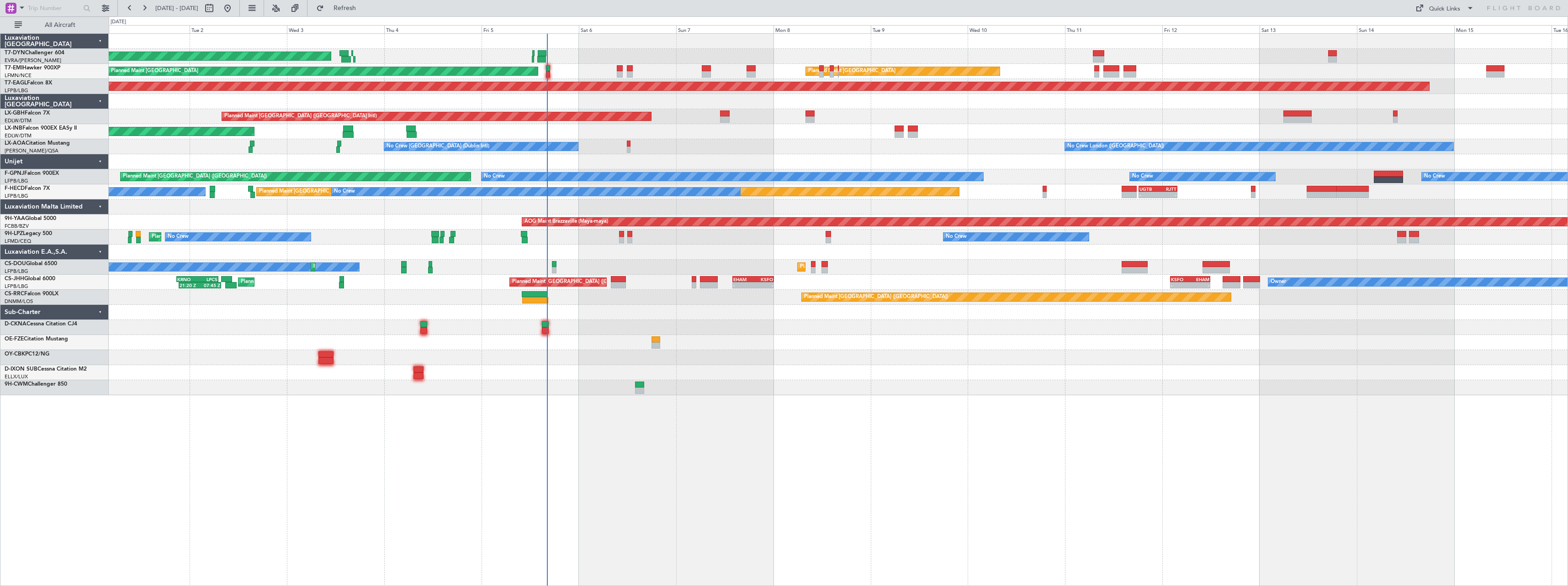
click at [650, 141] on div "AOG Maint Riga (Riga Intl) Planned Maint [GEOGRAPHIC_DATA] Planned Maint [GEOGR…" at bounding box center [838, 214] width 1459 height 362
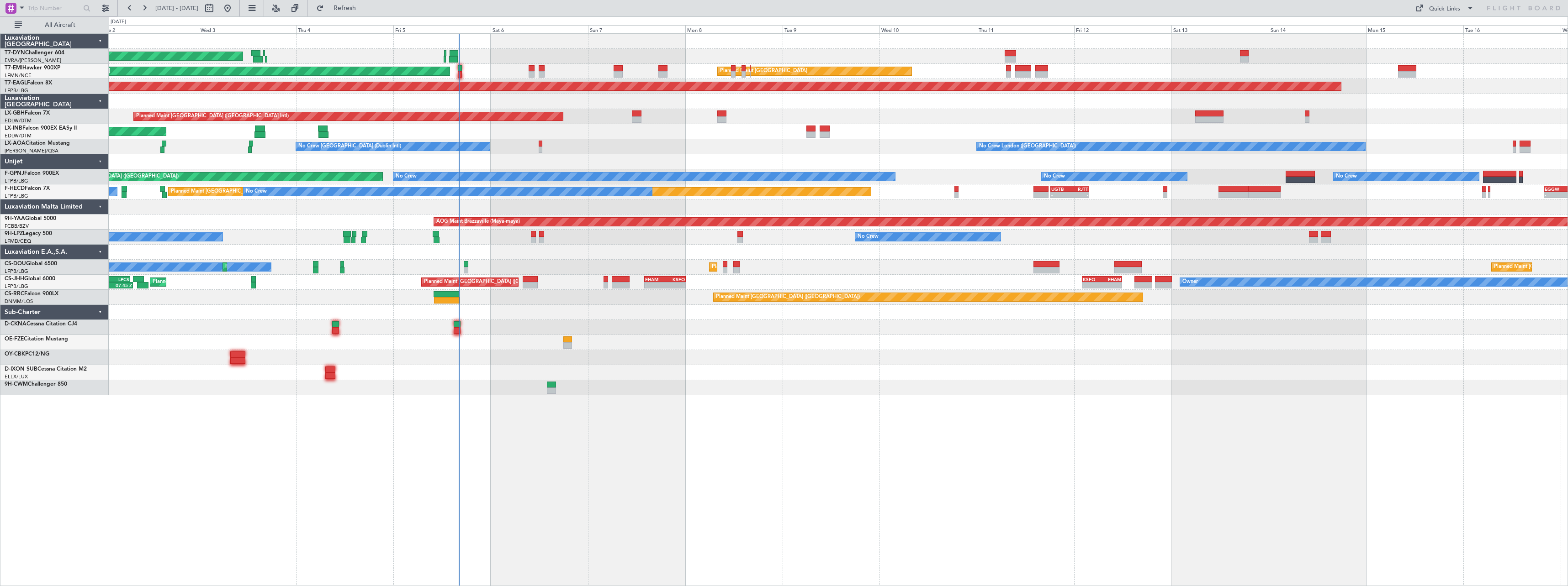
click at [639, 138] on div "Unplanned Maint [GEOGRAPHIC_DATA] (Al Maktoum Intl)" at bounding box center [838, 132] width 1459 height 15
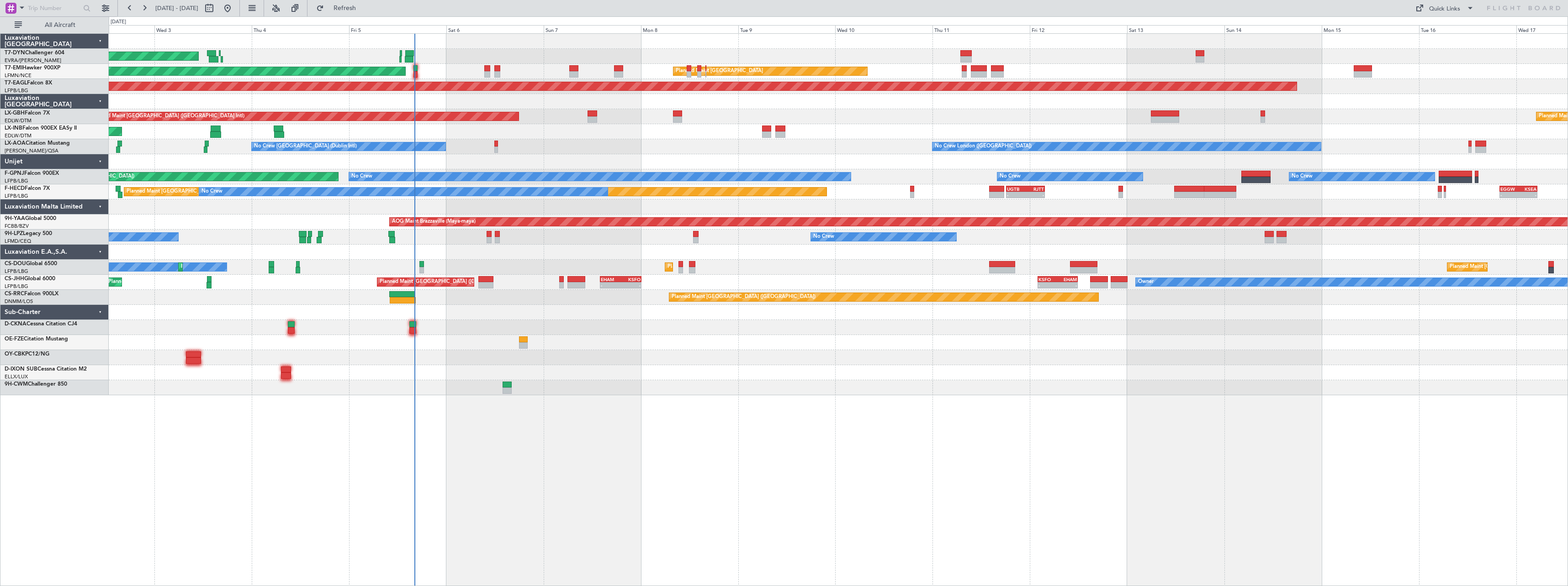
click at [478, 59] on div "AOG Maint Riga (Riga Intl)" at bounding box center [838, 57] width 1459 height 15
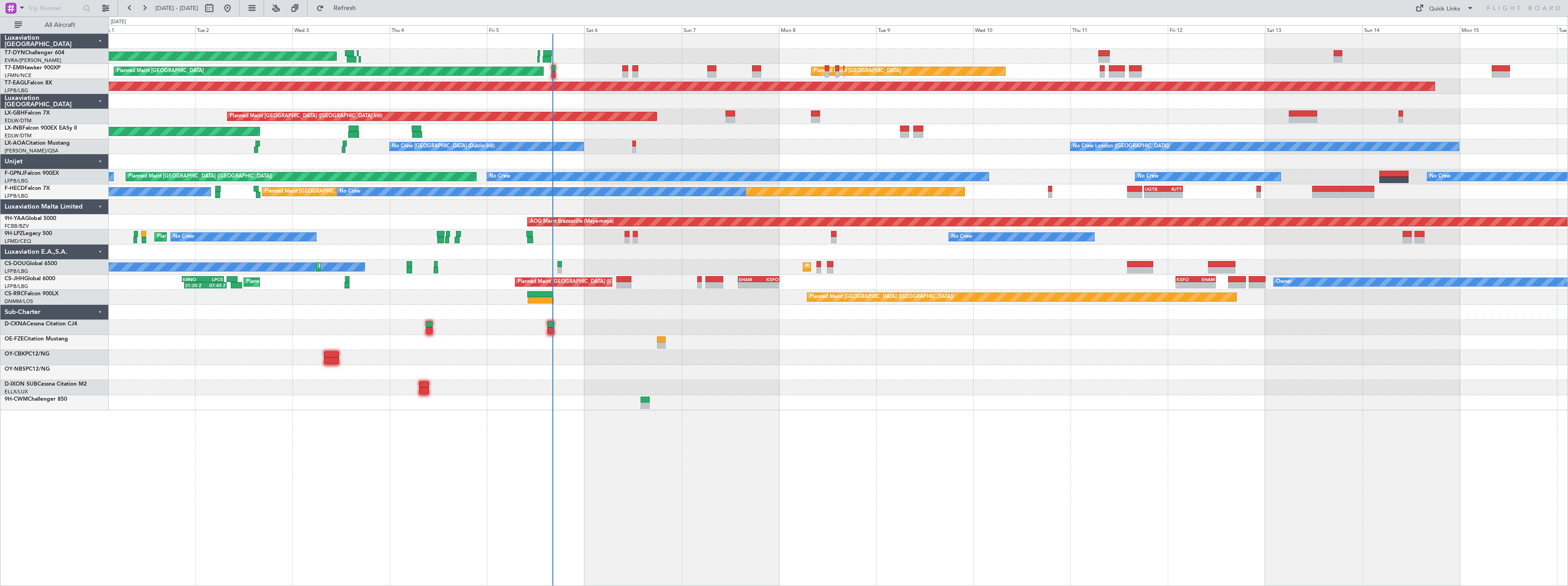
click at [673, 145] on div "No Crew London ([GEOGRAPHIC_DATA]) No Crew [GEOGRAPHIC_DATA] (Dublin Intl)" at bounding box center [838, 147] width 1459 height 15
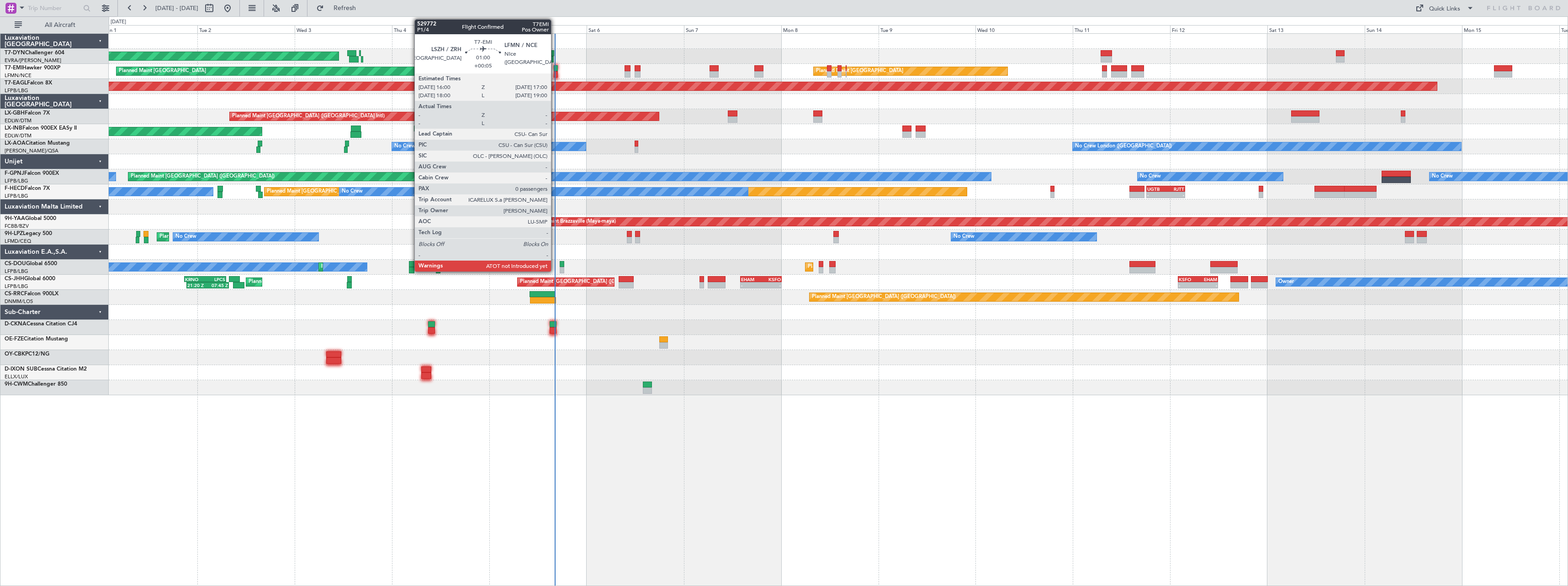
click at [555, 71] on div at bounding box center [555, 68] width 4 height 6
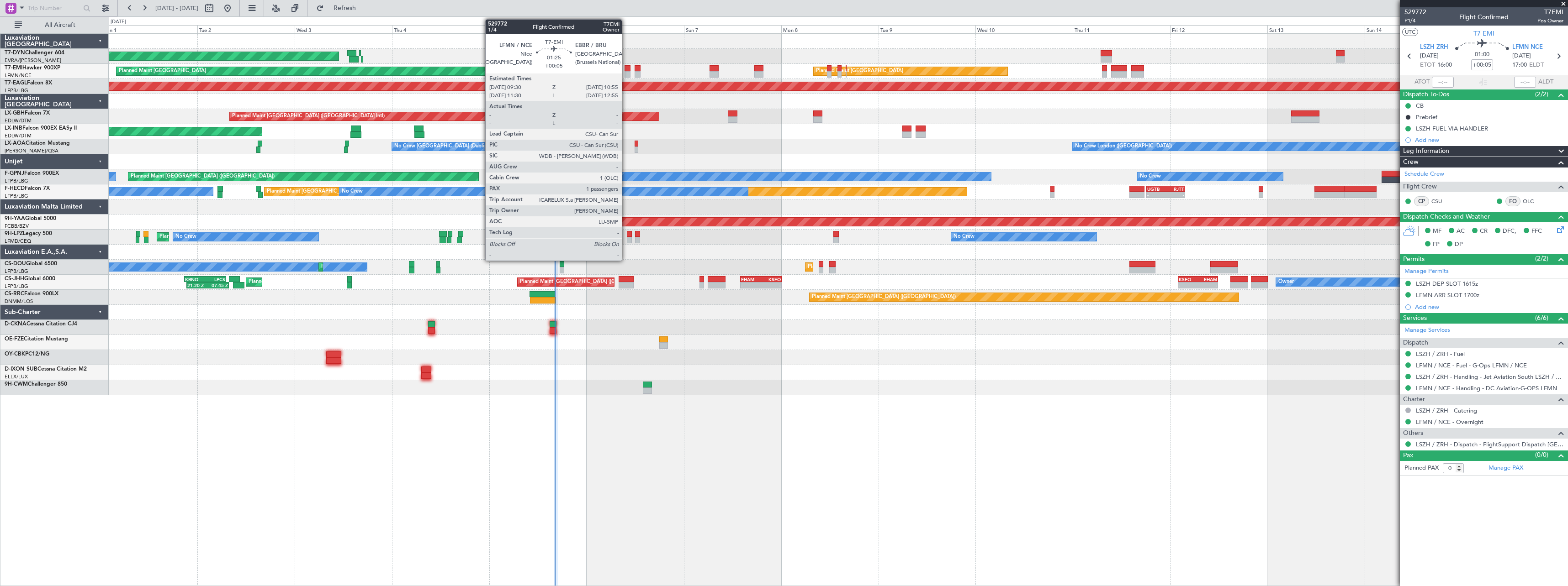
click at [626, 75] on div at bounding box center [627, 75] width 6 height 6
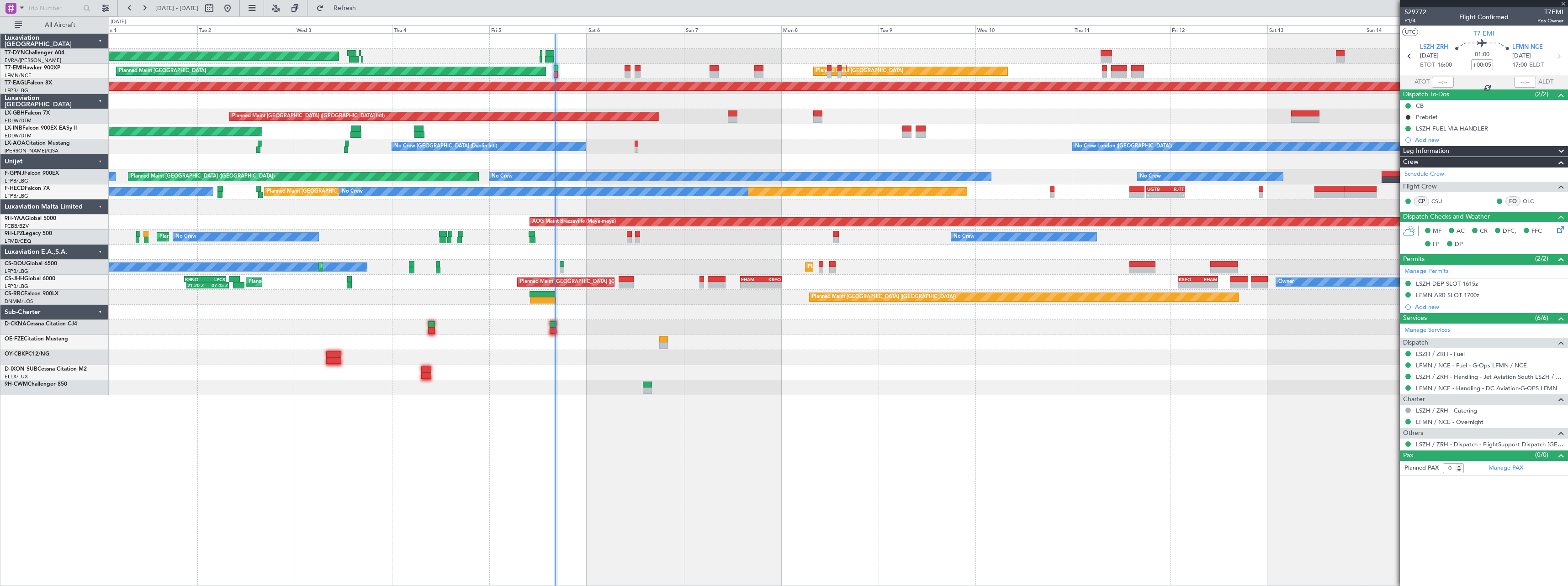
type input "1"
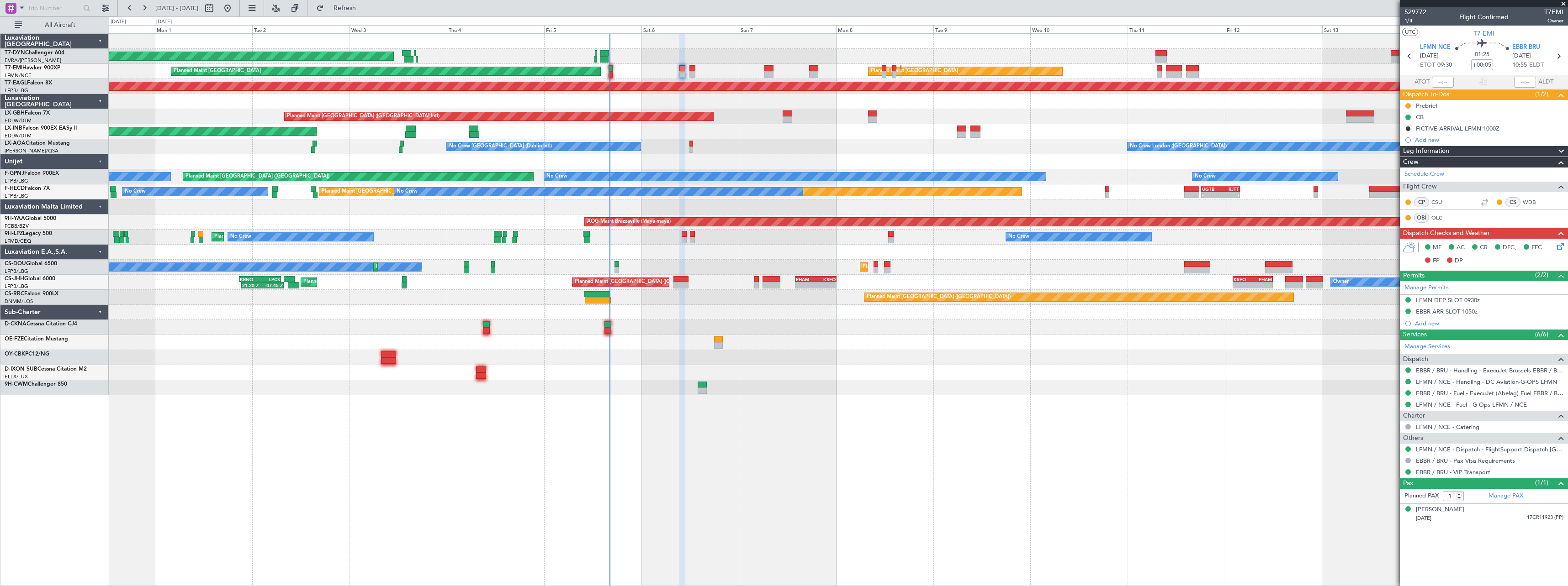
click at [781, 154] on div "No Crew London ([GEOGRAPHIC_DATA]) No Crew [GEOGRAPHIC_DATA] (Dublin Intl)" at bounding box center [838, 147] width 1459 height 15
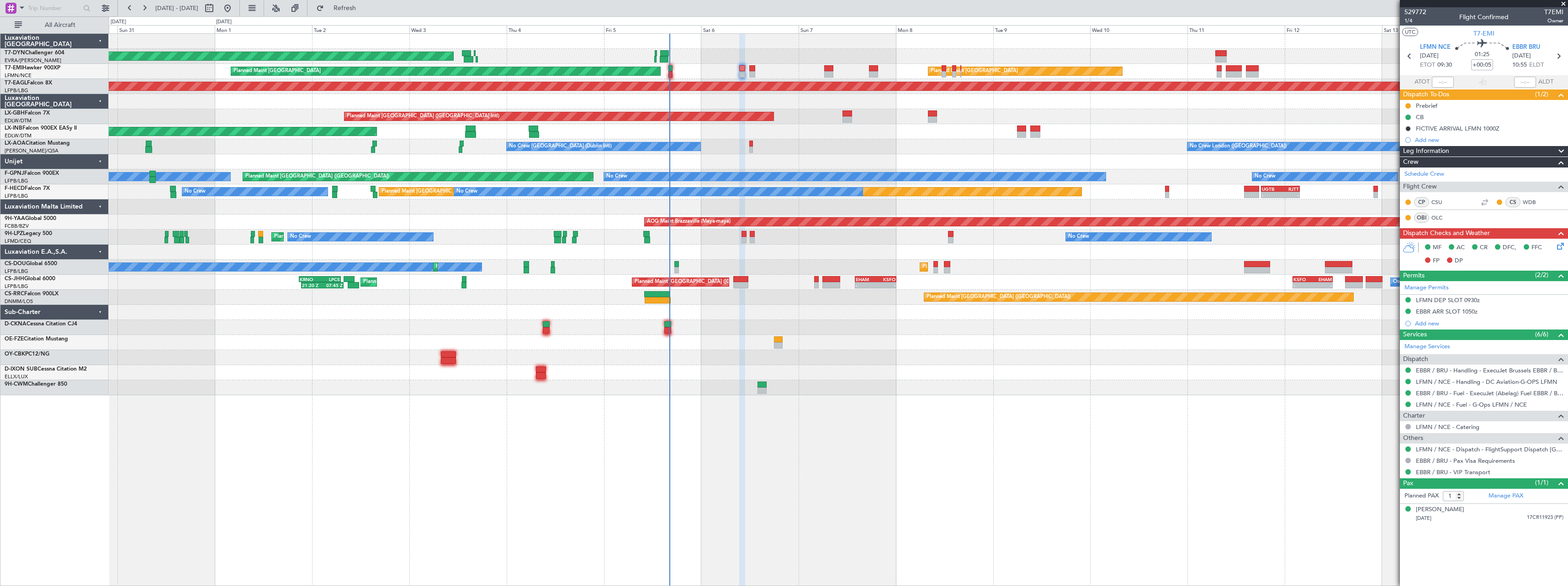
click at [803, 152] on div "No Crew London ([GEOGRAPHIC_DATA]) No Crew [GEOGRAPHIC_DATA] (Dublin Intl)" at bounding box center [838, 147] width 1459 height 15
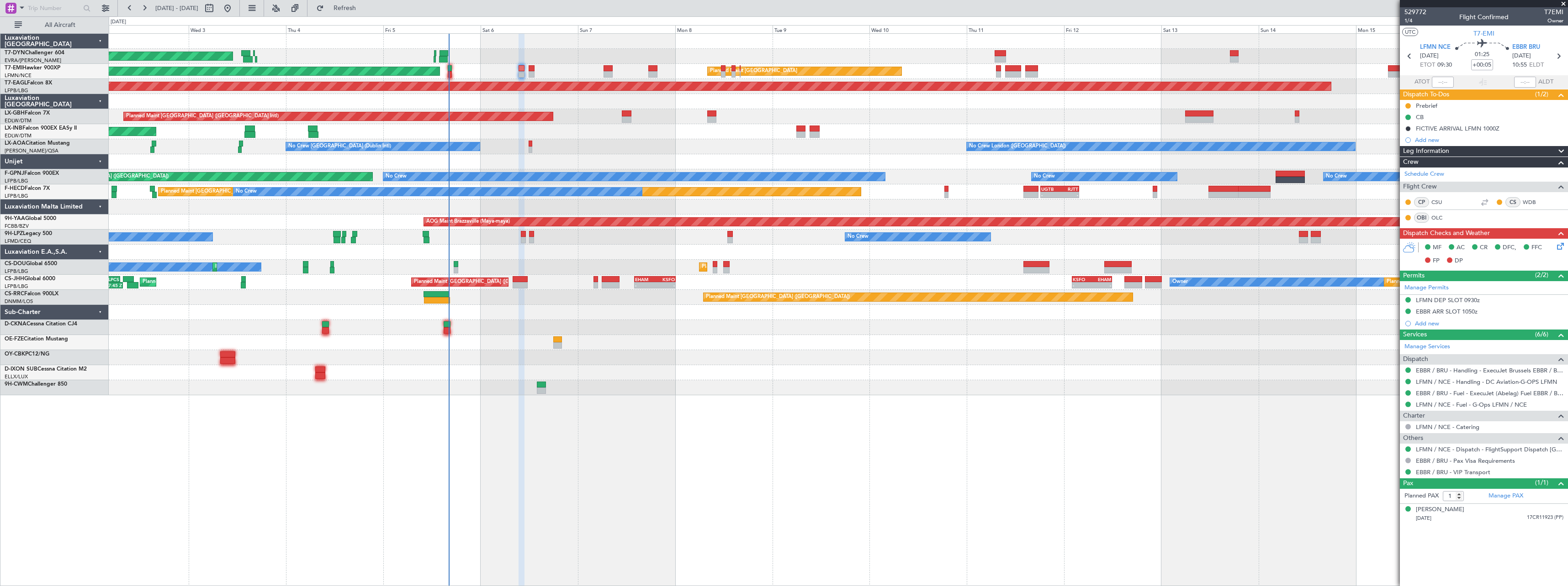
click at [671, 145] on div "No Crew London ([GEOGRAPHIC_DATA]) No Crew [GEOGRAPHIC_DATA] (Dublin Intl)" at bounding box center [838, 147] width 1459 height 15
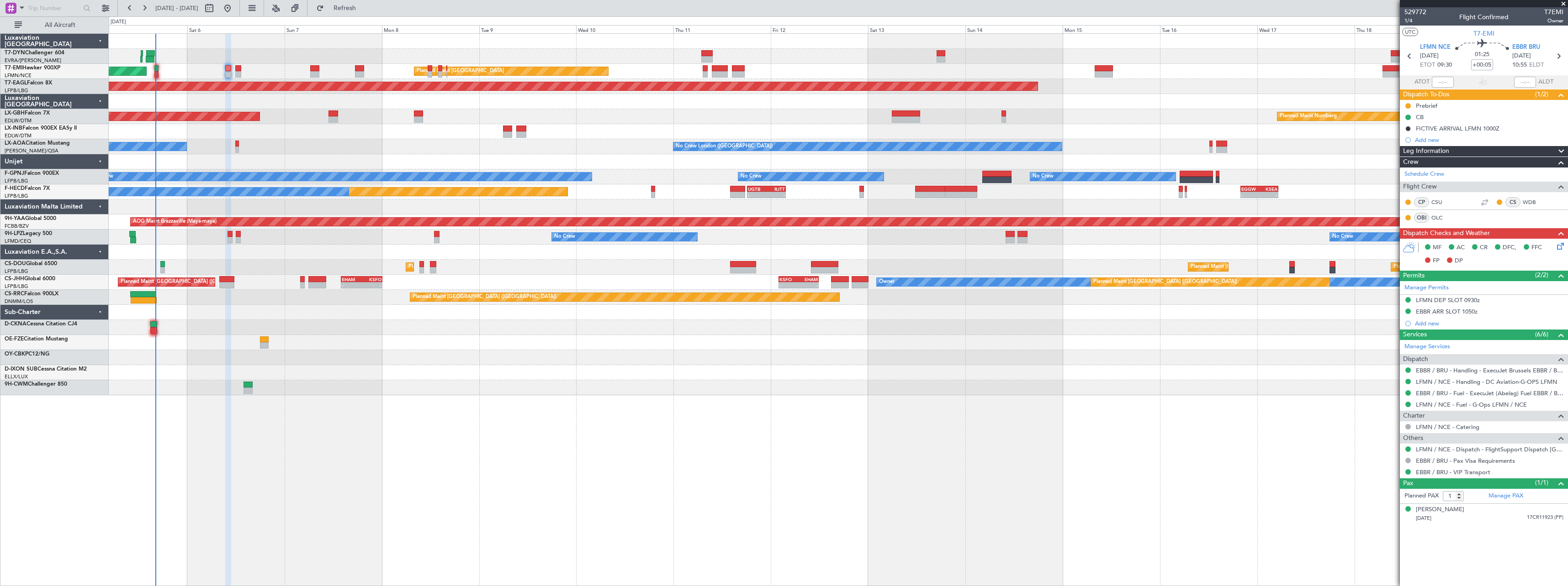
click at [449, 149] on div "No Crew London ([GEOGRAPHIC_DATA]) No Crew [GEOGRAPHIC_DATA] (Dublin Intl)" at bounding box center [838, 147] width 1459 height 15
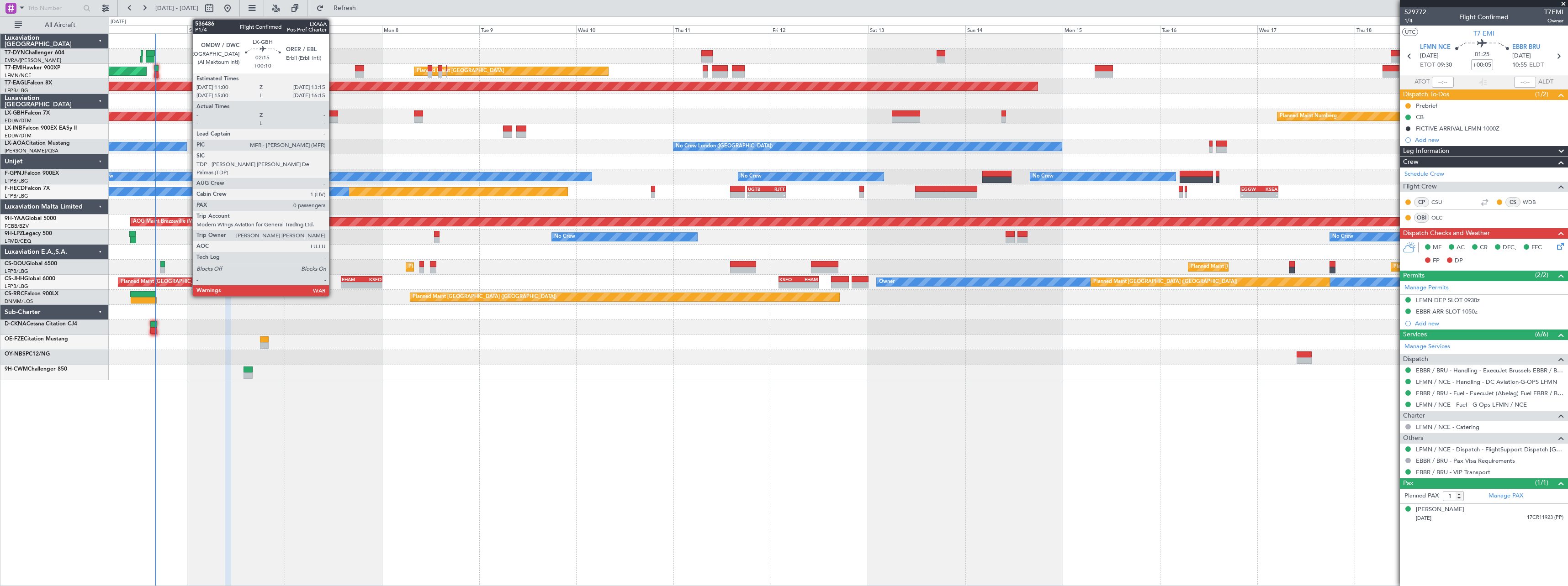
click at [333, 118] on div at bounding box center [333, 119] width 9 height 6
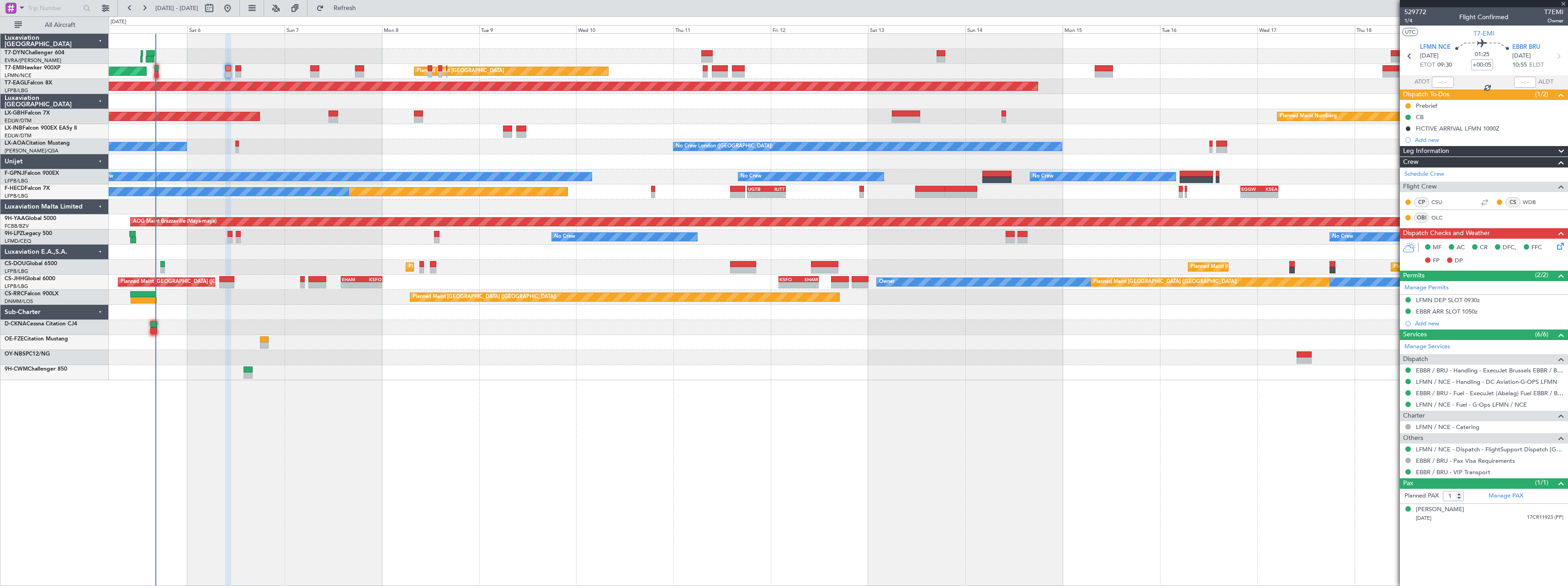
type input "+00:10"
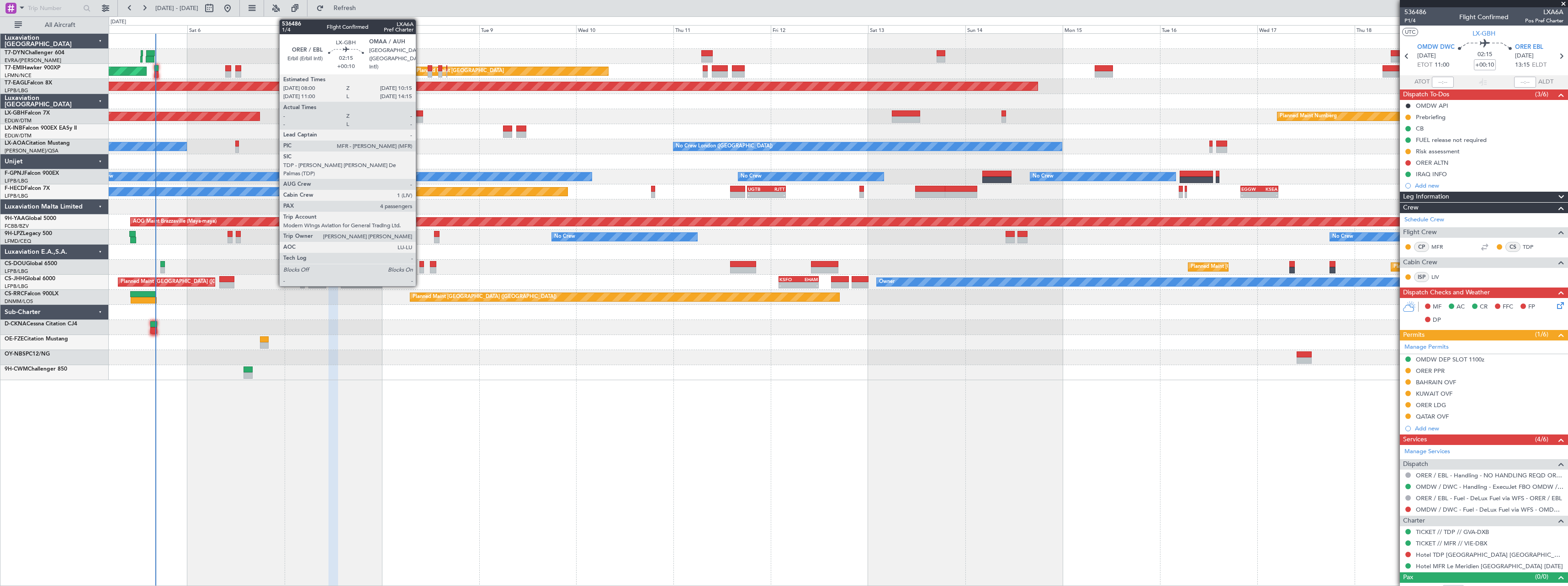
click at [420, 118] on div at bounding box center [418, 119] width 9 height 6
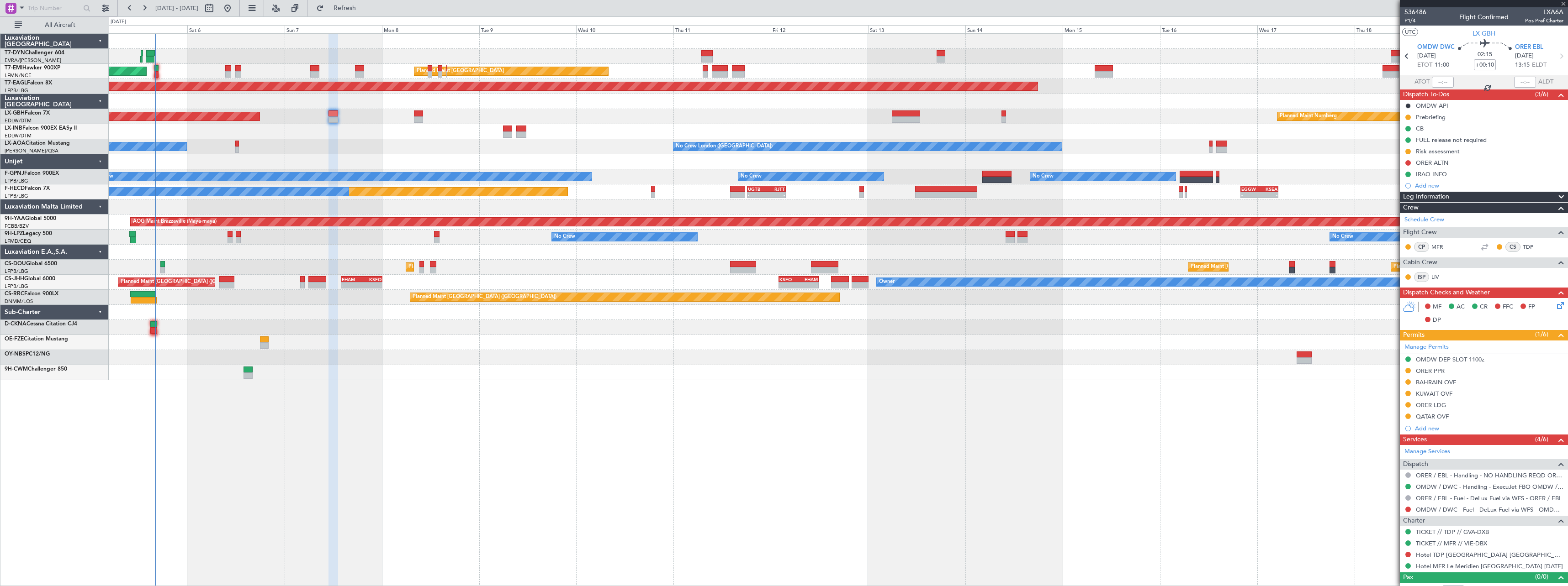
type input "4"
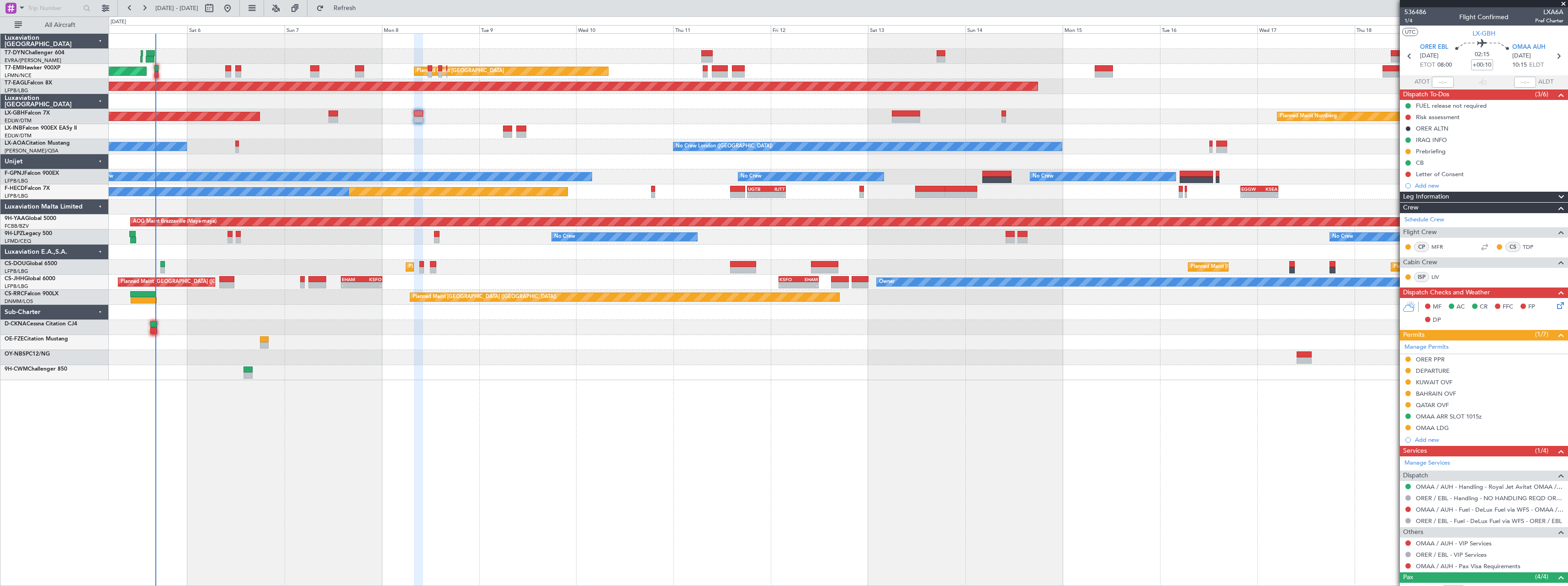
scroll to position [94, 0]
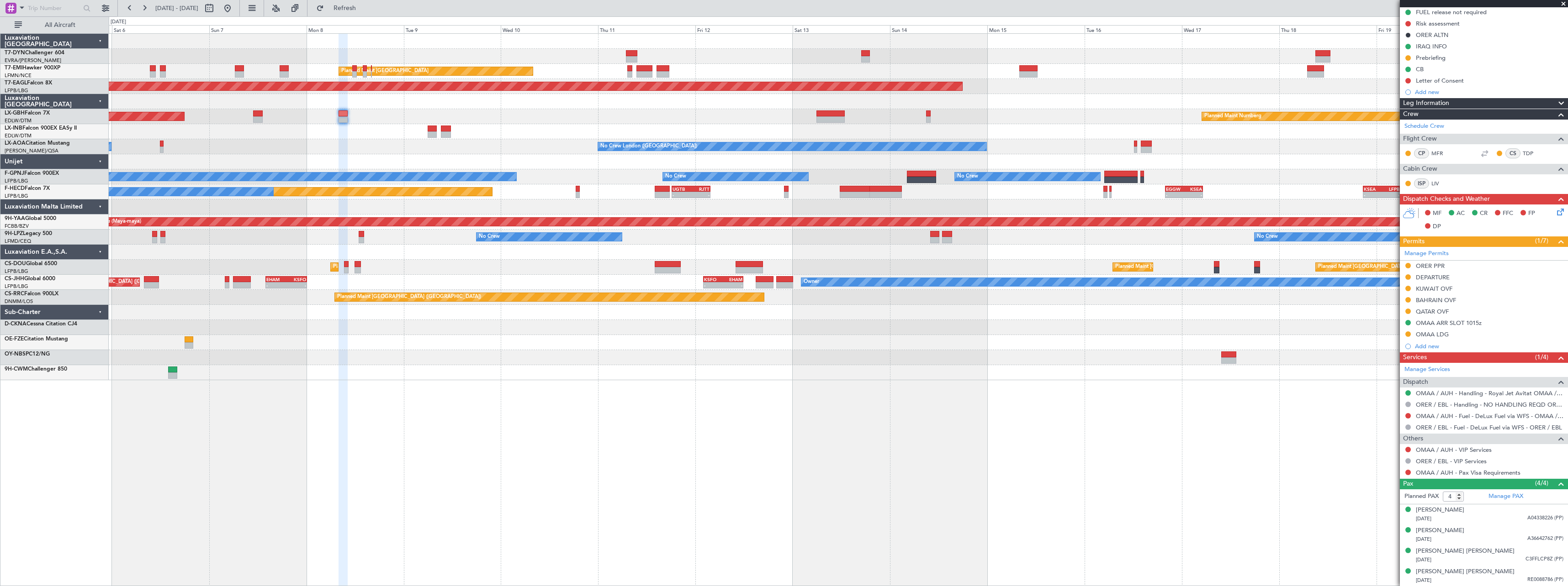
click at [578, 324] on div at bounding box center [838, 327] width 1459 height 15
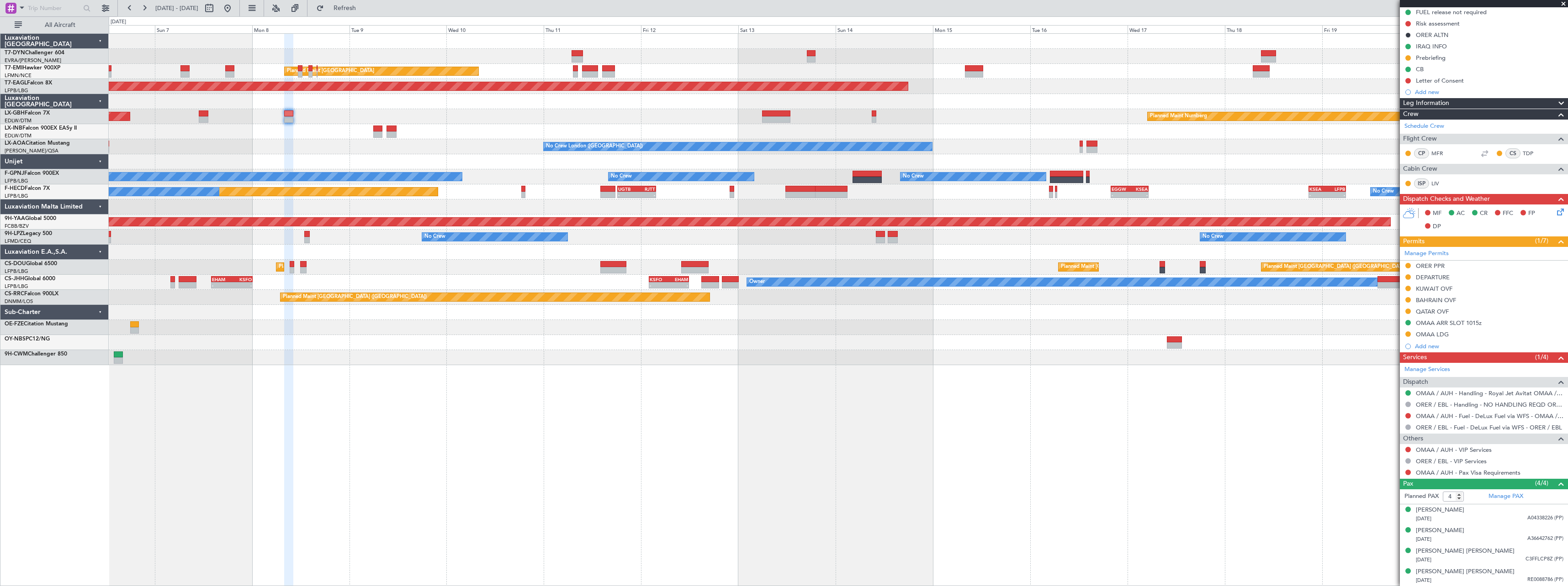
click at [802, 326] on div at bounding box center [838, 327] width 1459 height 15
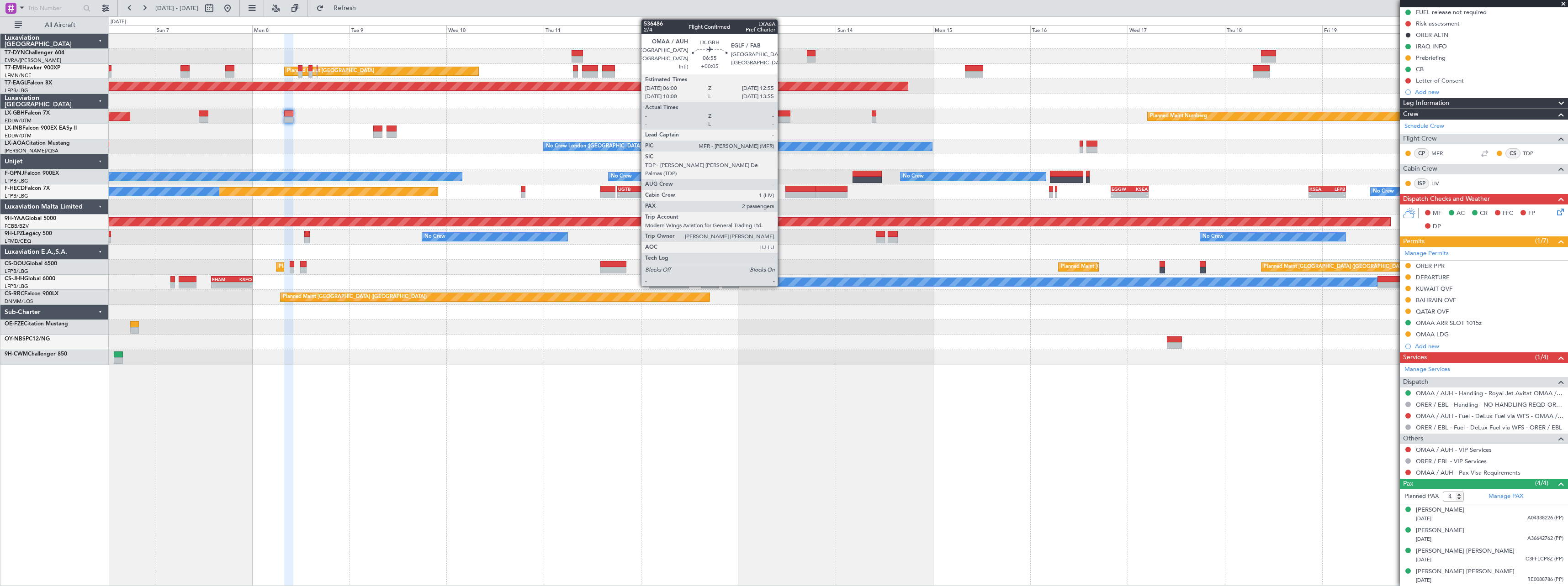
click at [782, 112] on div at bounding box center [777, 114] width 29 height 6
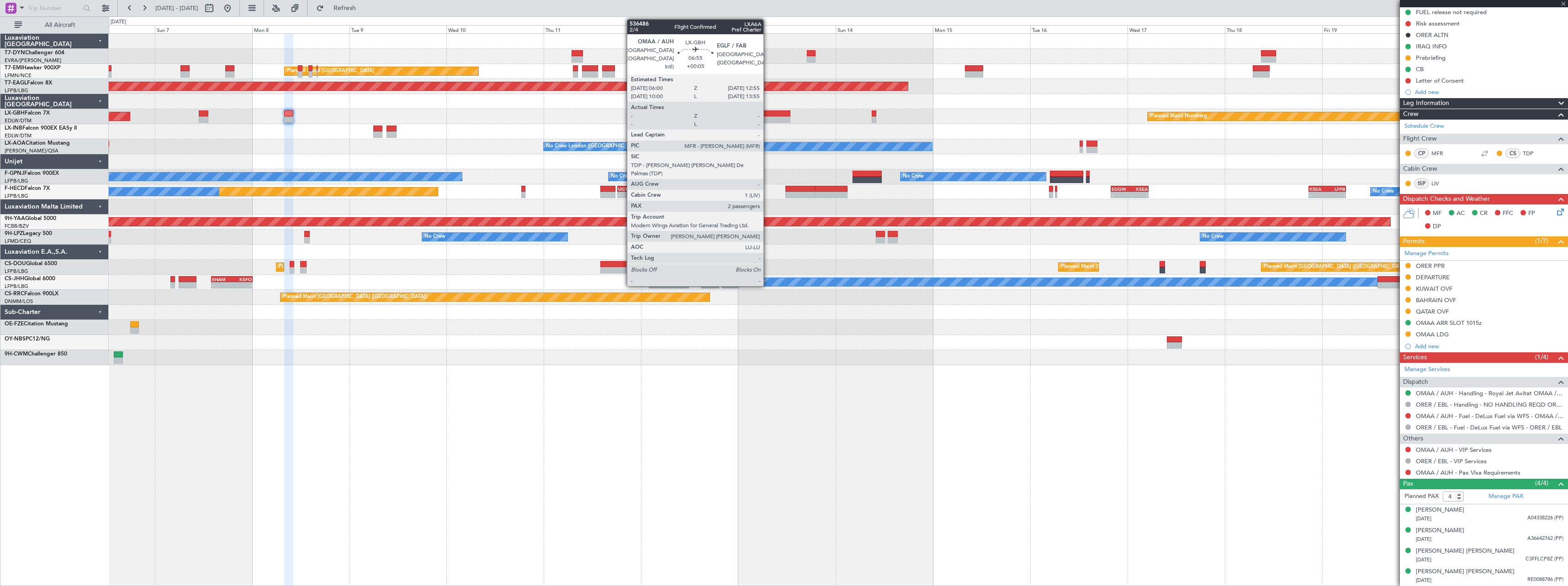
type input "+00:05"
type input "2"
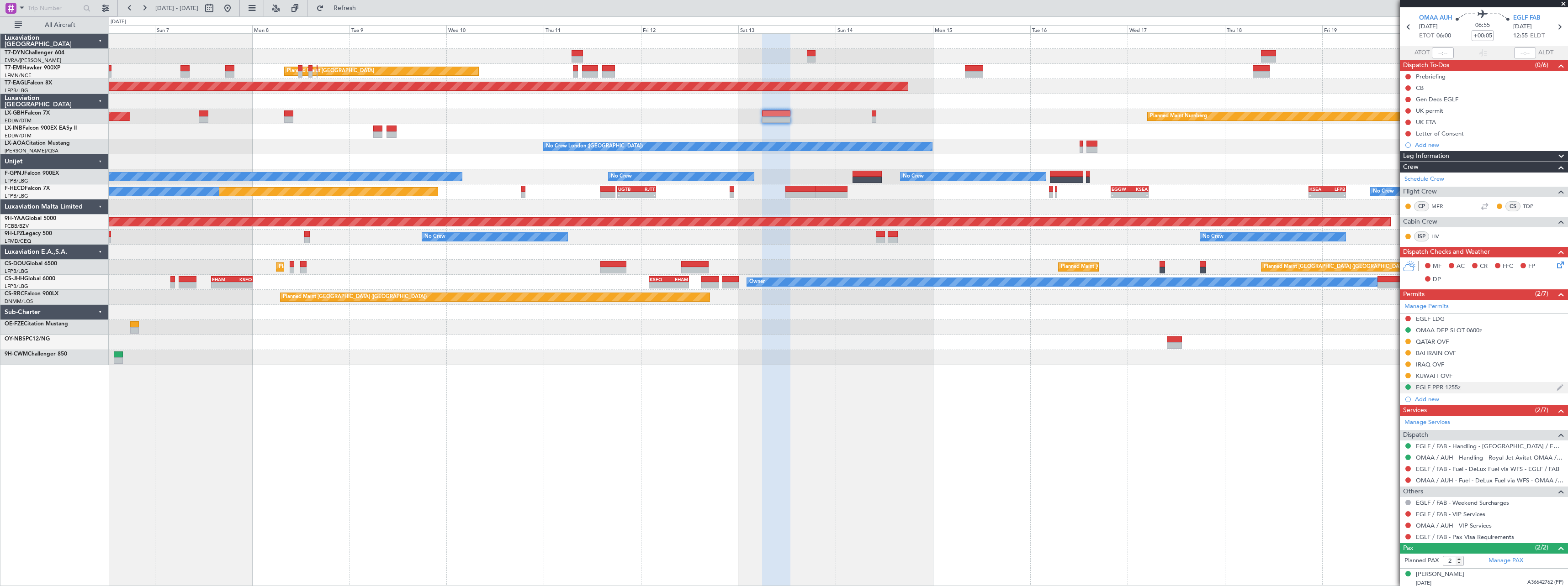
scroll to position [52, 0]
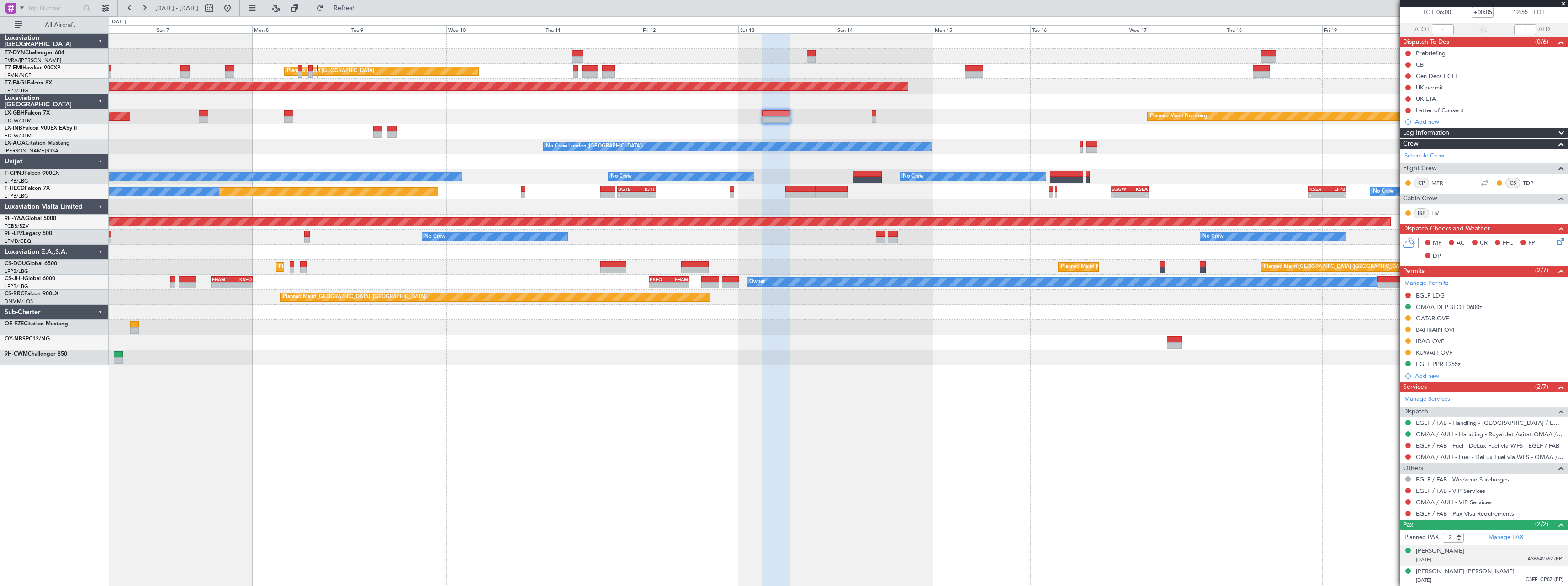
click at [1488, 556] on div "[DATE] A36642762 (PP)" at bounding box center [1489, 560] width 147 height 9
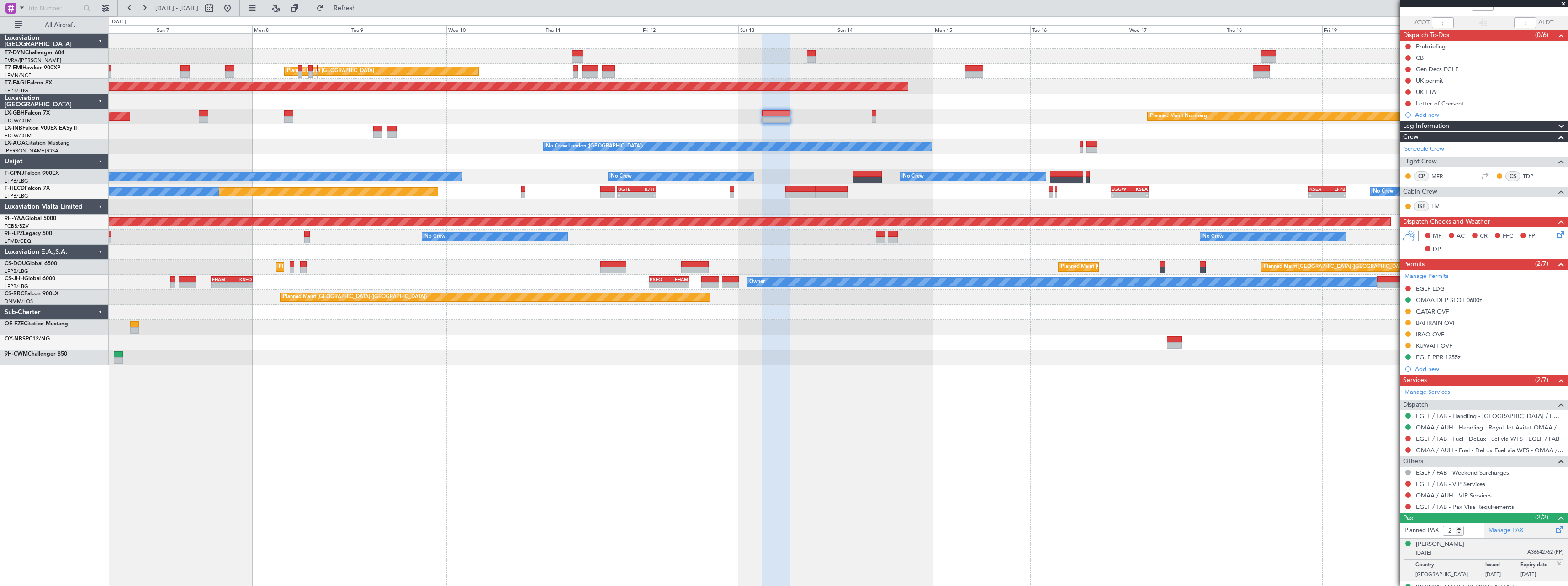
scroll to position [75, 0]
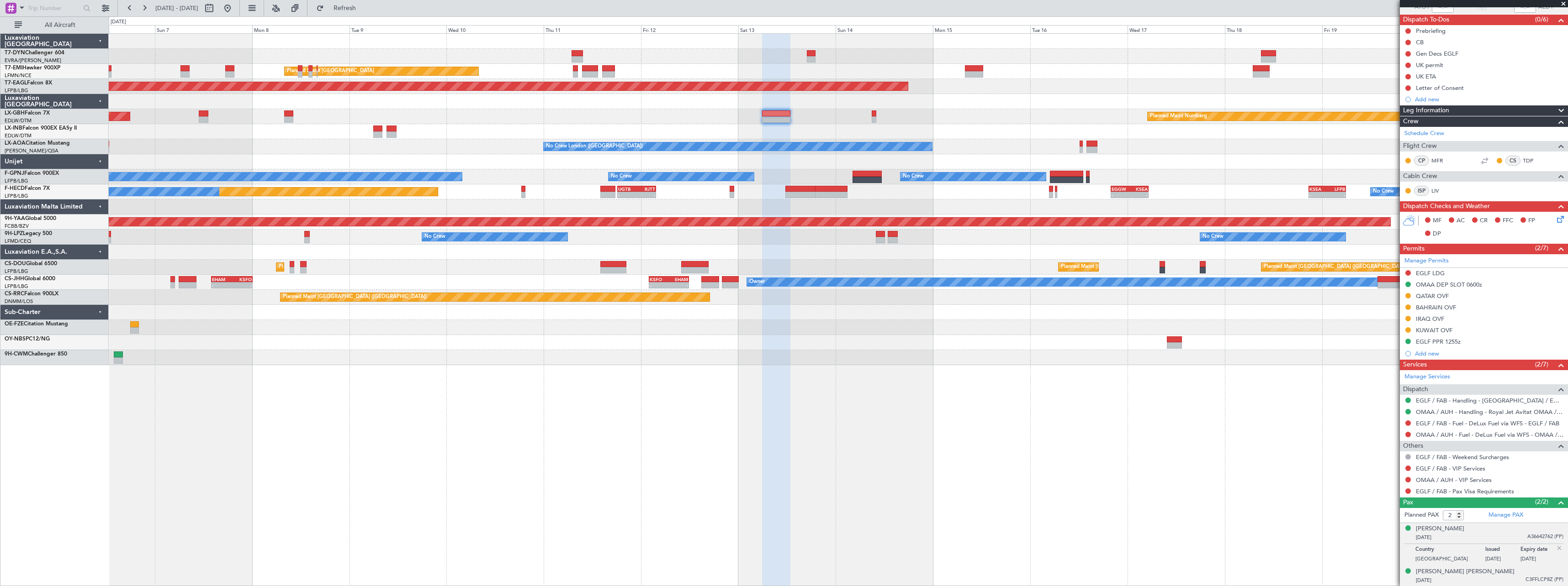
click at [1482, 584] on div "[DATE] C3FFLCP8Z (PP)" at bounding box center [1489, 580] width 147 height 9
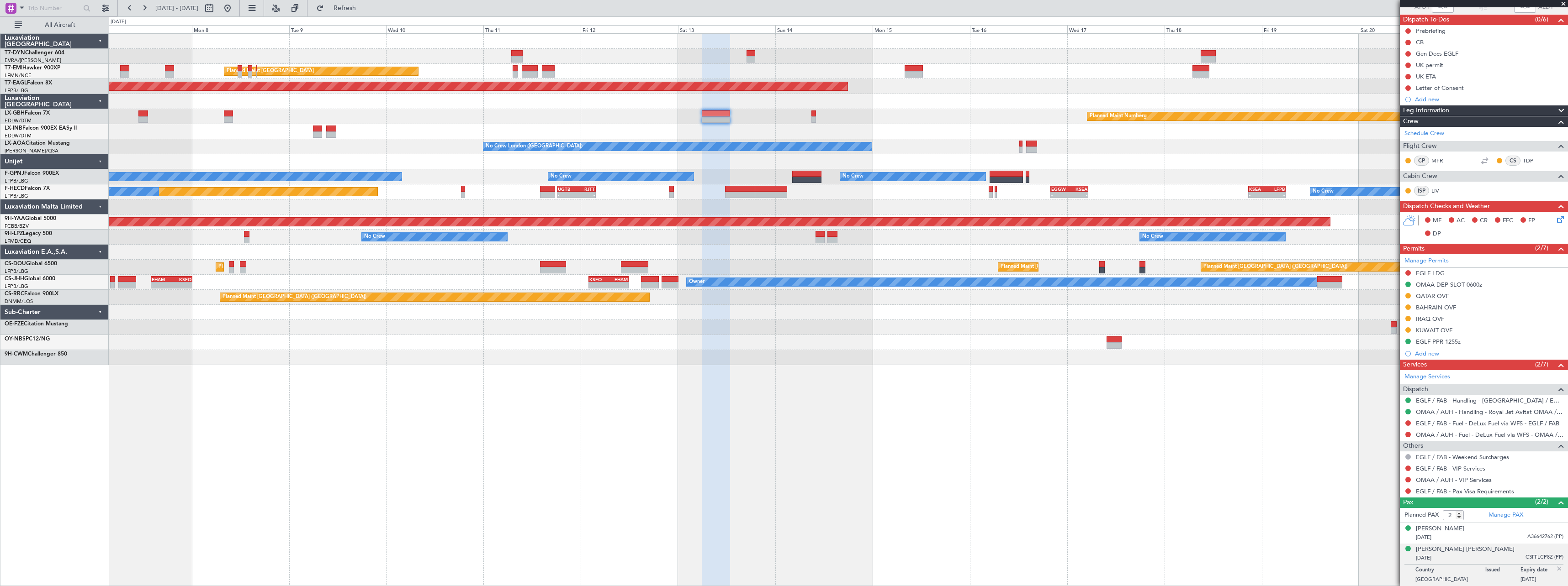
click at [850, 318] on div at bounding box center [838, 313] width 1459 height 15
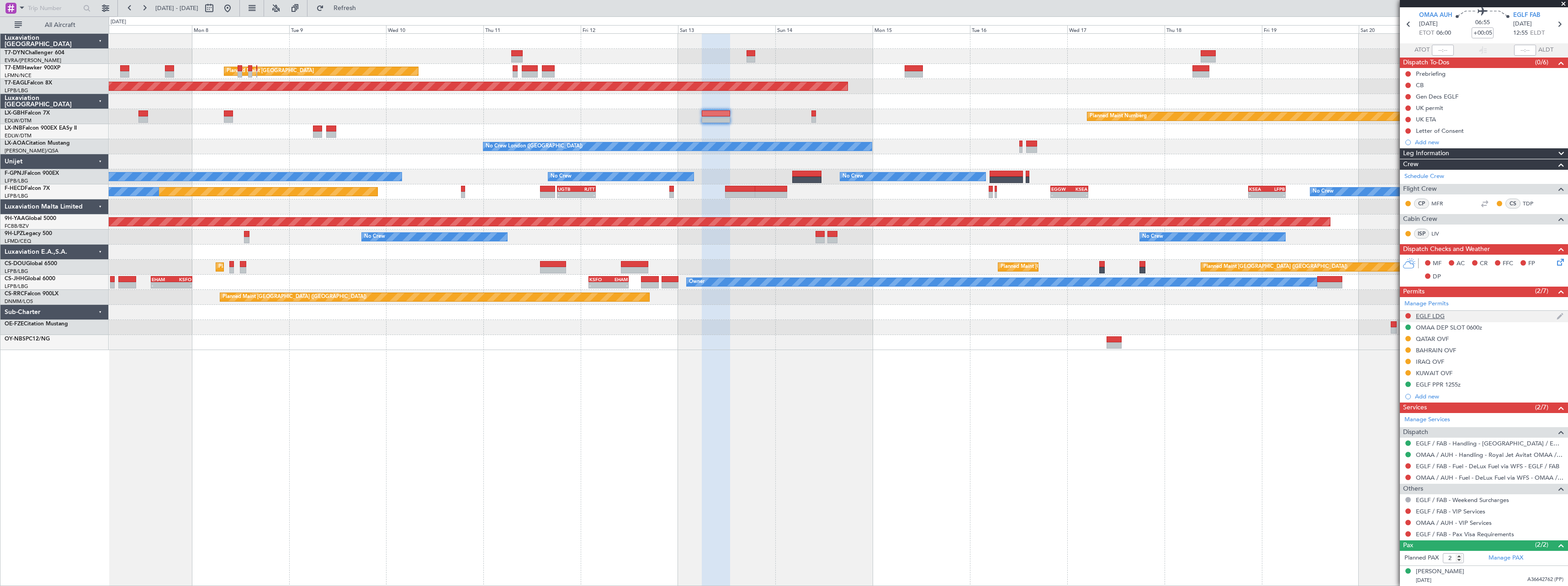
scroll to position [0, 0]
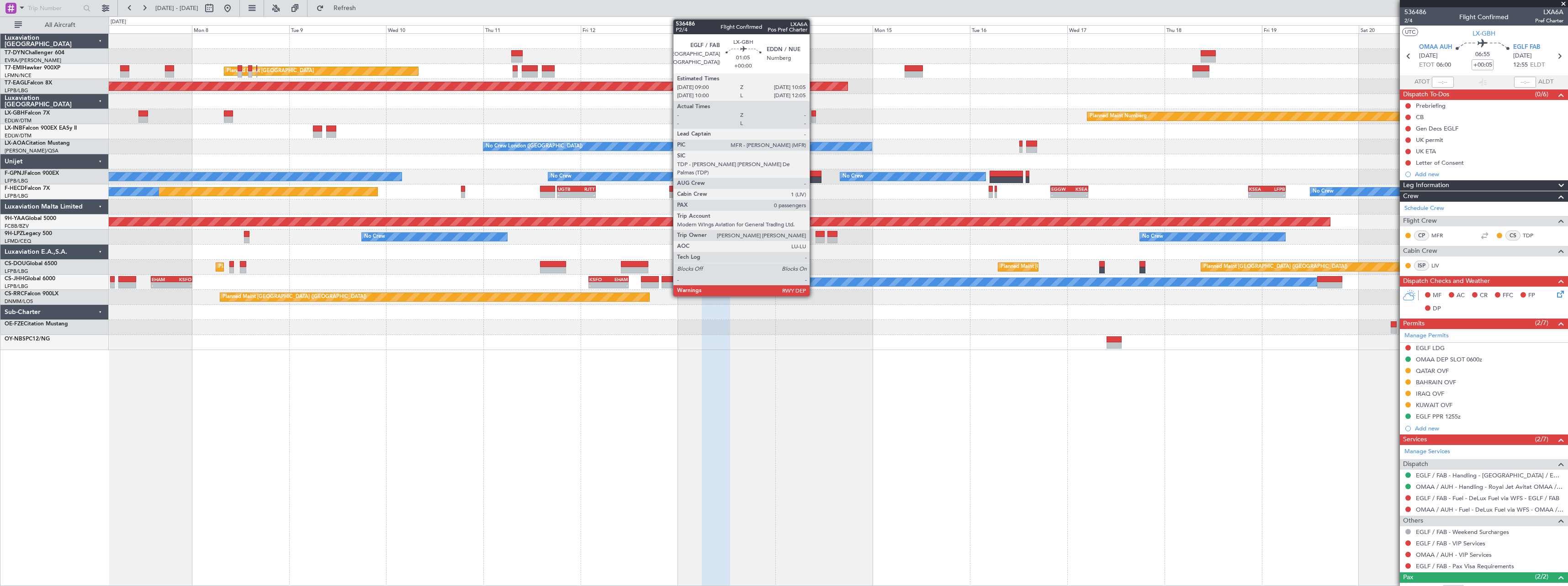
click at [814, 118] on div at bounding box center [813, 119] width 4 height 6
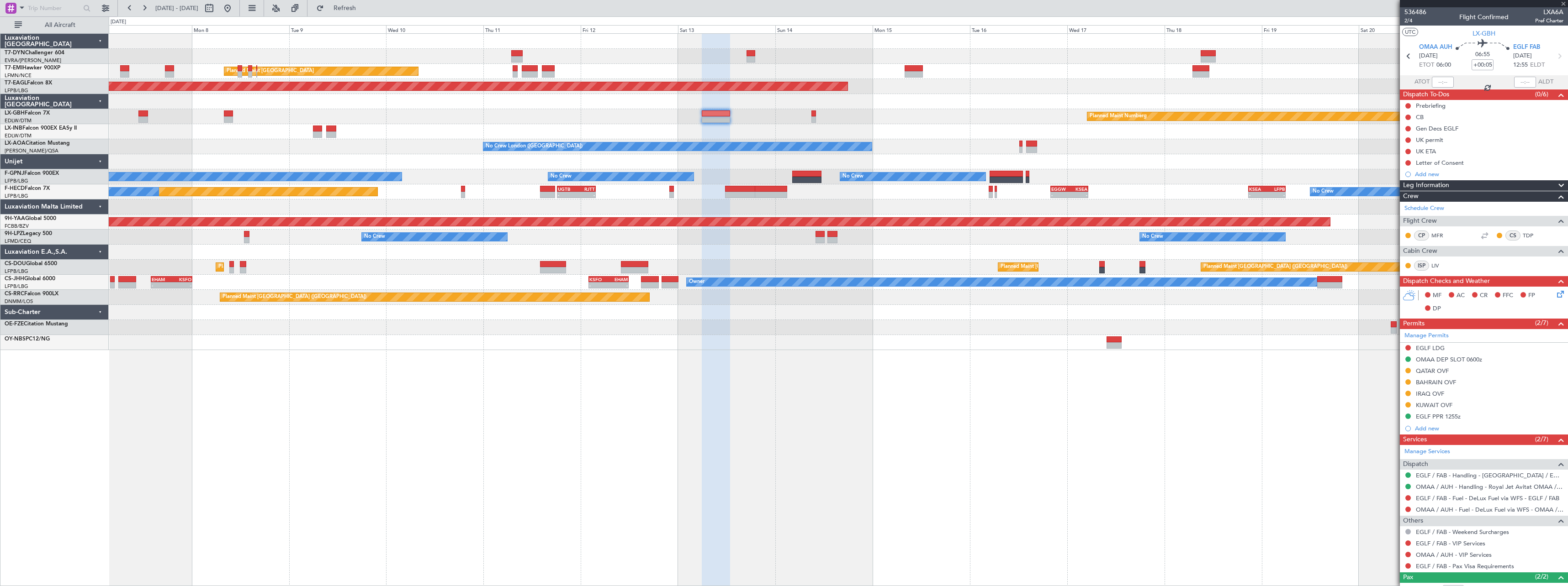
type input "0"
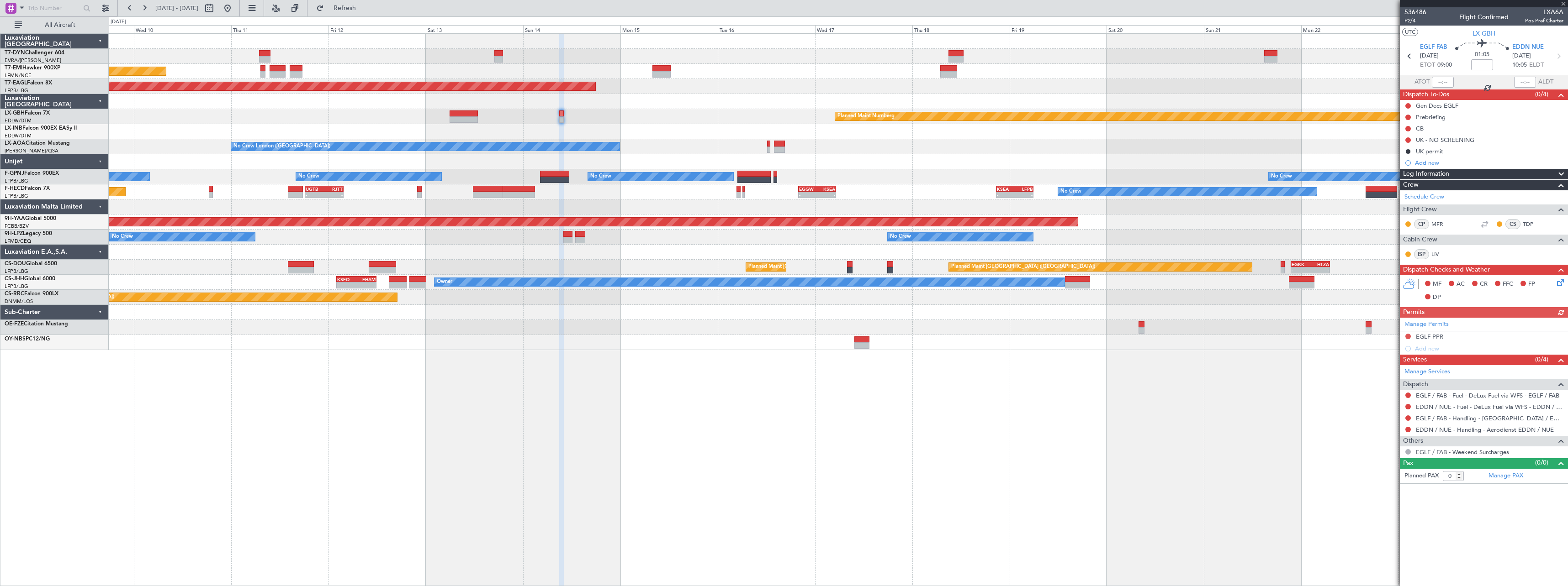
click at [732, 119] on div "Planned Maint Nurnberg Planned Maint [GEOGRAPHIC_DATA] ([GEOGRAPHIC_DATA])" at bounding box center [838, 117] width 1459 height 15
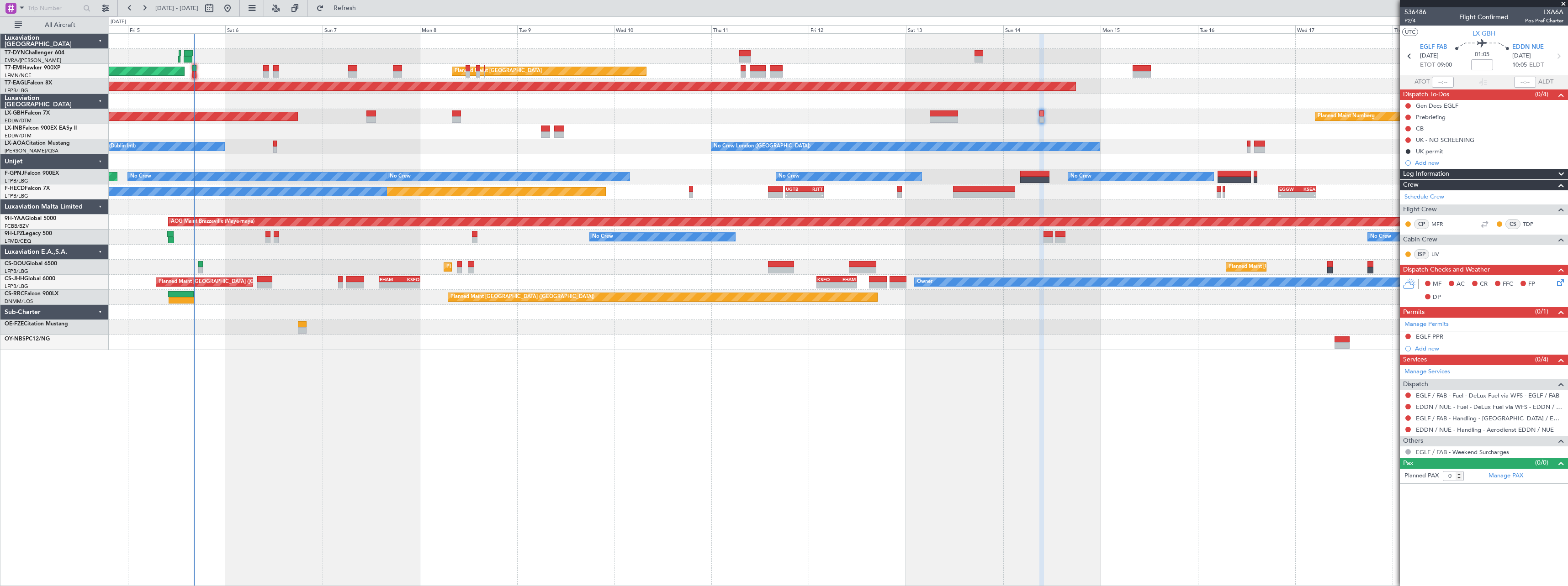
click at [951, 352] on div "AOG Maint Riga (Riga Intl) Planned Maint [GEOGRAPHIC_DATA] Planned Maint [GEOGR…" at bounding box center [838, 310] width 1459 height 553
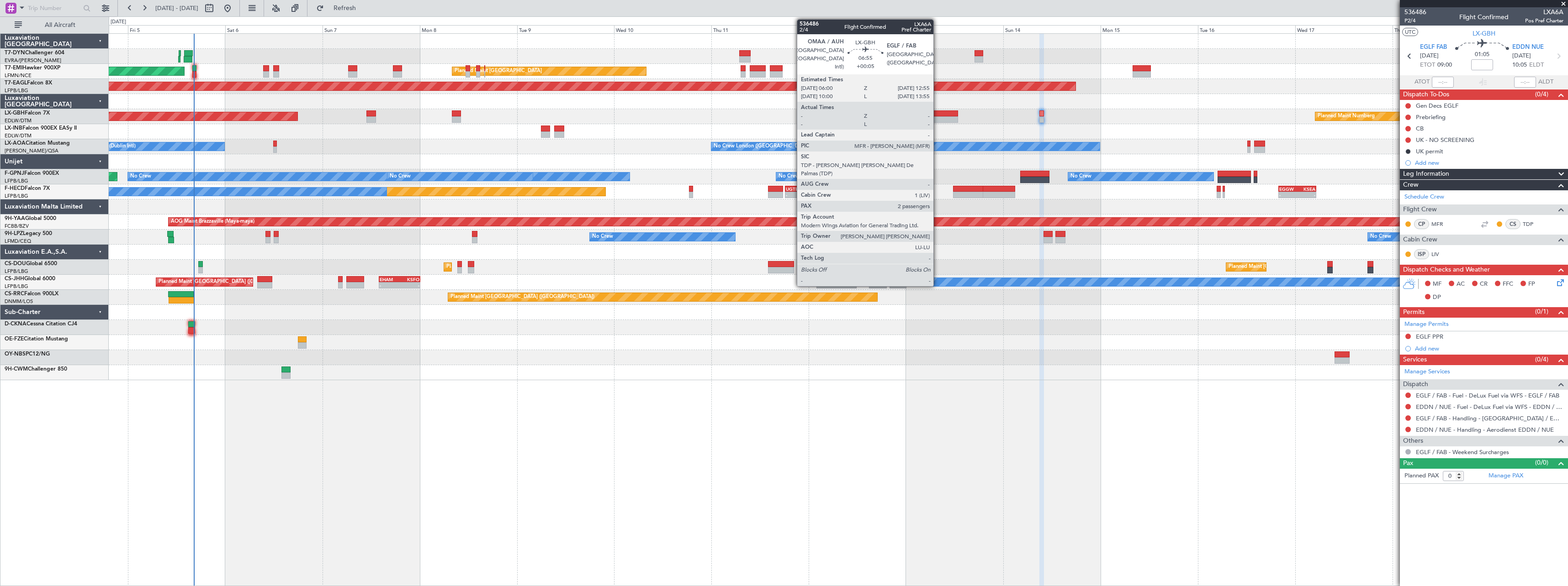
click at [938, 119] on div at bounding box center [944, 119] width 29 height 6
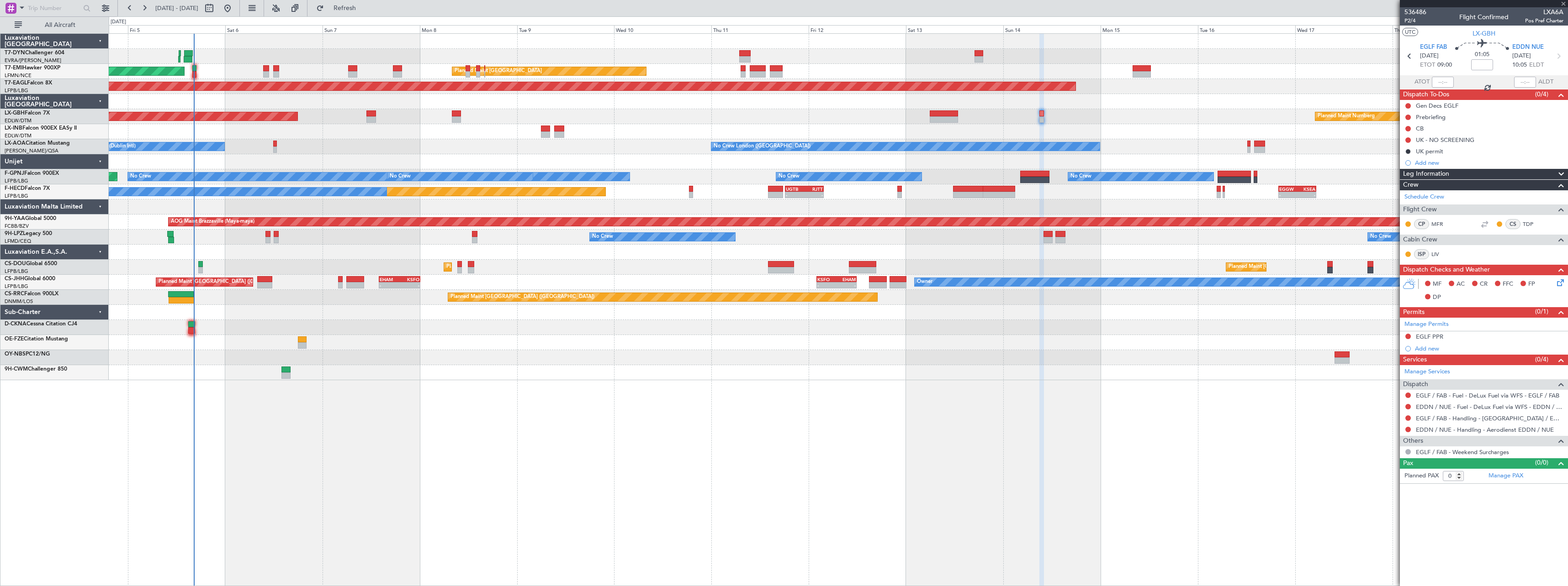
type input "+00:05"
type input "2"
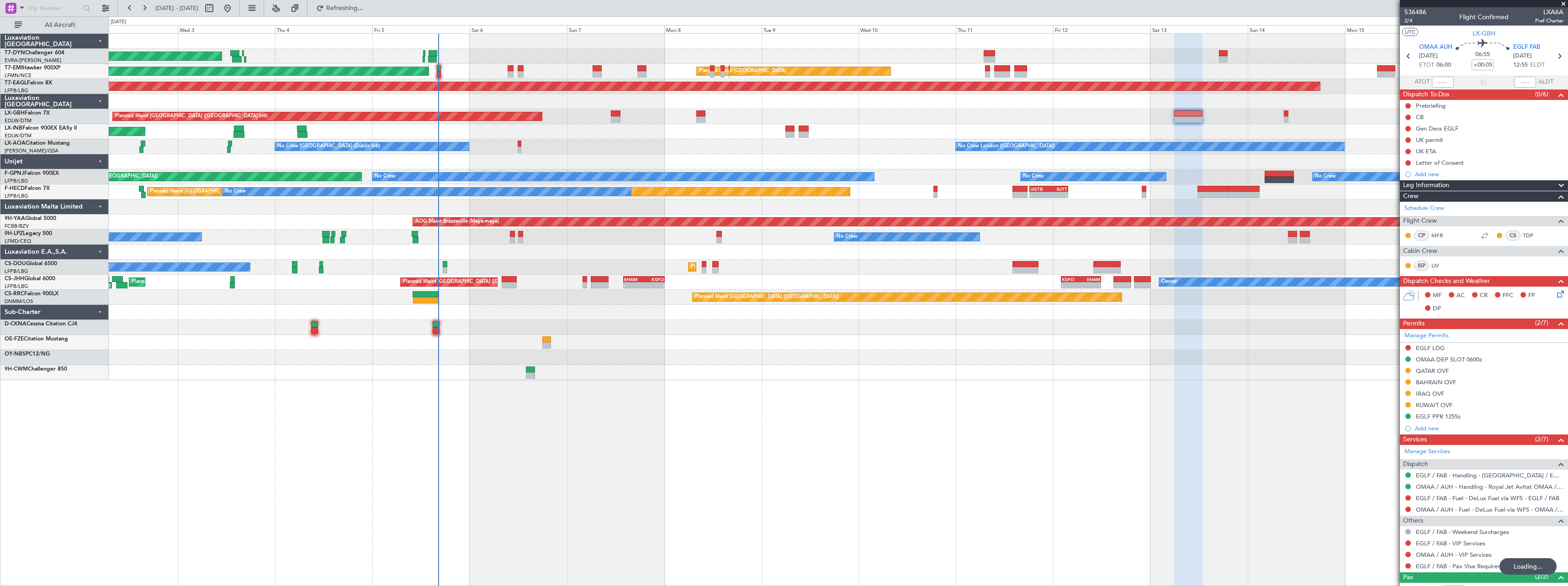
click at [686, 390] on div "AOG Maint Riga (Riga Intl) Planned Maint [GEOGRAPHIC_DATA] Planned Maint [GEOGR…" at bounding box center [838, 310] width 1459 height 553
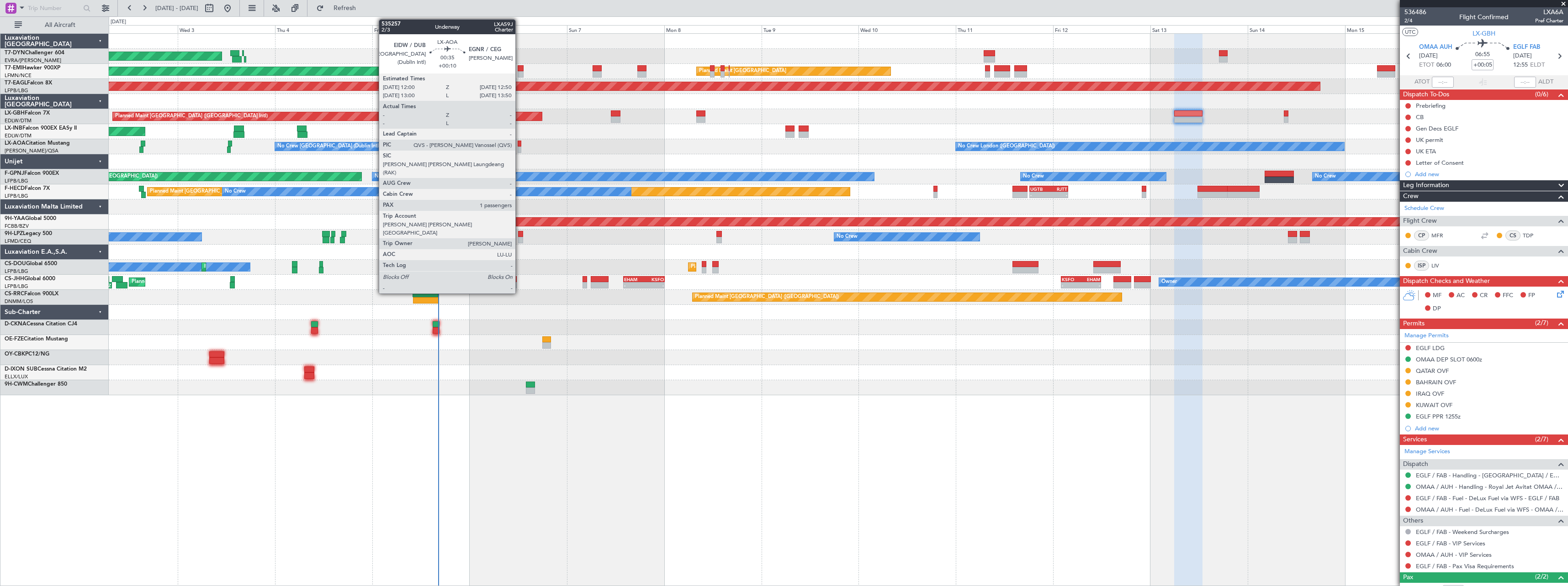
click at [519, 147] on div at bounding box center [519, 150] width 4 height 6
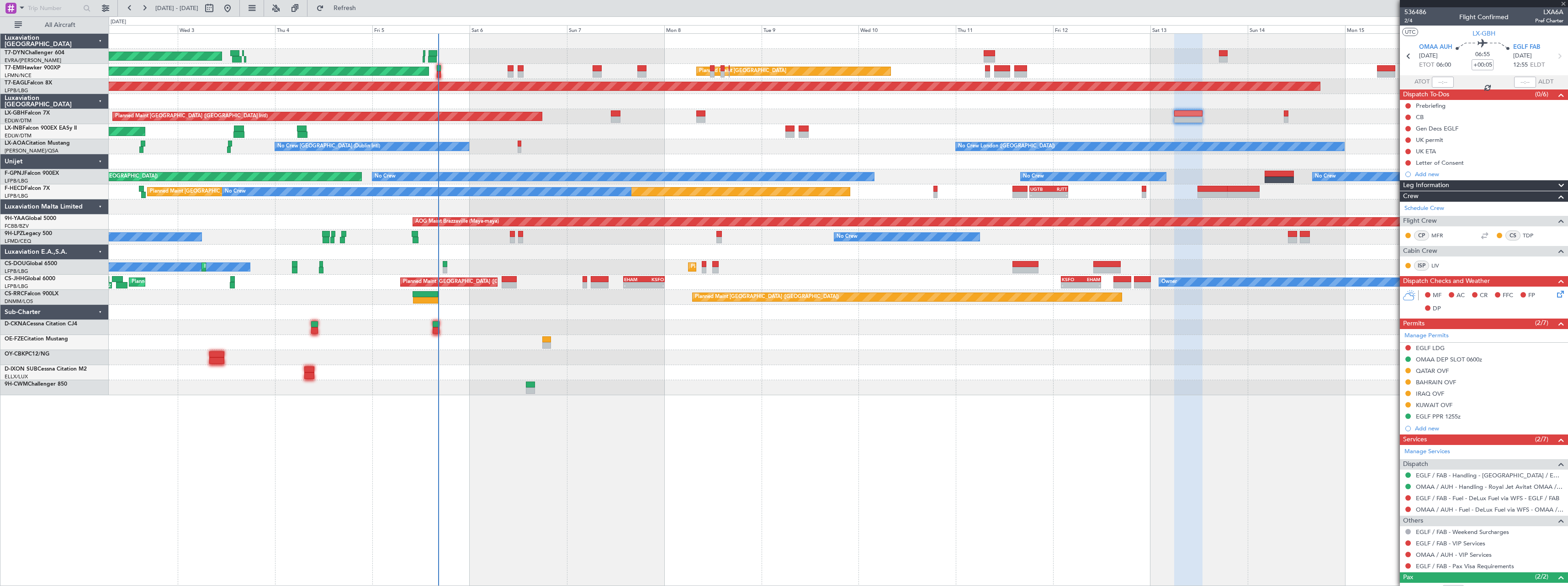
type input "+00:10"
type input "1"
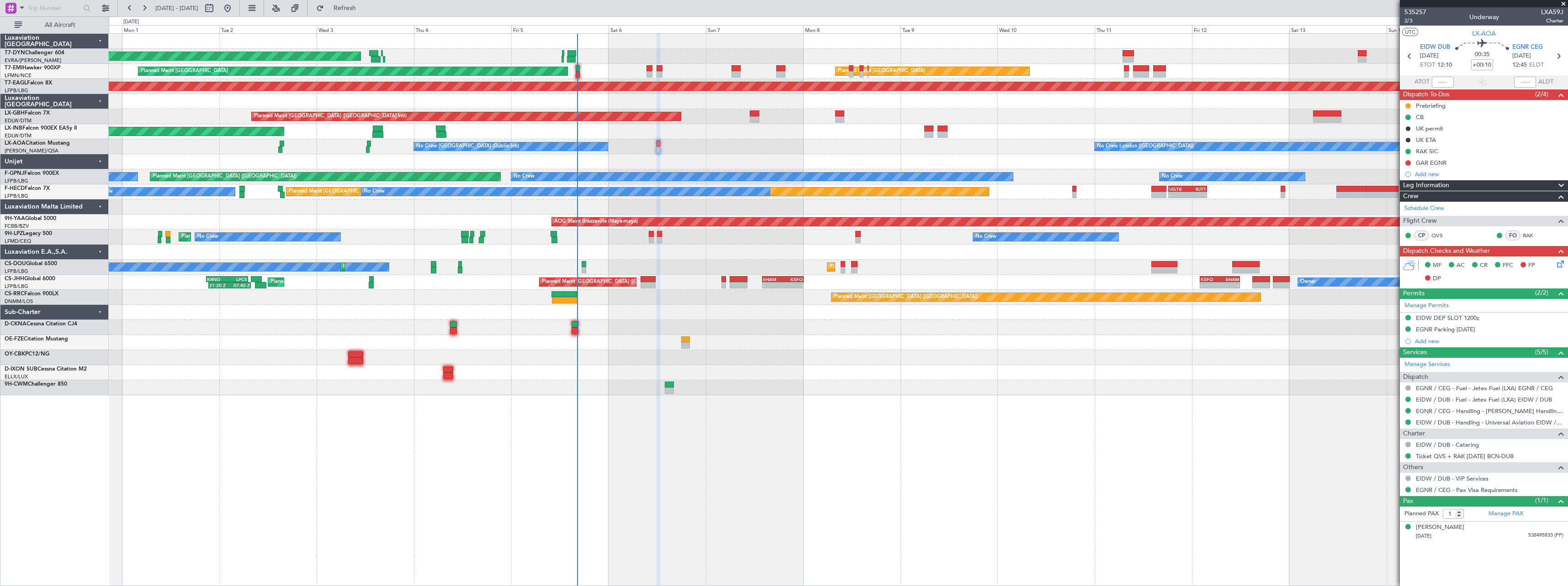
click at [778, 342] on div "AOG Maint Riga (Riga Intl) Planned Maint [GEOGRAPHIC_DATA] Planned Maint [GEOGR…" at bounding box center [838, 214] width 1459 height 362
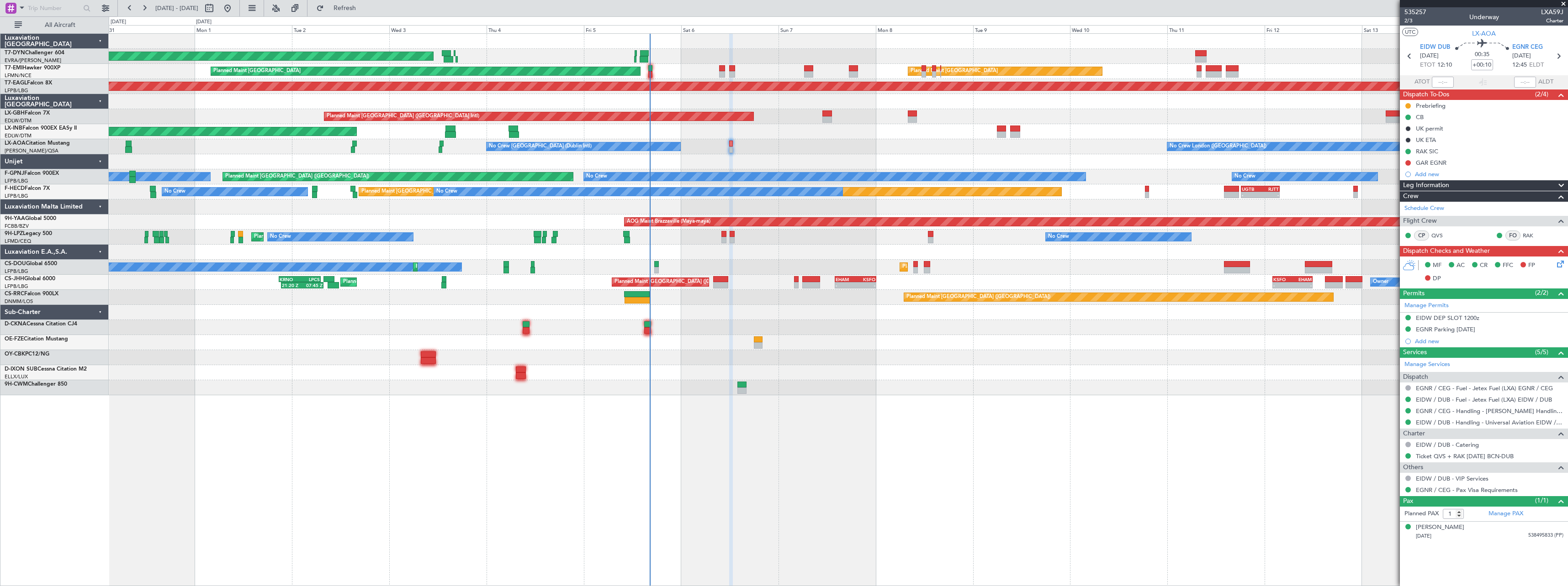
click at [773, 144] on div "No Crew London ([GEOGRAPHIC_DATA]) No Crew [GEOGRAPHIC_DATA] (Dublin Intl)" at bounding box center [838, 147] width 1459 height 15
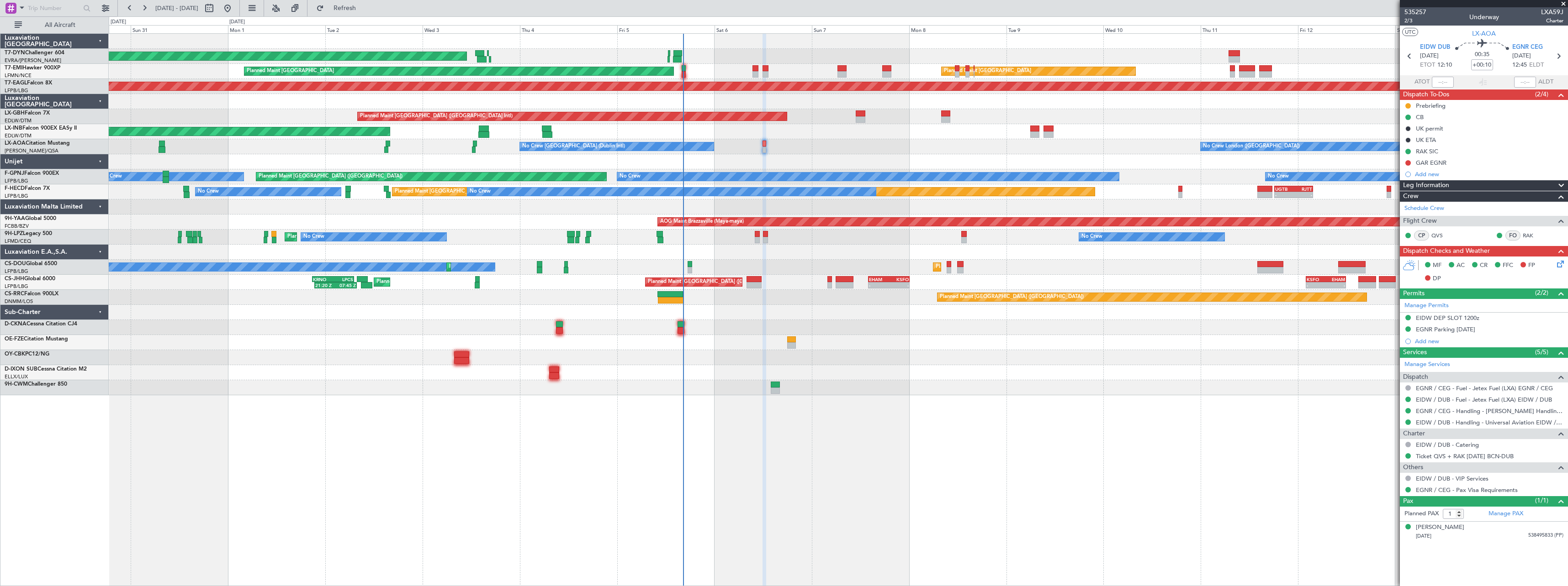
click at [819, 242] on div "No Crew No Crew [GEOGRAPHIC_DATA] ([GEOGRAPHIC_DATA]) No Crew No Crew" at bounding box center [838, 237] width 1459 height 15
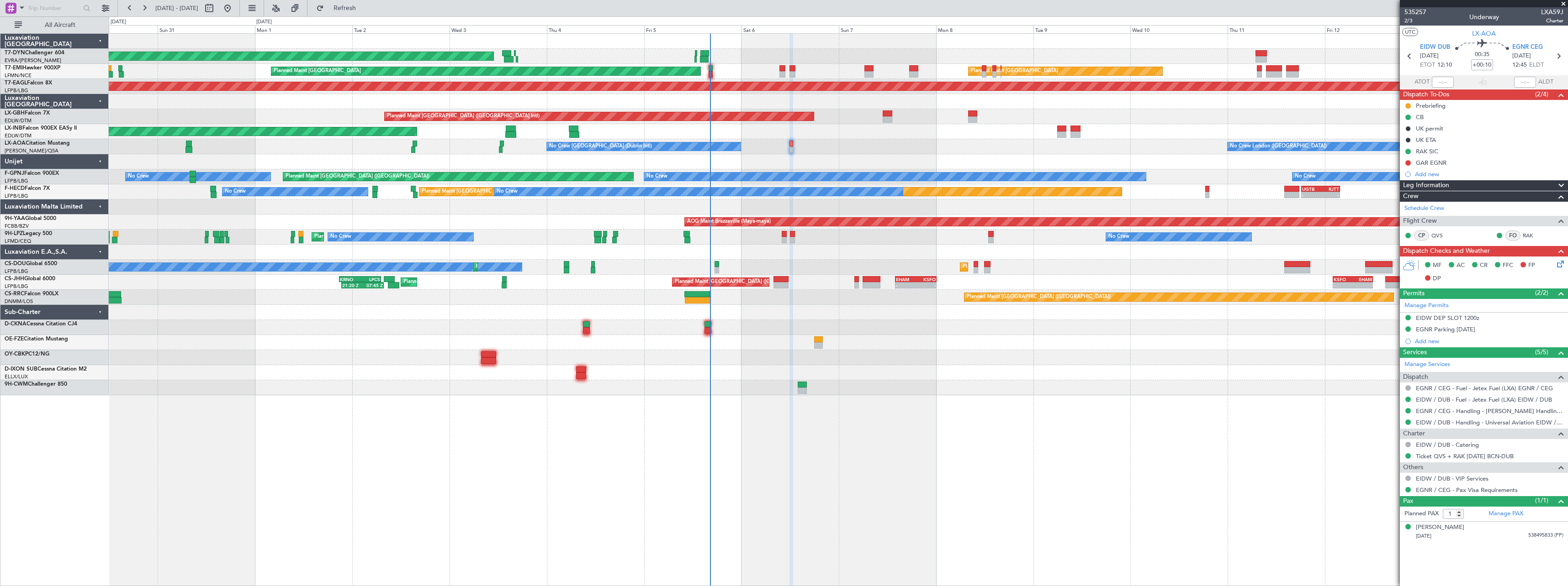
click at [809, 262] on div "No Crew Planned Maint [GEOGRAPHIC_DATA] ([GEOGRAPHIC_DATA]) Planned Maint [GEOG…" at bounding box center [838, 267] width 1459 height 15
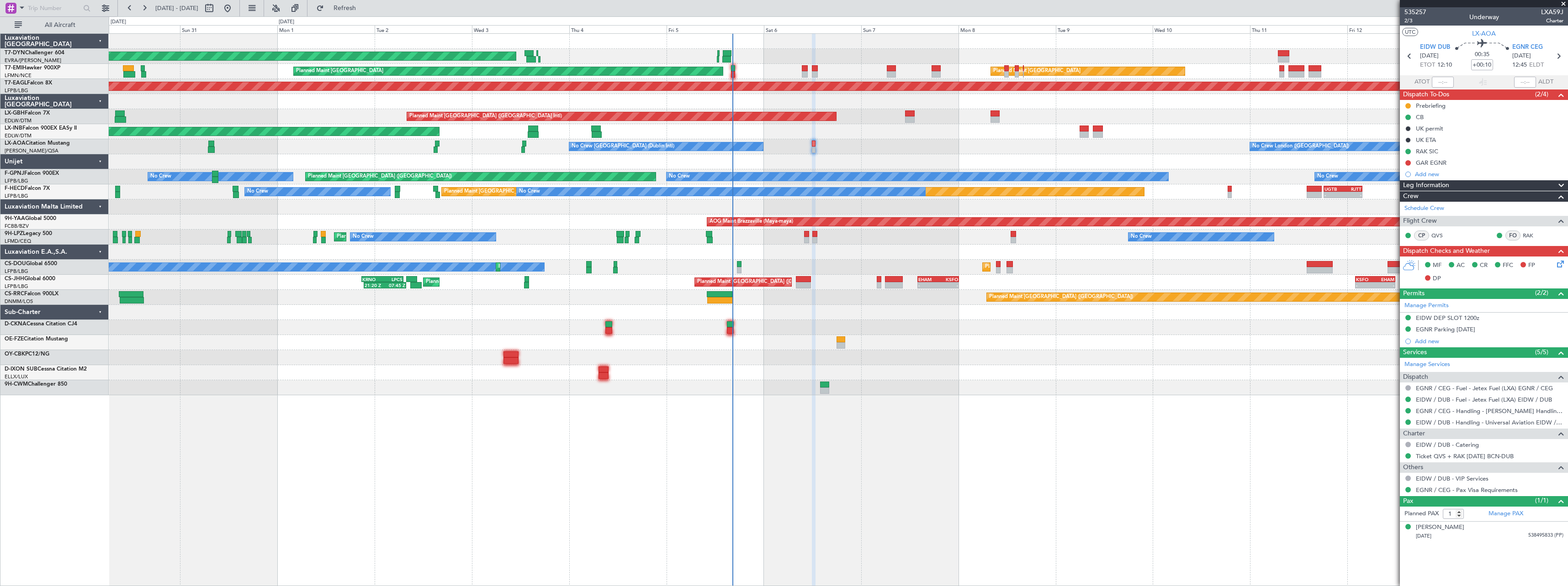
click at [842, 247] on div at bounding box center [838, 252] width 1459 height 15
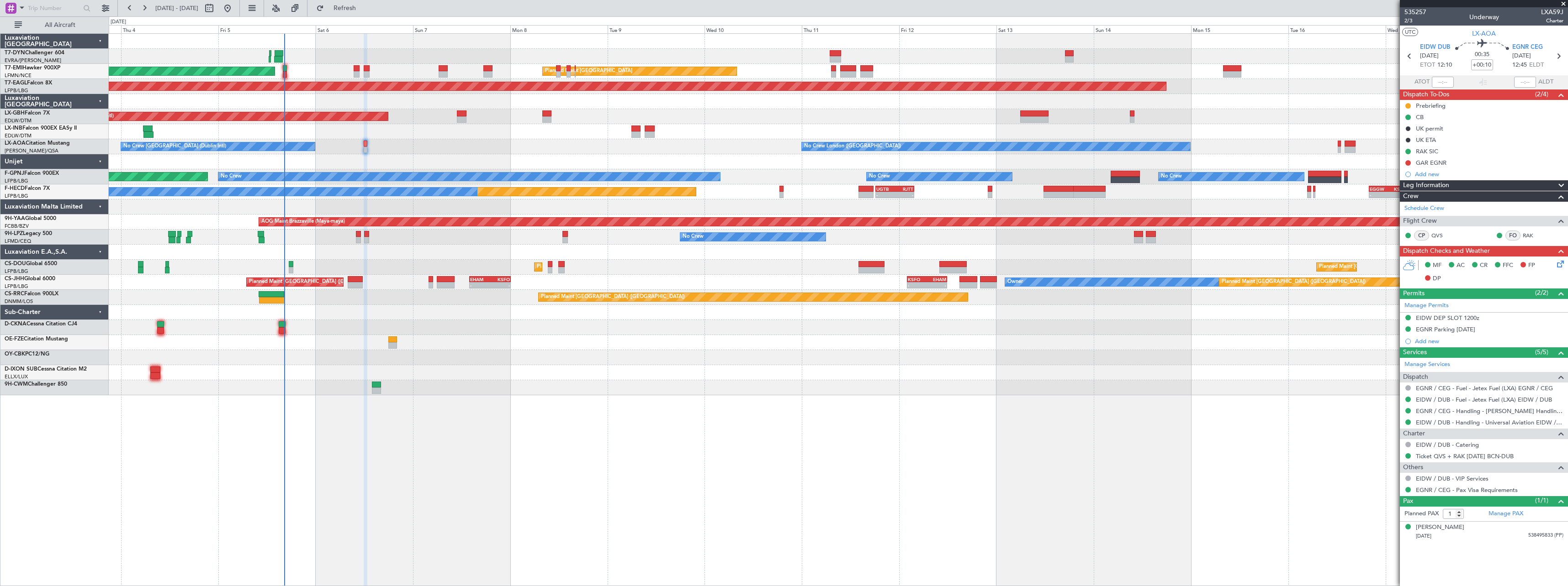
click at [689, 262] on div "Planned Maint [GEOGRAPHIC_DATA] ([GEOGRAPHIC_DATA]) Planned Maint [GEOGRAPHIC_D…" at bounding box center [838, 267] width 1459 height 15
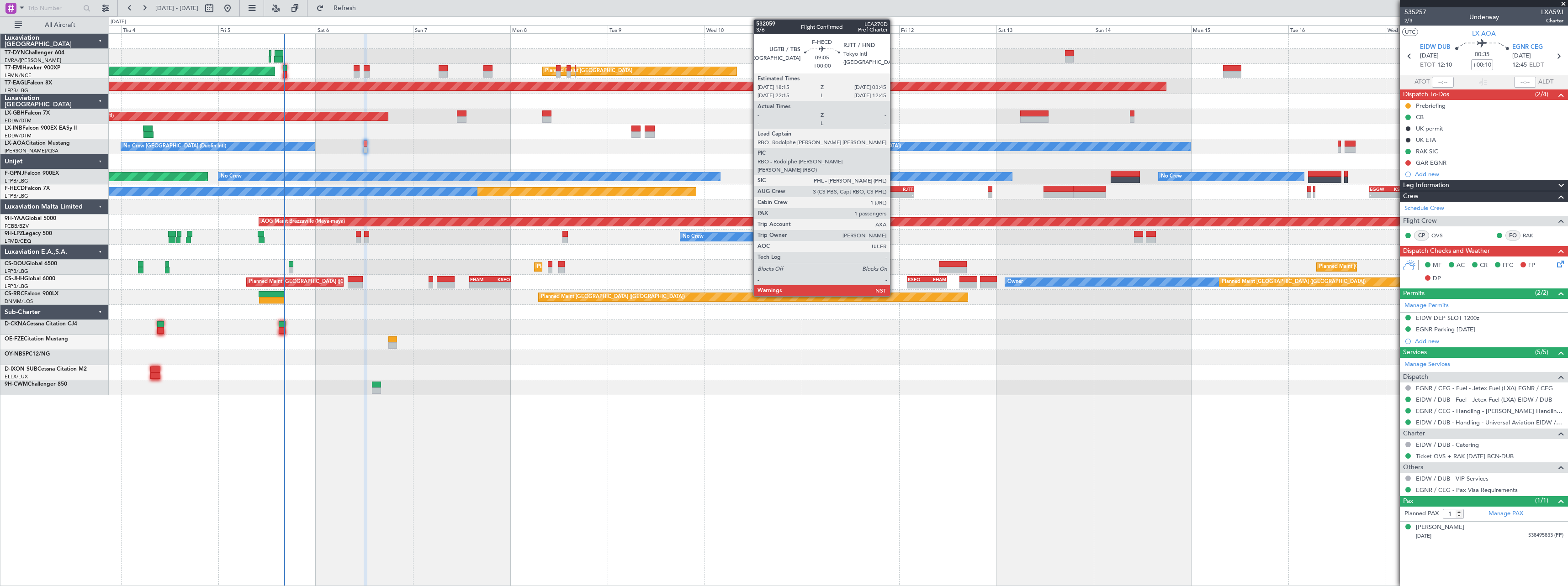
click at [894, 190] on div "UGTB" at bounding box center [885, 189] width 18 height 6
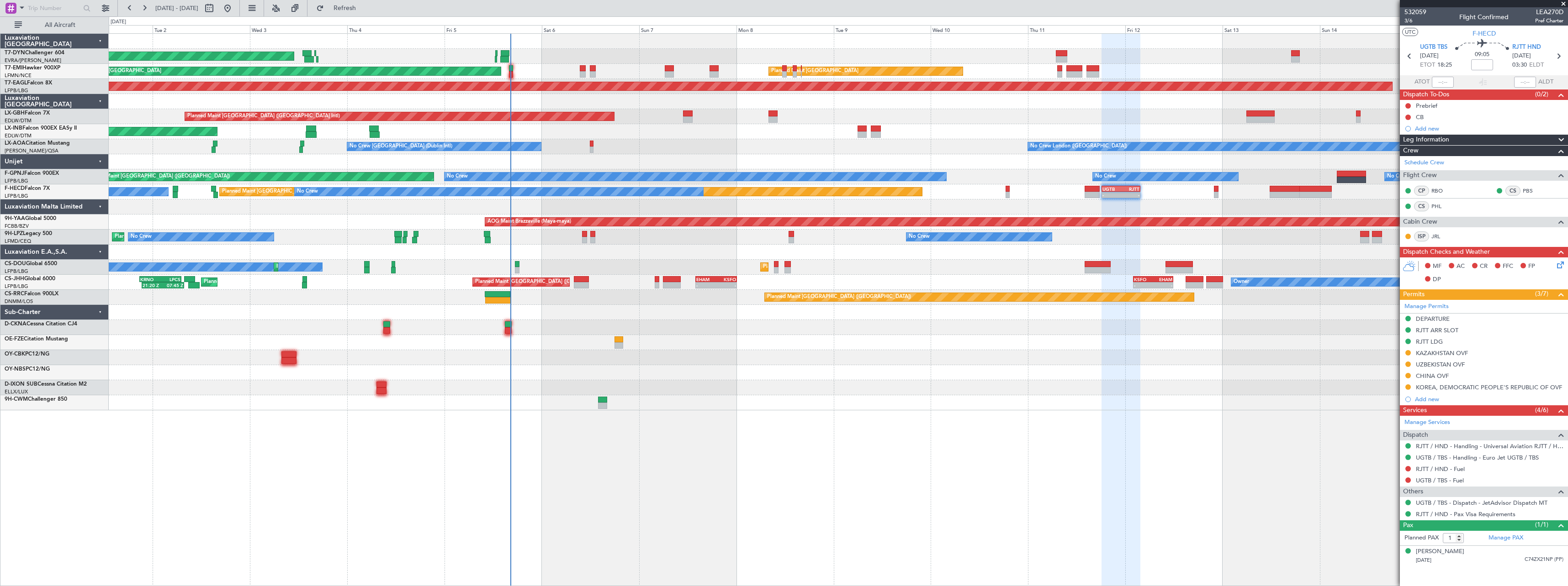
click at [821, 341] on div "AOG Maint Riga (Riga Intl) Planned Maint [GEOGRAPHIC_DATA] Planned Maint [GEOGR…" at bounding box center [838, 222] width 1459 height 377
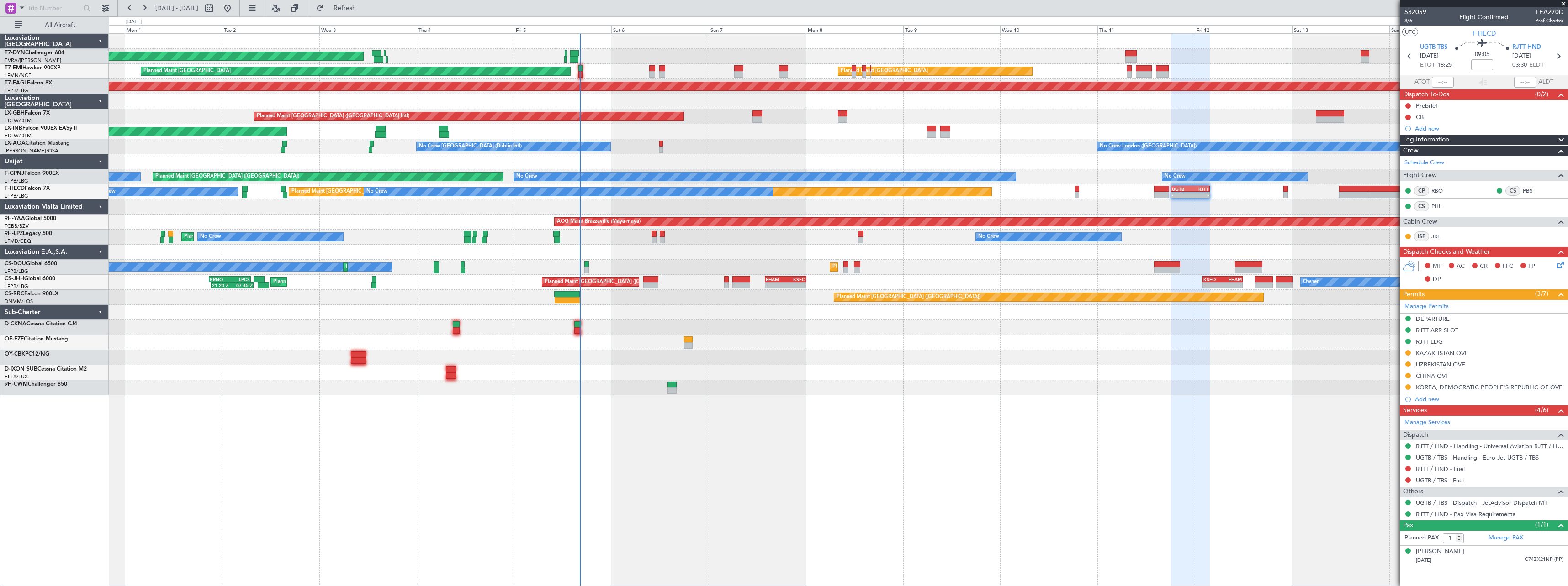
click at [738, 242] on div "No Crew No Crew [GEOGRAPHIC_DATA] ([GEOGRAPHIC_DATA]) No Crew No Crew" at bounding box center [838, 237] width 1459 height 15
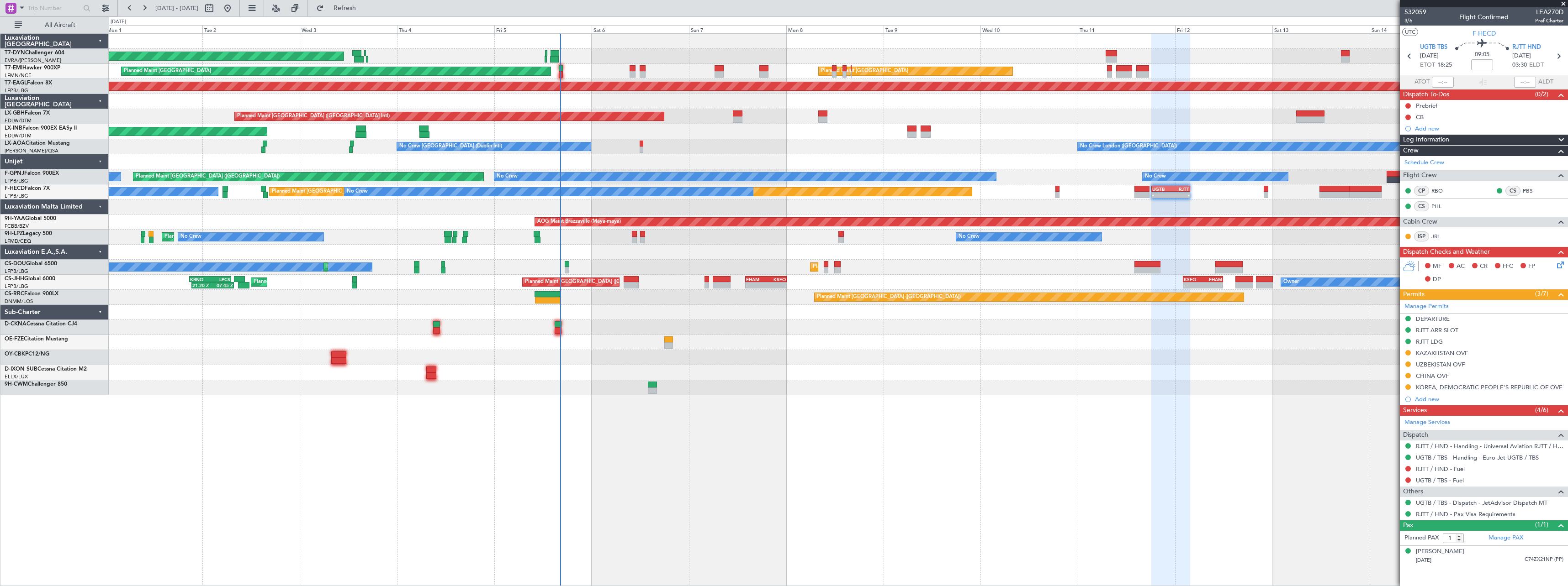
click at [639, 255] on div at bounding box center [838, 252] width 1459 height 15
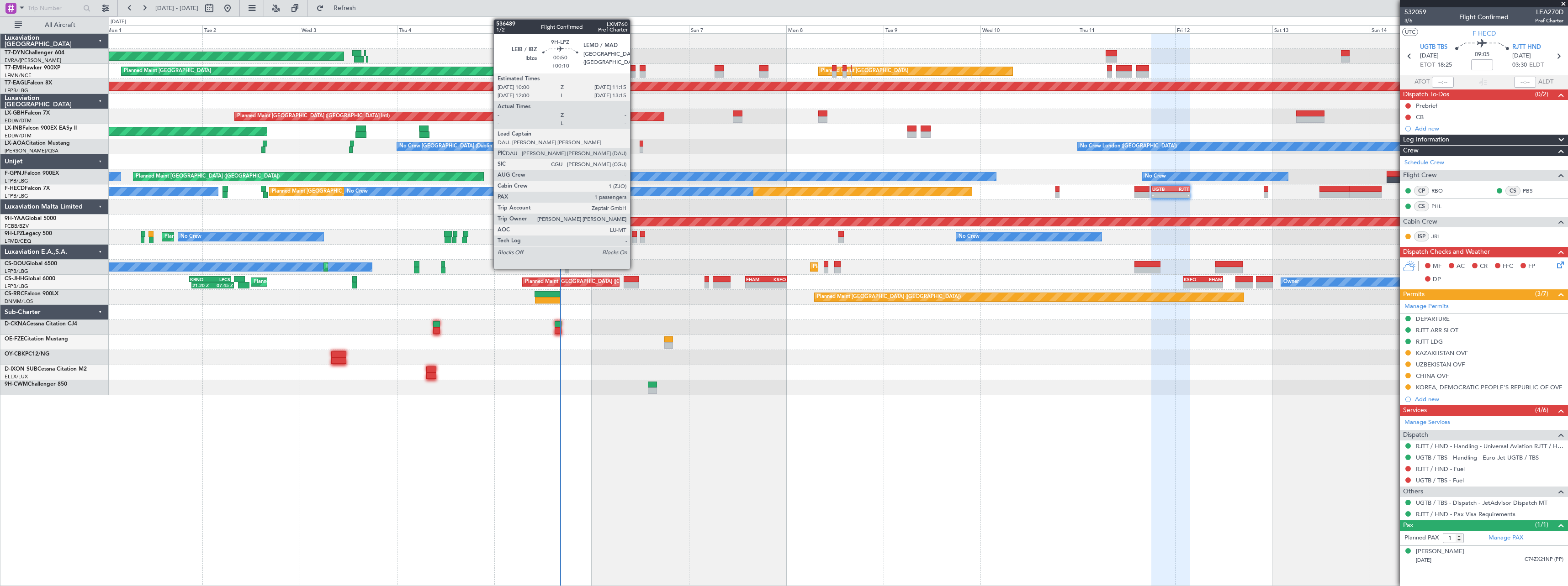
click at [634, 234] on div at bounding box center [634, 234] width 6 height 6
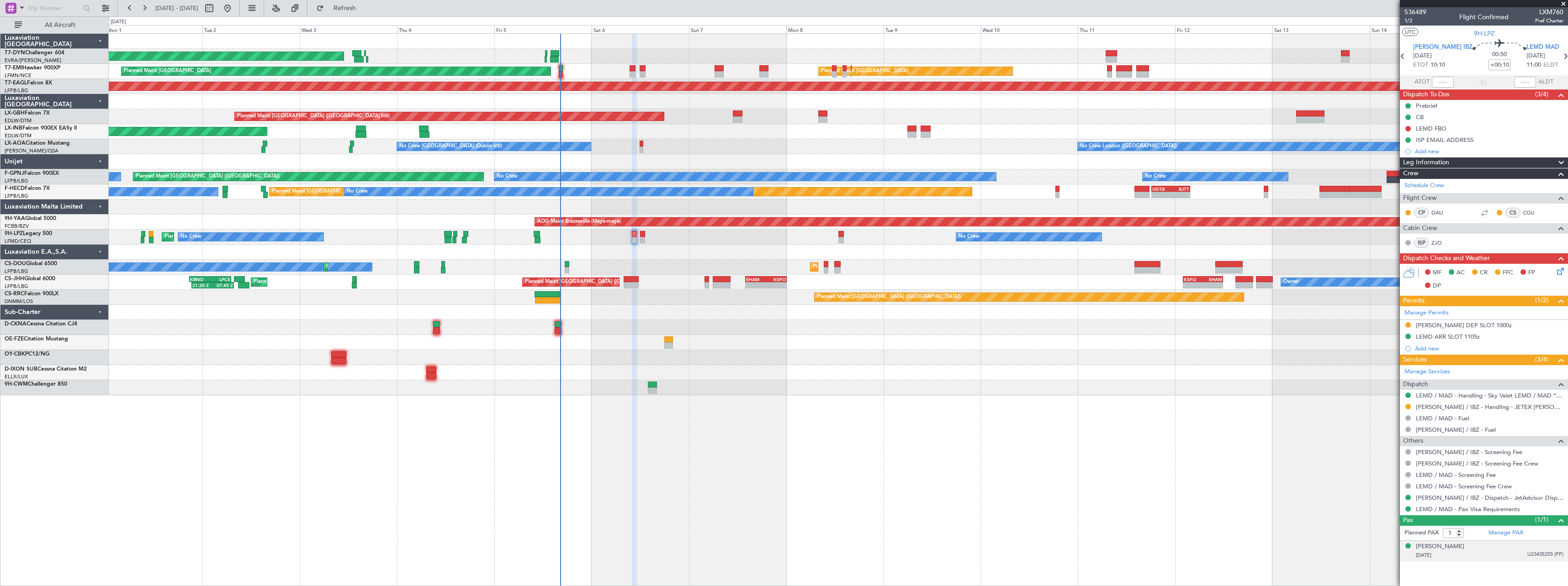
click at [1482, 553] on div "[DATE] U23435255 (PP)" at bounding box center [1489, 556] width 147 height 9
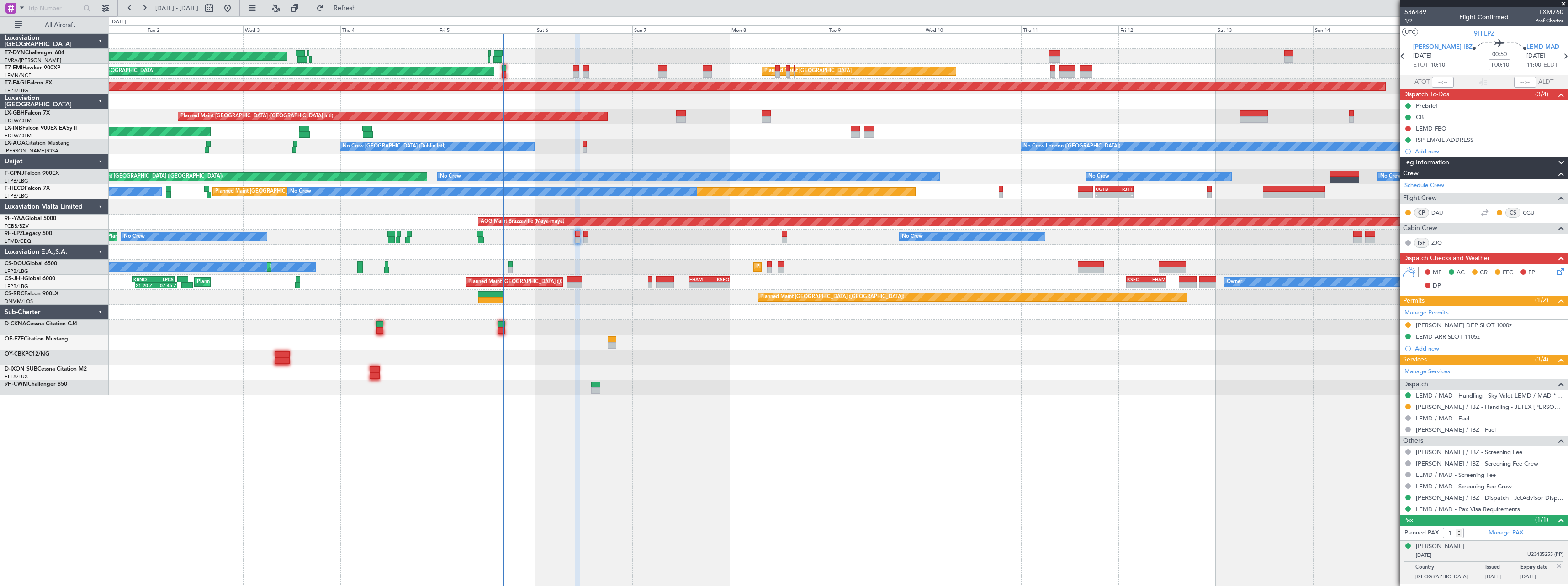
click at [700, 311] on div at bounding box center [838, 313] width 1459 height 15
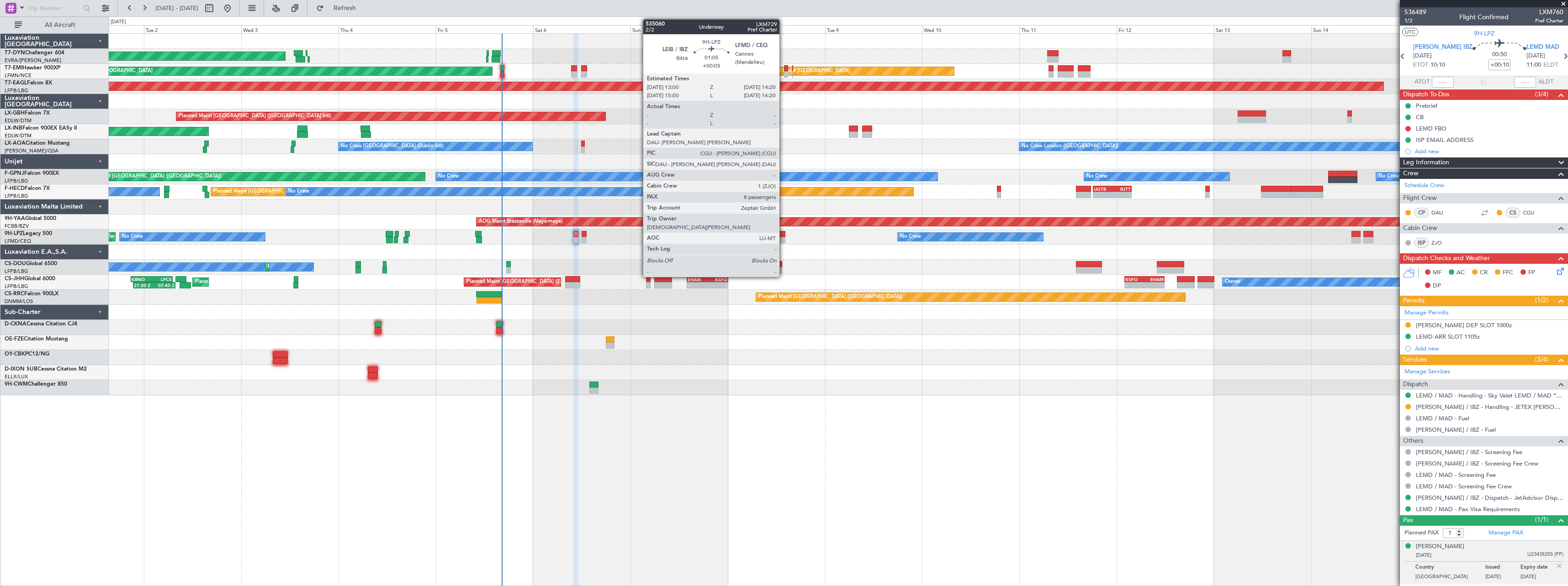
click at [783, 239] on div at bounding box center [782, 240] width 6 height 6
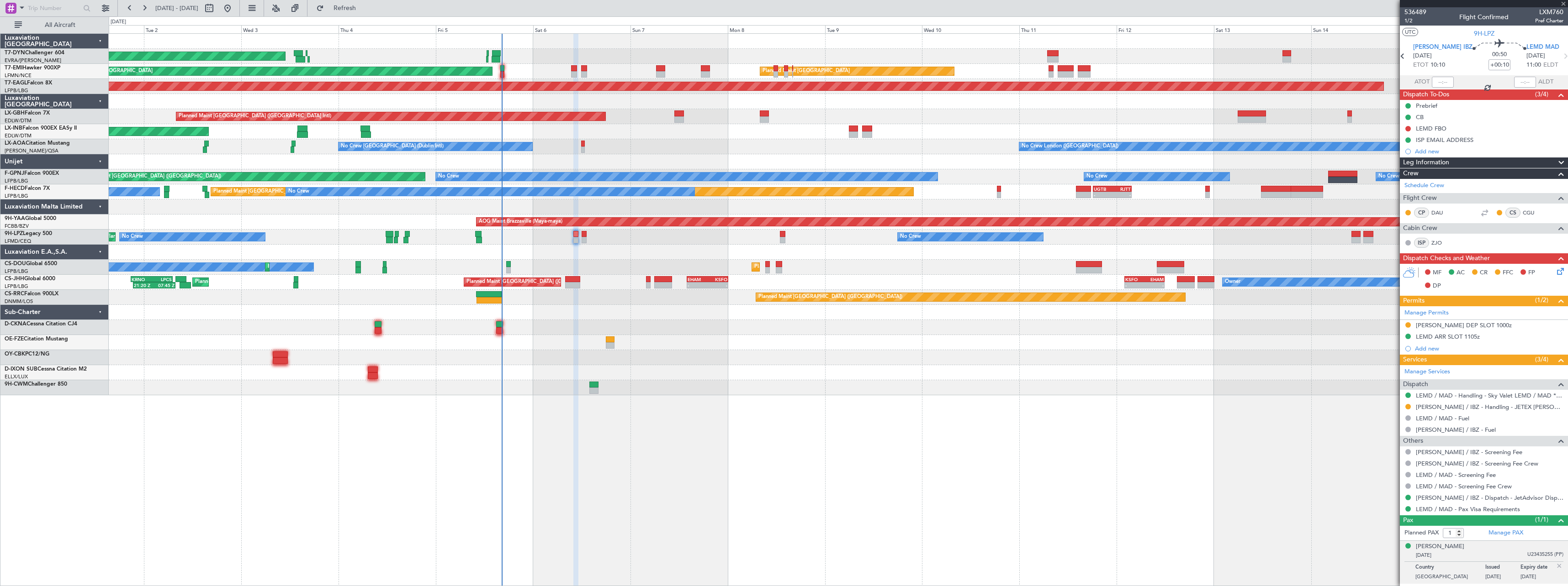
type input "+00:05"
type input "8"
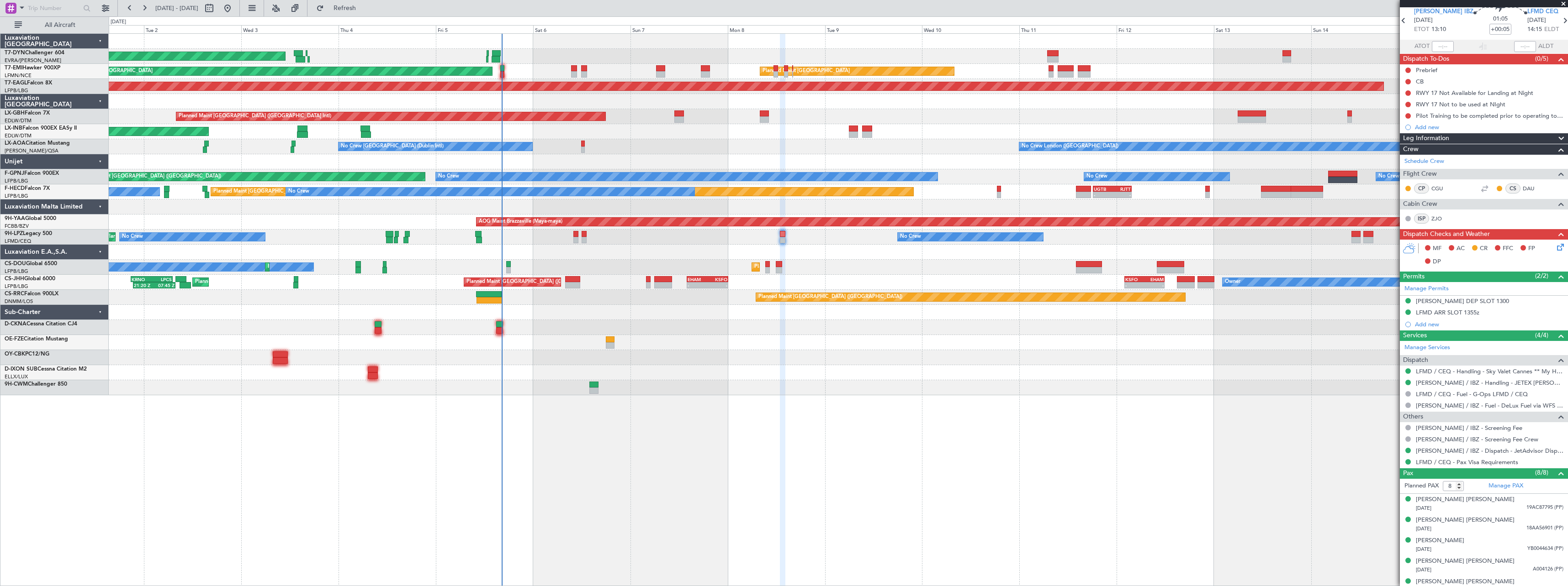
scroll to position [108, 0]
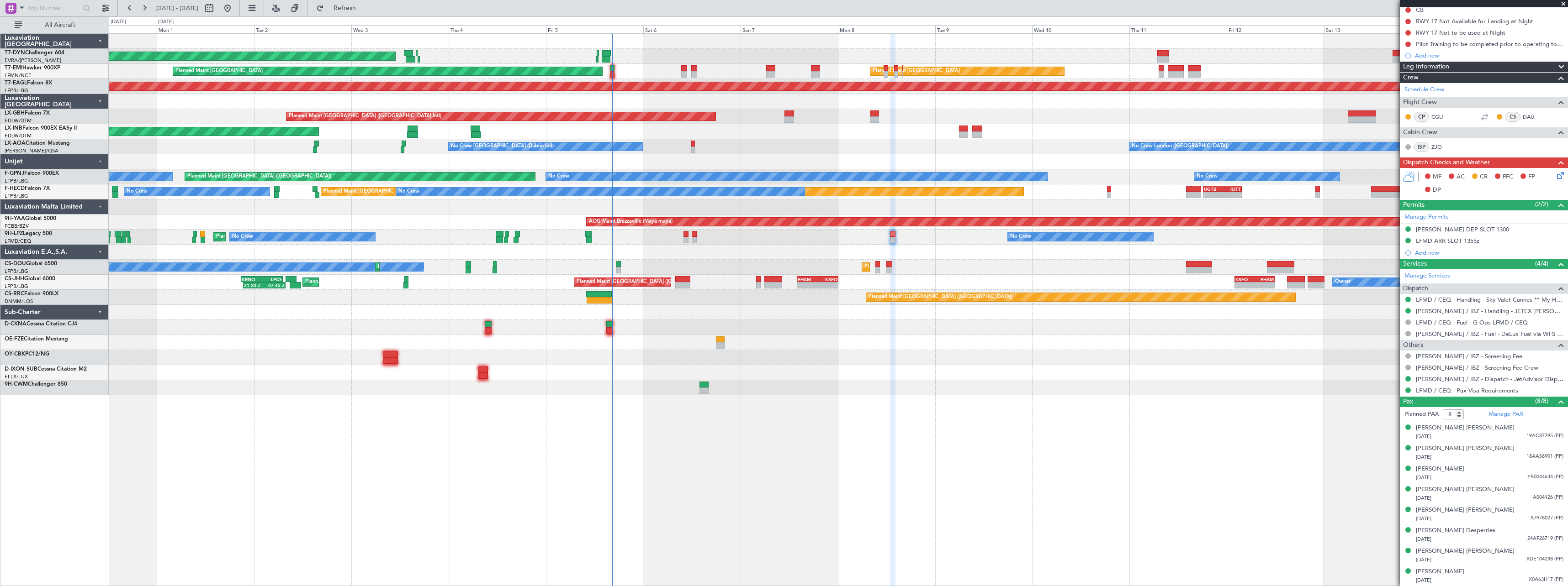
click at [829, 360] on div at bounding box center [838, 358] width 1459 height 15
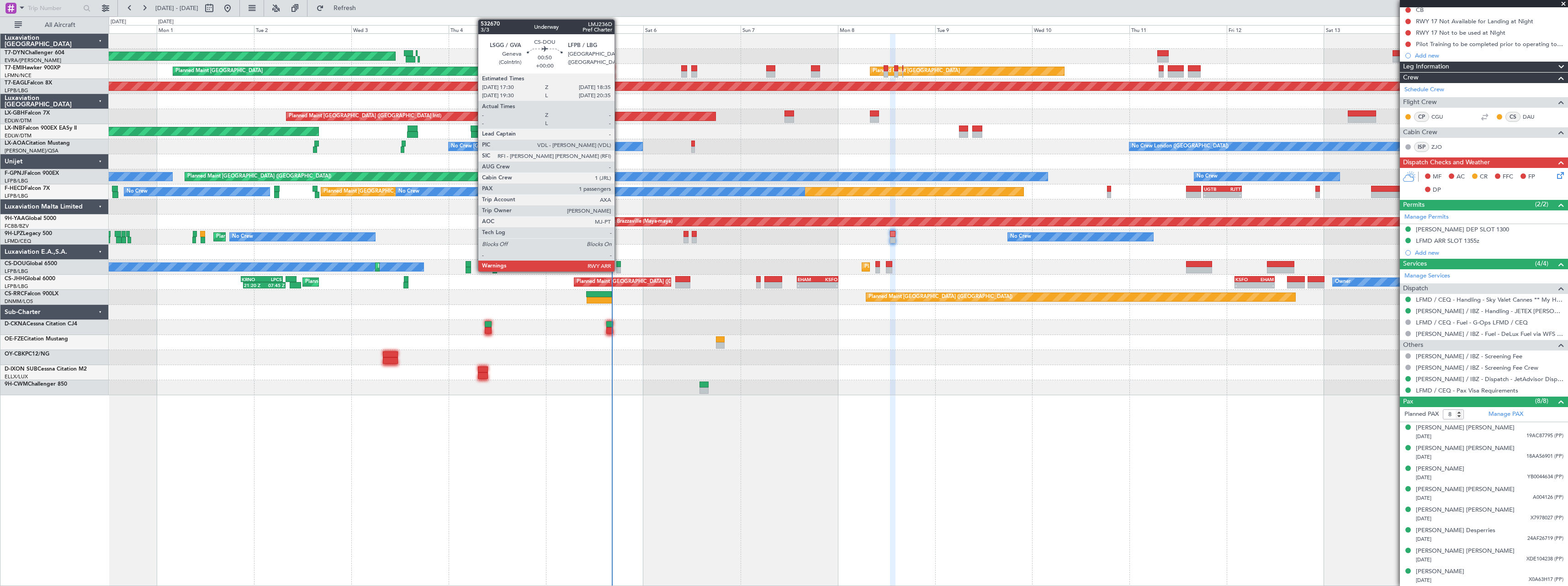
click at [619, 266] on div at bounding box center [618, 264] width 4 height 6
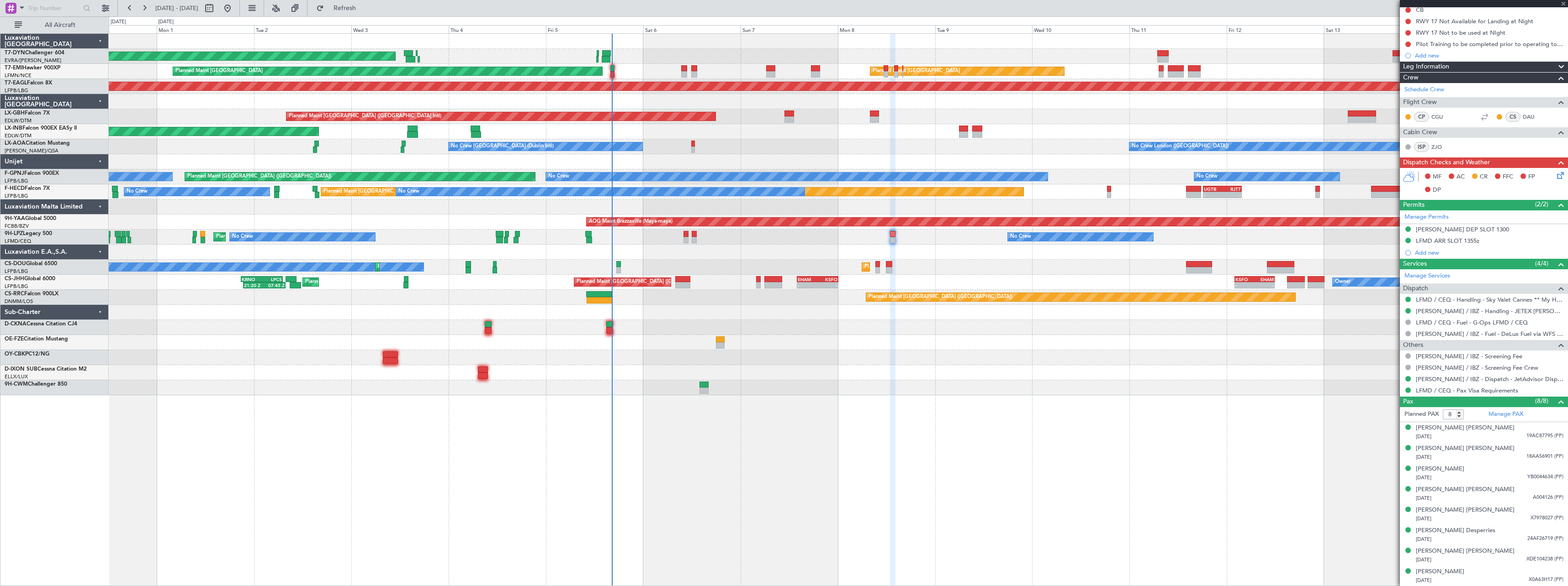
type input "1"
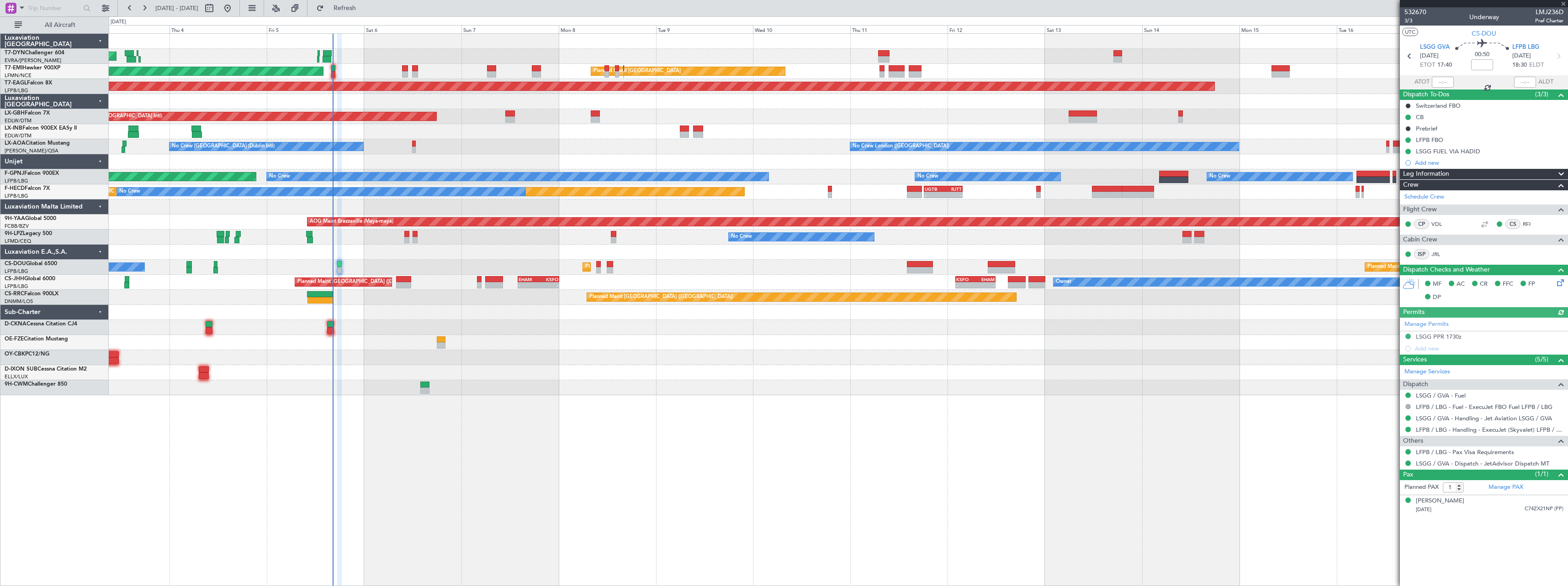
click at [548, 314] on div at bounding box center [838, 313] width 1459 height 15
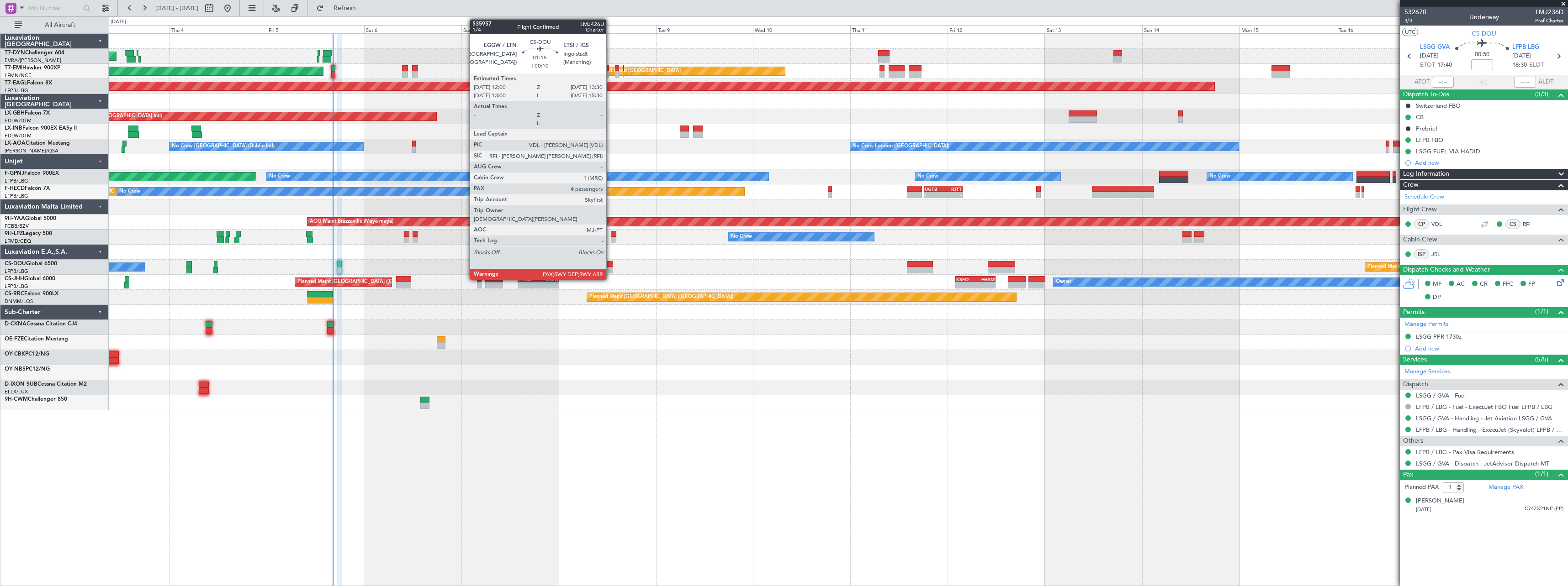
click at [611, 267] on div at bounding box center [610, 270] width 6 height 6
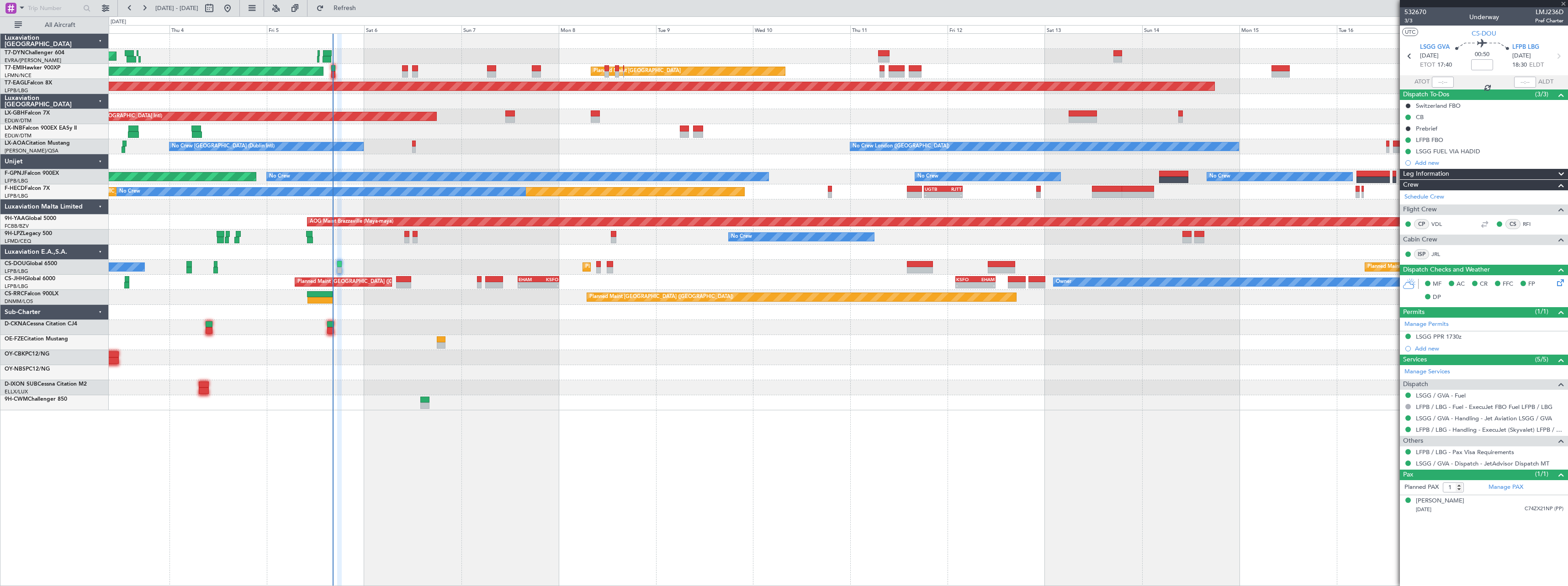
type input "+00:10"
type input "6"
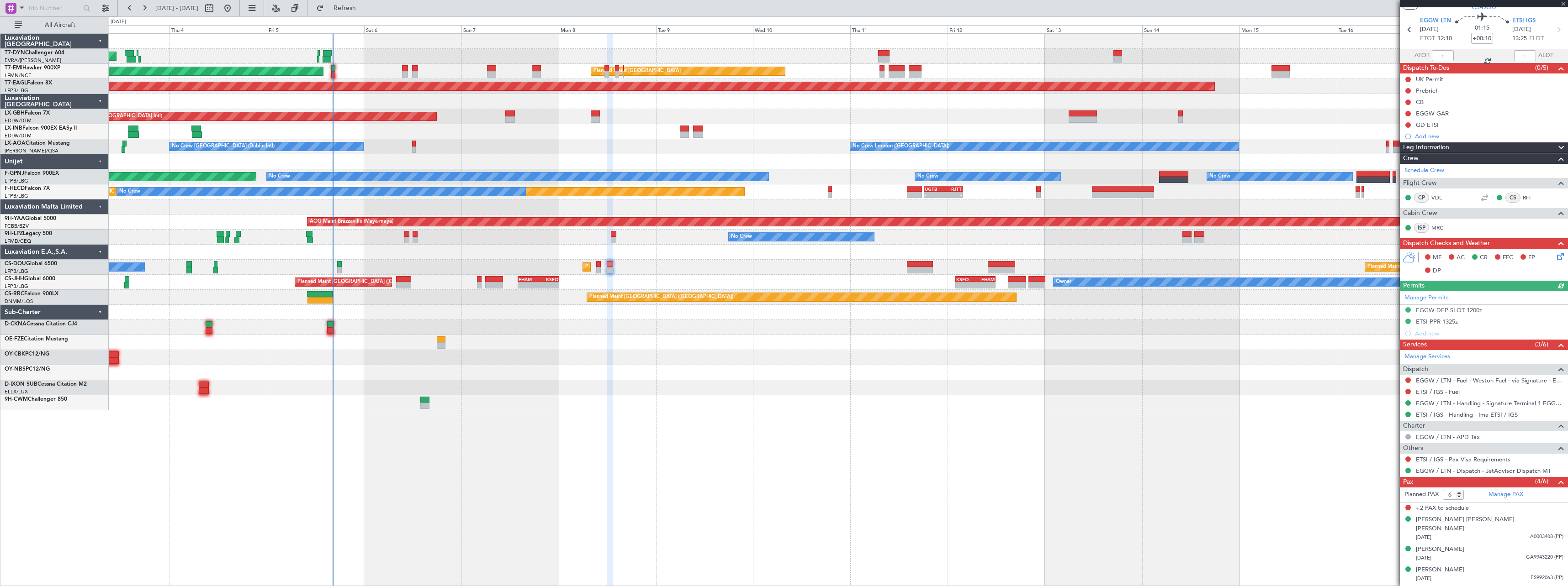
scroll to position [36, 0]
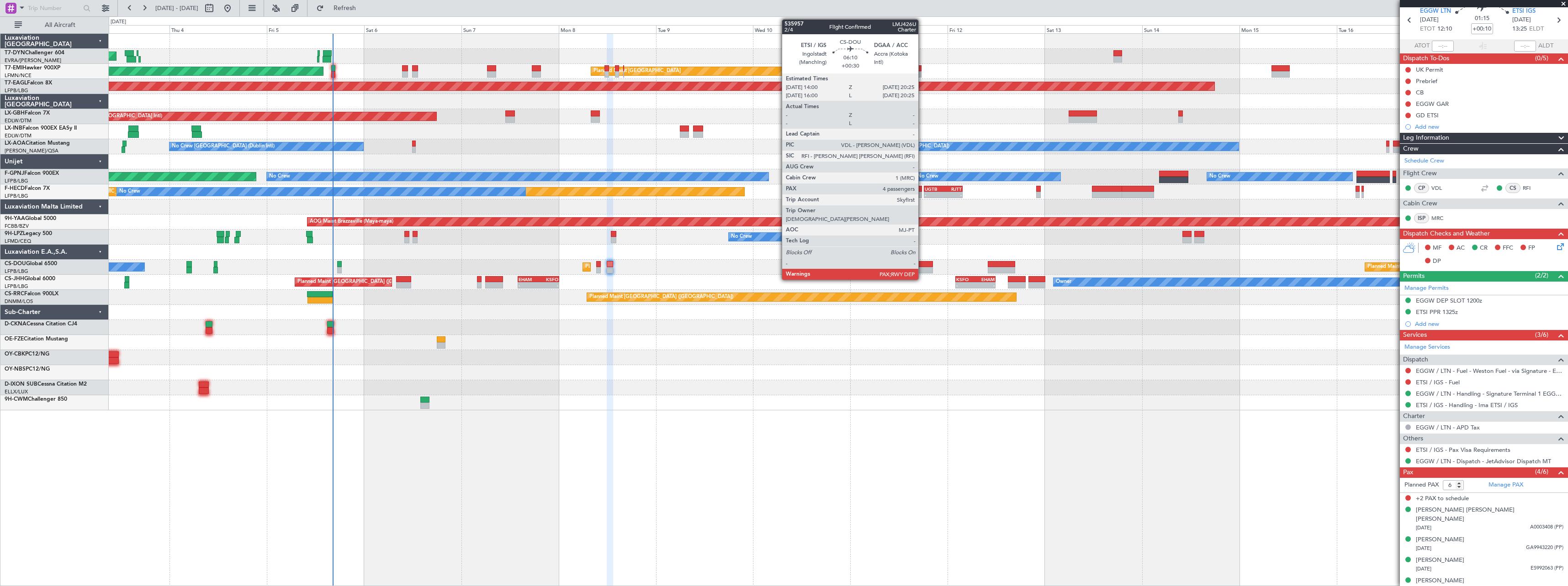
click at [922, 265] on div at bounding box center [920, 264] width 26 height 6
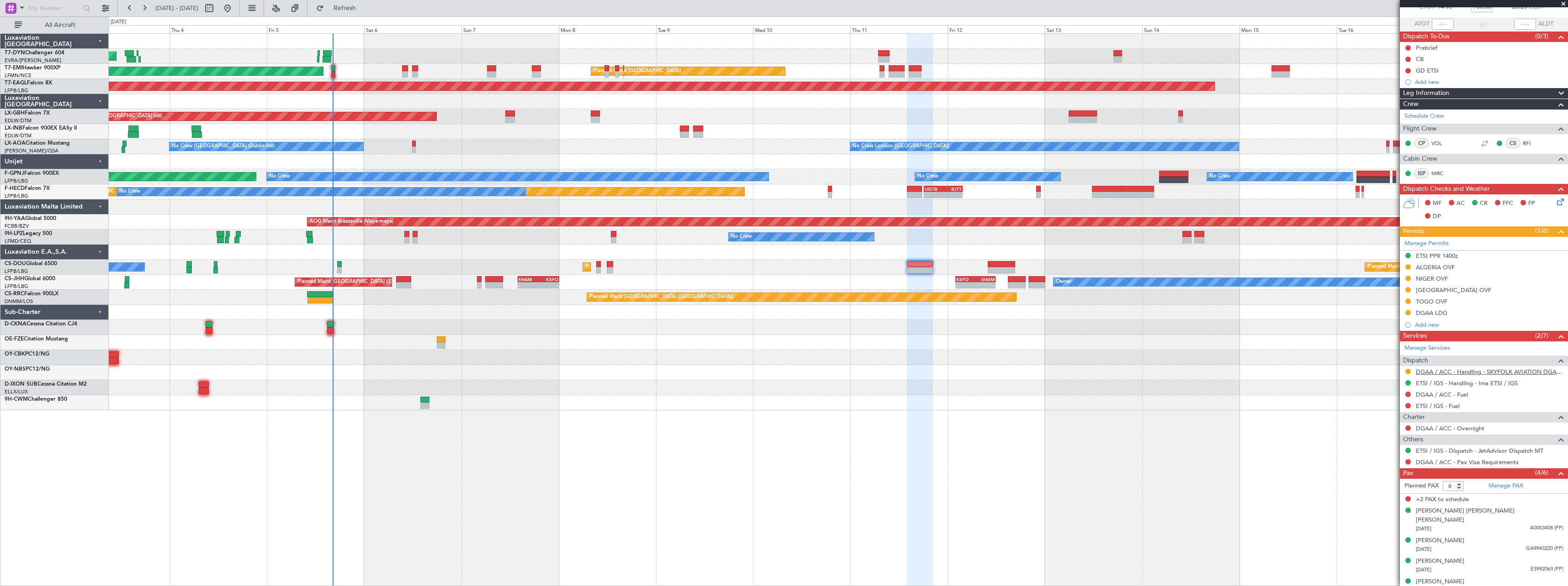
scroll to position [59, 0]
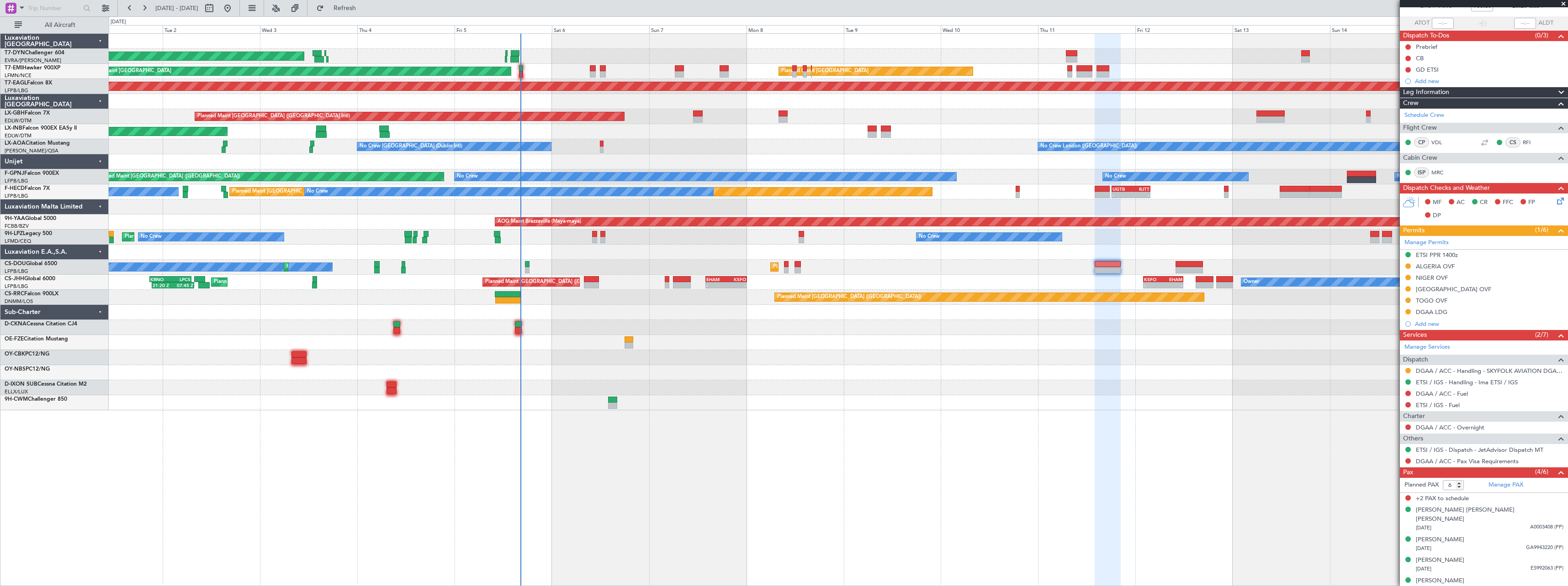
click at [839, 358] on div at bounding box center [838, 358] width 1459 height 15
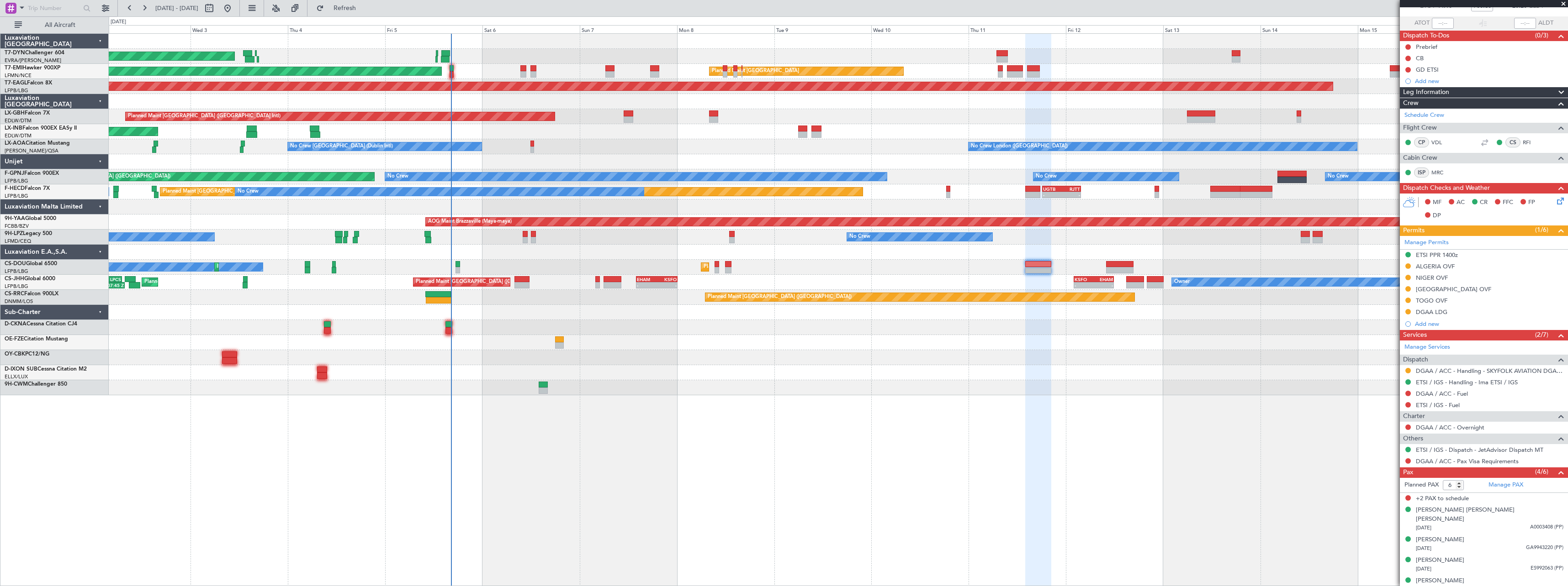
click at [857, 332] on div at bounding box center [838, 327] width 1459 height 15
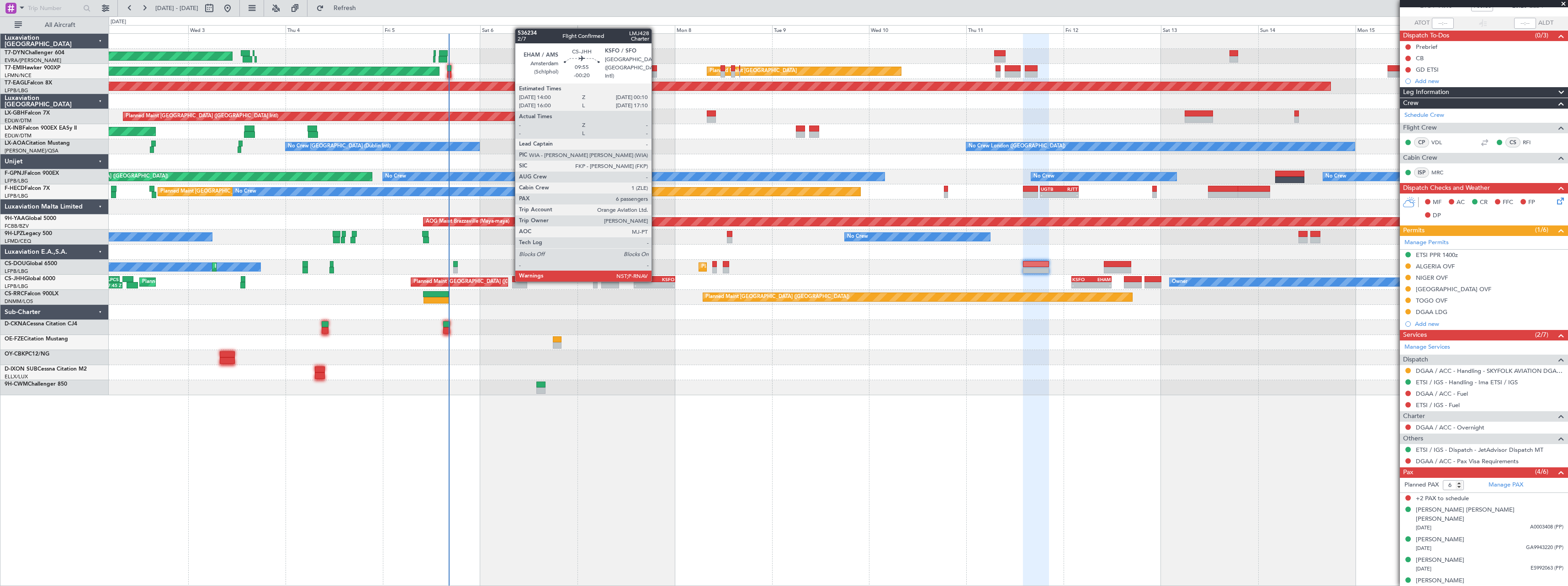
click at [655, 281] on div "KSFO" at bounding box center [664, 279] width 20 height 6
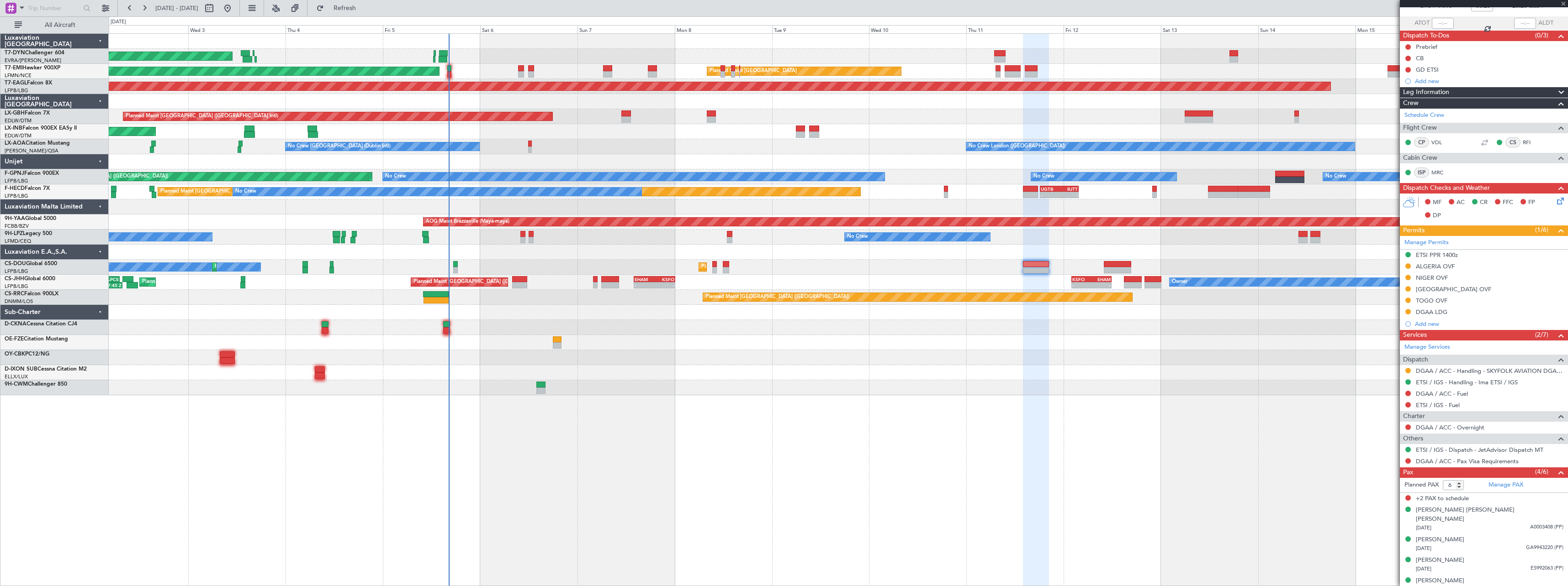
scroll to position [0, 0]
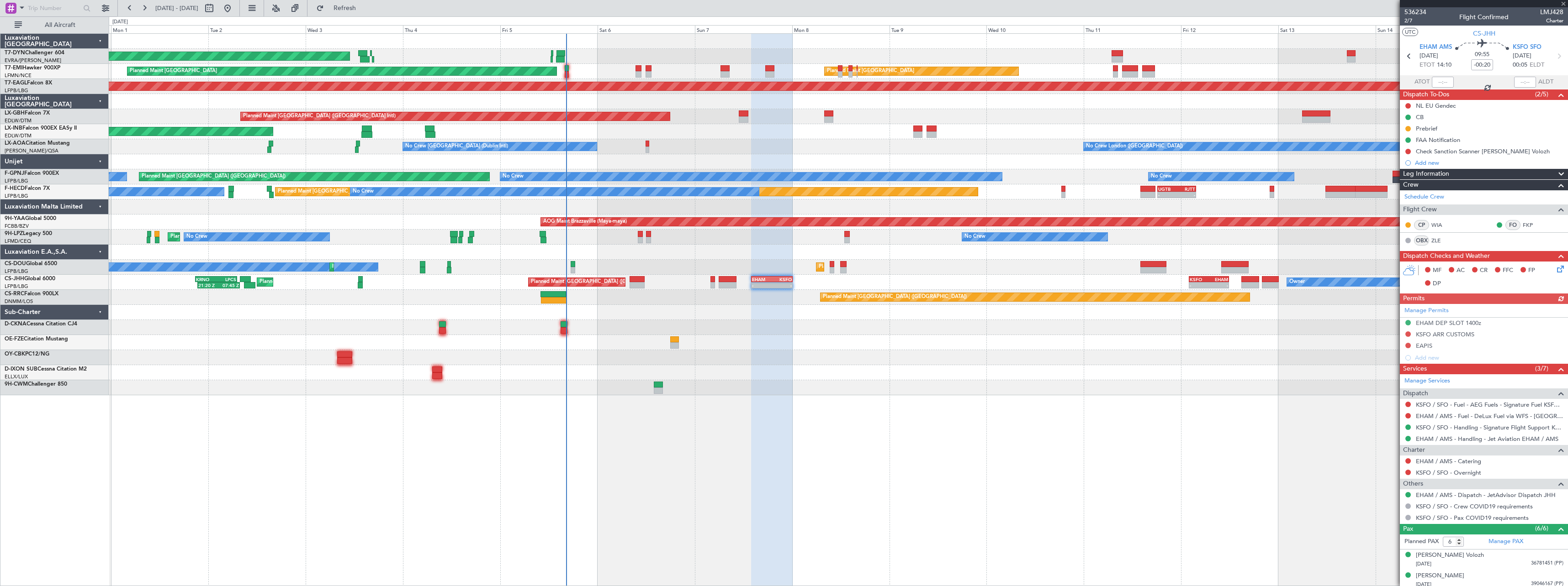
click at [857, 372] on div at bounding box center [838, 373] width 1459 height 15
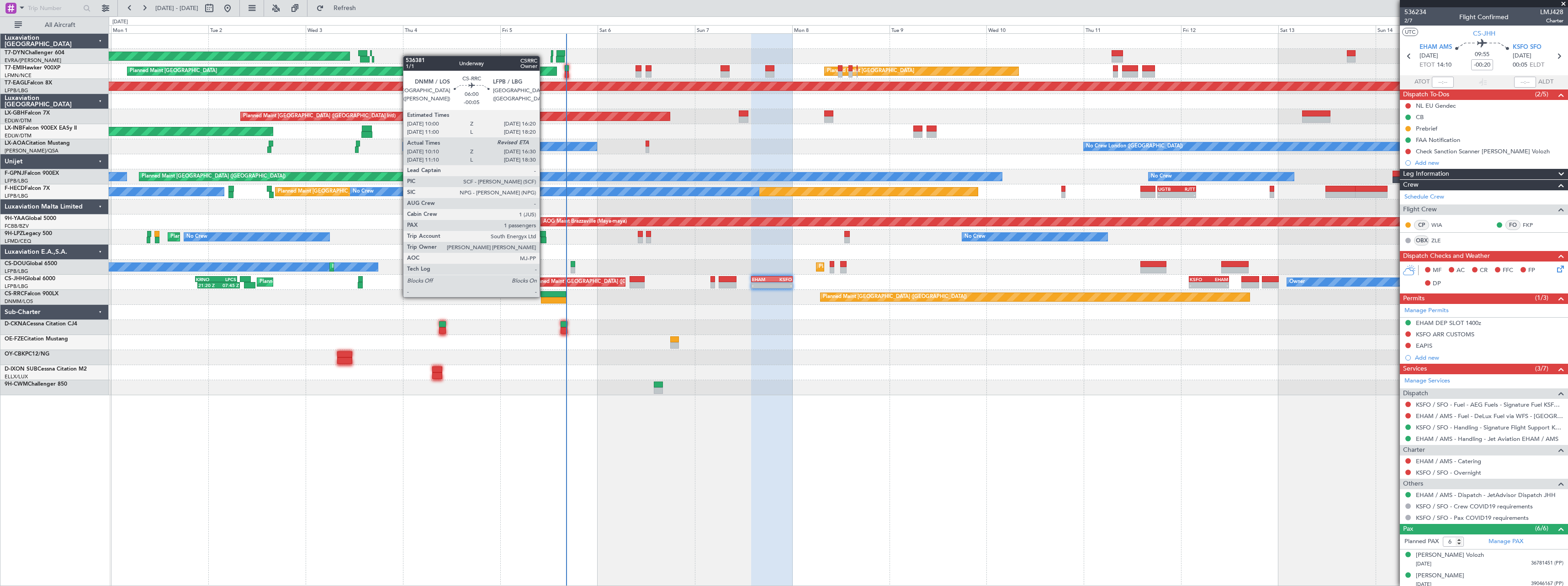
click at [543, 296] on div at bounding box center [553, 295] width 26 height 6
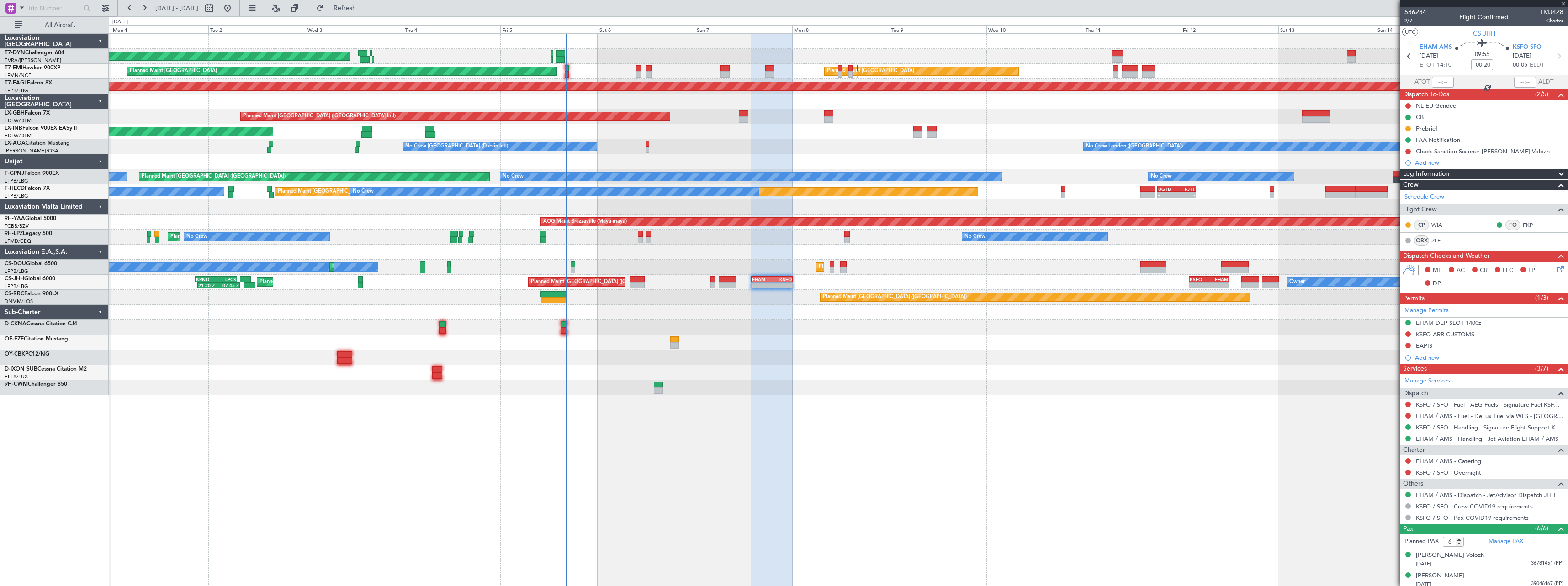
type input "-00:05"
type input "10:25"
type input "1"
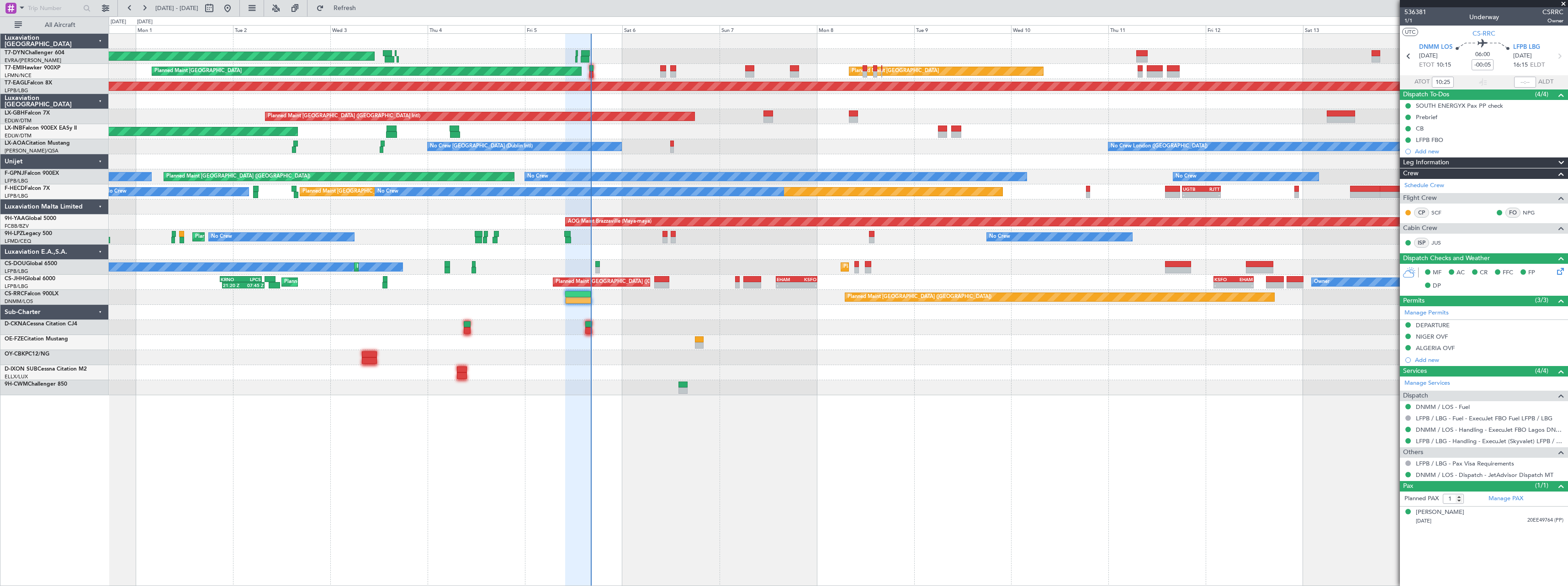
click at [653, 321] on div at bounding box center [838, 327] width 1459 height 15
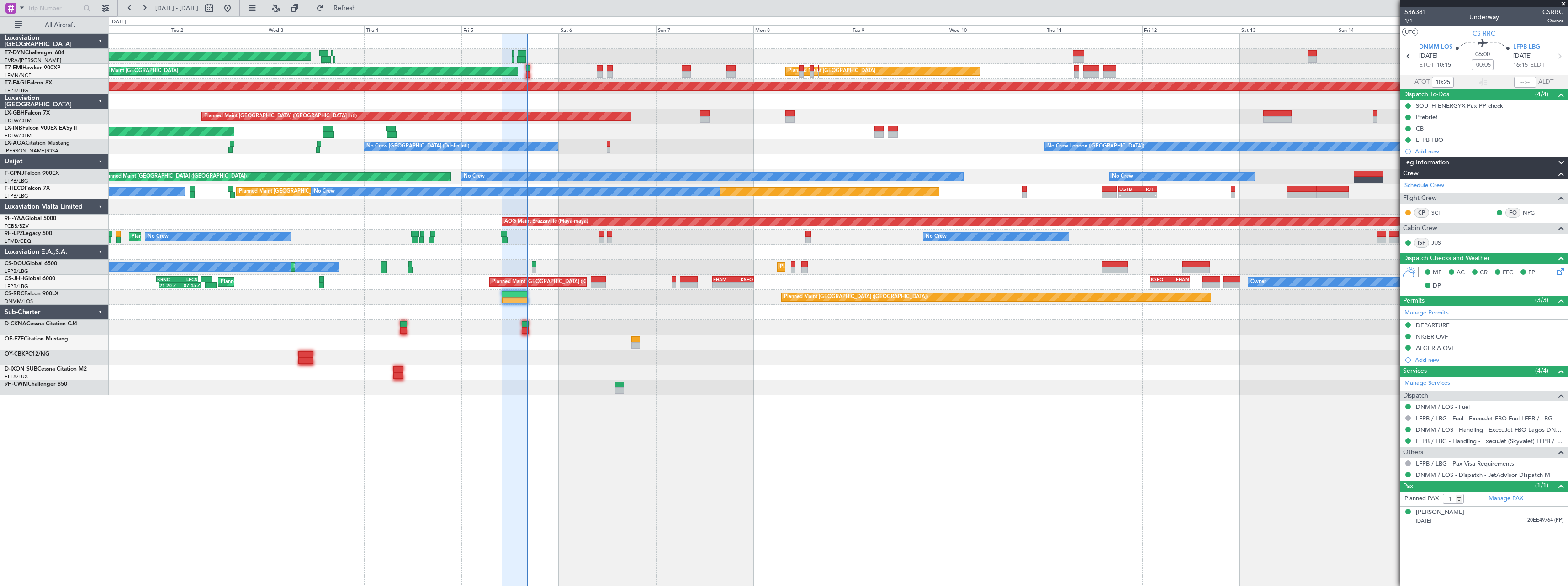
click at [591, 340] on div at bounding box center [838, 342] width 1459 height 15
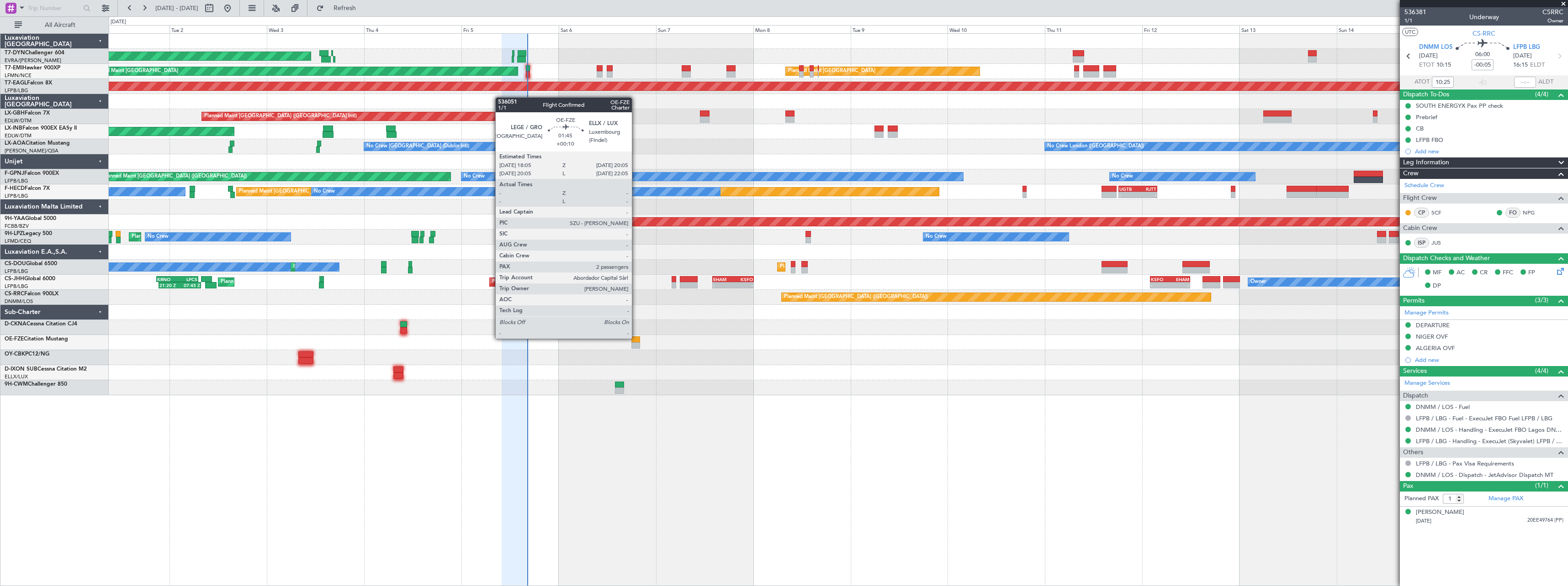
click at [636, 338] on div at bounding box center [635, 339] width 8 height 6
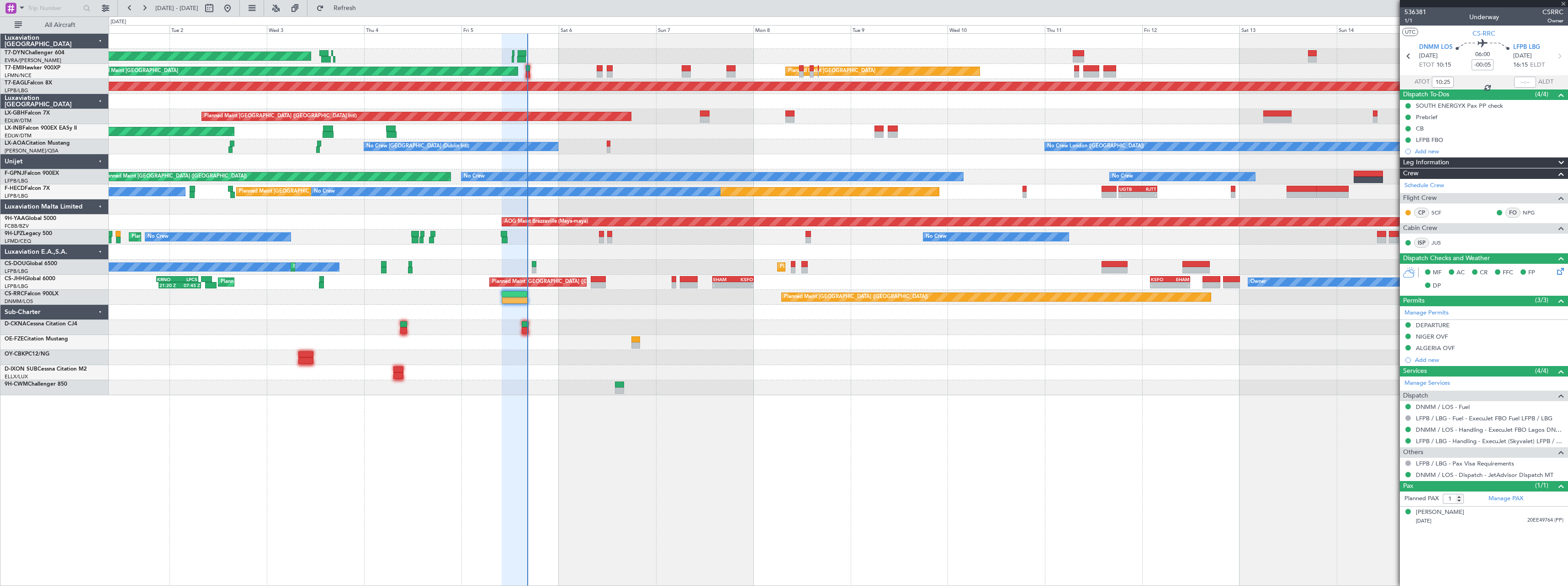
type input "+00:10"
type input "2"
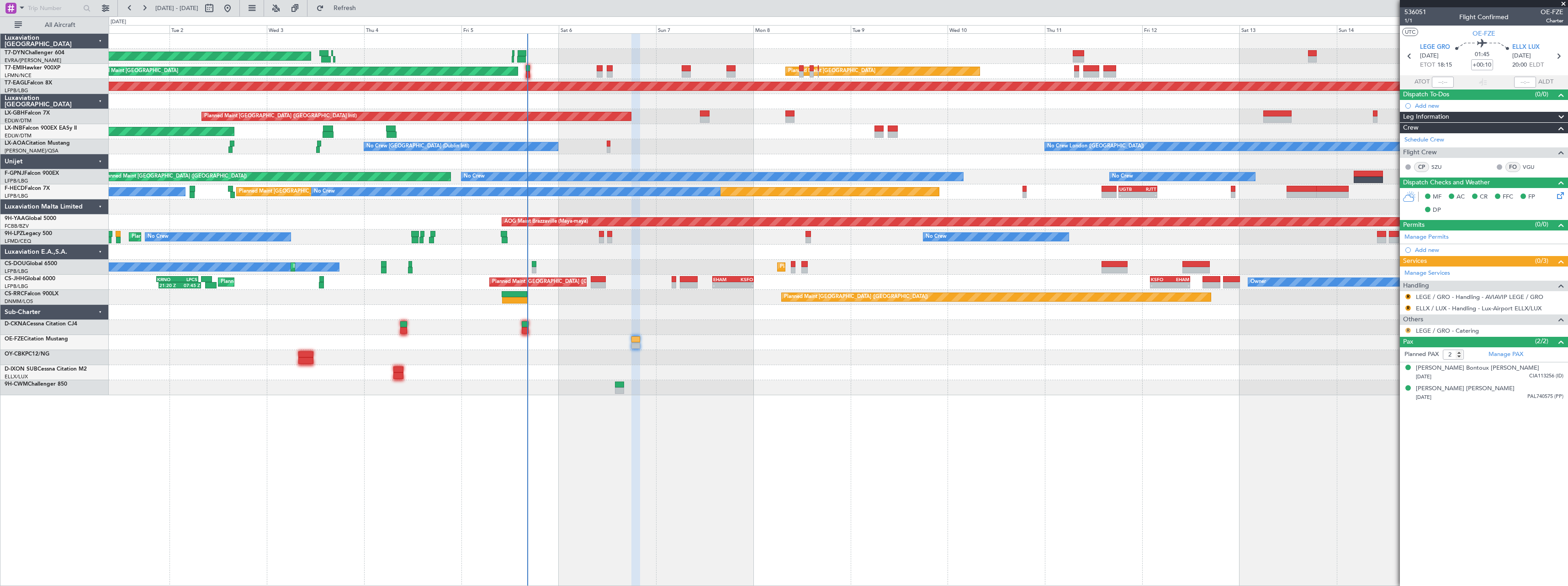
click at [1407, 329] on button "R" at bounding box center [1408, 331] width 6 height 6
click at [1375, 443] on span "Confirmed" at bounding box center [1382, 439] width 29 height 9
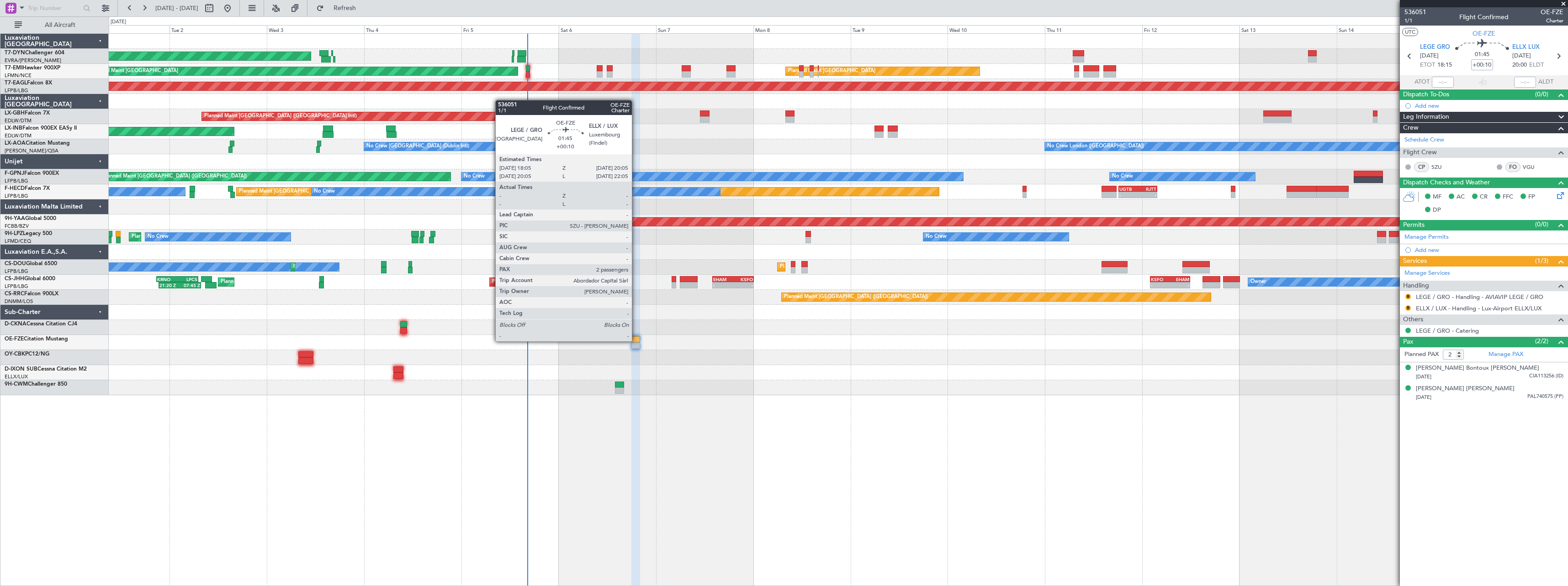
click at [636, 341] on div at bounding box center [635, 339] width 8 height 6
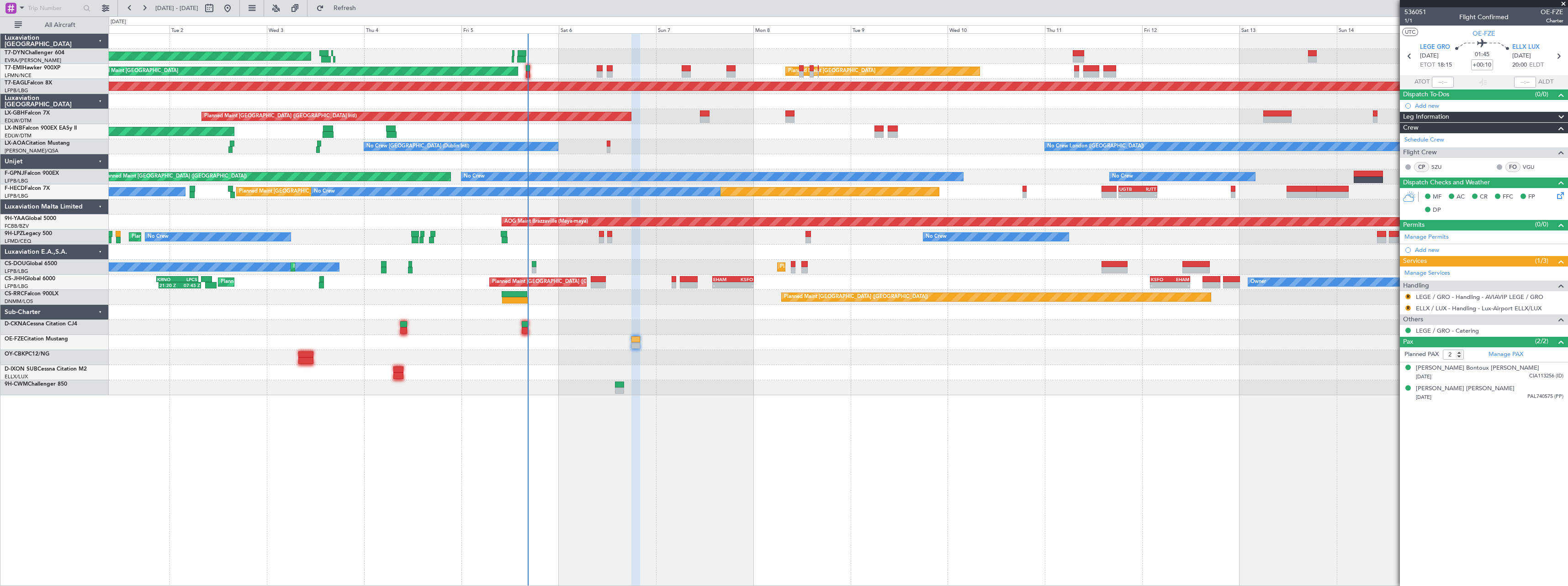
click at [629, 412] on div "AOG Maint Riga (Riga Intl) Planned Maint [GEOGRAPHIC_DATA] Planned Maint [GEOGR…" at bounding box center [838, 310] width 1459 height 553
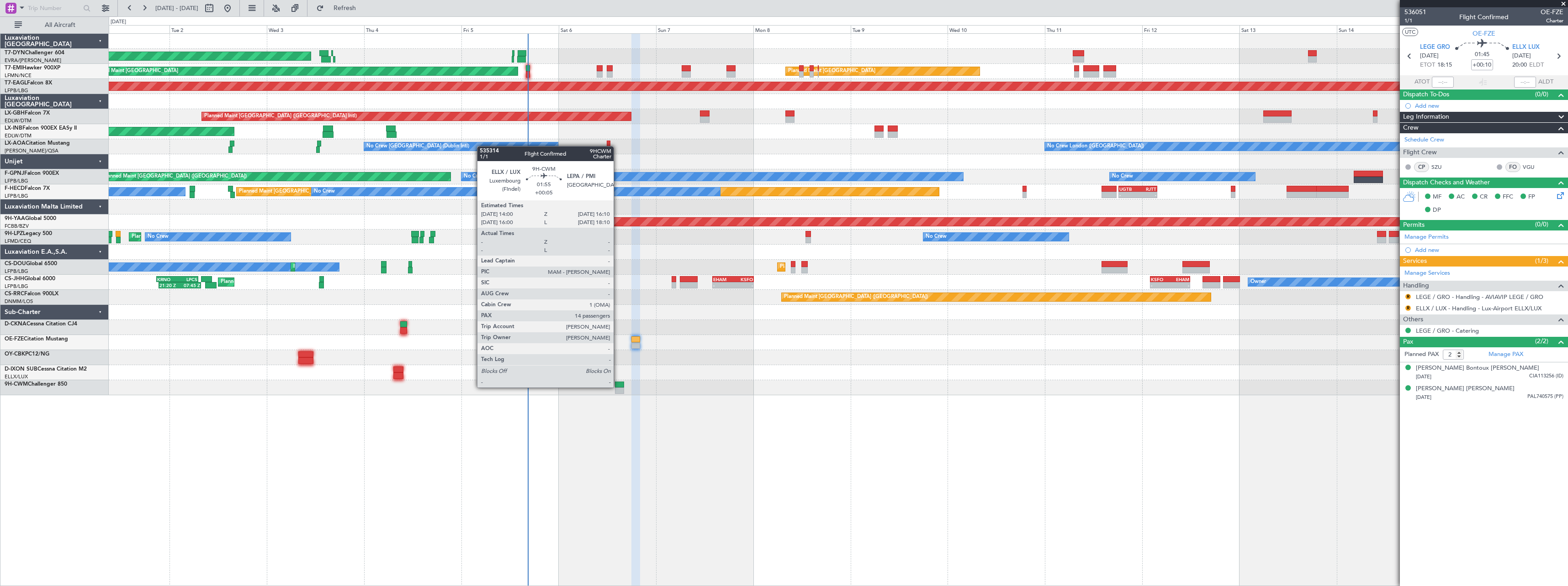
click at [617, 387] on div at bounding box center [619, 385] width 9 height 6
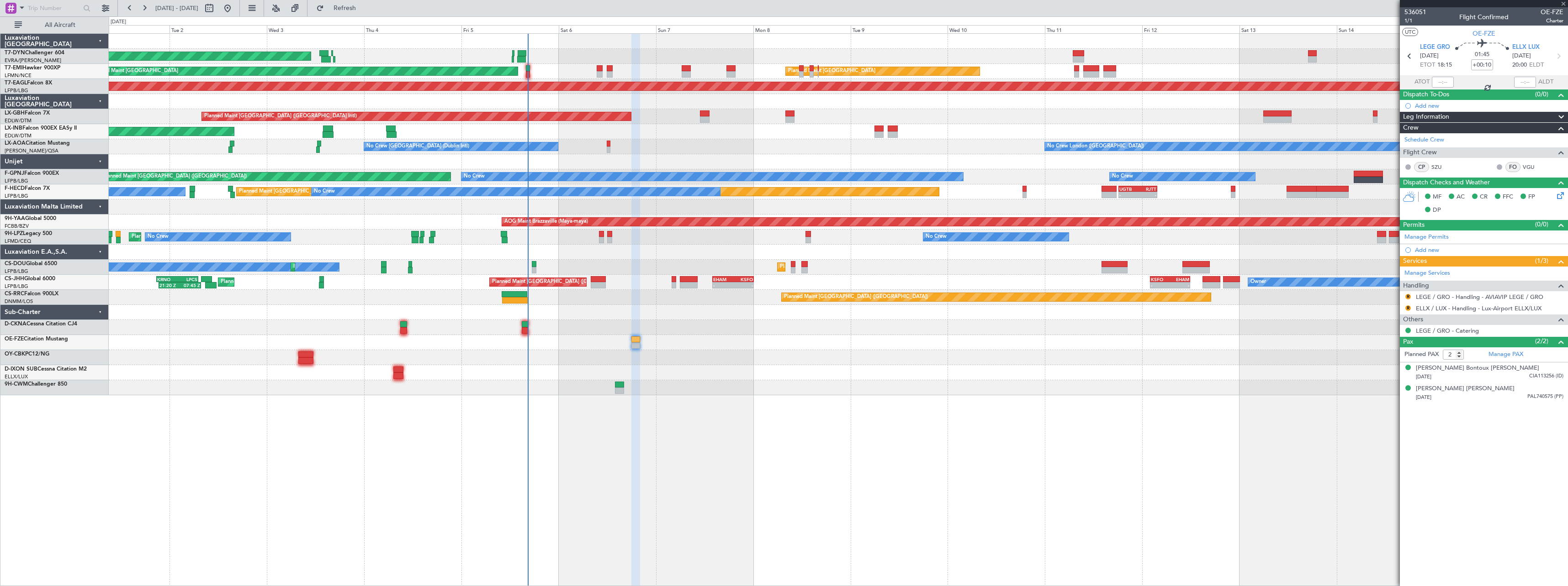
type input "+00:05"
type input "14"
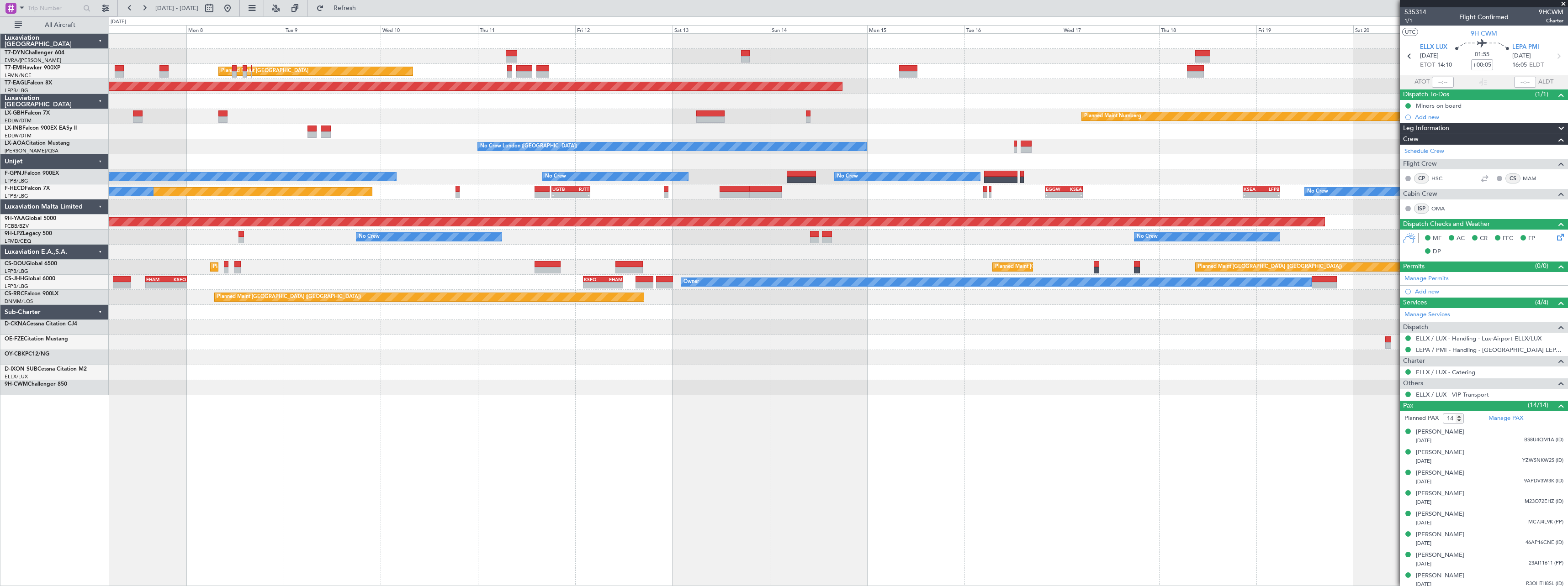
click at [532, 443] on div "AOG Maint Riga (Riga Intl) Planned Maint [GEOGRAPHIC_DATA] Planned Maint [GEOGR…" at bounding box center [838, 310] width 1459 height 553
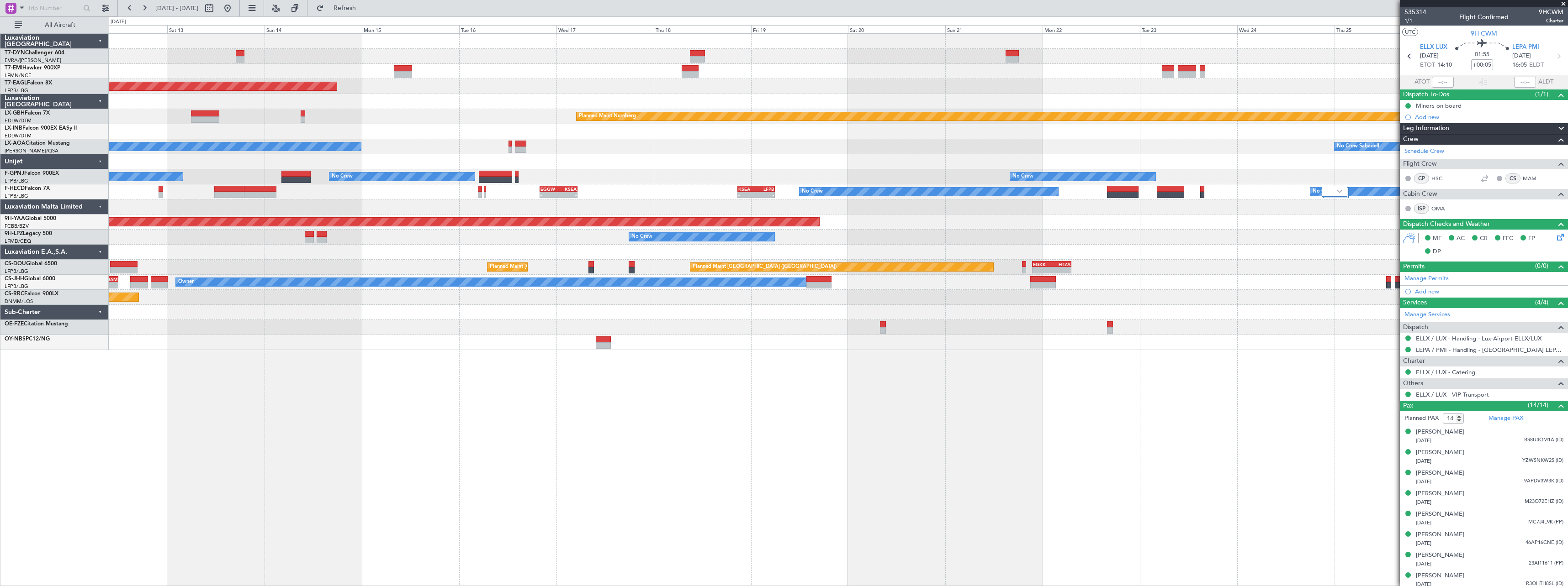
click at [539, 429] on div "Planned Maint [GEOGRAPHIC_DATA] Grounded [US_STATE] ([GEOGRAPHIC_DATA]) Planned…" at bounding box center [838, 310] width 1459 height 553
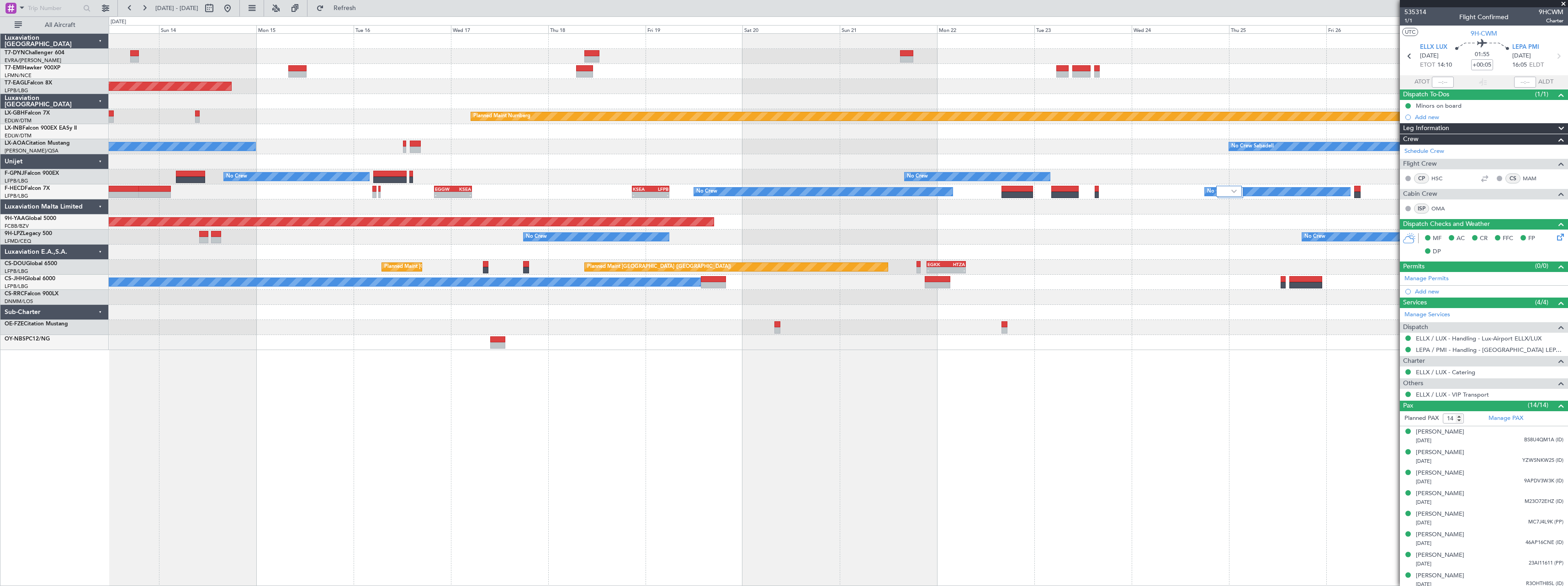
click at [796, 377] on div "Planned Maint [GEOGRAPHIC_DATA] Grounded [US_STATE] ([GEOGRAPHIC_DATA]) Planned…" at bounding box center [838, 310] width 1459 height 553
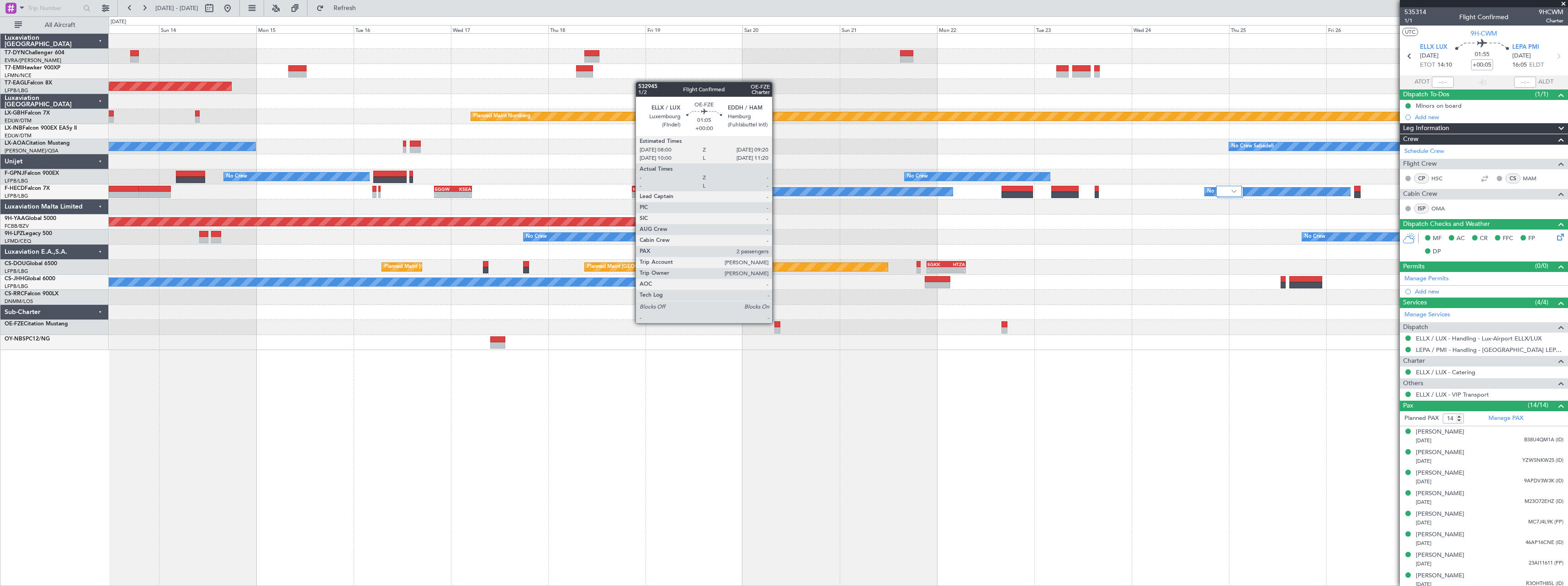
click at [776, 323] on div at bounding box center [777, 324] width 6 height 6
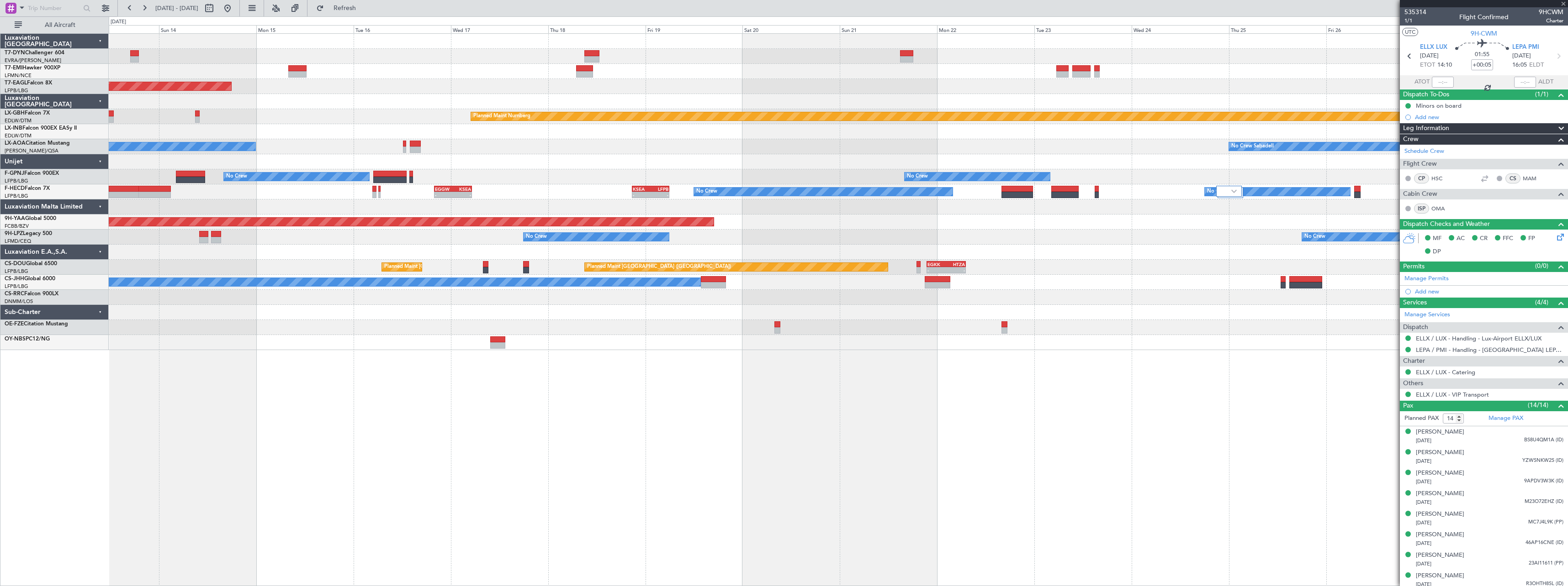
type input "2"
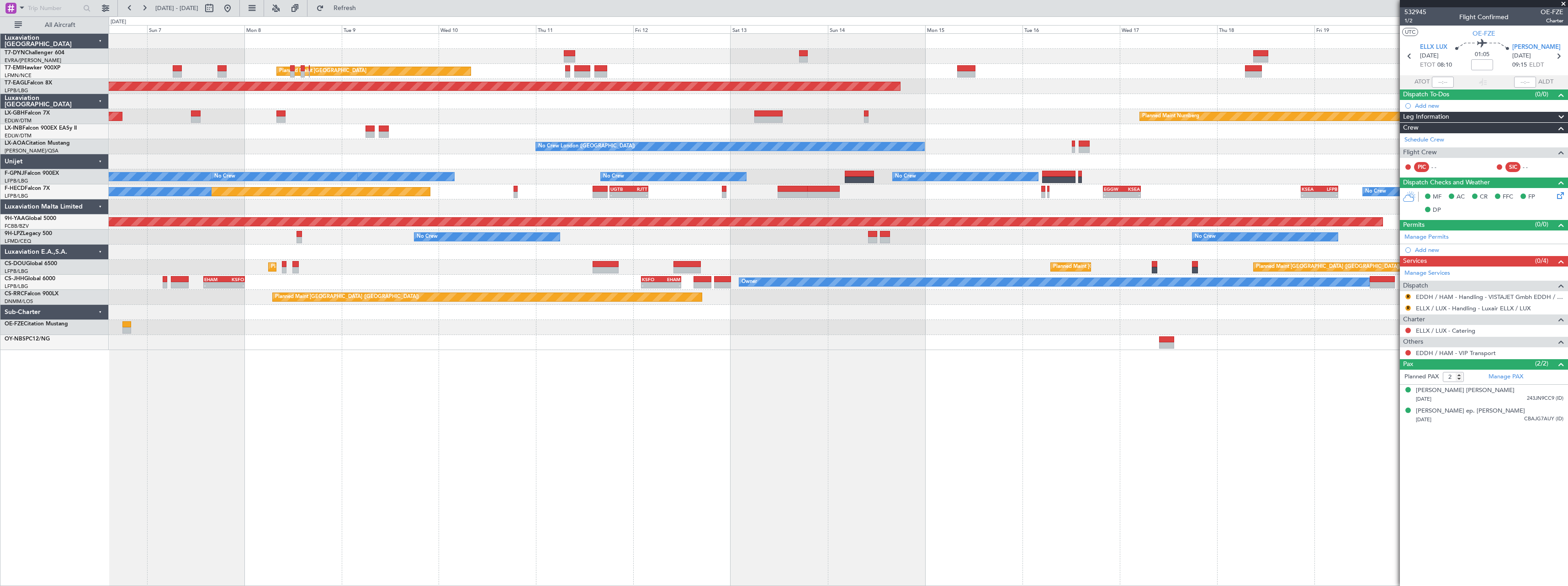
click at [978, 365] on div "AOG Maint Riga (Riga Intl) Planned Maint [GEOGRAPHIC_DATA] Planned Maint [GEOGR…" at bounding box center [838, 310] width 1459 height 553
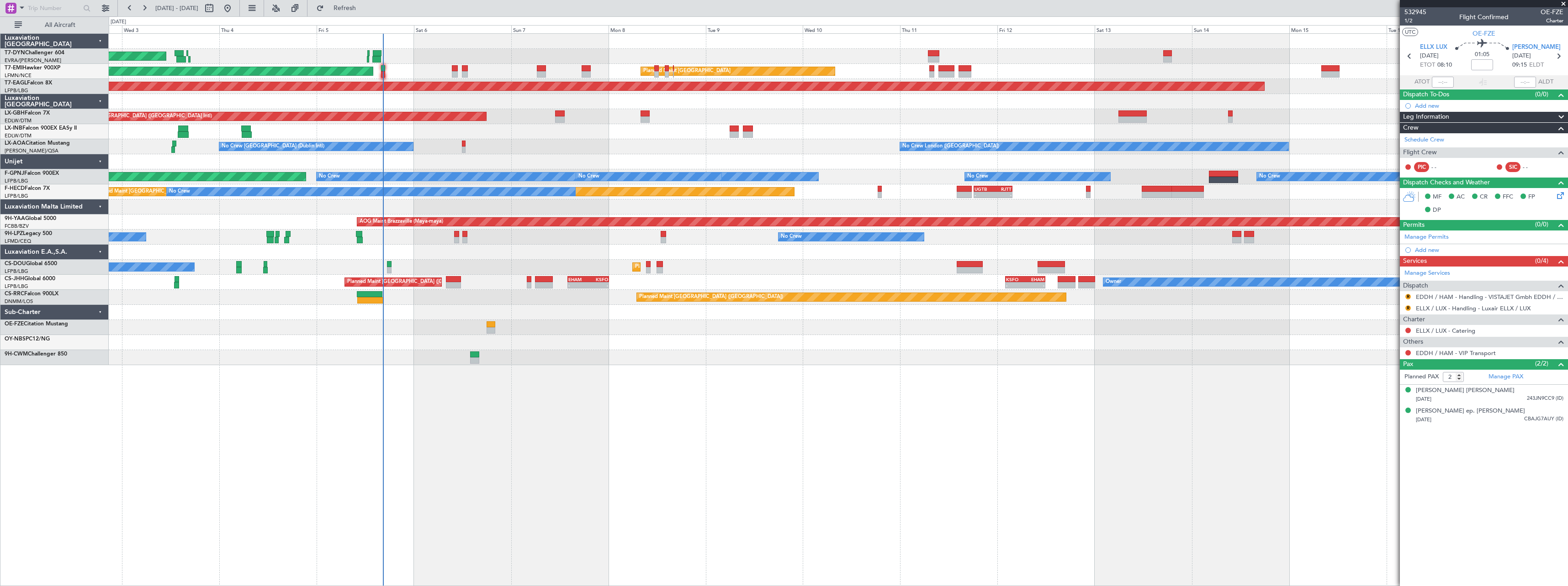
click at [829, 391] on div "AOG Maint Riga (Riga Intl) Planned Maint [GEOGRAPHIC_DATA] Planned Maint [GEOGR…" at bounding box center [838, 310] width 1459 height 553
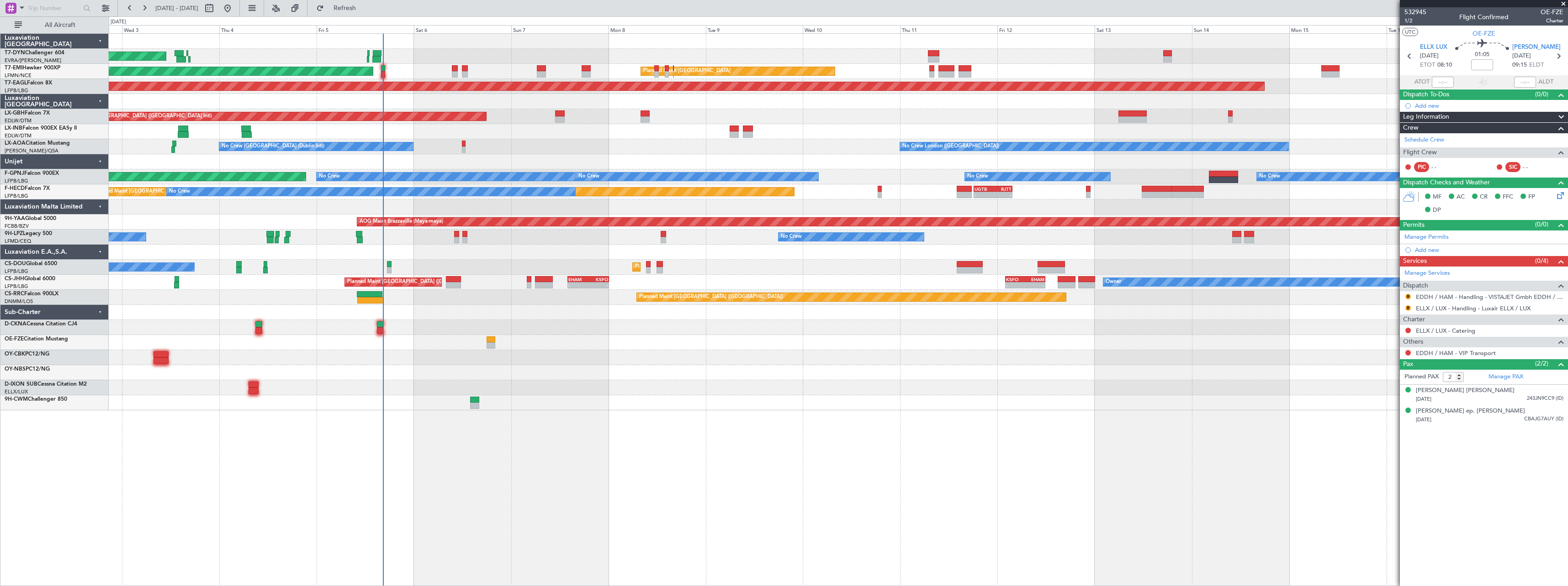
click at [653, 345] on div at bounding box center [838, 342] width 1459 height 15
click at [612, 285] on div "Planned Maint [GEOGRAPHIC_DATA] ([GEOGRAPHIC_DATA]) Owner KSFO 02:00 Z EHAM 11:…" at bounding box center [838, 282] width 1459 height 15
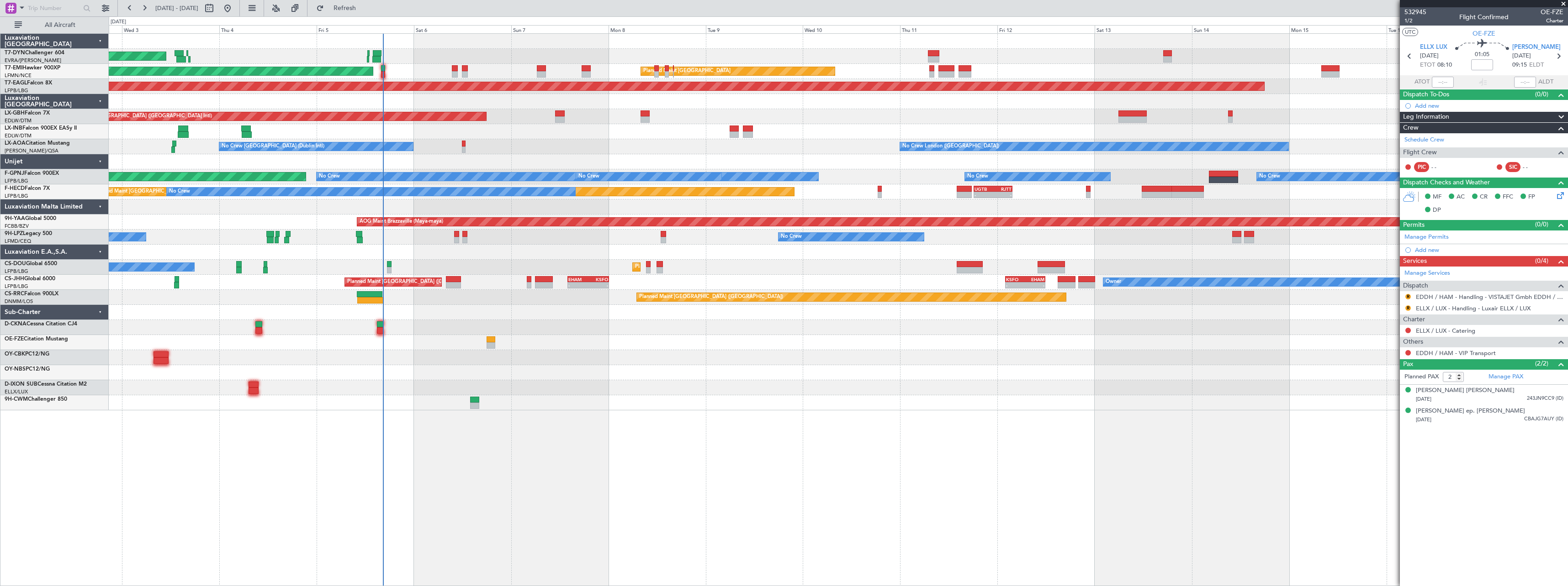
click at [622, 328] on div at bounding box center [838, 327] width 1459 height 15
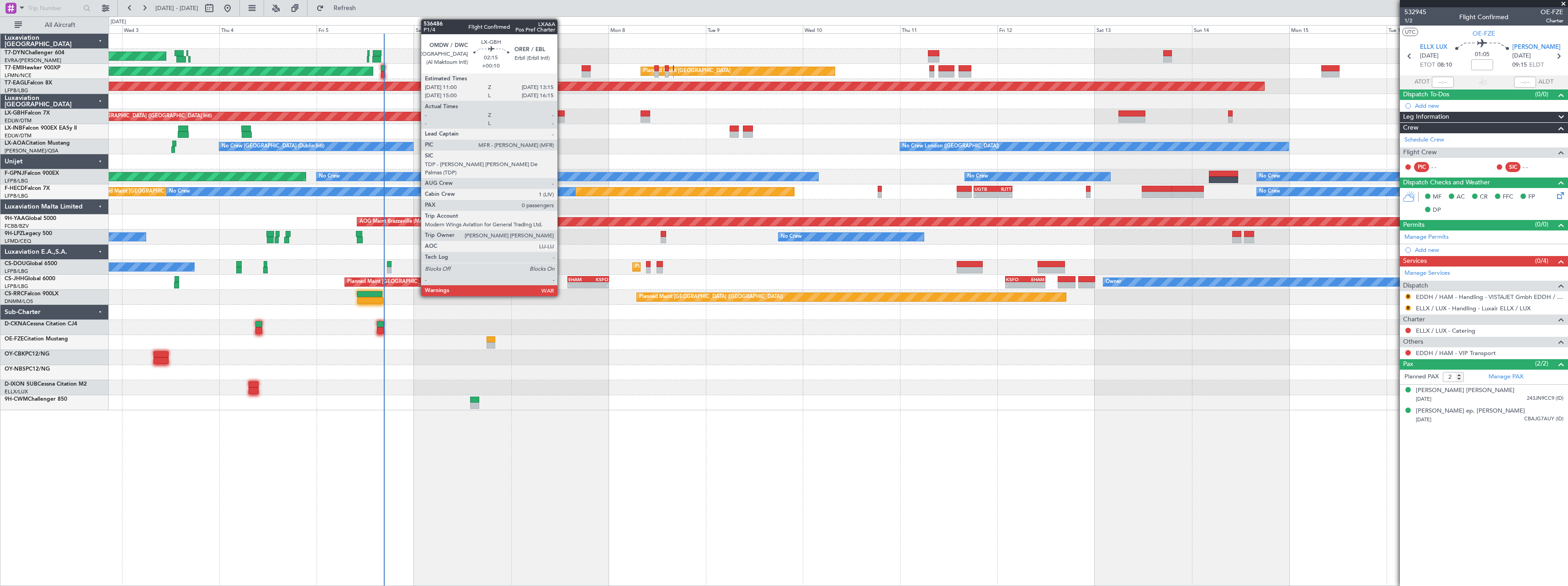
click at [561, 119] on div at bounding box center [560, 119] width 9 height 6
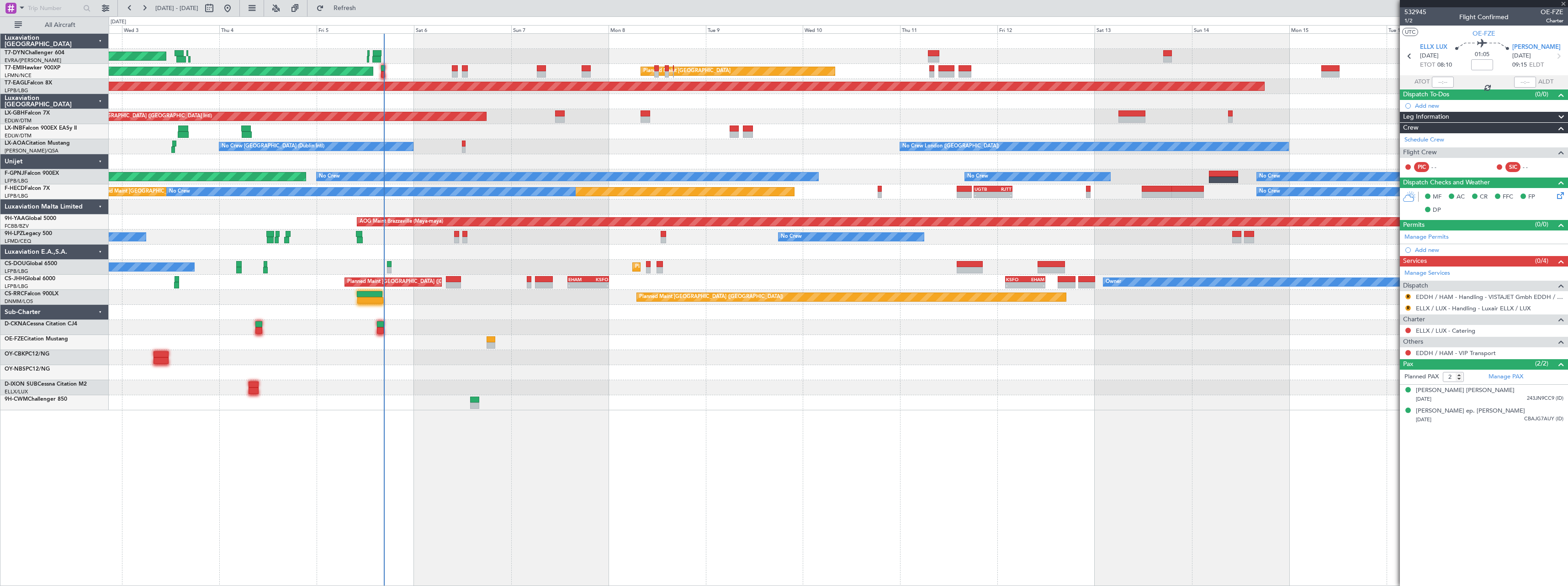
type input "+00:10"
type input "0"
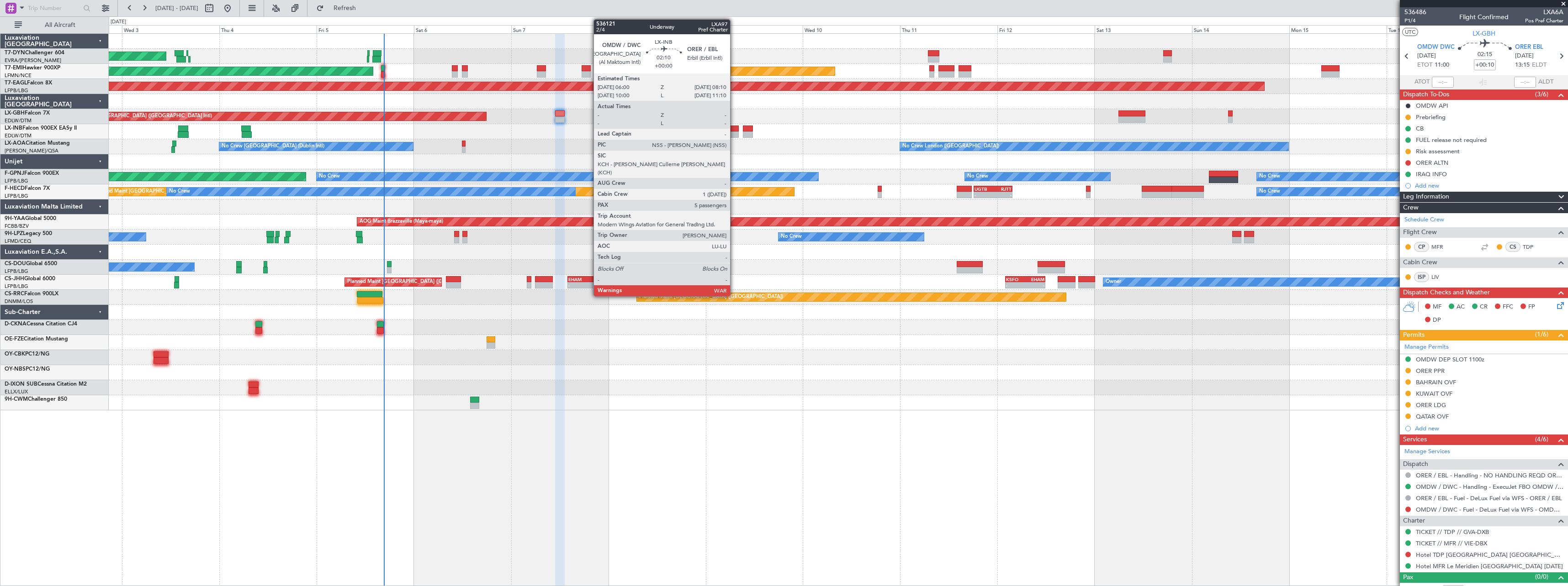
click at [734, 132] on div at bounding box center [734, 135] width 9 height 6
type input "5"
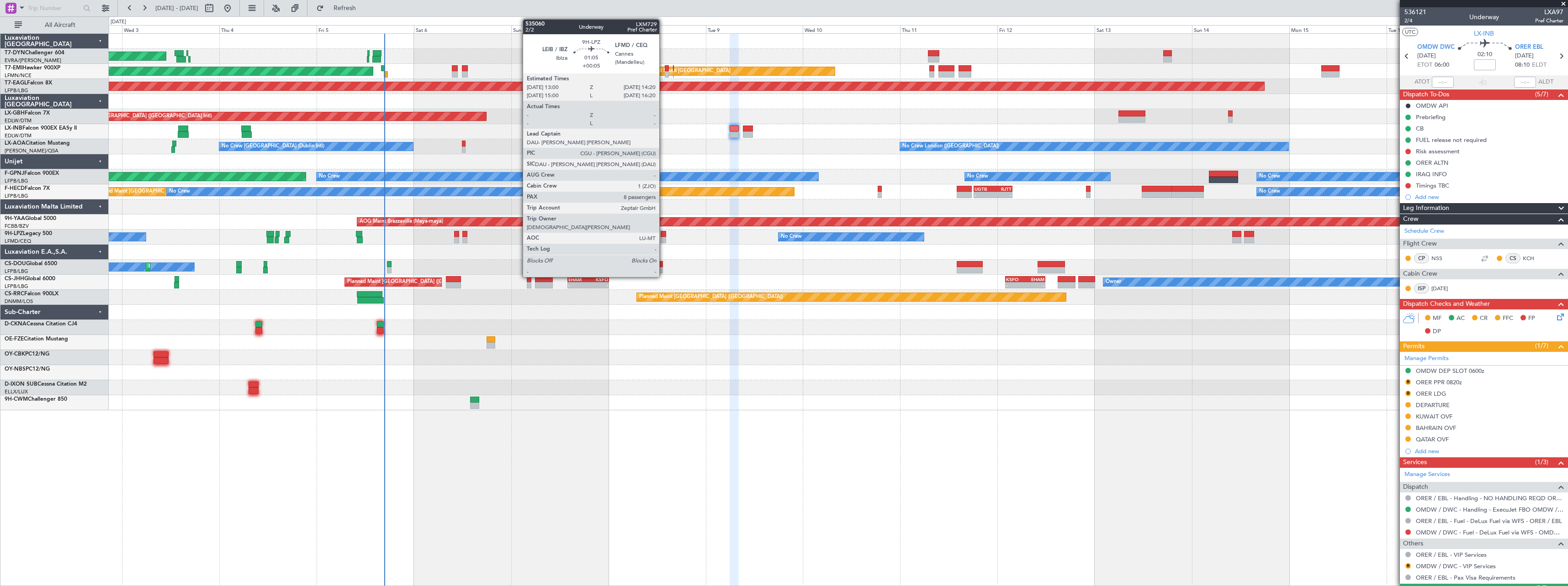
click at [663, 239] on div at bounding box center [663, 240] width 6 height 6
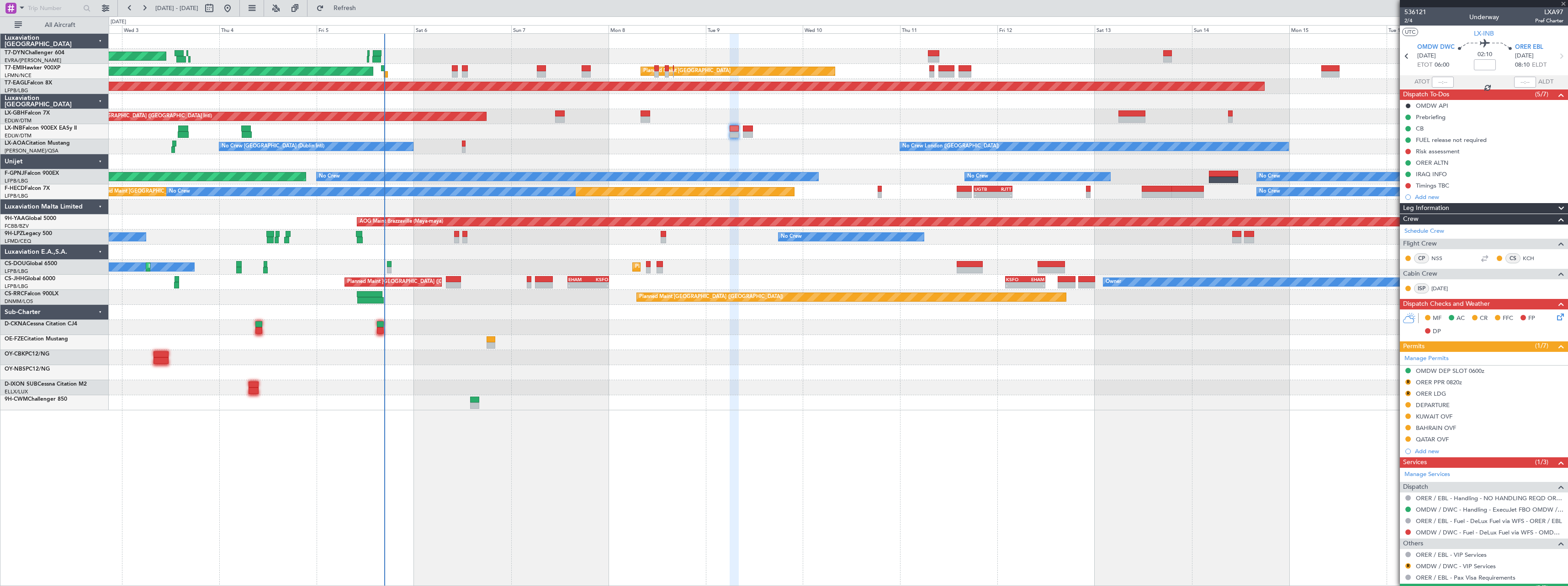
type input "+00:05"
type input "8"
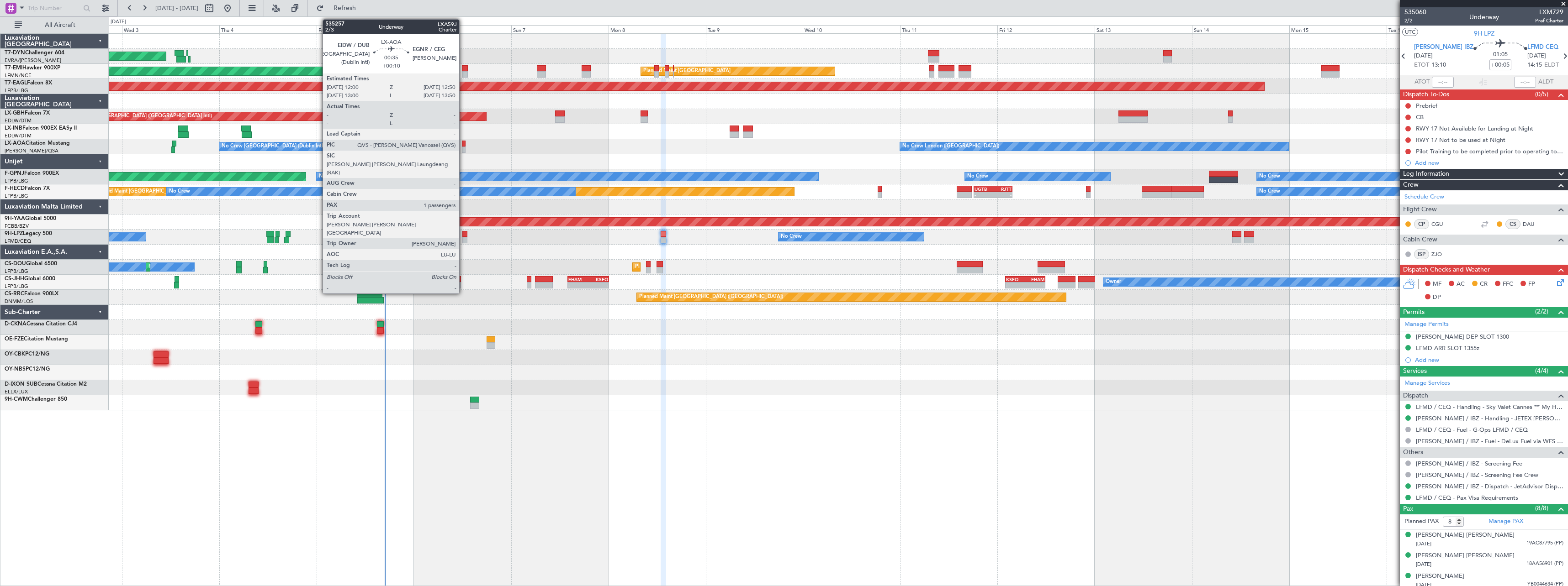
click at [463, 147] on div at bounding box center [464, 150] width 4 height 6
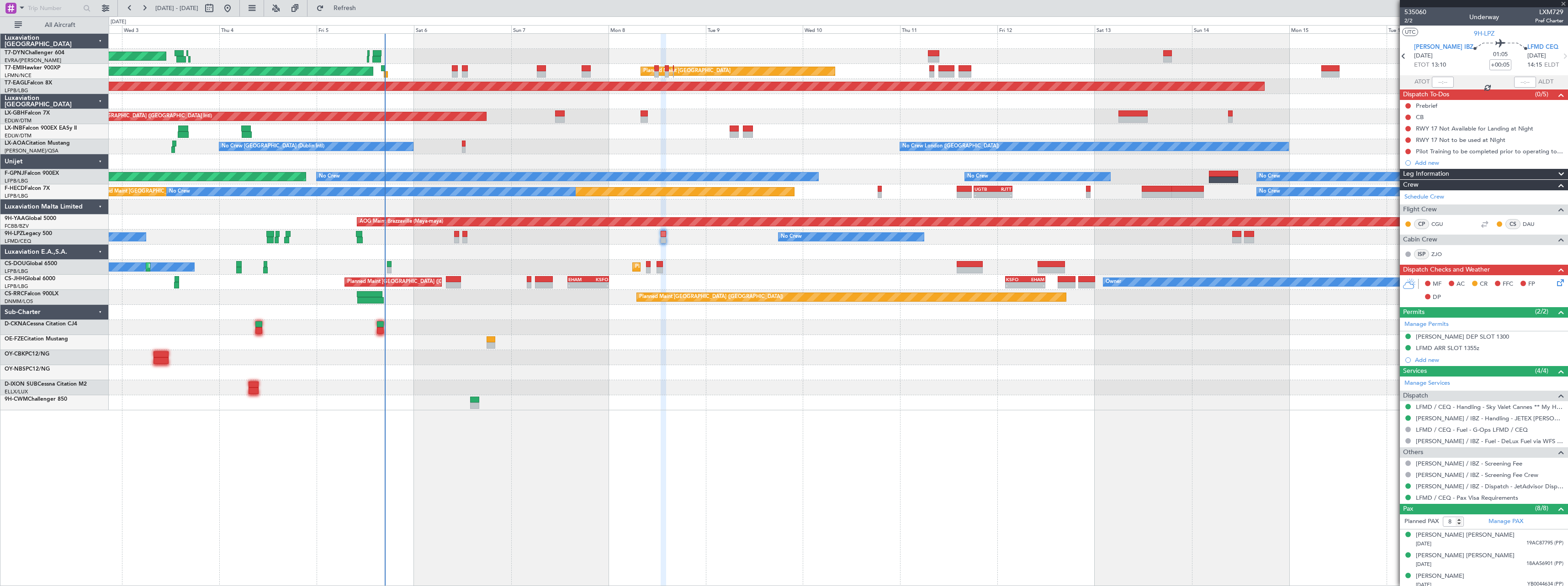
type input "+00:10"
type input "1"
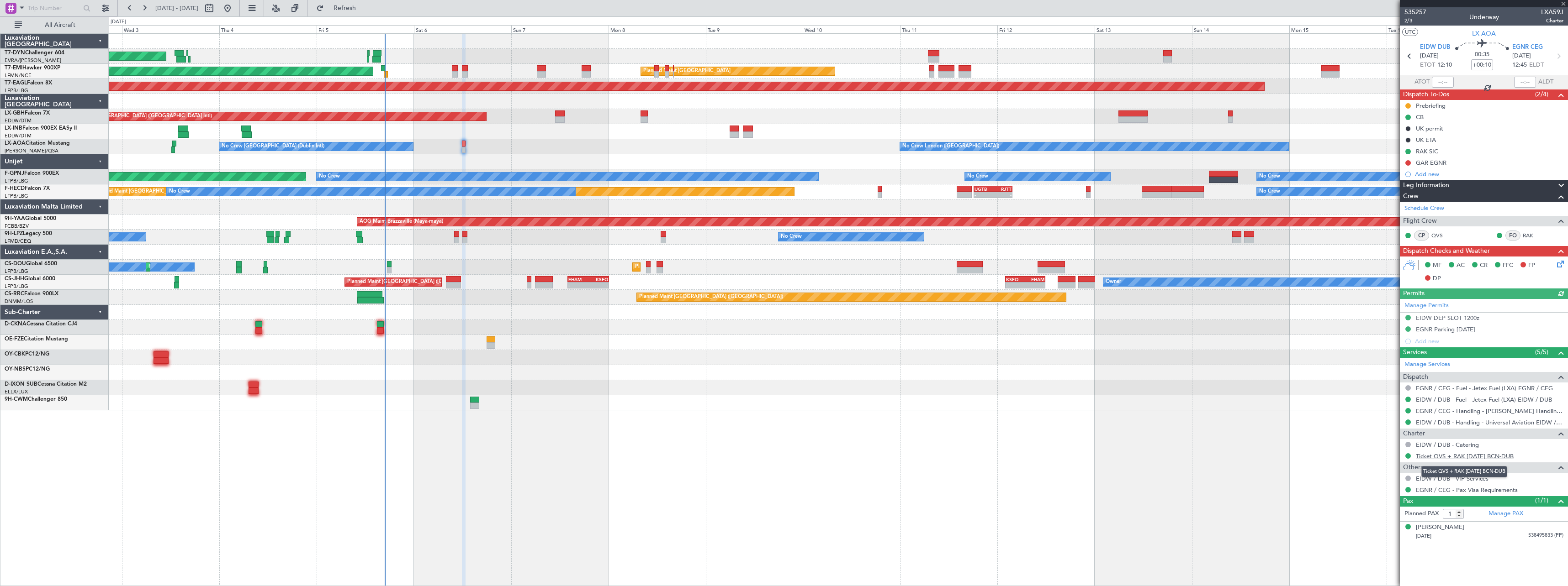
click at [1452, 459] on link "Ticket QVS + RAK [DATE] BCN-DUB" at bounding box center [1464, 456] width 98 height 7
